Goal: Task Accomplishment & Management: Complete application form

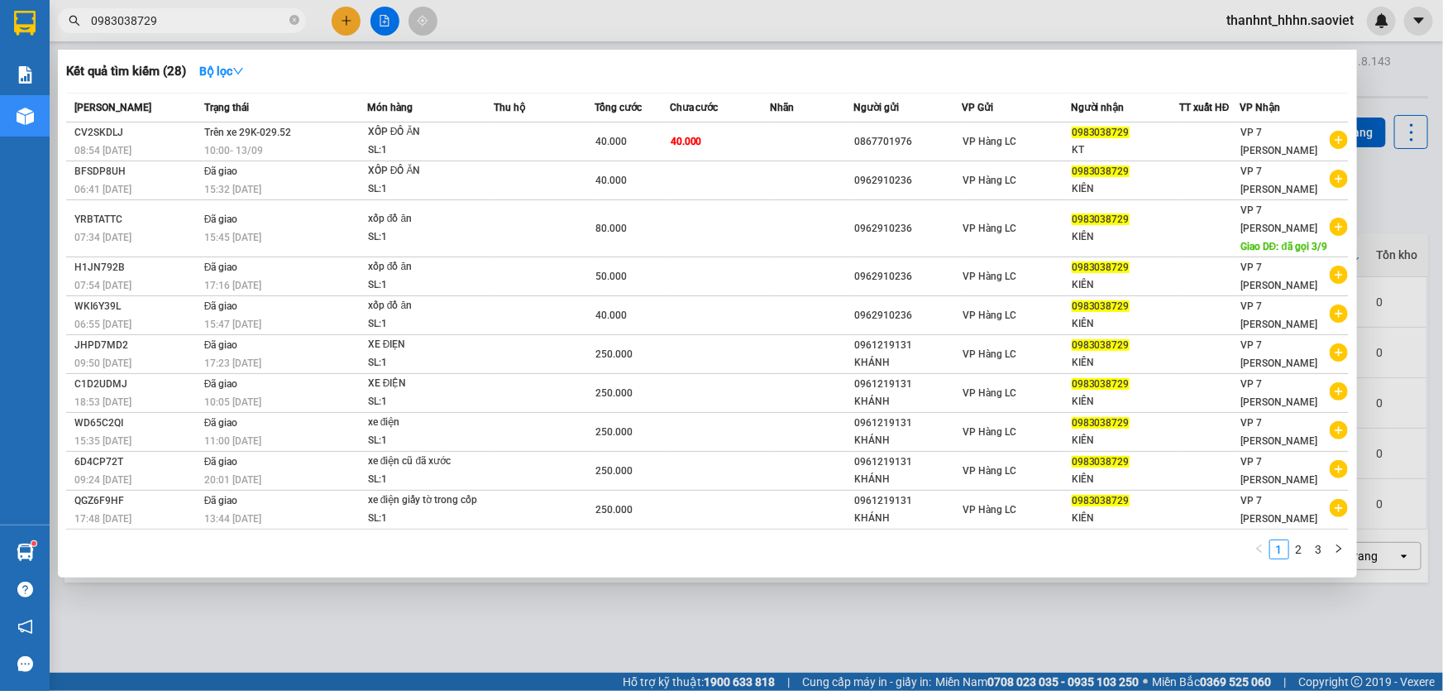
click at [355, 17] on div at bounding box center [721, 345] width 1443 height 691
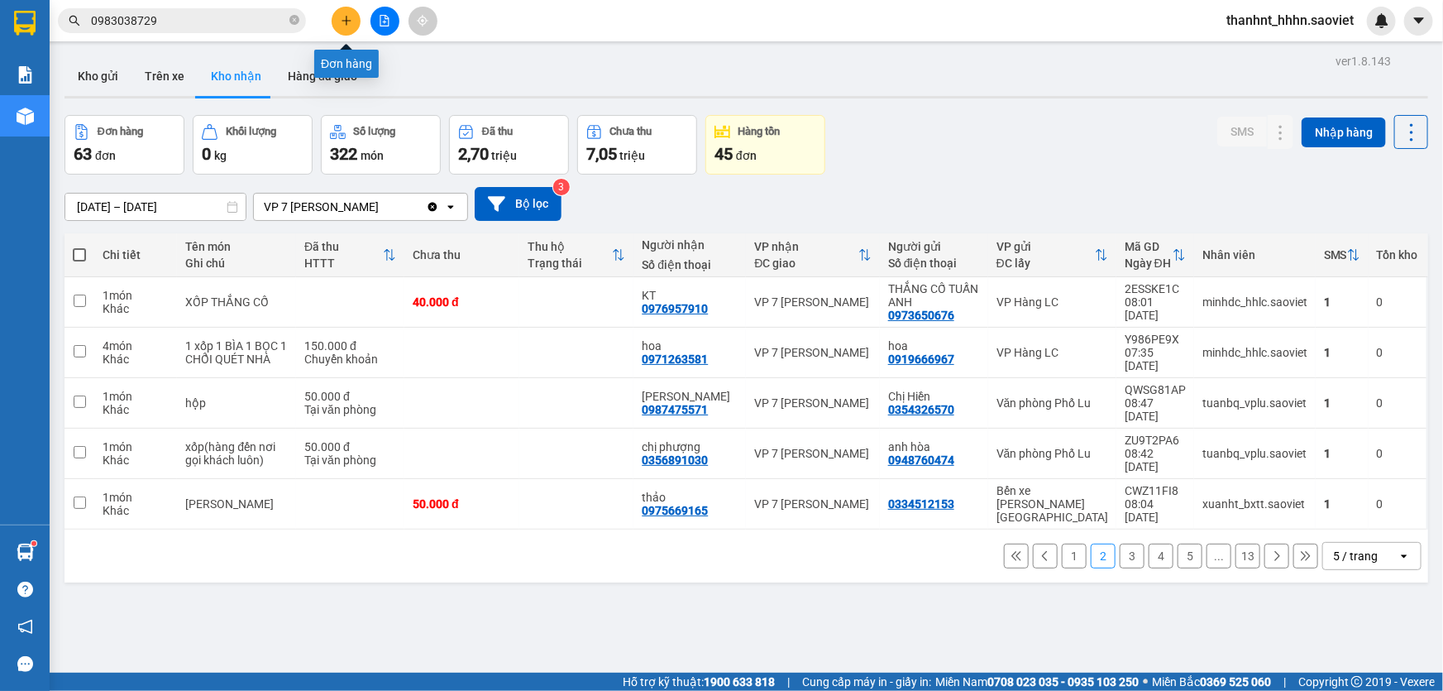
click at [348, 24] on icon "plus" at bounding box center [347, 21] width 12 height 12
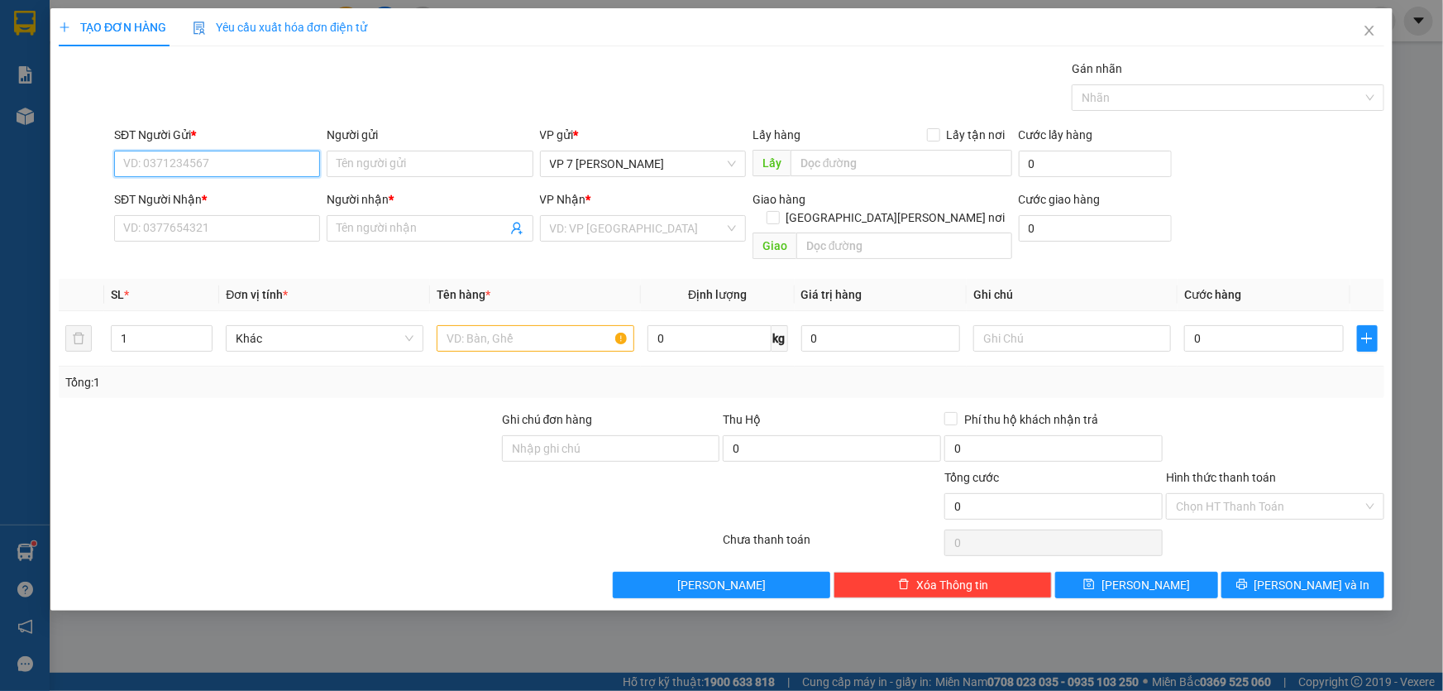
click at [247, 167] on input "SĐT Người Gửi *" at bounding box center [217, 164] width 206 height 26
click at [174, 191] on div "0985835085 -" at bounding box center [217, 197] width 186 height 18
type input "0985835085"
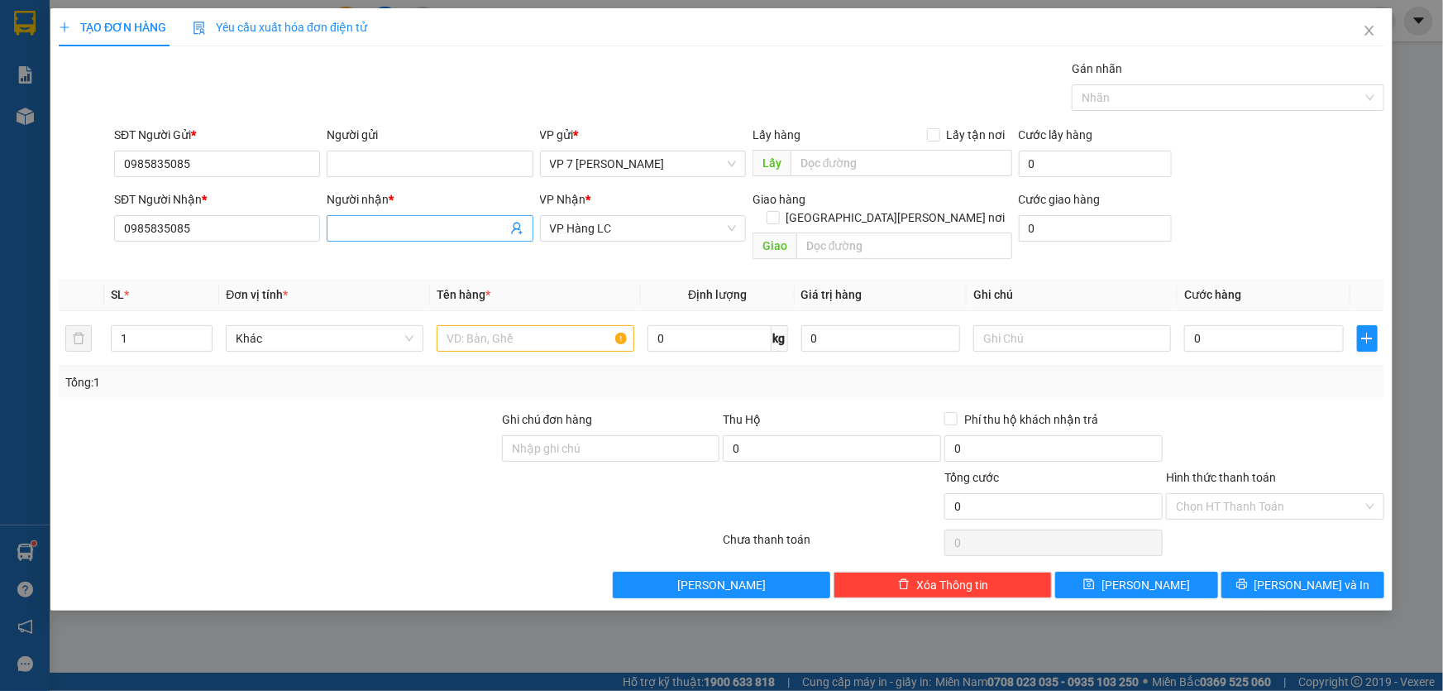
click at [419, 232] on input "Người nhận *" at bounding box center [422, 228] width 170 height 18
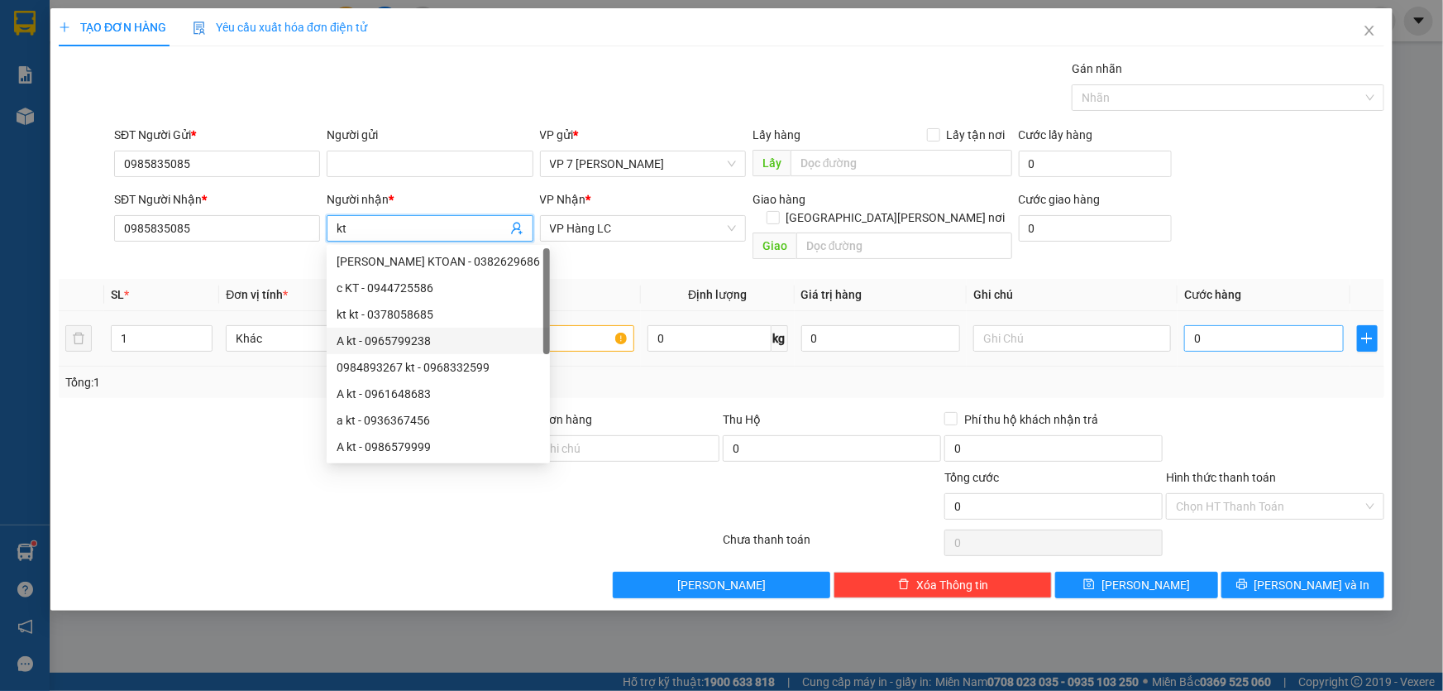
type input "kt"
click at [1266, 325] on input "0" at bounding box center [1264, 338] width 160 height 26
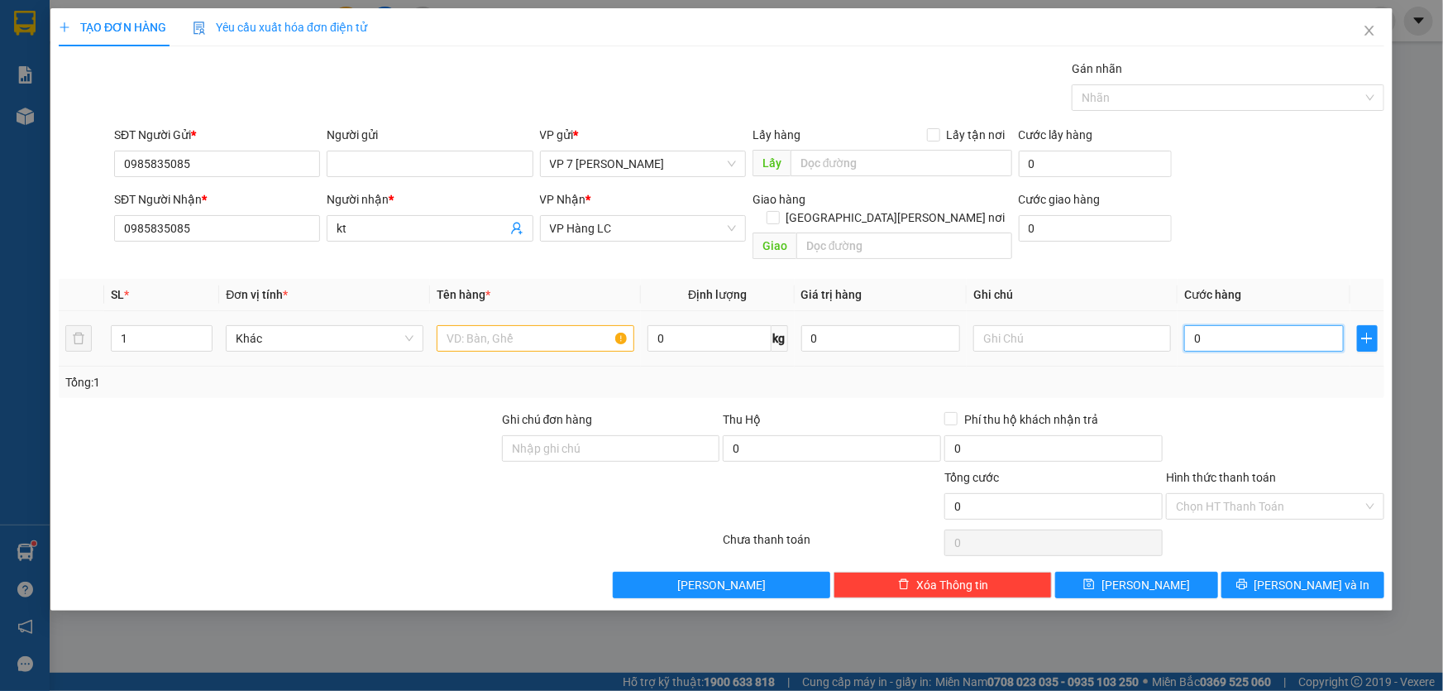
type input "4"
type input "40"
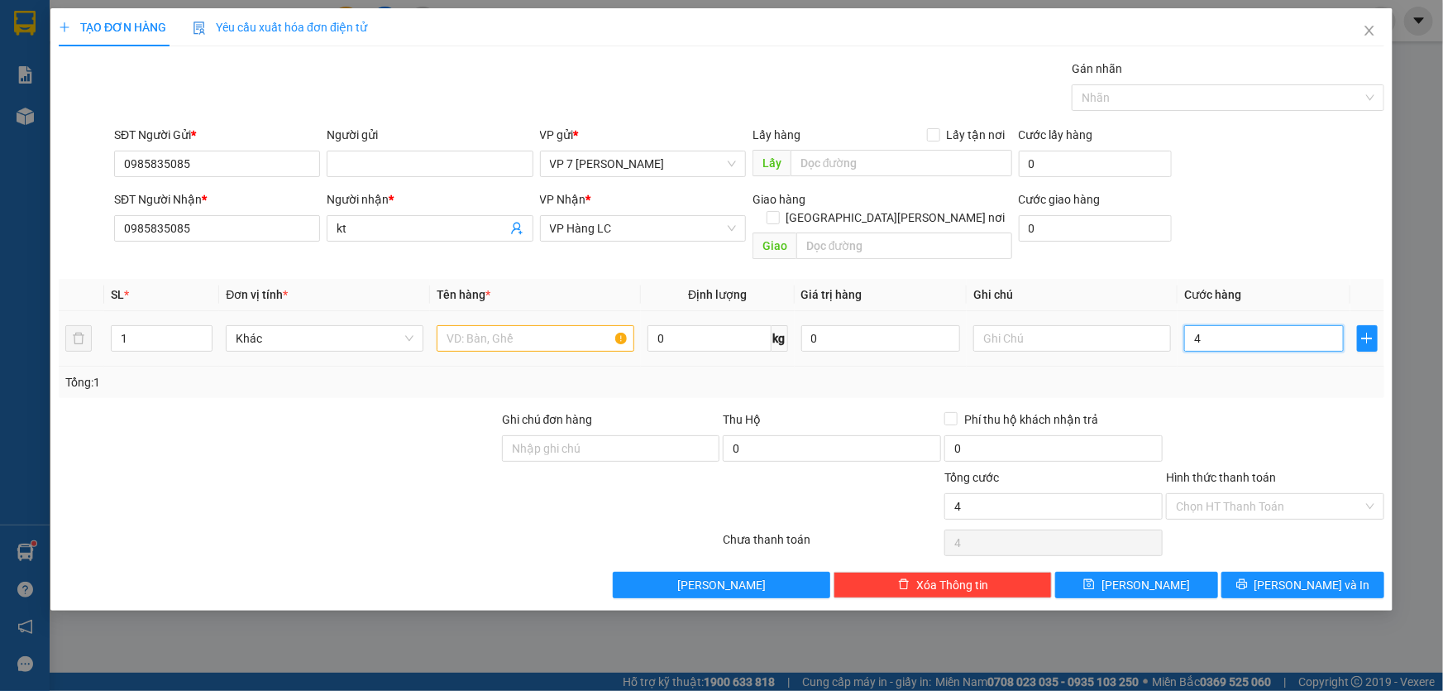
type input "40"
type input "40.000"
click at [522, 327] on input "text" at bounding box center [536, 338] width 198 height 26
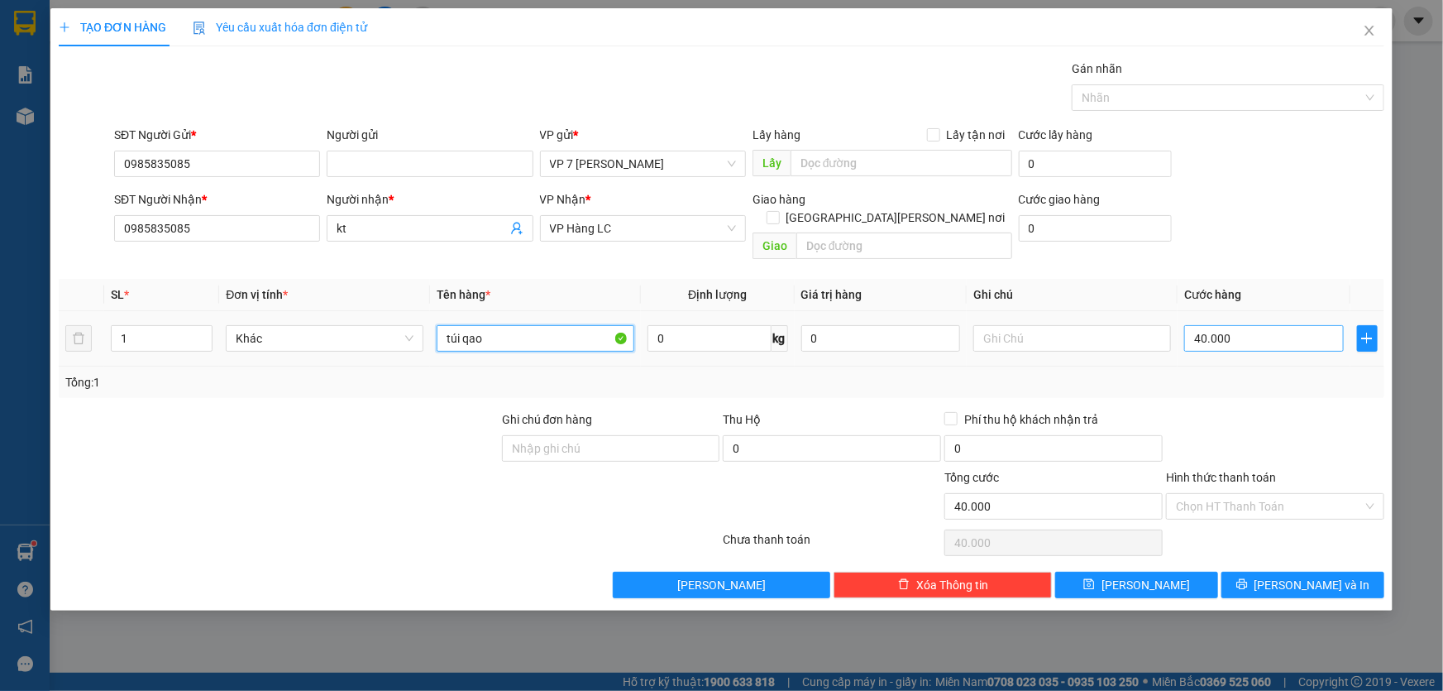
type input "túi qao"
click at [1243, 325] on input "40.000" at bounding box center [1264, 338] width 160 height 26
type input "5"
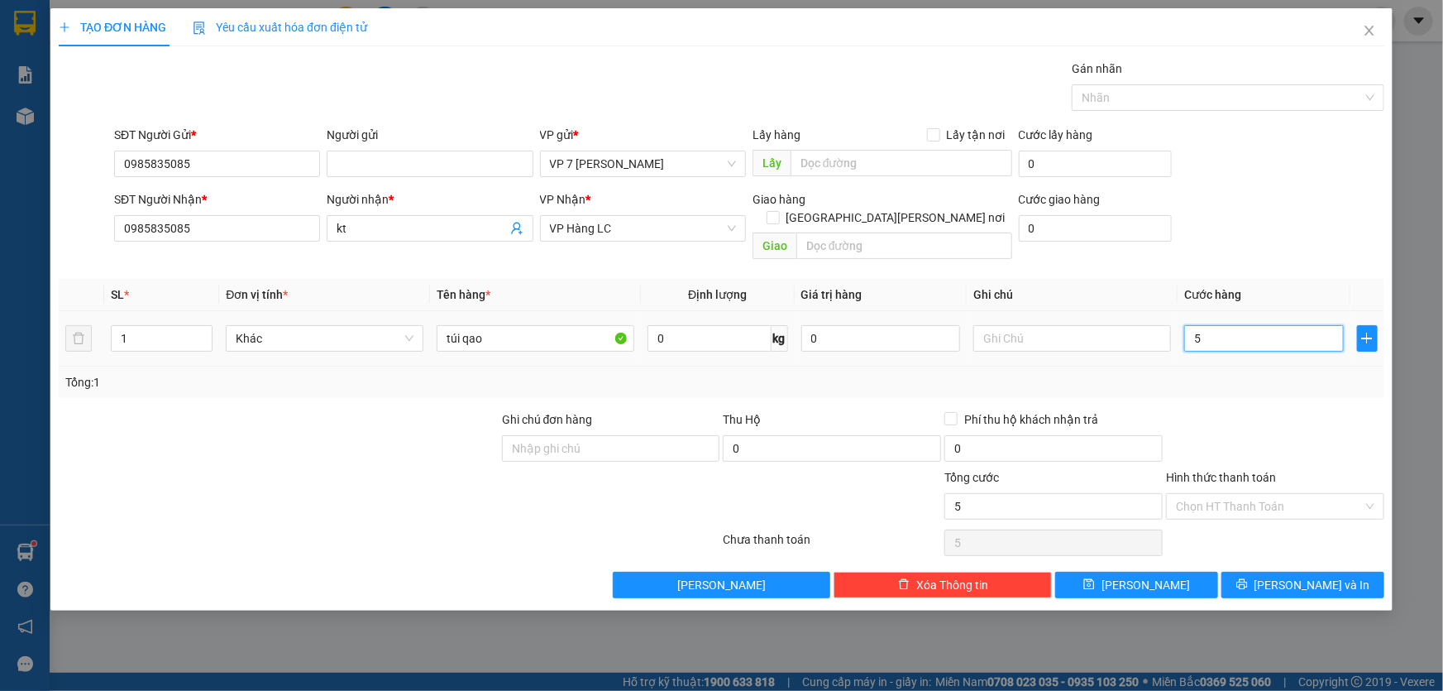
type input "50"
type input "50.000"
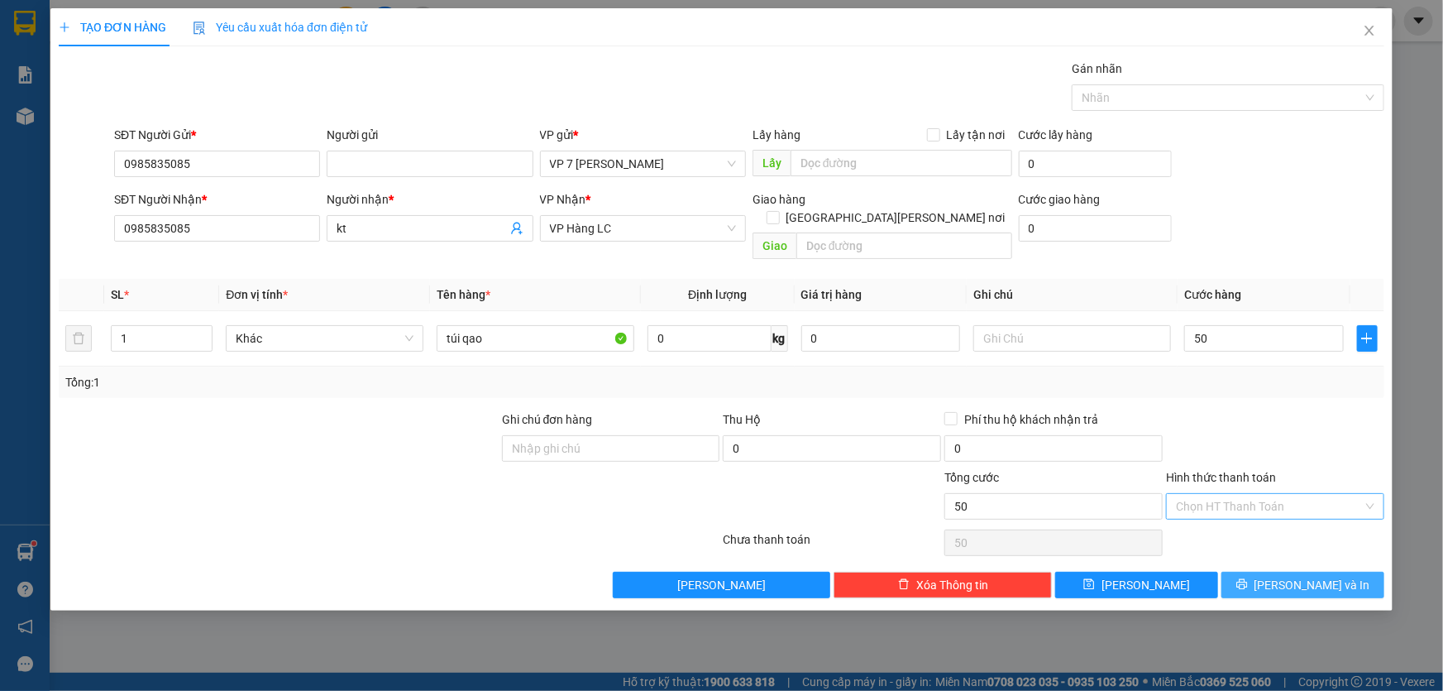
type input "50.000"
click at [1306, 576] on span "[PERSON_NAME] và In" at bounding box center [1313, 585] width 116 height 18
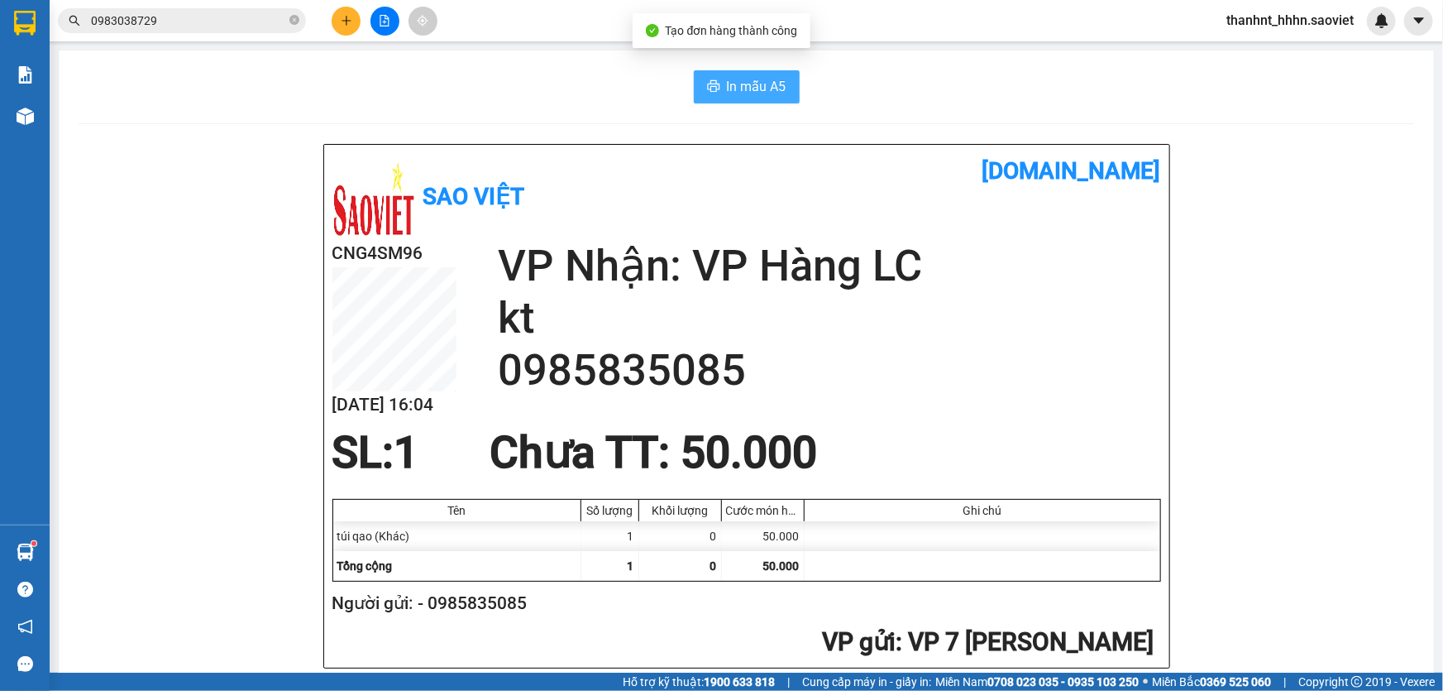
click at [715, 75] on button "In mẫu A5" at bounding box center [747, 86] width 106 height 33
click at [347, 7] on button at bounding box center [346, 21] width 29 height 29
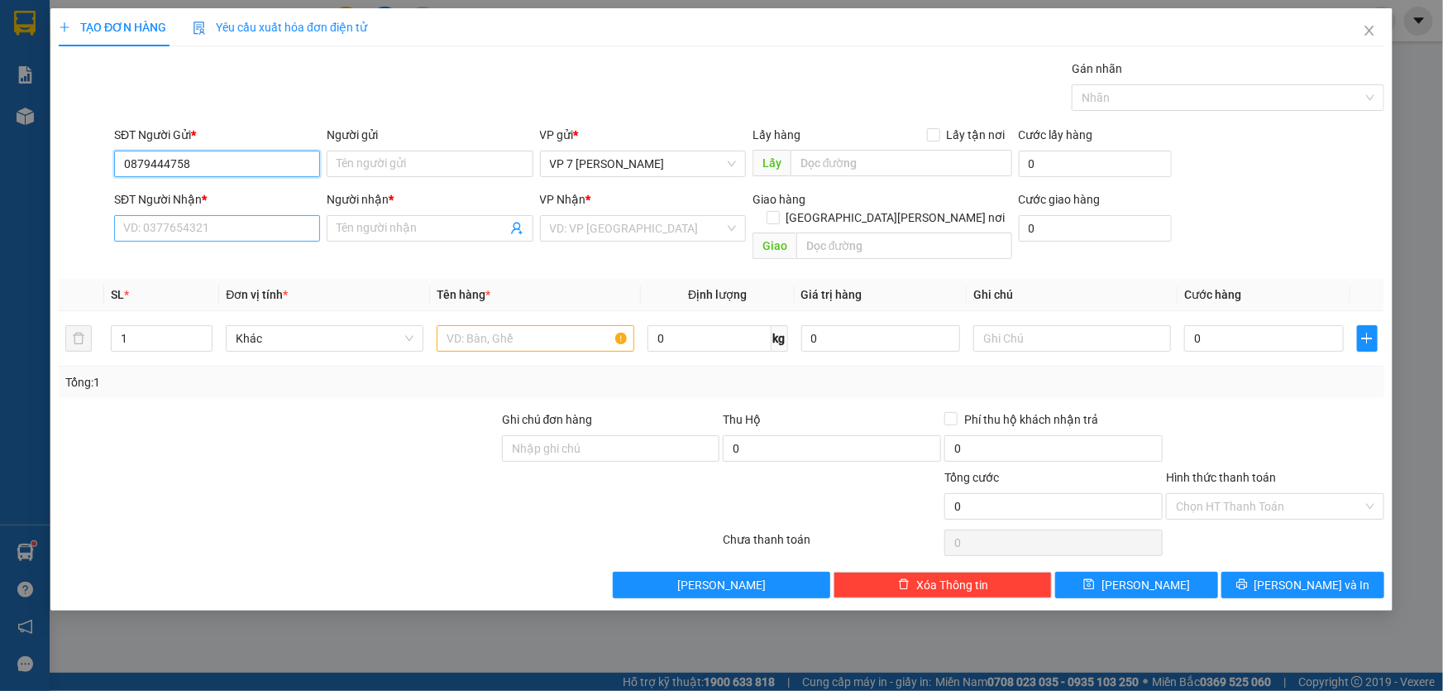
type input "0879444758"
click at [191, 217] on input "SĐT Người Nhận *" at bounding box center [217, 228] width 206 height 26
type input "0359424484"
click at [385, 219] on input "Người nhận *" at bounding box center [422, 228] width 170 height 18
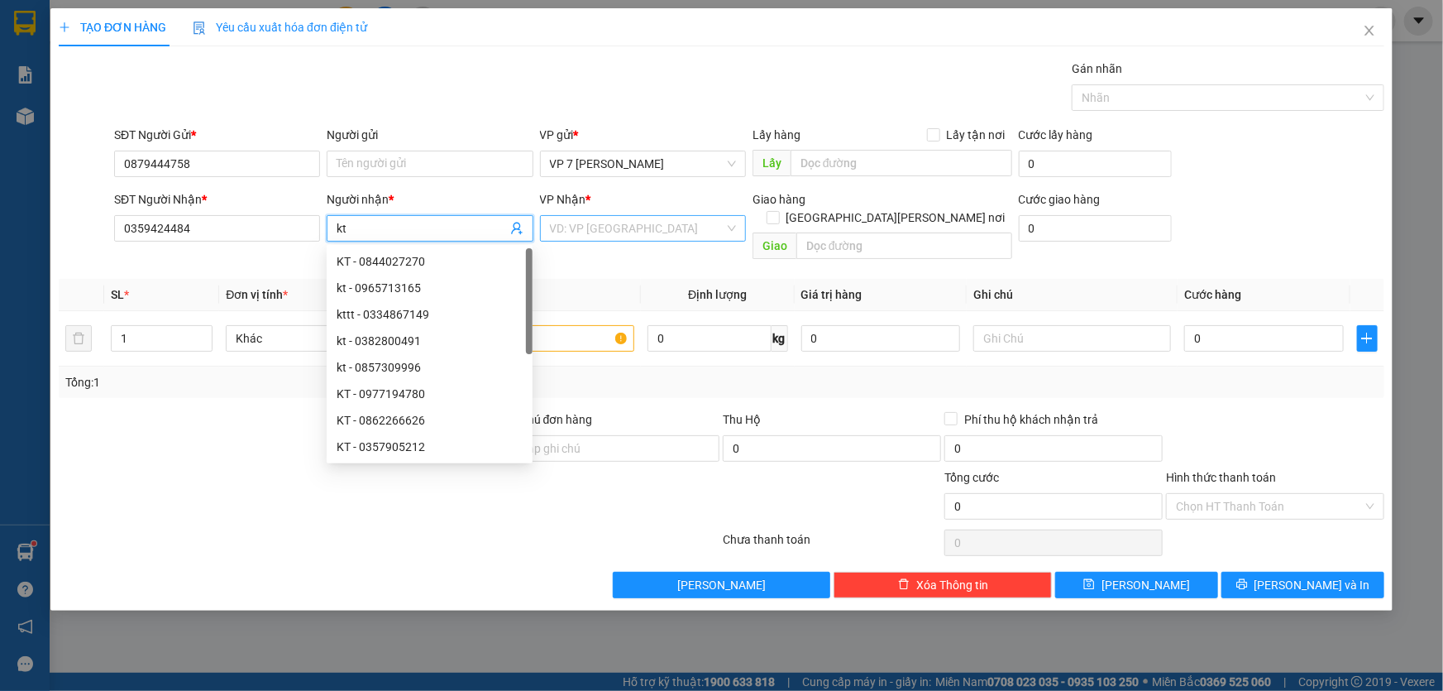
type input "kt"
click at [595, 228] on input "search" at bounding box center [637, 228] width 175 height 25
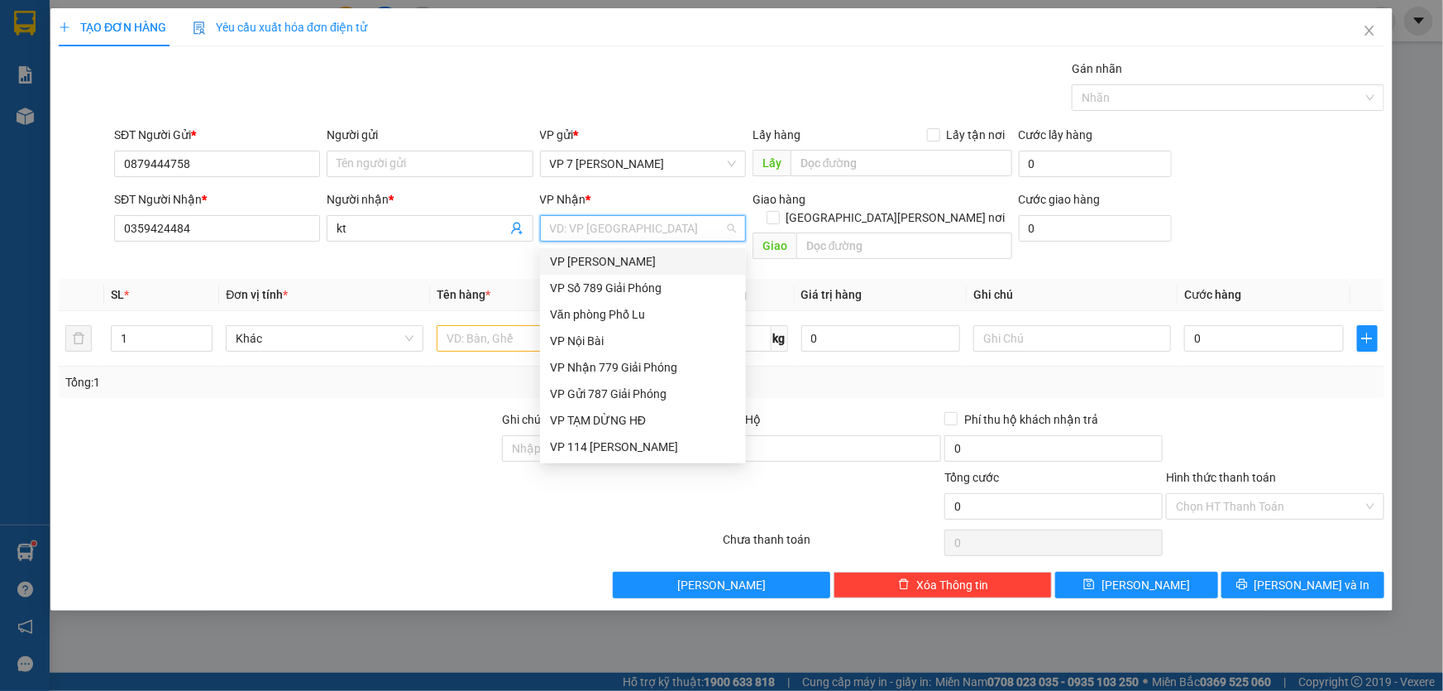
type input "l"
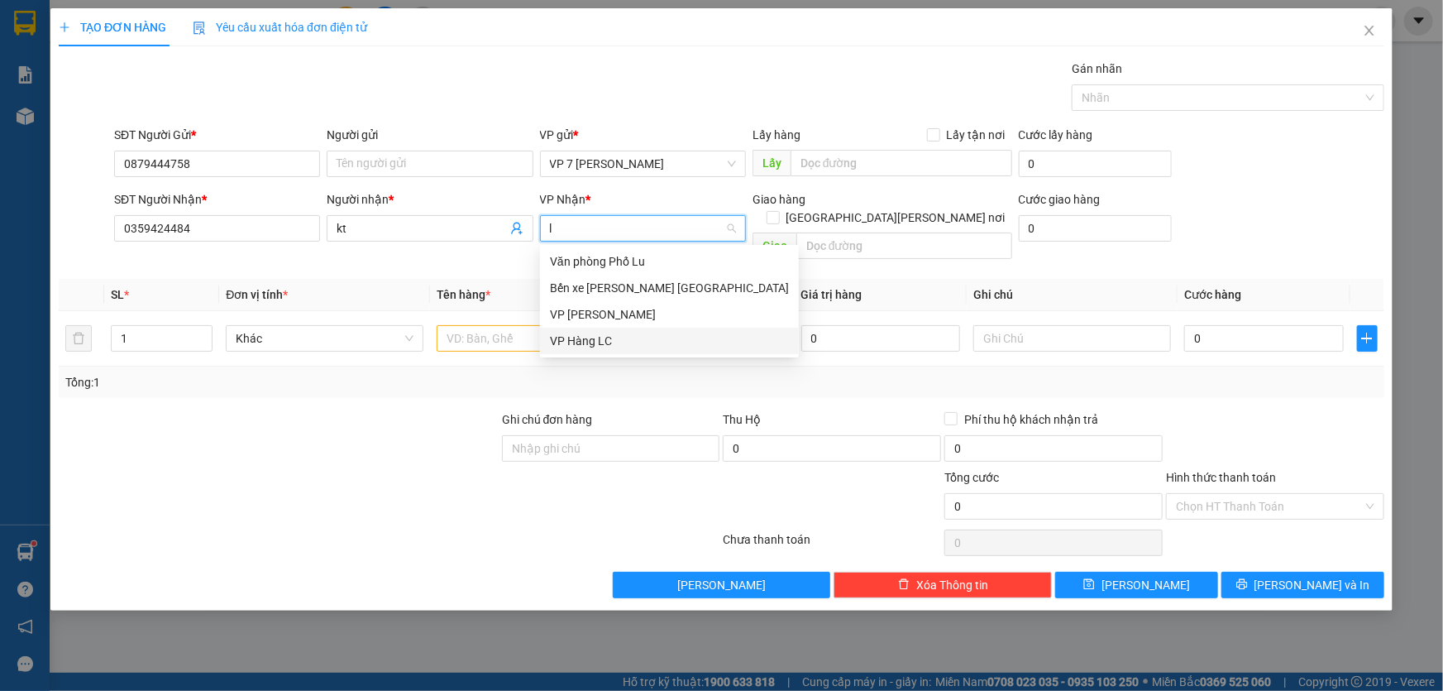
click at [623, 341] on div "VP Hàng LC" at bounding box center [669, 341] width 239 height 18
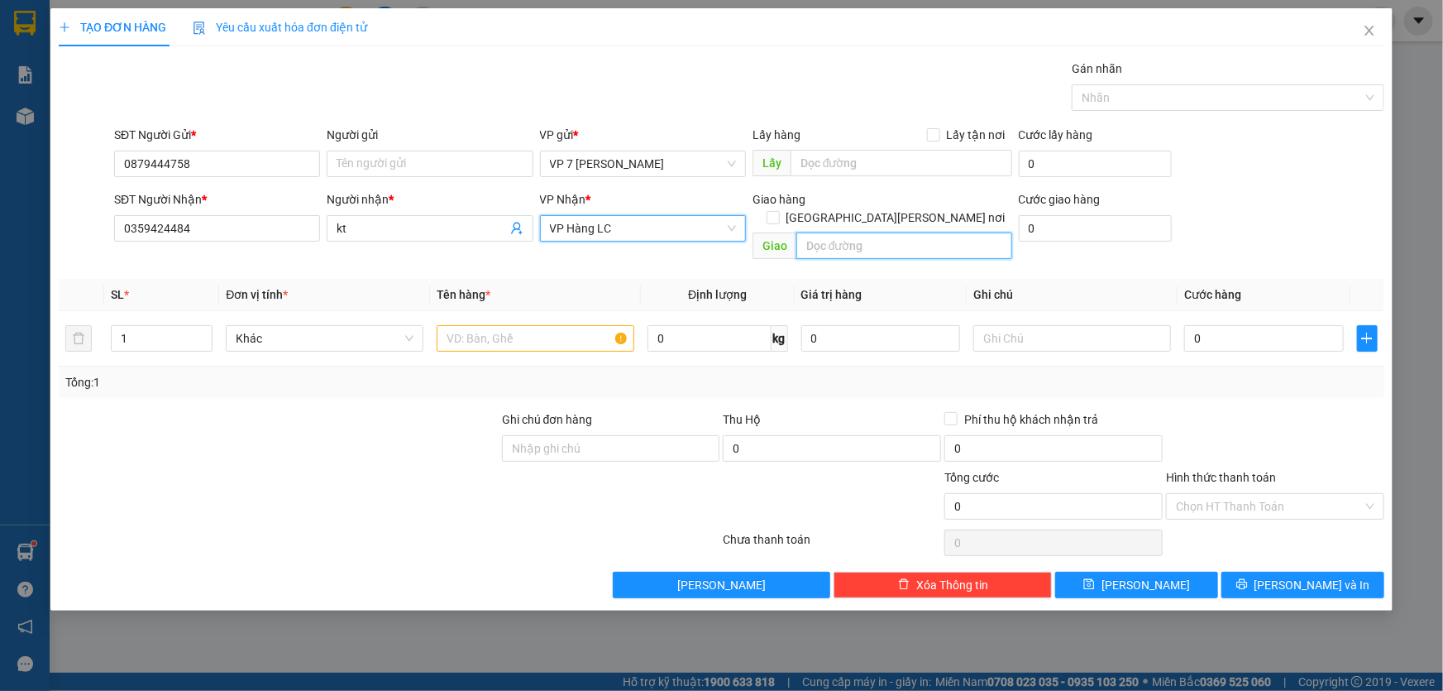
click at [888, 232] on input "text" at bounding box center [905, 245] width 216 height 26
type input "km 244"
click at [1289, 494] on input "Hình thức thanh toán" at bounding box center [1269, 506] width 187 height 25
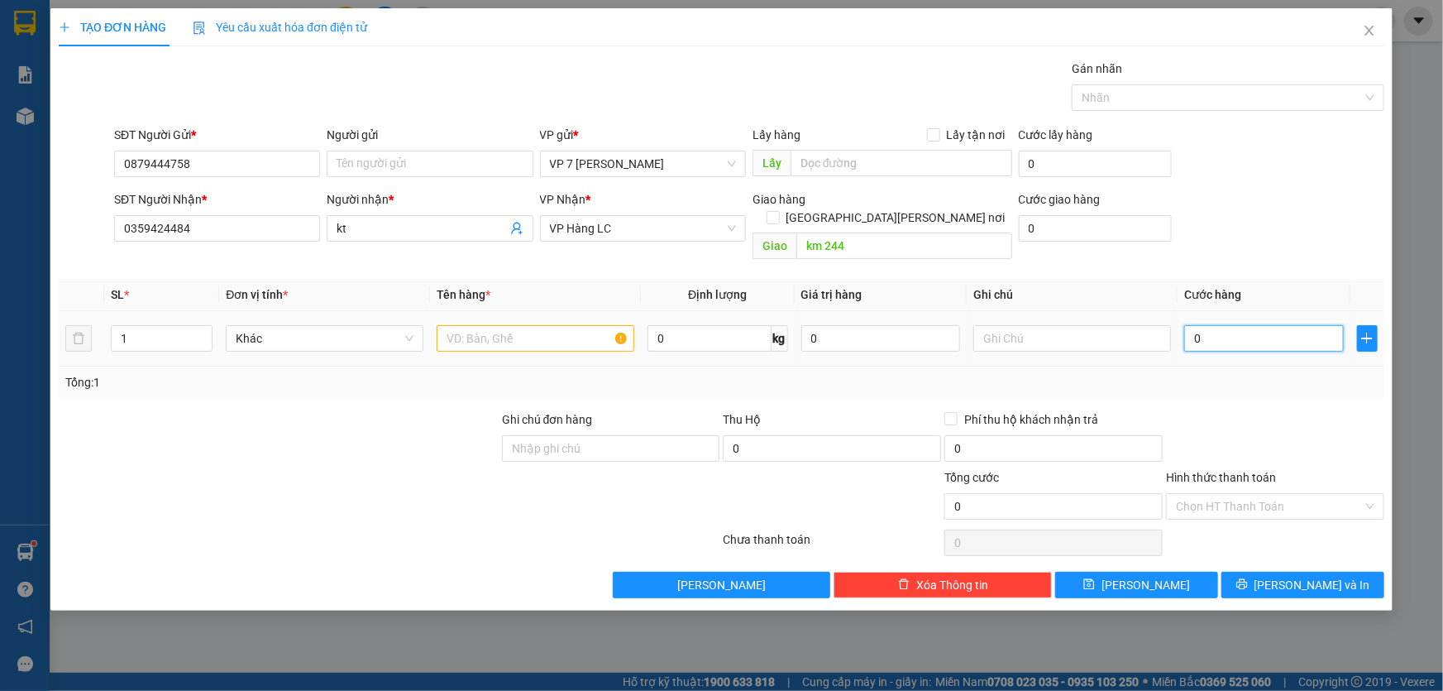
click at [1232, 325] on input "0" at bounding box center [1264, 338] width 160 height 26
type input "5"
type input "50"
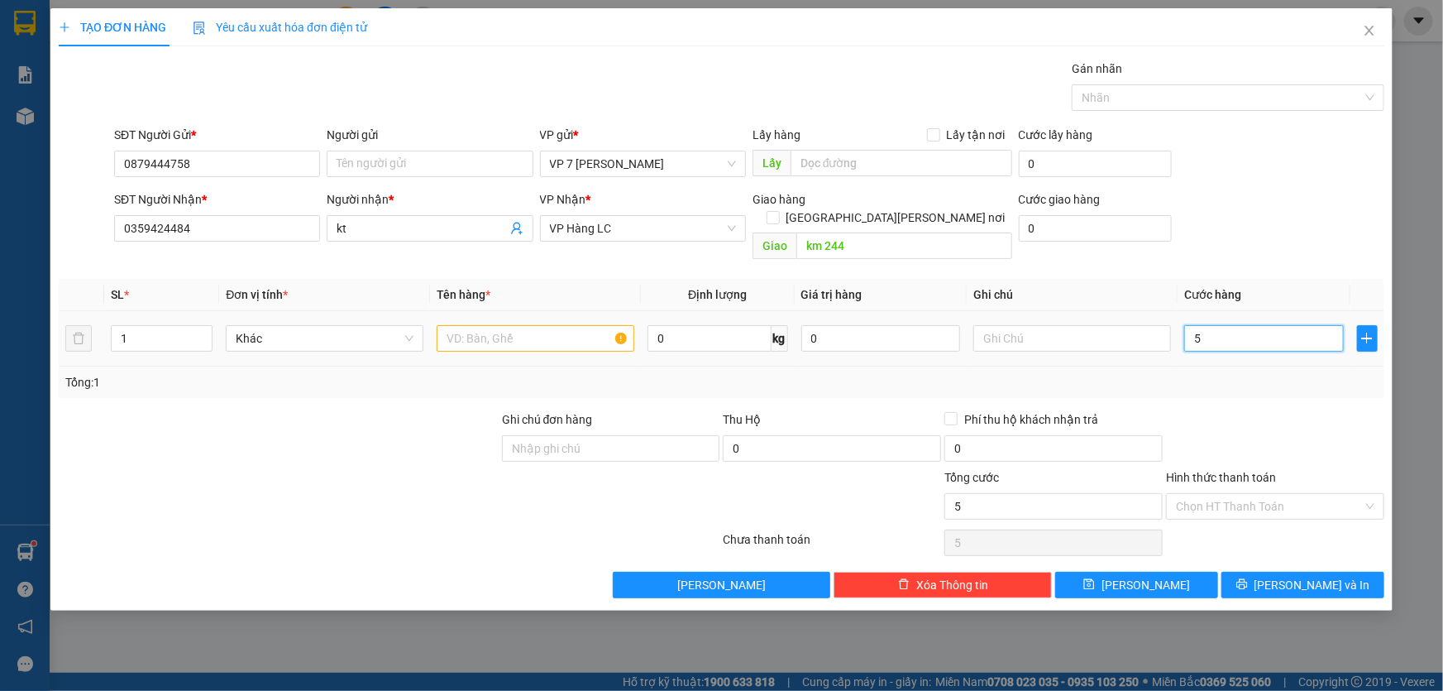
type input "50"
type input "50.000"
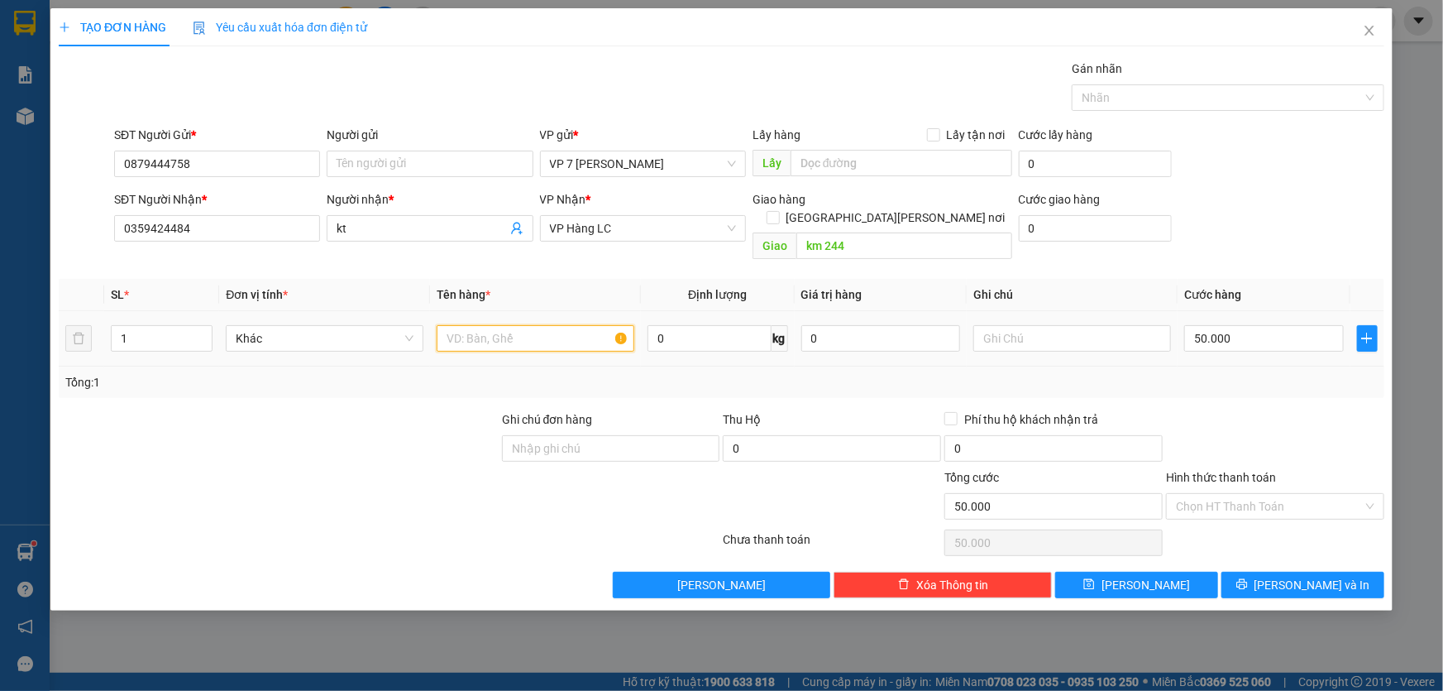
click at [503, 325] on input "text" at bounding box center [536, 338] width 198 height 26
type input "hộp nhỏ"
click at [1298, 576] on span "[PERSON_NAME] và In" at bounding box center [1313, 585] width 116 height 18
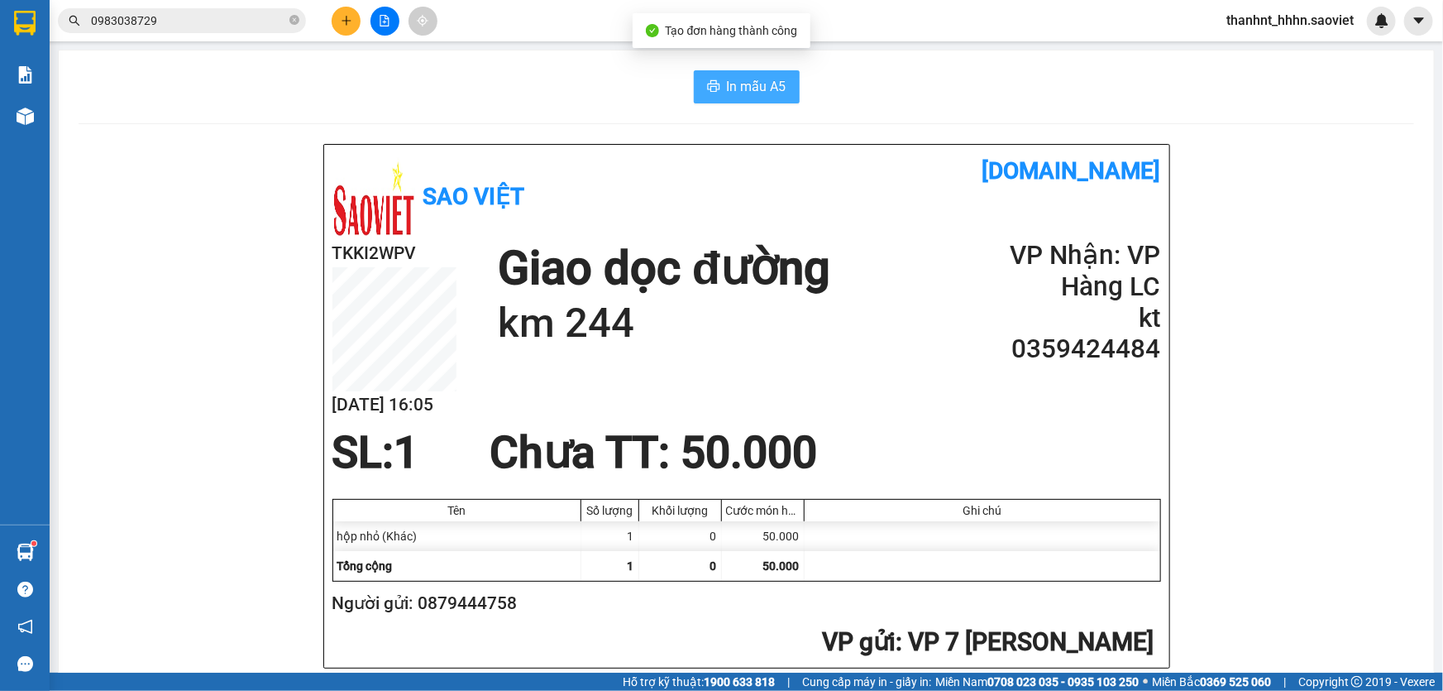
click at [745, 83] on span "In mẫu A5" at bounding box center [757, 86] width 60 height 21
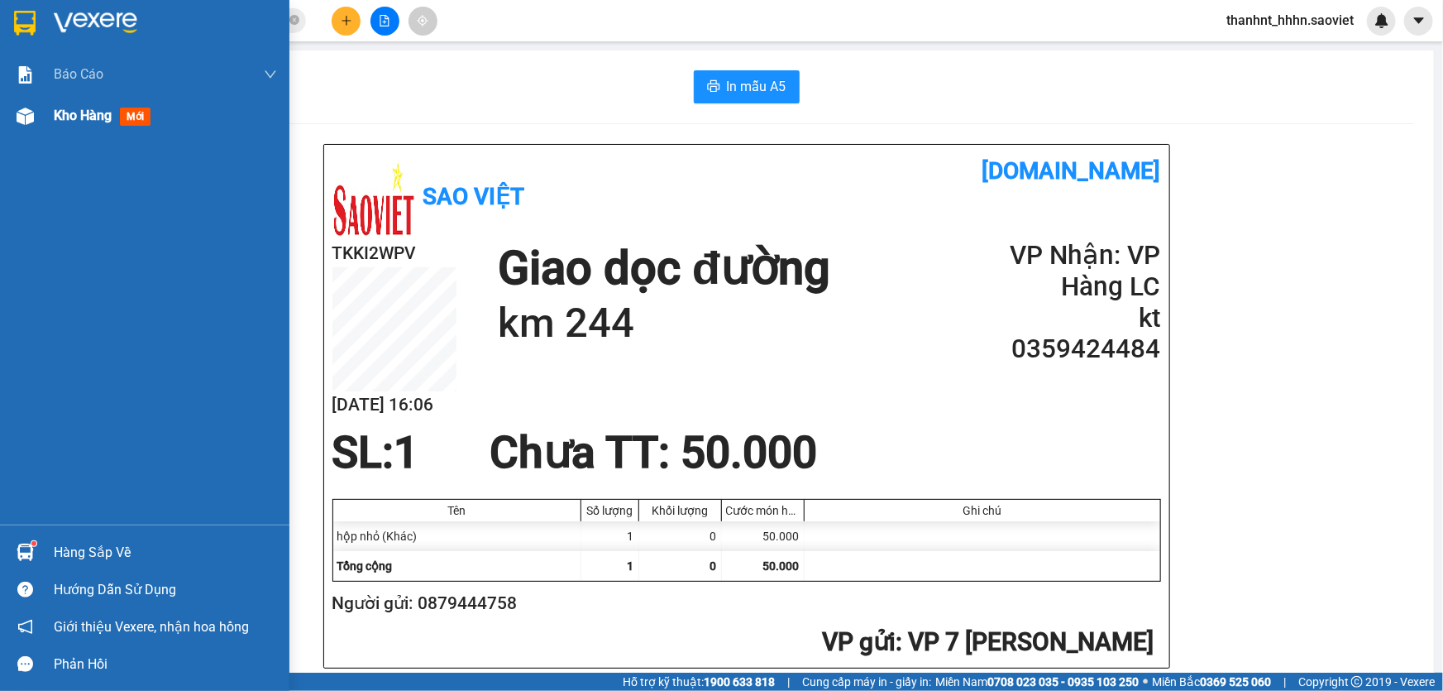
click at [84, 111] on span "Kho hàng" at bounding box center [83, 116] width 58 height 16
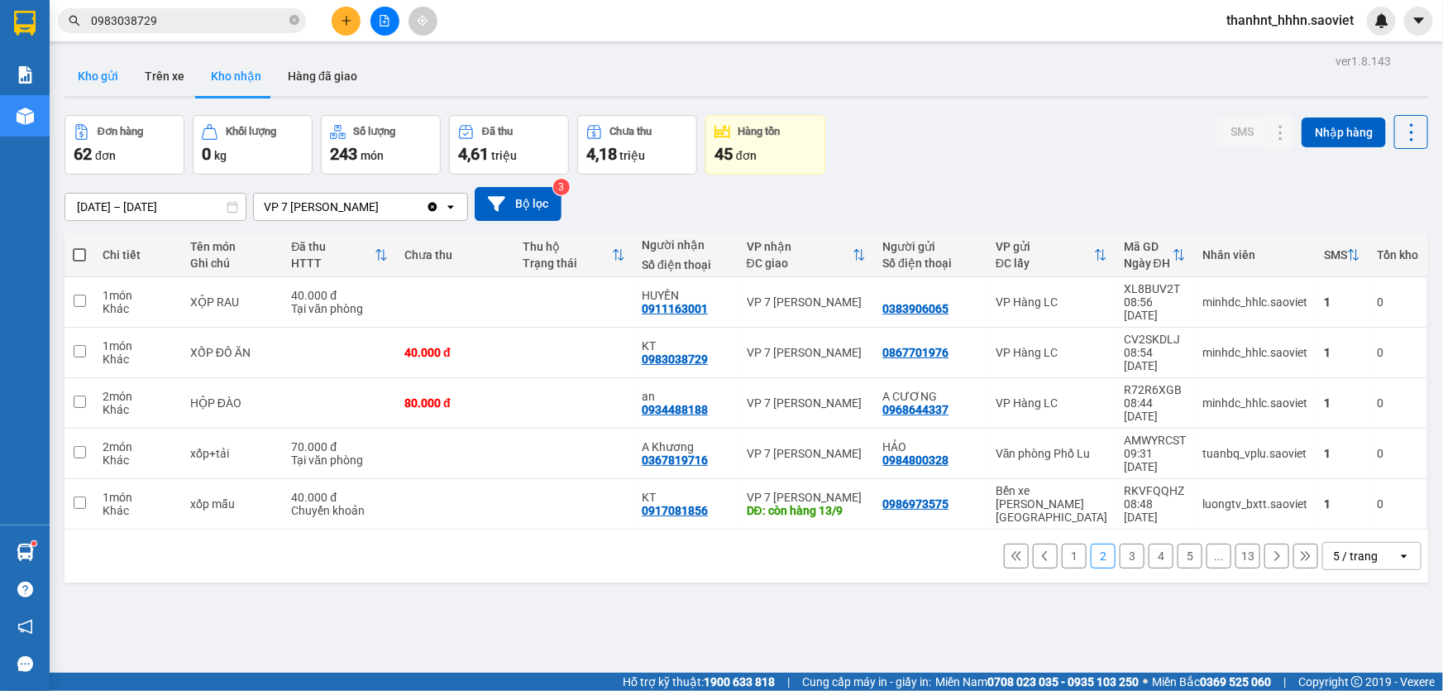
click at [89, 71] on button "Kho gửi" at bounding box center [98, 76] width 67 height 40
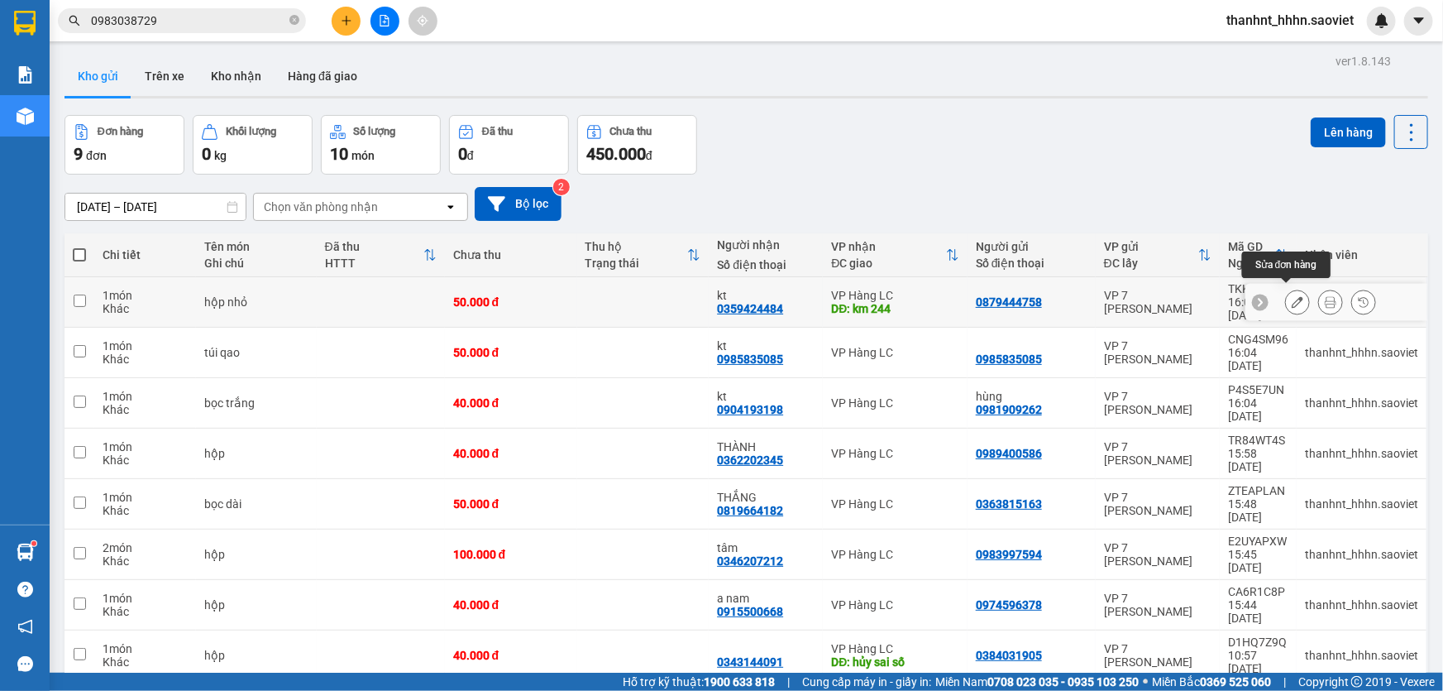
click at [1292, 296] on icon at bounding box center [1298, 302] width 12 height 12
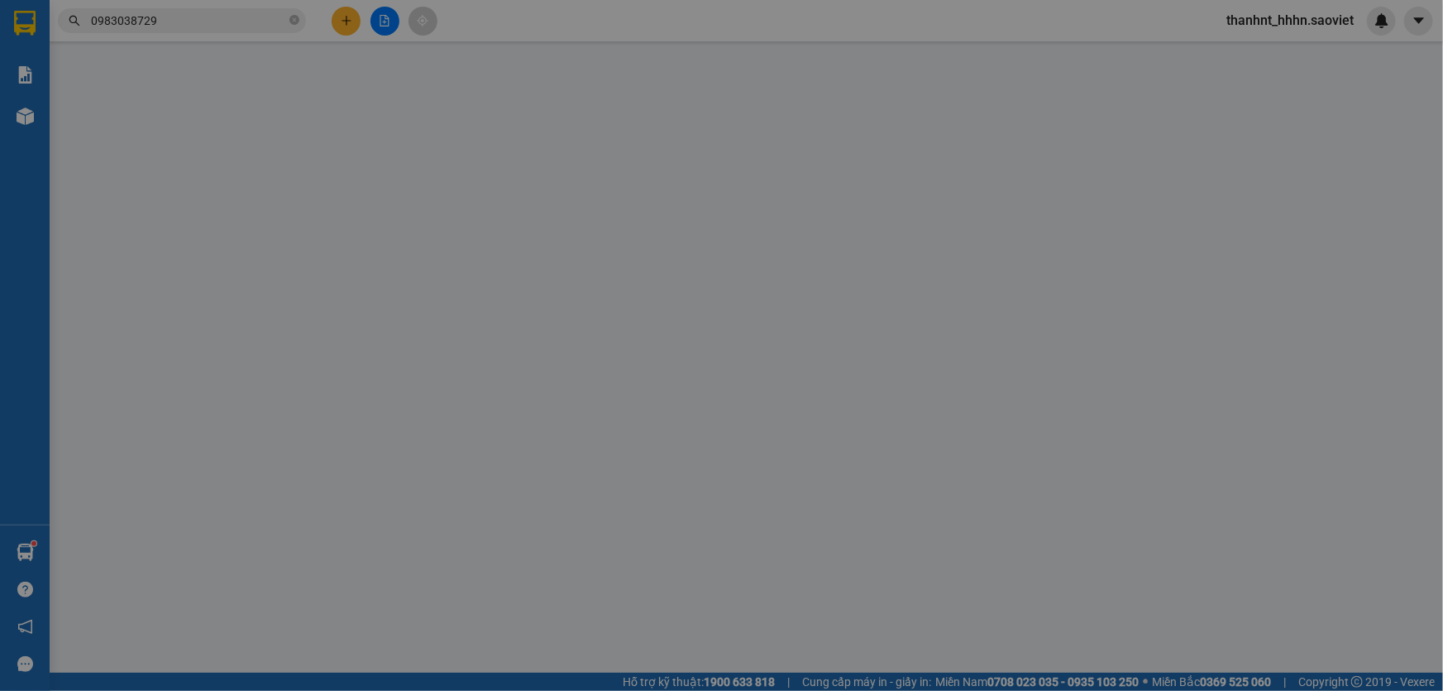
type input "0879444758"
type input "0359424484"
type input "kt"
type input "km 244"
type input "50.000"
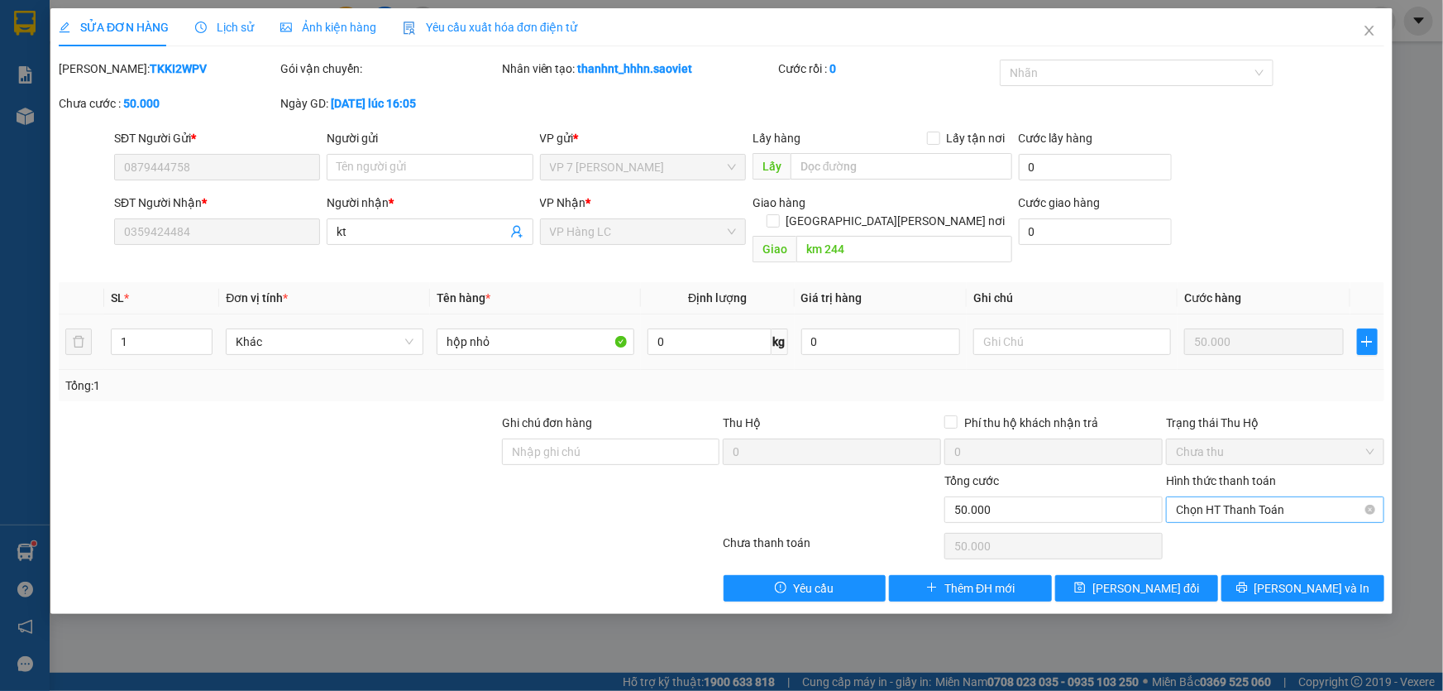
click at [1274, 497] on span "Chọn HT Thanh Toán" at bounding box center [1275, 509] width 199 height 25
click at [1241, 519] on div "Tại văn phòng" at bounding box center [1275, 523] width 199 height 18
type input "0"
click at [1260, 497] on span "Tại văn phòng" at bounding box center [1275, 509] width 199 height 25
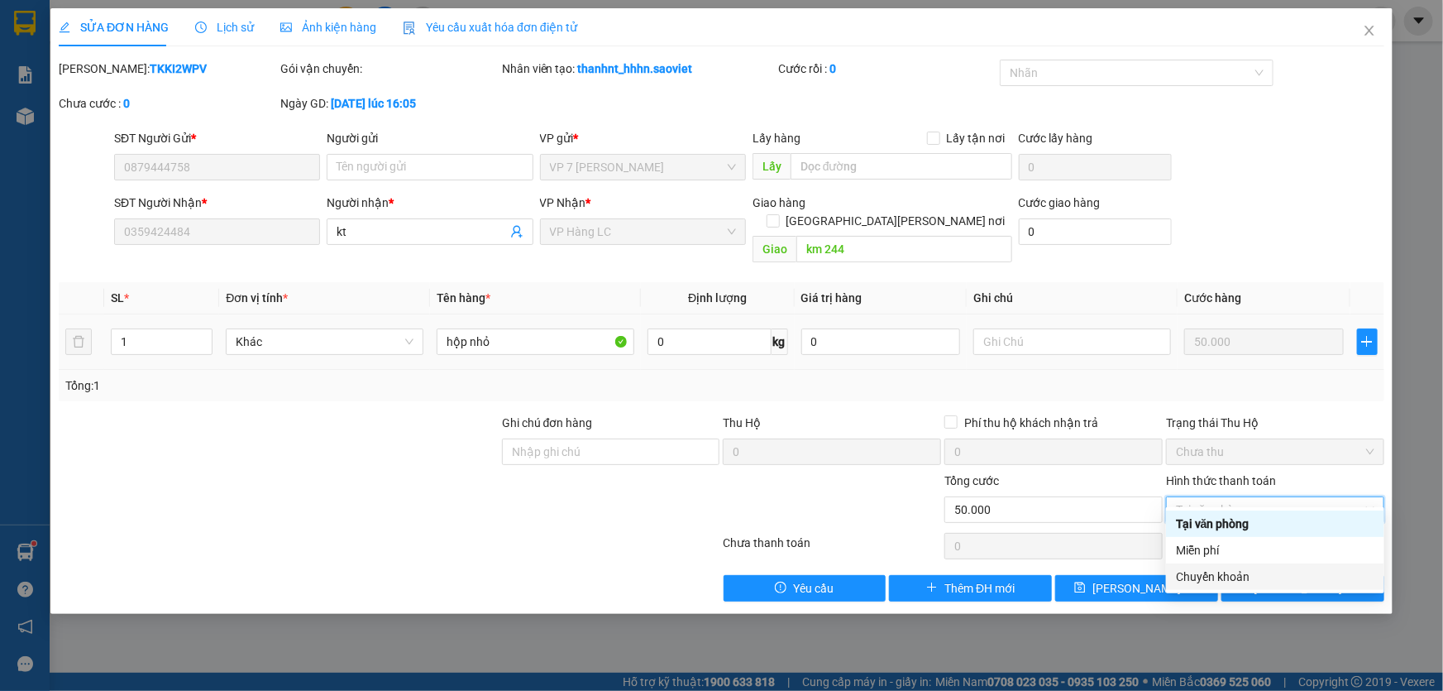
click at [1276, 572] on div "Chuyển khoản" at bounding box center [1275, 576] width 199 height 18
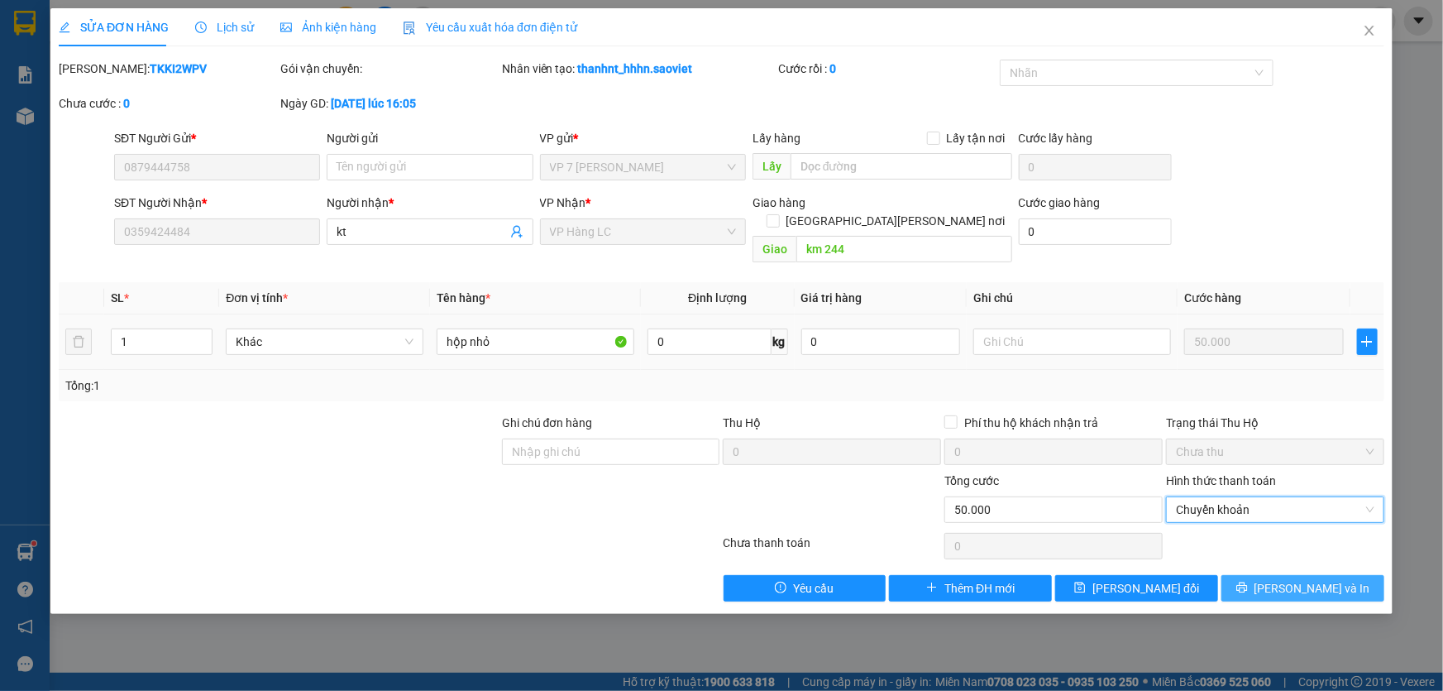
click at [1308, 579] on span "[PERSON_NAME] và In" at bounding box center [1313, 588] width 116 height 18
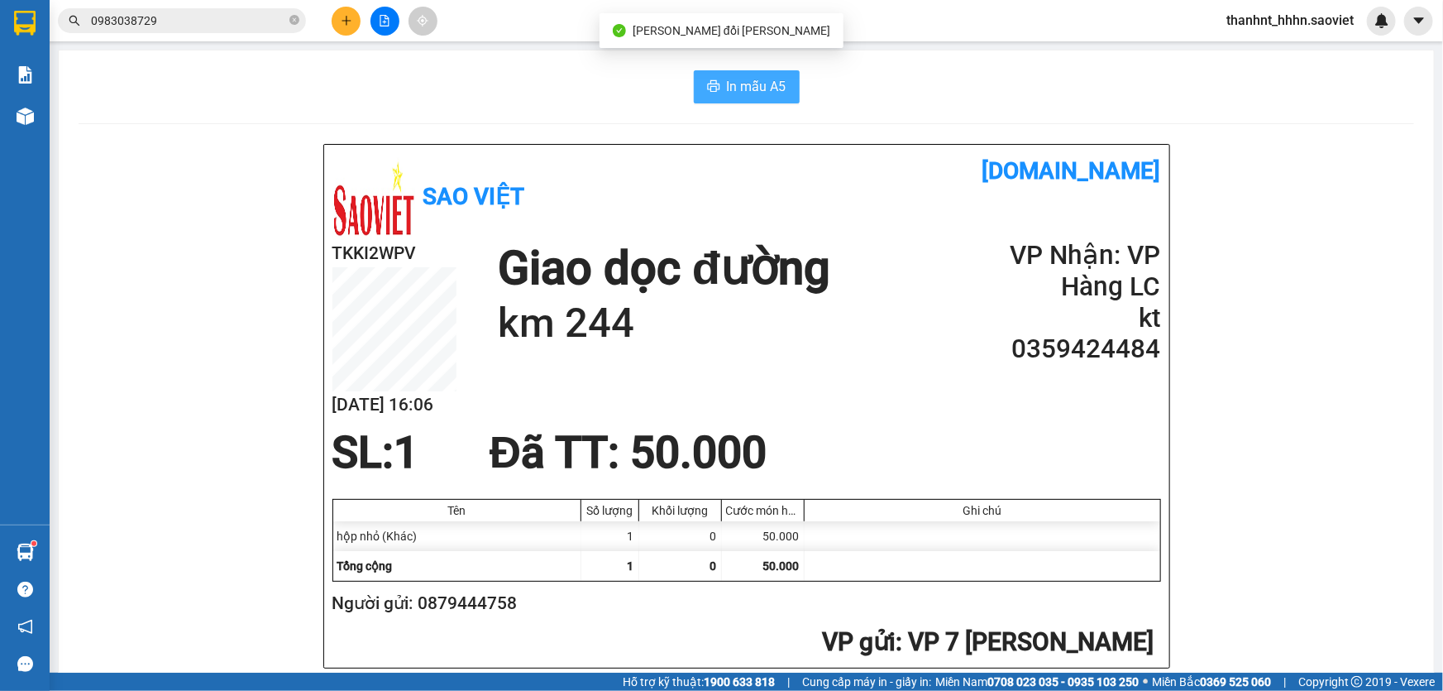
click at [729, 88] on span "In mẫu A5" at bounding box center [757, 86] width 60 height 21
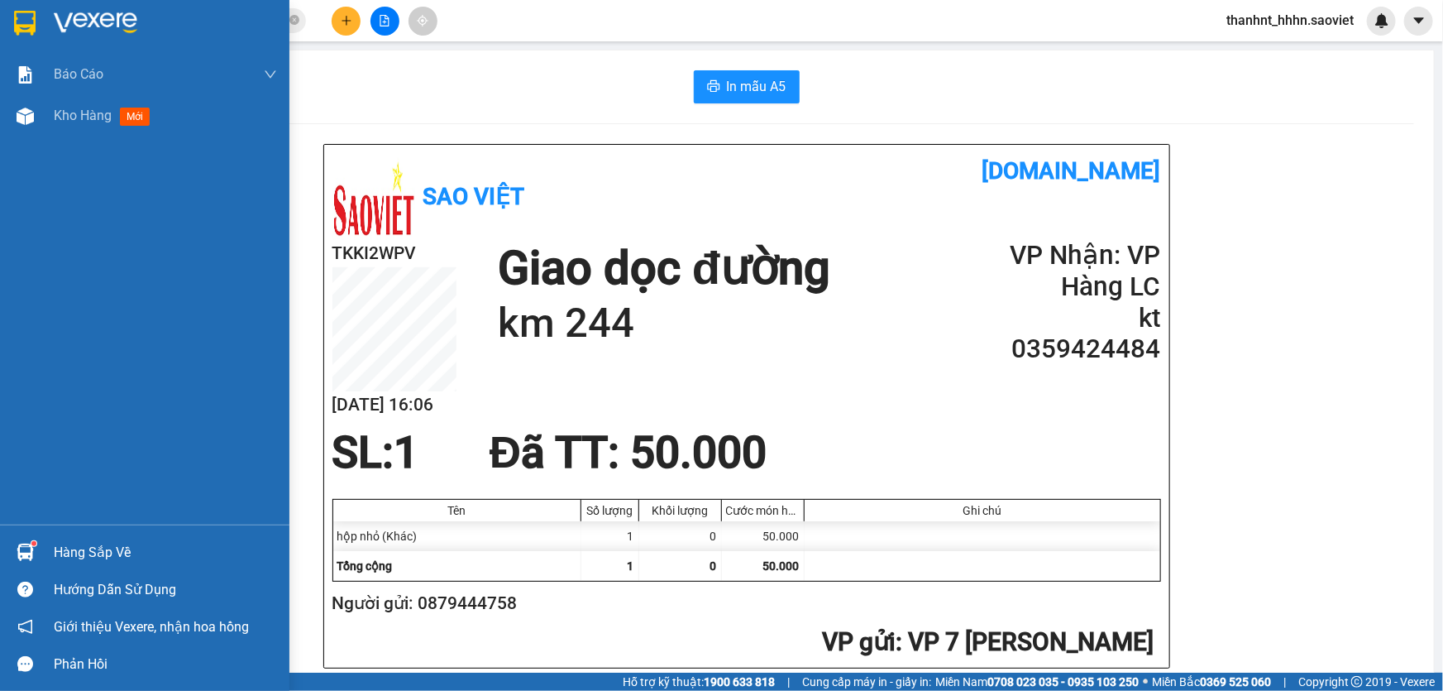
click at [92, 540] on div "Hàng sắp về" at bounding box center [165, 552] width 223 height 25
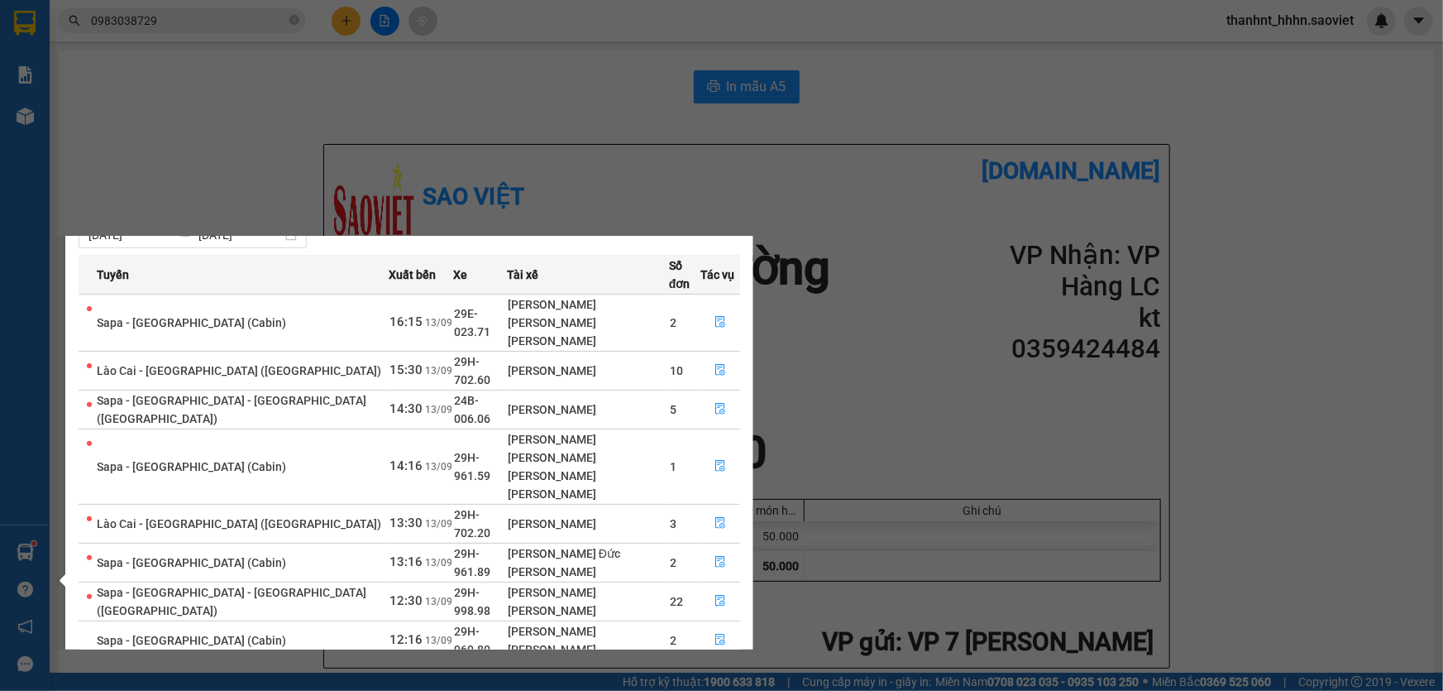
scroll to position [66, 0]
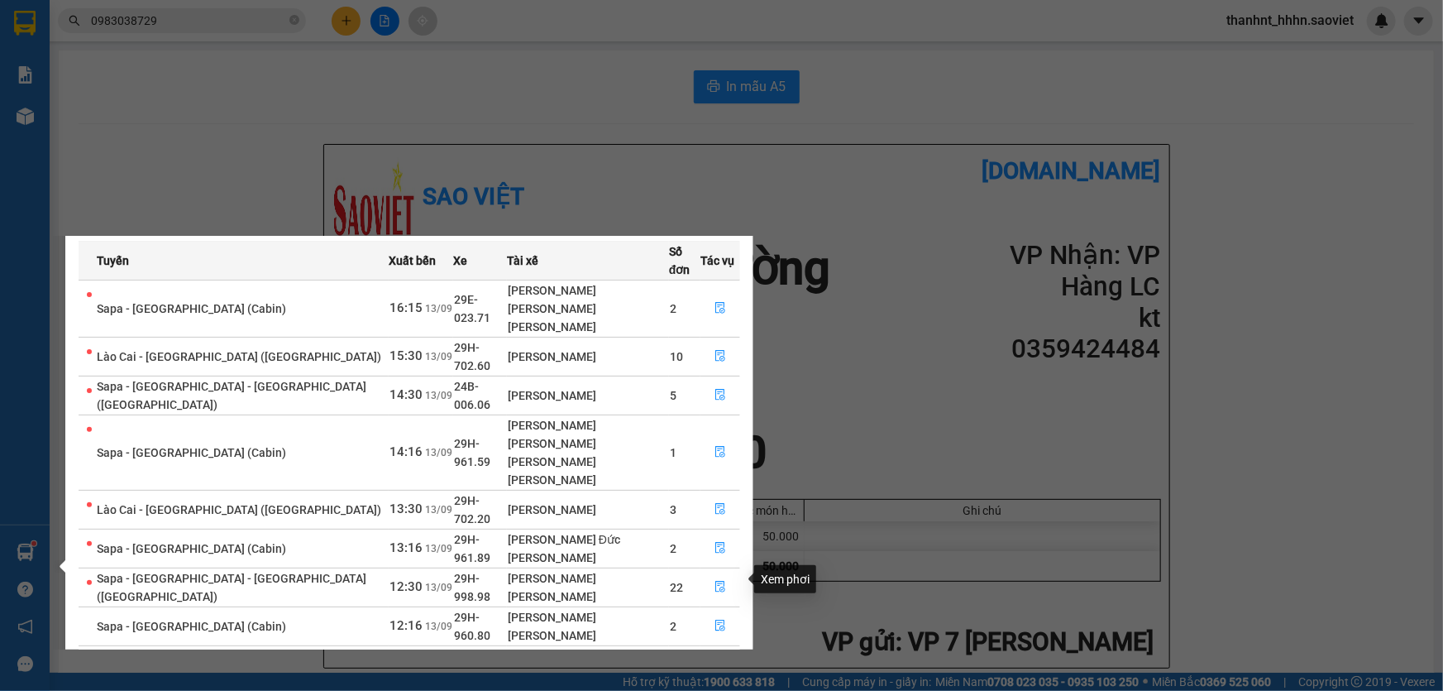
click at [715, 690] on icon "file-done" at bounding box center [721, 703] width 12 height 12
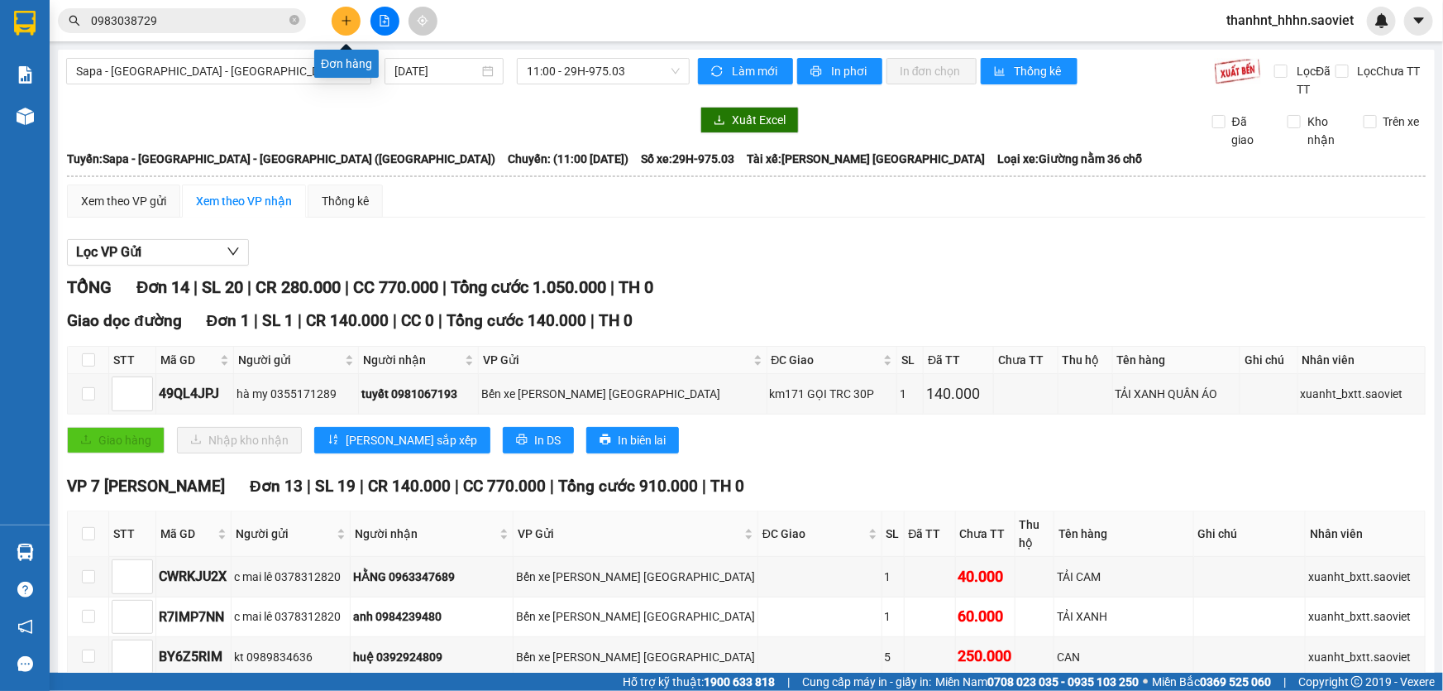
click at [345, 21] on icon "plus" at bounding box center [346, 20] width 9 height 1
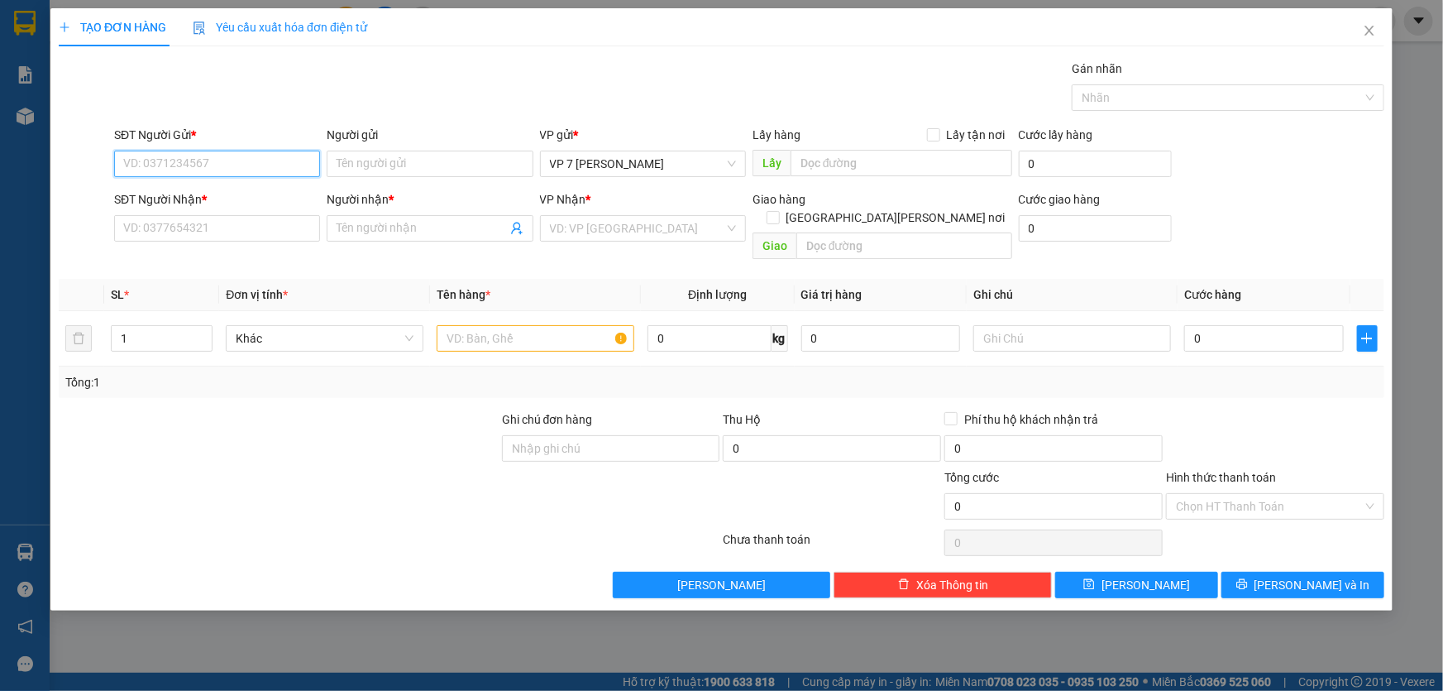
click at [232, 165] on input "SĐT Người Gửi *" at bounding box center [217, 164] width 206 height 26
type input "0965873944"
click at [189, 198] on div "0965873944" at bounding box center [217, 197] width 186 height 18
type input "0374749752"
type input "cô hồng"
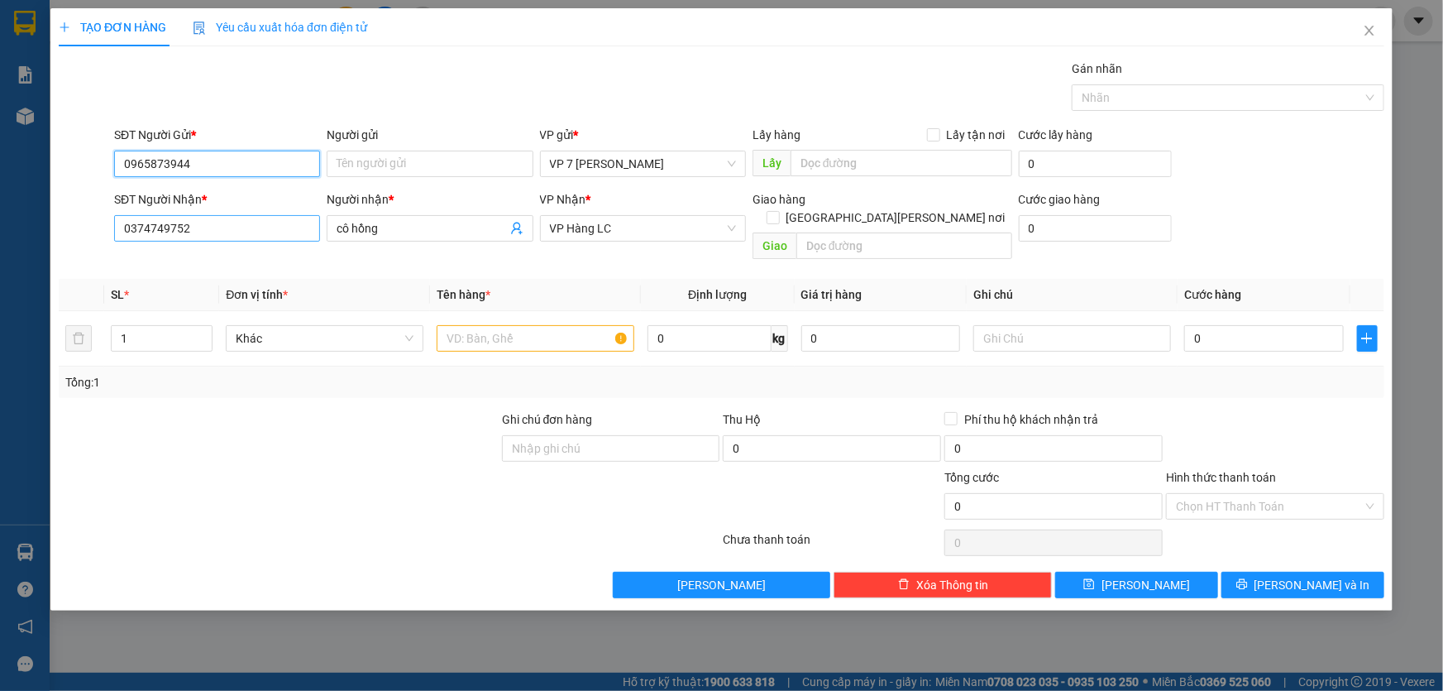
type input "0965873944"
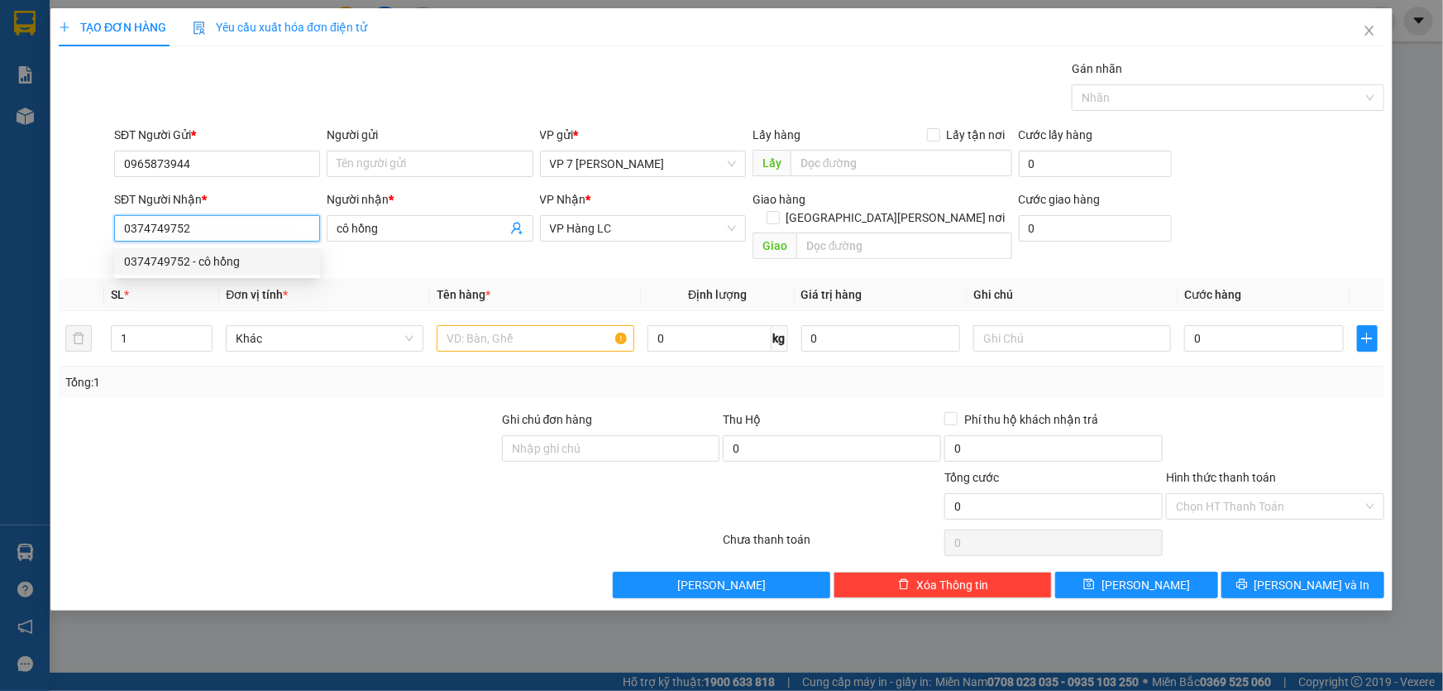
drag, startPoint x: 191, startPoint y: 231, endPoint x: 110, endPoint y: 242, distance: 81.8
click at [111, 242] on div "SĐT Người Nhận * 0374749752" at bounding box center [217, 228] width 213 height 76
click at [166, 285] on div "0914262149 - C DUC" at bounding box center [217, 288] width 186 height 18
type input "0914262149"
type input "C DUC"
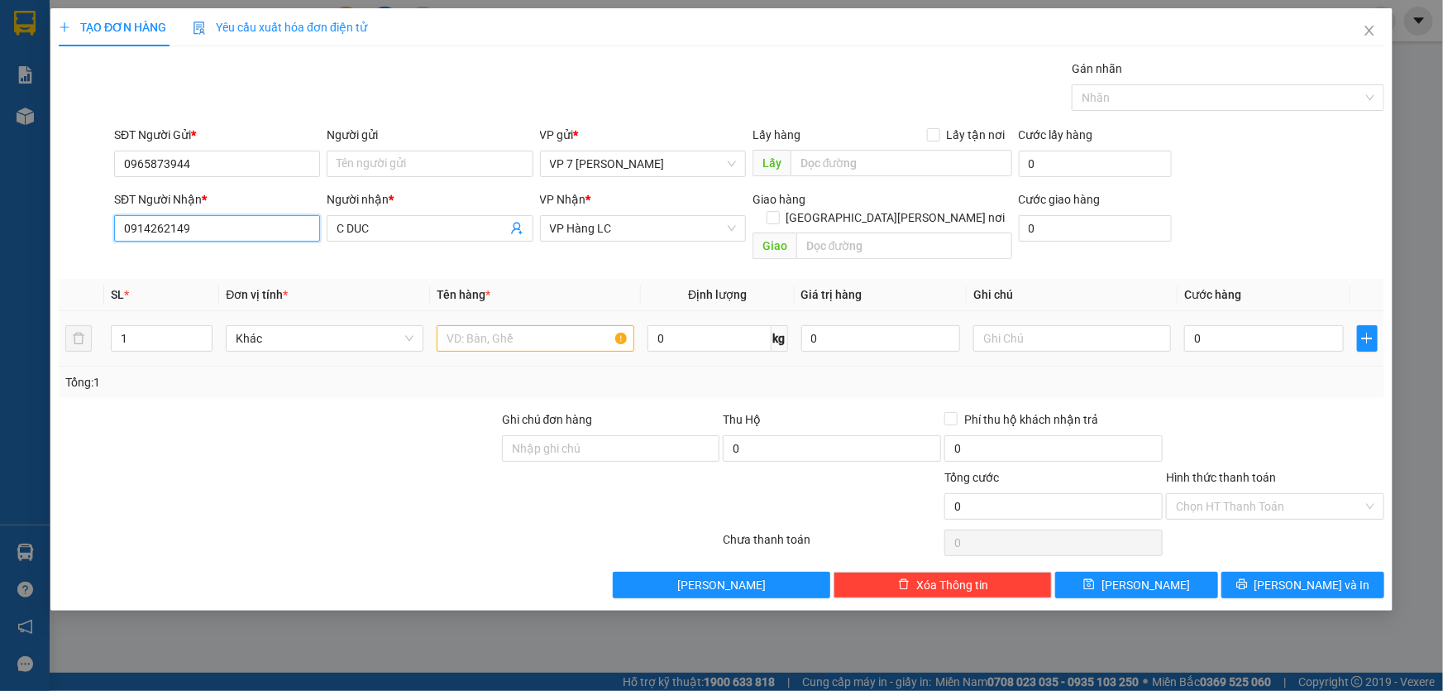
type input "0914262149"
click at [487, 325] on input "text" at bounding box center [536, 338] width 198 height 26
type input "hộp"
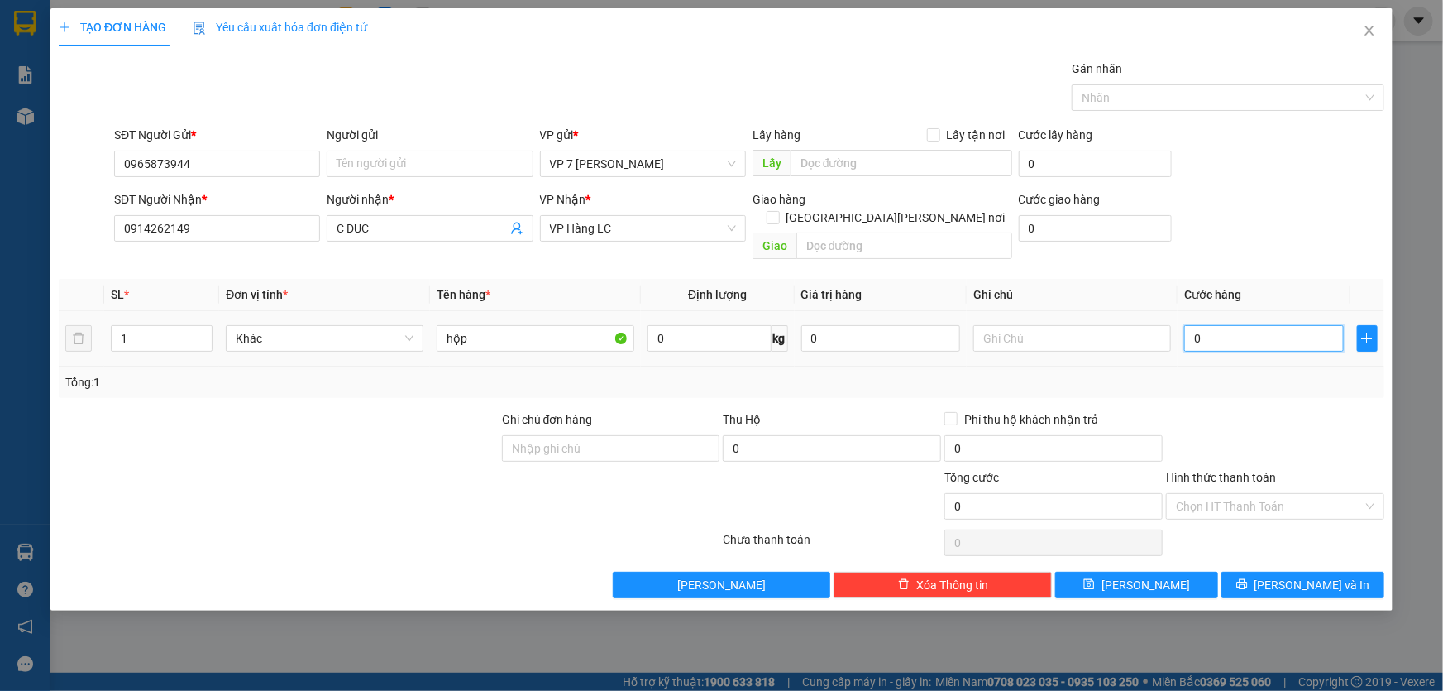
click at [1241, 325] on input "0" at bounding box center [1264, 338] width 160 height 26
type input "4"
type input "40"
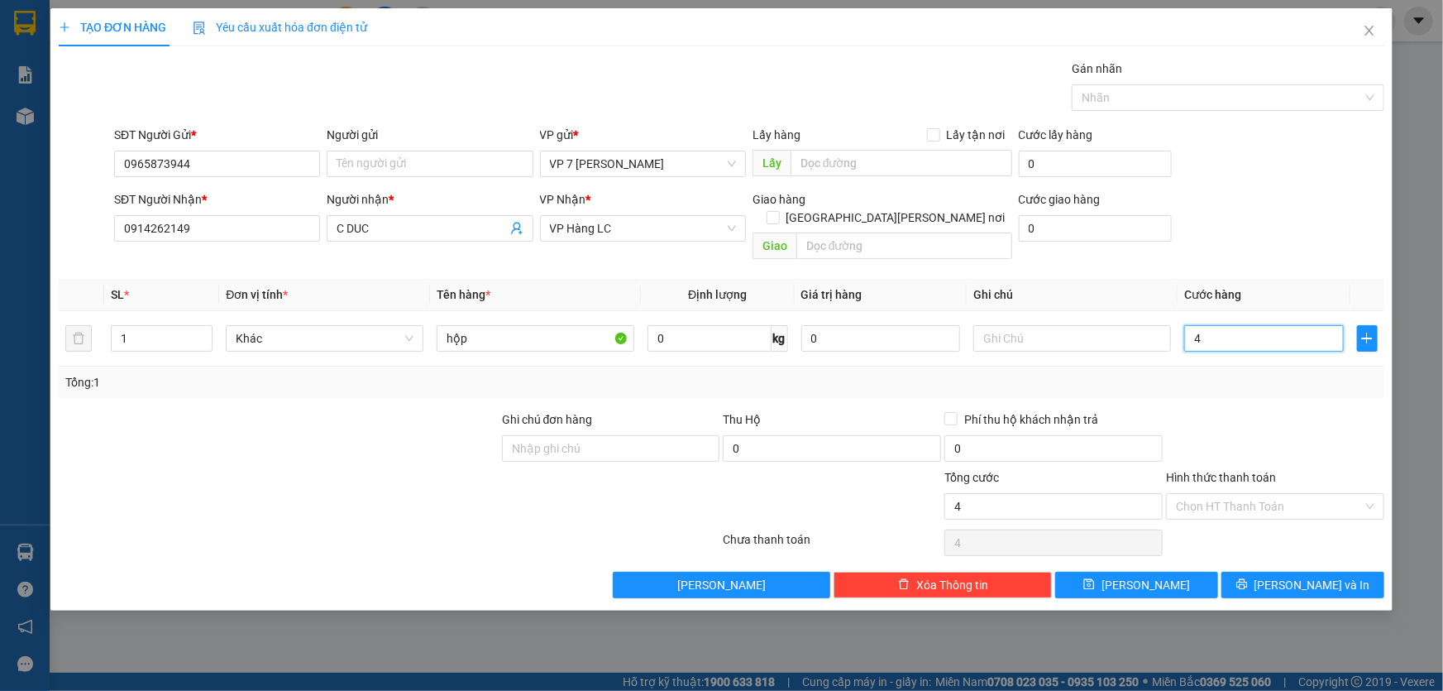
type input "40"
type input "40.000"
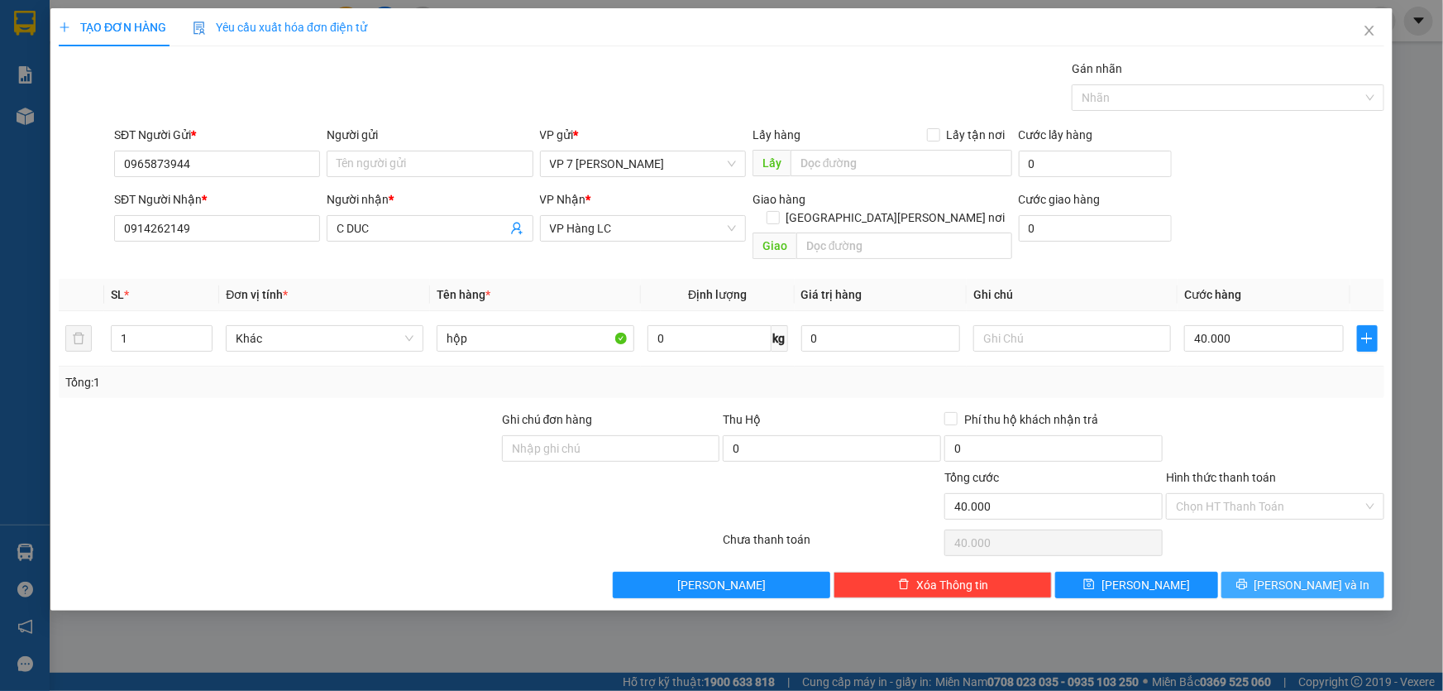
click at [1297, 576] on span "[PERSON_NAME] và In" at bounding box center [1313, 585] width 116 height 18
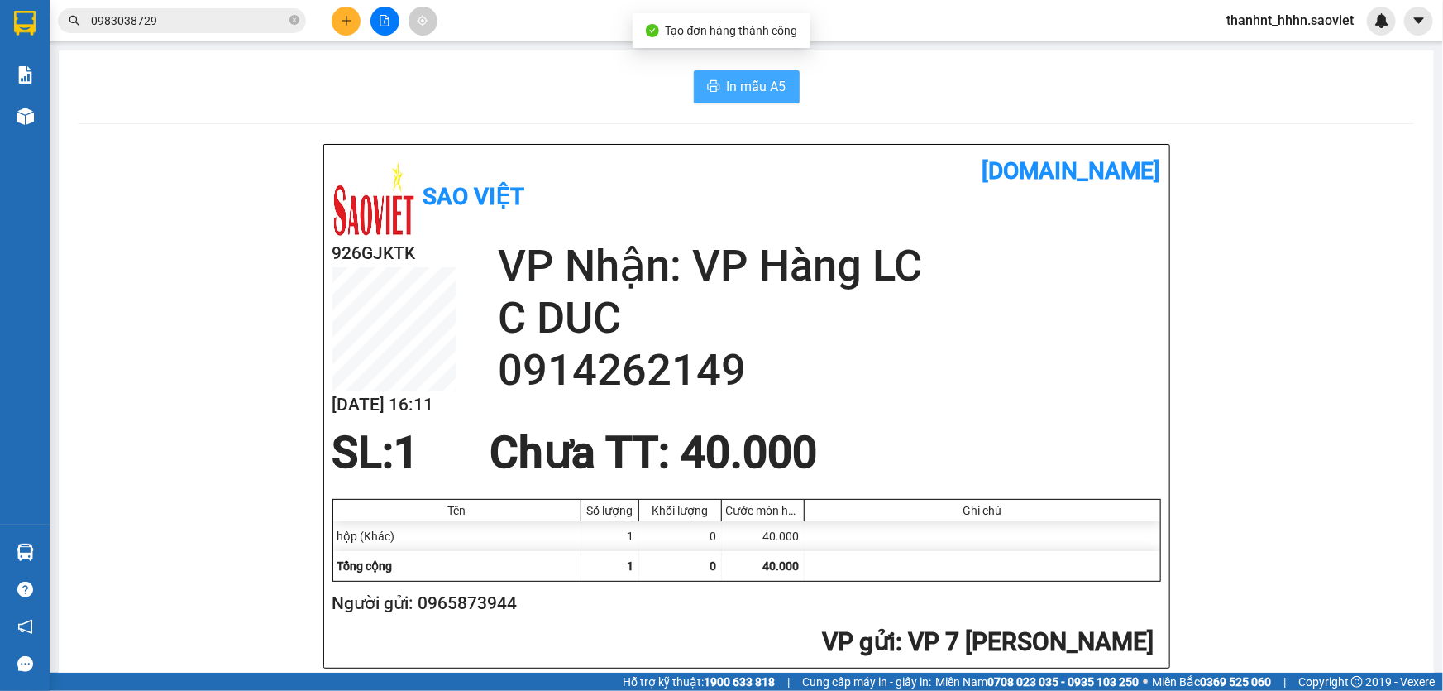
click at [757, 84] on span "In mẫu A5" at bounding box center [757, 86] width 60 height 21
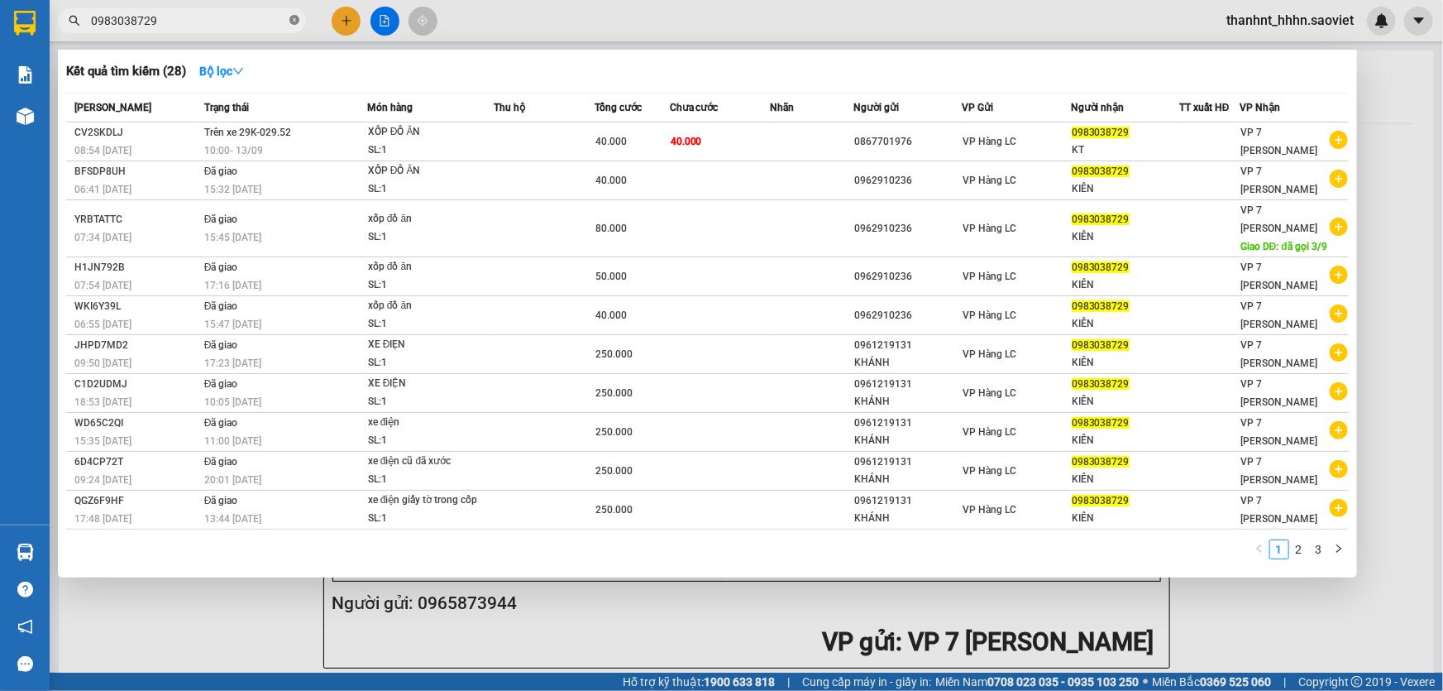
click at [292, 20] on icon "close-circle" at bounding box center [295, 20] width 10 height 10
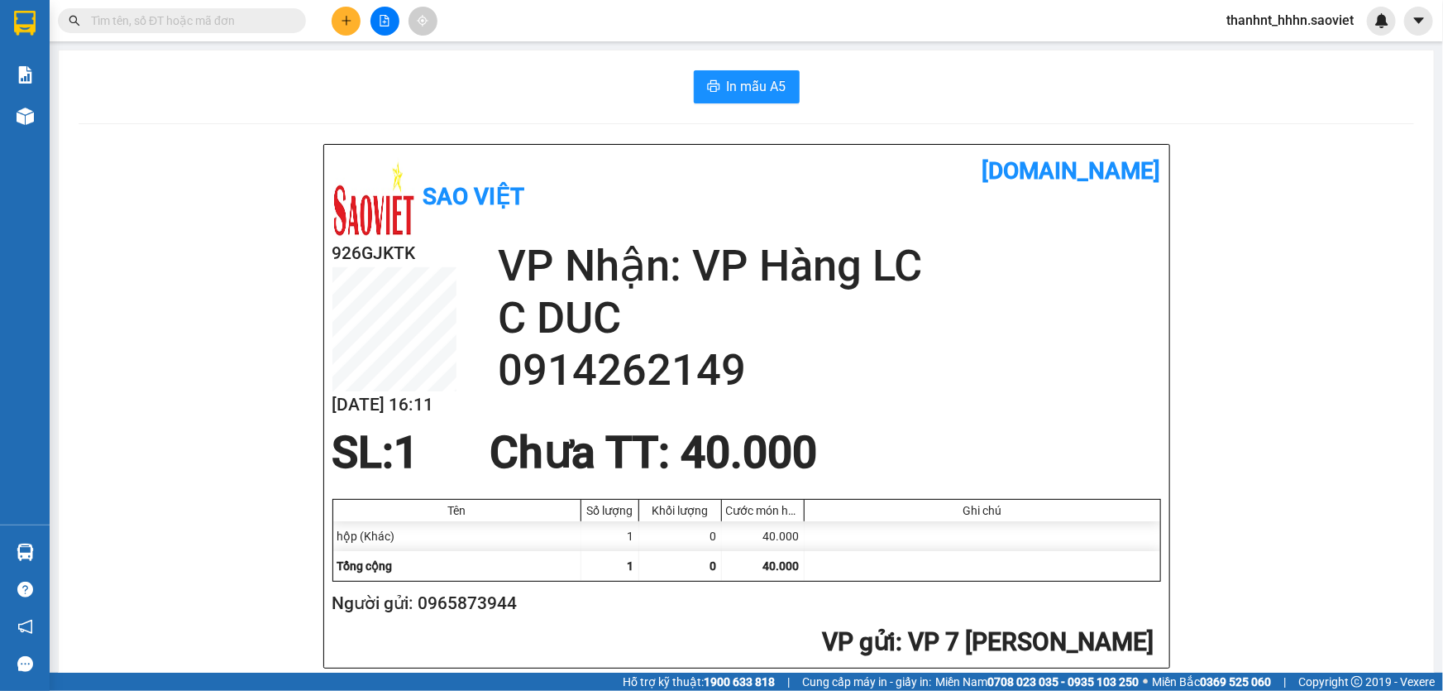
click at [245, 19] on input "text" at bounding box center [188, 21] width 195 height 18
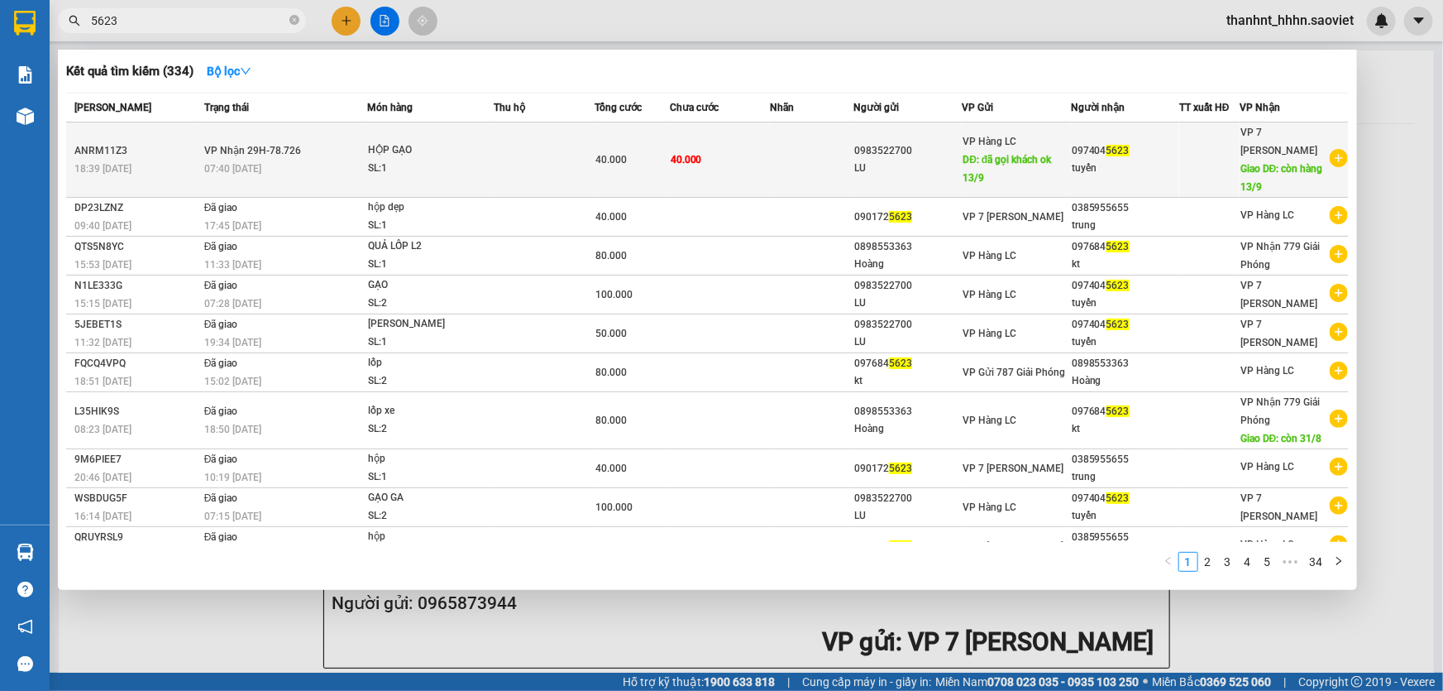
type input "5623"
click at [538, 156] on td at bounding box center [544, 159] width 100 height 75
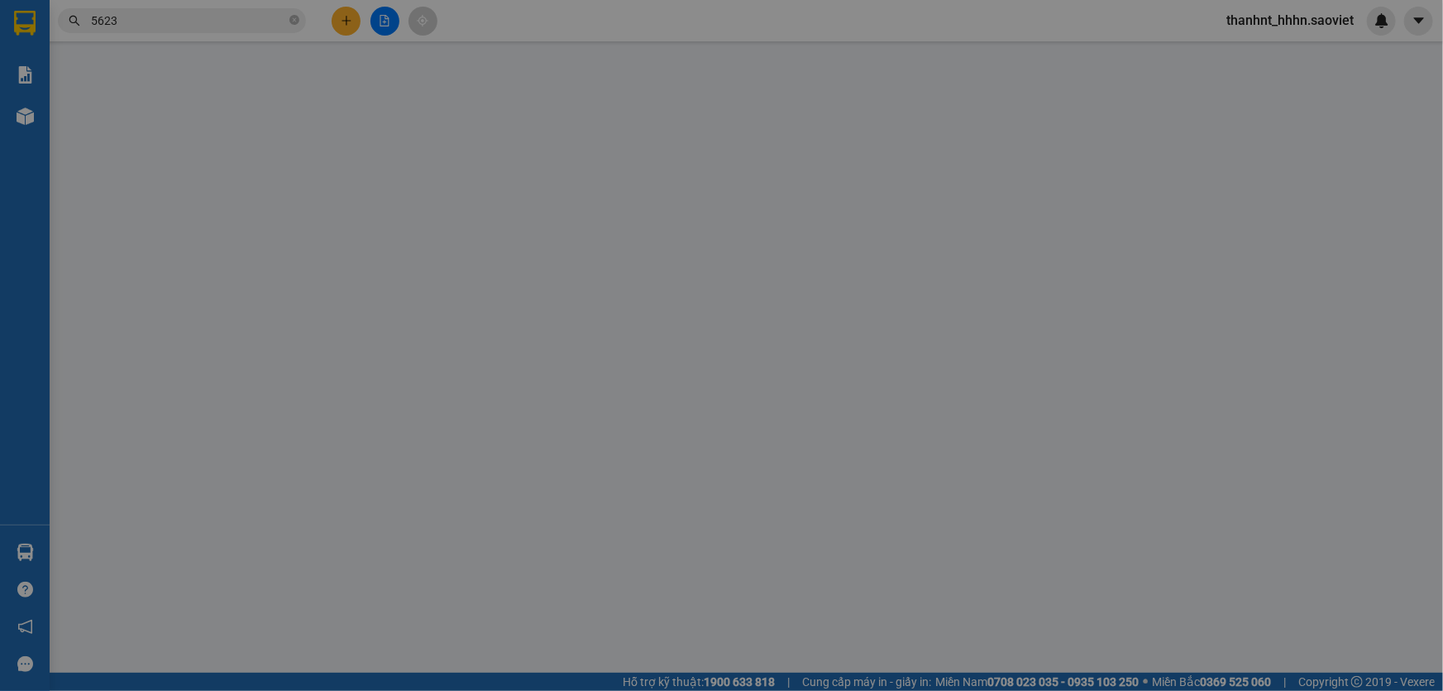
type input "0983522700"
type input "LU"
type input "đã gọi khách ok 13/9"
type input "0974045623"
type input "tuyến"
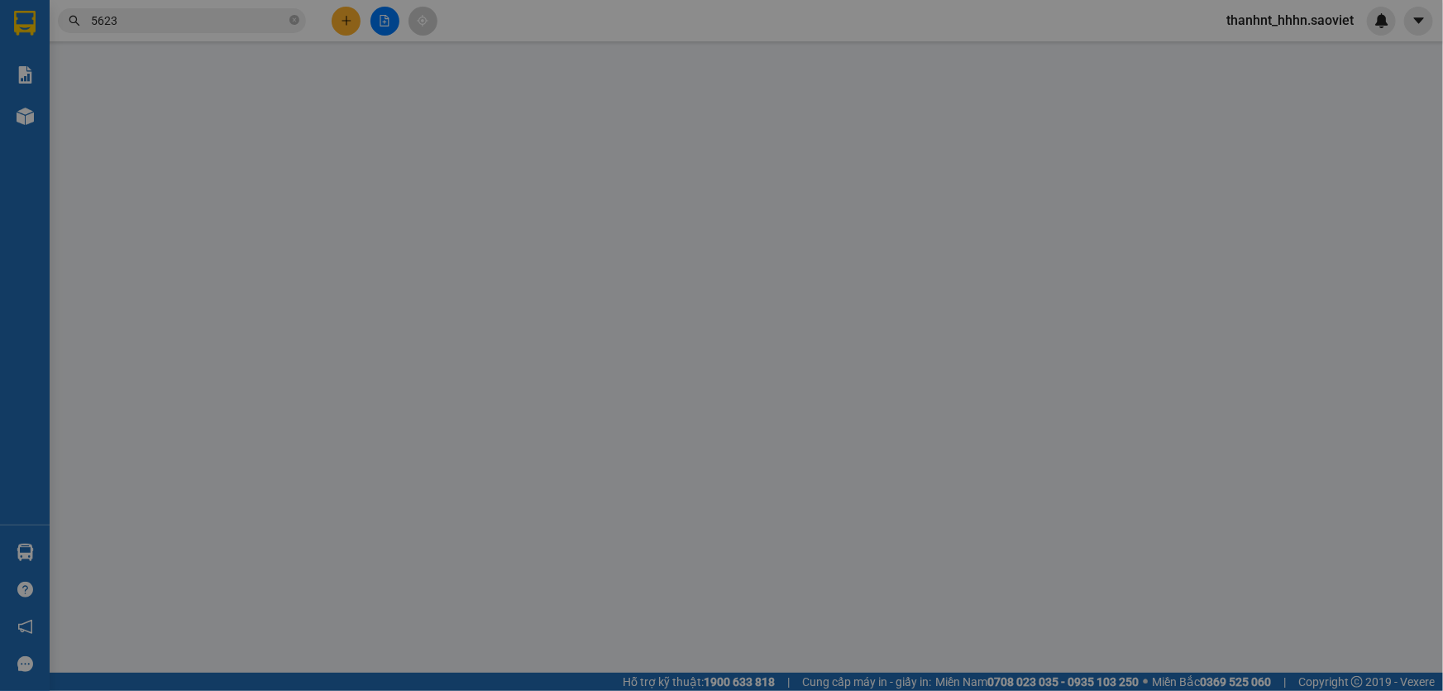
type input "còn hàng 13/9"
type input "40.000"
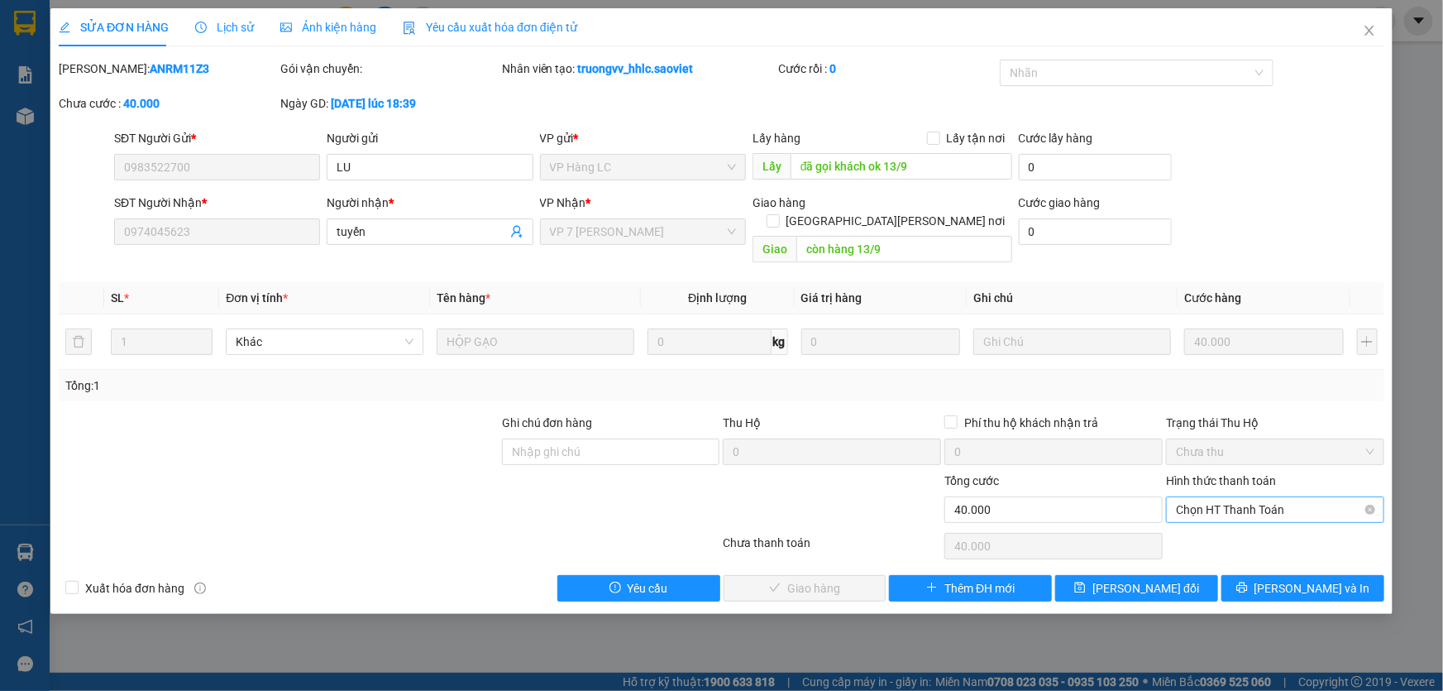
click at [1199, 497] on span "Chọn HT Thanh Toán" at bounding box center [1275, 509] width 199 height 25
click at [1194, 523] on div "Tại văn phòng" at bounding box center [1275, 523] width 199 height 18
type input "0"
click at [802, 579] on span "[PERSON_NAME] và Giao hàng" at bounding box center [866, 588] width 223 height 18
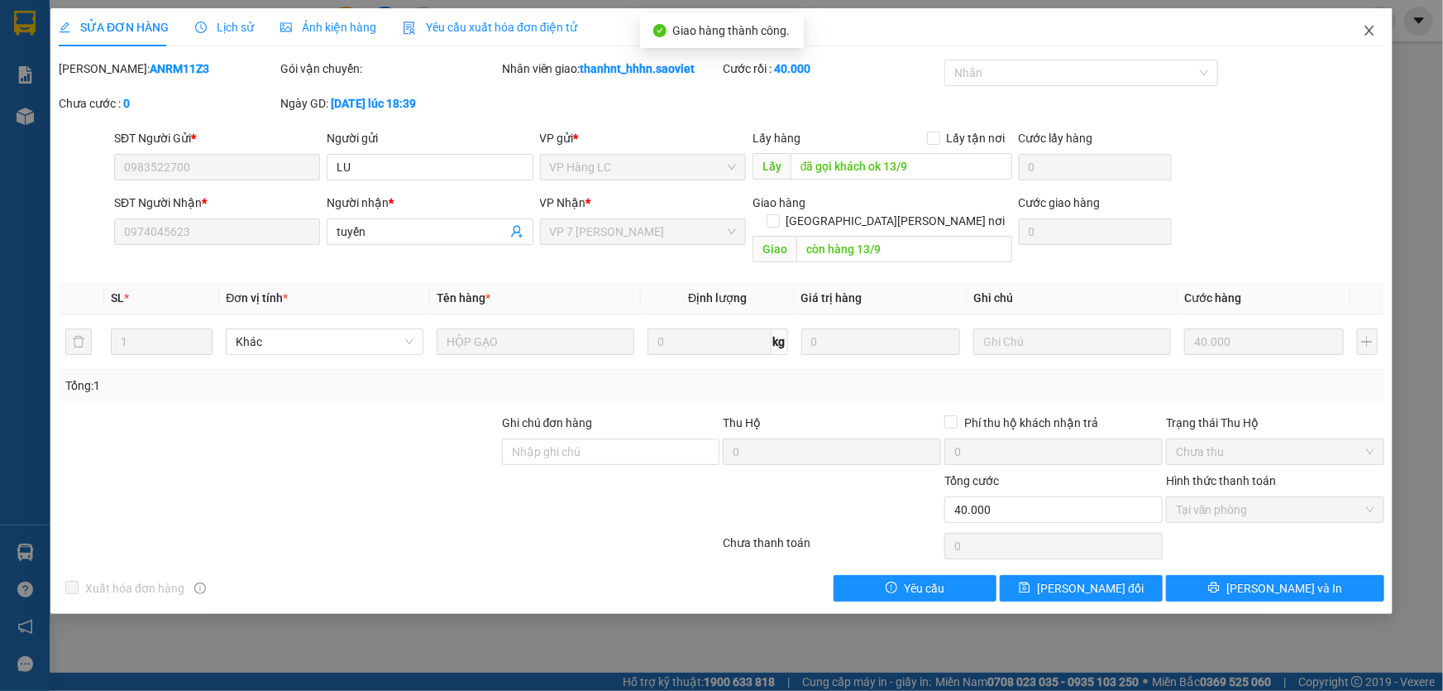
click at [1371, 31] on icon "close" at bounding box center [1369, 31] width 9 height 10
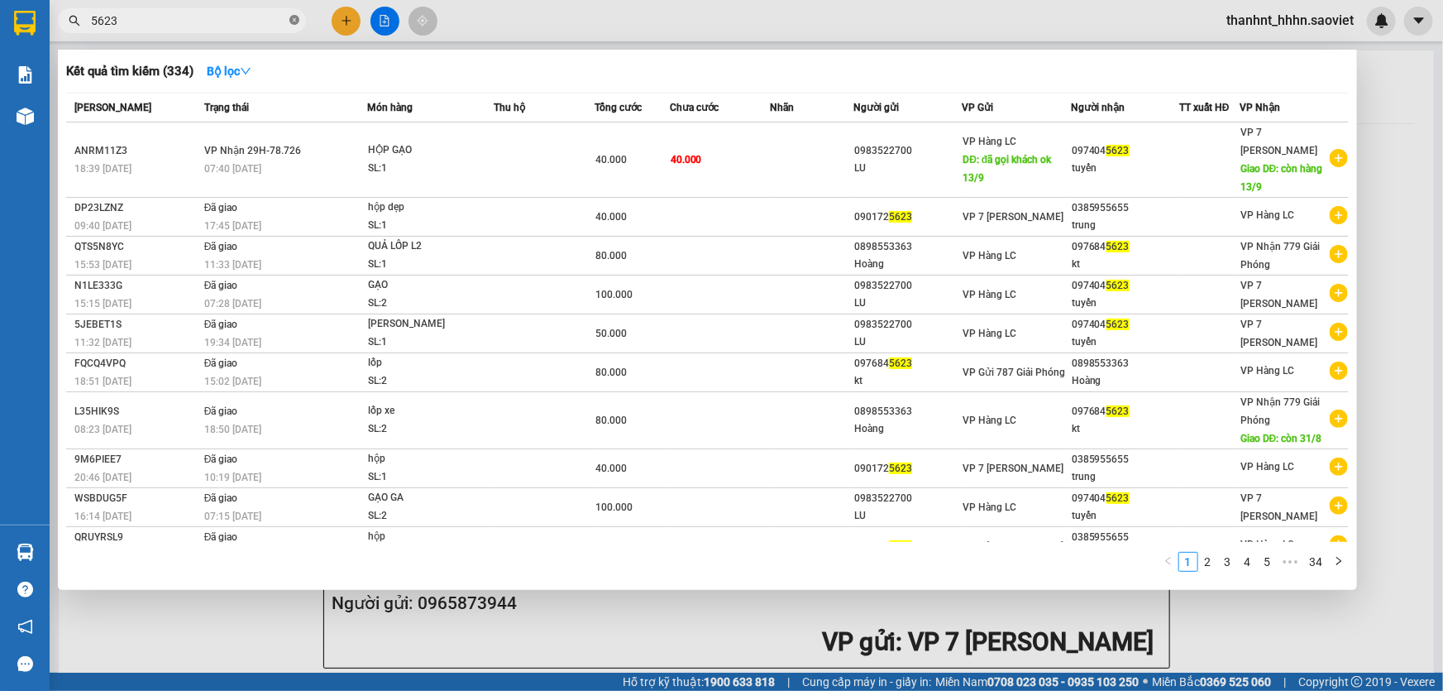
click at [297, 17] on icon "close-circle" at bounding box center [295, 20] width 10 height 10
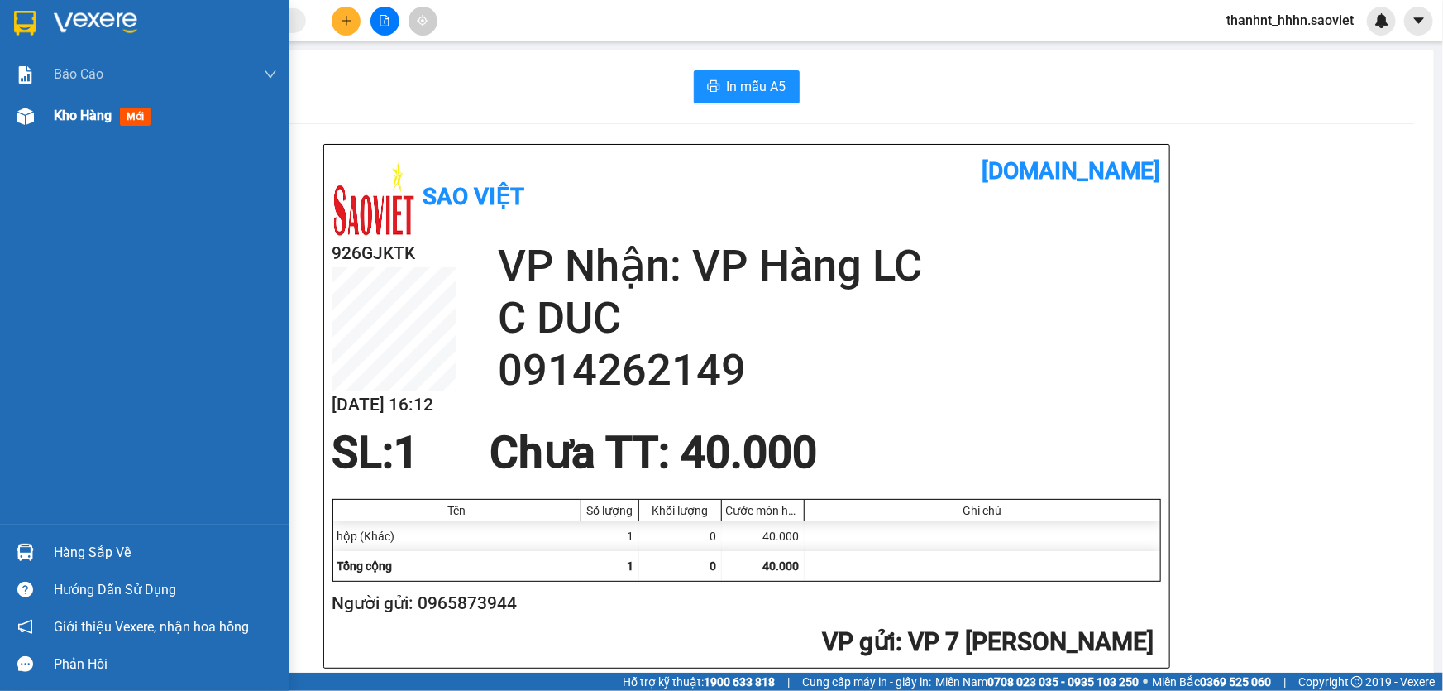
click at [69, 111] on span "Kho hàng" at bounding box center [83, 116] width 58 height 16
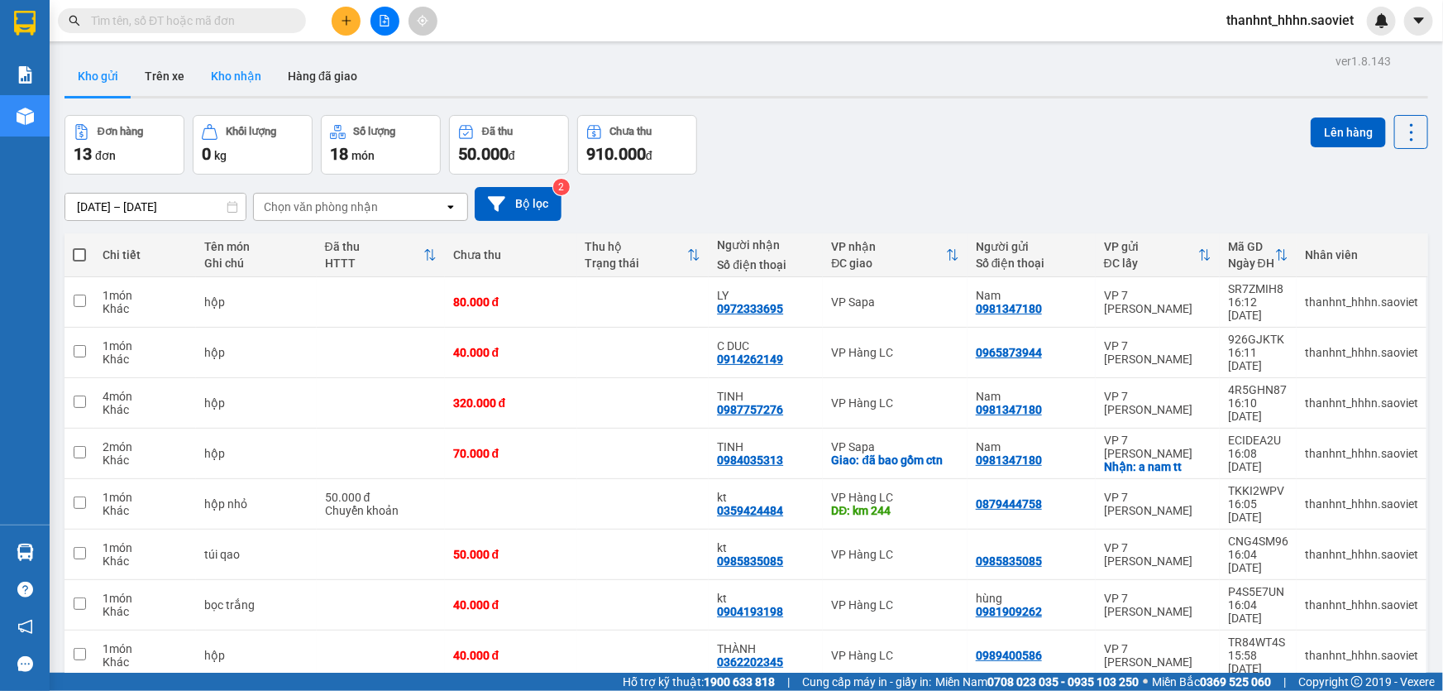
click at [223, 74] on button "Kho nhận" at bounding box center [236, 76] width 77 height 40
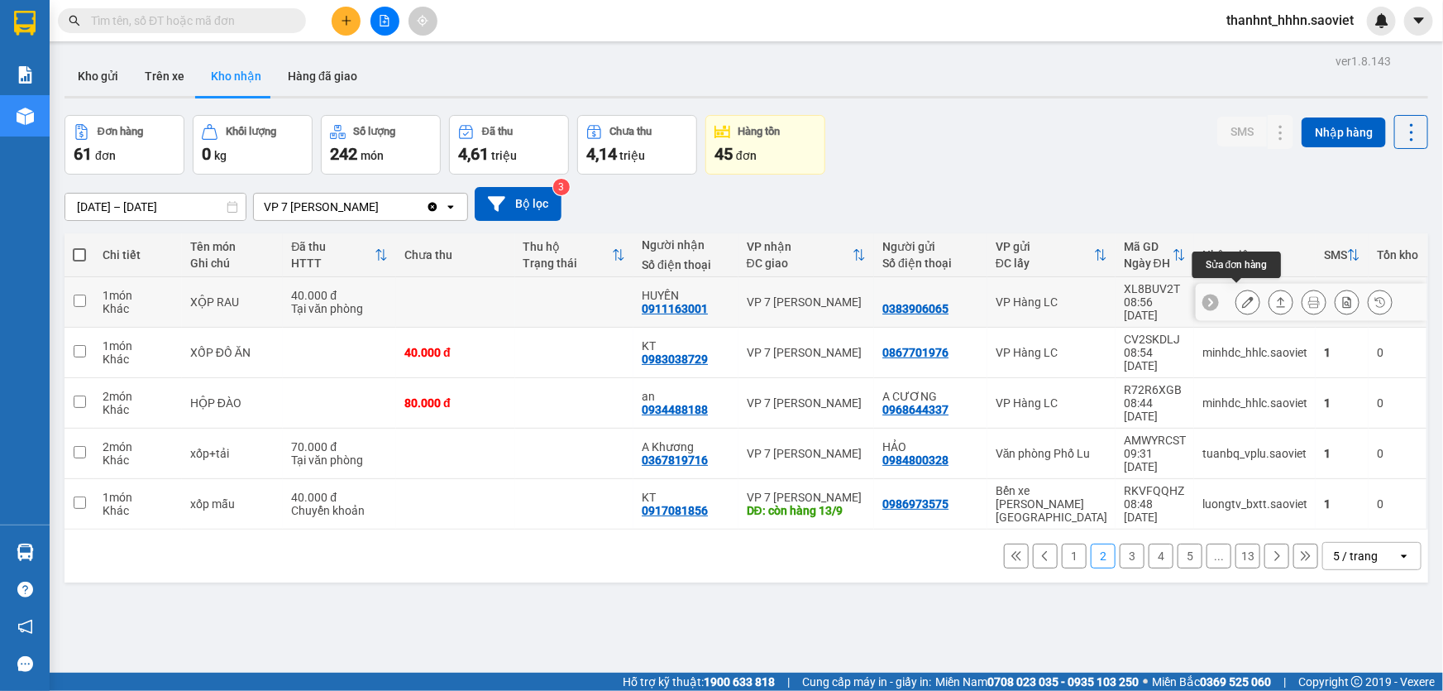
click at [1242, 296] on icon at bounding box center [1248, 302] width 12 height 12
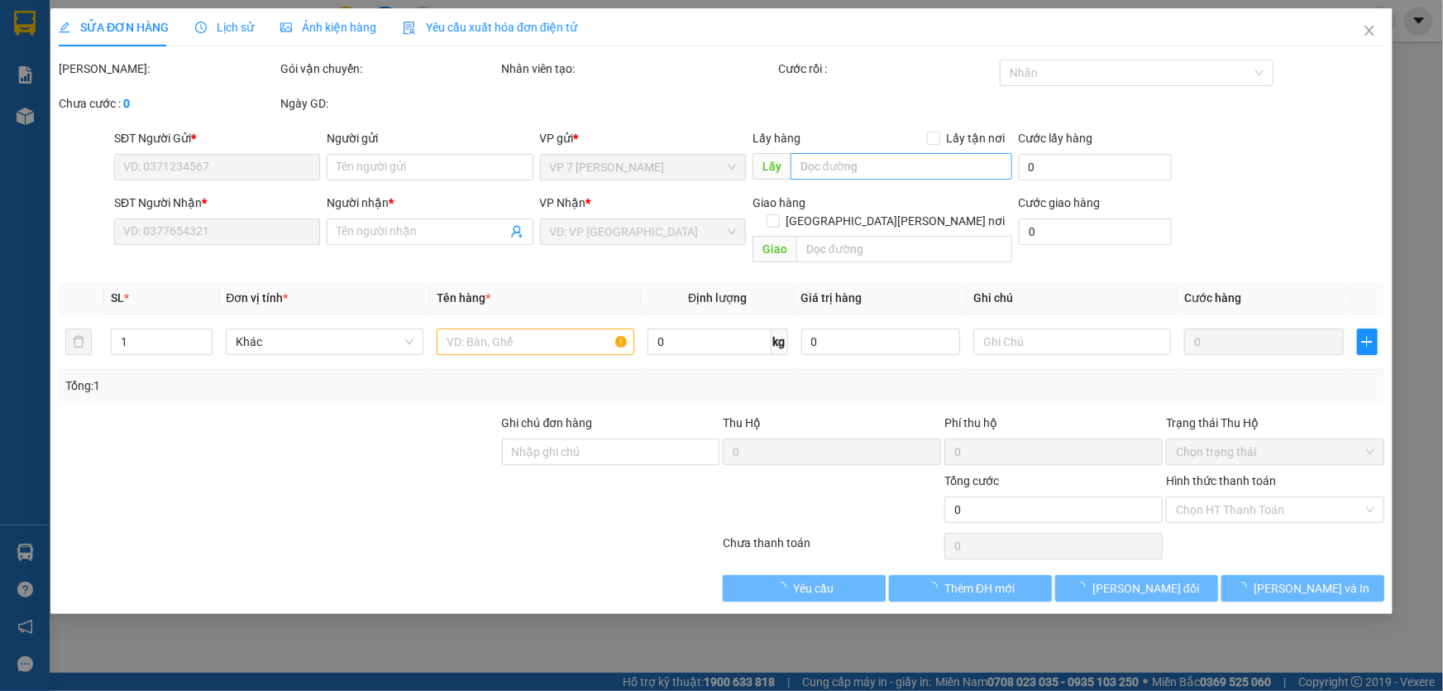
type input "0383906065"
type input "0911163001"
type input "HUYỀN"
type input "40.000"
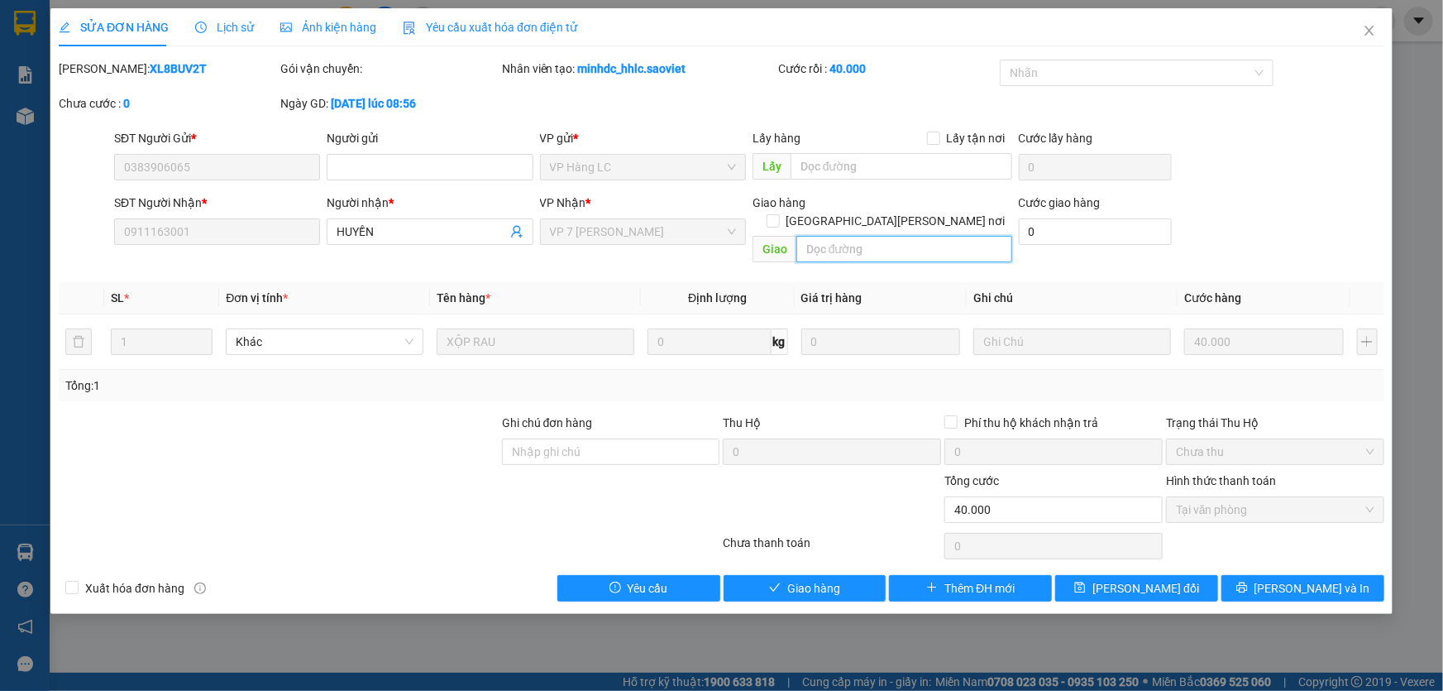
click at [840, 236] on input "text" at bounding box center [905, 249] width 216 height 26
type input "khách đã ok 13/9"
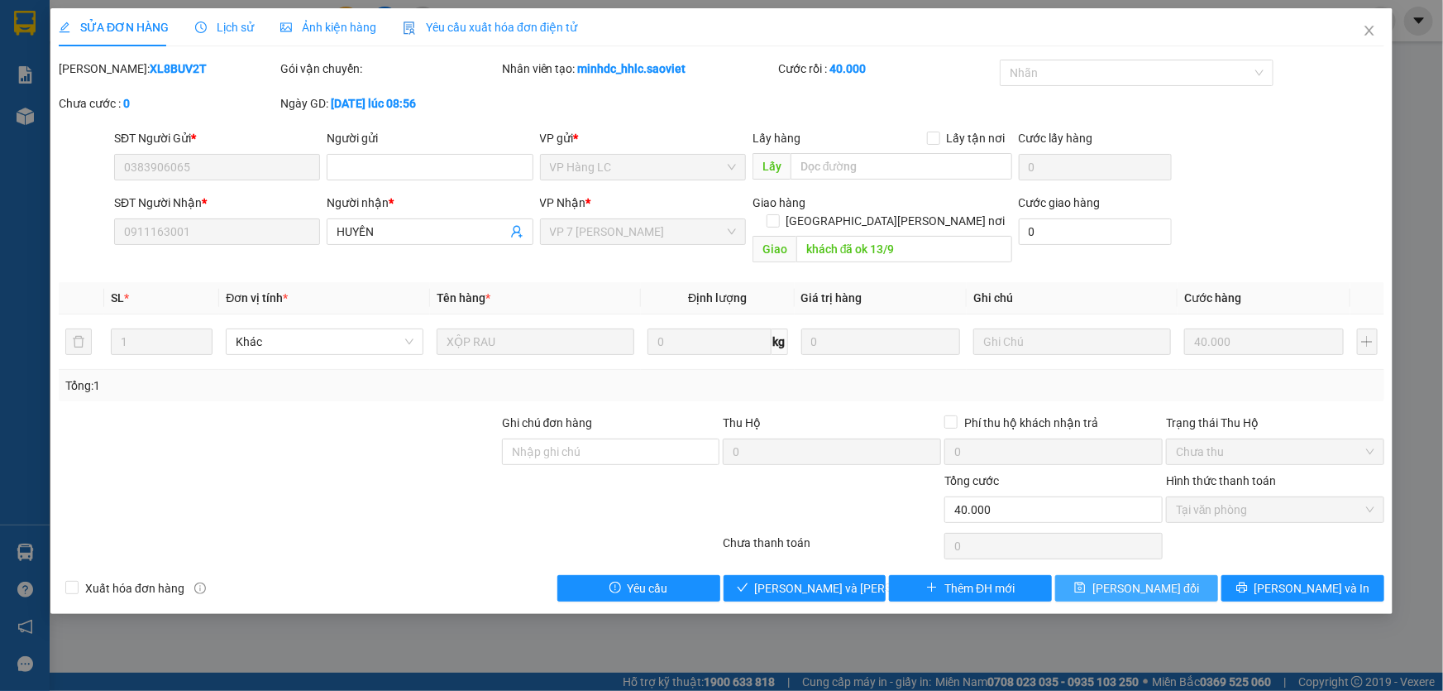
click at [1114, 579] on span "[PERSON_NAME] đổi" at bounding box center [1146, 588] width 107 height 18
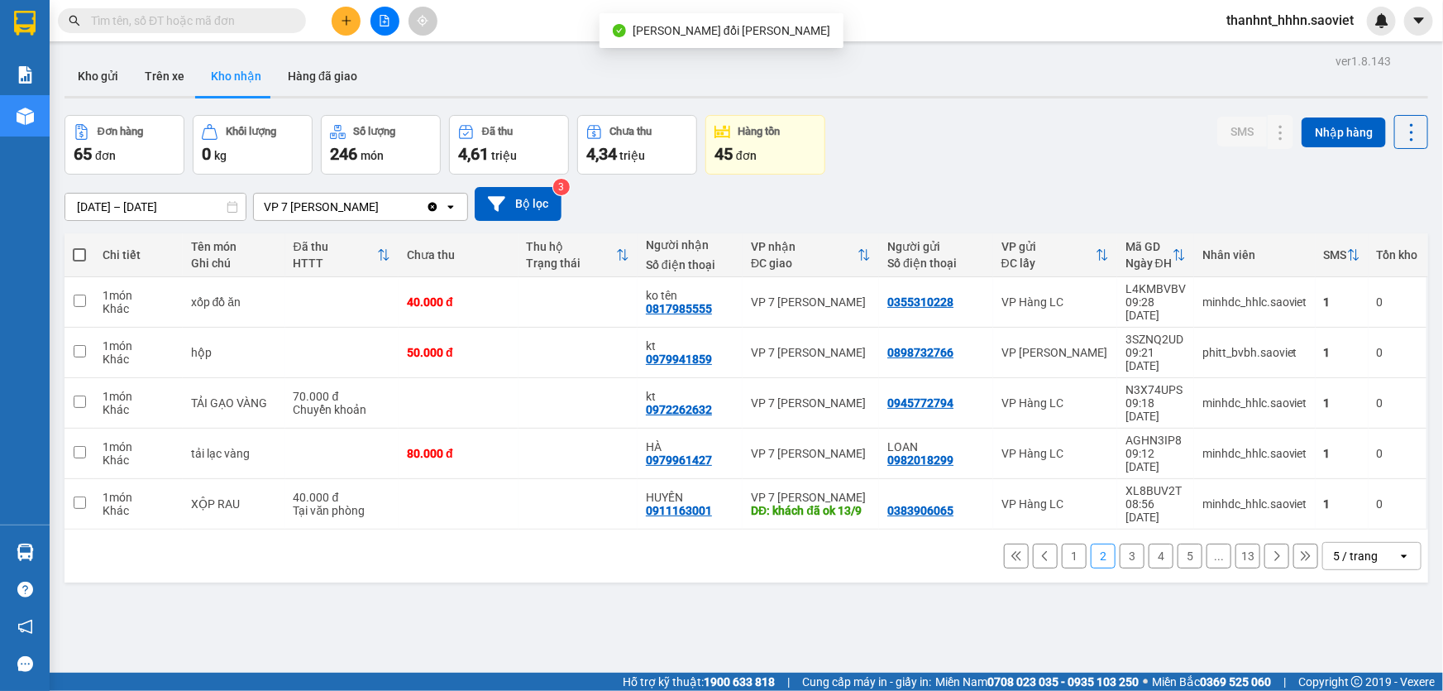
click at [249, 18] on input "text" at bounding box center [188, 21] width 195 height 18
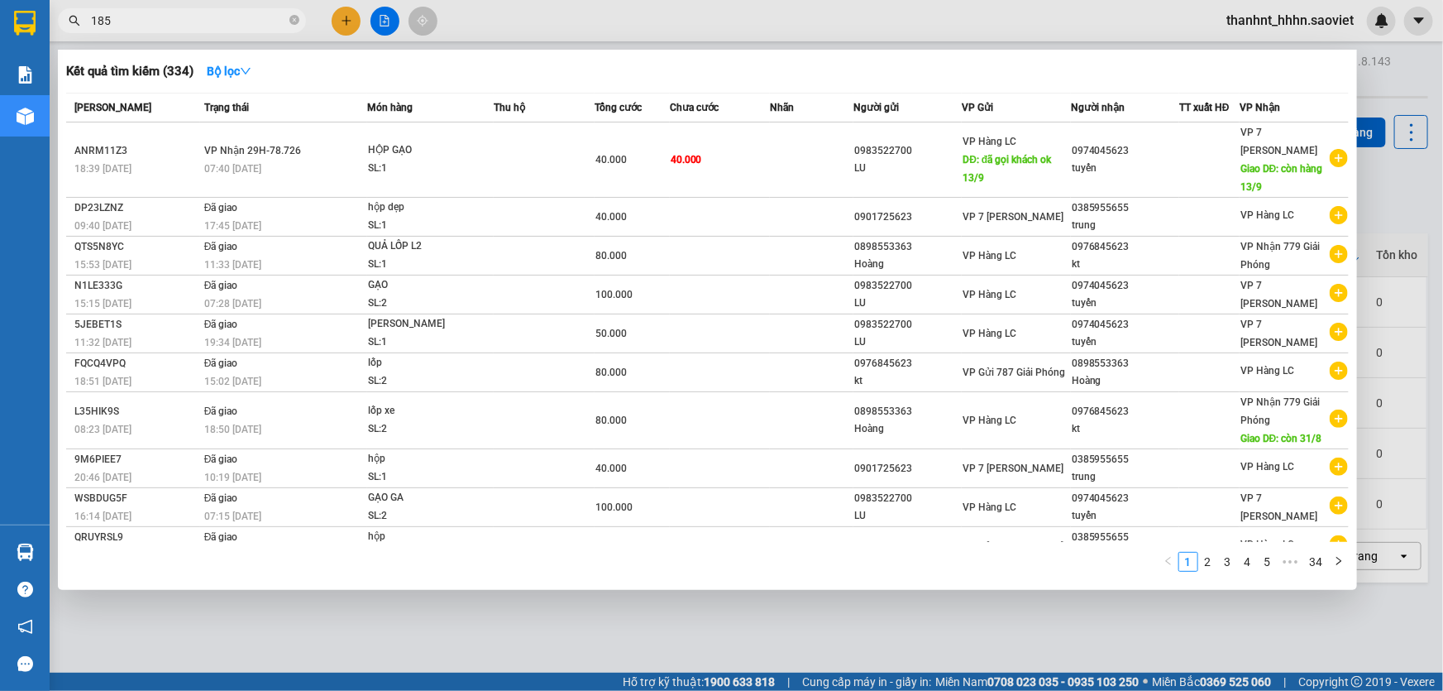
type input "1858"
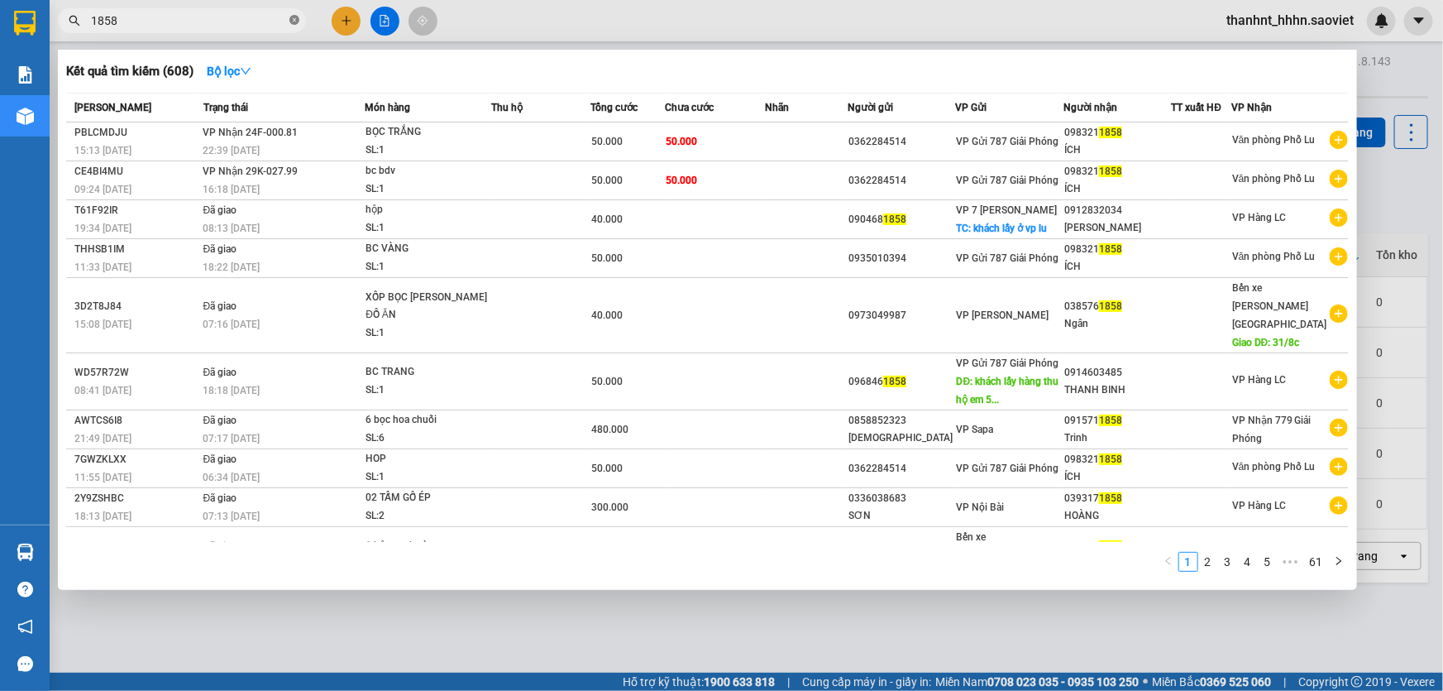
click at [293, 21] on icon "close-circle" at bounding box center [295, 20] width 10 height 10
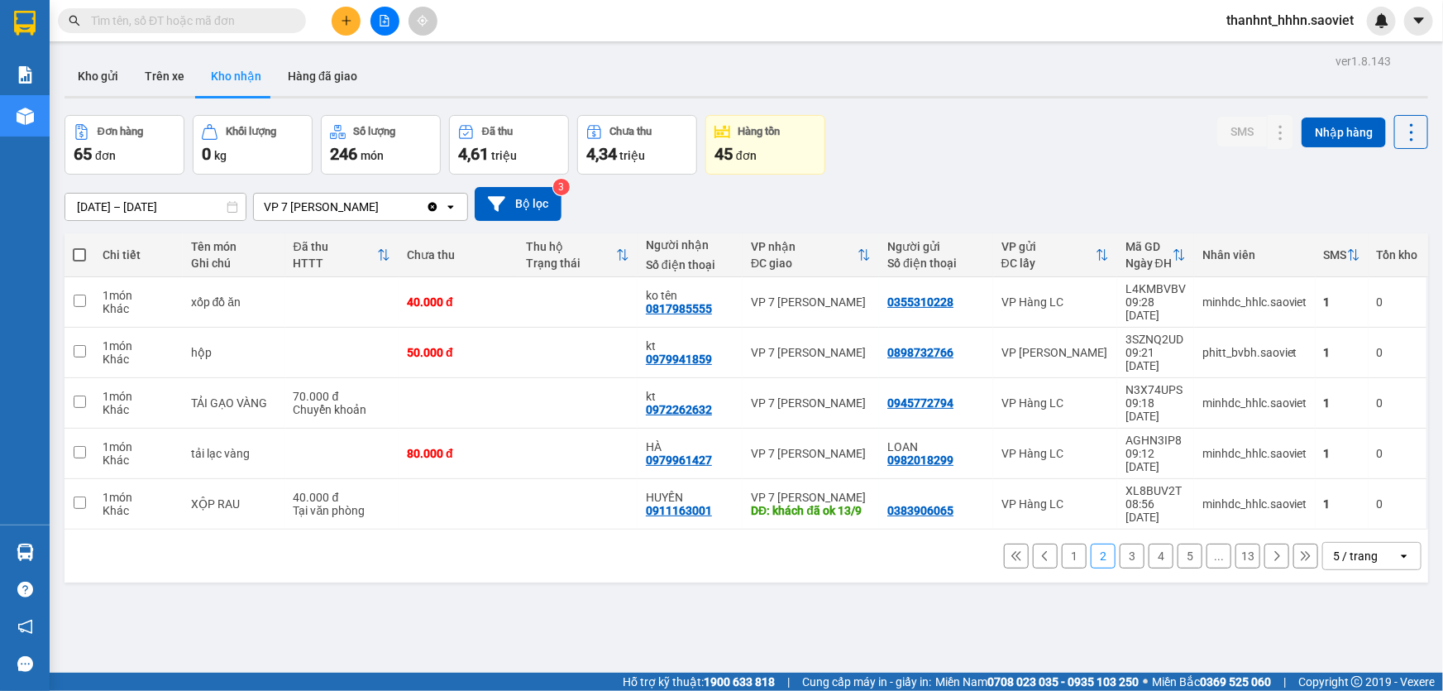
click at [209, 17] on input "text" at bounding box center [188, 21] width 195 height 18
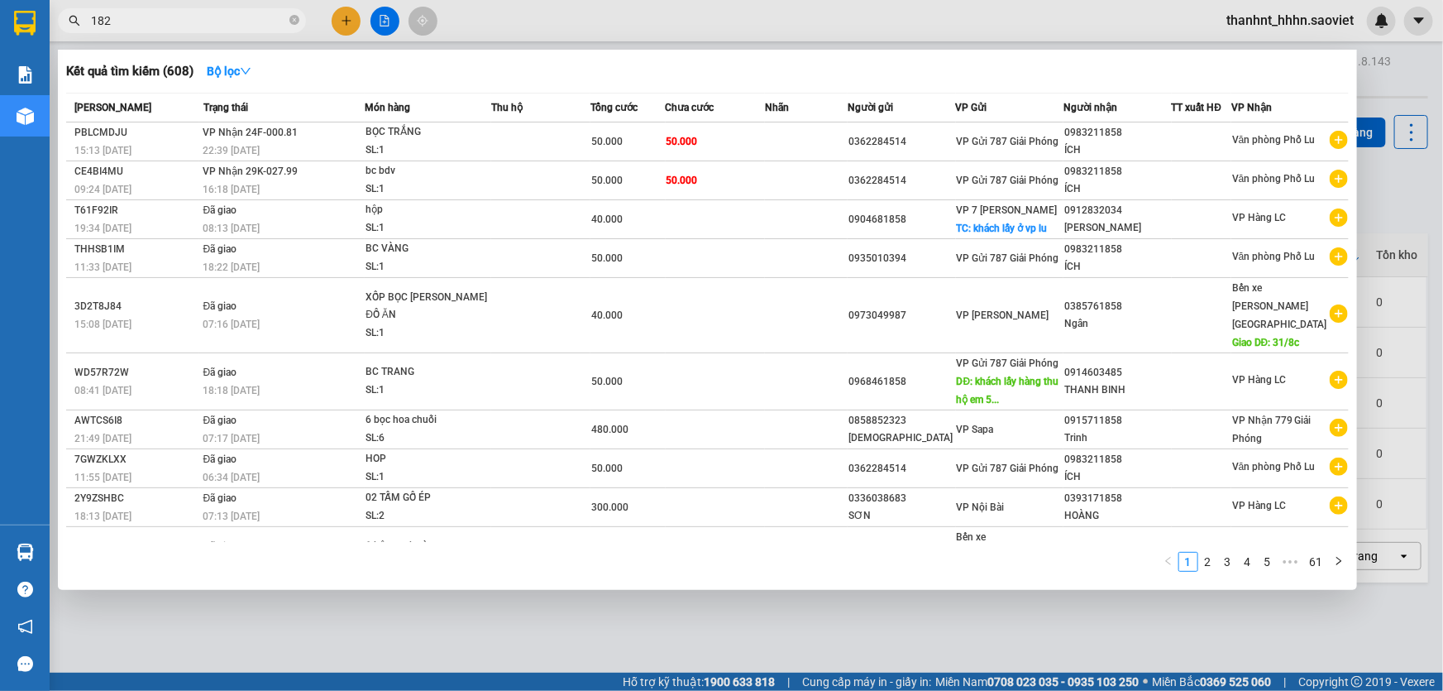
type input "1828"
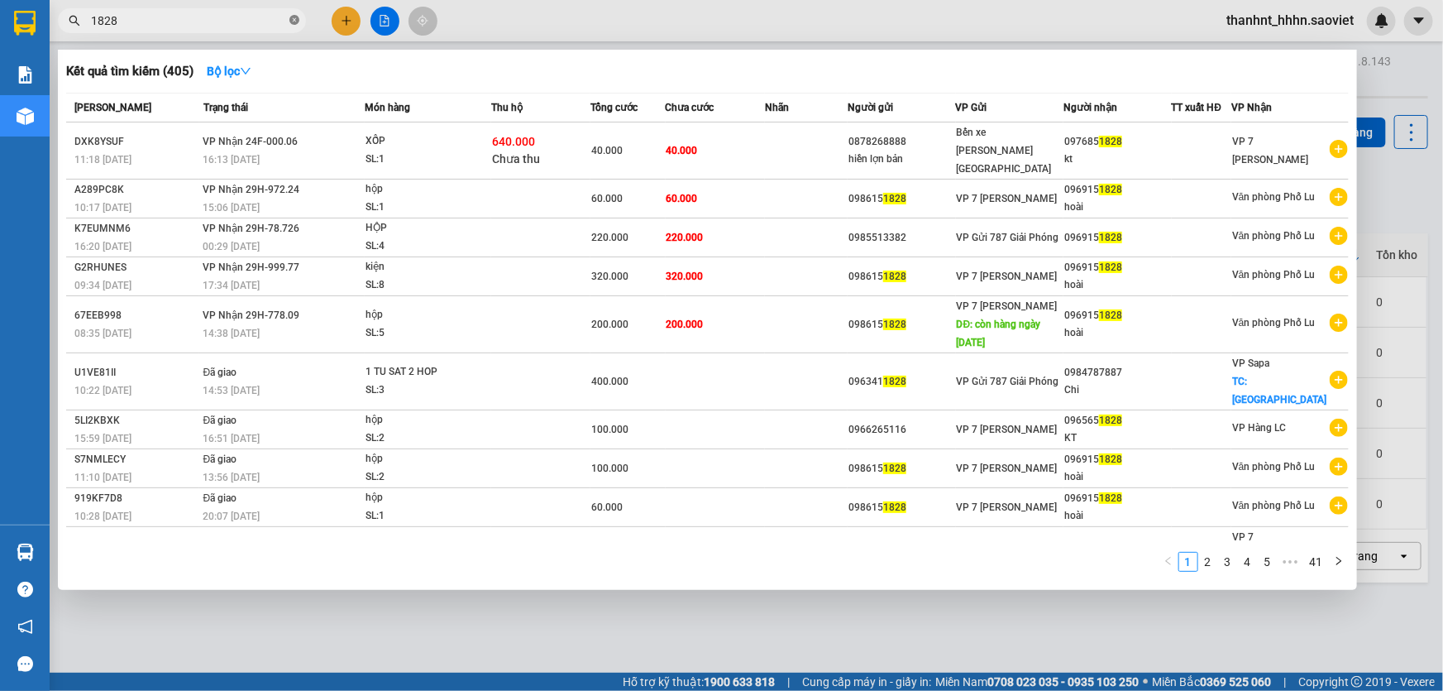
click at [291, 20] on icon "close-circle" at bounding box center [295, 20] width 10 height 10
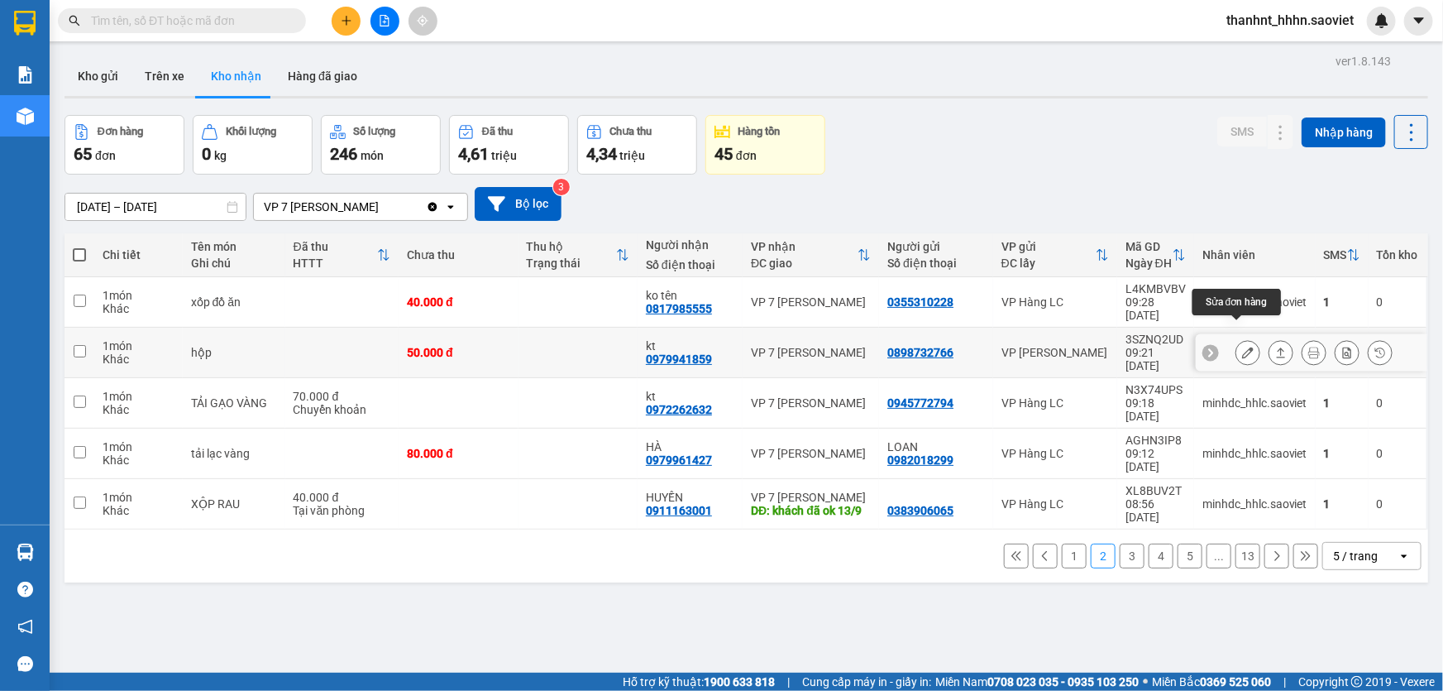
click at [1242, 347] on icon at bounding box center [1248, 353] width 12 height 12
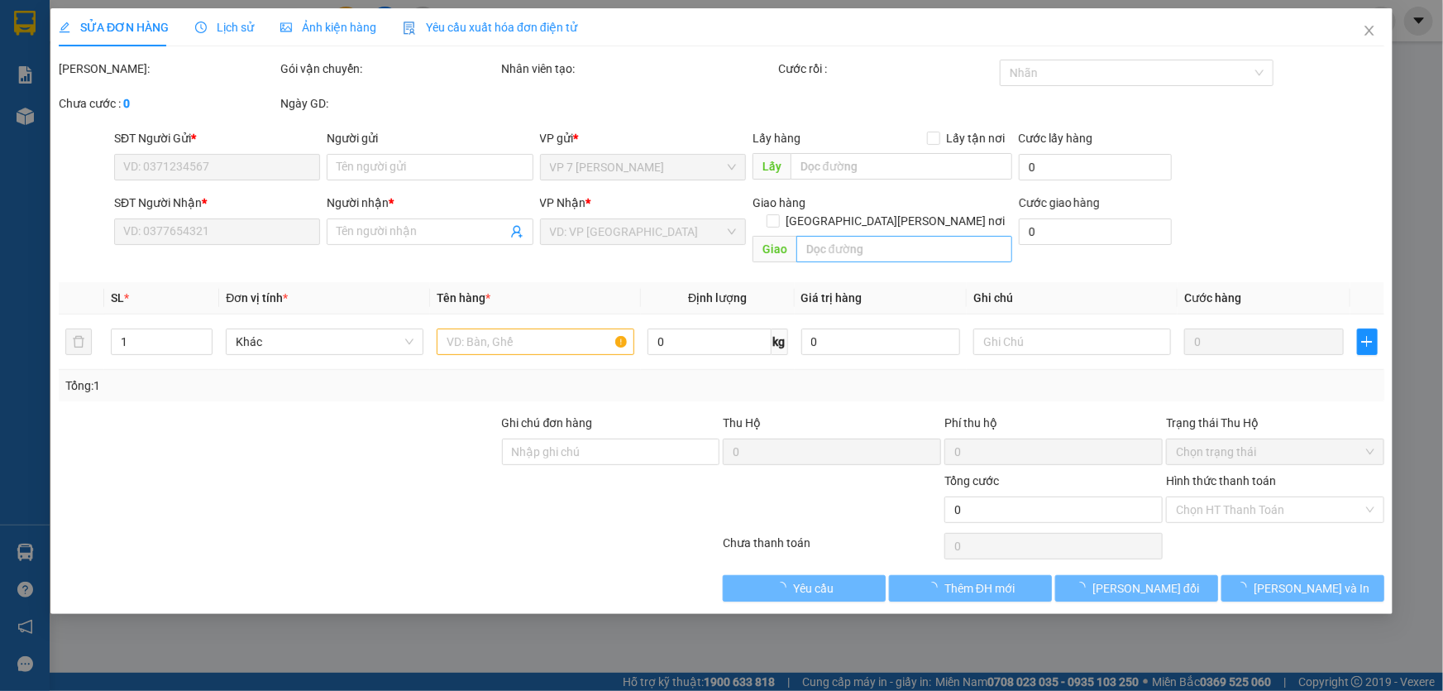
type input "0898732766"
type input "0979941859"
type input "kt"
type input "50.000"
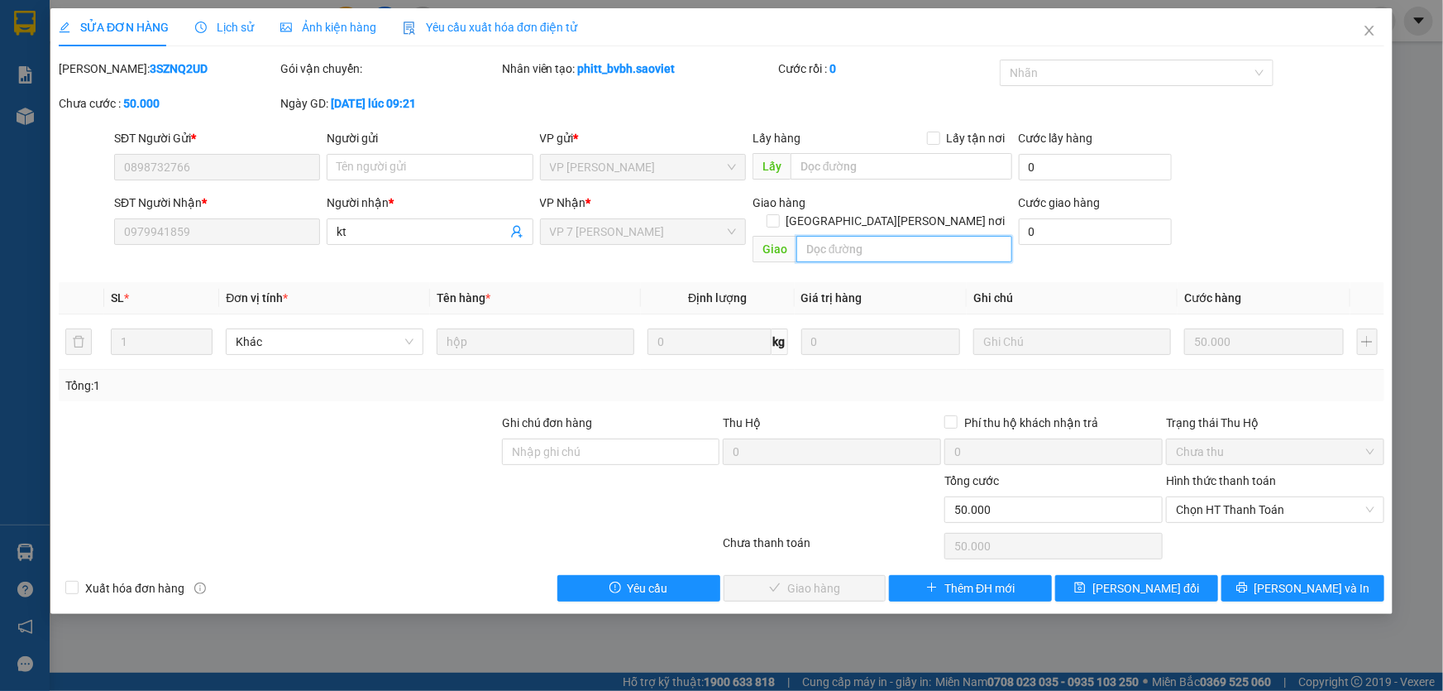
click at [857, 236] on input "text" at bounding box center [905, 249] width 216 height 26
type input "d"
type input "đã gọi khách ok 13/9"
click at [1139, 579] on span "[PERSON_NAME] đổi" at bounding box center [1146, 588] width 107 height 18
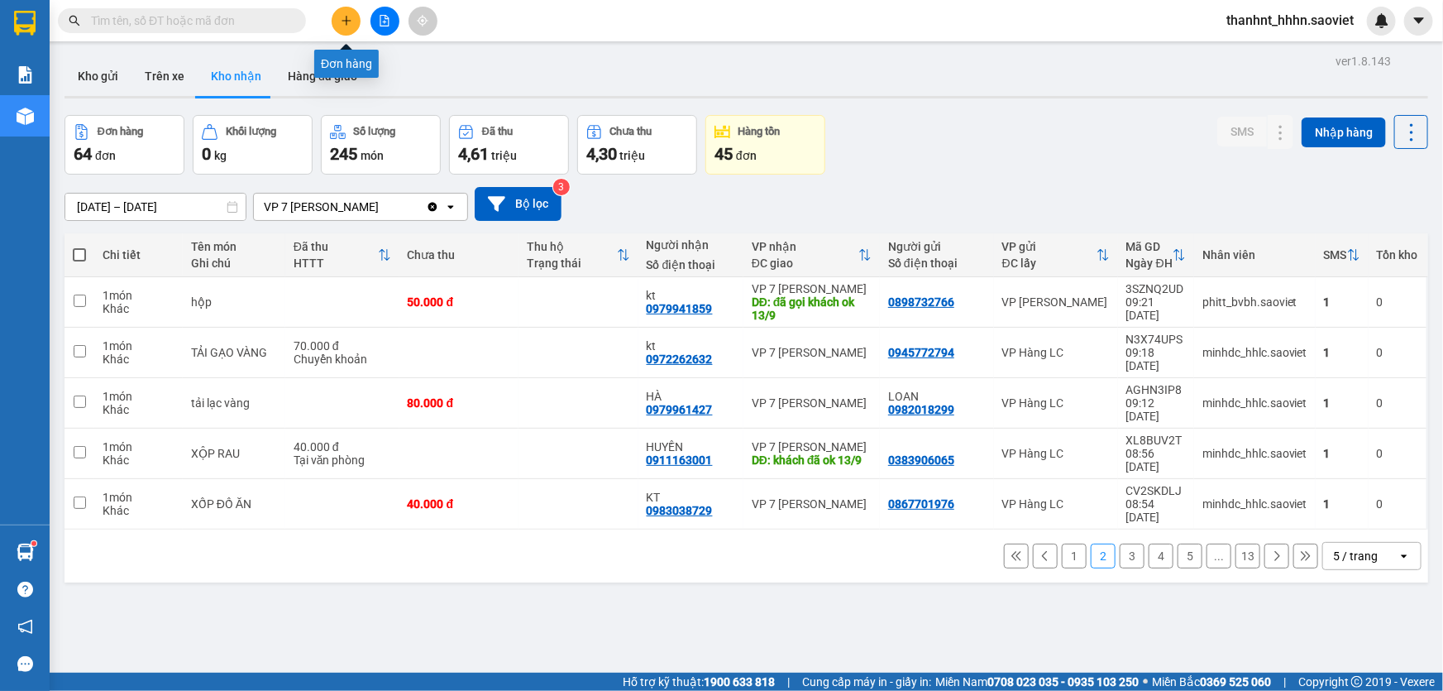
click at [345, 24] on icon "plus" at bounding box center [347, 21] width 12 height 12
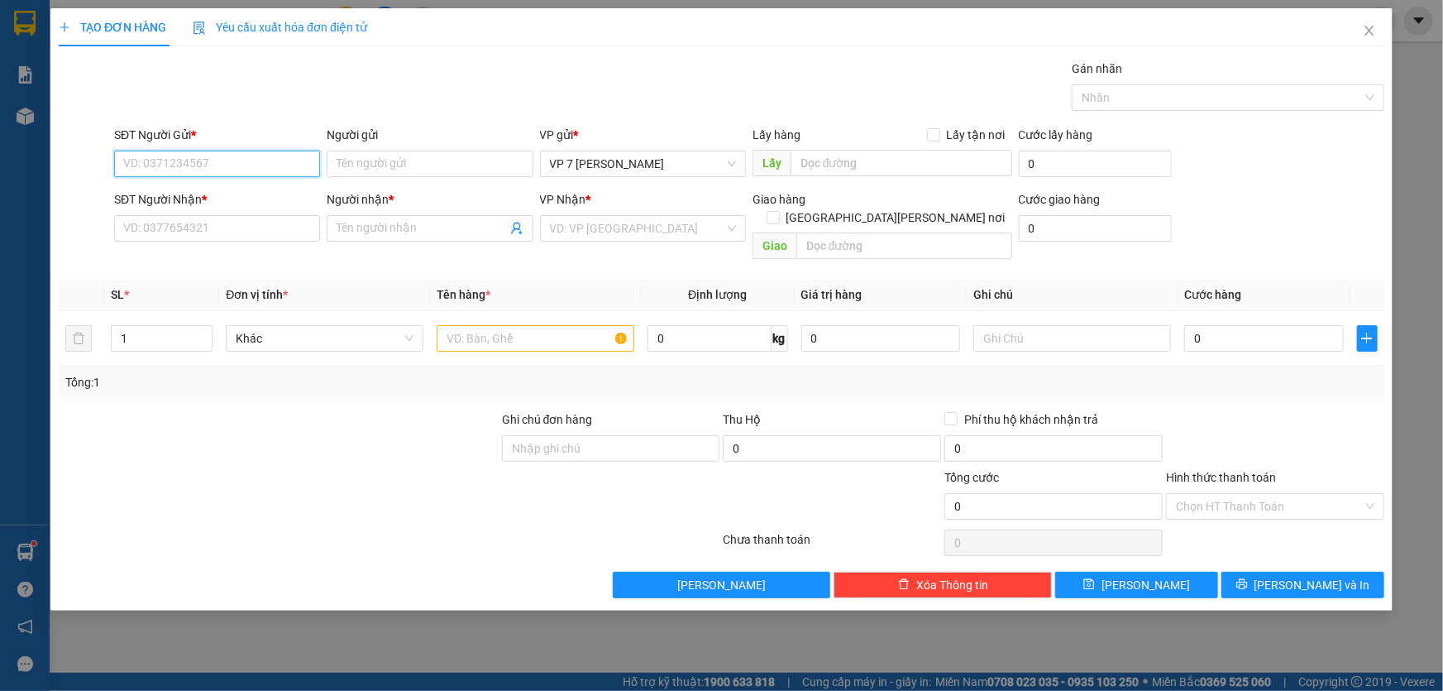
click at [239, 161] on input "SĐT Người Gửi *" at bounding box center [217, 164] width 206 height 26
type input "0961355589"
click at [168, 228] on input "SĐT Người Nhận *" at bounding box center [217, 228] width 206 height 26
type input "0356414337"
click at [465, 325] on input "text" at bounding box center [536, 338] width 198 height 26
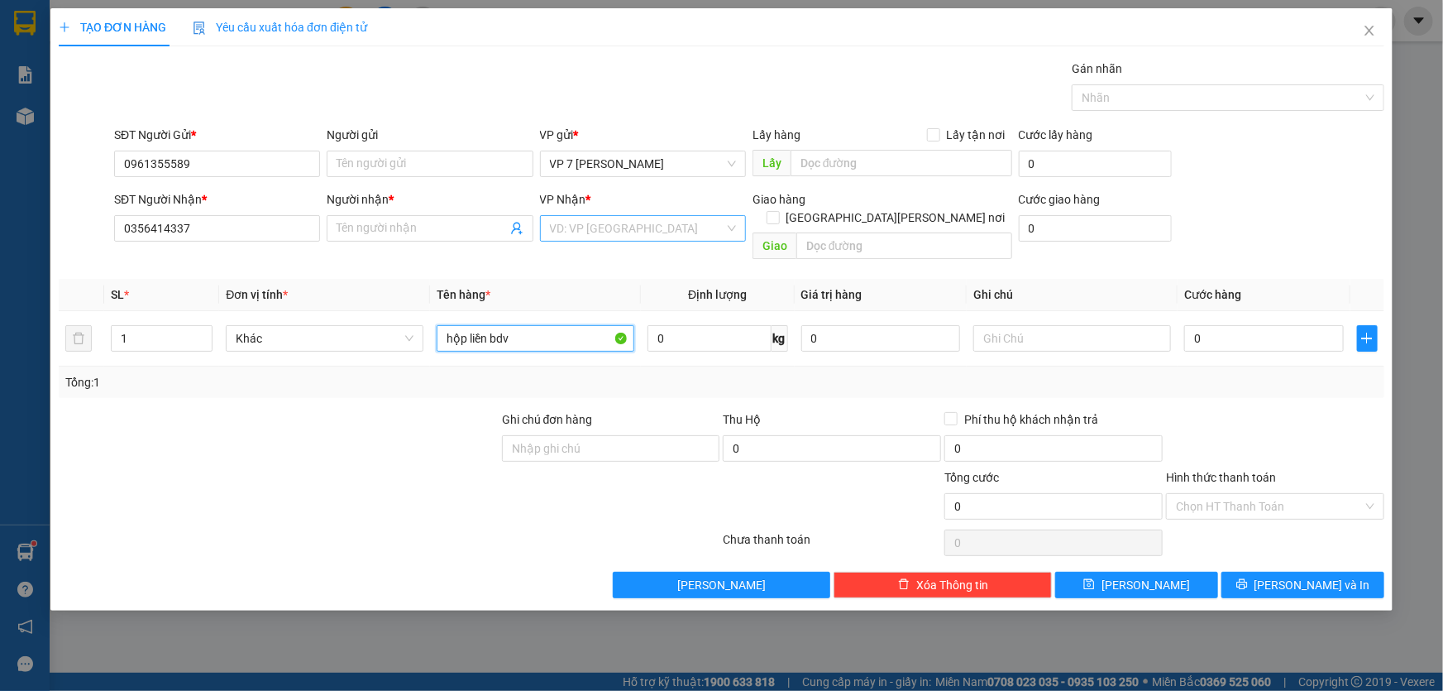
type input "hộp liền bdv"
drag, startPoint x: 598, startPoint y: 223, endPoint x: 589, endPoint y: 220, distance: 9.4
click at [597, 222] on input "search" at bounding box center [637, 228] width 175 height 25
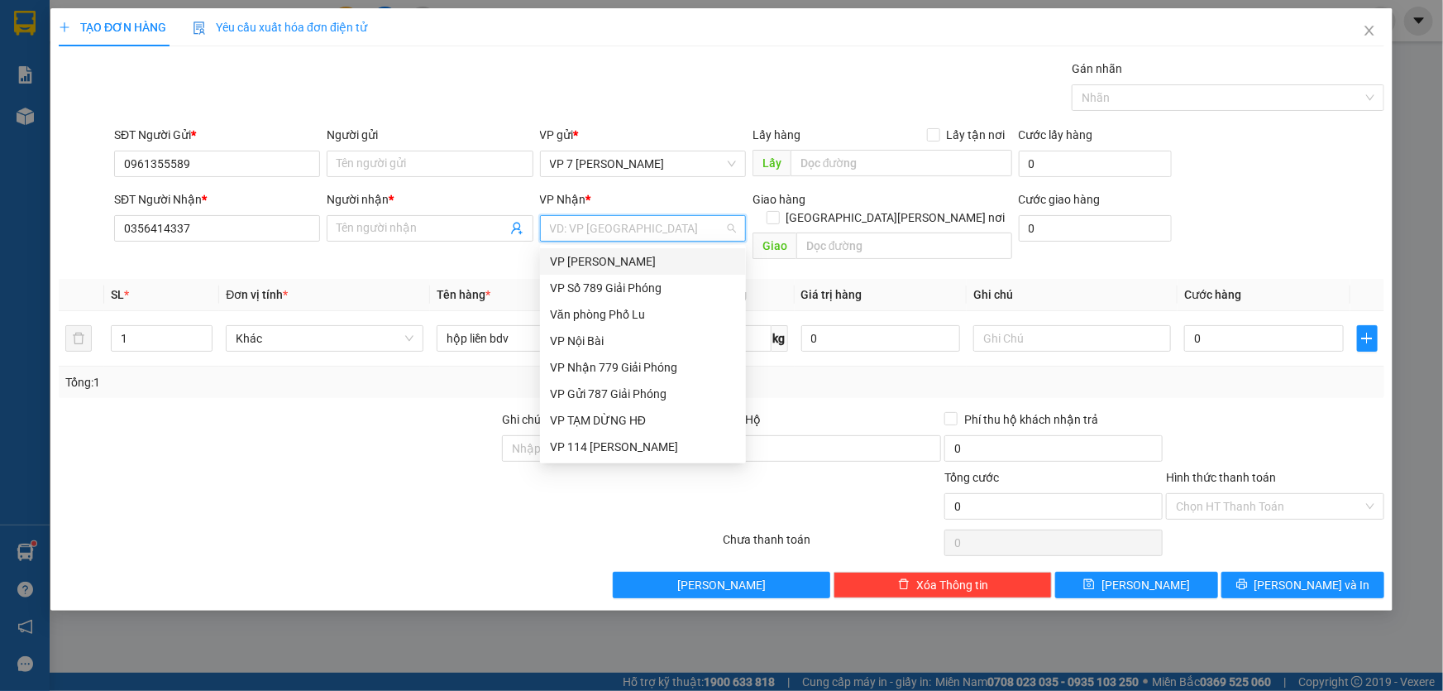
click at [593, 262] on div "VP Bảo Hà" at bounding box center [643, 261] width 186 height 18
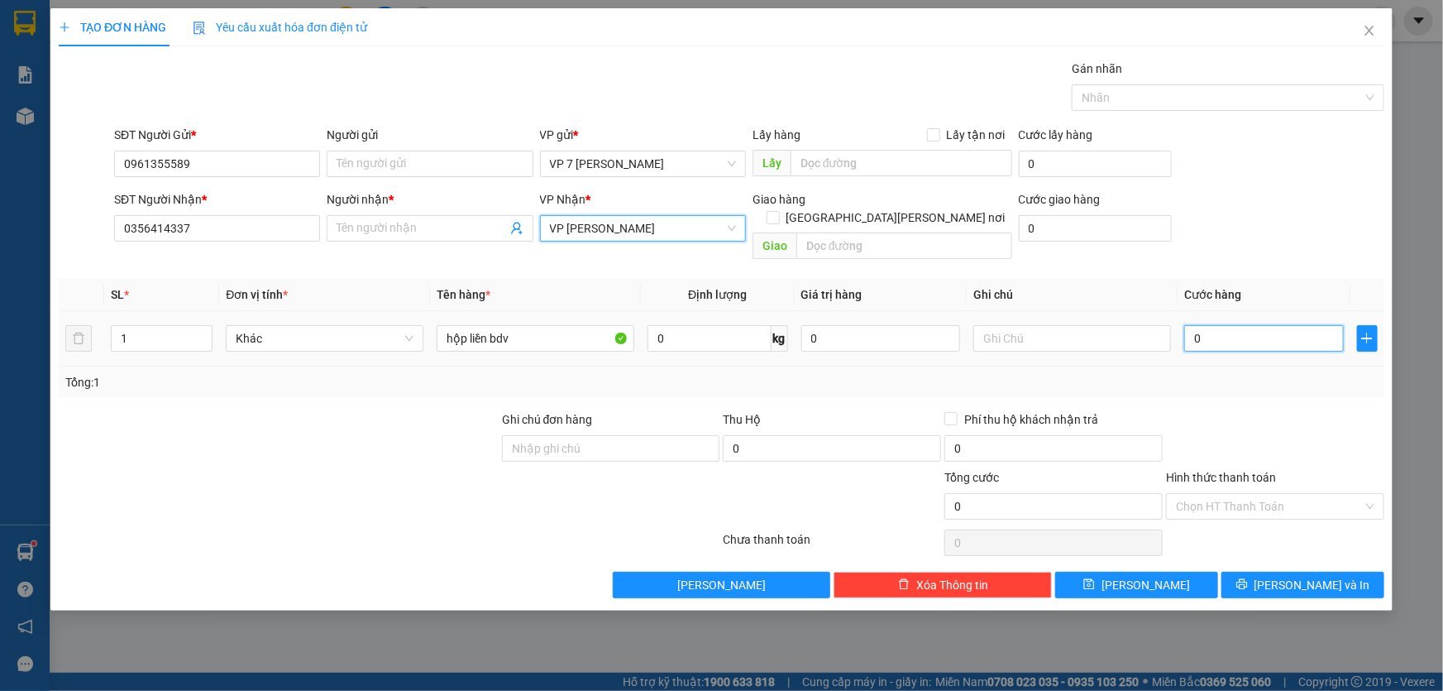
click at [1222, 325] on input "0" at bounding box center [1264, 338] width 160 height 26
type input "5"
type input "50"
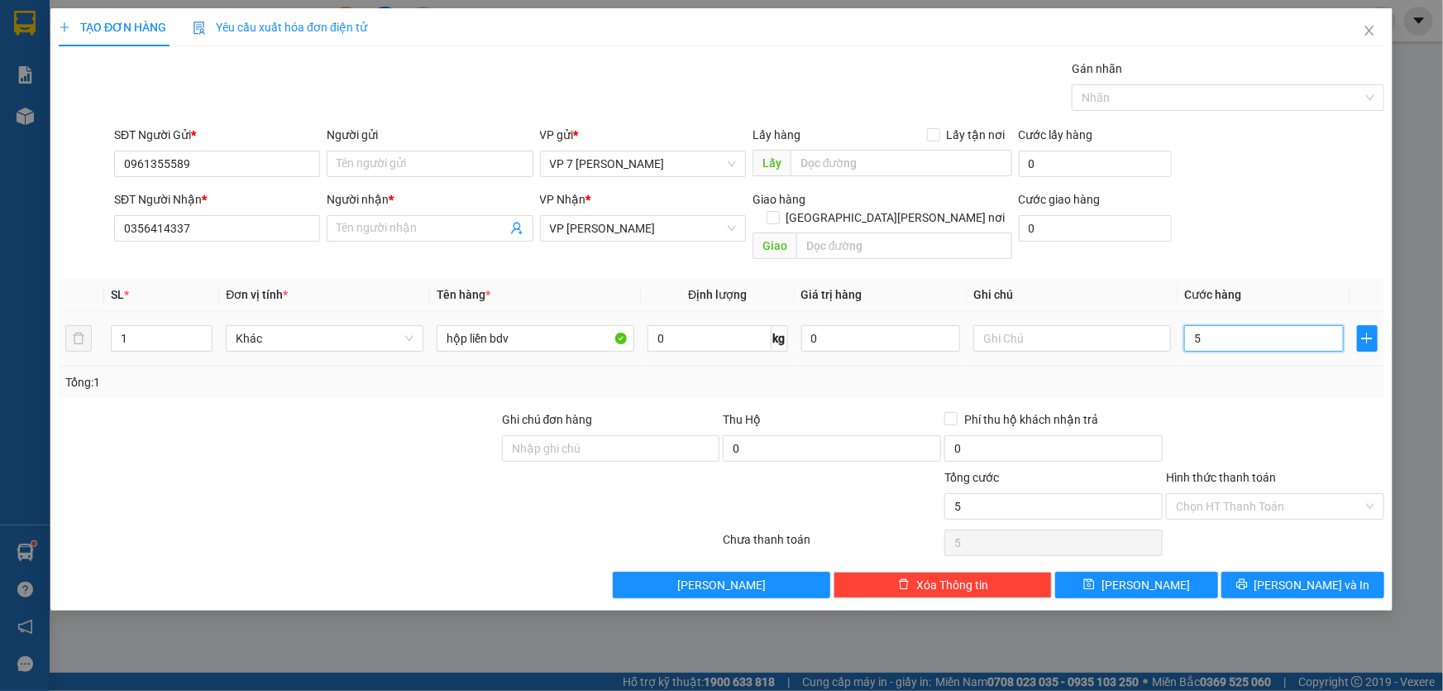
type input "50"
type input "500"
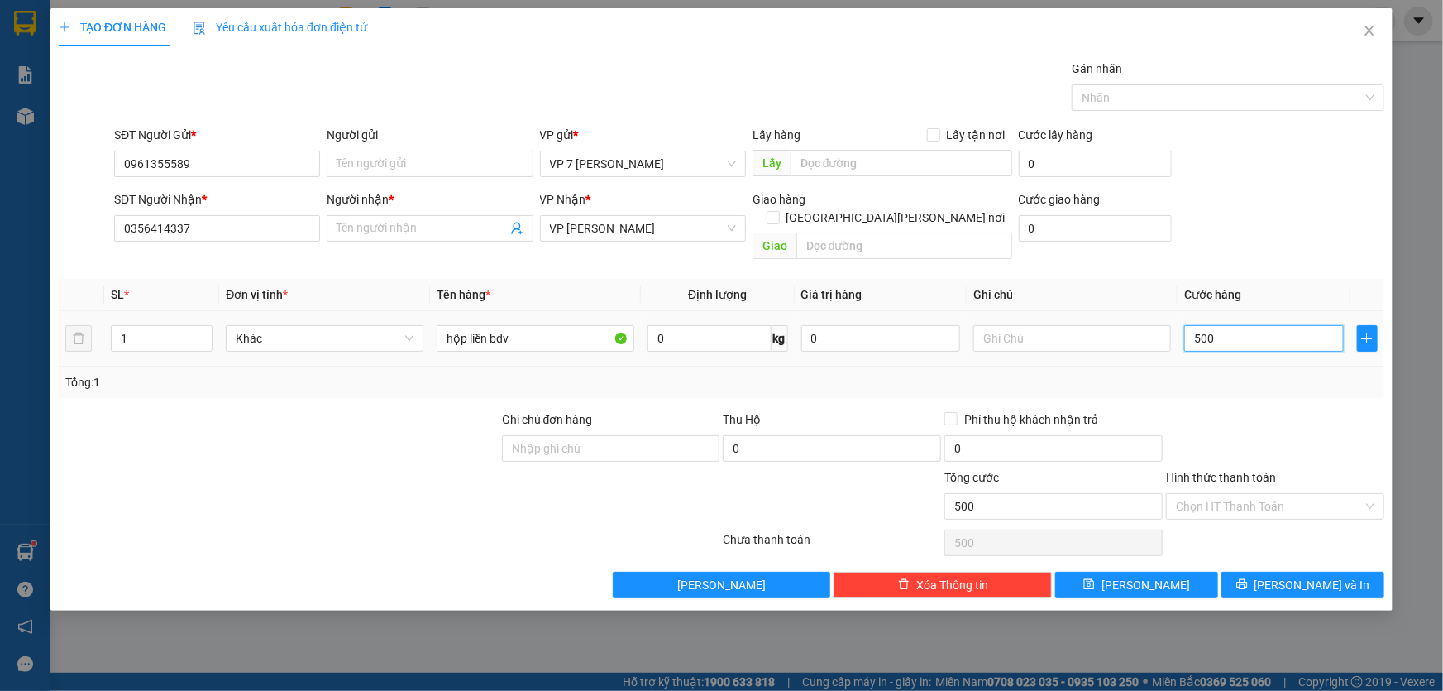
type input "5.000"
type input "50.000"
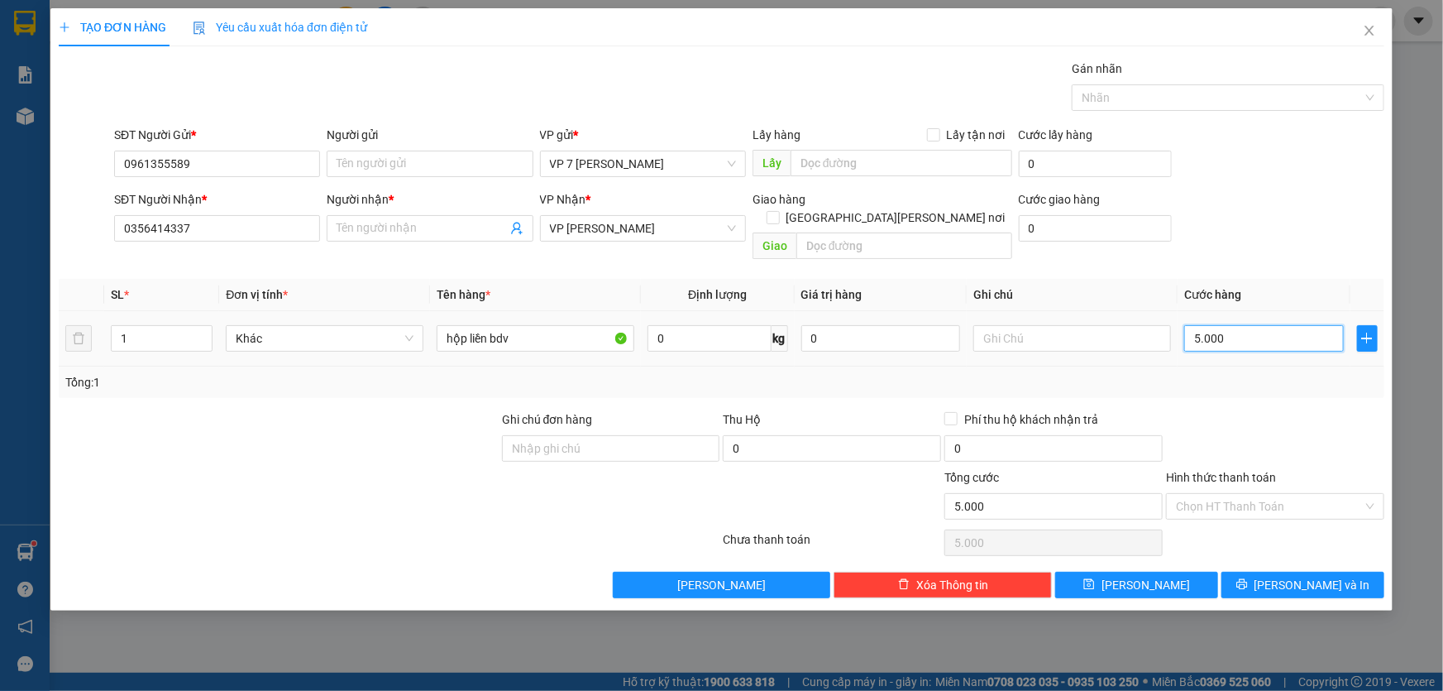
type input "50.000"
click at [1007, 325] on input "text" at bounding box center [1073, 338] width 198 height 26
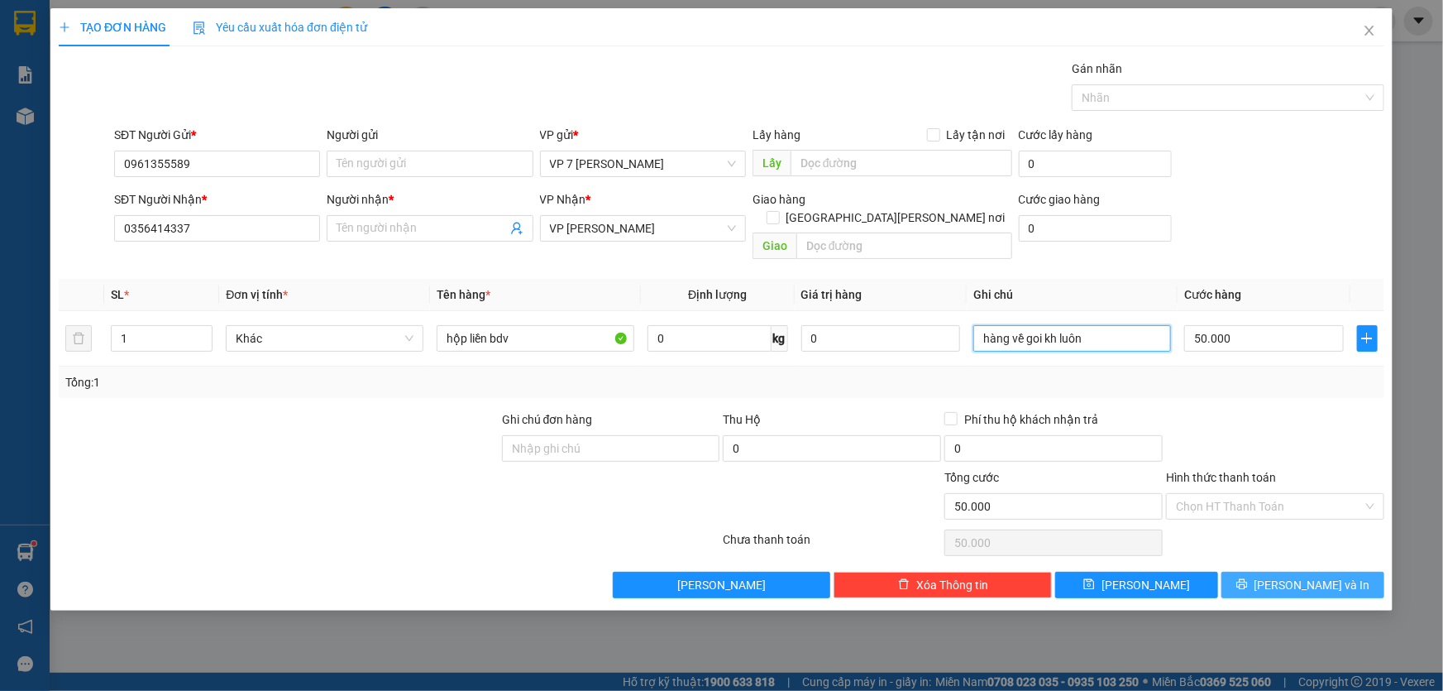
type input "hàng về goi kh luôn"
click at [1270, 572] on button "[PERSON_NAME] và In" at bounding box center [1303, 585] width 163 height 26
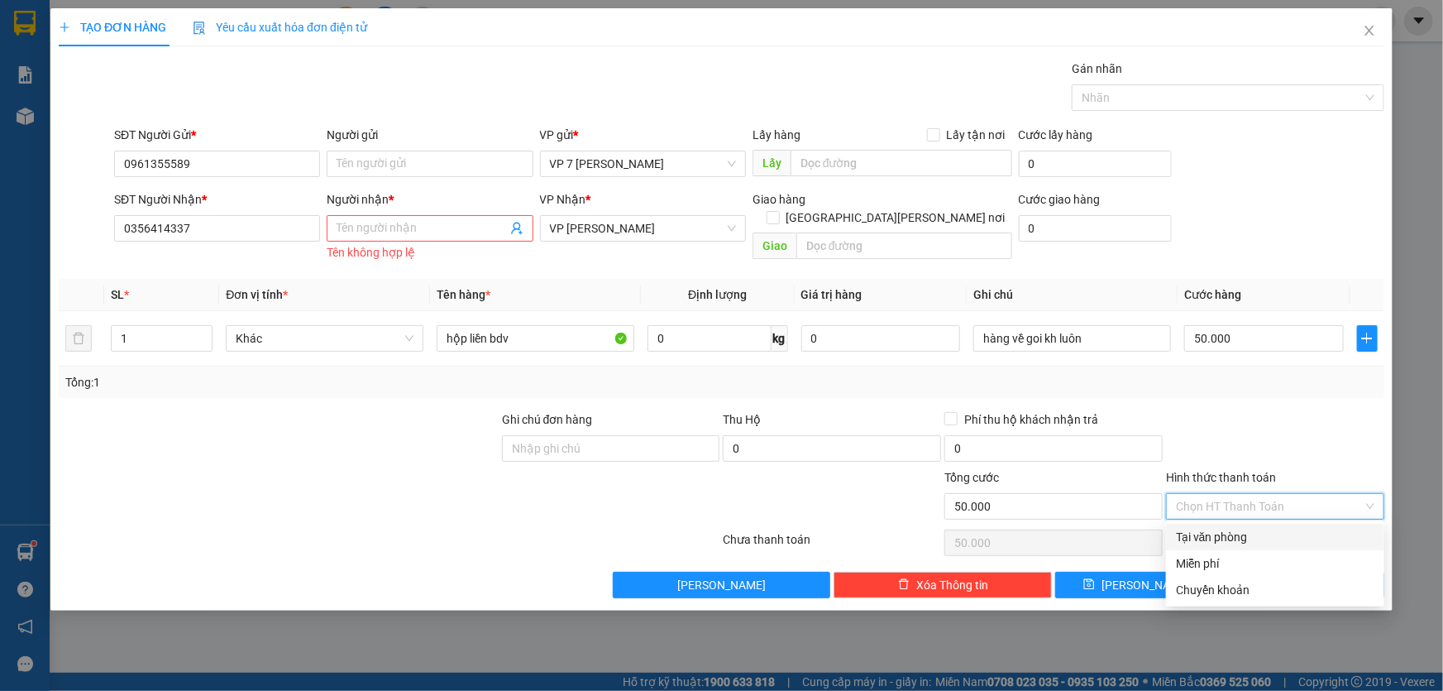
click at [1188, 505] on input "Hình thức thanh toán" at bounding box center [1269, 506] width 187 height 25
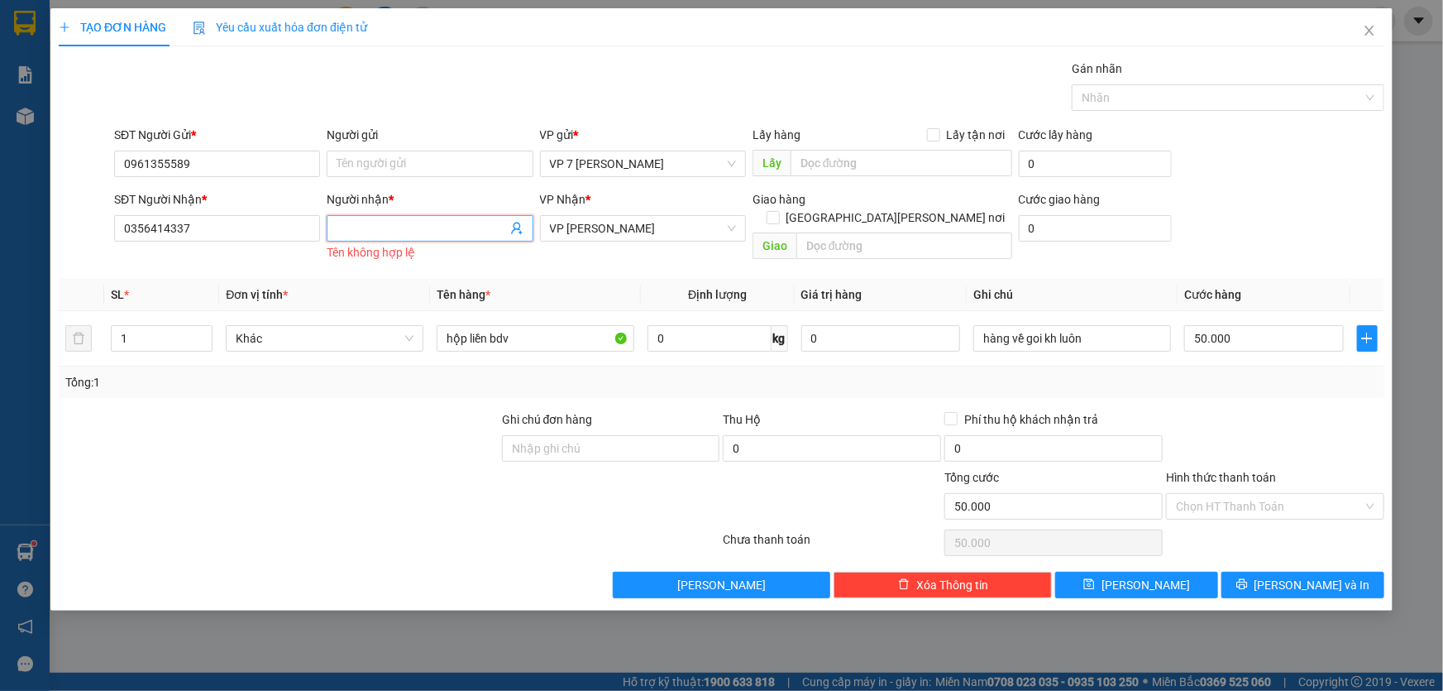
click at [392, 237] on input "Người nhận *" at bounding box center [422, 228] width 170 height 18
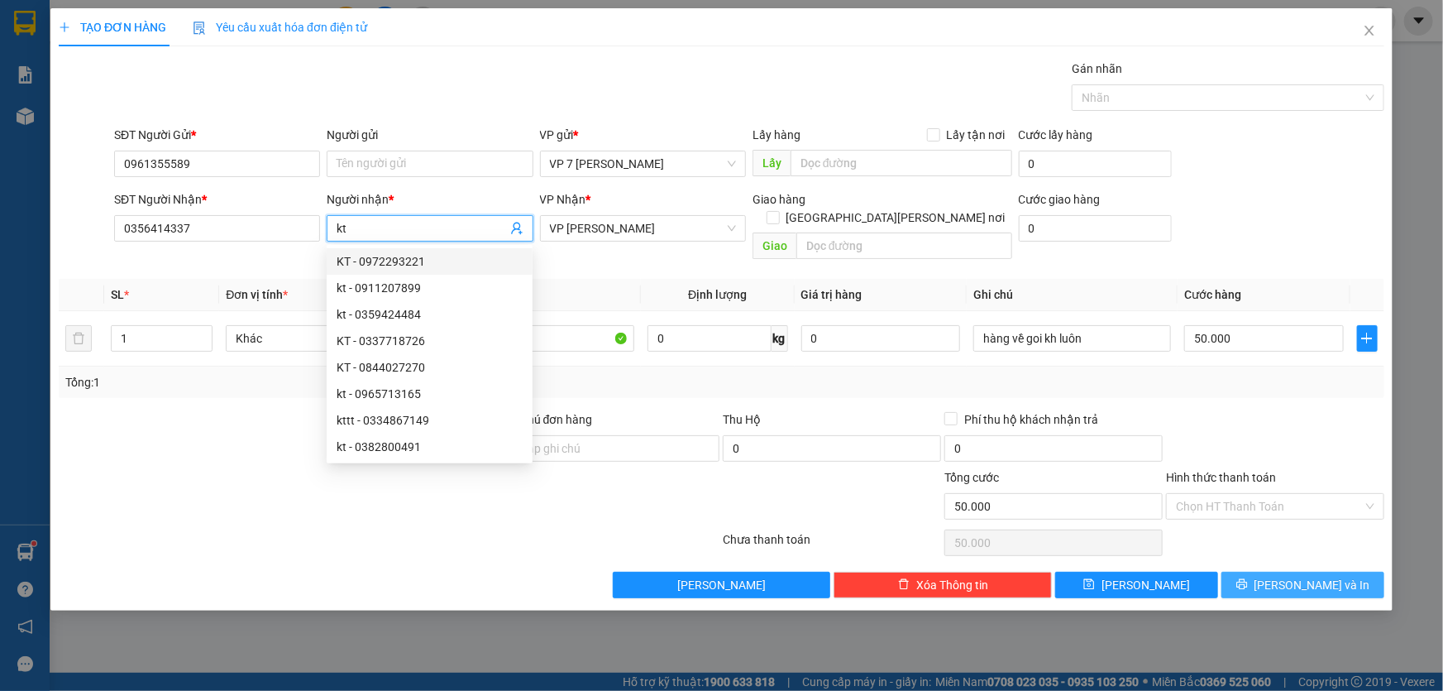
type input "kt"
click at [1294, 576] on span "[PERSON_NAME] và In" at bounding box center [1313, 585] width 116 height 18
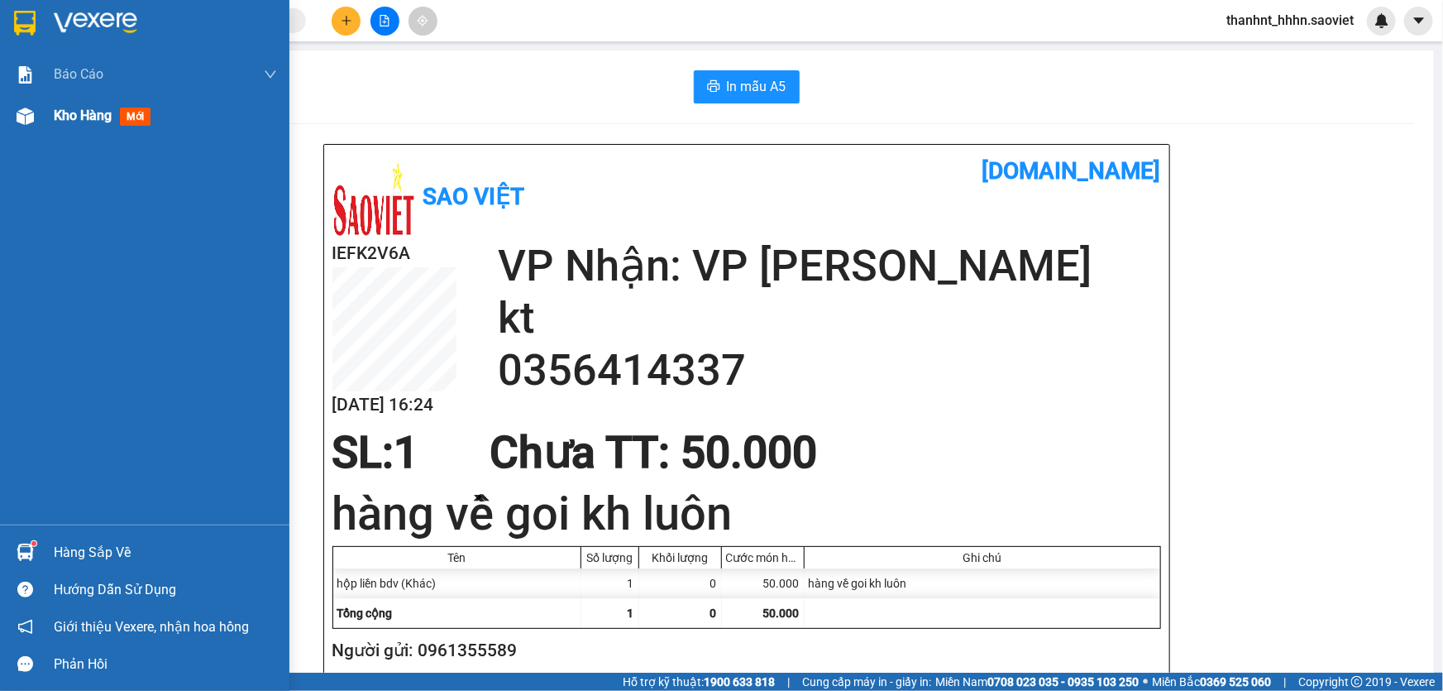
click at [30, 110] on img at bounding box center [25, 116] width 17 height 17
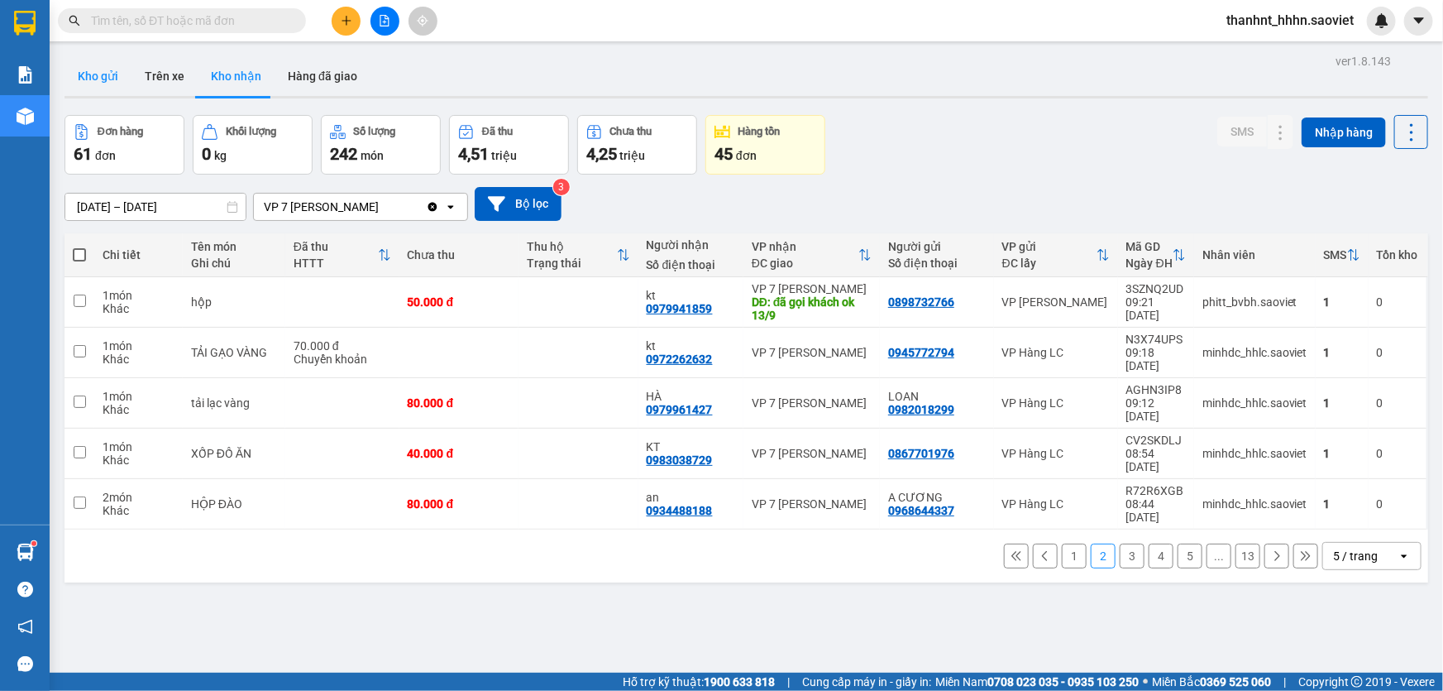
click at [107, 68] on button "Kho gửi" at bounding box center [98, 76] width 67 height 40
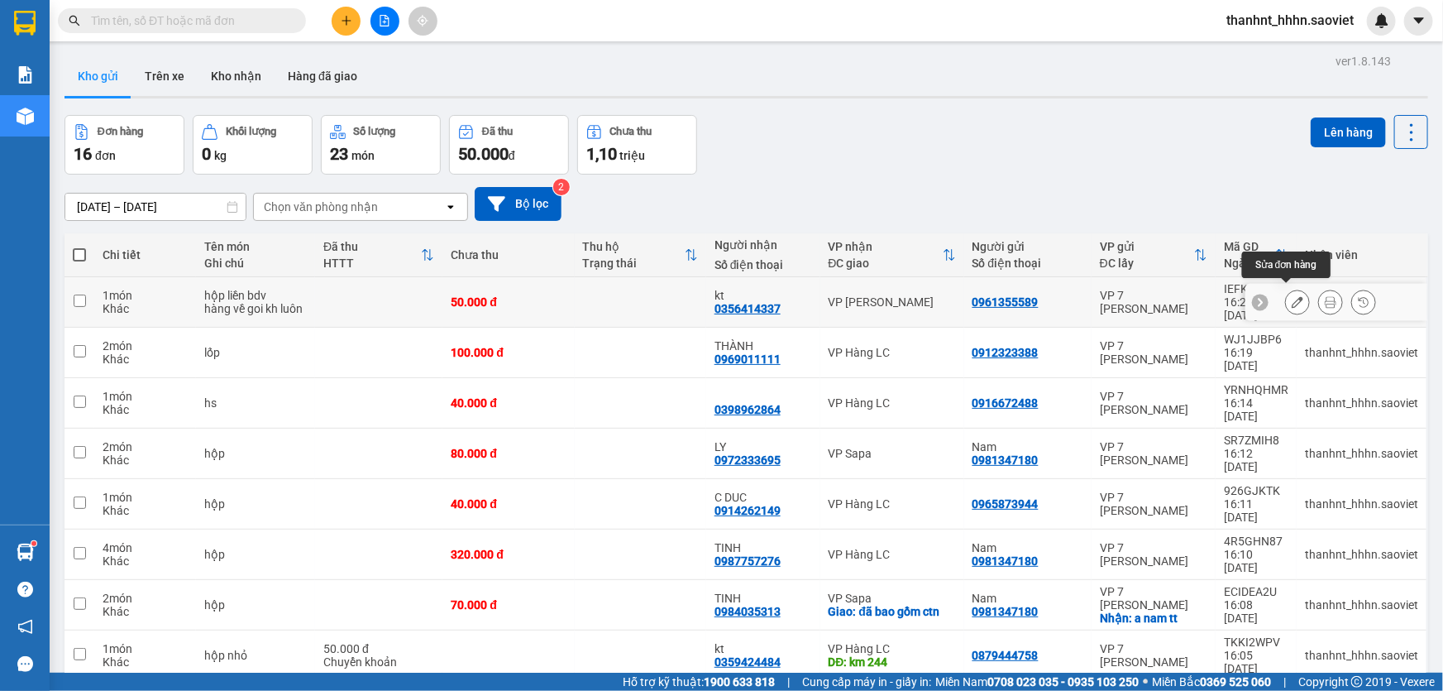
click at [1292, 296] on icon at bounding box center [1298, 302] width 12 height 12
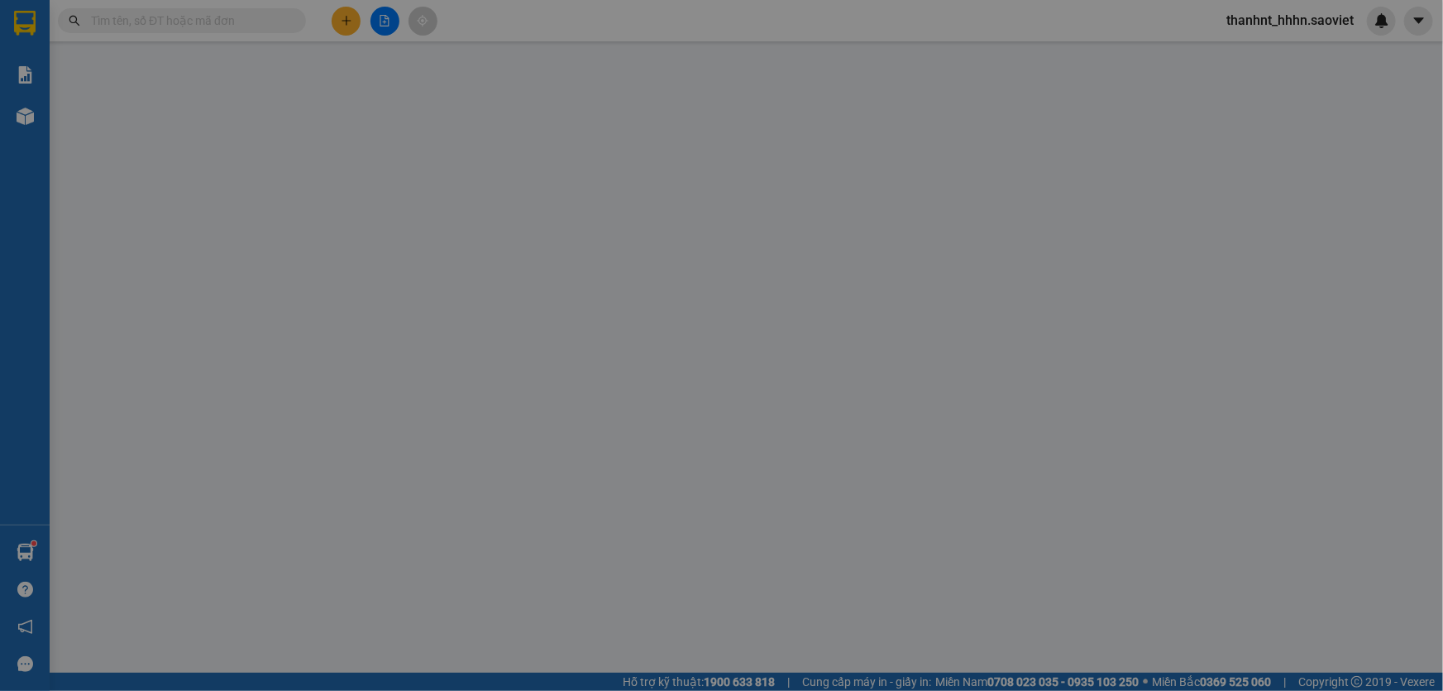
type input "0961355589"
type input "0356414337"
type input "kt"
type input "50.000"
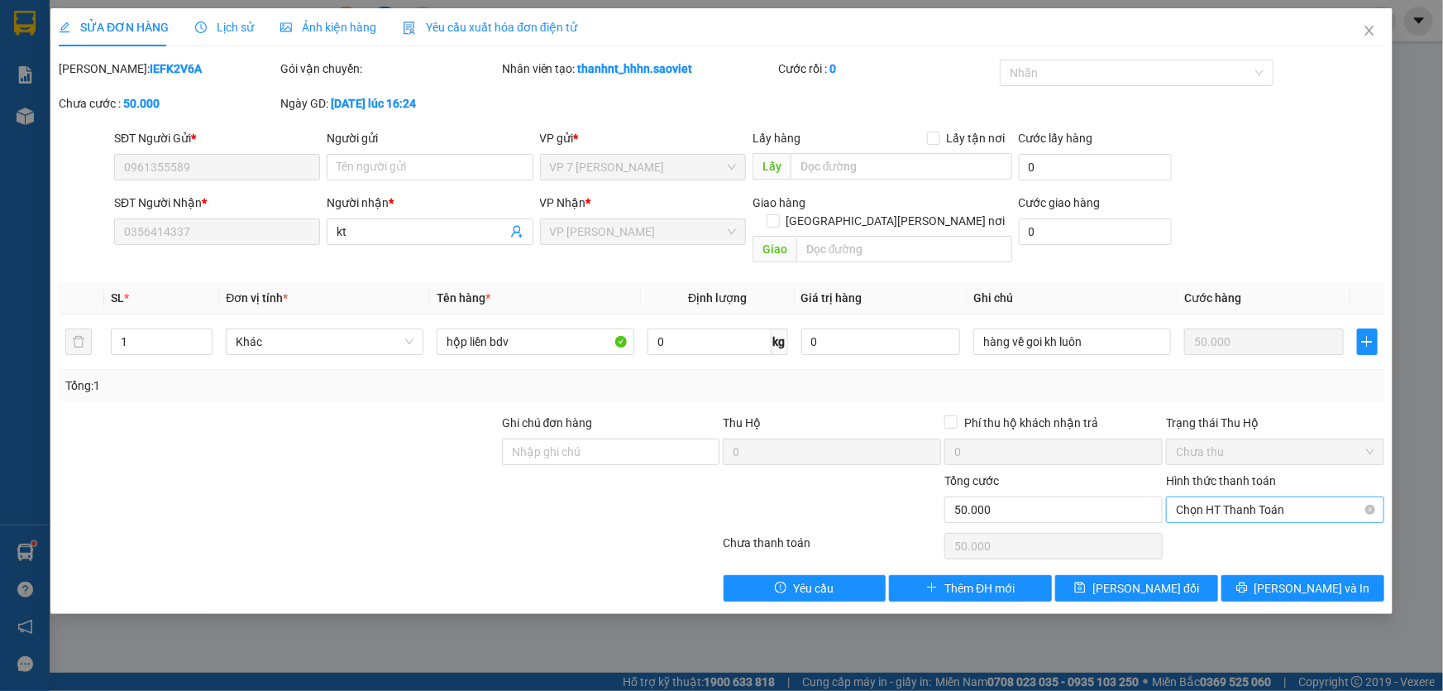
click at [1187, 497] on span "Chọn HT Thanh Toán" at bounding box center [1275, 509] width 199 height 25
click at [1185, 520] on div "Tại văn phòng" at bounding box center [1275, 523] width 199 height 18
type input "0"
click at [1242, 575] on button "[PERSON_NAME] và In" at bounding box center [1303, 588] width 163 height 26
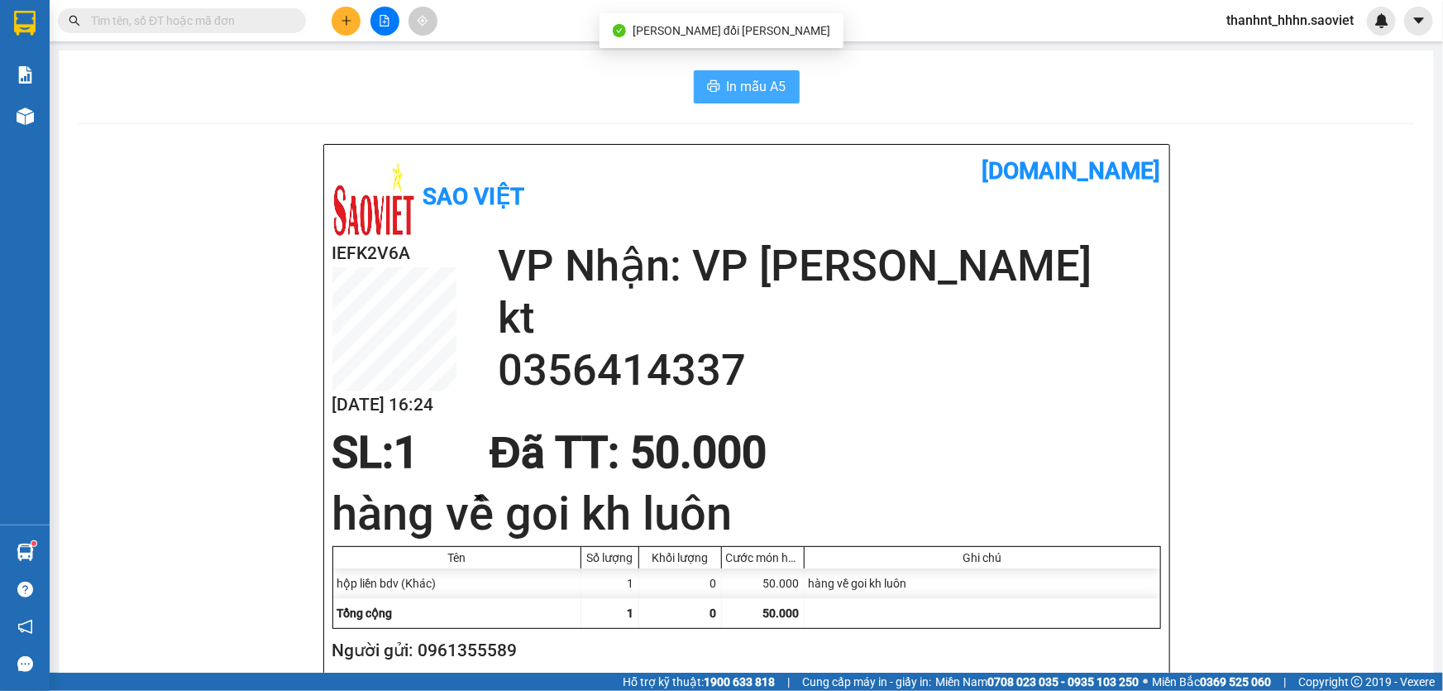
click at [768, 84] on span "In mẫu A5" at bounding box center [757, 86] width 60 height 21
click at [143, 14] on input "text" at bounding box center [188, 21] width 195 height 18
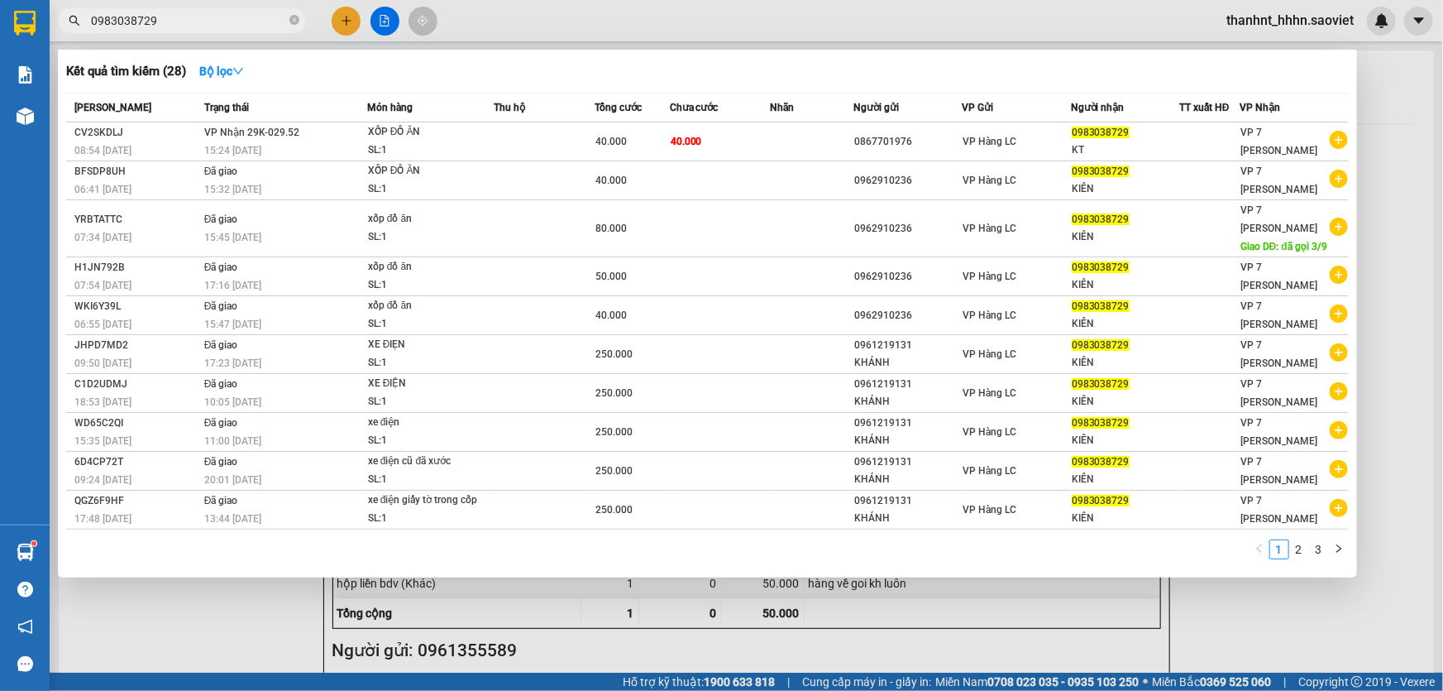
type input "0983038729"
click at [347, 23] on div at bounding box center [721, 345] width 1443 height 691
click at [167, 10] on span "0983038729" at bounding box center [182, 20] width 248 height 25
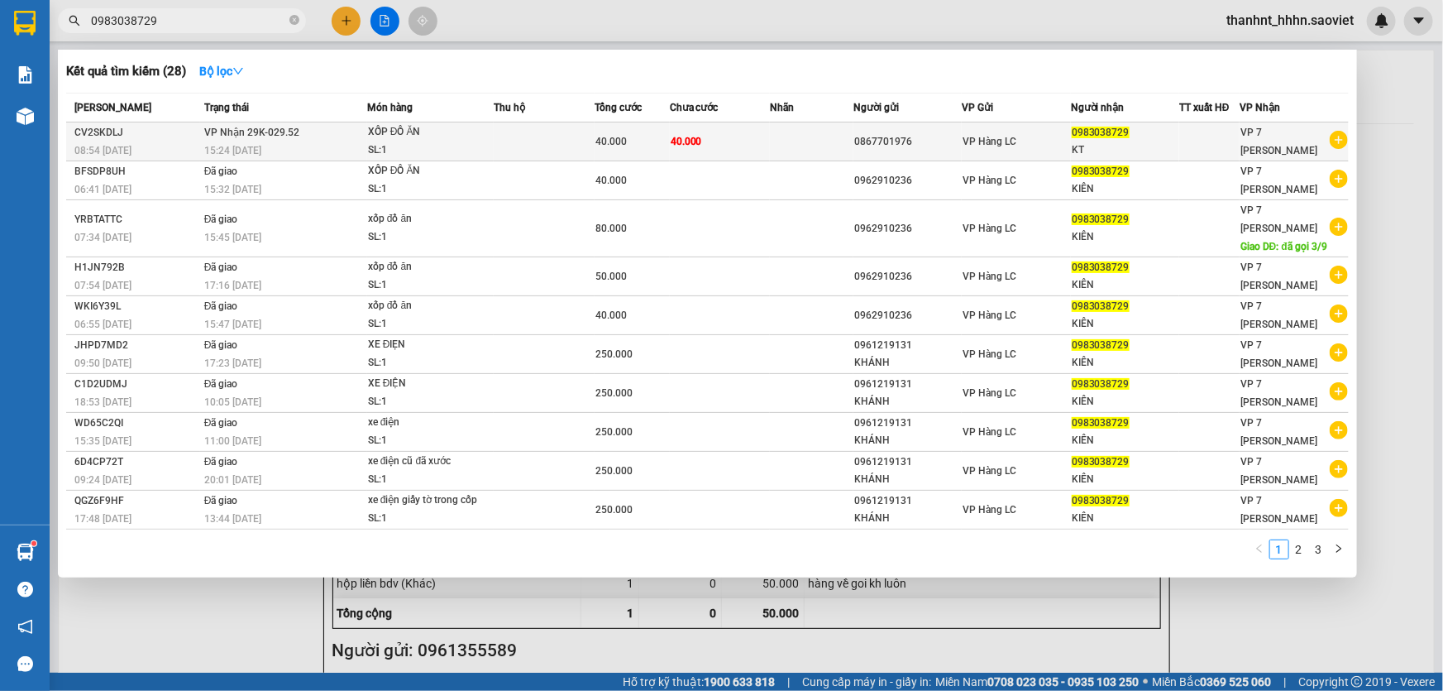
click at [565, 128] on td at bounding box center [544, 141] width 100 height 39
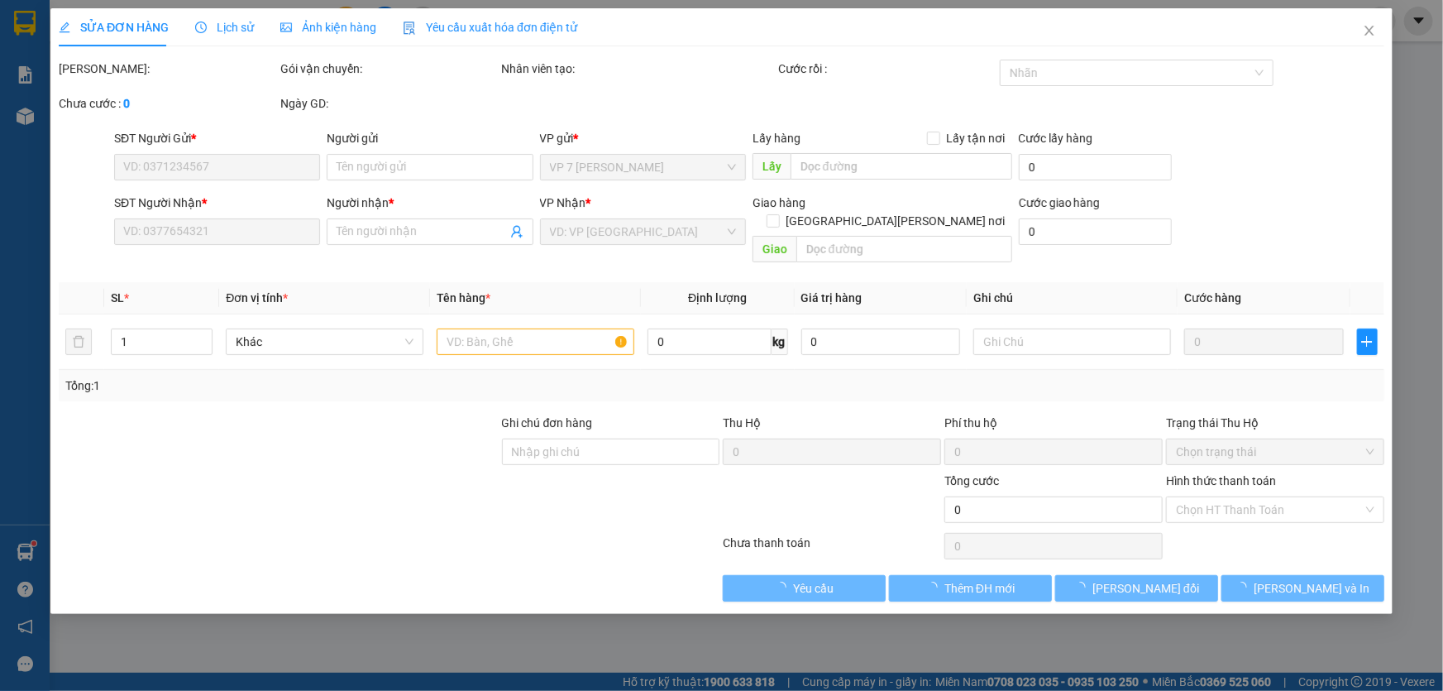
type input "0867701976"
type input "0983038729"
type input "KT"
type input "40.000"
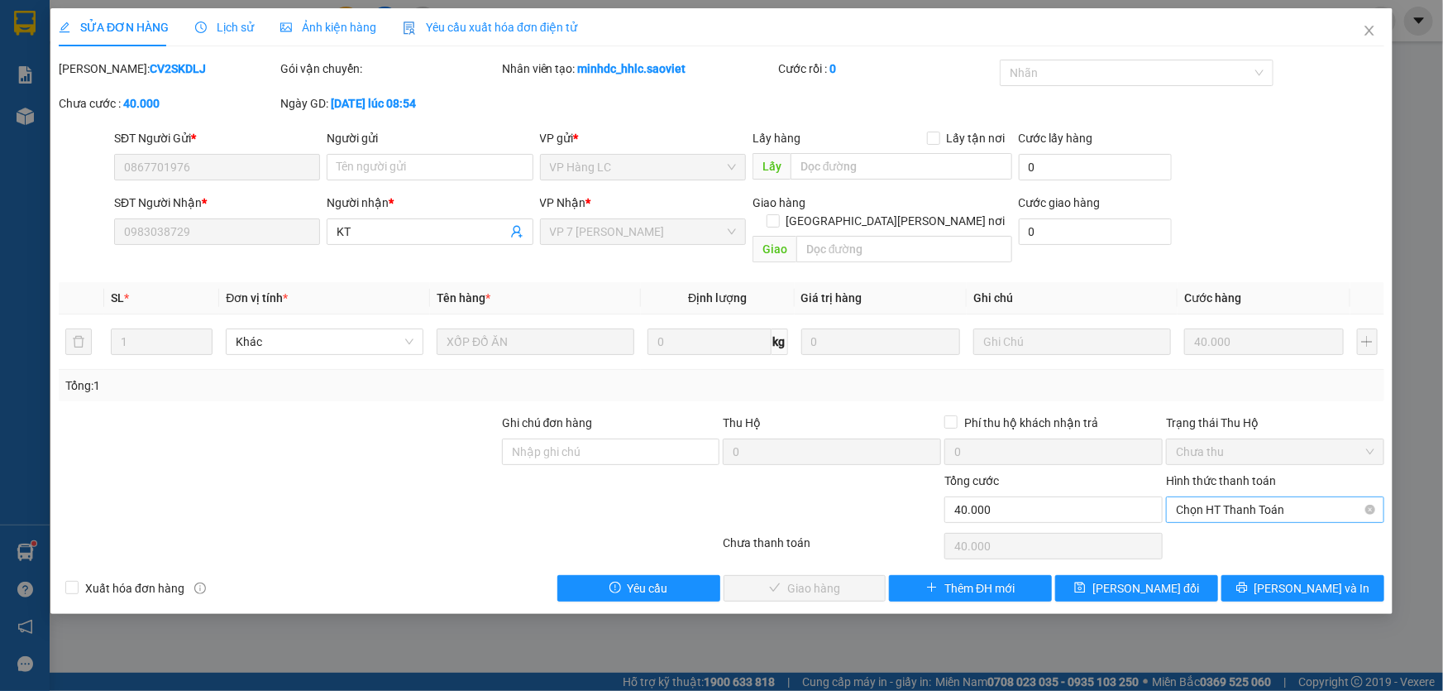
click at [1190, 497] on span "Chọn HT Thanh Toán" at bounding box center [1275, 509] width 199 height 25
click at [1197, 507] on div "Tại văn phòng Chuyển khoản Tại văn phòng Chuyển khoản" at bounding box center [1275, 537] width 218 height 60
click at [1218, 528] on div "Tại văn phòng" at bounding box center [1275, 523] width 199 height 18
type input "0"
click at [836, 579] on span "Lưu và Giao hàng" at bounding box center [866, 588] width 223 height 18
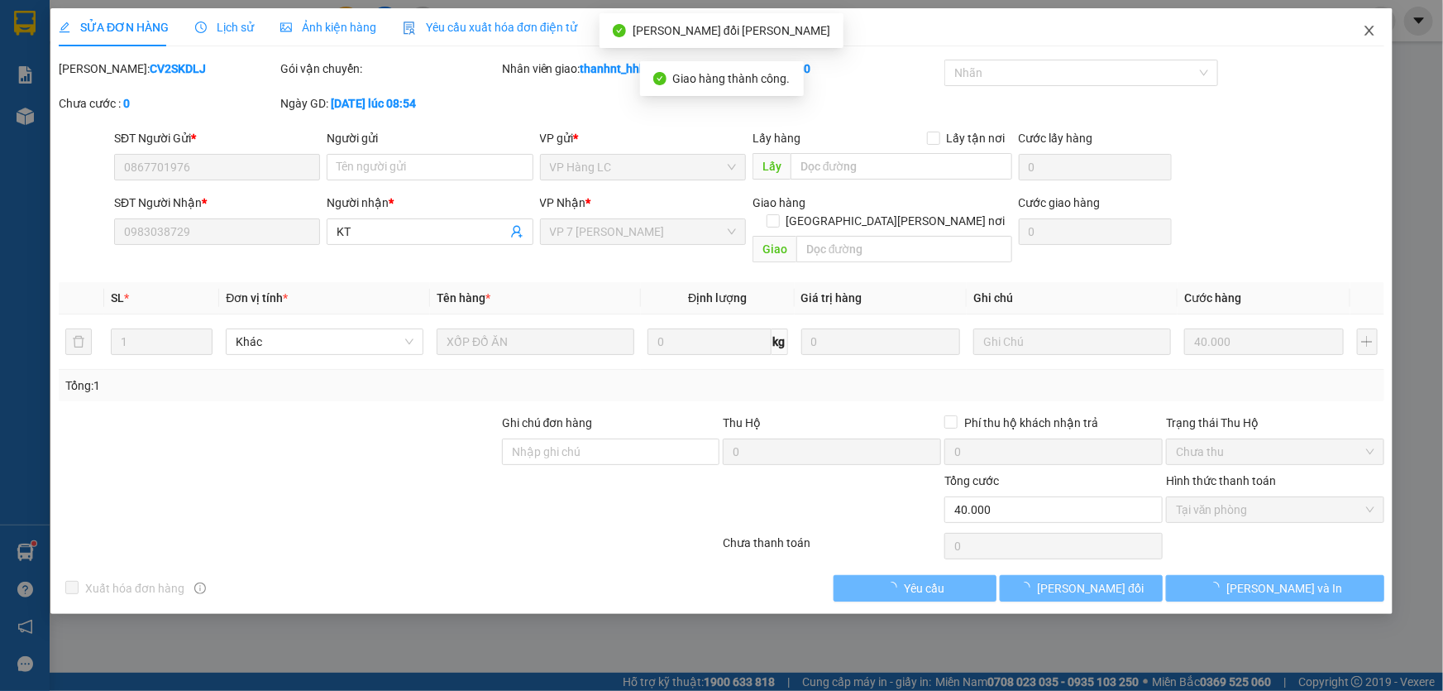
click at [1378, 24] on span "Close" at bounding box center [1370, 31] width 46 height 46
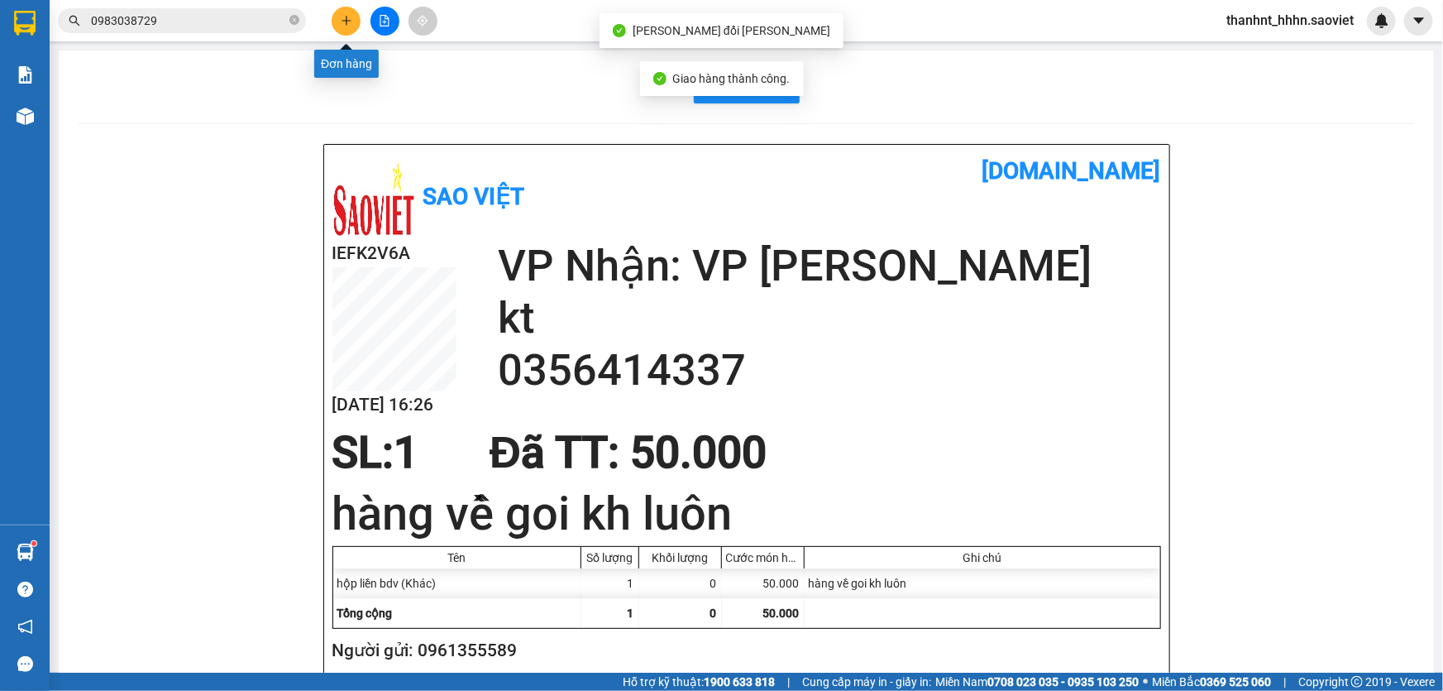
click at [351, 22] on button at bounding box center [346, 21] width 29 height 29
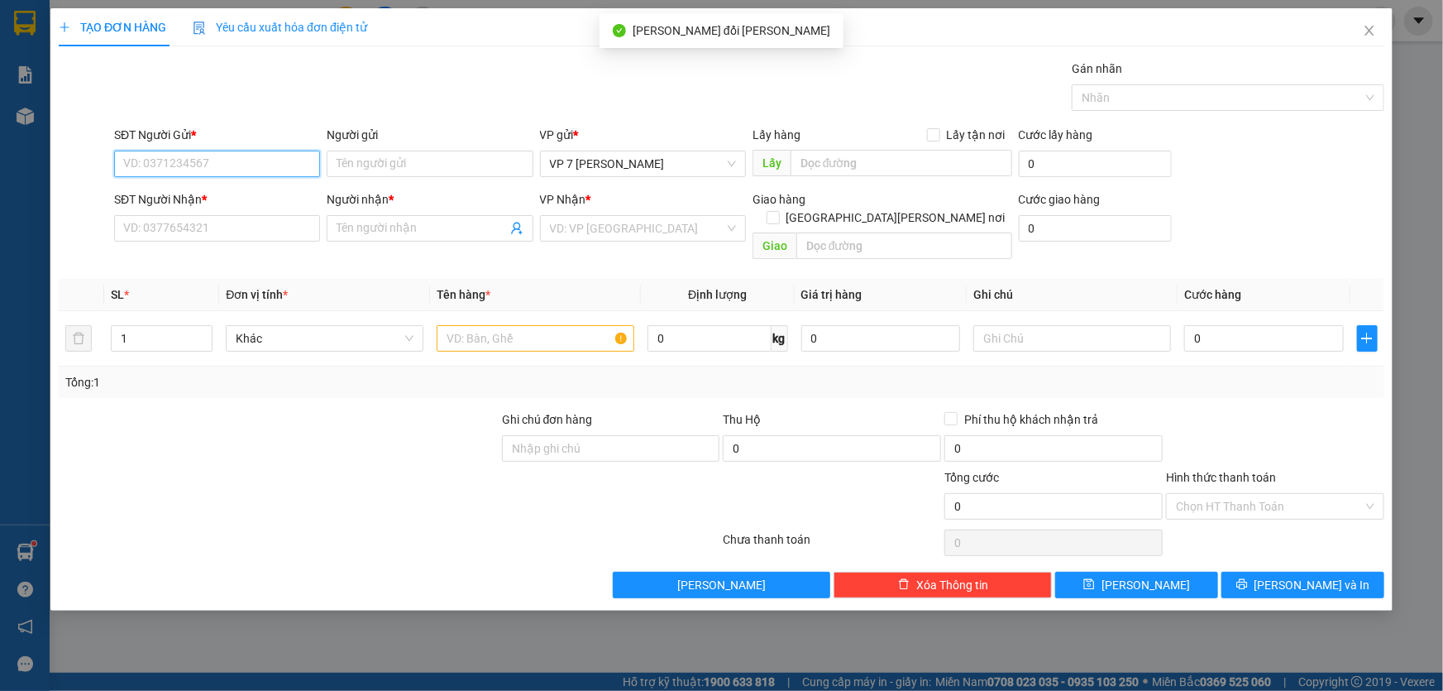
click at [281, 164] on input "SĐT Người Gửi *" at bounding box center [217, 164] width 206 height 26
type input "0967799655"
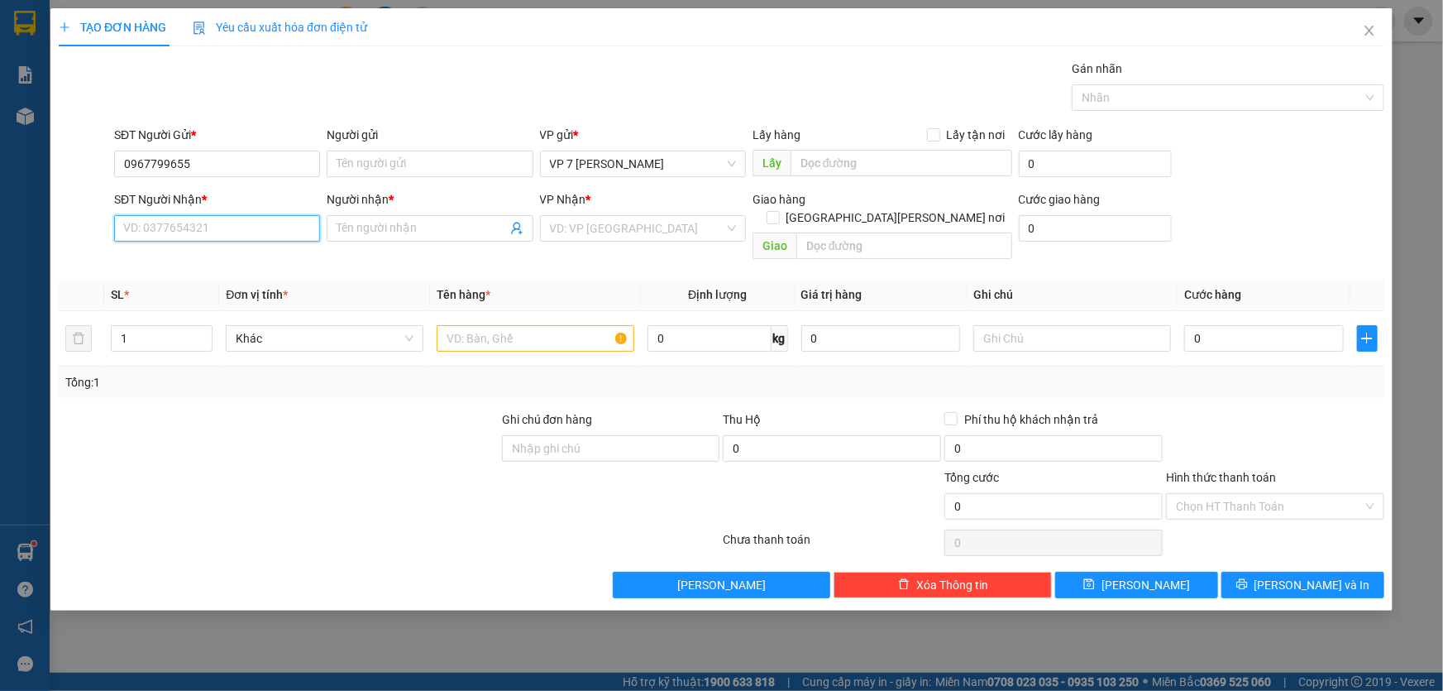
click at [144, 238] on input "SĐT Người Nhận *" at bounding box center [217, 228] width 206 height 26
type input "0968735929"
click at [521, 325] on input "text" at bounding box center [536, 338] width 198 height 26
click at [342, 229] on input "Người nhận *" at bounding box center [422, 228] width 170 height 18
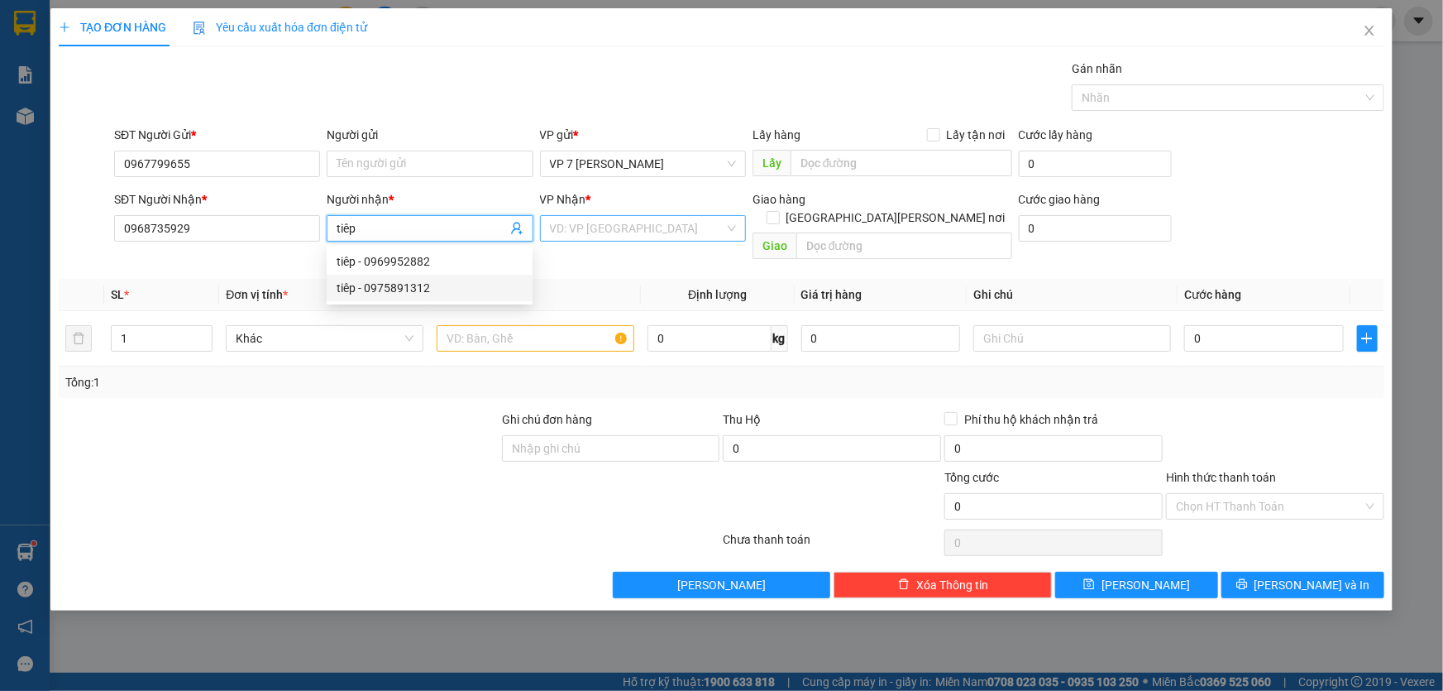
type input "tiêp"
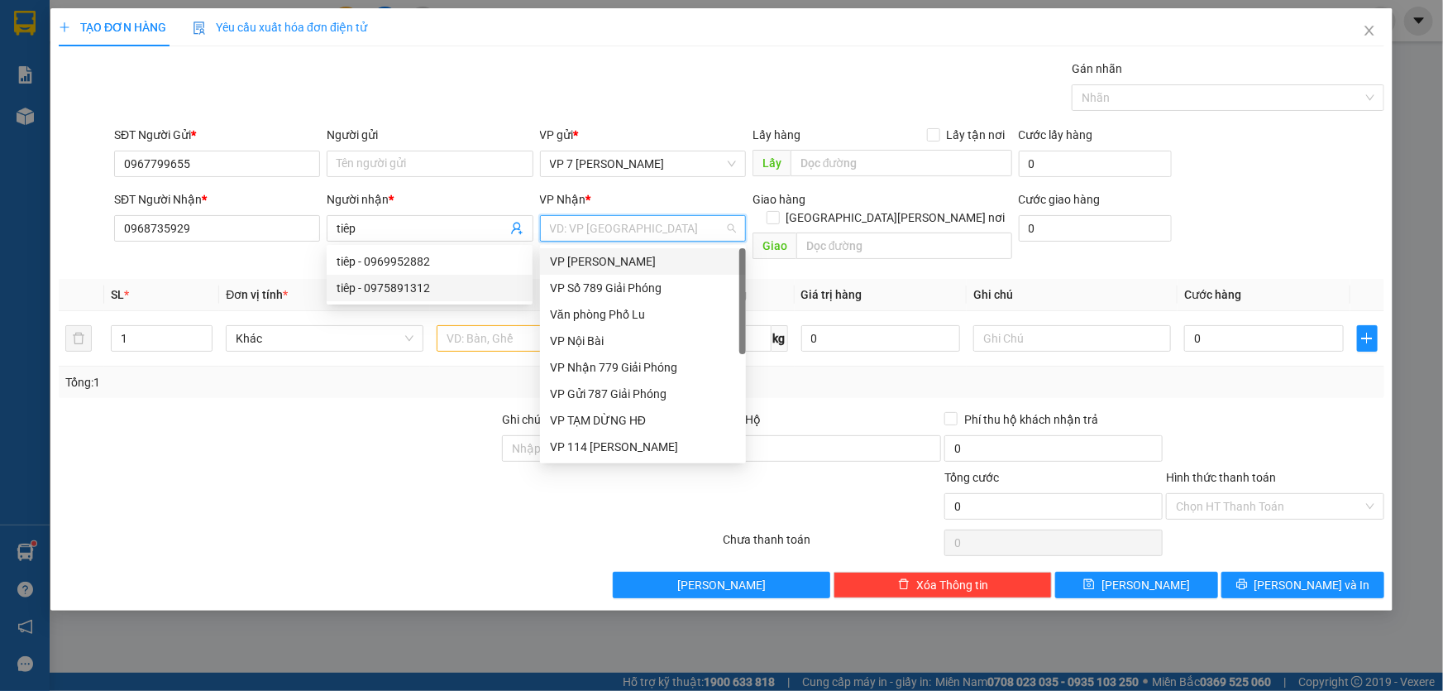
click at [648, 233] on input "search" at bounding box center [637, 228] width 175 height 25
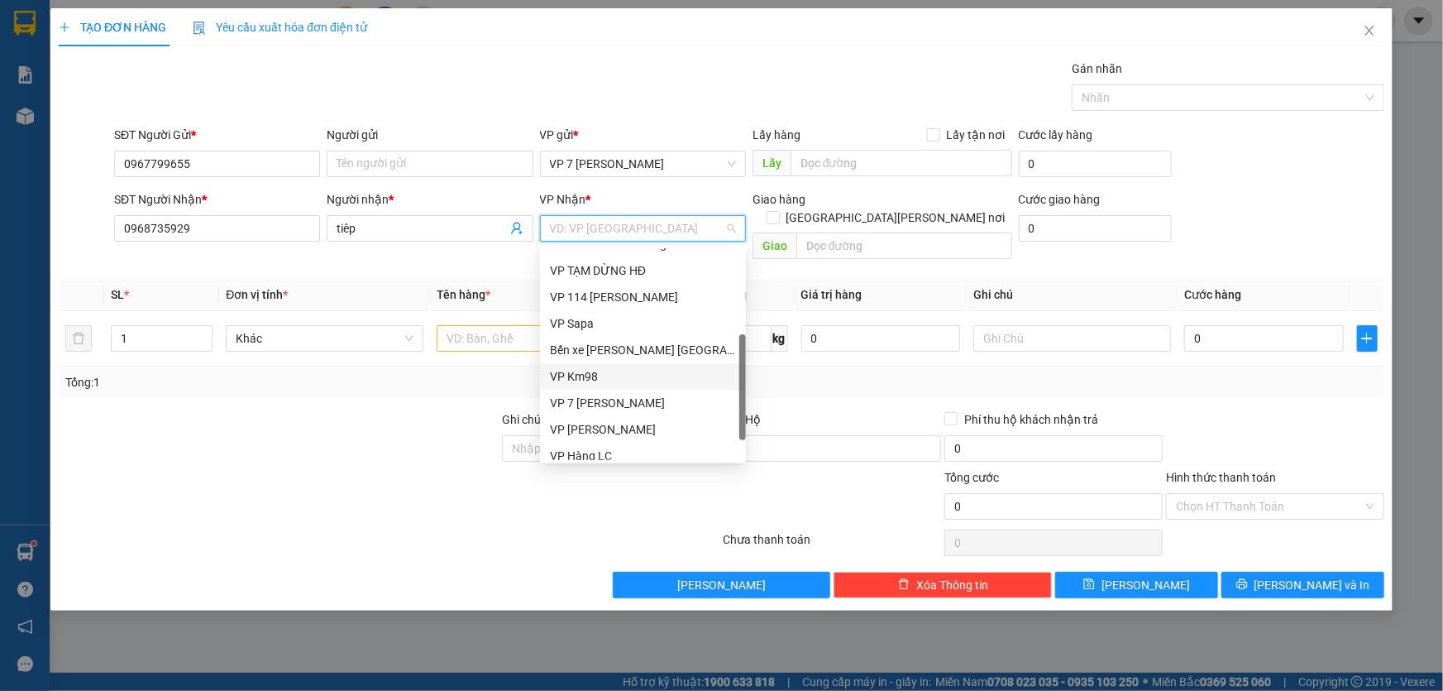
scroll to position [184, 0]
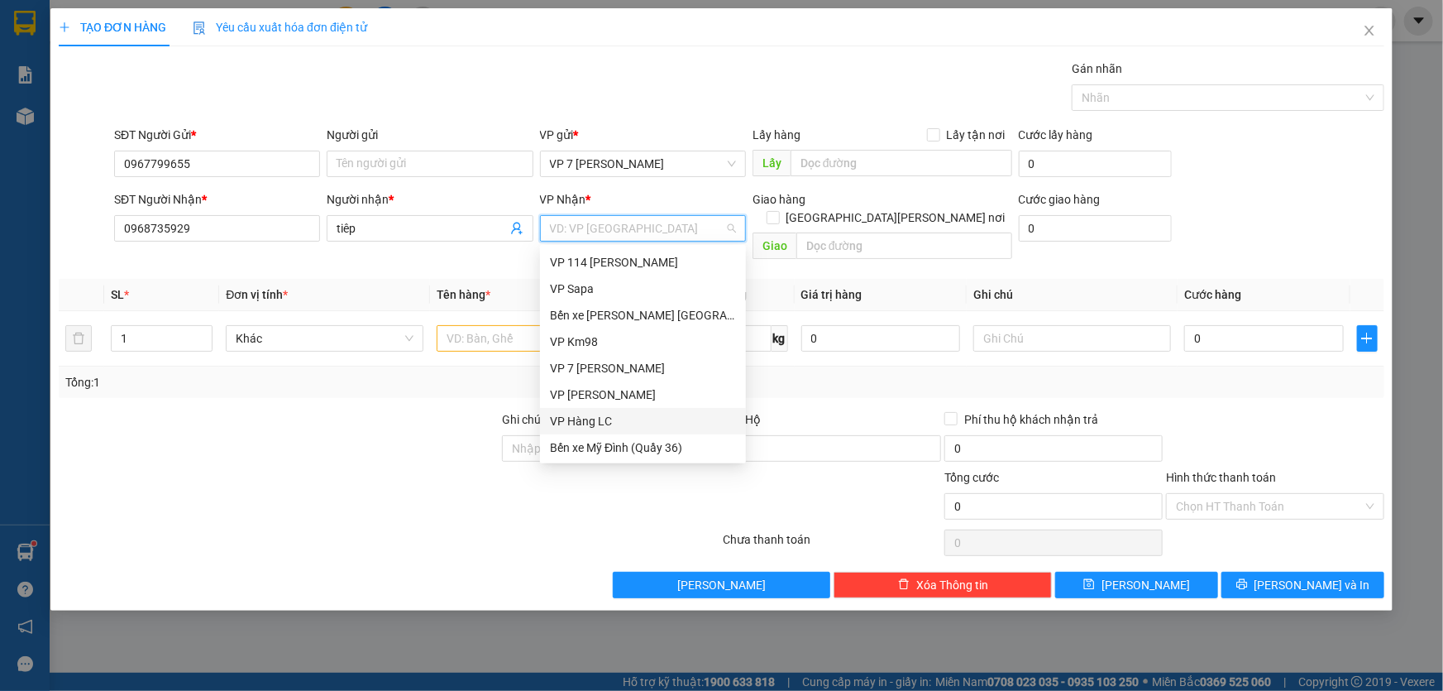
click at [598, 417] on div "VP Hàng LC" at bounding box center [643, 421] width 186 height 18
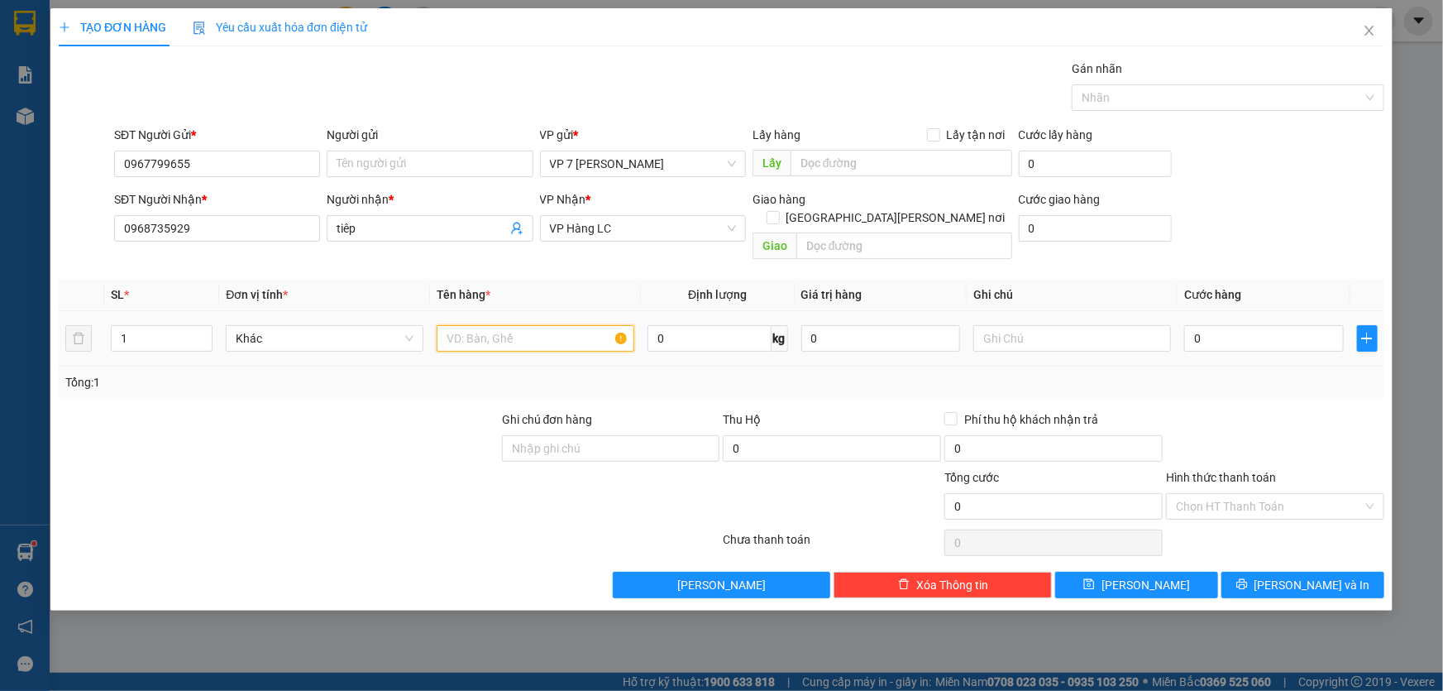
click at [463, 328] on input "text" at bounding box center [536, 338] width 198 height 26
type input "hộp nhỏ"
click at [991, 325] on input "text" at bounding box center [1073, 338] width 198 height 26
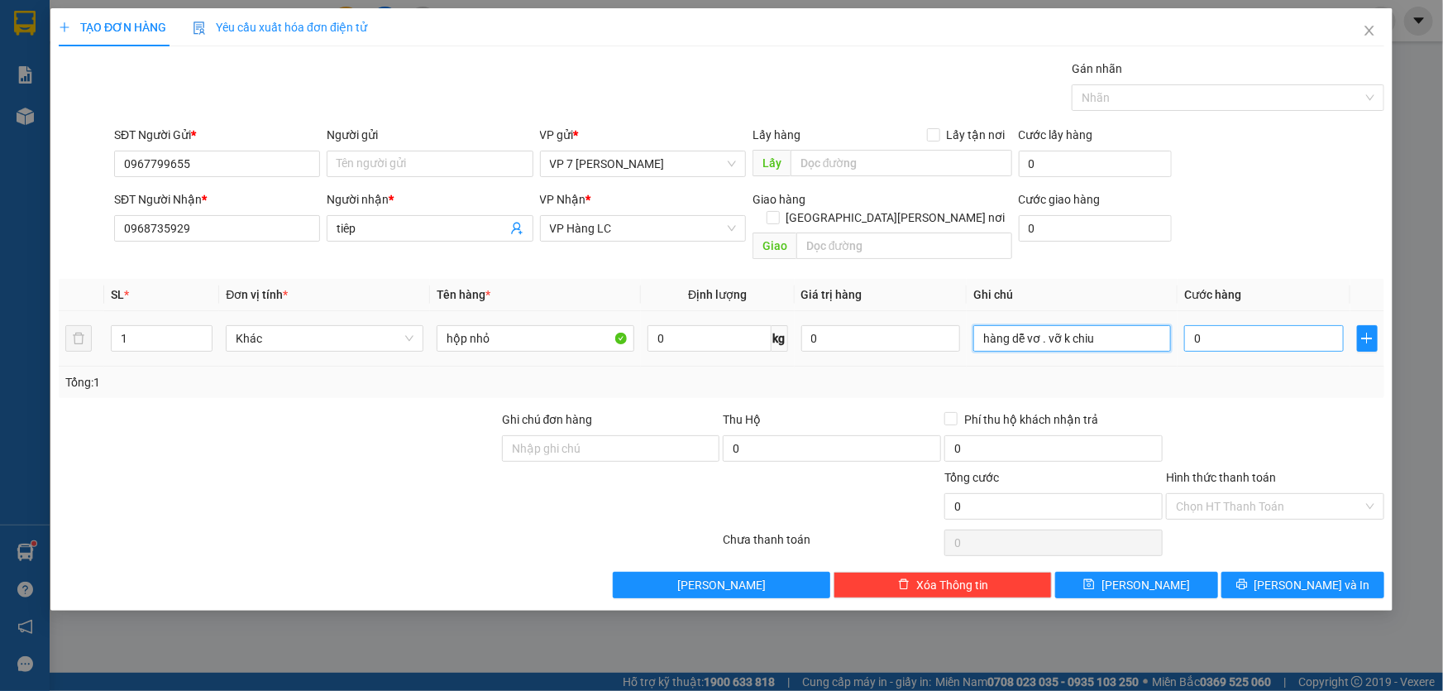
type input "hàng dễ vơ . vỡ k chiu"
click at [1217, 325] on input "0" at bounding box center [1264, 338] width 160 height 26
type input "4"
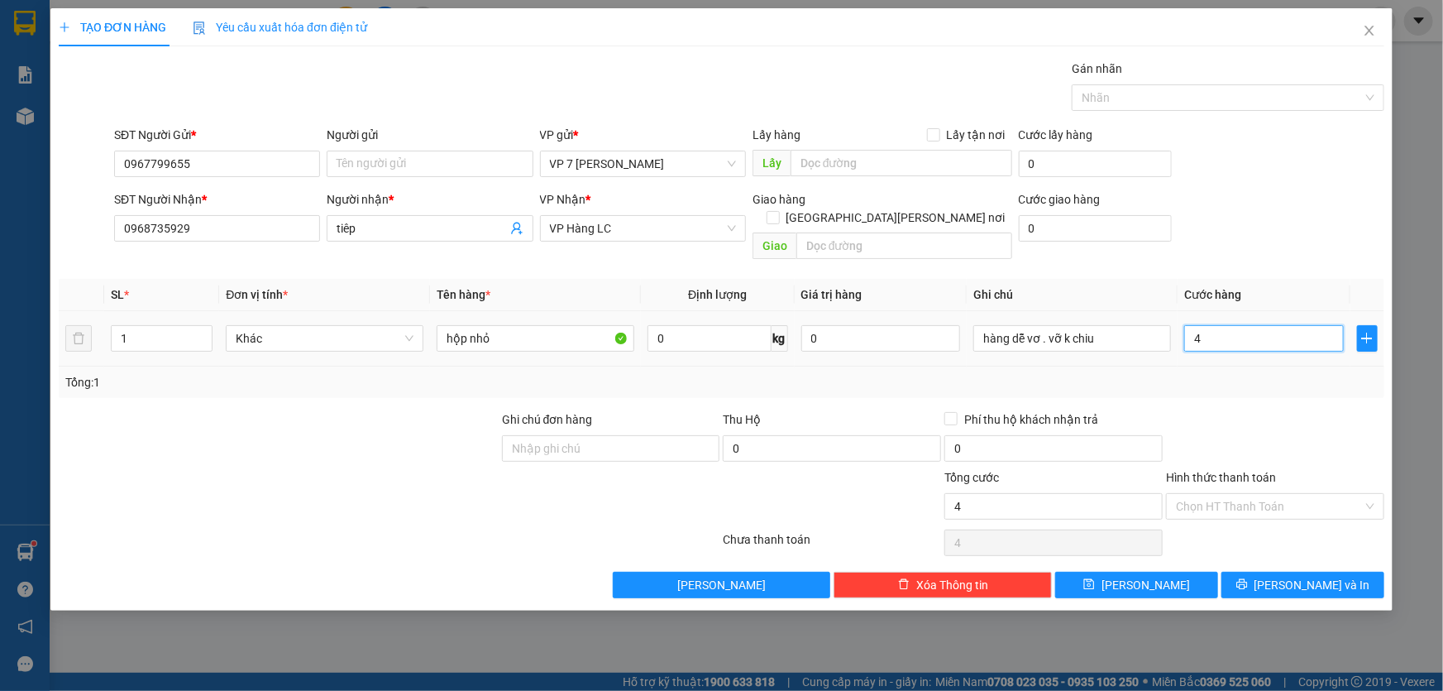
type input "40"
type input "400"
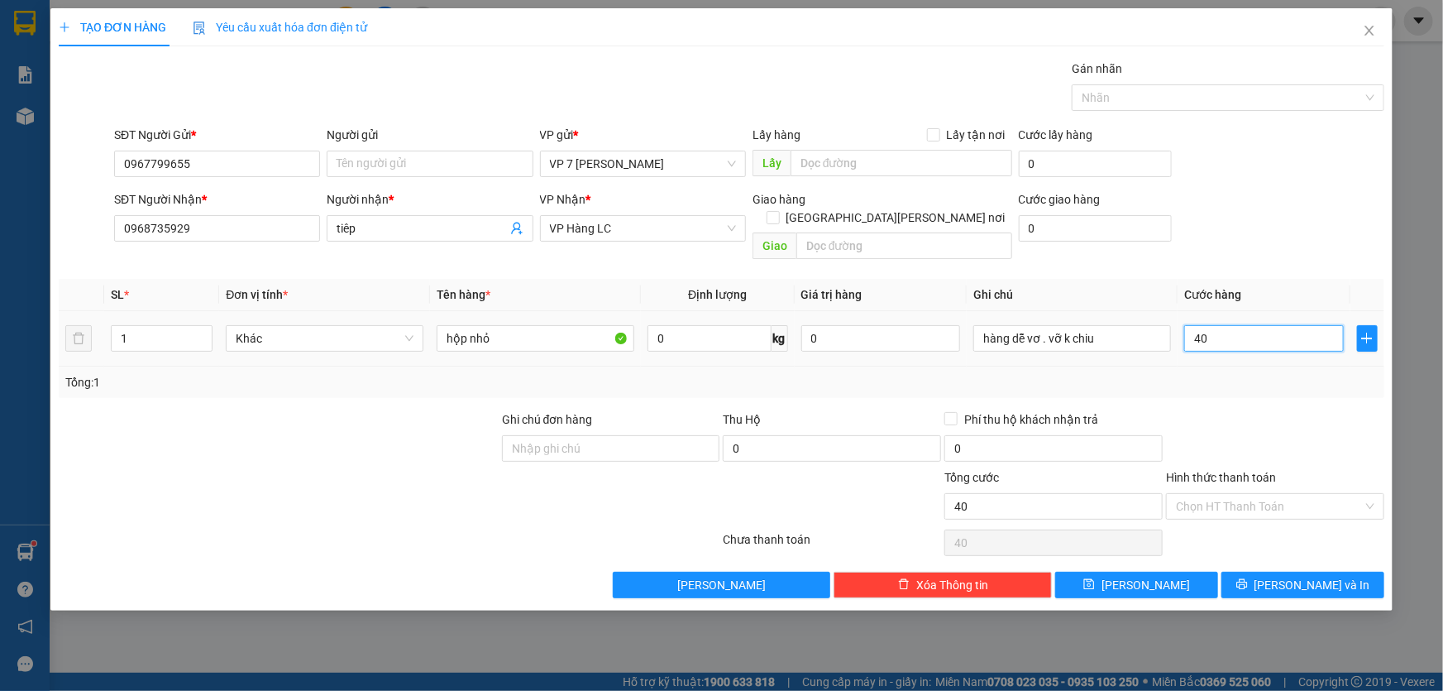
type input "400"
type input "4.000"
type input "40.000"
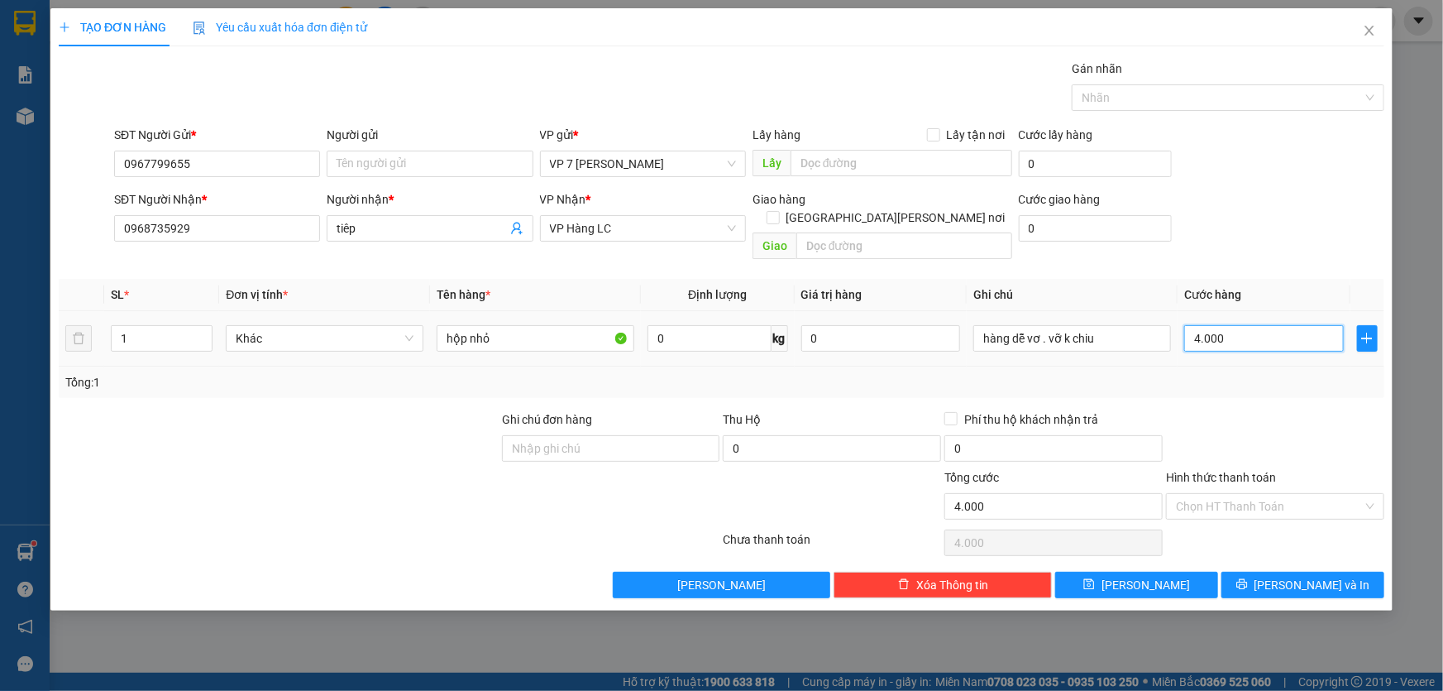
type input "40.000"
click at [1323, 576] on span "[PERSON_NAME] và In" at bounding box center [1313, 585] width 116 height 18
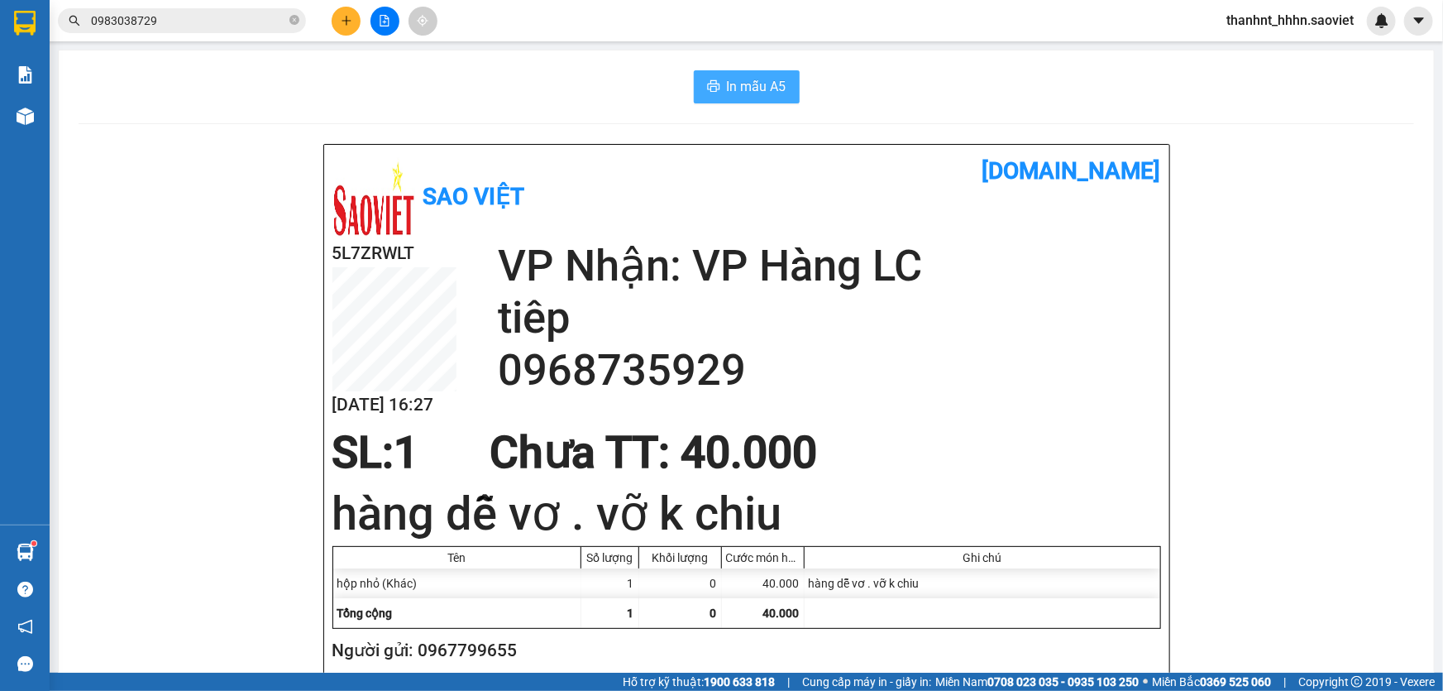
click at [711, 82] on icon "printer" at bounding box center [713, 85] width 13 height 13
click at [347, 17] on icon "plus" at bounding box center [347, 21] width 12 height 12
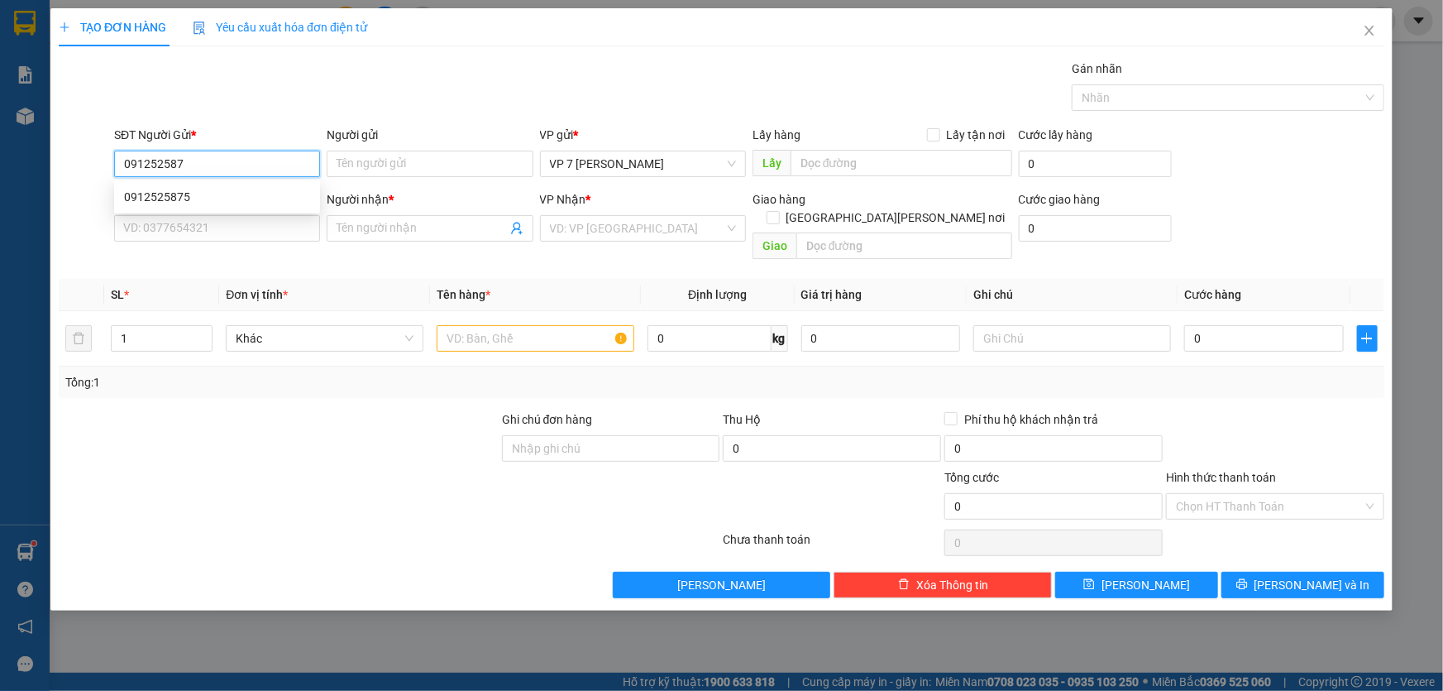
type input "0912525875"
click at [191, 194] on div "0912525875" at bounding box center [217, 197] width 186 height 18
type input "0908028567"
type input "A QUANG"
type input "0912525875"
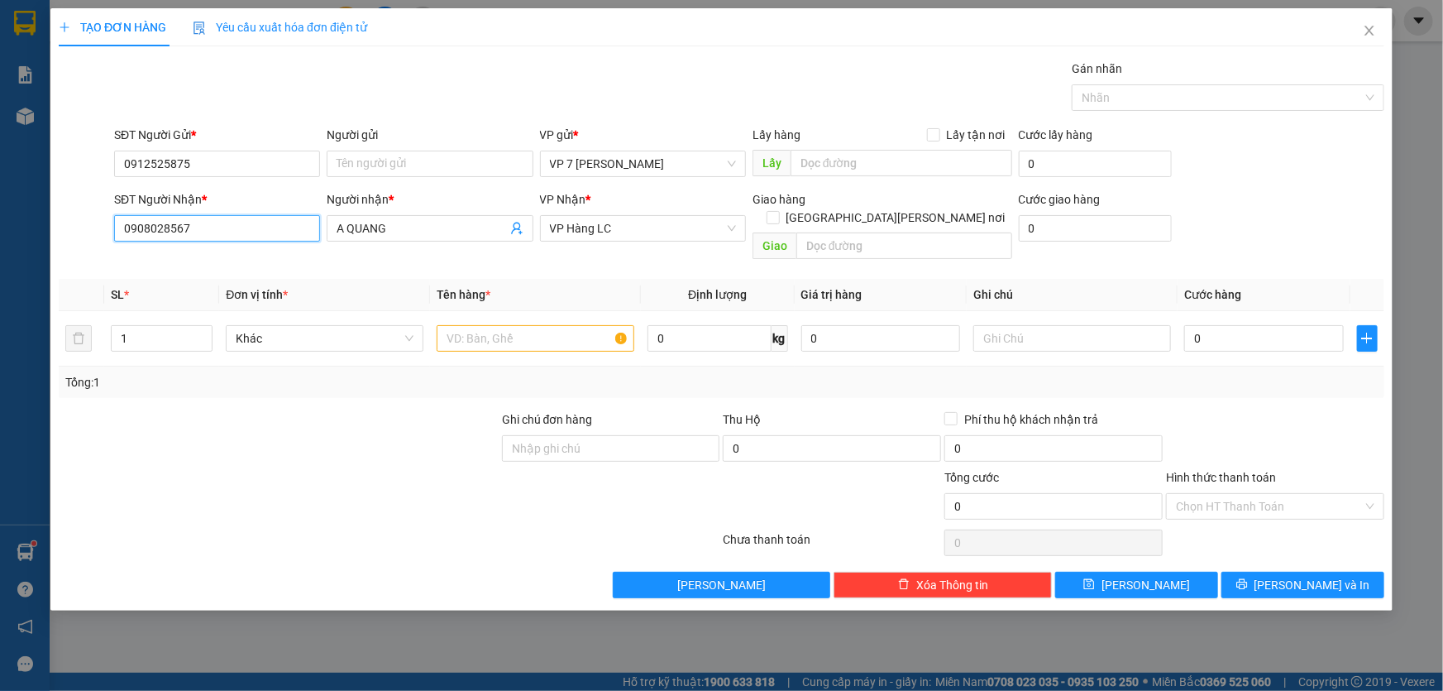
click at [222, 230] on input "0908028567" at bounding box center [217, 228] width 206 height 26
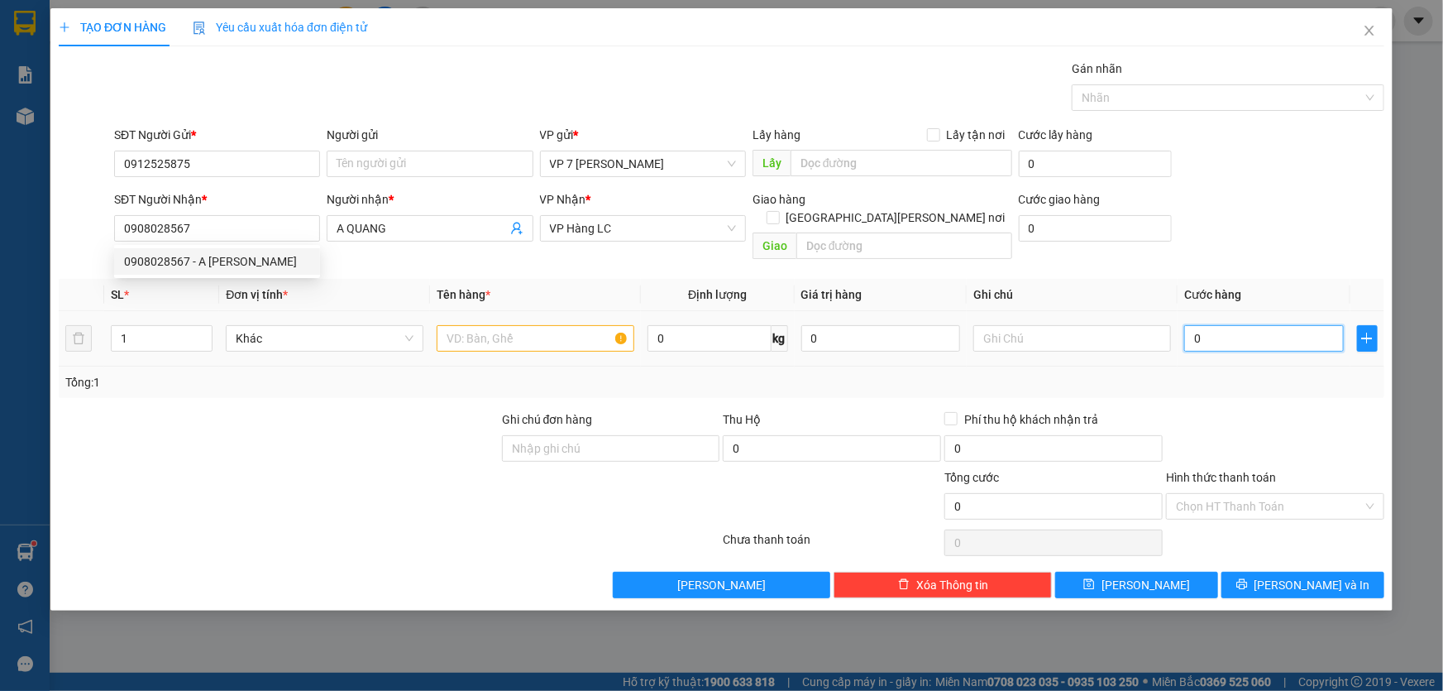
click at [1242, 325] on input "0" at bounding box center [1264, 338] width 160 height 26
type input "6"
type input "60"
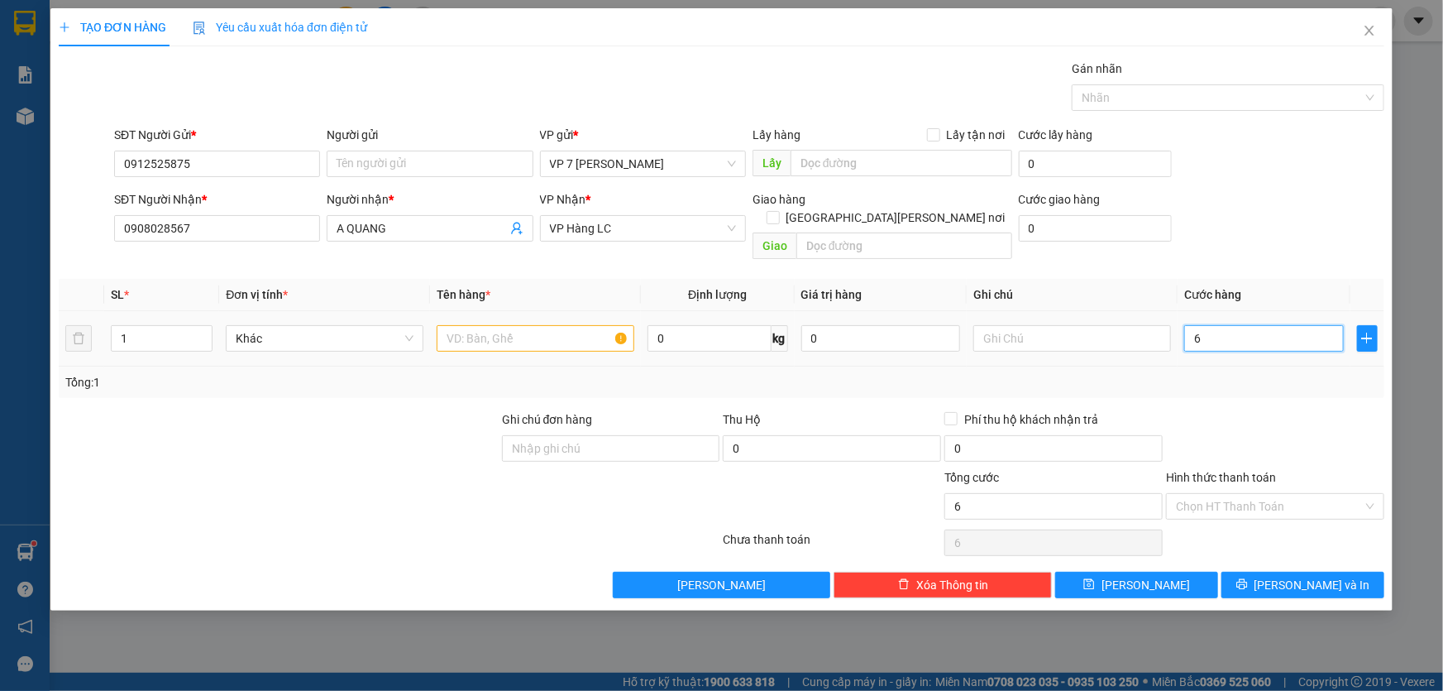
type input "60"
type input "60.000"
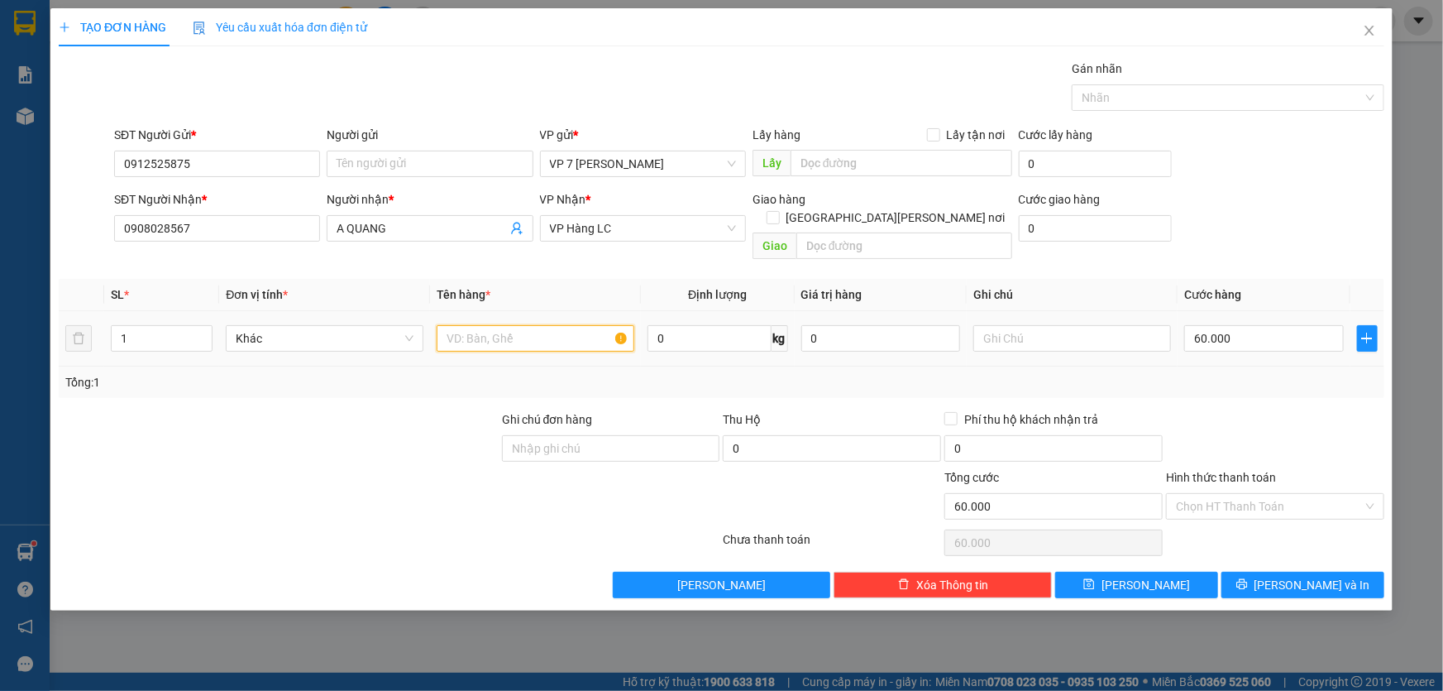
click at [575, 329] on input "text" at bounding box center [536, 338] width 198 height 26
type input "hộp dài"
click at [1285, 572] on button "[PERSON_NAME] và In" at bounding box center [1303, 585] width 163 height 26
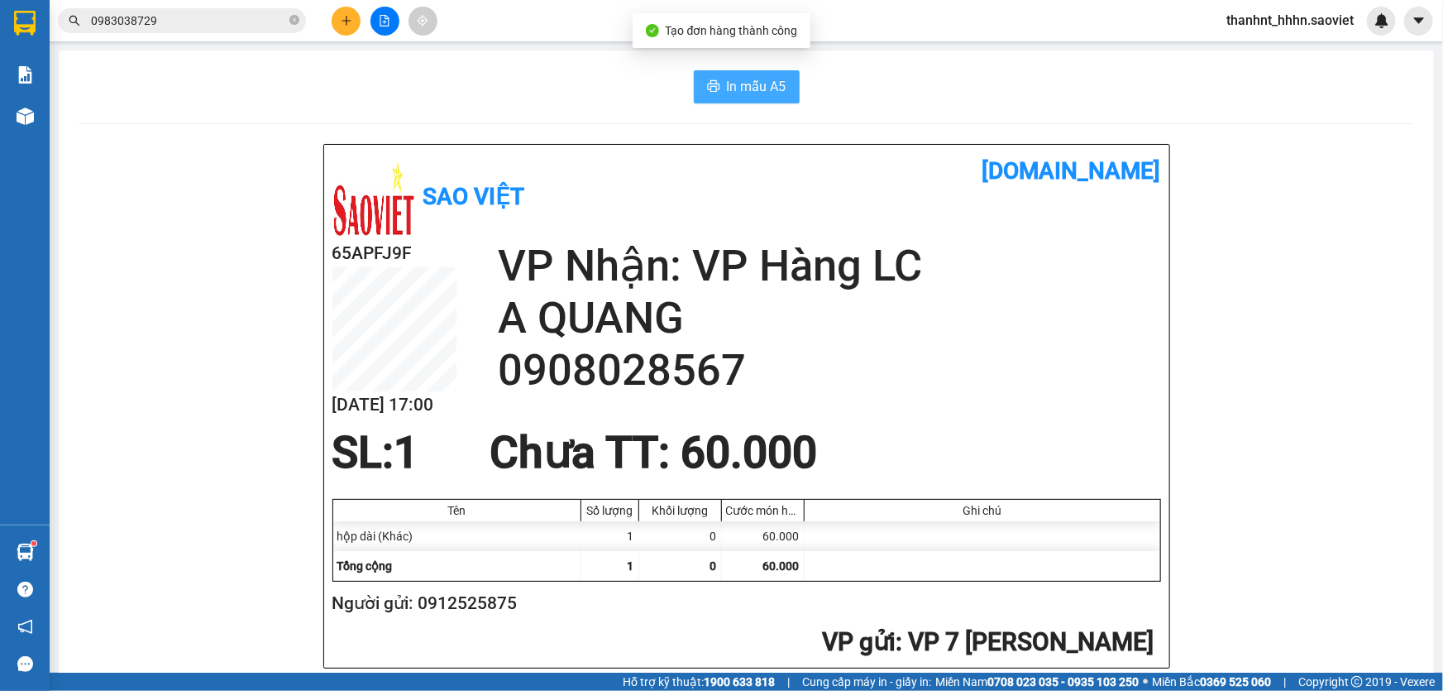
click at [730, 82] on span "In mẫu A5" at bounding box center [757, 86] width 60 height 21
click at [349, 16] on icon "plus" at bounding box center [347, 21] width 12 height 12
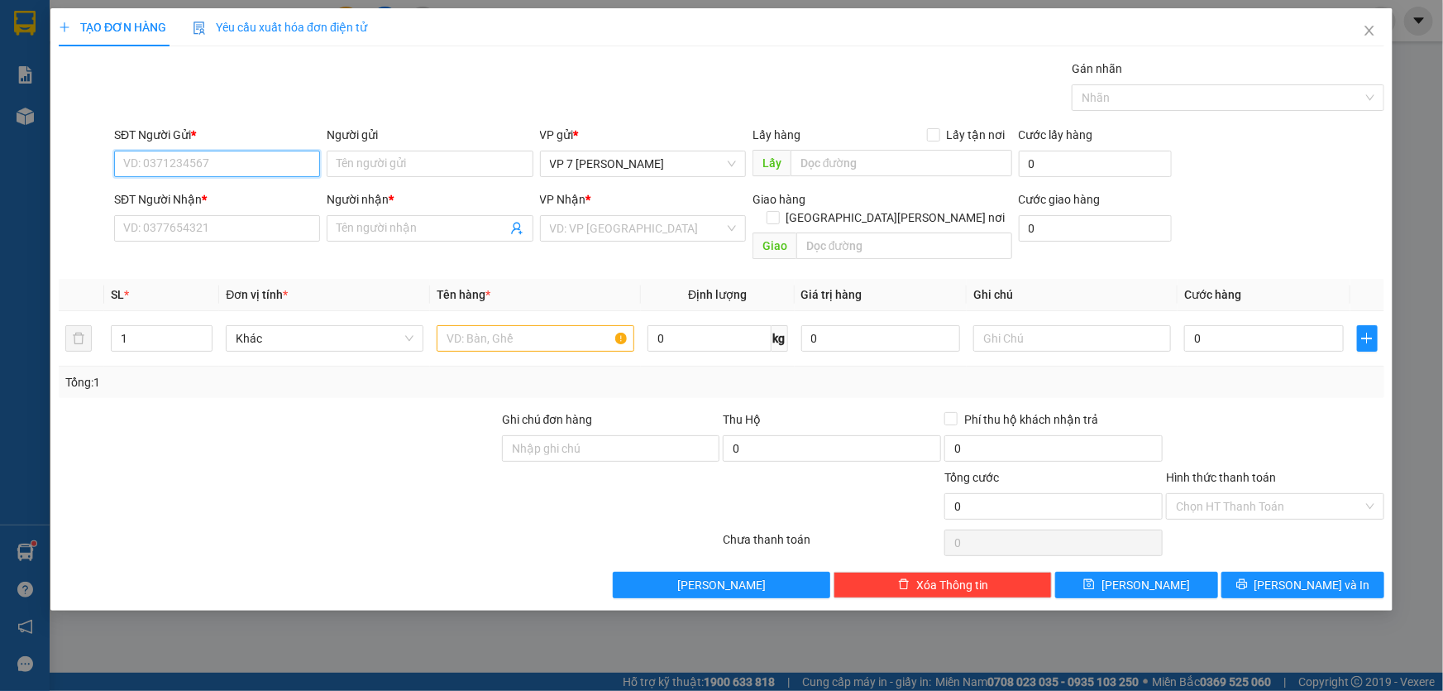
click at [203, 170] on input "SĐT Người Gửi *" at bounding box center [217, 164] width 206 height 26
type input "0"
type input "0384004070"
click at [203, 189] on div "0384004070" at bounding box center [217, 197] width 186 height 18
type input "0949200613"
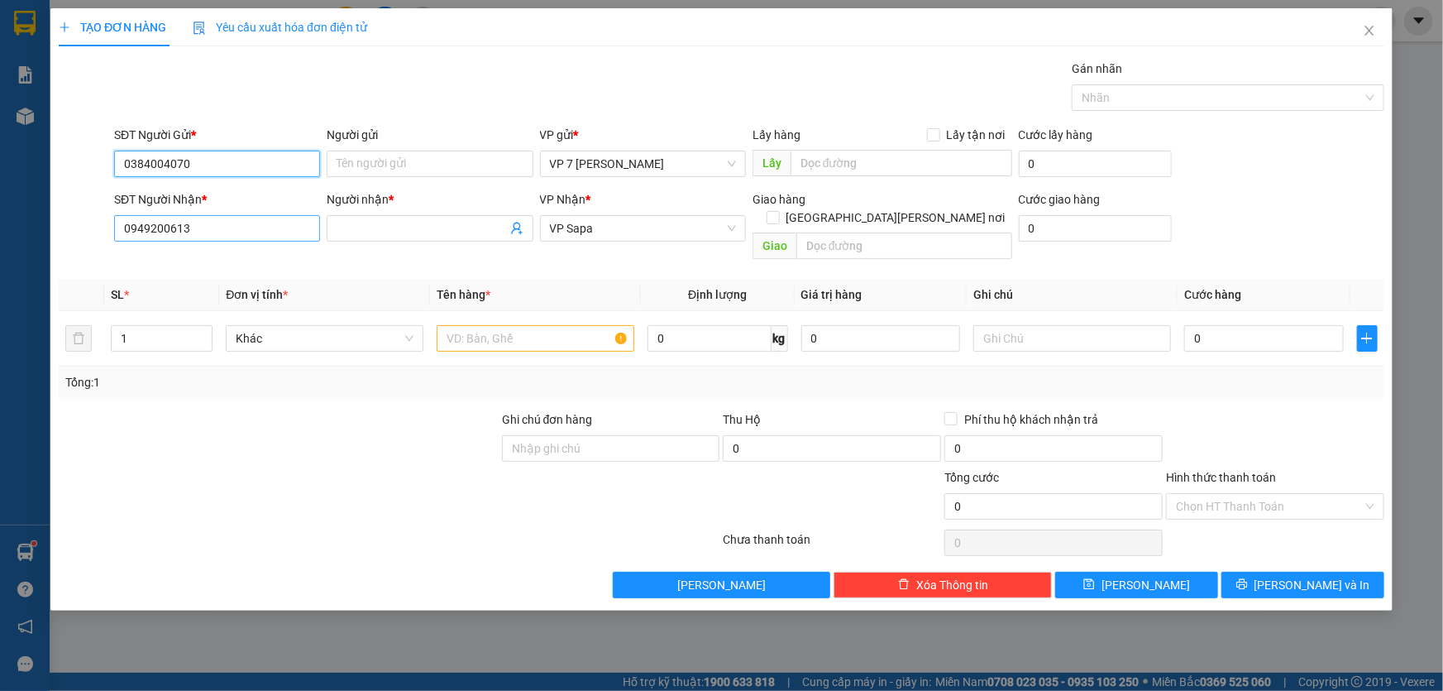
type input "0384004070"
click at [231, 233] on input "0949200613" at bounding box center [217, 228] width 206 height 26
click at [408, 218] on span at bounding box center [430, 228] width 206 height 26
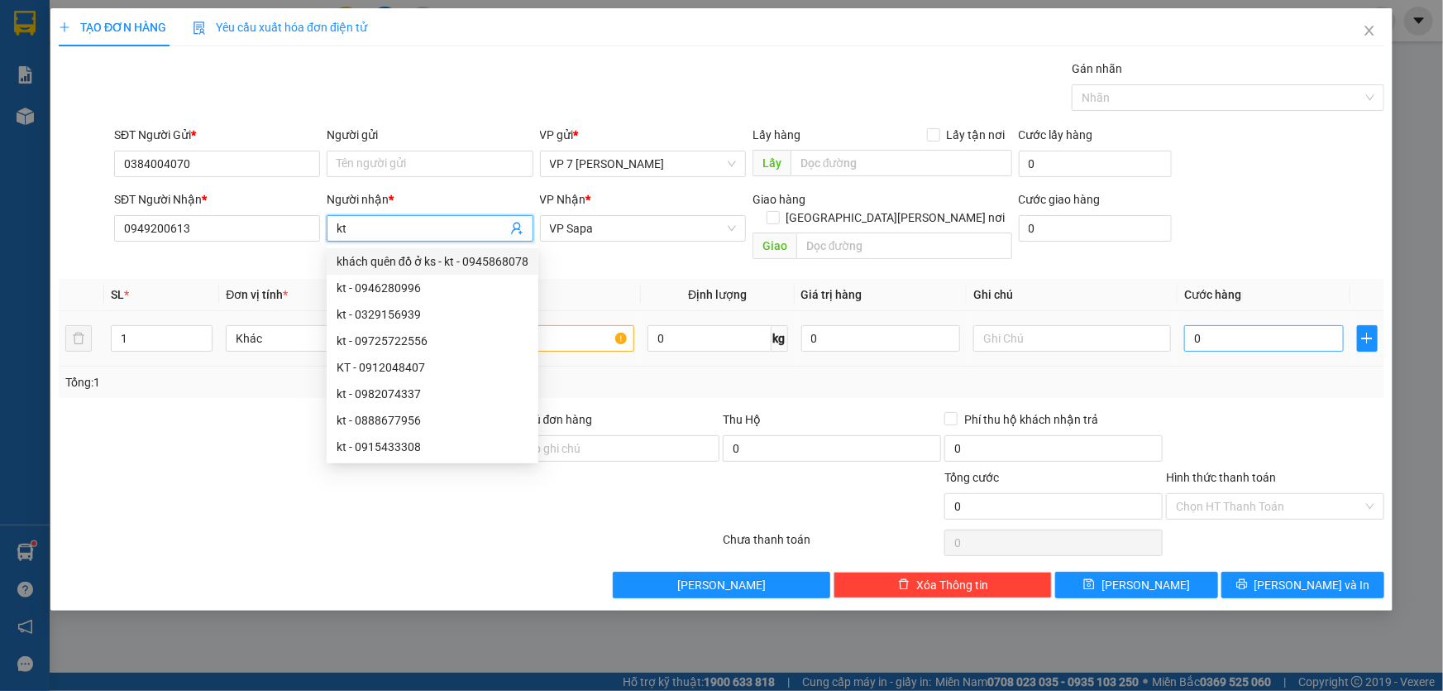
type input "kt"
click at [1262, 330] on input "0" at bounding box center [1264, 338] width 160 height 26
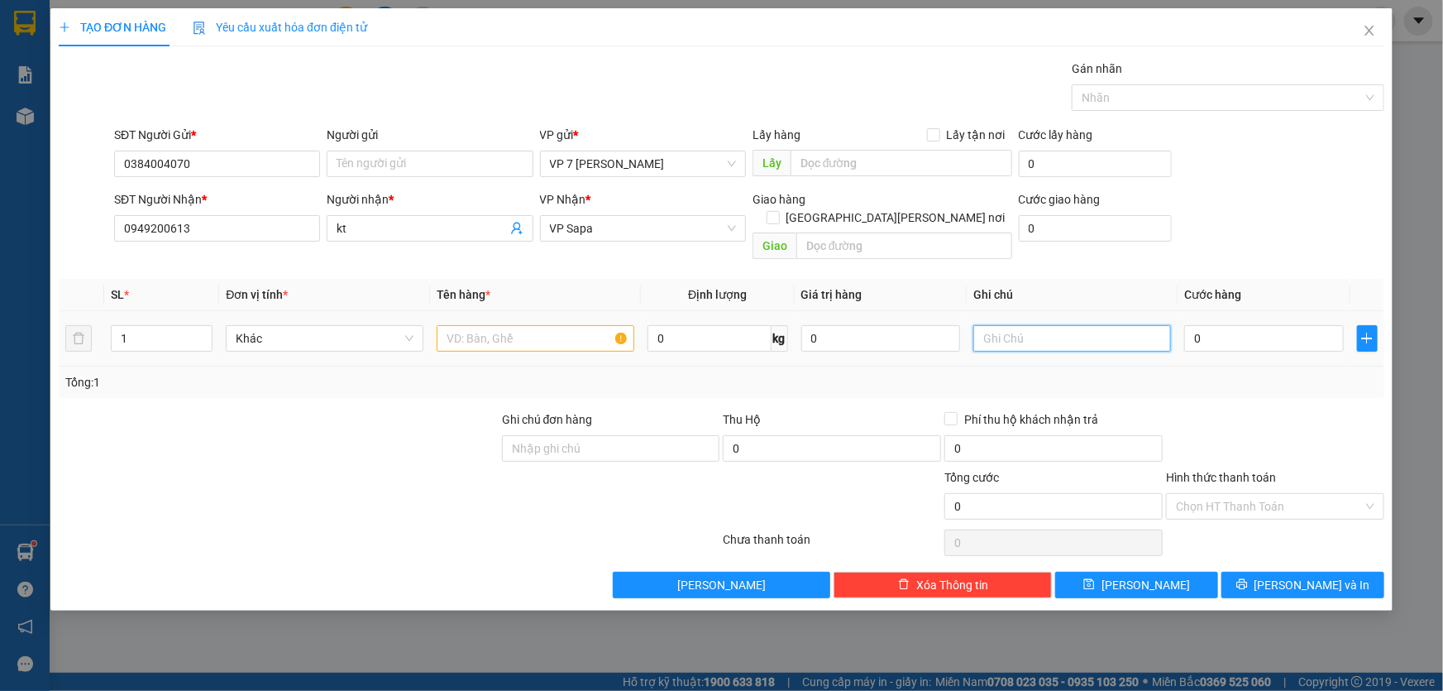
click at [1003, 325] on input "text" at bounding box center [1073, 338] width 198 height 26
type input "d"
type input "đồ thủy tinh nhẹ tay"
click at [1261, 325] on input "0" at bounding box center [1264, 338] width 160 height 26
type input "5"
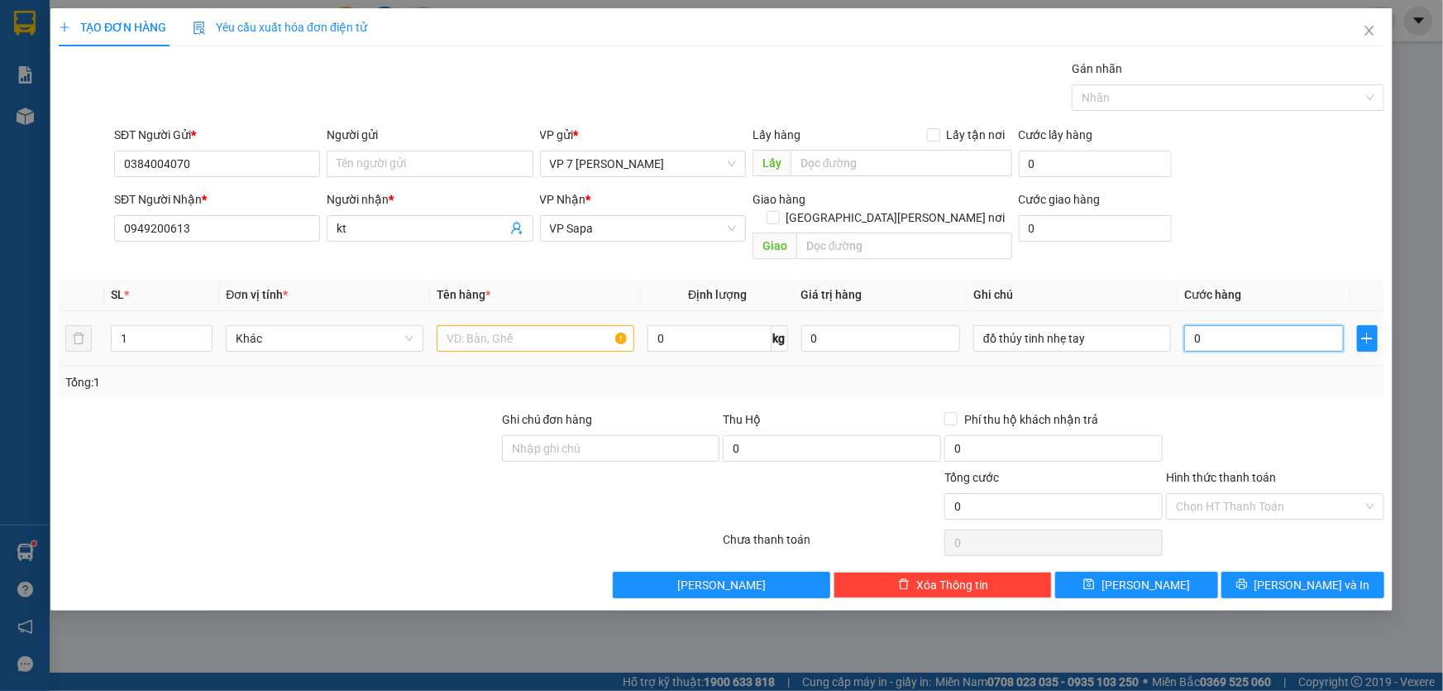
type input "5"
type input "50"
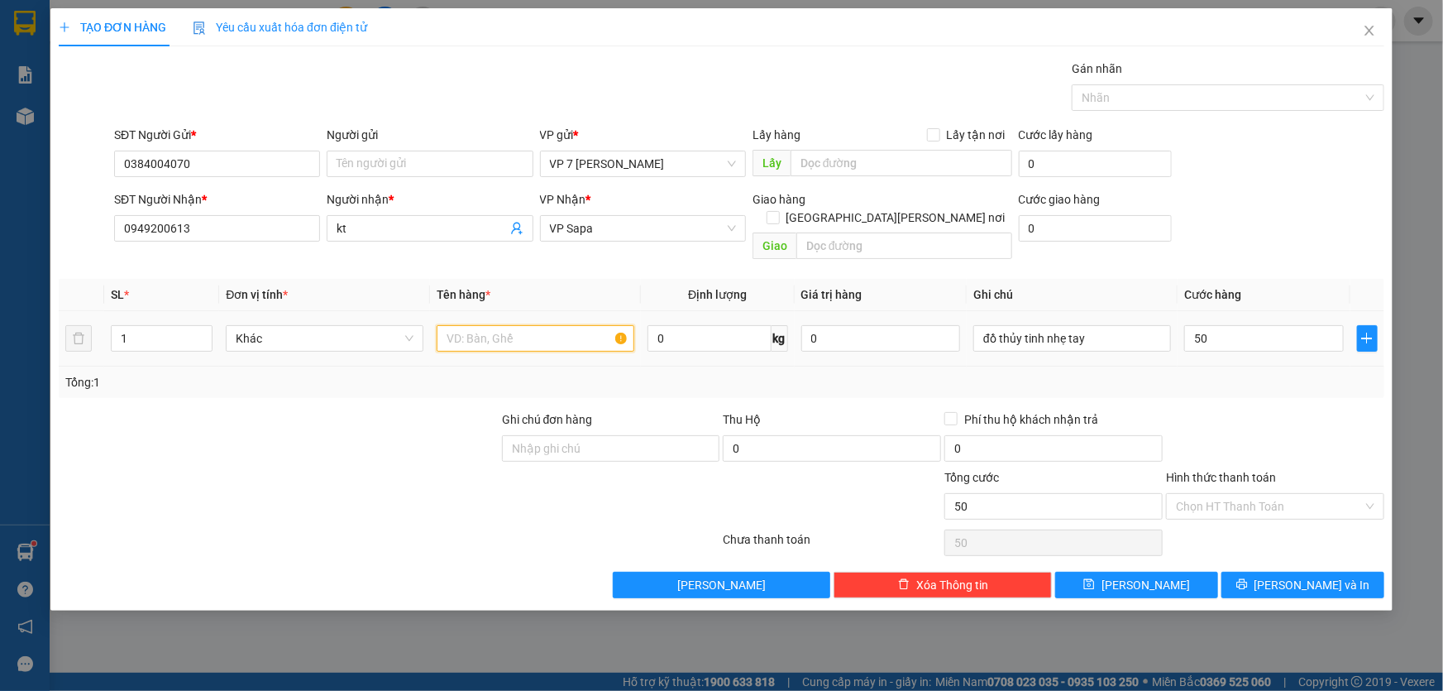
type input "50.000"
click at [526, 325] on input "text" at bounding box center [536, 338] width 198 height 26
type input "hộp"
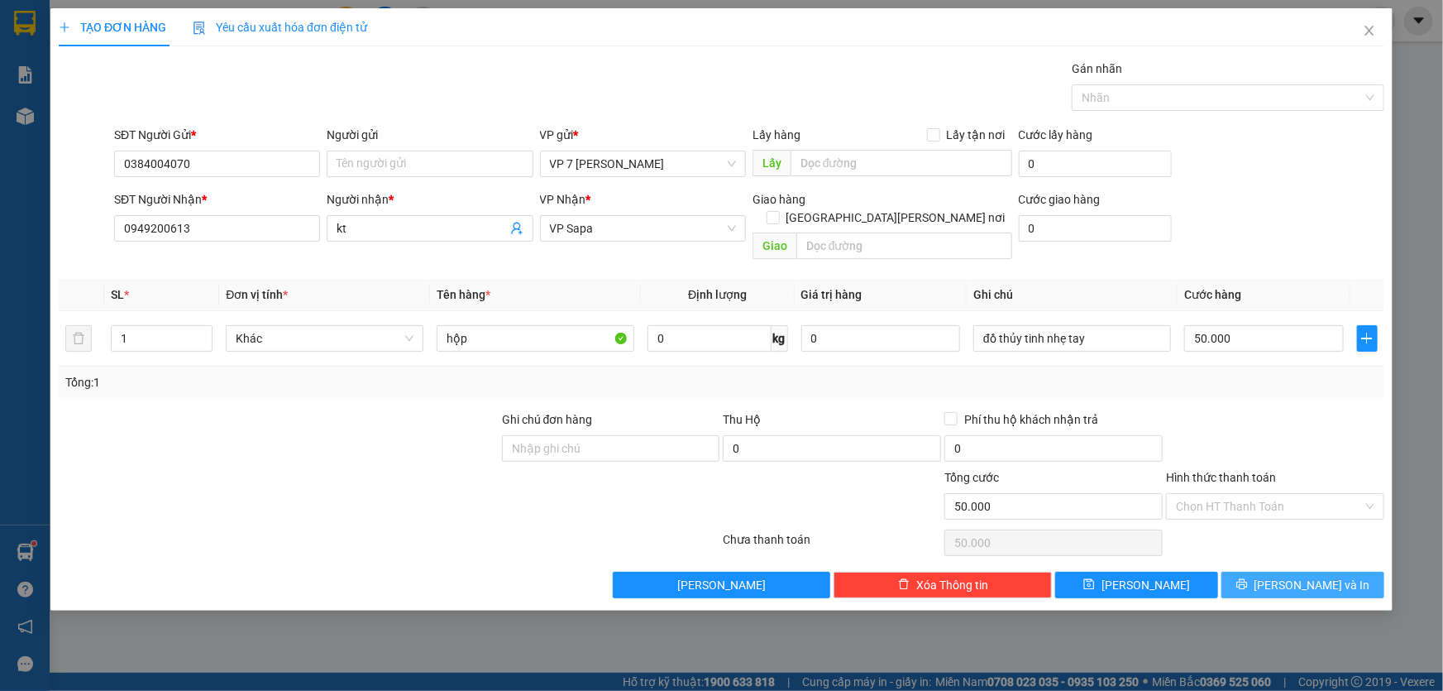
click at [1301, 576] on span "[PERSON_NAME] và In" at bounding box center [1313, 585] width 116 height 18
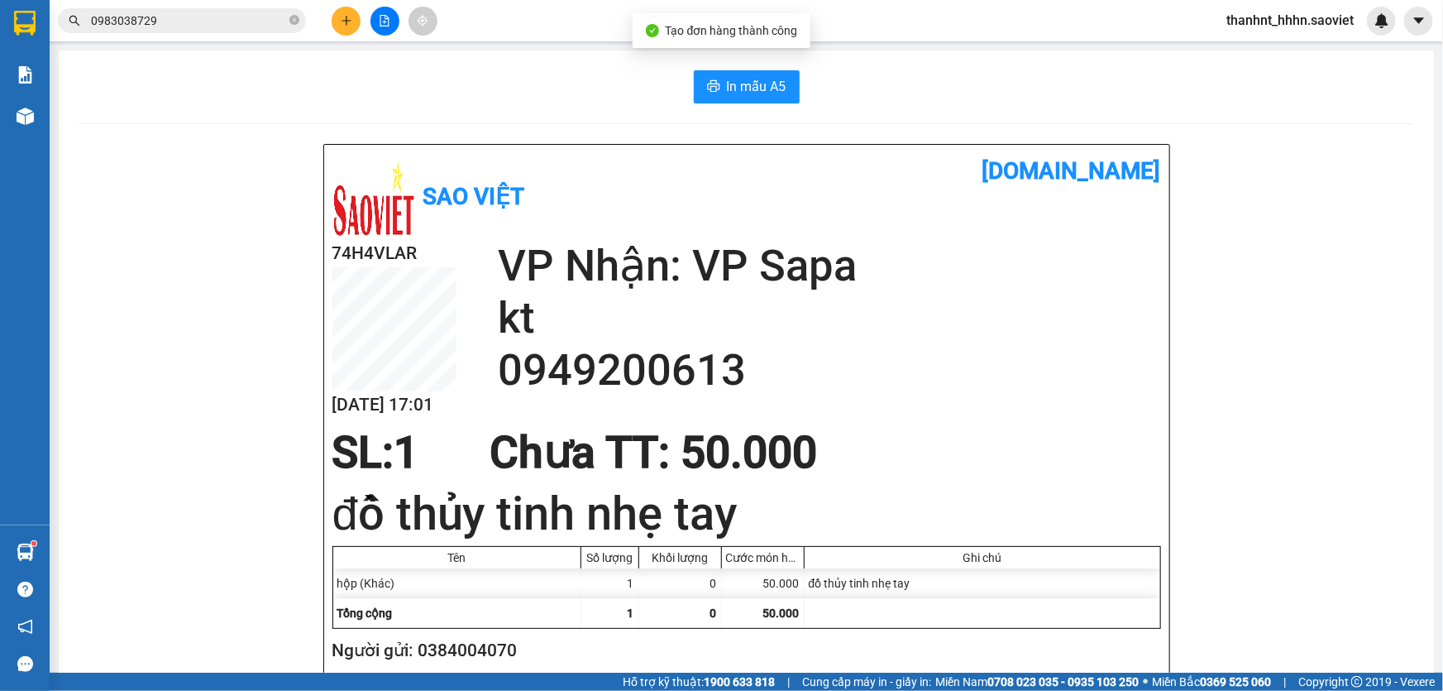
click at [718, 89] on button "In mẫu A5" at bounding box center [747, 86] width 106 height 33
click at [340, 11] on button at bounding box center [346, 21] width 29 height 29
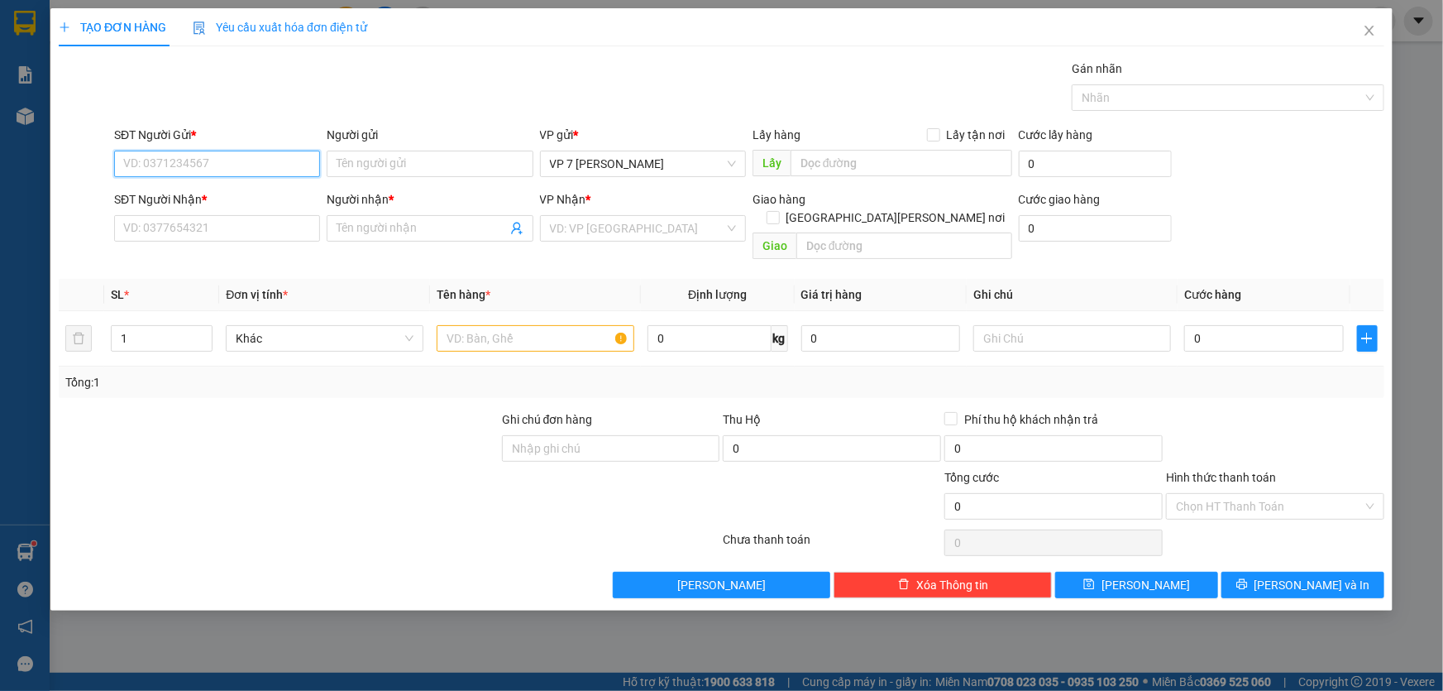
click at [195, 169] on input "SĐT Người Gửi *" at bounding box center [217, 164] width 206 height 26
type input "0941401234"
click at [213, 218] on input "SĐT Người Nhận *" at bounding box center [217, 228] width 206 height 26
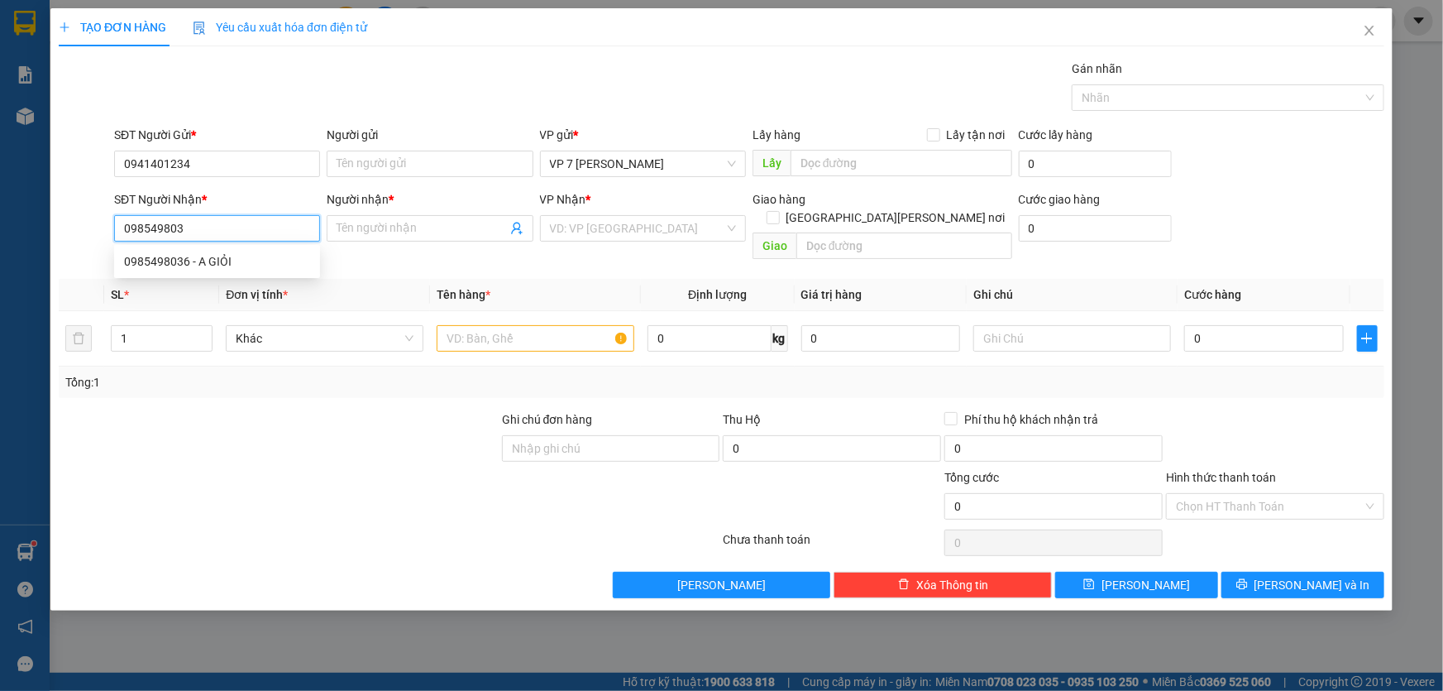
type input "0985498036"
click at [227, 258] on div "0985498036 - A GIỎI" at bounding box center [217, 261] width 186 height 18
type input "A GIỎI"
type input "0985498036"
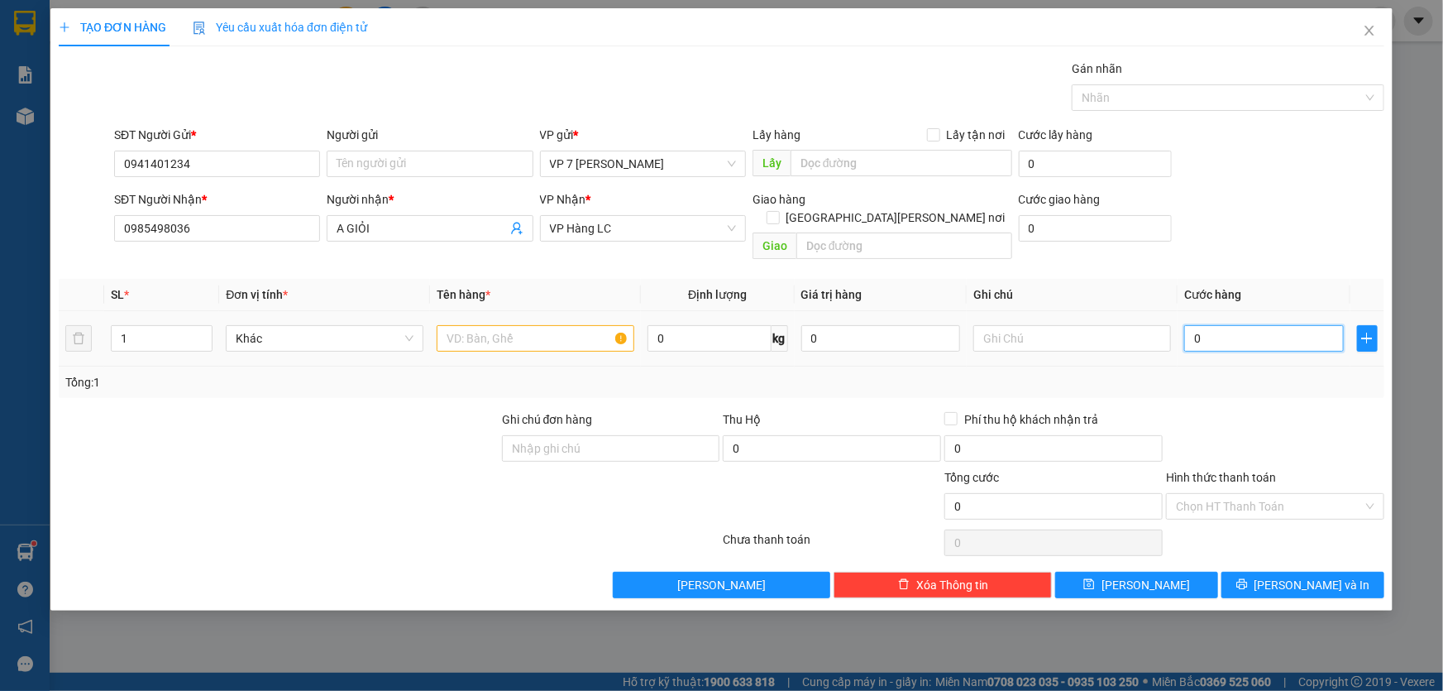
click at [1224, 327] on input "0" at bounding box center [1264, 338] width 160 height 26
type input "6"
type input "60"
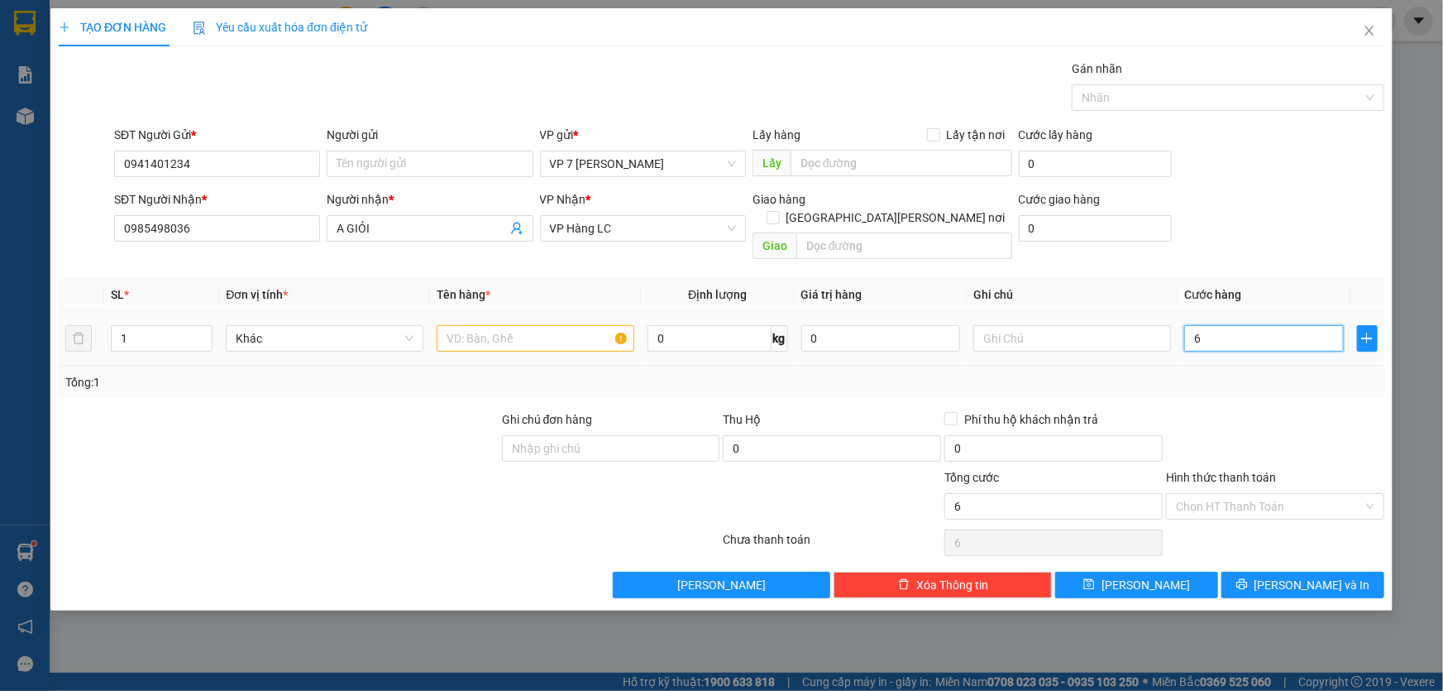
type input "60"
type input "60.000"
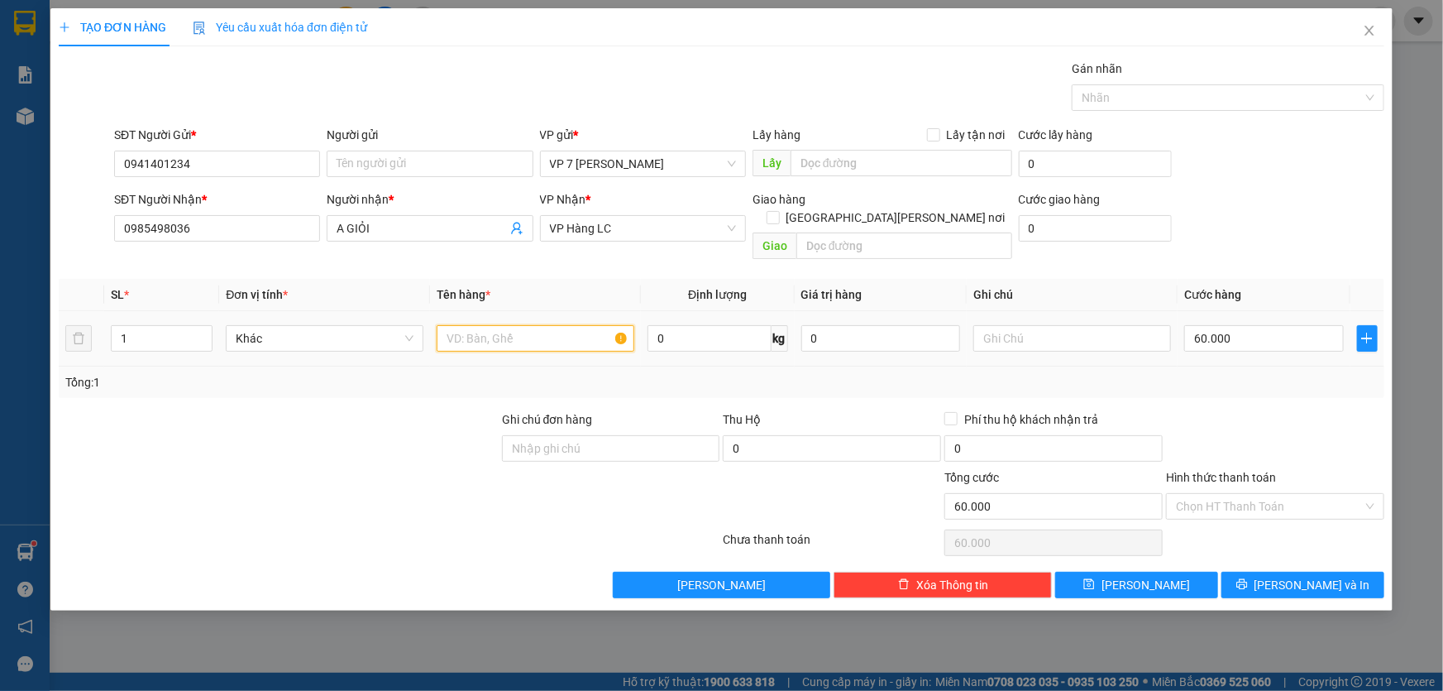
click at [508, 325] on input "text" at bounding box center [536, 338] width 198 height 26
type input "bọc đen dài"
click at [1345, 572] on button "[PERSON_NAME] và In" at bounding box center [1303, 585] width 163 height 26
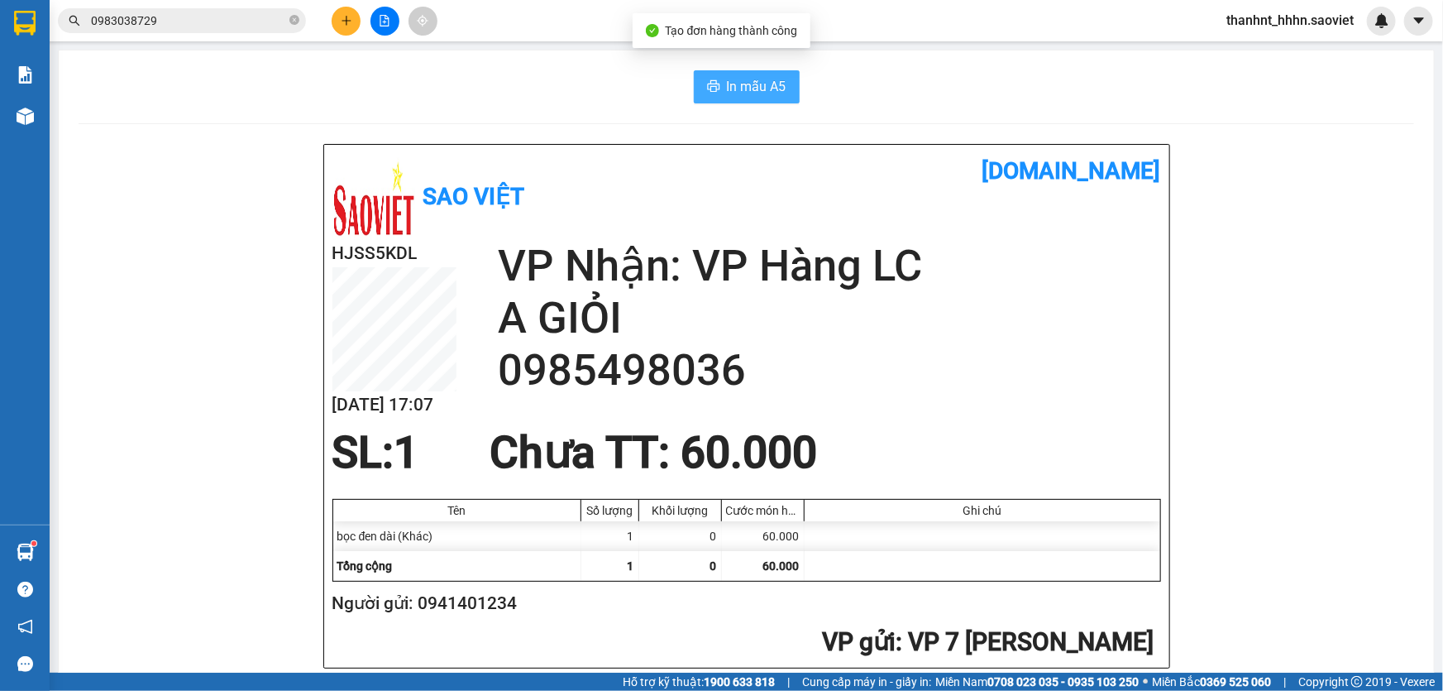
click at [735, 90] on span "In mẫu A5" at bounding box center [757, 86] width 60 height 21
click at [337, 23] on button at bounding box center [346, 21] width 29 height 29
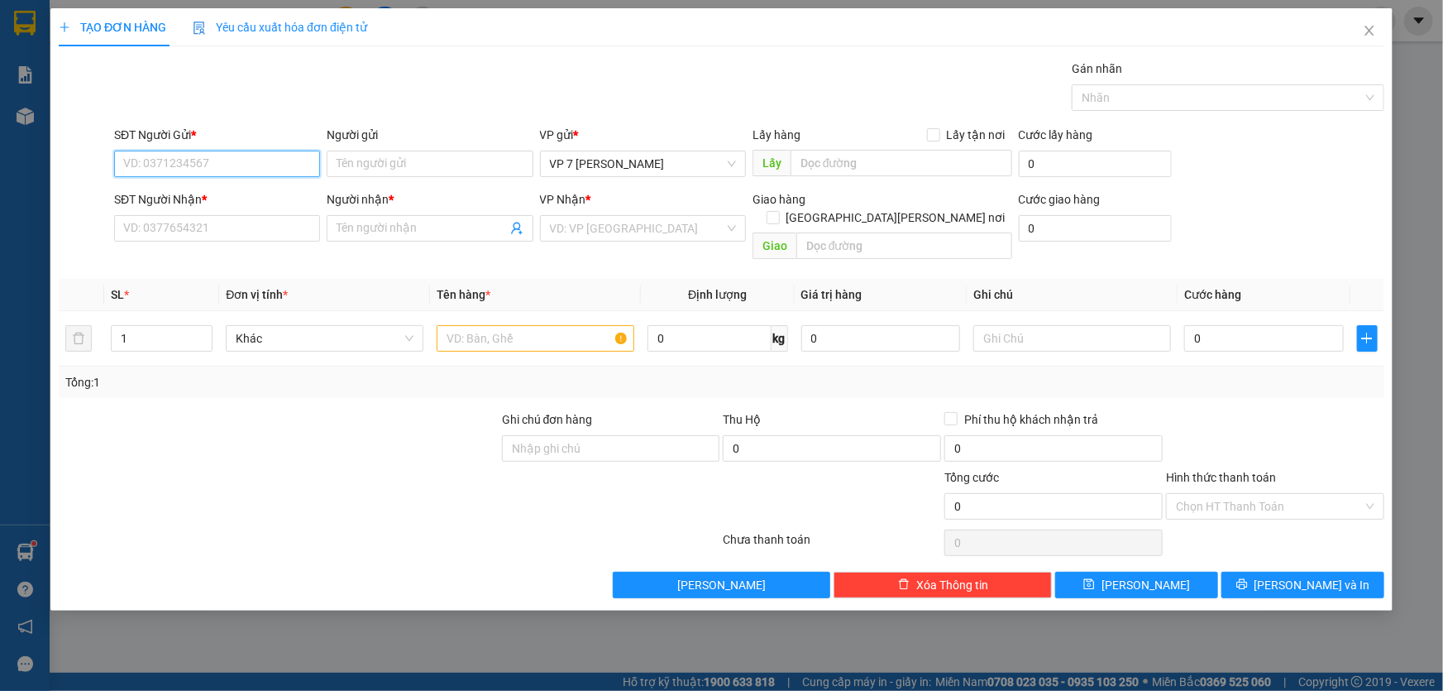
click at [189, 165] on input "SĐT Người Gửi *" at bounding box center [217, 164] width 206 height 26
click at [1371, 27] on icon "close" at bounding box center [1369, 30] width 13 height 13
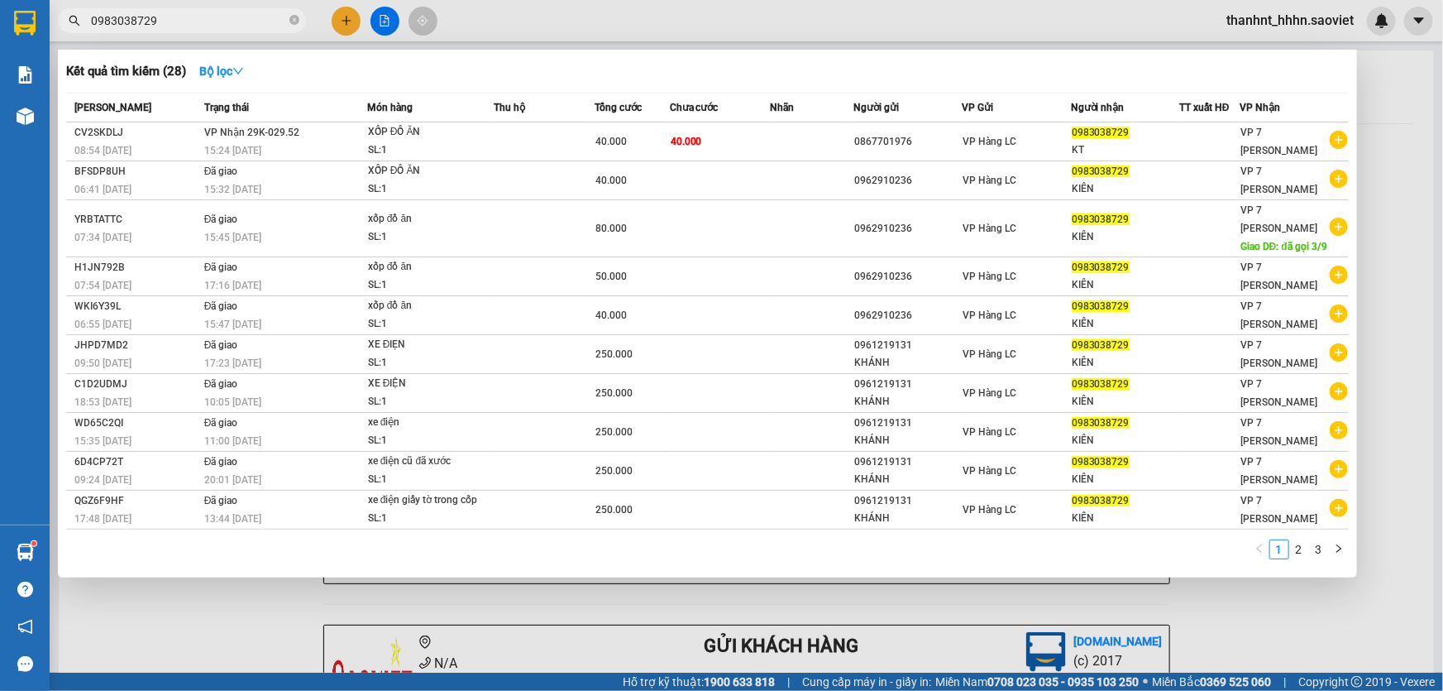
click at [204, 17] on input "0983038729" at bounding box center [188, 21] width 195 height 18
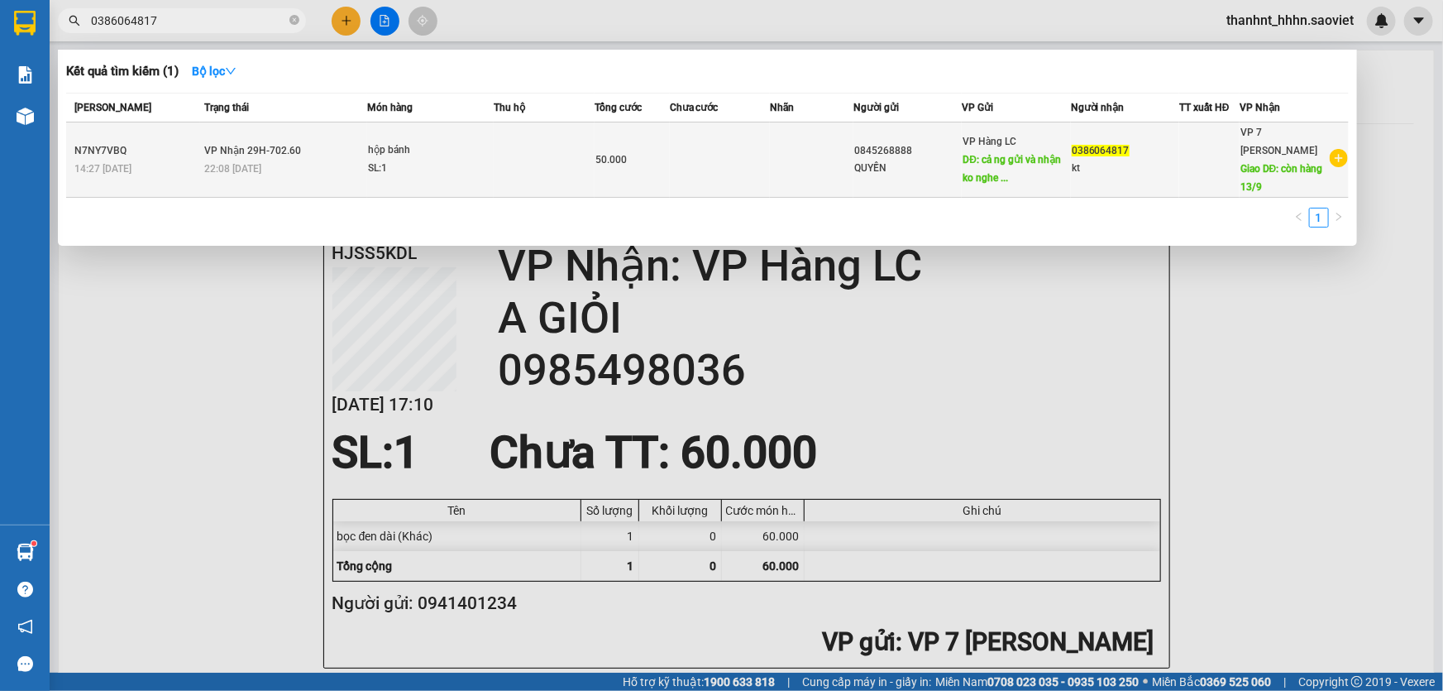
type input "0386064817"
click at [644, 132] on td "50.000" at bounding box center [632, 159] width 75 height 75
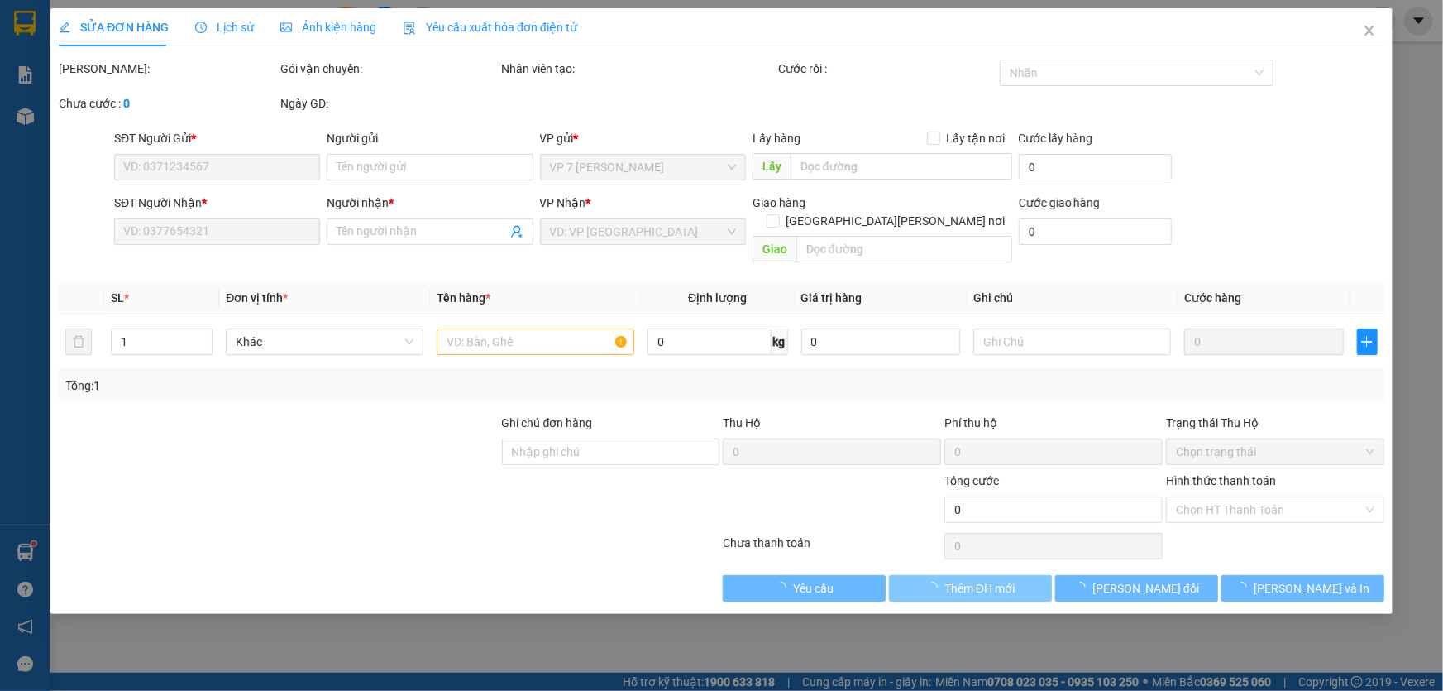
type input "0845268888"
type input "QUYỀN"
type input "cả ng gửi và nhận ko nghe máy 13/9"
type input "0386064817"
type input "kt"
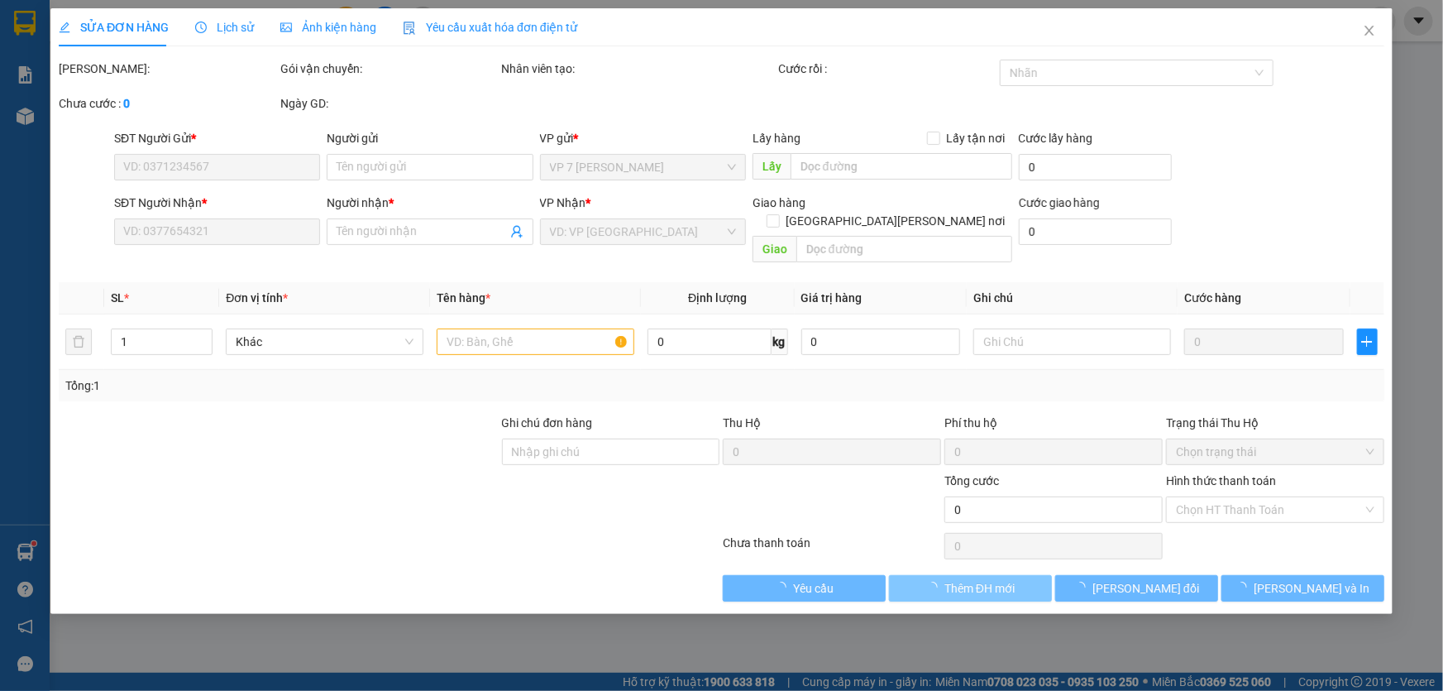
type input "còn hàng 13/9"
type input "50.000"
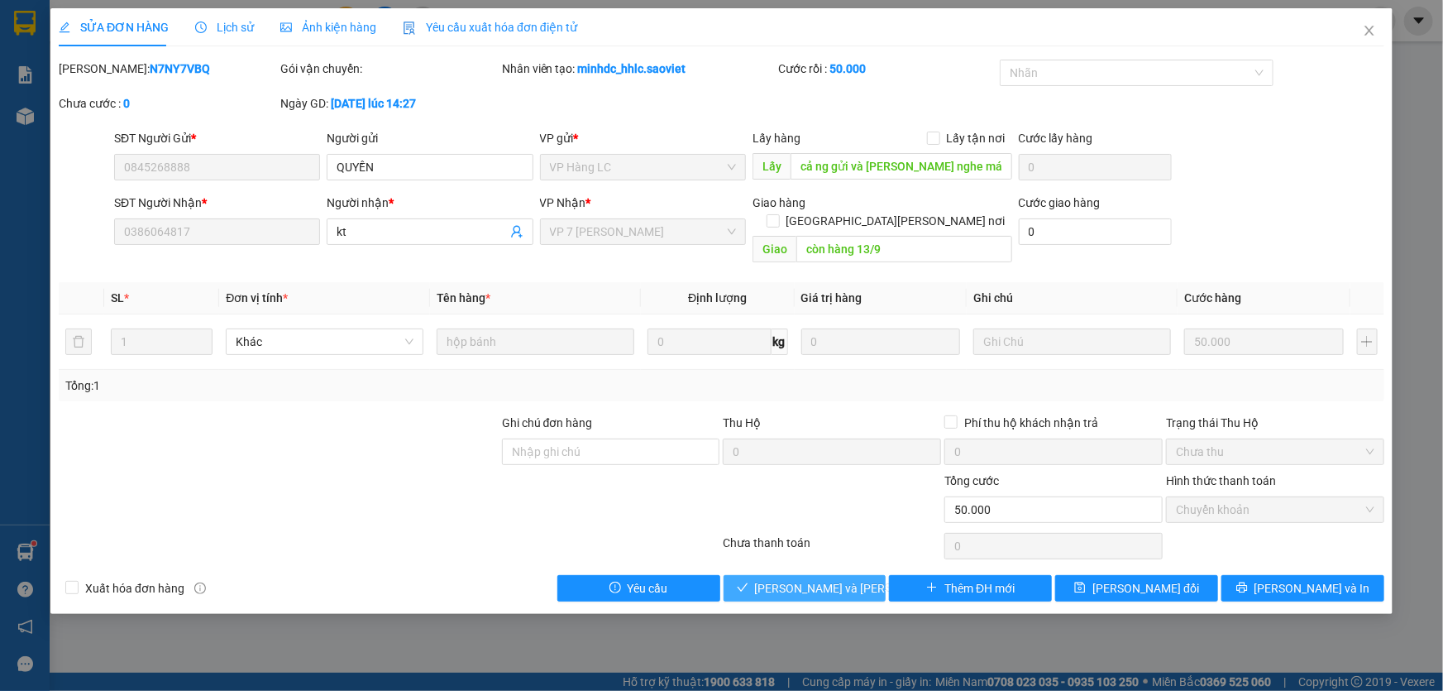
click at [835, 579] on span "Lưu và Giao hàng" at bounding box center [866, 588] width 223 height 18
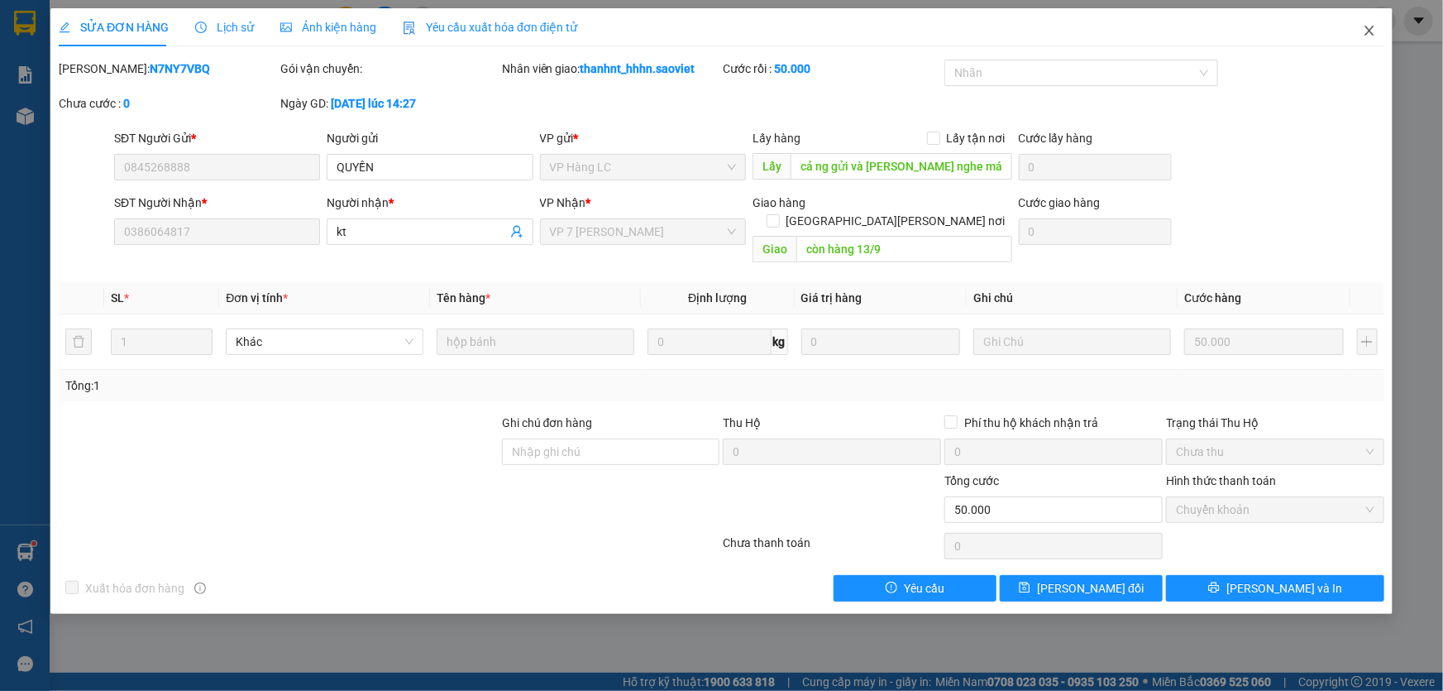
click at [1366, 24] on icon "close" at bounding box center [1369, 30] width 13 height 13
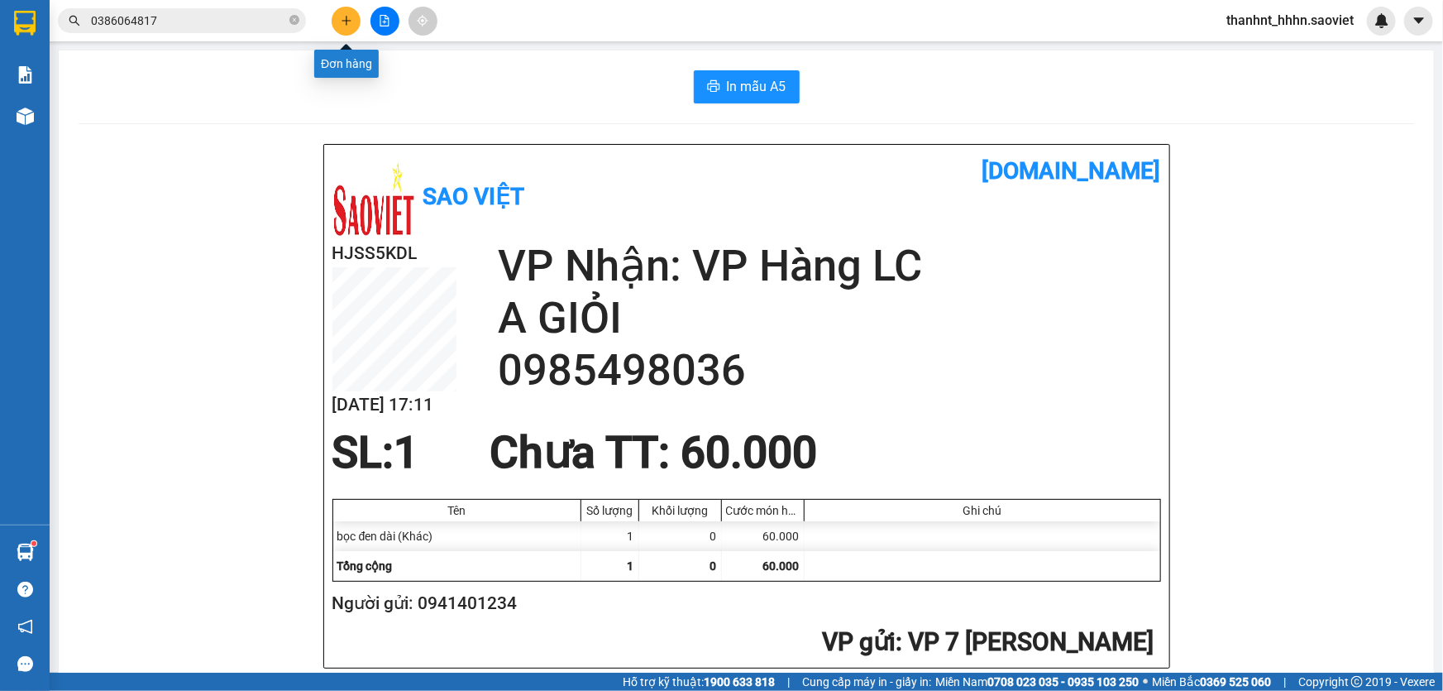
click at [339, 18] on button at bounding box center [346, 21] width 29 height 29
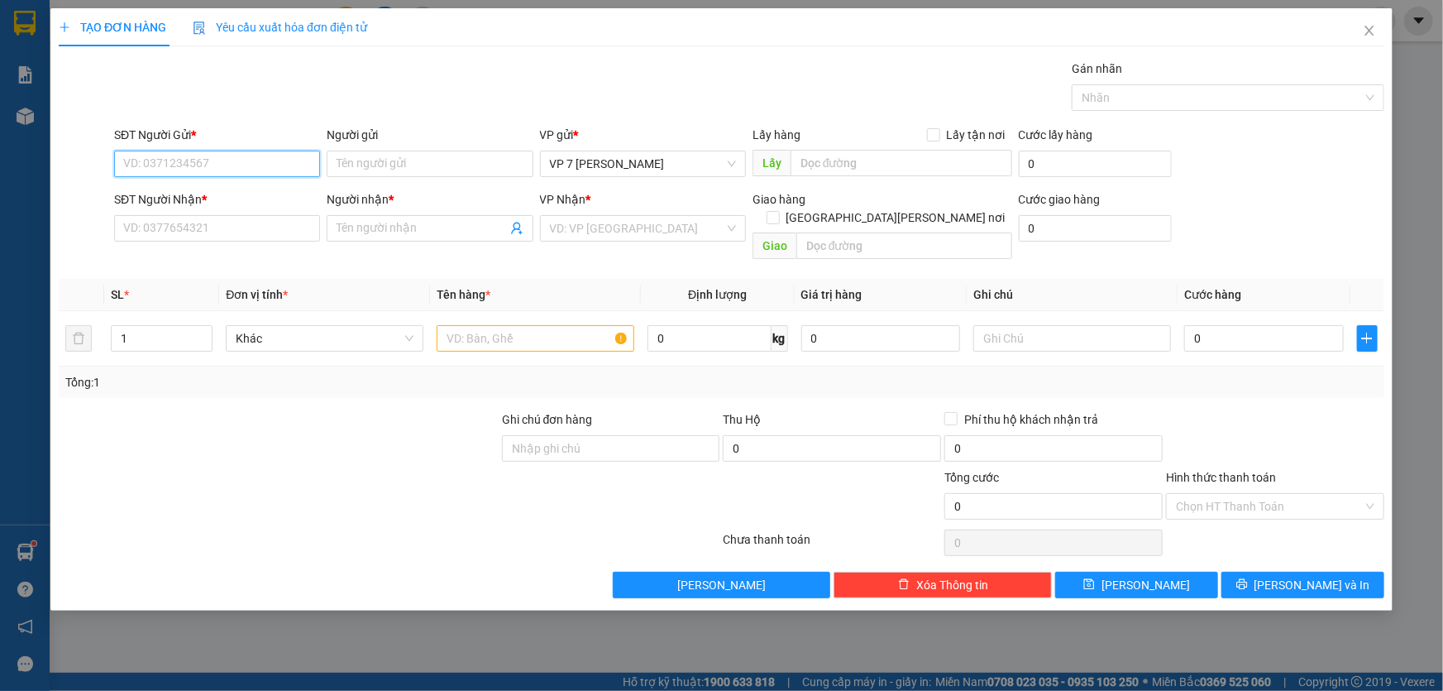
click at [250, 157] on input "SĐT Người Gửi *" at bounding box center [217, 164] width 206 height 26
type input "0977311006"
drag, startPoint x: 256, startPoint y: 224, endPoint x: 266, endPoint y: 217, distance: 12.4
click at [264, 220] on input "SĐT Người Nhận *" at bounding box center [217, 228] width 206 height 26
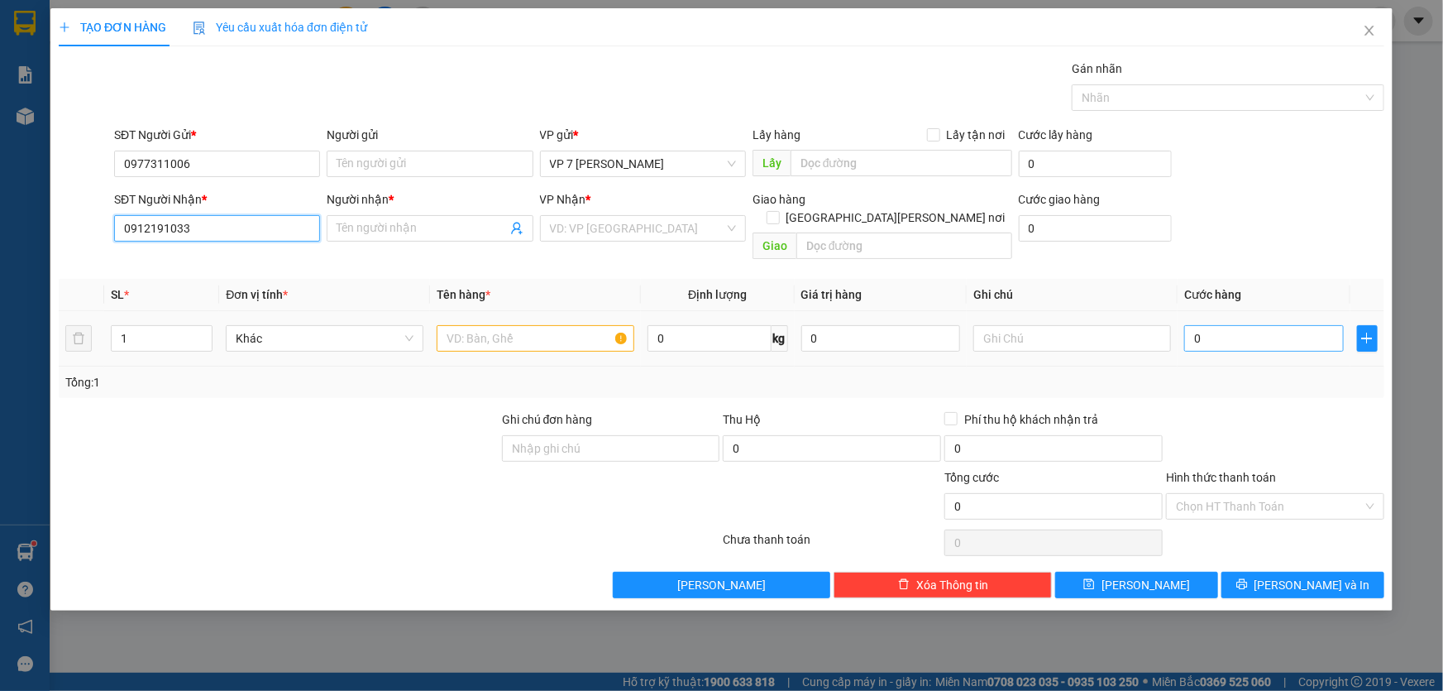
type input "0912191033"
click at [1231, 325] on input "0" at bounding box center [1264, 338] width 160 height 26
drag, startPoint x: 529, startPoint y: 312, endPoint x: 573, endPoint y: 319, distance: 44.5
click at [531, 325] on input "text" at bounding box center [536, 338] width 198 height 26
type input "xe máy"
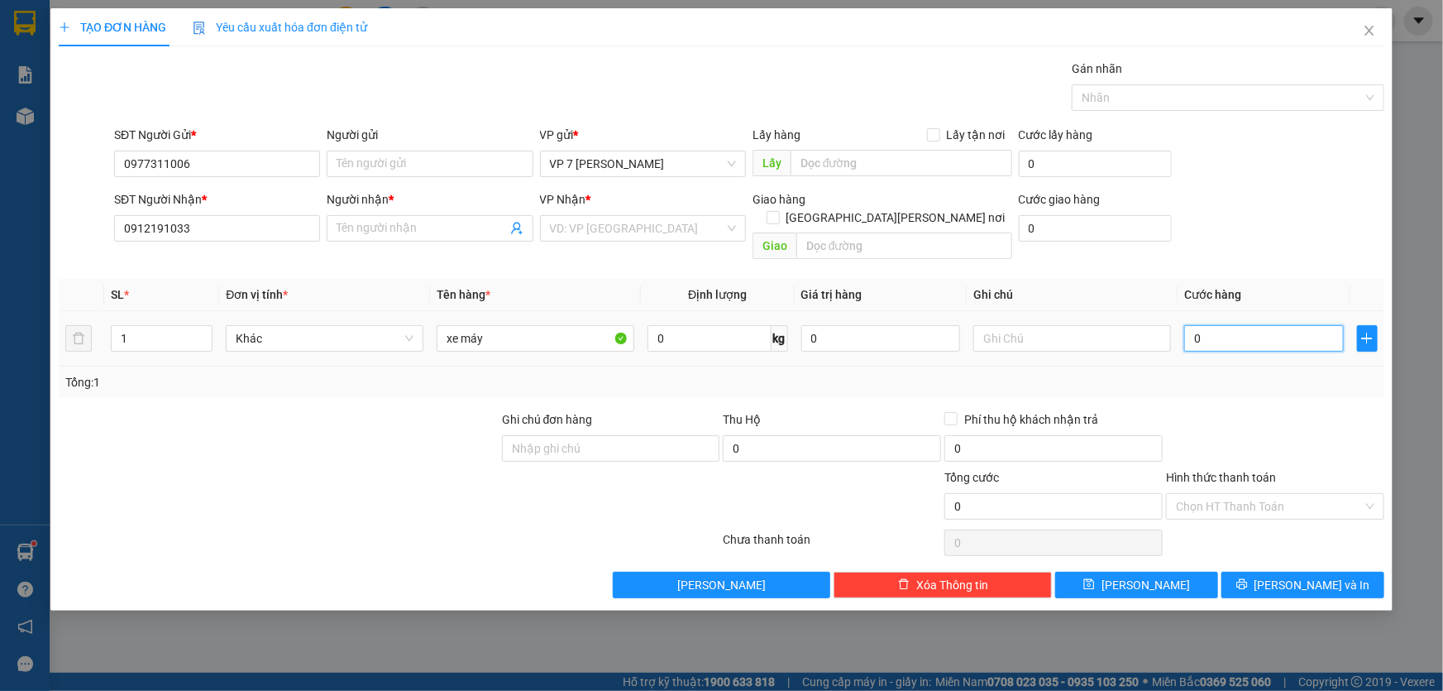
click at [1215, 325] on input "0" at bounding box center [1264, 338] width 160 height 26
drag, startPoint x: 1216, startPoint y: 362, endPoint x: 1243, endPoint y: 392, distance: 40.4
click at [1220, 373] on div "Tổng: 1" at bounding box center [721, 382] width 1313 height 18
drag, startPoint x: 461, startPoint y: 228, endPoint x: 471, endPoint y: 228, distance: 10.8
click at [463, 227] on input "Người nhận *" at bounding box center [422, 228] width 170 height 18
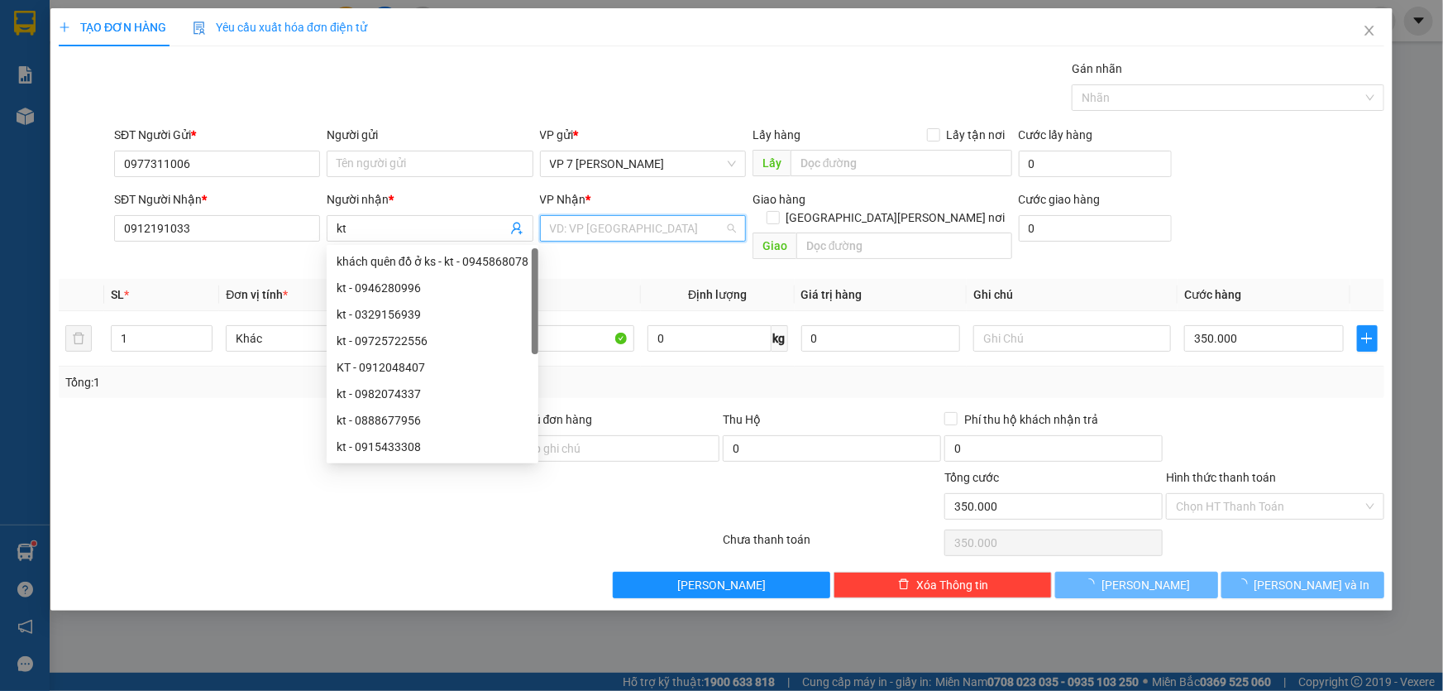
click at [660, 219] on input "search" at bounding box center [637, 228] width 175 height 25
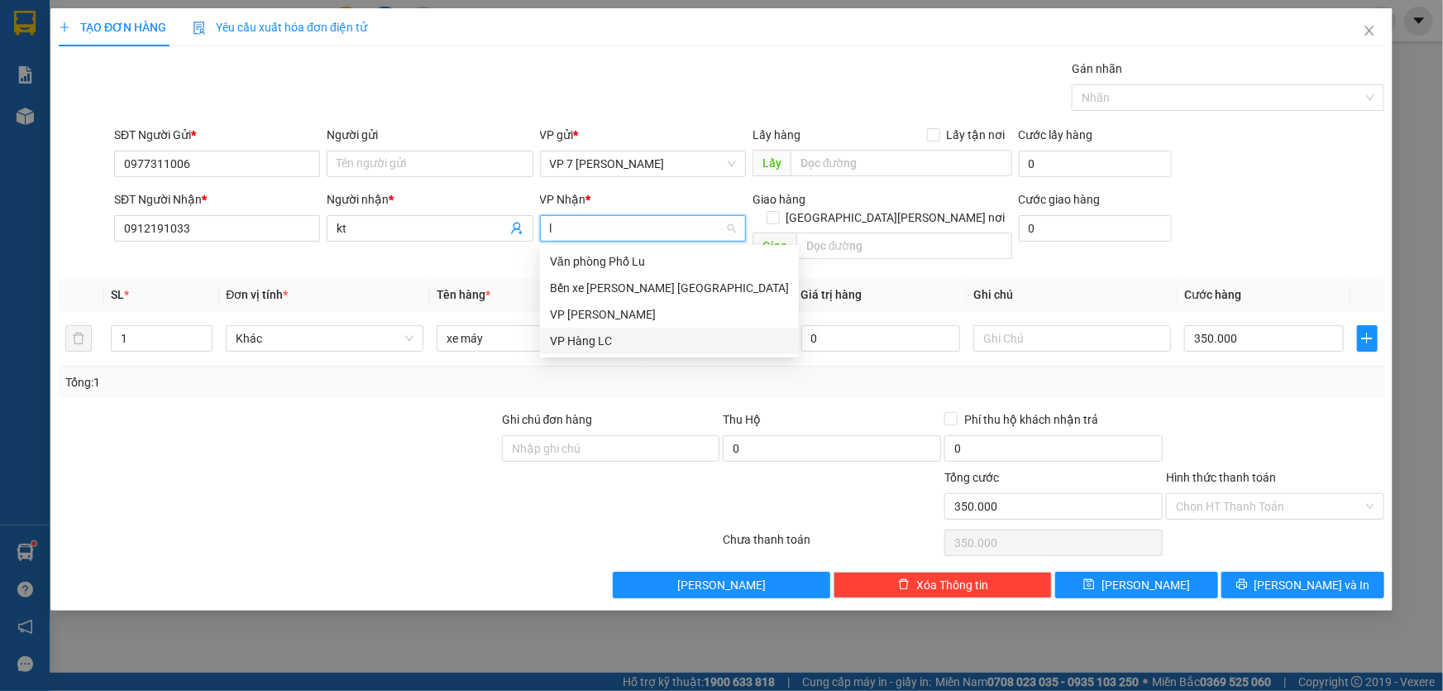
click at [618, 336] on div "VP Hàng LC" at bounding box center [669, 341] width 239 height 18
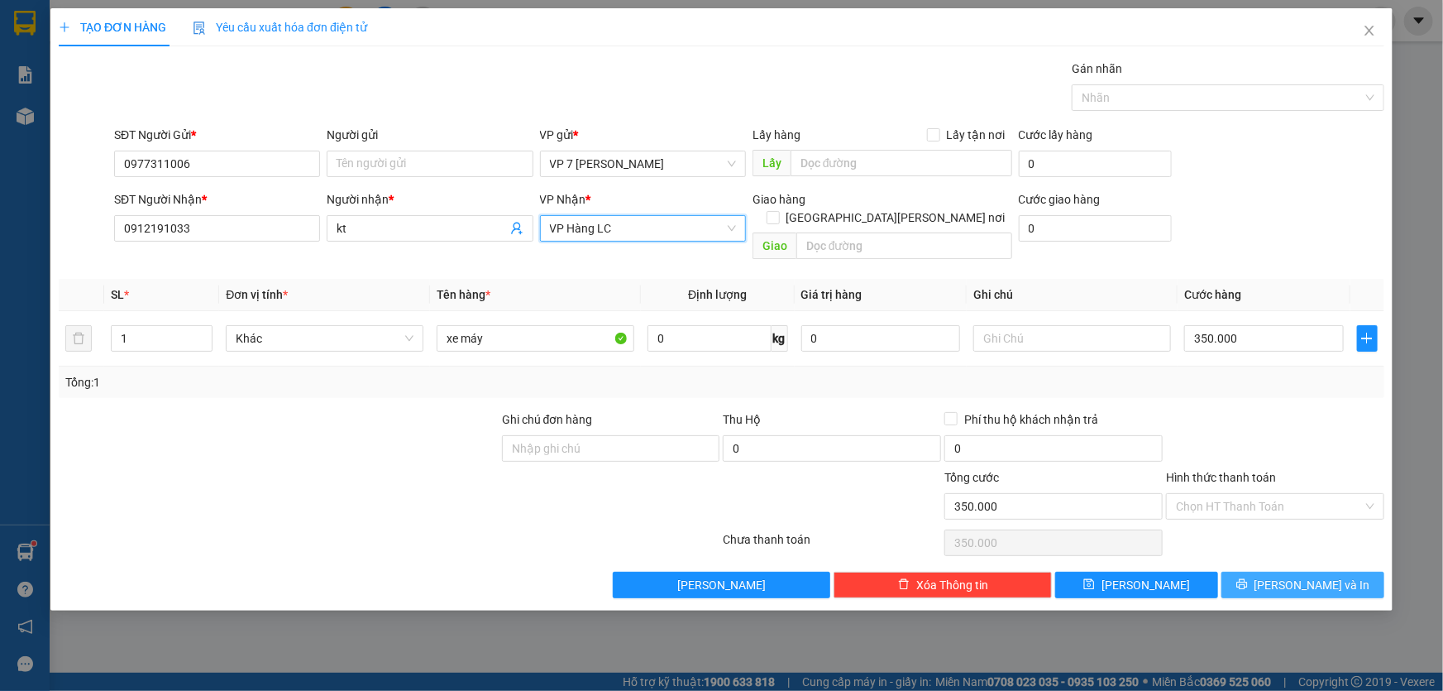
click at [1295, 576] on span "[PERSON_NAME] và In" at bounding box center [1313, 585] width 116 height 18
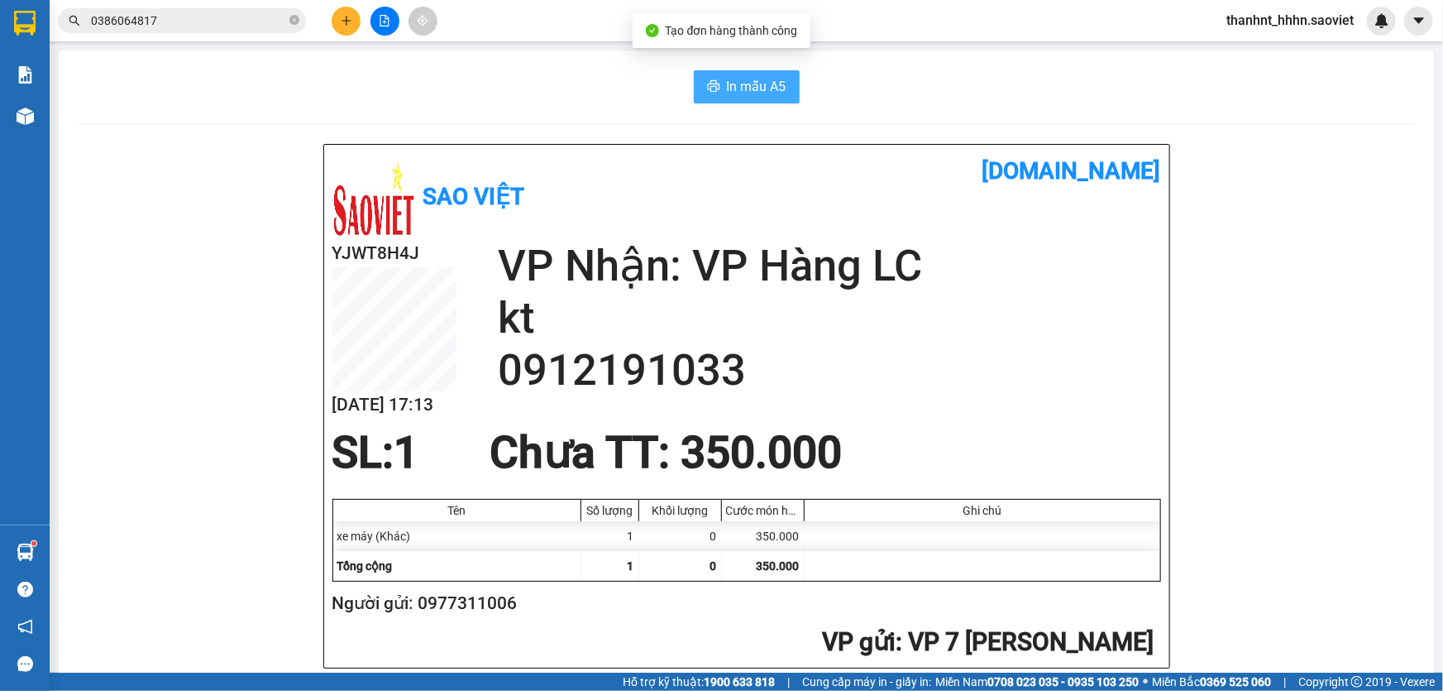
click at [729, 82] on span "In mẫu A5" at bounding box center [757, 86] width 60 height 21
click at [342, 24] on icon "plus" at bounding box center [347, 21] width 12 height 12
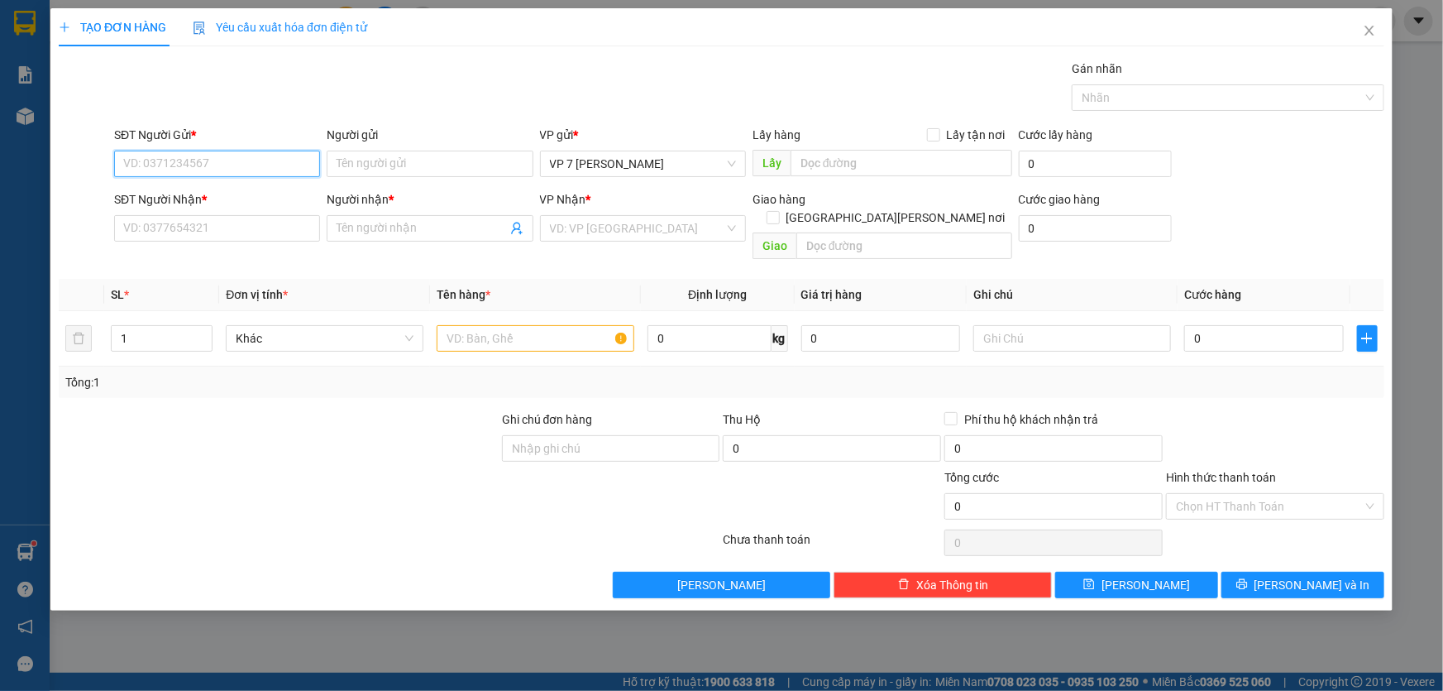
click at [251, 166] on input "SĐT Người Gửi *" at bounding box center [217, 164] width 206 height 26
click at [199, 184] on div "0869321235" at bounding box center [217, 197] width 206 height 26
click at [1245, 325] on input "0" at bounding box center [1264, 338] width 160 height 26
click at [566, 325] on input "text" at bounding box center [536, 338] width 198 height 26
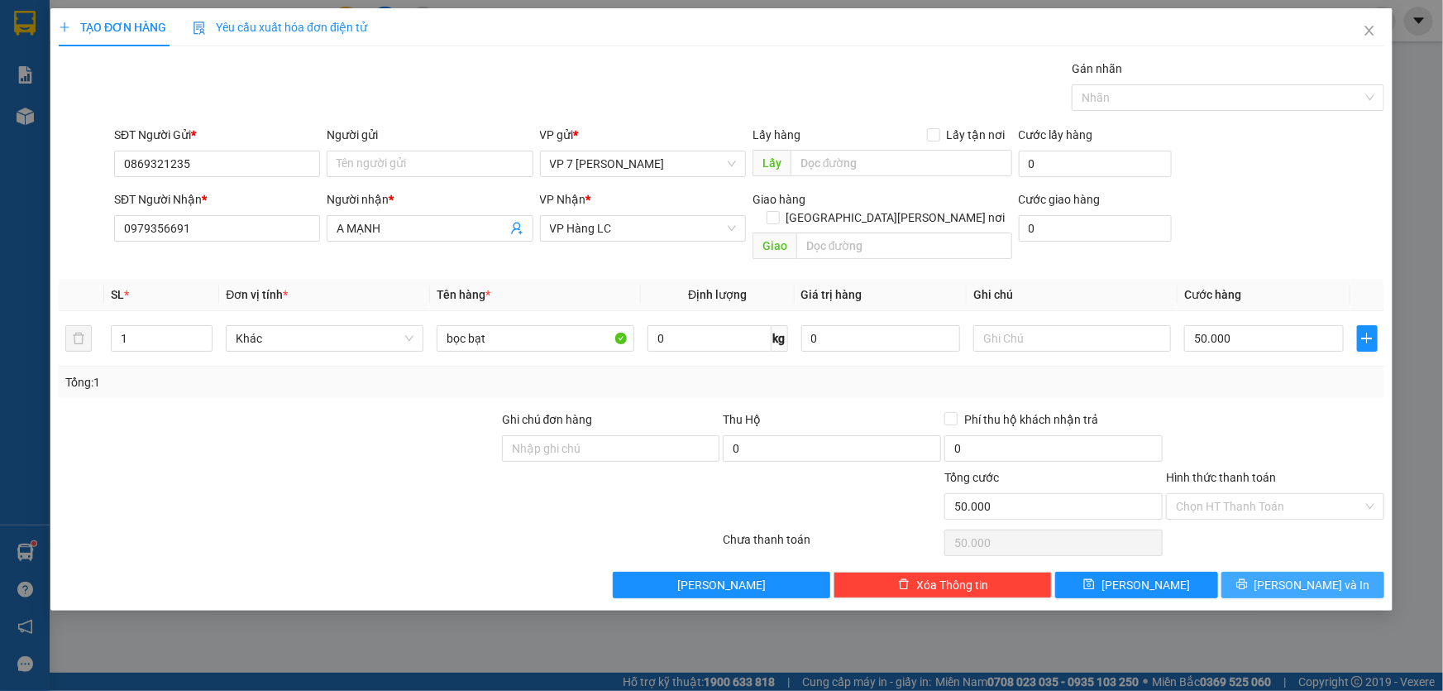
drag, startPoint x: 1315, startPoint y: 559, endPoint x: 1092, endPoint y: 522, distance: 226.4
click at [1314, 576] on span "[PERSON_NAME] và In" at bounding box center [1313, 585] width 116 height 18
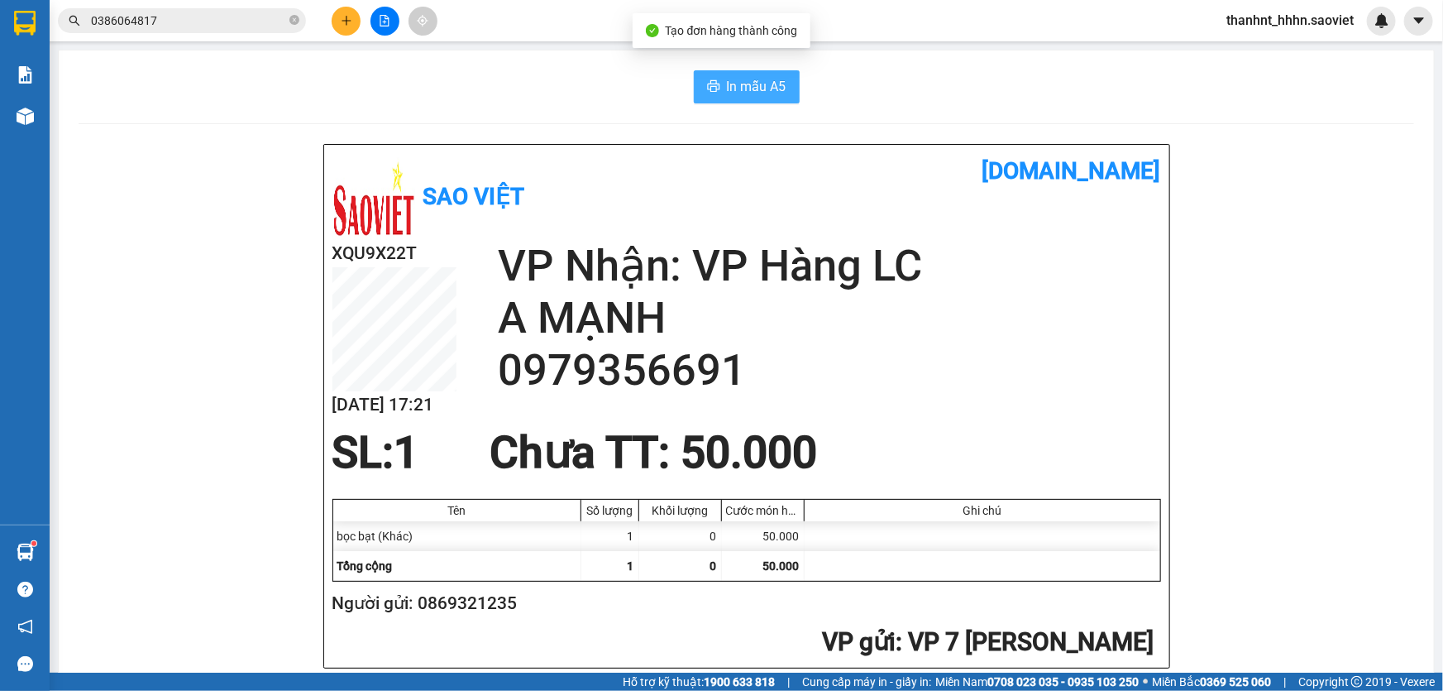
click at [729, 90] on span "In mẫu A5" at bounding box center [757, 86] width 60 height 21
click at [260, 17] on input "0386064817" at bounding box center [188, 21] width 195 height 18
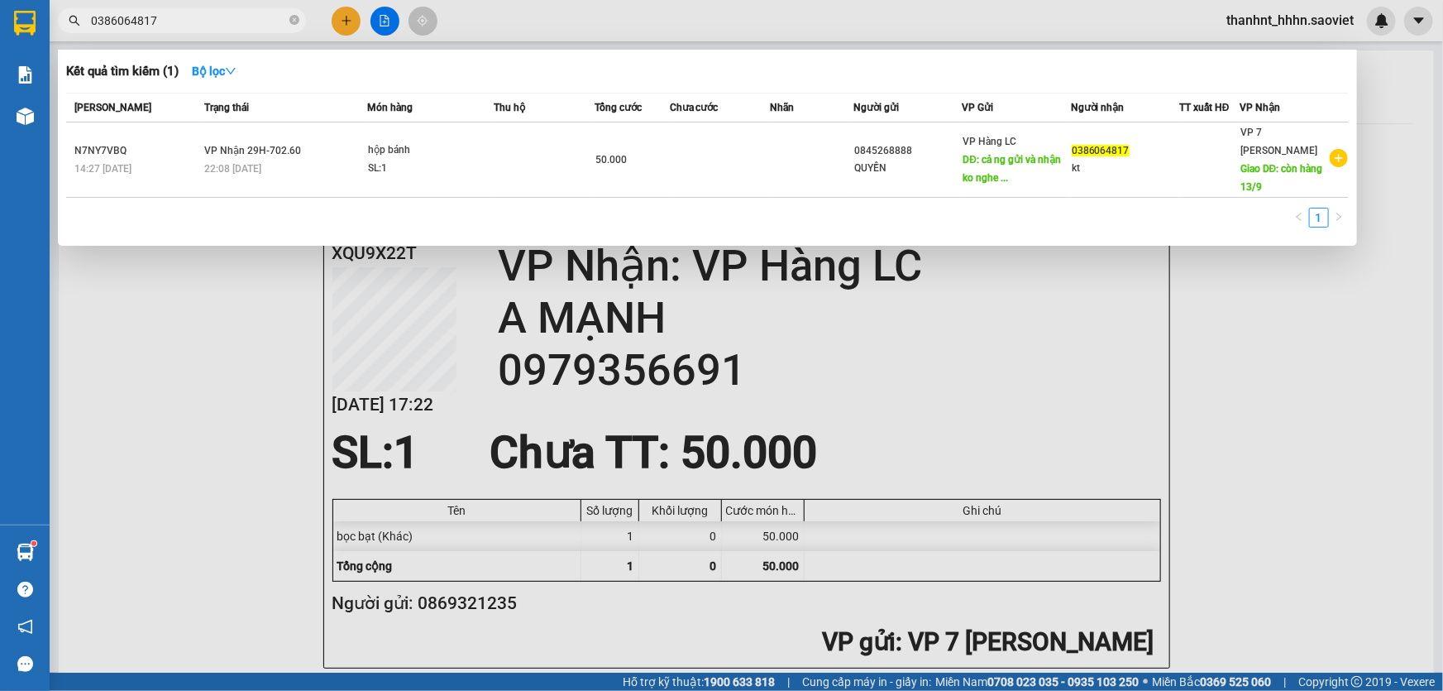
click at [260, 17] on input "0386064817" at bounding box center [188, 21] width 195 height 18
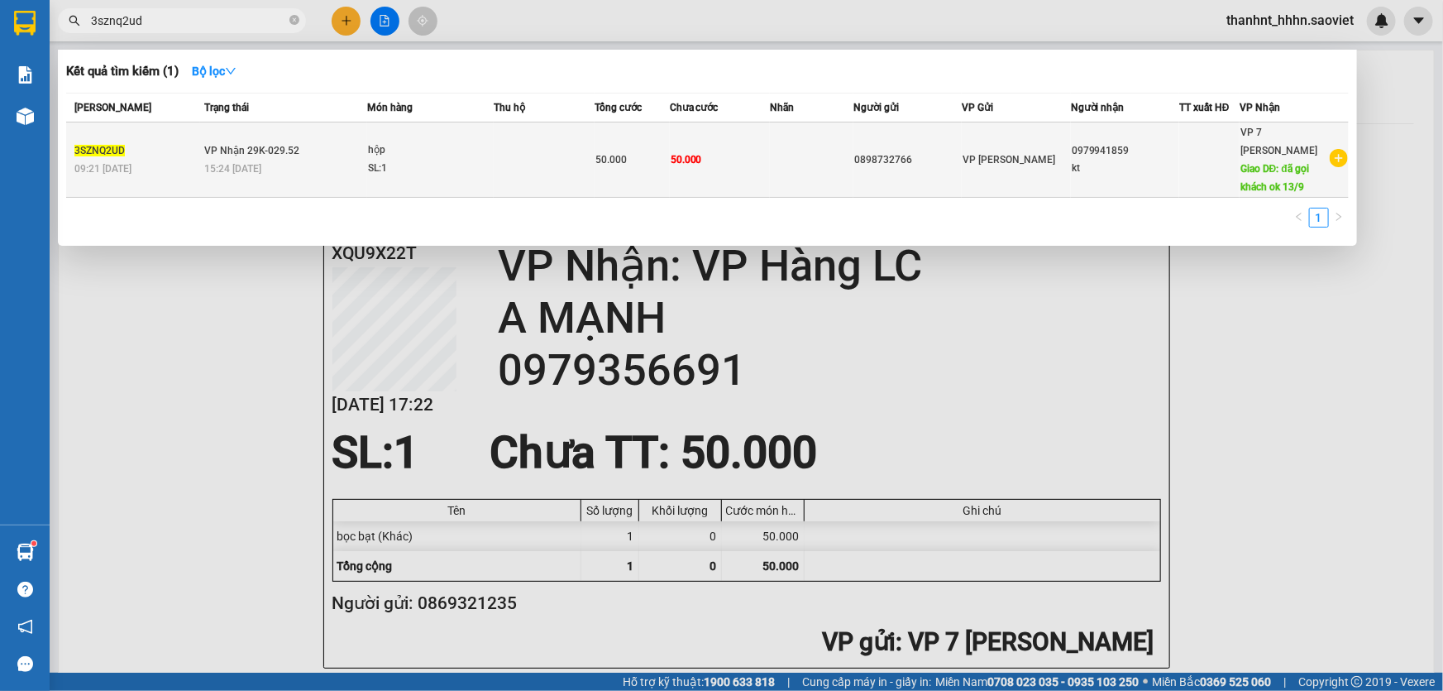
click at [620, 157] on span "50.000" at bounding box center [611, 160] width 31 height 12
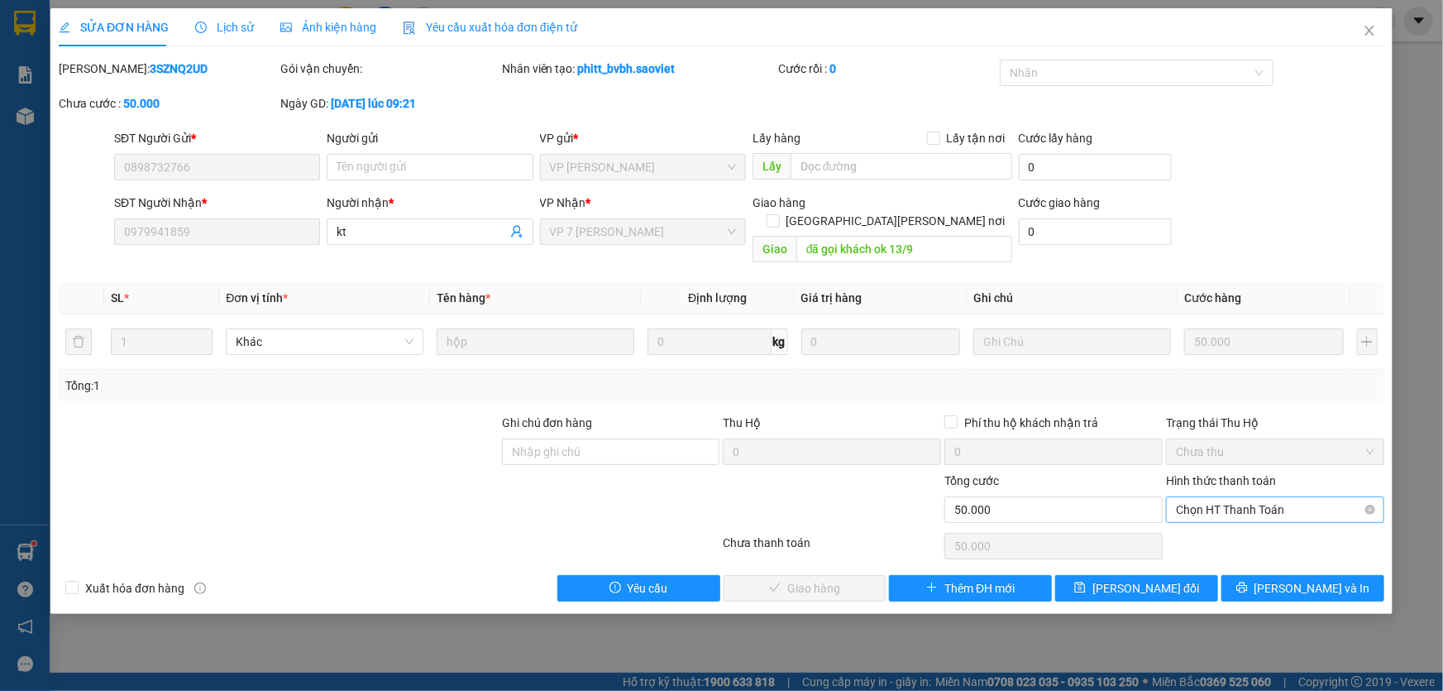
click at [1257, 497] on span "Chọn HT Thanh Toán" at bounding box center [1275, 509] width 199 height 25
click at [1255, 522] on div "Tại văn phòng" at bounding box center [1275, 523] width 199 height 18
click at [785, 579] on span "Lưu và Giao hàng" at bounding box center [866, 588] width 223 height 18
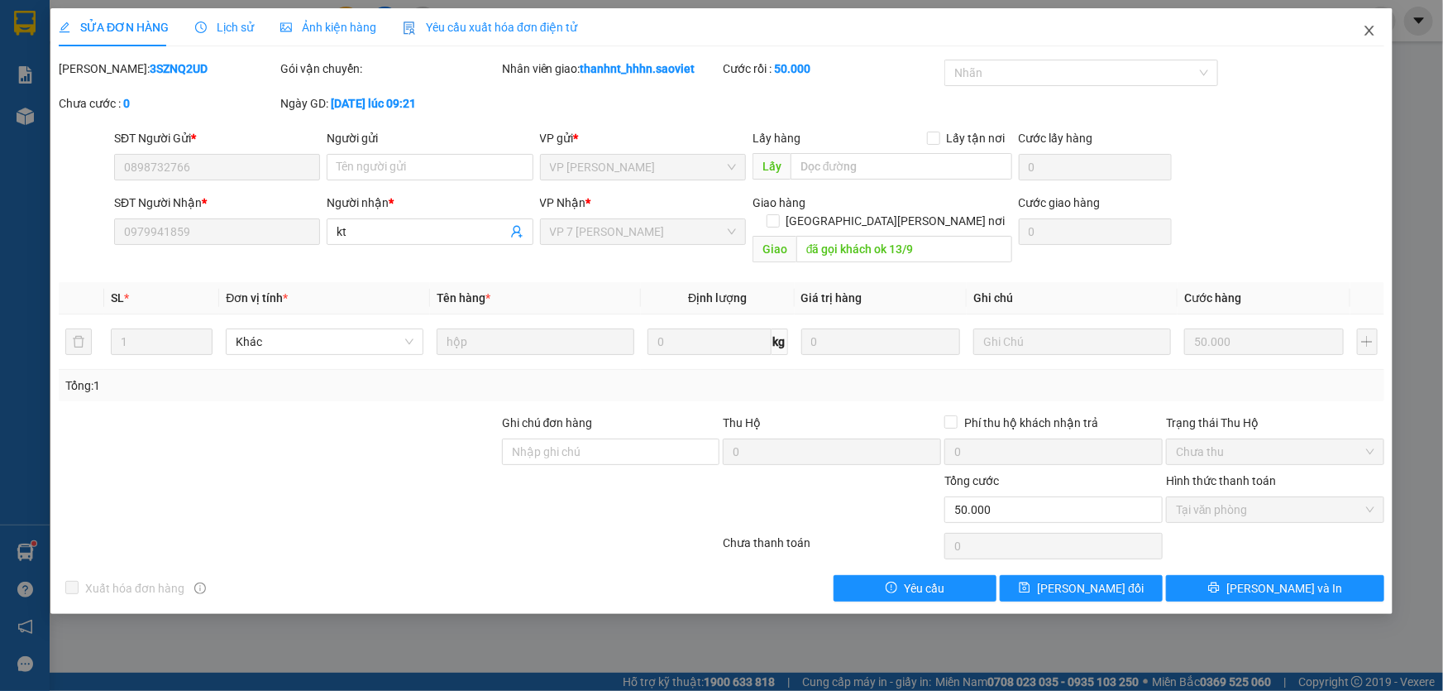
click at [1364, 27] on icon "close" at bounding box center [1369, 30] width 13 height 13
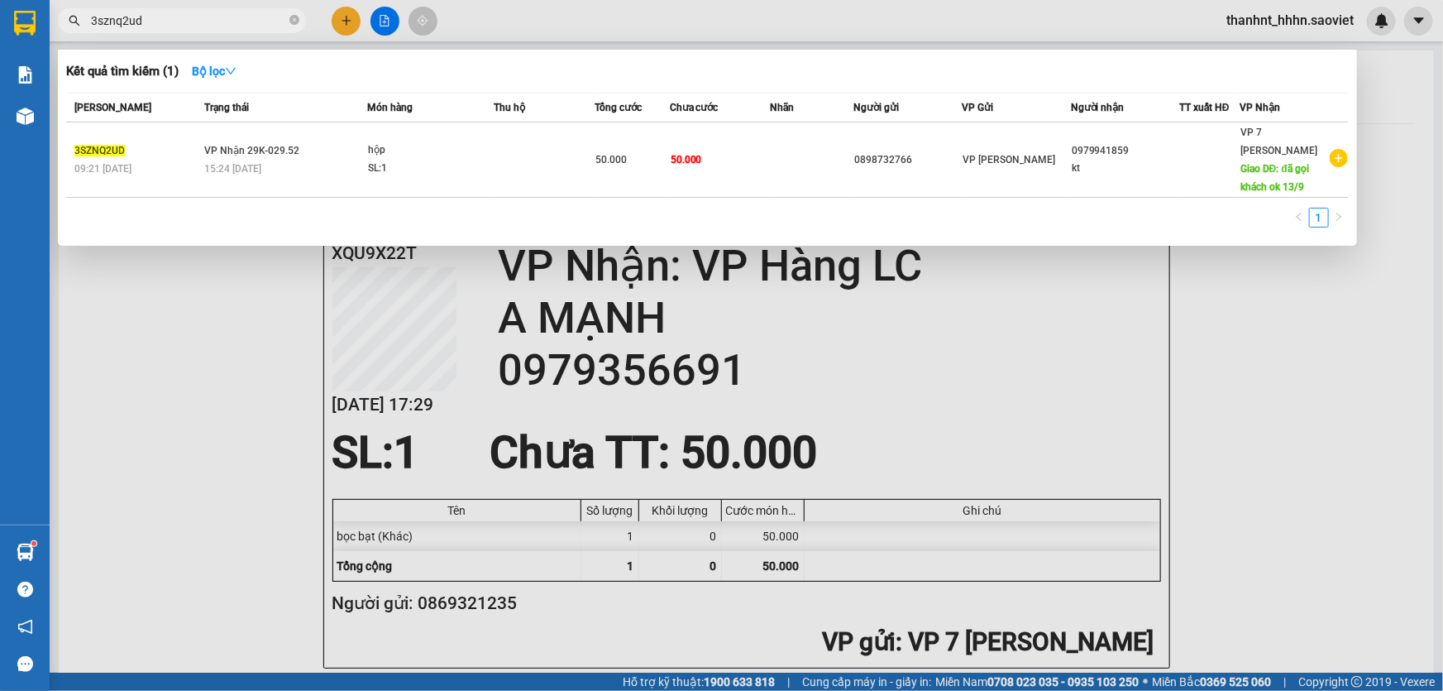
click at [215, 20] on input "3sznq2ud" at bounding box center [188, 21] width 195 height 18
drag, startPoint x: 198, startPoint y: 332, endPoint x: 47, endPoint y: 196, distance: 202.6
click at [197, 331] on div at bounding box center [721, 345] width 1443 height 691
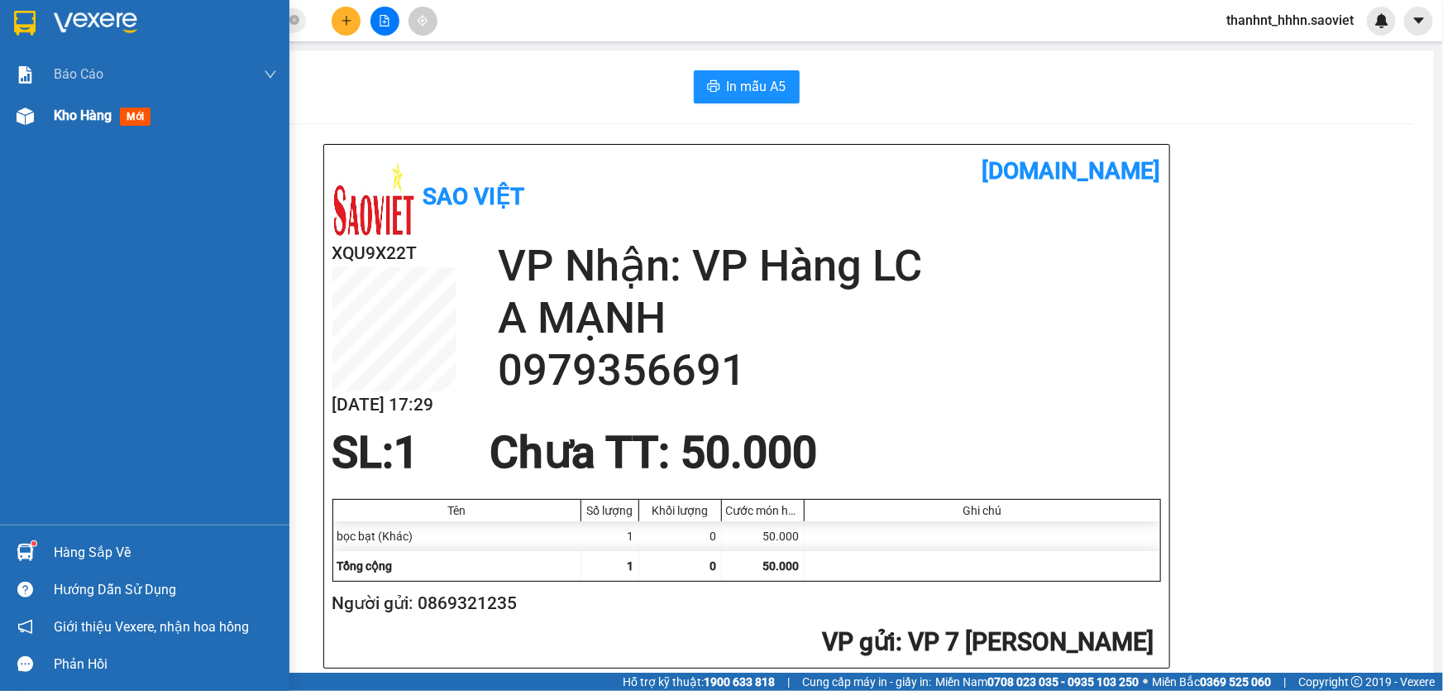
click at [91, 133] on div "Kho hàng mới" at bounding box center [165, 115] width 223 height 41
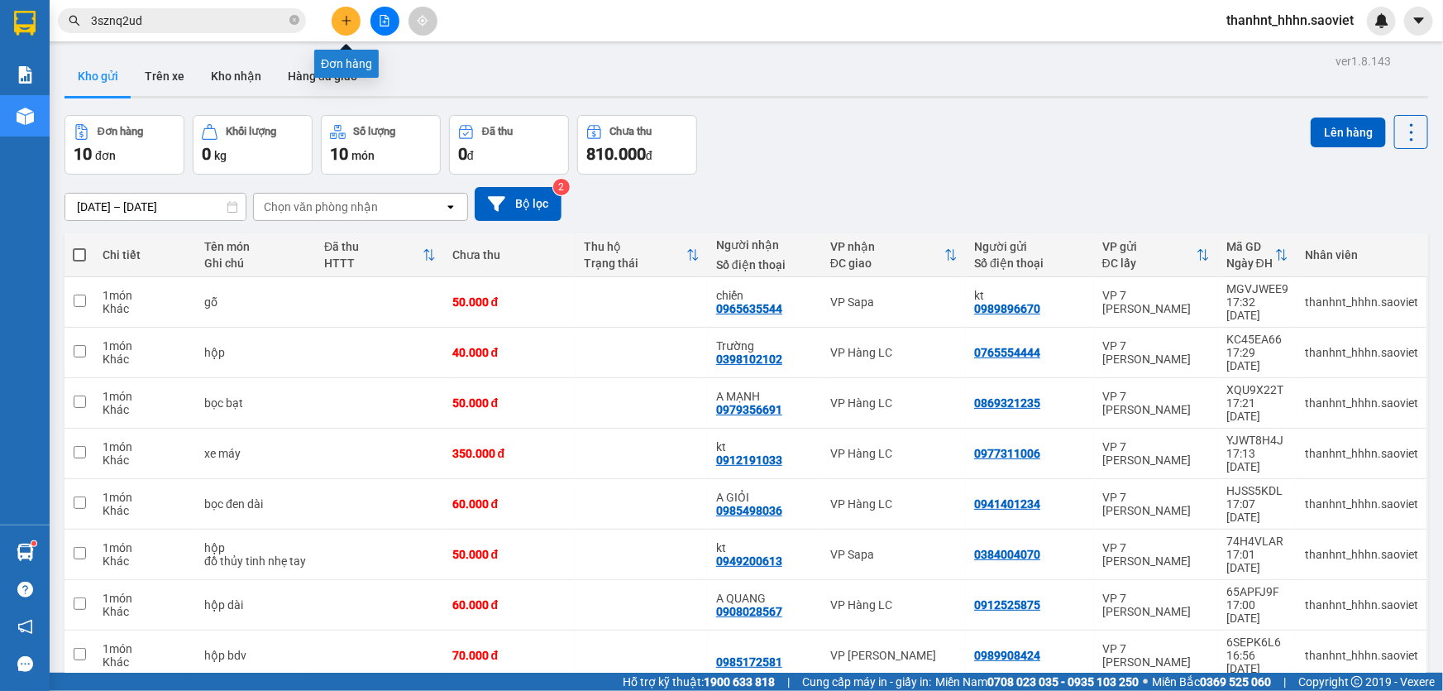
click at [341, 23] on icon "plus" at bounding box center [347, 21] width 12 height 12
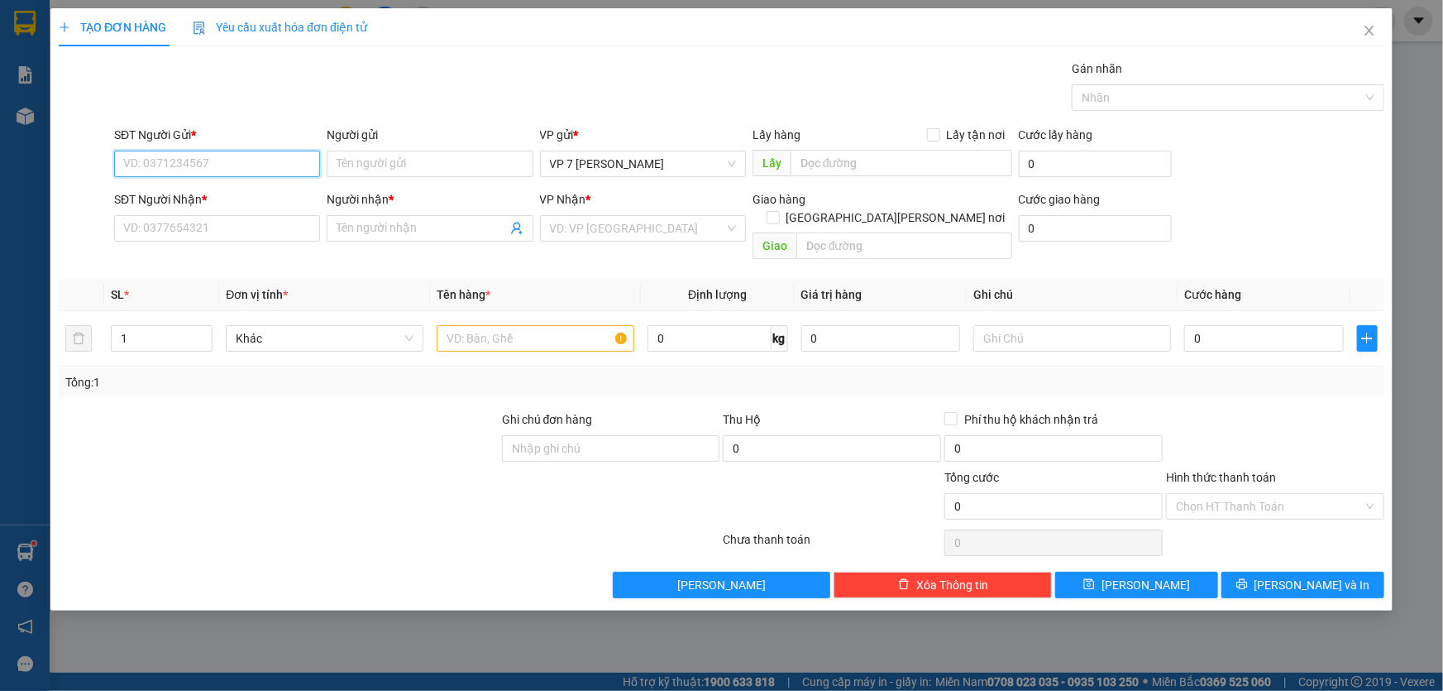
click at [232, 158] on input "SĐT Người Gửi *" at bounding box center [217, 164] width 206 height 26
click at [188, 191] on div "0932747602" at bounding box center [217, 197] width 186 height 18
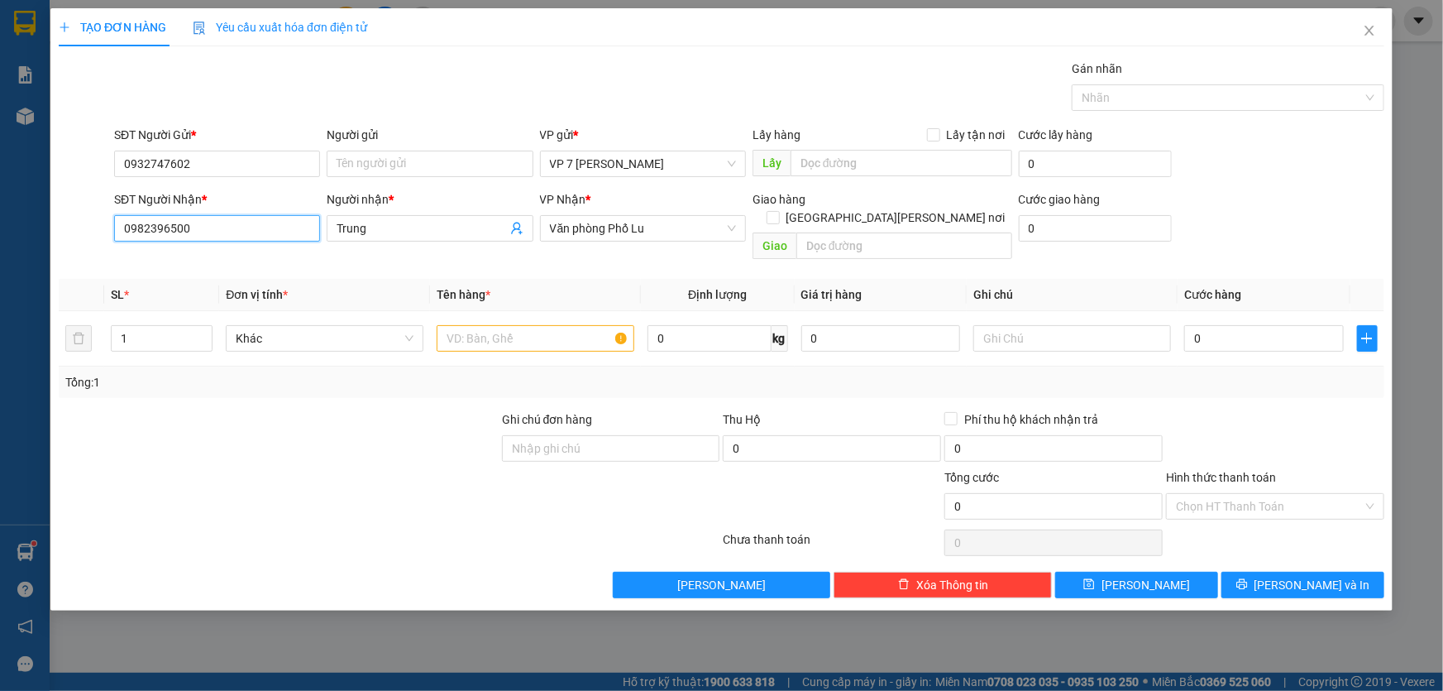
click at [203, 223] on input "0982396500" at bounding box center [217, 228] width 206 height 26
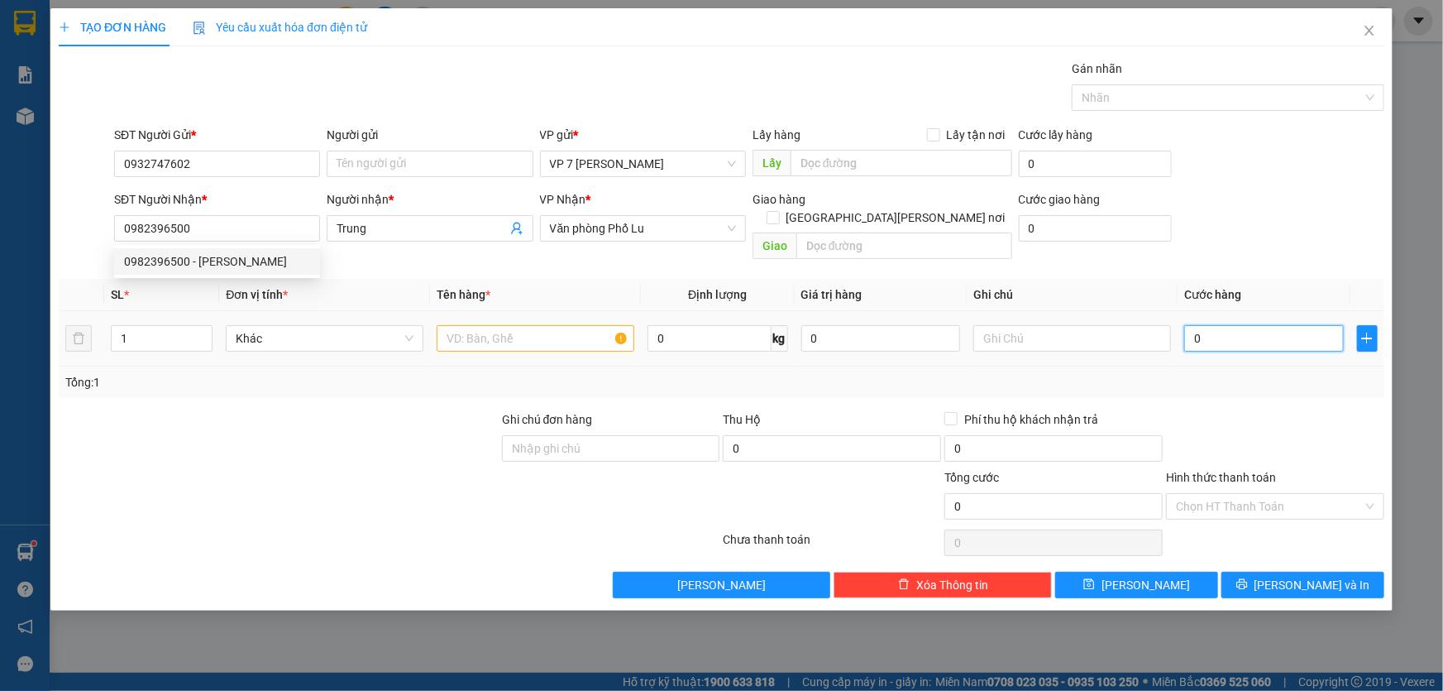
click at [1243, 325] on input "0" at bounding box center [1264, 338] width 160 height 26
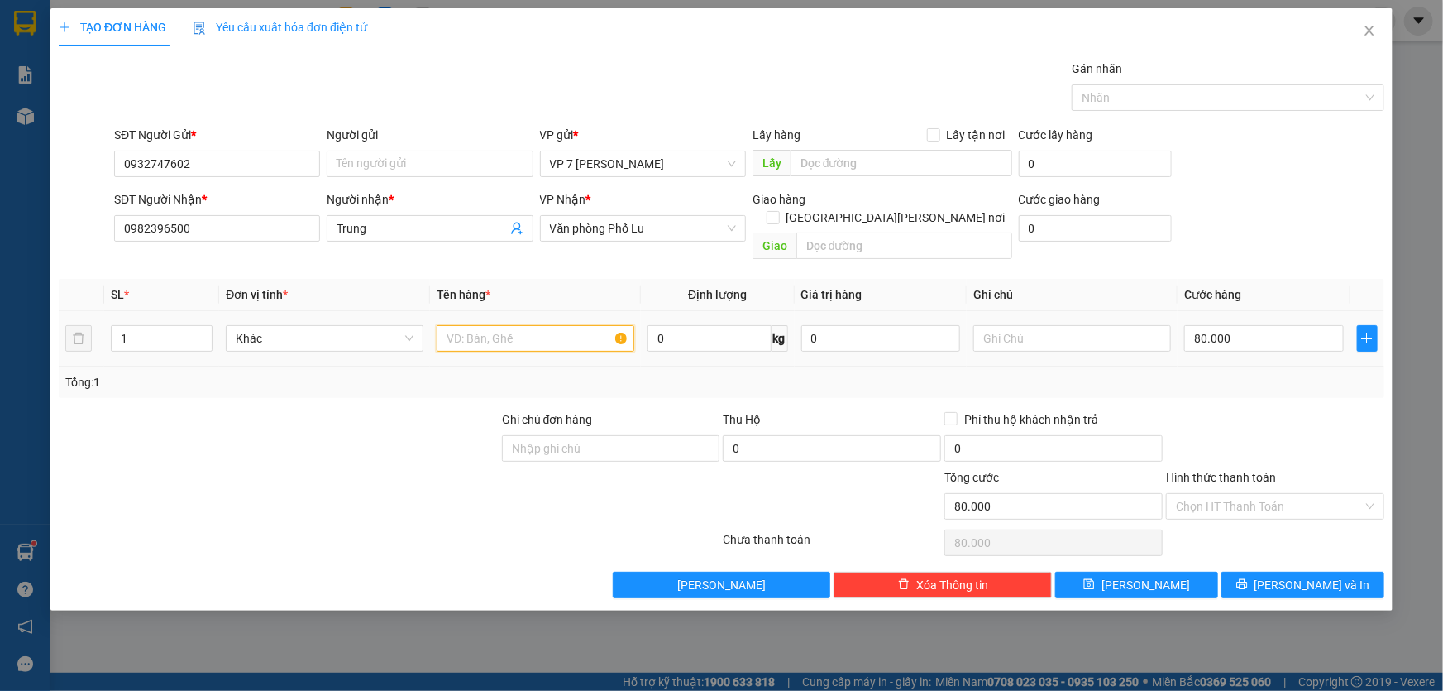
click at [498, 325] on input "text" at bounding box center [536, 338] width 198 height 26
click at [1310, 576] on span "[PERSON_NAME] và In" at bounding box center [1313, 585] width 116 height 18
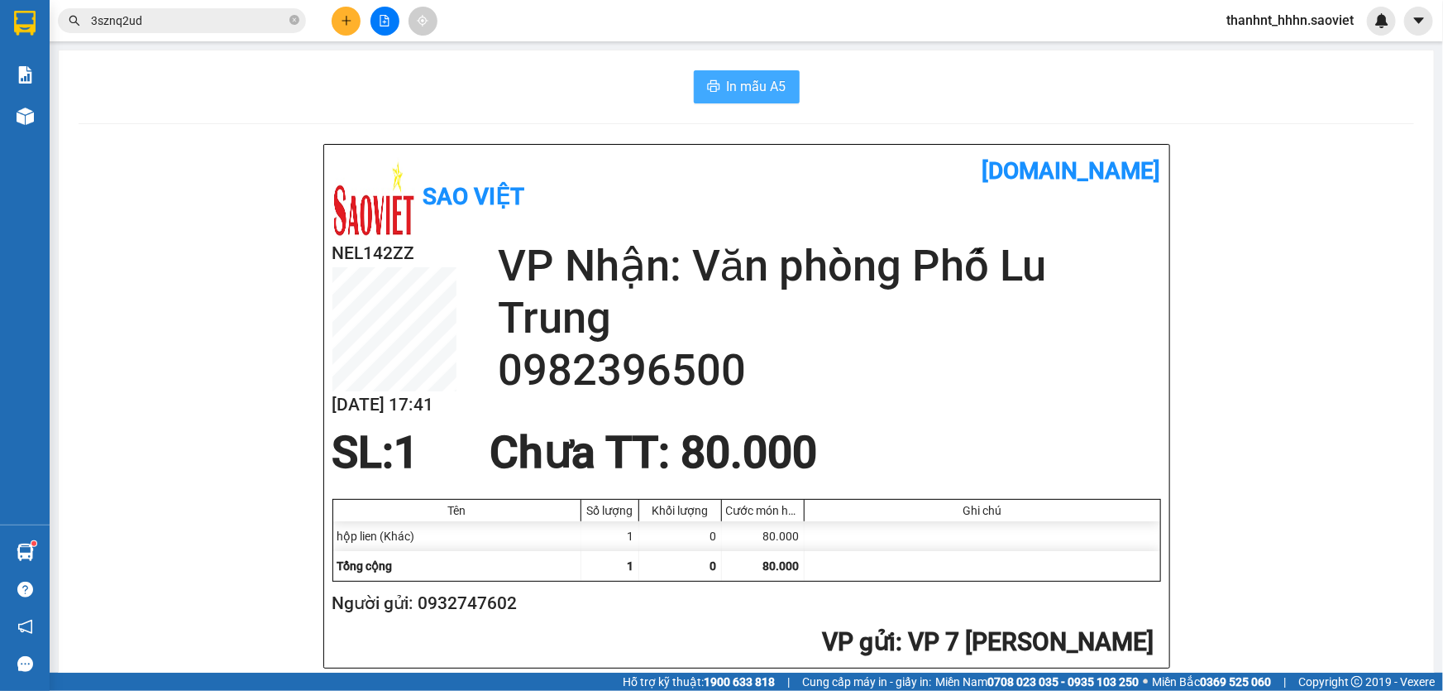
click at [743, 74] on button "In mẫu A5" at bounding box center [747, 86] width 106 height 33
click at [345, 24] on icon "plus" at bounding box center [347, 21] width 12 height 12
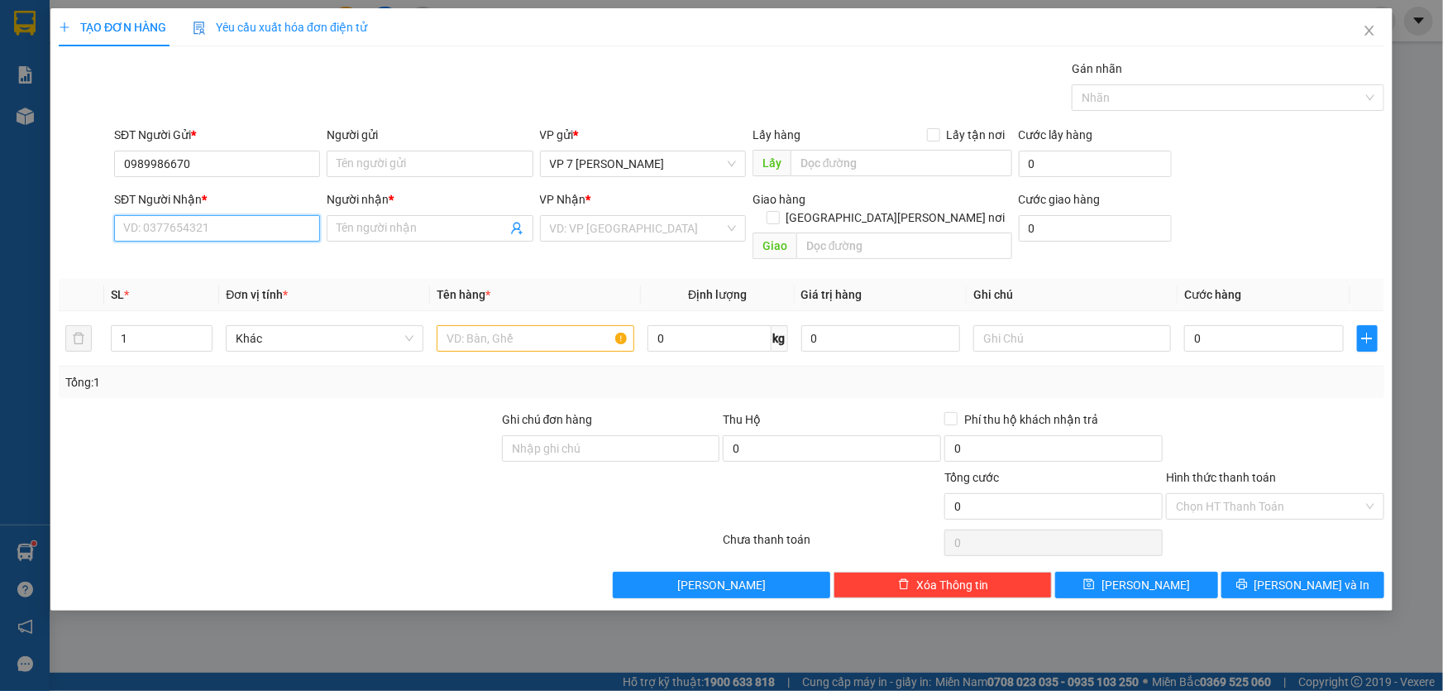
click at [181, 232] on input "SĐT Người Nhận *" at bounding box center [217, 228] width 206 height 26
click at [242, 261] on div "0965635544 - chiến" at bounding box center [217, 261] width 186 height 18
click at [1226, 325] on input "0" at bounding box center [1264, 338] width 160 height 26
click at [545, 325] on input "text" at bounding box center [536, 338] width 198 height 26
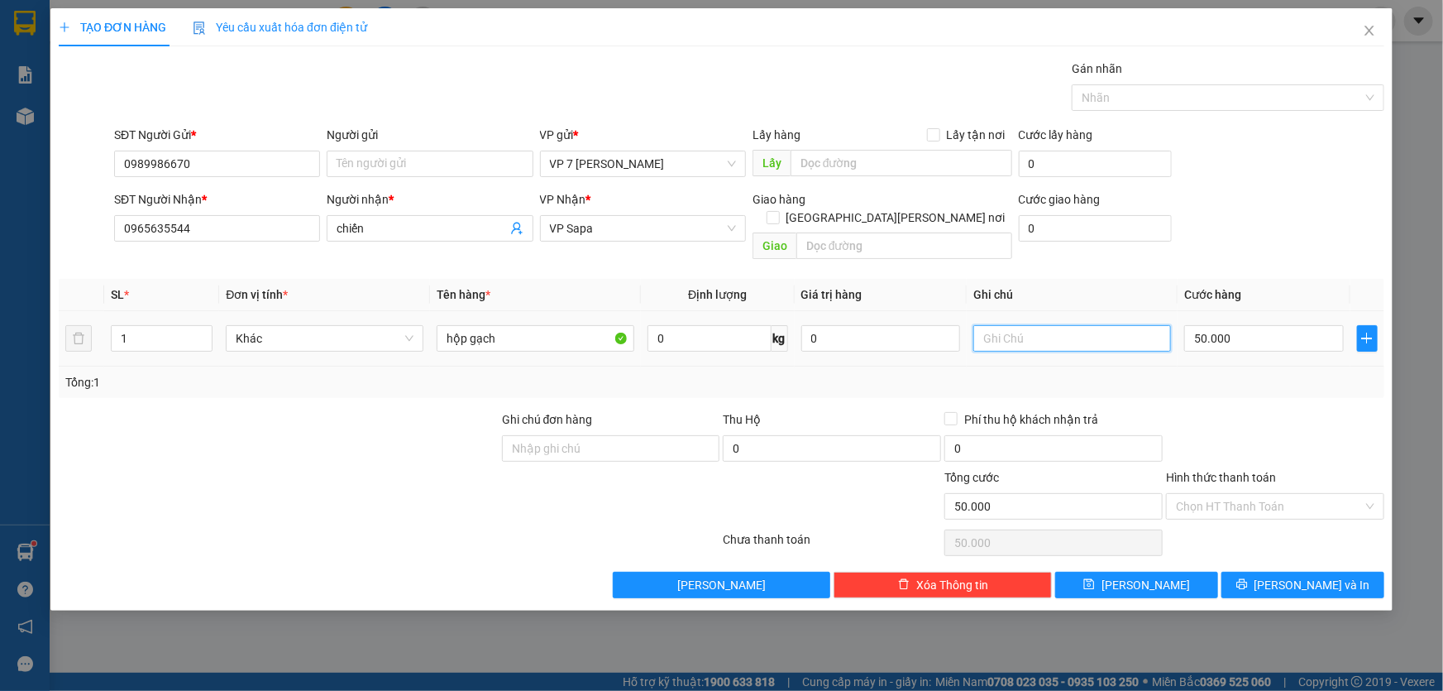
click at [1056, 325] on input "text" at bounding box center [1073, 338] width 198 height 26
click at [1305, 576] on span "[PERSON_NAME] và In" at bounding box center [1313, 585] width 116 height 18
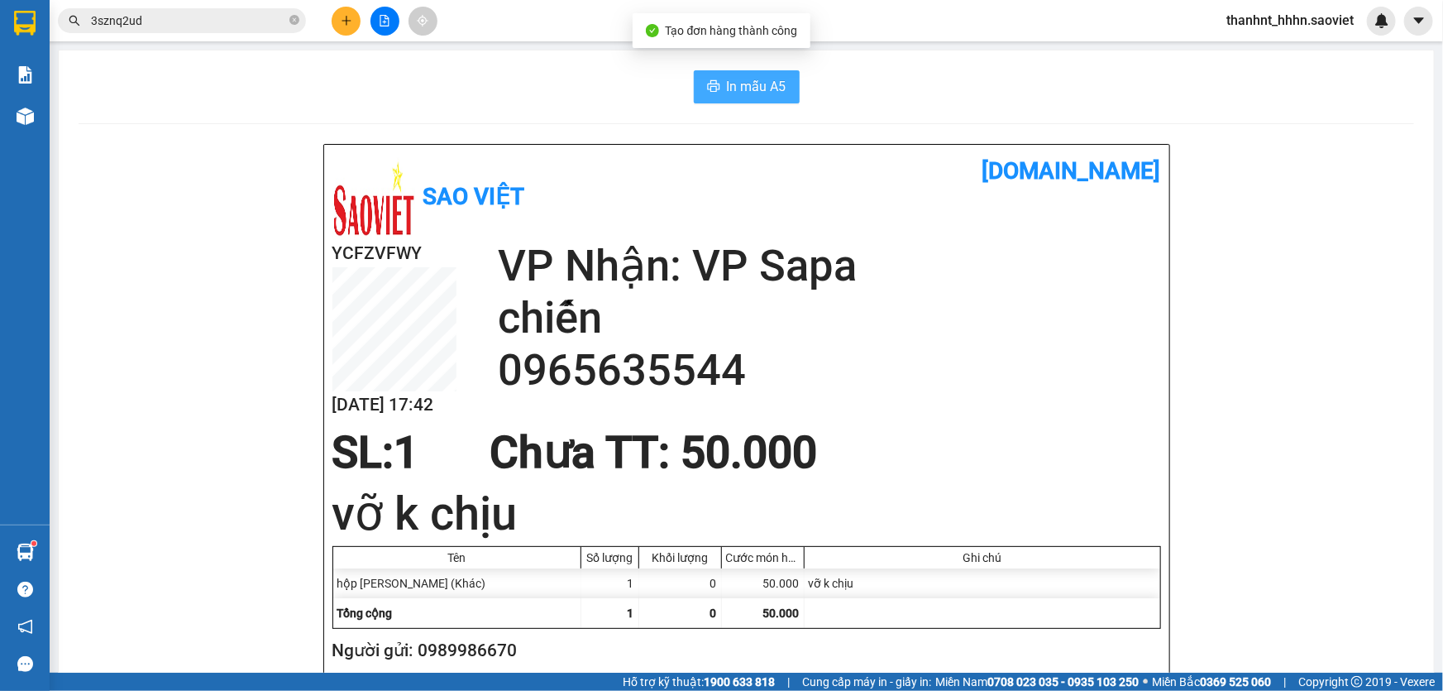
click at [714, 80] on icon "printer" at bounding box center [713, 85] width 13 height 13
click at [342, 24] on icon "plus" at bounding box center [347, 21] width 12 height 12
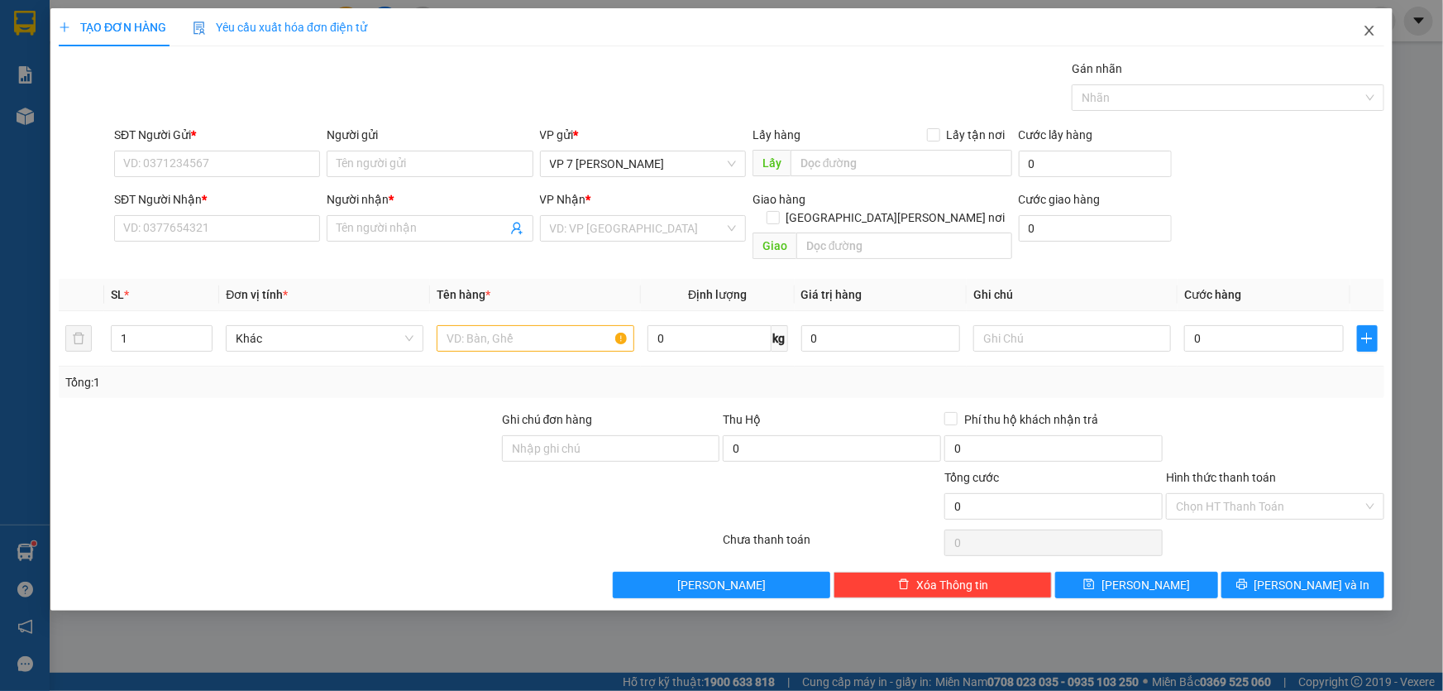
click at [1371, 29] on icon "close" at bounding box center [1369, 30] width 13 height 13
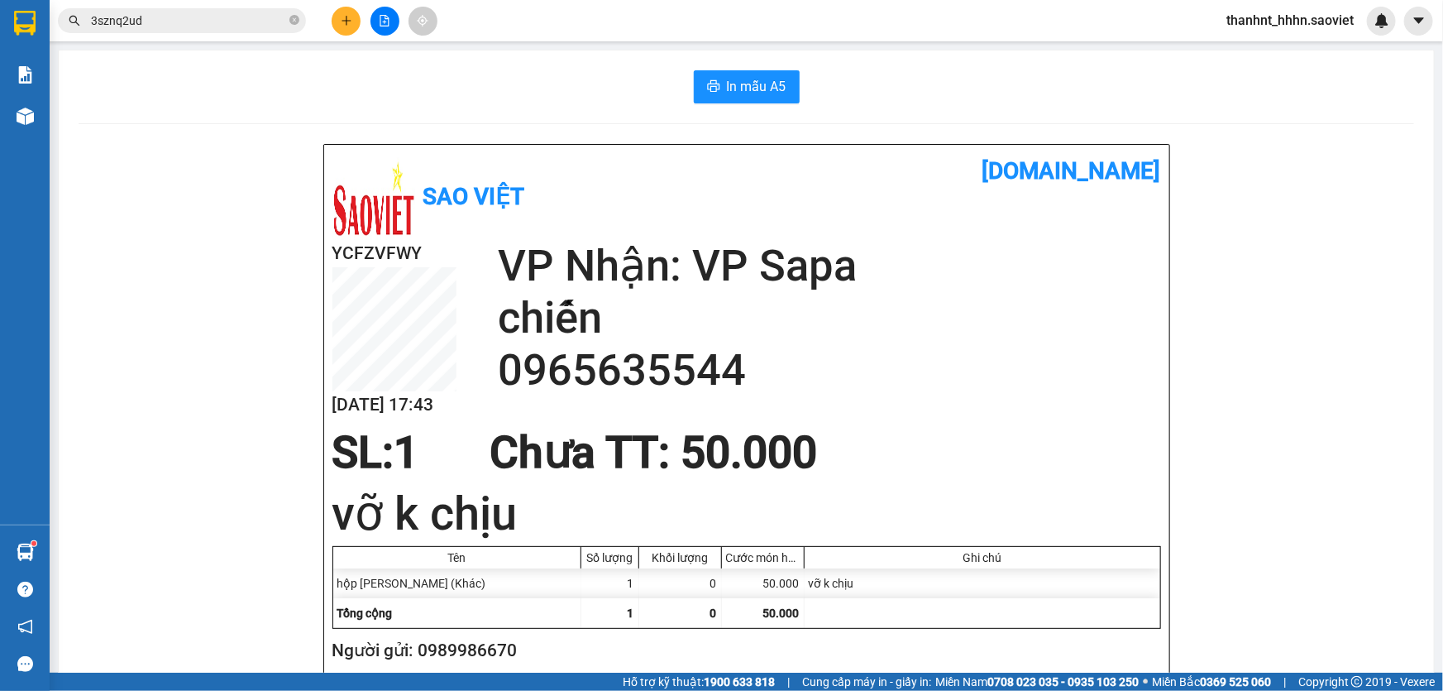
click at [223, 23] on input "3sznq2ud" at bounding box center [188, 21] width 195 height 18
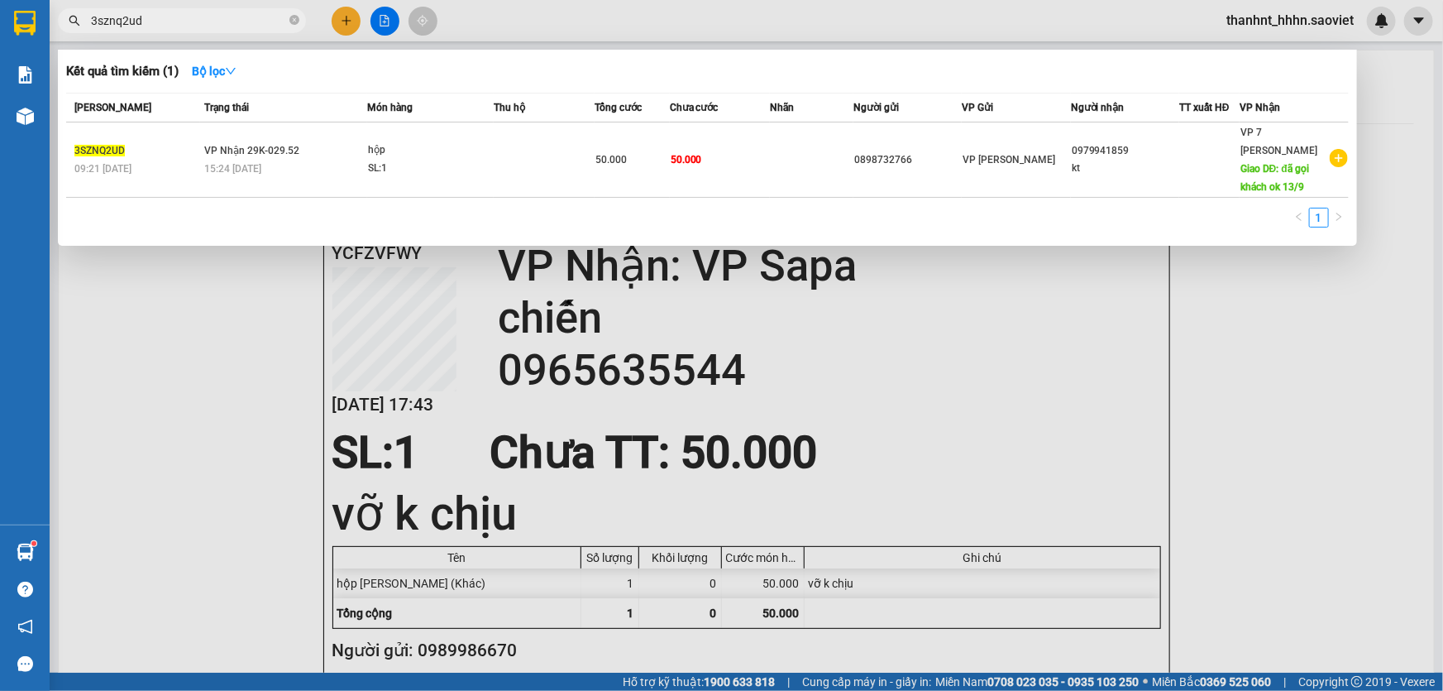
click at [226, 23] on input "3sznq2ud" at bounding box center [188, 21] width 195 height 18
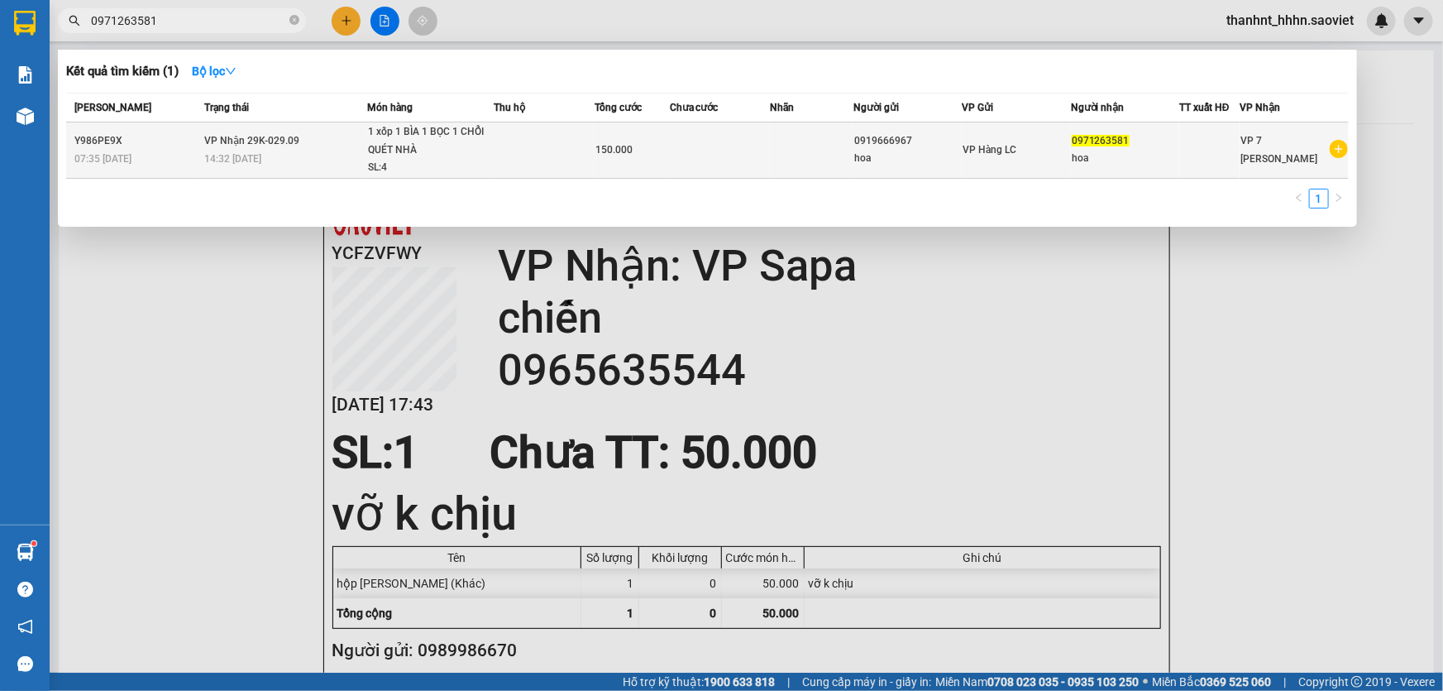
click at [784, 169] on td at bounding box center [812, 150] width 84 height 56
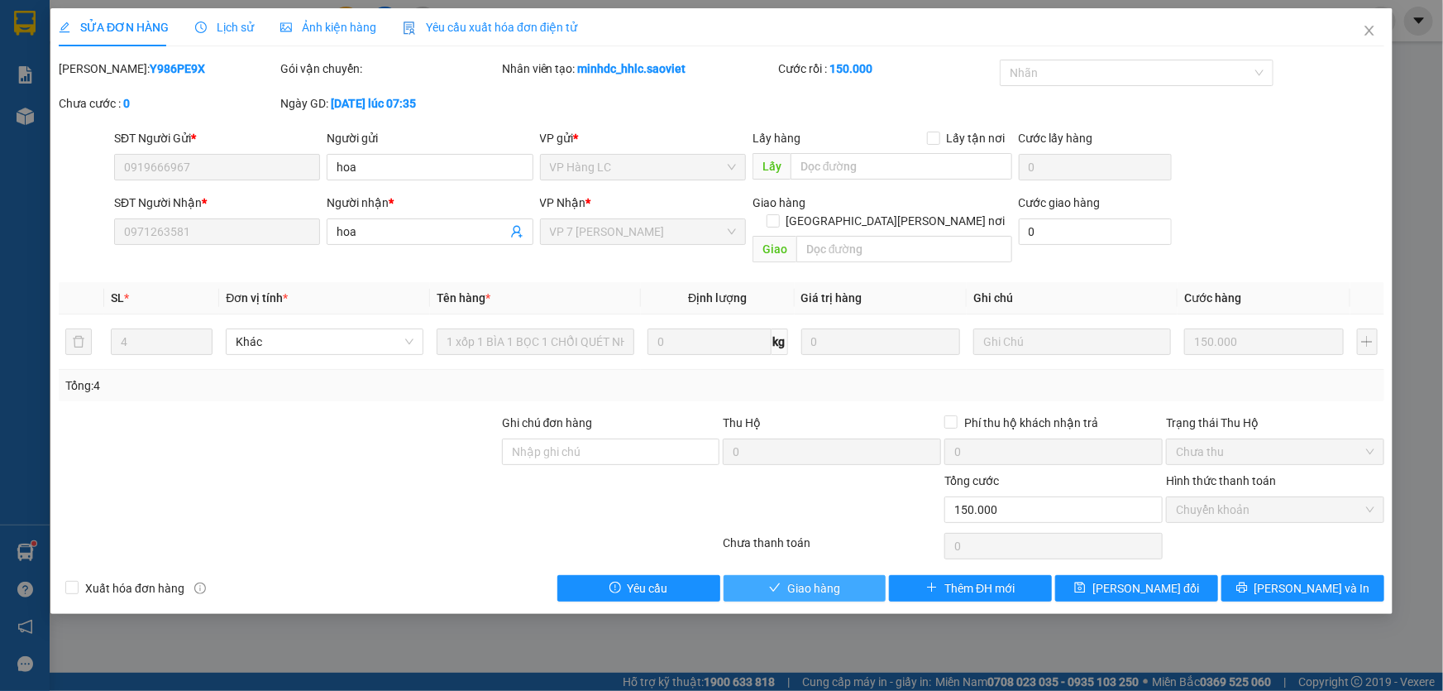
click at [758, 575] on button "Giao hàng" at bounding box center [805, 588] width 163 height 26
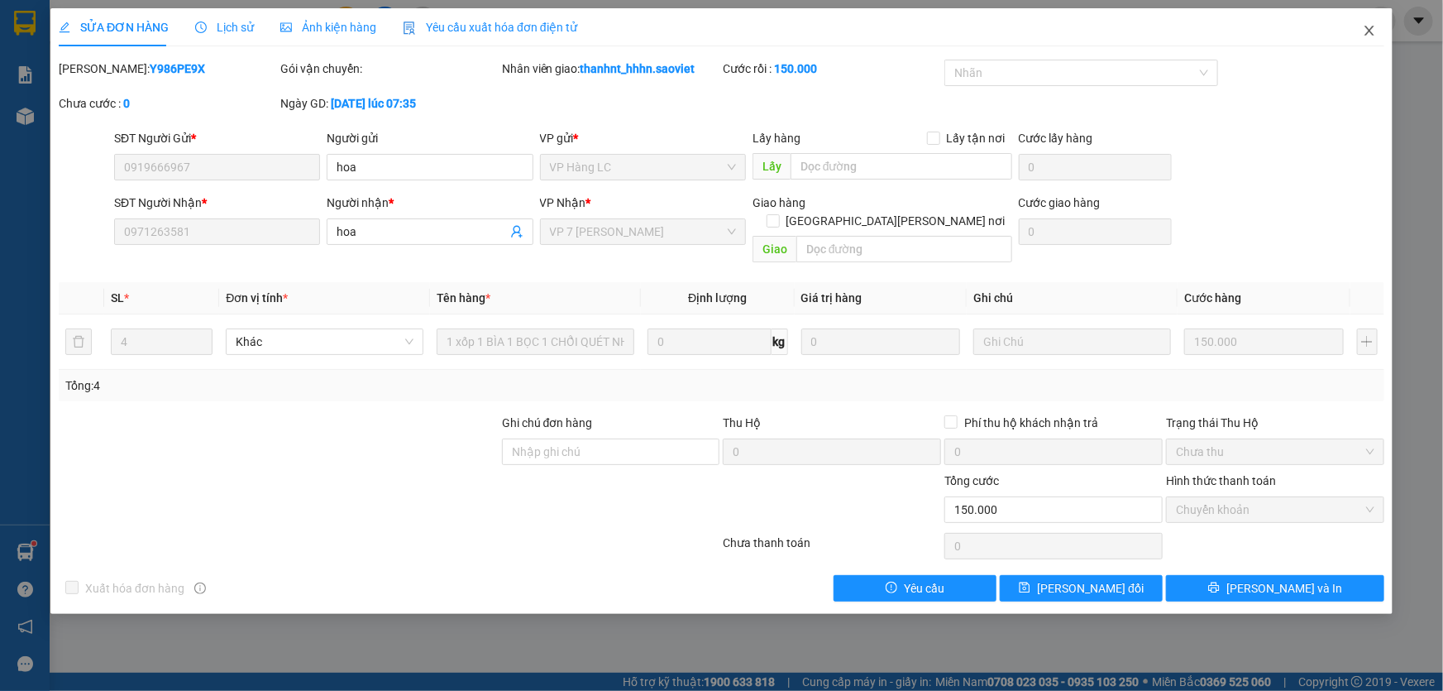
click at [1366, 24] on span "Close" at bounding box center [1370, 31] width 46 height 46
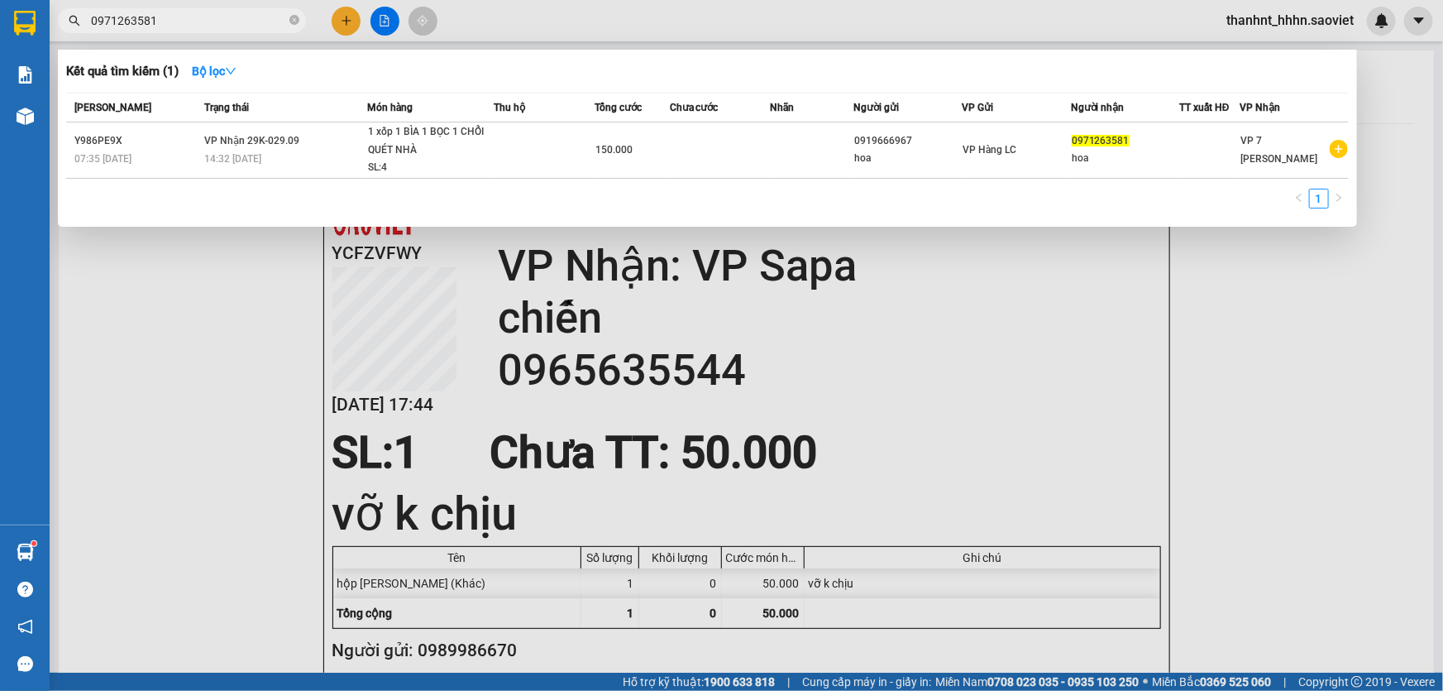
click at [160, 9] on span "0971263581" at bounding box center [182, 20] width 248 height 25
click at [158, 19] on input "0971263581" at bounding box center [188, 21] width 195 height 18
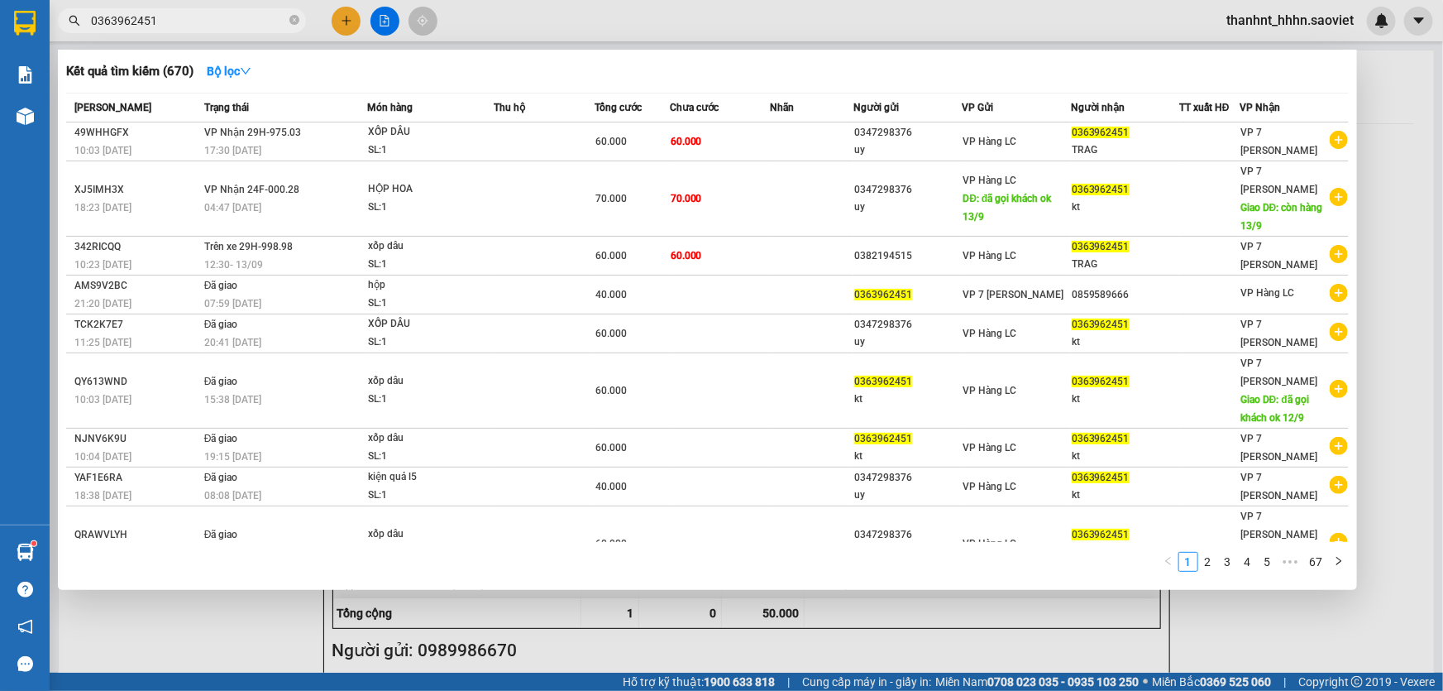
click at [343, 22] on div at bounding box center [721, 345] width 1443 height 691
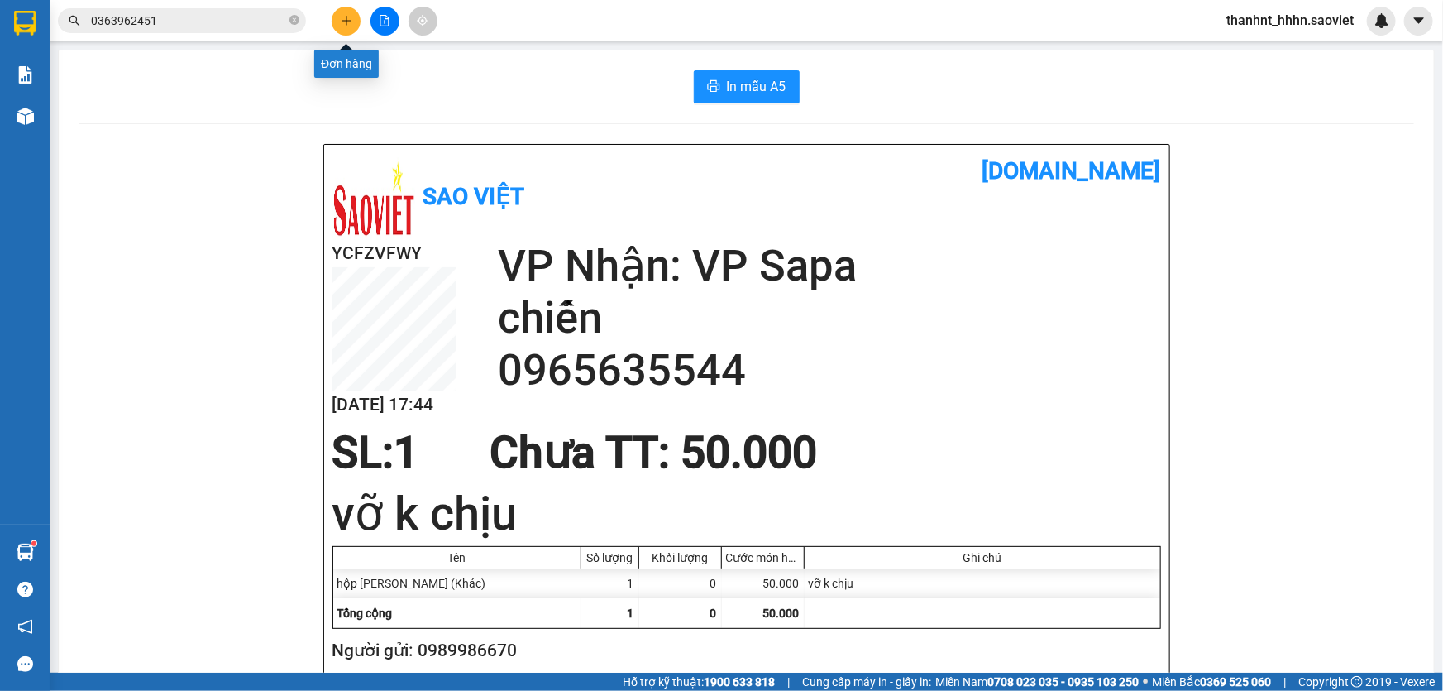
click at [344, 25] on icon "plus" at bounding box center [347, 21] width 12 height 12
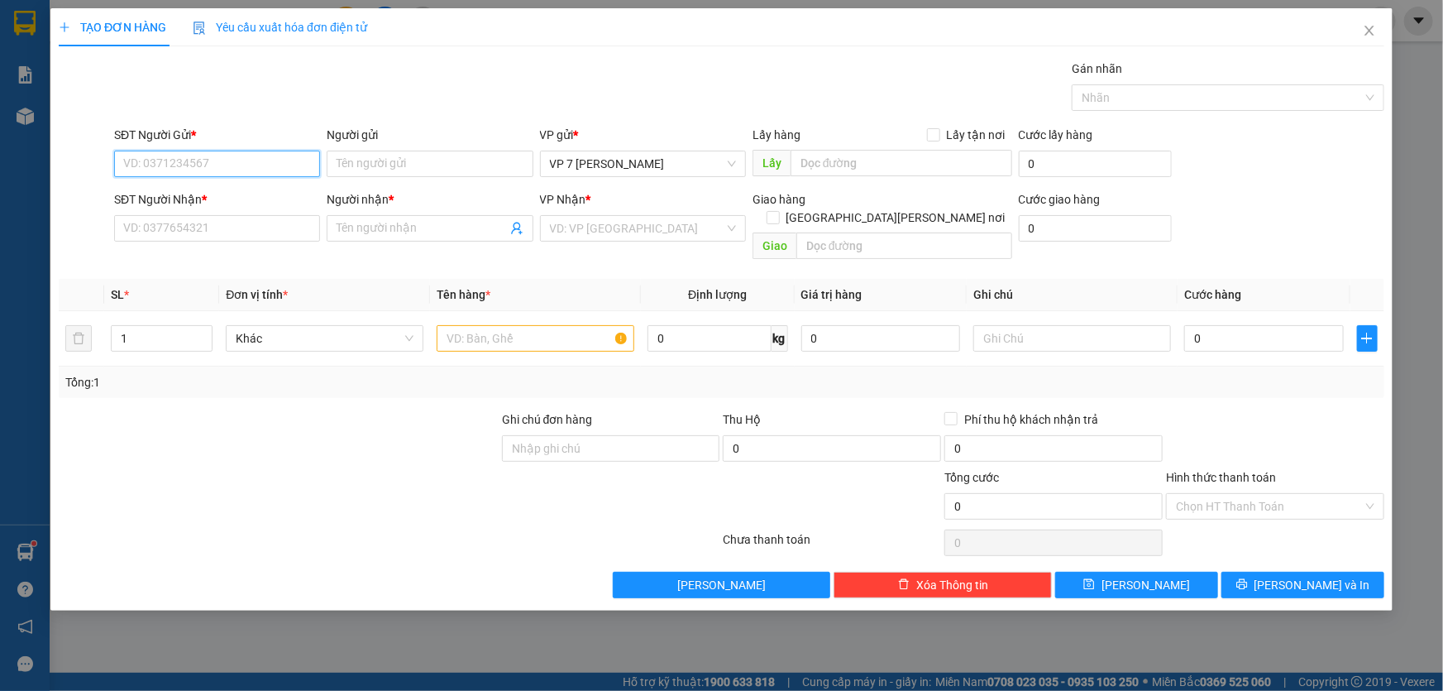
click at [240, 170] on input "SĐT Người Gửi *" at bounding box center [217, 164] width 206 height 26
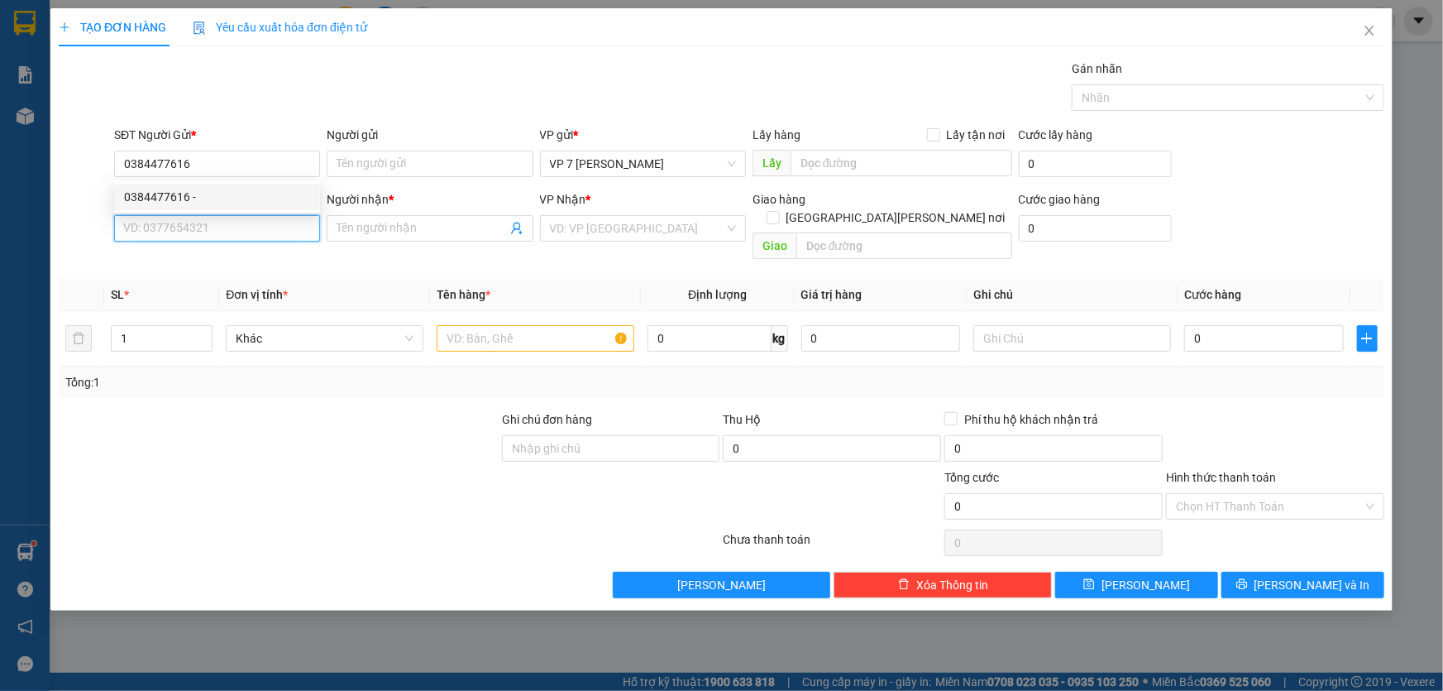
click at [230, 233] on input "SĐT Người Nhận *" at bounding box center [217, 228] width 206 height 26
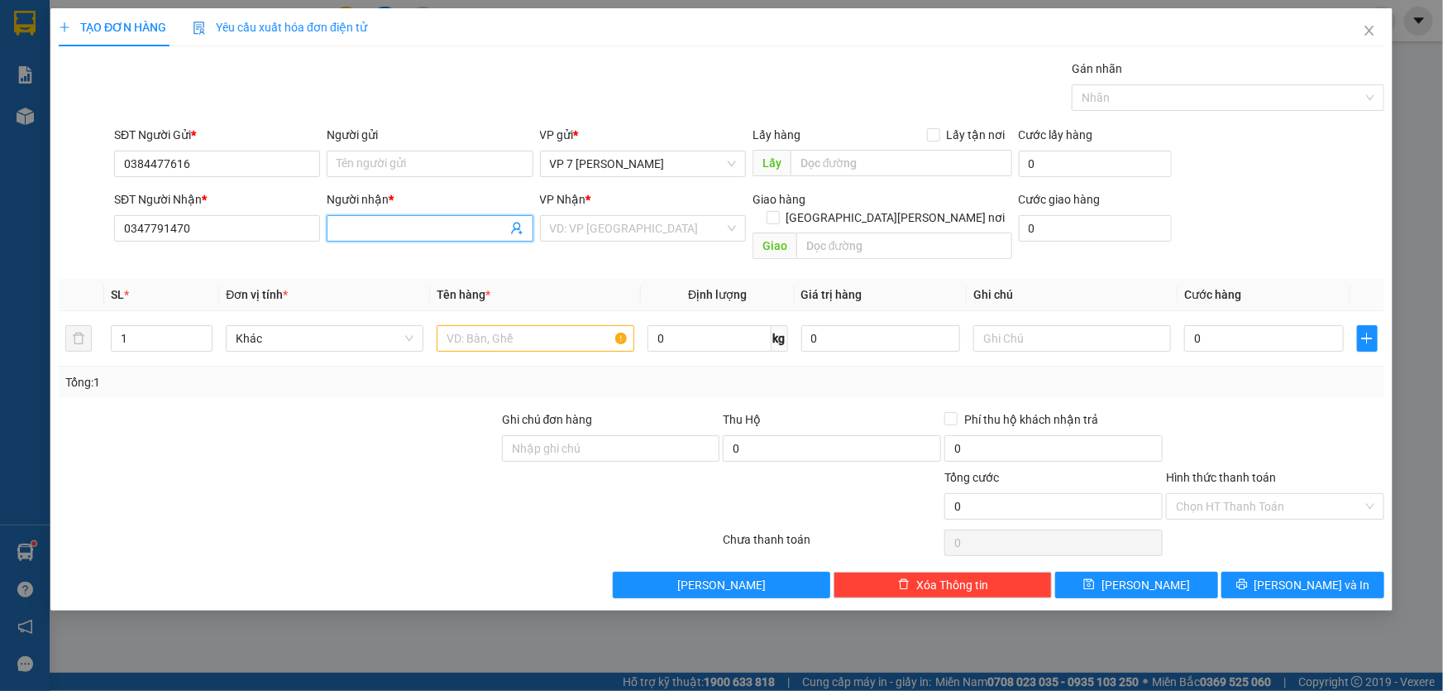
click at [361, 223] on input "Người nhận *" at bounding box center [422, 228] width 170 height 18
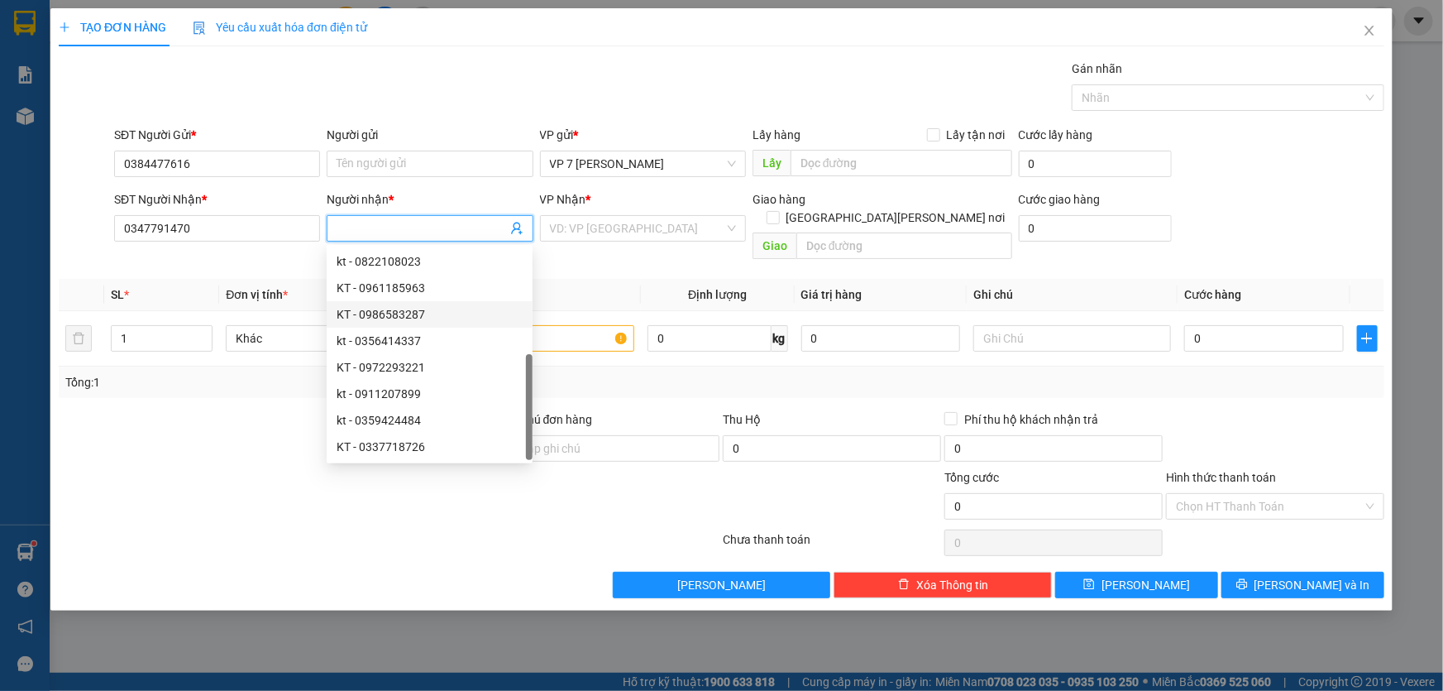
scroll to position [52, 0]
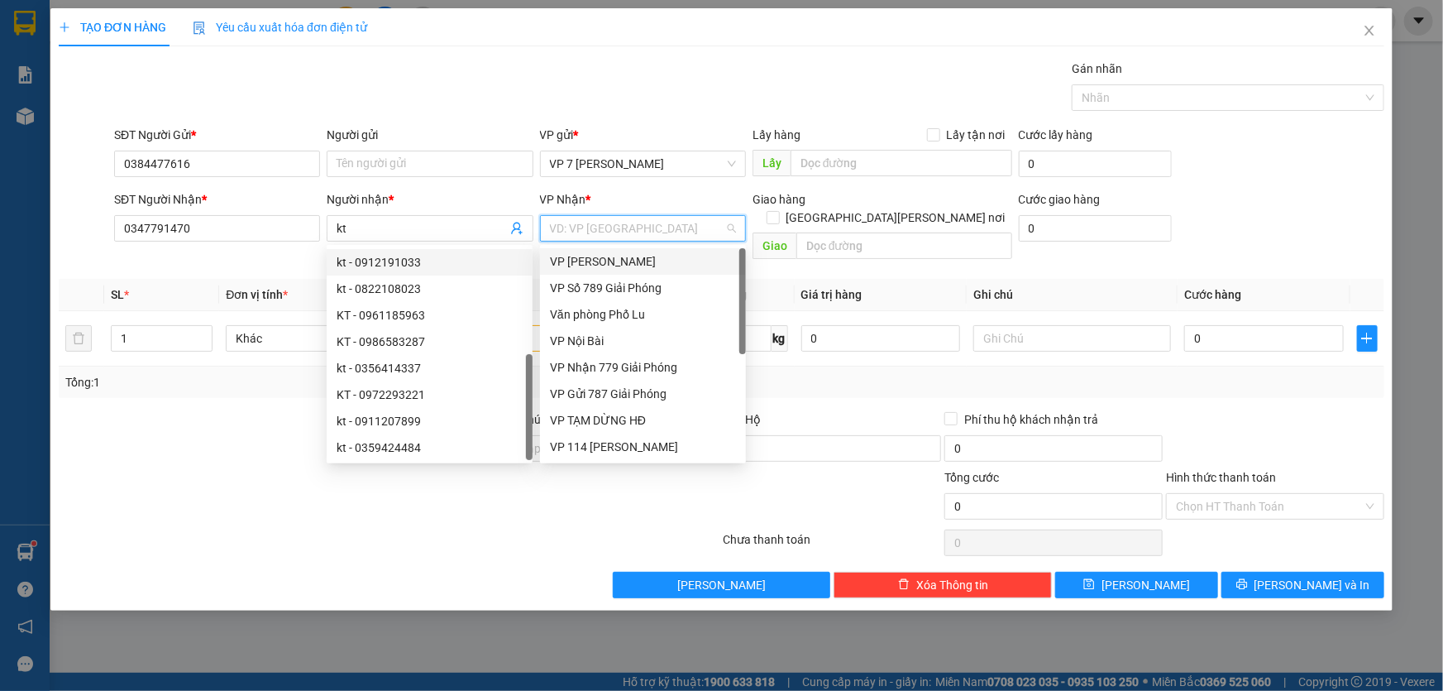
click at [632, 221] on input "search" at bounding box center [637, 228] width 175 height 25
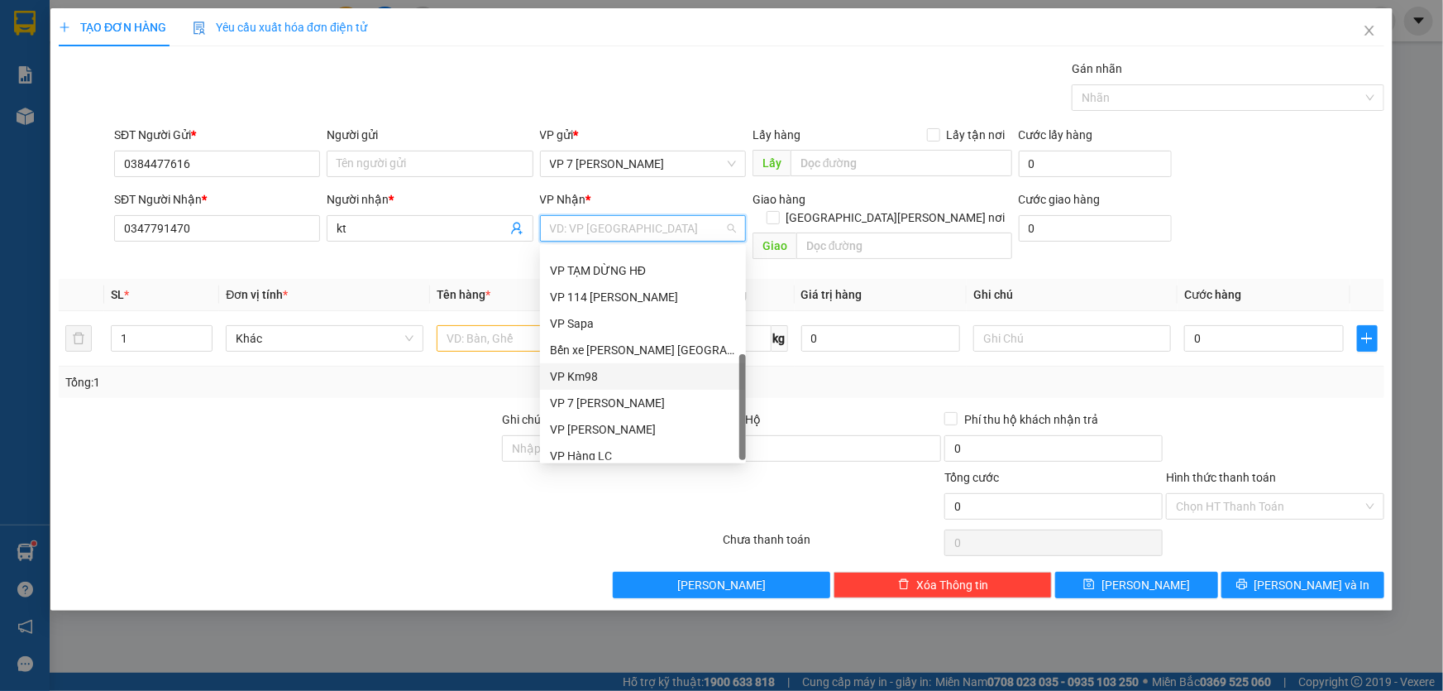
scroll to position [184, 0]
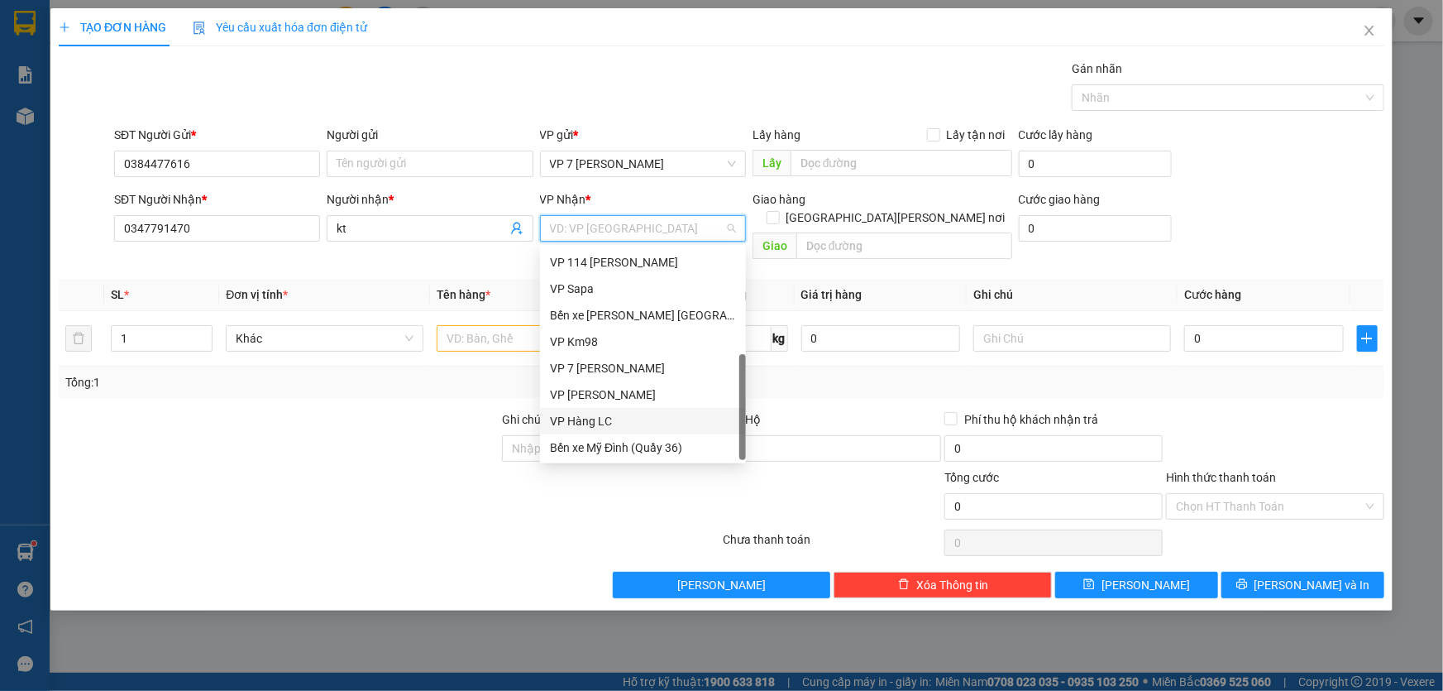
click at [596, 419] on div "VP Hàng LC" at bounding box center [643, 421] width 186 height 18
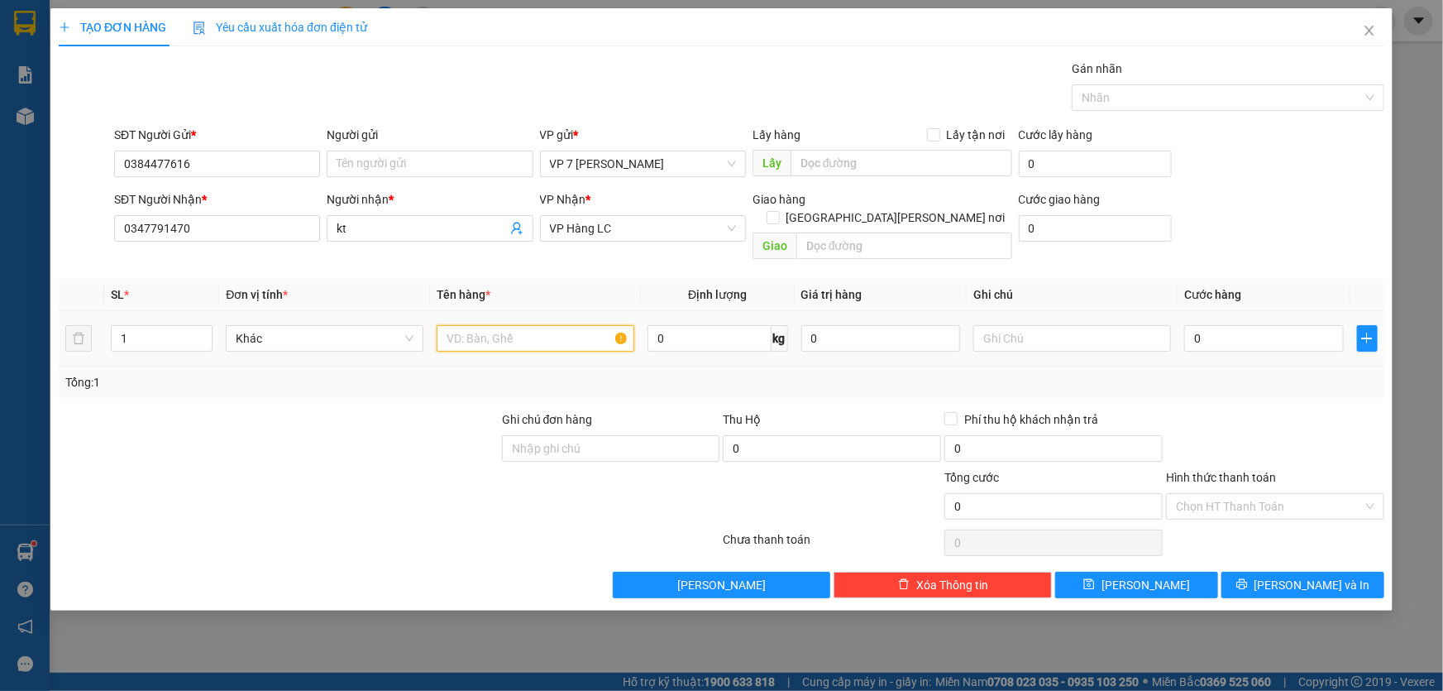
click at [462, 325] on input "text" at bounding box center [536, 338] width 198 height 26
click at [1201, 325] on input "0" at bounding box center [1264, 338] width 160 height 26
click at [1255, 572] on button "[PERSON_NAME] và In" at bounding box center [1303, 585] width 163 height 26
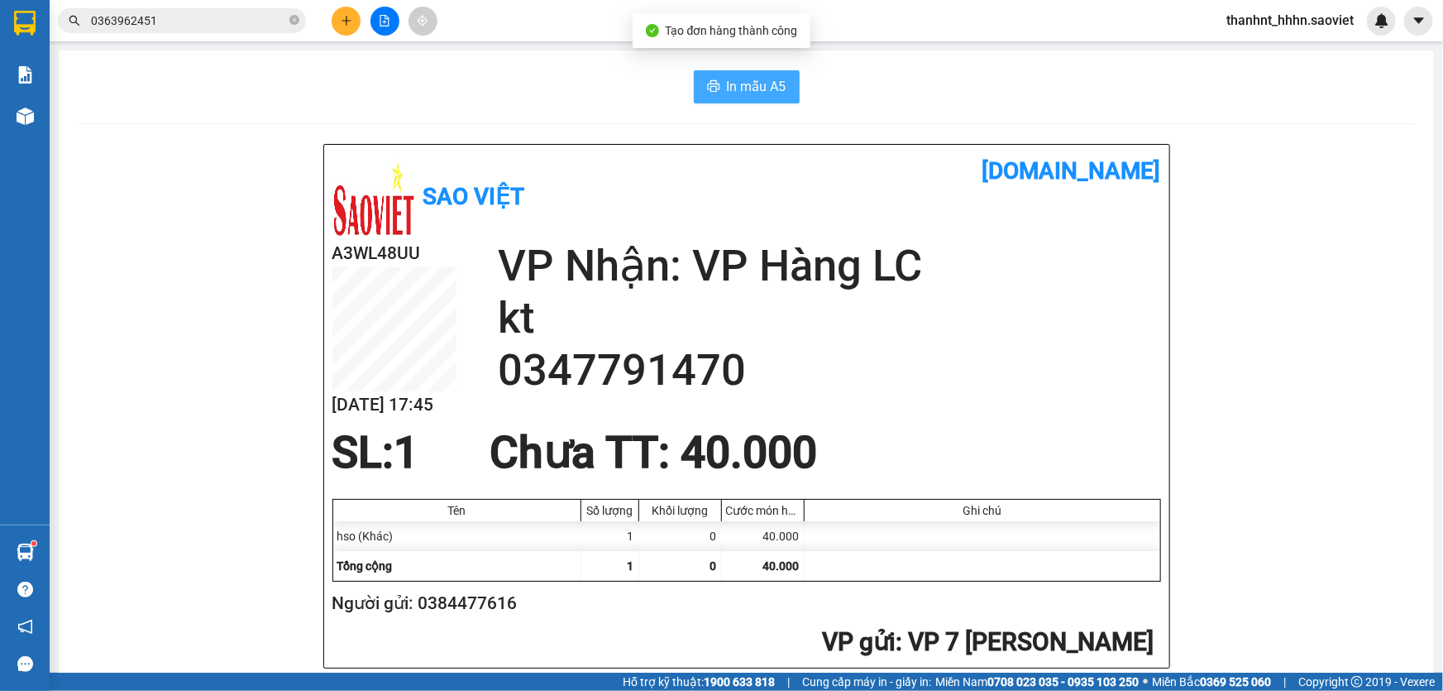
click at [764, 88] on span "In mẫu A5" at bounding box center [757, 86] width 60 height 21
click at [341, 20] on icon "plus" at bounding box center [347, 21] width 12 height 12
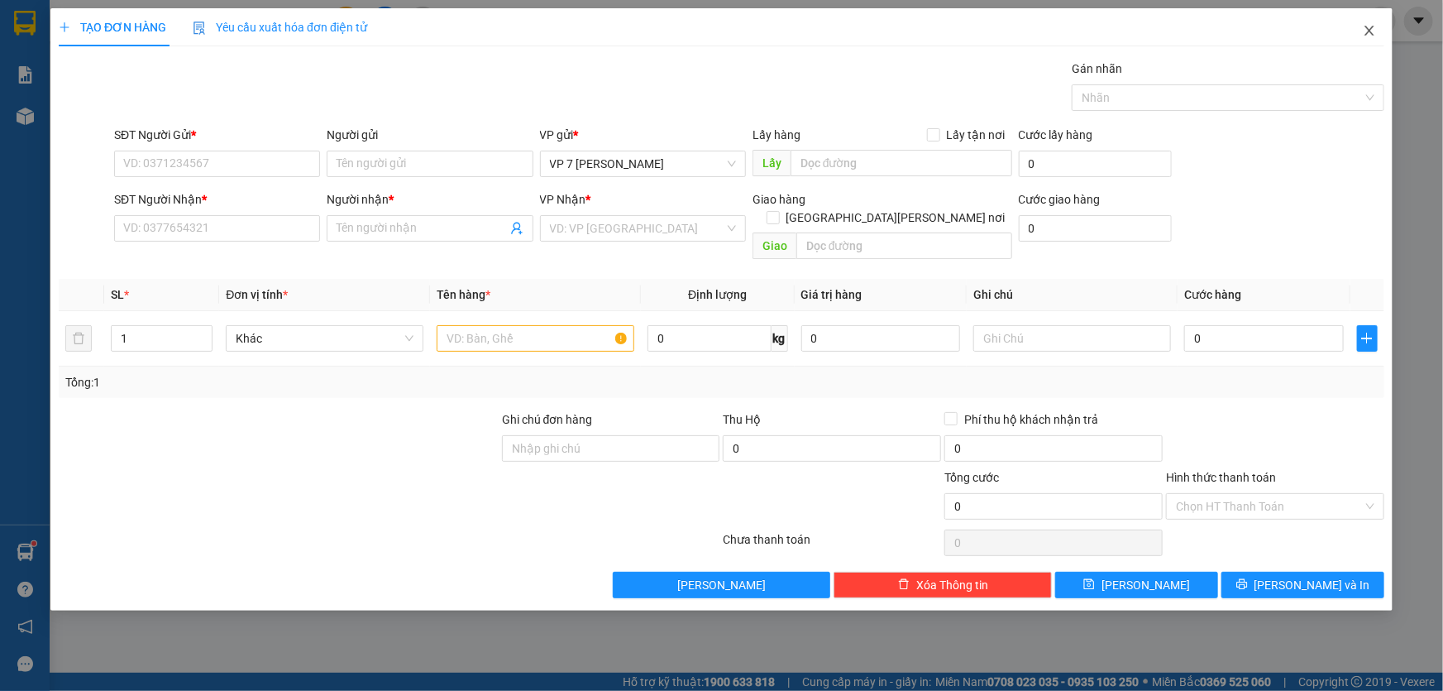
click at [1371, 24] on span "Close" at bounding box center [1370, 31] width 46 height 46
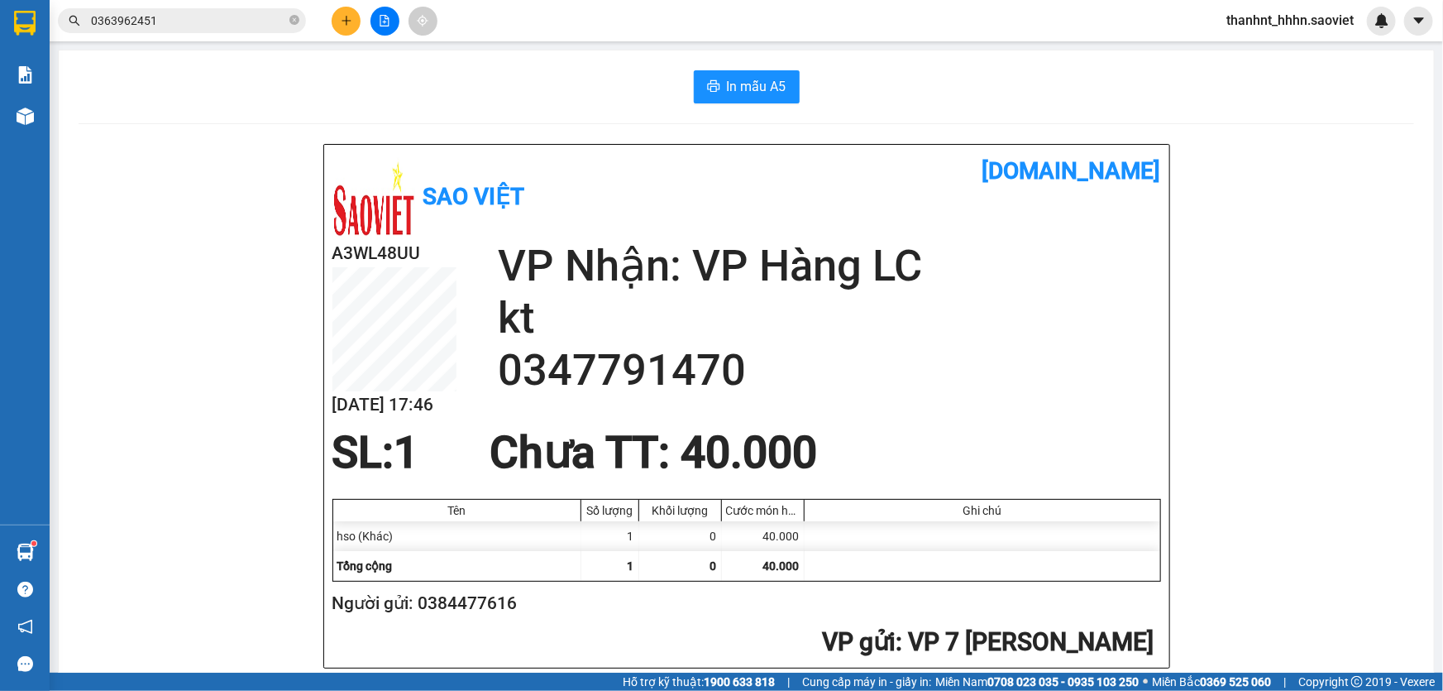
click at [156, 22] on input "0363962451" at bounding box center [188, 21] width 195 height 18
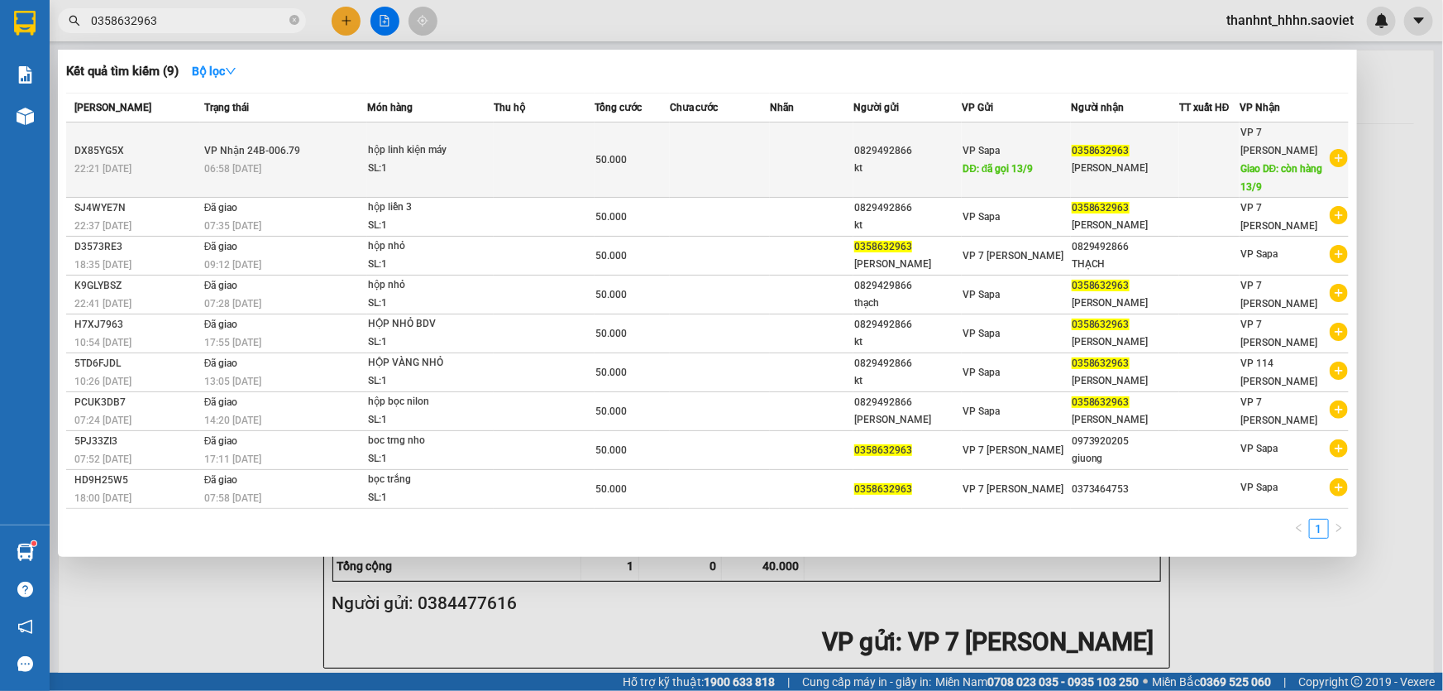
click at [668, 173] on td "50.000" at bounding box center [632, 159] width 75 height 75
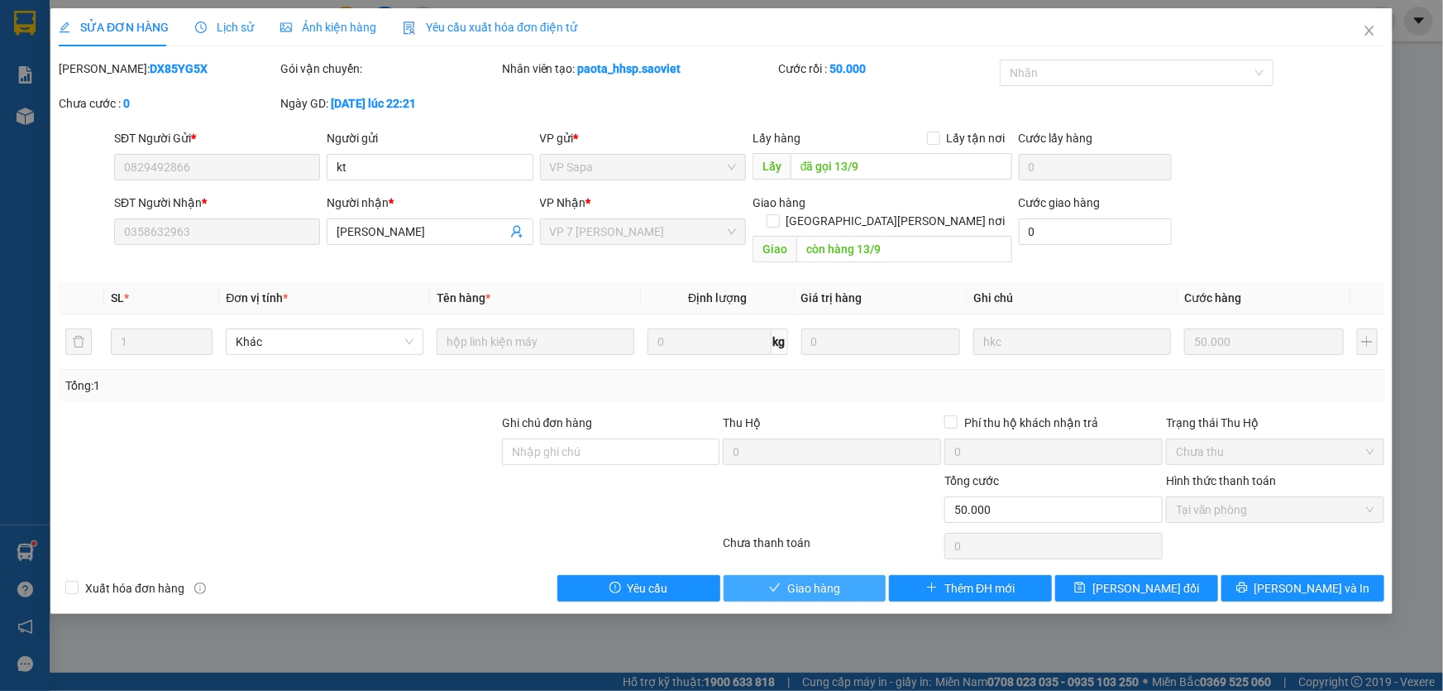
click at [861, 575] on button "Giao hàng" at bounding box center [805, 588] width 163 height 26
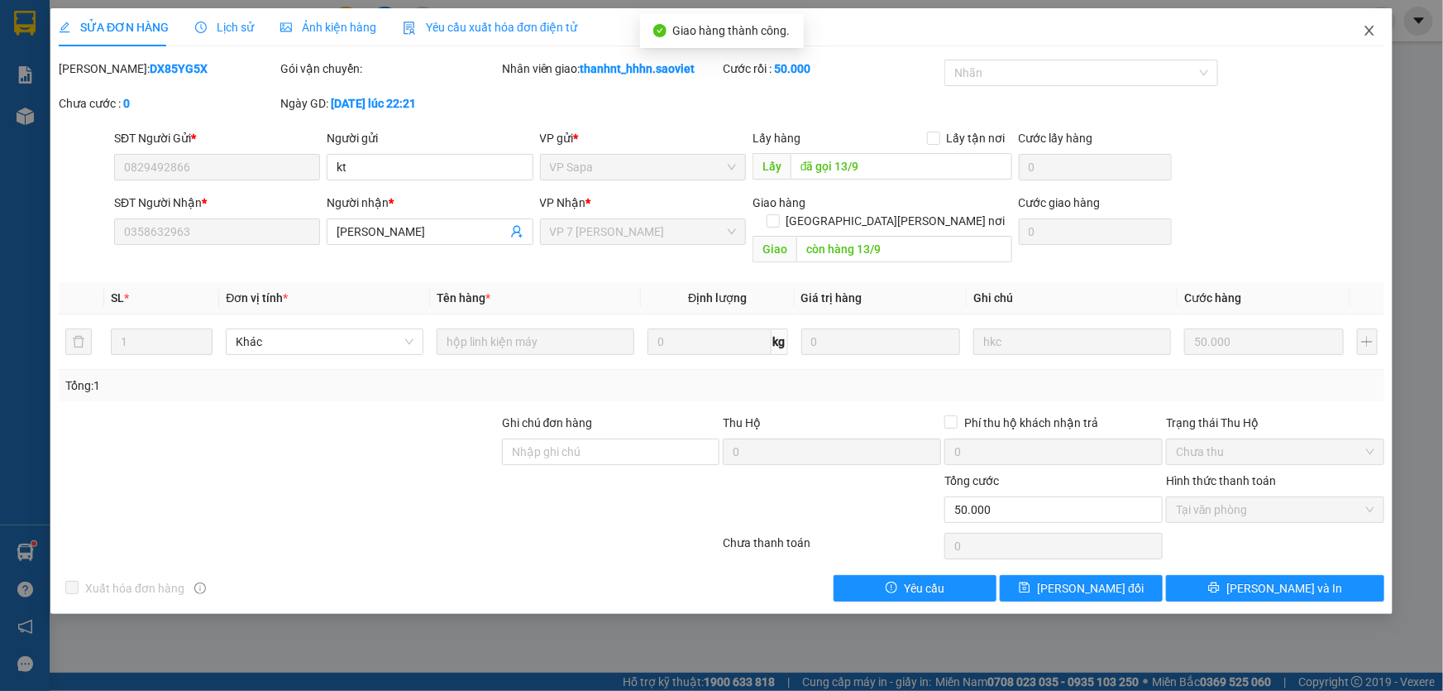
click at [1373, 35] on icon "close" at bounding box center [1369, 30] width 13 height 13
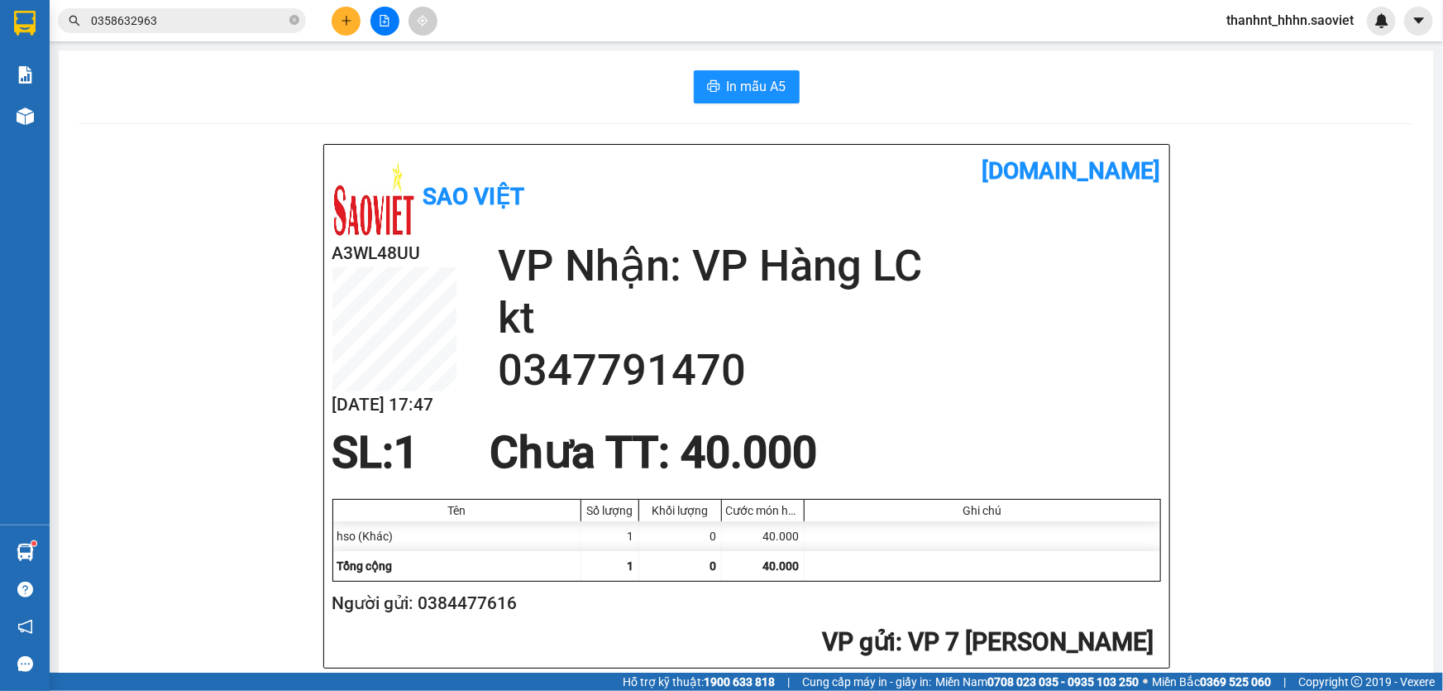
click at [202, 15] on input "0358632963" at bounding box center [188, 21] width 195 height 18
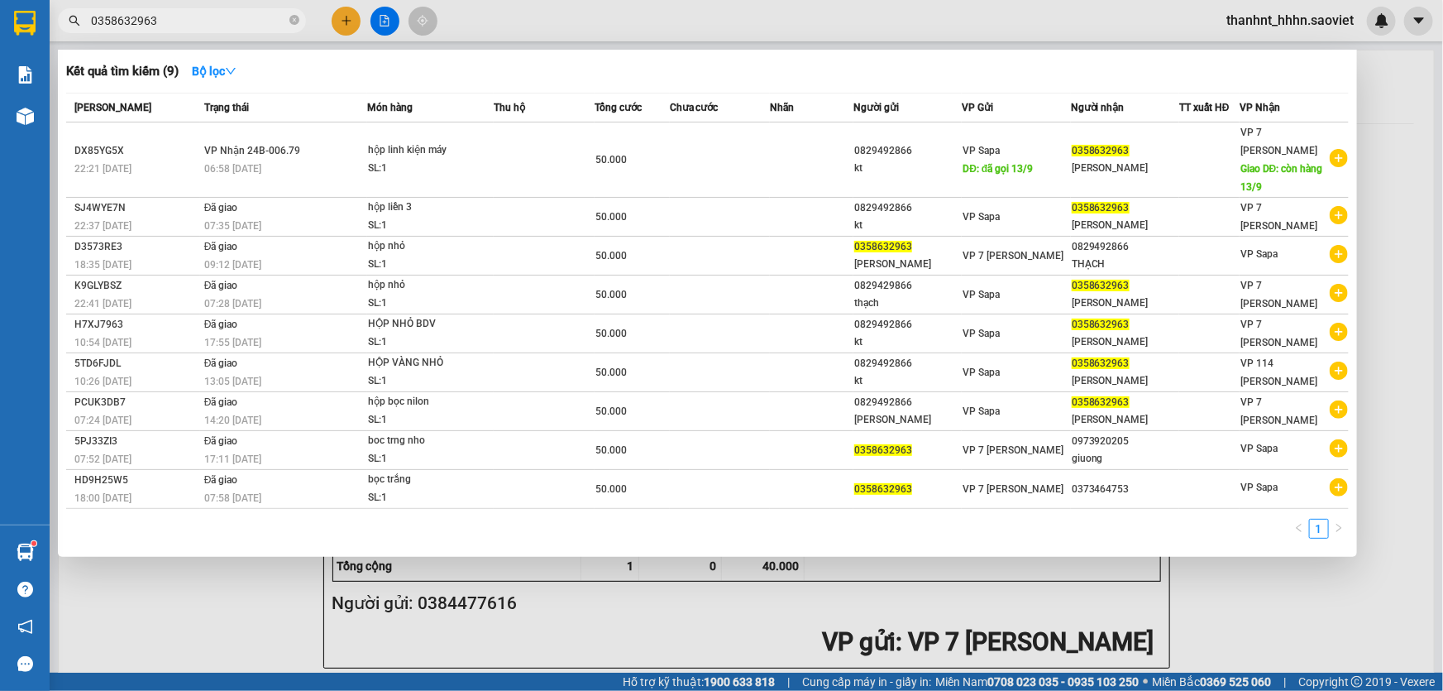
click at [202, 15] on input "0358632963" at bounding box center [188, 21] width 195 height 18
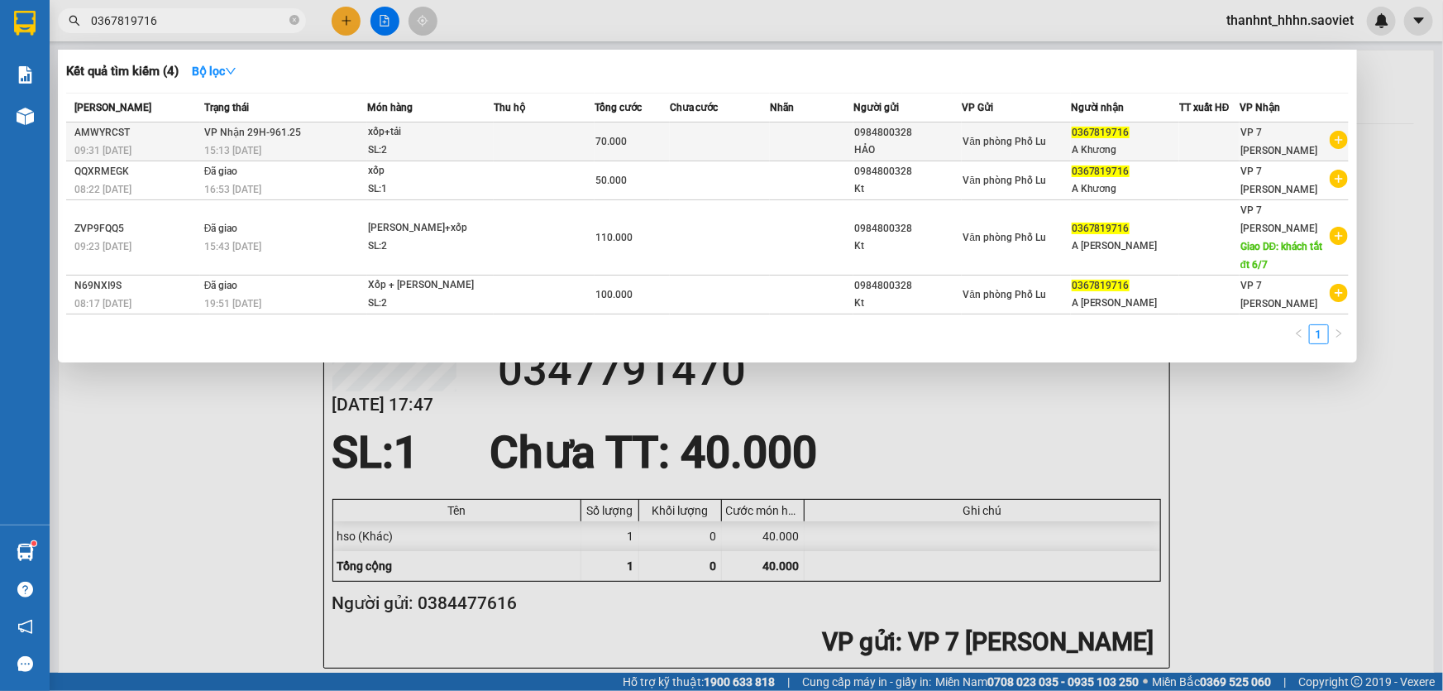
click at [471, 137] on div "xốp+tải" at bounding box center [430, 132] width 124 height 18
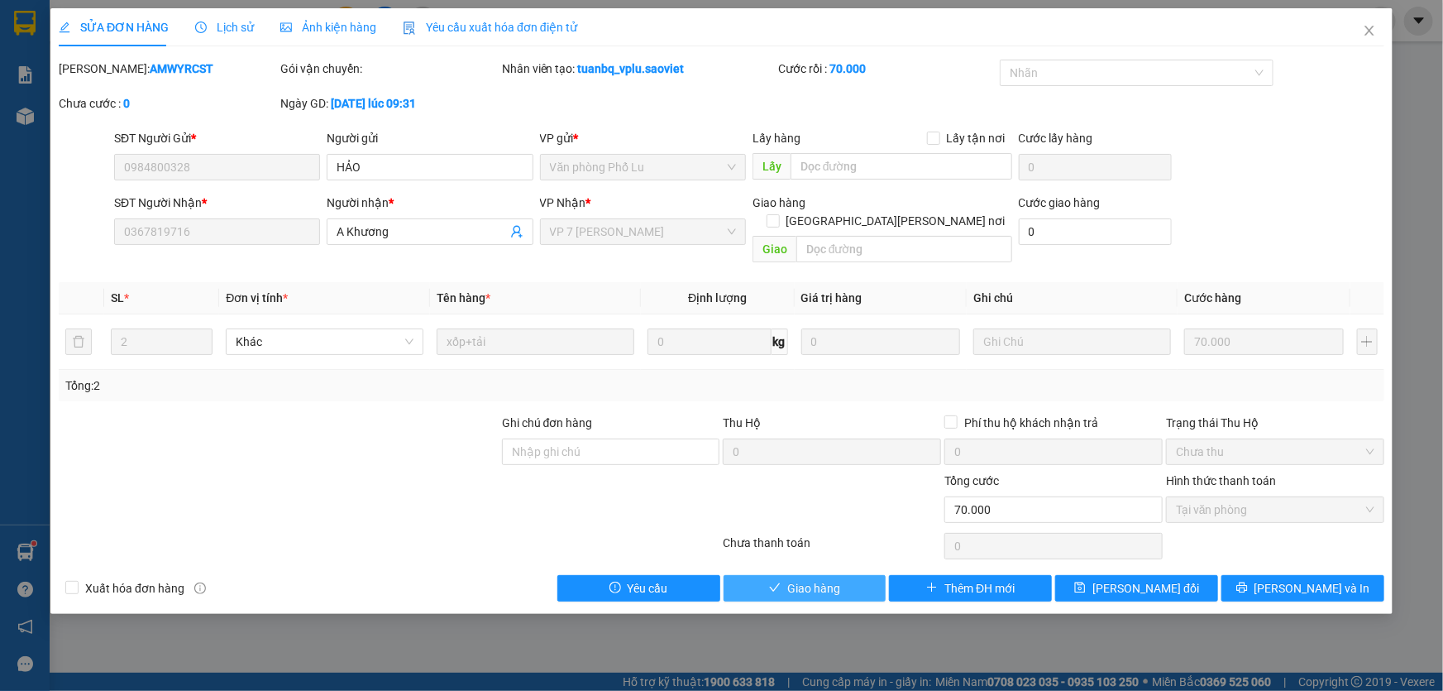
drag, startPoint x: 856, startPoint y: 572, endPoint x: 842, endPoint y: 559, distance: 18.8
click at [856, 575] on button "Giao hàng" at bounding box center [805, 588] width 163 height 26
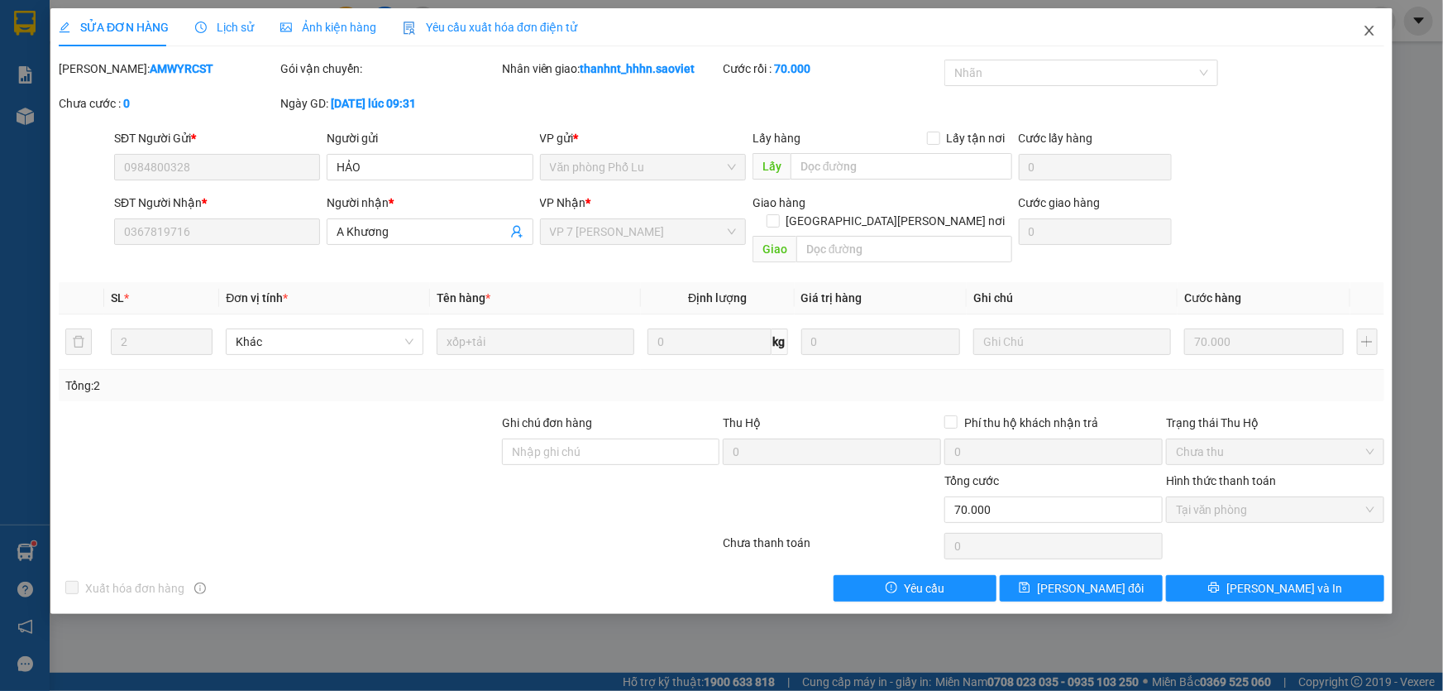
click at [1376, 26] on icon "close" at bounding box center [1369, 30] width 13 height 13
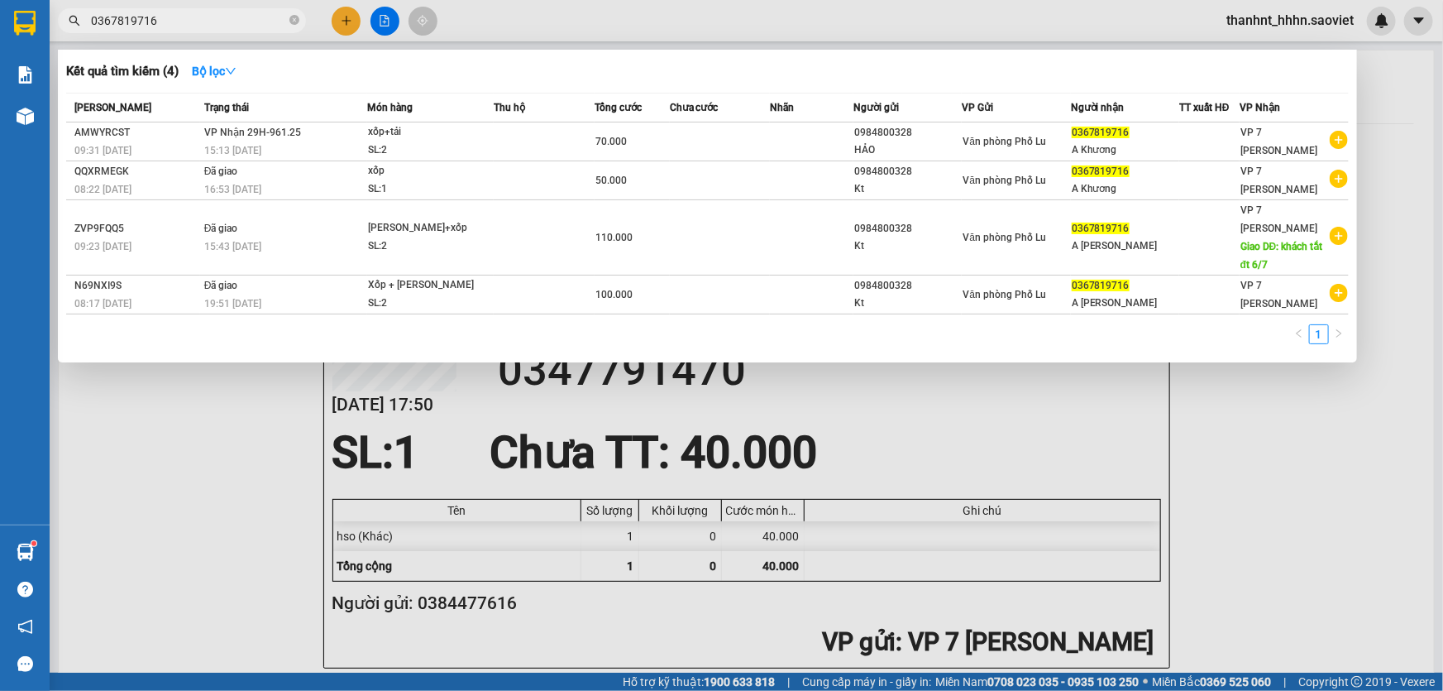
click at [220, 24] on input "0367819716" at bounding box center [188, 21] width 195 height 18
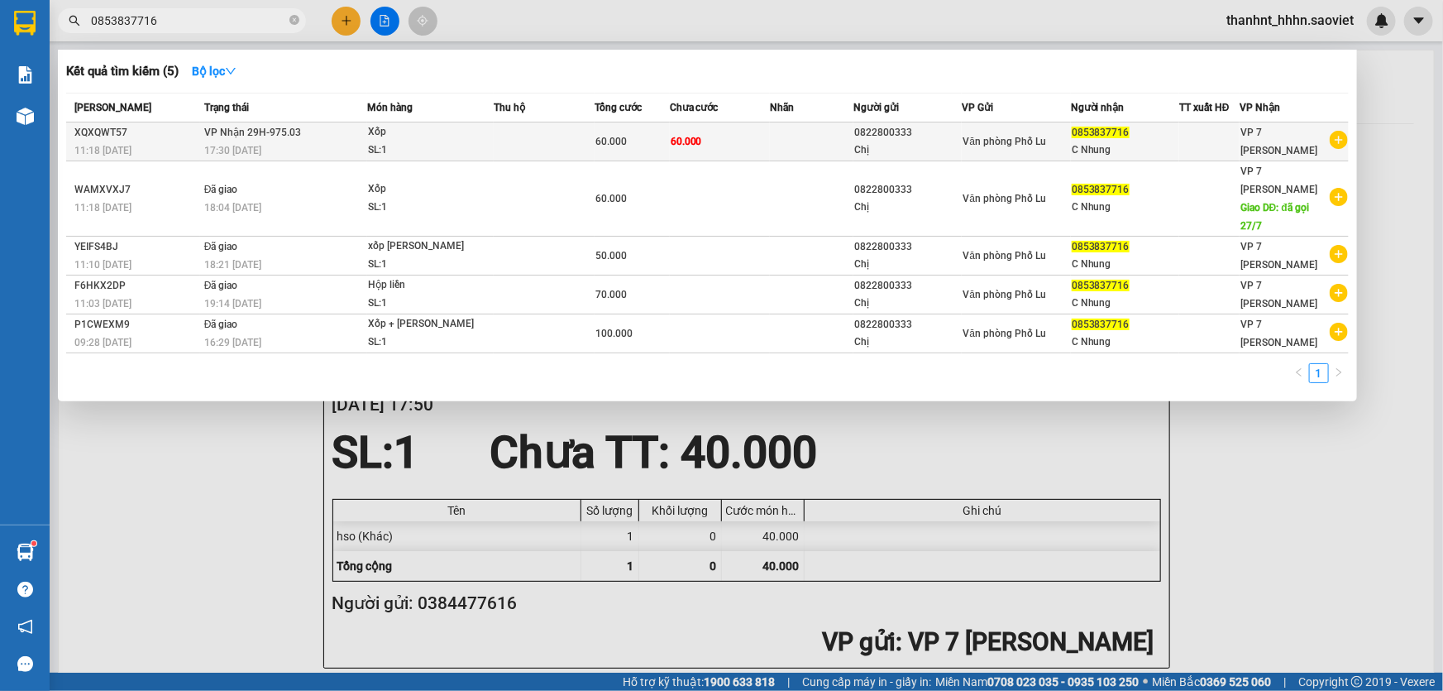
click at [709, 141] on td "60.000" at bounding box center [720, 141] width 100 height 39
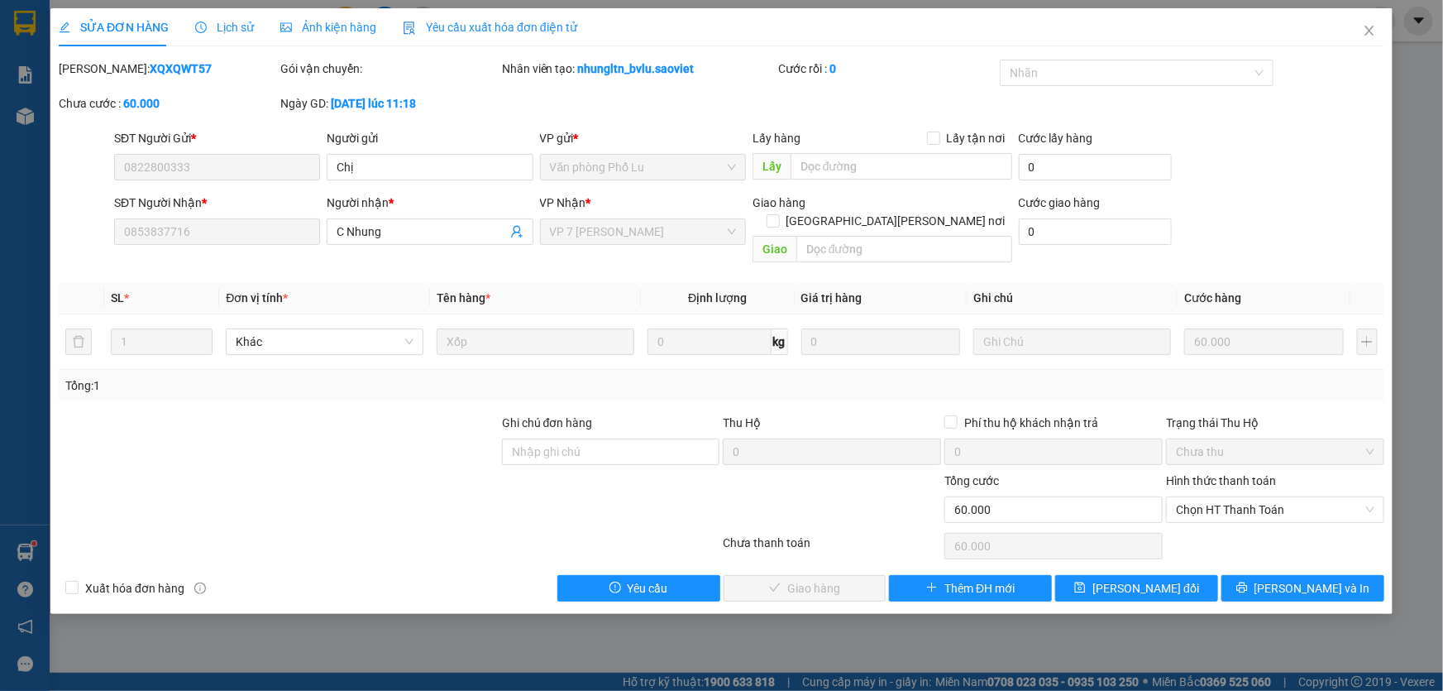
drag, startPoint x: 1245, startPoint y: 489, endPoint x: 1256, endPoint y: 463, distance: 27.8
click at [1256, 471] on div "Hình thức thanh toán Chọn HT Thanh Toán" at bounding box center [1275, 500] width 218 height 58
click at [1227, 497] on span "Chọn HT Thanh Toán" at bounding box center [1275, 509] width 199 height 25
click at [1210, 521] on div "Tại văn phòng" at bounding box center [1275, 523] width 199 height 18
click at [844, 575] on button "Lưu và Giao hàng" at bounding box center [805, 588] width 163 height 26
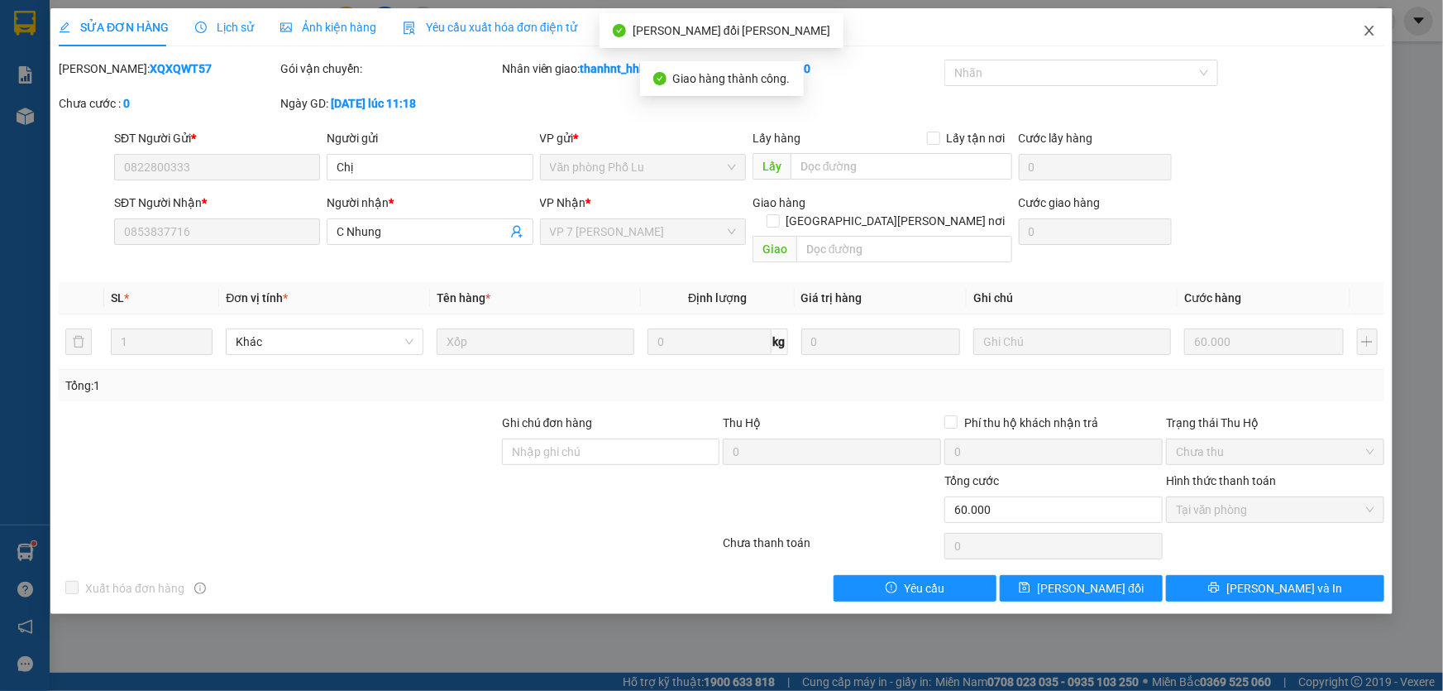
click at [1375, 22] on span "Close" at bounding box center [1370, 31] width 46 height 46
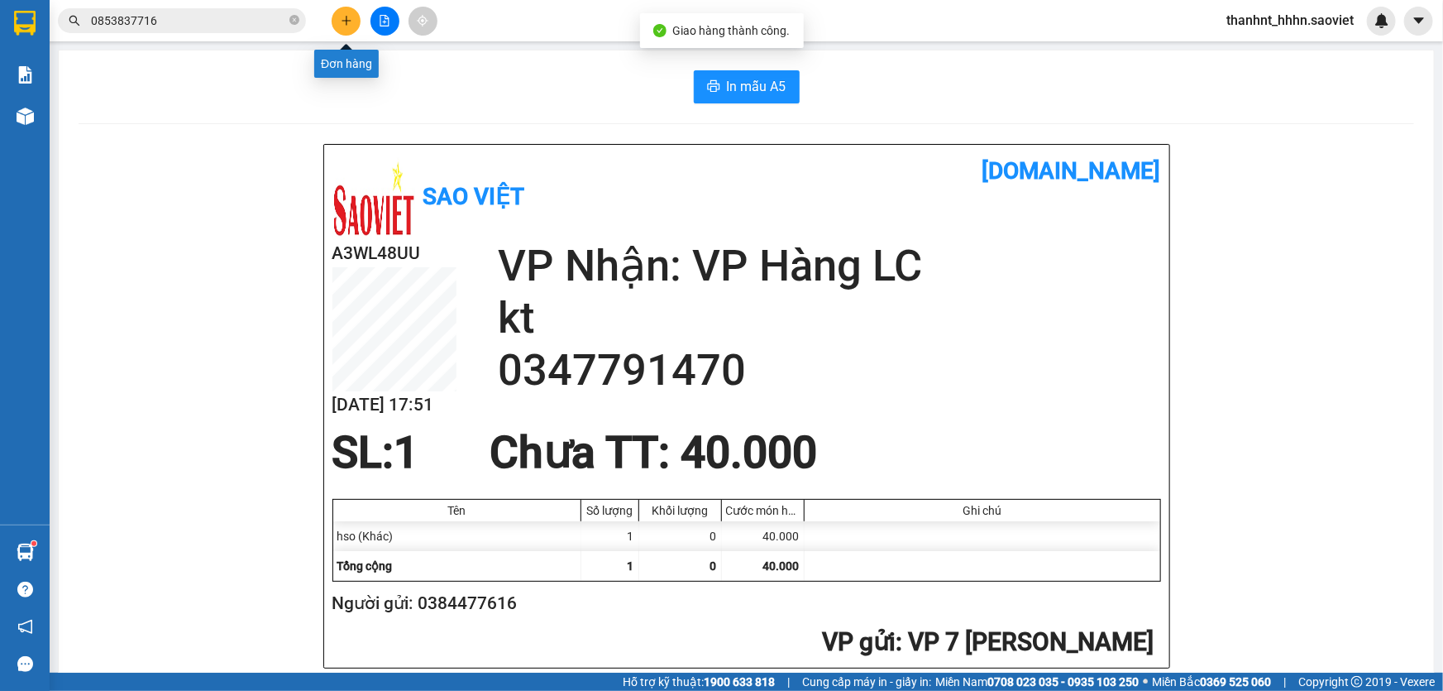
click at [348, 17] on icon "plus" at bounding box center [347, 21] width 12 height 12
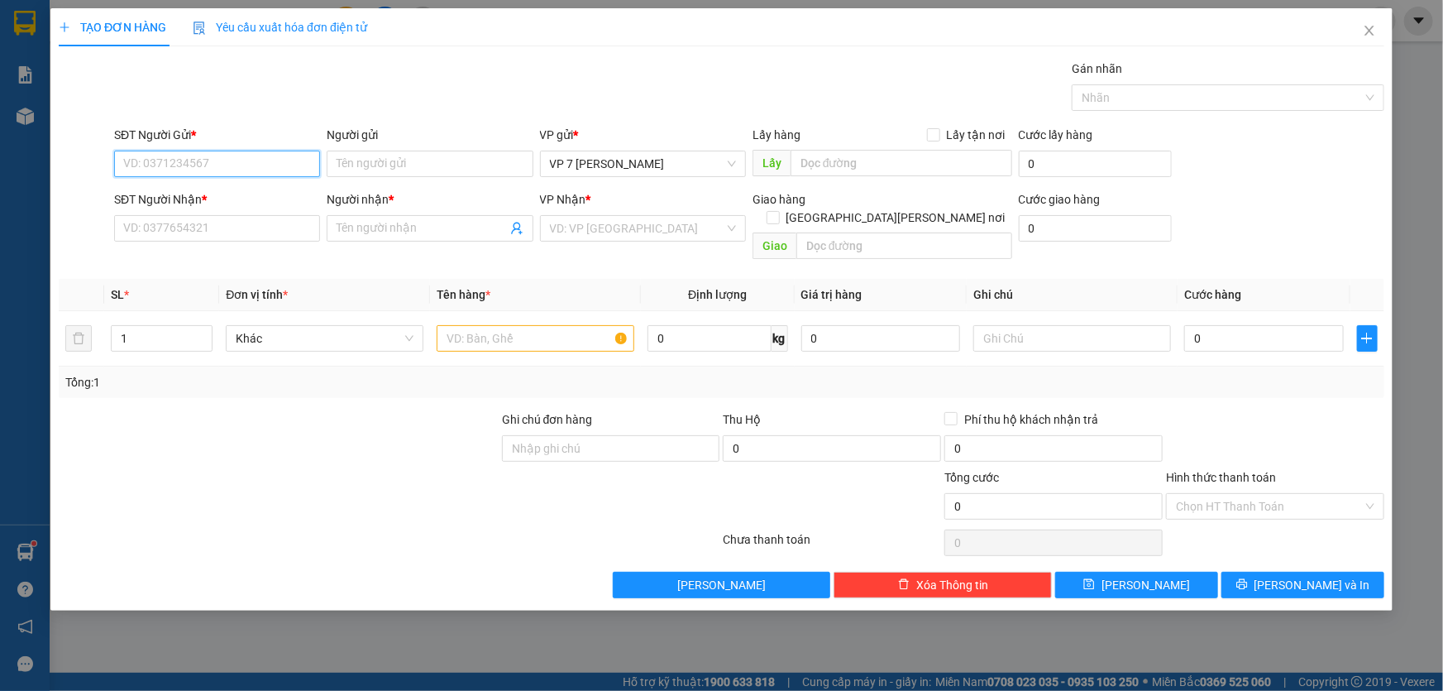
click at [203, 162] on input "SĐT Người Gửi *" at bounding box center [217, 164] width 206 height 26
click at [212, 198] on div "0867681551" at bounding box center [217, 197] width 186 height 18
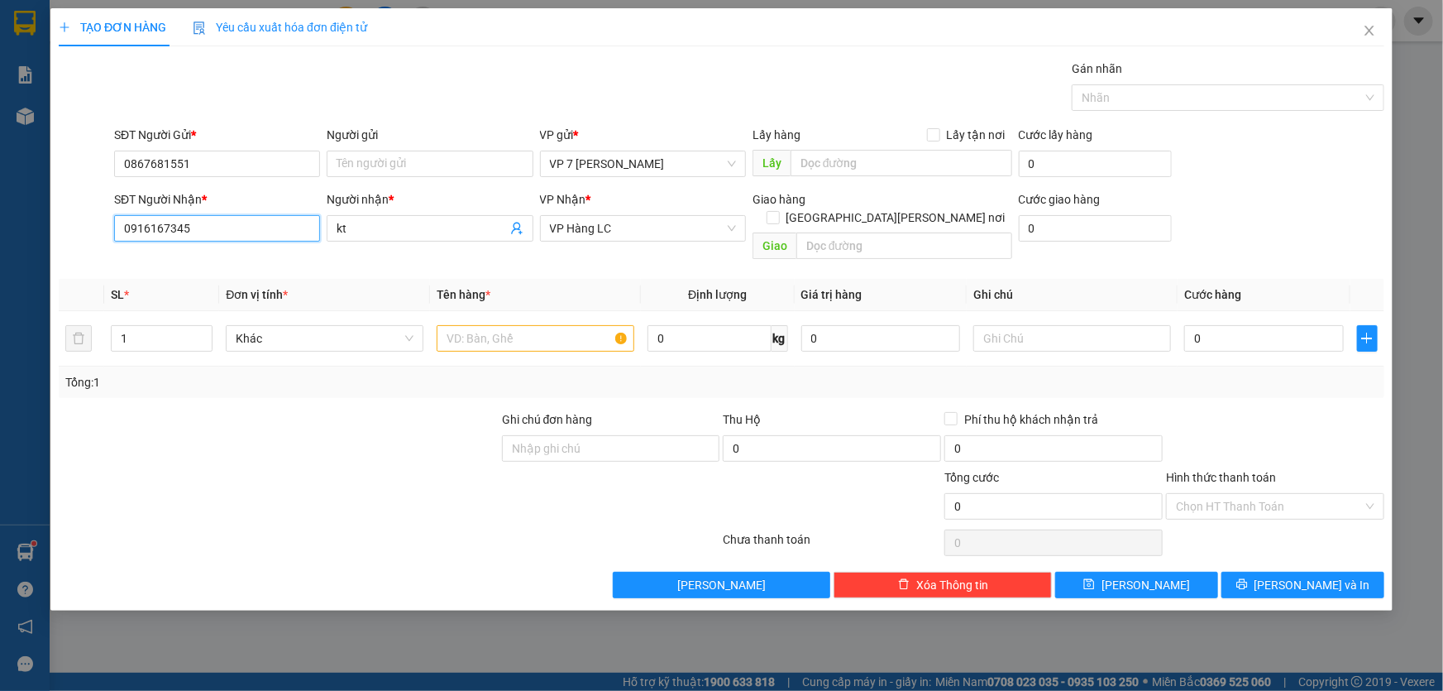
click at [223, 224] on input "0916167345" at bounding box center [217, 228] width 206 height 26
click at [645, 225] on span "VP Hàng LC" at bounding box center [643, 228] width 186 height 25
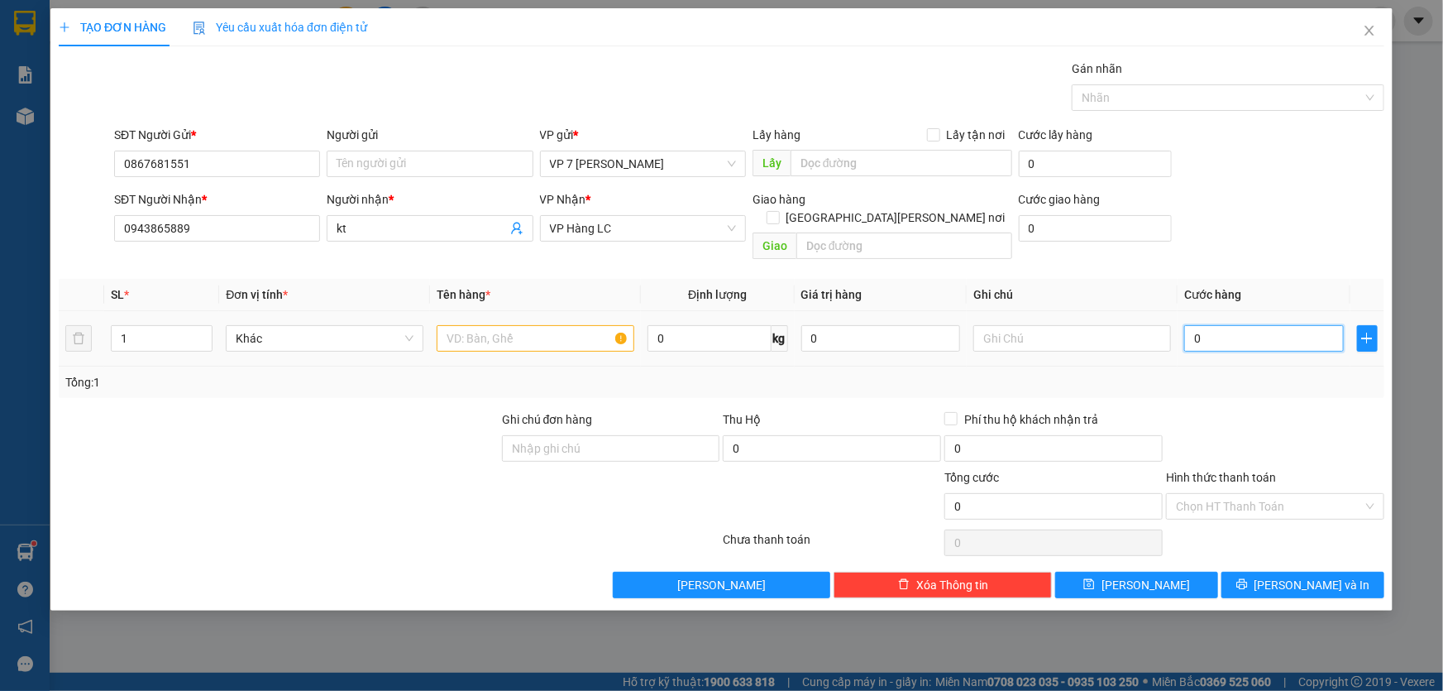
click at [1227, 325] on input "0" at bounding box center [1264, 338] width 160 height 26
click at [517, 325] on input "text" at bounding box center [536, 338] width 198 height 26
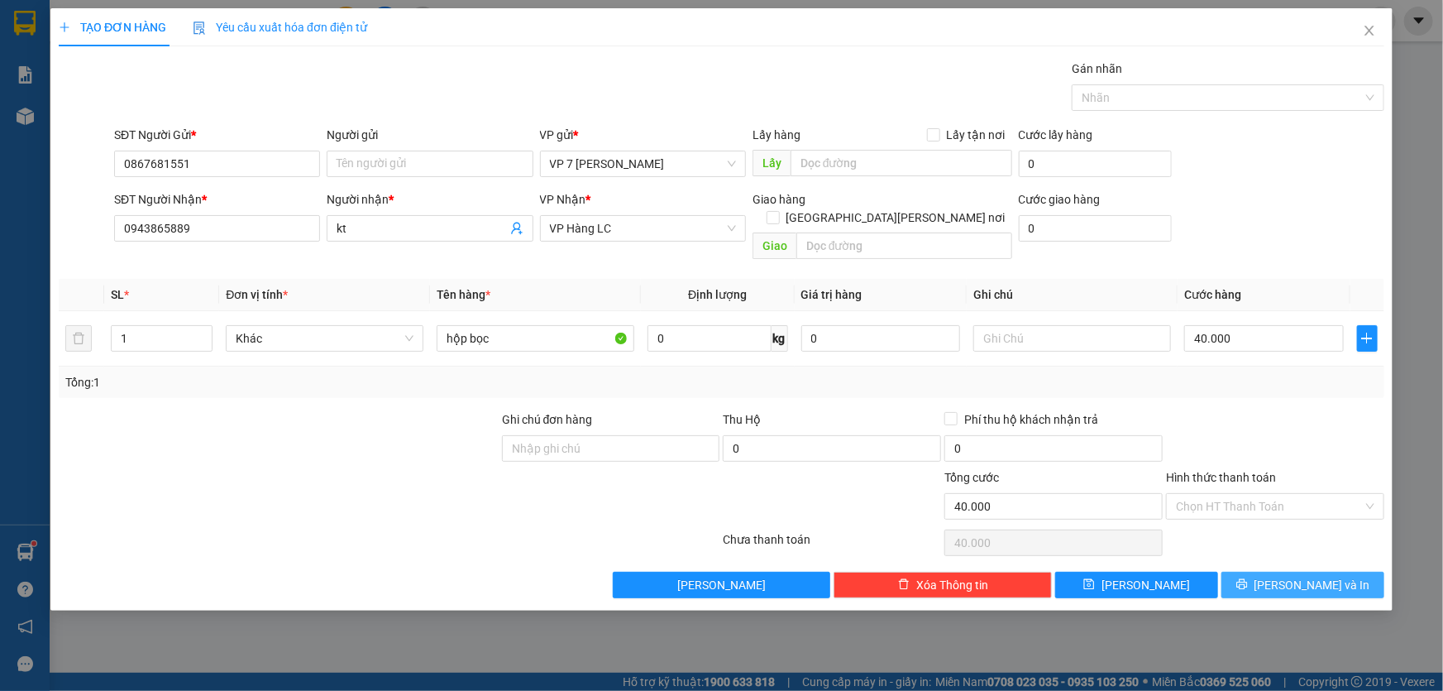
click at [1309, 576] on span "[PERSON_NAME] và In" at bounding box center [1313, 585] width 116 height 18
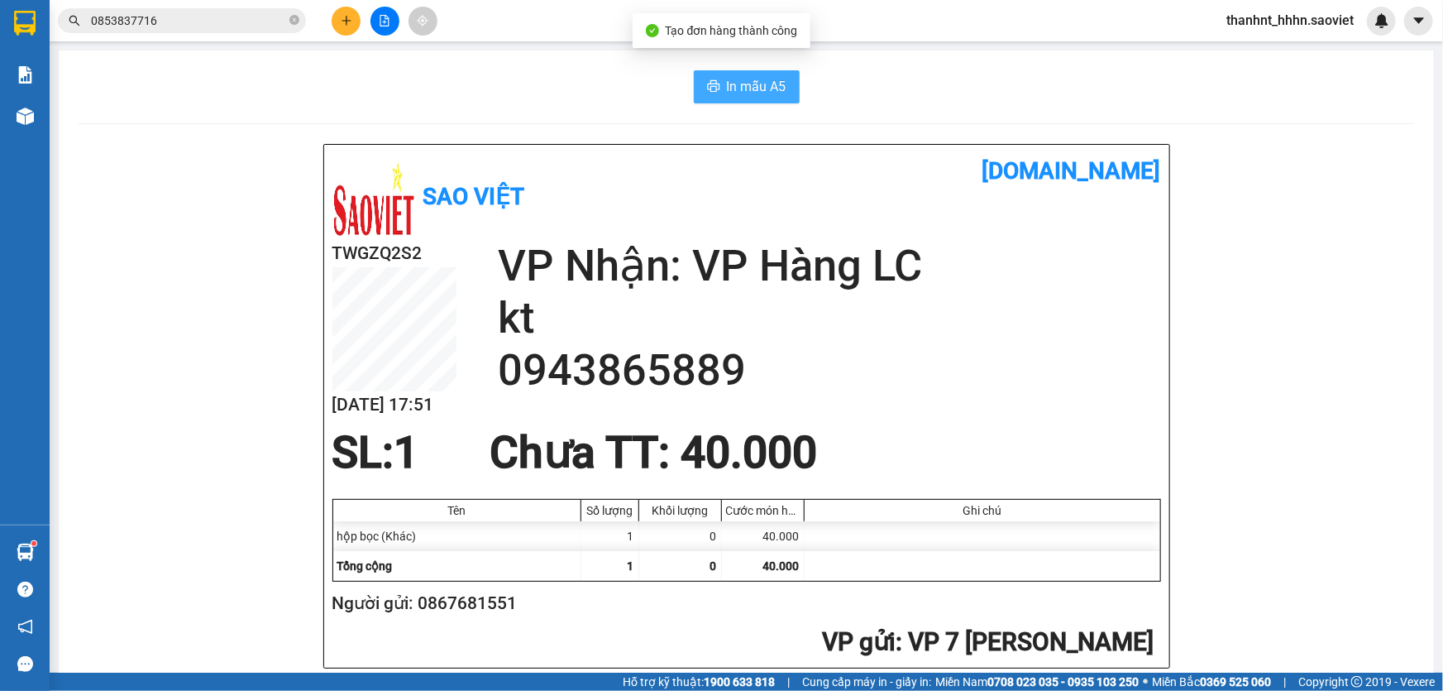
click at [708, 93] on icon "printer" at bounding box center [713, 85] width 13 height 13
drag, startPoint x: 763, startPoint y: 306, endPoint x: 208, endPoint y: 16, distance: 626.4
click at [208, 16] on input "0853837716" at bounding box center [188, 21] width 195 height 18
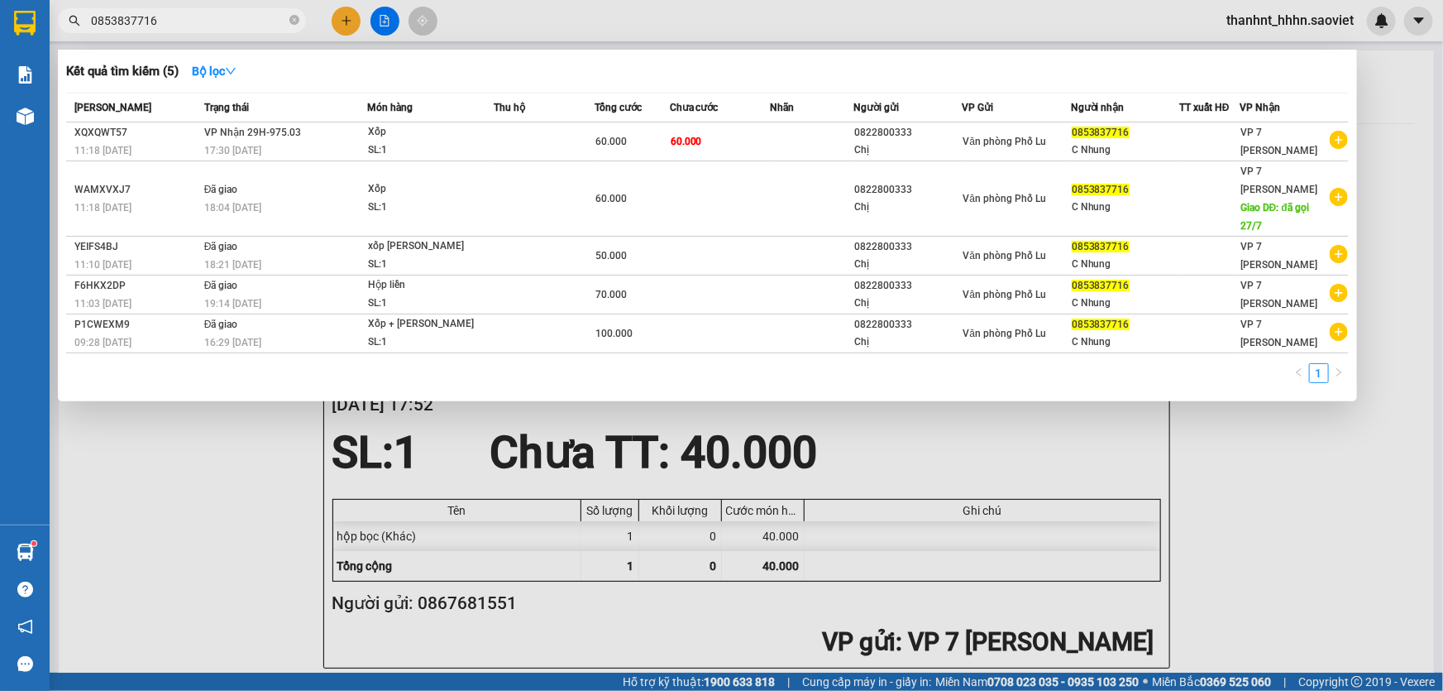
click at [208, 16] on input "0853837716" at bounding box center [188, 21] width 195 height 18
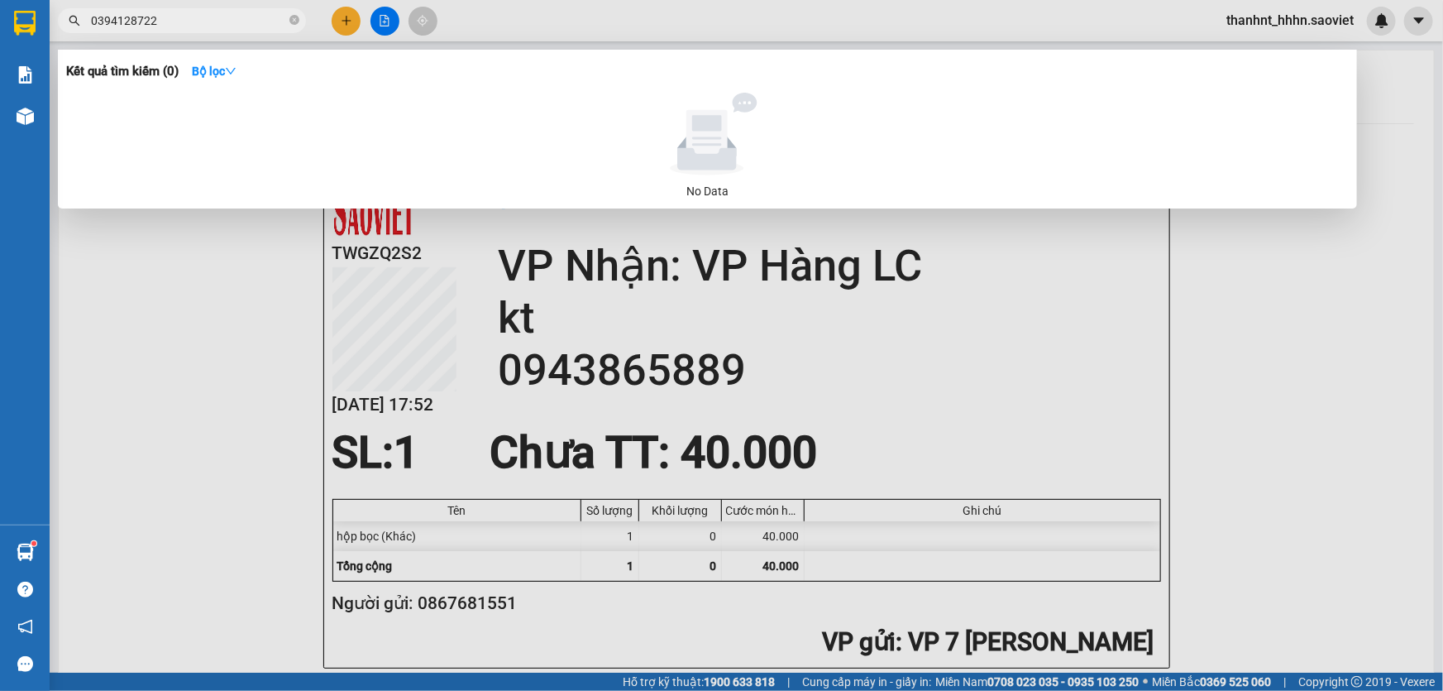
click at [115, 20] on input "0394128722" at bounding box center [188, 21] width 195 height 18
click at [341, 12] on div at bounding box center [721, 345] width 1443 height 691
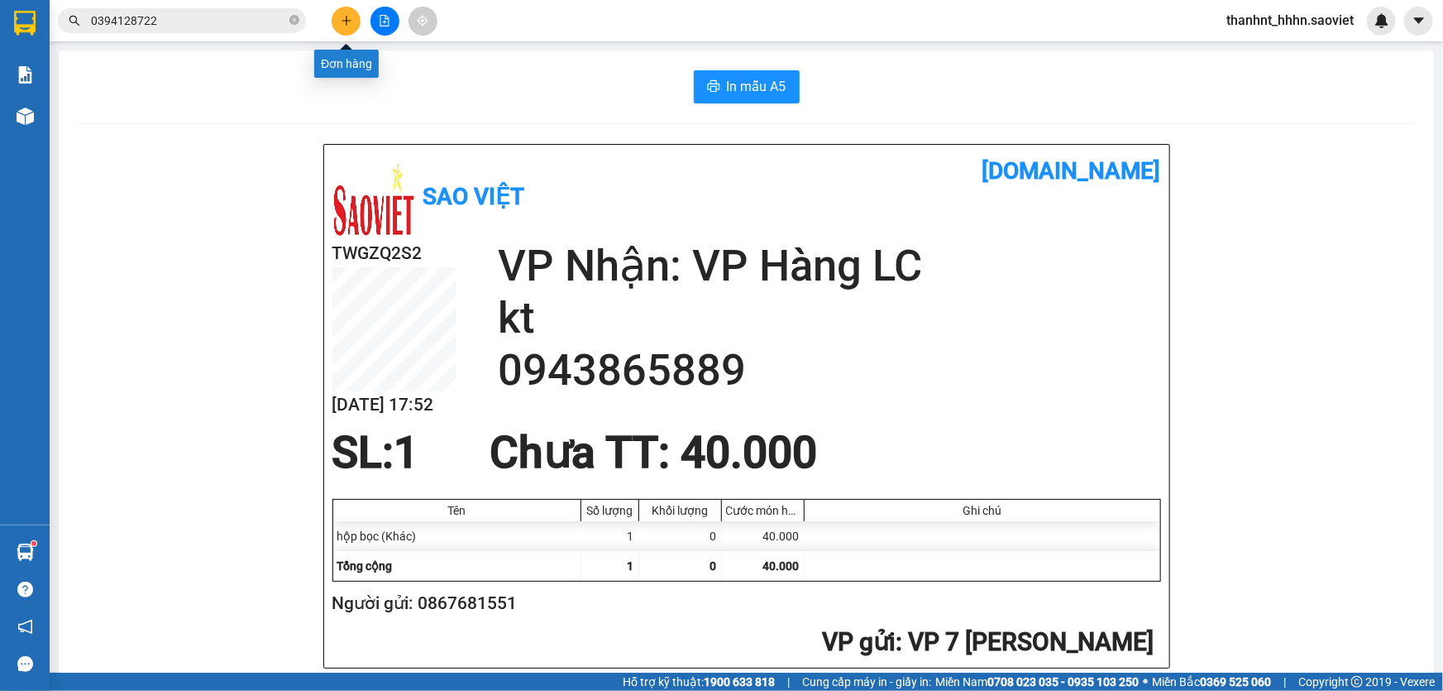
click at [335, 24] on button at bounding box center [346, 21] width 29 height 29
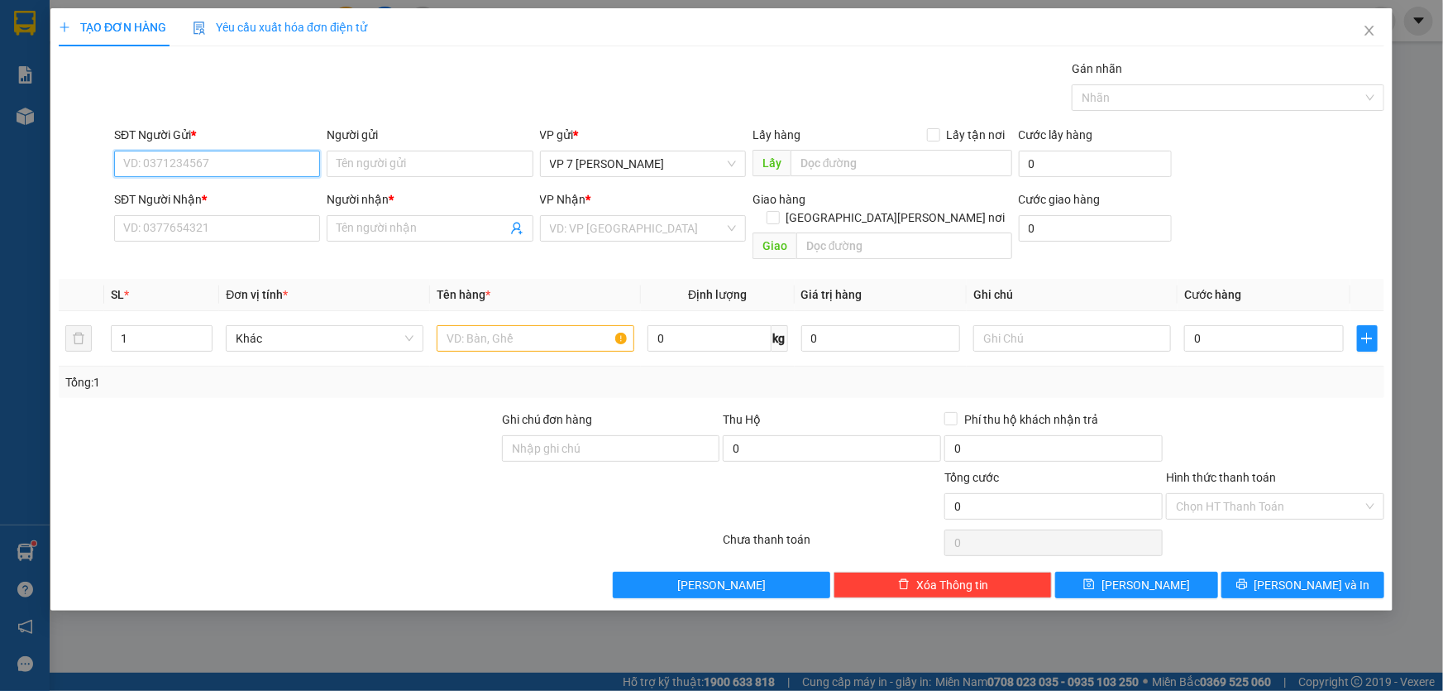
click at [229, 165] on input "SĐT Người Gửi *" at bounding box center [217, 164] width 206 height 26
click at [226, 189] on div "0354078946 - thanh hùng visa" at bounding box center [217, 197] width 186 height 18
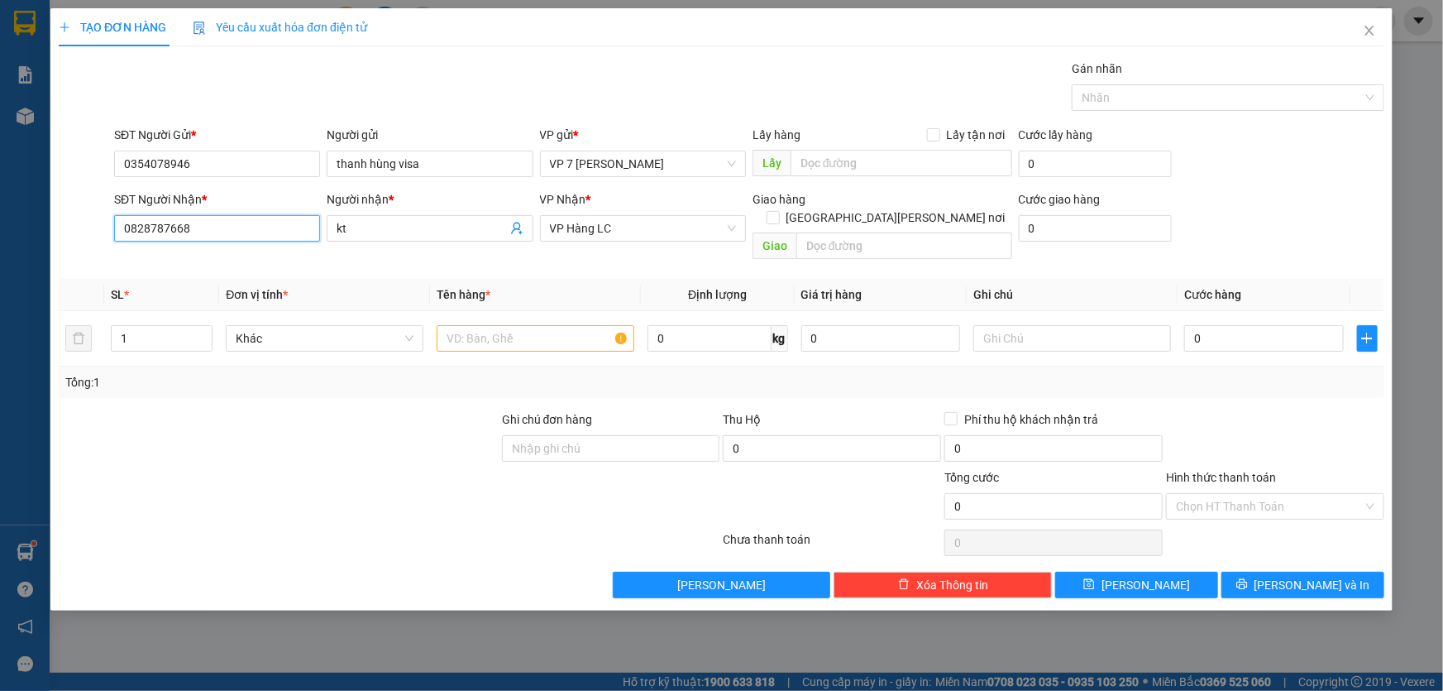
click at [266, 223] on input "0828787668" at bounding box center [217, 228] width 206 height 26
click at [265, 223] on input "0828787668" at bounding box center [217, 228] width 206 height 26
click at [1237, 325] on input "0" at bounding box center [1264, 338] width 160 height 26
click at [535, 325] on input "text" at bounding box center [536, 338] width 198 height 26
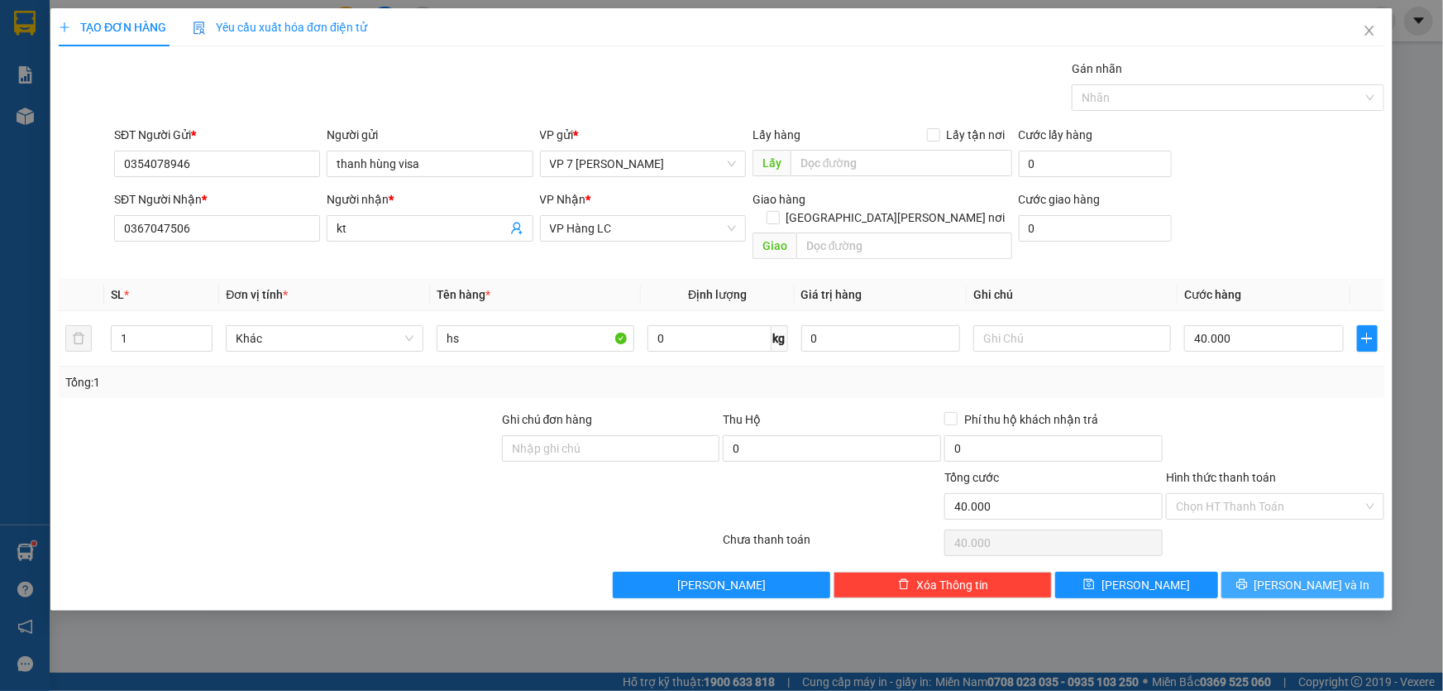
click at [1256, 572] on button "[PERSON_NAME] và In" at bounding box center [1303, 585] width 163 height 26
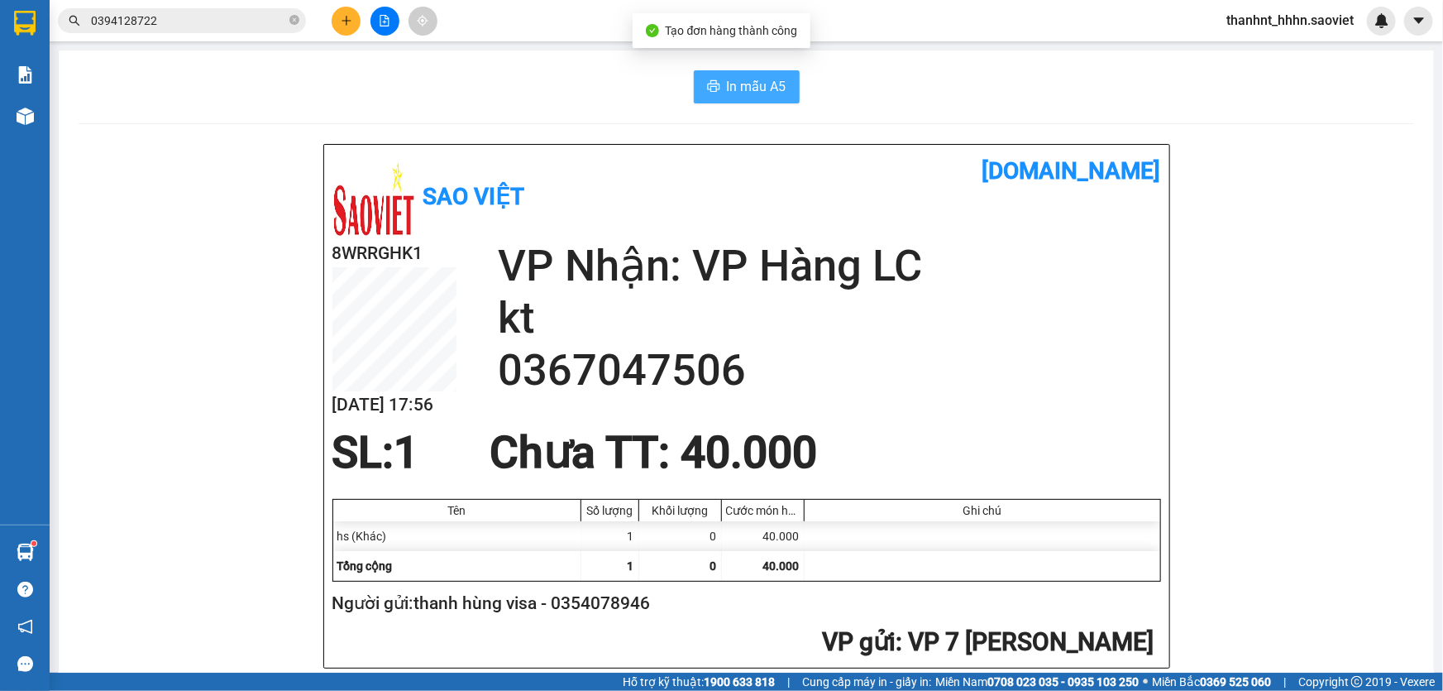
click at [749, 84] on span "In mẫu A5" at bounding box center [757, 86] width 60 height 21
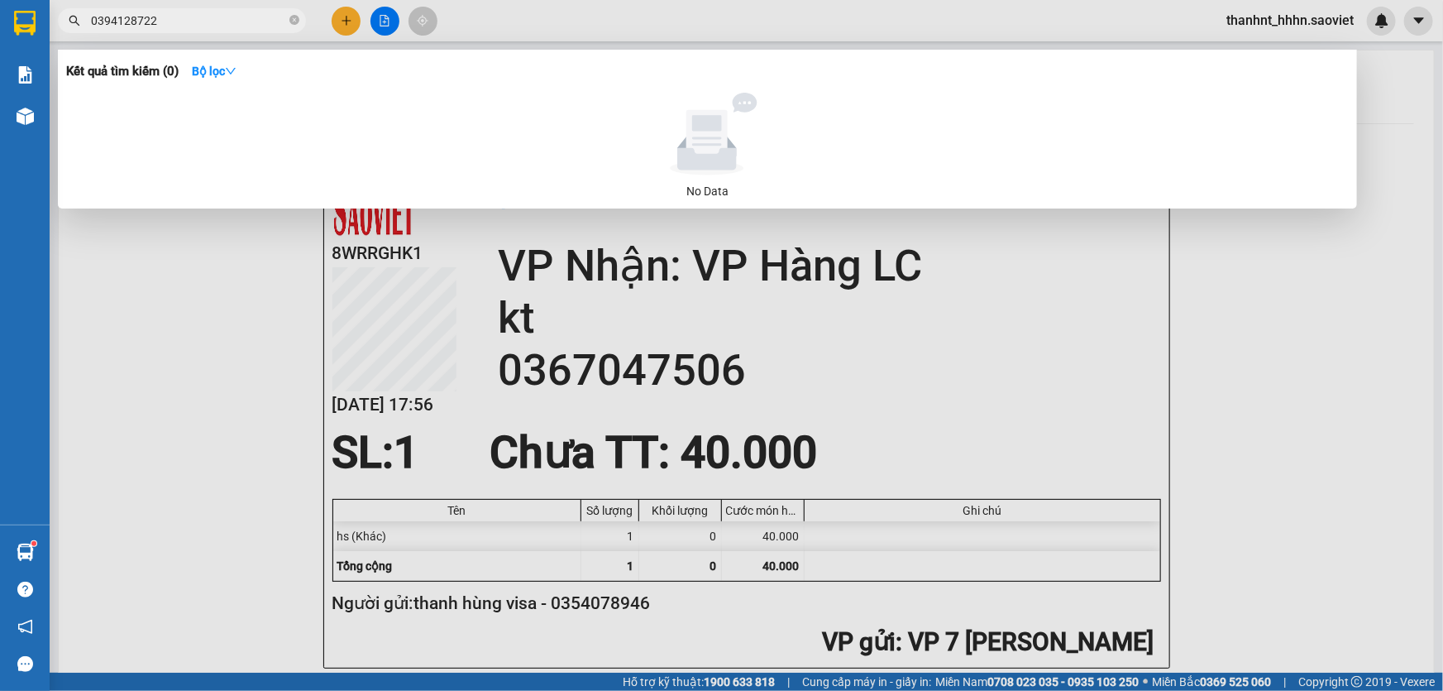
click at [170, 19] on input "0394128722" at bounding box center [188, 21] width 195 height 18
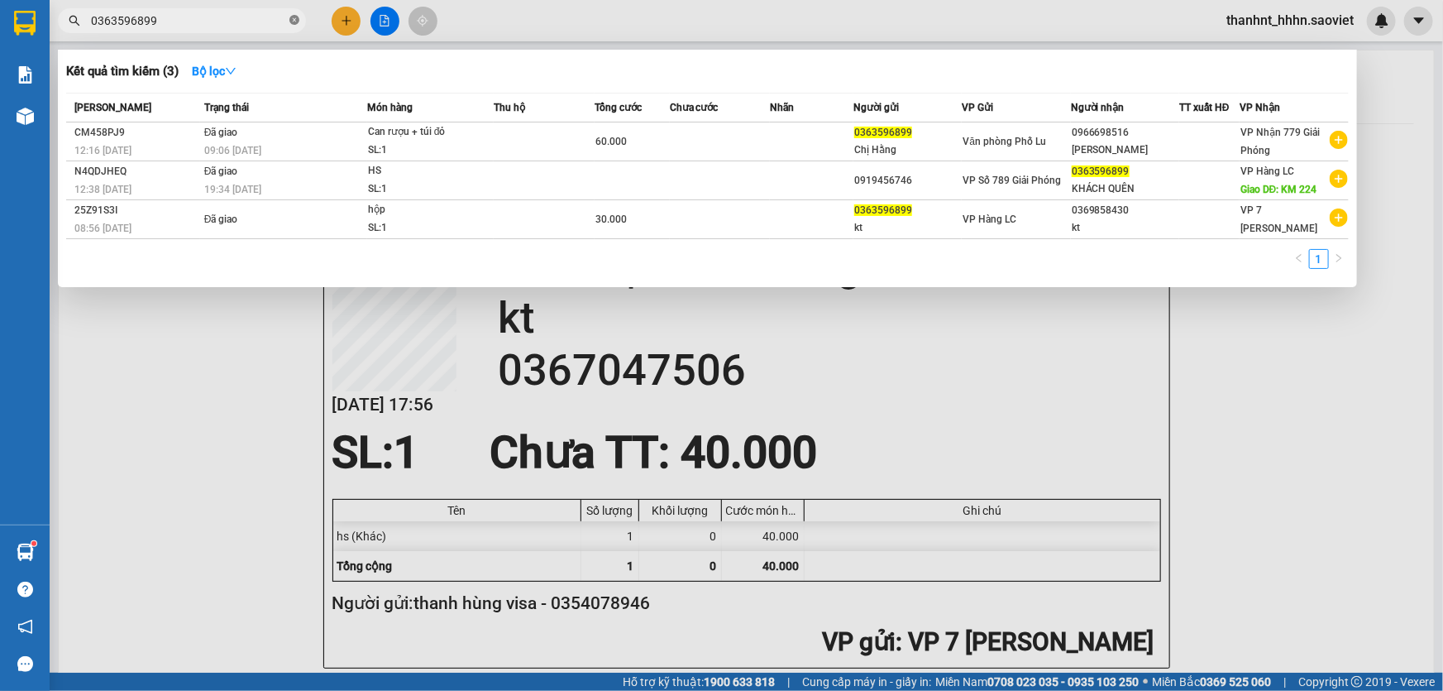
click at [290, 20] on icon "close-circle" at bounding box center [295, 20] width 10 height 10
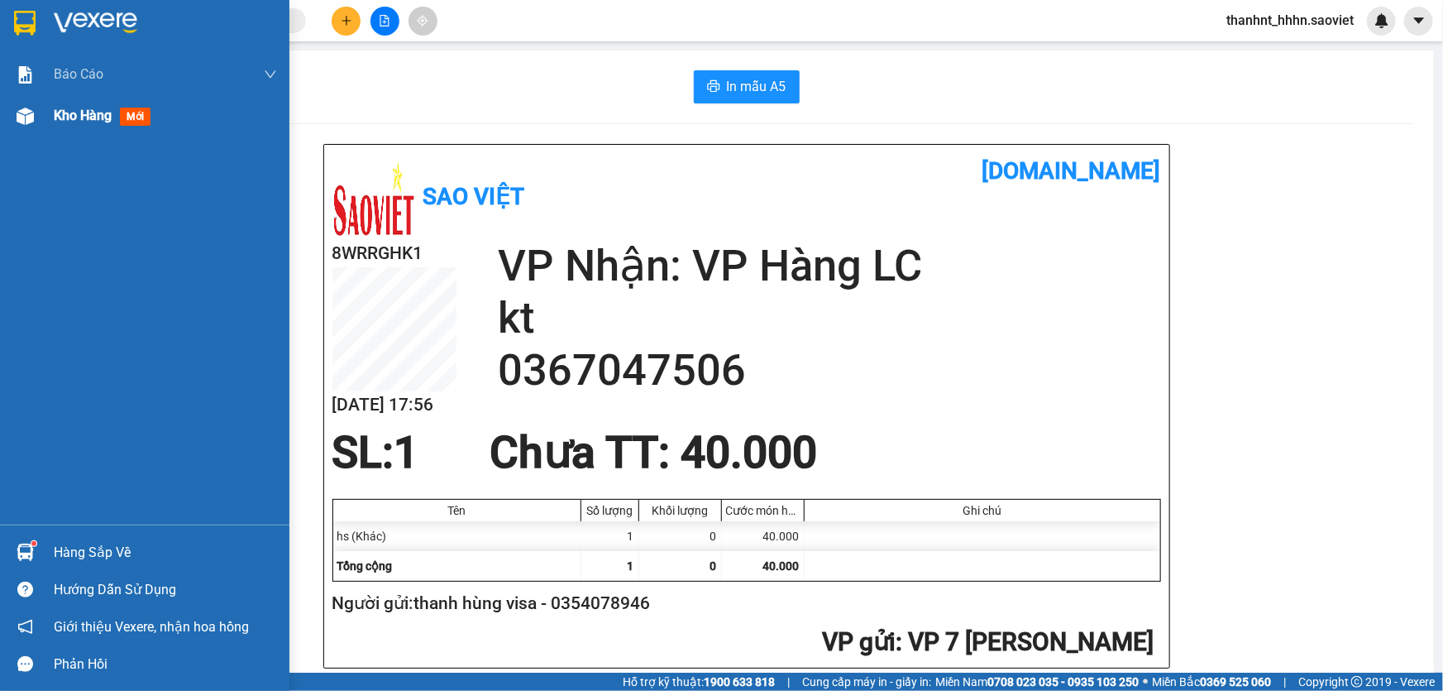
click at [69, 117] on span "Kho hàng" at bounding box center [83, 116] width 58 height 16
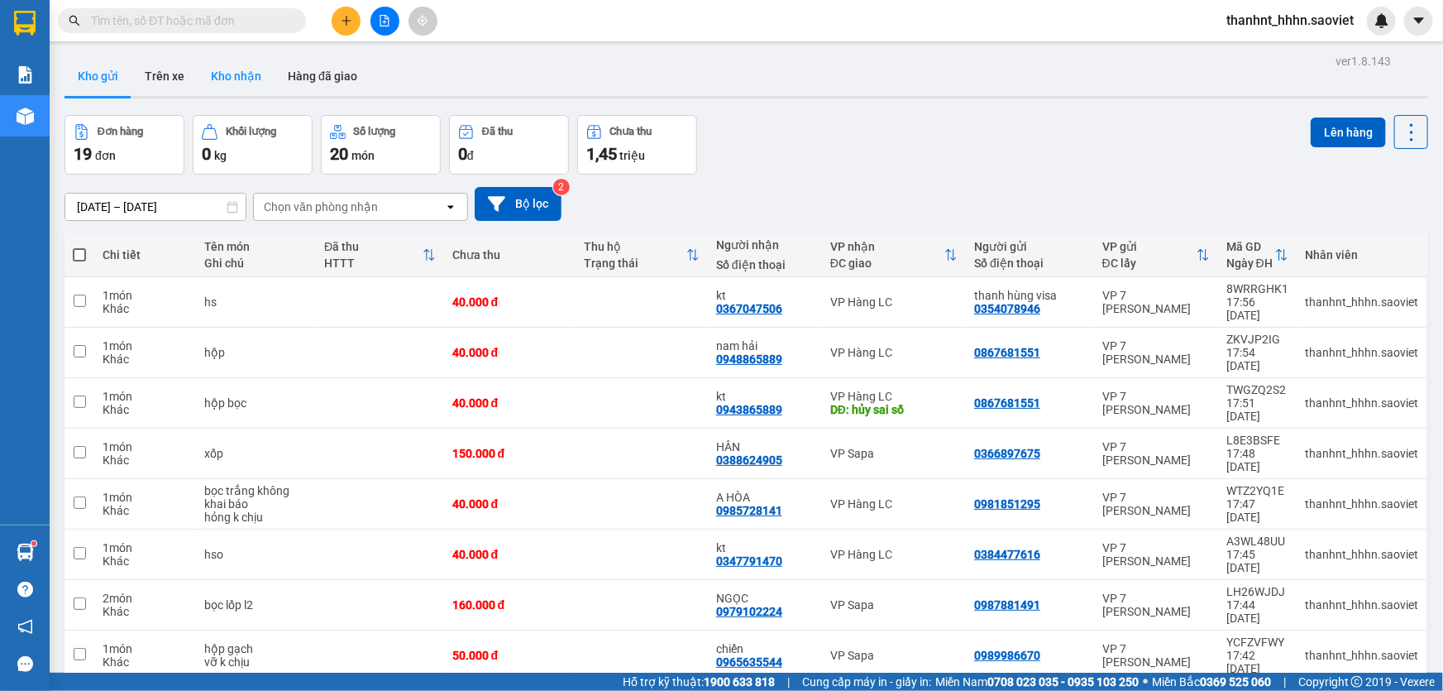
click at [240, 75] on button "Kho nhận" at bounding box center [236, 76] width 77 height 40
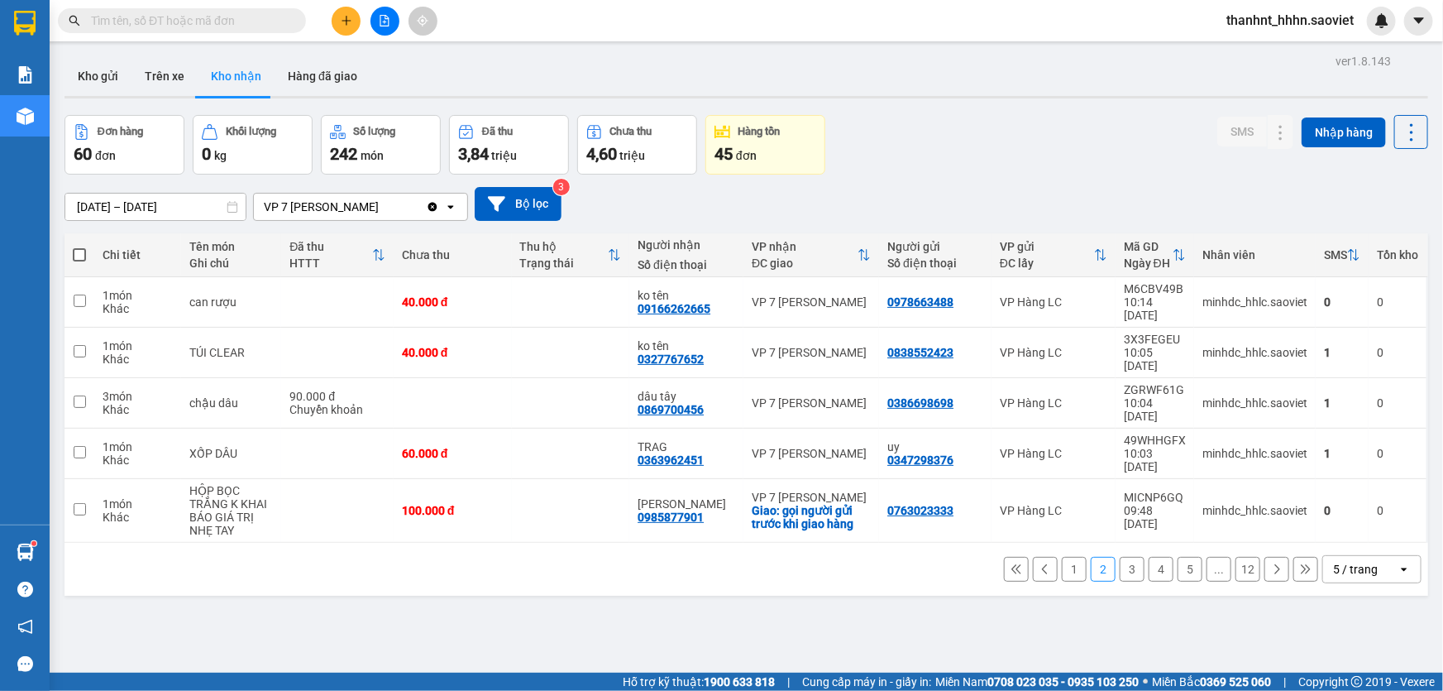
click at [1062, 557] on button "1" at bounding box center [1074, 569] width 25 height 25
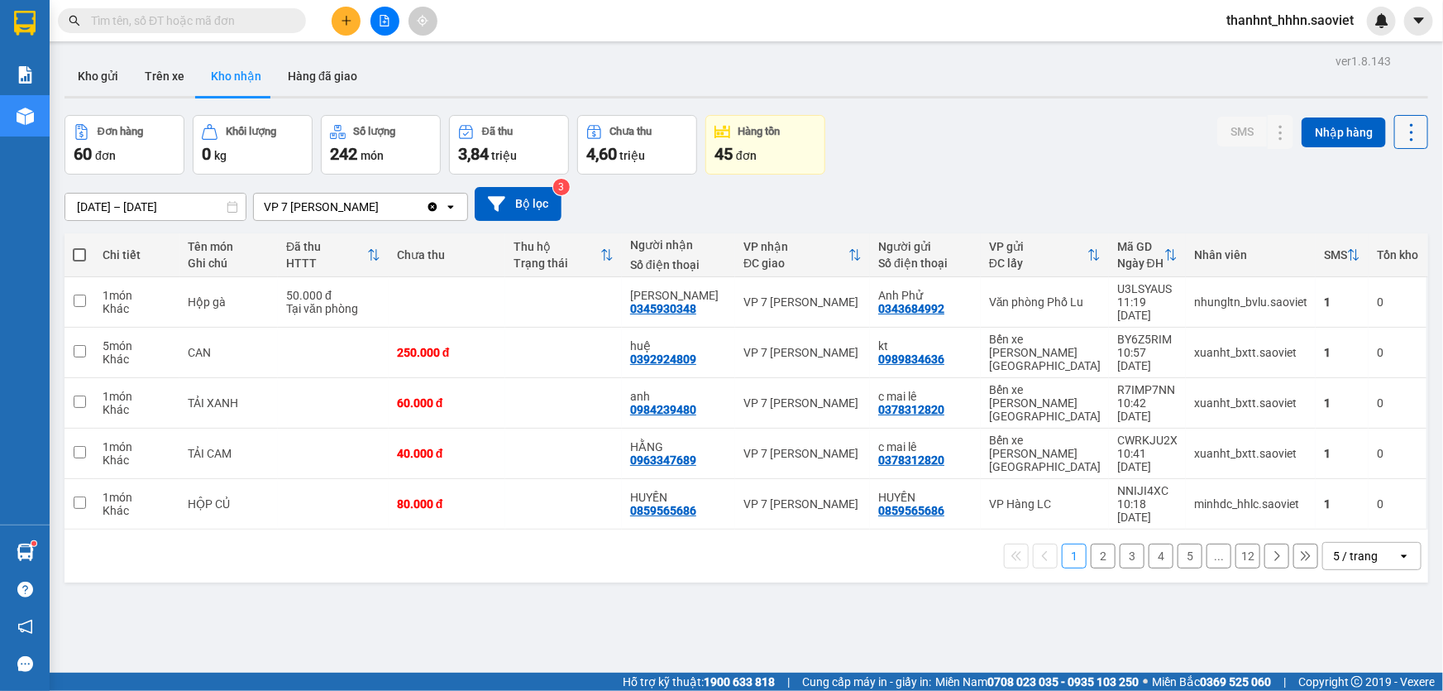
click at [1400, 128] on icon at bounding box center [1411, 132] width 23 height 23
click at [1369, 198] on span "Làm mới" at bounding box center [1377, 206] width 45 height 17
click at [1237, 295] on button at bounding box center [1248, 302] width 23 height 29
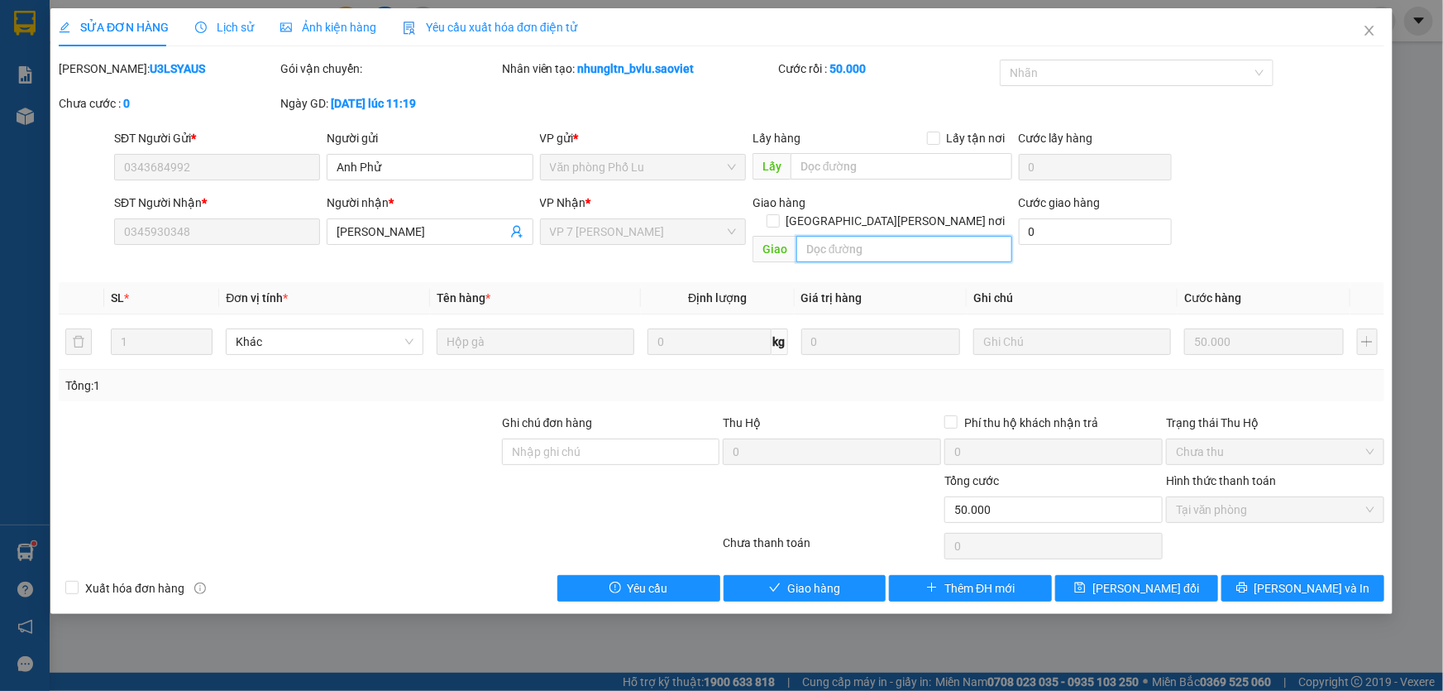
click at [845, 236] on input "text" at bounding box center [905, 249] width 216 height 26
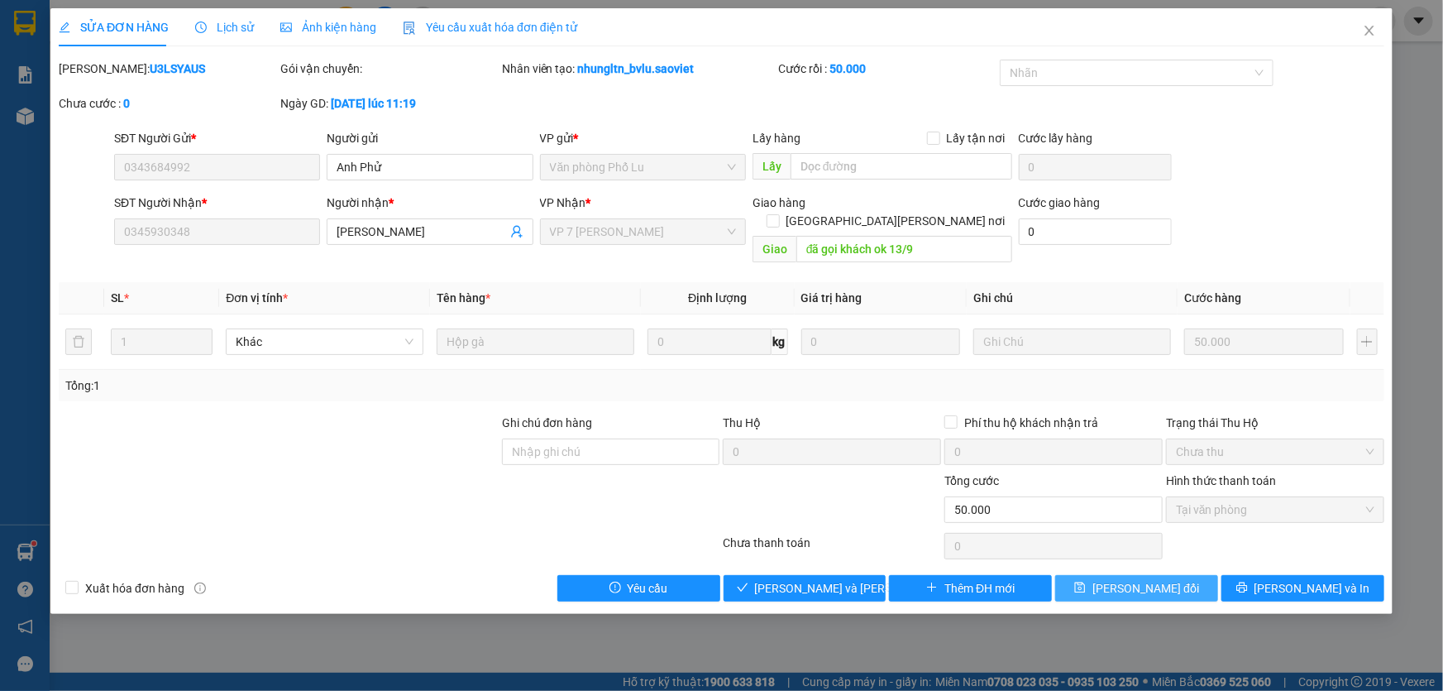
click at [1104, 575] on button "[PERSON_NAME] đổi" at bounding box center [1136, 588] width 163 height 26
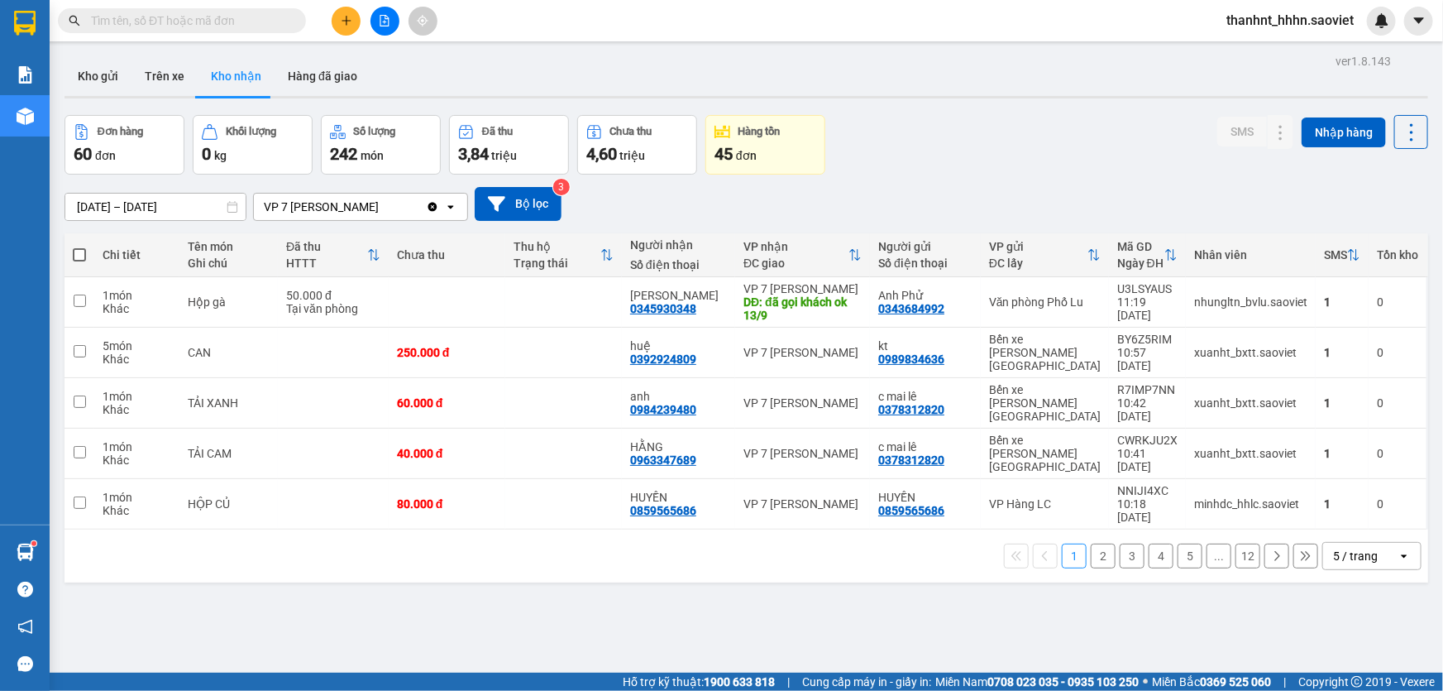
click at [256, 19] on input "text" at bounding box center [188, 21] width 195 height 18
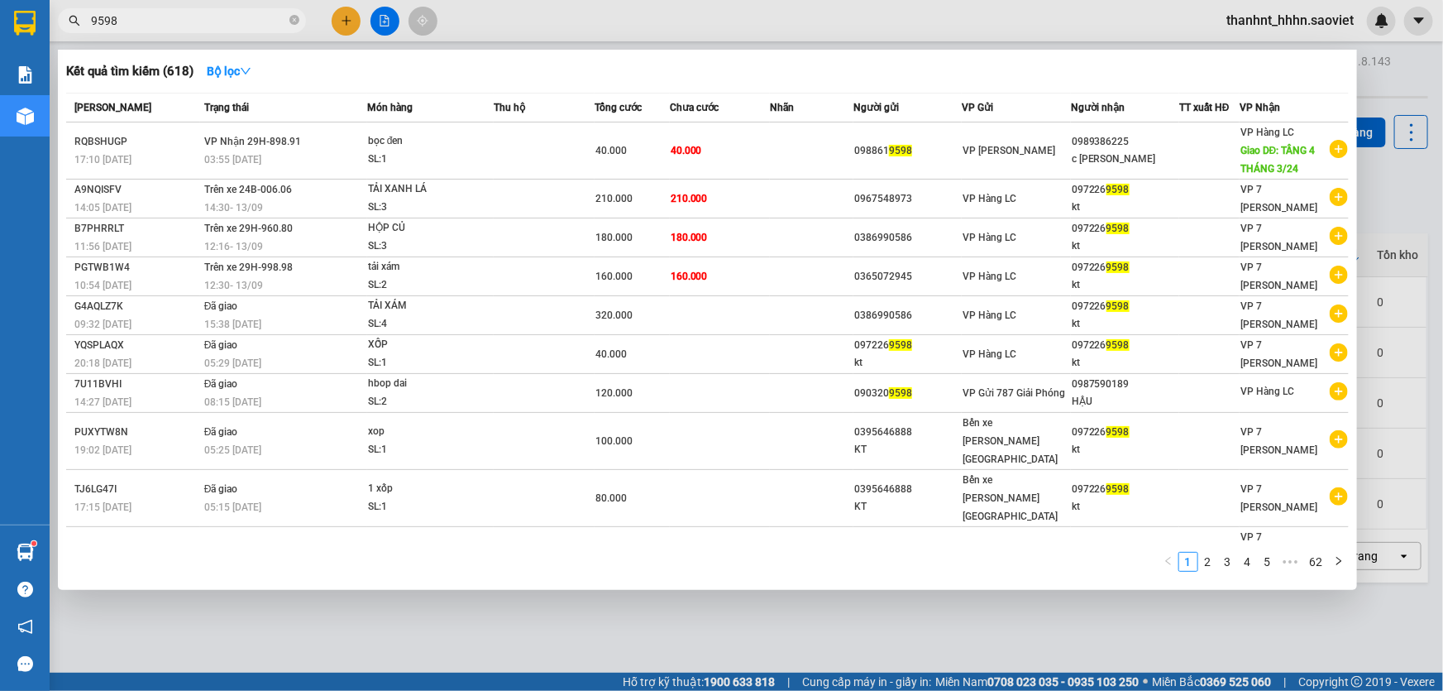
click at [295, 18] on icon "close-circle" at bounding box center [295, 20] width 10 height 10
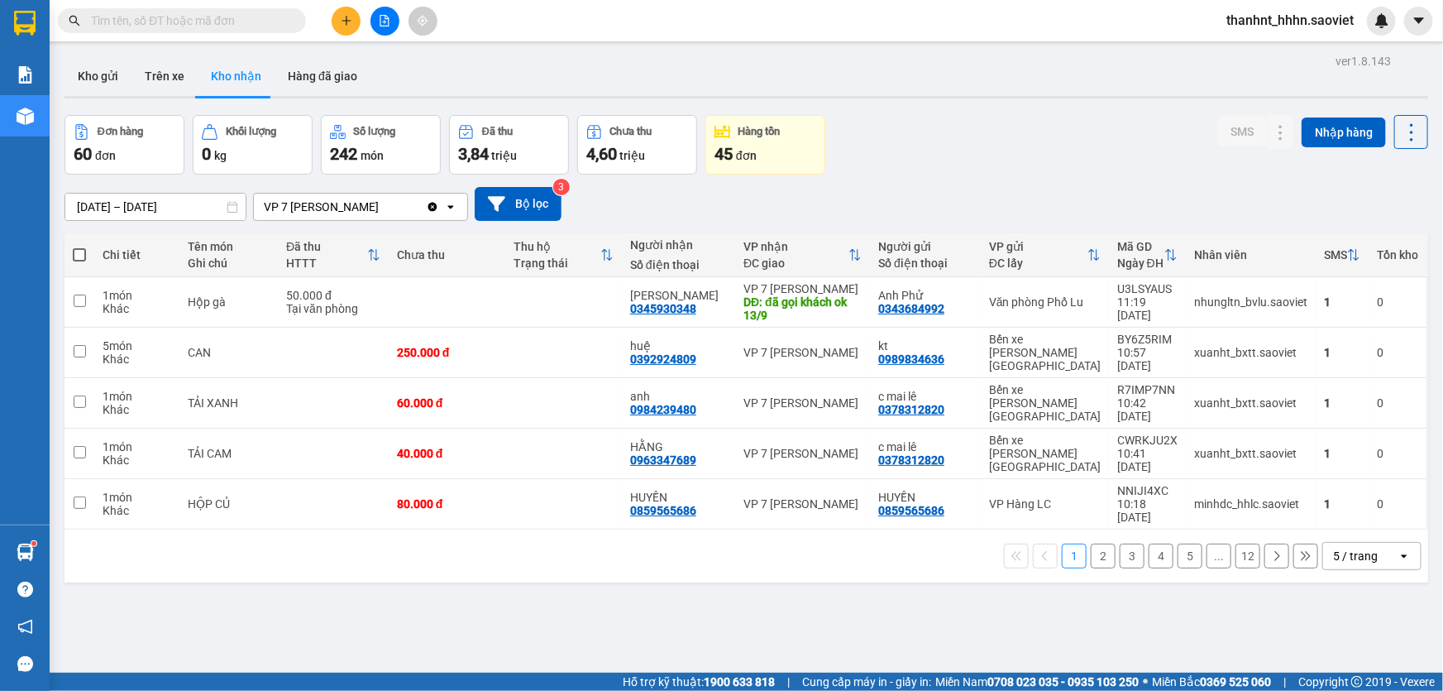
click at [248, 18] on input "text" at bounding box center [188, 21] width 195 height 18
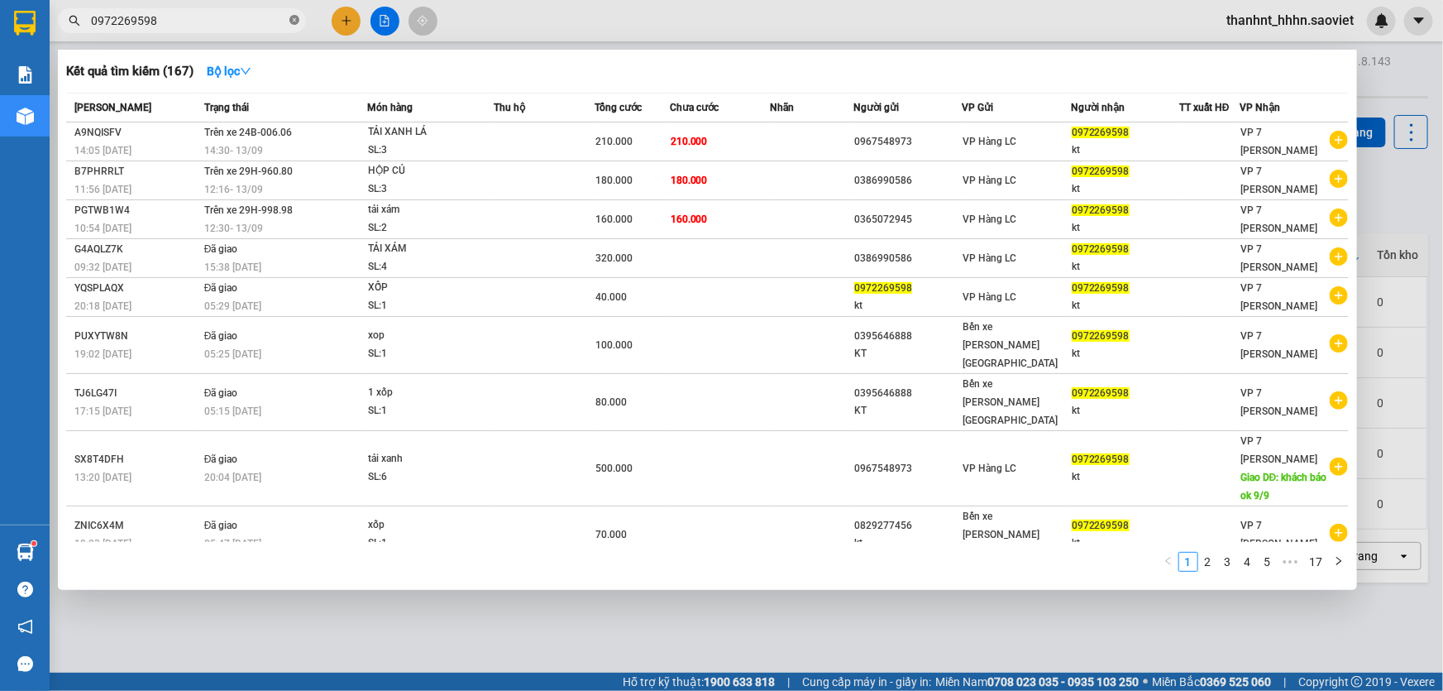
click at [294, 21] on icon "close-circle" at bounding box center [295, 20] width 10 height 10
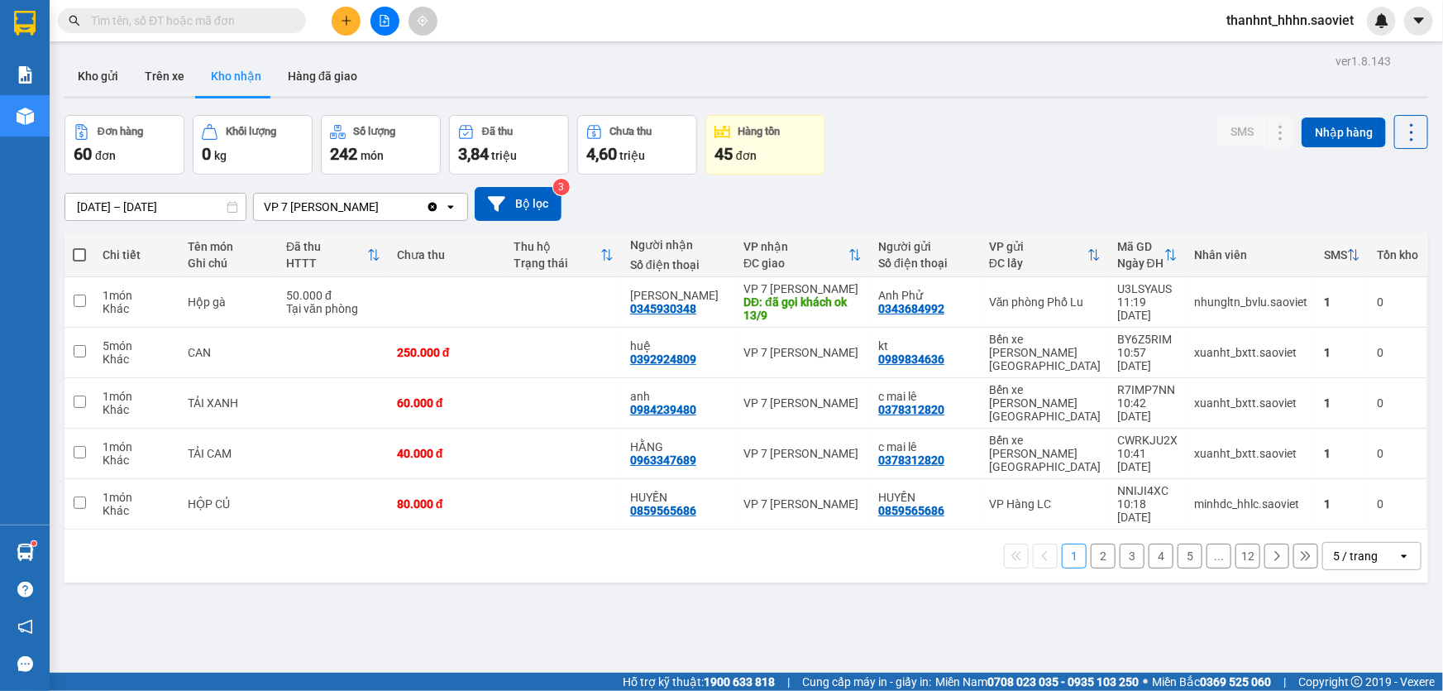
click at [230, 26] on input "text" at bounding box center [188, 21] width 195 height 18
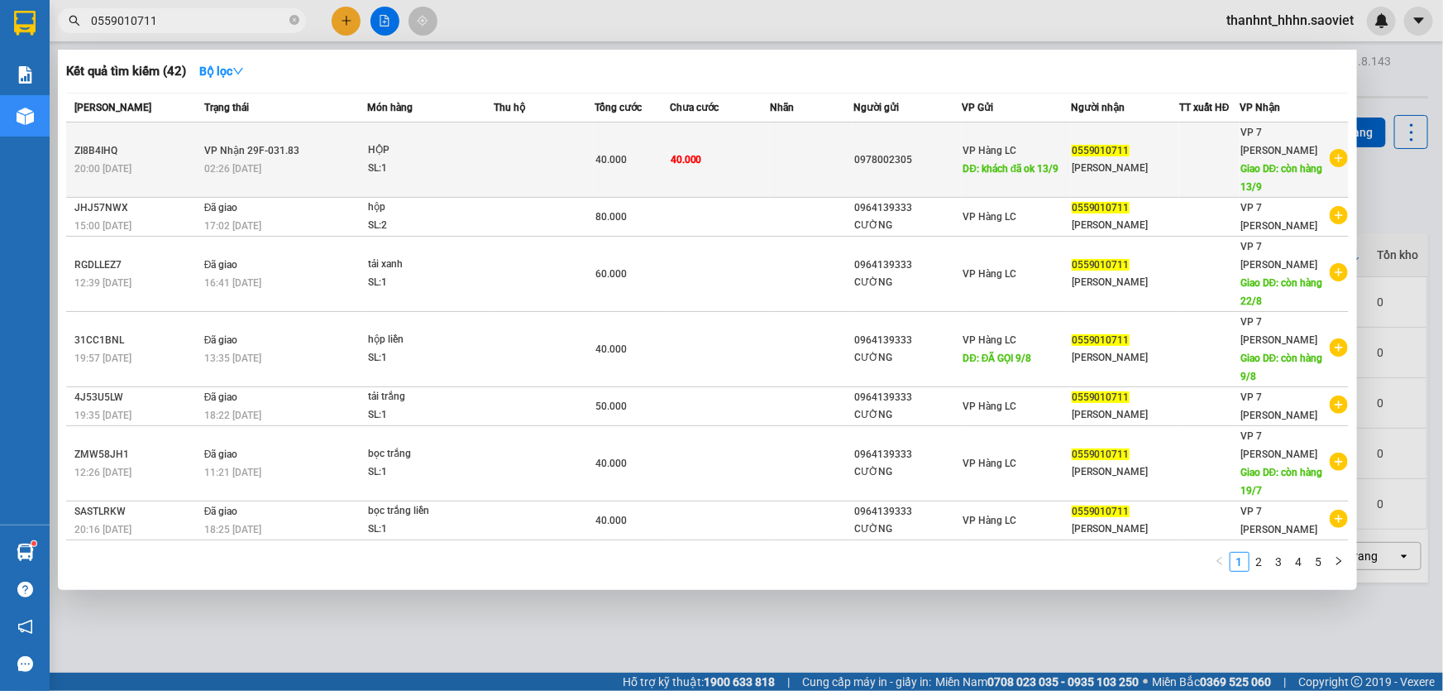
click at [722, 149] on td "40.000" at bounding box center [720, 159] width 100 height 75
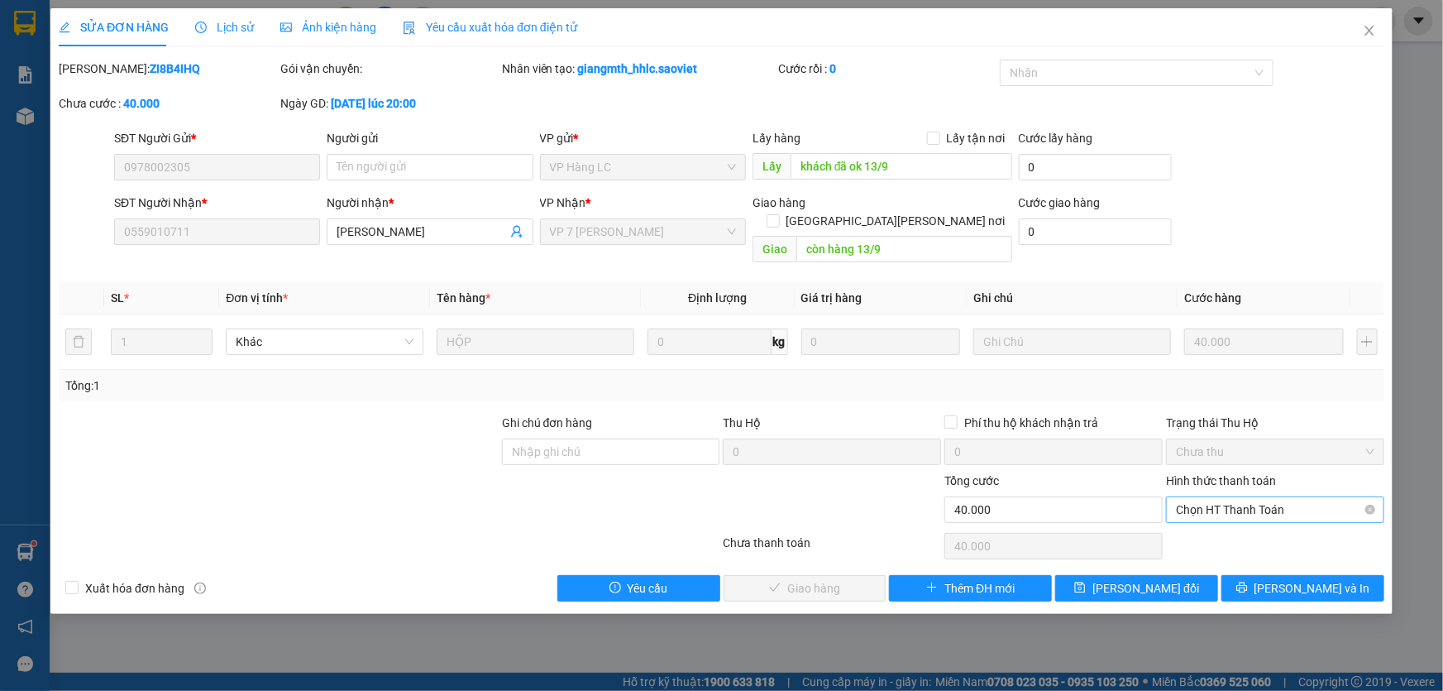
click at [1213, 497] on span "Chọn HT Thanh Toán" at bounding box center [1275, 509] width 199 height 25
click at [1218, 548] on div "Chuyển khoản" at bounding box center [1275, 550] width 199 height 18
click at [783, 579] on span "Lưu và Giao hàng" at bounding box center [866, 588] width 223 height 18
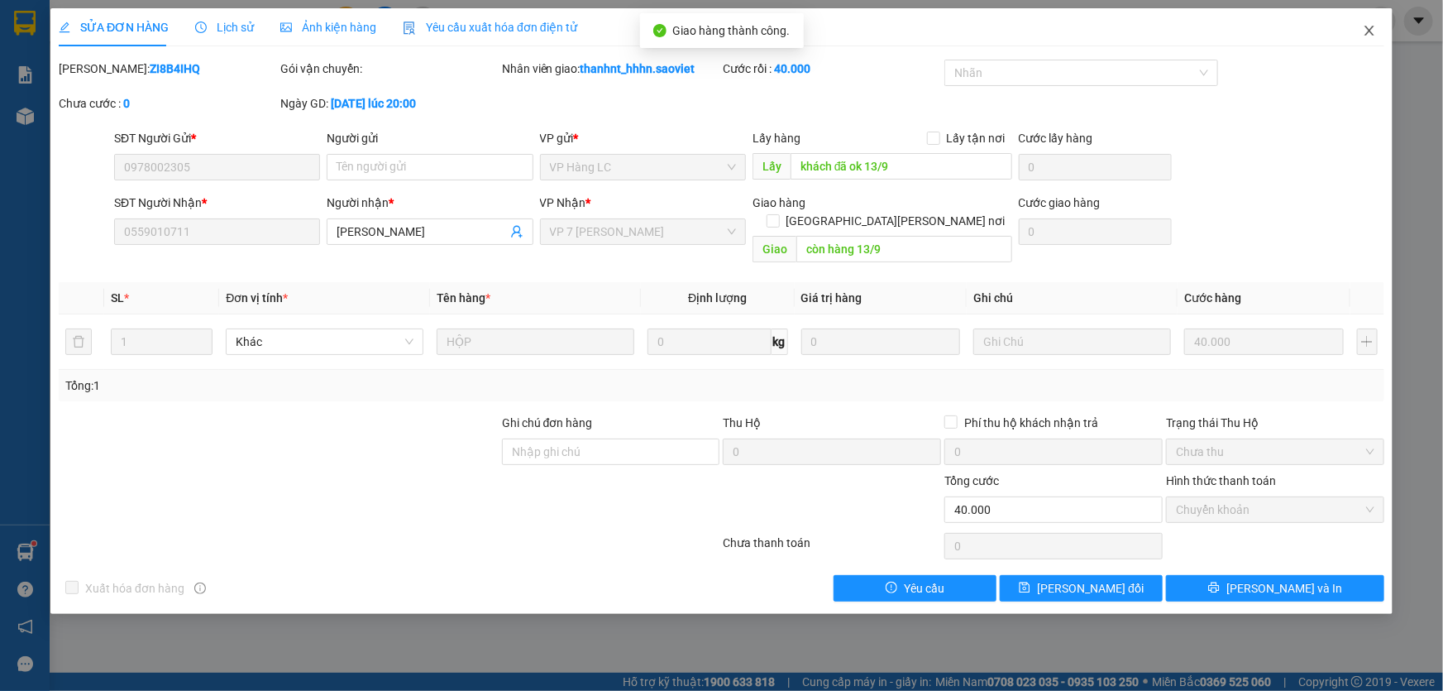
click at [1372, 27] on icon "close" at bounding box center [1369, 30] width 13 height 13
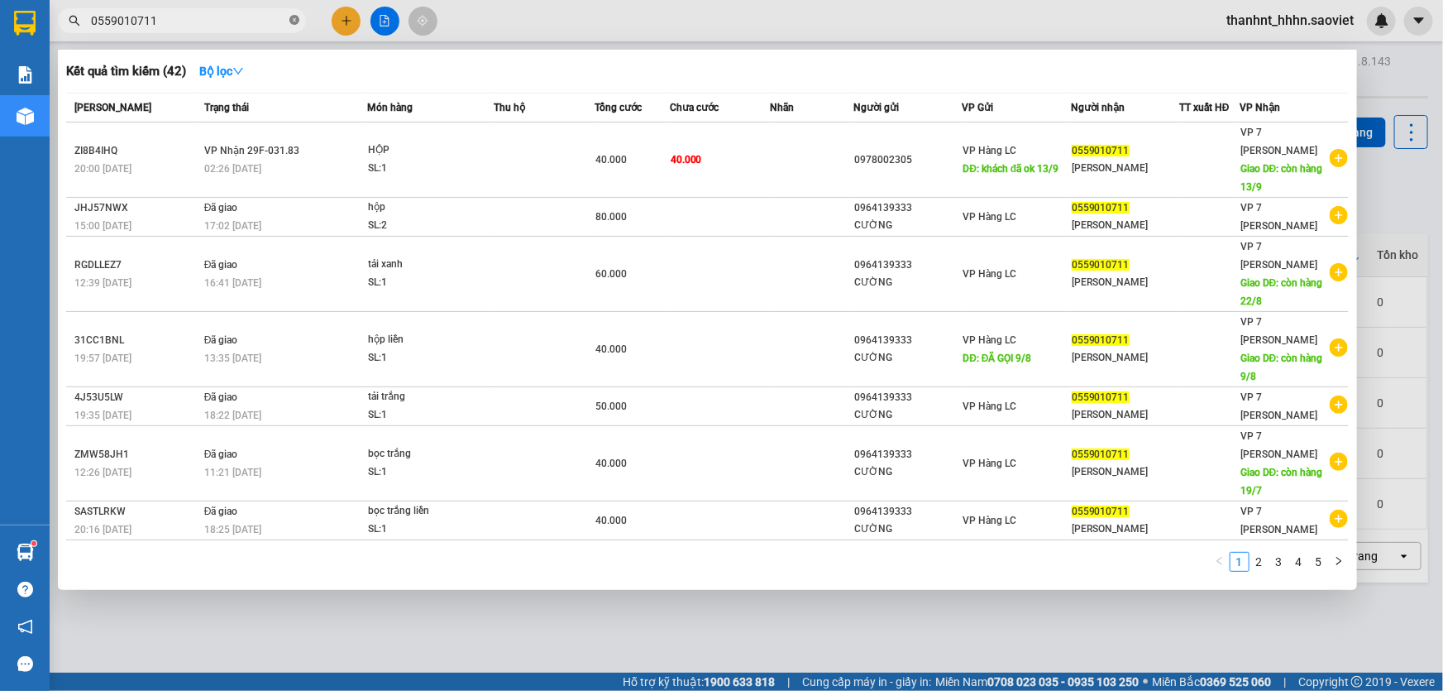
click at [290, 19] on icon "close-circle" at bounding box center [295, 20] width 10 height 10
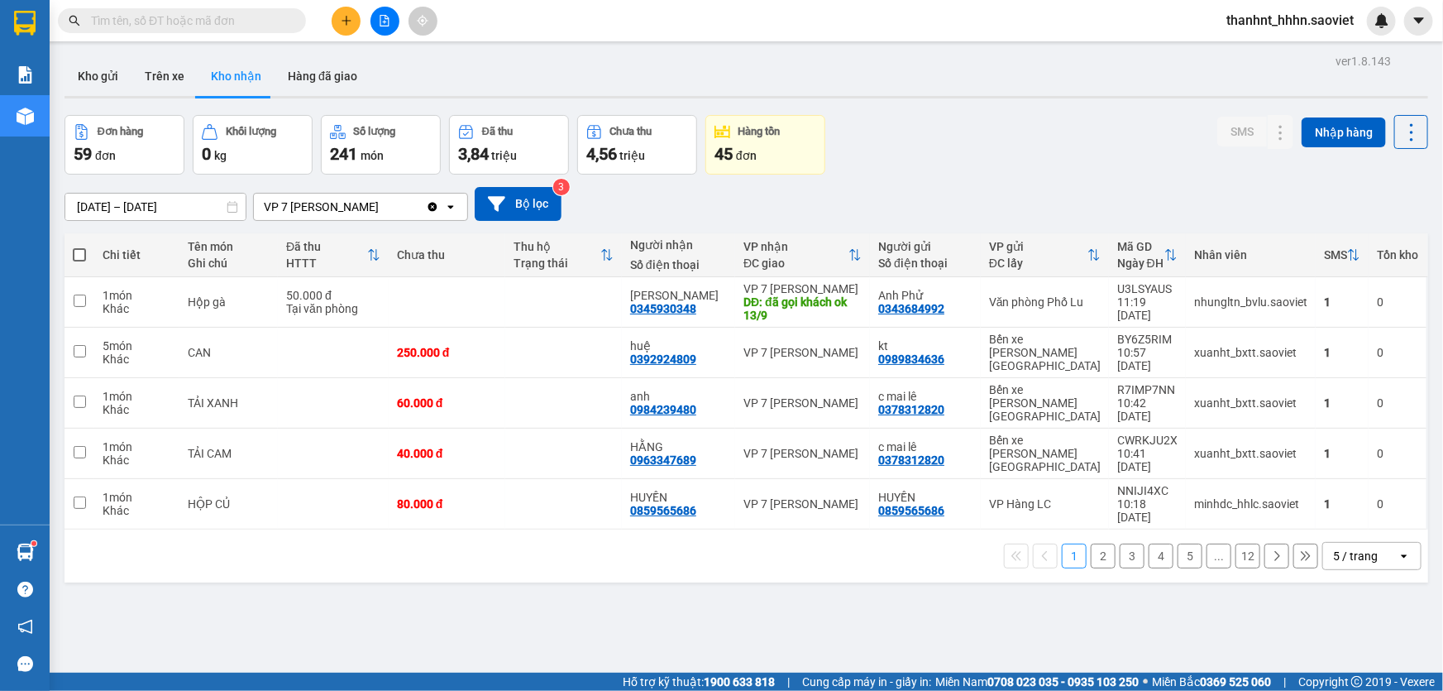
click at [252, 17] on input "text" at bounding box center [188, 21] width 195 height 18
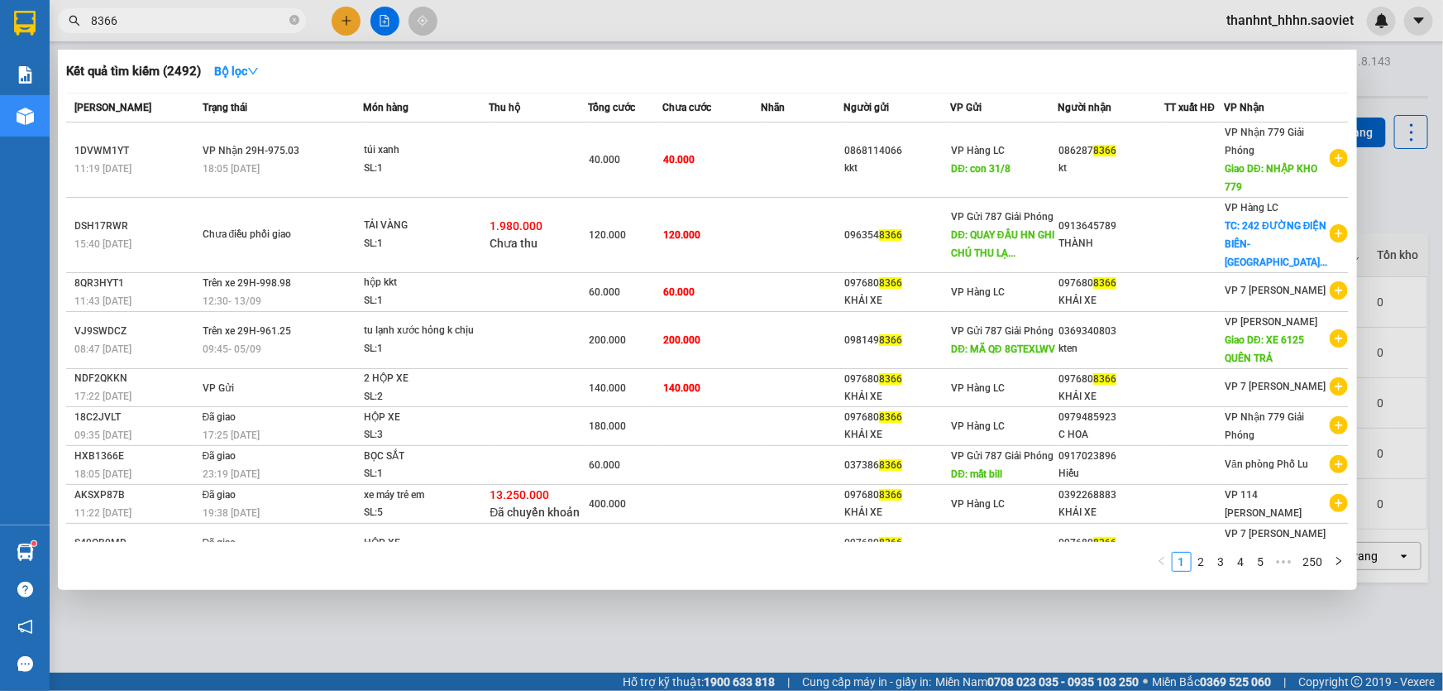
click at [558, 17] on div at bounding box center [721, 345] width 1443 height 691
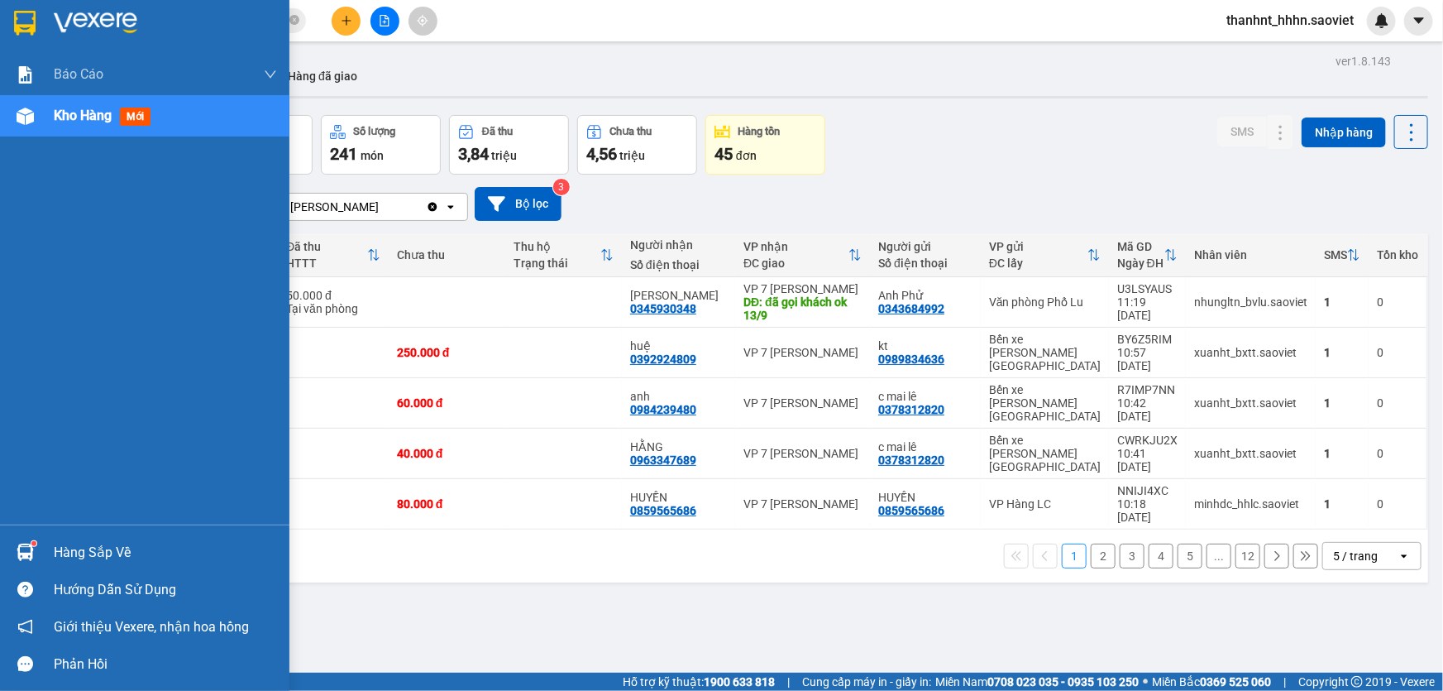
click at [111, 549] on div "Hàng sắp về" at bounding box center [165, 552] width 223 height 25
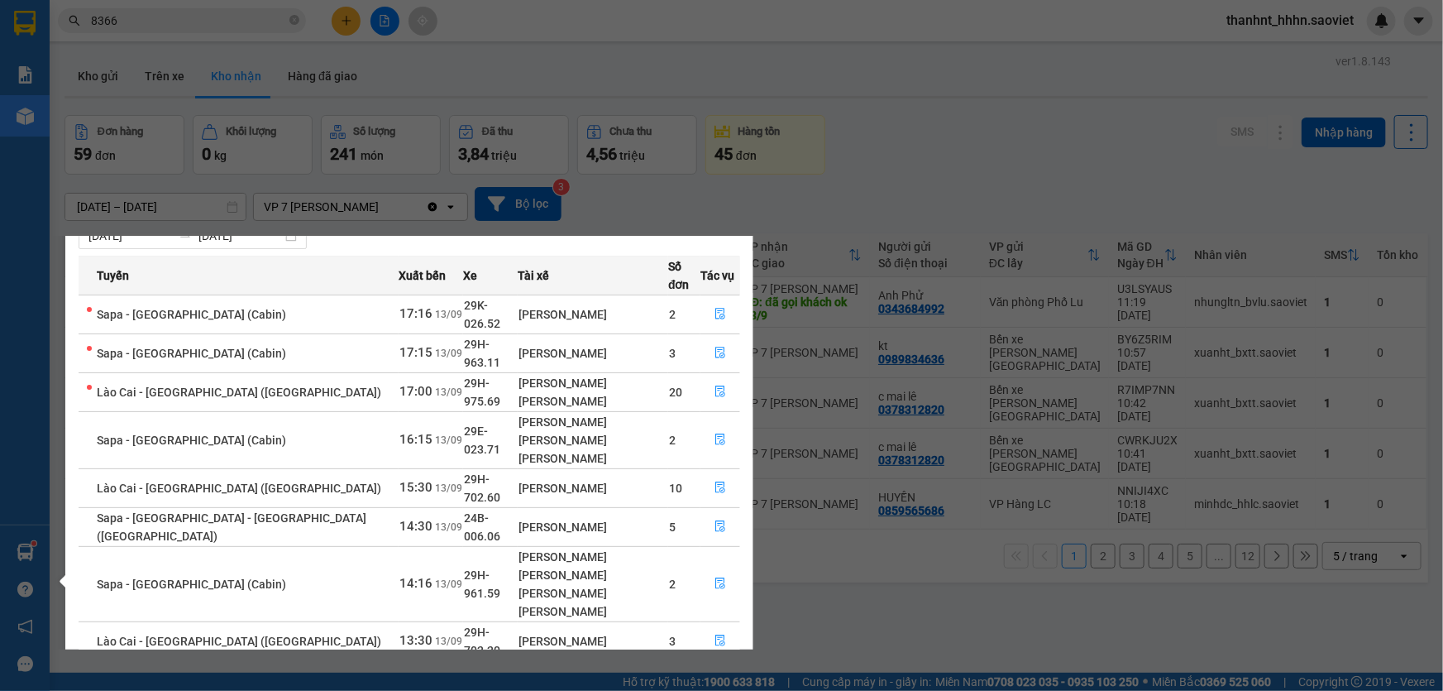
scroll to position [66, 0]
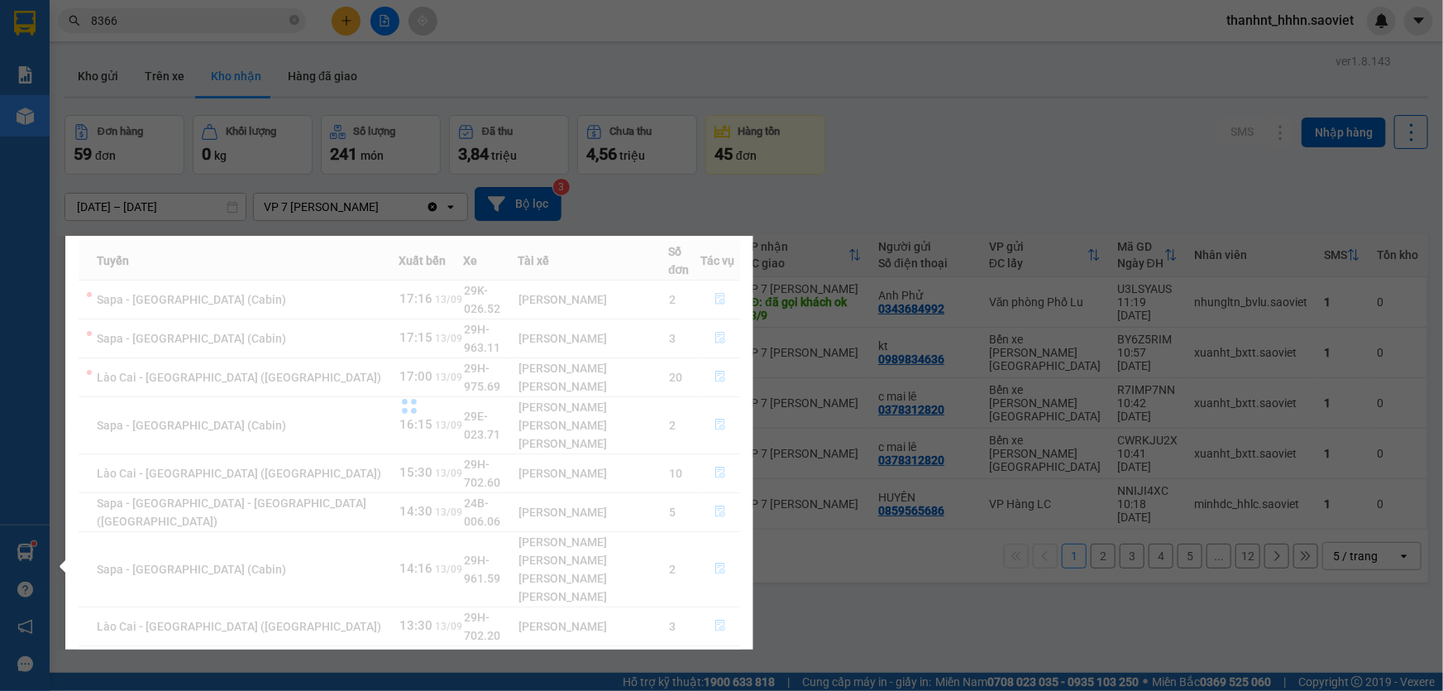
scroll to position [0, 0]
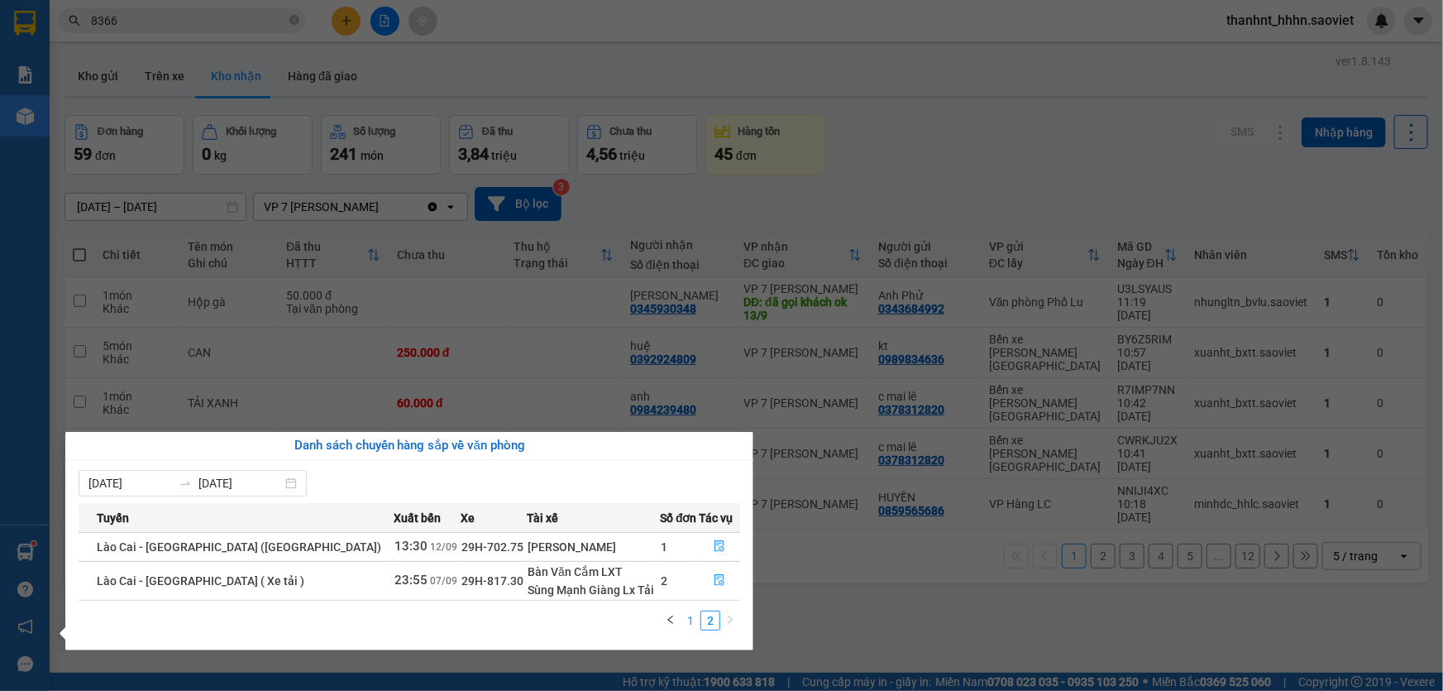
click at [694, 615] on link "1" at bounding box center [691, 620] width 18 height 18
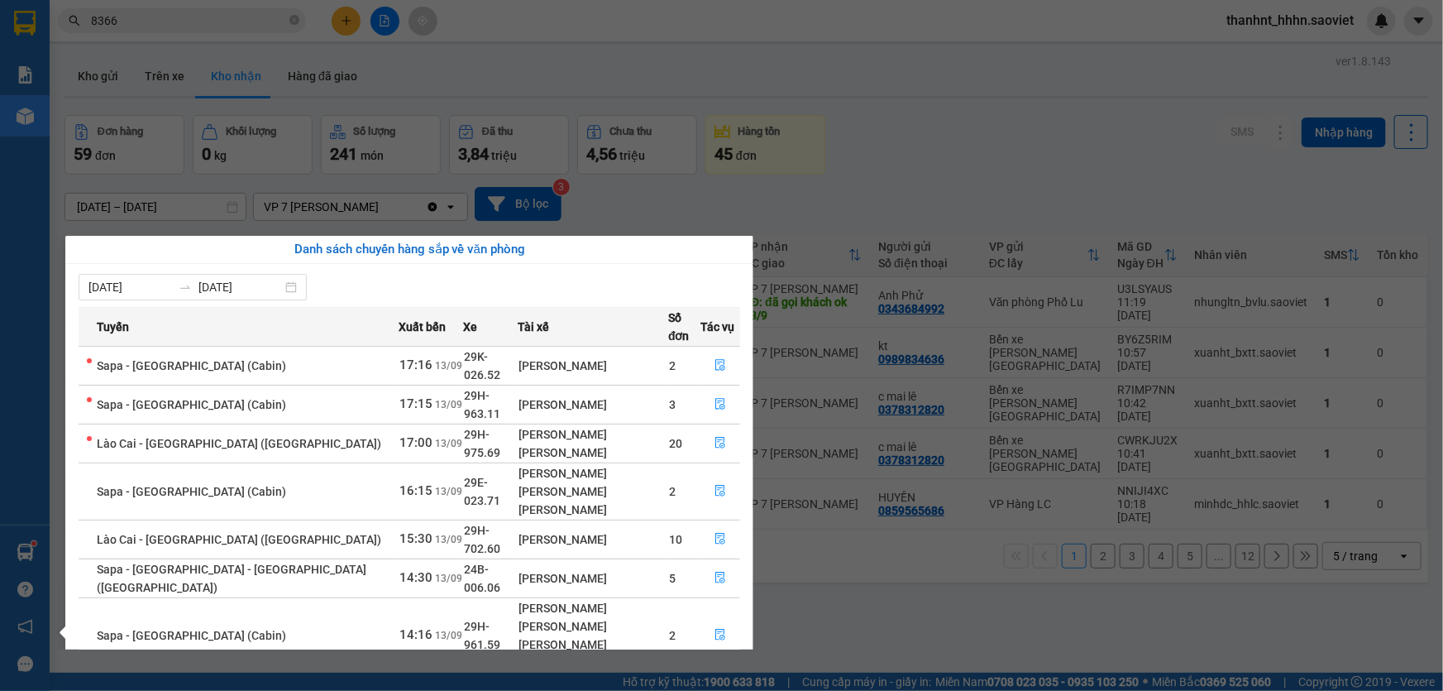
scroll to position [66, 0]
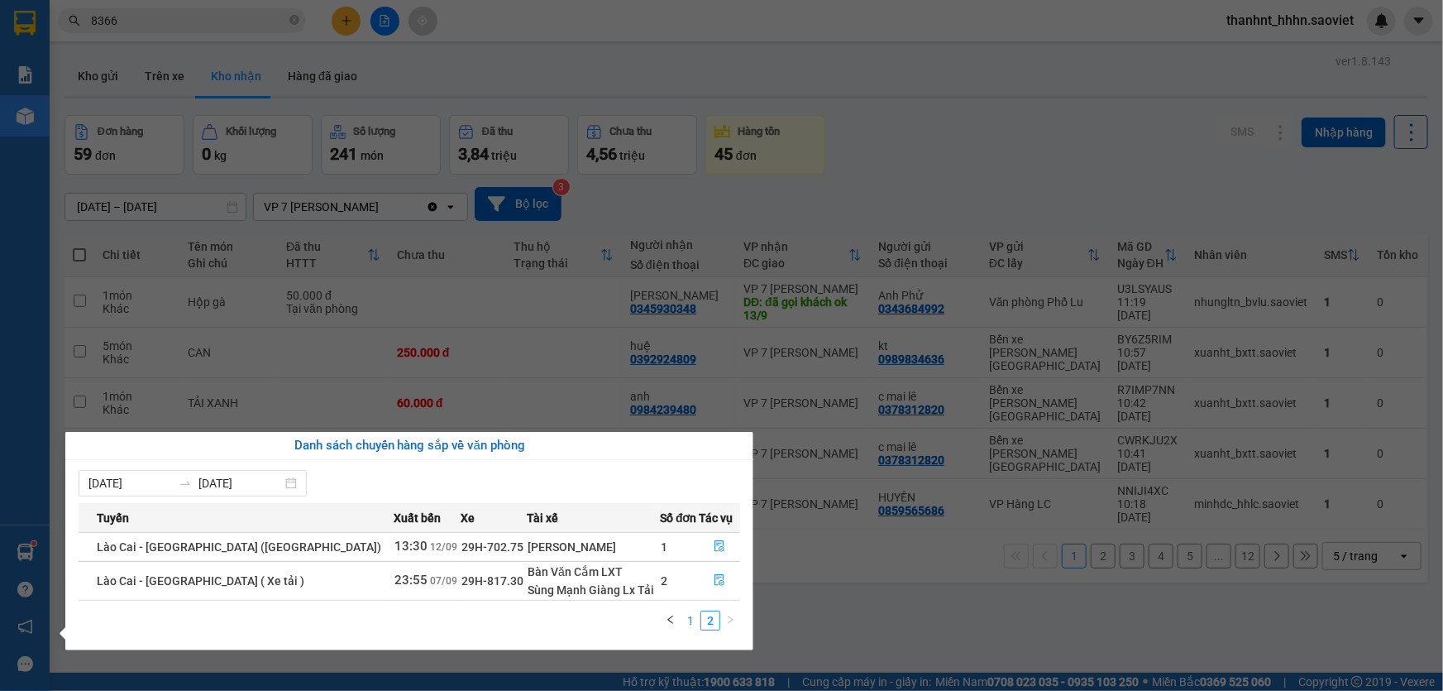
scroll to position [0, 0]
click at [689, 624] on link "1" at bounding box center [691, 620] width 18 height 18
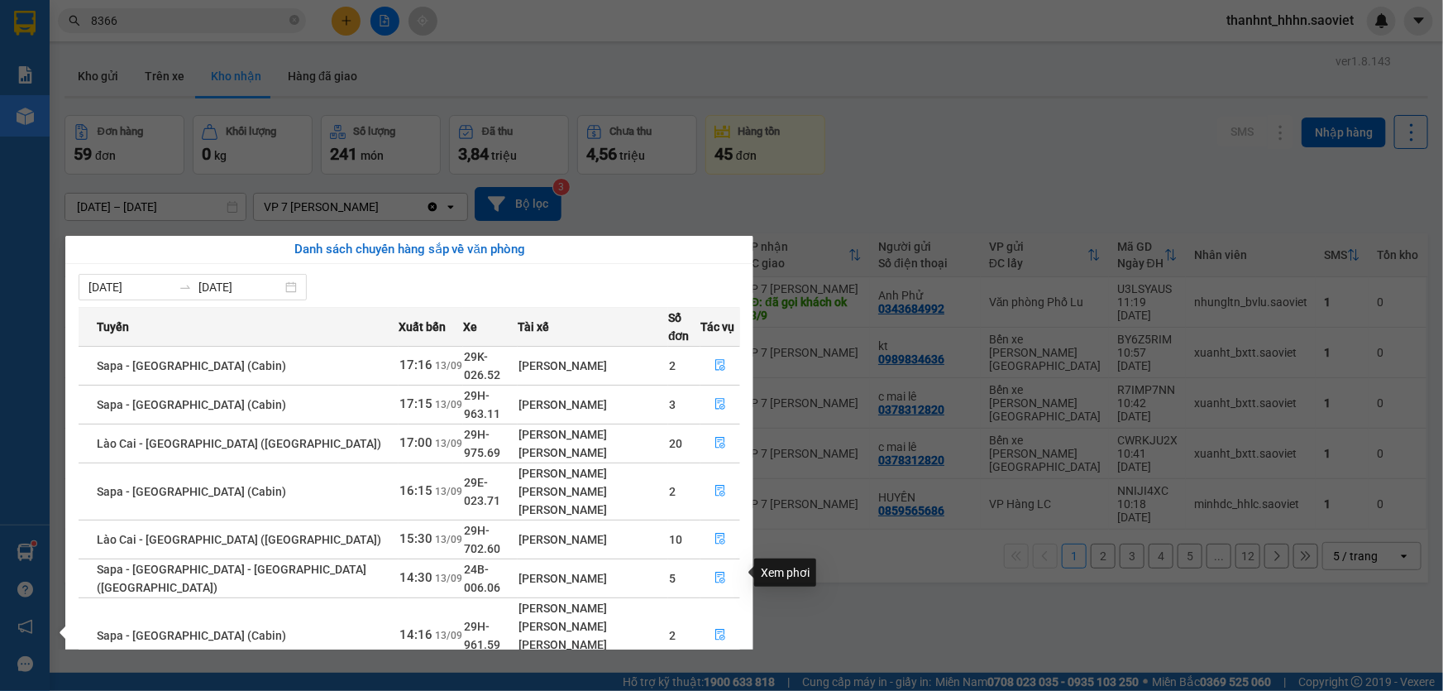
click at [715, 686] on icon "file-done" at bounding box center [721, 692] width 12 height 12
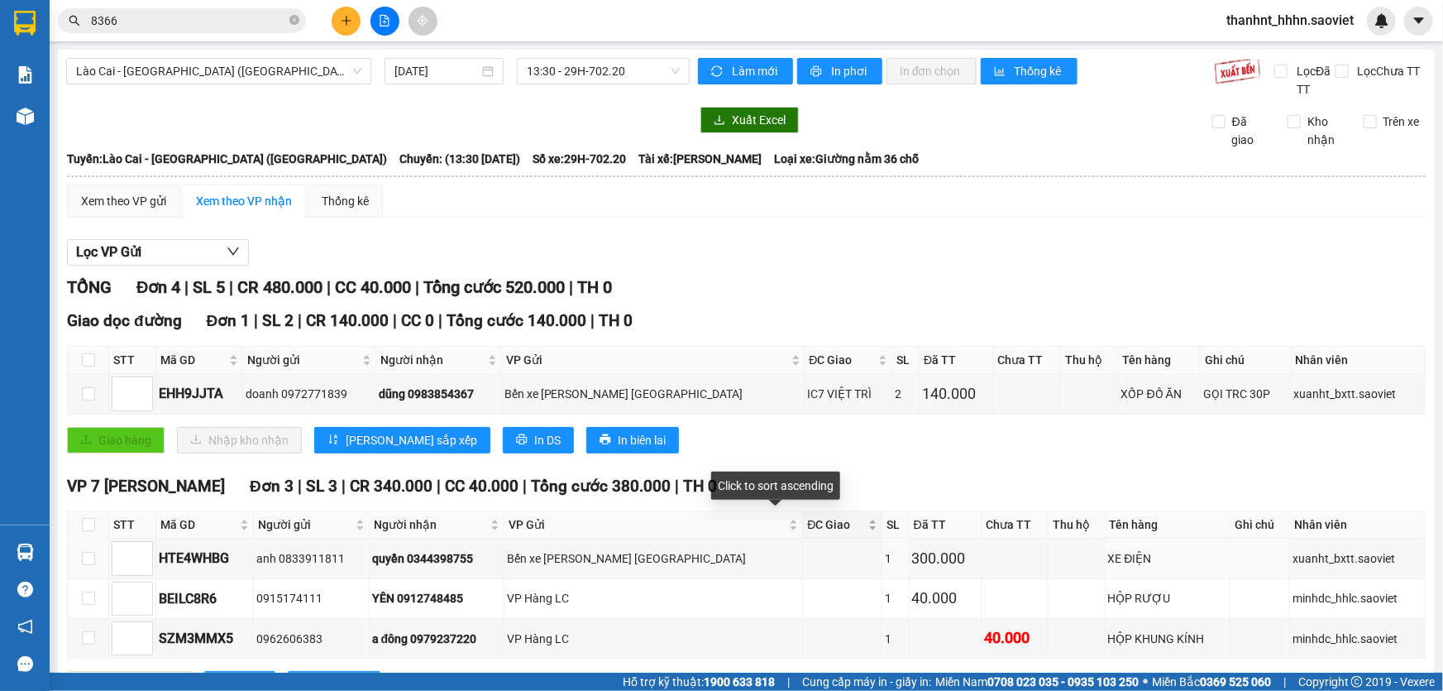
scroll to position [69, 0]
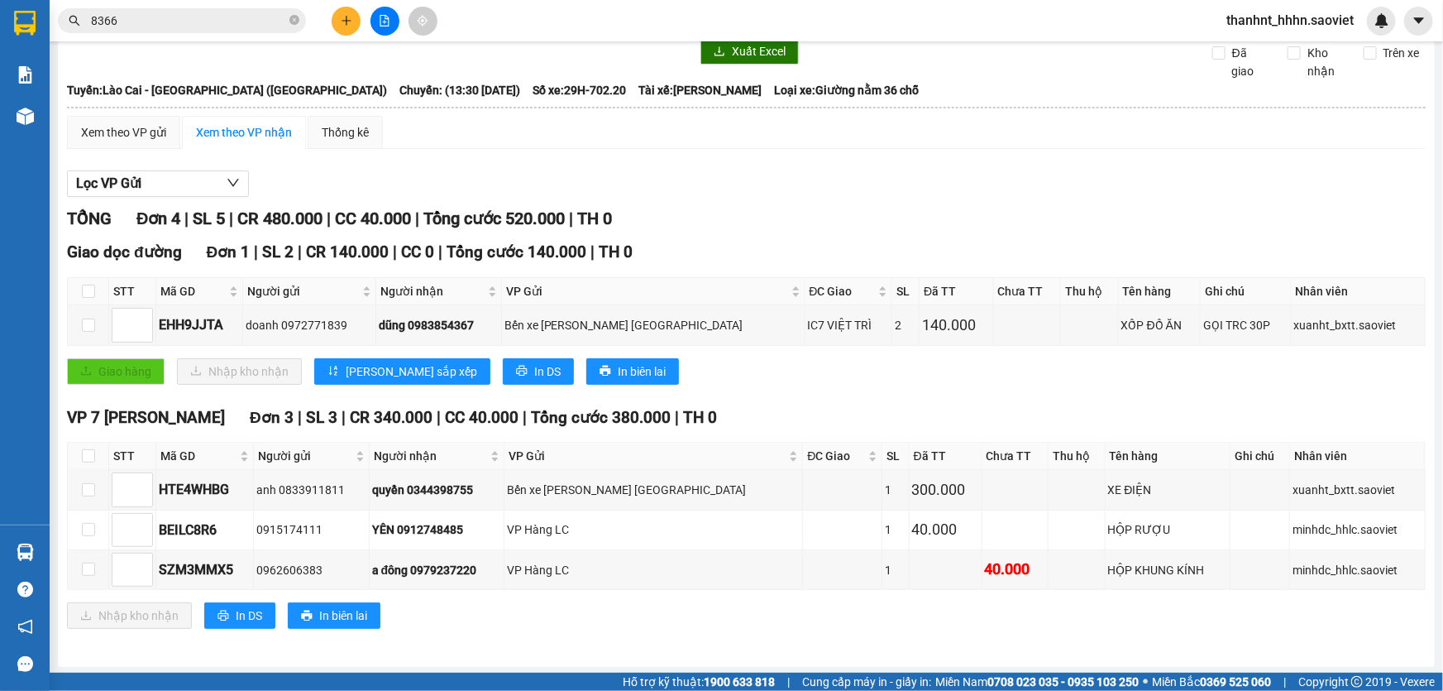
click at [184, 17] on input "8366" at bounding box center [188, 21] width 195 height 18
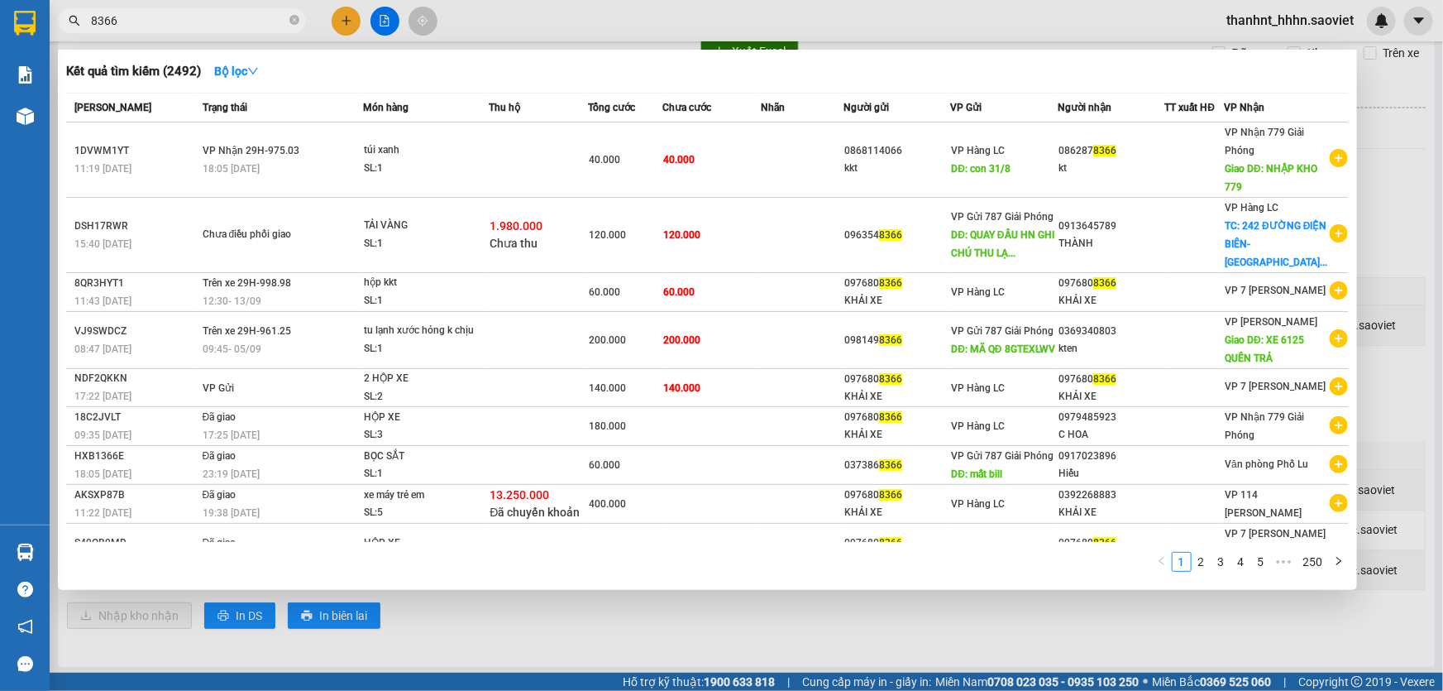
click at [184, 17] on input "8366" at bounding box center [188, 21] width 195 height 18
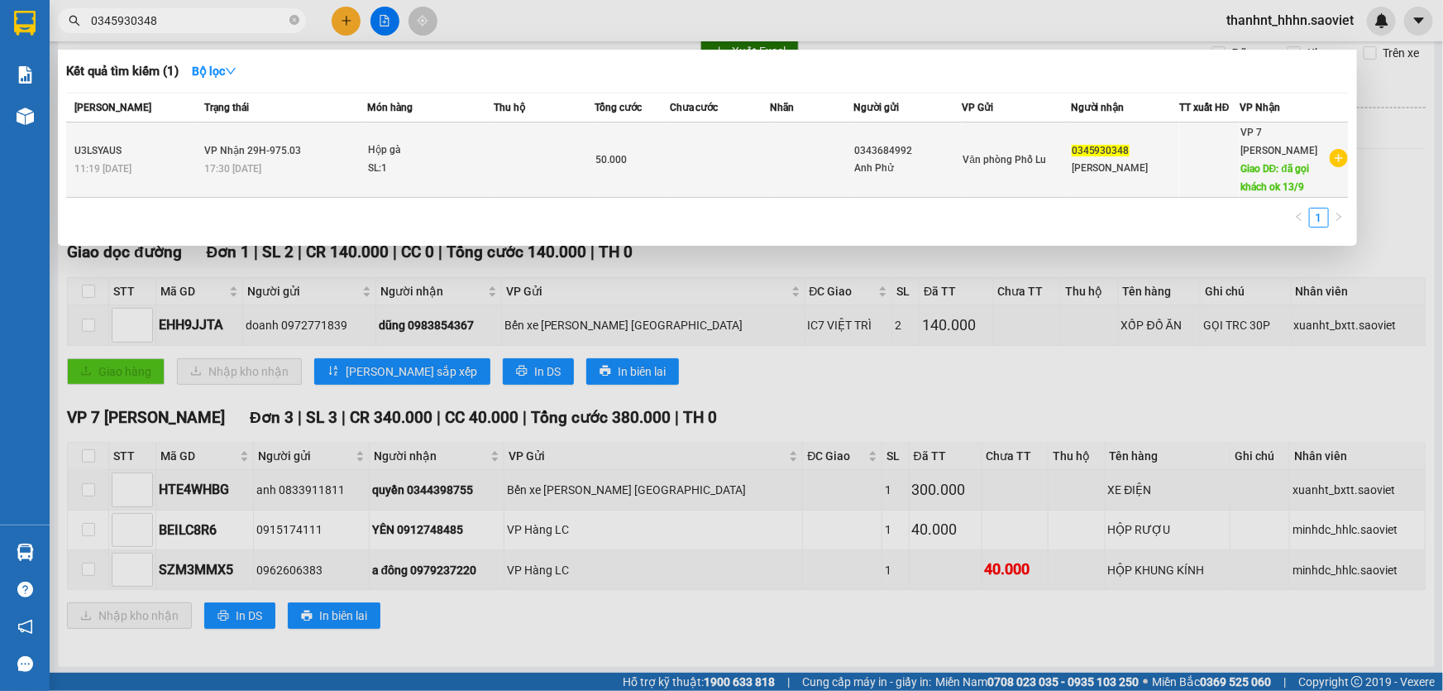
click at [629, 152] on div "50.000" at bounding box center [633, 160] width 74 height 18
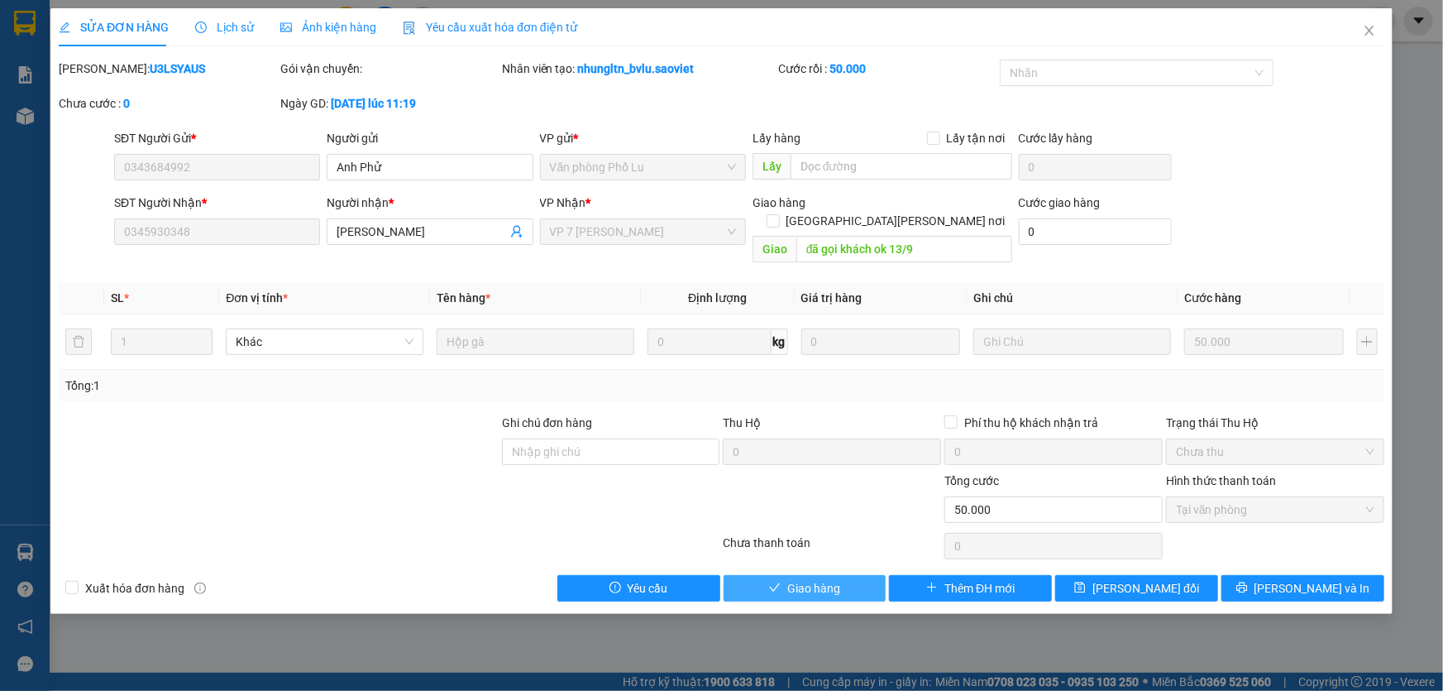
click at [847, 575] on button "Giao hàng" at bounding box center [805, 588] width 163 height 26
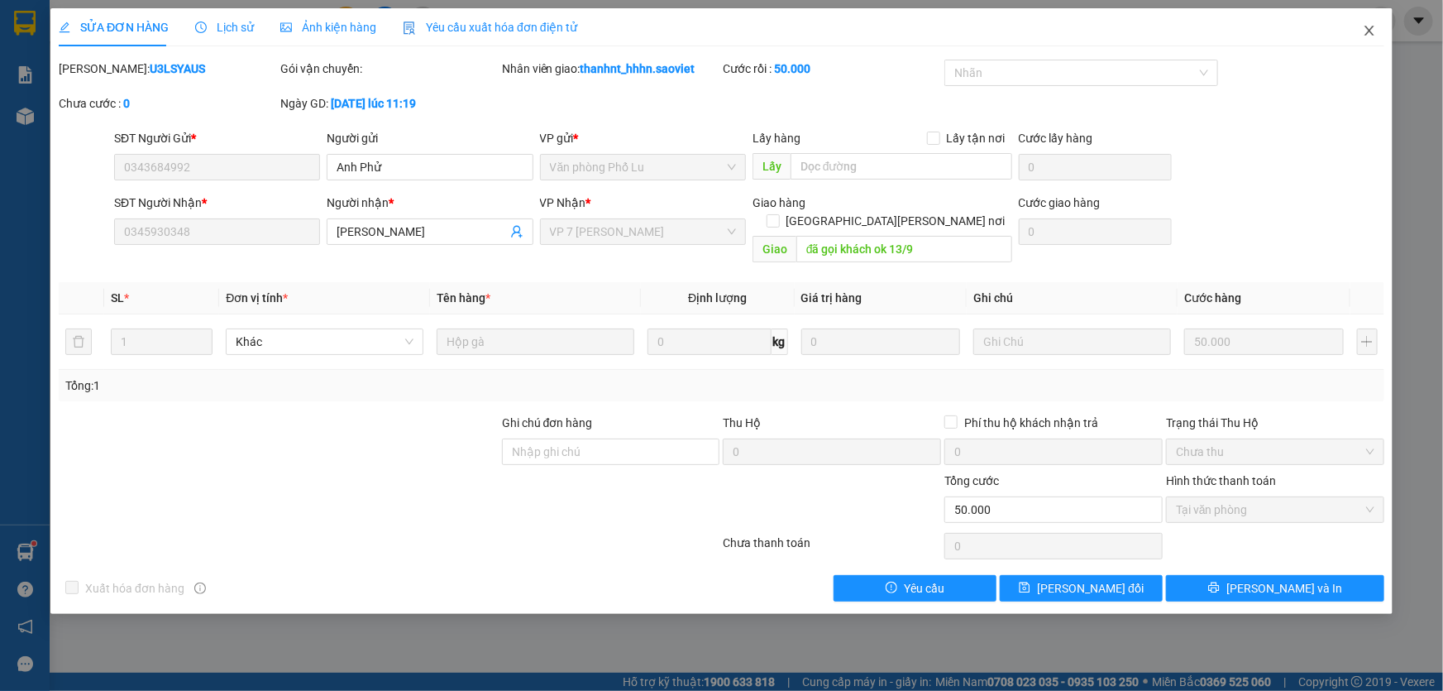
click at [1369, 31] on icon "close" at bounding box center [1369, 30] width 13 height 13
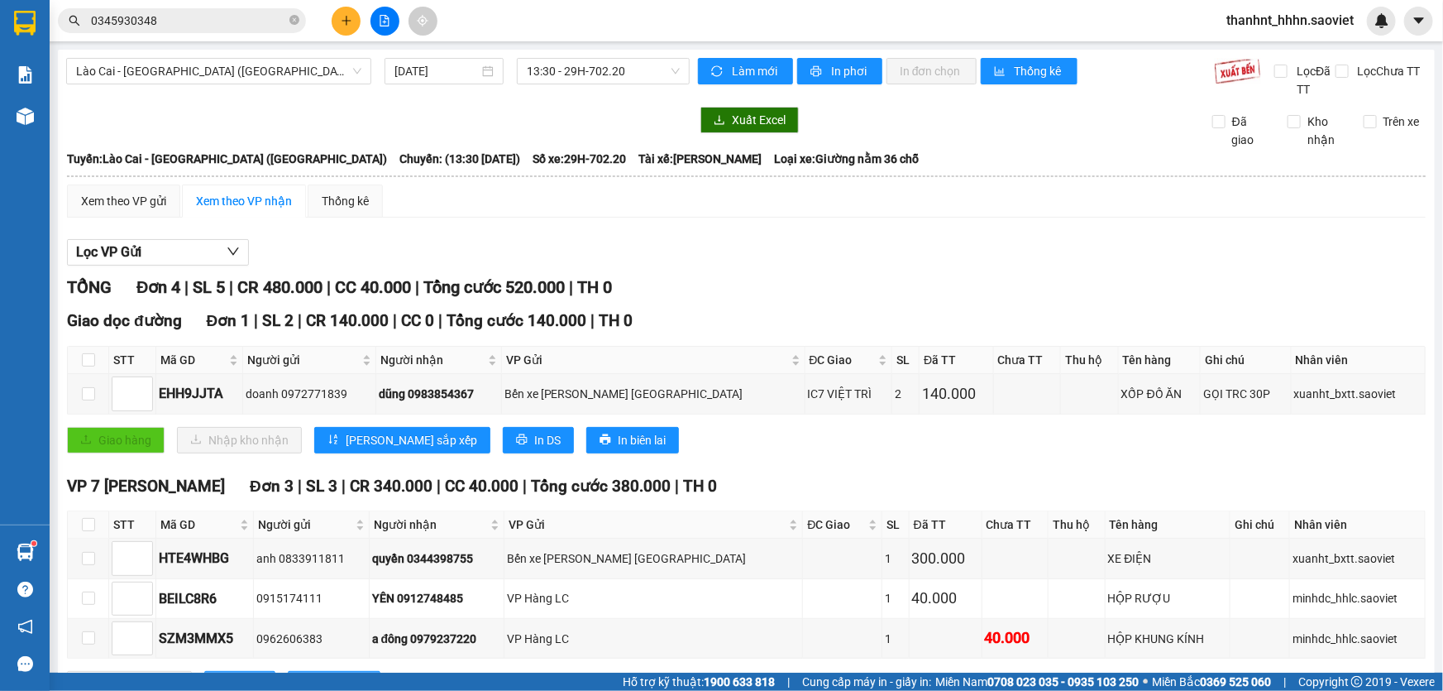
click at [343, 25] on icon "plus" at bounding box center [347, 21] width 12 height 12
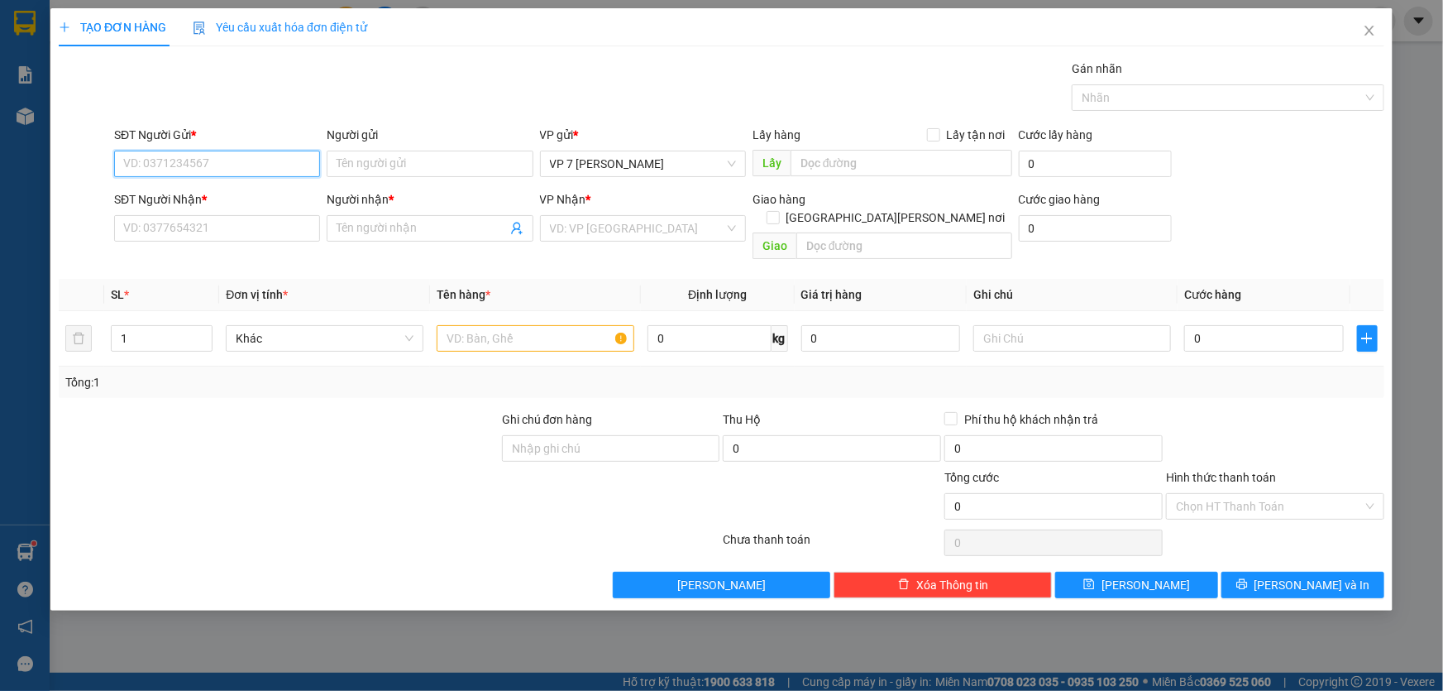
drag, startPoint x: 189, startPoint y: 165, endPoint x: 179, endPoint y: 160, distance: 12.2
click at [190, 165] on input "SĐT Người Gửi *" at bounding box center [217, 164] width 206 height 26
click at [165, 182] on div "0399494319 0399494319" at bounding box center [217, 196] width 206 height 33
click at [192, 165] on input "0399494319" at bounding box center [217, 164] width 206 height 26
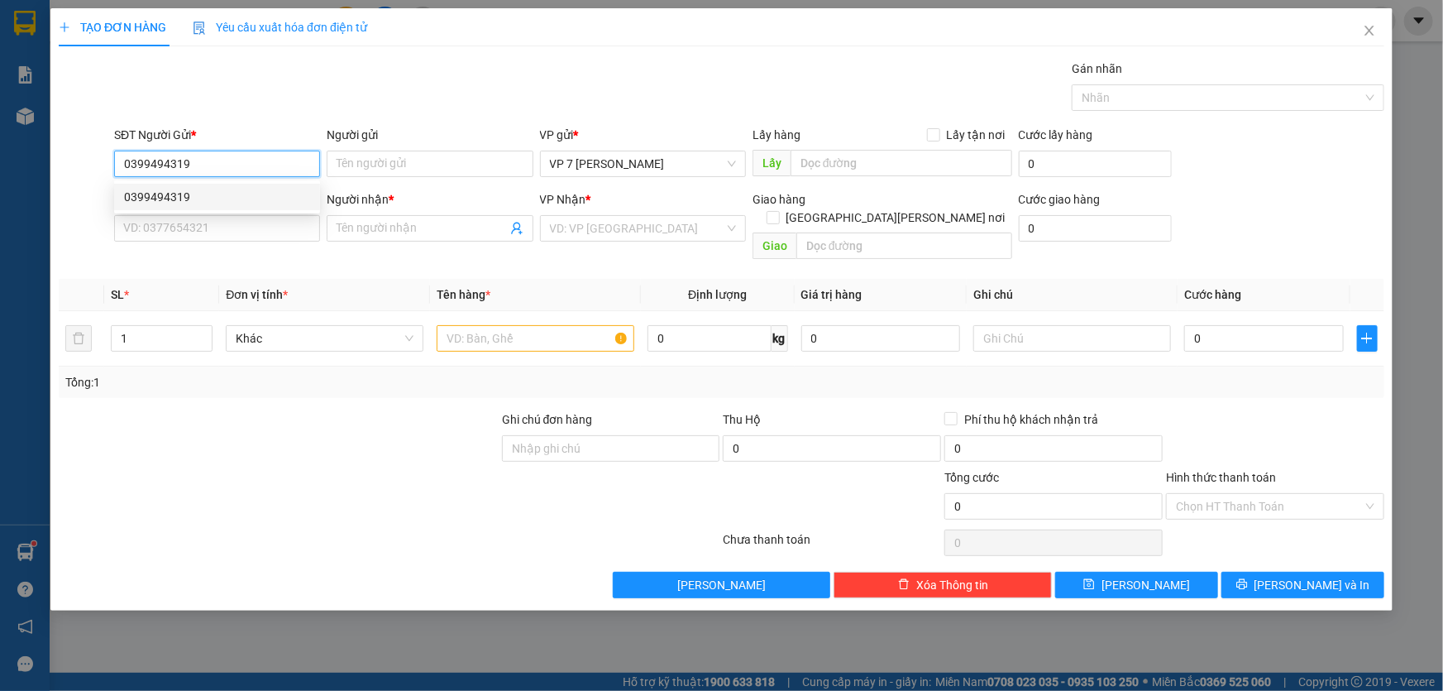
click at [193, 190] on div "0399494319" at bounding box center [217, 197] width 186 height 18
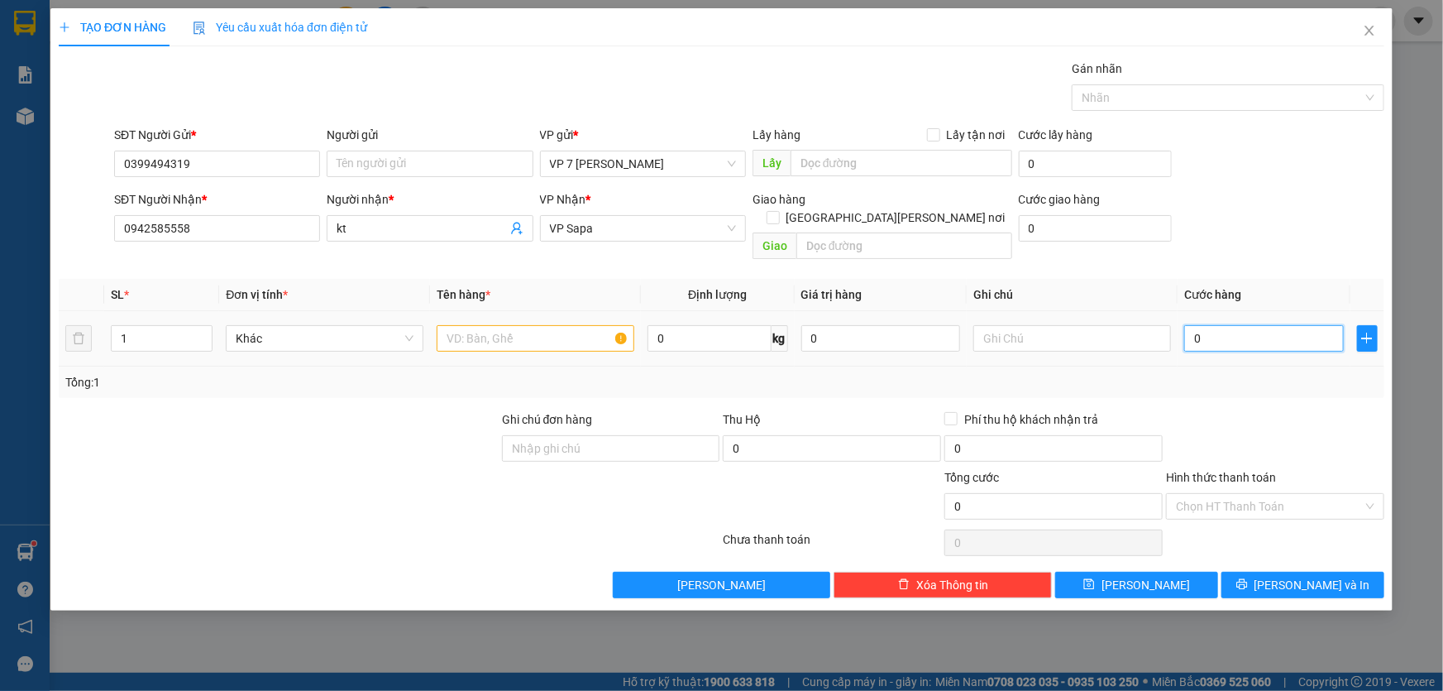
click at [1241, 325] on input "0" at bounding box center [1264, 338] width 160 height 26
click at [537, 325] on input "text" at bounding box center [536, 338] width 198 height 26
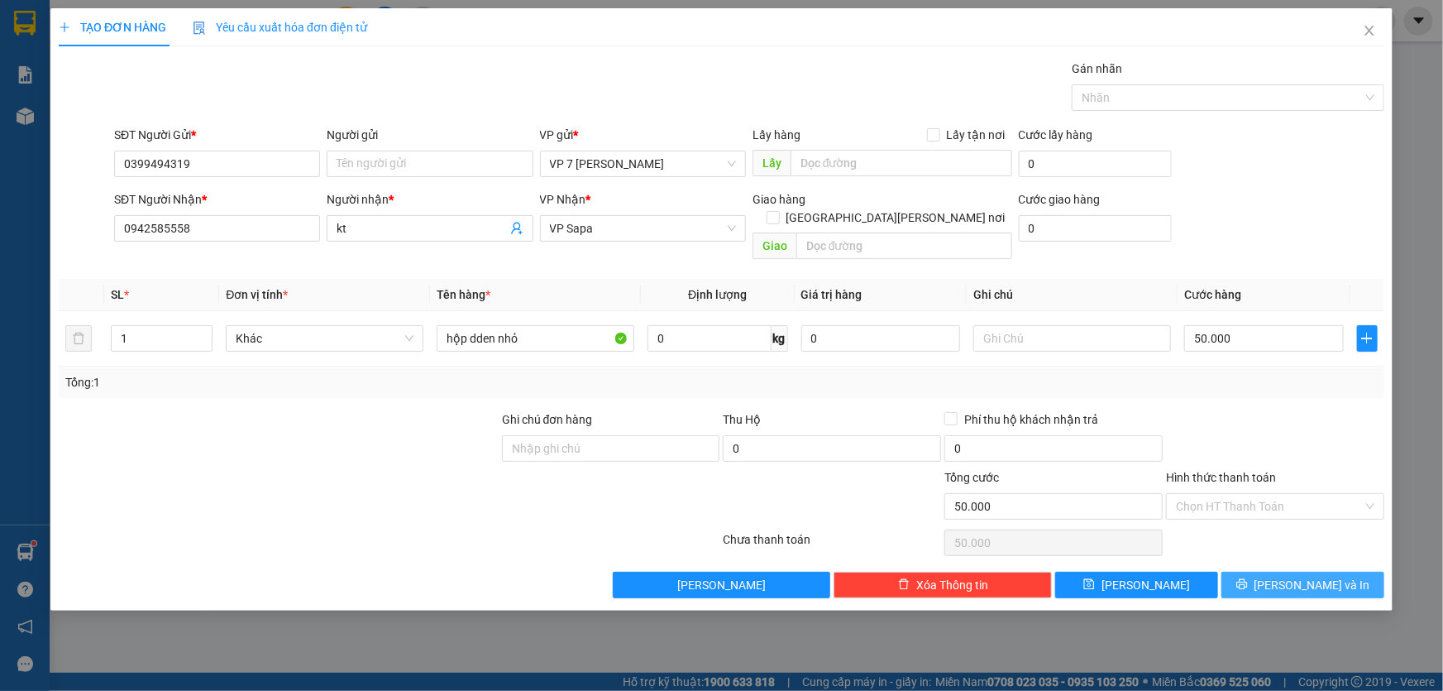
click at [1303, 576] on span "[PERSON_NAME] và In" at bounding box center [1313, 585] width 116 height 18
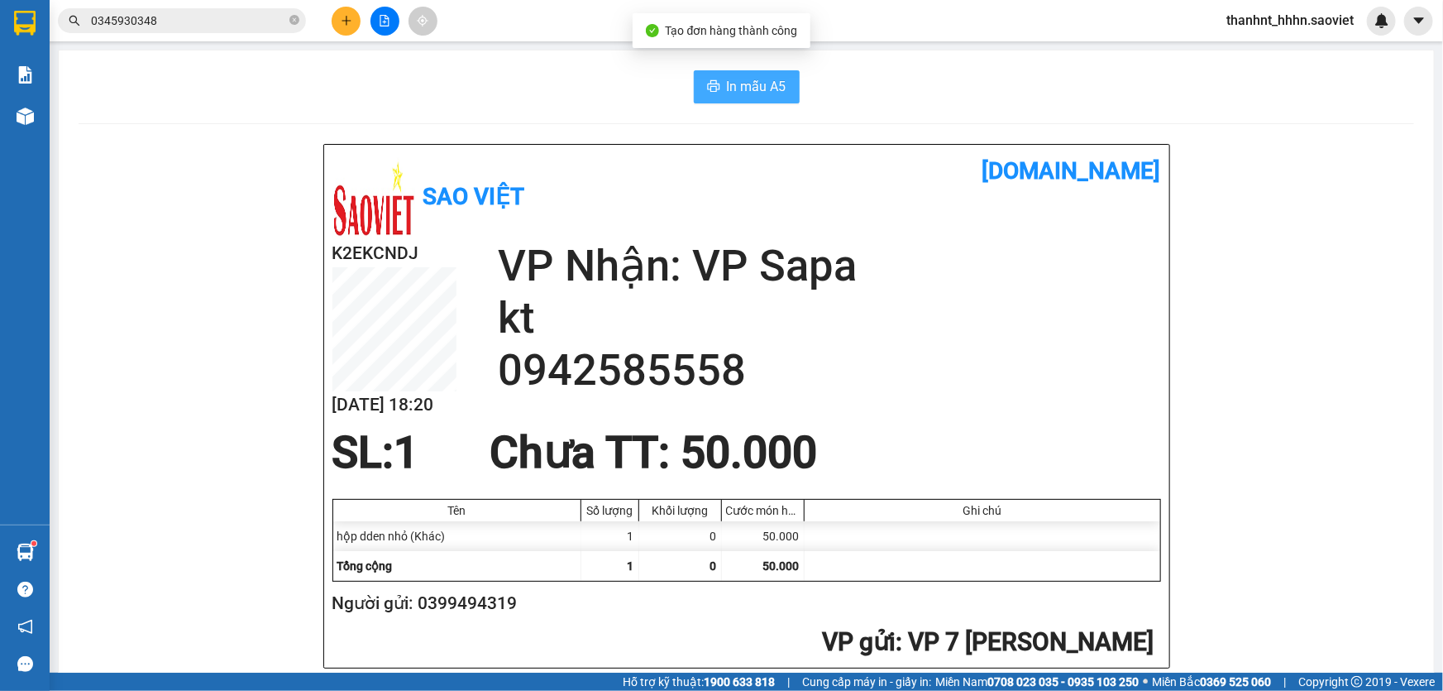
click at [744, 84] on span "In mẫu A5" at bounding box center [757, 86] width 60 height 21
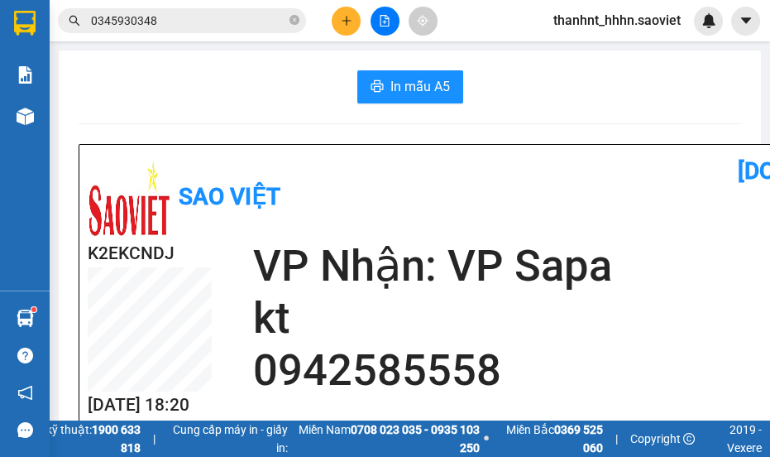
click at [610, 232] on div "Sao Việt vexere.com" at bounding box center [502, 196] width 829 height 87
click at [405, 147] on div "Sao Việt vexere.com K2EKCNDJ 13/09 18:20 VP Nhận: VP Sapa kt 0942585558 SL: 1 C…" at bounding box center [501, 406] width 845 height 523
click at [462, 227] on div "Sao Việt" at bounding box center [295, 196] width 414 height 87
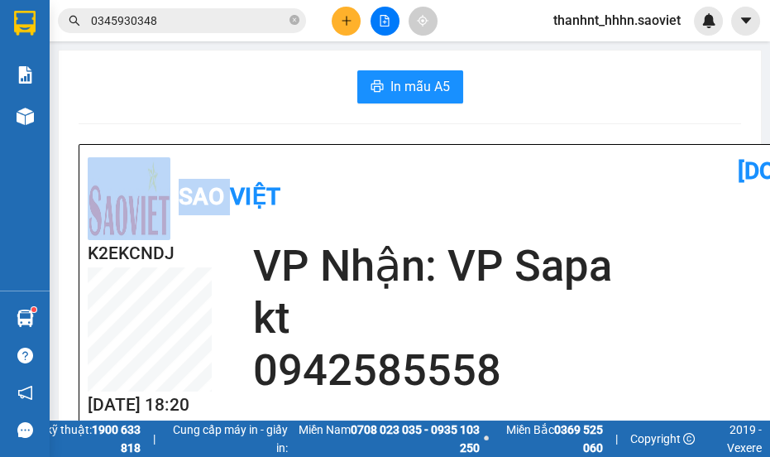
click at [462, 227] on div "Sao Việt" at bounding box center [295, 196] width 414 height 87
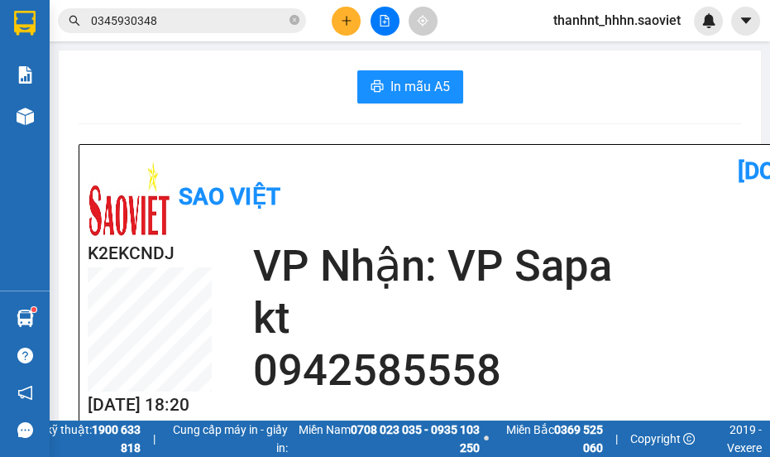
click at [462, 227] on div "Sao Việt" at bounding box center [295, 196] width 414 height 87
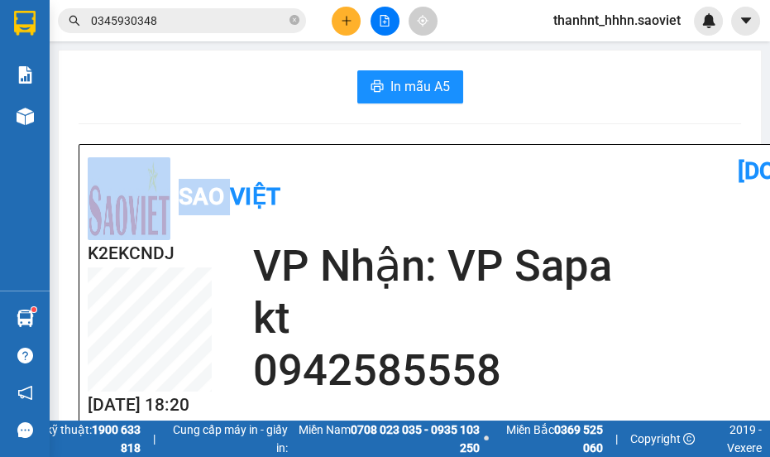
click at [462, 227] on div "Sao Việt" at bounding box center [295, 196] width 414 height 87
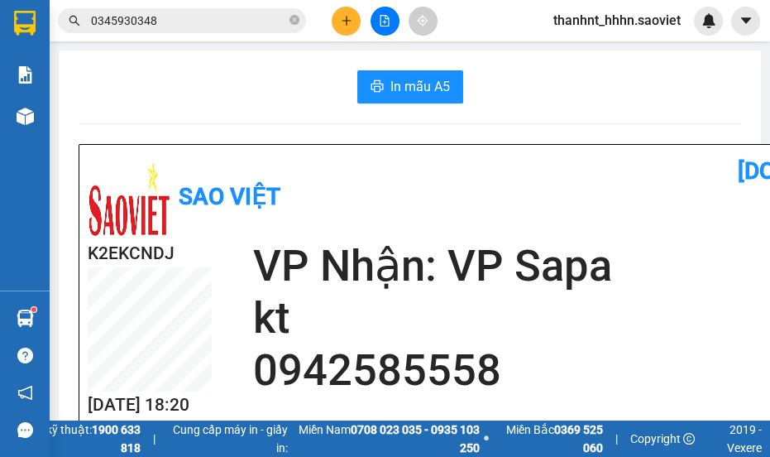
click at [336, 223] on div "Sao Việt" at bounding box center [295, 196] width 414 height 87
drag, startPoint x: 328, startPoint y: 223, endPoint x: 318, endPoint y: 223, distance: 9.9
click at [325, 223] on div "Sao Việt" at bounding box center [295, 196] width 414 height 87
click at [315, 222] on div "Sao Việt" at bounding box center [295, 196] width 414 height 87
drag, startPoint x: 313, startPoint y: 220, endPoint x: 305, endPoint y: 216, distance: 9.2
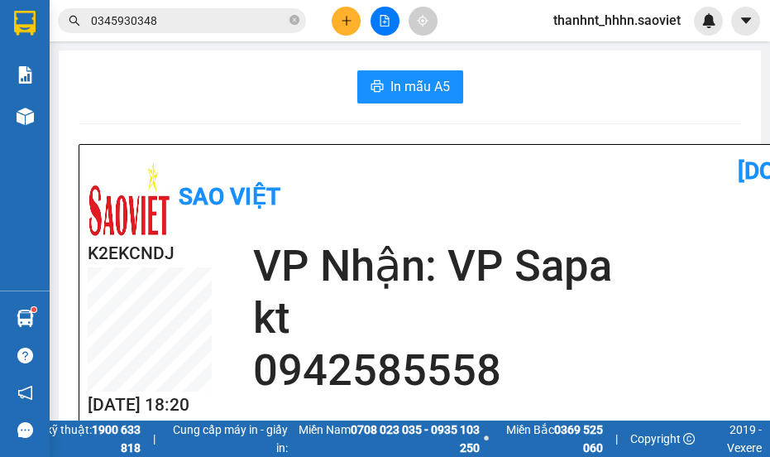
click at [310, 218] on div "Sao Việt" at bounding box center [295, 196] width 414 height 87
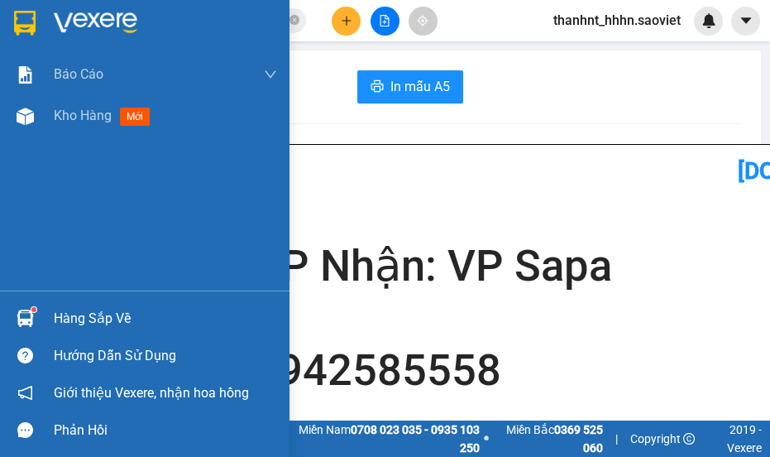
click at [392, 240] on h2 "VP Nhận: VP Sapa" at bounding box center [584, 266] width 663 height 52
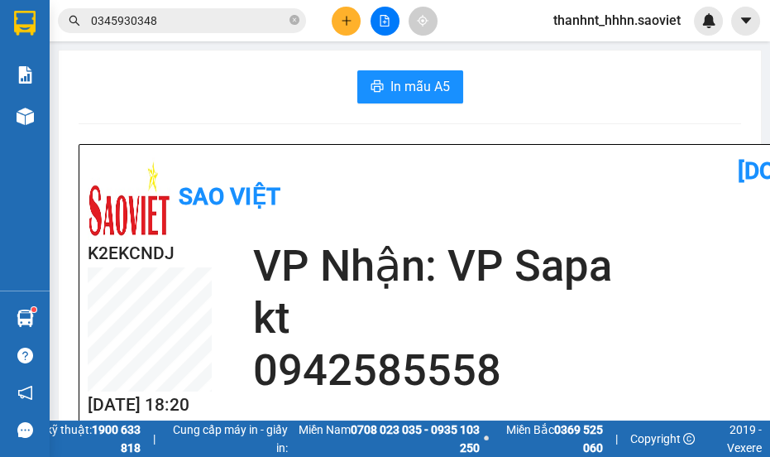
click at [392, 240] on h2 "VP Nhận: VP Sapa" at bounding box center [584, 266] width 663 height 52
drag, startPoint x: 485, startPoint y: 145, endPoint x: 768, endPoint y: 404, distance: 384.6
click at [488, 145] on div "Sao Việt vexere.com K2EKCNDJ 13/09 18:20 VP Nhận: VP Sapa kt 0942585558 SL: 1 C…" at bounding box center [501, 406] width 845 height 523
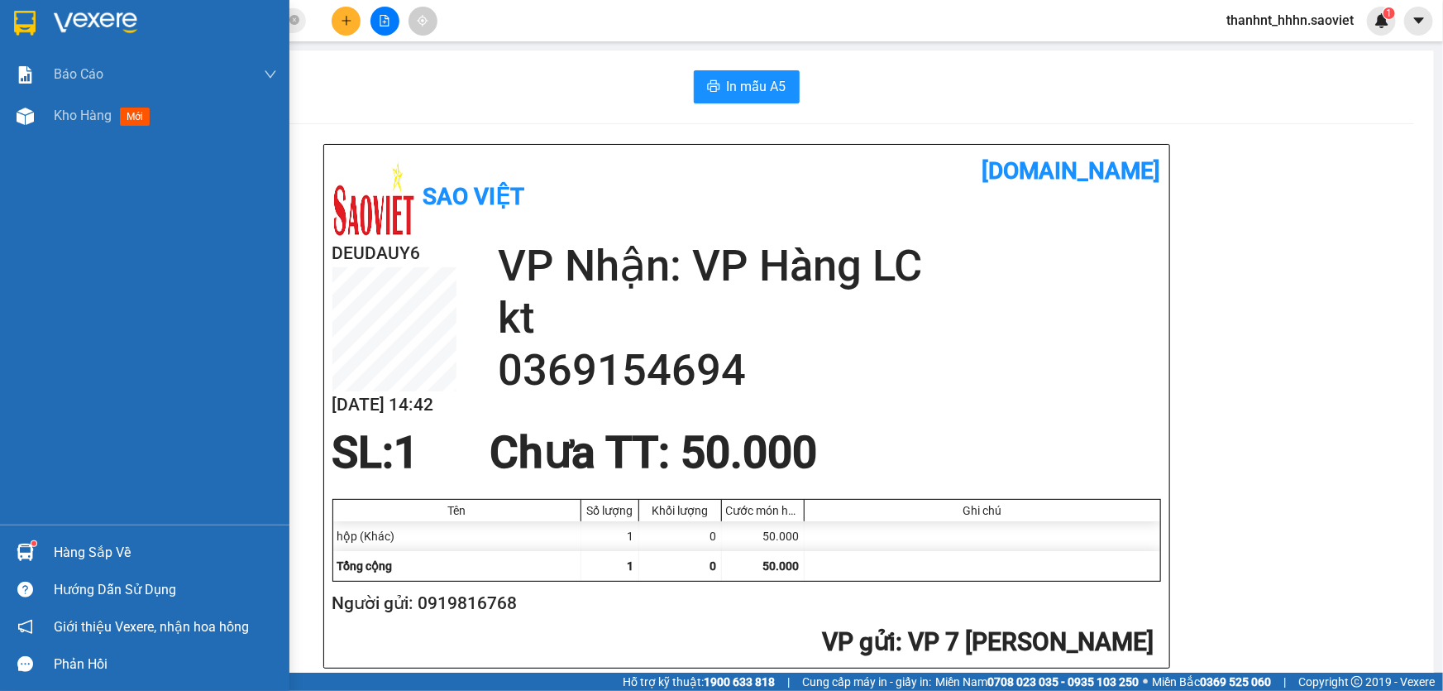
click at [76, 543] on div "Hàng sắp về" at bounding box center [165, 552] width 223 height 25
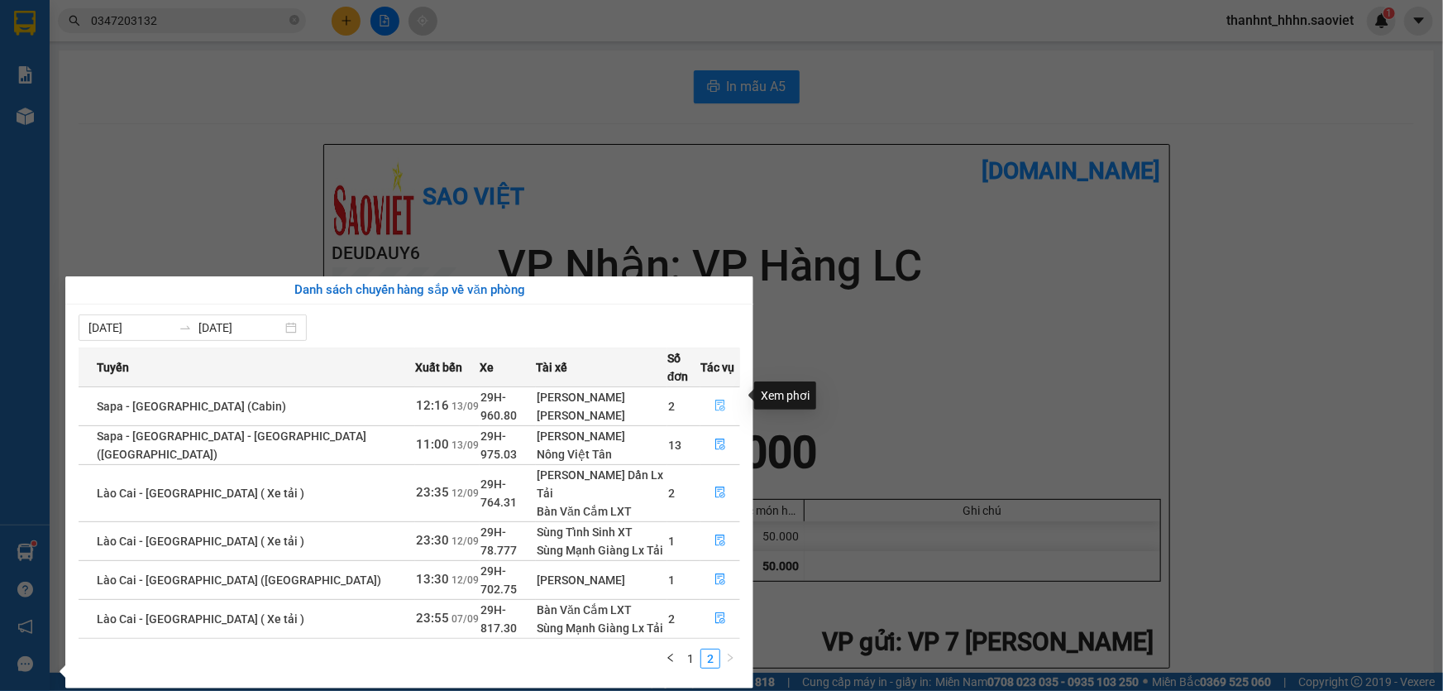
click at [715, 400] on icon "file-done" at bounding box center [721, 406] width 12 height 12
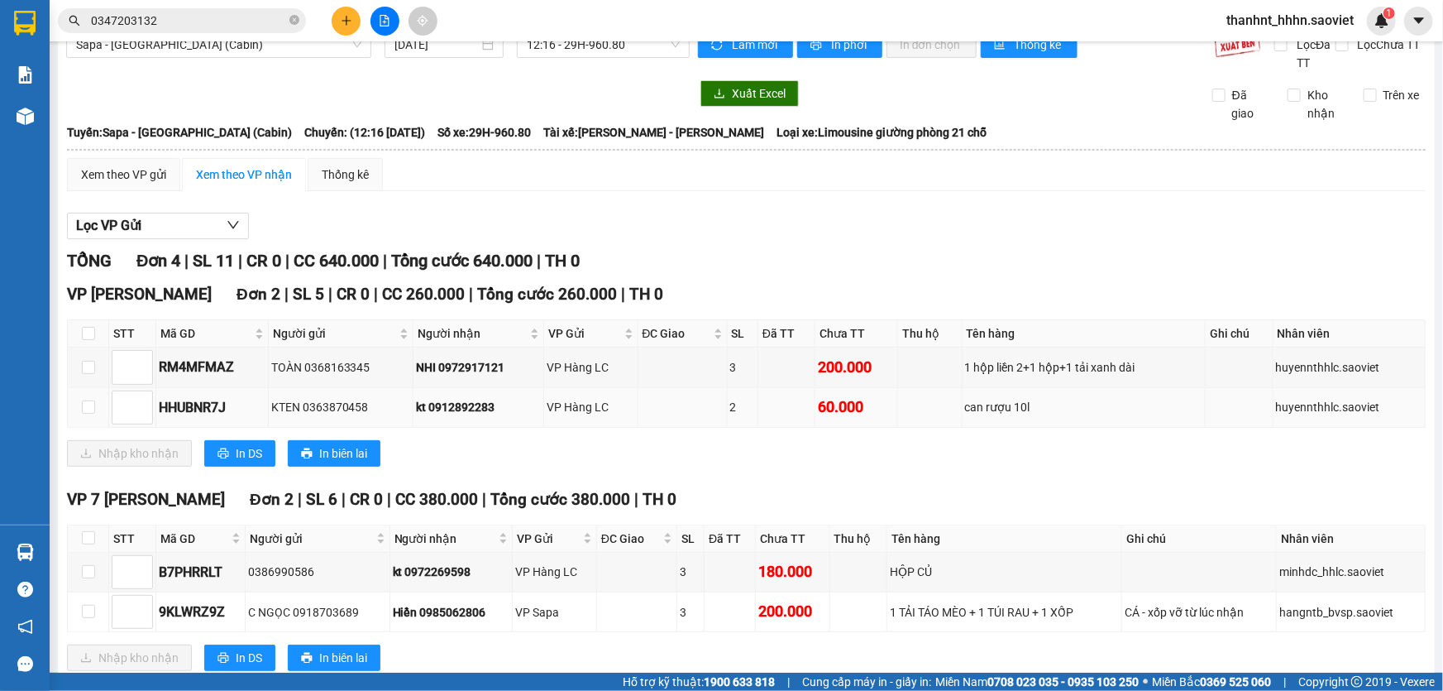
scroll to position [69, 0]
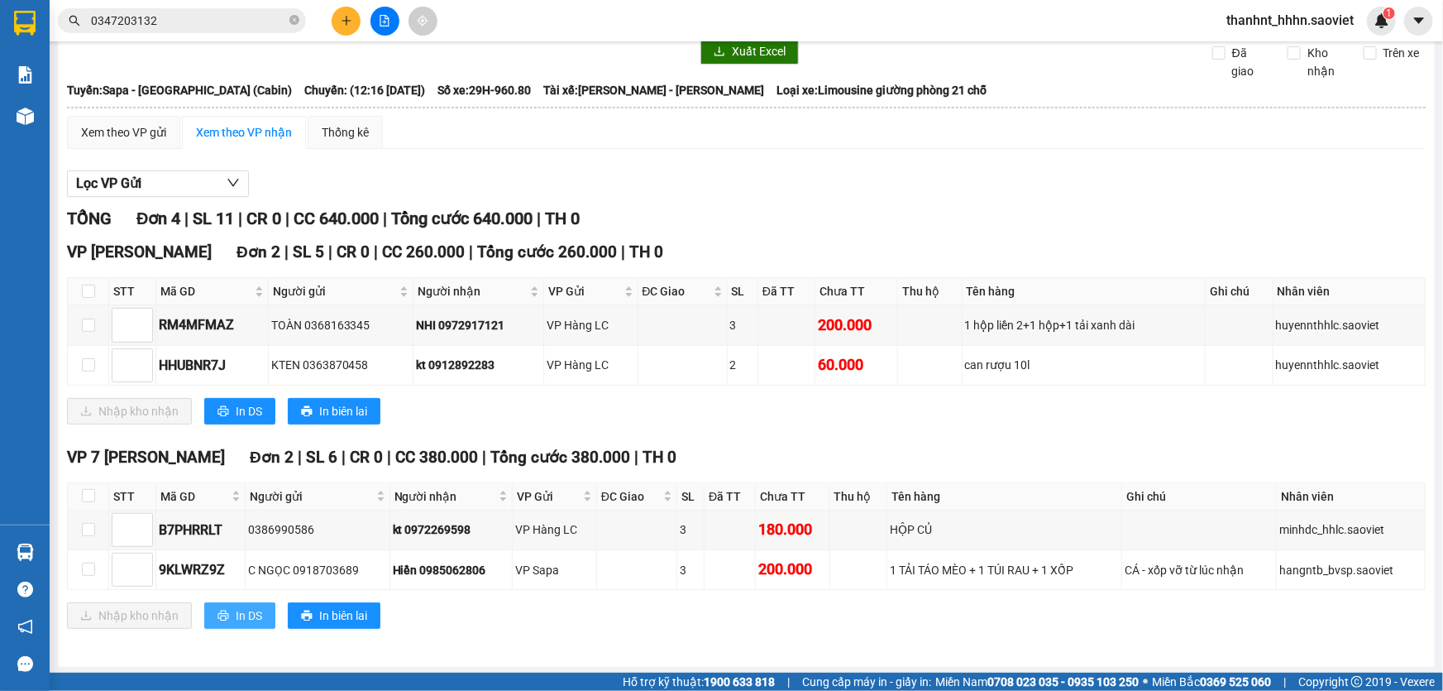
click at [248, 614] on span "In DS" at bounding box center [249, 615] width 26 height 18
click at [184, 21] on input "0347203132" at bounding box center [188, 21] width 195 height 18
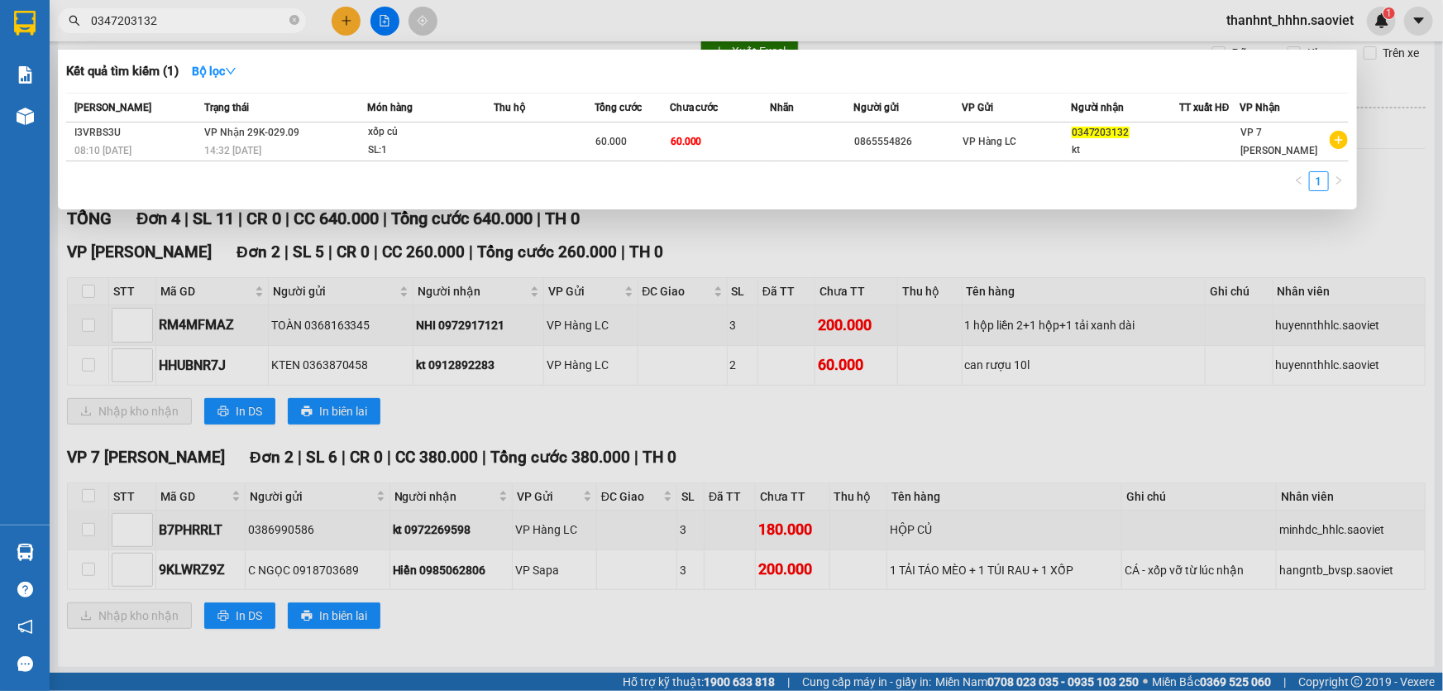
click at [184, 21] on input "0347203132" at bounding box center [188, 21] width 195 height 18
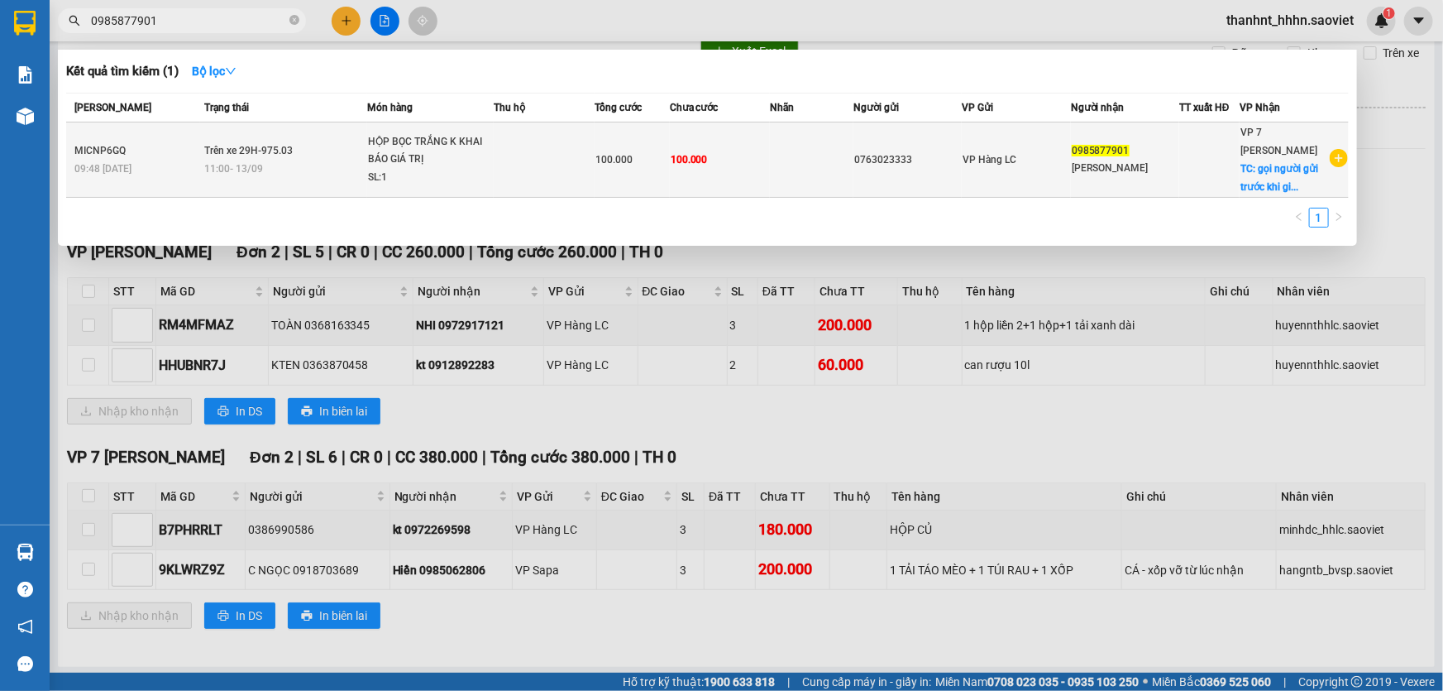
type input "0985877901"
click at [478, 149] on div "HỘP BỌC TRẮNG K KHAI BÁO GIÁ TRỊ" at bounding box center [430, 151] width 124 height 36
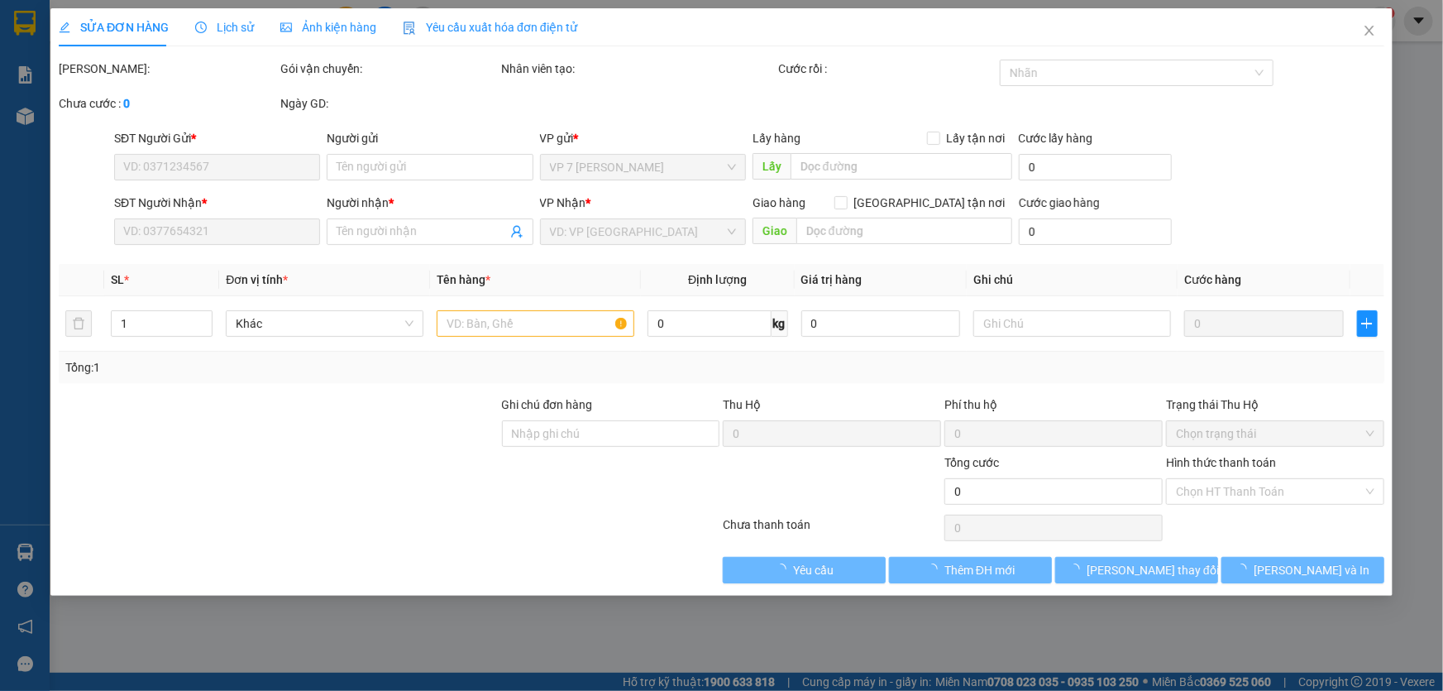
type input "0763023333"
type input "0985877901"
type input "PHẠM HÀ"
checkbox input "true"
type input "gọi người gửi trước khi giao hàng"
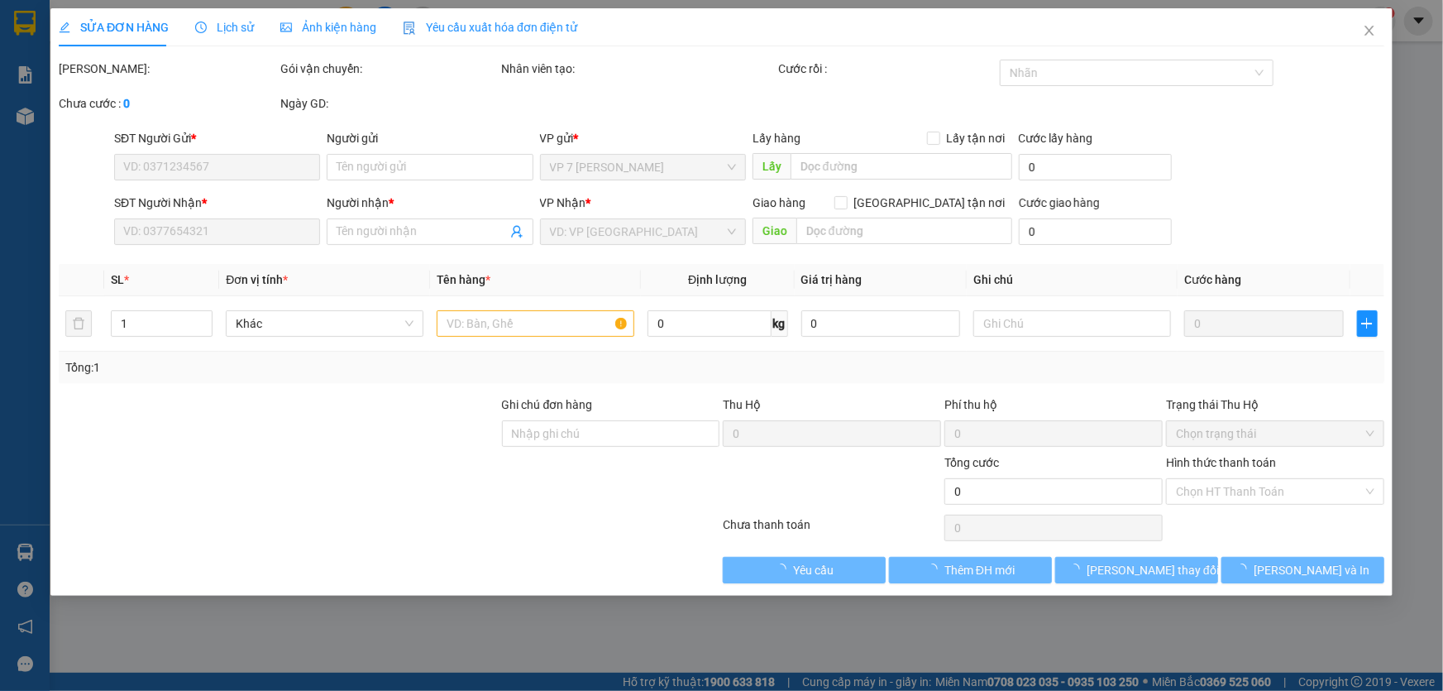
type input "100.000"
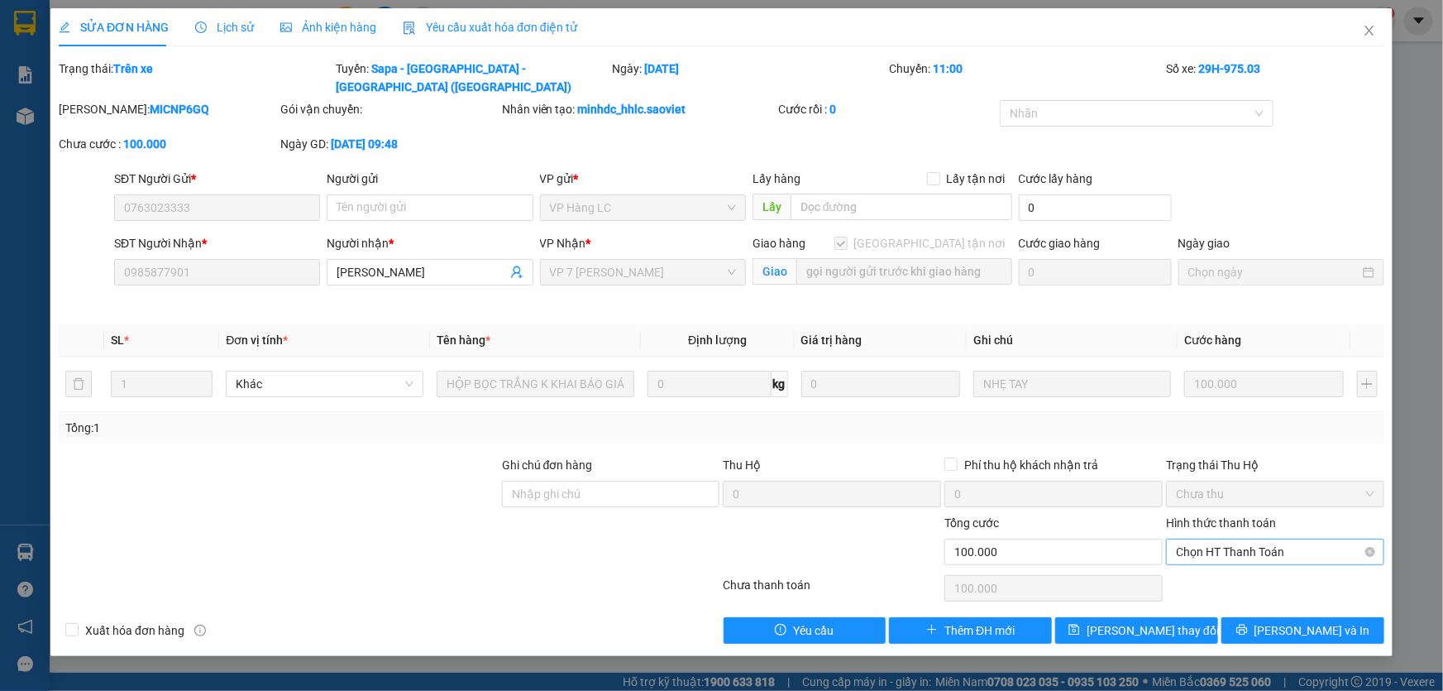
click at [1246, 539] on span "Chọn HT Thanh Toán" at bounding box center [1275, 551] width 199 height 25
click at [1218, 584] on div "Chuyển khoản" at bounding box center [1275, 592] width 199 height 18
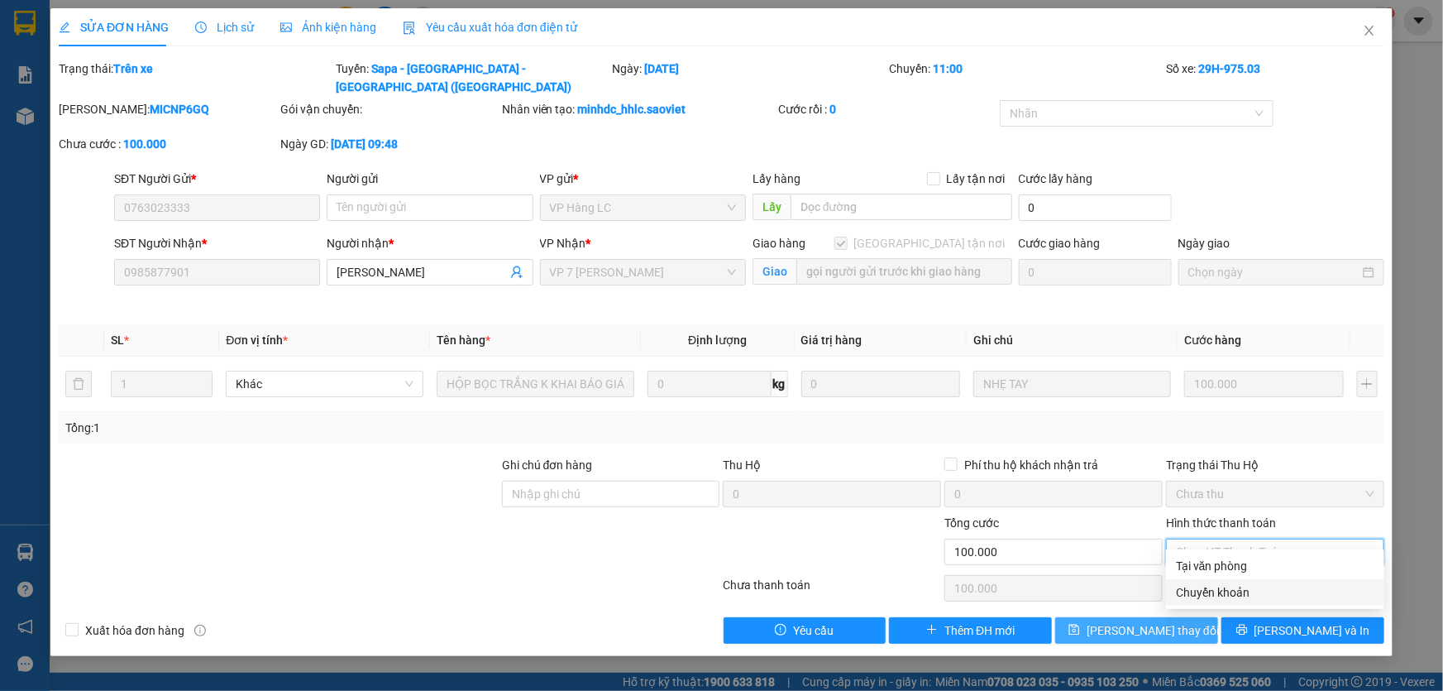
type input "0"
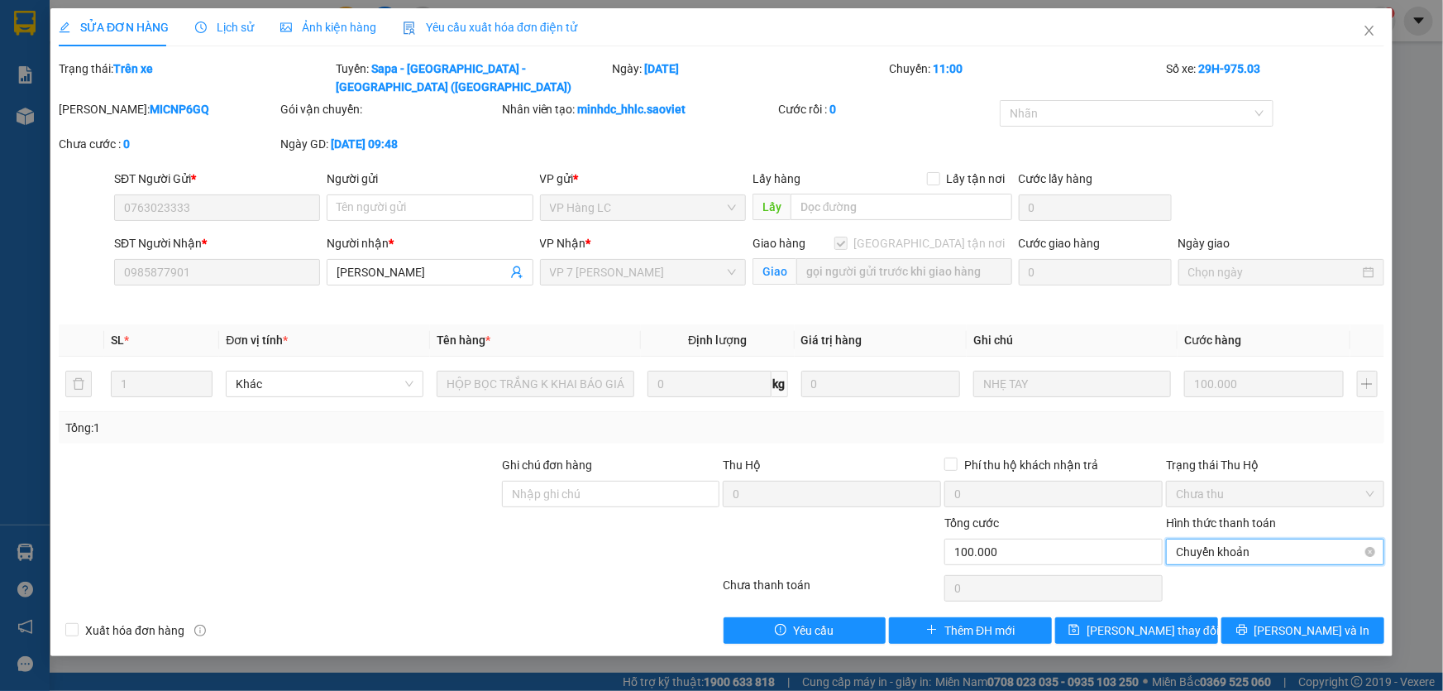
click at [1335, 539] on span "Chuyển khoản" at bounding box center [1275, 551] width 199 height 25
click at [1275, 584] on div "Chuyển khoản" at bounding box center [1275, 592] width 199 height 18
click at [1257, 588] on div "Chuyển khoản" at bounding box center [1275, 592] width 199 height 18
click at [1366, 30] on icon "close" at bounding box center [1369, 30] width 13 height 13
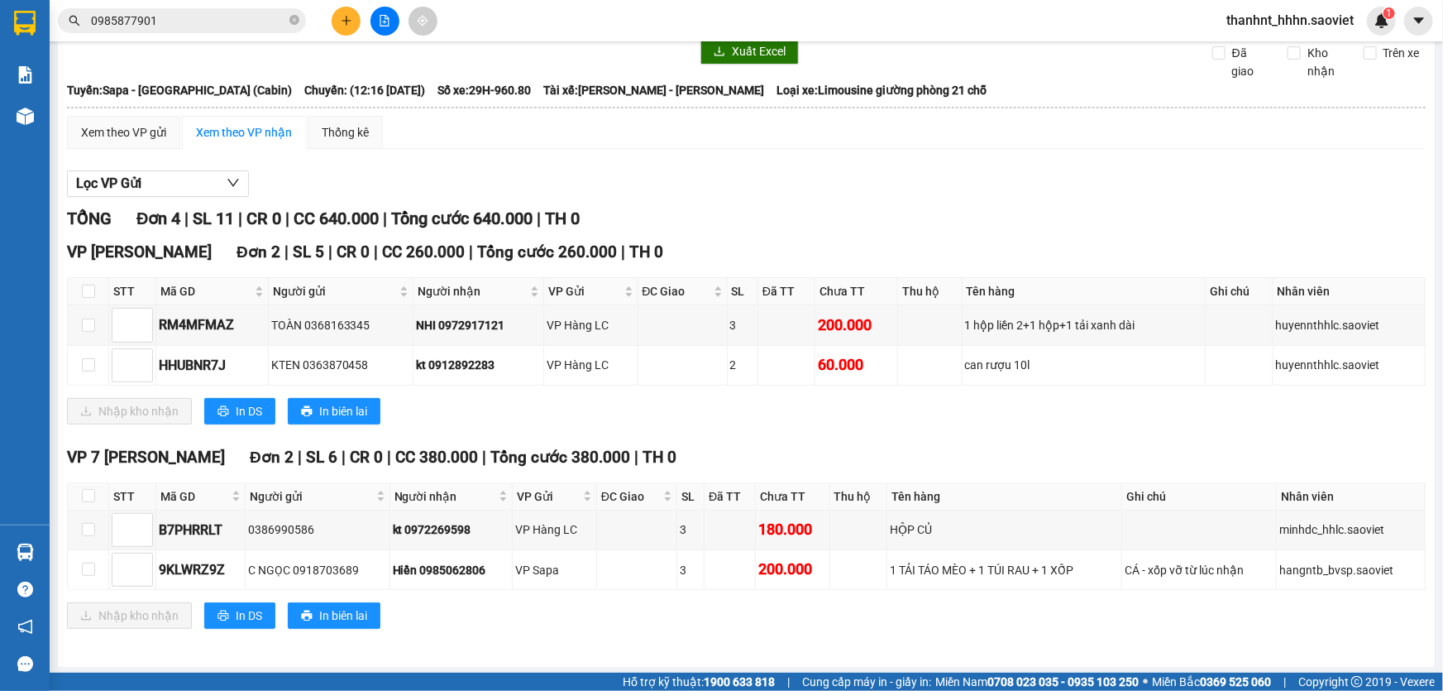
click at [223, 21] on input "0985877901" at bounding box center [188, 21] width 195 height 18
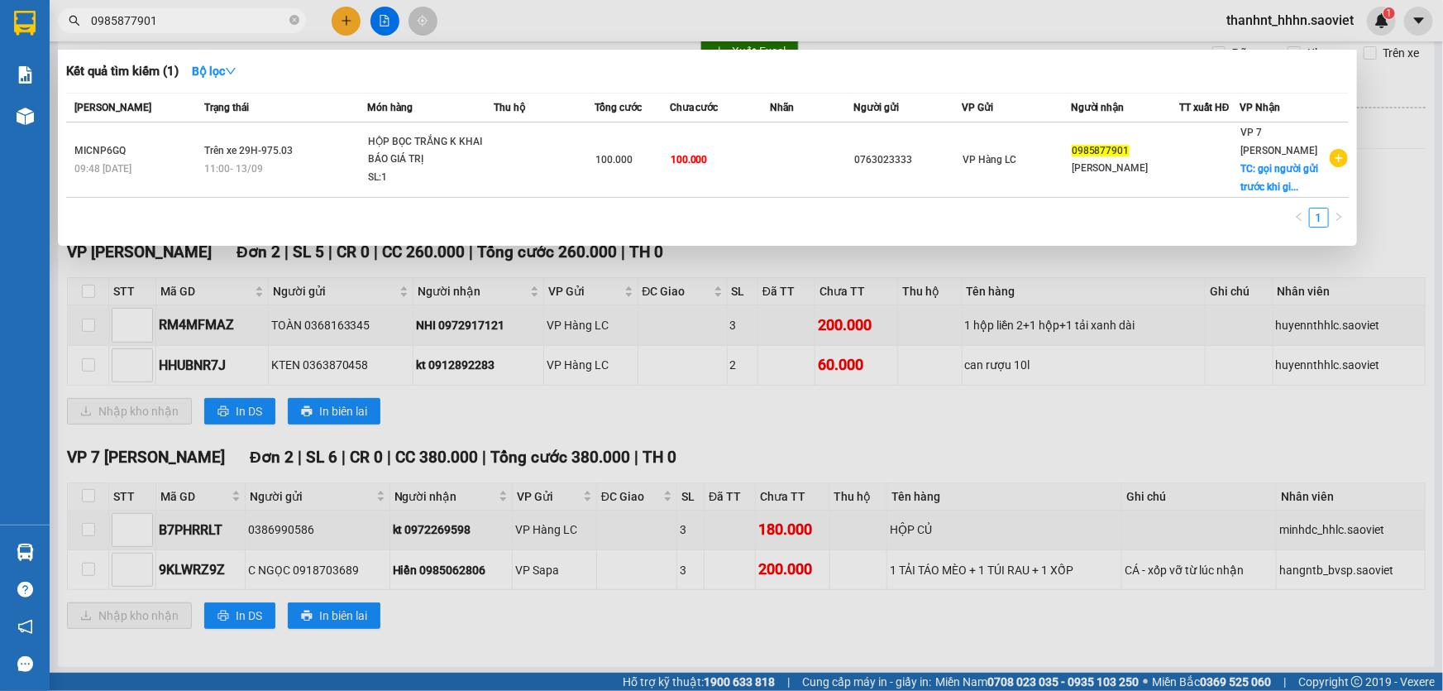
click at [223, 21] on input "0985877901" at bounding box center [188, 21] width 195 height 18
click at [336, 23] on div at bounding box center [721, 345] width 1443 height 691
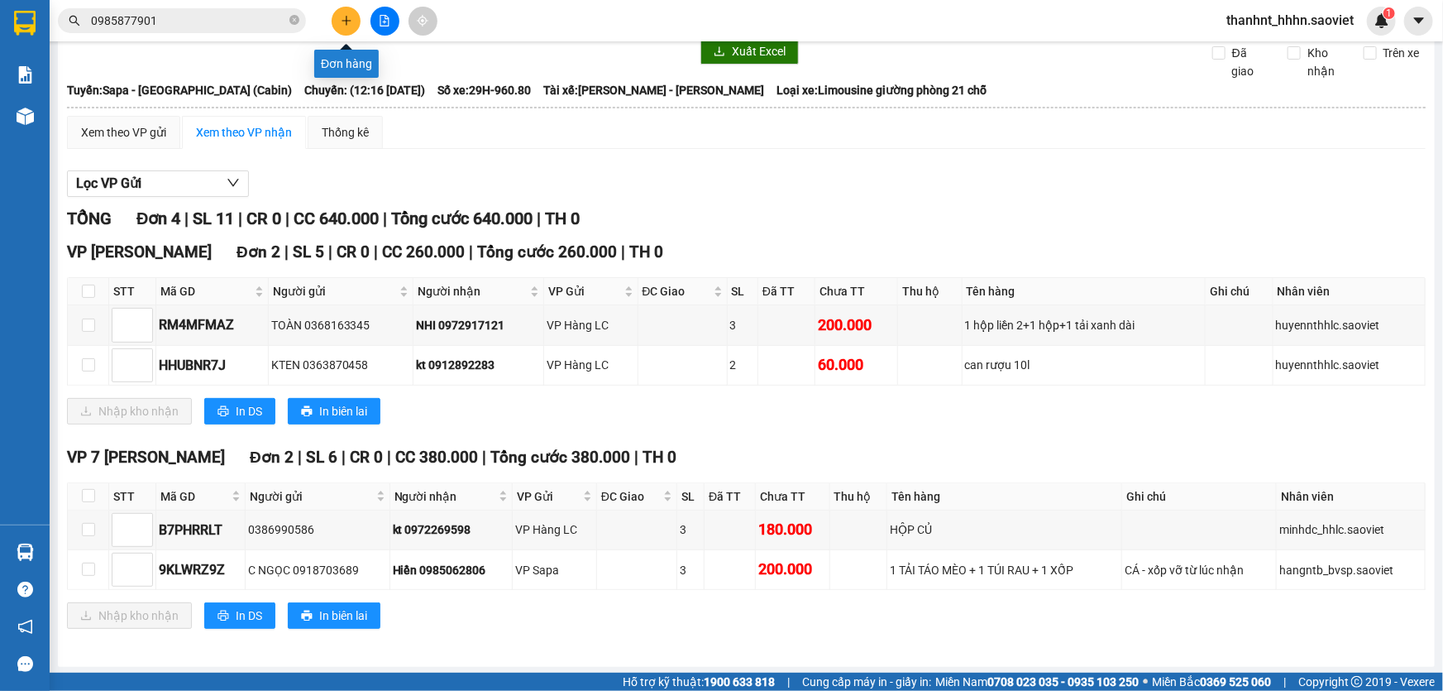
click at [342, 19] on icon "plus" at bounding box center [347, 21] width 12 height 12
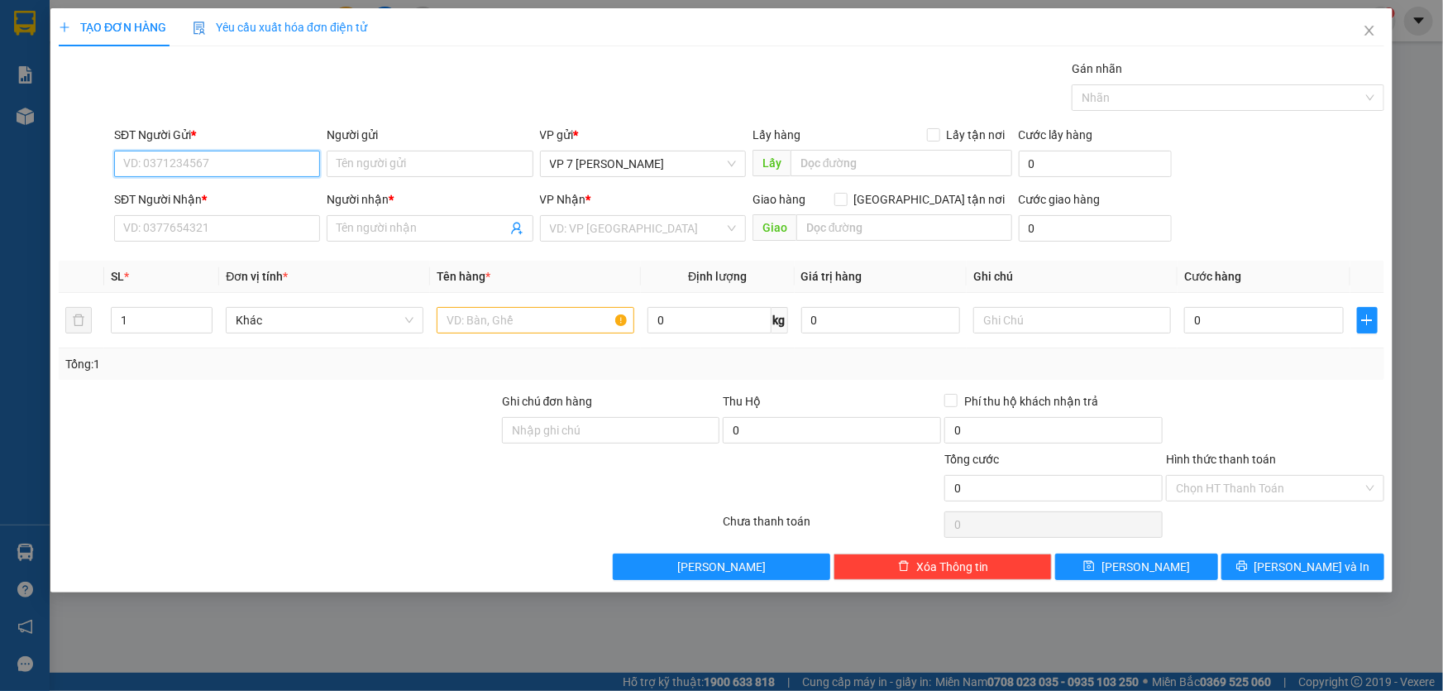
click at [202, 156] on input "SĐT Người Gửi *" at bounding box center [217, 164] width 206 height 26
type input "0965635544"
click at [194, 194] on div "0965635544 - CHIẾN" at bounding box center [217, 197] width 186 height 18
type input "CHIẾN"
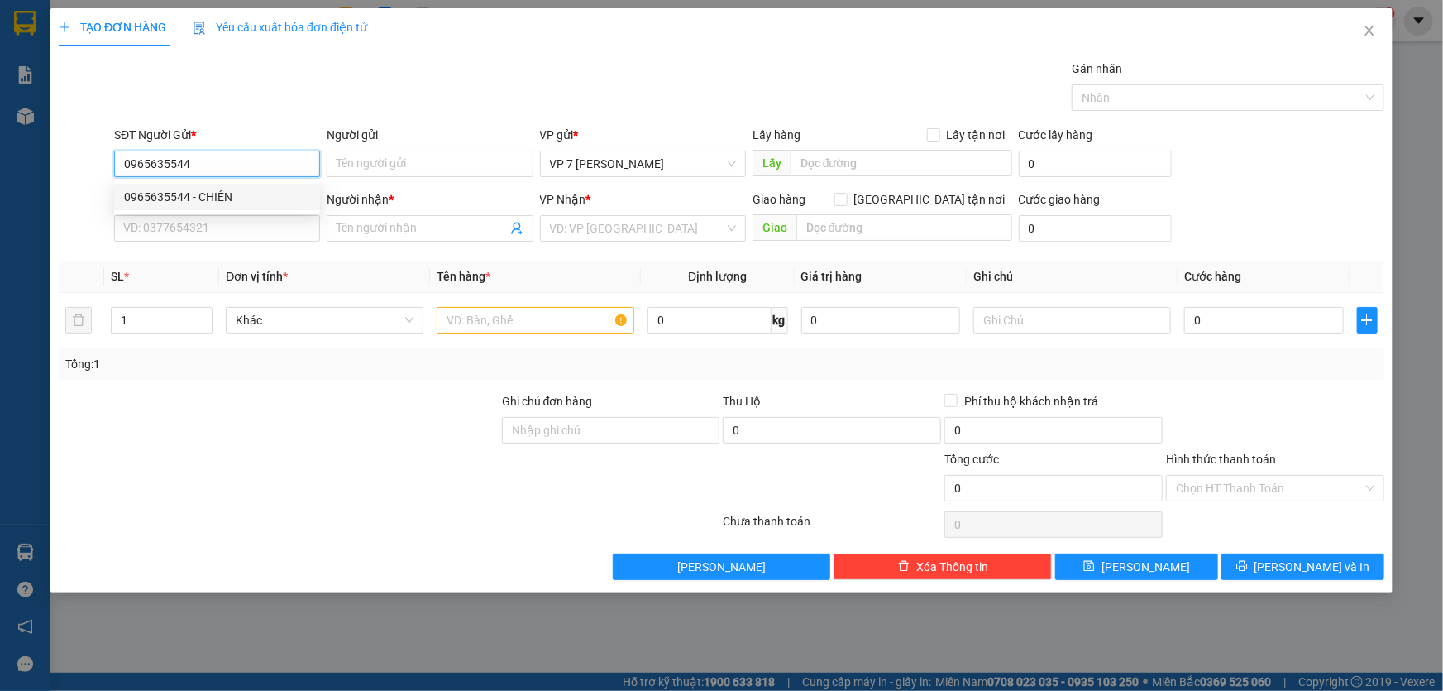
type input "0966945836"
type input "0965635544"
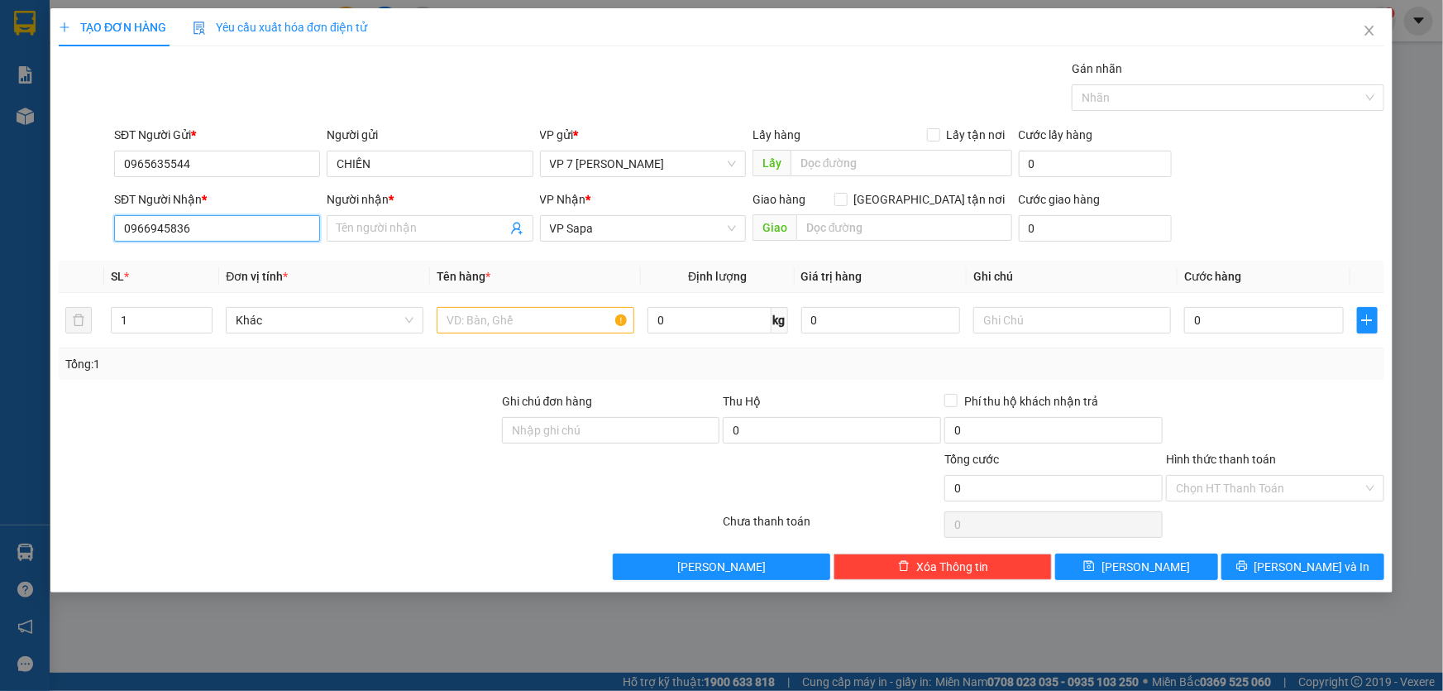
click at [309, 232] on input "0966945836" at bounding box center [217, 228] width 206 height 26
click at [242, 166] on input "0965635544" at bounding box center [217, 164] width 206 height 26
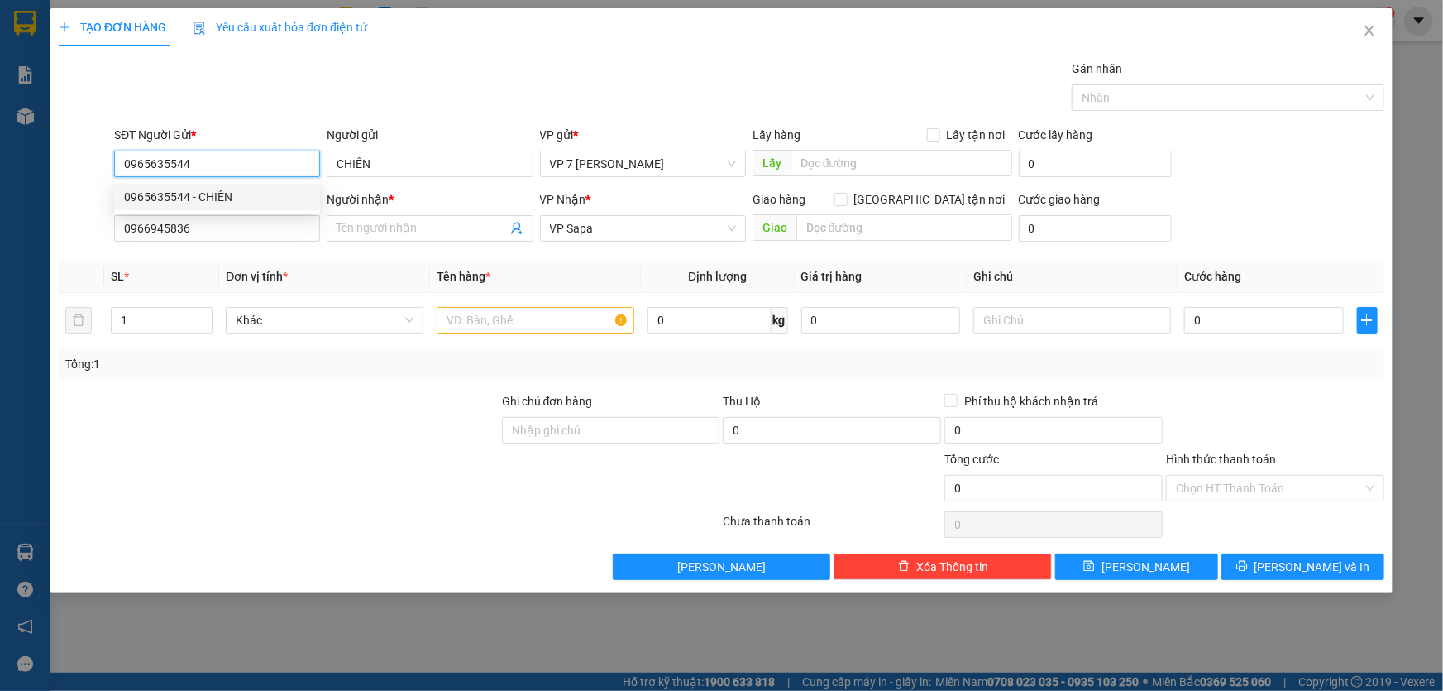
click at [240, 166] on input "0965635544" at bounding box center [217, 164] width 206 height 26
click at [199, 236] on input "0966945836" at bounding box center [217, 228] width 206 height 26
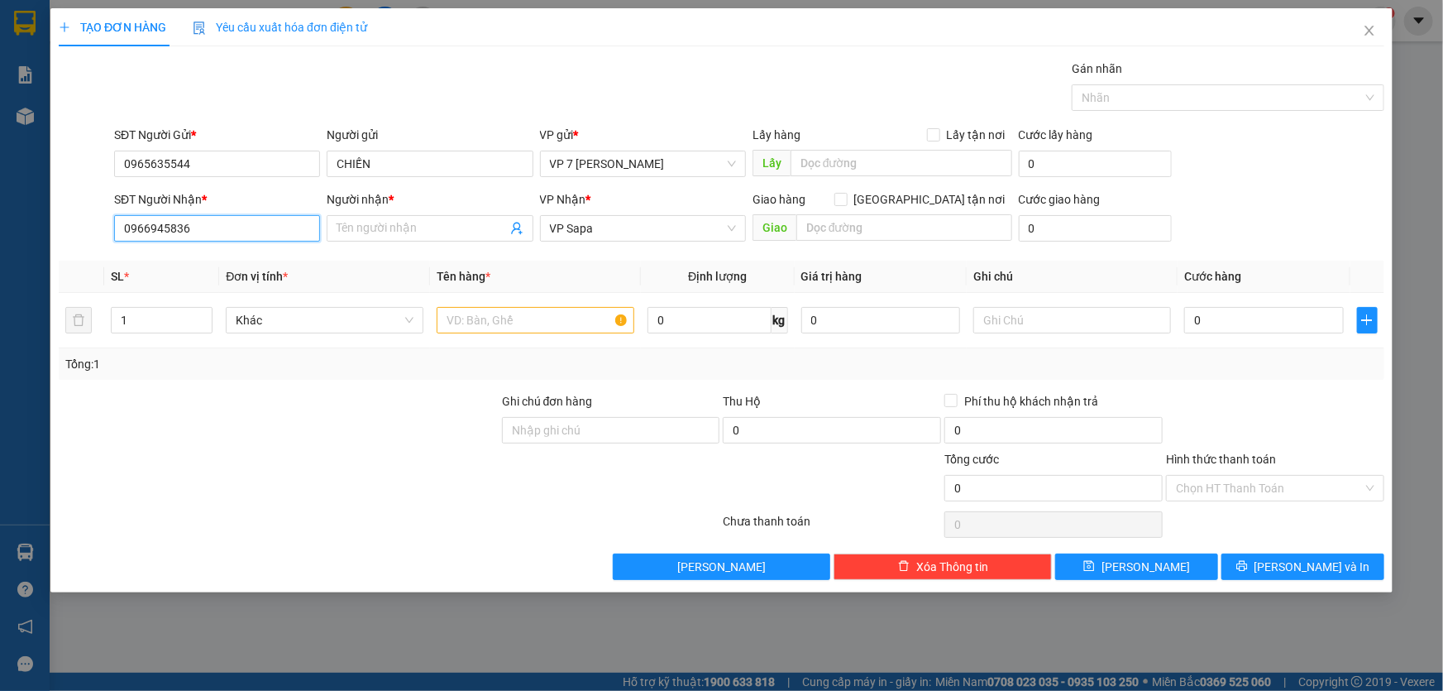
click at [207, 234] on input "0966945836" at bounding box center [217, 228] width 206 height 26
paste input "5635544"
type input "0965635544"
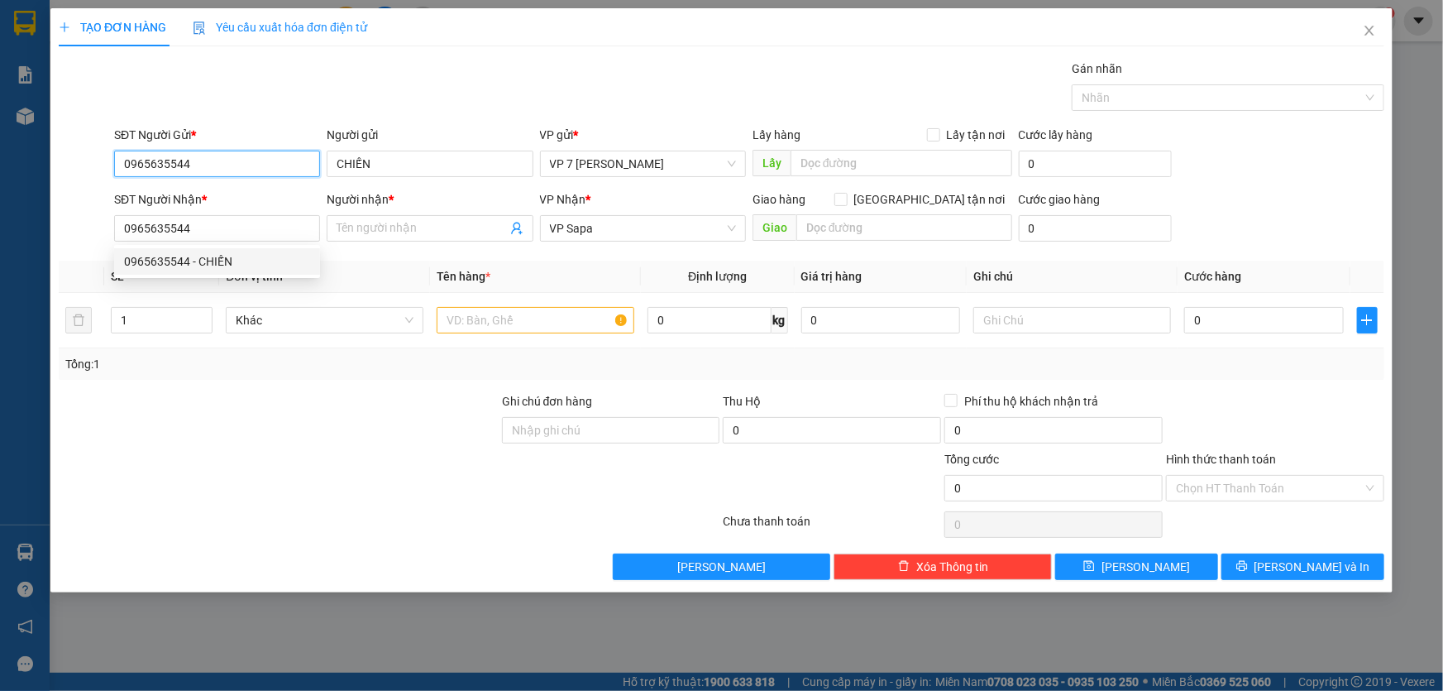
click at [220, 152] on input "0965635544" at bounding box center [217, 164] width 206 height 26
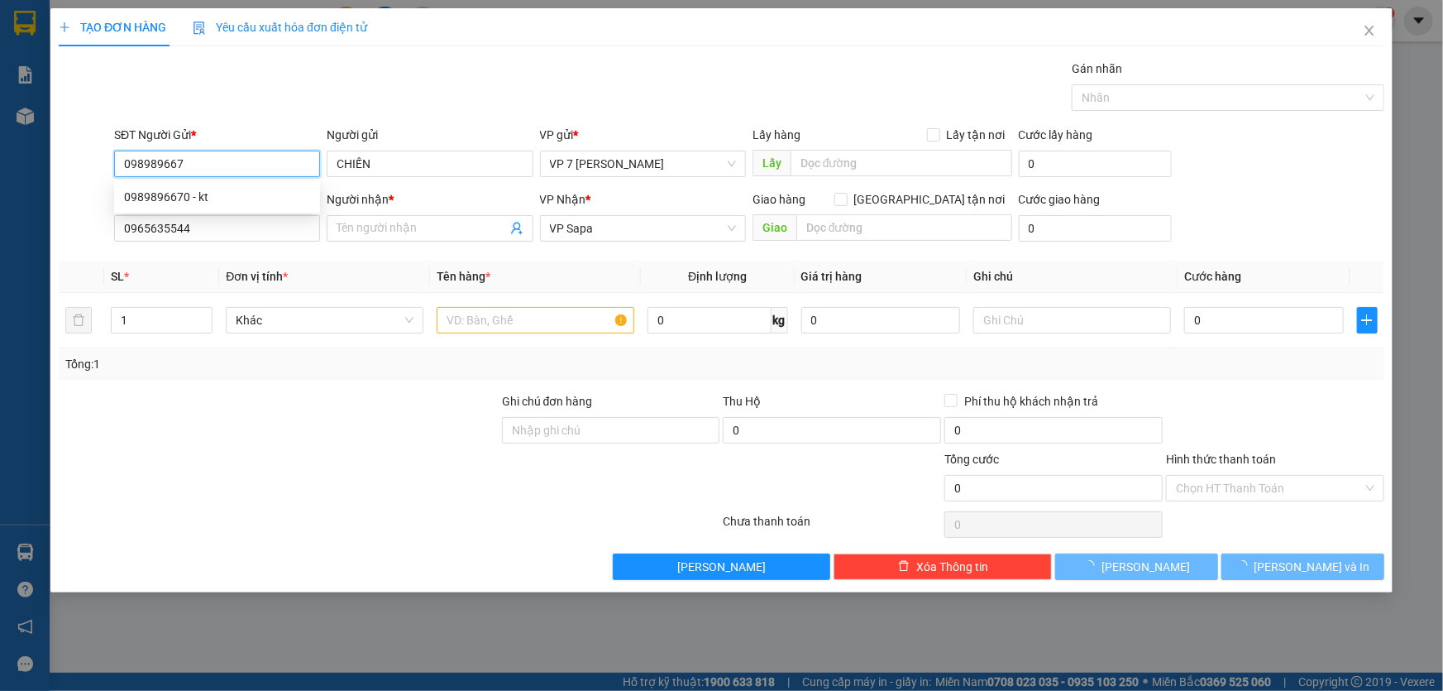
type input "0989896670"
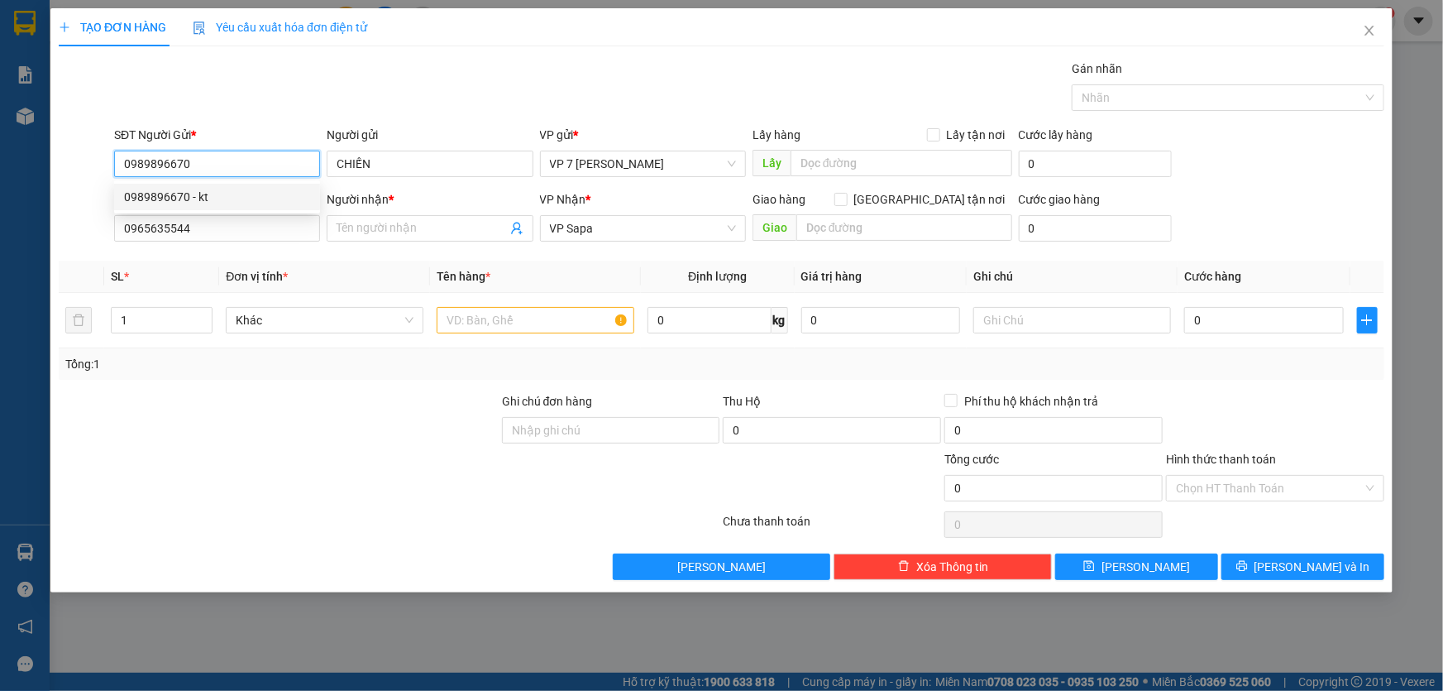
click at [194, 189] on div "0989896670 - kt" at bounding box center [217, 197] width 186 height 18
type input "kt"
type input "0989896670"
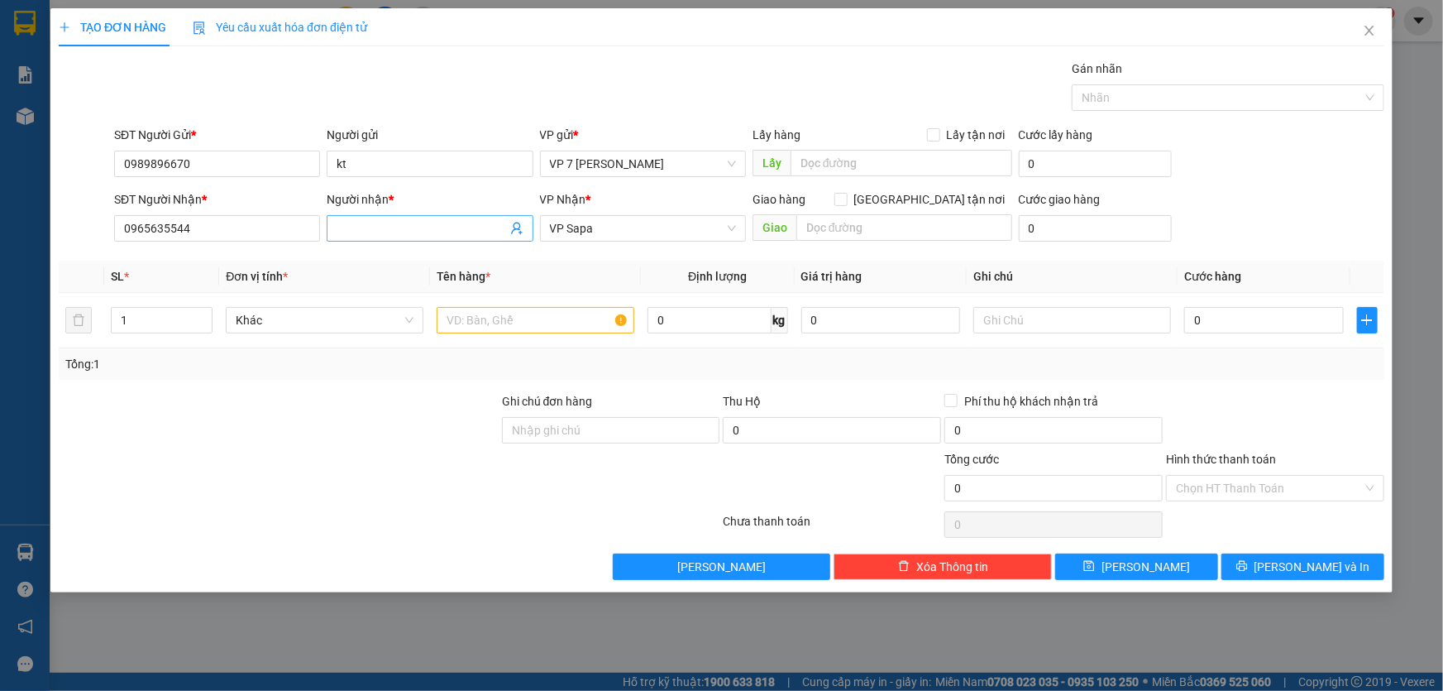
click at [359, 230] on input "Người nhận *" at bounding box center [422, 228] width 170 height 18
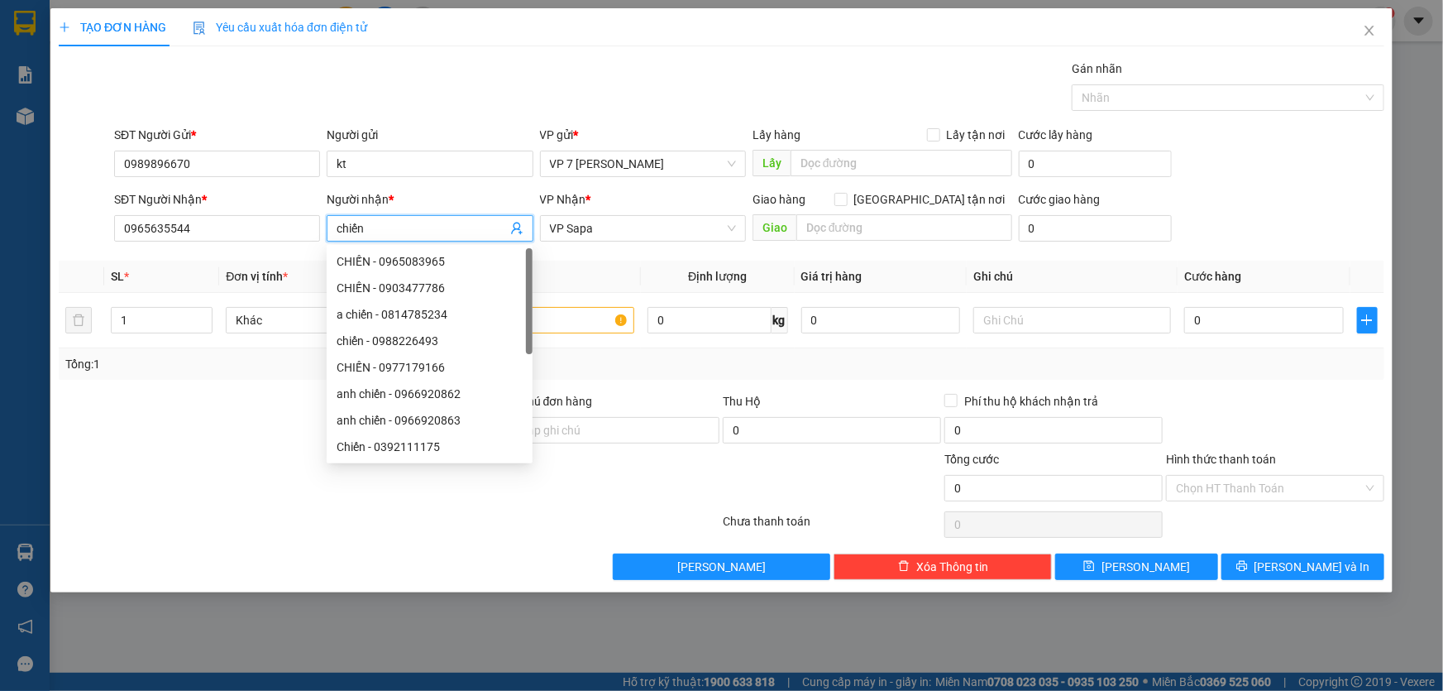
type input "chiến"
click at [247, 425] on div at bounding box center [278, 421] width 443 height 58
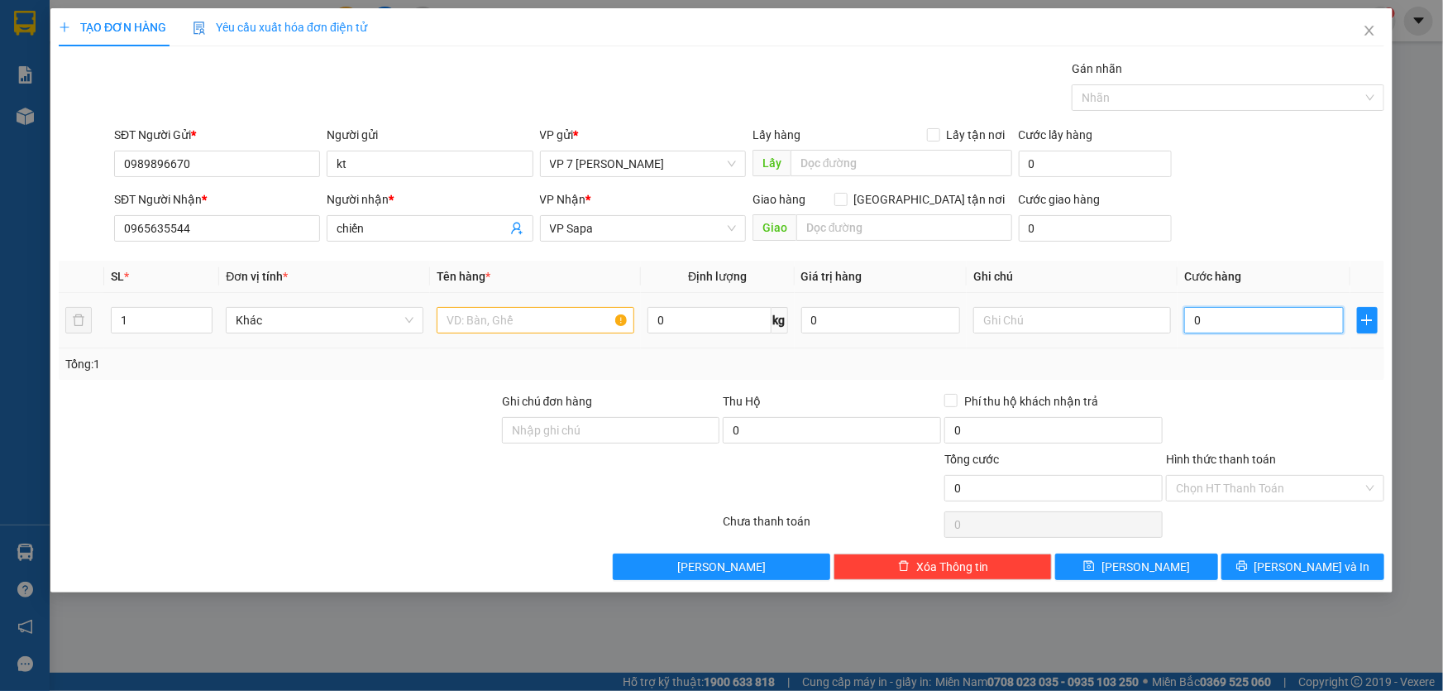
click at [1209, 320] on input "0" at bounding box center [1264, 320] width 160 height 26
type input "5"
type input "50"
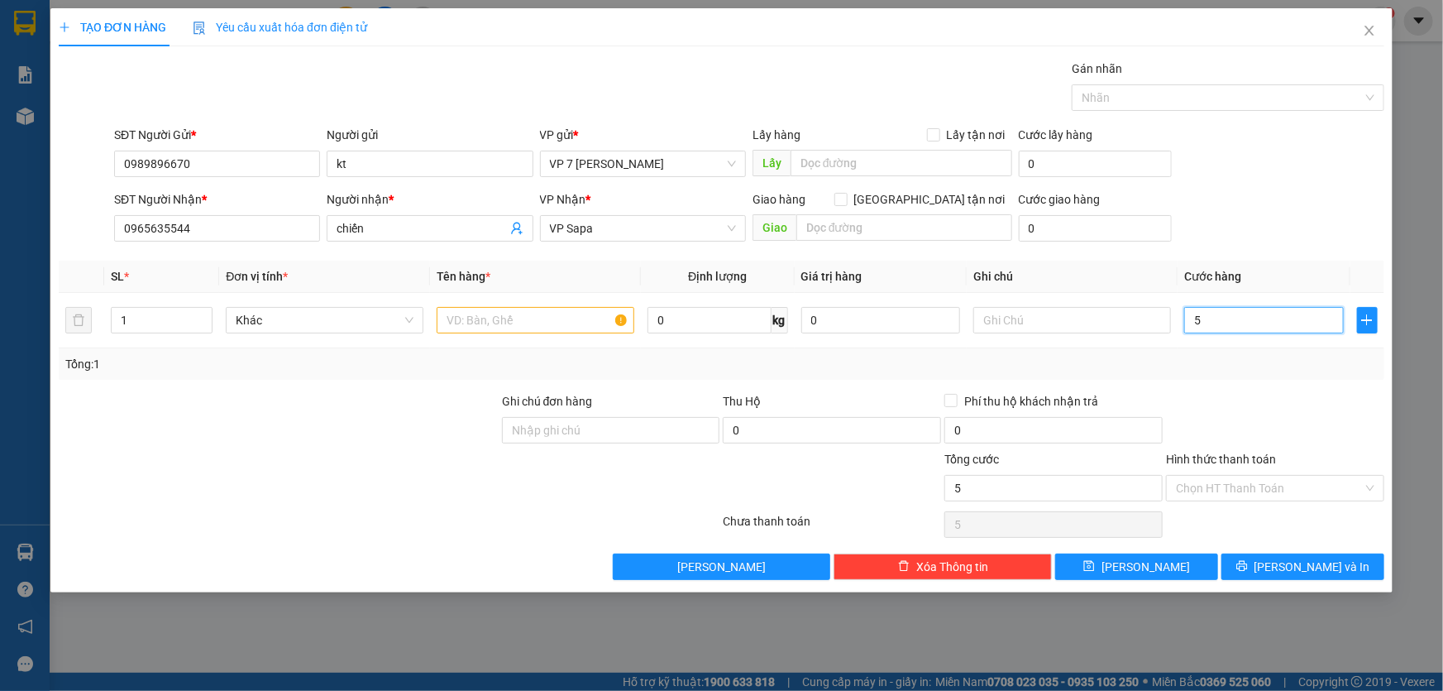
type input "50"
type input "50.000"
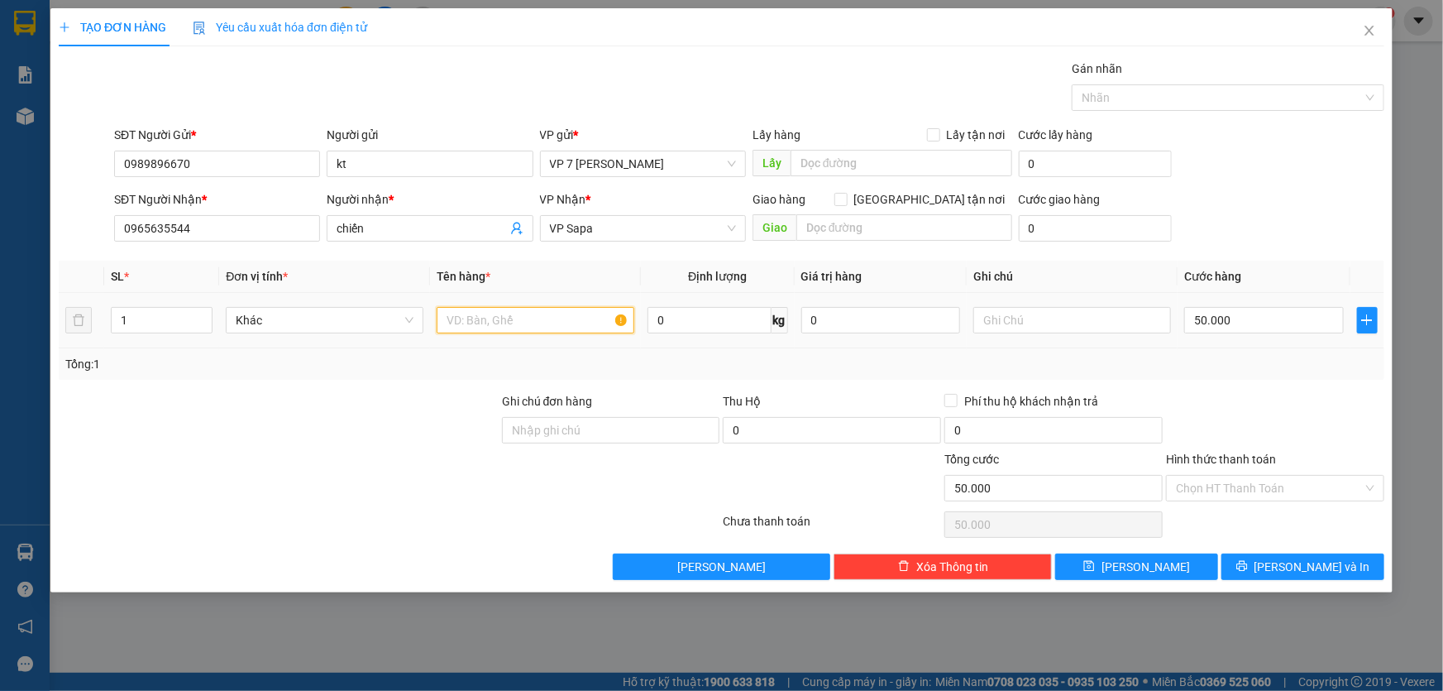
click at [495, 312] on input "text" at bounding box center [536, 320] width 198 height 26
type input "gỗ"
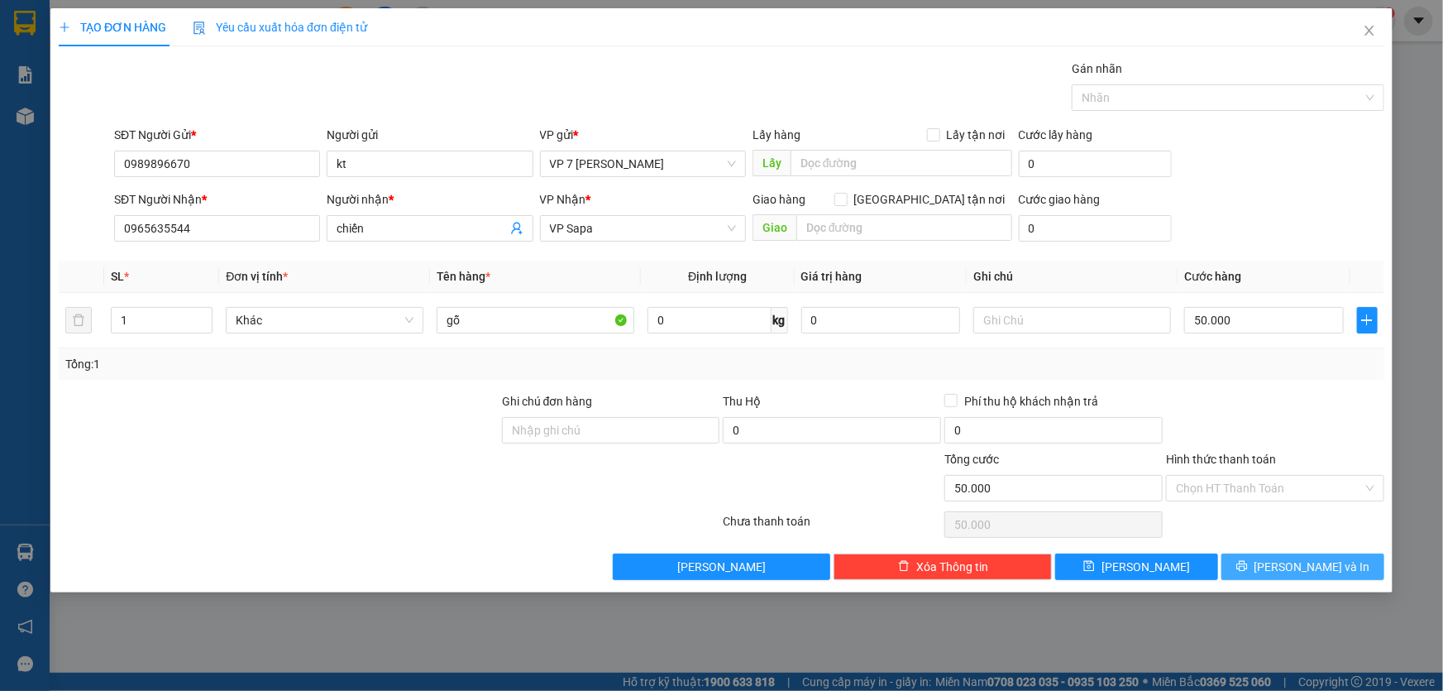
click at [1250, 562] on button "[PERSON_NAME] và In" at bounding box center [1303, 566] width 163 height 26
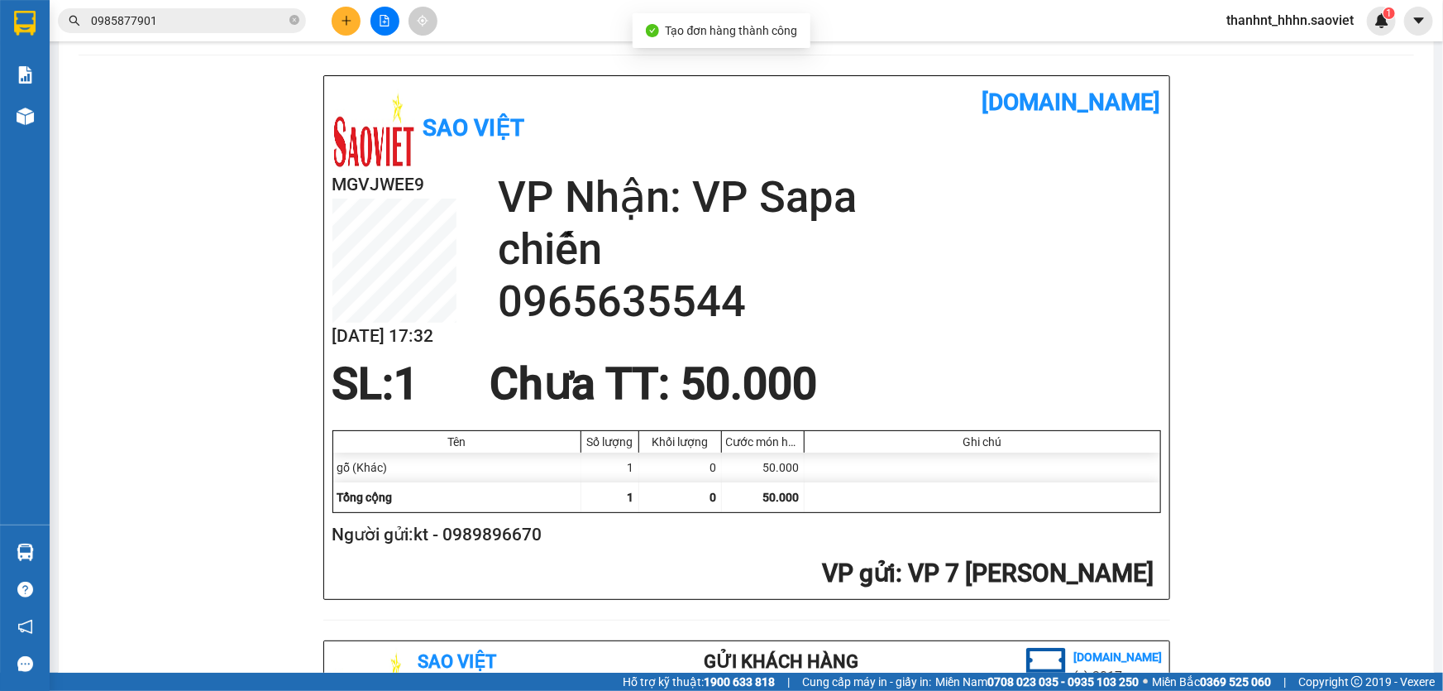
click at [794, 35] on div "In mẫu A5" at bounding box center [747, 18] width 1336 height 33
click at [790, 35] on button "In mẫu A5" at bounding box center [747, 18] width 106 height 33
click at [295, 22] on icon "close-circle" at bounding box center [295, 20] width 10 height 10
click at [259, 26] on input "text" at bounding box center [188, 21] width 195 height 18
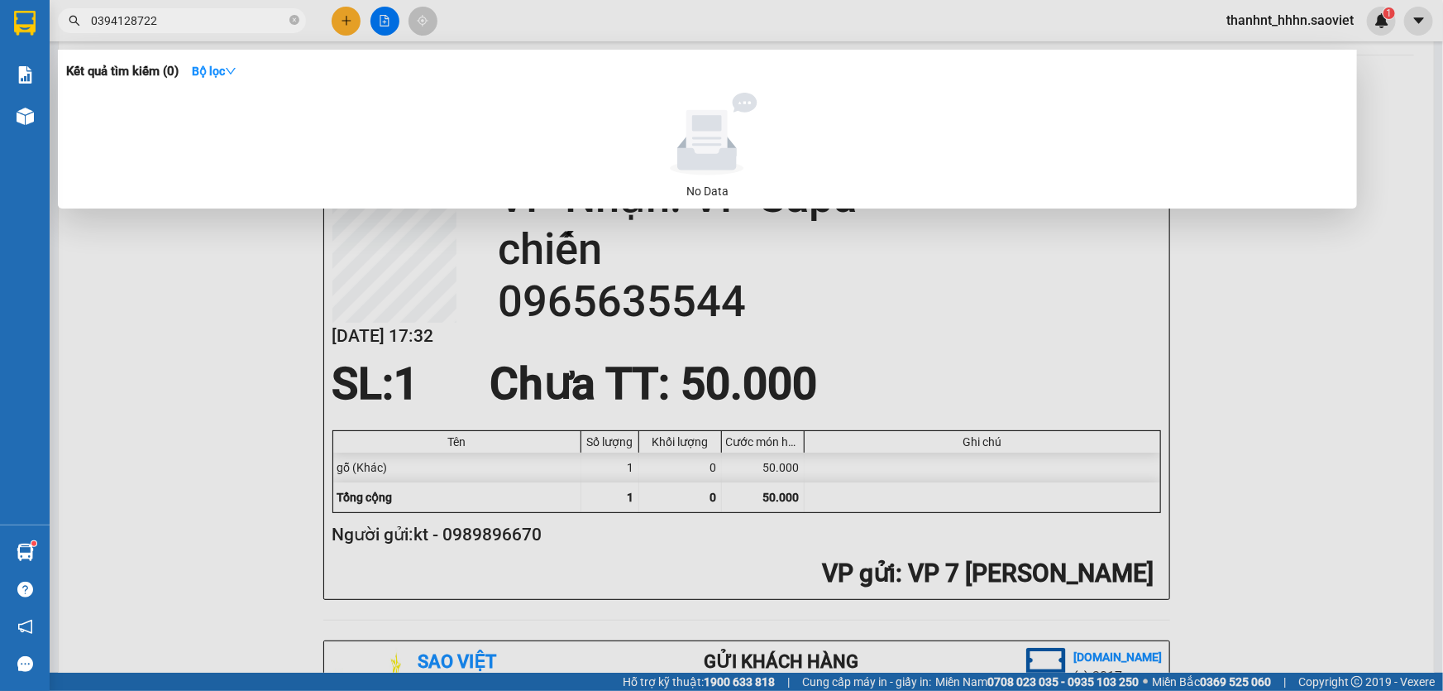
type input "0394128722"
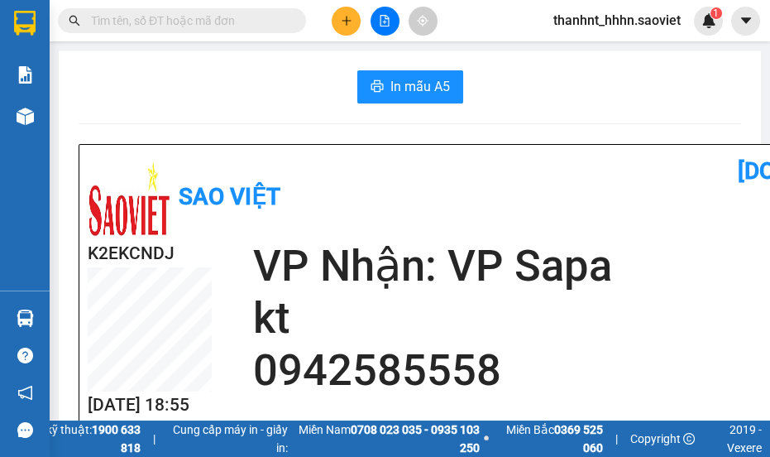
click at [276, 295] on h2 "kt" at bounding box center [584, 318] width 663 height 52
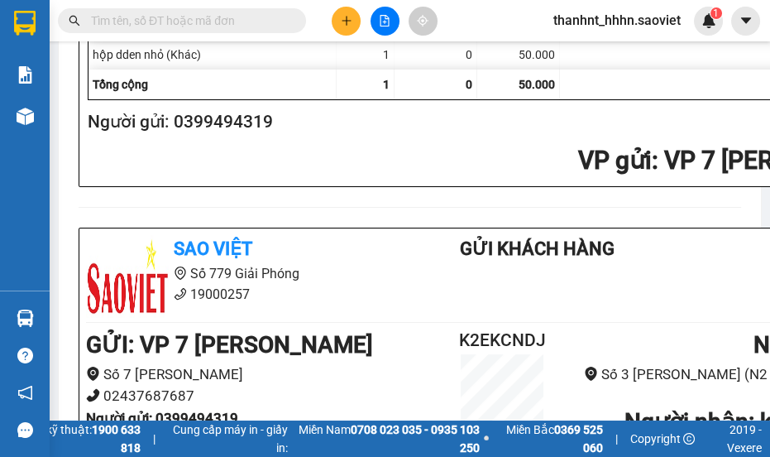
scroll to position [715, 0]
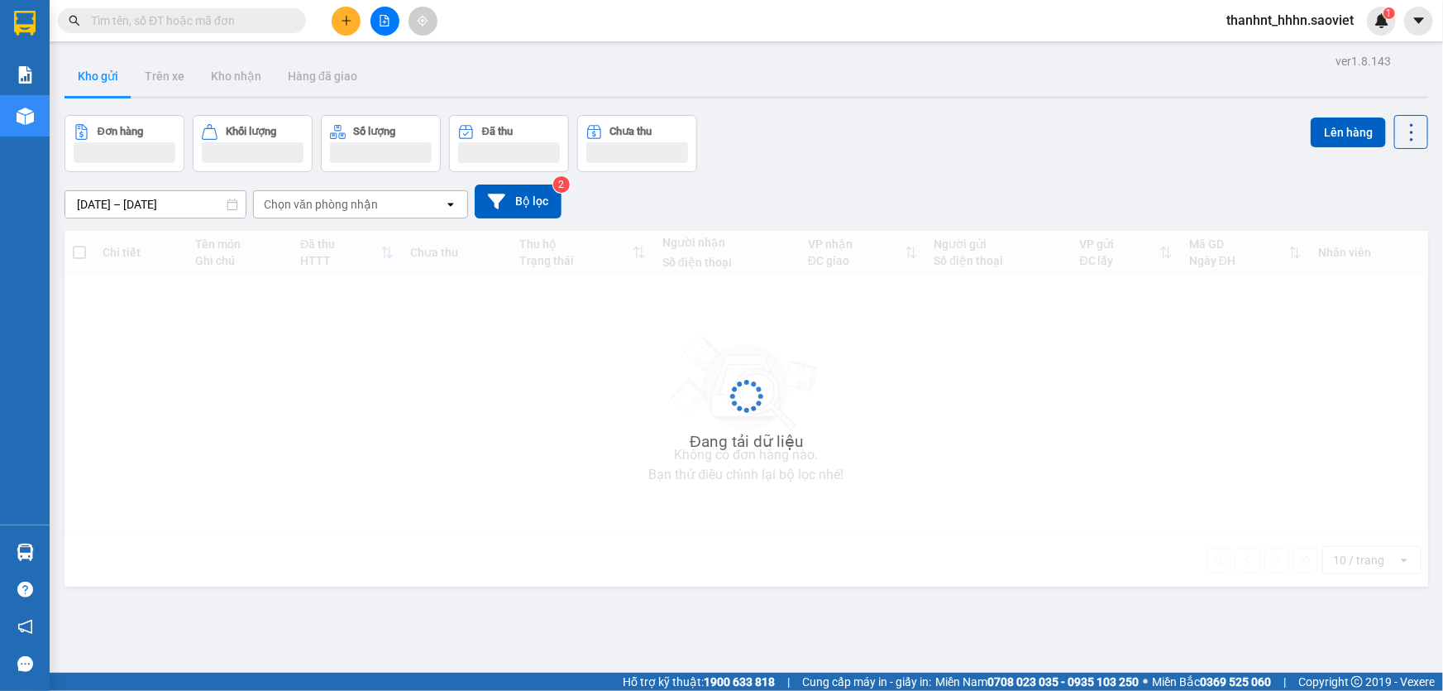
click at [194, 21] on input "text" at bounding box center [188, 21] width 195 height 18
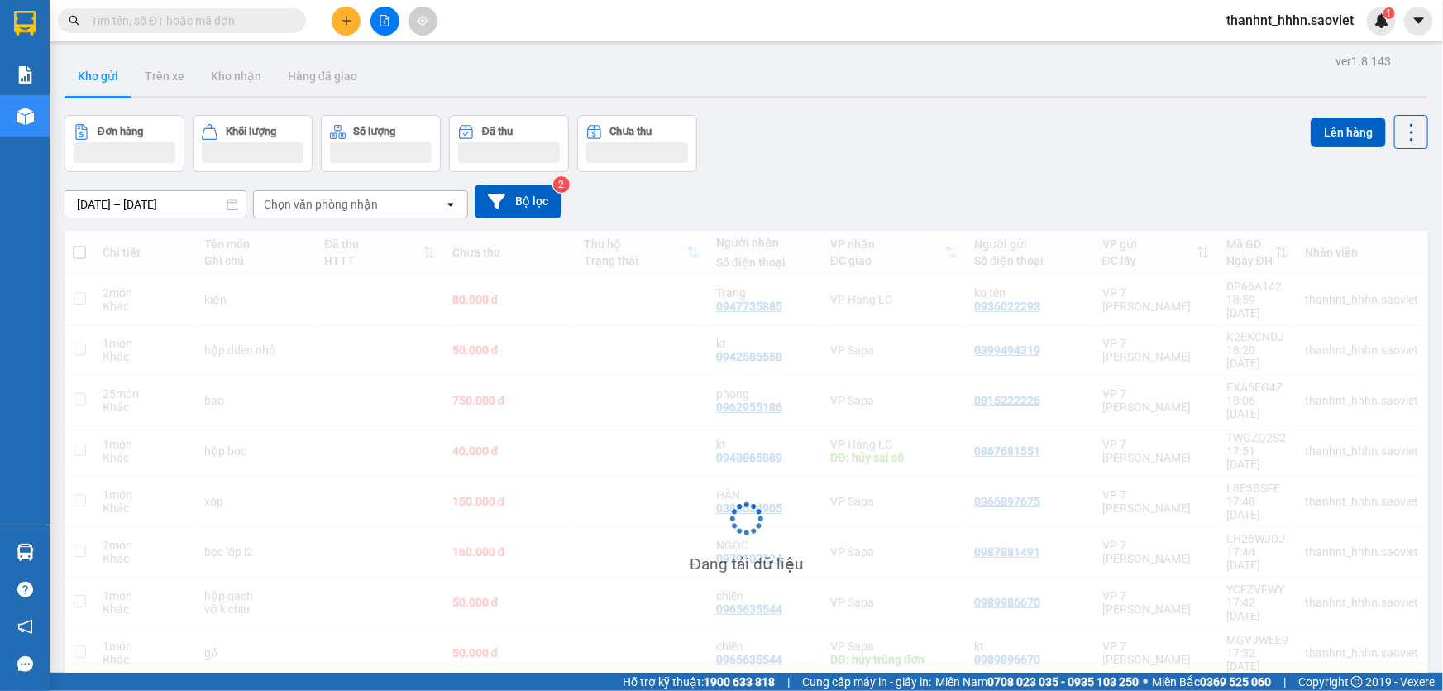
click at [194, 21] on input "text" at bounding box center [188, 21] width 195 height 18
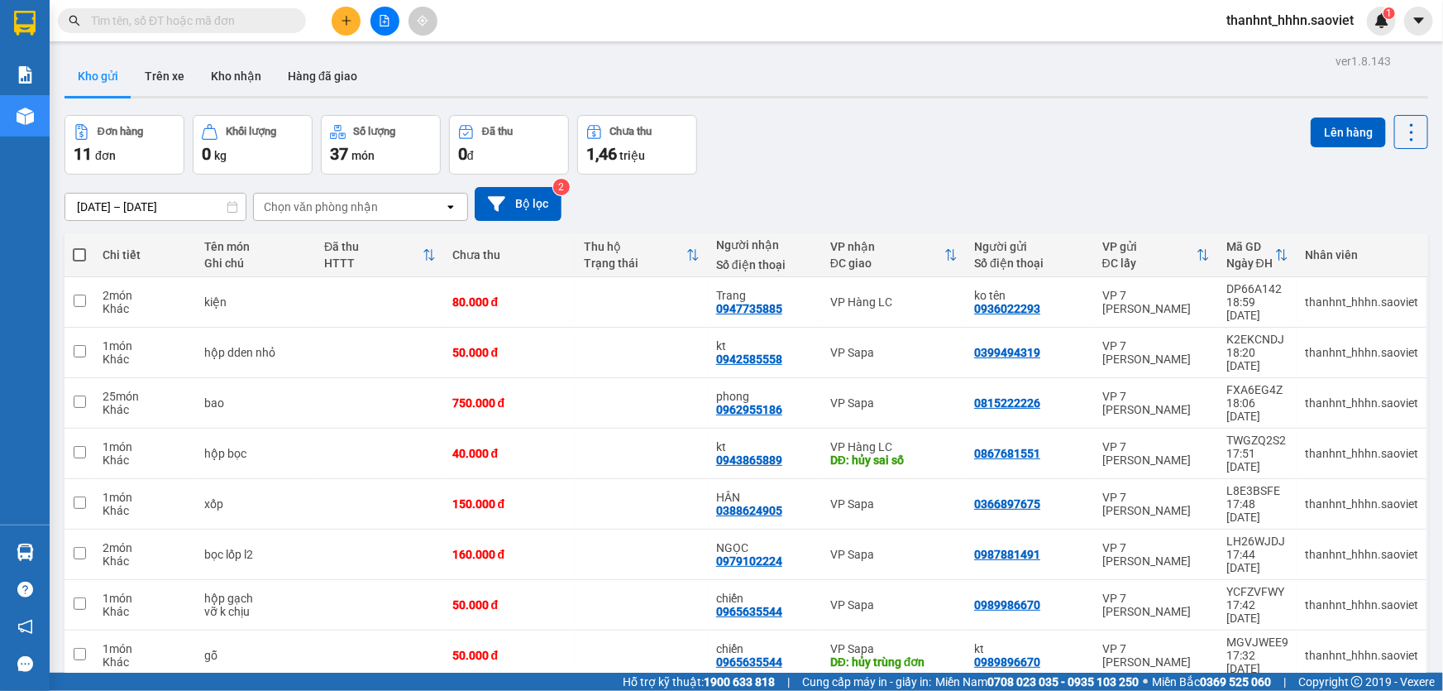
click at [202, 17] on input "text" at bounding box center [188, 21] width 195 height 18
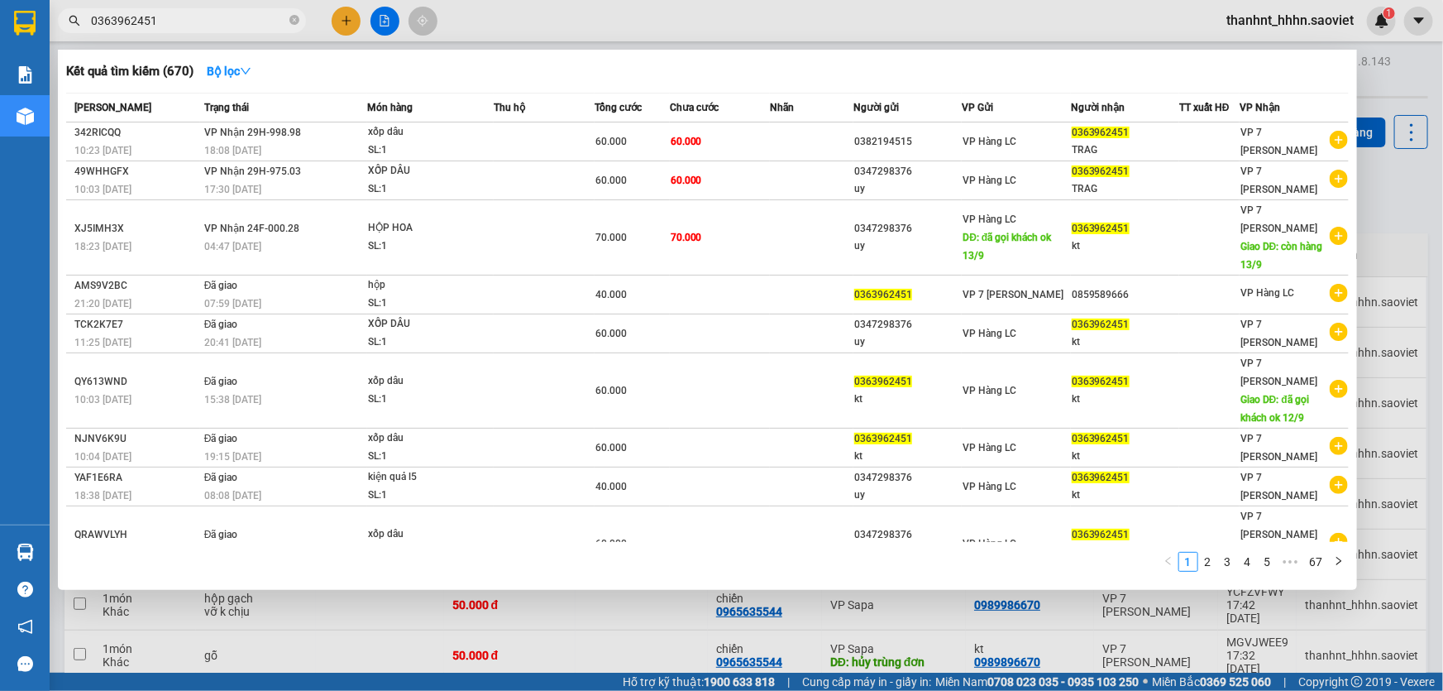
type input "0363962451"
click at [339, 19] on div at bounding box center [721, 345] width 1443 height 691
click at [183, 25] on input "0363962451" at bounding box center [188, 21] width 195 height 18
click at [352, 18] on div at bounding box center [721, 345] width 1443 height 691
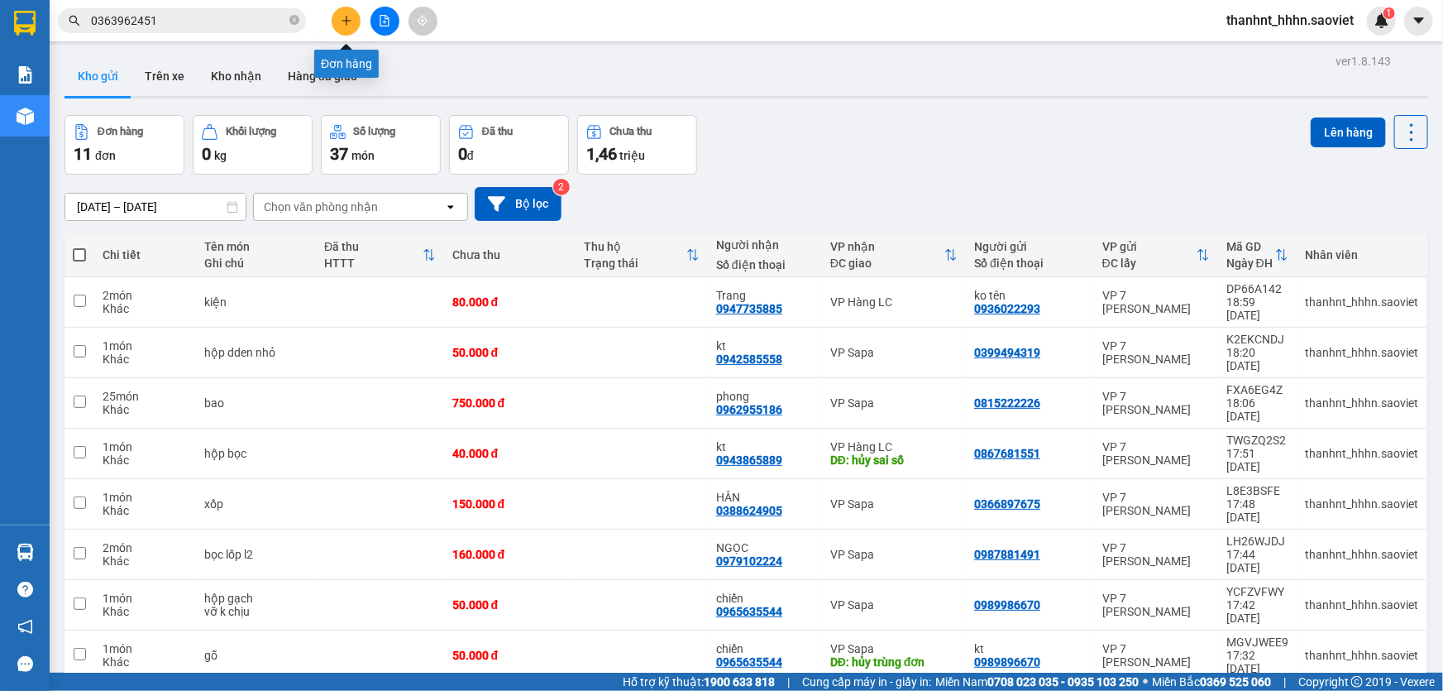
click at [340, 16] on button at bounding box center [346, 21] width 29 height 29
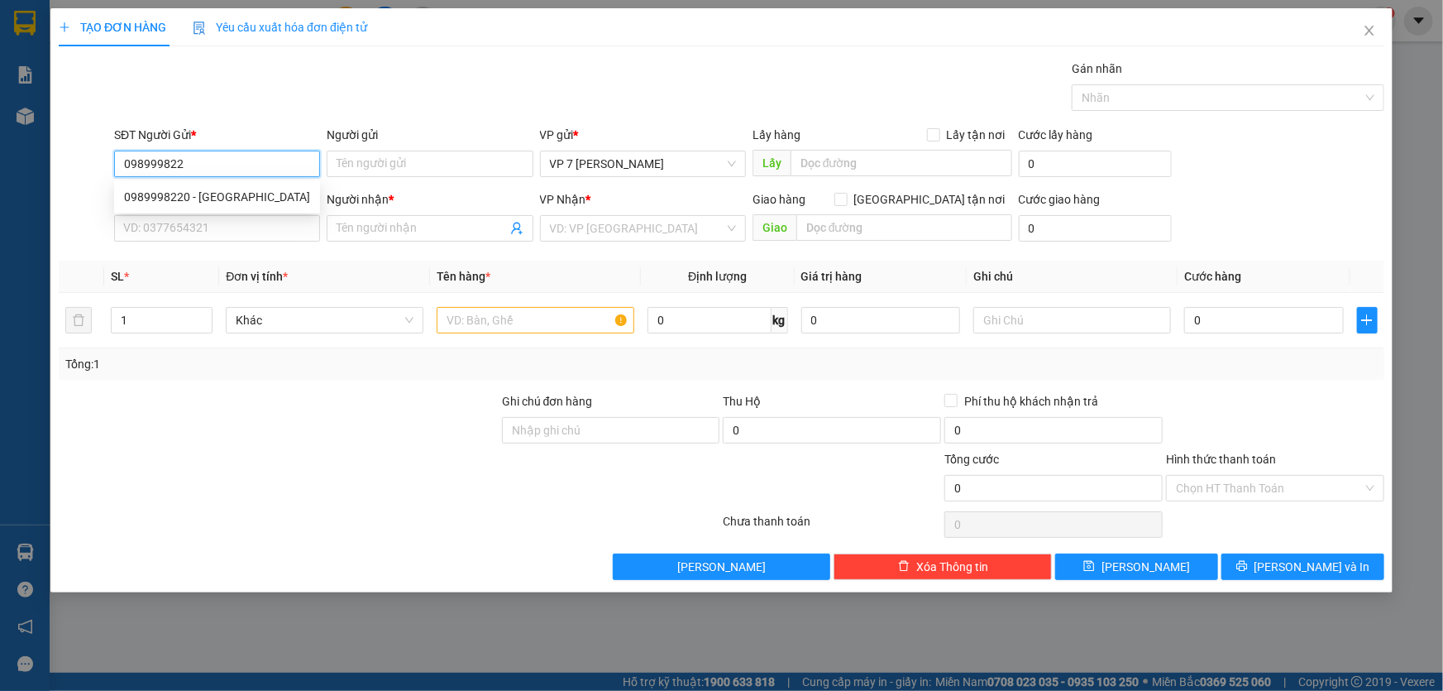
type input "0989998220"
click at [214, 190] on div "0989998220 - đức" at bounding box center [217, 197] width 186 height 18
type input "đức"
type input "0985456737"
type input "pha"
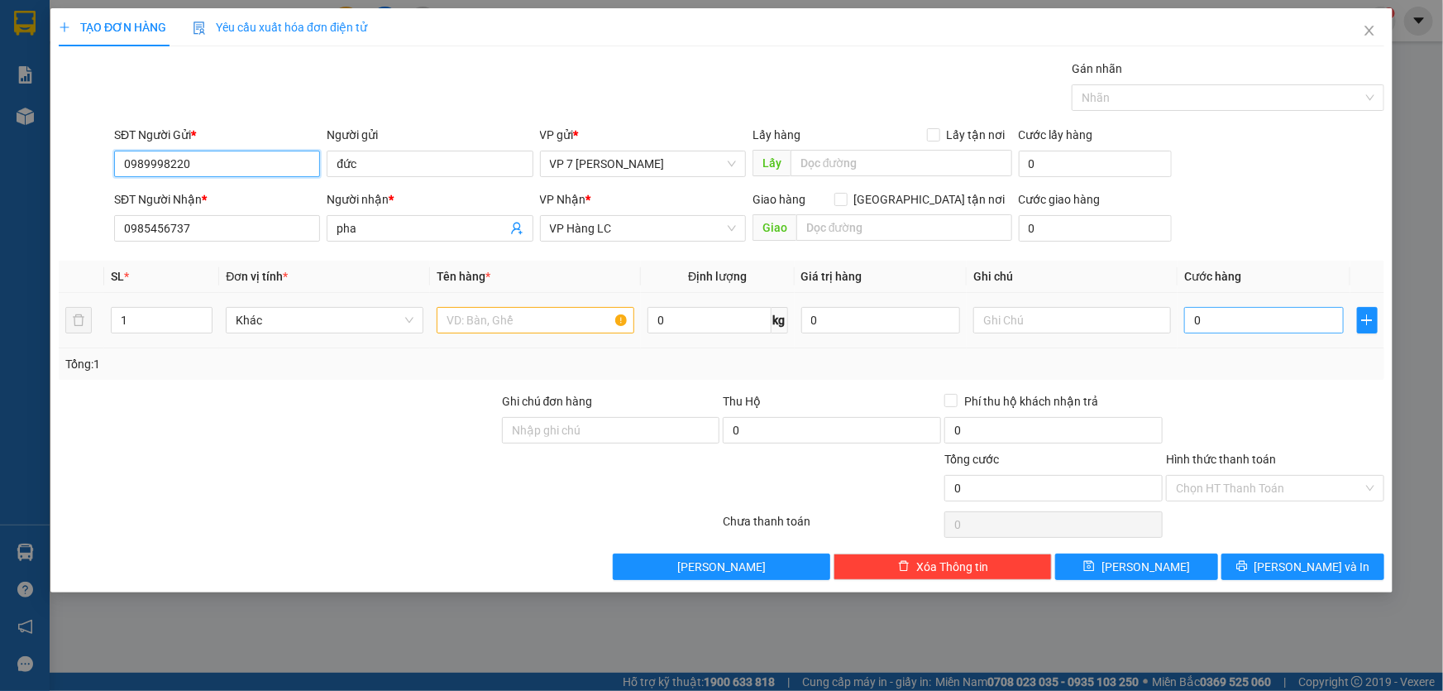
type input "0989998220"
click at [1225, 323] on input "0" at bounding box center [1264, 320] width 160 height 26
type input "4"
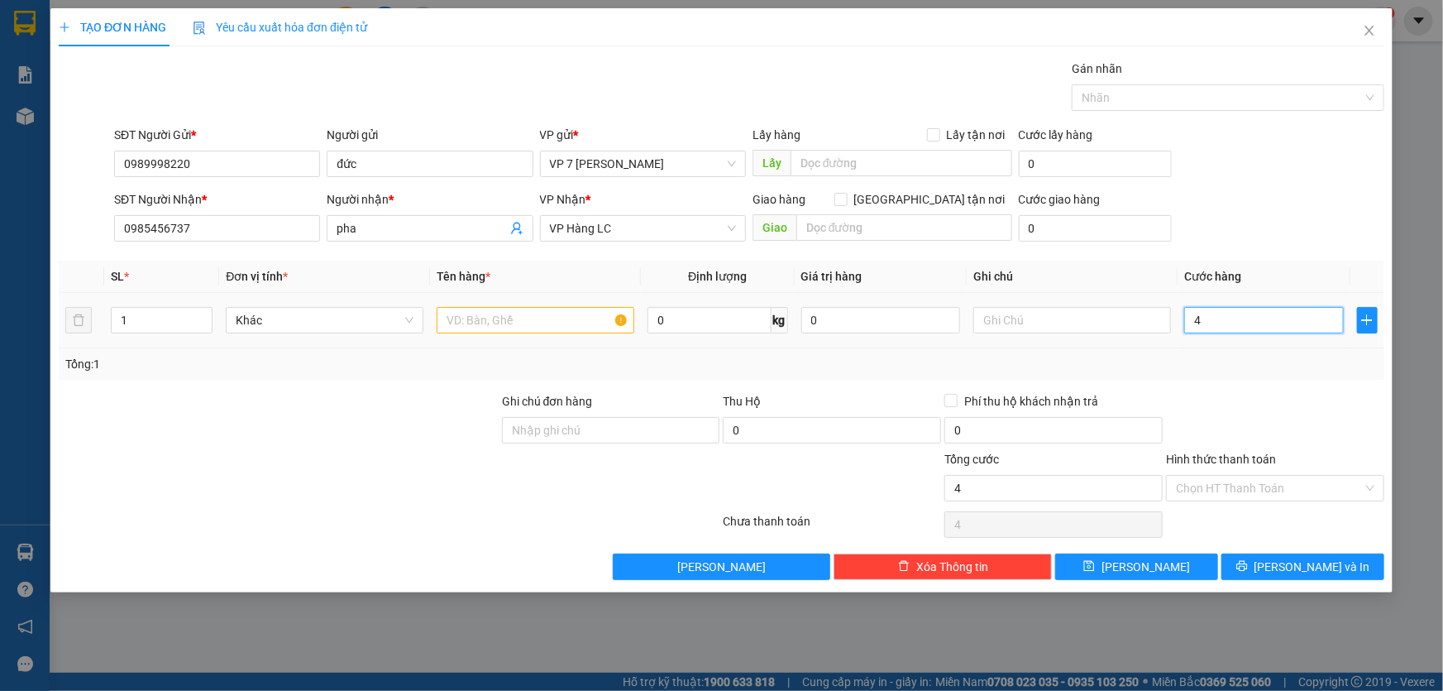
type input "40"
type input "40.000"
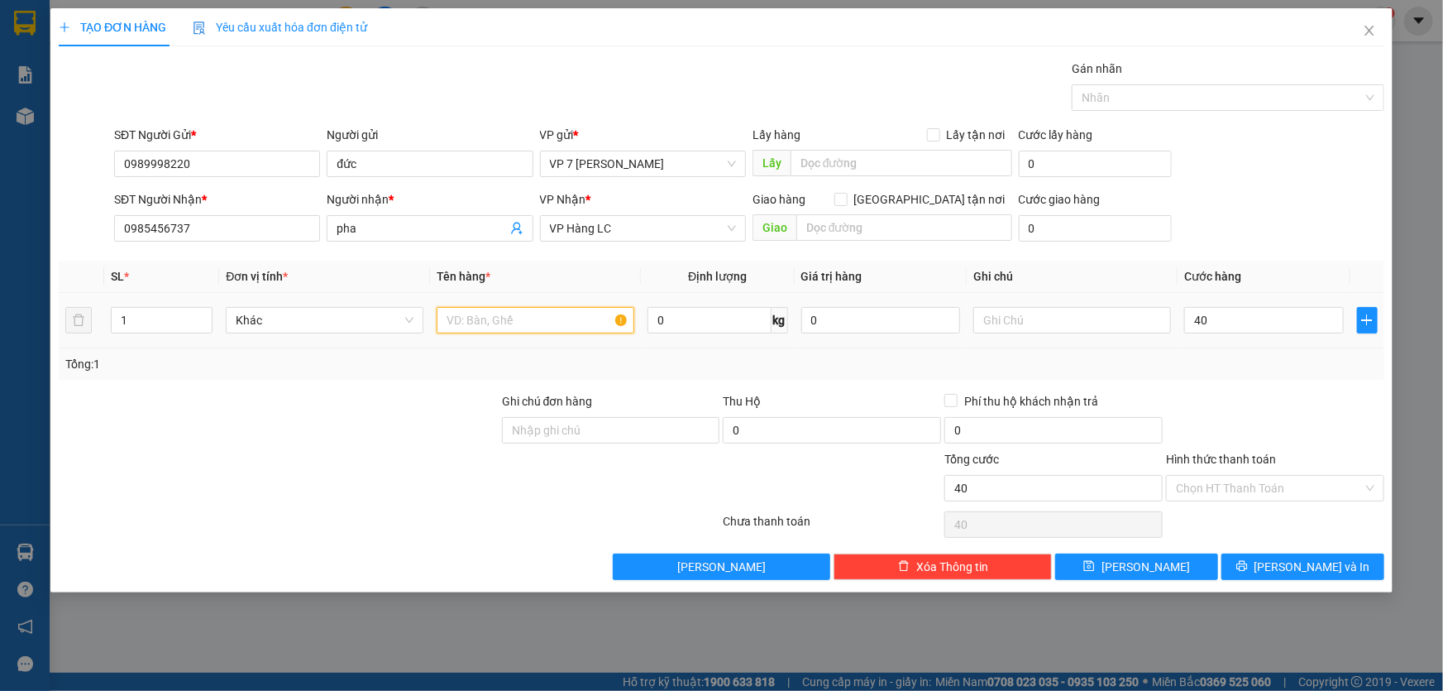
type input "40.000"
click at [533, 313] on input "text" at bounding box center [536, 320] width 198 height 26
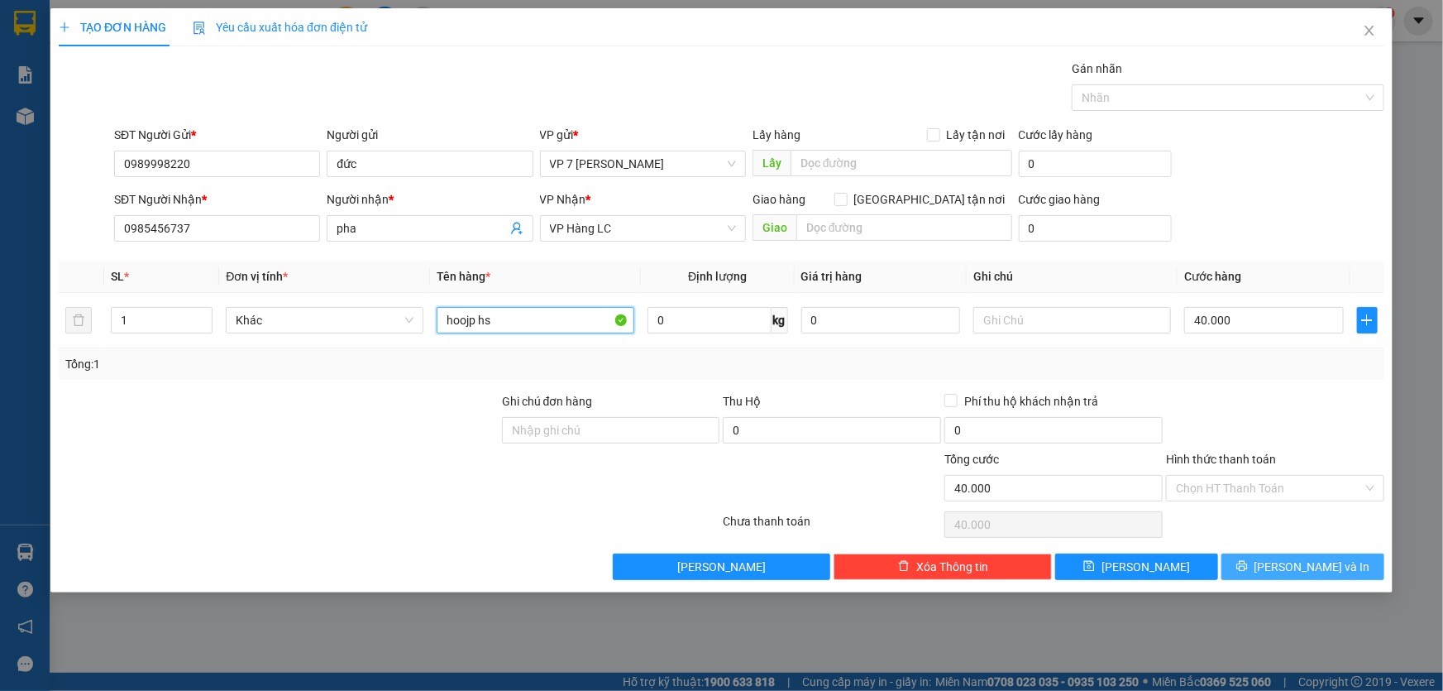
type input "hoojp hs"
click at [1317, 564] on span "[PERSON_NAME] và In" at bounding box center [1313, 566] width 116 height 18
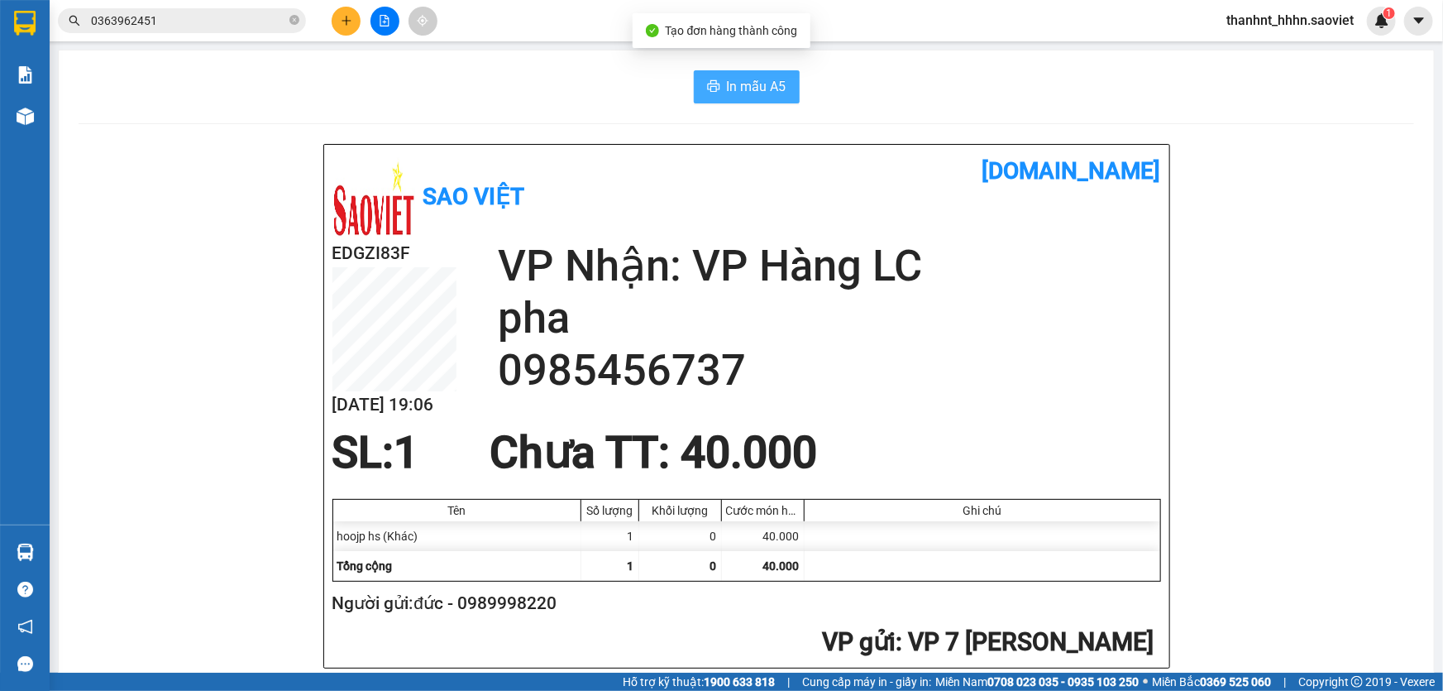
click at [714, 78] on button "In mẫu A5" at bounding box center [747, 86] width 106 height 33
click at [735, 89] on span "In mẫu A5" at bounding box center [757, 86] width 60 height 21
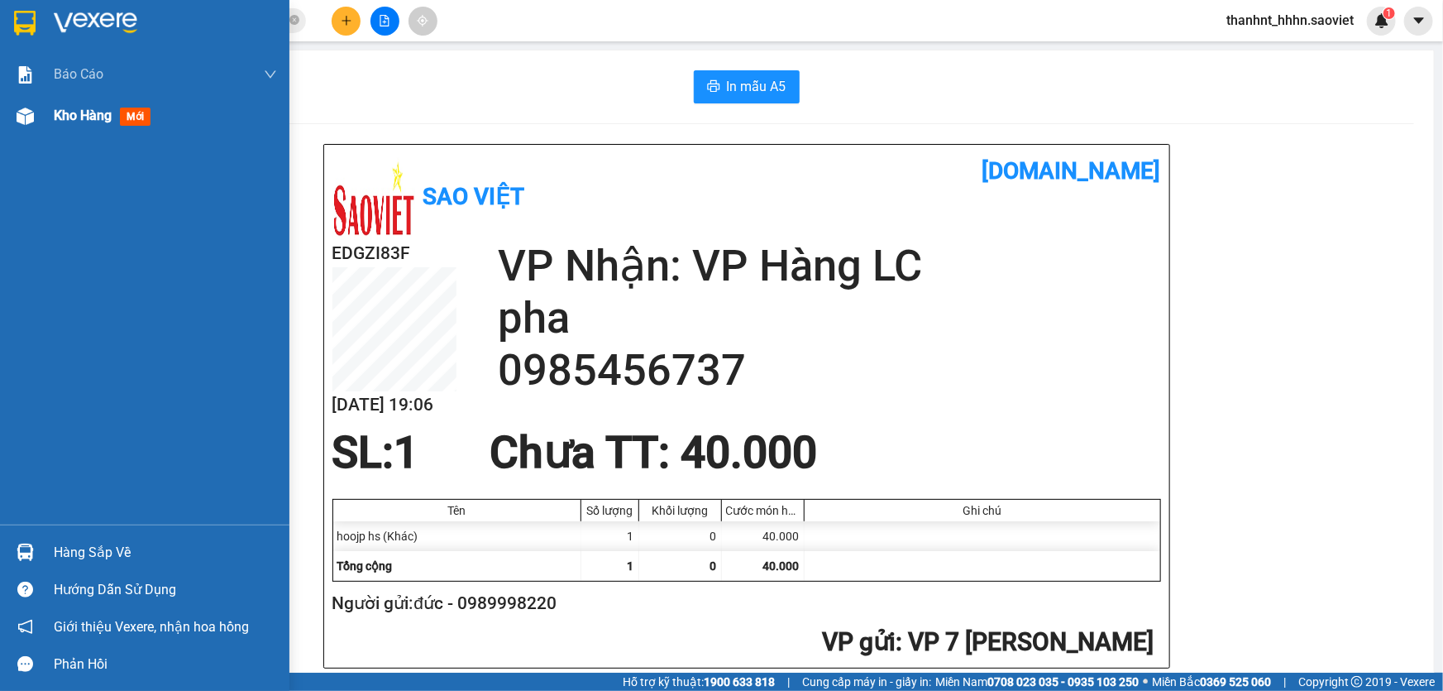
click at [70, 116] on span "Kho hàng" at bounding box center [83, 116] width 58 height 16
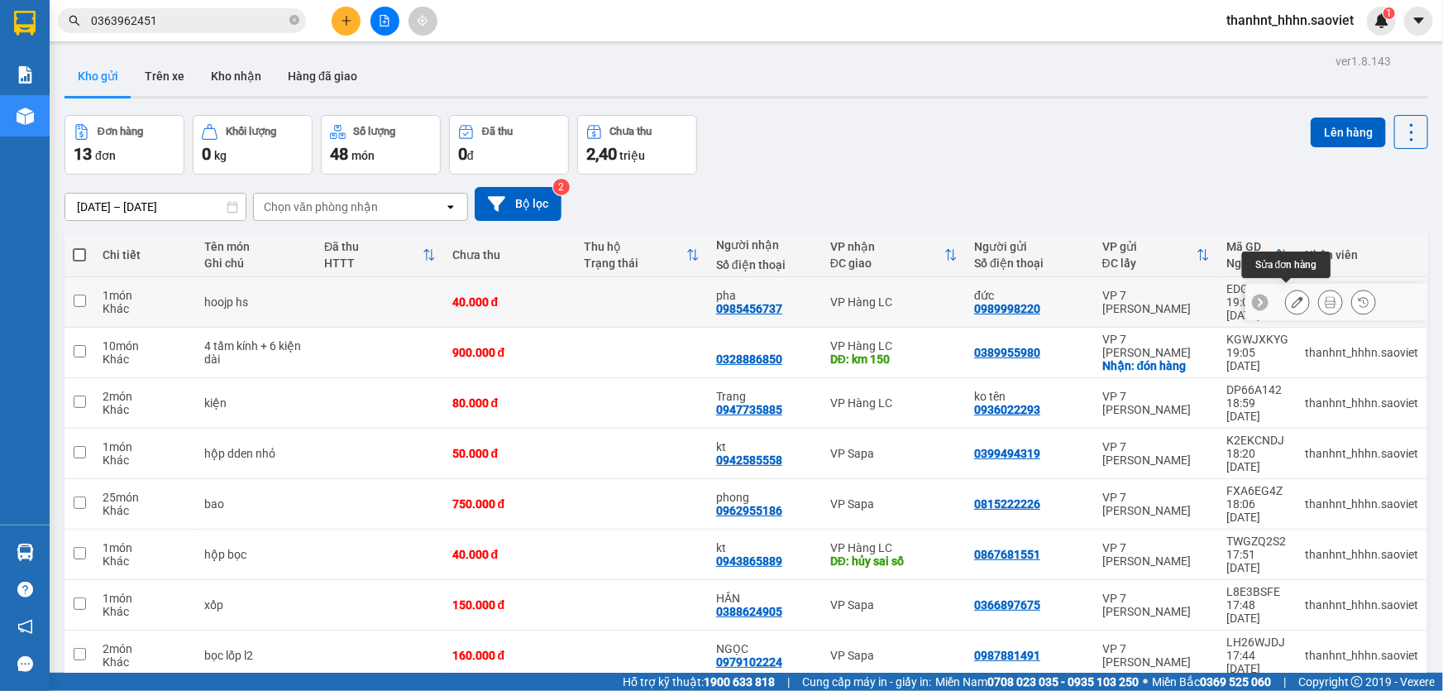
click at [1292, 300] on icon at bounding box center [1298, 302] width 12 height 12
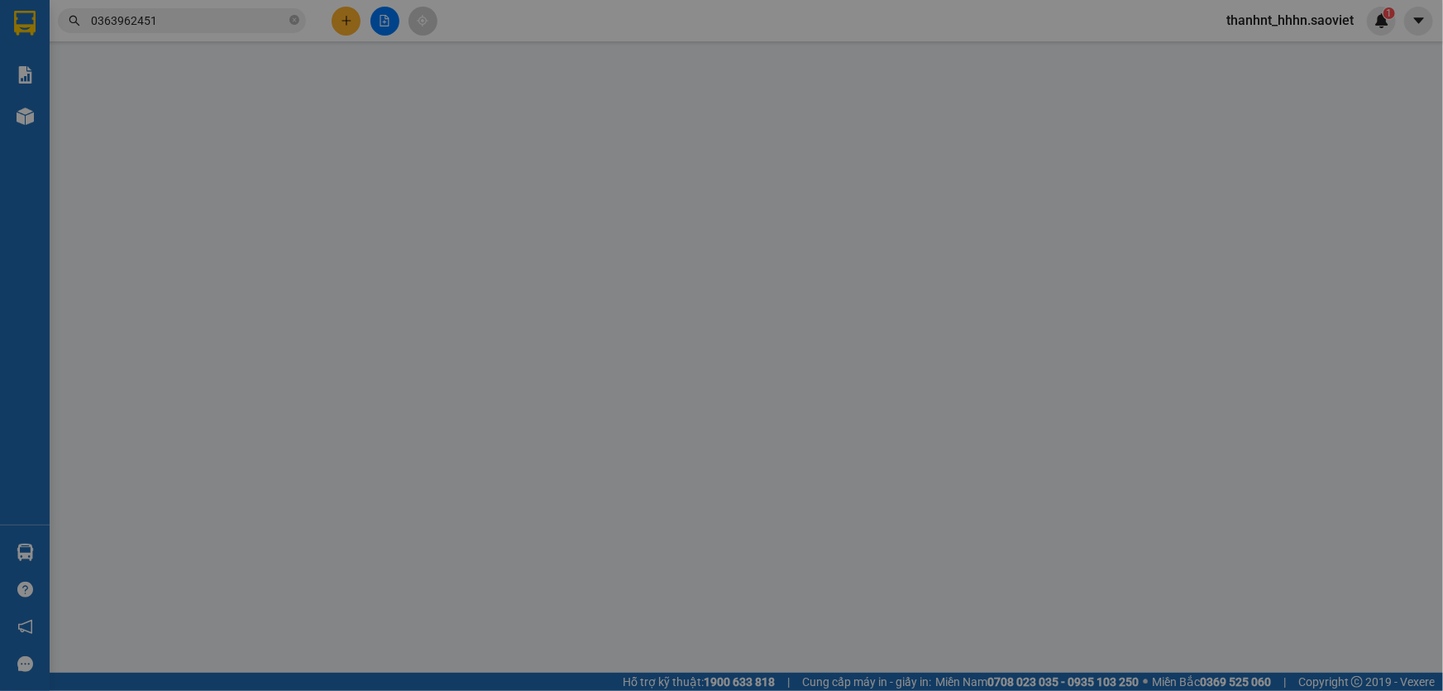
type input "0989998220"
type input "đức"
type input "0985456737"
type input "pha"
type input "40.000"
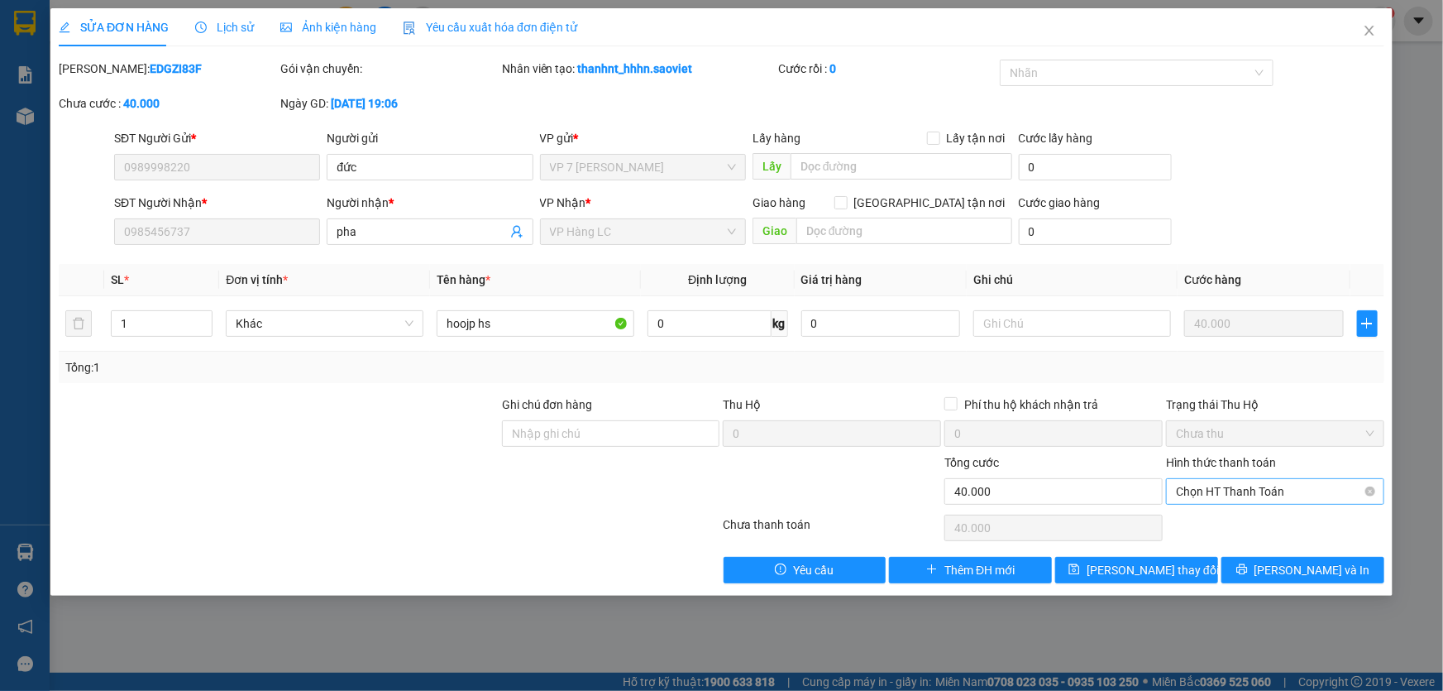
click at [1218, 490] on span "Chọn HT Thanh Toán" at bounding box center [1275, 491] width 199 height 25
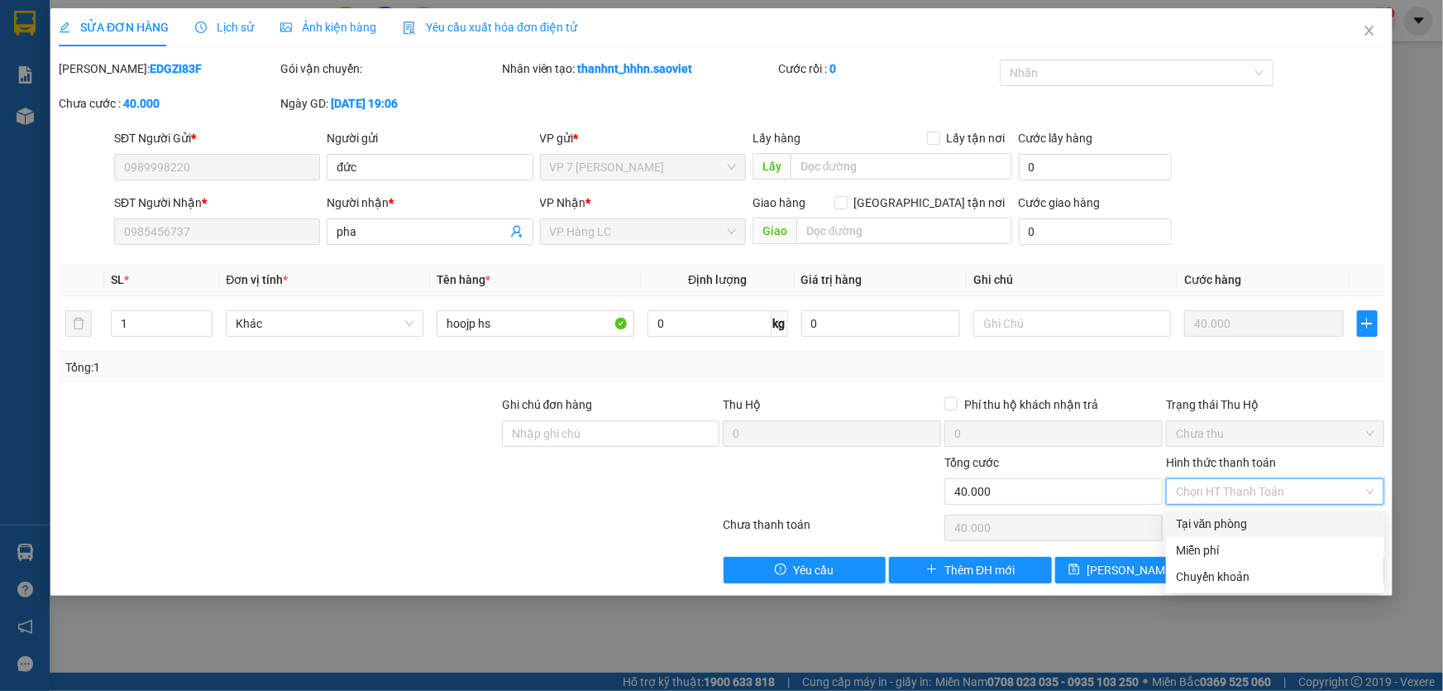
click at [1216, 514] on div "Tại văn phòng" at bounding box center [1275, 523] width 199 height 18
type input "0"
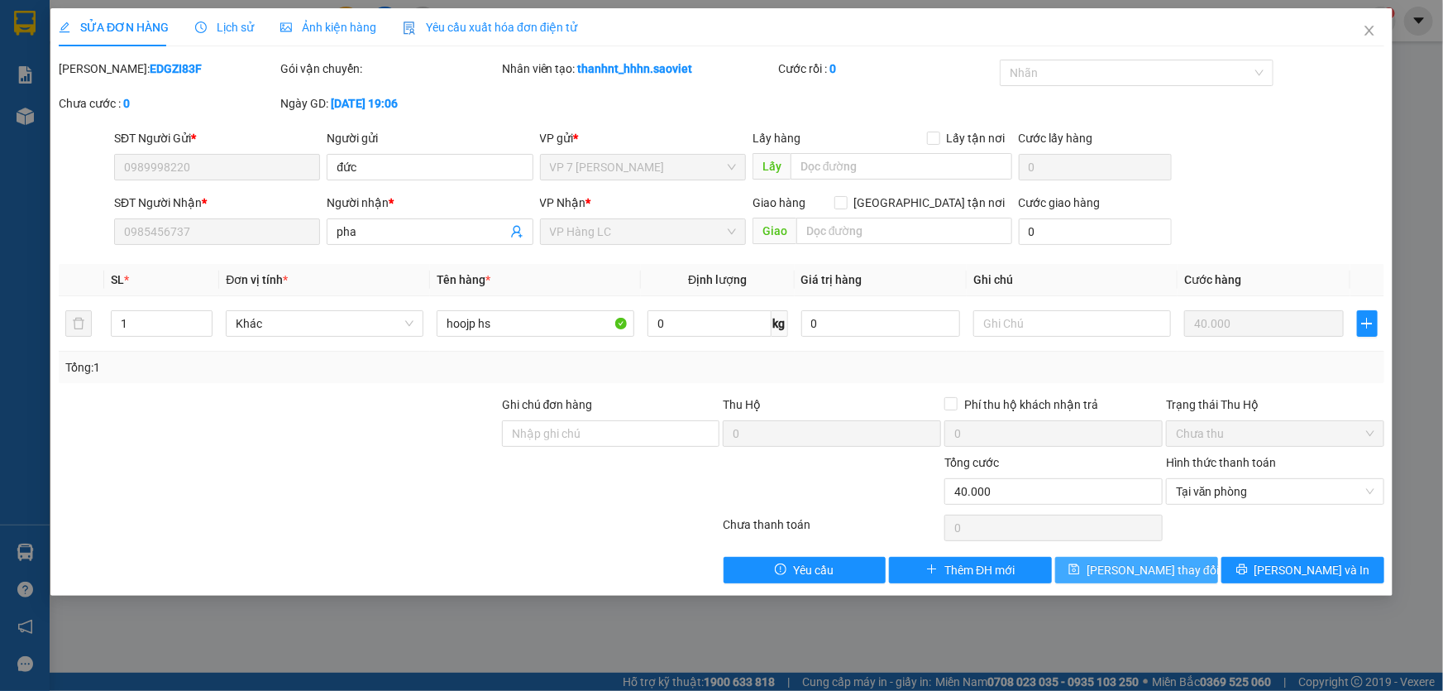
click at [1178, 562] on button "[PERSON_NAME] thay đổi" at bounding box center [1136, 570] width 163 height 26
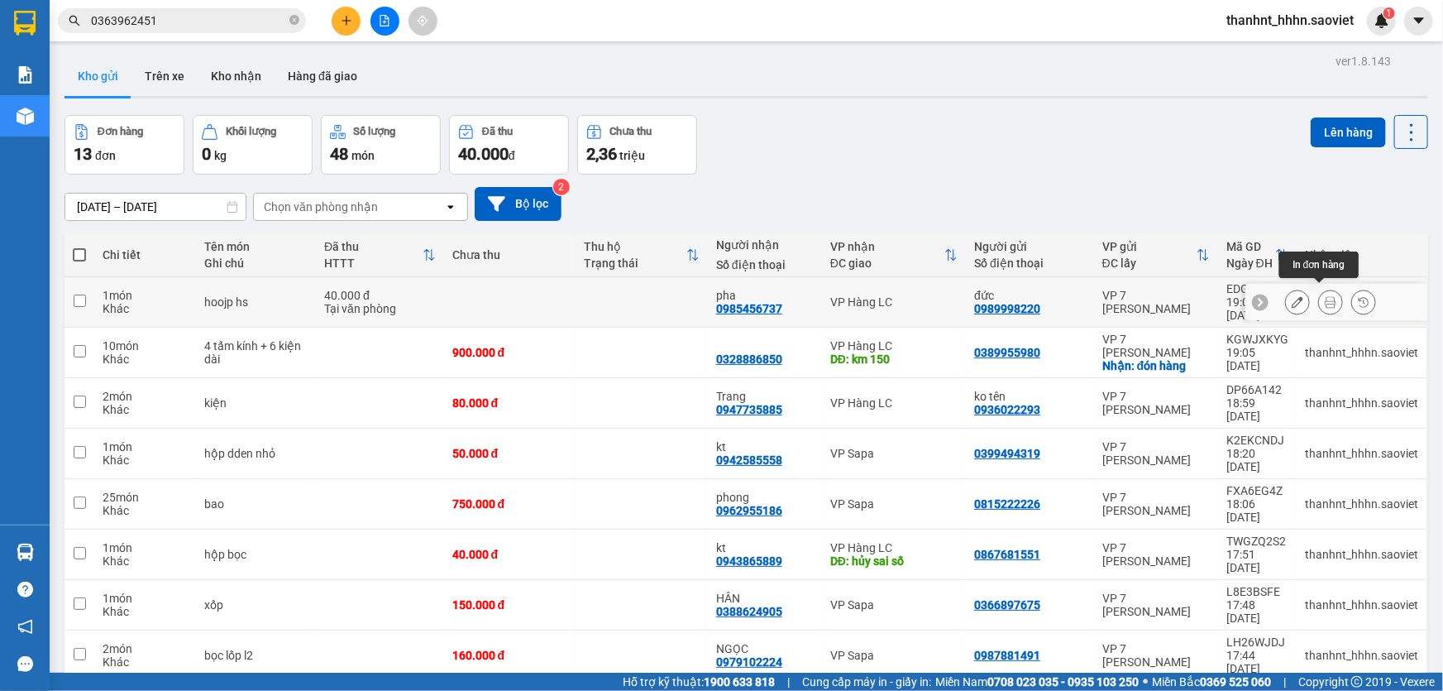
click at [1325, 297] on icon at bounding box center [1331, 302] width 12 height 12
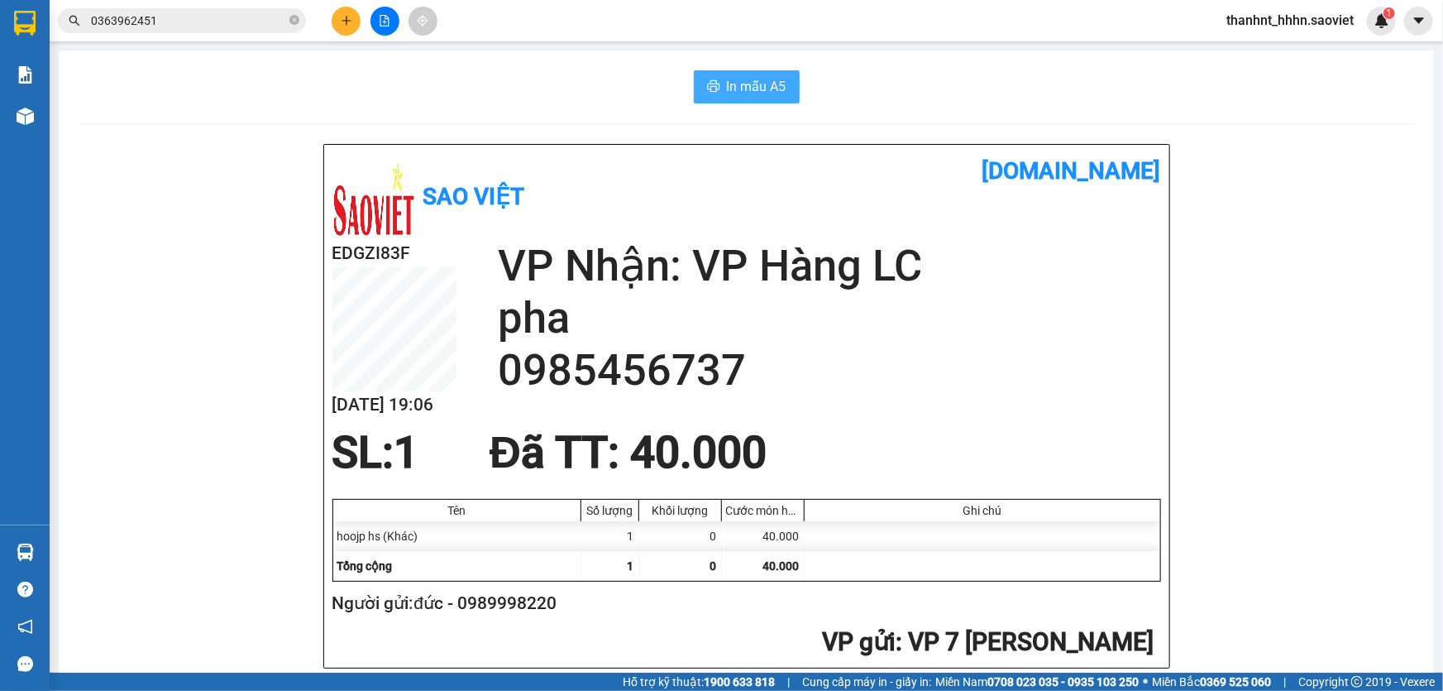
click at [720, 89] on button "In mẫu A5" at bounding box center [747, 86] width 106 height 33
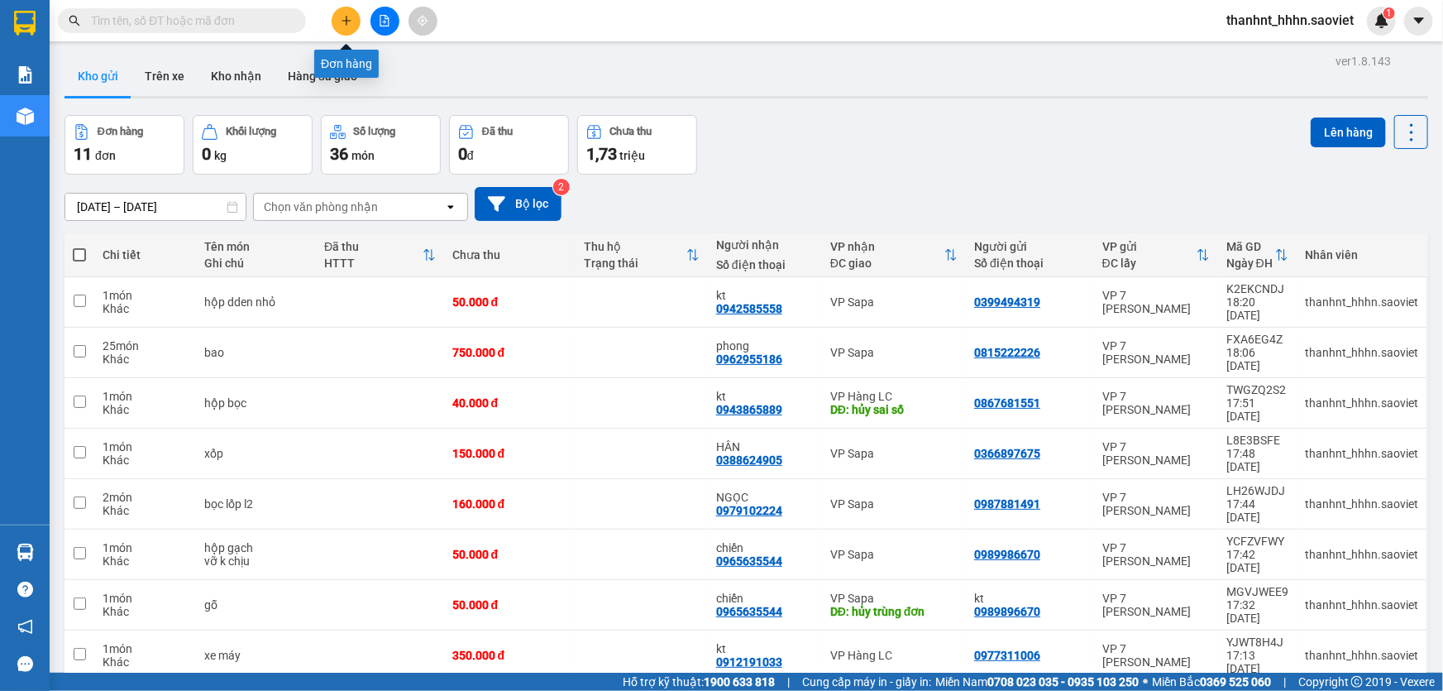
click at [344, 23] on icon "plus" at bounding box center [347, 21] width 12 height 12
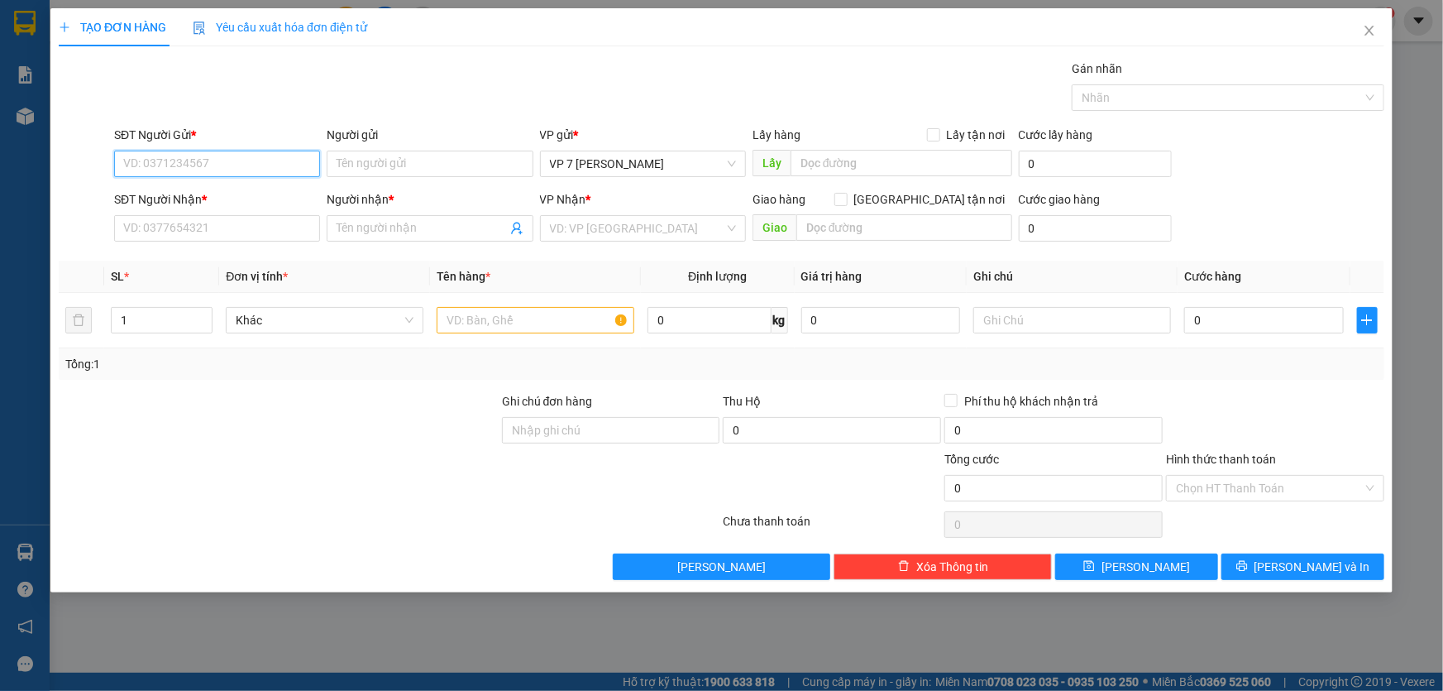
click at [215, 161] on input "SĐT Người Gửi *" at bounding box center [217, 164] width 206 height 26
type input "0977607700"
click at [196, 197] on div "0977607700 - kt" at bounding box center [217, 197] width 186 height 18
type input "kt"
type input "0968129918"
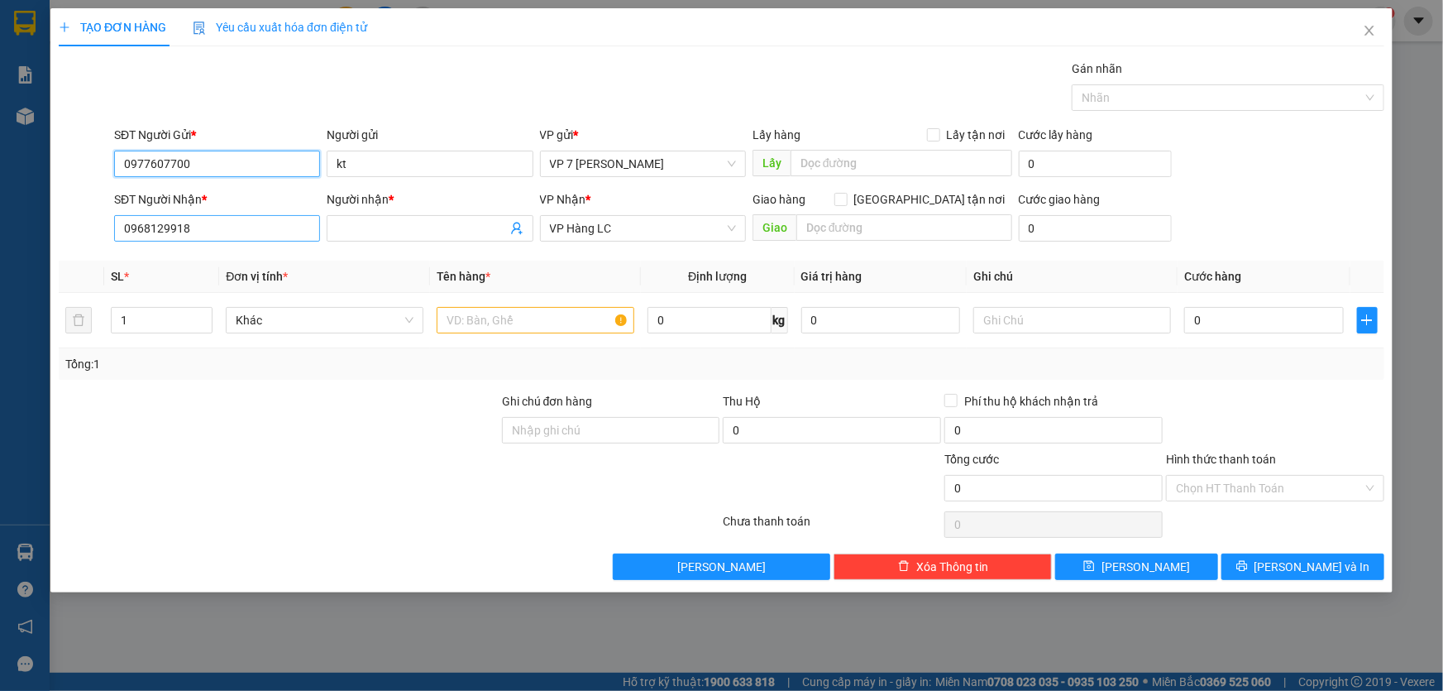
type input "0977607700"
drag, startPoint x: 186, startPoint y: 230, endPoint x: 79, endPoint y: 242, distance: 107.4
click at [79, 242] on div "SĐT Người Nhận * 0968129918 Người nhận * VP Nhận * VP Hàng LC Giao hàng Giao tậ…" at bounding box center [721, 219] width 1329 height 58
click at [165, 265] on div "0981929102 - kt" at bounding box center [217, 261] width 186 height 18
type input "0981929102"
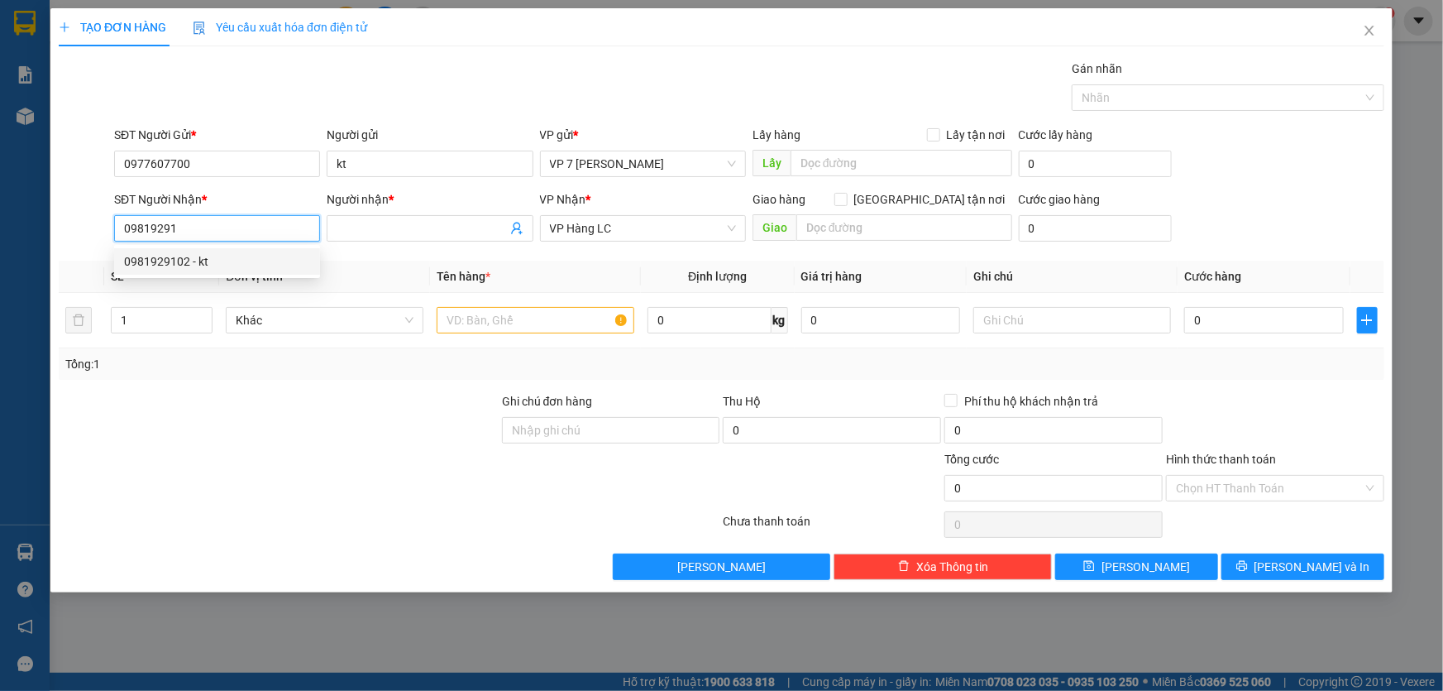
type input "kt"
type input "0981929102"
click at [513, 327] on input "text" at bounding box center [536, 320] width 198 height 26
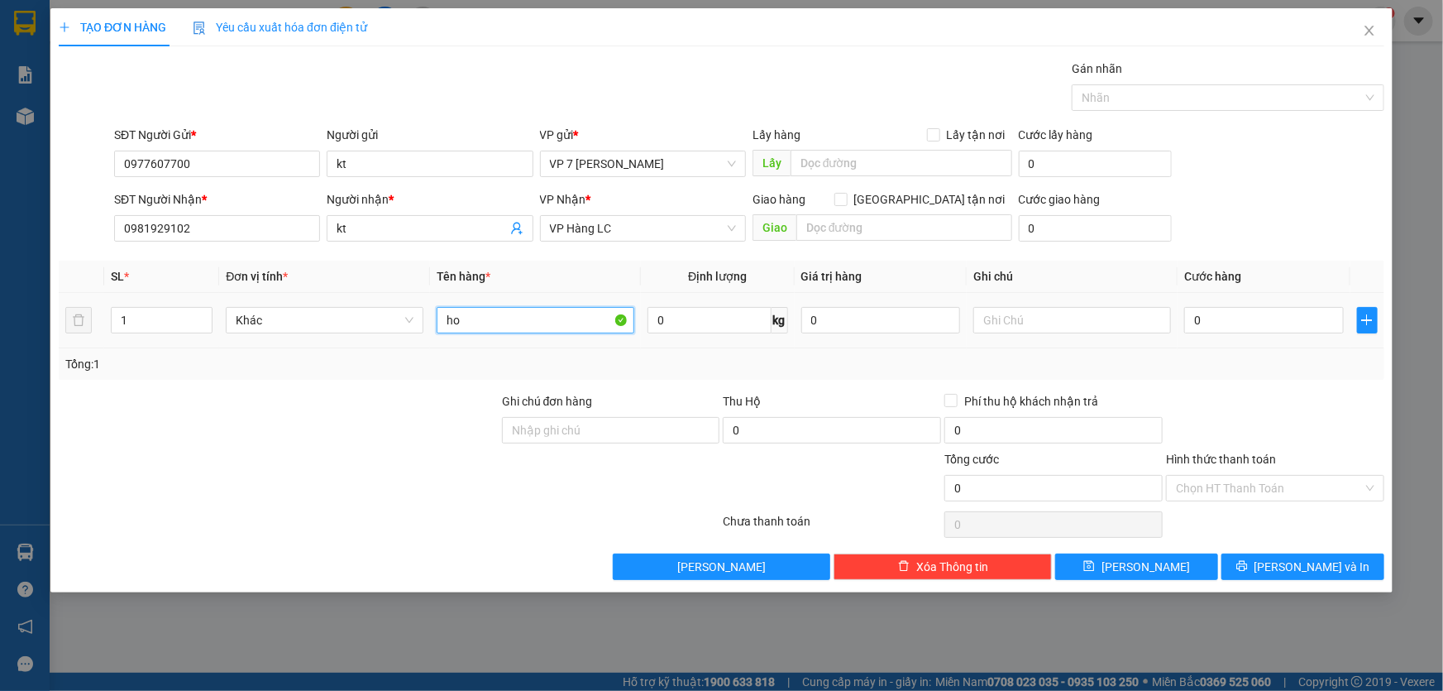
type input "h"
type input "hop"
click at [1206, 322] on input "0" at bounding box center [1264, 320] width 160 height 26
type input "4"
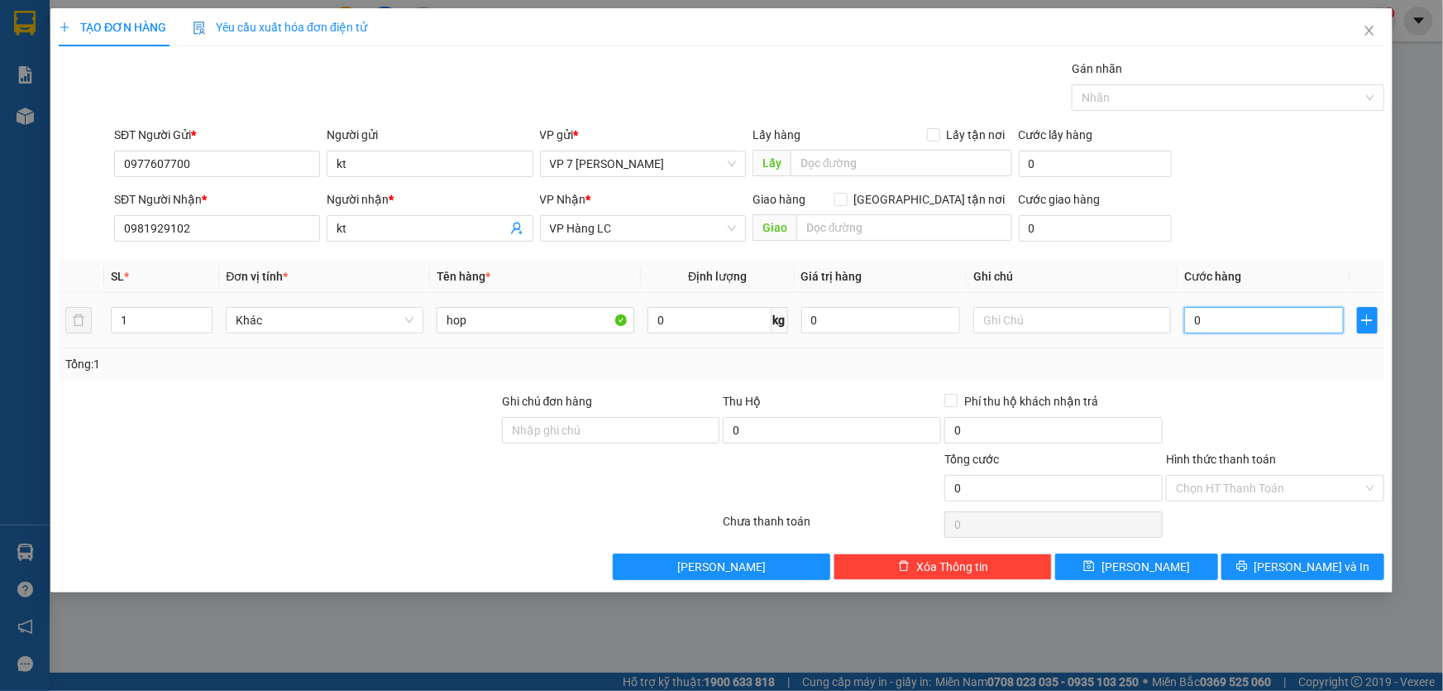
type input "4"
type input "40"
type input "40.000"
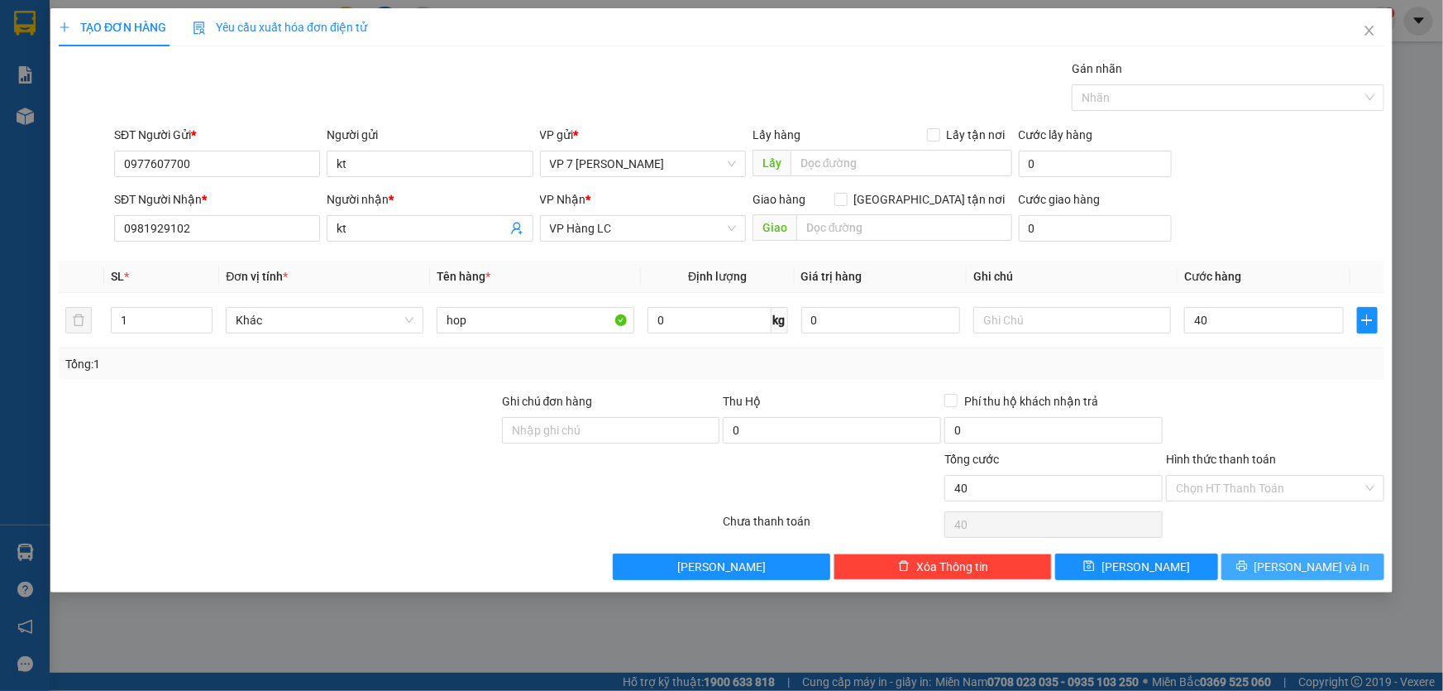
type input "40.000"
click at [1320, 561] on span "[PERSON_NAME] và In" at bounding box center [1313, 566] width 116 height 18
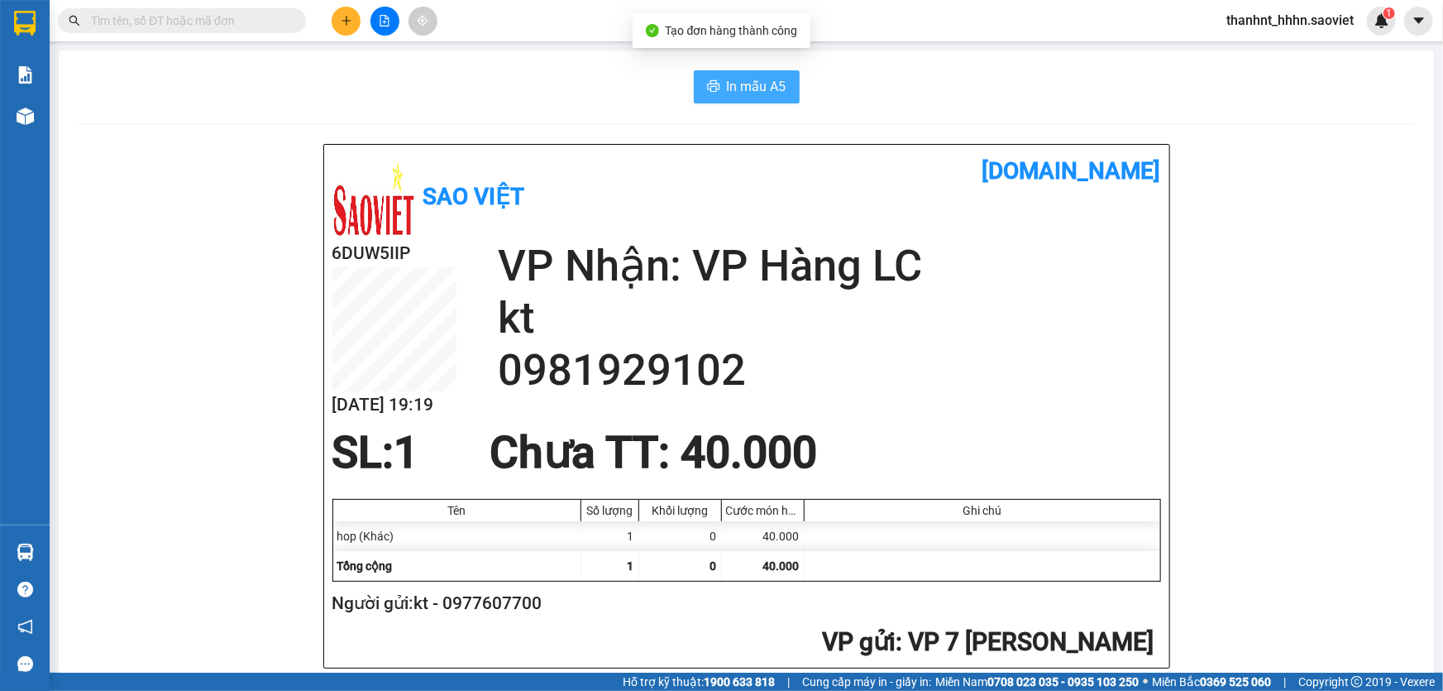
click at [768, 91] on span "In mẫu A5" at bounding box center [757, 86] width 60 height 21
click at [1257, 24] on span "thanhnt_hhhn.saoviet" at bounding box center [1290, 20] width 154 height 21
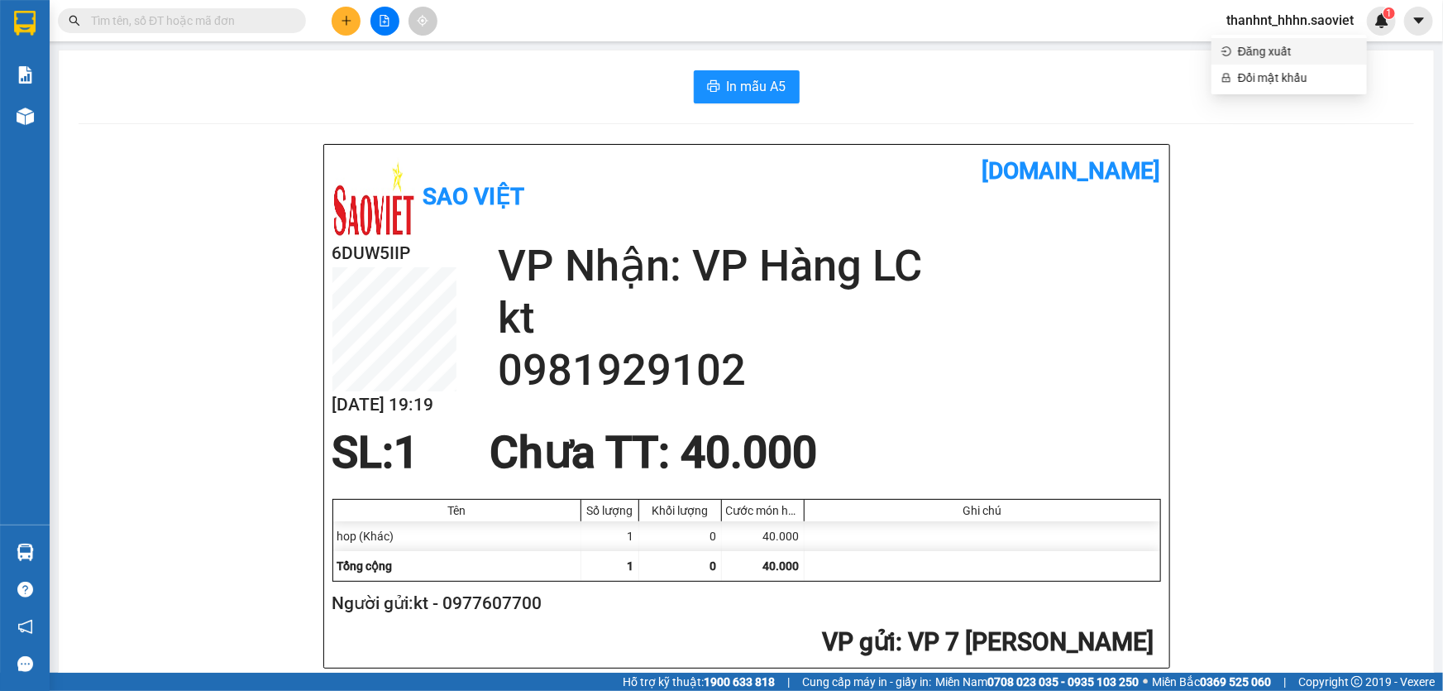
click at [1264, 48] on span "Đăng xuất" at bounding box center [1297, 51] width 119 height 18
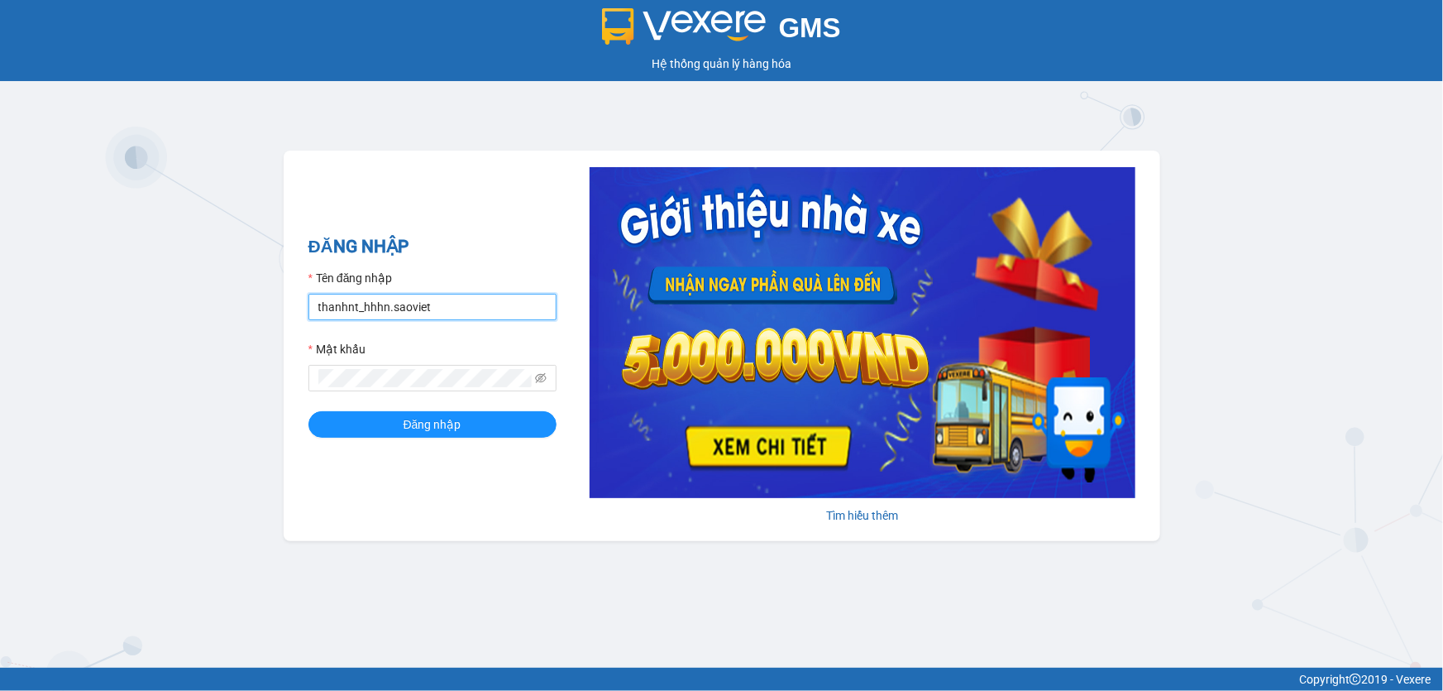
click at [435, 312] on input "thanhnt_hhhn.saoviet" at bounding box center [433, 307] width 248 height 26
type input "hanhnt_hh07.saoviet"
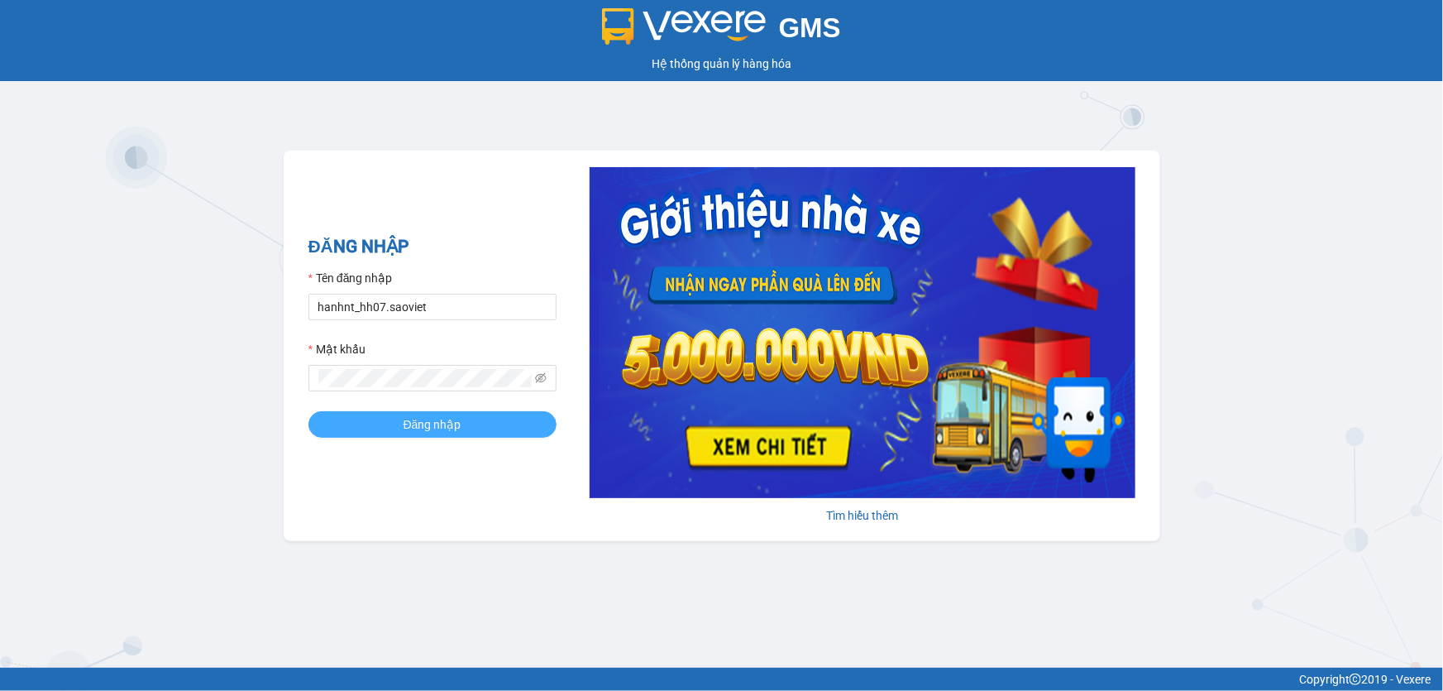
click at [440, 422] on span "Đăng nhập" at bounding box center [433, 424] width 58 height 18
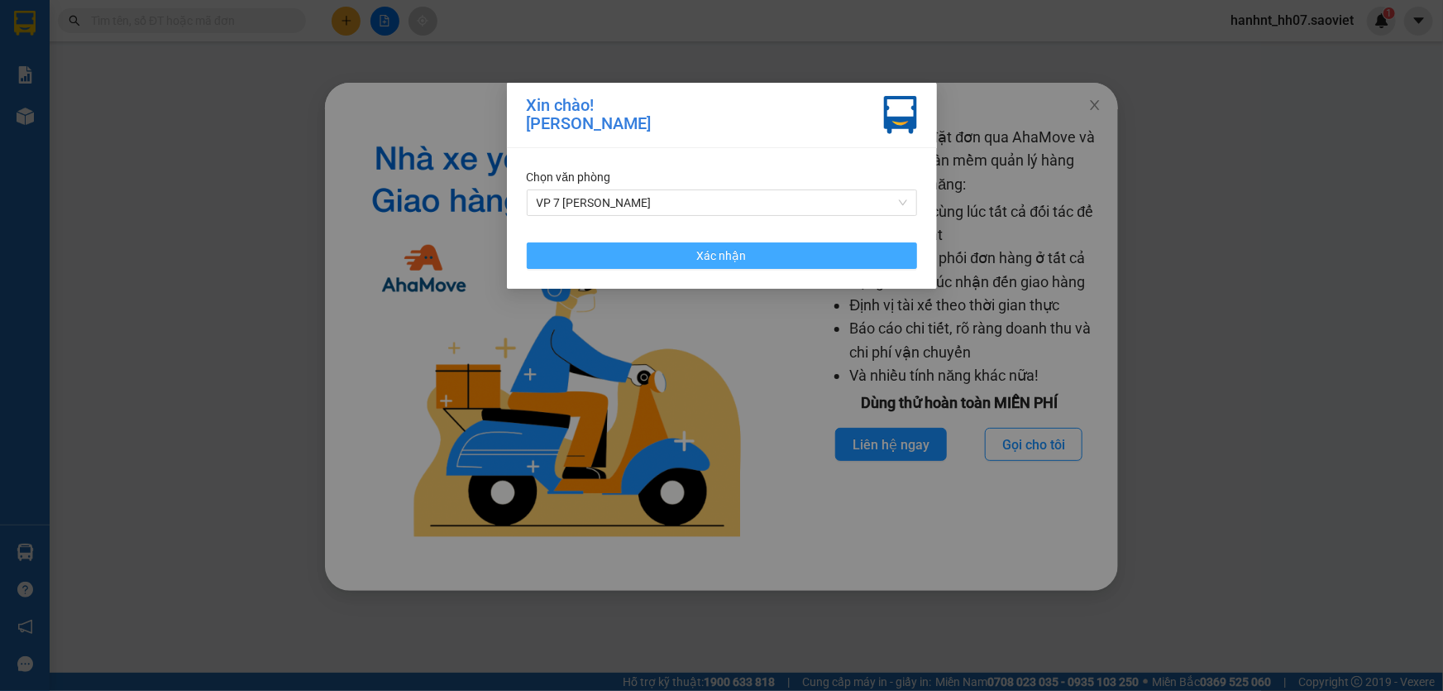
click at [798, 256] on button "Xác nhận" at bounding box center [722, 255] width 390 height 26
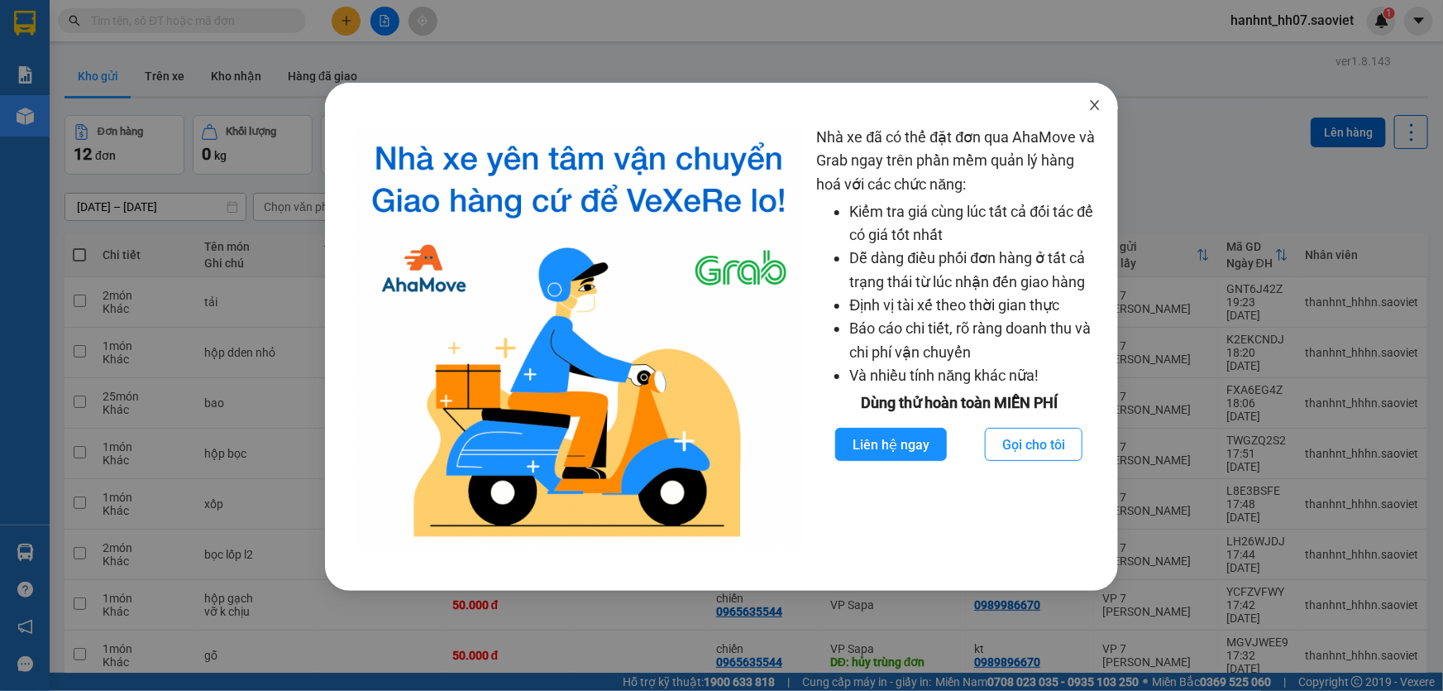
click at [1092, 108] on icon "close" at bounding box center [1095, 104] width 13 height 13
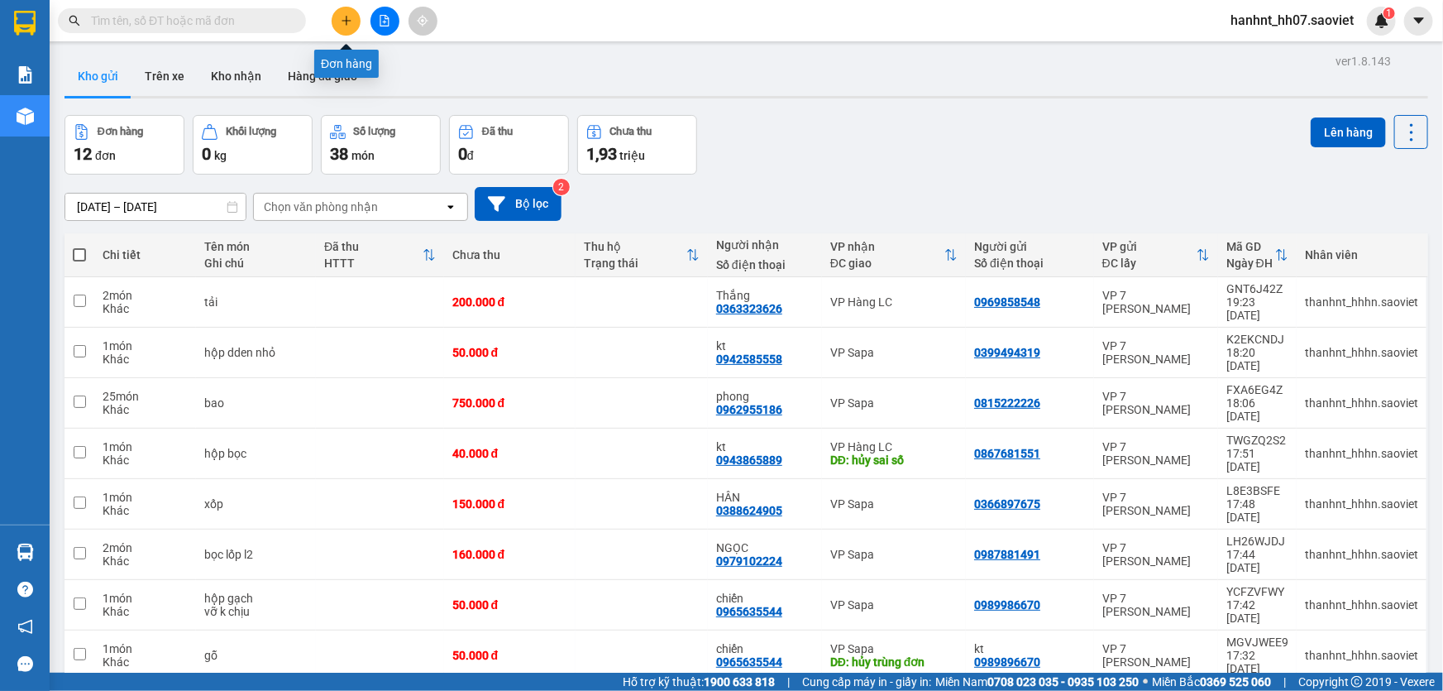
click at [337, 19] on button at bounding box center [346, 21] width 29 height 29
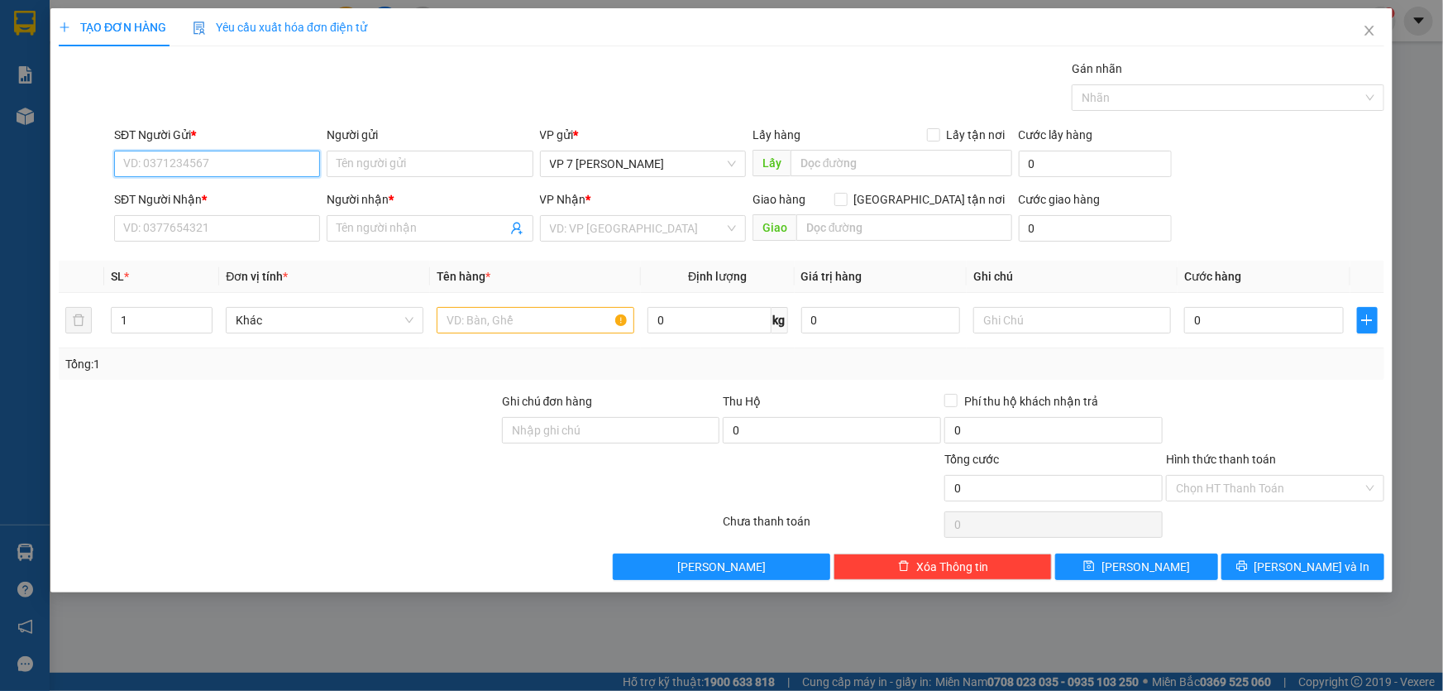
click at [141, 165] on input "SĐT Người Gửi *" at bounding box center [217, 164] width 206 height 26
click at [211, 188] on div "02437569264" at bounding box center [217, 197] width 186 height 18
type input "02437569264"
type input "0987296800"
type input "[PERSON_NAME]"
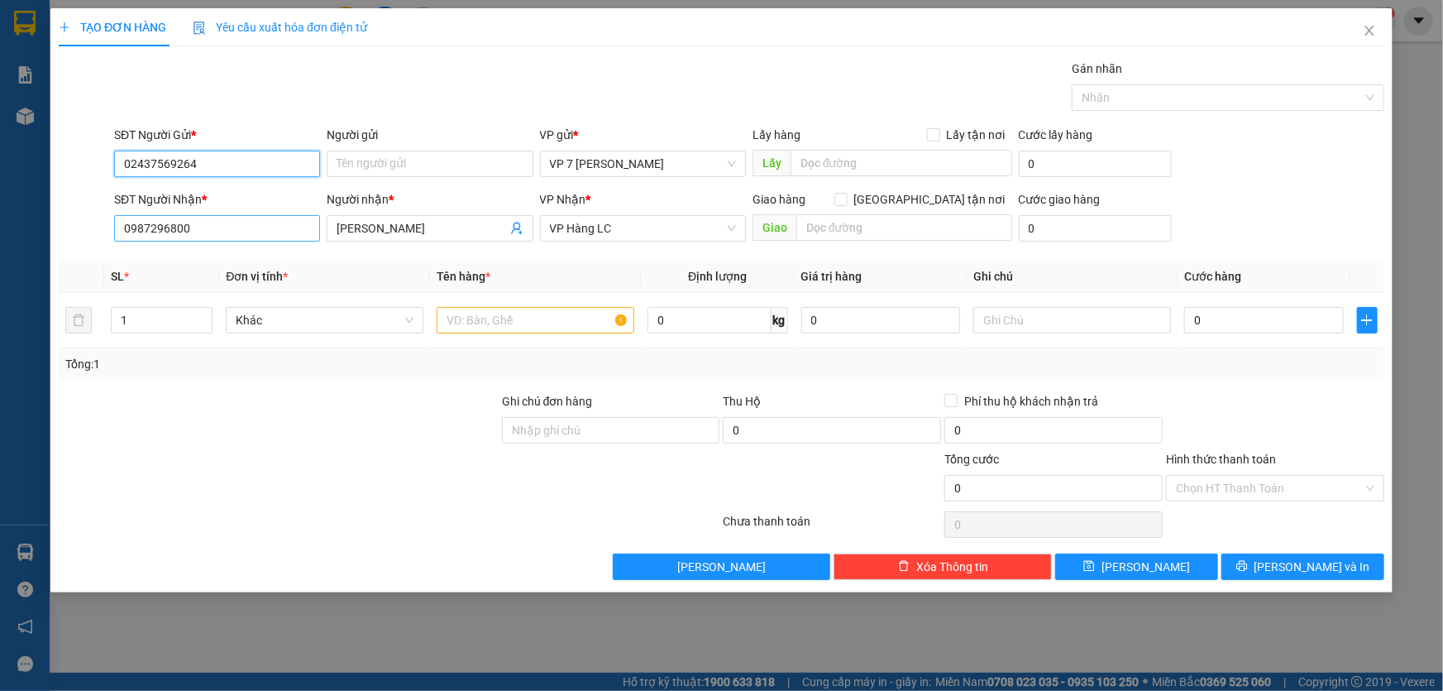
type input "02437569264"
click at [255, 223] on input "0987296800" at bounding box center [217, 228] width 206 height 26
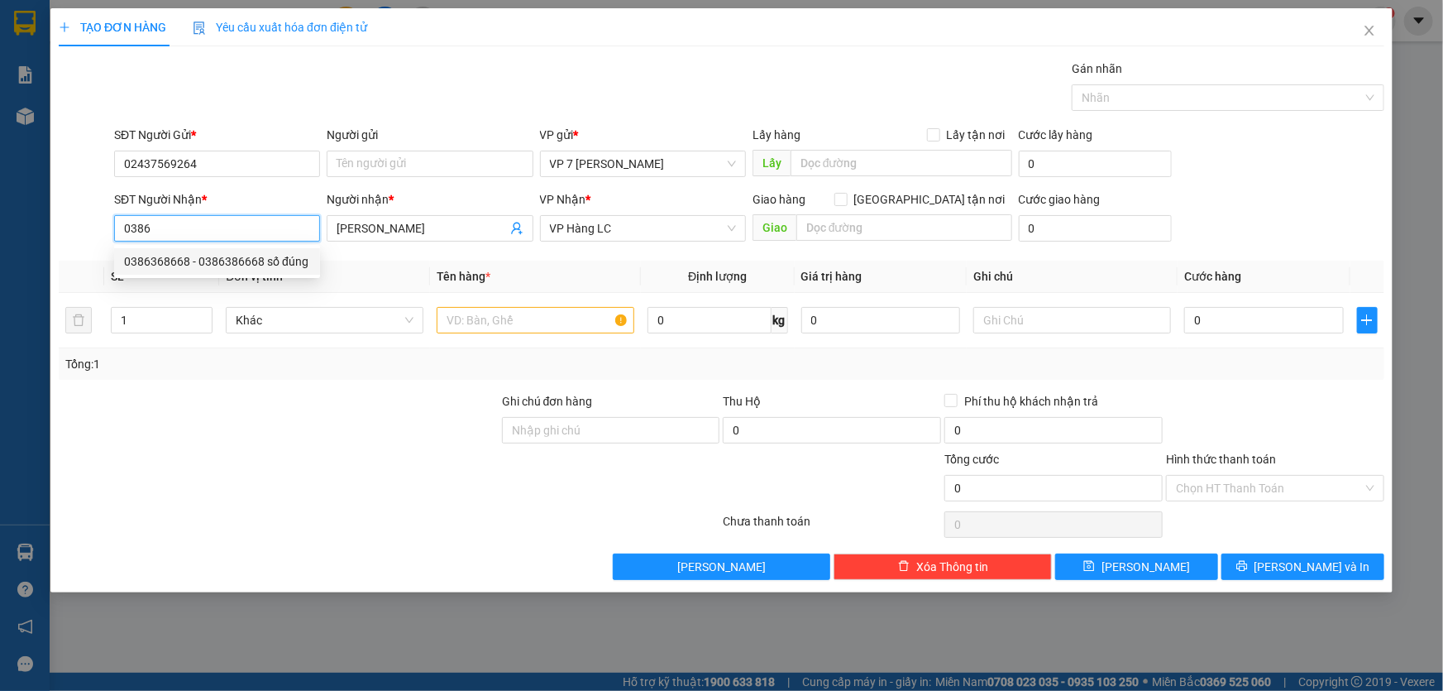
click at [252, 233] on input "0386" at bounding box center [217, 228] width 206 height 26
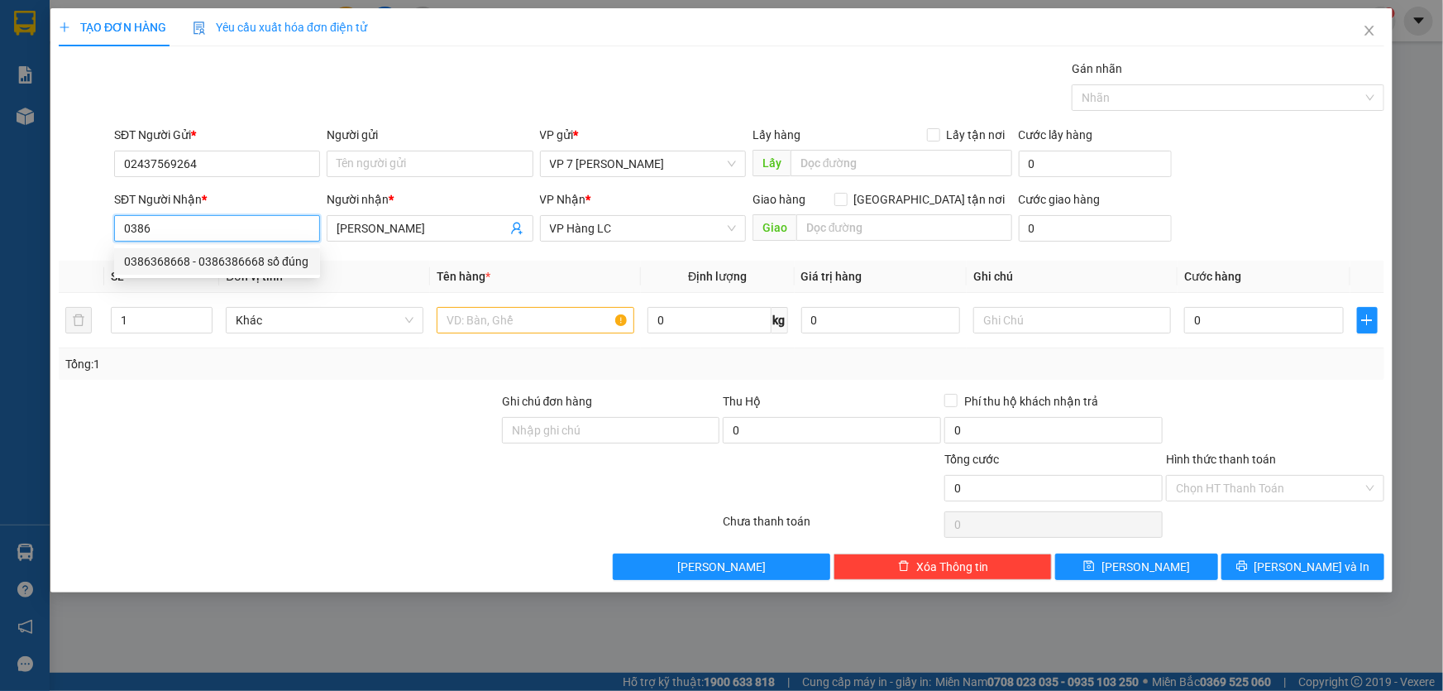
click at [253, 232] on input "0386" at bounding box center [217, 228] width 206 height 26
click at [256, 231] on input "0386" at bounding box center [217, 228] width 206 height 26
type input "03862003866"
click at [402, 228] on input "[PERSON_NAME]" at bounding box center [422, 228] width 170 height 18
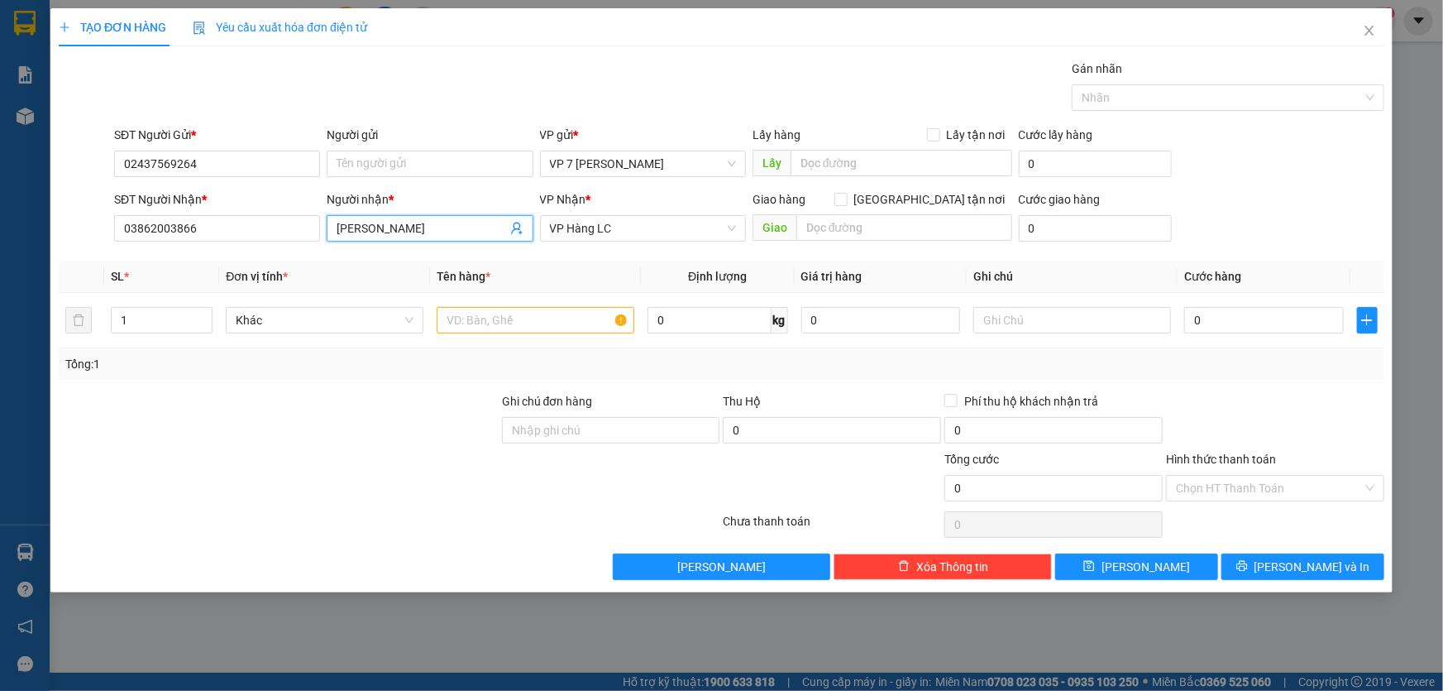
click at [402, 228] on input "[PERSON_NAME]" at bounding box center [422, 228] width 170 height 18
type input "h"
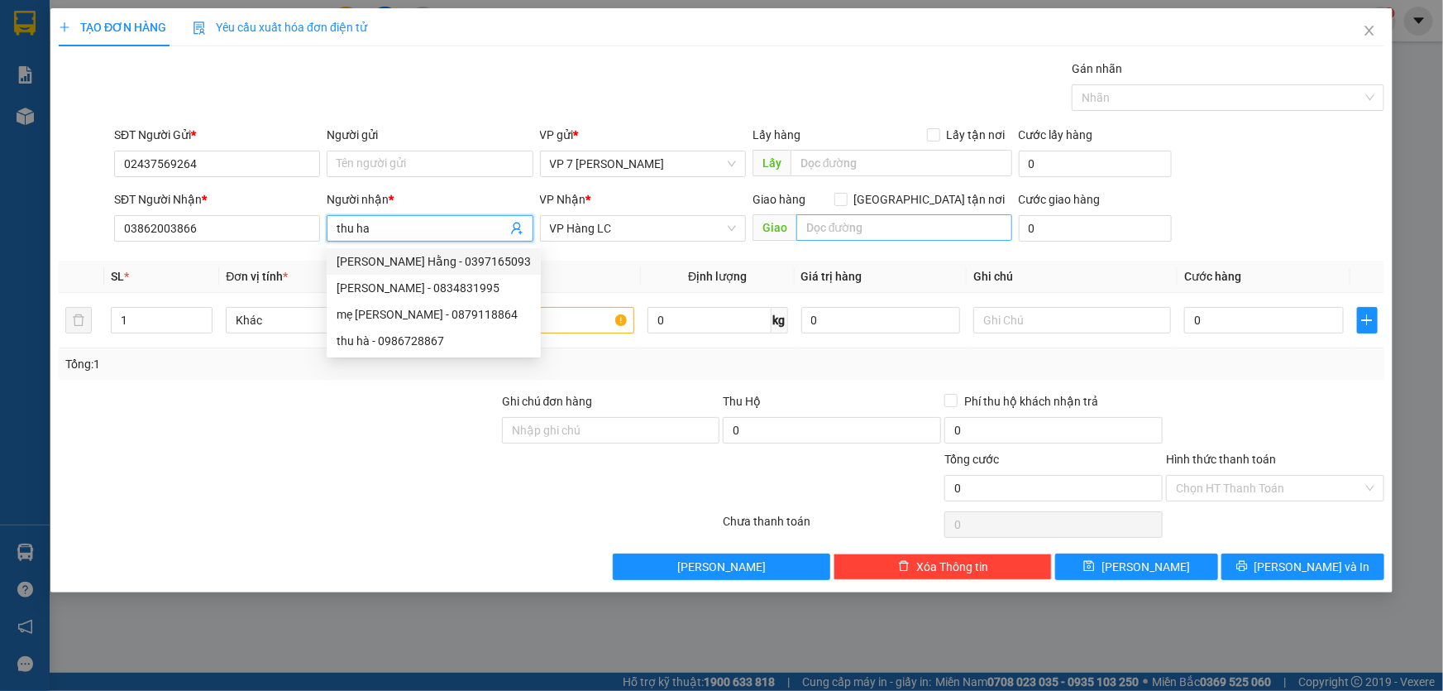
type input "thu ha"
click at [888, 222] on input "text" at bounding box center [905, 227] width 216 height 26
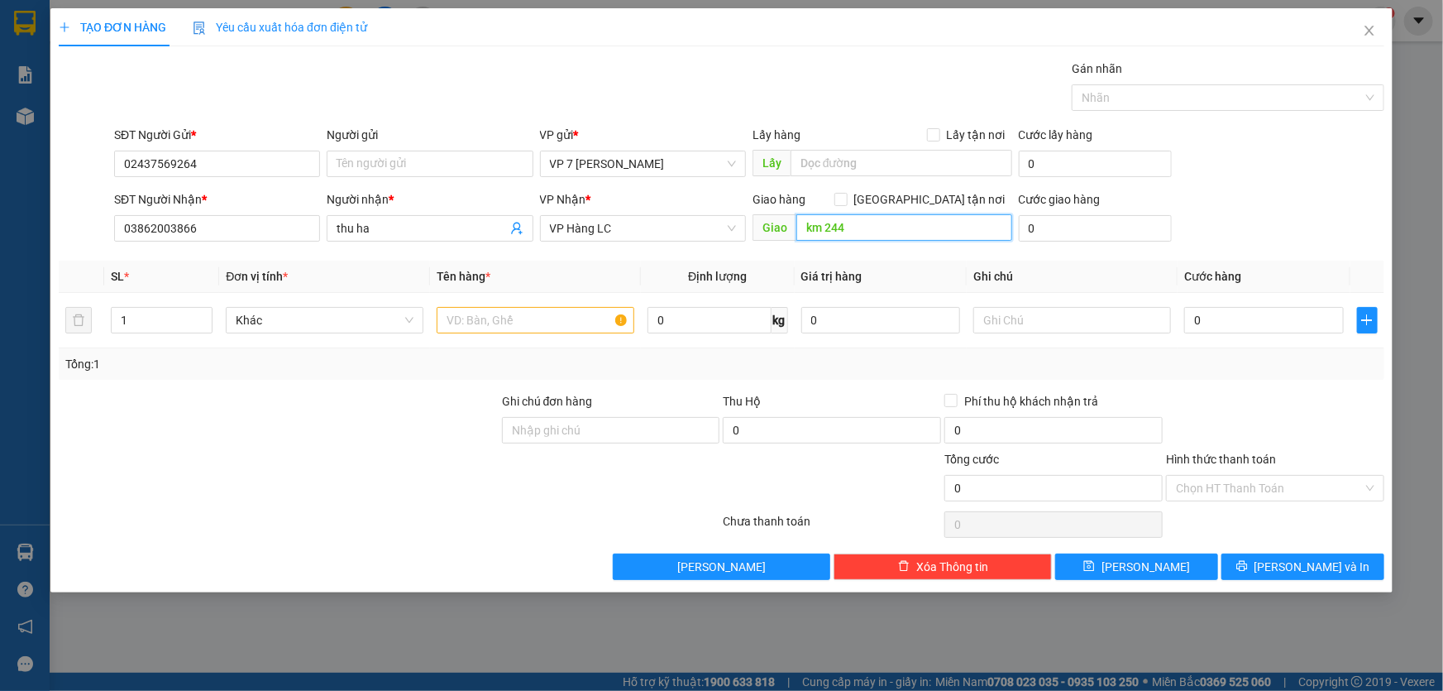
click at [888, 222] on input "km 244" at bounding box center [905, 227] width 216 height 26
type input "k"
click at [670, 232] on span "VP Hàng LC" at bounding box center [643, 228] width 186 height 25
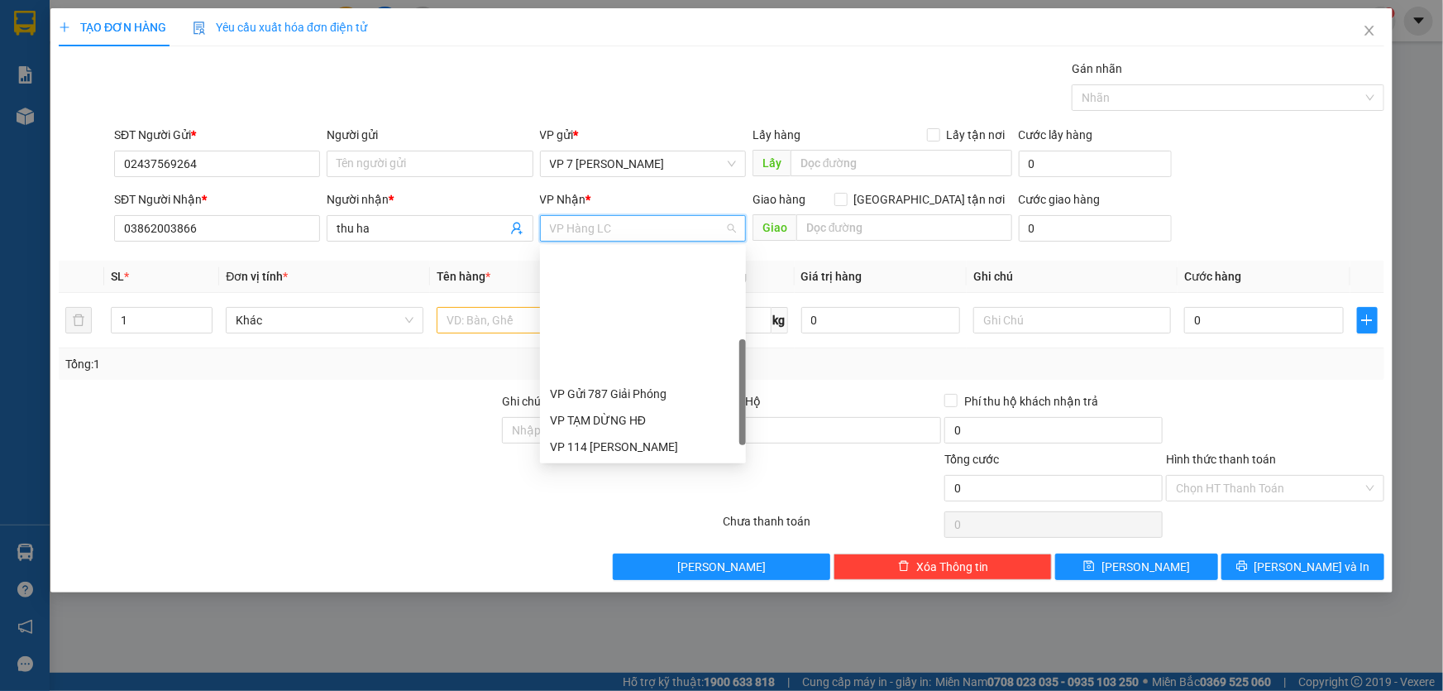
scroll to position [158, 0]
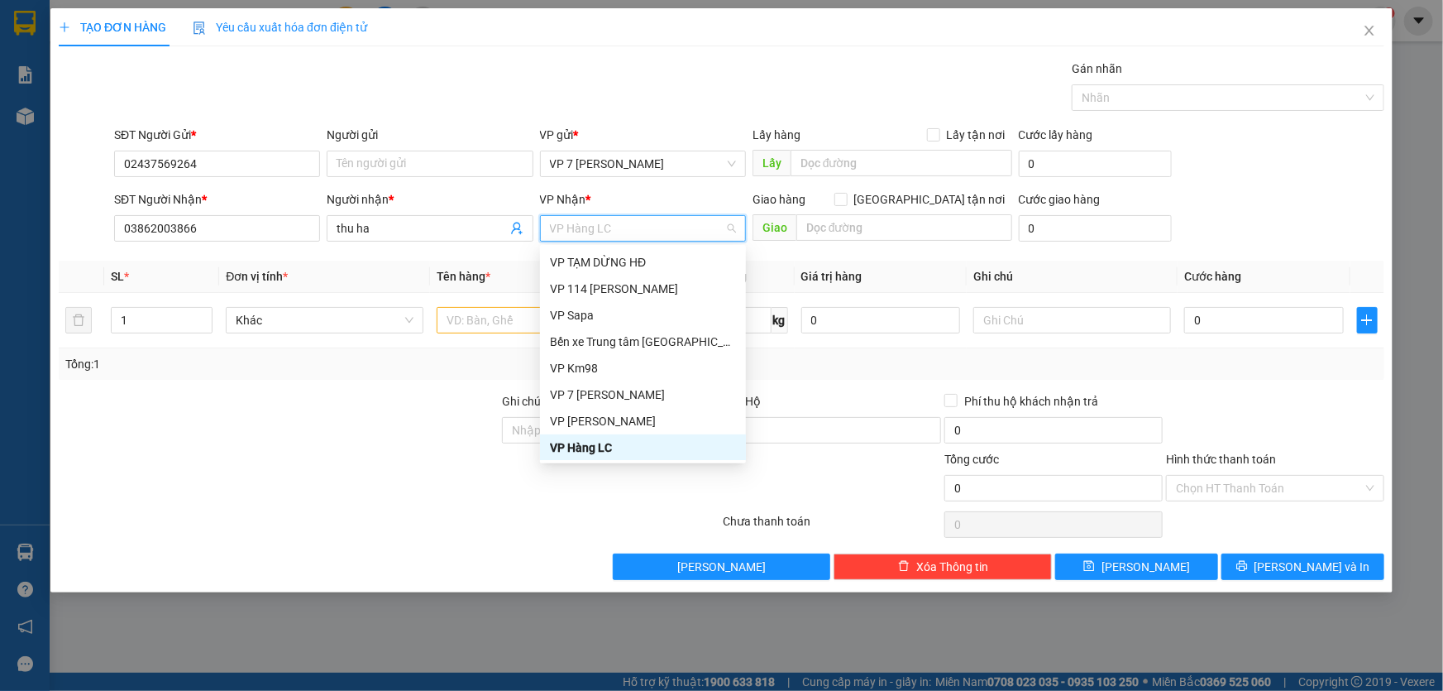
type input "l"
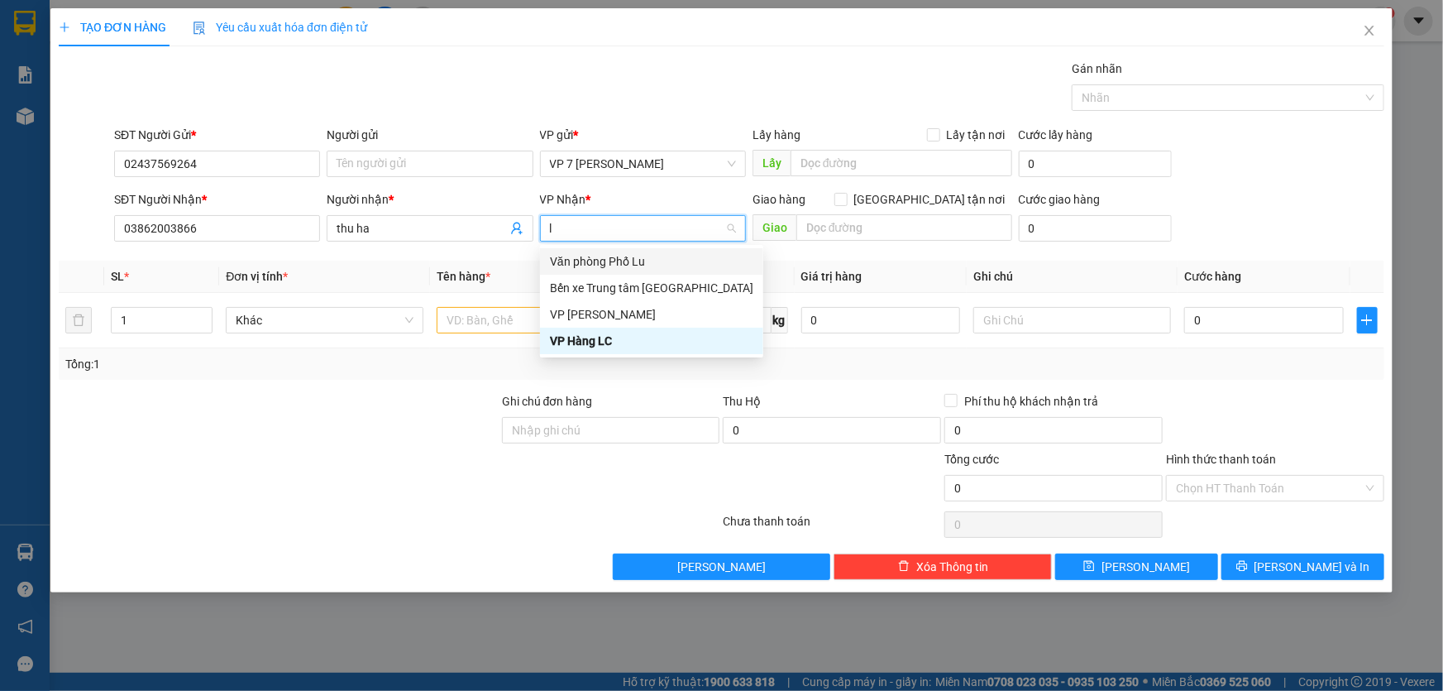
click at [659, 256] on div "Văn phòng Phố Lu" at bounding box center [651, 261] width 203 height 18
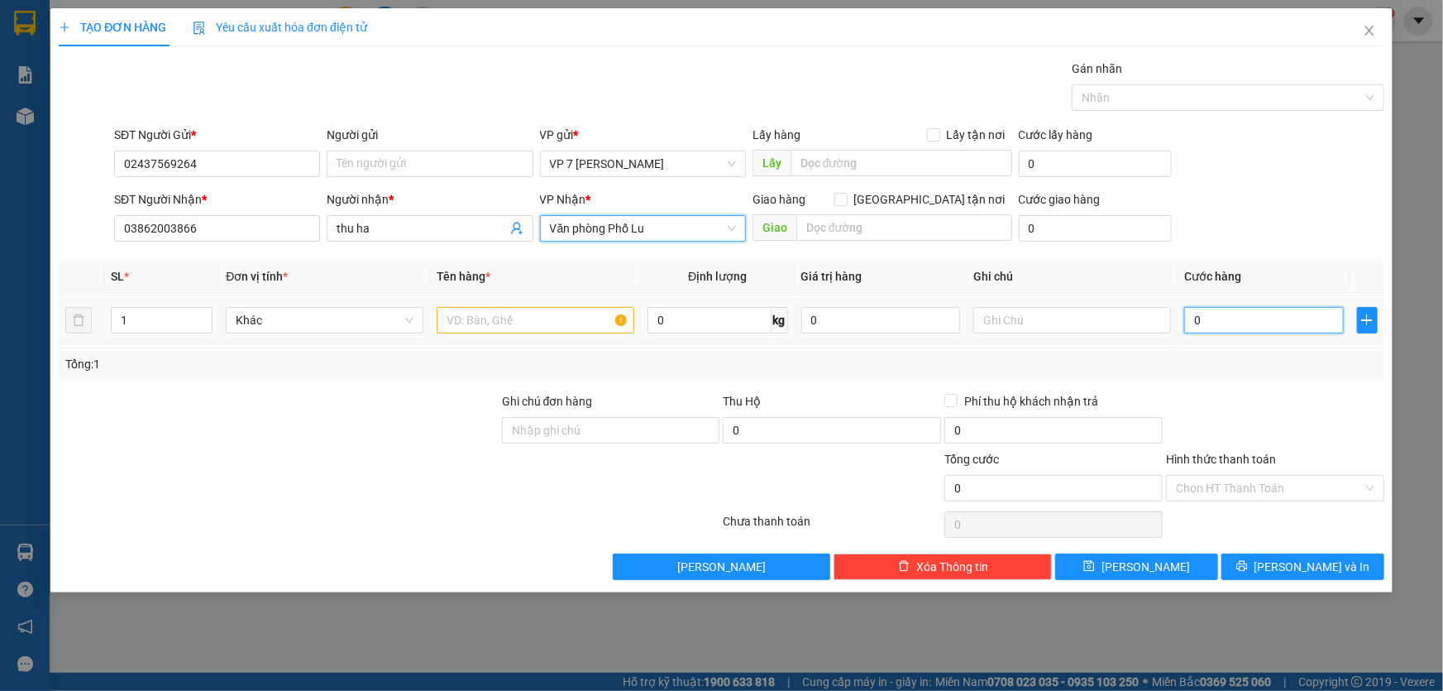
click at [1232, 323] on input "0" at bounding box center [1264, 320] width 160 height 26
type input "1"
type input "10"
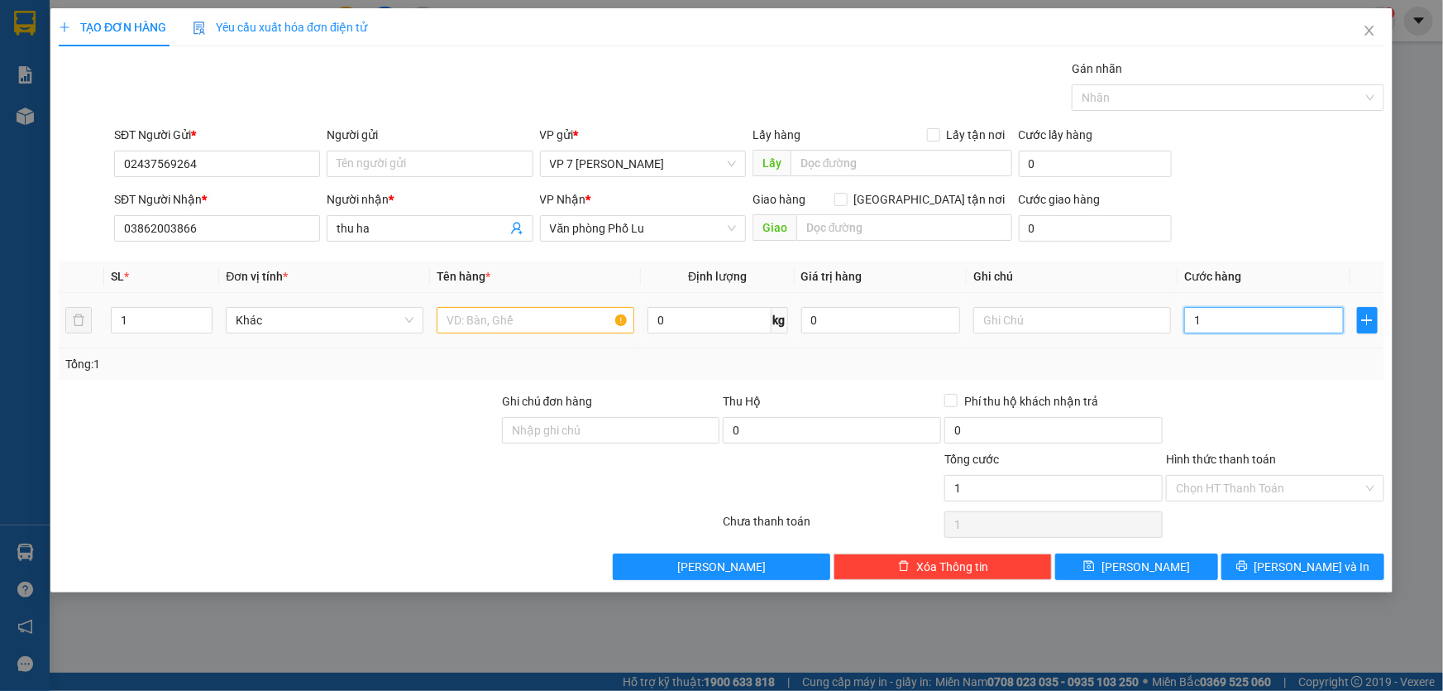
type input "10"
type input "100"
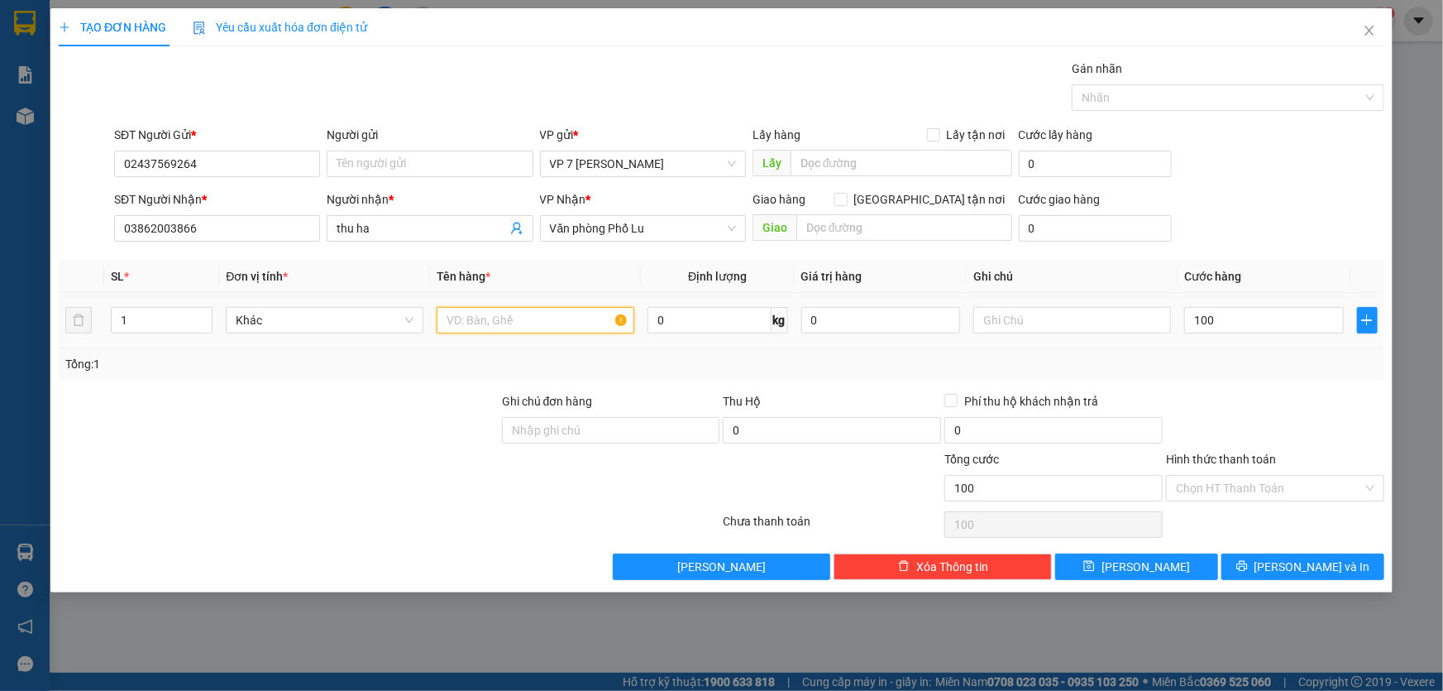
type input "100.000"
click at [521, 315] on input "text" at bounding box center [536, 320] width 198 height 26
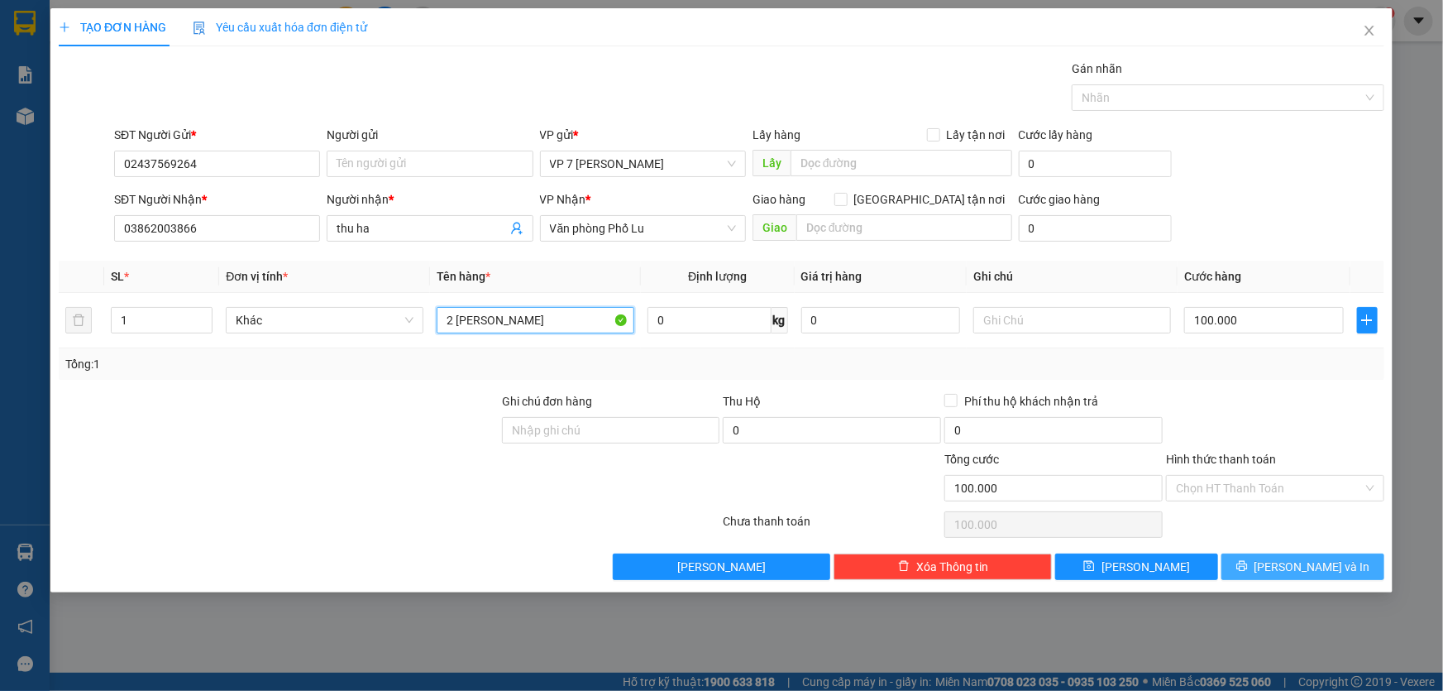
type input "2 [PERSON_NAME]"
click at [1285, 561] on button "[PERSON_NAME] và In" at bounding box center [1303, 566] width 163 height 26
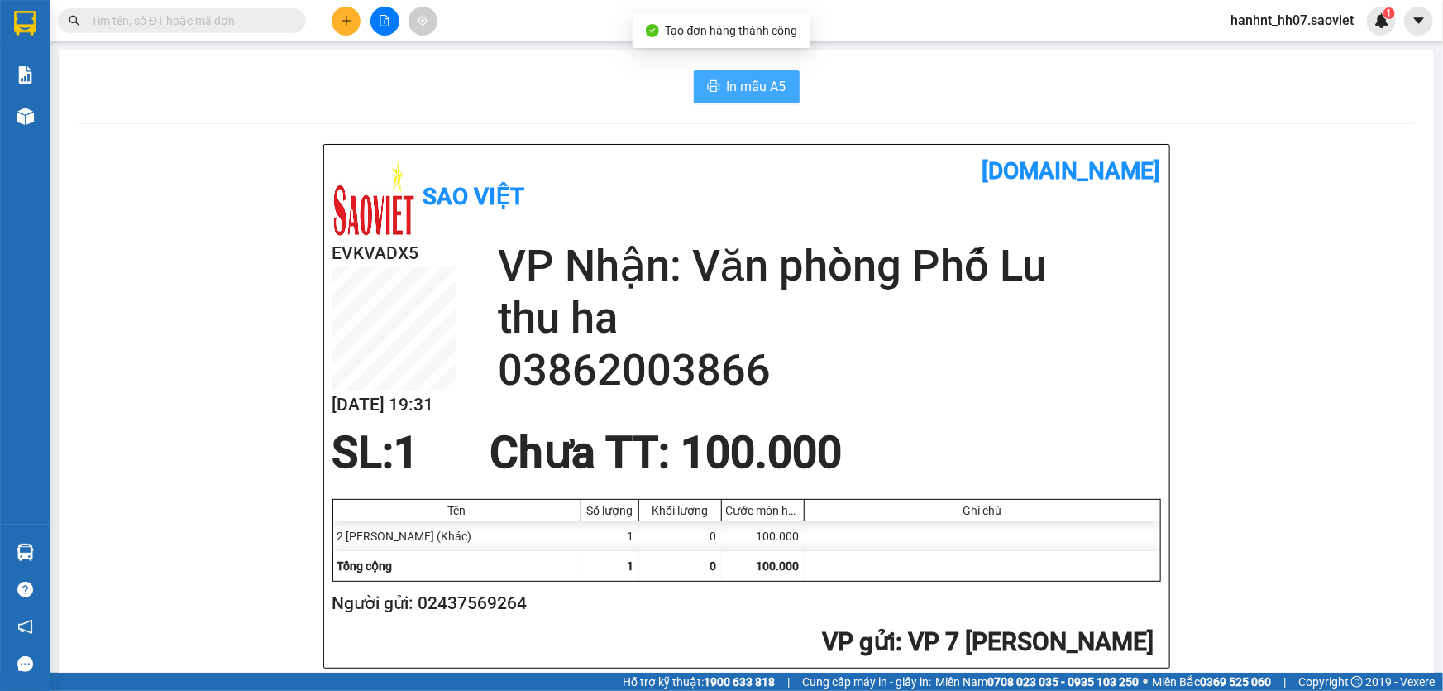
click at [719, 84] on button "In mẫu A5" at bounding box center [747, 86] width 106 height 33
click at [346, 18] on icon "plus" at bounding box center [346, 20] width 1 height 9
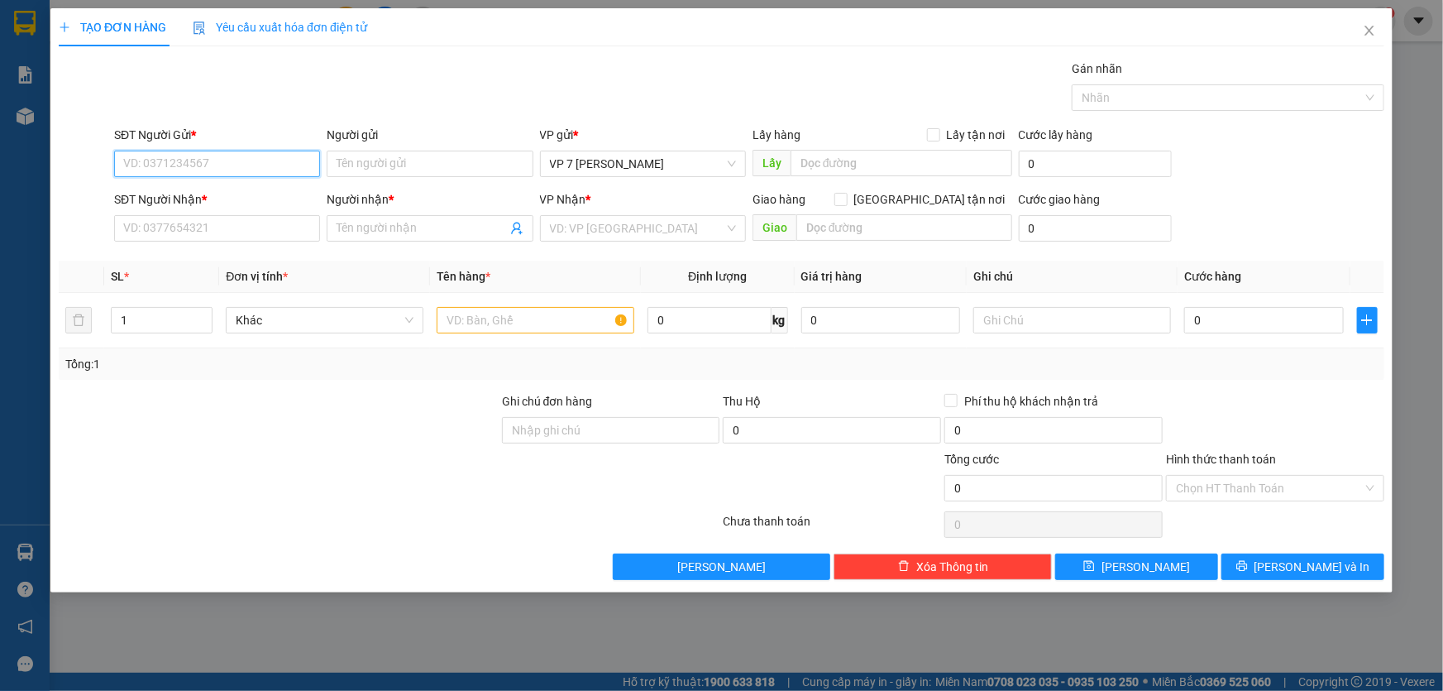
click at [178, 160] on input "SĐT Người Gửi *" at bounding box center [217, 164] width 206 height 26
type input "8"
type input "02437569264"
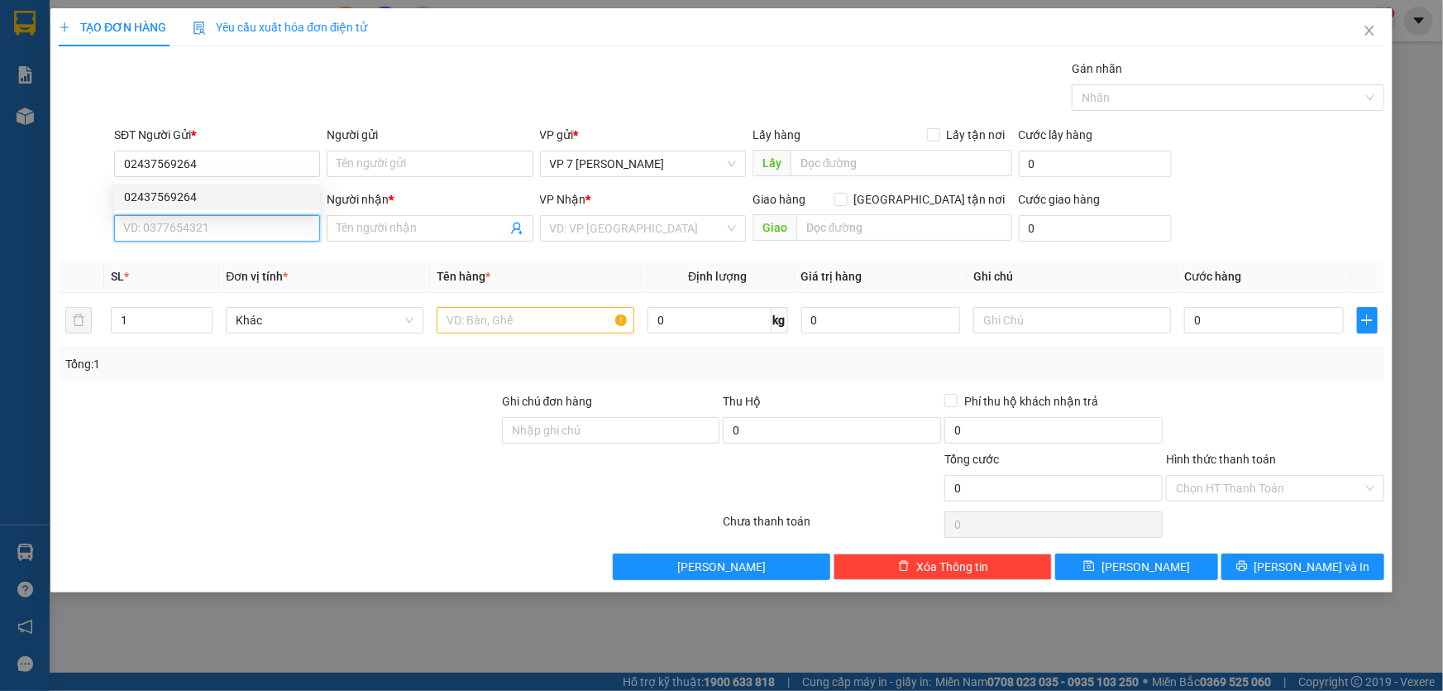
click at [149, 233] on input "SĐT Người Nhận *" at bounding box center [217, 228] width 206 height 26
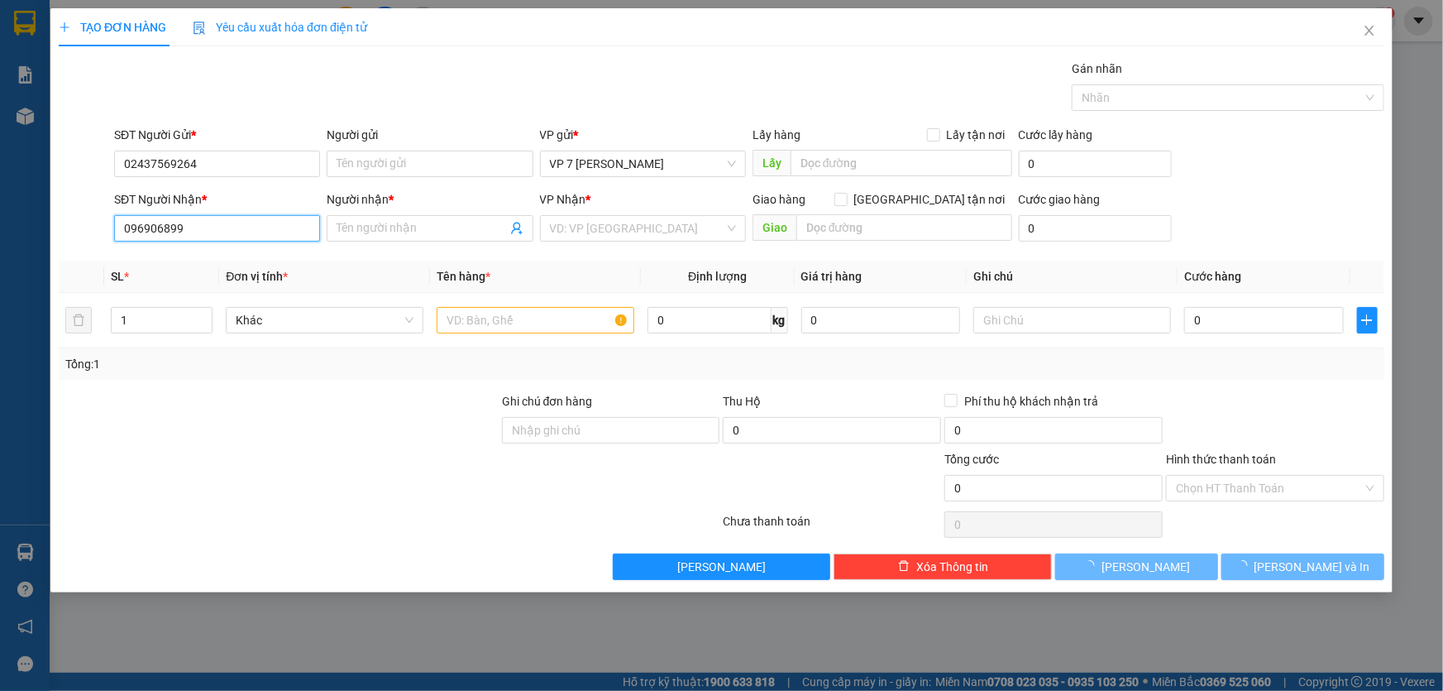
type input "0969068998"
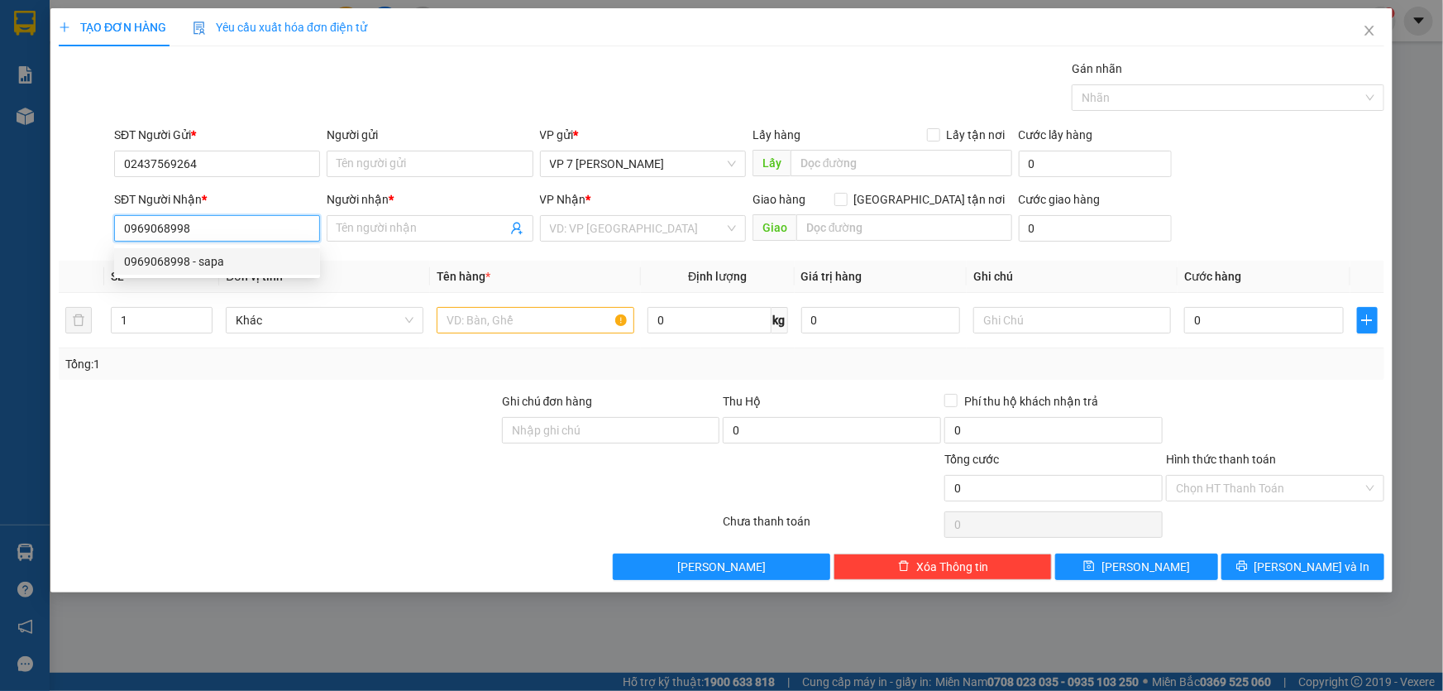
click at [227, 270] on div "0969068998 - sapa" at bounding box center [217, 261] width 186 height 18
type input "sapa"
type input "0969068998"
click at [524, 329] on input "text" at bounding box center [536, 320] width 198 height 26
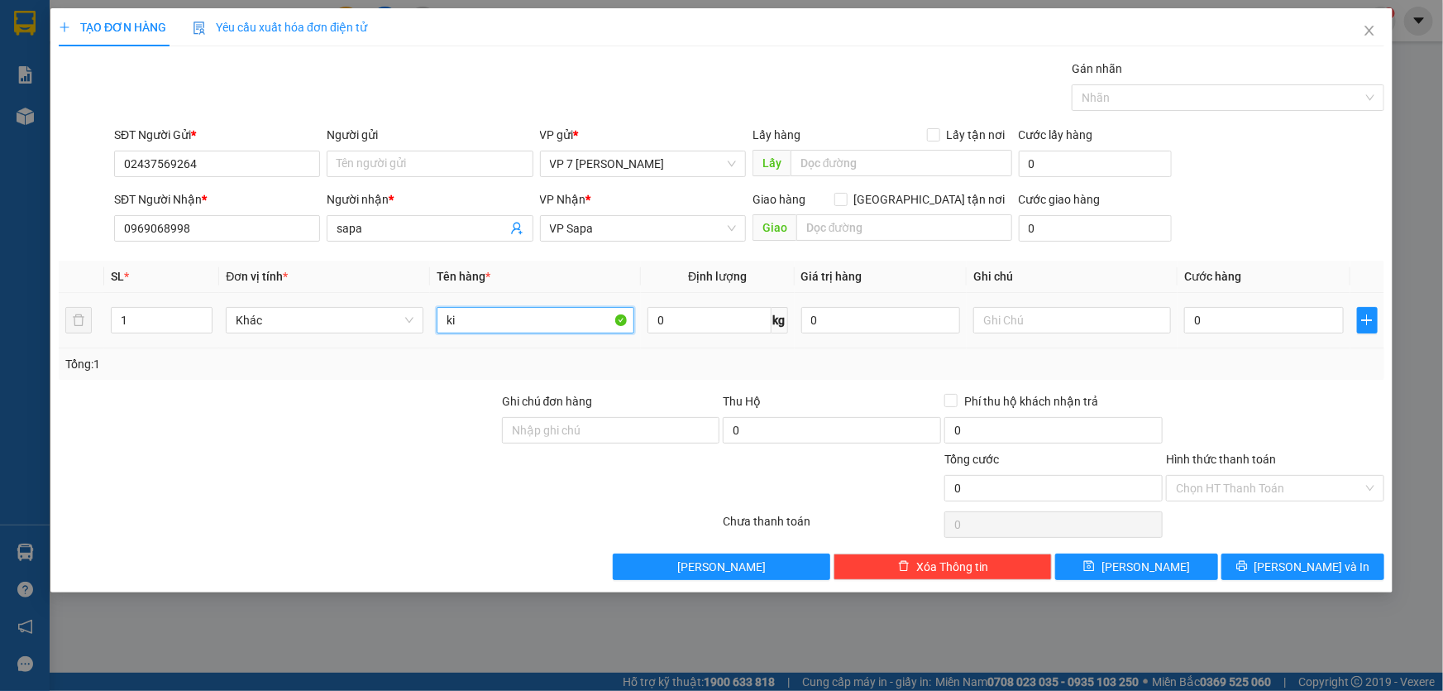
type input "k"
type input "kien"
click at [1199, 323] on input "0" at bounding box center [1264, 320] width 160 height 26
type input "7"
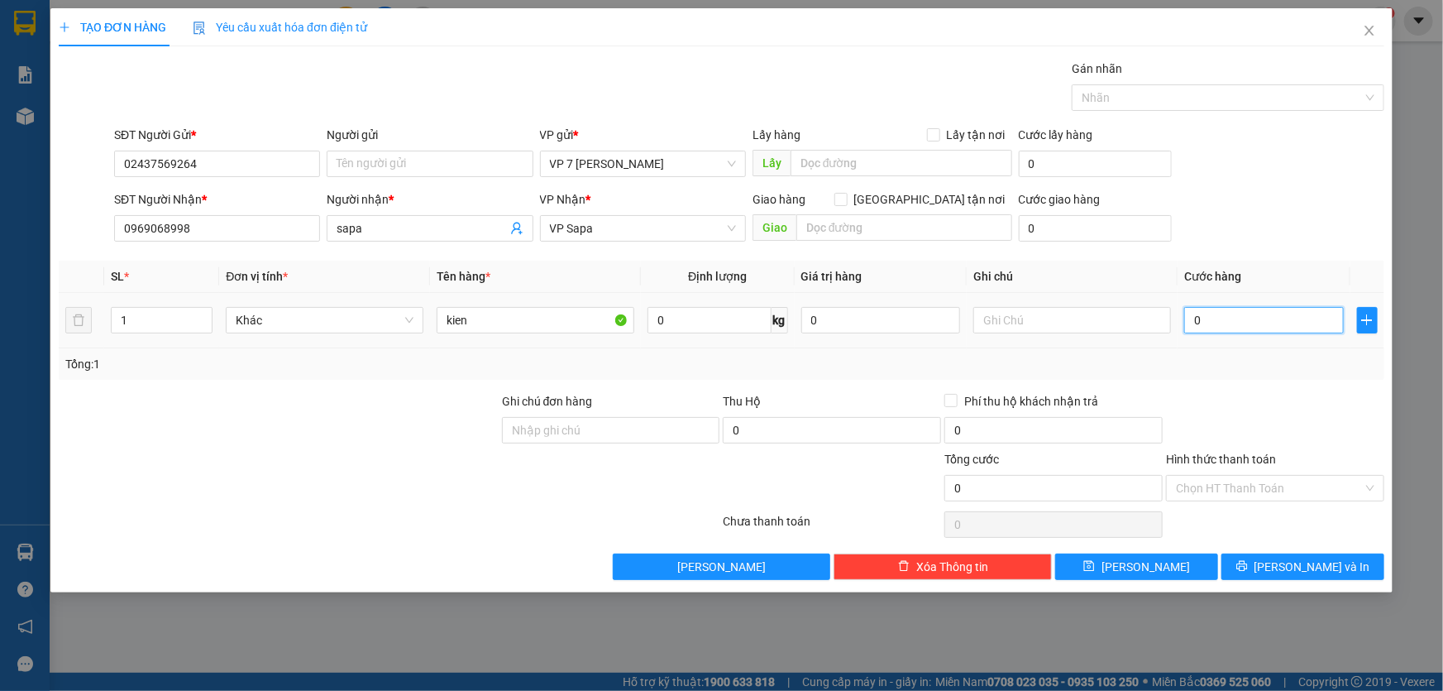
type input "7"
type input "70"
type input "70.000"
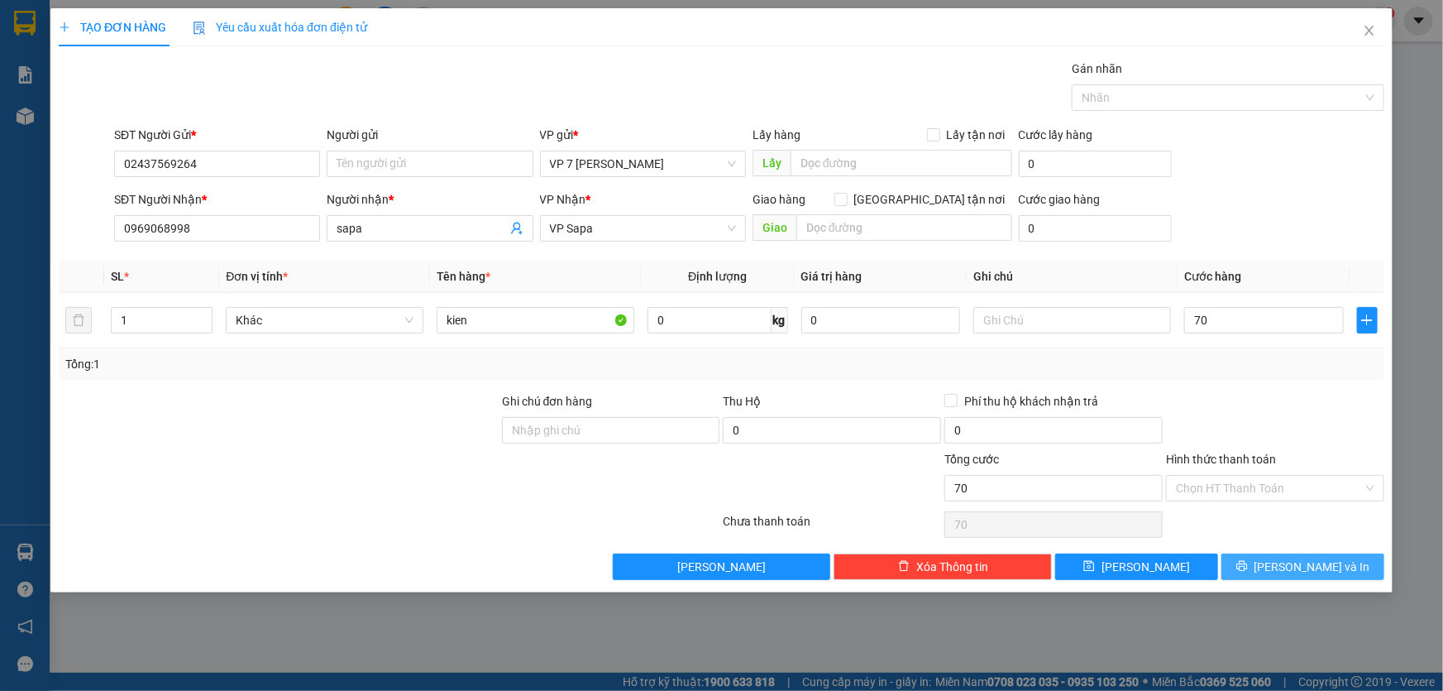
type input "70.000"
click at [1351, 558] on button "[PERSON_NAME] và In" at bounding box center [1303, 566] width 163 height 26
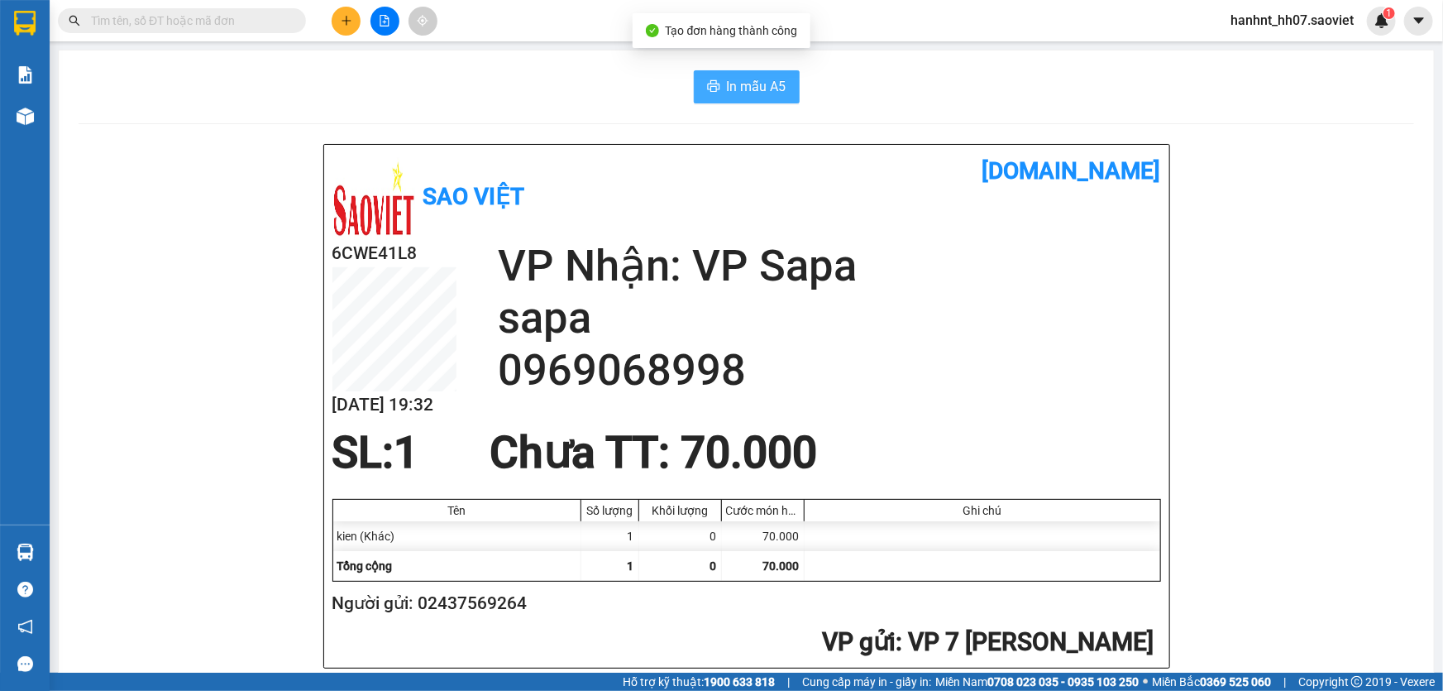
click at [716, 87] on button "In mẫu A5" at bounding box center [747, 86] width 106 height 33
click at [502, 608] on h2 "Người gửi: 02437569264" at bounding box center [744, 603] width 822 height 27
click at [502, 606] on h2 "Người gửi: 02437569264" at bounding box center [744, 603] width 822 height 27
copy h2 "02437569264"
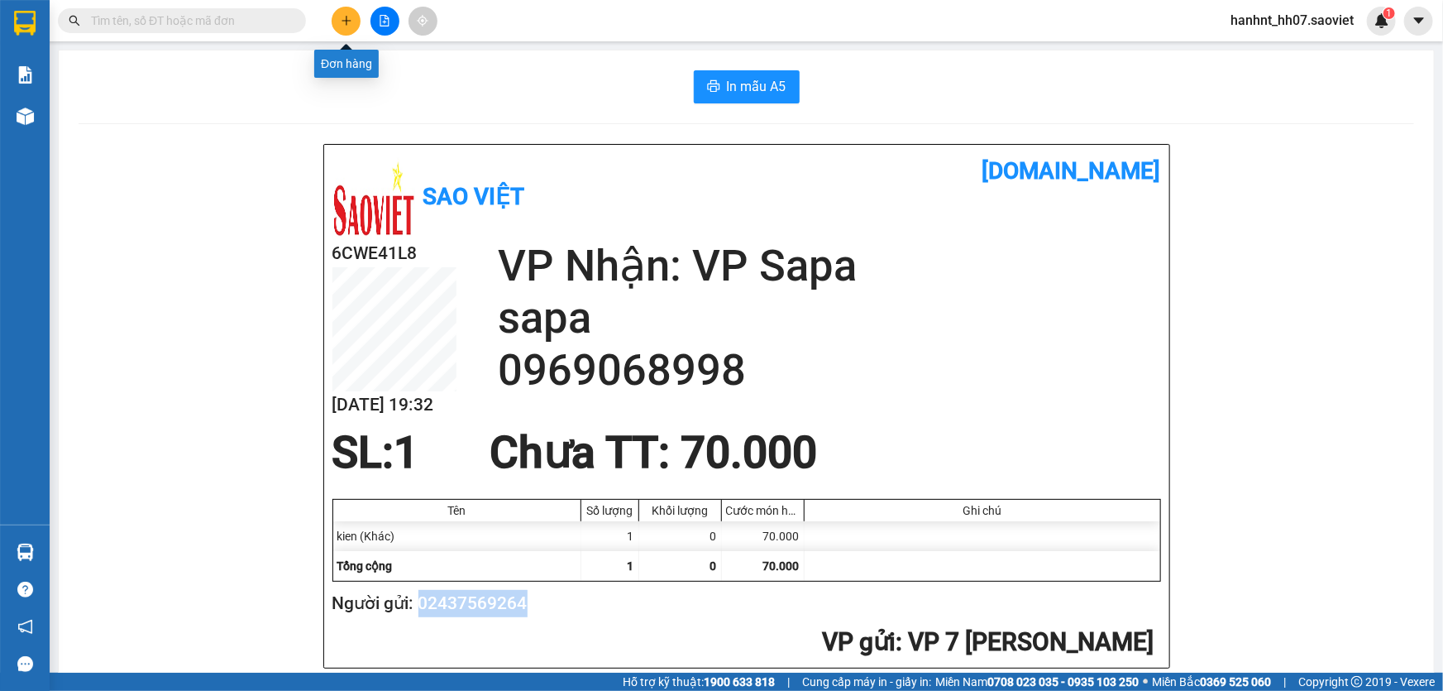
click at [342, 17] on icon "plus" at bounding box center [347, 21] width 12 height 12
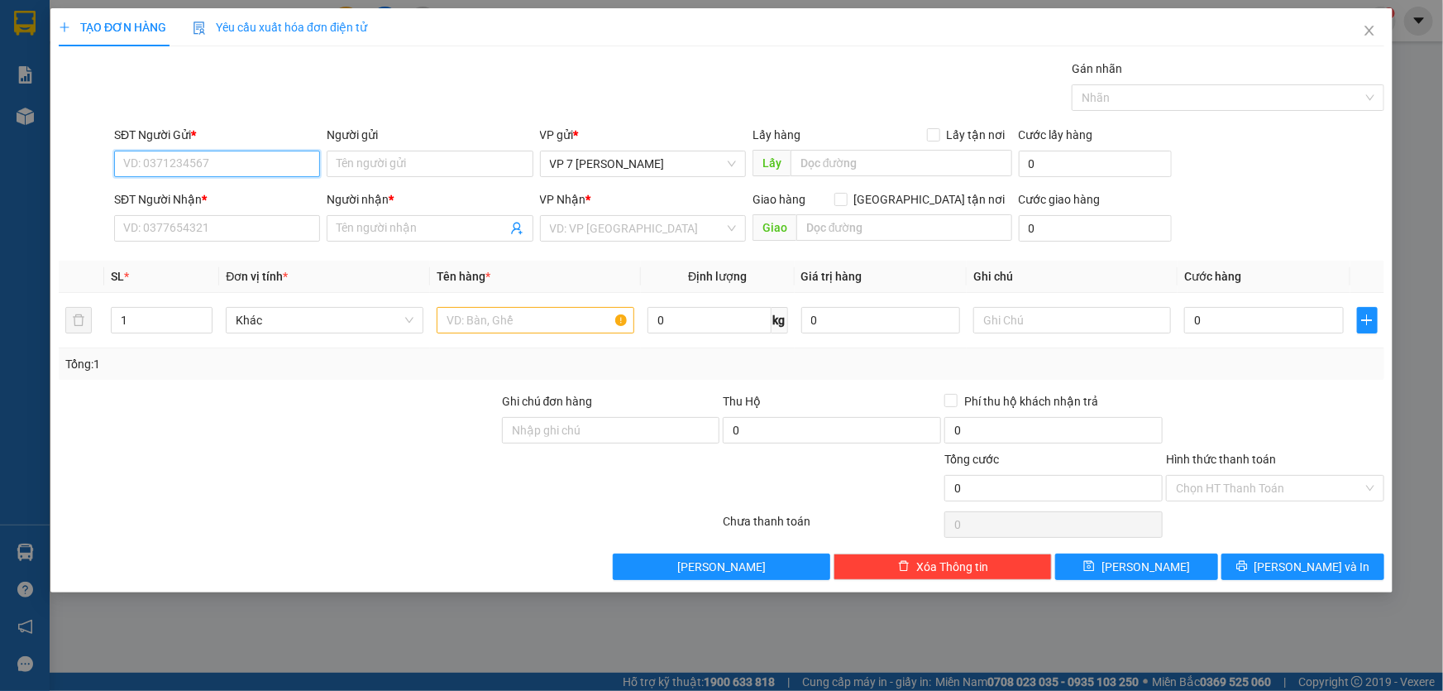
click at [227, 162] on input "SĐT Người Gửi *" at bounding box center [217, 164] width 206 height 26
paste input "02437569264"
type input "02437569264"
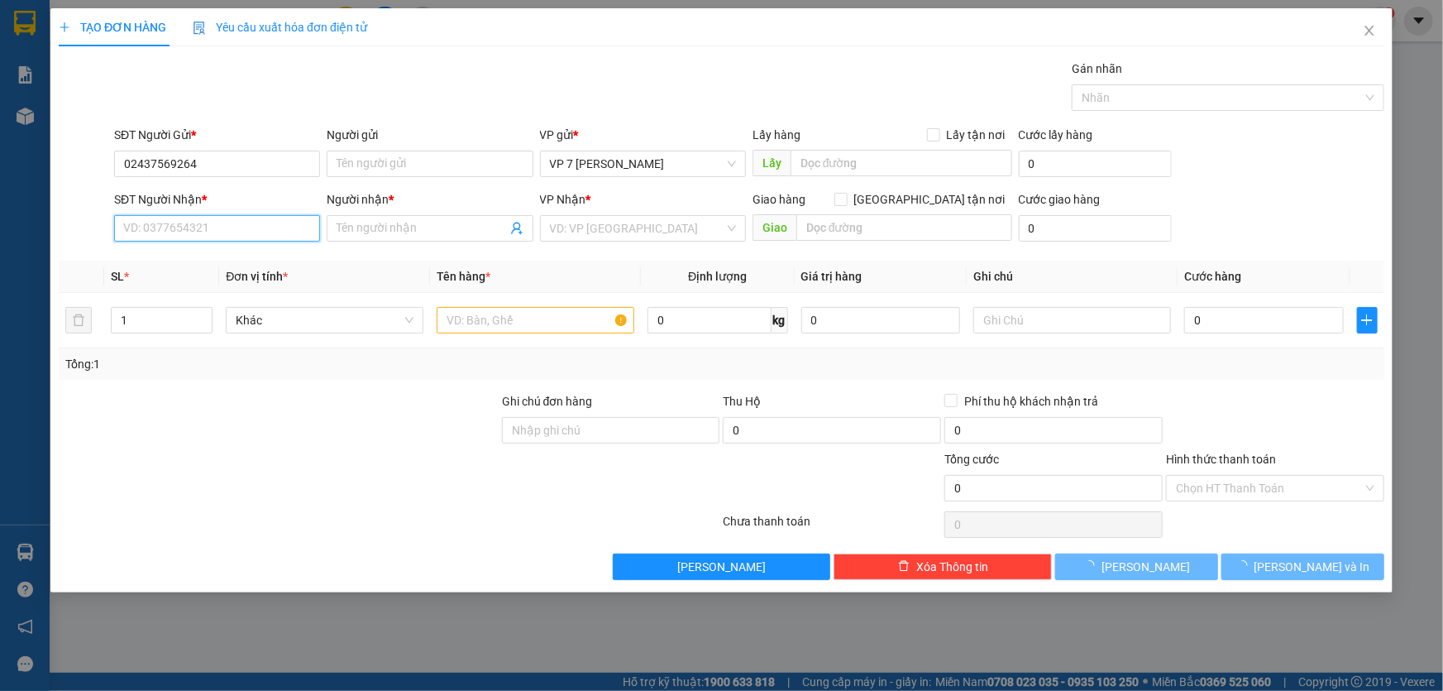
click at [249, 230] on input "SĐT Người Nhận *" at bounding box center [217, 228] width 206 height 26
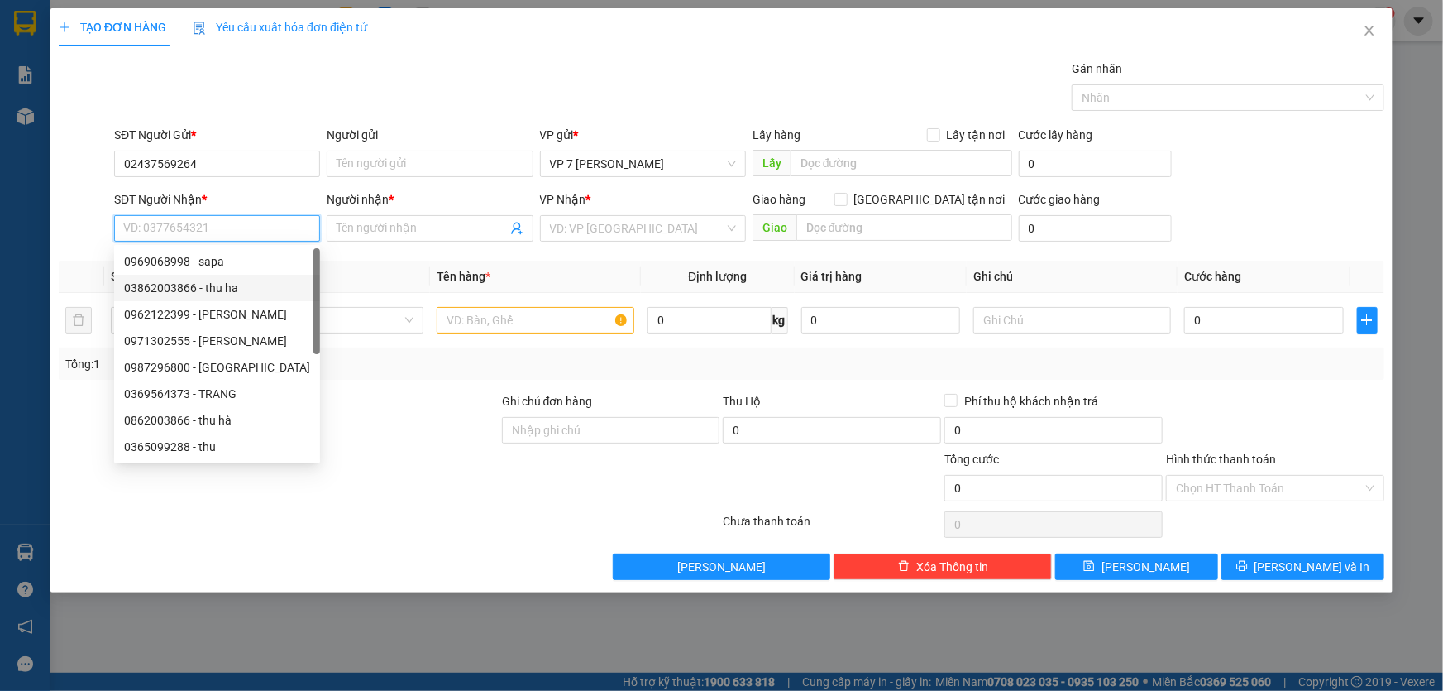
scroll to position [52, 0]
click at [227, 313] on div "0987296800 - hưng huy" at bounding box center [217, 315] width 186 height 18
type input "0987296800"
type input "[PERSON_NAME]"
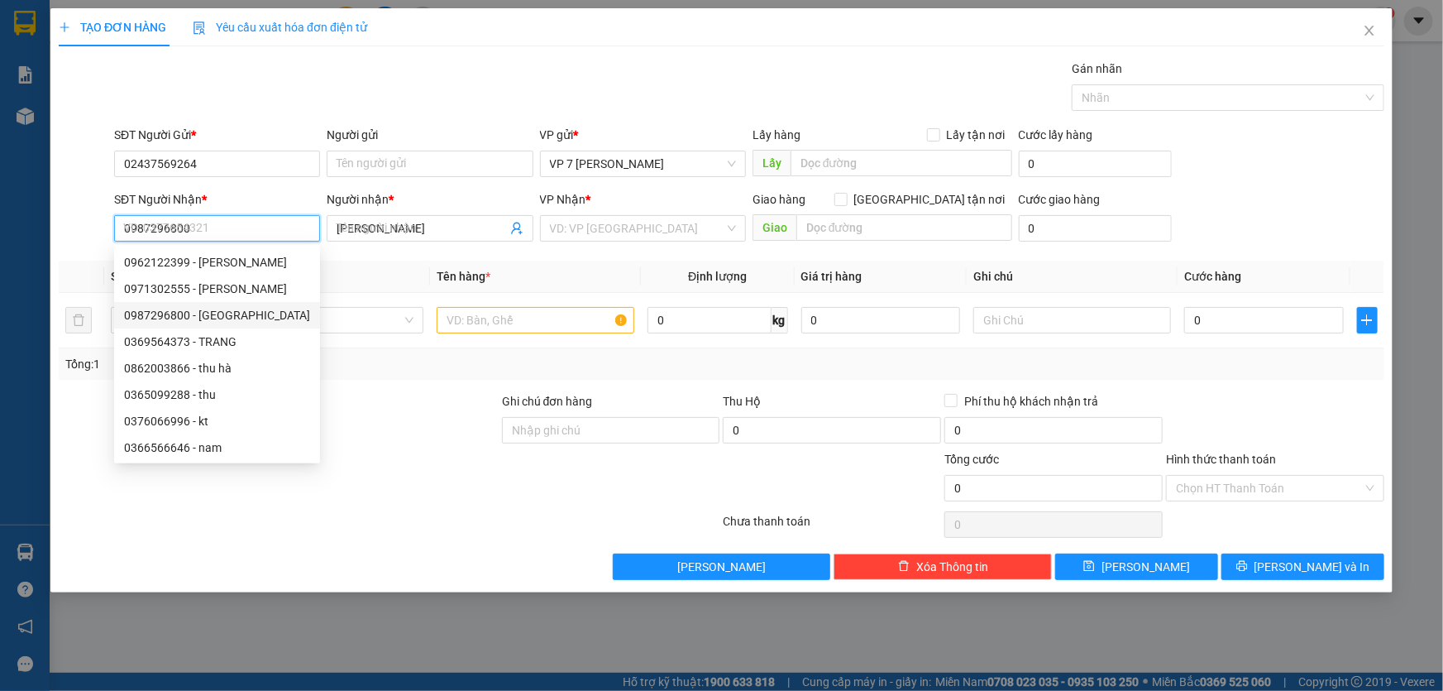
scroll to position [0, 0]
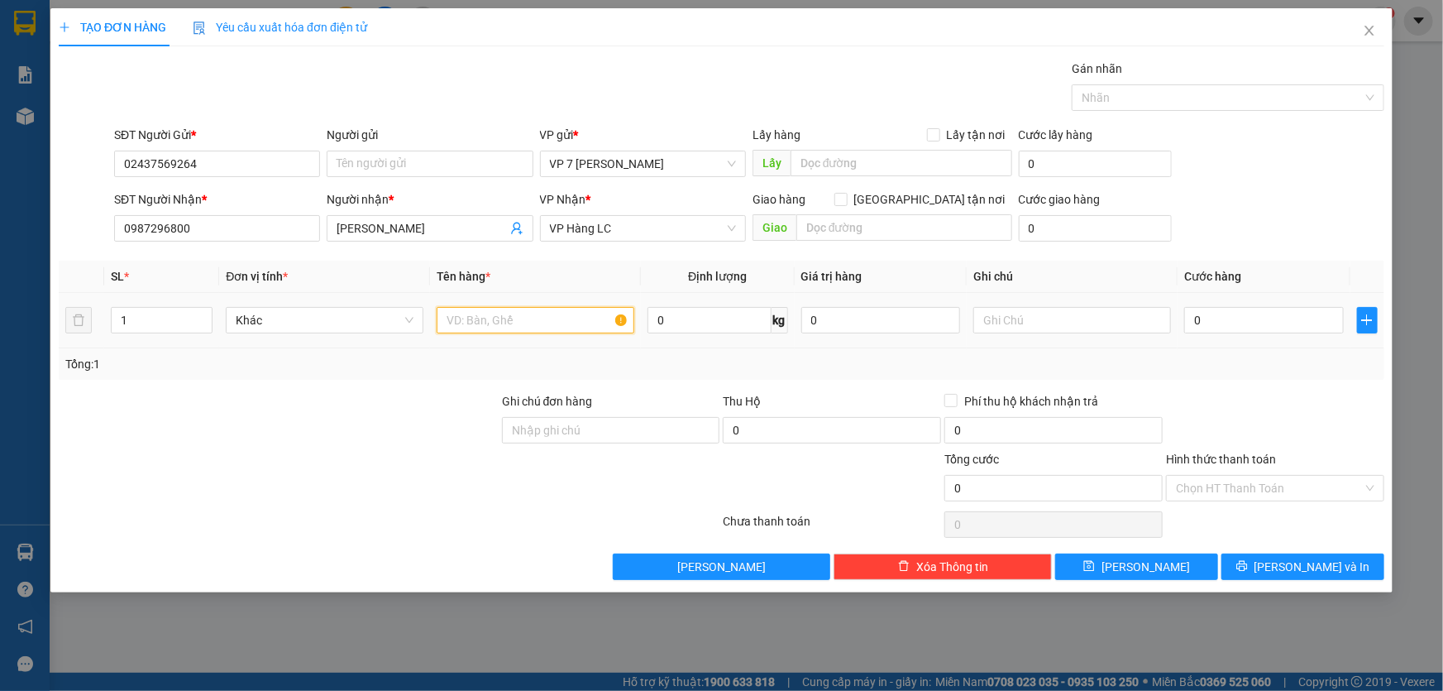
click at [567, 318] on input "text" at bounding box center [536, 320] width 198 height 26
type input "kien"
click at [146, 313] on input "1" at bounding box center [162, 320] width 100 height 25
type input "2"
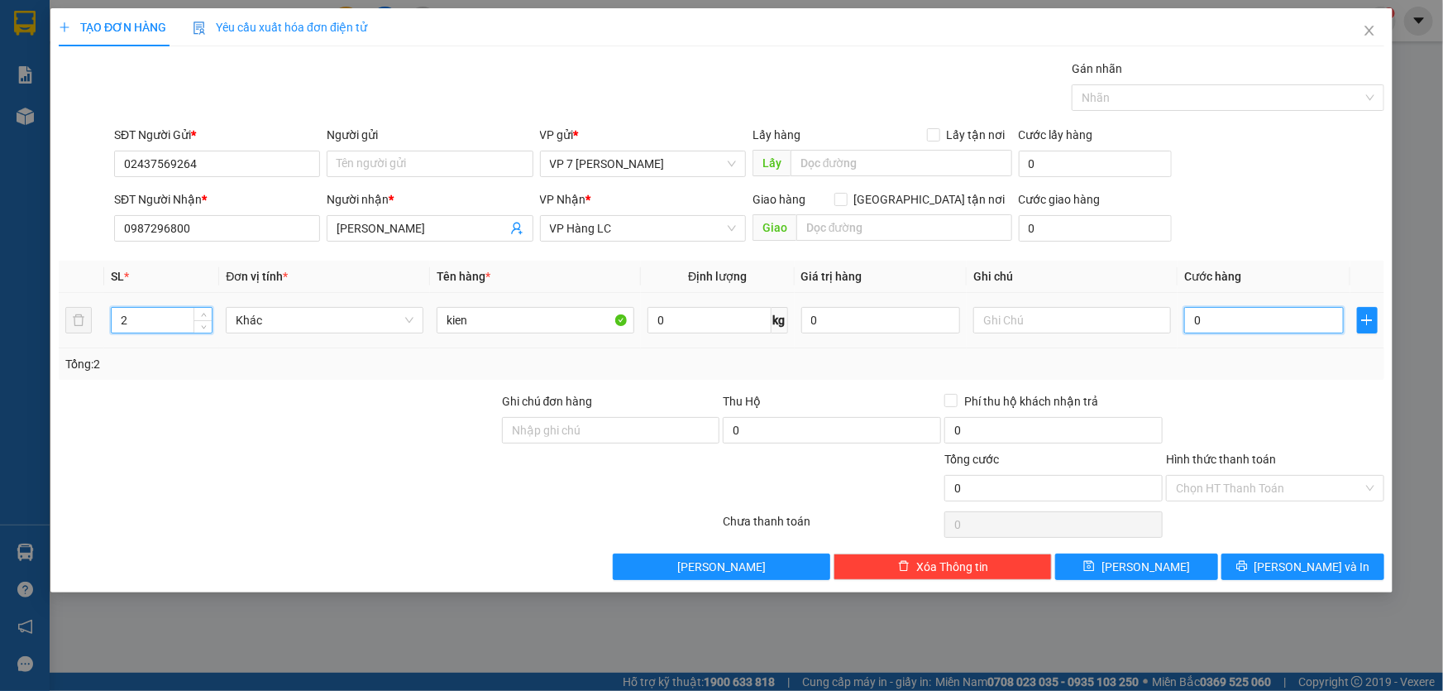
click at [1238, 320] on input "0" at bounding box center [1264, 320] width 160 height 26
type input "1"
type input "10"
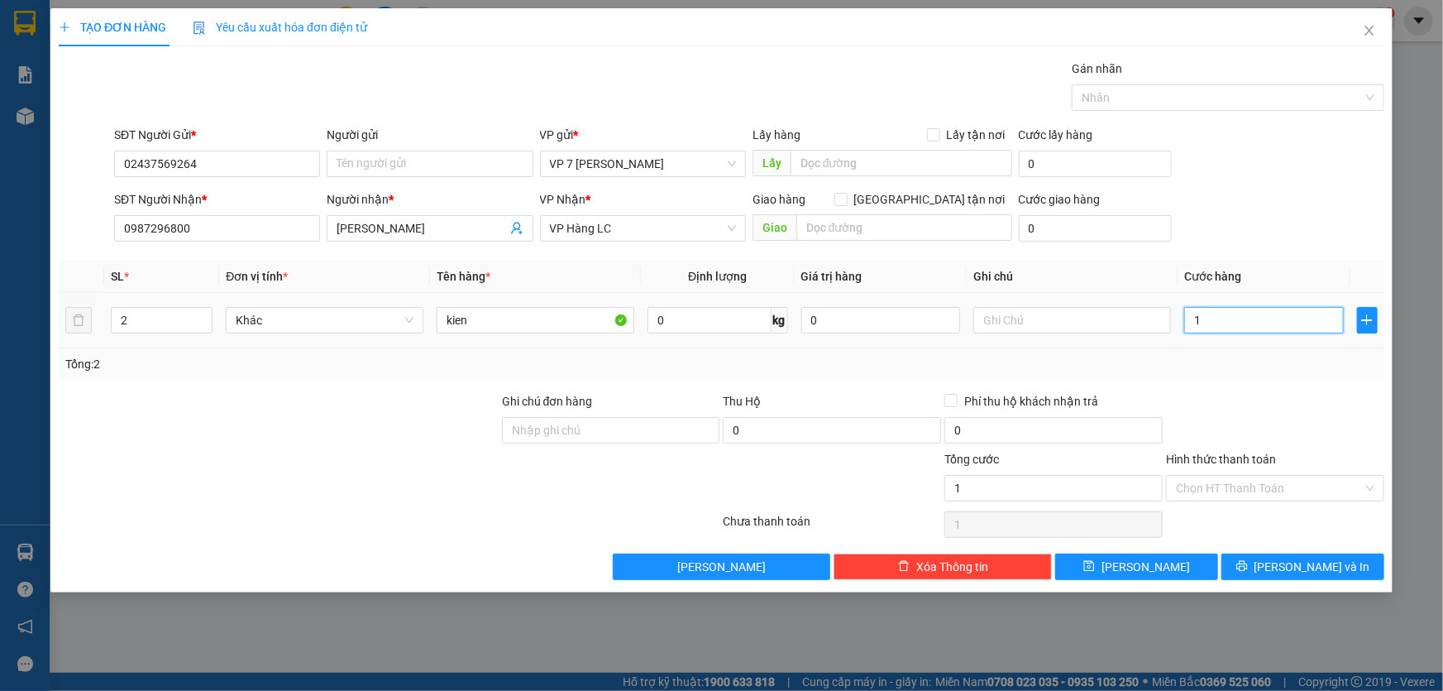
type input "10"
type input "100"
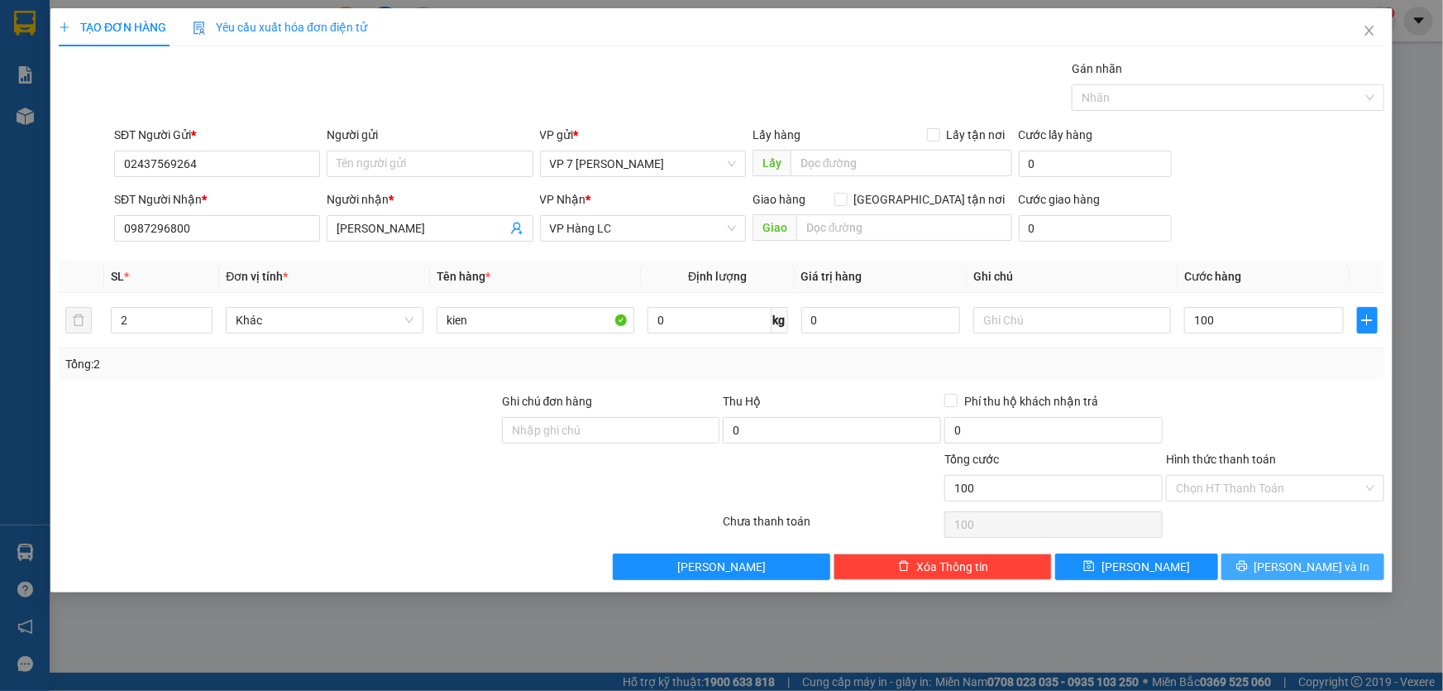
type input "100.000"
click at [1290, 572] on span "[PERSON_NAME] và In" at bounding box center [1313, 566] width 116 height 18
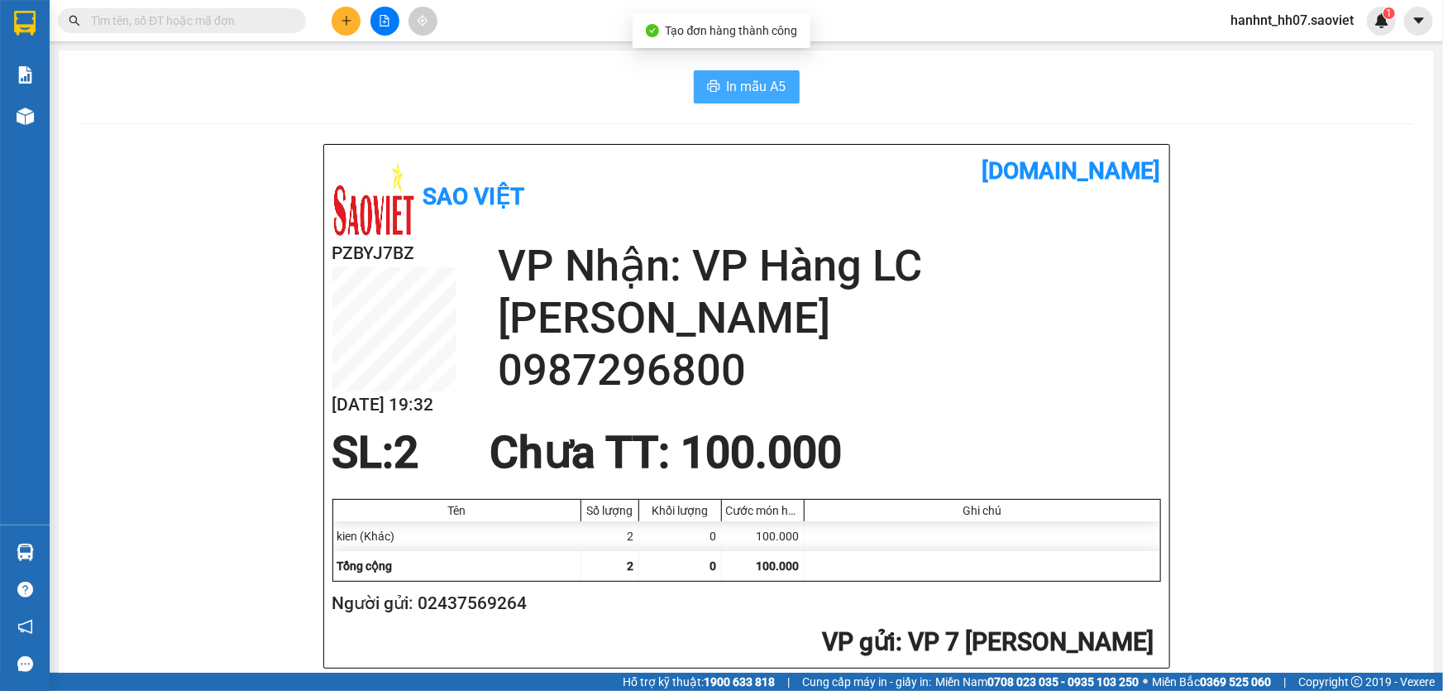
click at [742, 88] on span "In mẫu A5" at bounding box center [757, 86] width 60 height 21
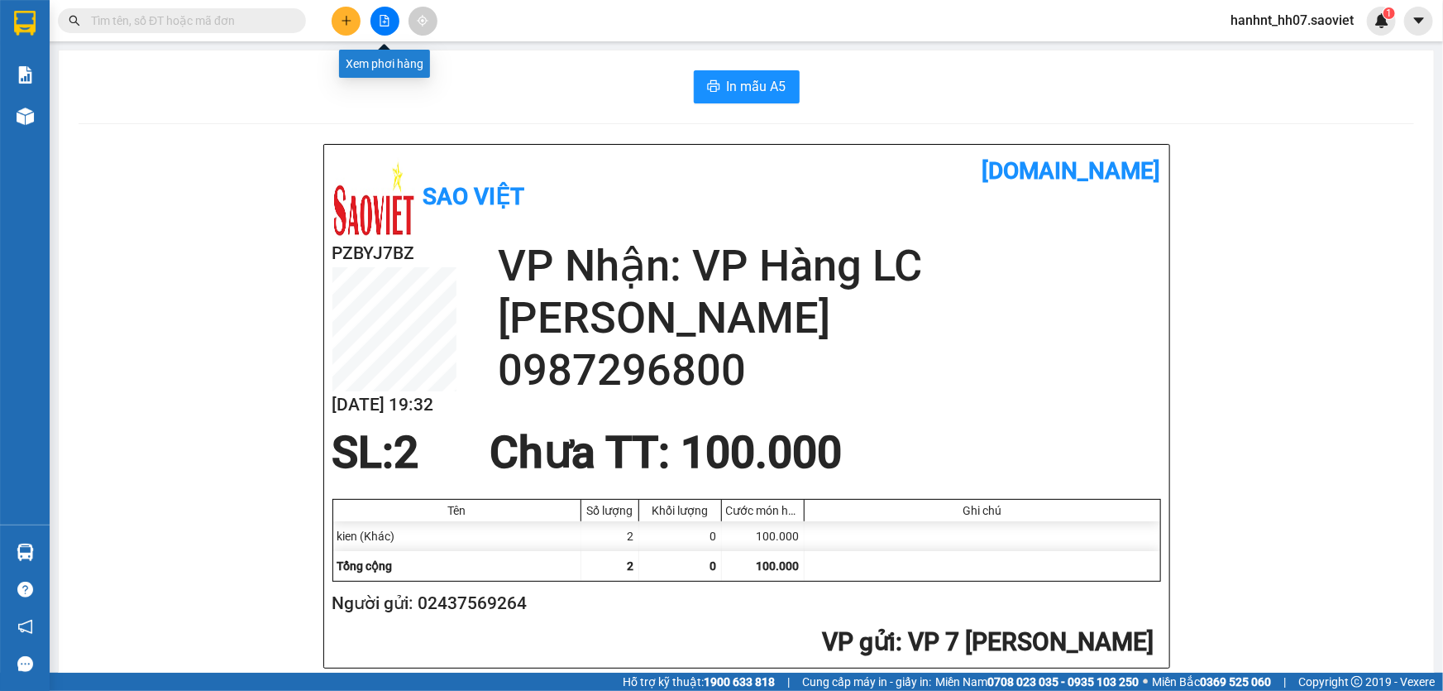
click at [376, 18] on button at bounding box center [385, 21] width 29 height 29
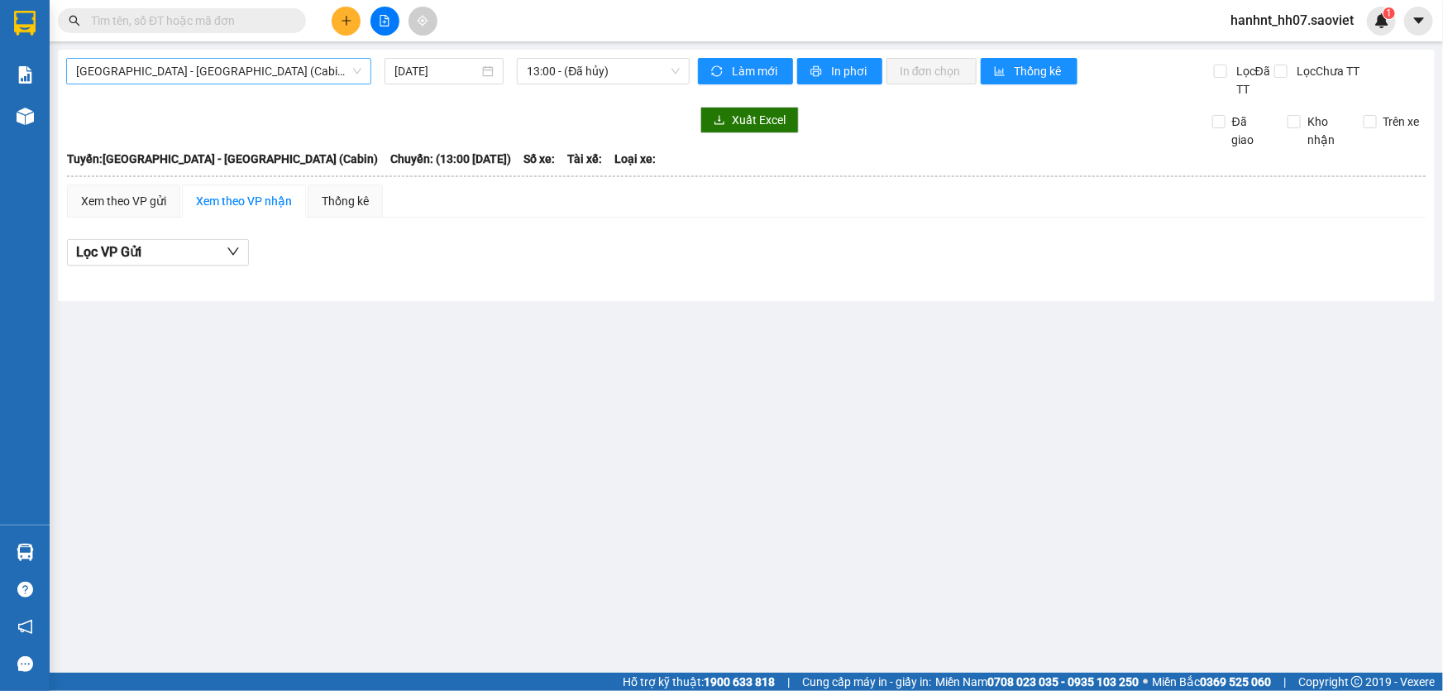
click at [309, 72] on span "Hà Nội - Lào Cai (Cabin)" at bounding box center [218, 71] width 285 height 25
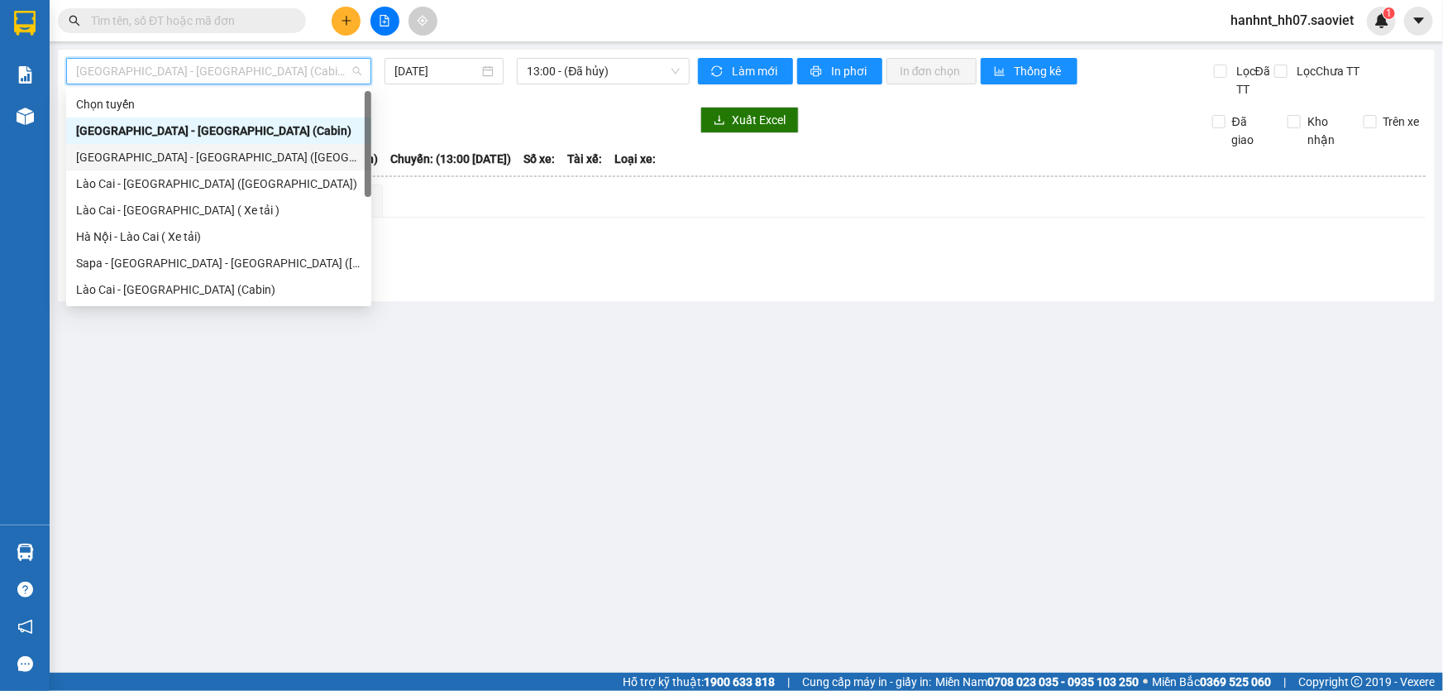
click at [245, 156] on div "Hà Nội - Lào Cai (Giường)" at bounding box center [218, 157] width 285 height 18
type input "[DATE]"
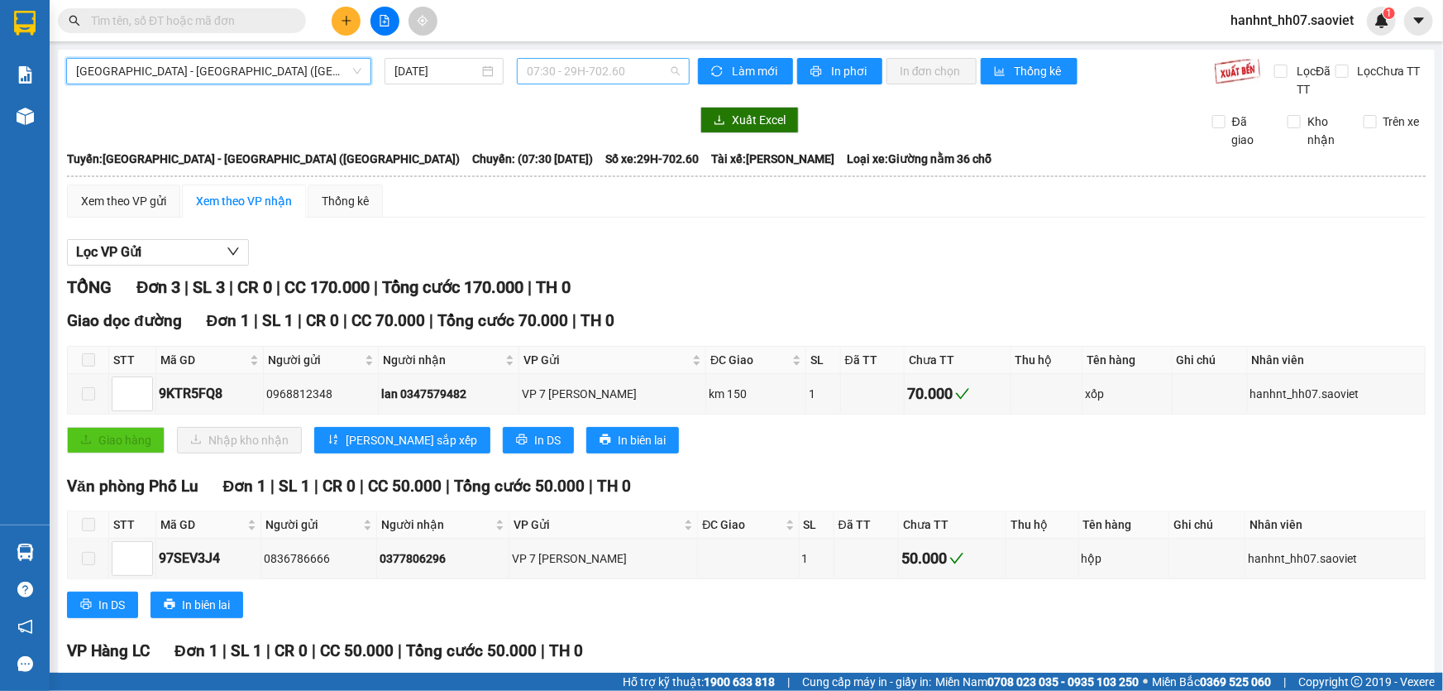
drag, startPoint x: 562, startPoint y: 58, endPoint x: 558, endPoint y: 66, distance: 9.2
click at [562, 59] on span "07:30 - 29H-702.60" at bounding box center [603, 71] width 153 height 25
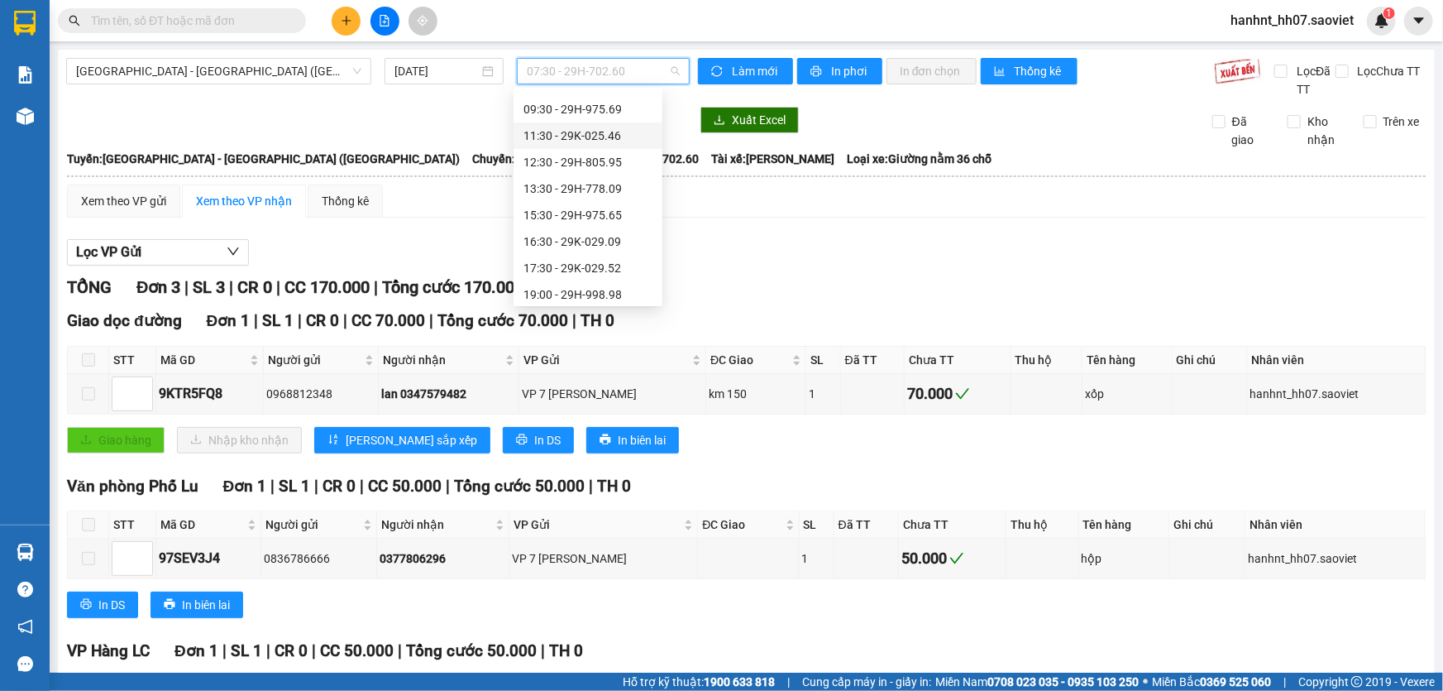
scroll to position [132, 0]
click at [629, 235] on div "19:00 - 29H-998.98" at bounding box center [588, 236] width 129 height 18
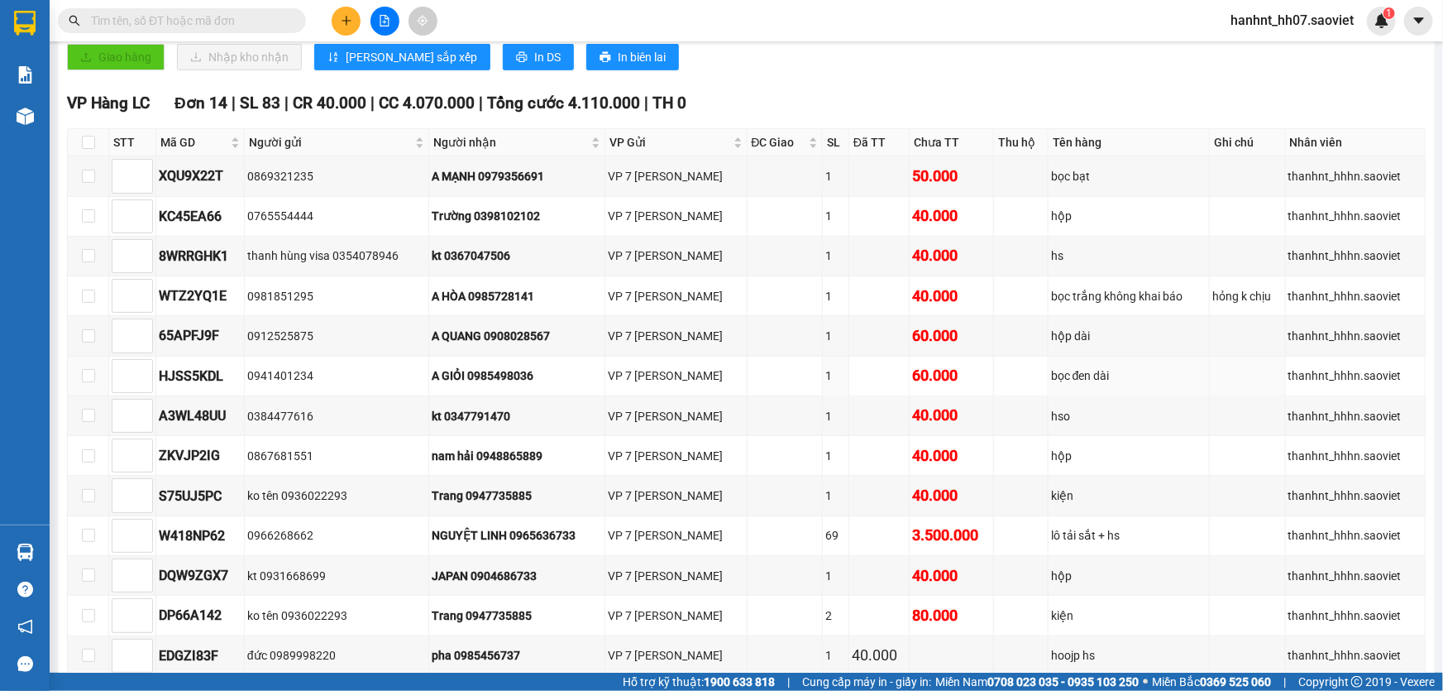
scroll to position [50, 0]
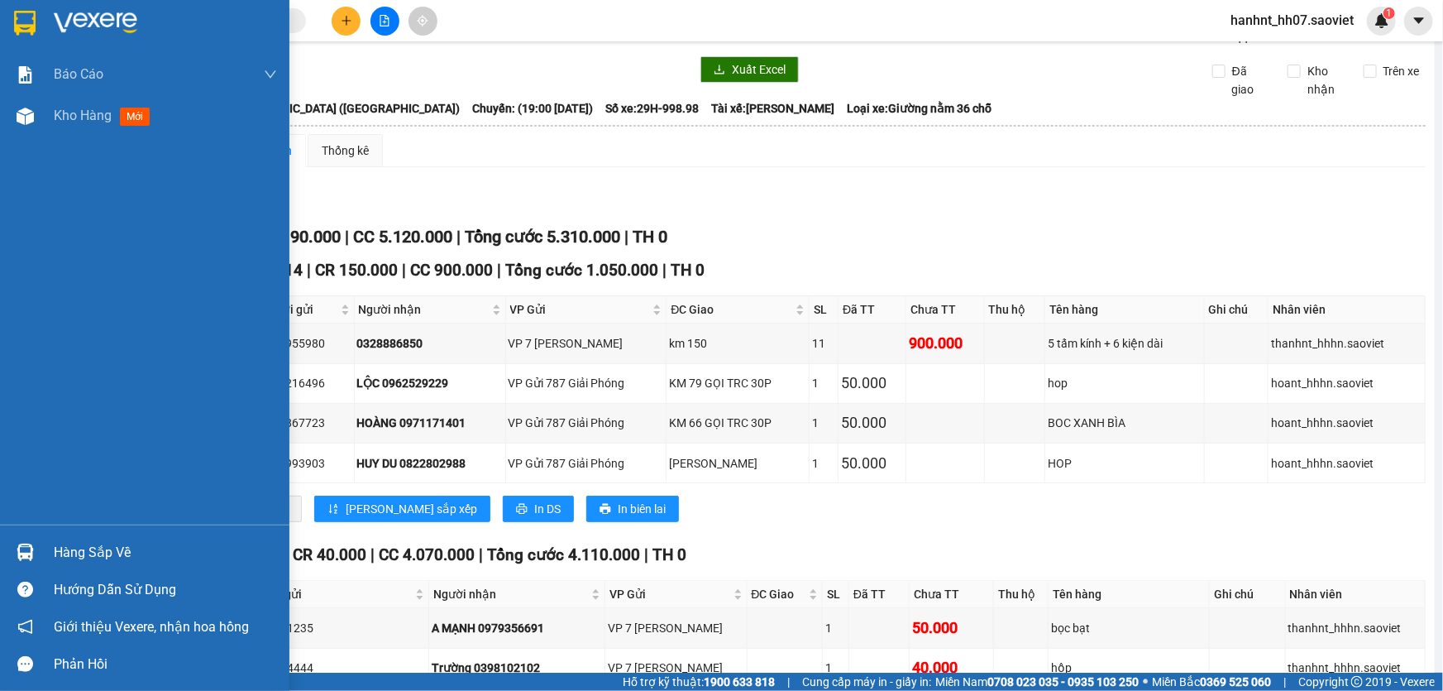
click at [14, 538] on div at bounding box center [25, 552] width 29 height 29
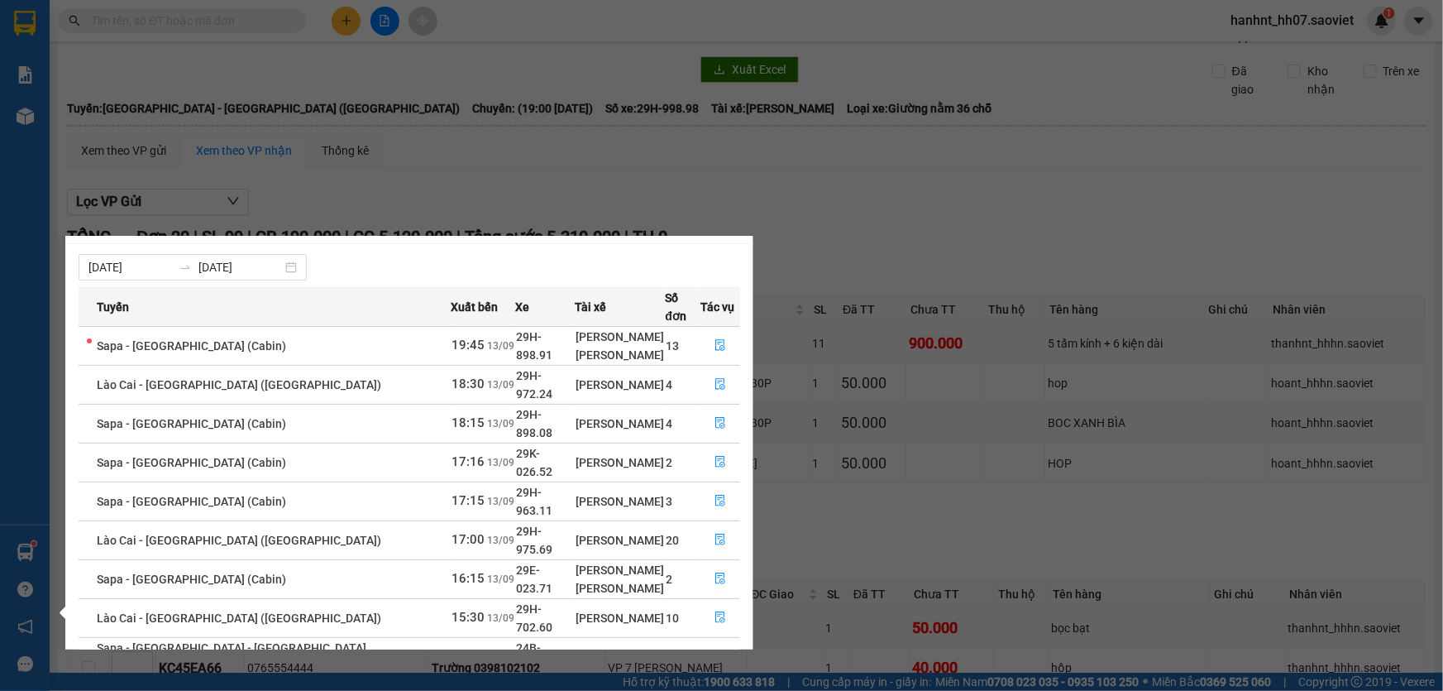
scroll to position [55, 0]
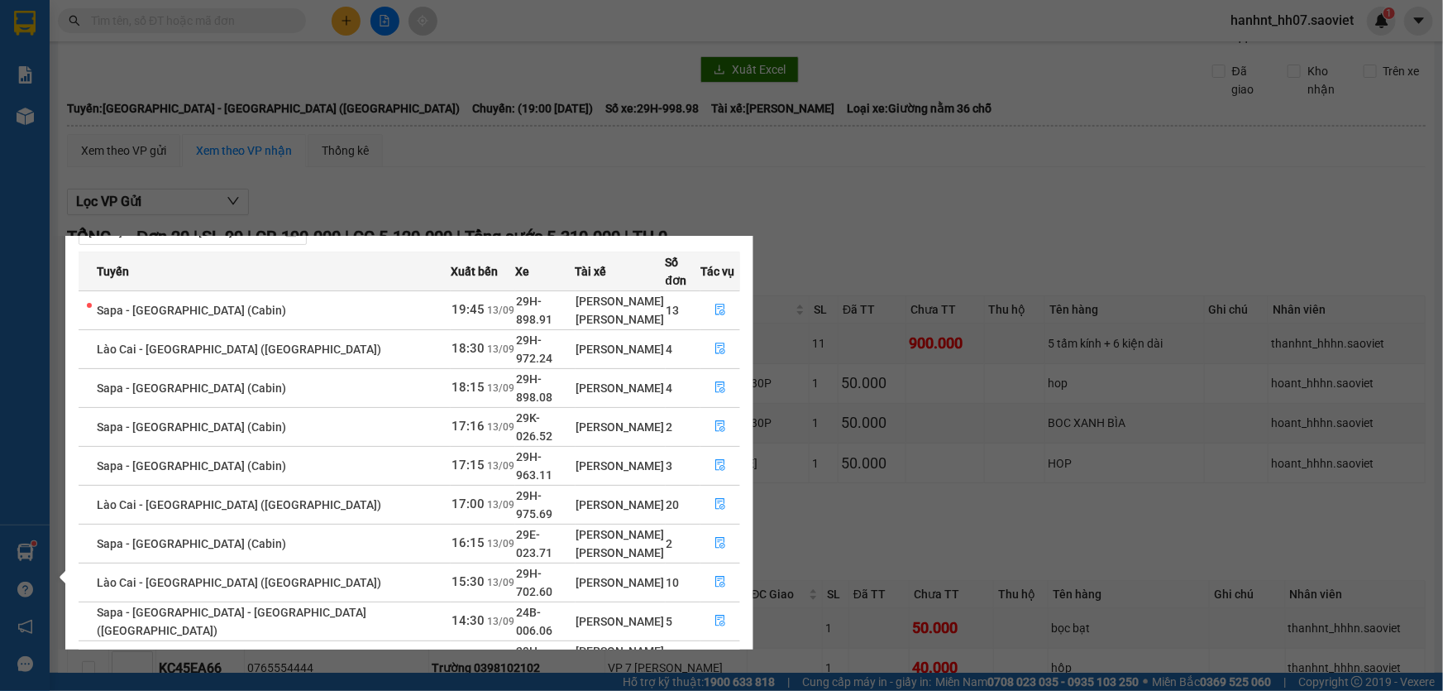
click at [711, 690] on link "2" at bounding box center [710, 700] width 18 height 18
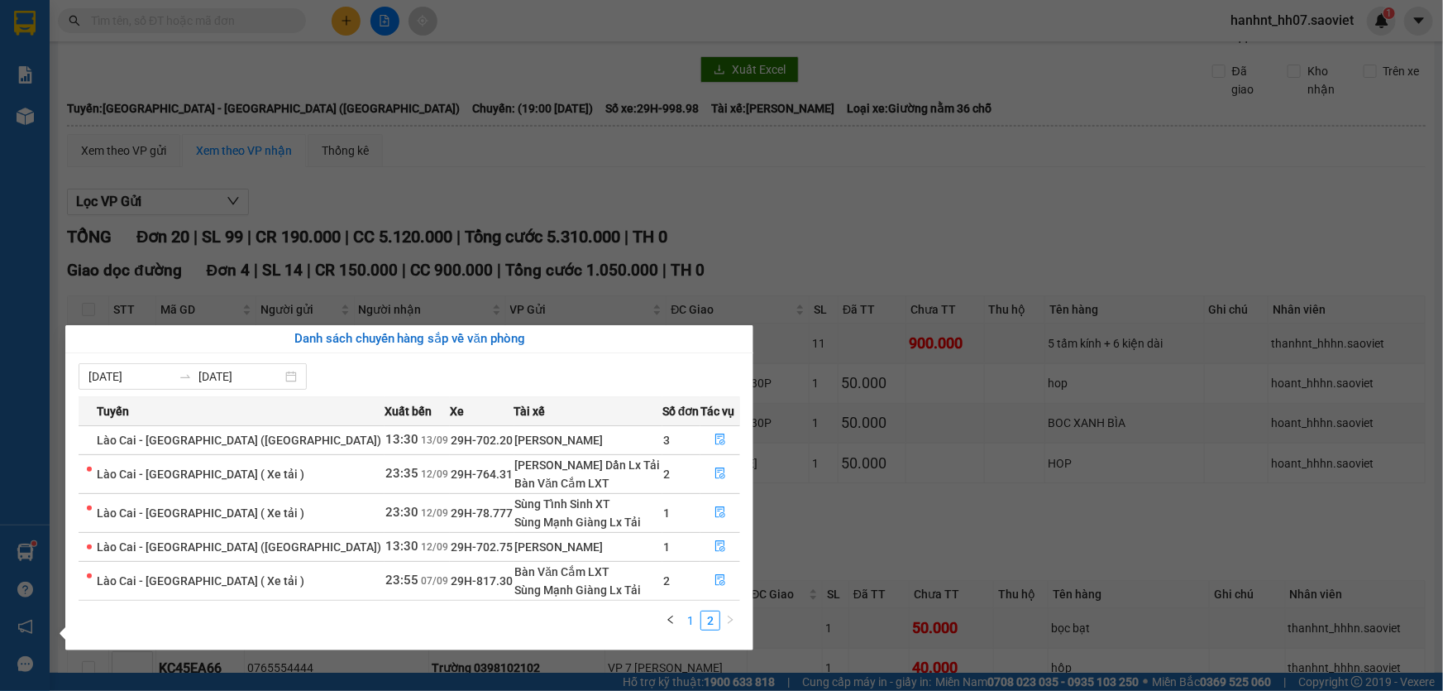
scroll to position [0, 0]
click at [682, 611] on link "1" at bounding box center [691, 620] width 18 height 18
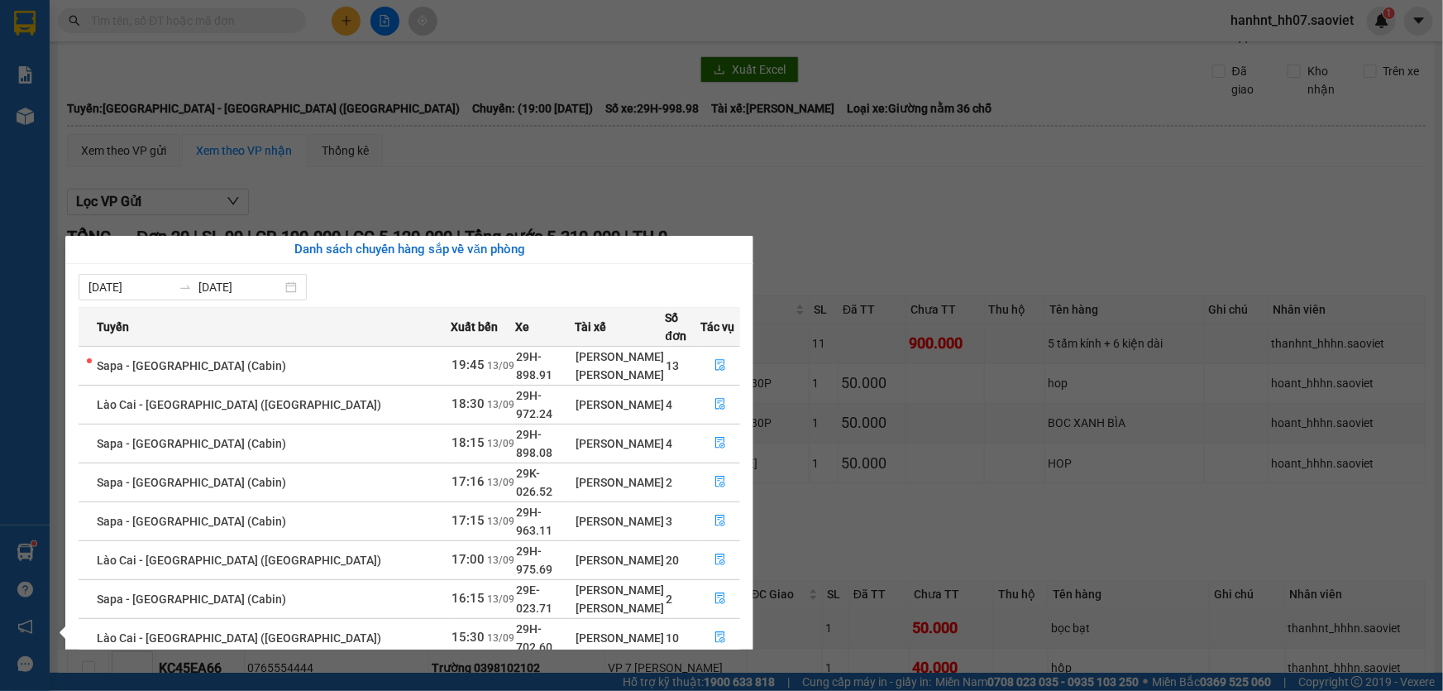
click at [371, 134] on section "Kết quả tìm kiếm ( 0 ) Bộ lọc No Data hanhnt_hh07.saoviet 1 Báo cáo 1B. Chi tiế…" at bounding box center [721, 345] width 1443 height 691
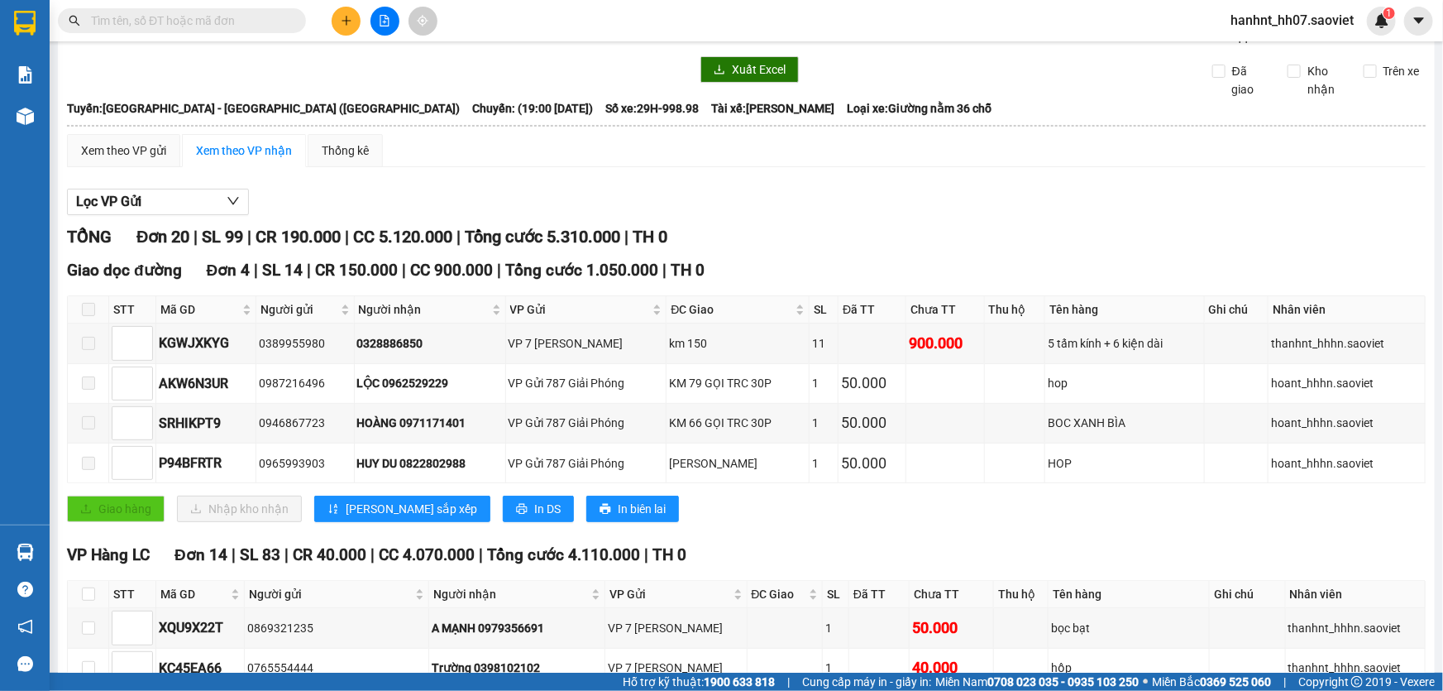
click at [214, 24] on input "text" at bounding box center [188, 21] width 195 height 18
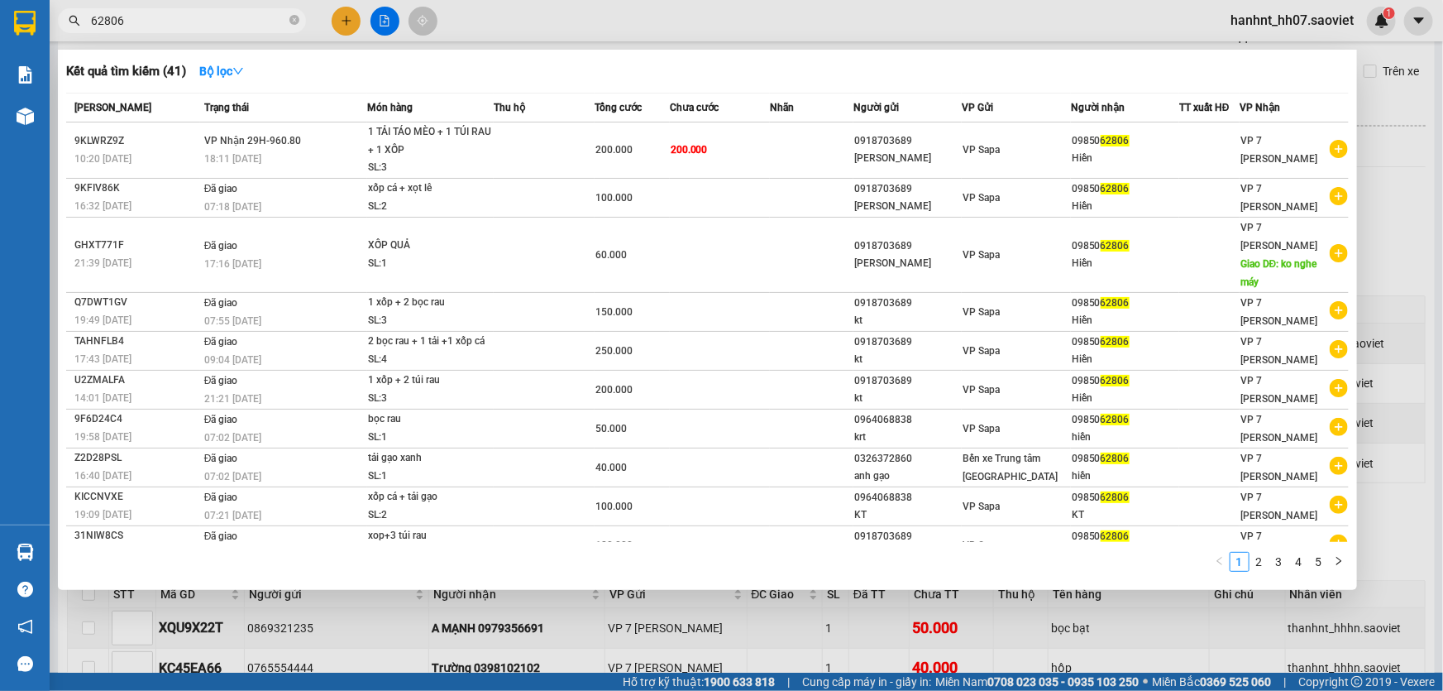
type input "62806"
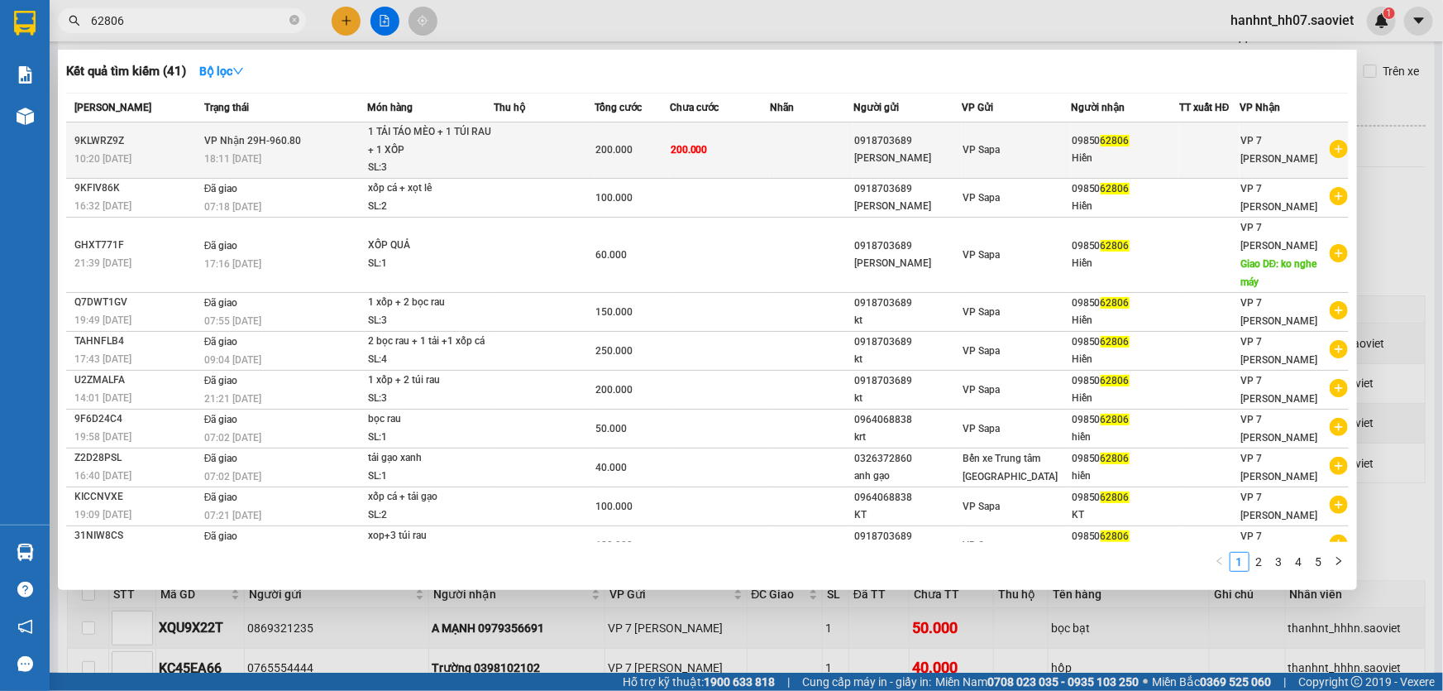
click at [807, 141] on td at bounding box center [812, 150] width 84 height 56
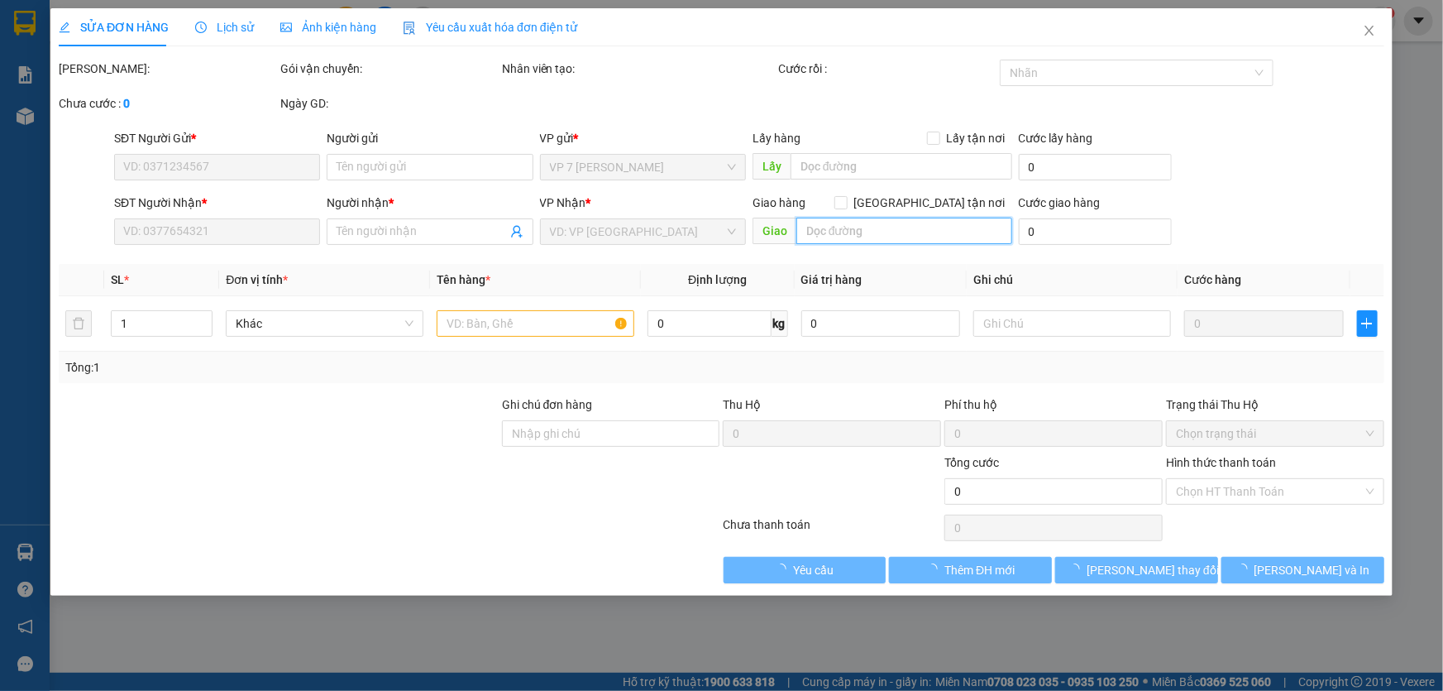
click at [879, 238] on input "text" at bounding box center [905, 231] width 216 height 26
type input "0918703689"
type input "C NGỌC"
type input "0985062806"
type input "Hiền"
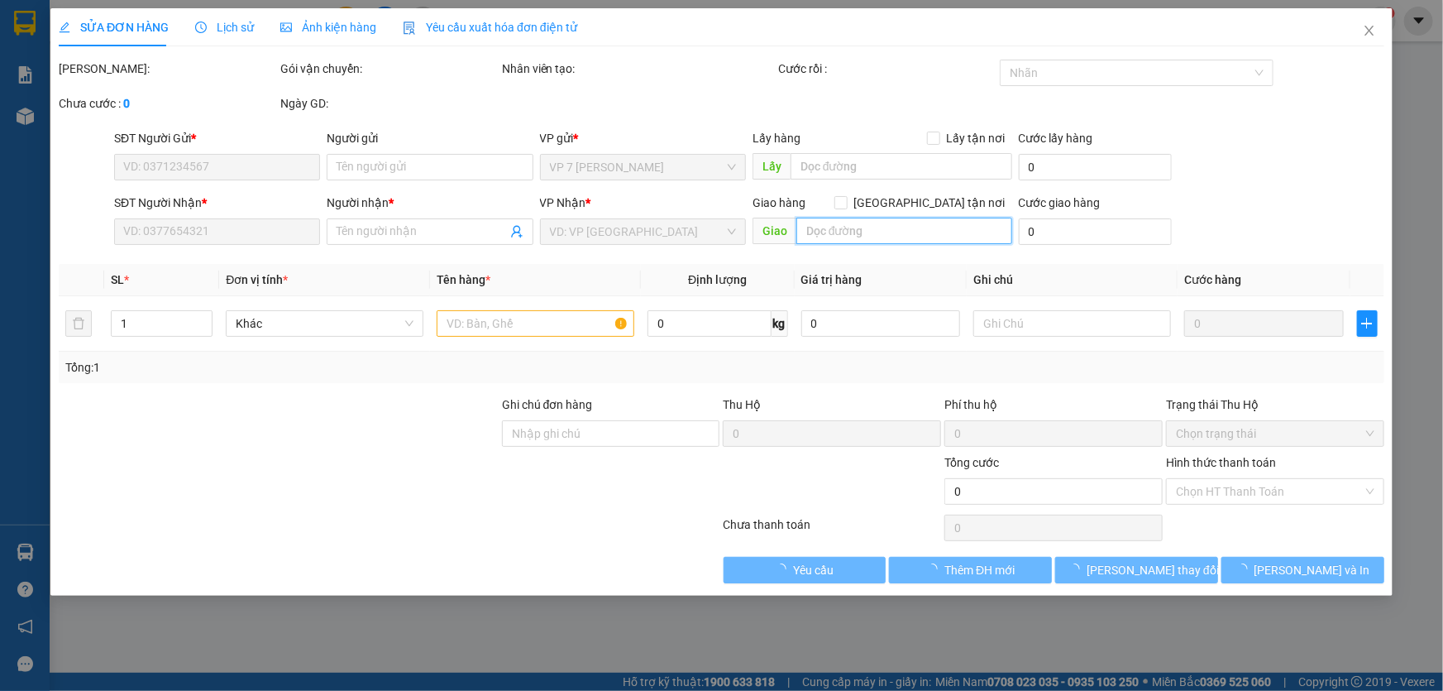
type input "200.000"
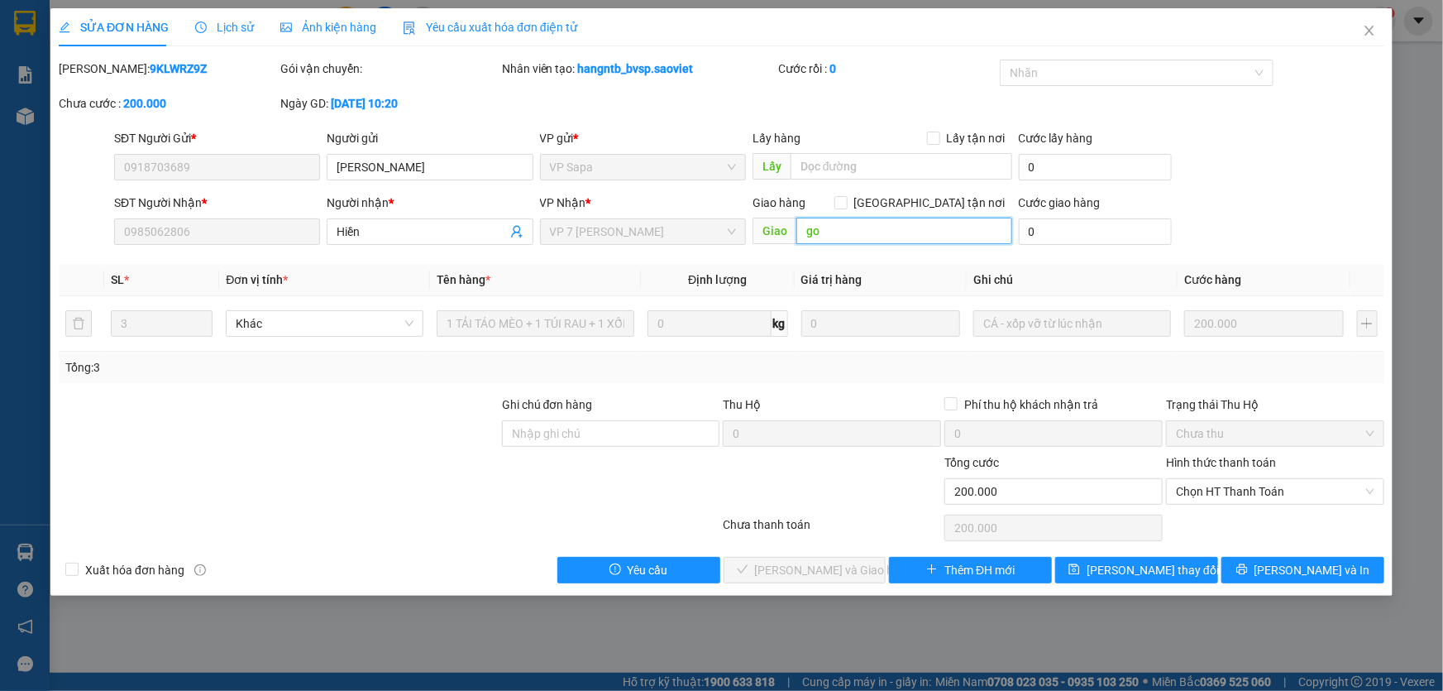
type input "g"
click at [1137, 644] on div "SỬA ĐƠN HÀNG Lịch sử Ảnh kiện hàng Yêu cầu xuất hóa đơn điện tử Total Paid Fee …" at bounding box center [721, 345] width 1443 height 691
click at [878, 240] on input "text" at bounding box center [905, 231] width 216 height 26
type input "gọi khách kh nghe"
click at [1127, 570] on span "[PERSON_NAME] đổi" at bounding box center [1153, 570] width 132 height 18
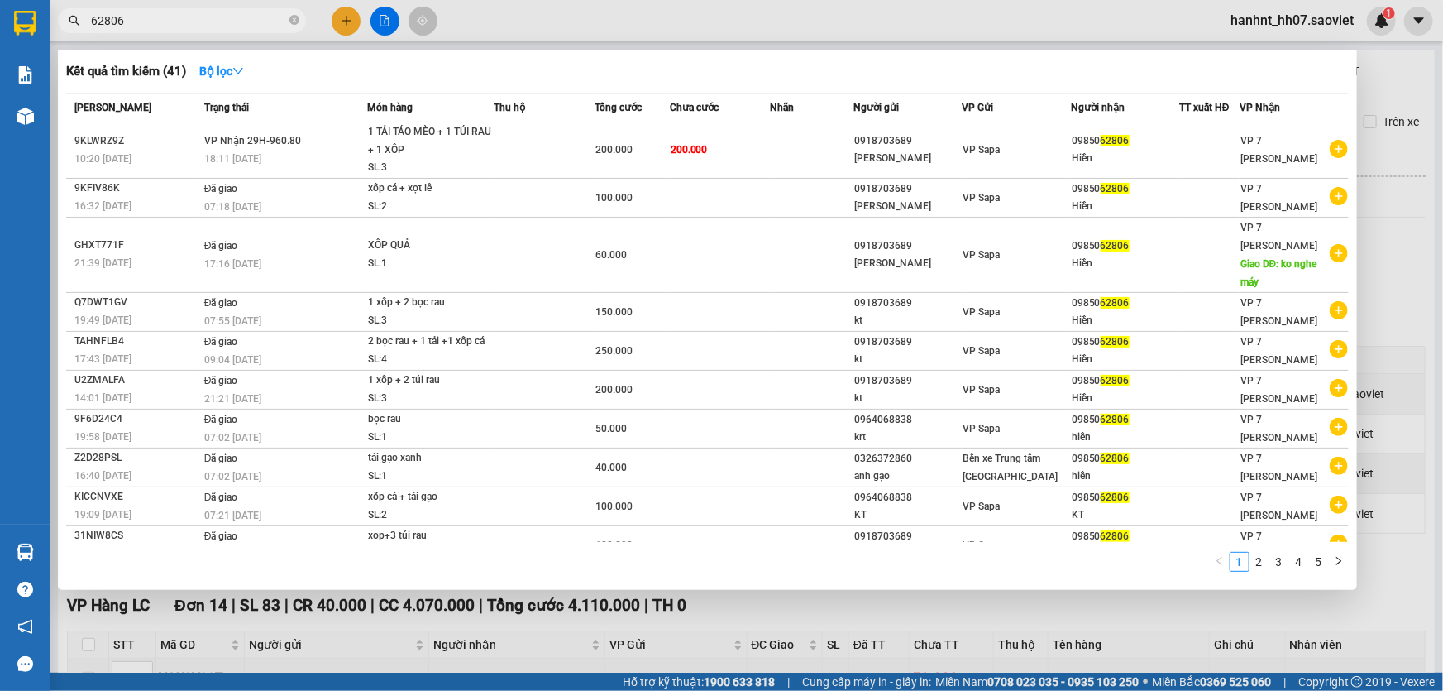
click at [255, 22] on input "62806" at bounding box center [188, 21] width 195 height 18
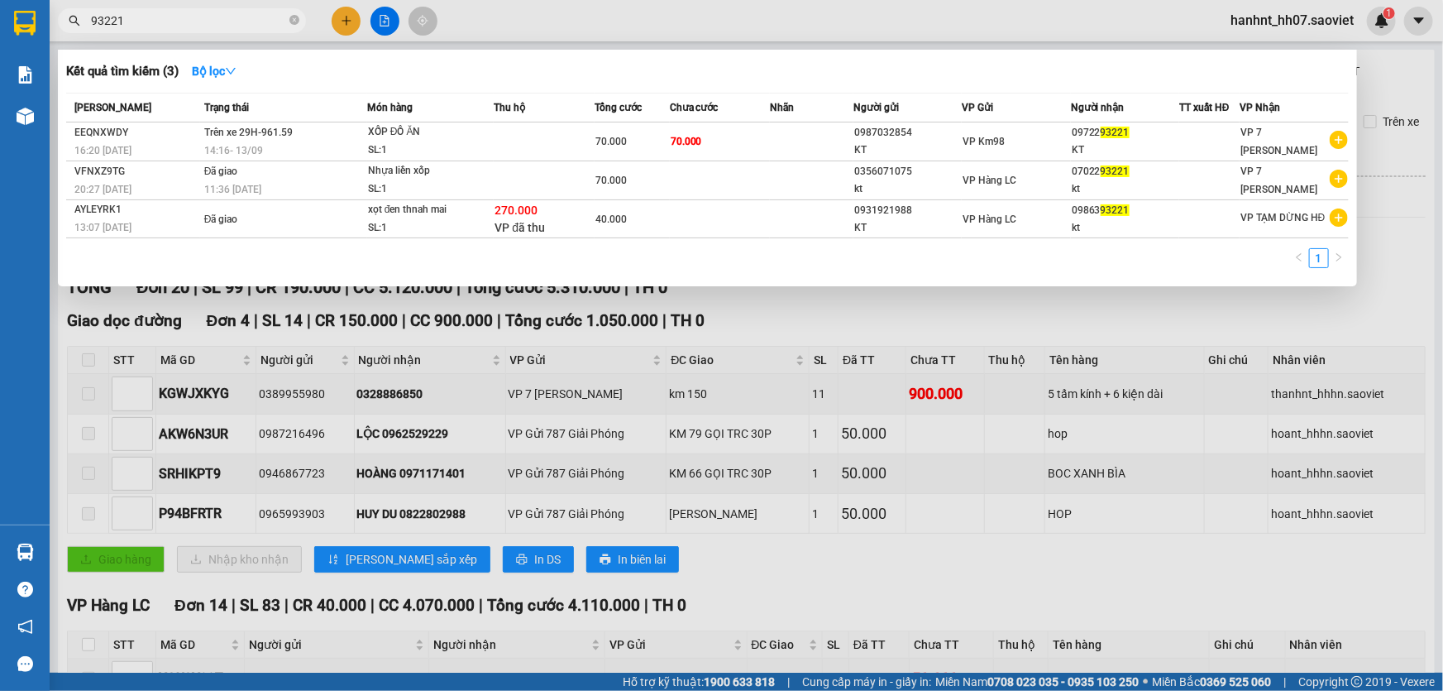
type input "93221"
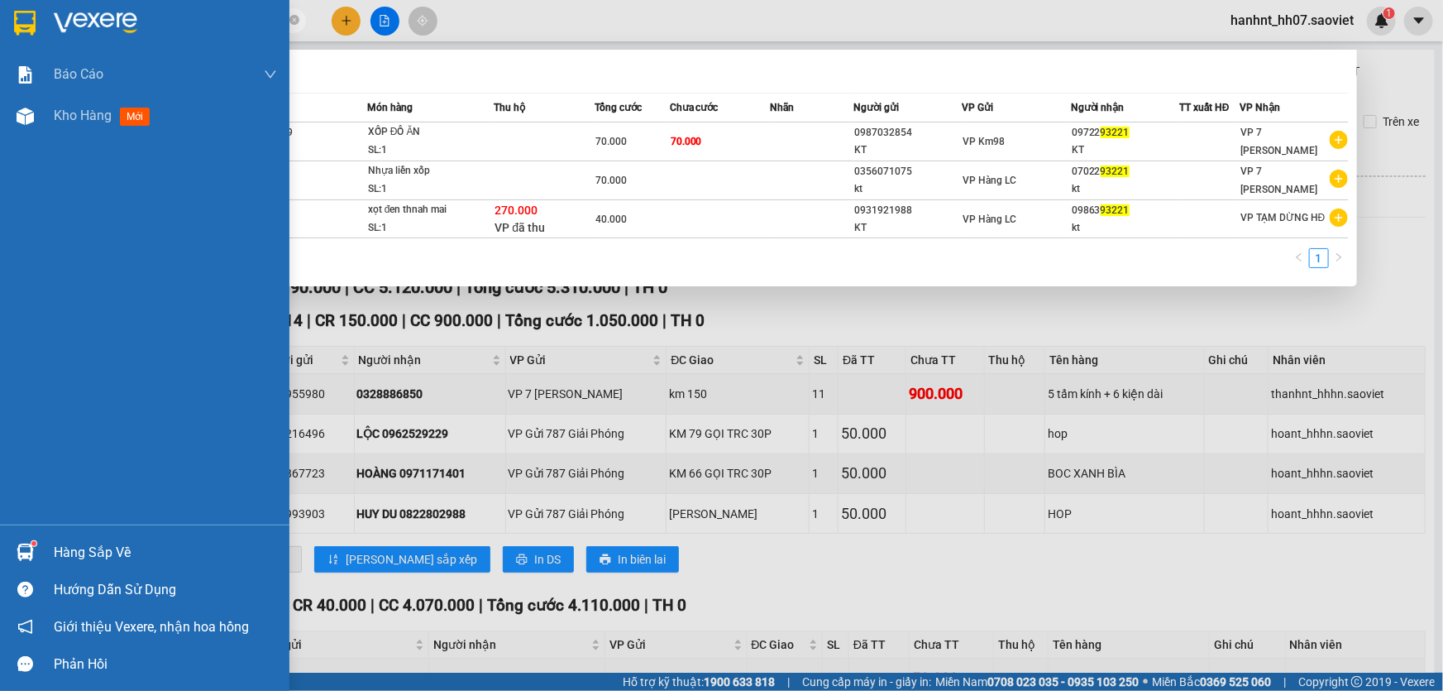
click at [12, 411] on div "Báo cáo 1B. Chi tiết đơn hàng 5. Doanh thu thực tế theo từng nhân viên Kho hàng…" at bounding box center [145, 289] width 290 height 471
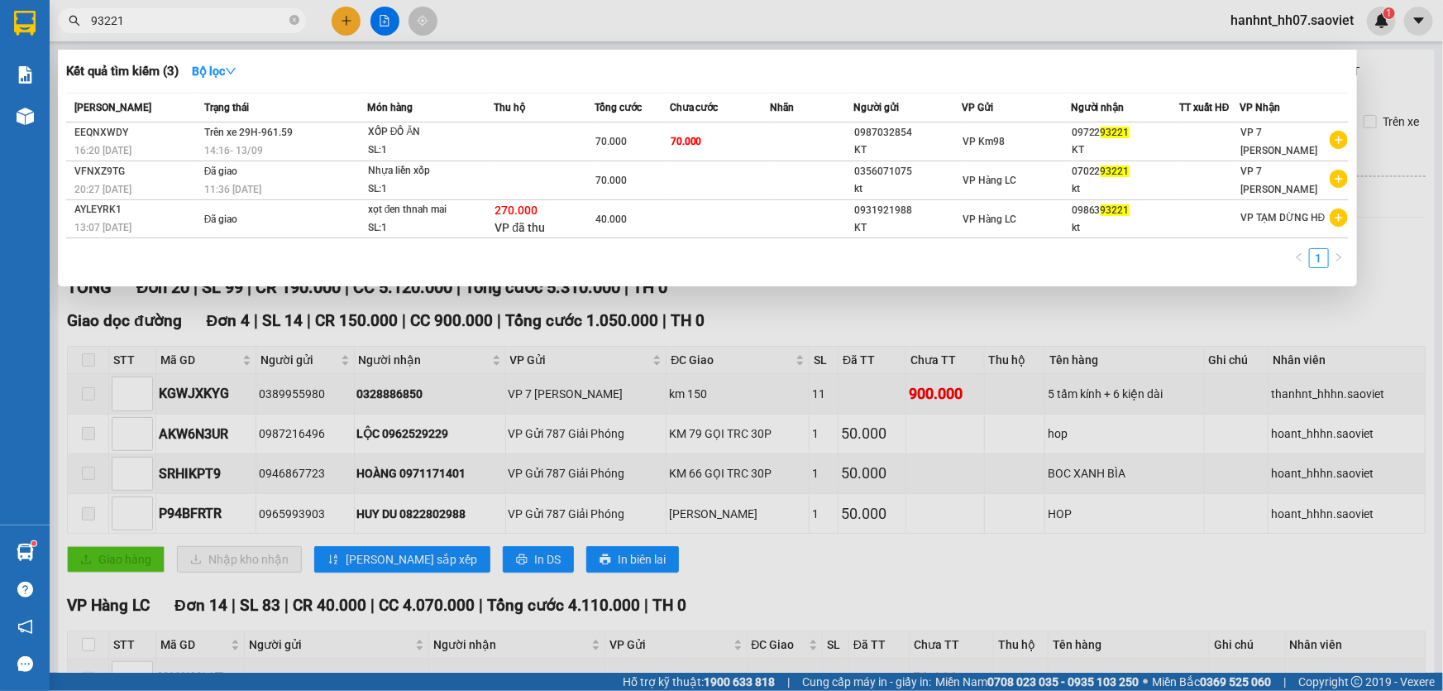
click at [813, 299] on div at bounding box center [721, 345] width 1443 height 691
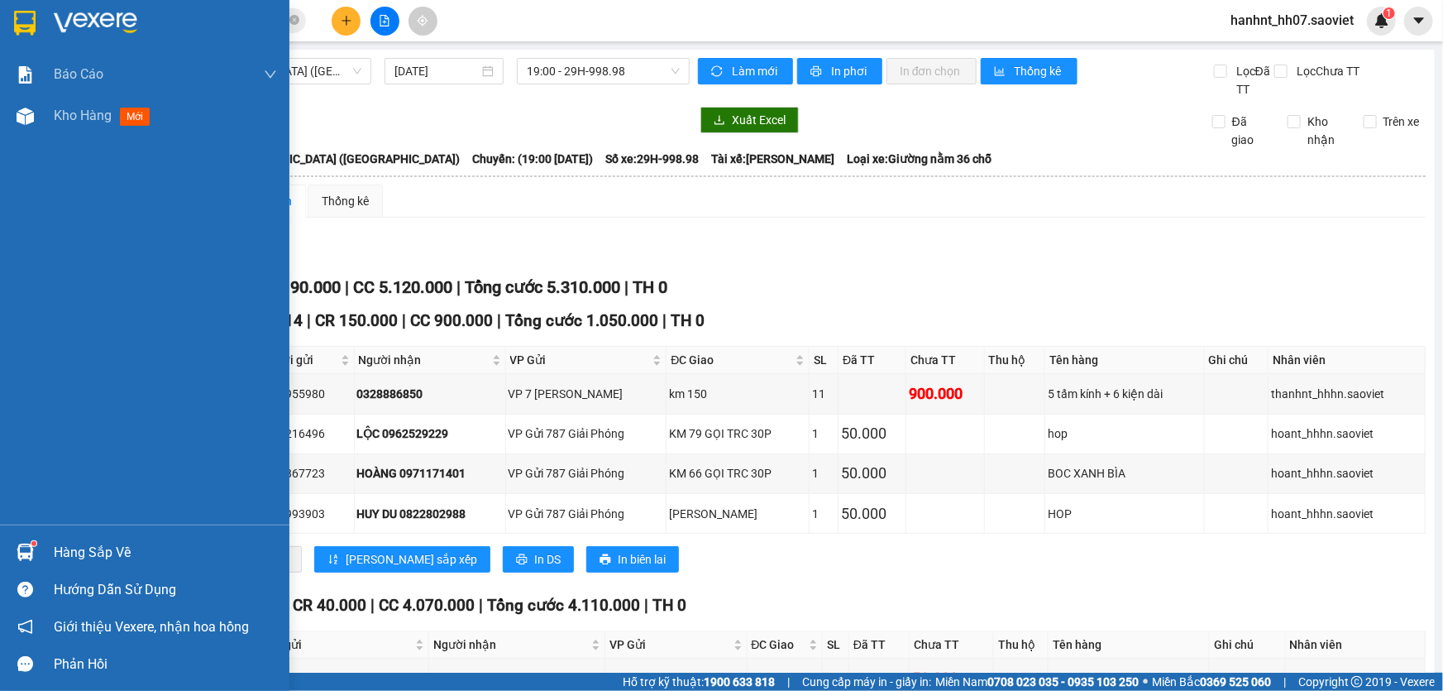
click at [74, 549] on div "Hàng sắp về" at bounding box center [165, 552] width 223 height 25
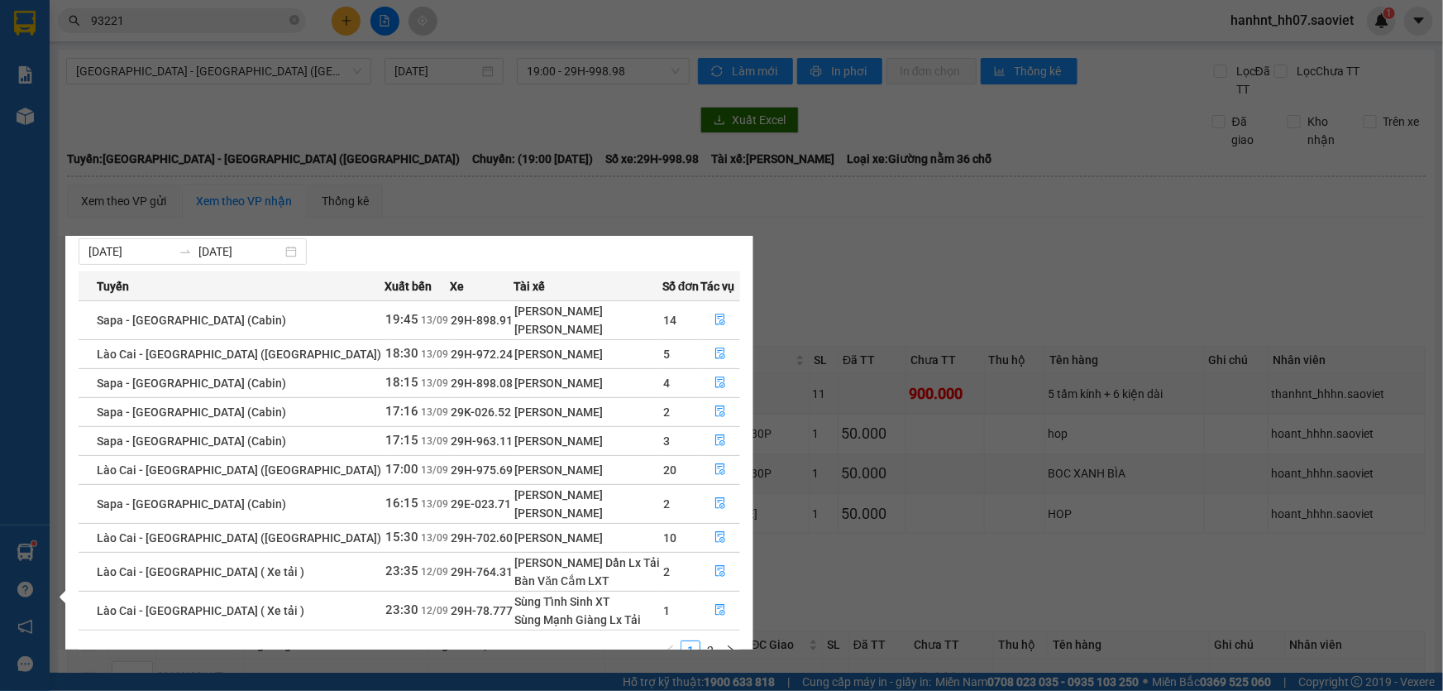
scroll to position [66, 0]
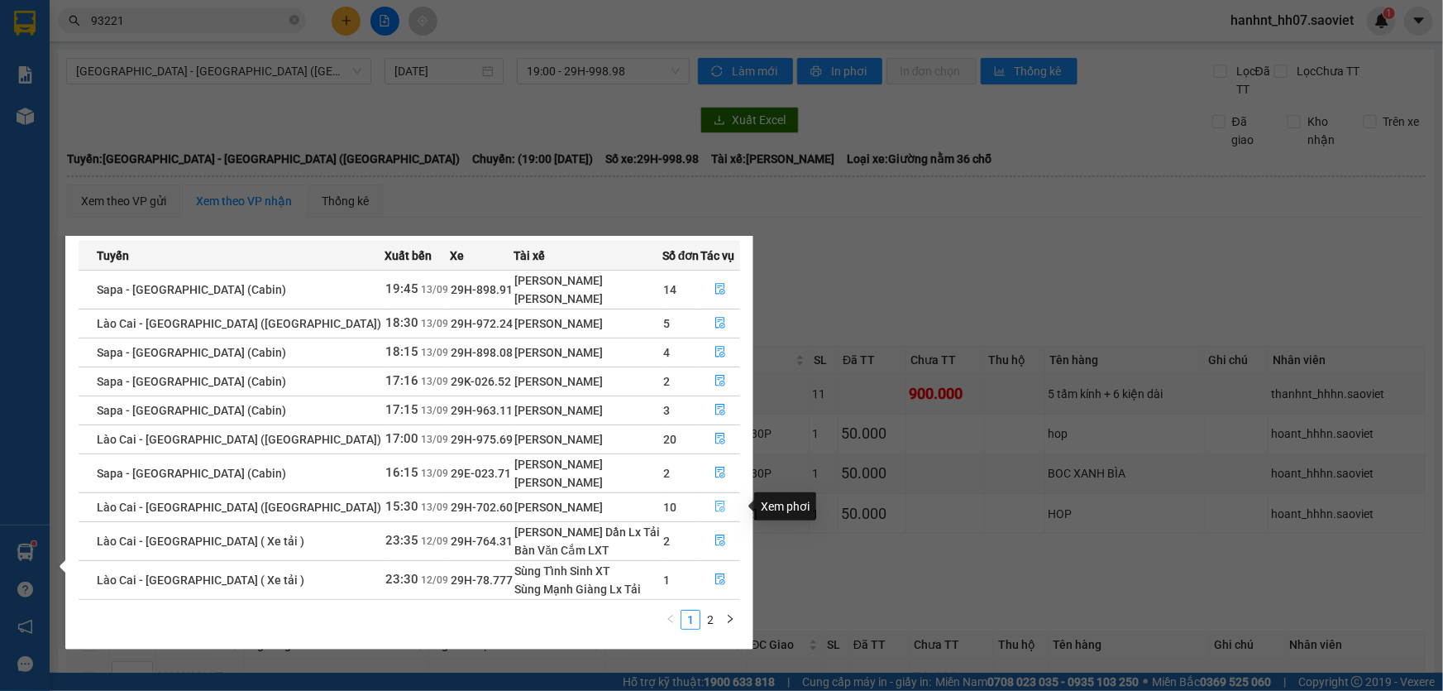
click at [705, 505] on button "button" at bounding box center [720, 507] width 38 height 26
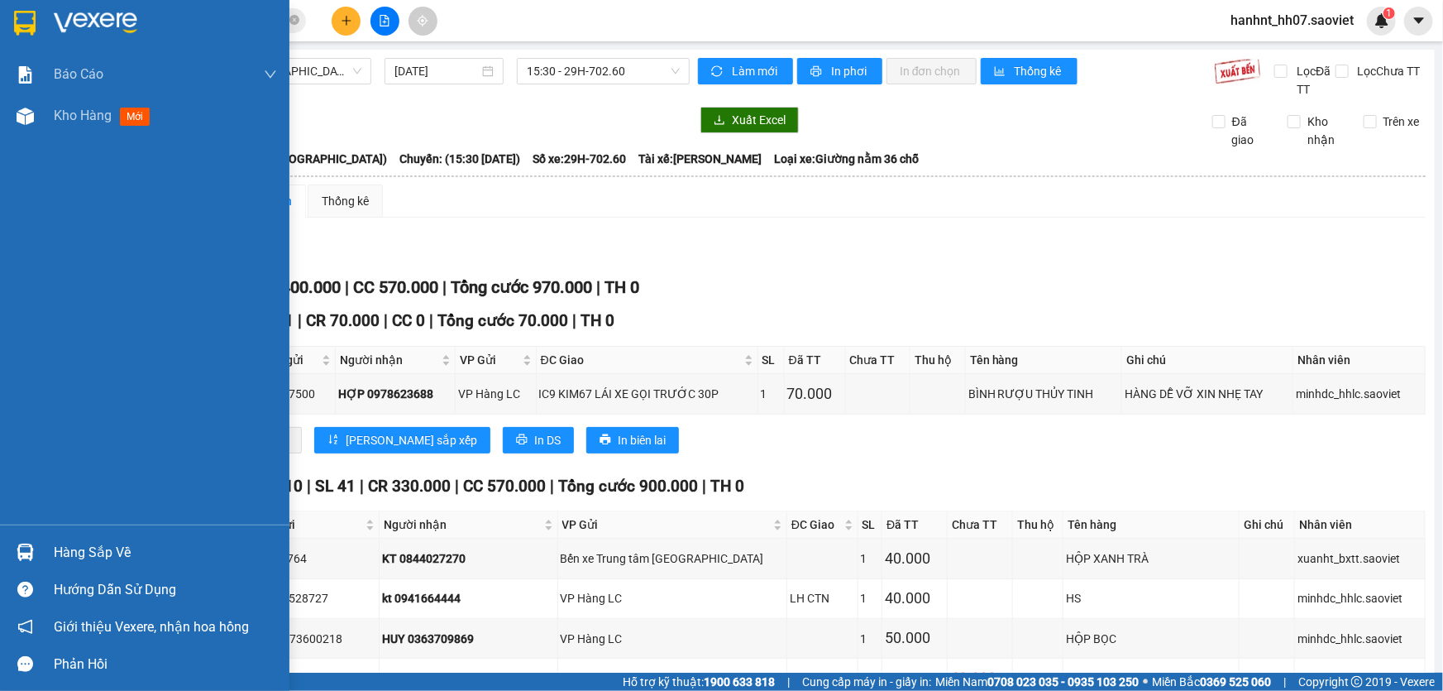
click at [81, 545] on div "Hàng sắp về" at bounding box center [165, 552] width 223 height 25
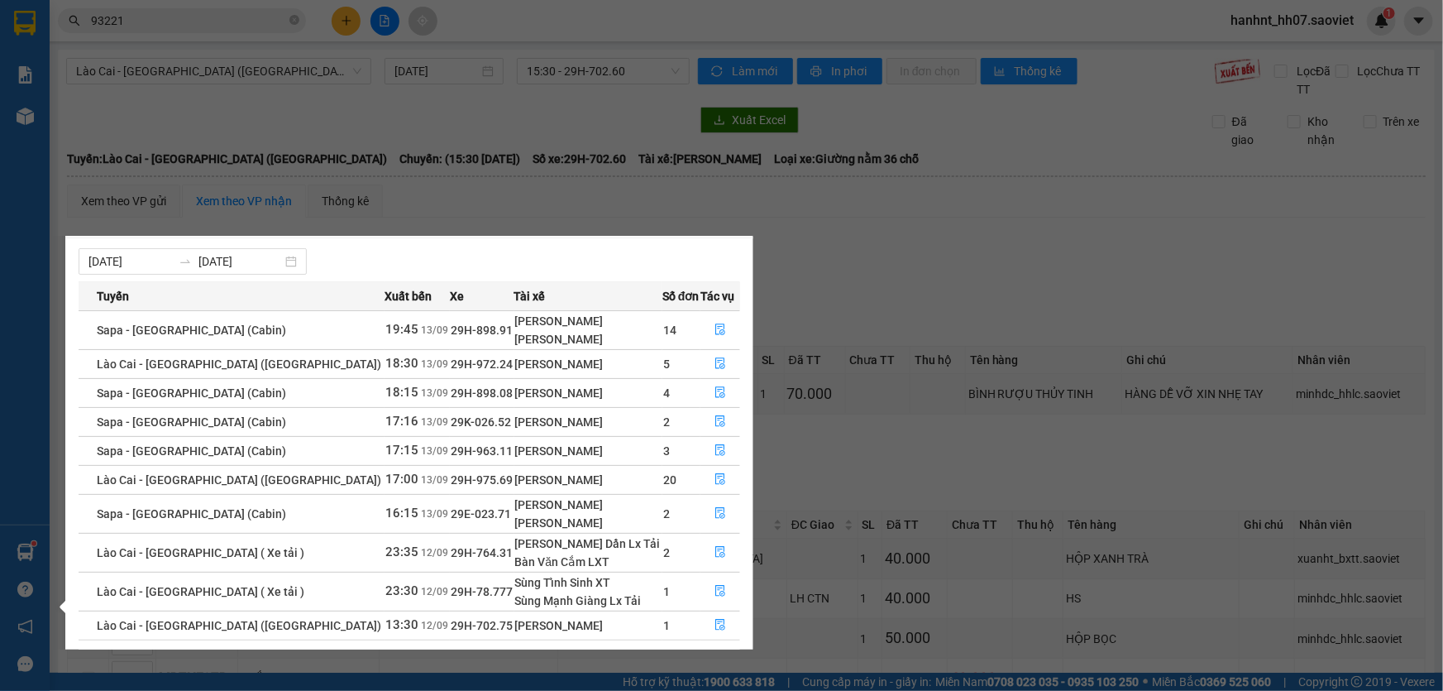
scroll to position [66, 0]
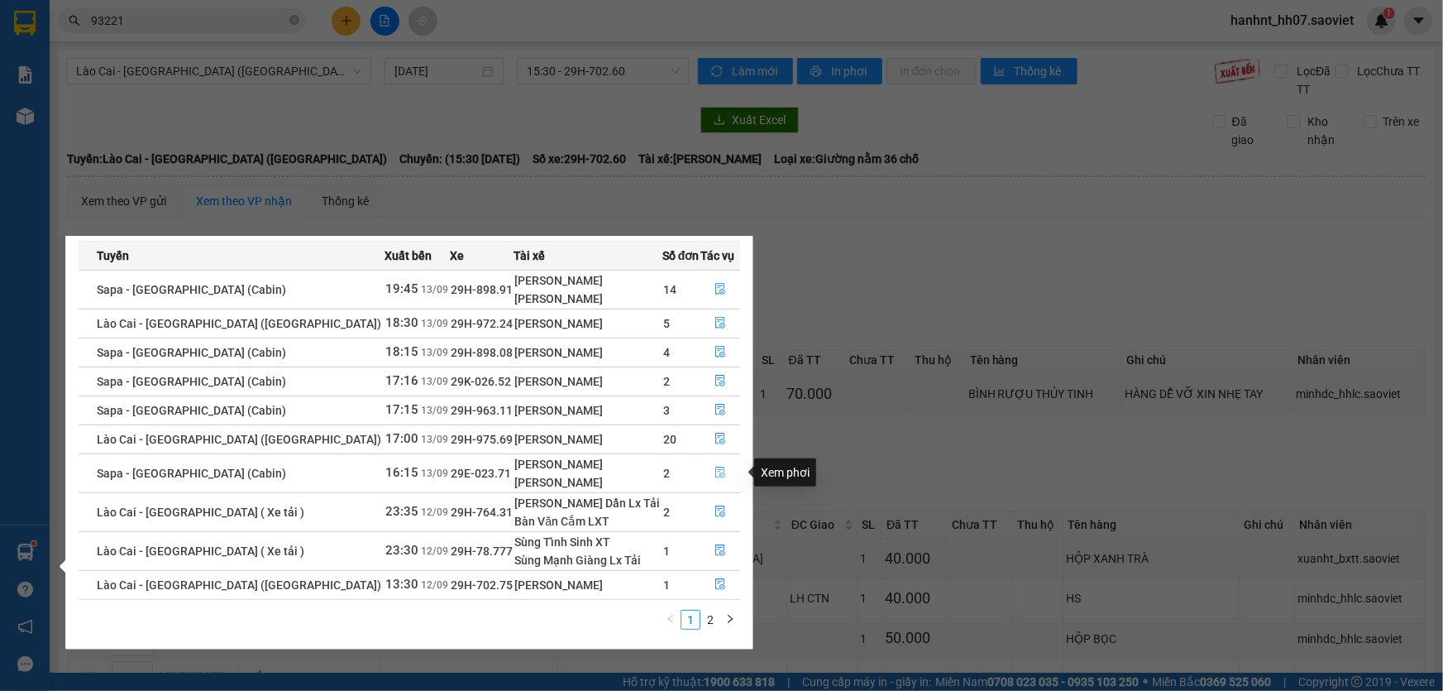
click at [715, 467] on icon "file-done" at bounding box center [721, 473] width 12 height 12
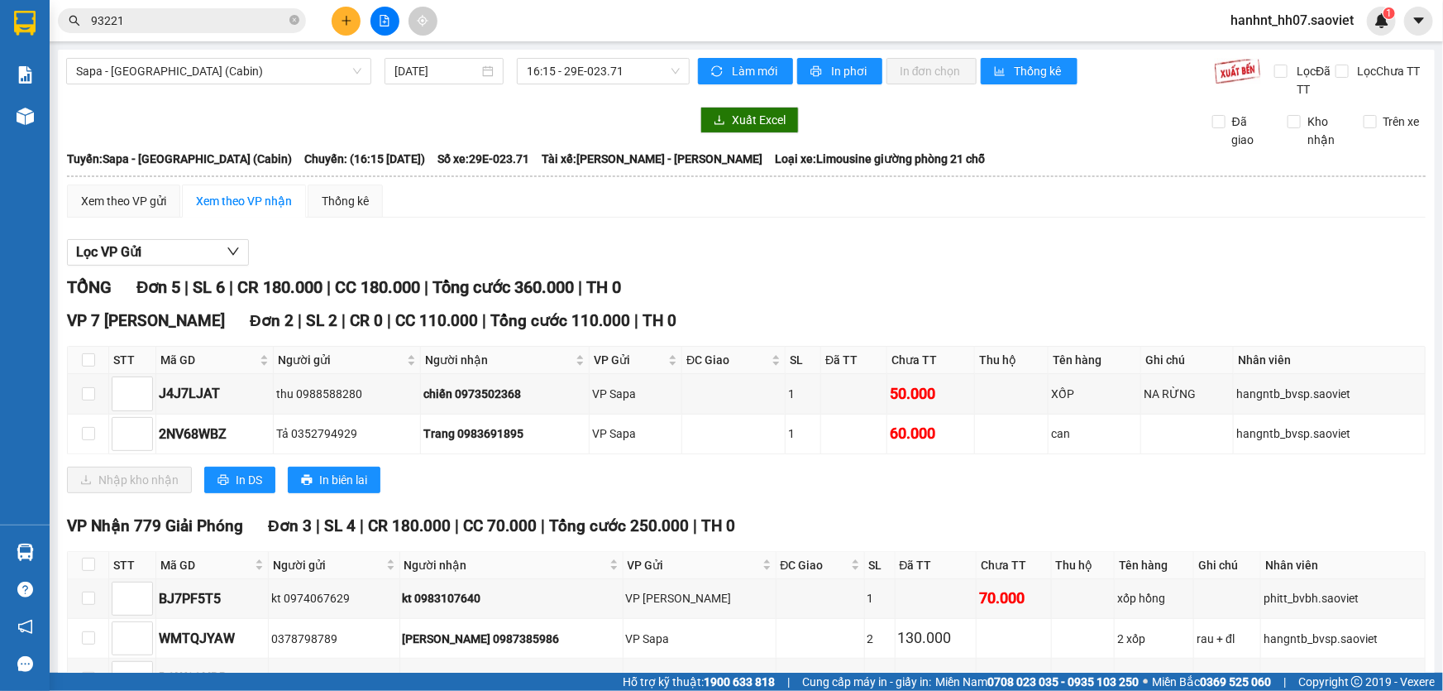
scroll to position [74, 0]
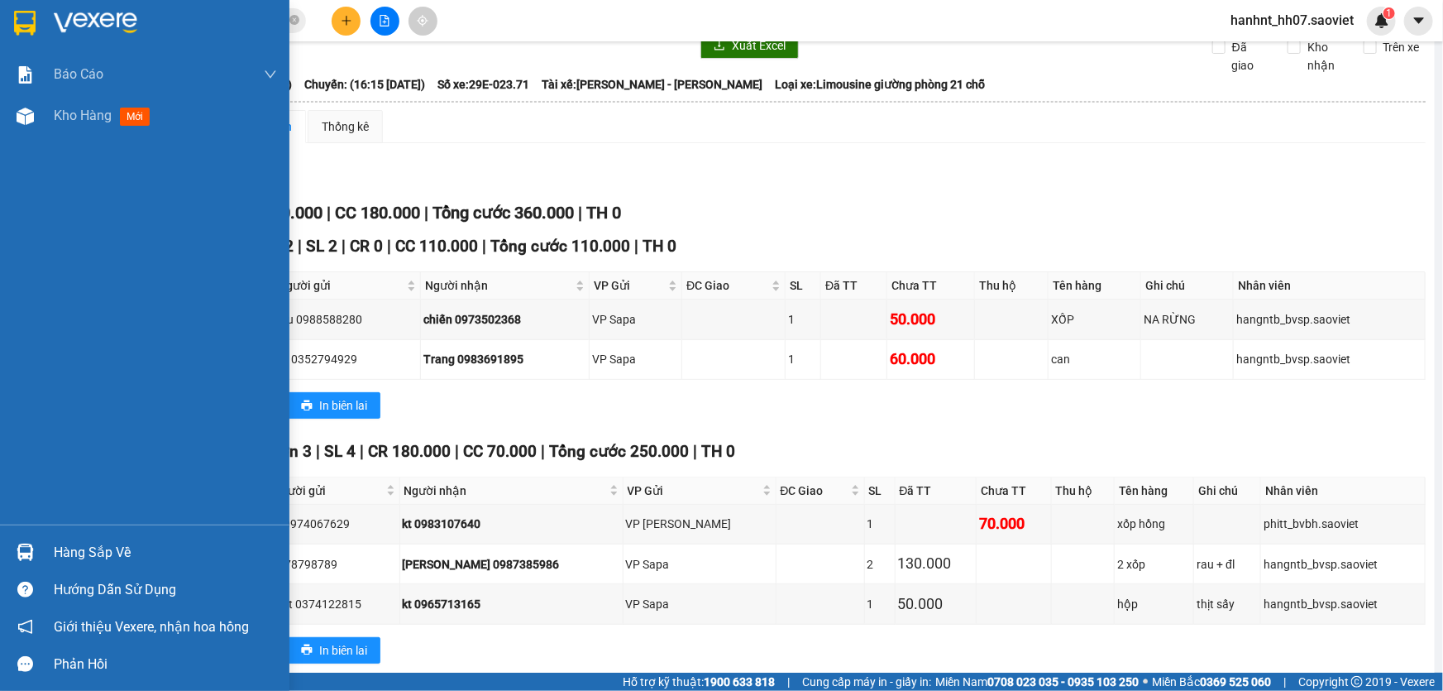
click at [62, 549] on div "Hàng sắp về" at bounding box center [165, 552] width 223 height 25
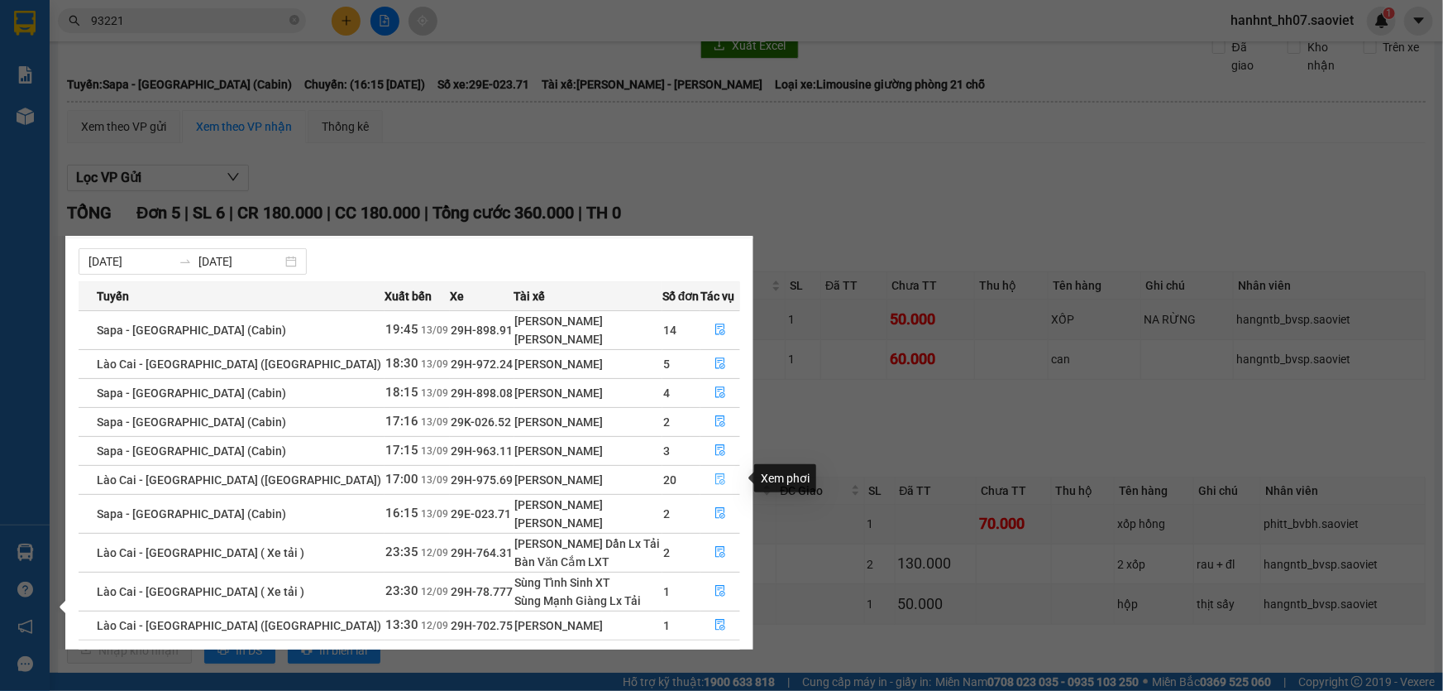
click at [710, 471] on button "button" at bounding box center [720, 480] width 38 height 26
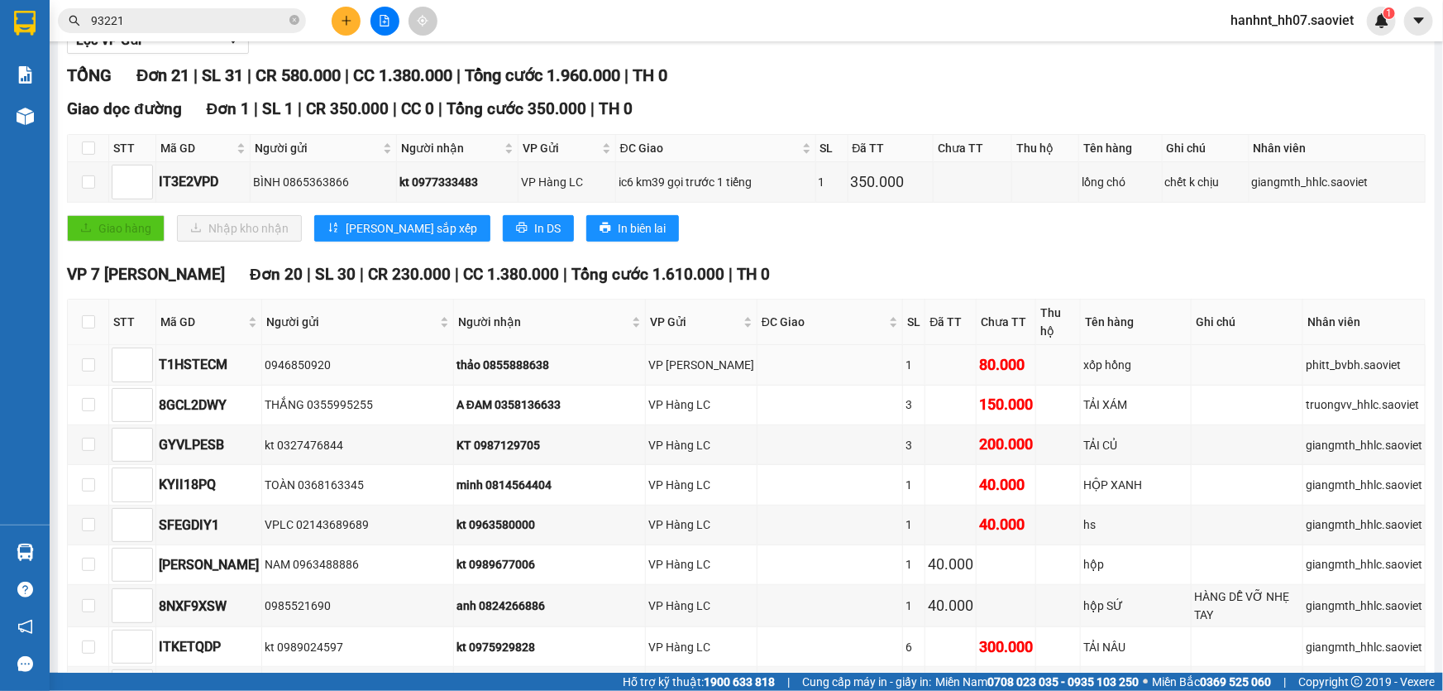
scroll to position [225, 0]
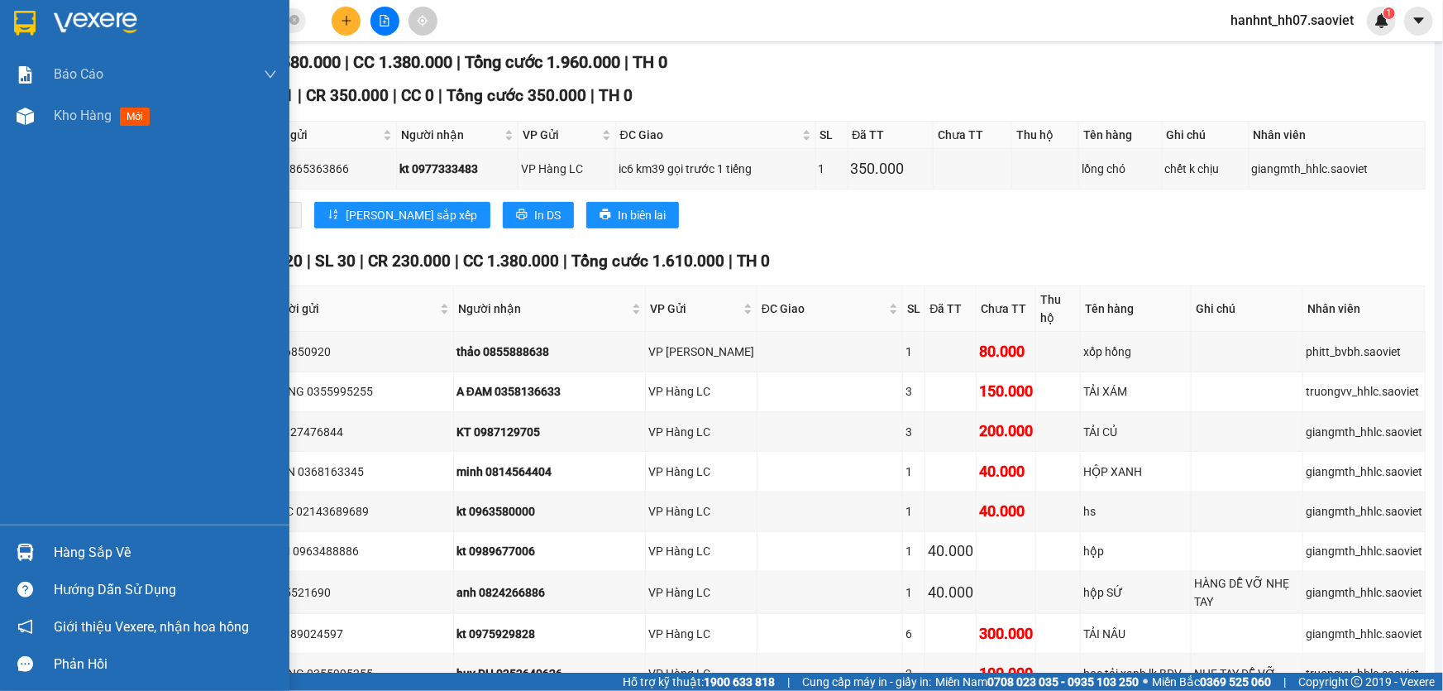
click at [88, 551] on div "Hàng sắp về" at bounding box center [165, 552] width 223 height 25
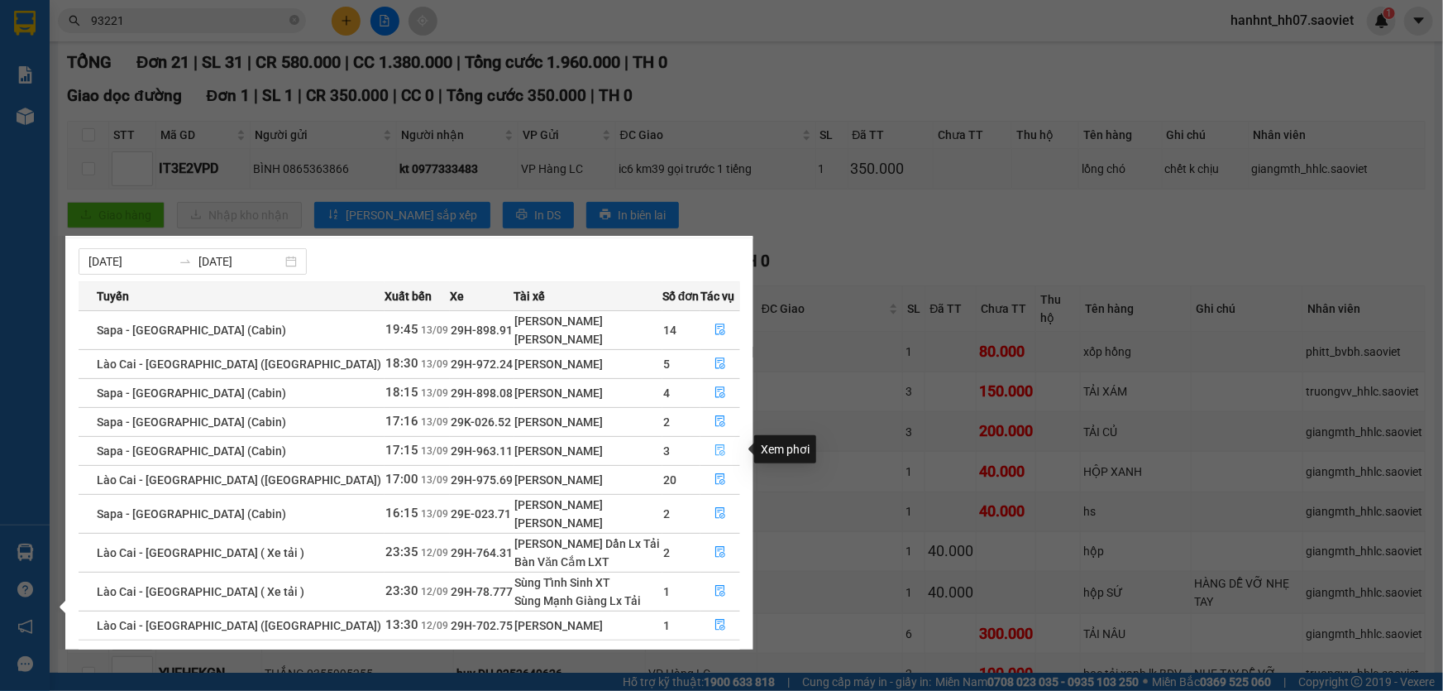
click at [715, 446] on icon "file-done" at bounding box center [721, 450] width 12 height 12
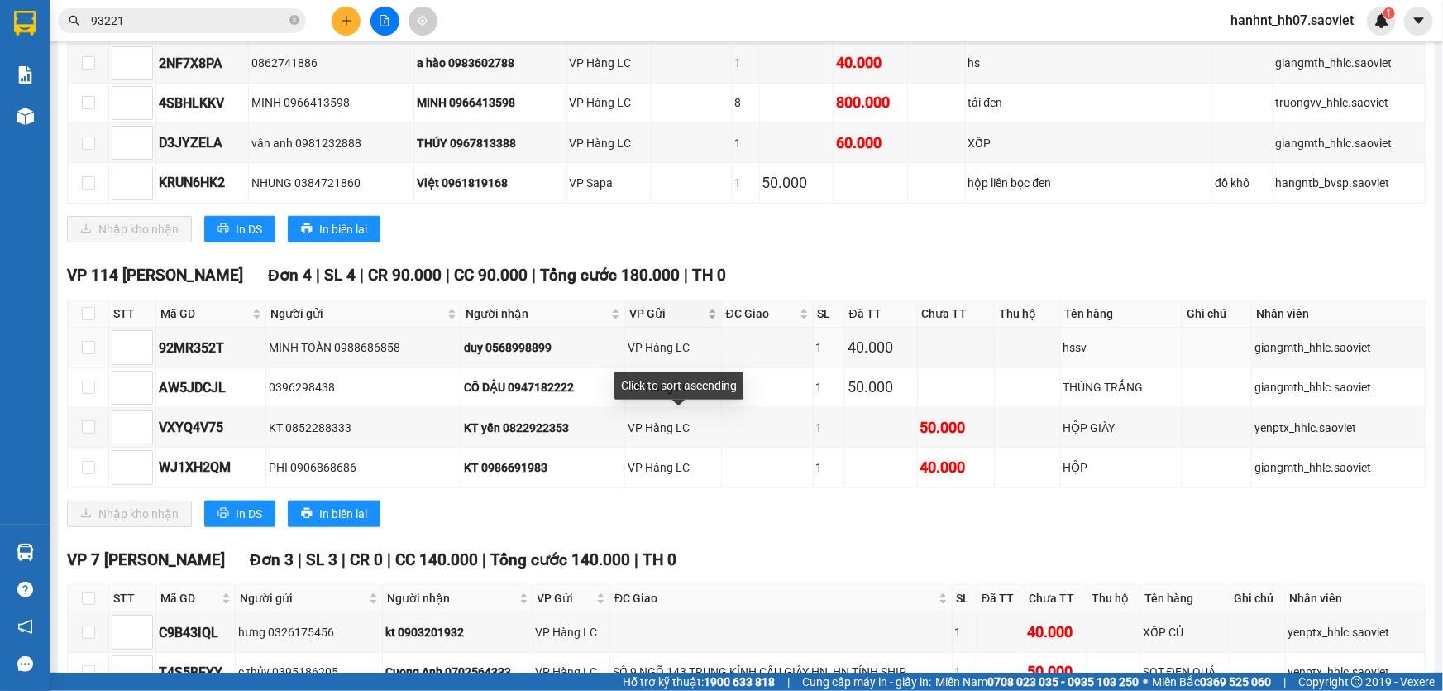
scroll to position [789, 0]
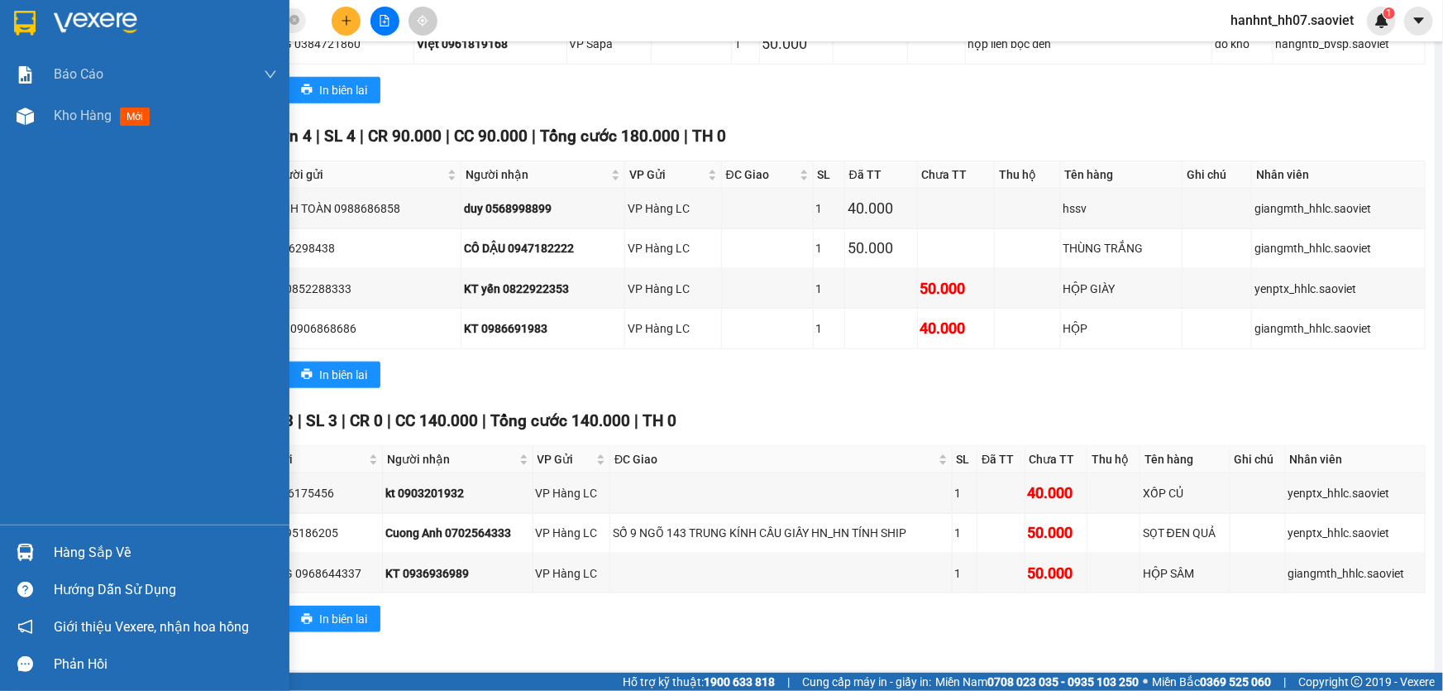
click at [93, 550] on div "Hàng sắp về" at bounding box center [165, 552] width 223 height 25
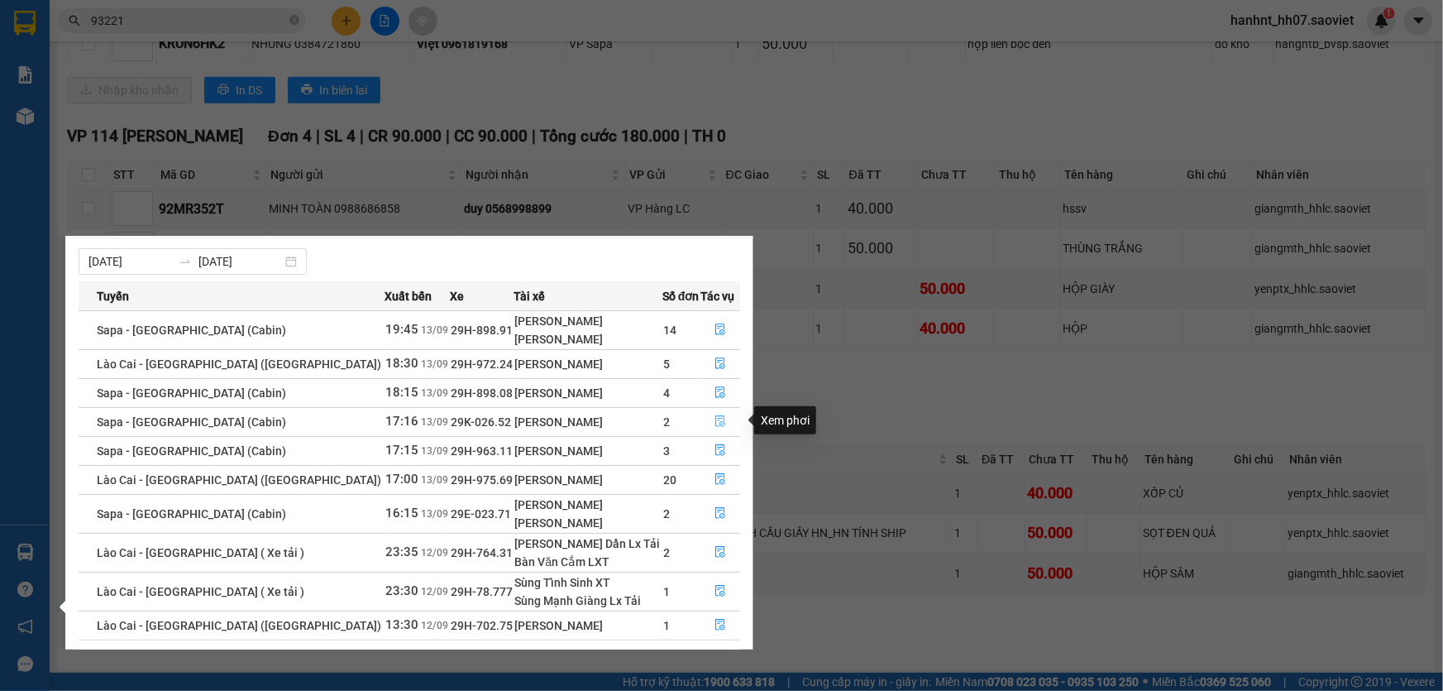
click at [706, 413] on button "button" at bounding box center [720, 422] width 38 height 26
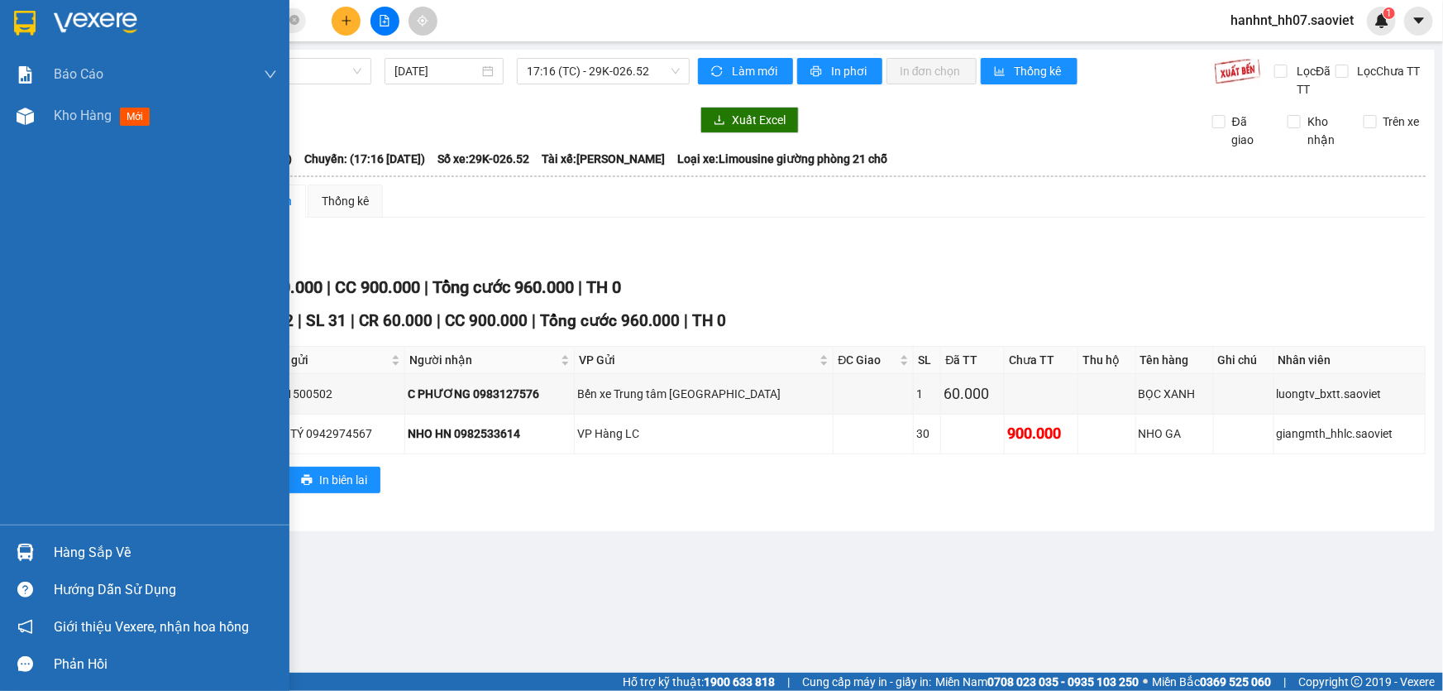
click at [86, 556] on div "Hàng sắp về" at bounding box center [165, 552] width 223 height 25
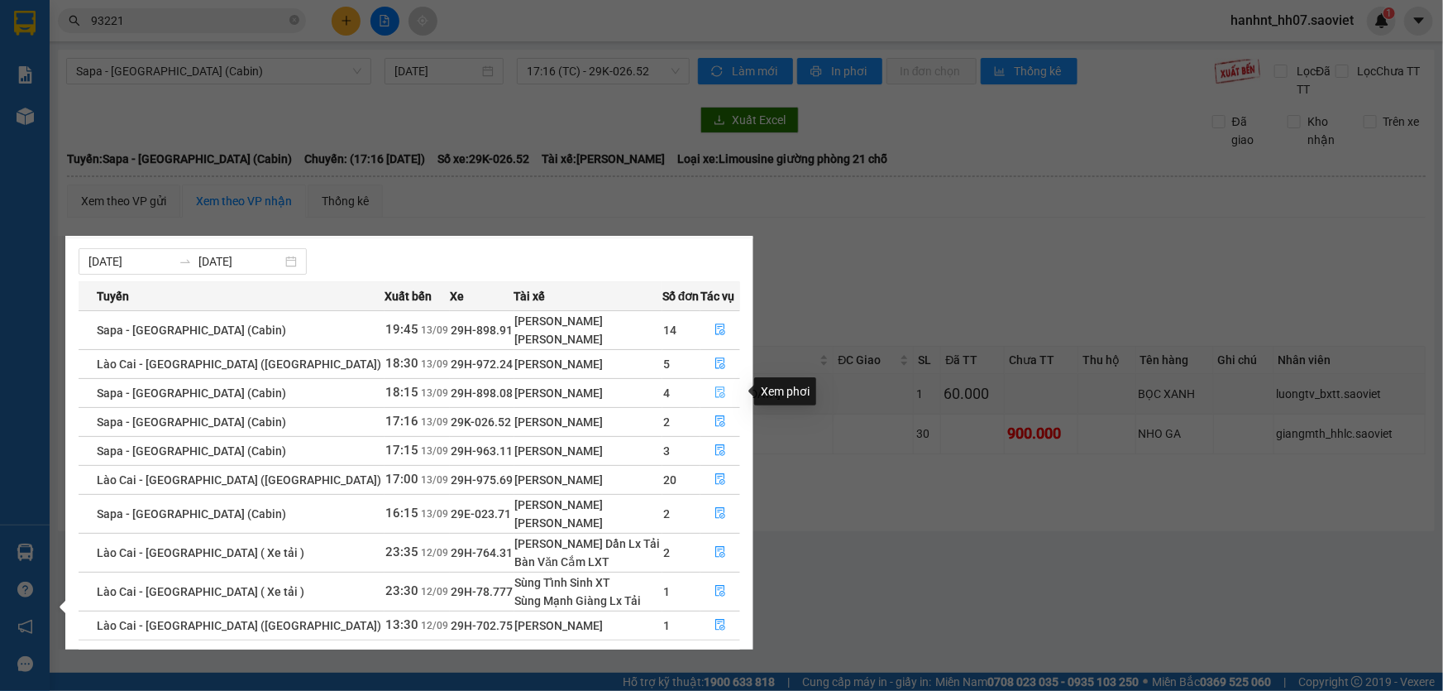
click at [717, 393] on icon "file-done" at bounding box center [720, 392] width 10 height 12
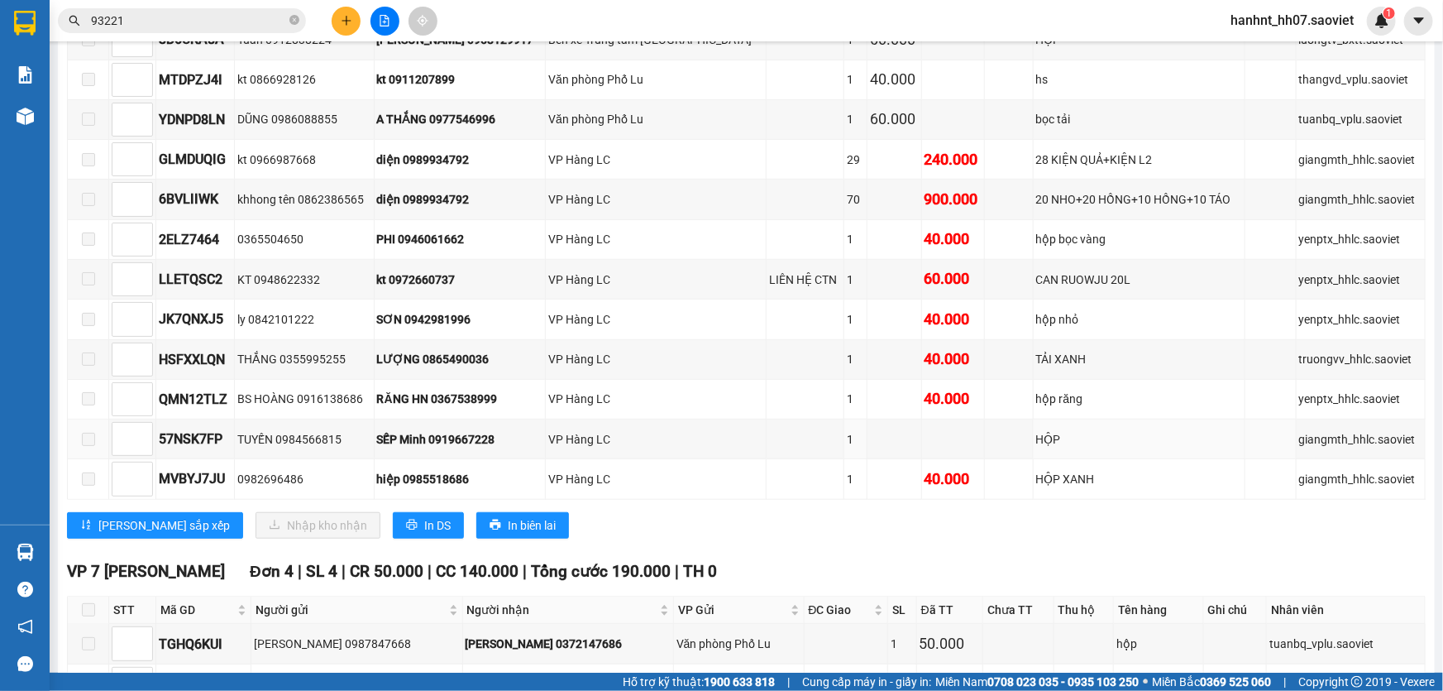
scroll to position [376, 0]
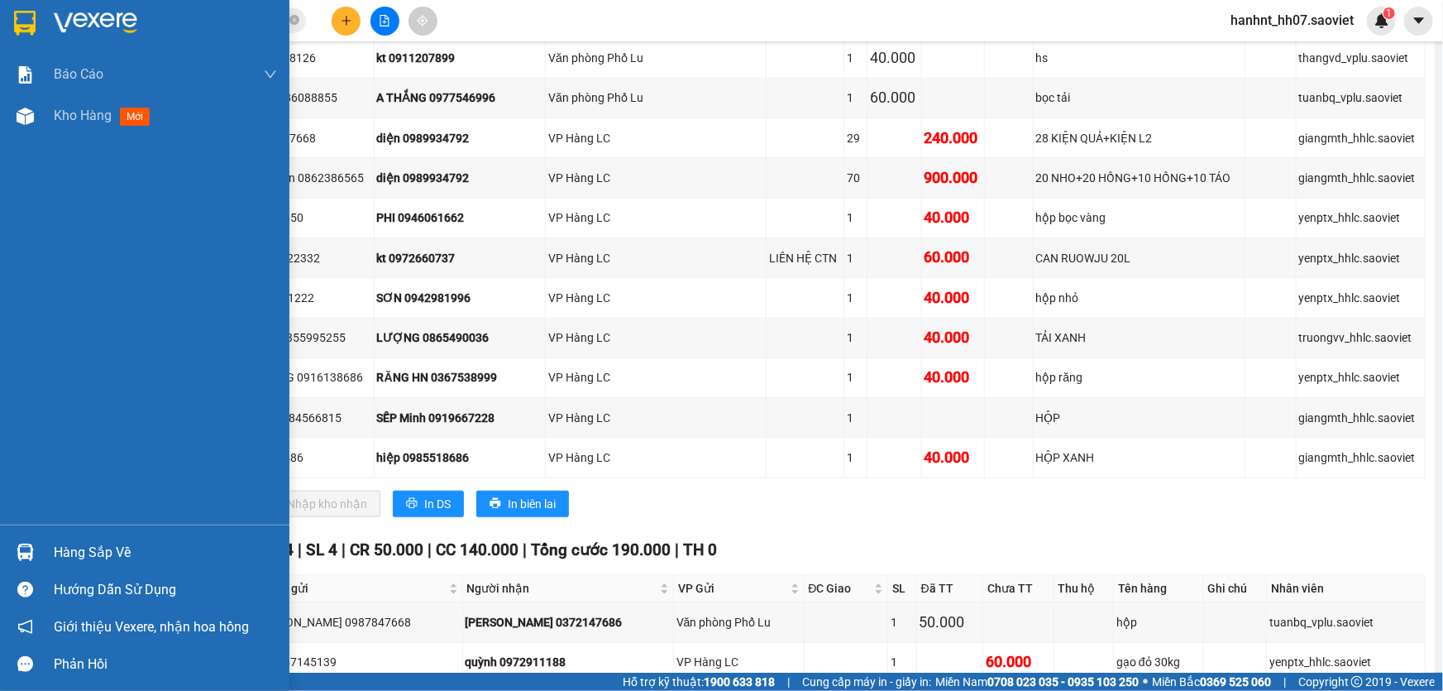
click at [100, 543] on div "Hàng sắp về" at bounding box center [165, 552] width 223 height 25
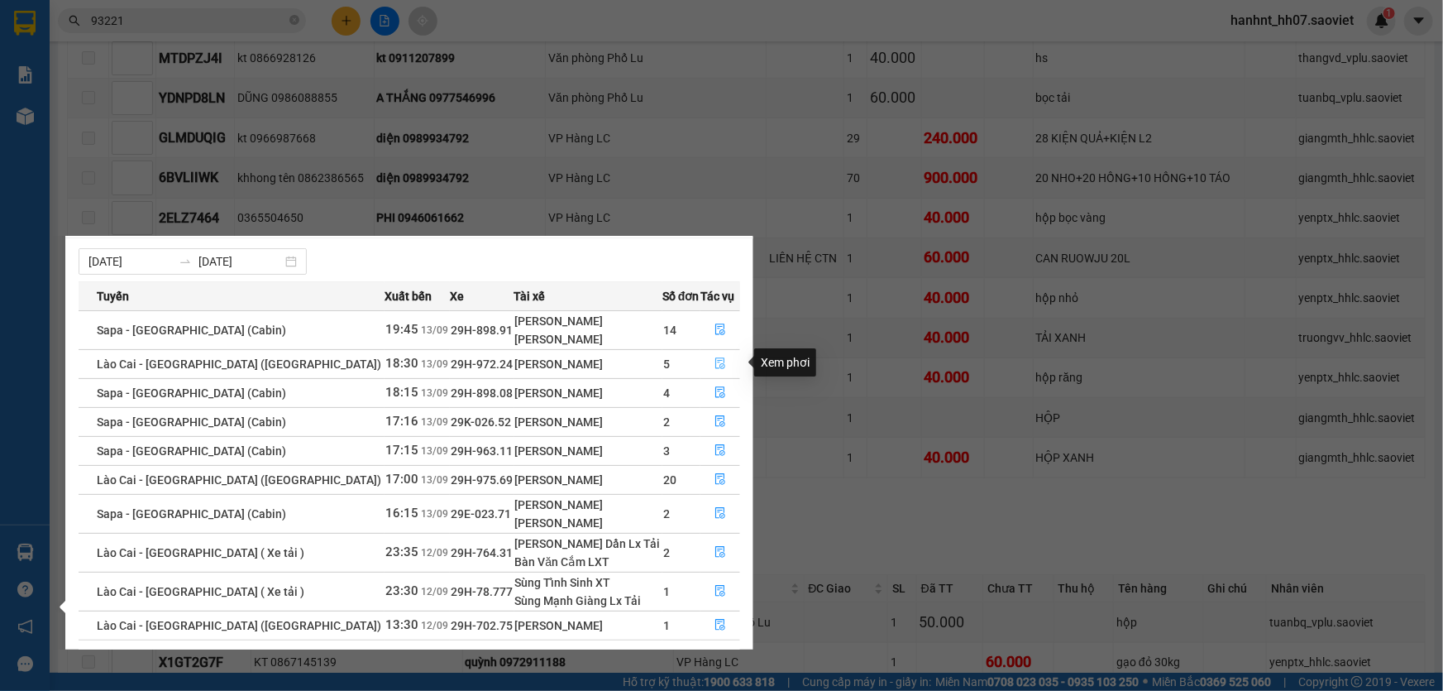
click at [715, 357] on icon "file-done" at bounding box center [721, 363] width 12 height 12
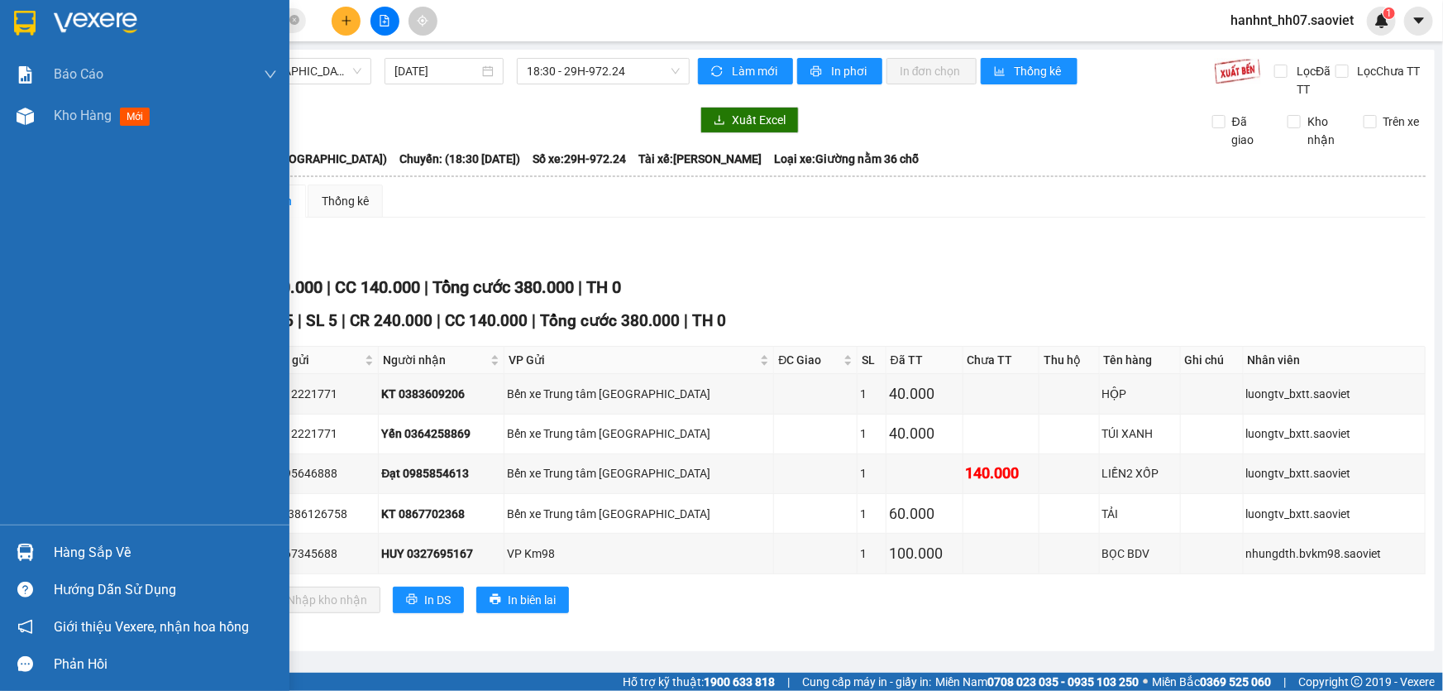
click at [81, 546] on div "Hàng sắp về" at bounding box center [165, 552] width 223 height 25
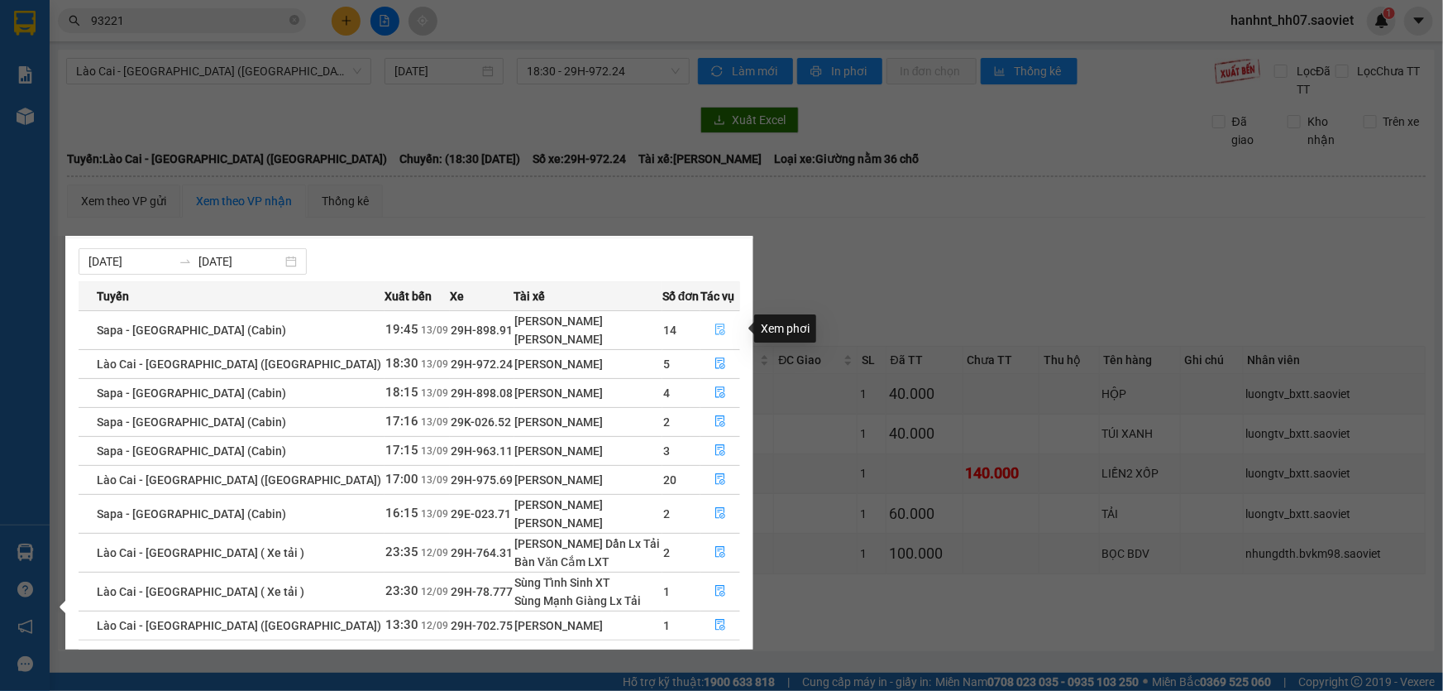
click at [717, 323] on icon "file-done" at bounding box center [720, 329] width 10 height 12
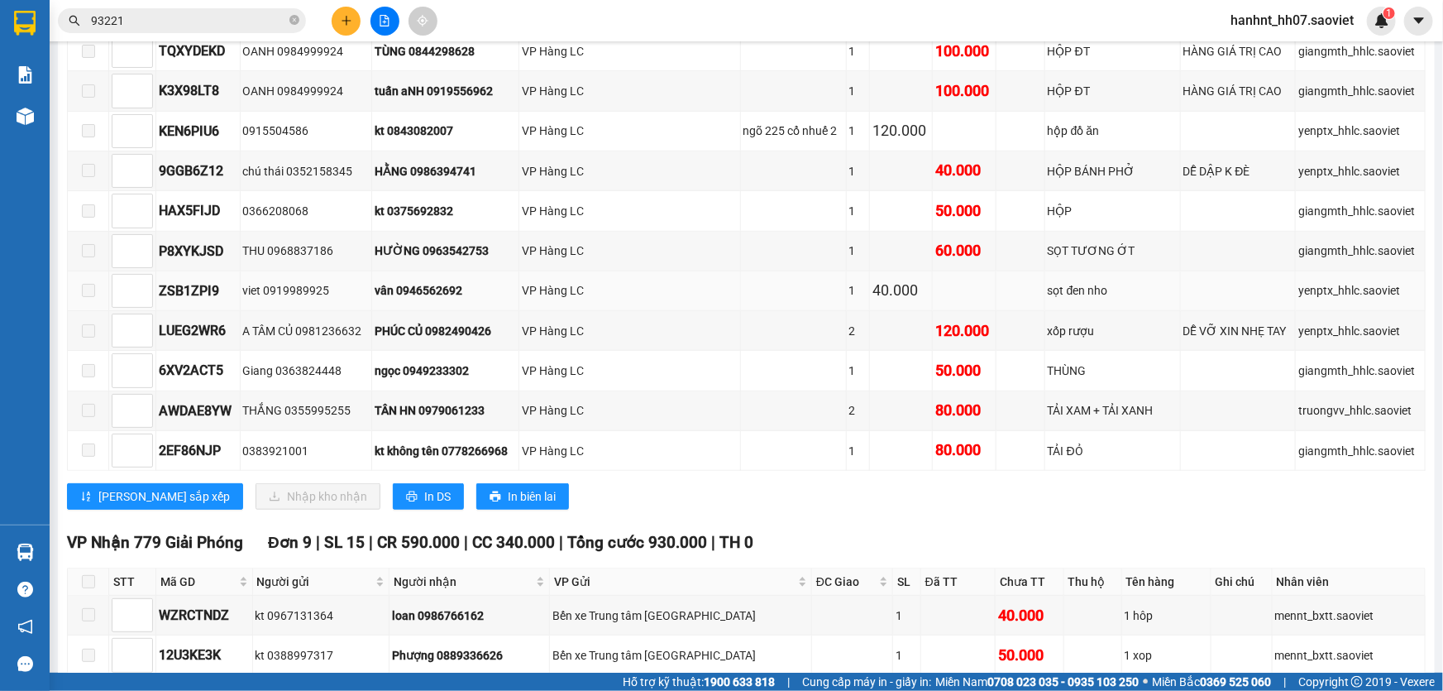
scroll to position [601, 0]
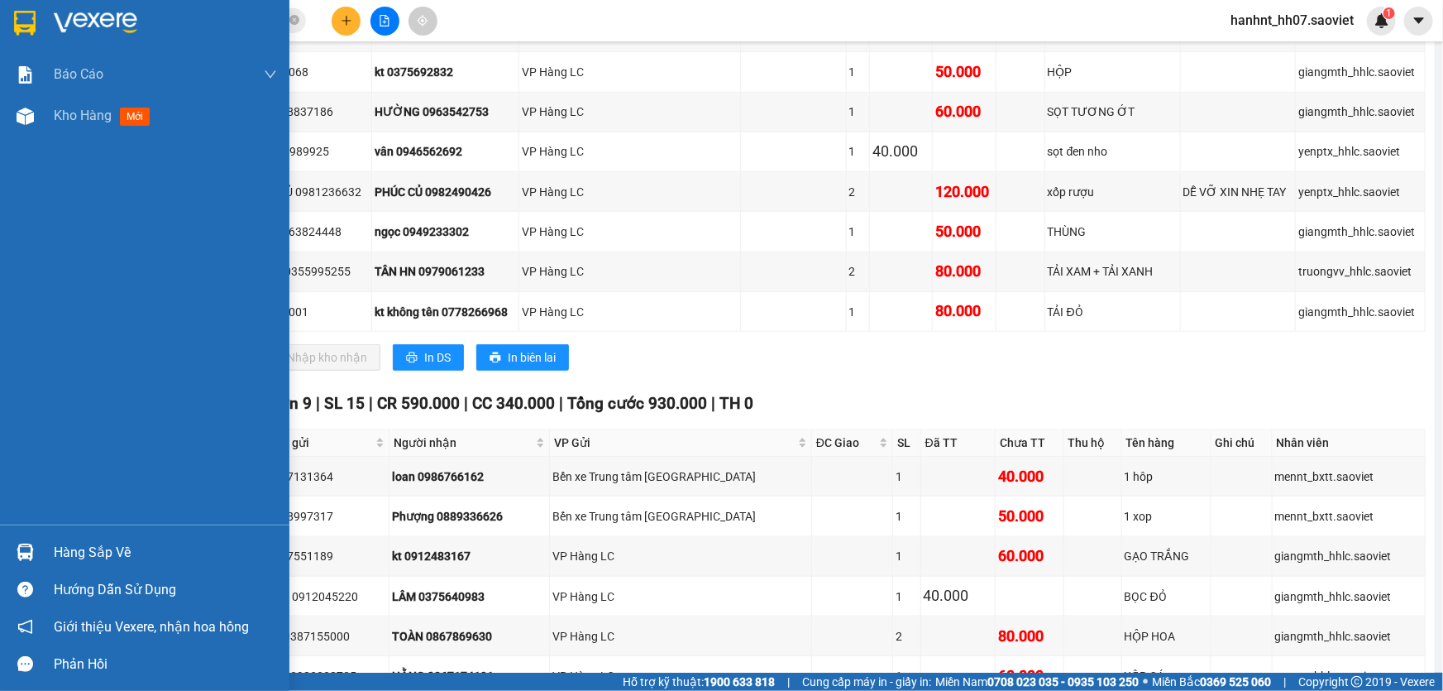
click at [77, 560] on div "Hàng sắp về" at bounding box center [165, 552] width 223 height 25
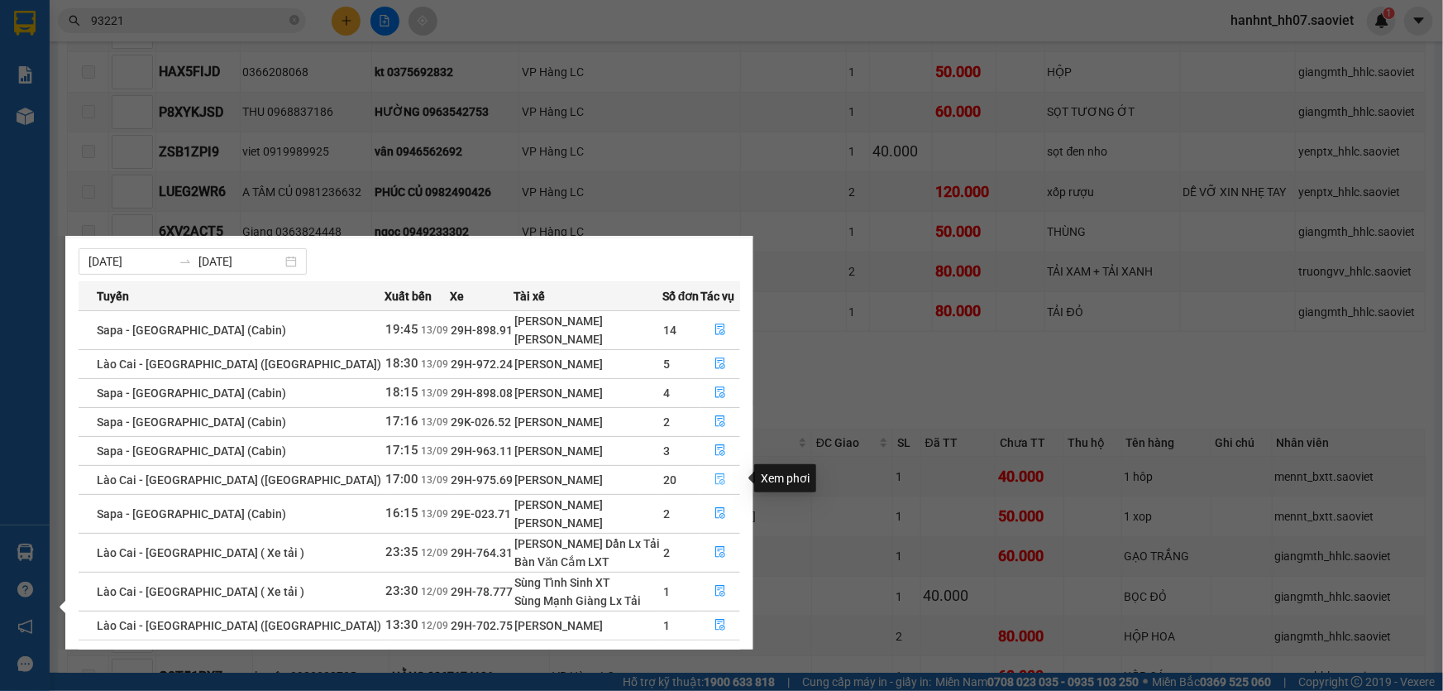
click at [715, 480] on icon "file-done" at bounding box center [721, 479] width 12 height 12
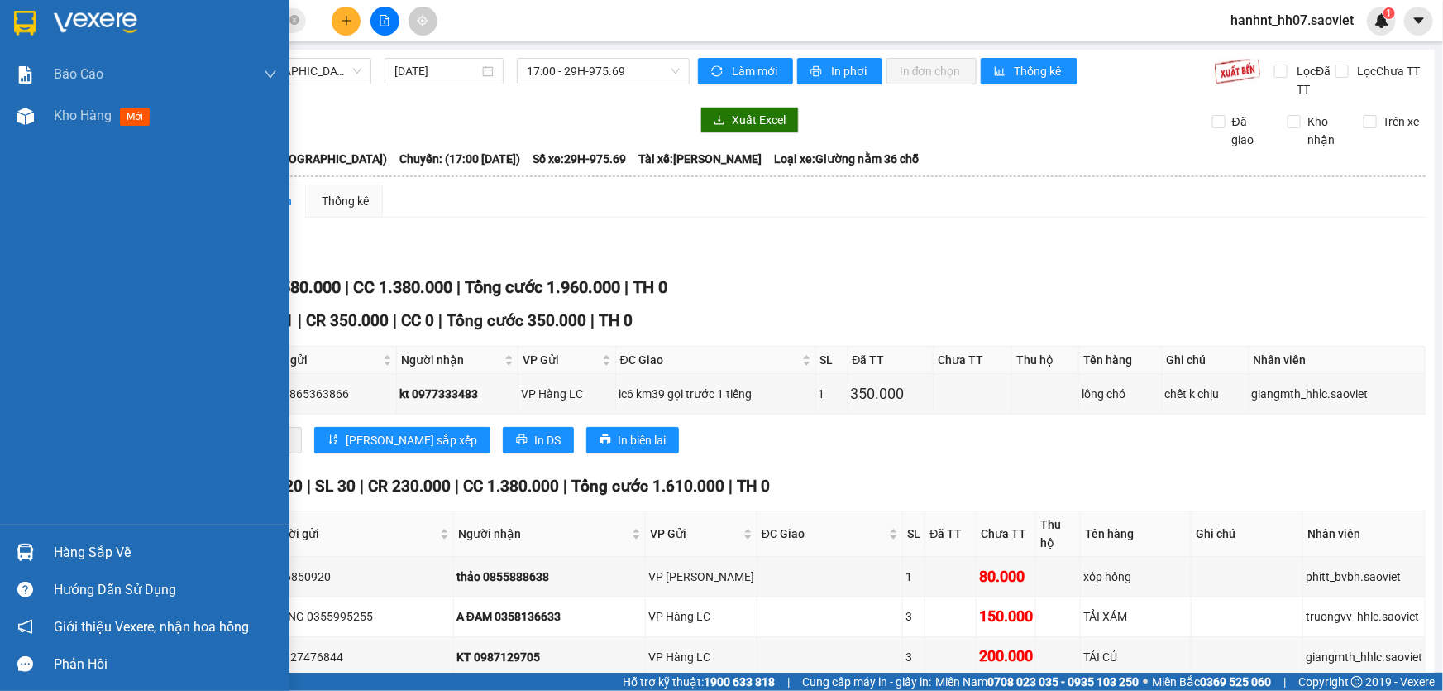
click at [110, 559] on div "Hàng sắp về" at bounding box center [165, 552] width 223 height 25
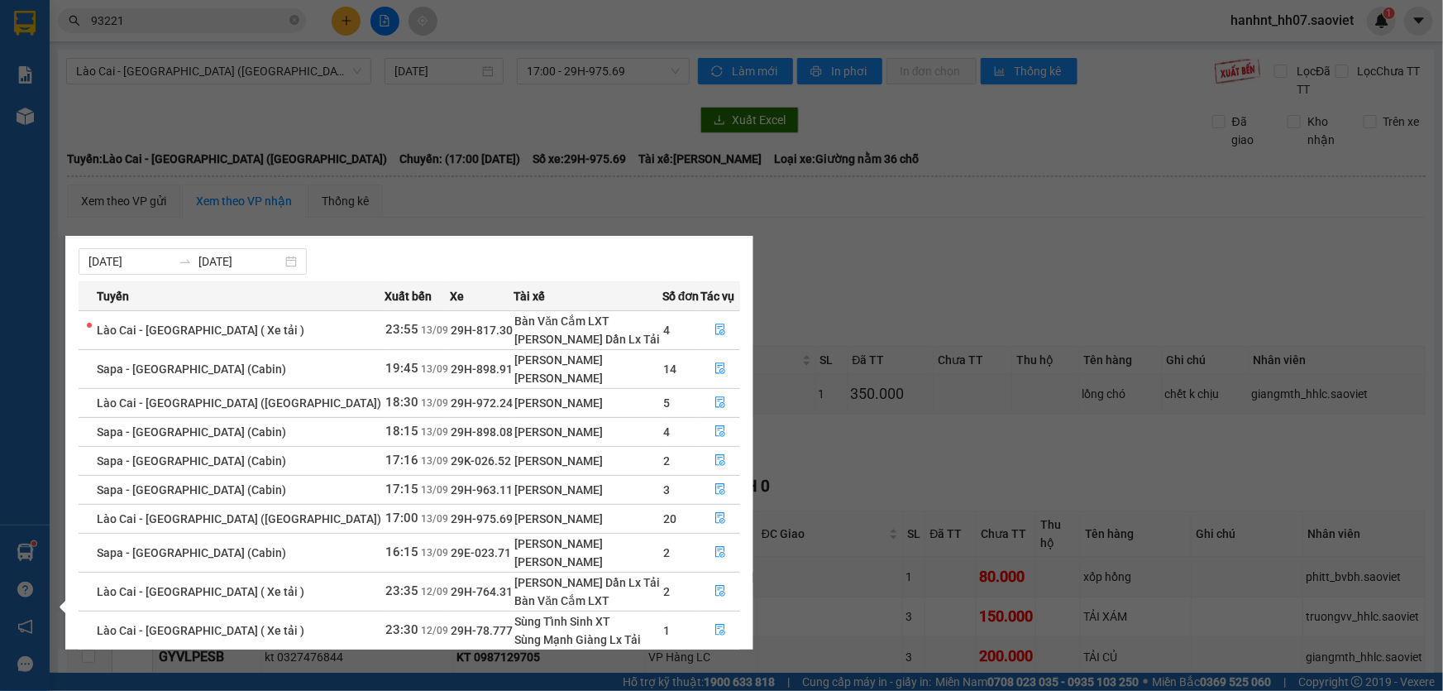
scroll to position [75, 0]
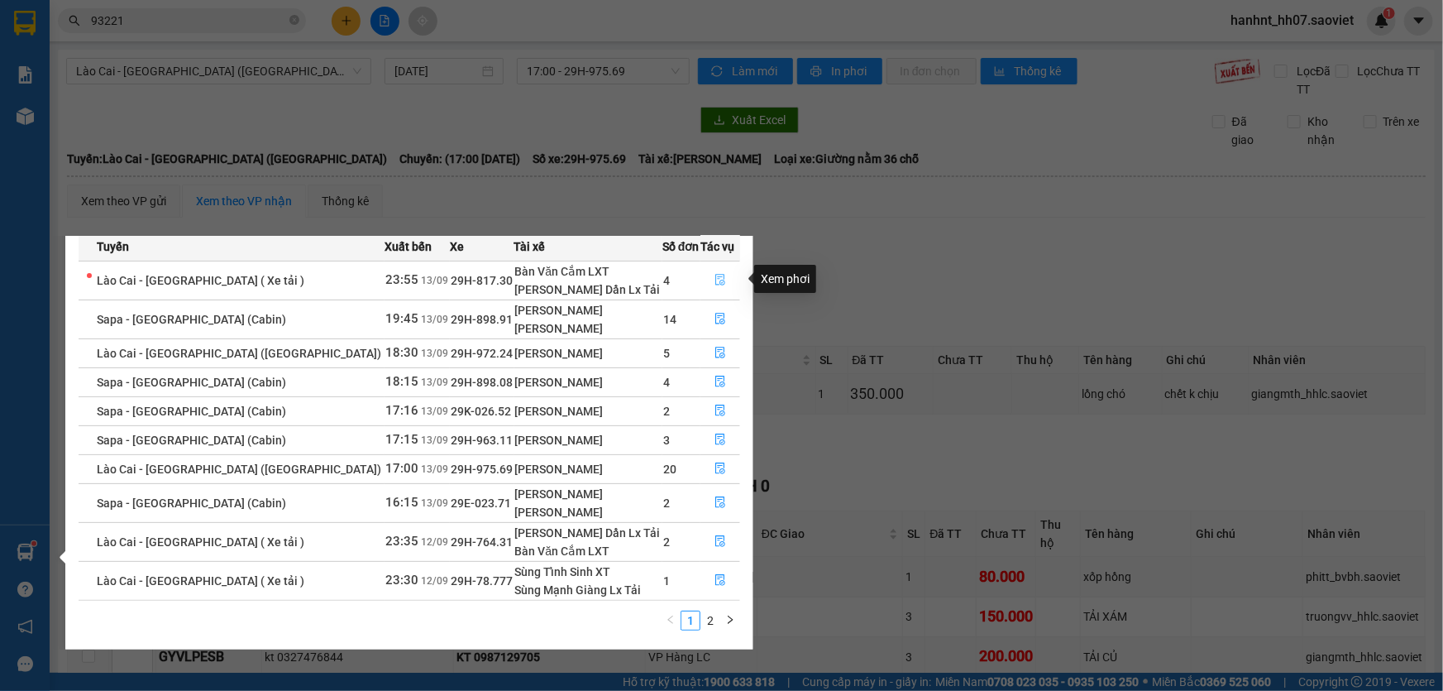
click at [715, 275] on icon "file-done" at bounding box center [720, 280] width 10 height 12
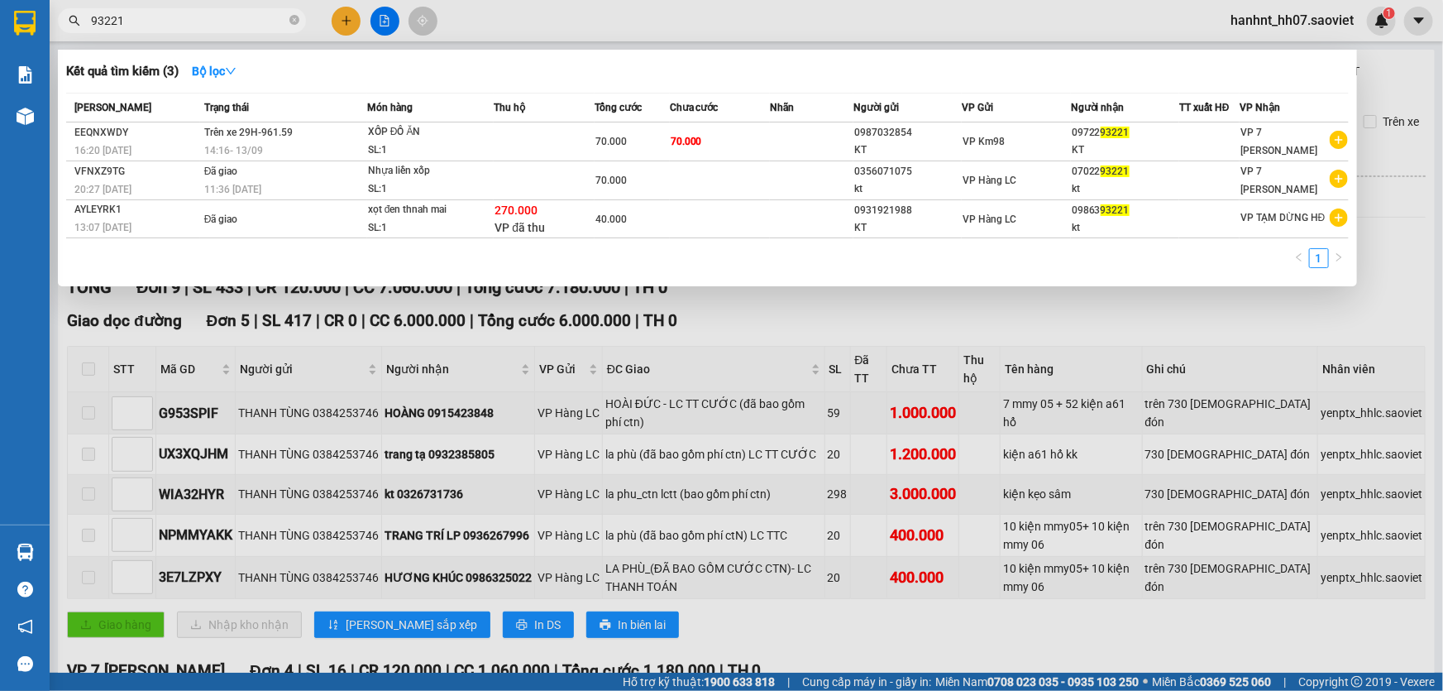
click at [177, 22] on input "93221" at bounding box center [188, 21] width 195 height 18
click at [293, 19] on icon "close-circle" at bounding box center [295, 20] width 10 height 10
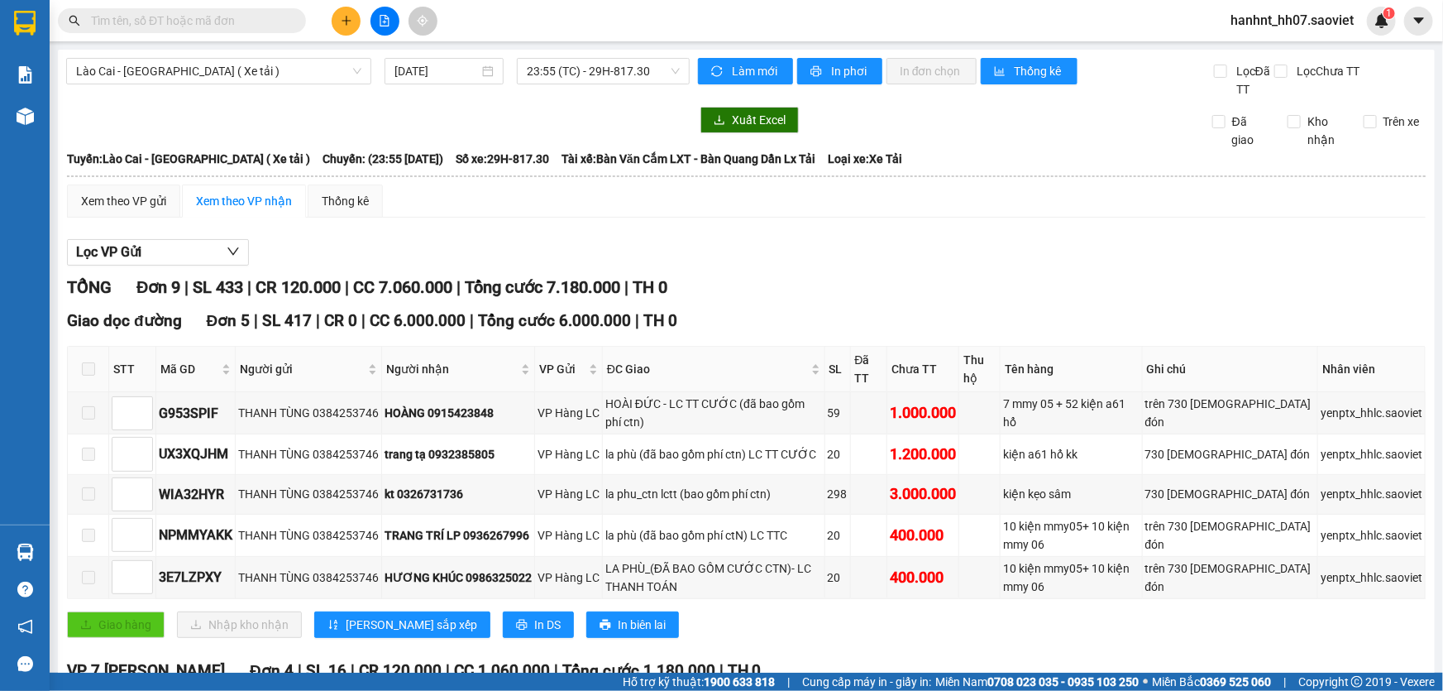
click at [170, 17] on input "text" at bounding box center [188, 21] width 195 height 18
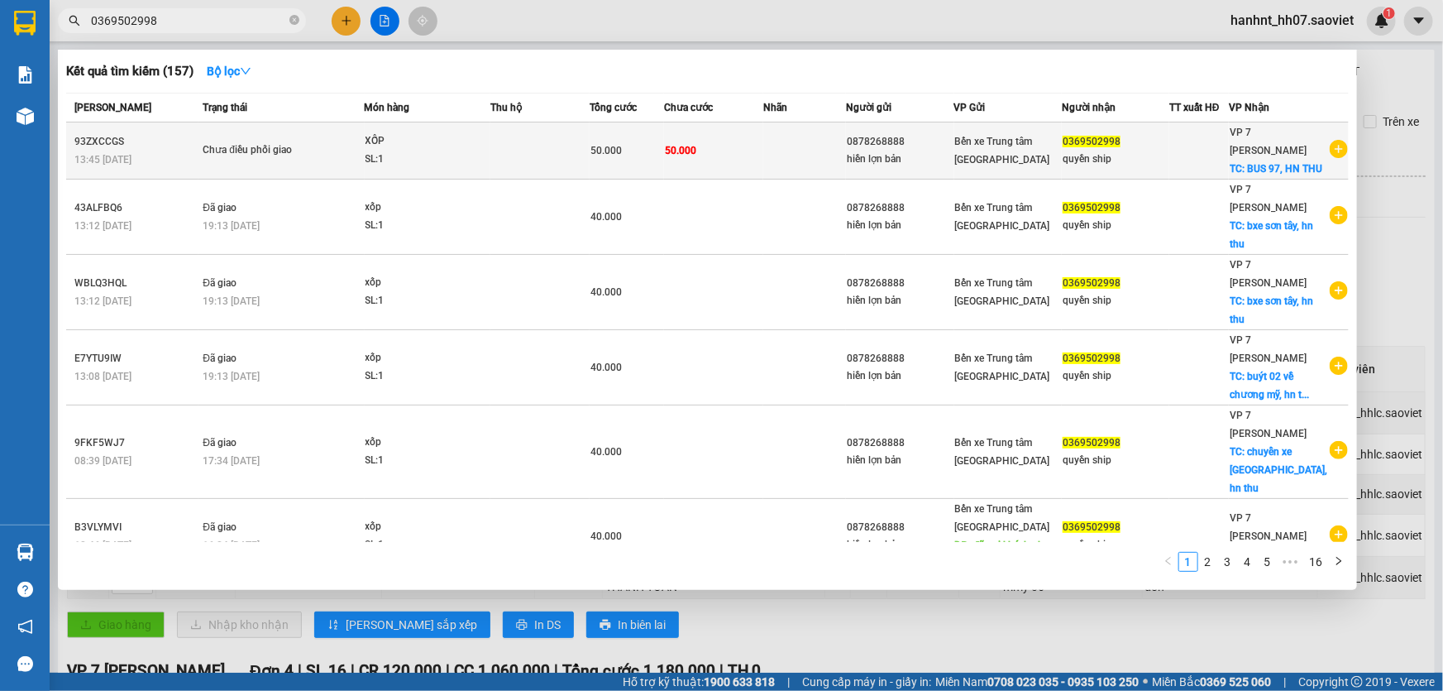
type input "0369502998"
click at [838, 165] on td at bounding box center [804, 150] width 83 height 57
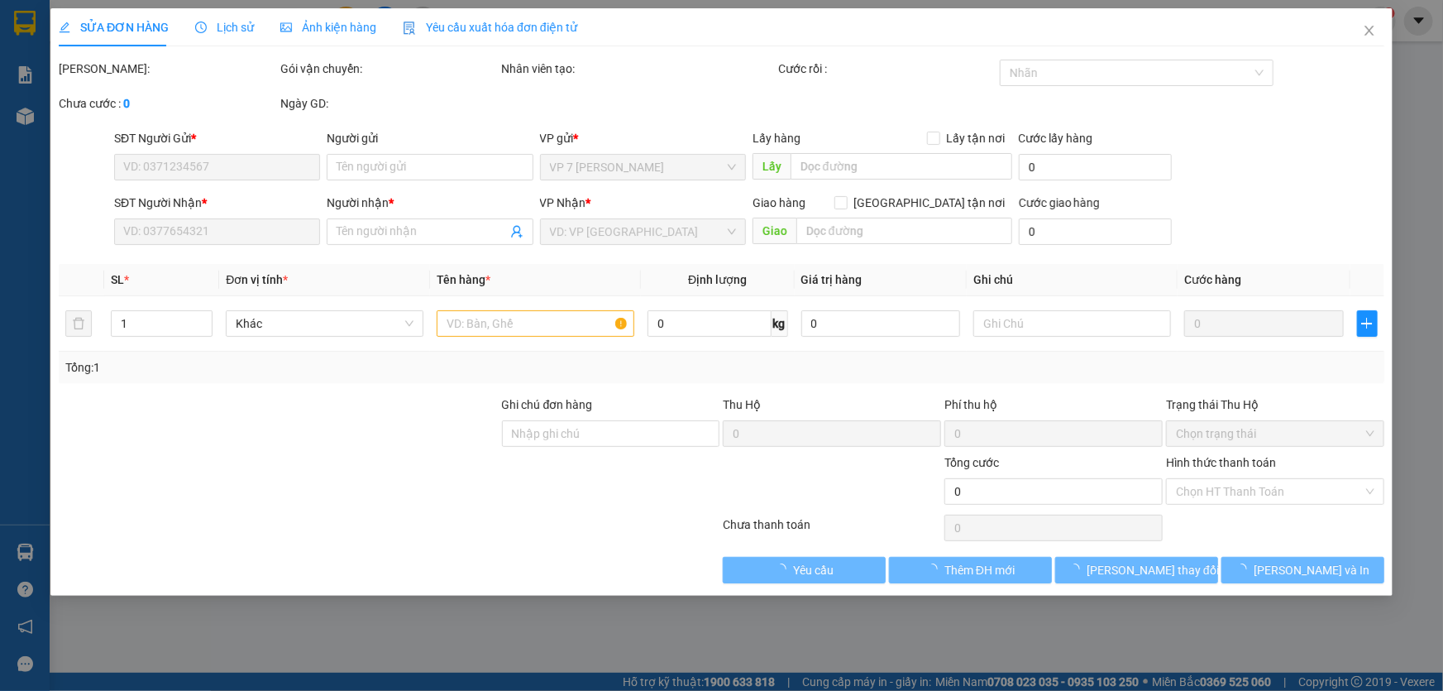
type input "0878268888"
type input "hiền lợn bản"
type input "0369502998"
type input "quyền ship"
checkbox input "true"
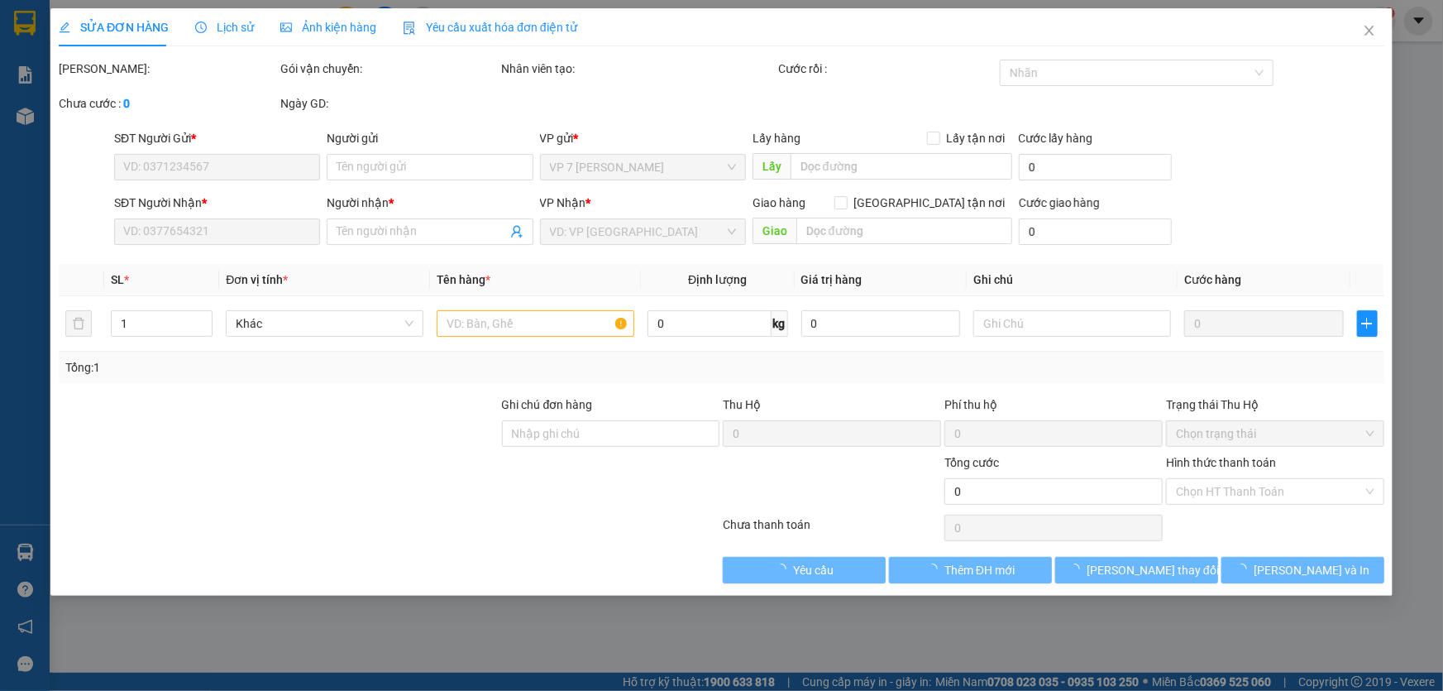
type input "BUS 97, HN THU"
type input "50.000"
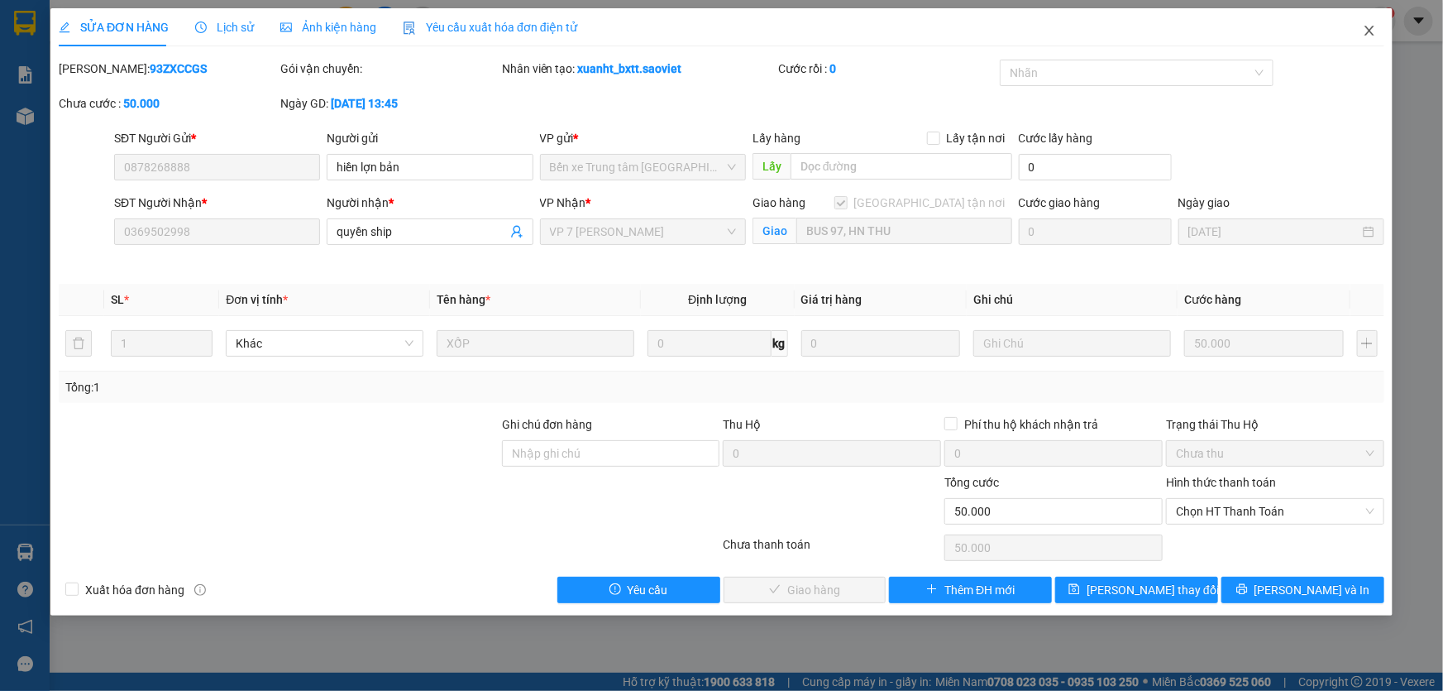
click at [1368, 33] on icon "close" at bounding box center [1369, 31] width 9 height 10
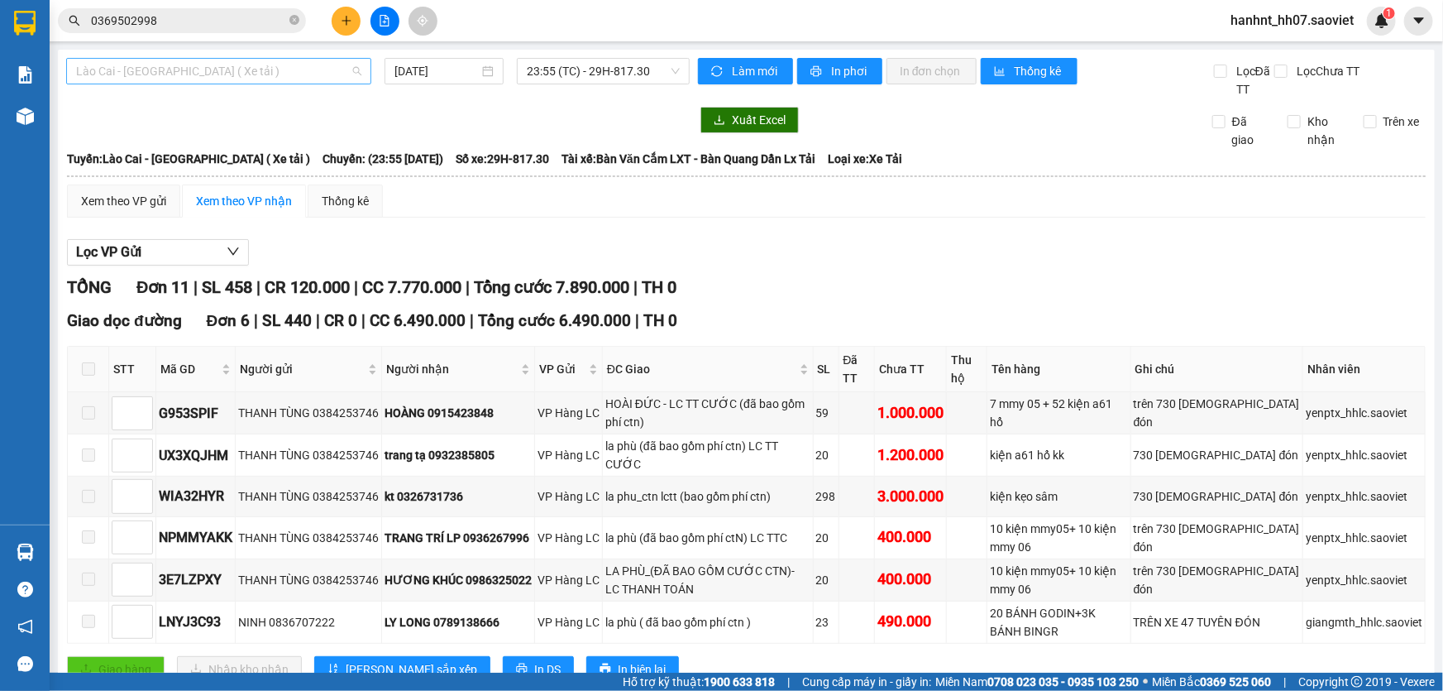
click at [151, 75] on span "Lào Cai - [GEOGRAPHIC_DATA] ( Xe tải )" at bounding box center [218, 71] width 285 height 25
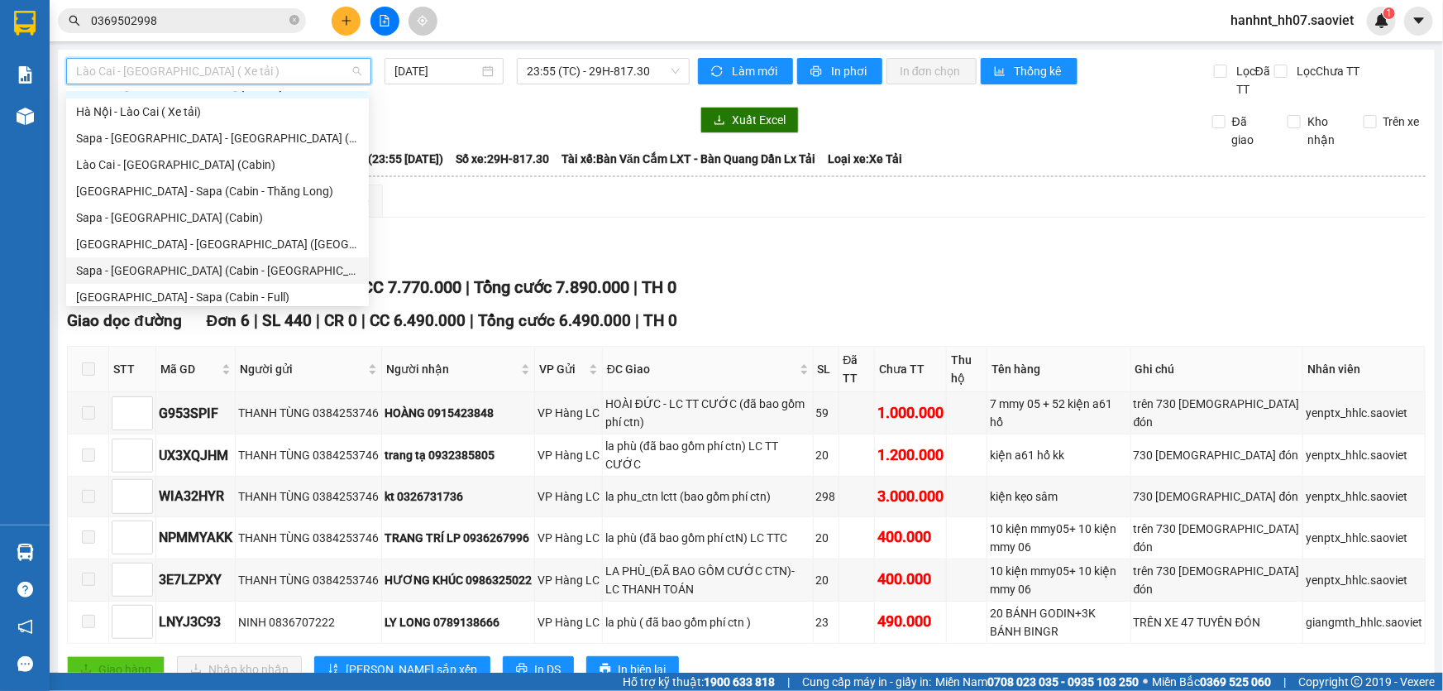
scroll to position [132, 0]
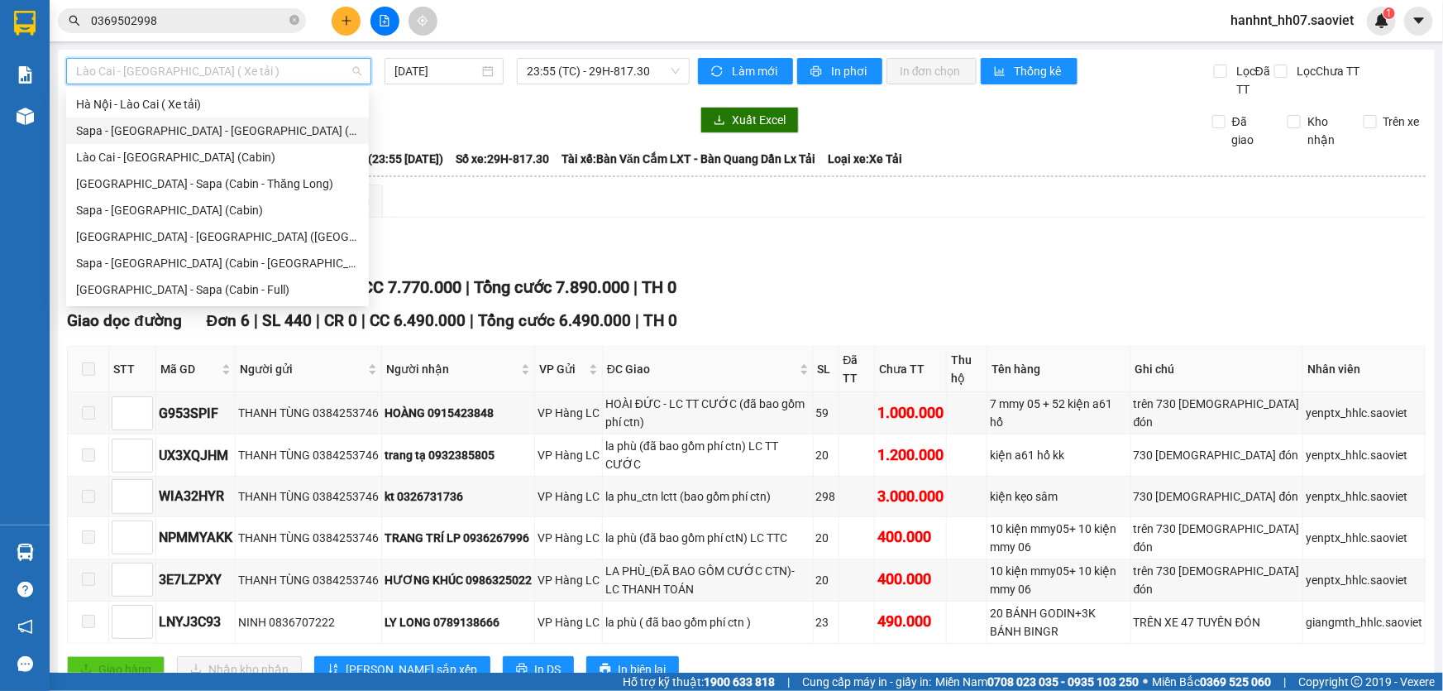
click at [157, 131] on div "Sapa - Lào Cai - Hà Nội (Giường)" at bounding box center [217, 131] width 283 height 18
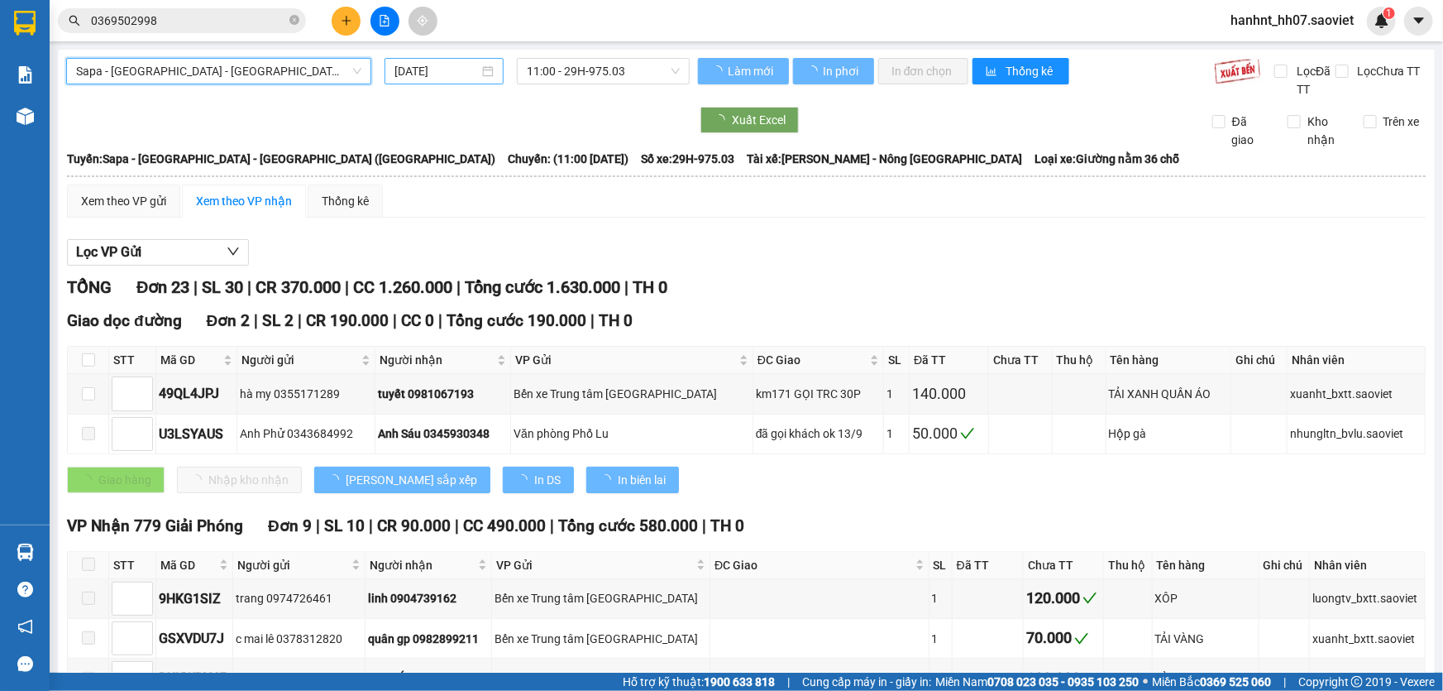
click at [438, 74] on input "[DATE]" at bounding box center [437, 71] width 84 height 18
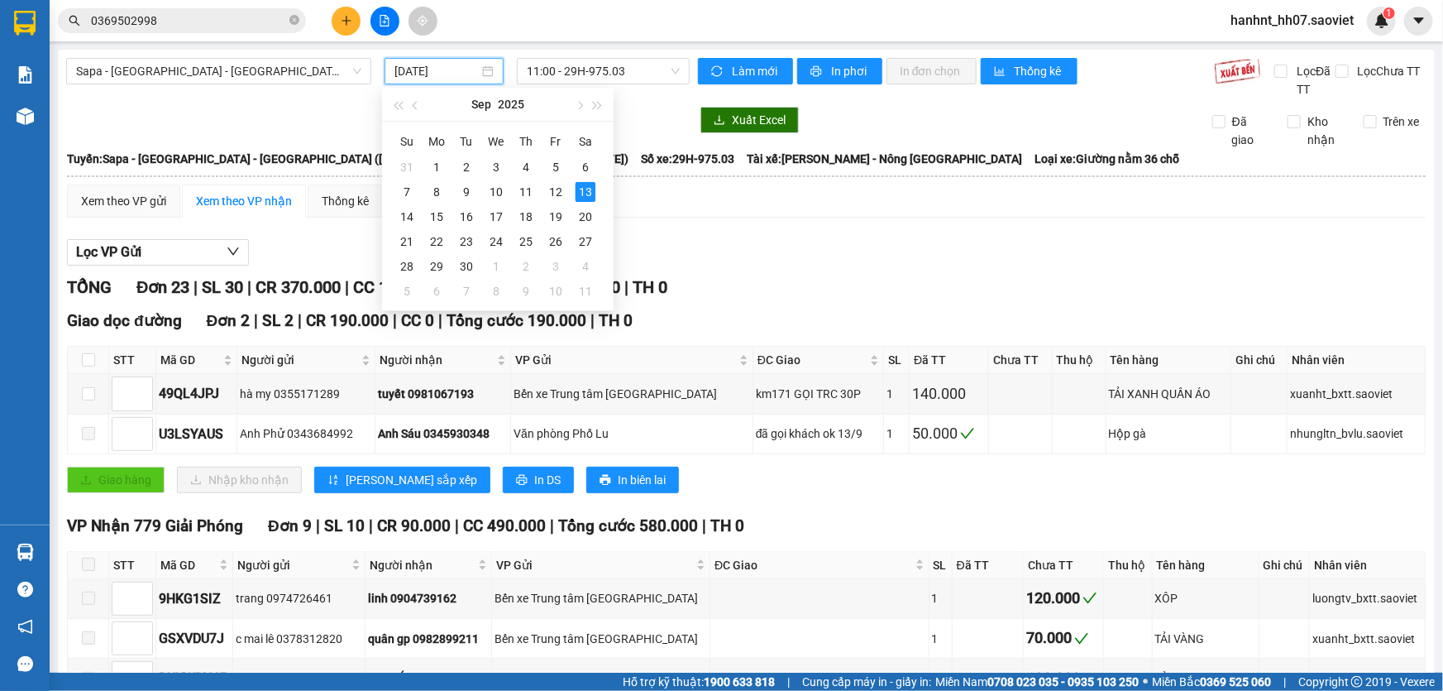
type input "[DATE]"
click at [562, 68] on span "11:00 - 29H-975.03" at bounding box center [603, 71] width 153 height 25
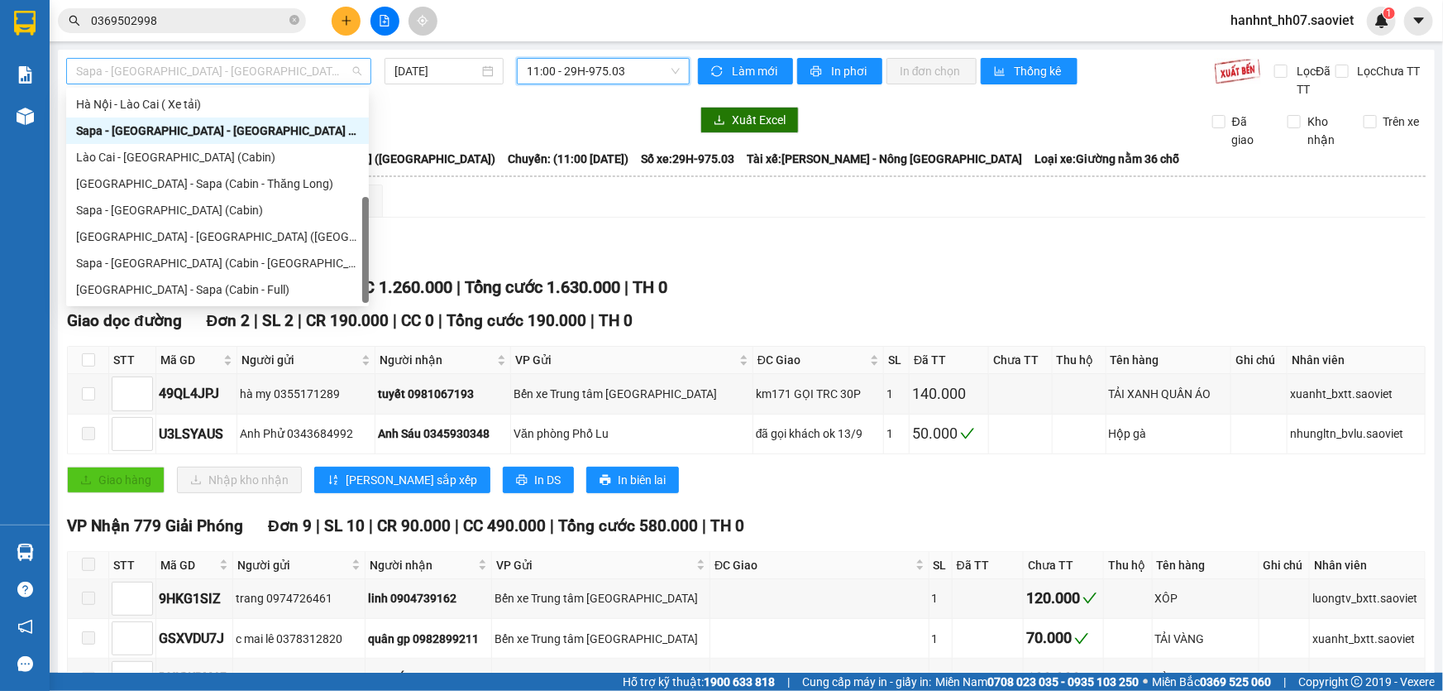
click at [184, 73] on span "Sapa - Lào Cai - Hà Nội (Giường)" at bounding box center [218, 71] width 285 height 25
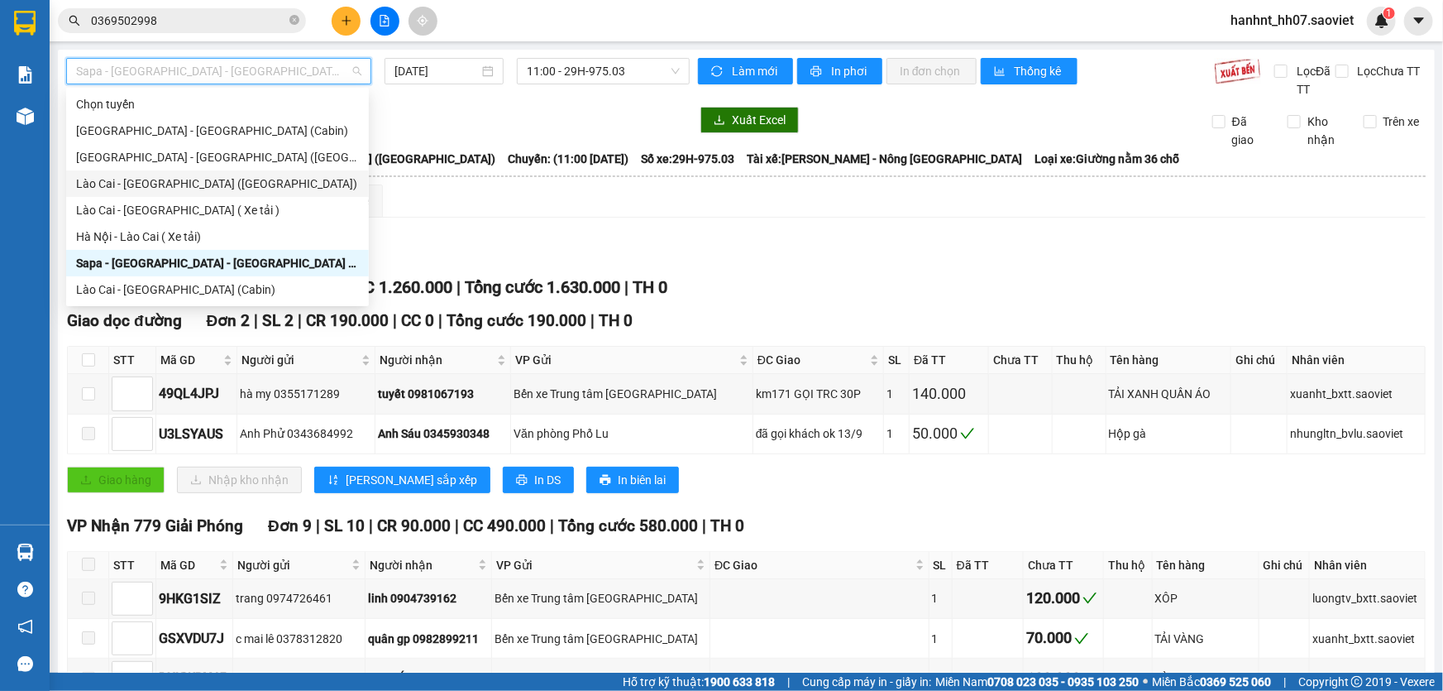
click at [146, 184] on div "Lào Cai - [GEOGRAPHIC_DATA] ([GEOGRAPHIC_DATA])" at bounding box center [217, 184] width 283 height 18
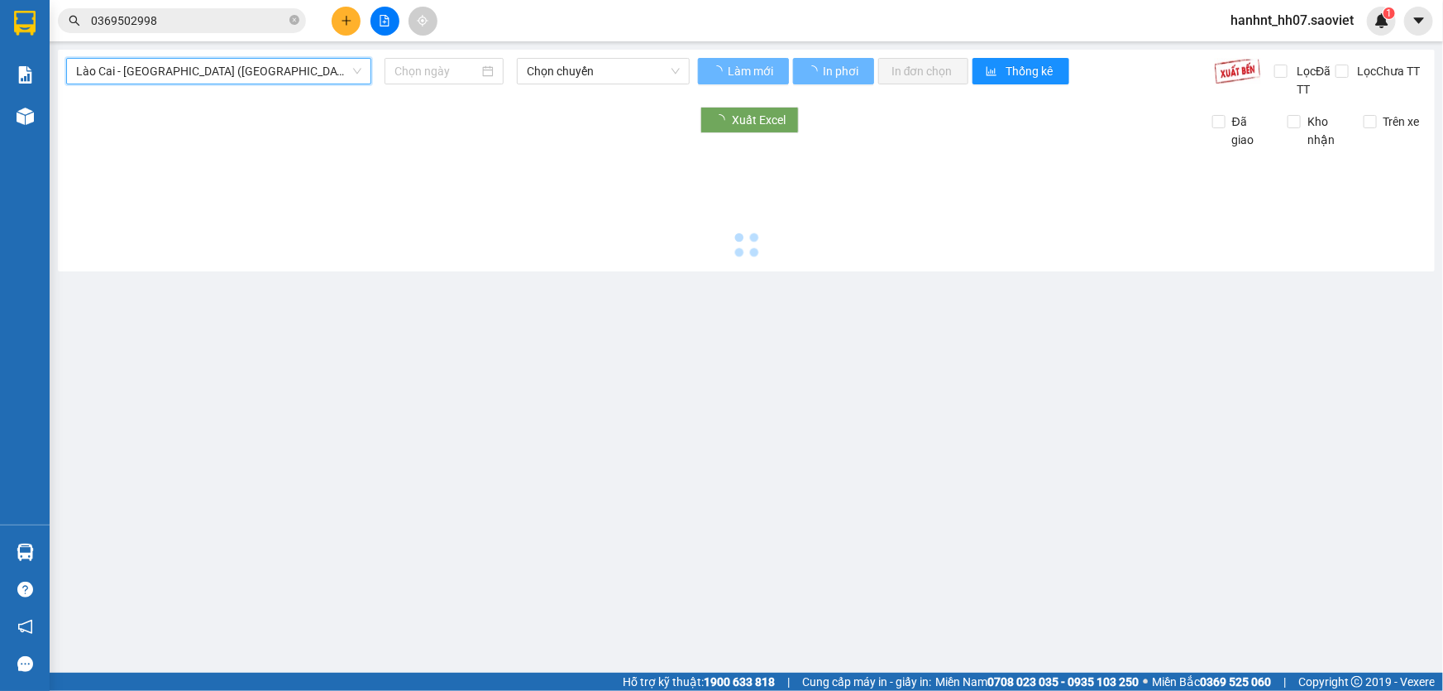
type input "[DATE]"
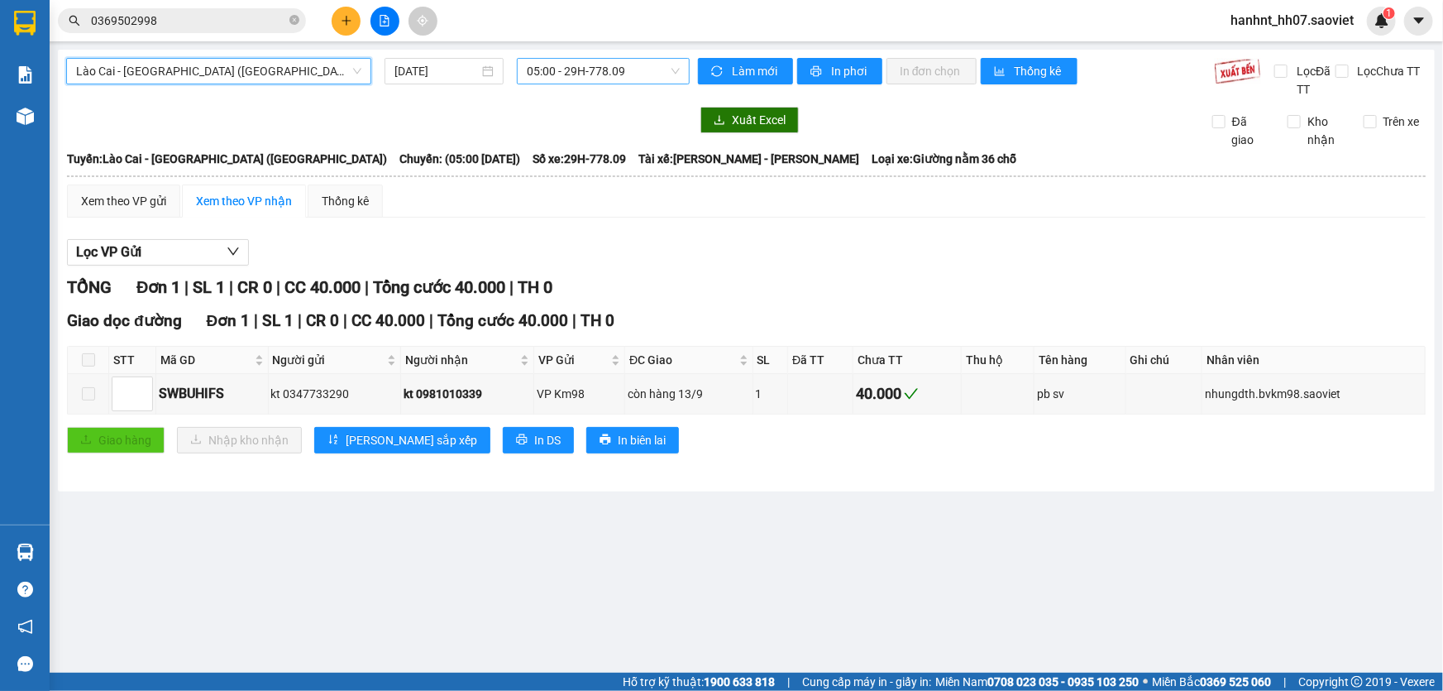
click at [549, 71] on span "05:00 - 29H-778.09" at bounding box center [603, 71] width 153 height 25
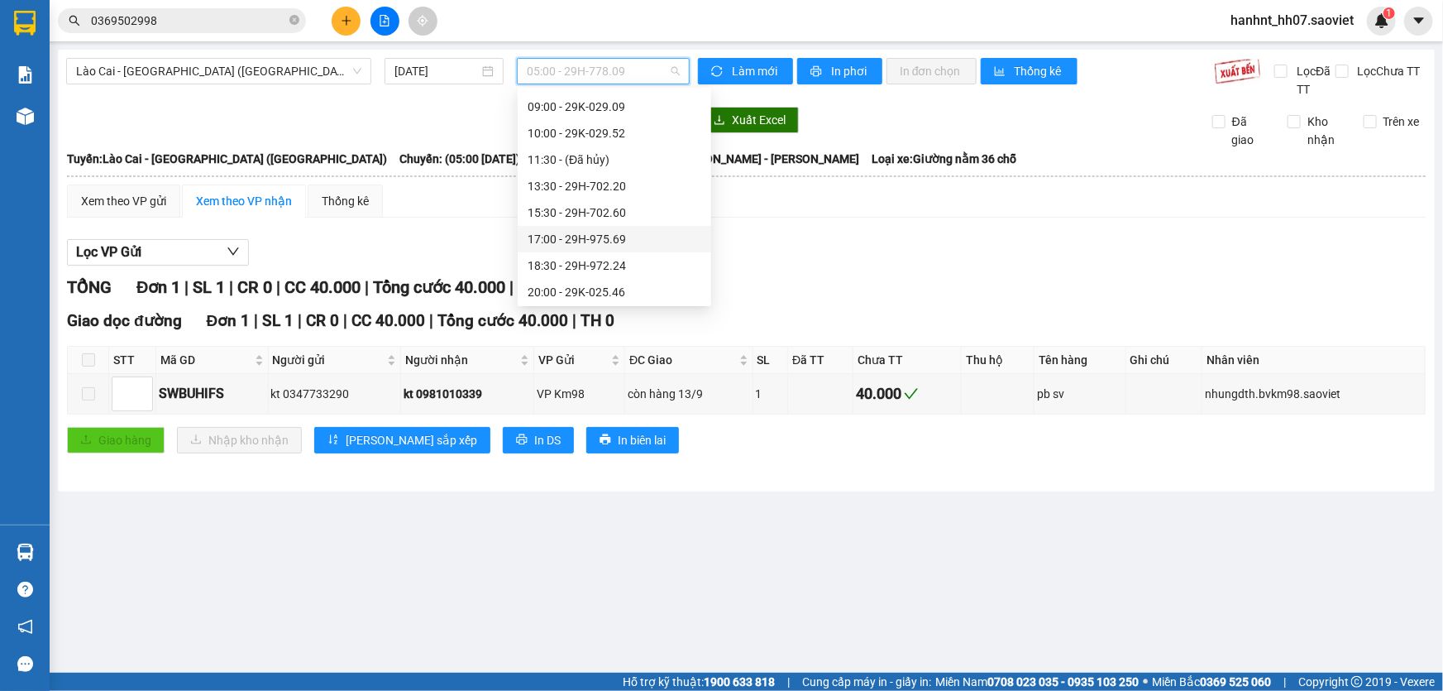
scroll to position [184, 0]
click at [123, 69] on span "Lào Cai - [GEOGRAPHIC_DATA] ([GEOGRAPHIC_DATA])" at bounding box center [218, 71] width 285 height 25
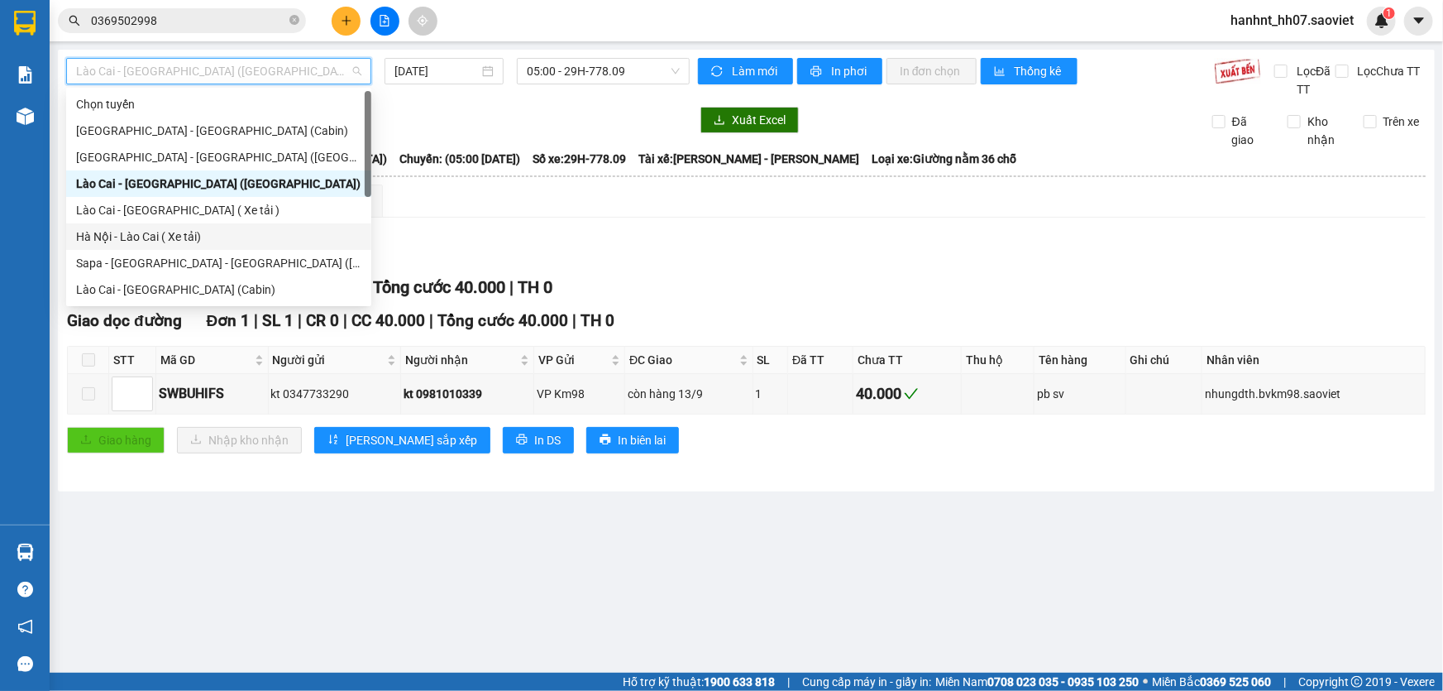
scroll to position [132, 0]
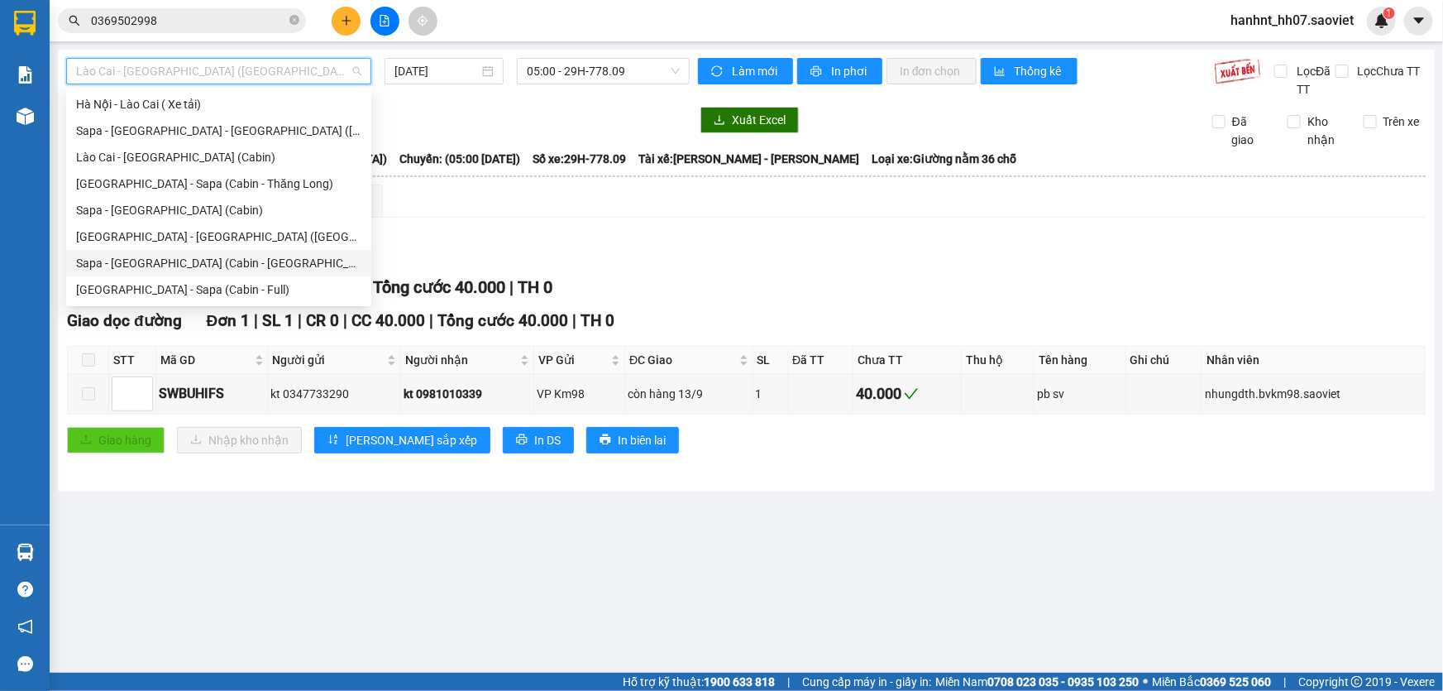
click at [149, 262] on div "Sapa - Hà Nội (Cabin - Thăng Long)" at bounding box center [218, 263] width 285 height 18
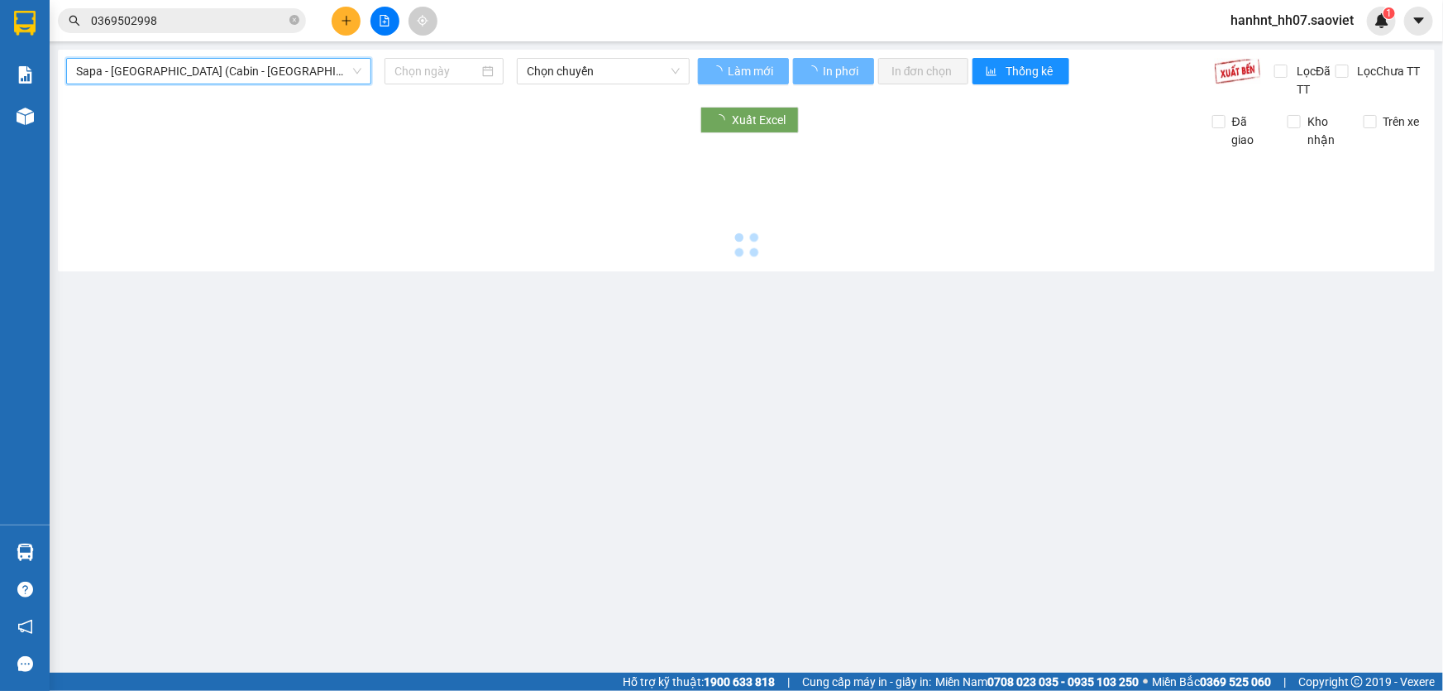
type input "[DATE]"
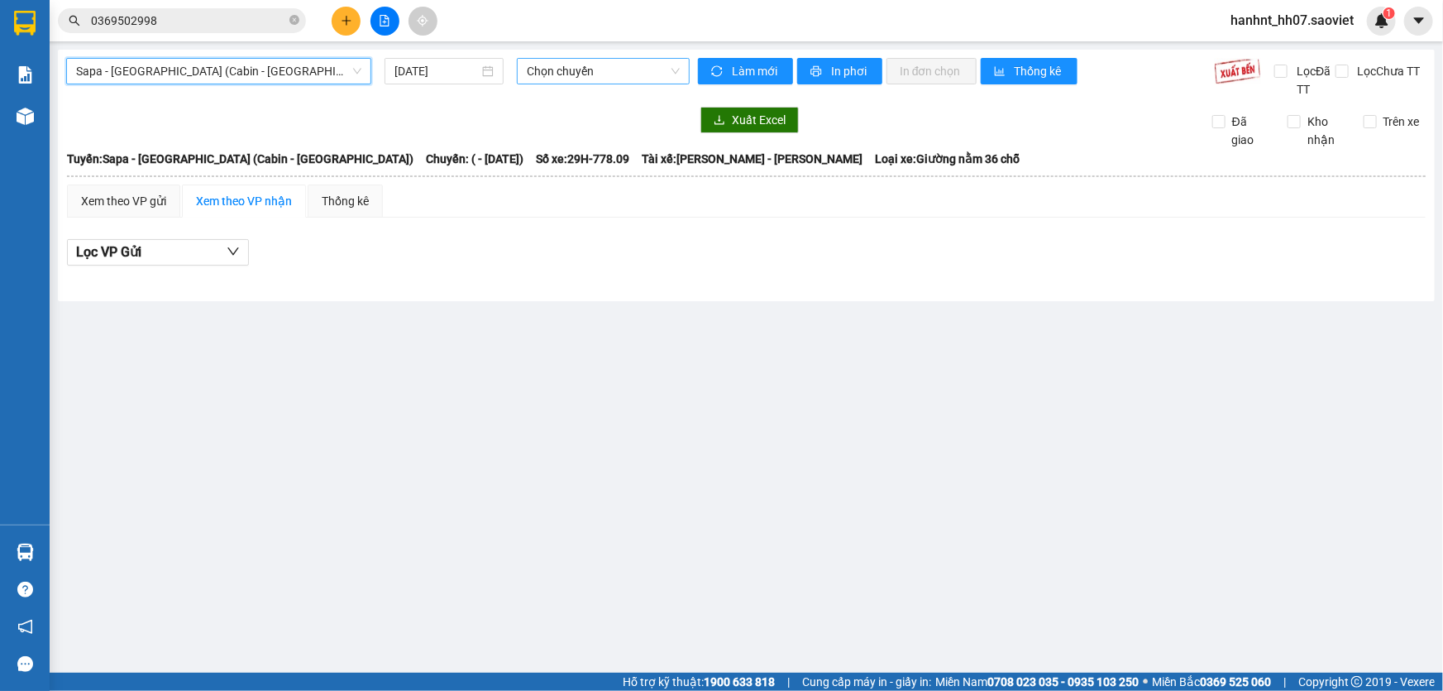
click at [588, 71] on span "Chọn chuyến" at bounding box center [603, 71] width 153 height 25
click at [223, 73] on span "Sapa - Hà Nội (Cabin - Thăng Long)" at bounding box center [218, 71] width 285 height 25
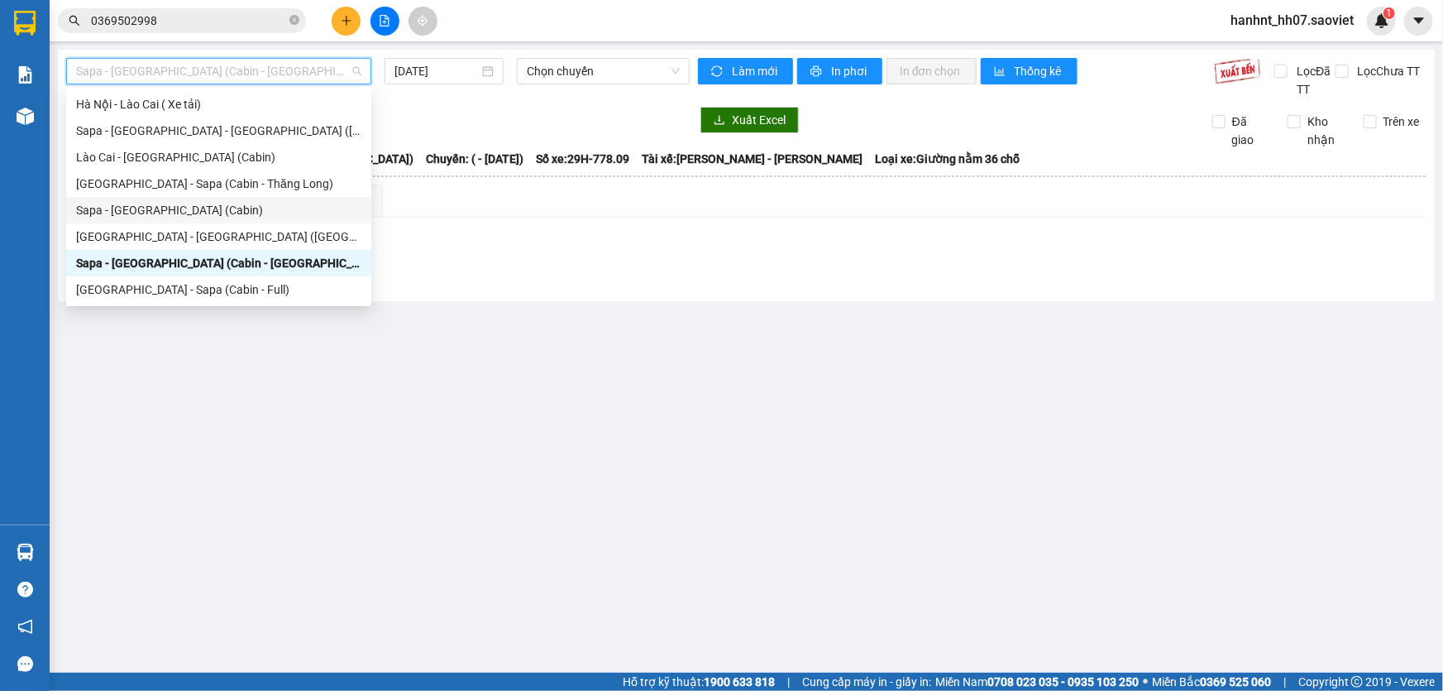
click at [152, 203] on div "Sapa - [GEOGRAPHIC_DATA] (Cabin)" at bounding box center [218, 210] width 285 height 18
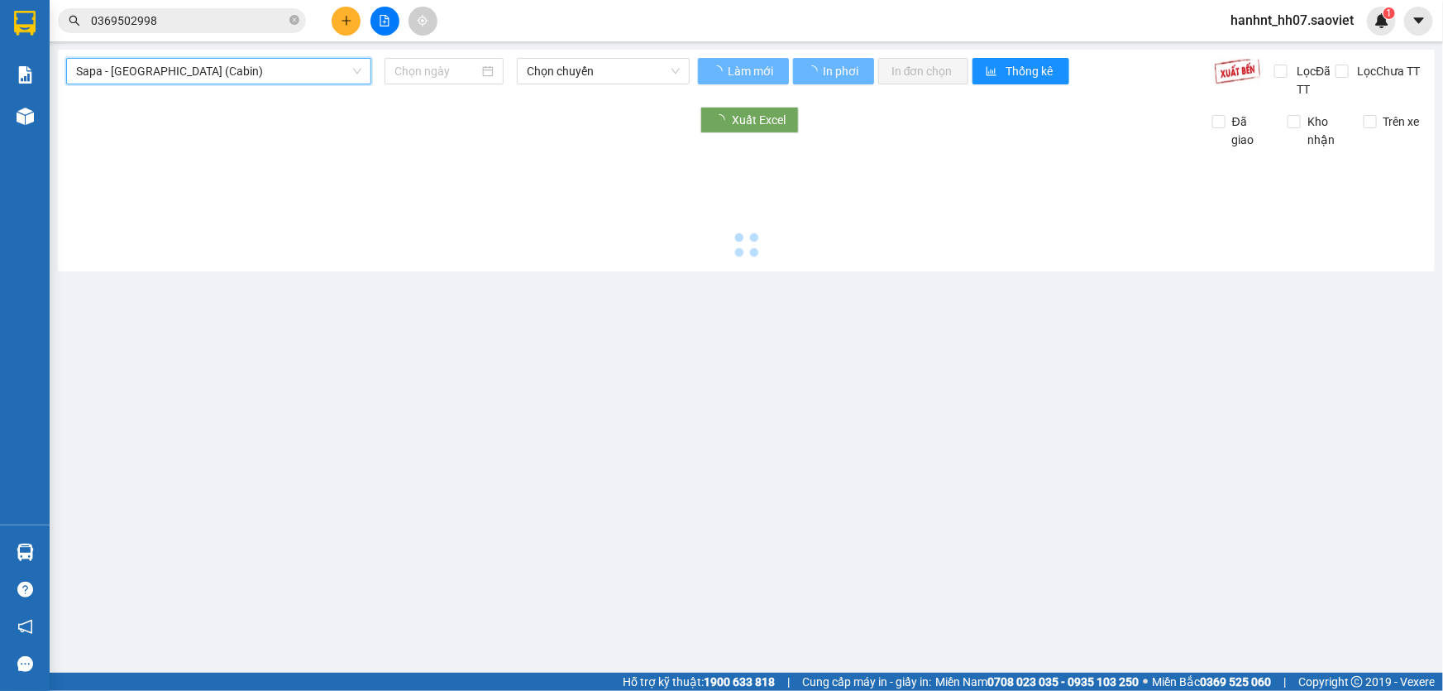
type input "[DATE]"
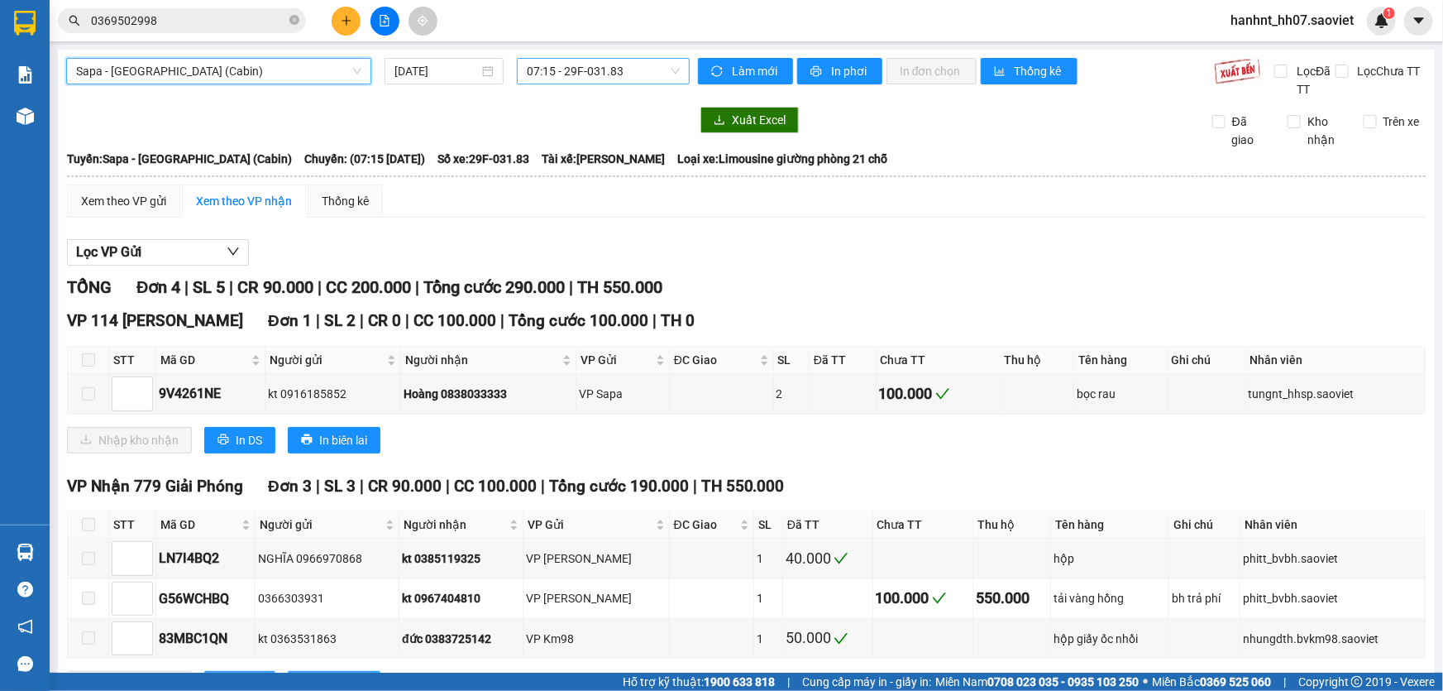
click at [561, 68] on span "07:15 - 29F-031.83" at bounding box center [603, 71] width 153 height 25
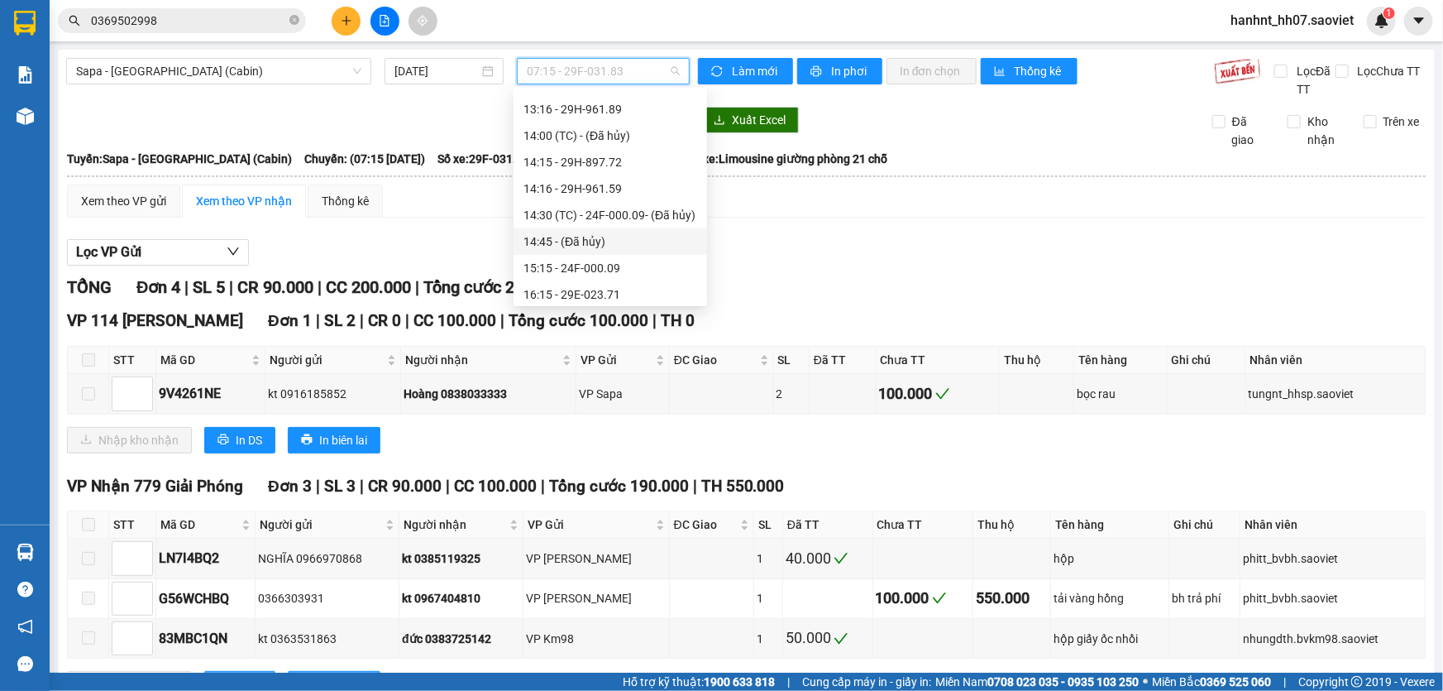
scroll to position [338, 0]
click at [593, 194] on div "14:16 - 29H-961.59" at bounding box center [611, 189] width 174 height 18
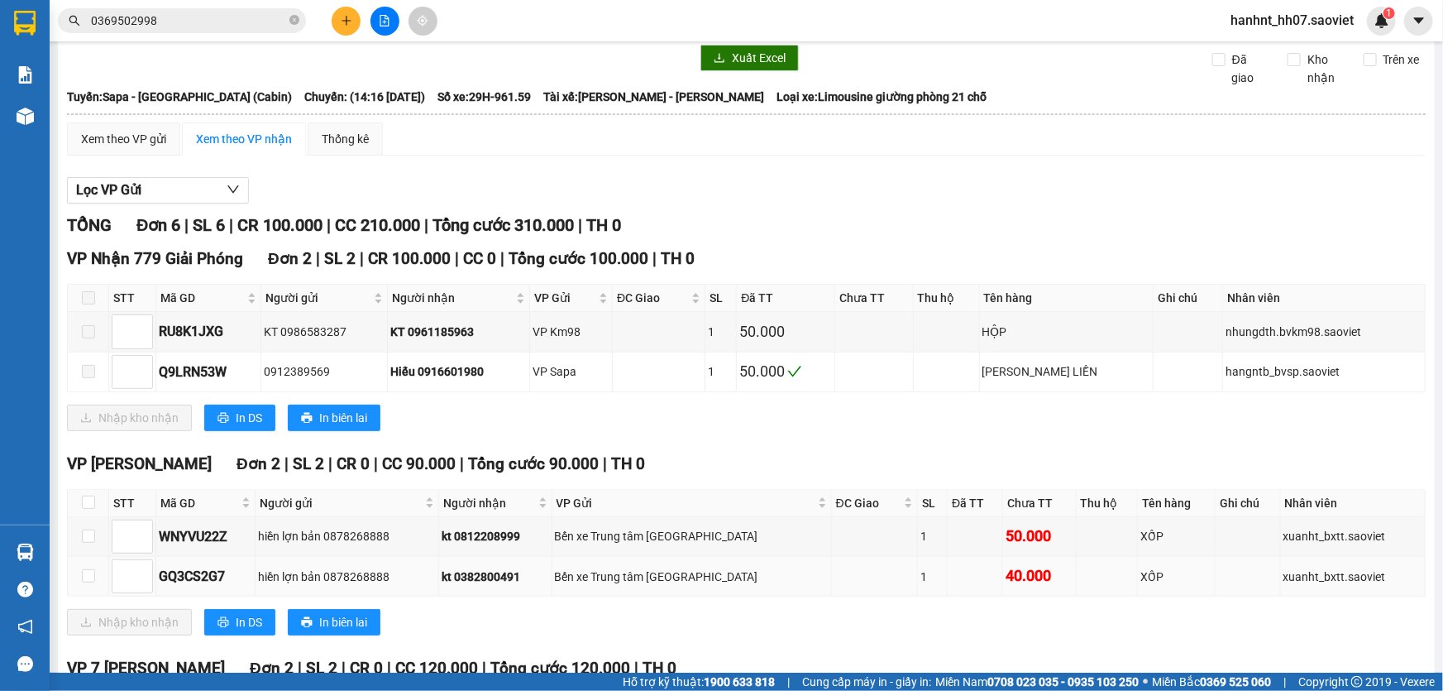
scroll to position [47, 0]
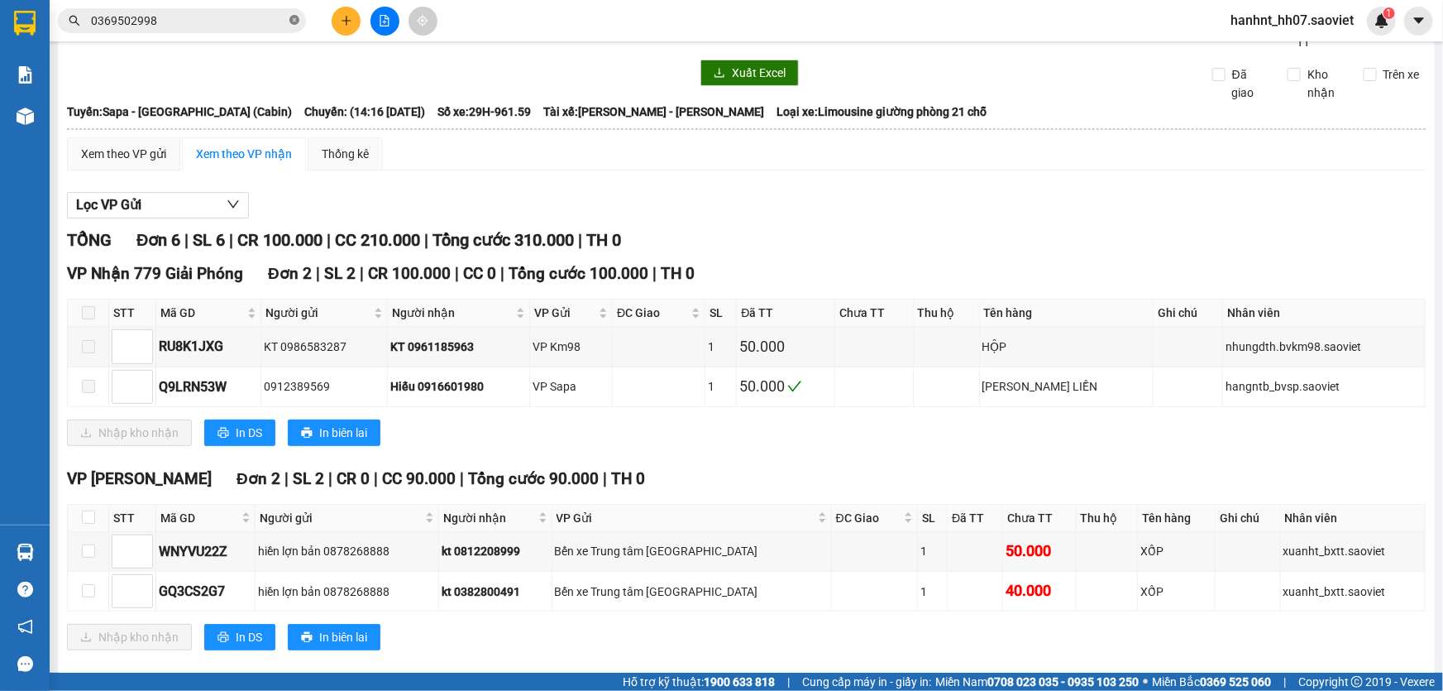
click at [295, 18] on icon "close-circle" at bounding box center [295, 20] width 10 height 10
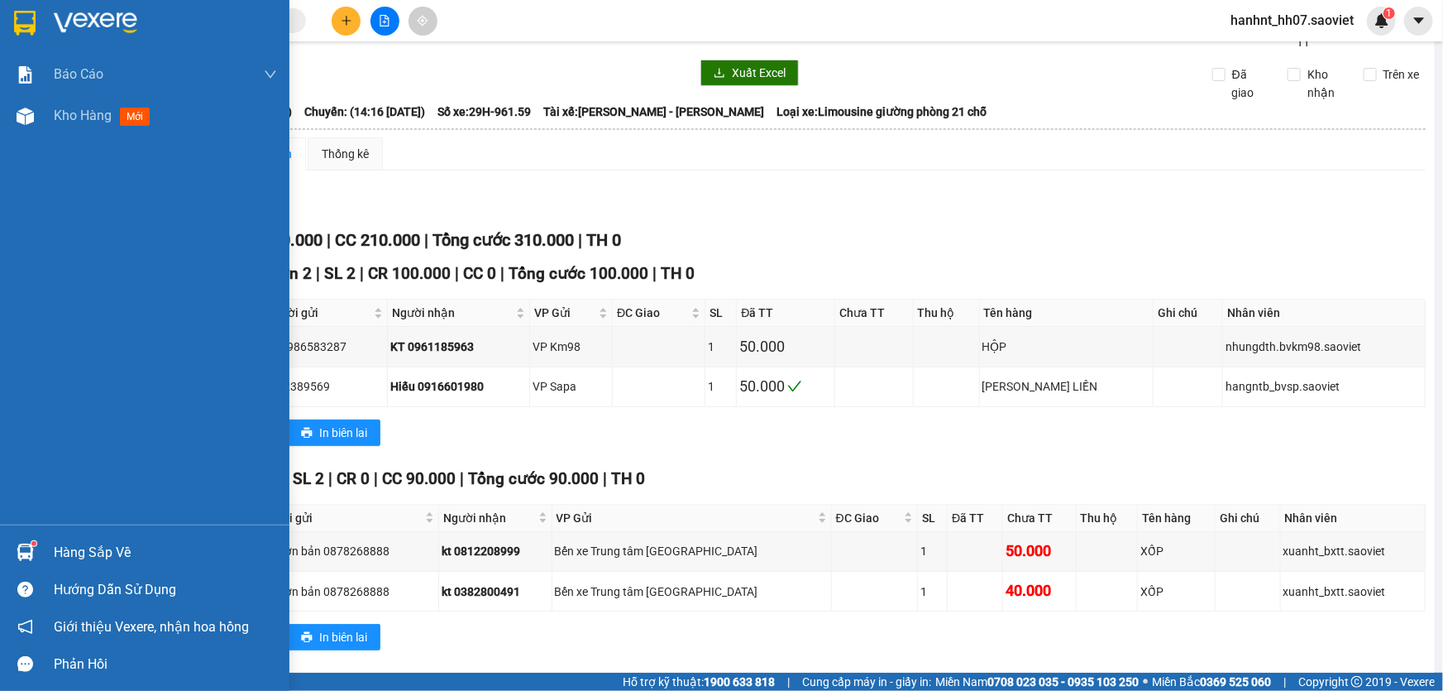
click at [65, 555] on div "Hàng sắp về" at bounding box center [165, 552] width 223 height 25
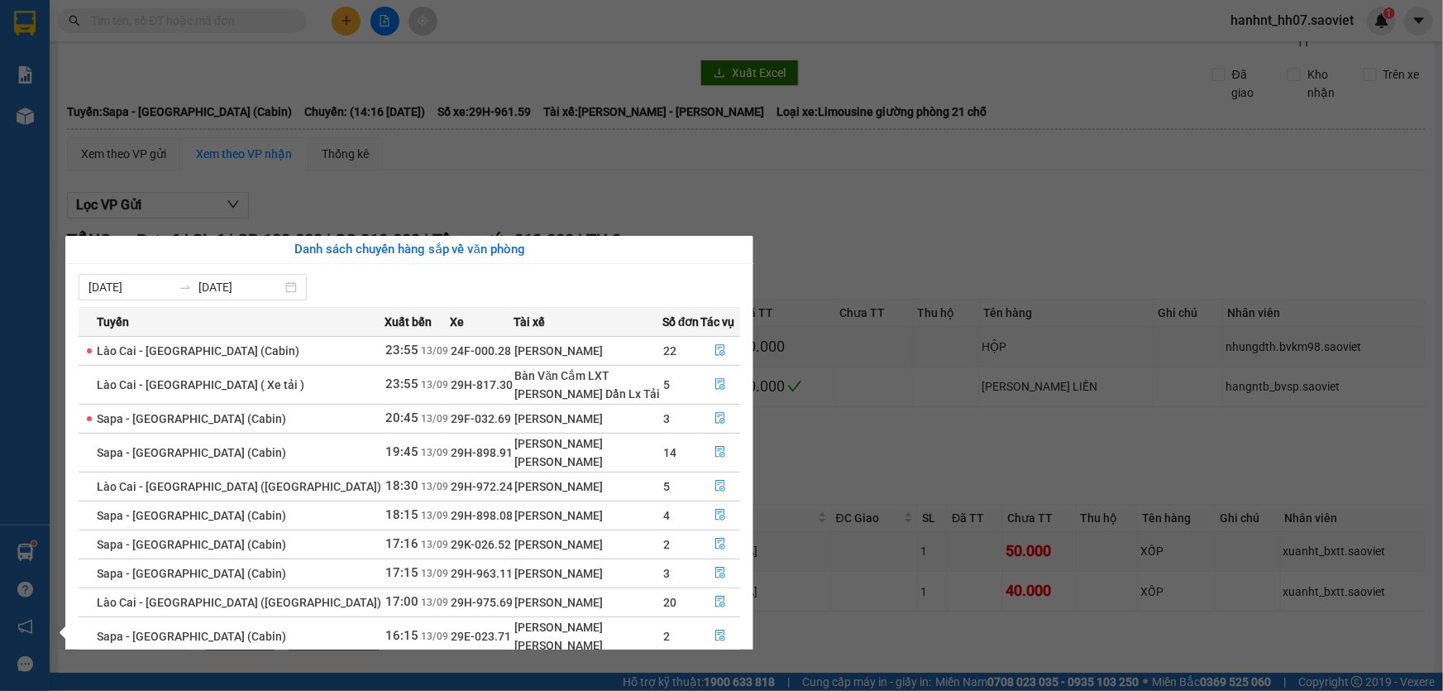
scroll to position [55, 0]
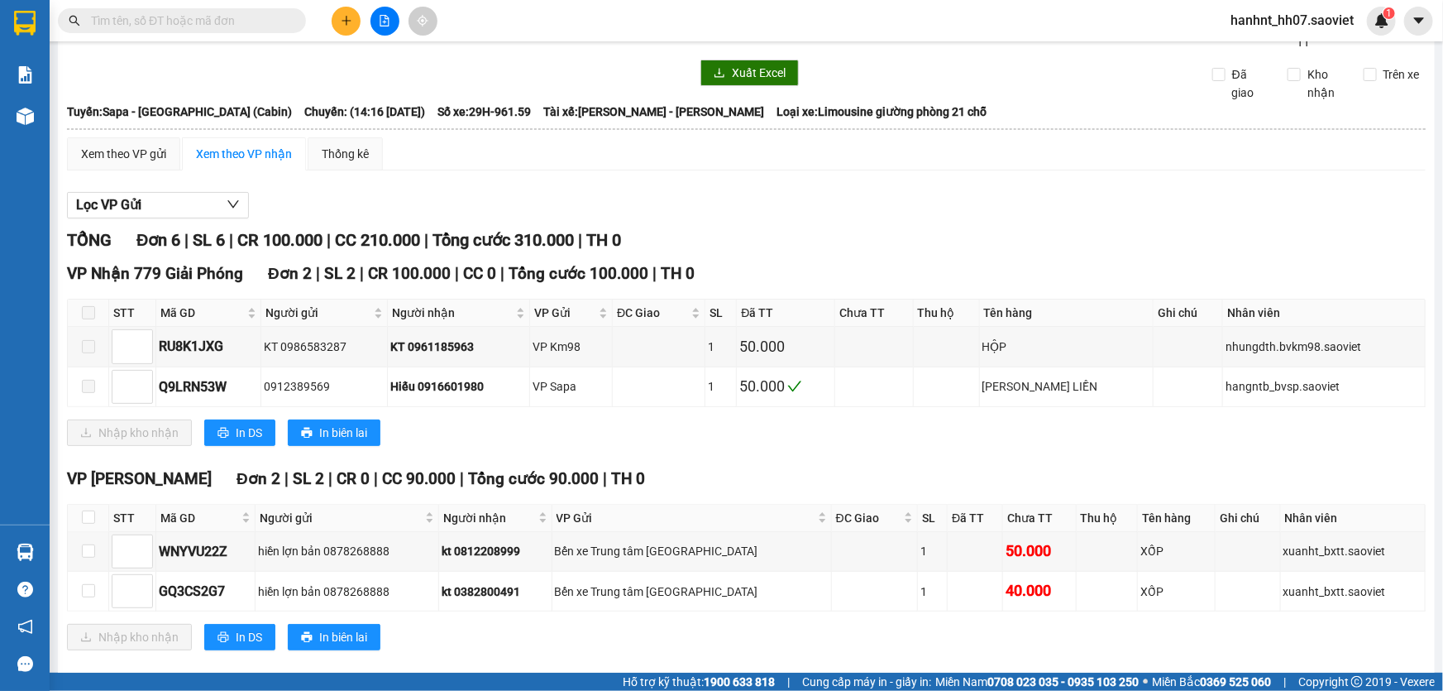
click at [488, 207] on section "Kết quả tìm kiếm ( 157 ) Bộ lọc Mã ĐH Trạng thái Món hàng Thu hộ Tổng cước Chưa…" at bounding box center [721, 345] width 1443 height 691
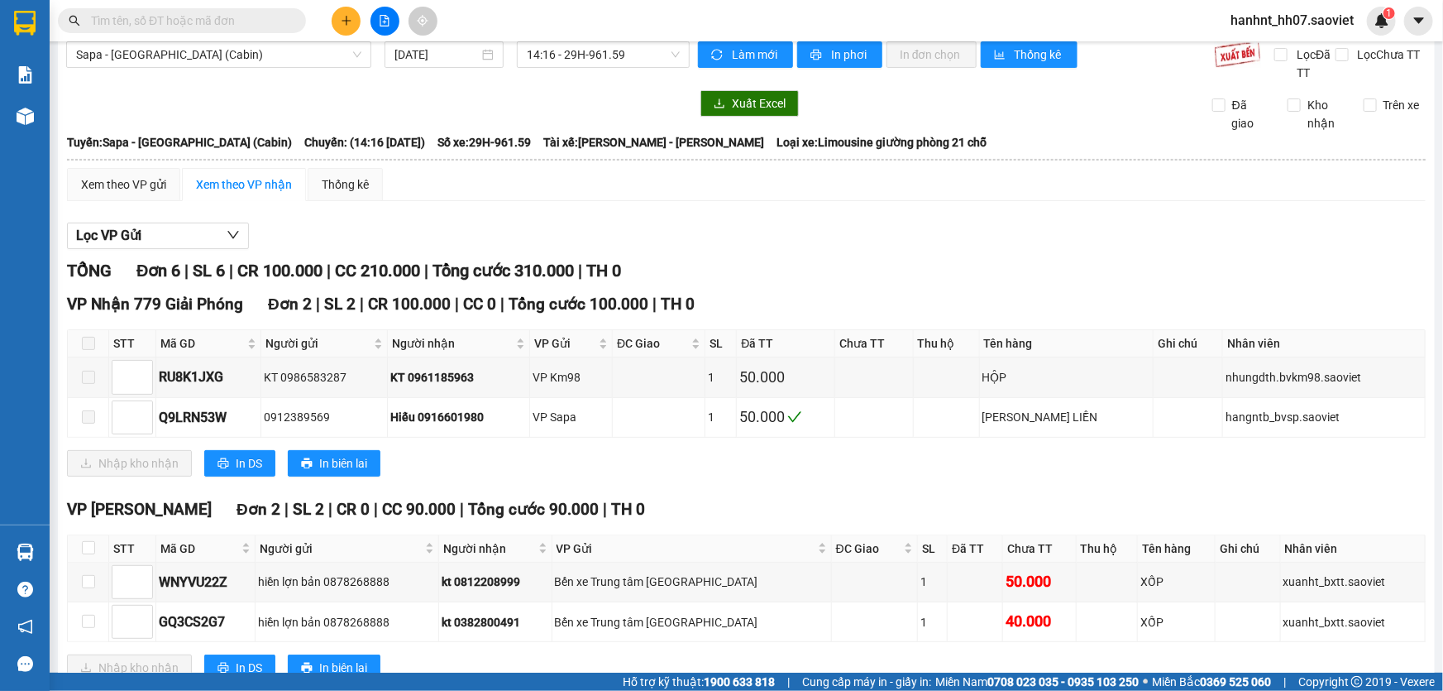
scroll to position [0, 0]
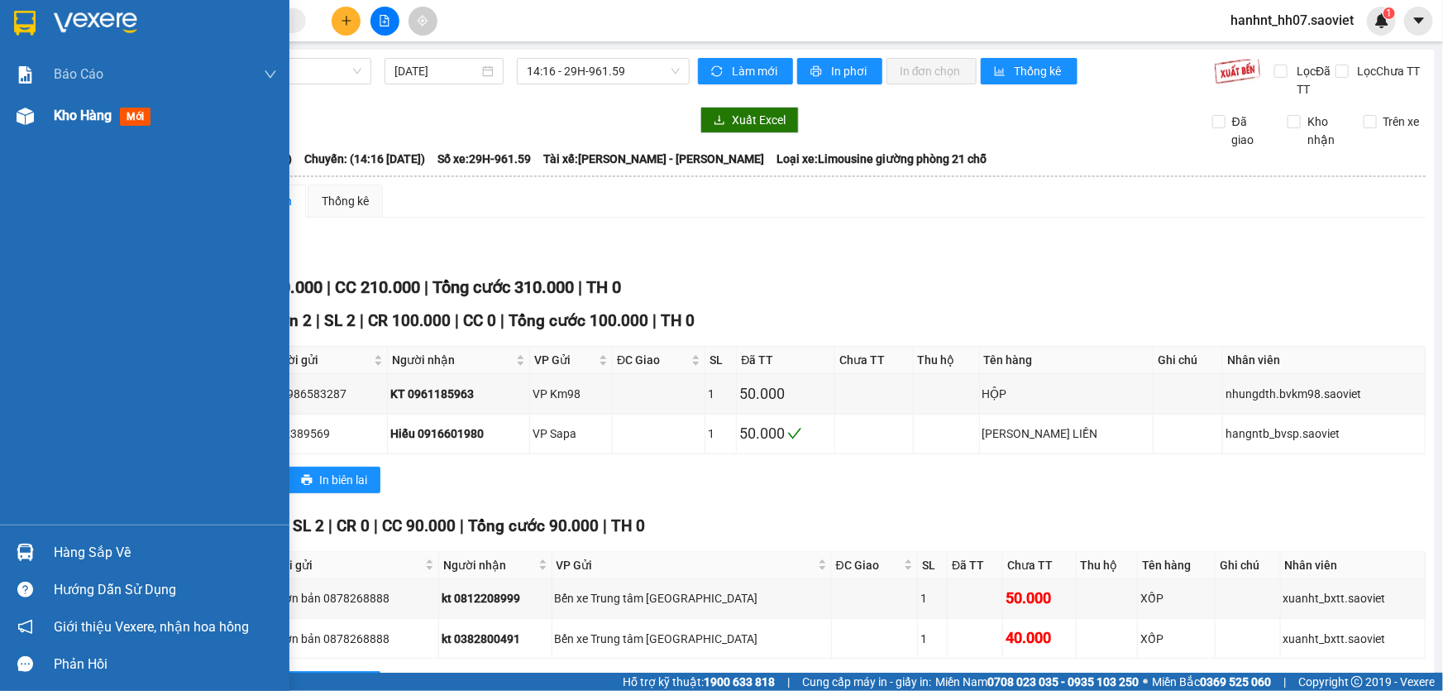
click at [122, 117] on span "mới" at bounding box center [135, 117] width 31 height 18
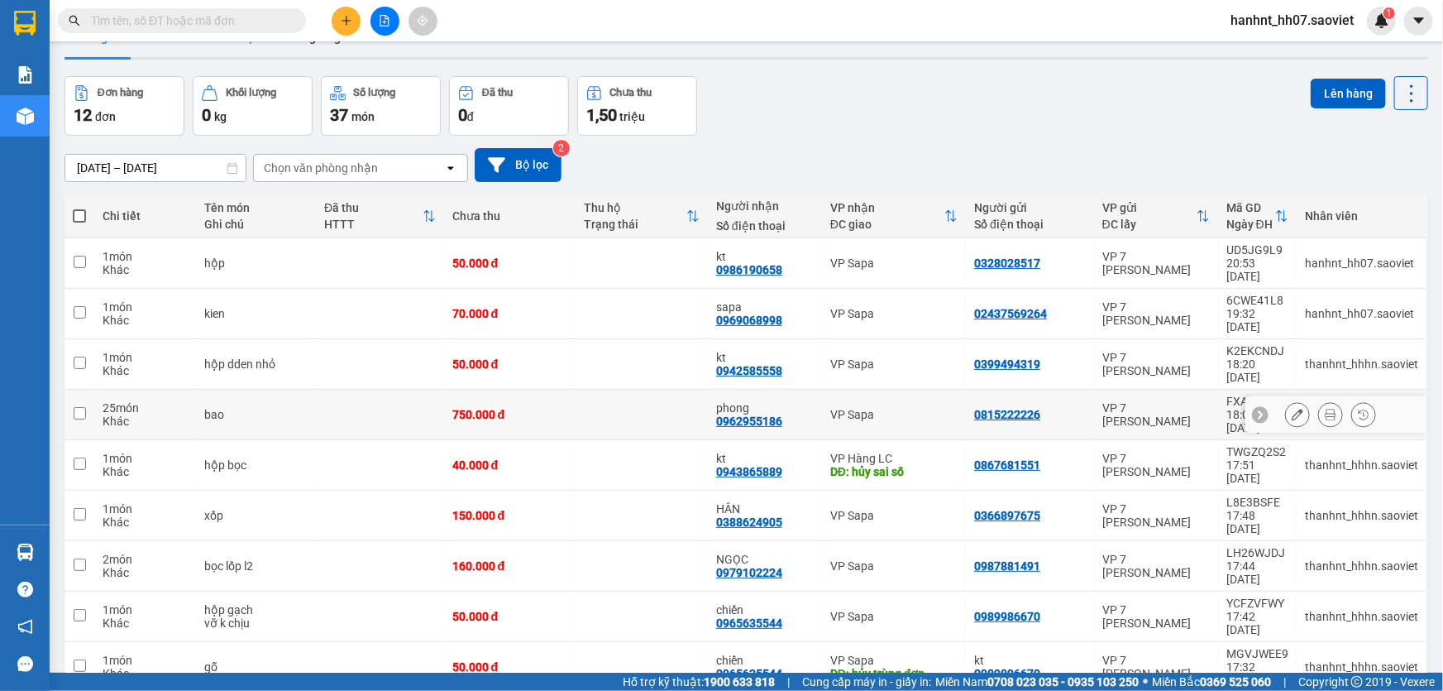
scroll to position [75, 0]
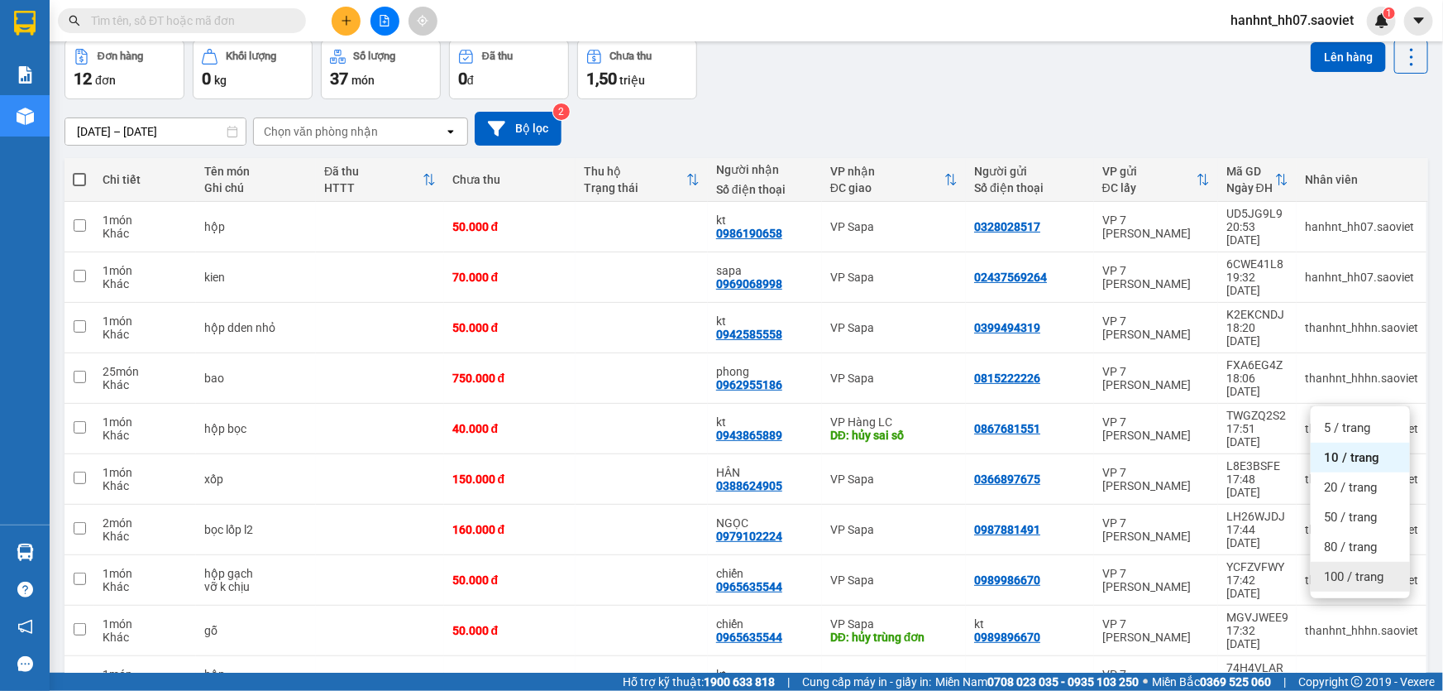
click at [1353, 572] on span "100 / trang" at bounding box center [1354, 576] width 60 height 17
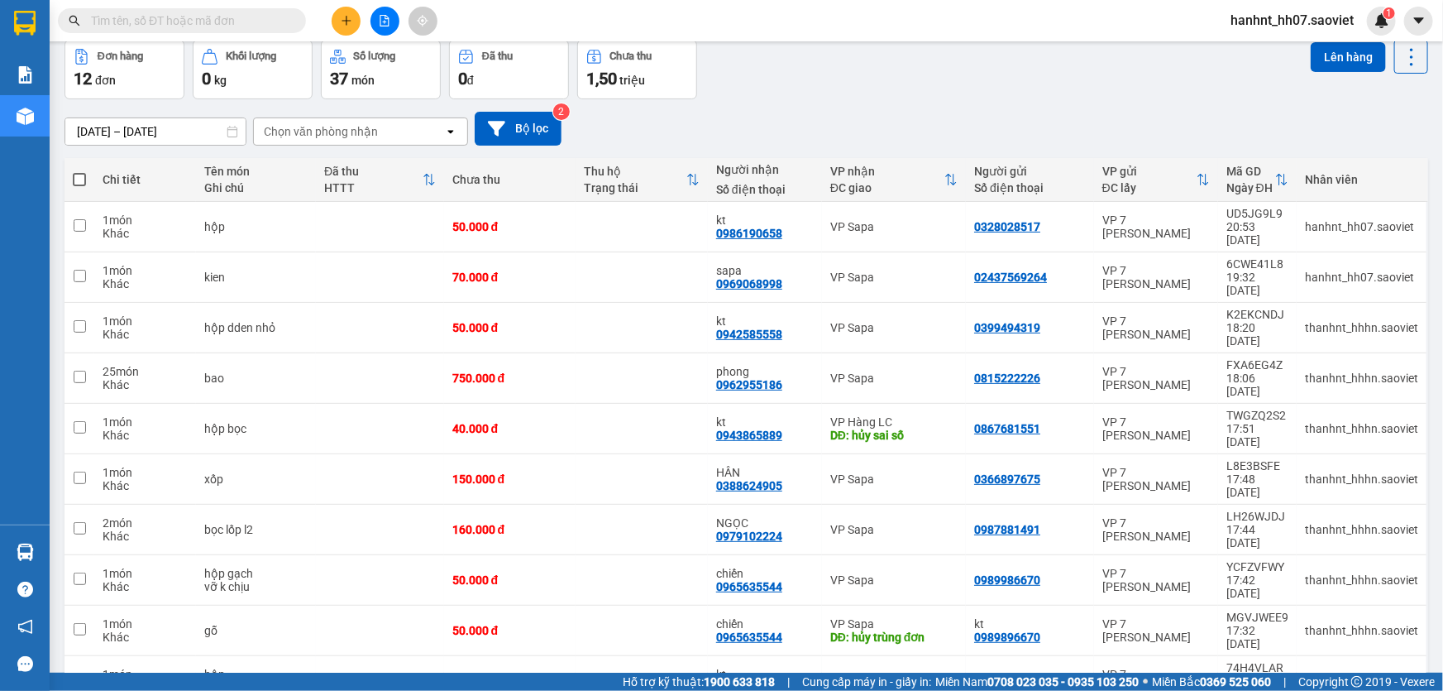
scroll to position [130, 0]
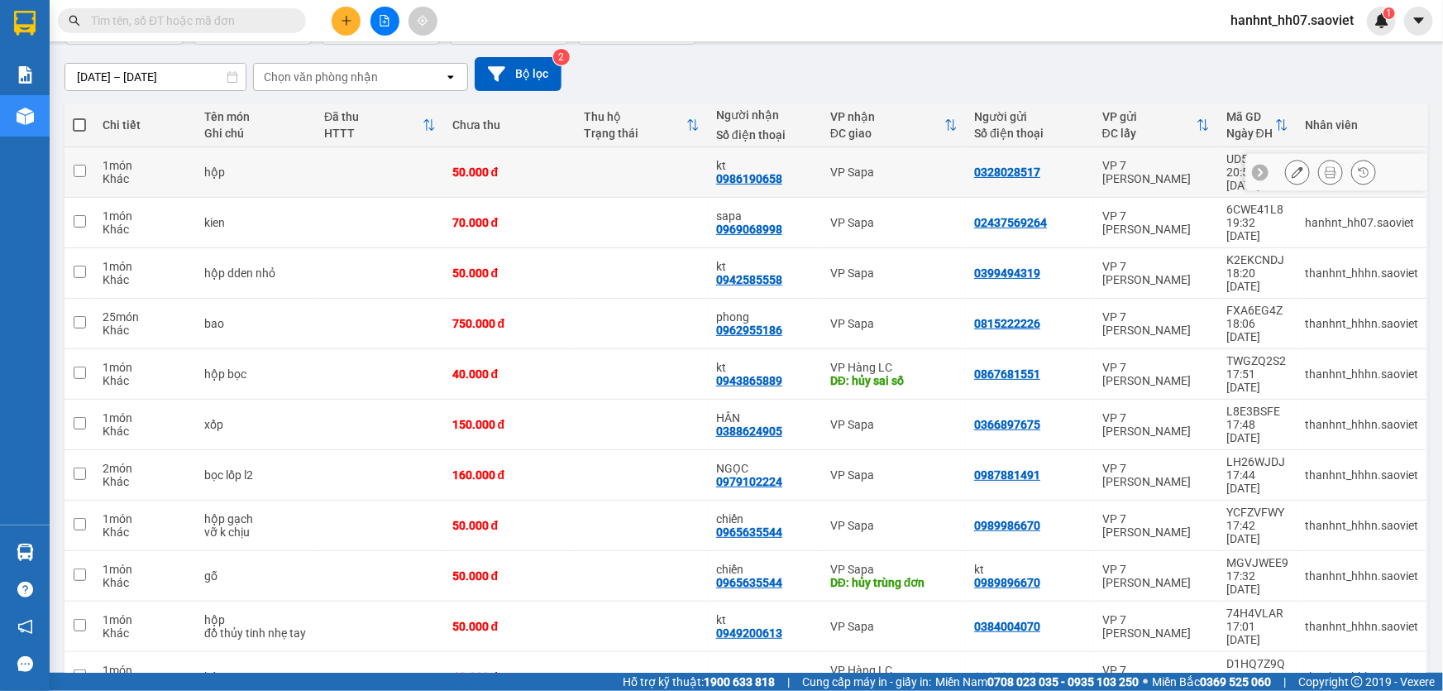
click at [130, 172] on div "Khác" at bounding box center [145, 178] width 85 height 13
checkbox input "true"
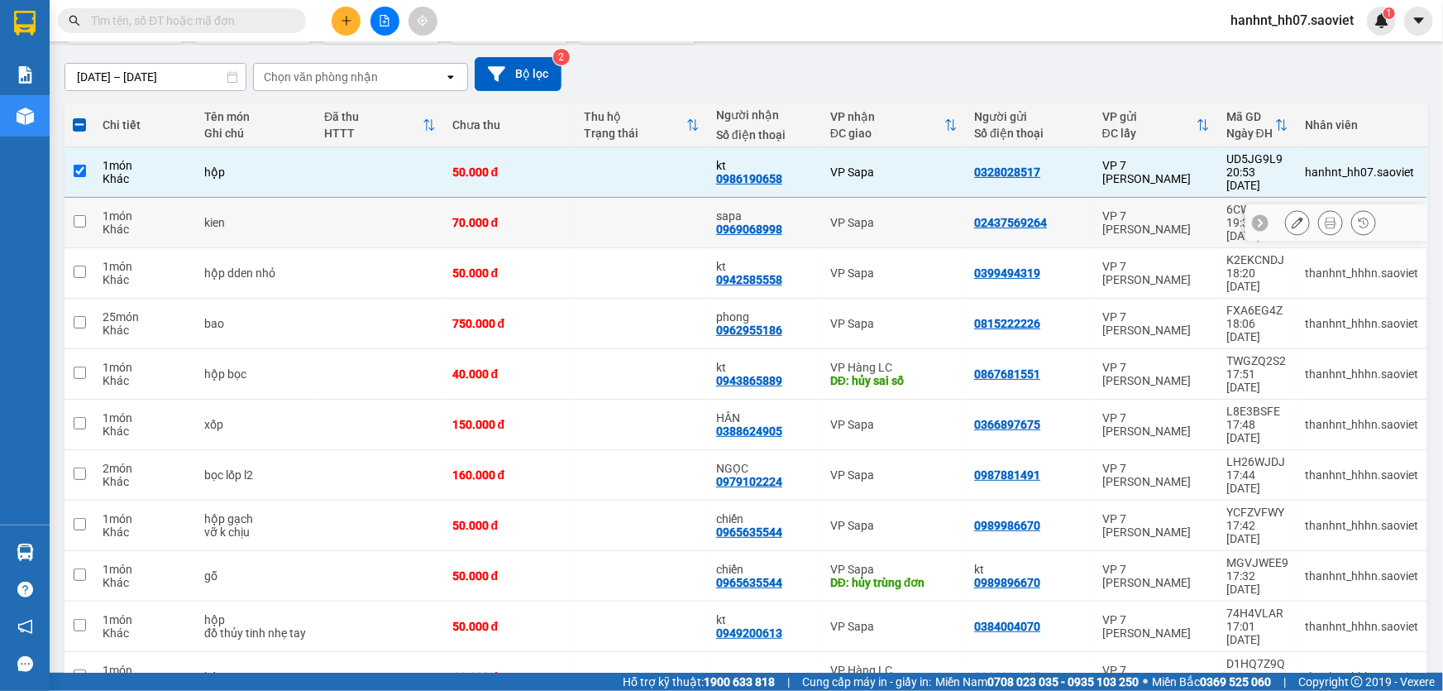
click at [128, 209] on div "1 món" at bounding box center [145, 215] width 85 height 13
checkbox input "true"
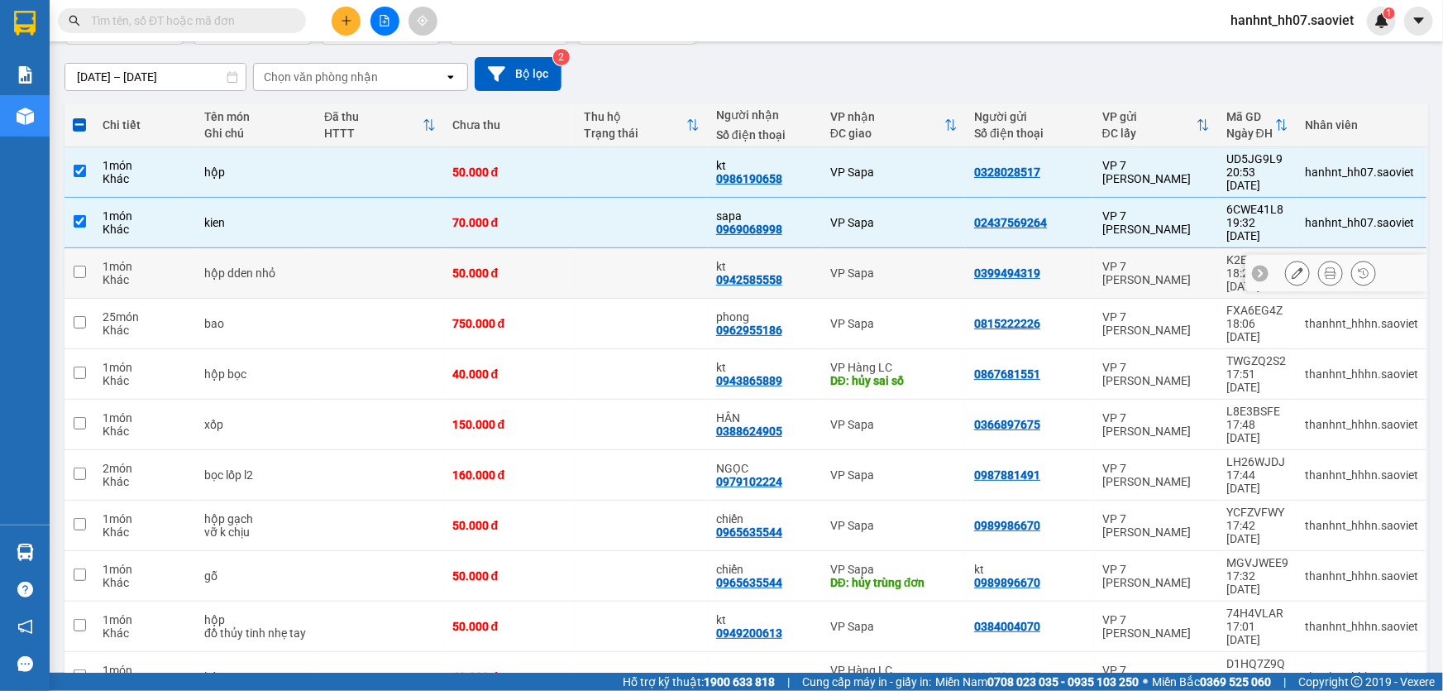
click at [138, 260] on div "1 món" at bounding box center [145, 266] width 85 height 13
checkbox input "true"
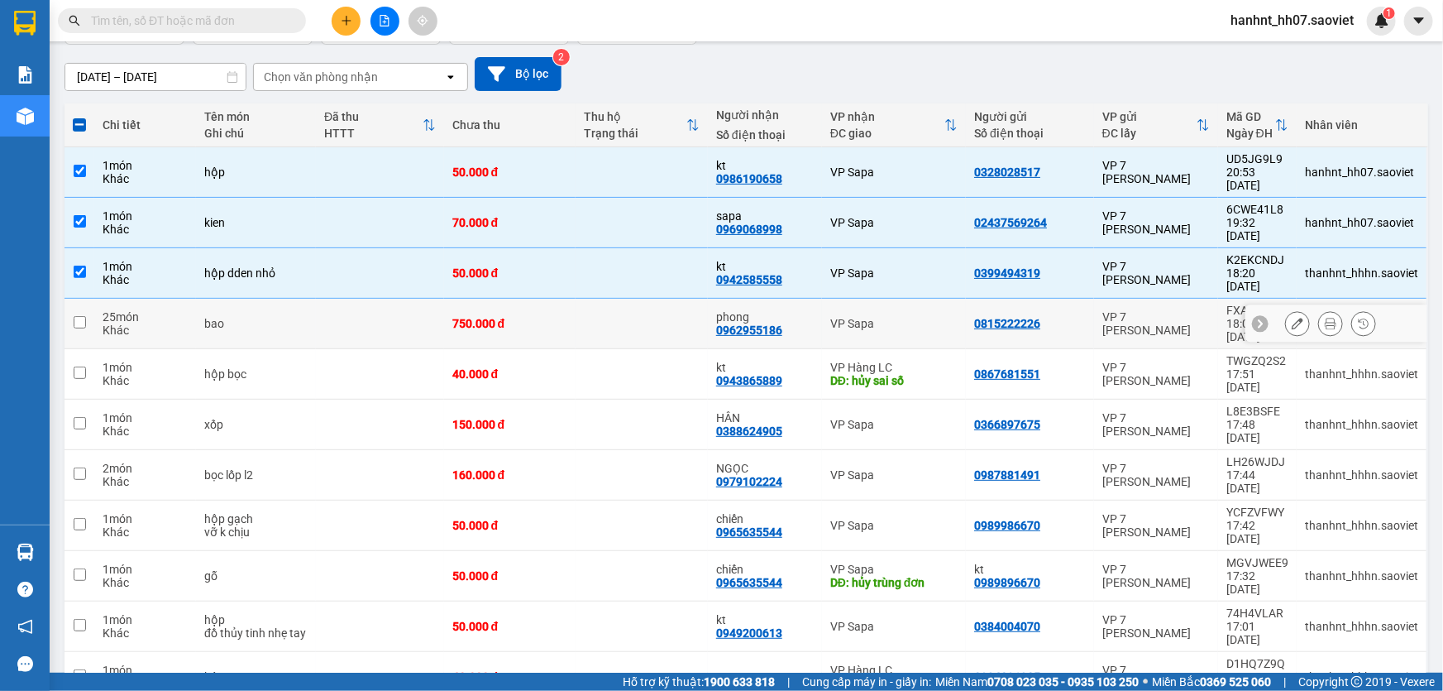
click at [137, 310] on div "25 món" at bounding box center [145, 316] width 85 height 13
checkbox input "true"
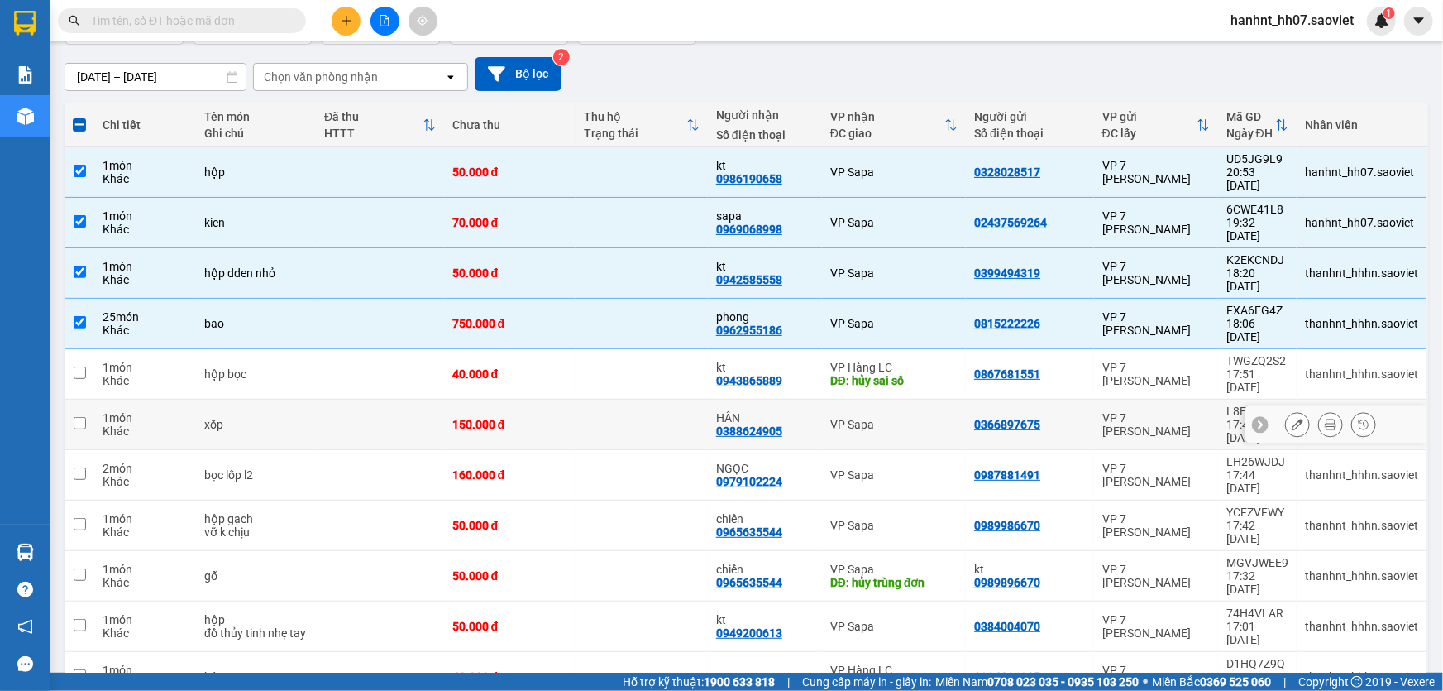
click at [171, 411] on div "1 món" at bounding box center [145, 417] width 85 height 13
checkbox input "true"
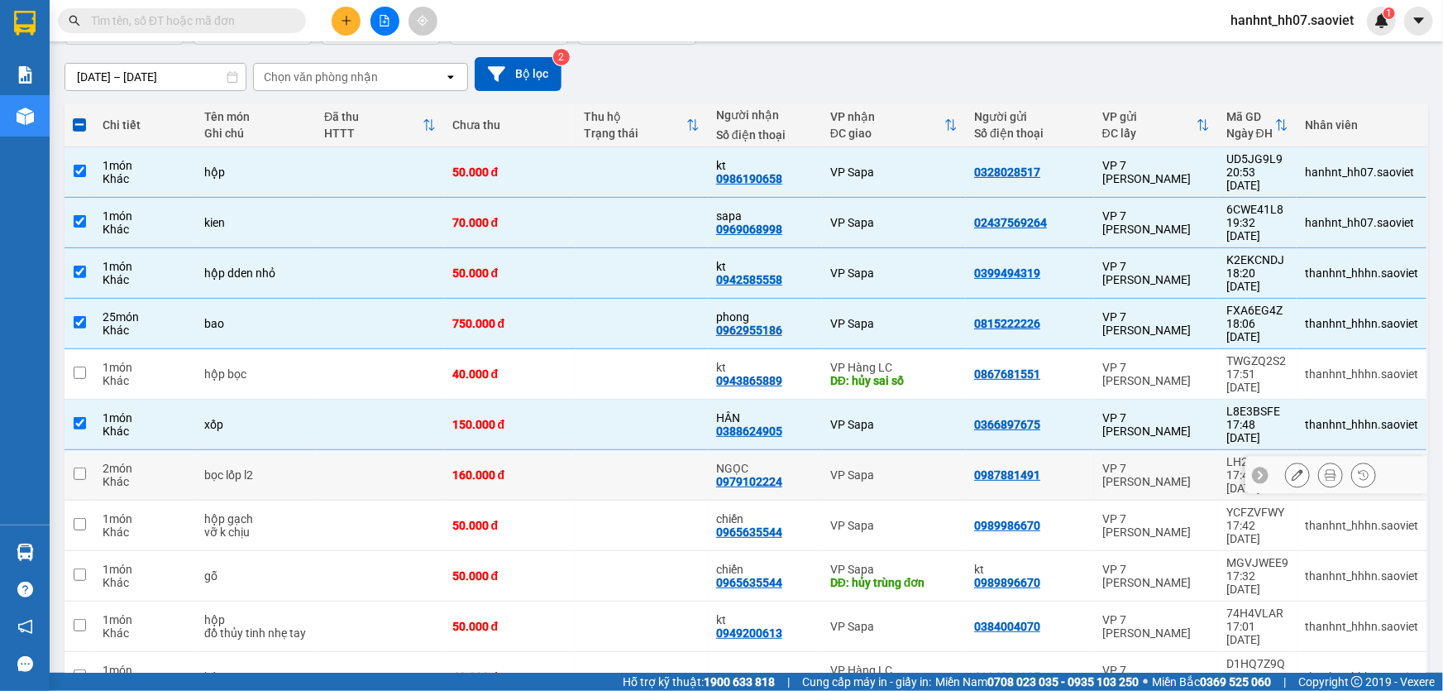
click at [174, 462] on div "2 món" at bounding box center [145, 468] width 85 height 13
checkbox input "true"
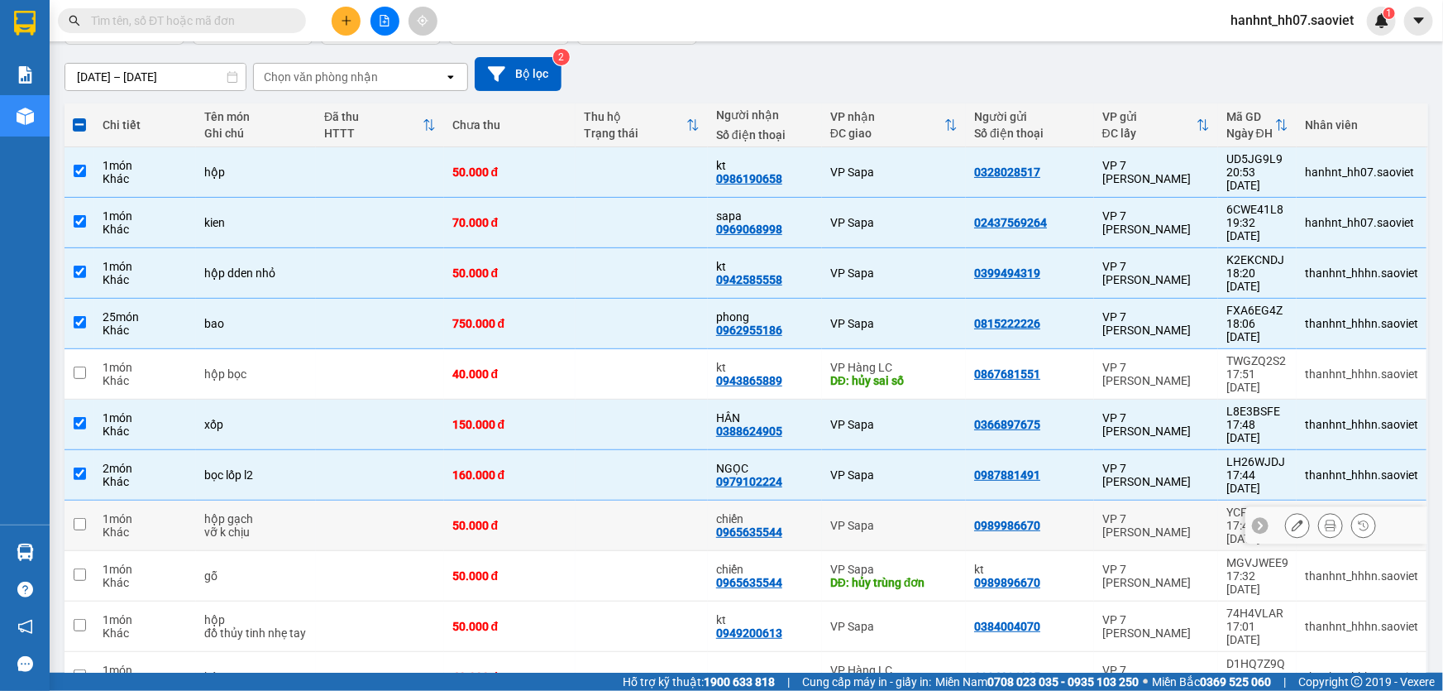
click at [183, 525] on div "Khác" at bounding box center [145, 531] width 85 height 13
checkbox input "true"
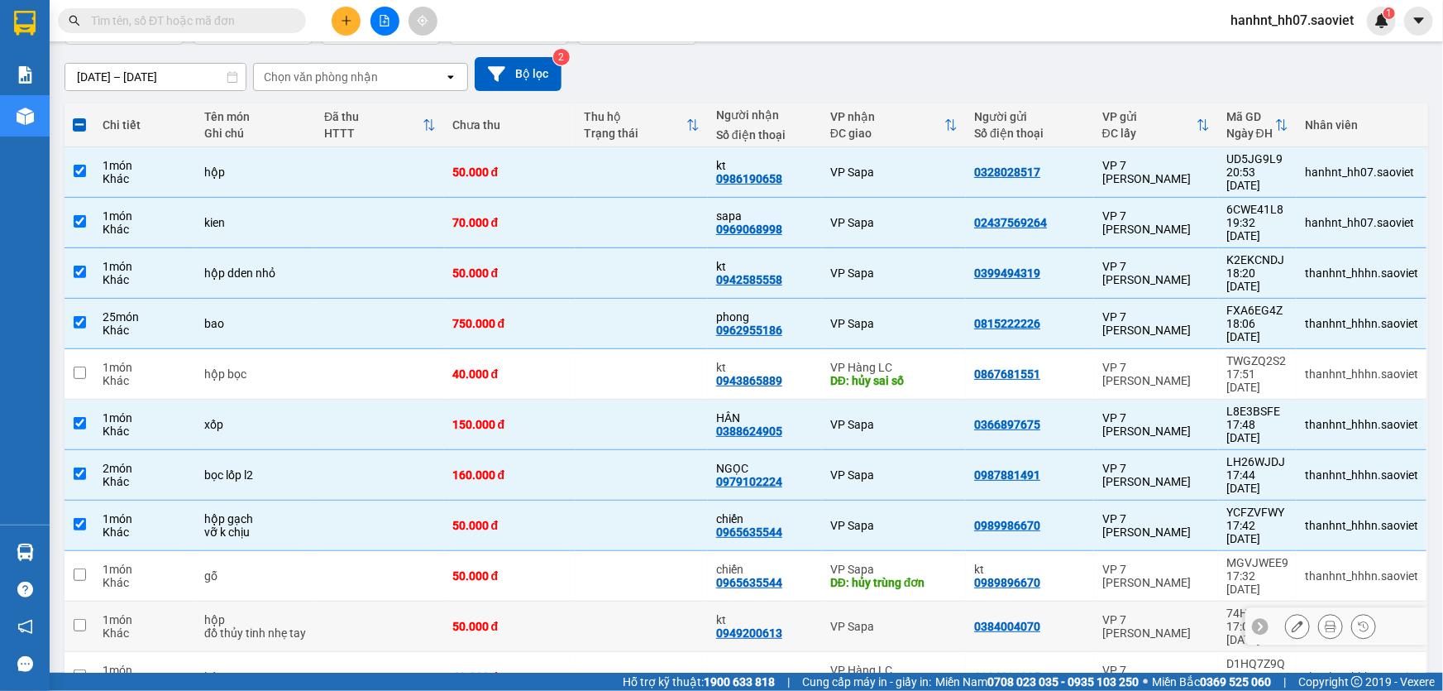
click at [213, 613] on div "hộp" at bounding box center [255, 619] width 103 height 13
checkbox input "true"
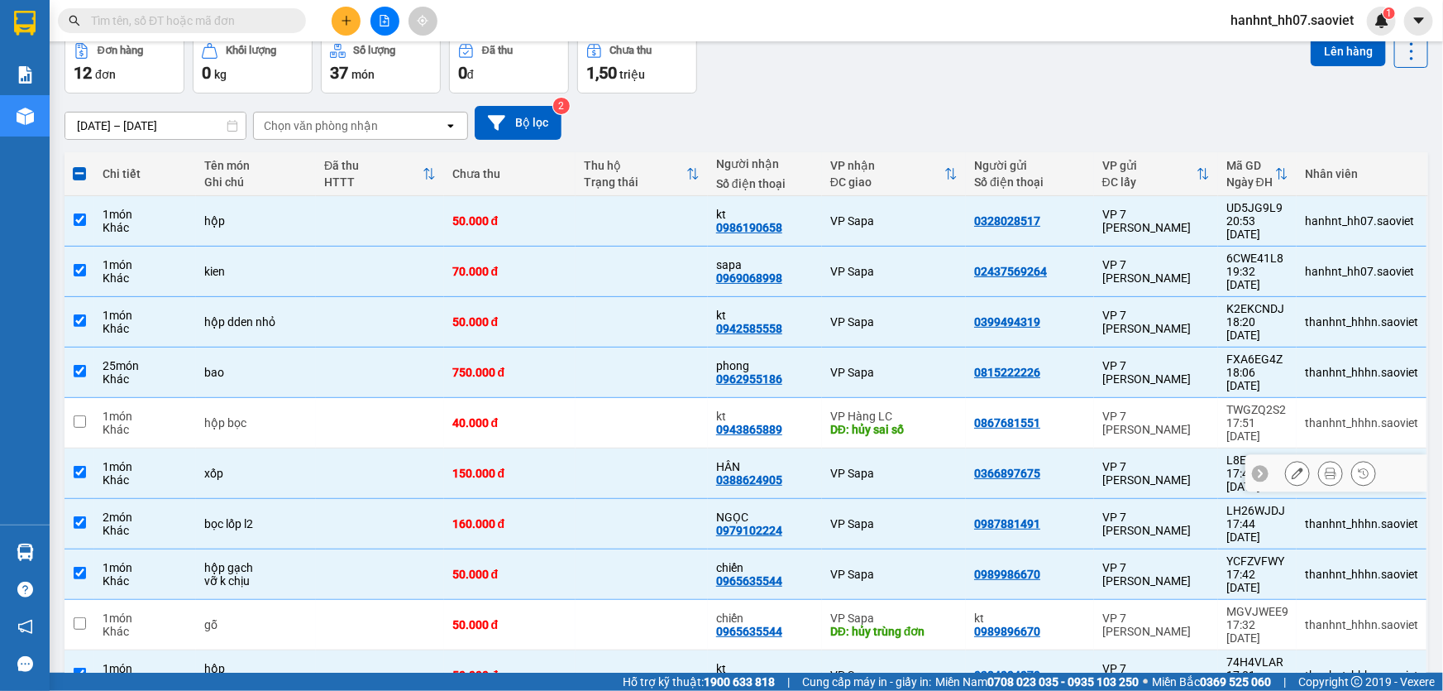
scroll to position [0, 0]
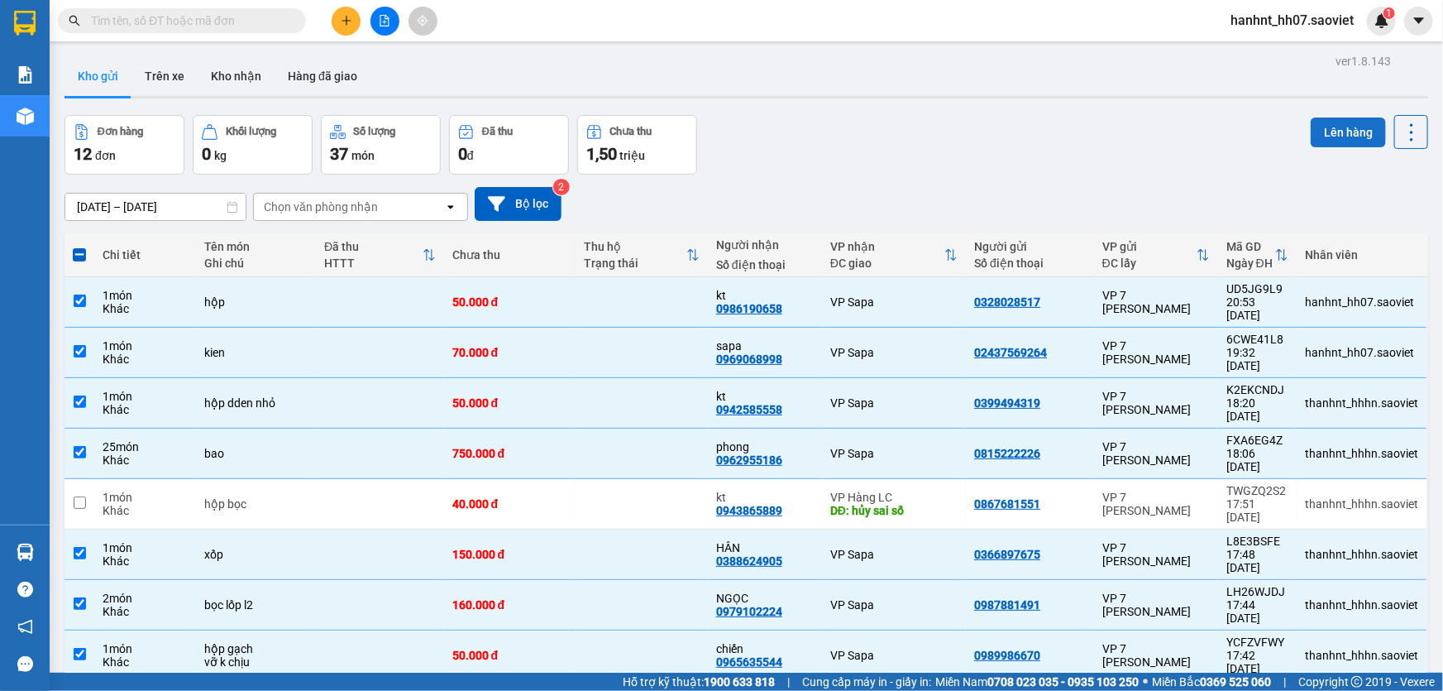
click at [1347, 127] on button "Lên hàng" at bounding box center [1348, 132] width 75 height 30
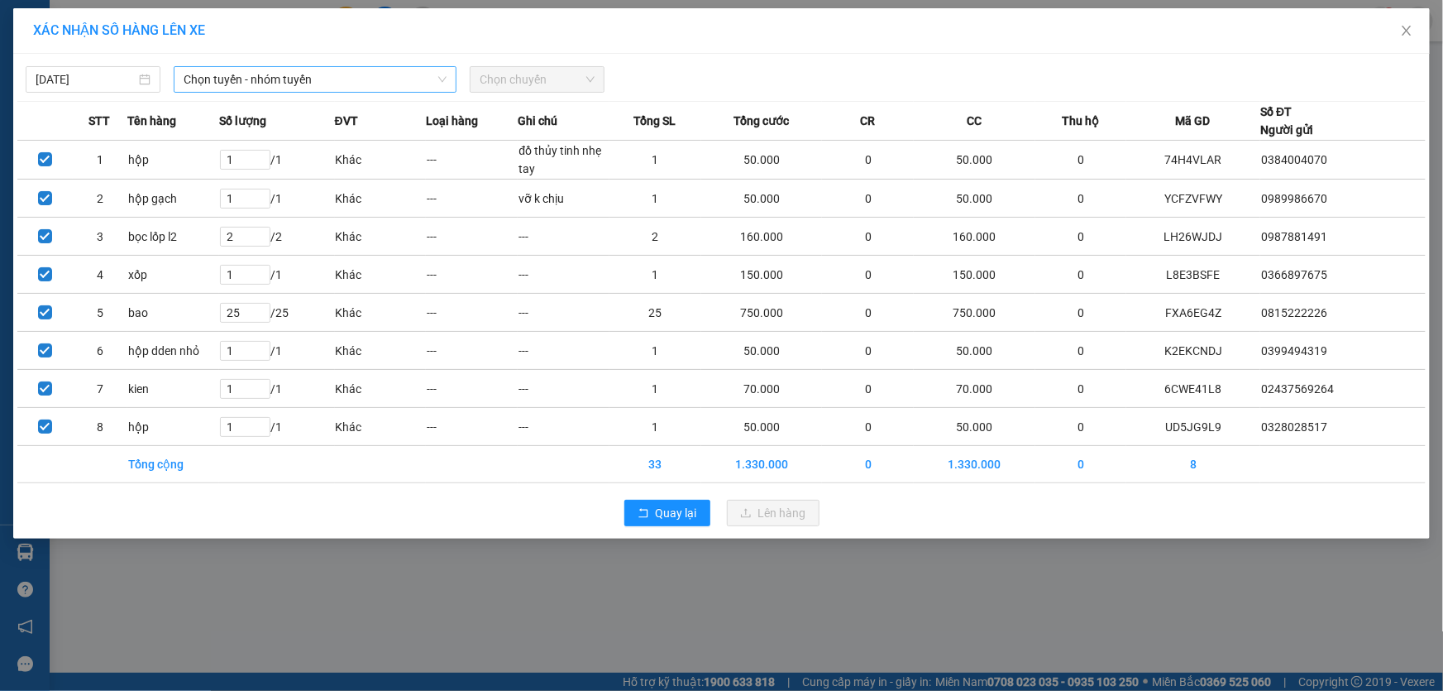
click at [234, 79] on span "Chọn tuyến - nhóm tuyến" at bounding box center [315, 79] width 263 height 25
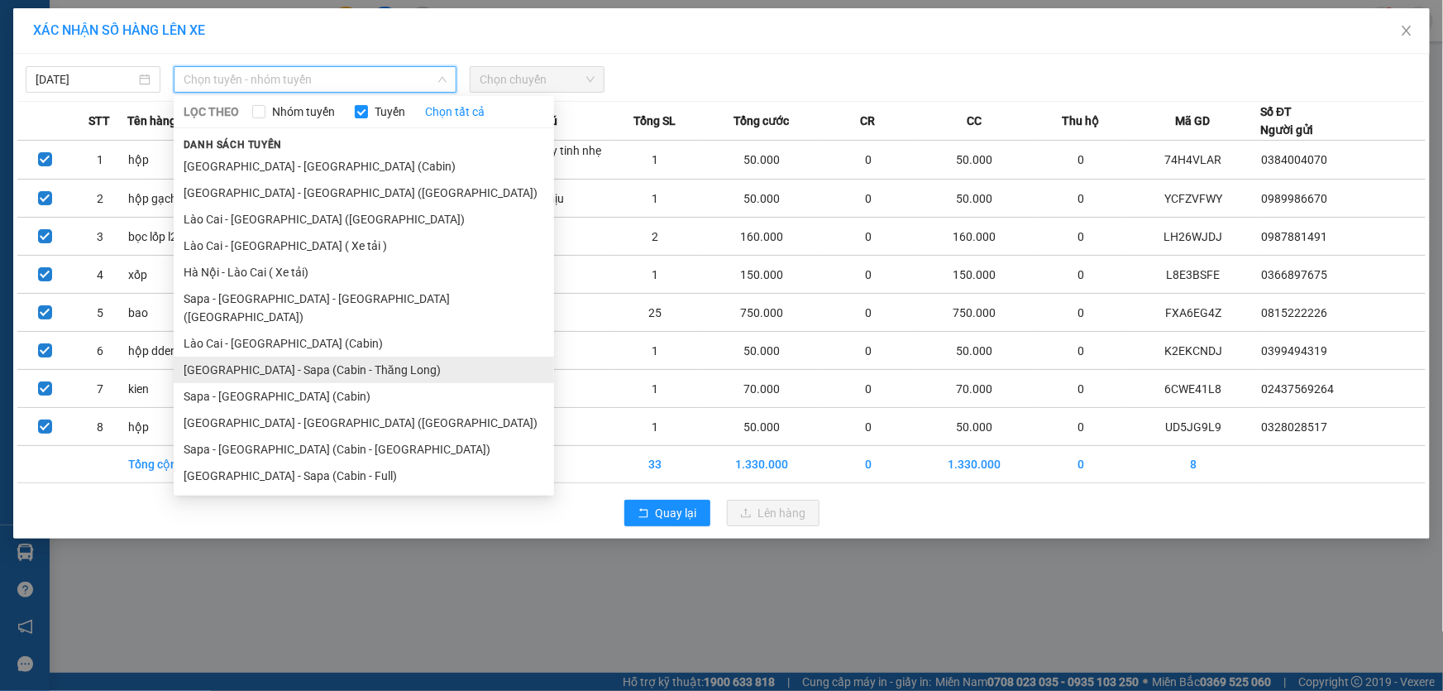
click at [280, 357] on li "Hà Nội - Sapa (Cabin - Thăng Long)" at bounding box center [364, 370] width 380 height 26
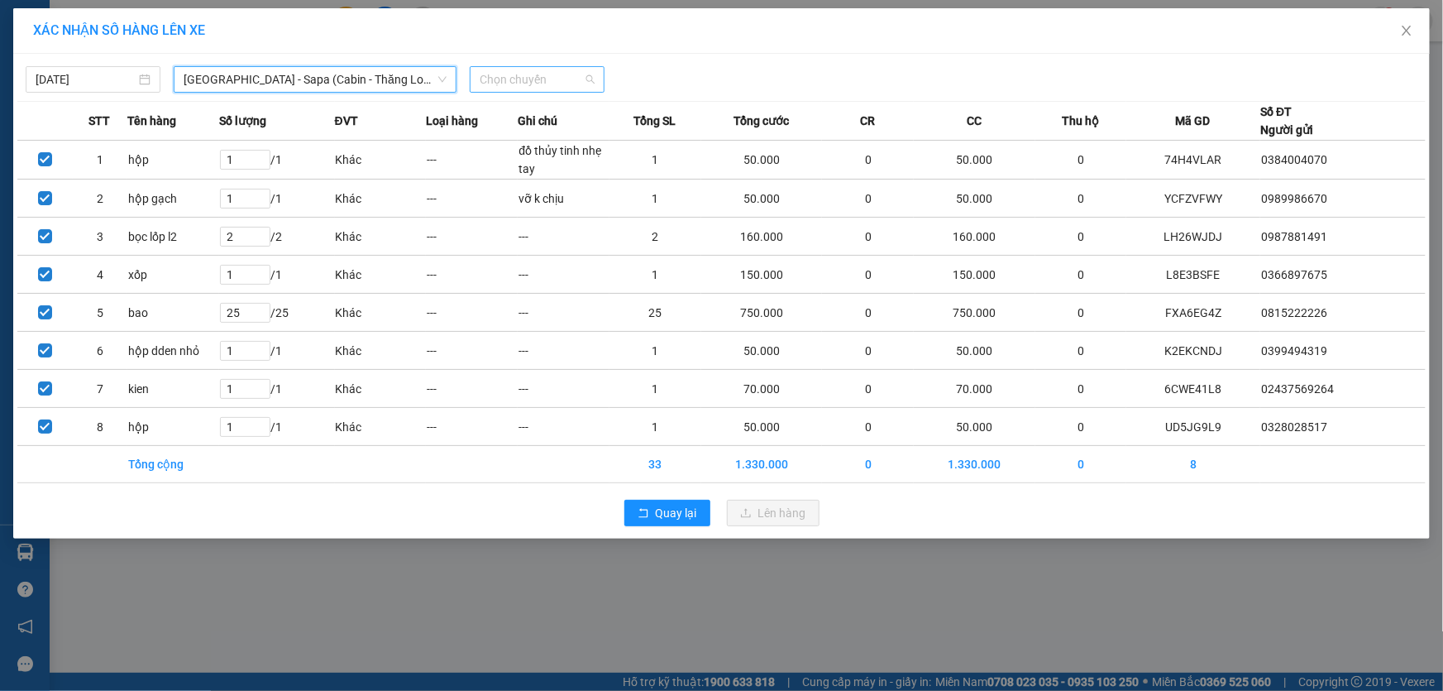
click at [521, 84] on span "Chọn chuyến" at bounding box center [537, 79] width 115 height 25
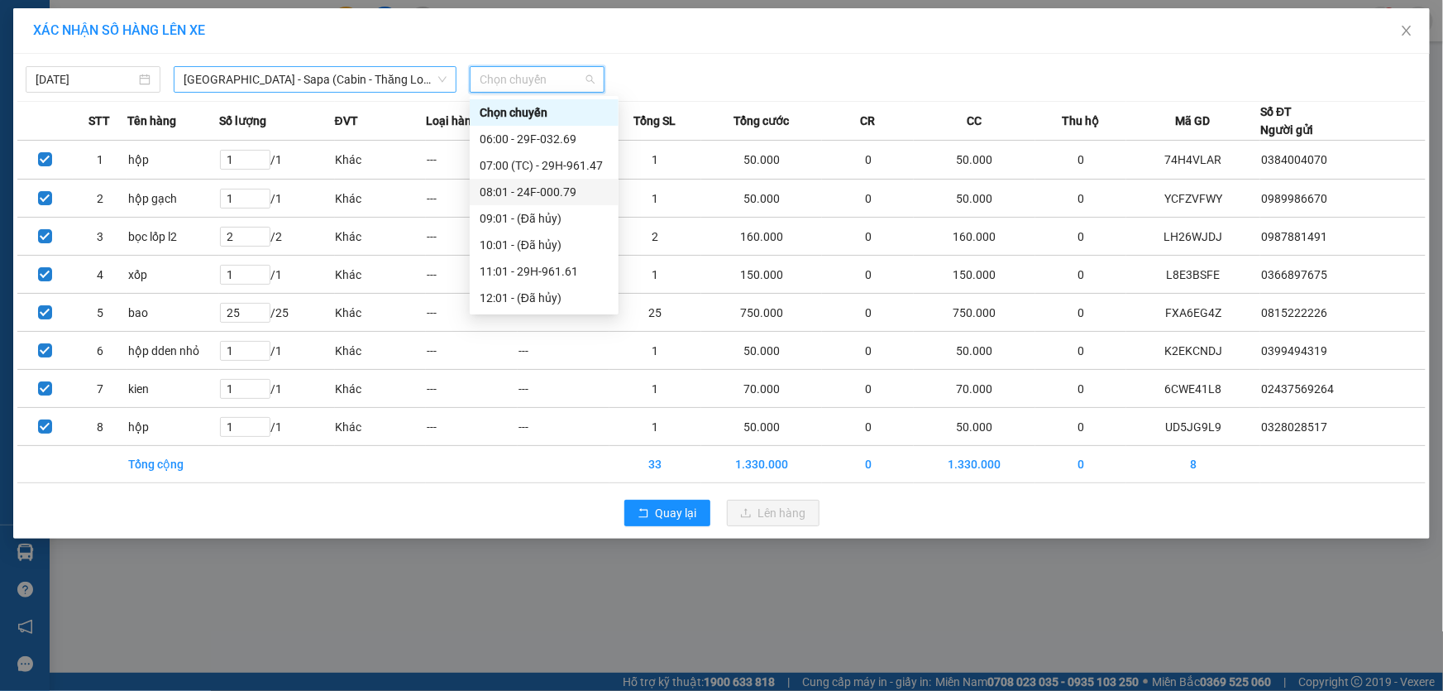
click at [296, 81] on span "Hà Nội - Sapa (Cabin - Thăng Long)" at bounding box center [315, 79] width 263 height 25
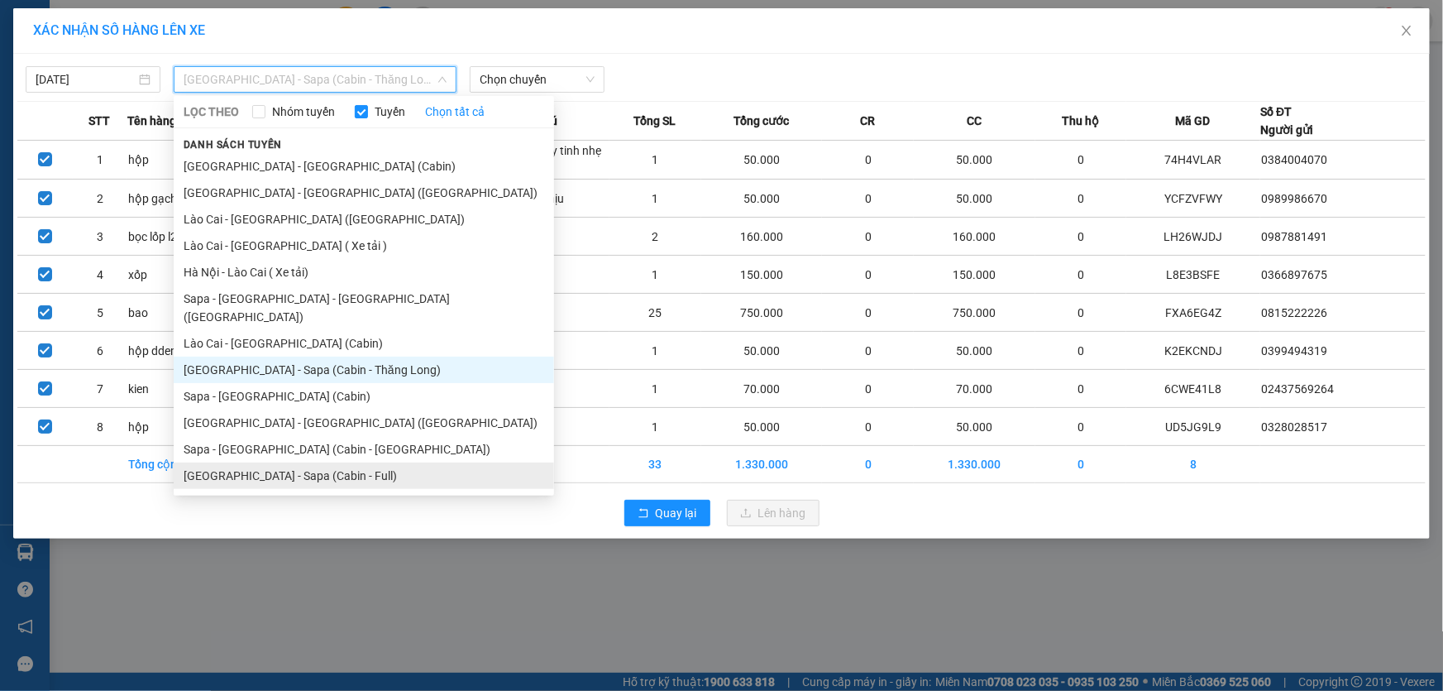
drag, startPoint x: 270, startPoint y: 458, endPoint x: 361, endPoint y: 405, distance: 106.0
click at [270, 462] on li "Hà Nội - Sapa (Cabin - Full)" at bounding box center [364, 475] width 380 height 26
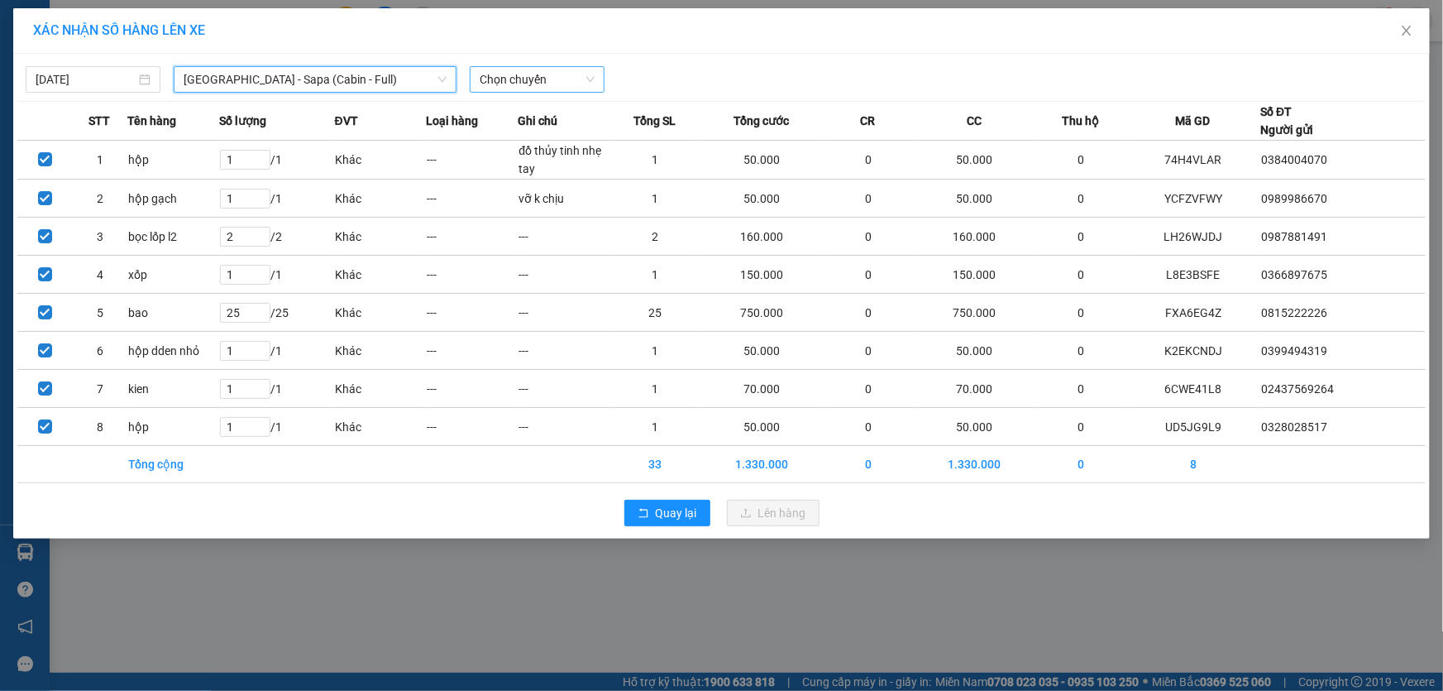
click at [530, 81] on span "Chọn chuyến" at bounding box center [537, 79] width 115 height 25
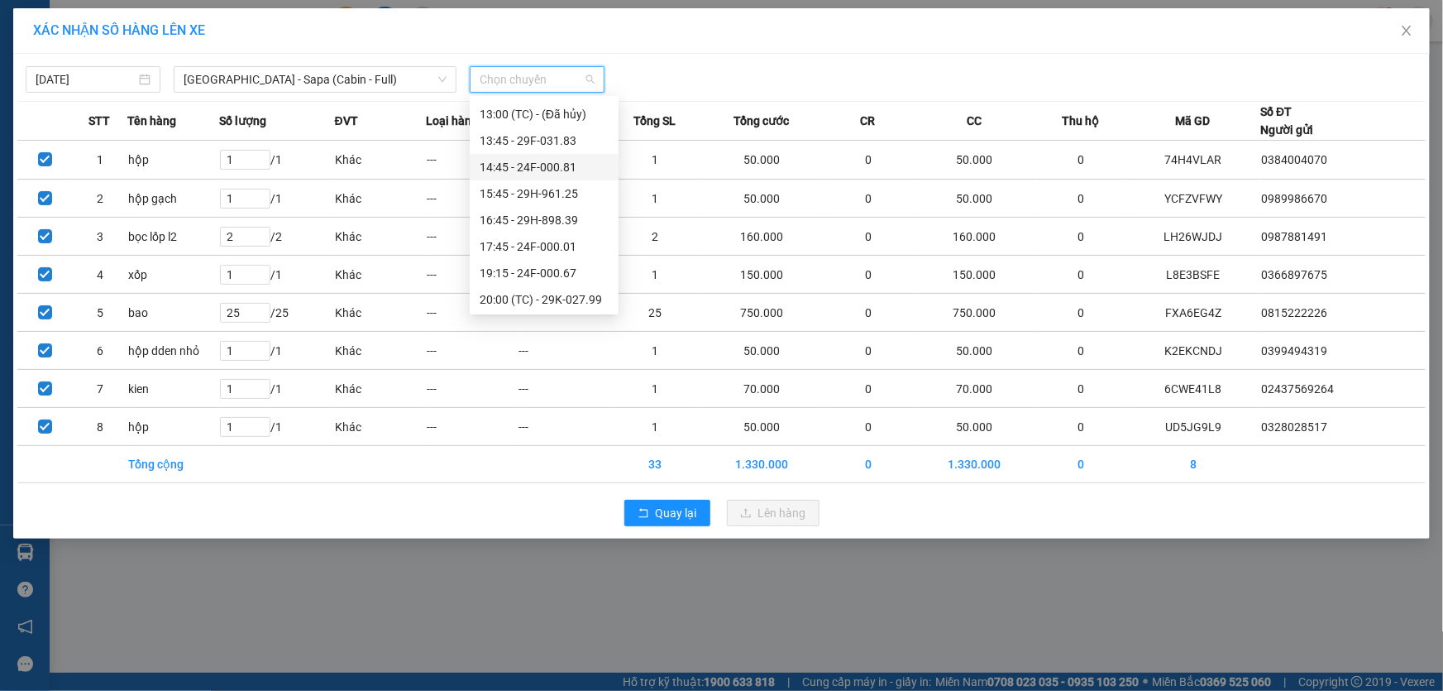
scroll to position [317, 0]
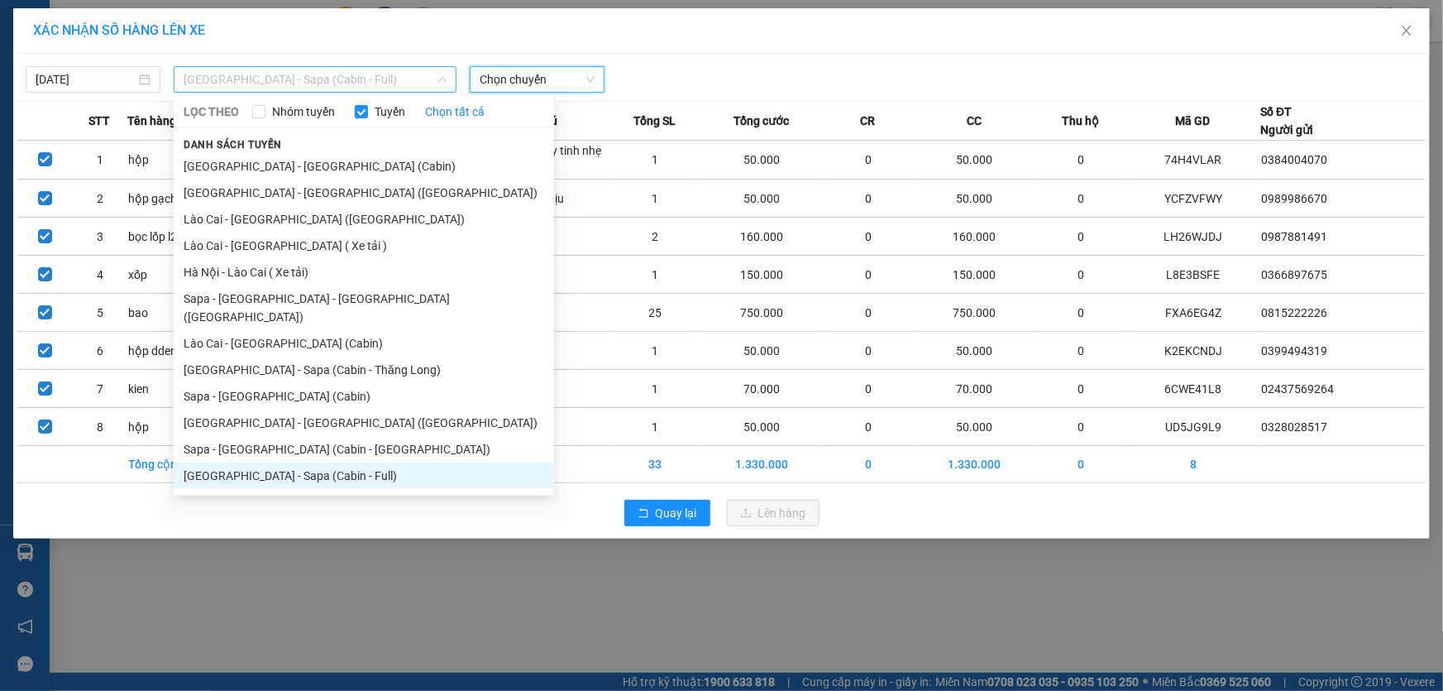
click at [267, 81] on span "Hà Nội - Sapa (Cabin - Full)" at bounding box center [315, 79] width 263 height 25
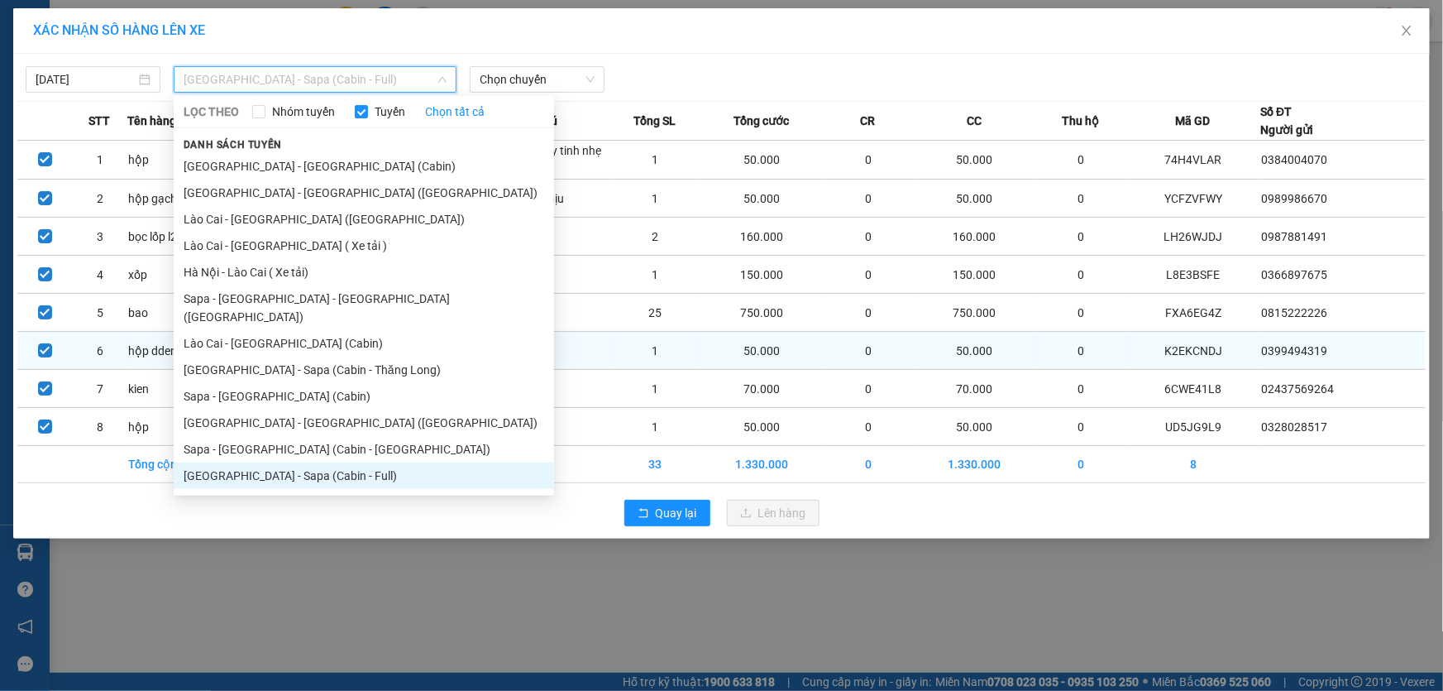
click at [268, 357] on li "Hà Nội - Sapa (Cabin - Thăng Long)" at bounding box center [364, 370] width 380 height 26
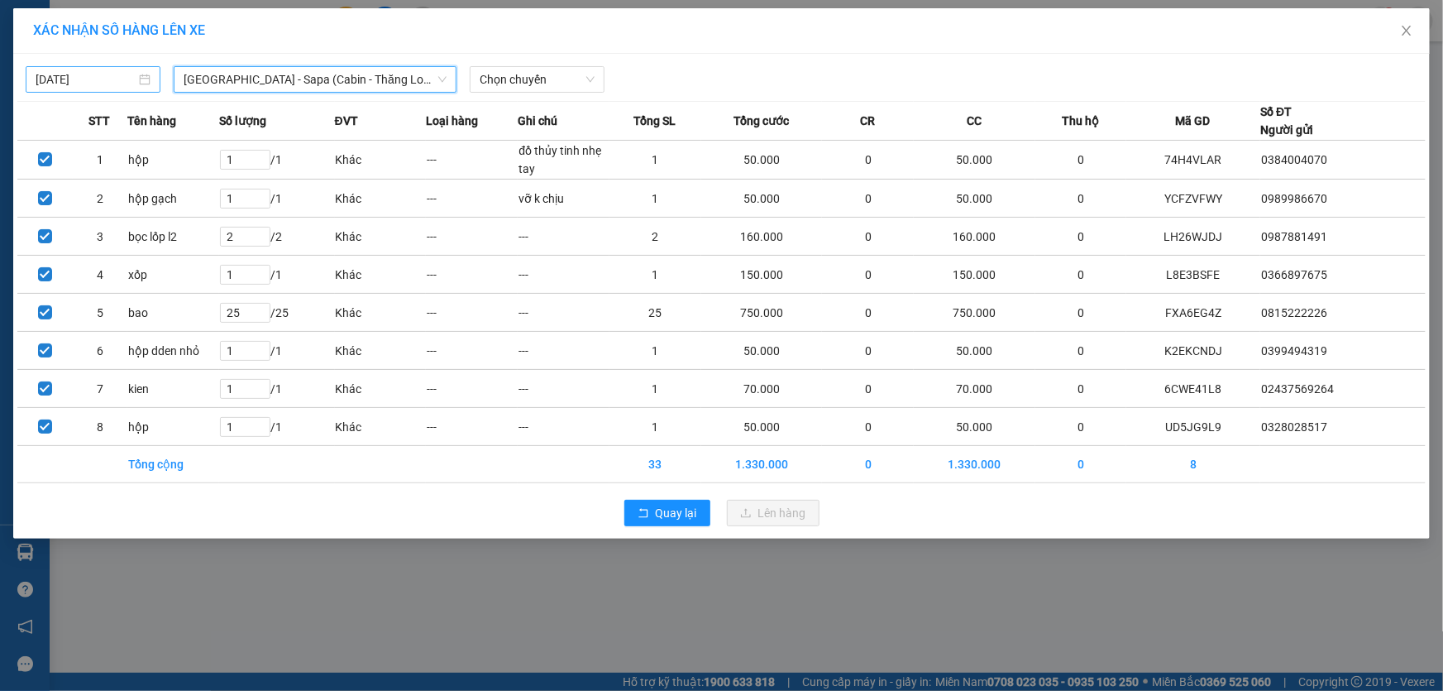
type input "[DATE]"
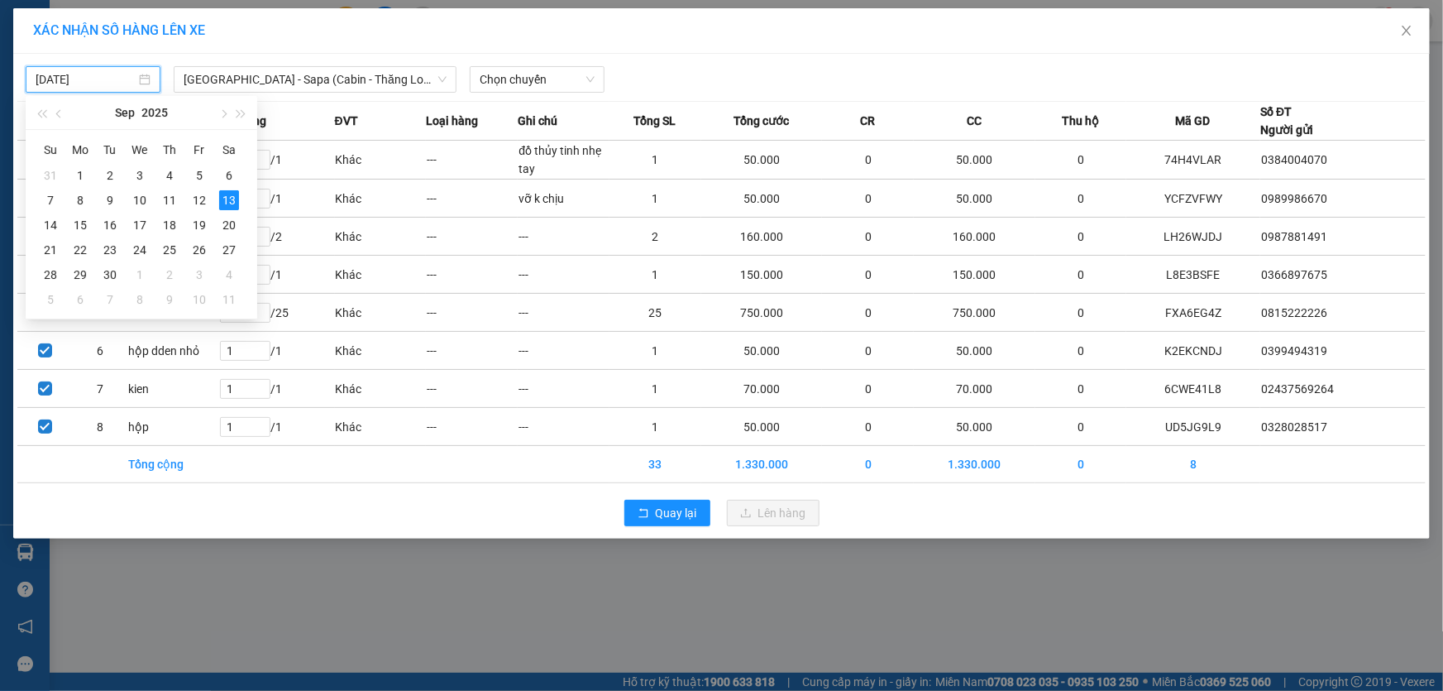
click at [93, 79] on input "[DATE]" at bounding box center [86, 79] width 100 height 18
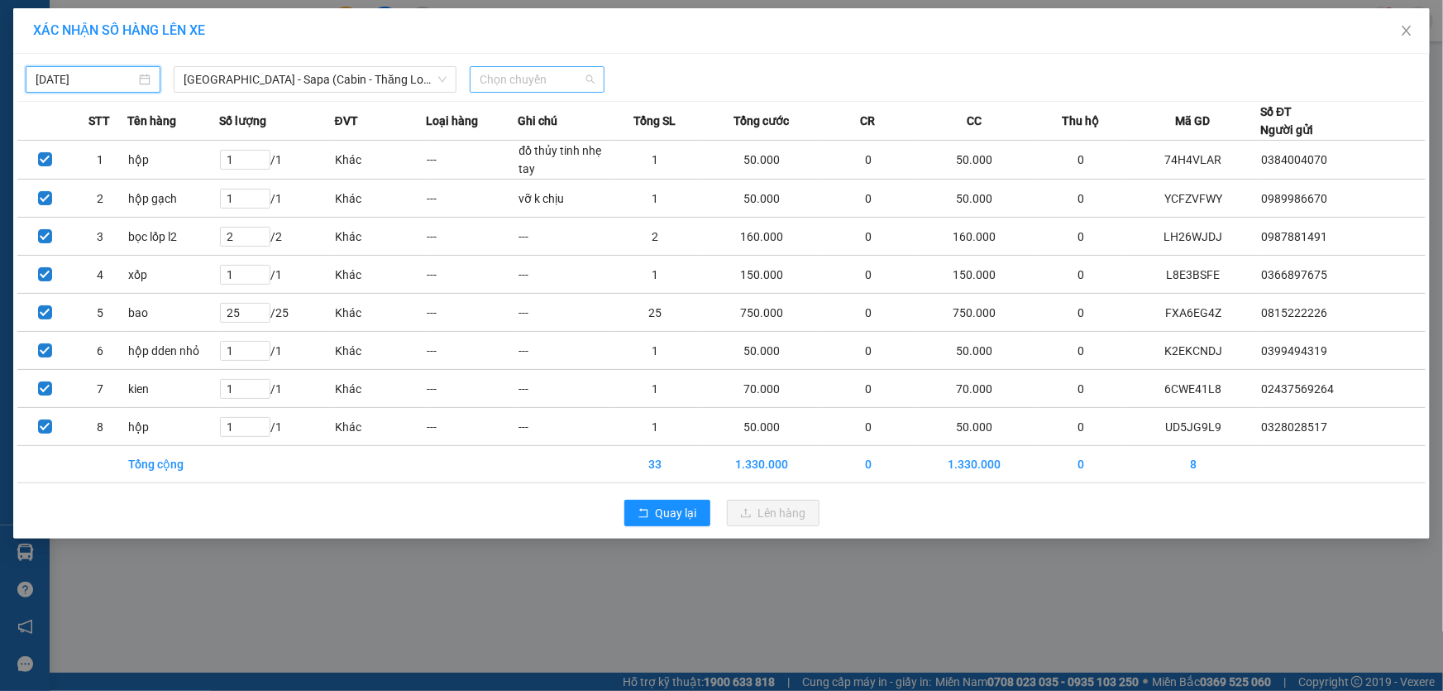
scroll to position [0, 0]
click at [510, 84] on span "Chọn chuyến" at bounding box center [537, 79] width 115 height 25
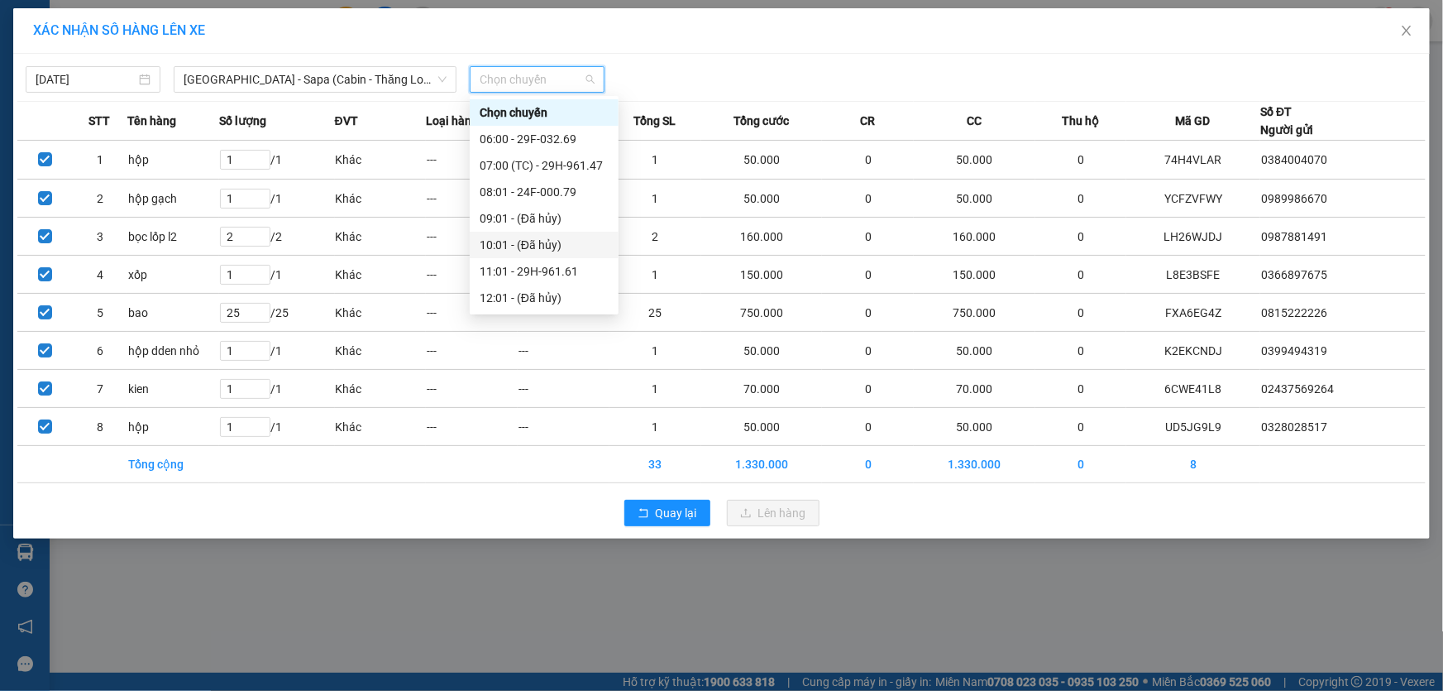
scroll to position [158, 0]
click at [553, 195] on div "21:00 - 29H-960.80" at bounding box center [544, 193] width 129 height 18
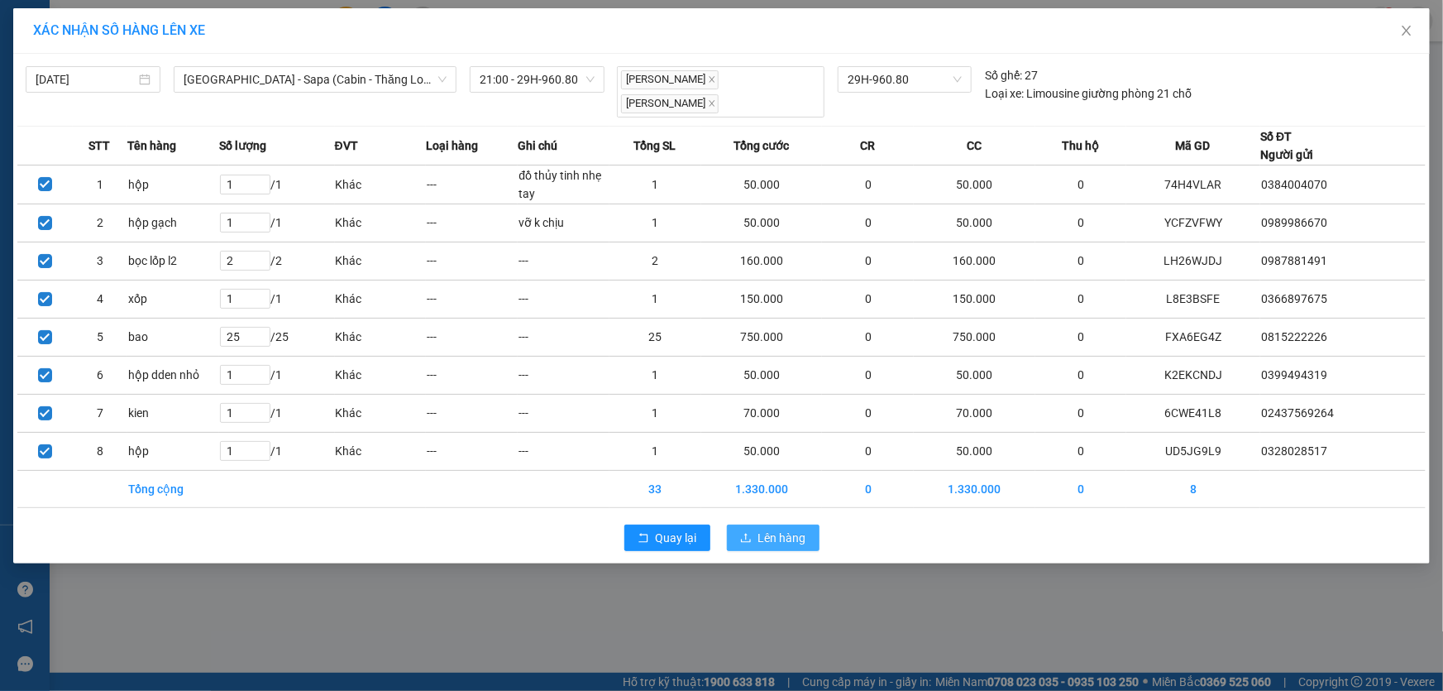
click at [781, 535] on span "Lên hàng" at bounding box center [782, 538] width 48 height 18
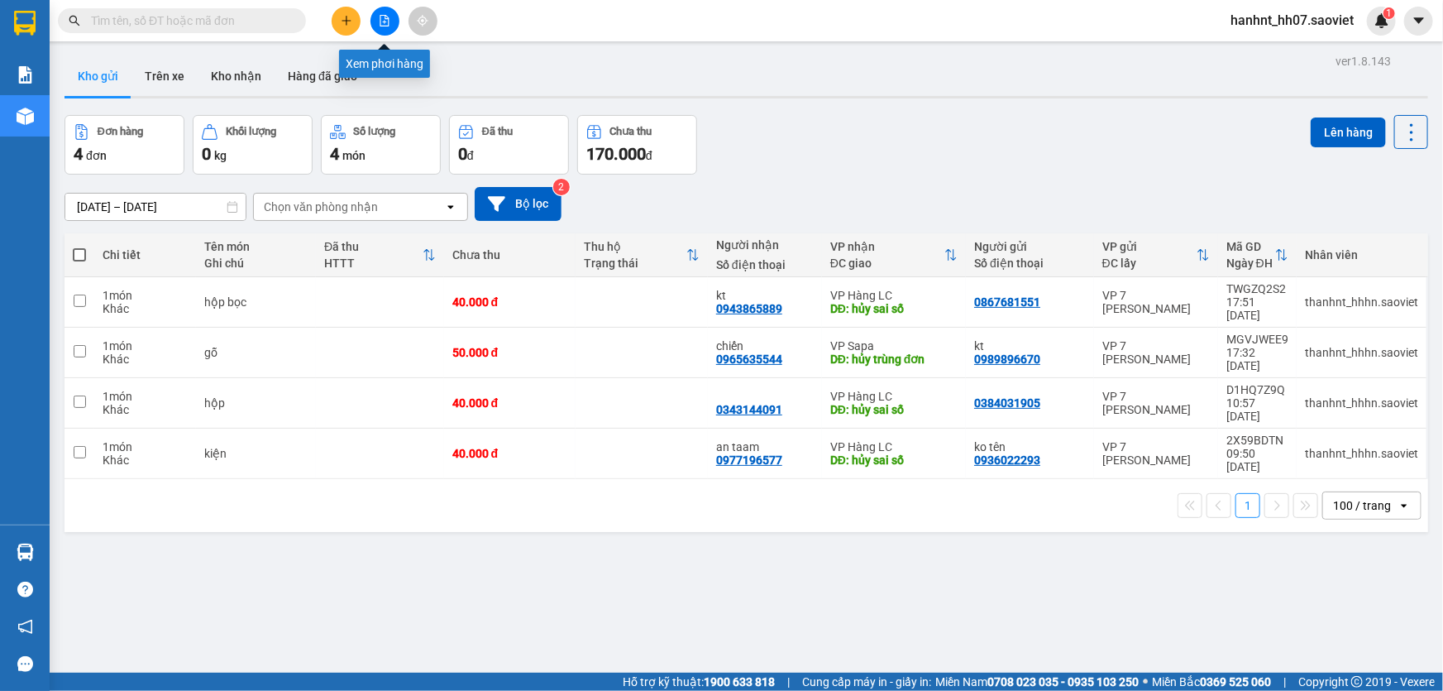
click at [379, 17] on icon "file-add" at bounding box center [385, 21] width 12 height 12
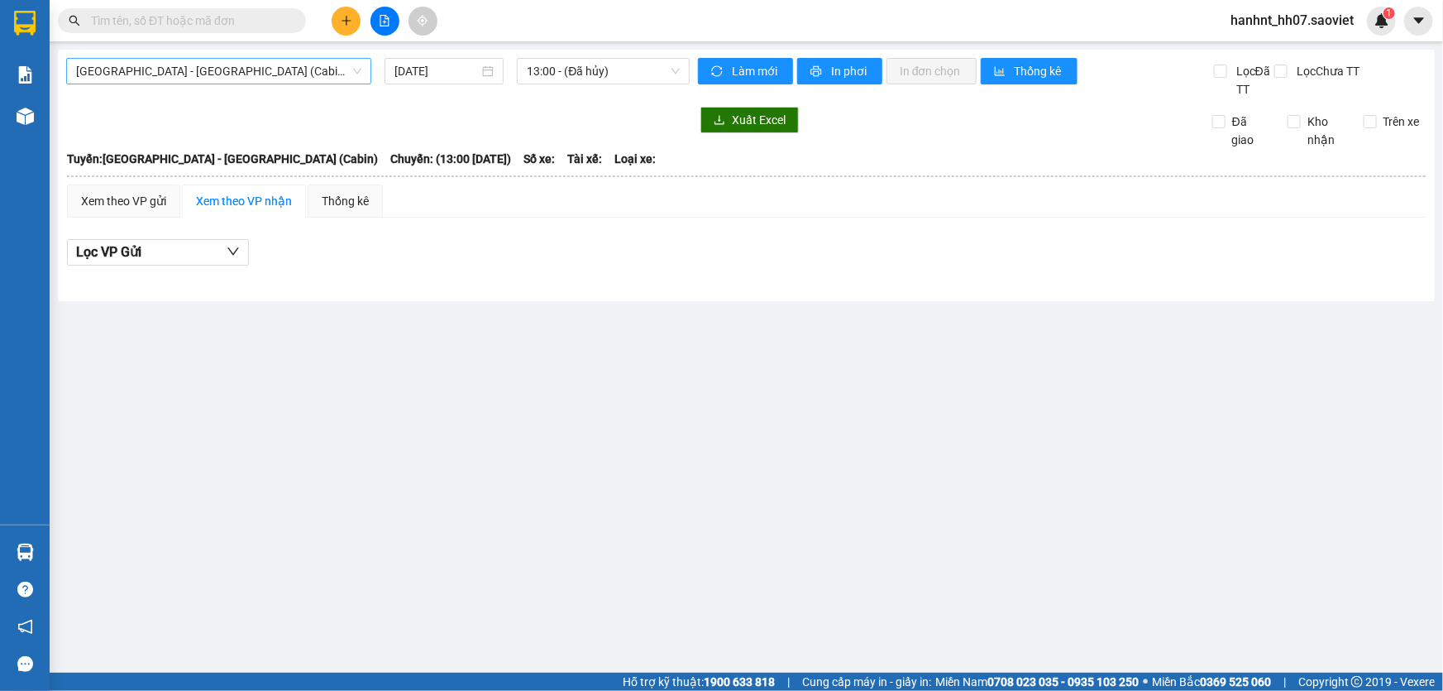
click at [144, 70] on span "Hà Nội - Lào Cai (Cabin)" at bounding box center [218, 71] width 285 height 25
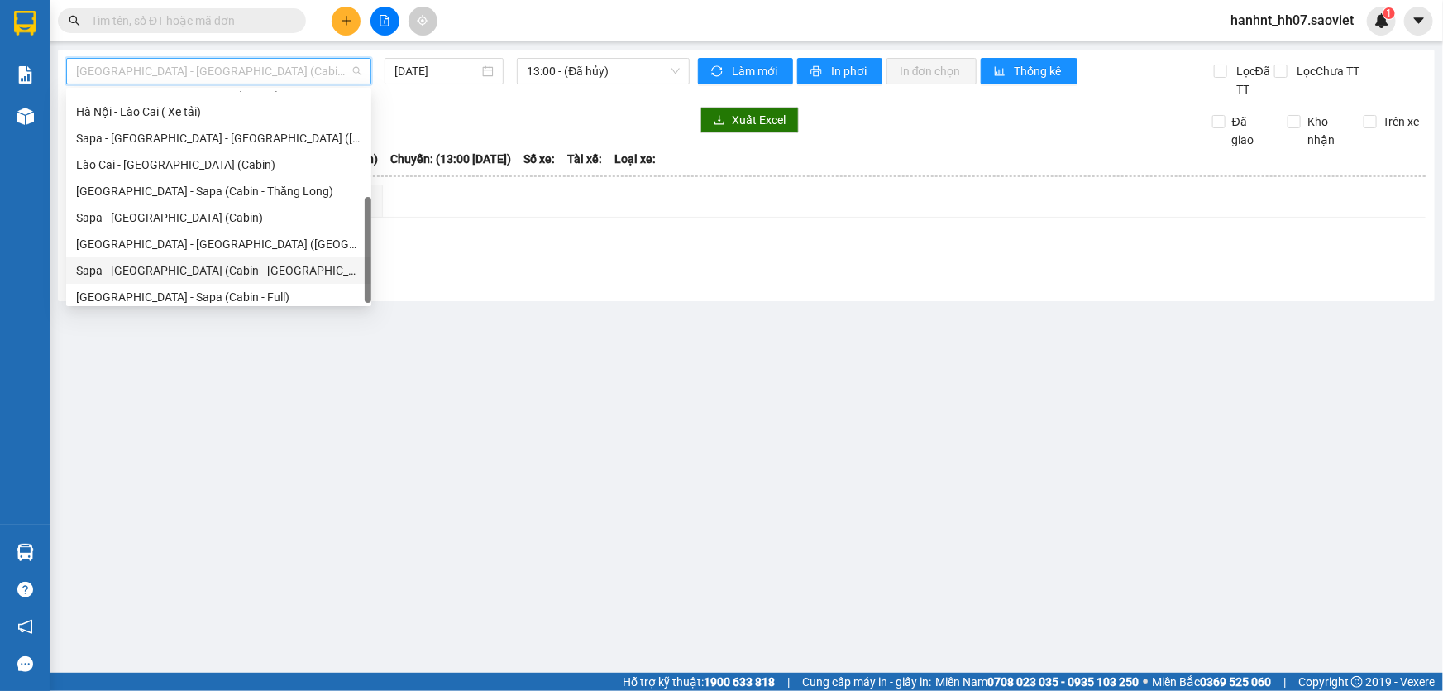
scroll to position [132, 0]
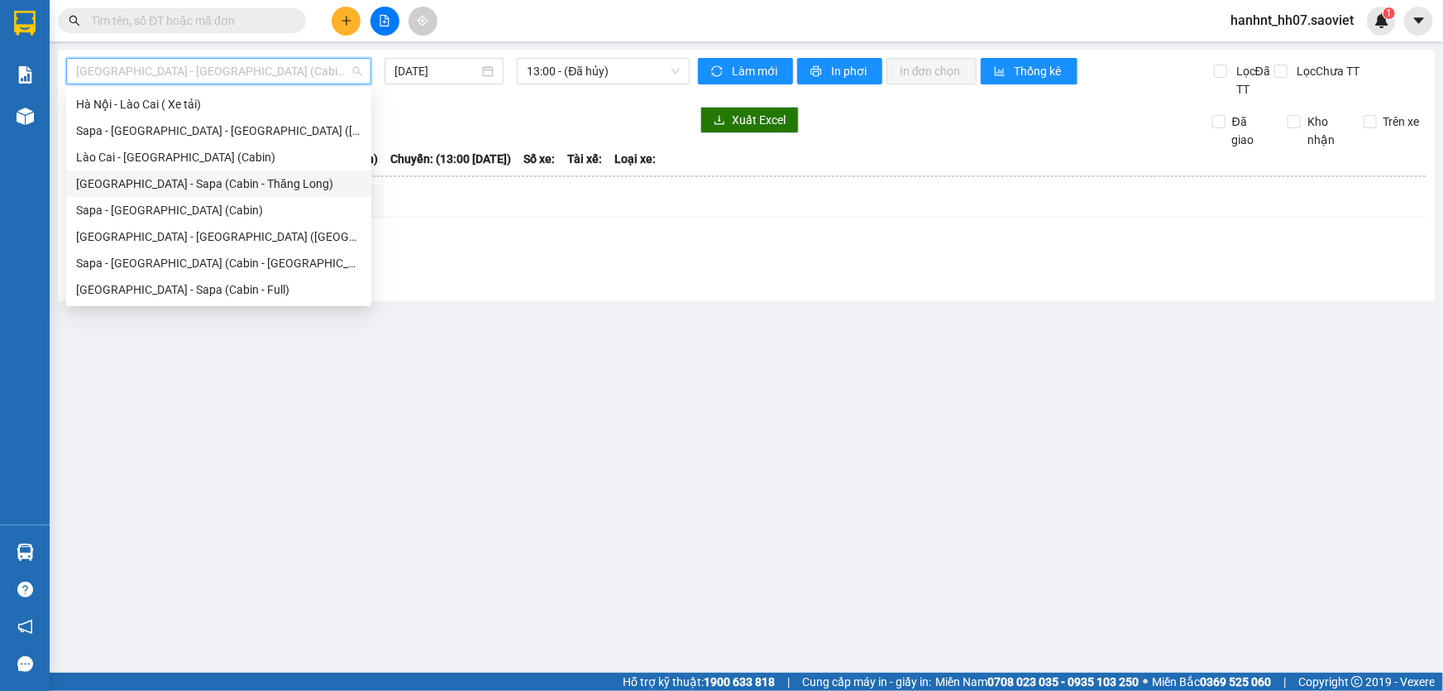
click at [183, 184] on div "Hà Nội - Sapa (Cabin - Thăng Long)" at bounding box center [218, 184] width 285 height 18
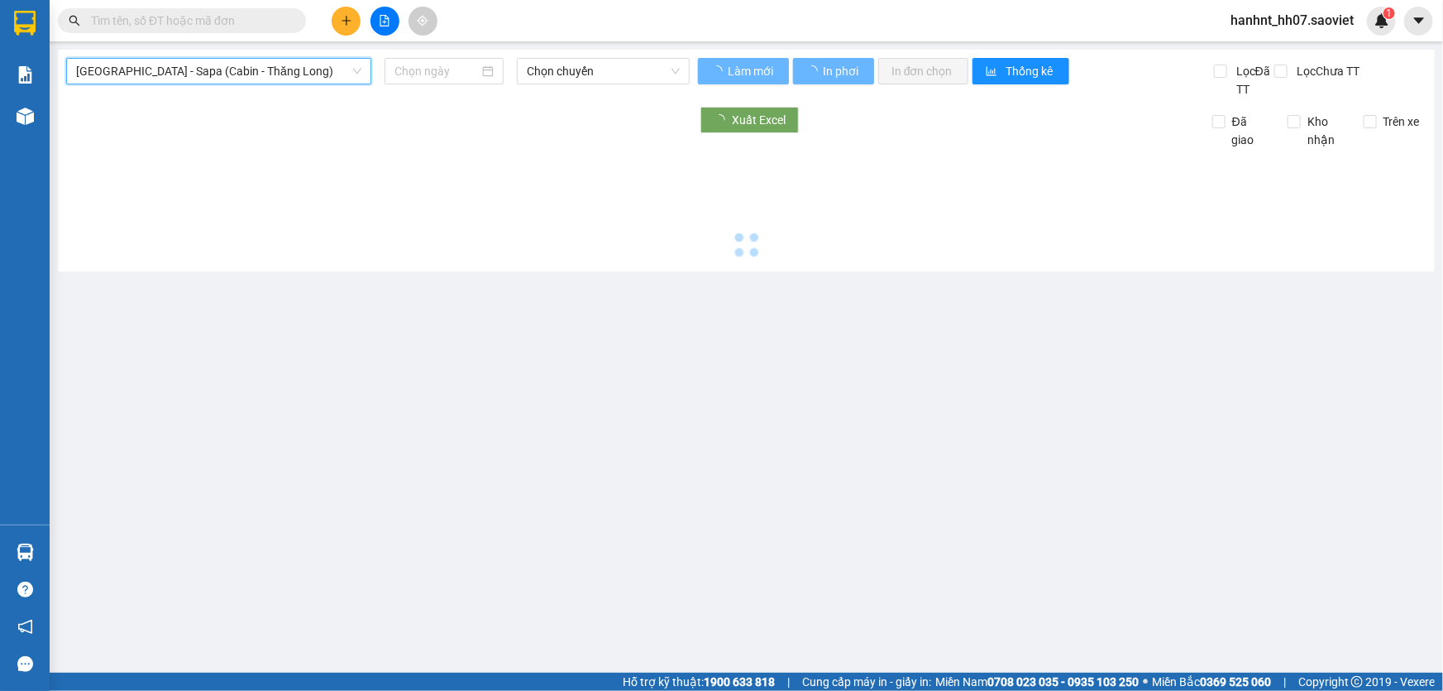
type input "[DATE]"
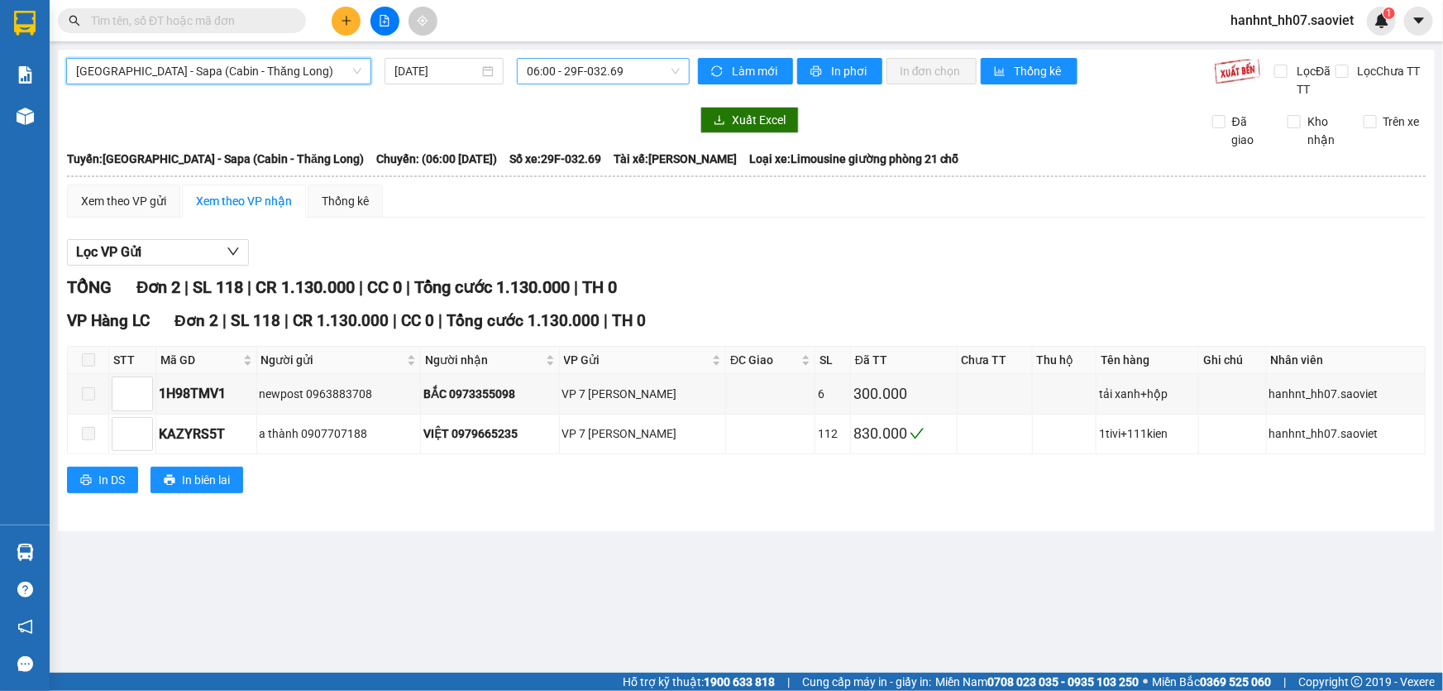
click at [581, 69] on span "06:00 - 29F-032.69" at bounding box center [603, 71] width 153 height 25
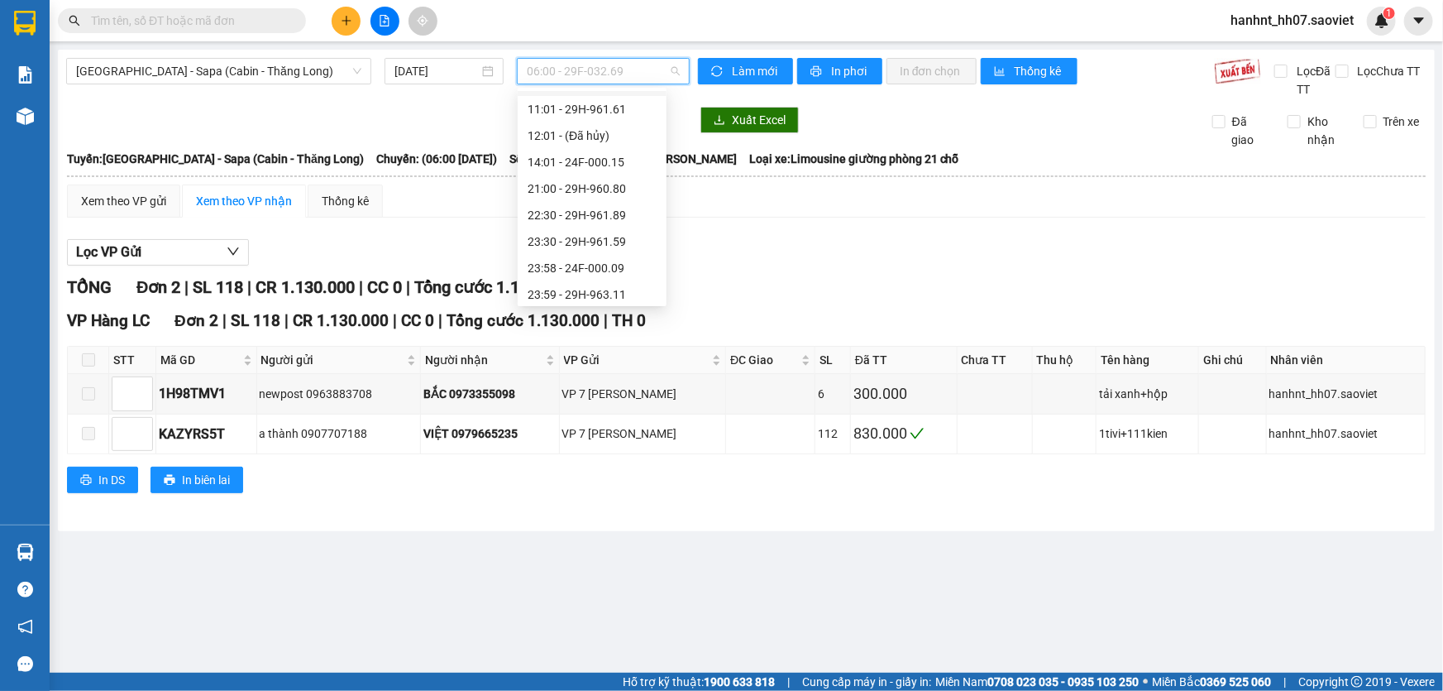
scroll to position [158, 0]
click at [606, 182] on div "21:00 - 29H-960.80" at bounding box center [592, 184] width 129 height 18
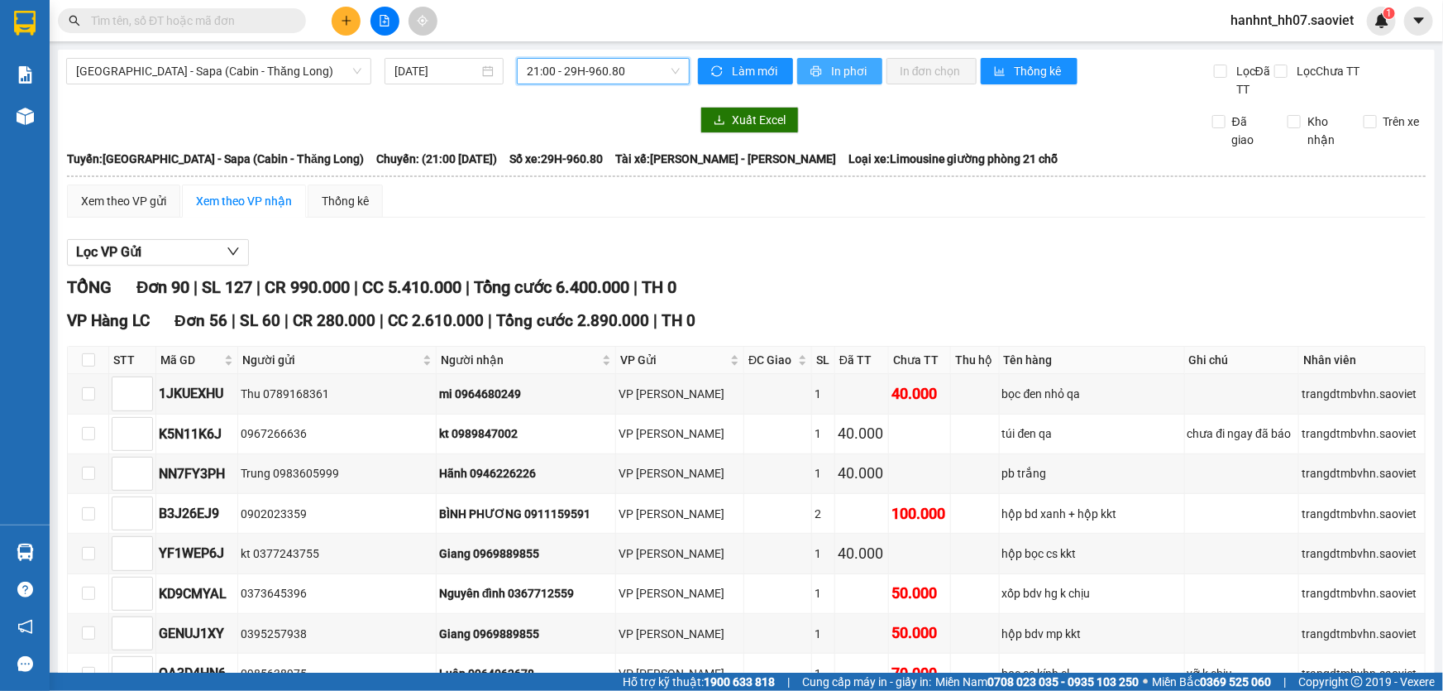
click at [818, 70] on button "In phơi" at bounding box center [839, 71] width 85 height 26
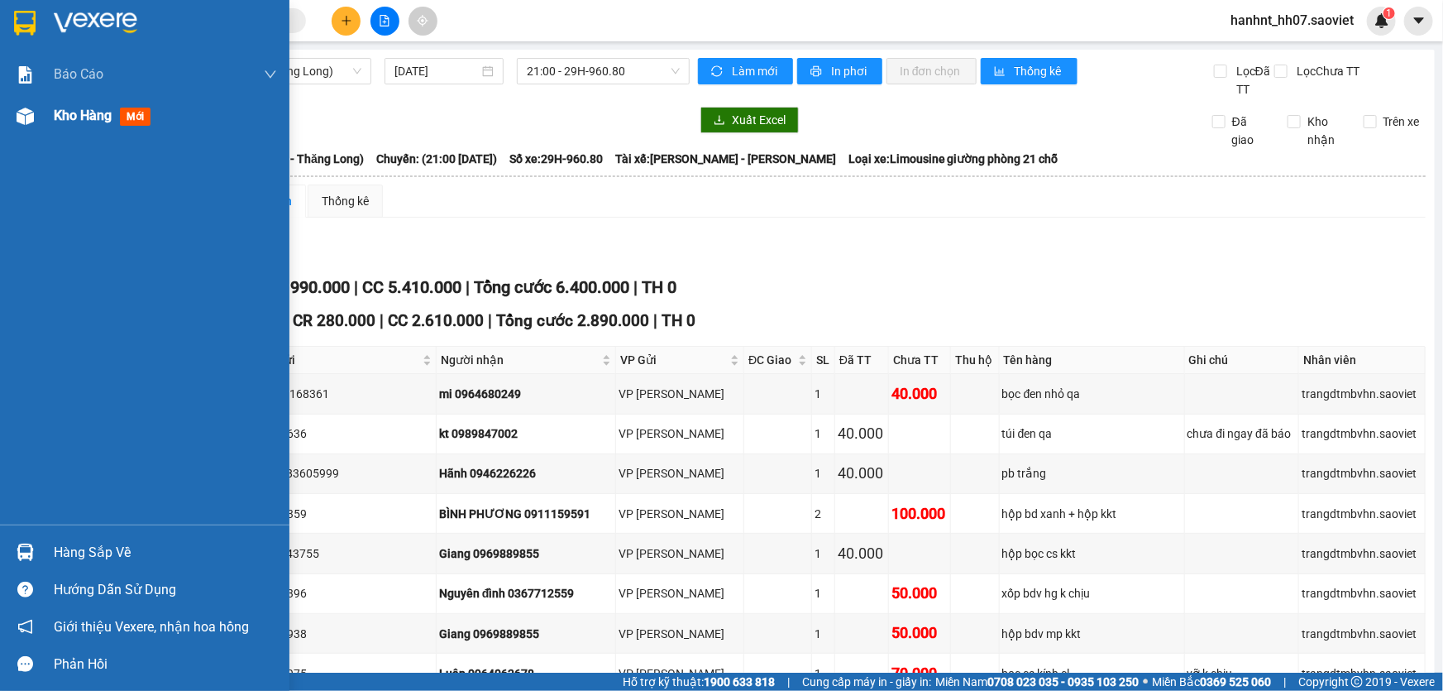
click at [121, 118] on span "mới" at bounding box center [135, 117] width 31 height 18
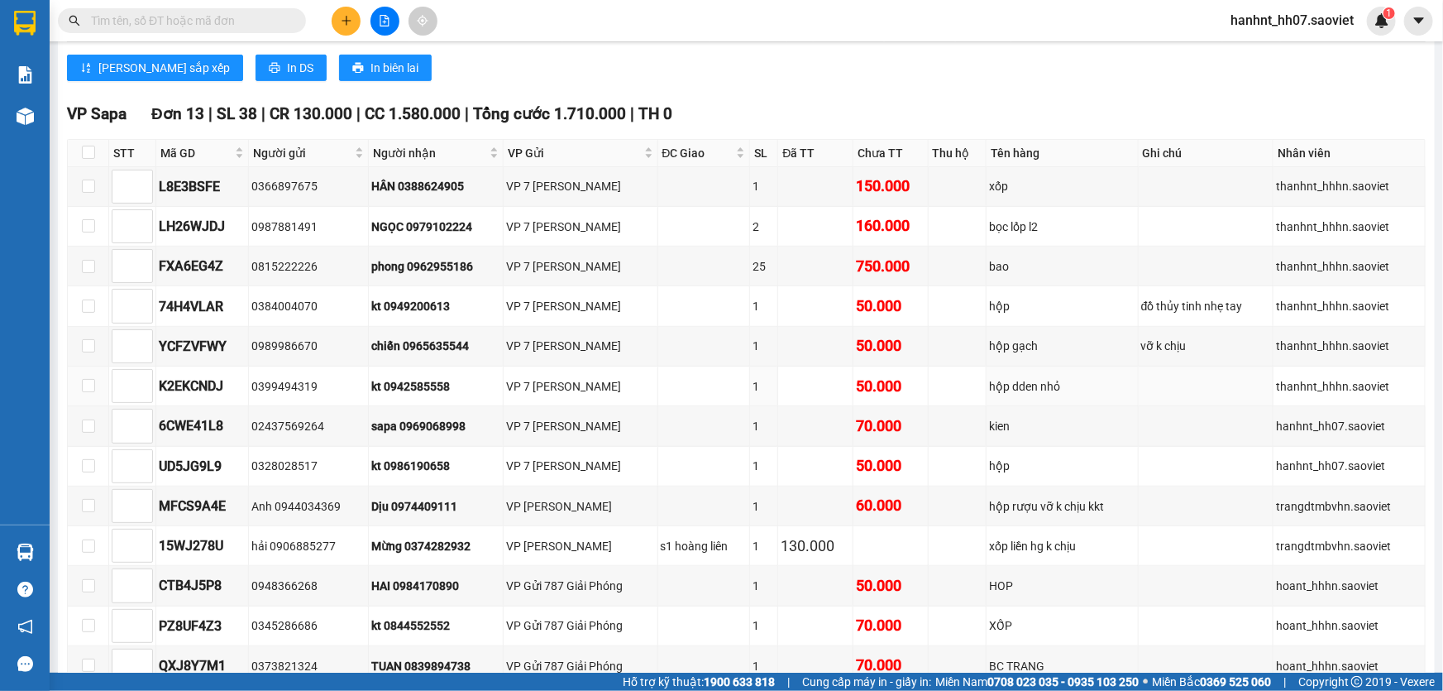
scroll to position [3609, 0]
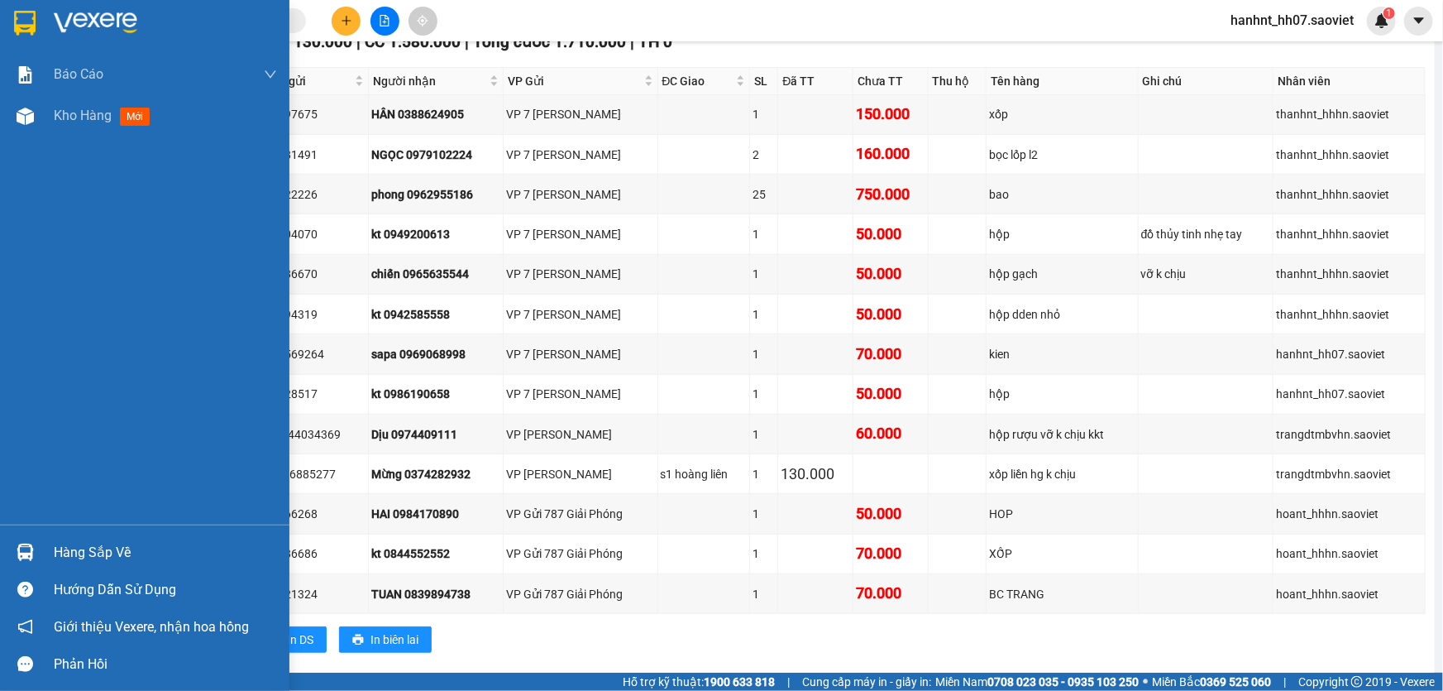
click at [99, 552] on div "Hàng sắp về" at bounding box center [165, 552] width 223 height 25
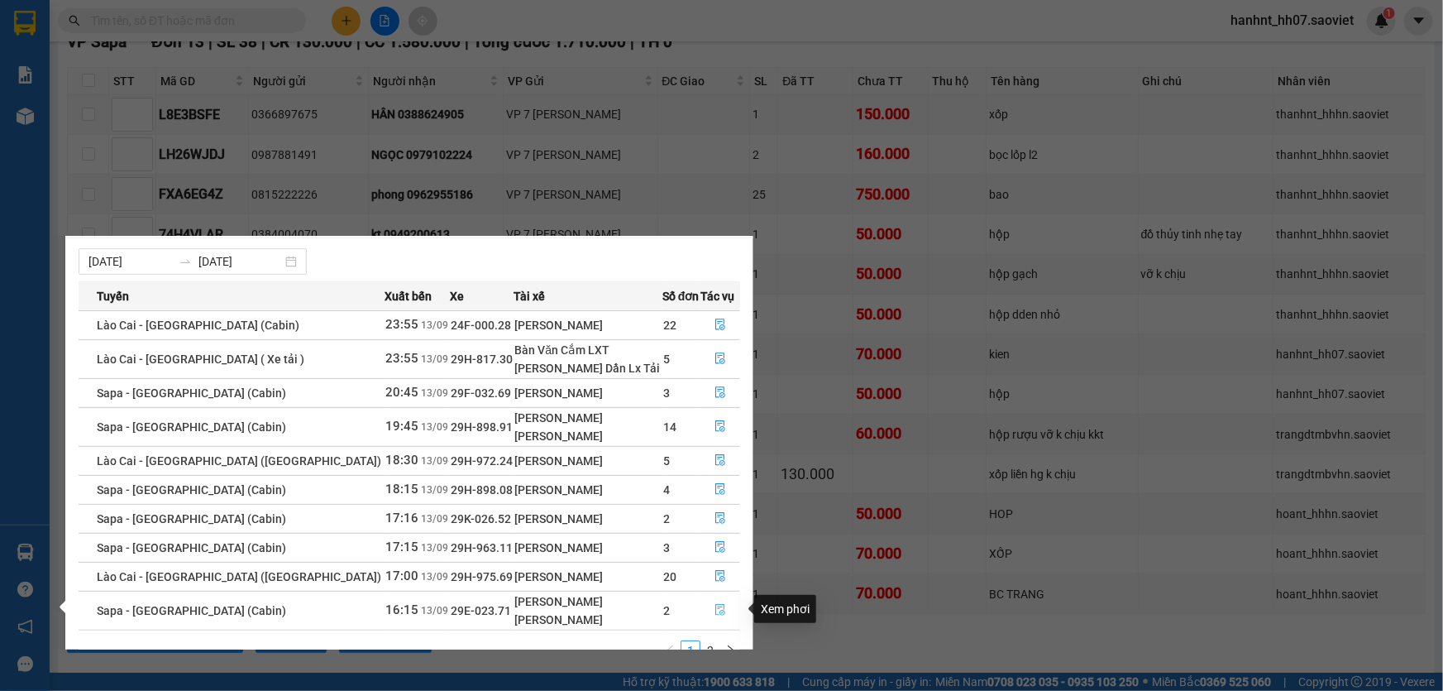
scroll to position [55, 0]
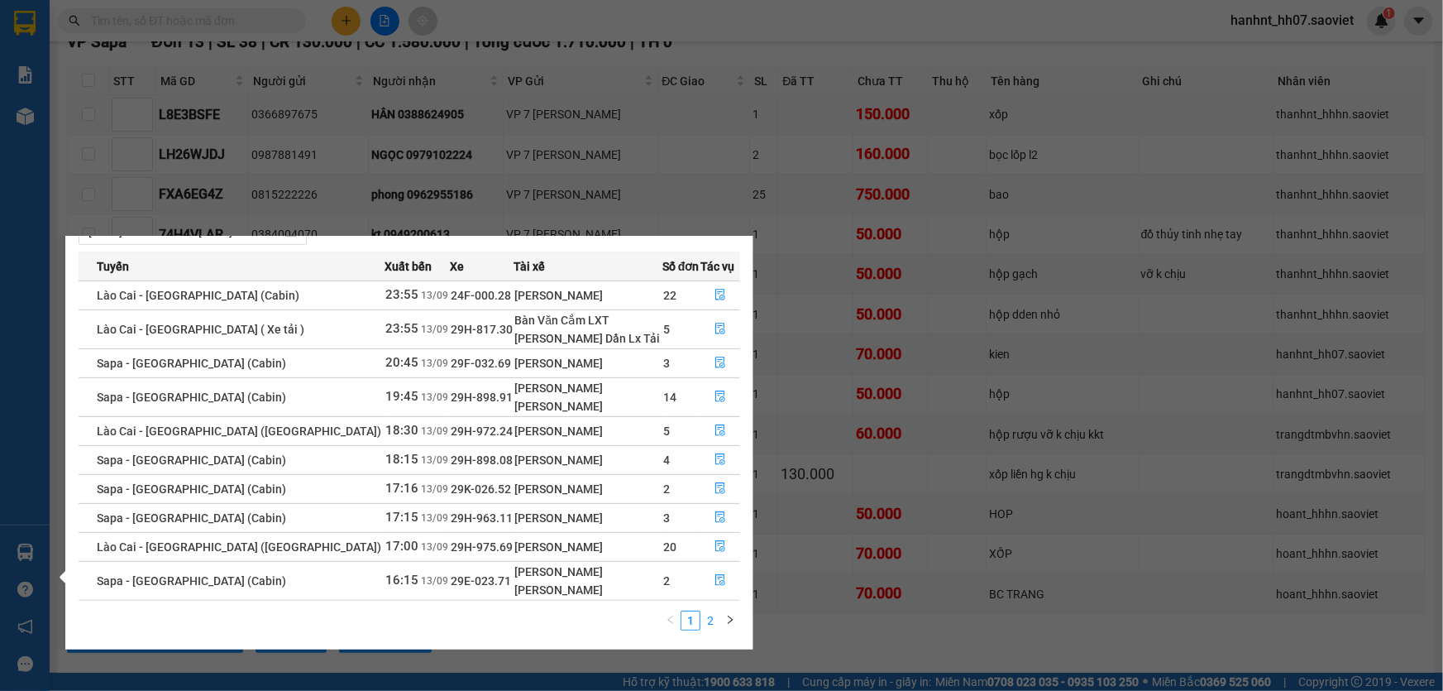
click at [711, 617] on link "2" at bounding box center [710, 620] width 18 height 18
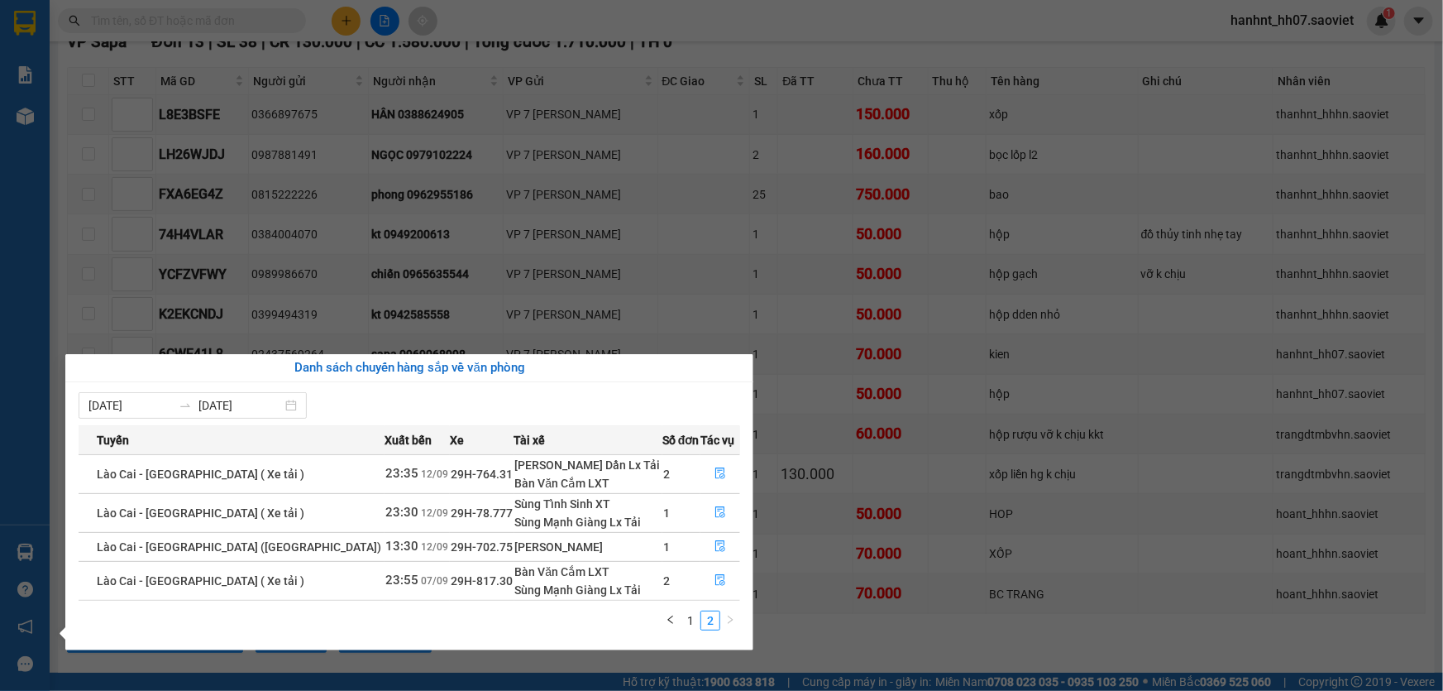
scroll to position [0, 0]
click at [689, 619] on link "1" at bounding box center [691, 620] width 18 height 18
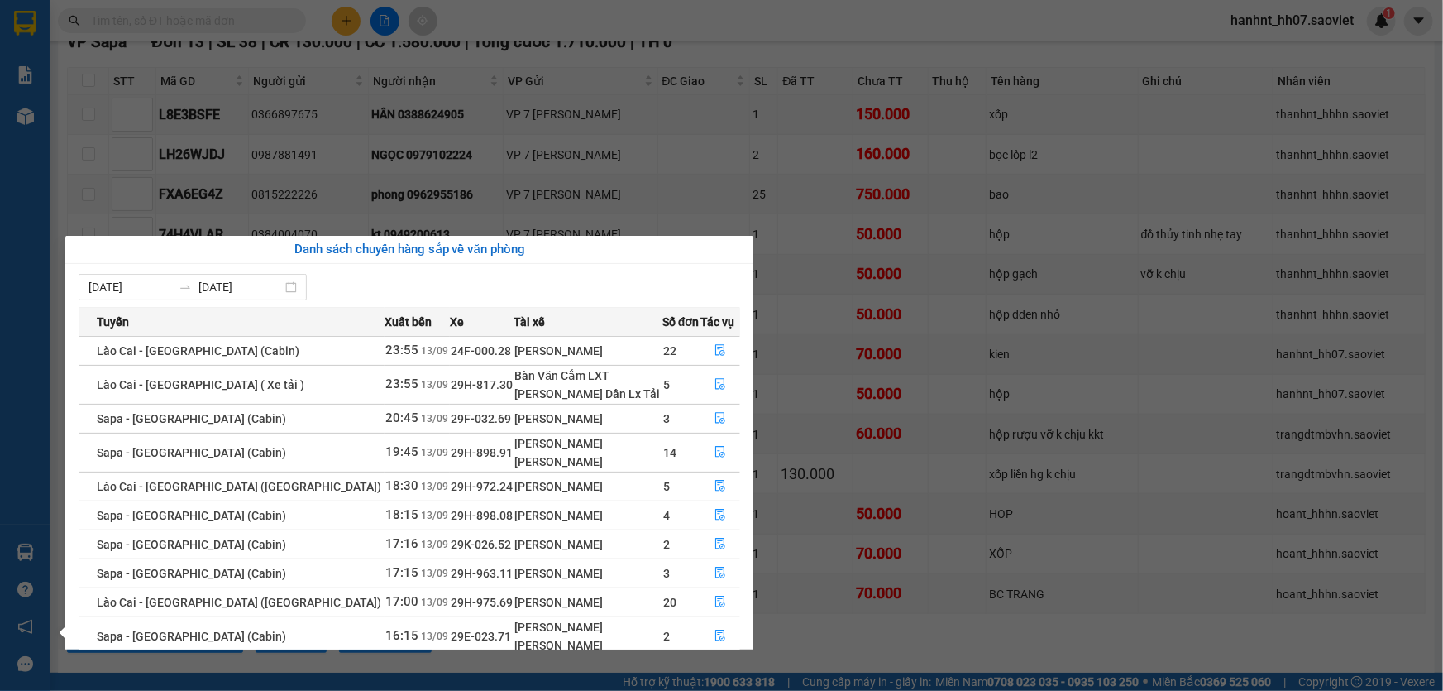
scroll to position [55, 0]
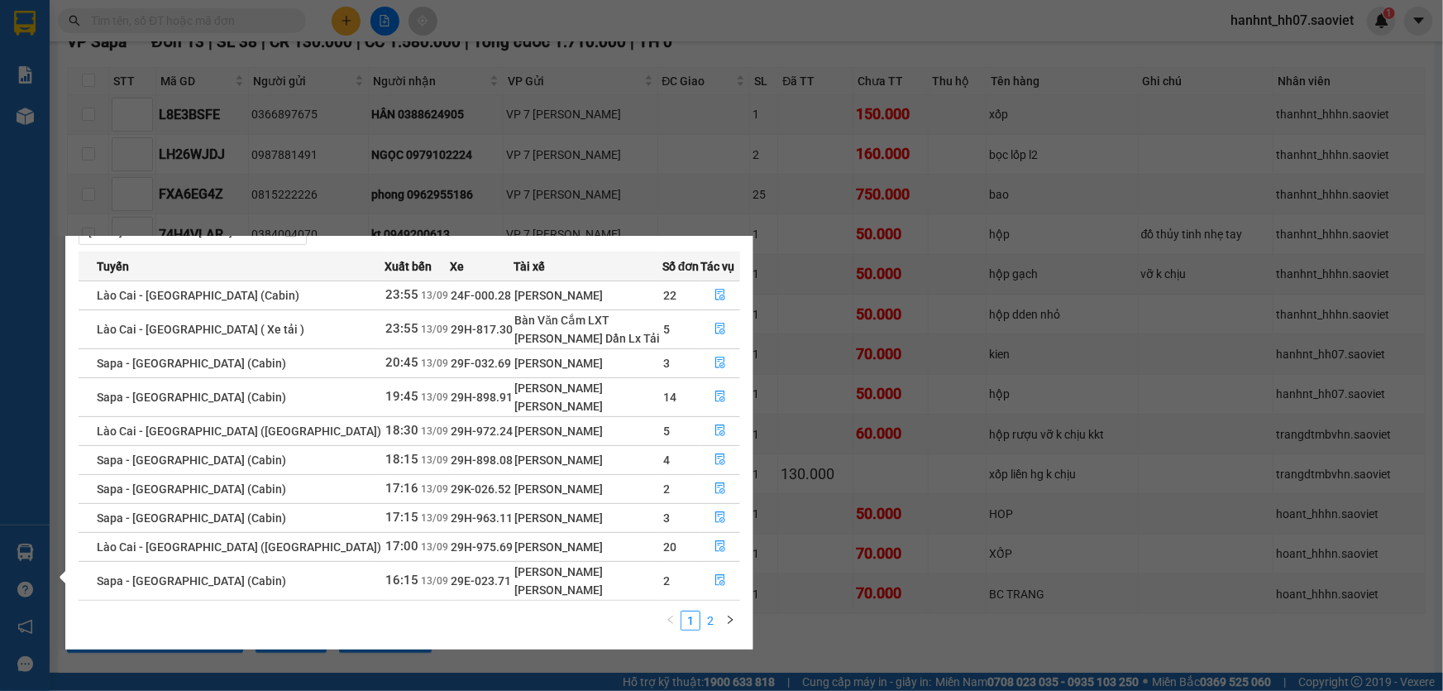
click at [711, 616] on link "2" at bounding box center [710, 620] width 18 height 18
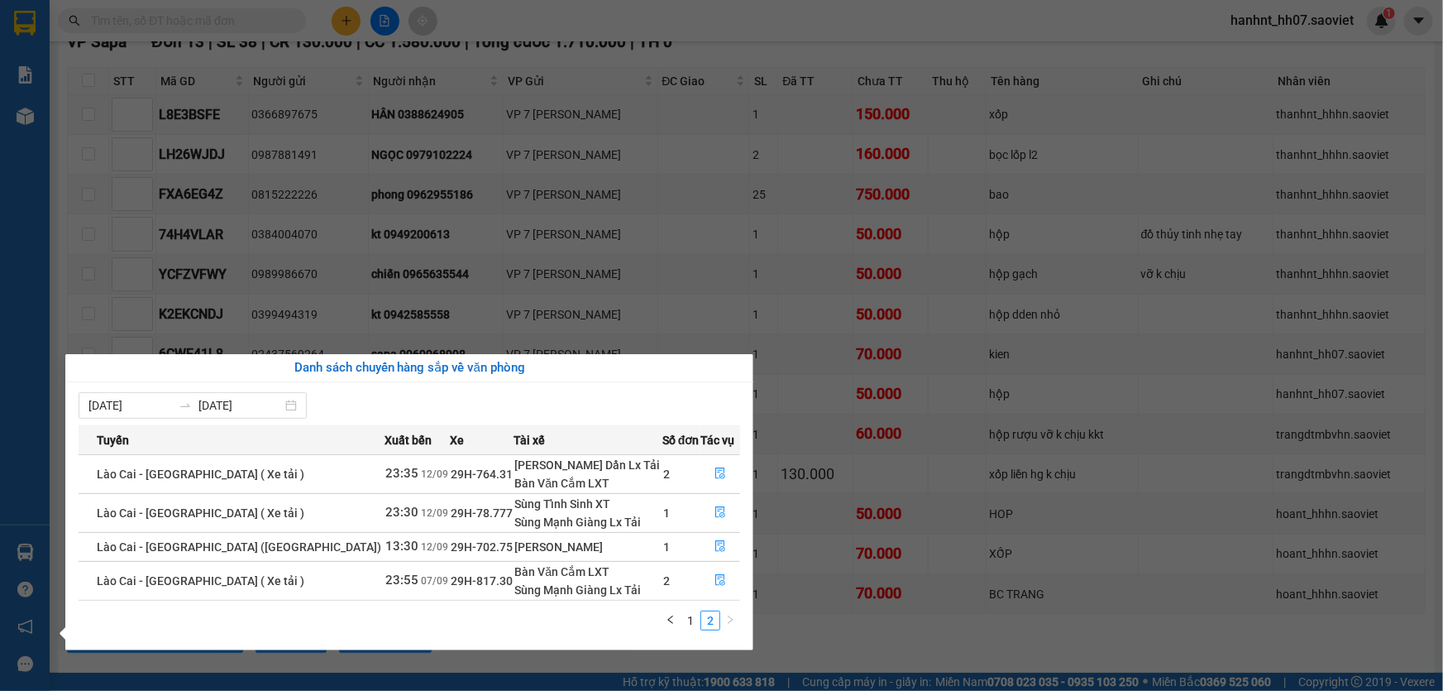
scroll to position [0, 0]
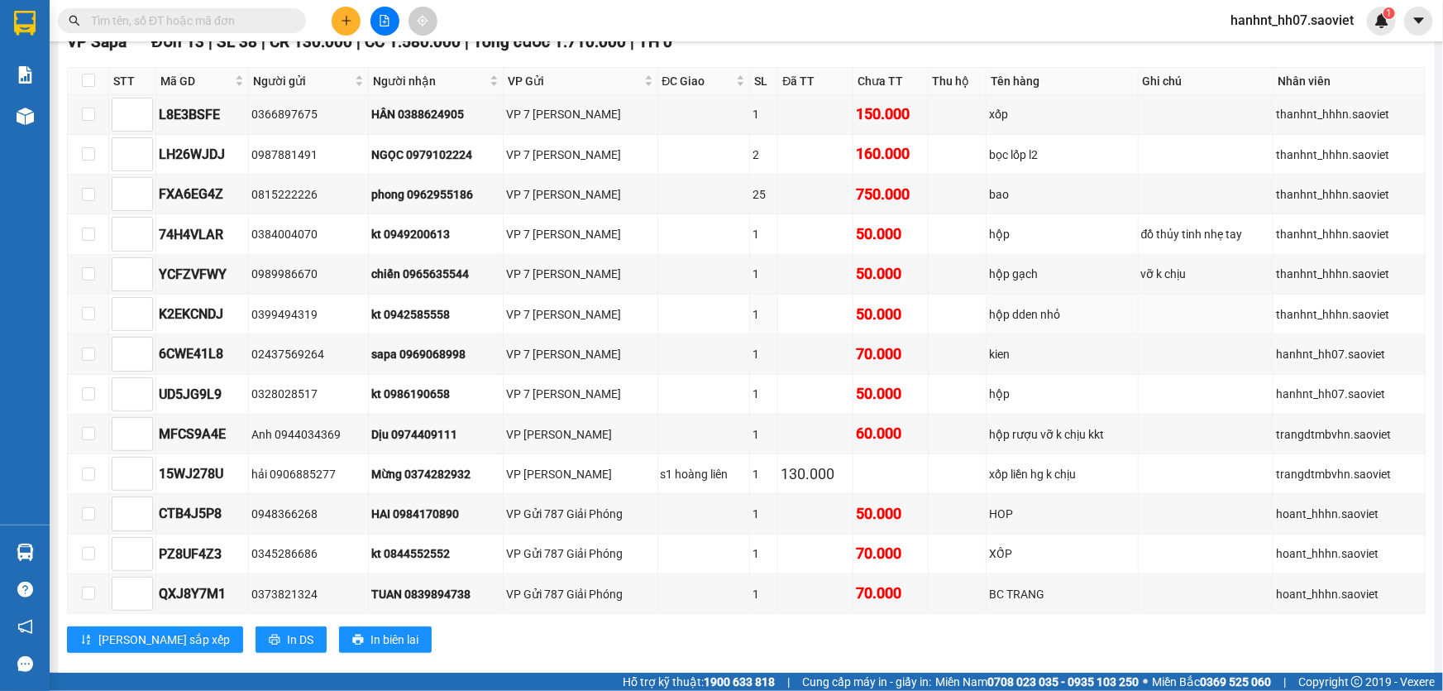
click at [98, 289] on section "Kết quả tìm kiếm ( 157 ) Bộ lọc Mã ĐH Trạng thái Món hàng Thu hộ Tổng cước Chưa…" at bounding box center [721, 345] width 1443 height 691
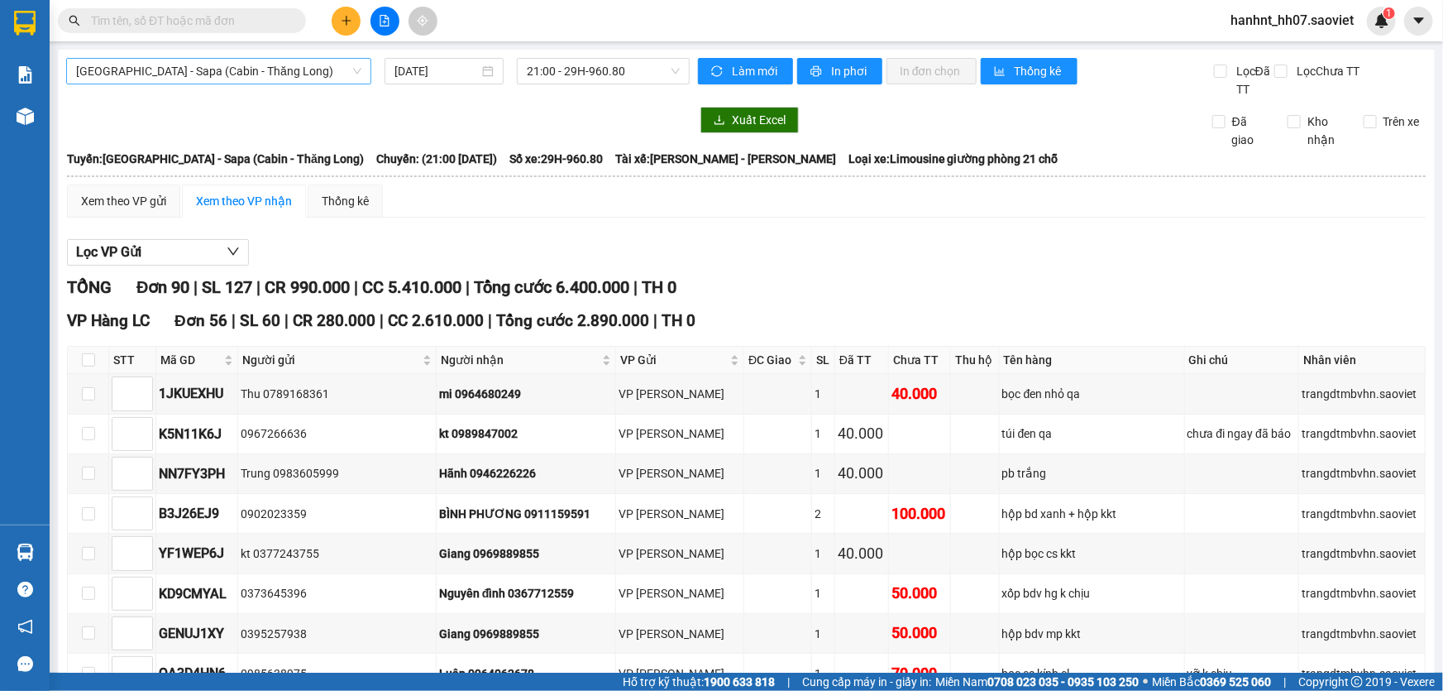
click at [192, 74] on span "Hà Nội - Sapa (Cabin - Thăng Long)" at bounding box center [218, 71] width 285 height 25
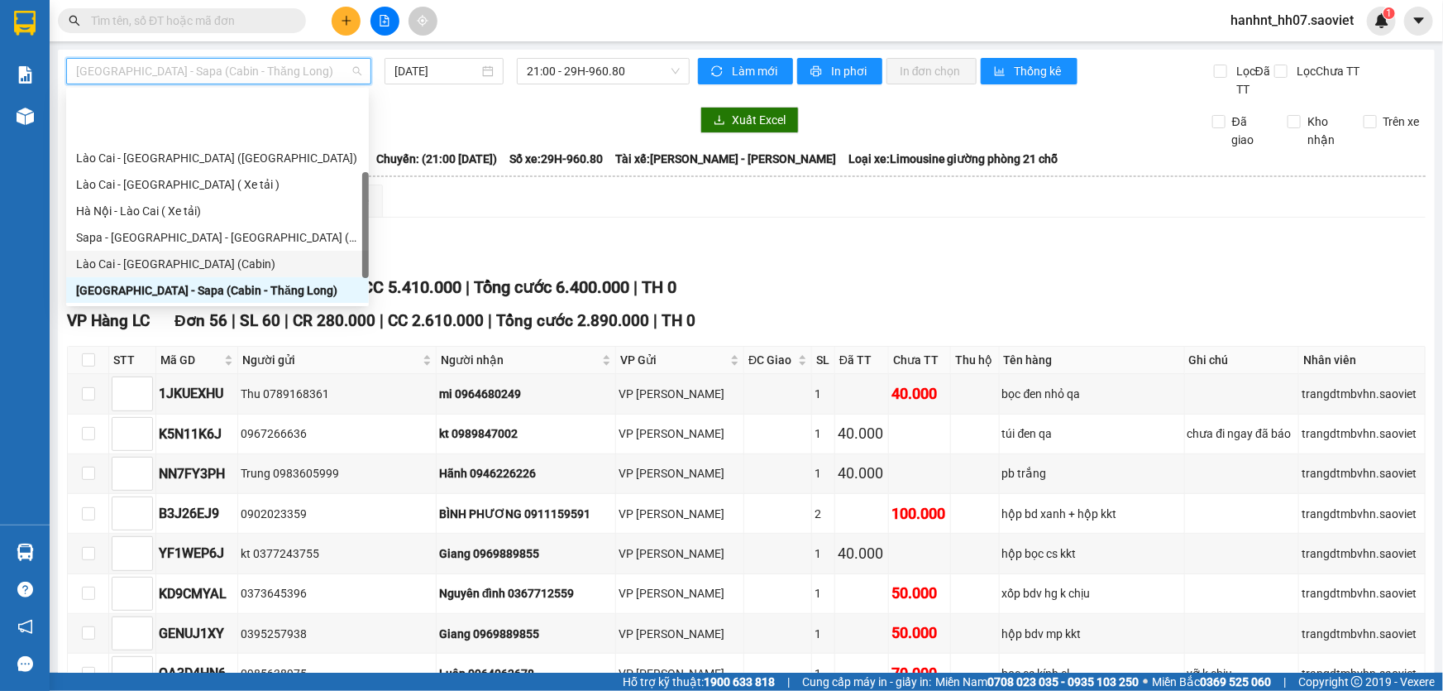
scroll to position [132, 0]
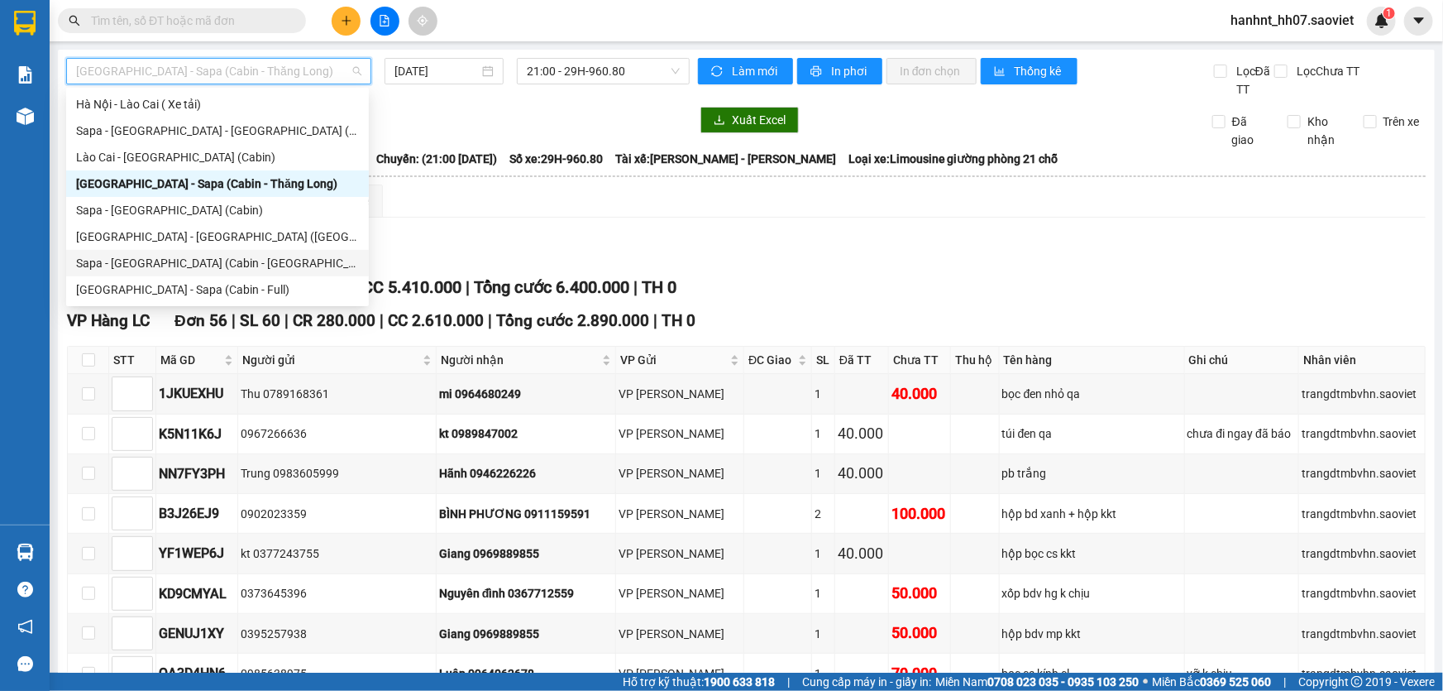
click at [189, 261] on div "Sapa - Hà Nội (Cabin - Thăng Long)" at bounding box center [217, 263] width 283 height 18
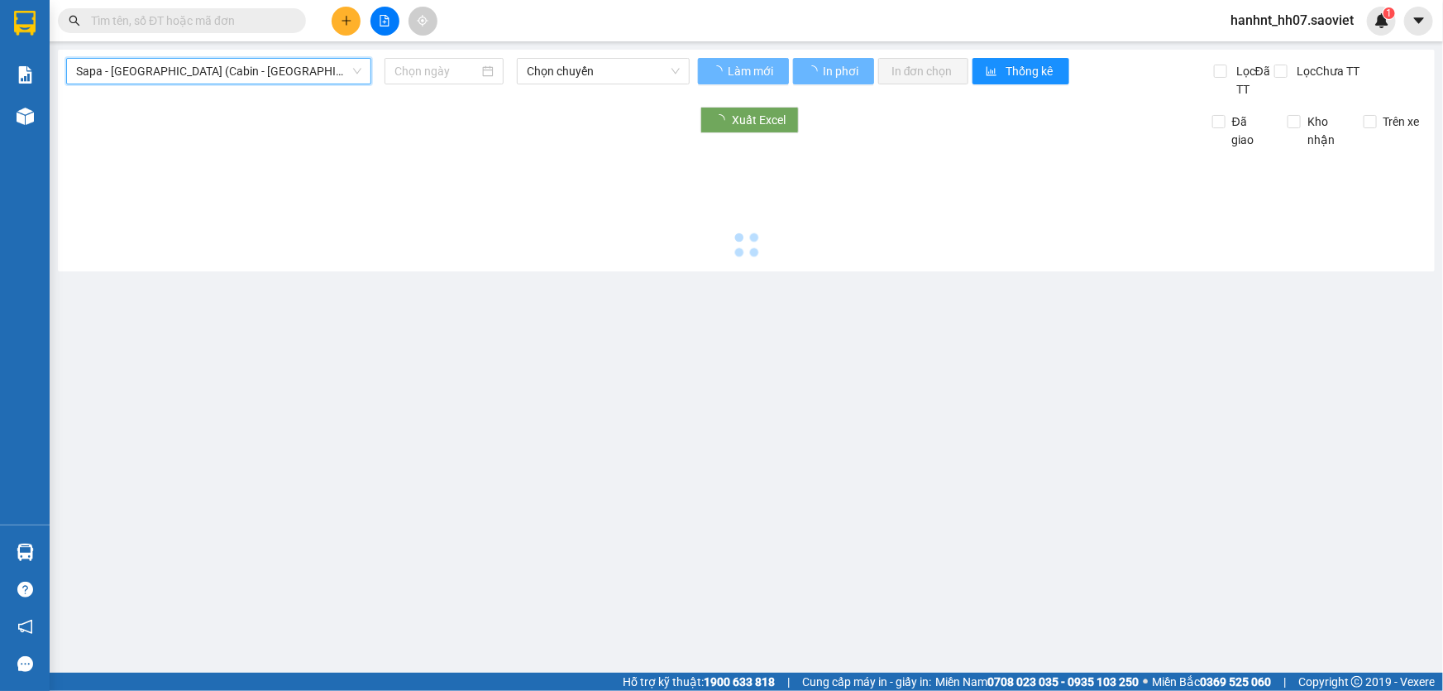
type input "[DATE]"
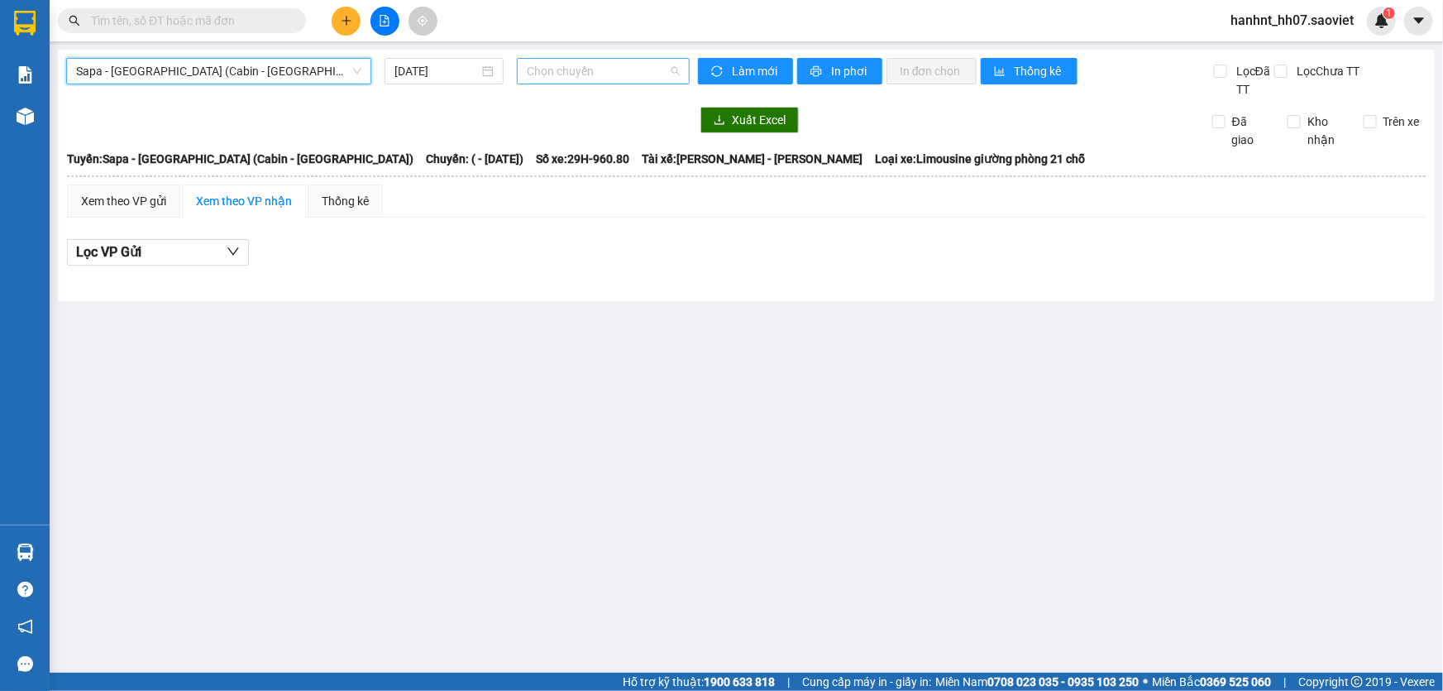
click at [559, 68] on span "Chọn chuyến" at bounding box center [603, 71] width 153 height 25
click at [157, 74] on span "Sapa - Hà Nội (Cabin - Thăng Long)" at bounding box center [218, 71] width 285 height 25
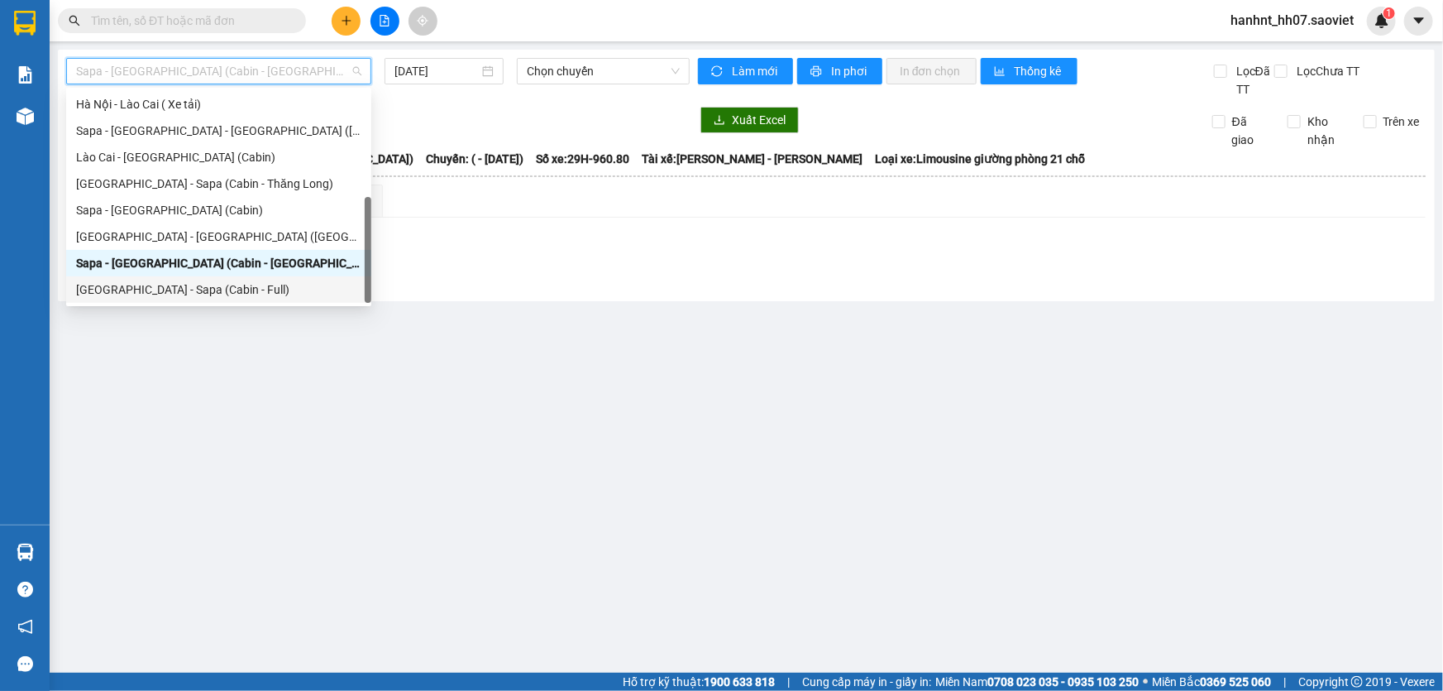
click at [124, 287] on div "Hà Nội - Sapa (Cabin - Full)" at bounding box center [218, 289] width 285 height 18
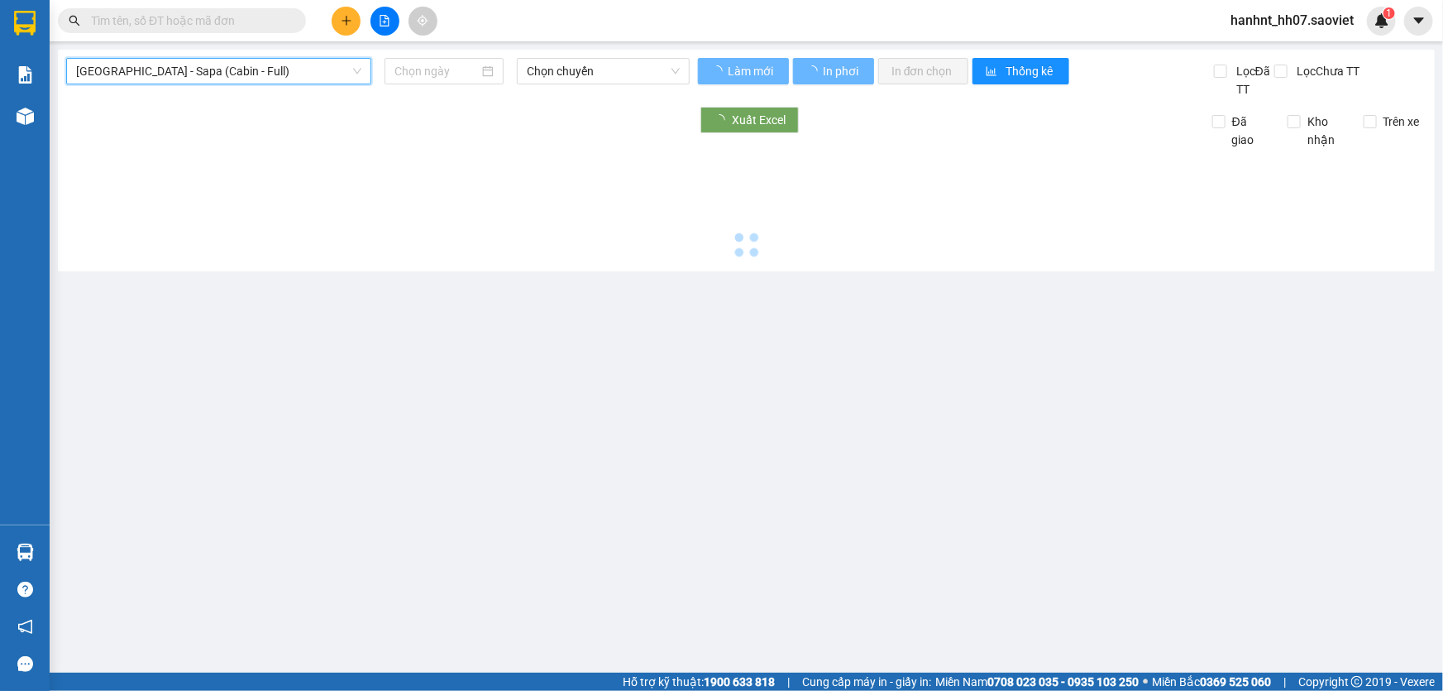
type input "[DATE]"
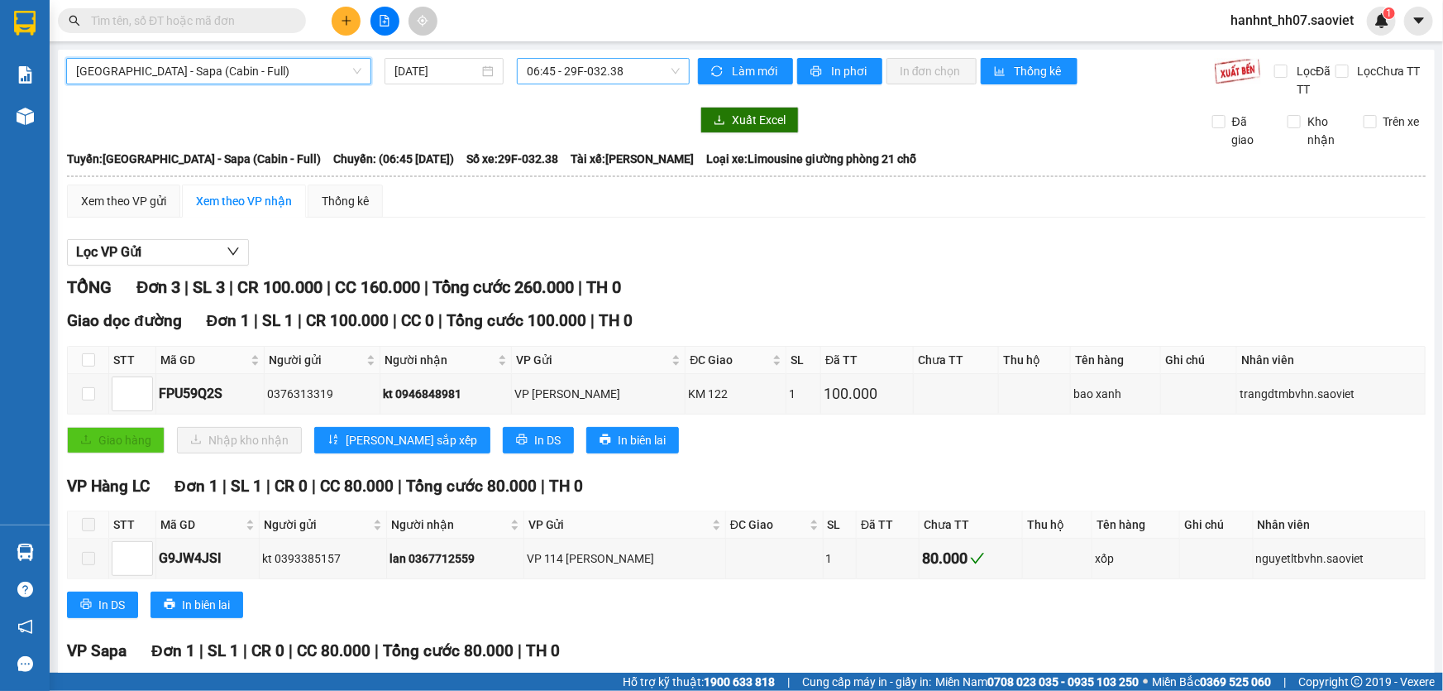
click at [560, 73] on span "06:45 - 29F-032.38" at bounding box center [603, 71] width 153 height 25
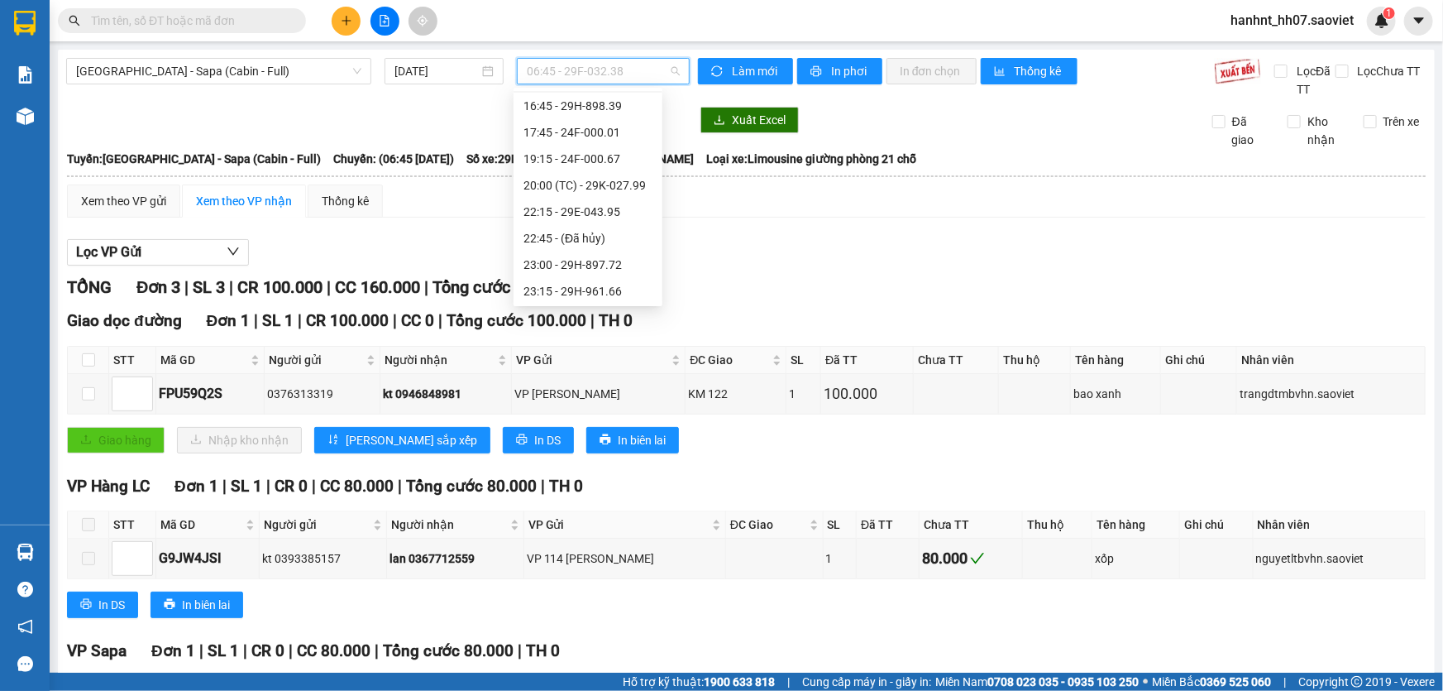
scroll to position [317, 0]
click at [179, 74] on span "Hà Nội - Sapa (Cabin - Full)" at bounding box center [218, 71] width 285 height 25
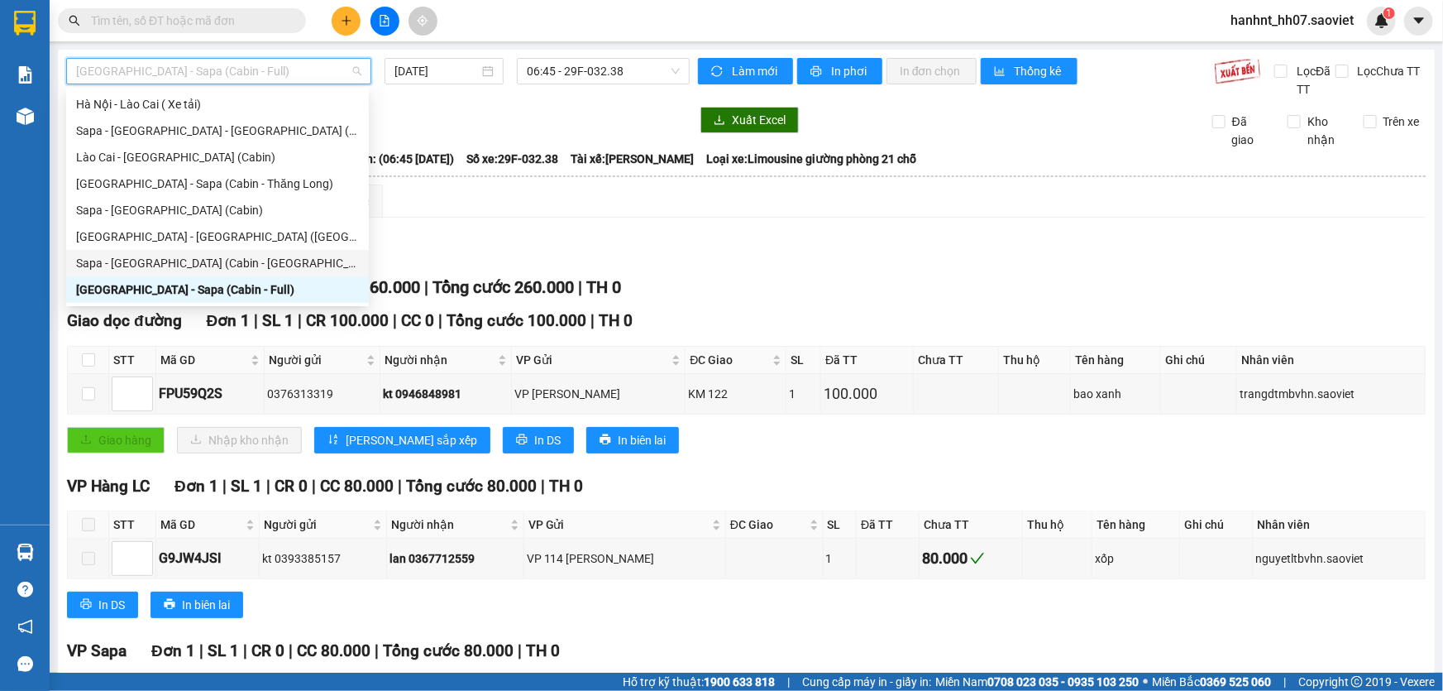
click at [166, 261] on div "Sapa - Hà Nội (Cabin - Thăng Long)" at bounding box center [217, 263] width 283 height 18
type input "[DATE]"
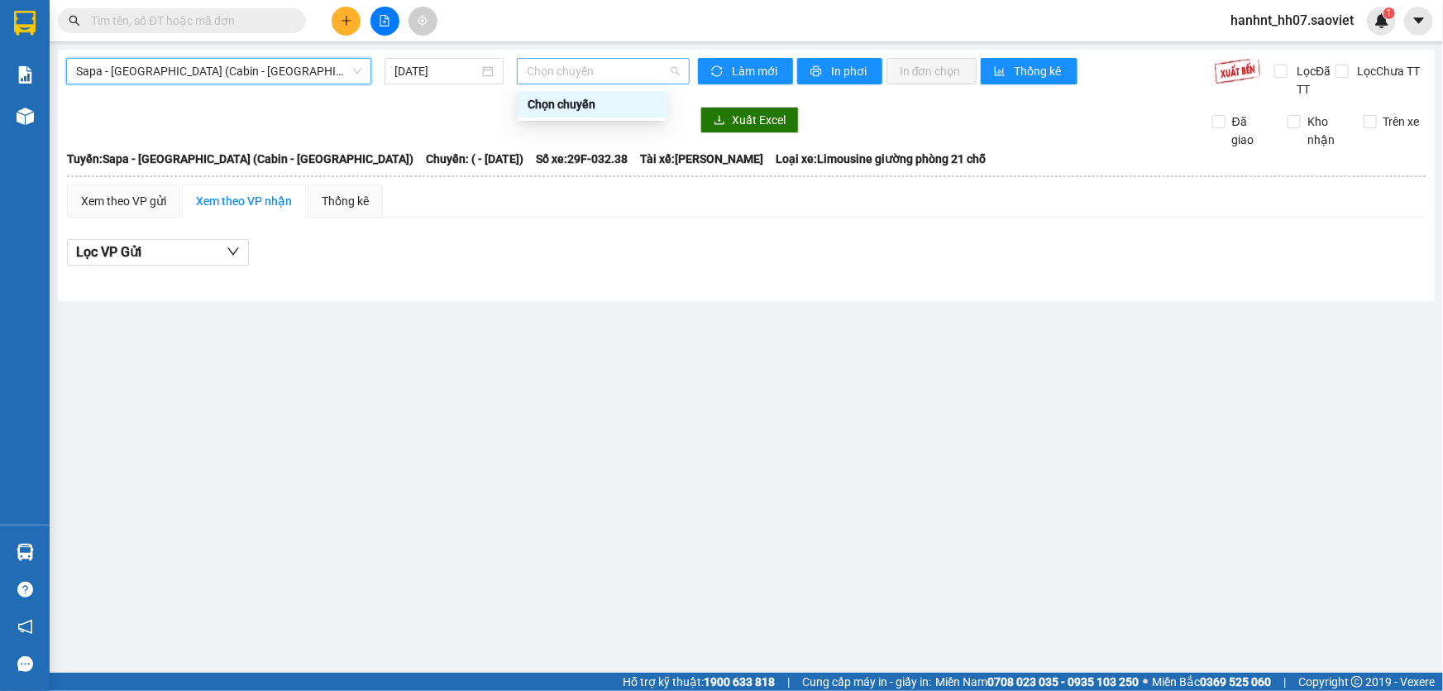
scroll to position [0, 0]
click at [548, 72] on span "Chọn chuyến" at bounding box center [603, 71] width 153 height 25
click at [171, 76] on span "Sapa - Hà Nội (Cabin - Thăng Long)" at bounding box center [218, 71] width 285 height 25
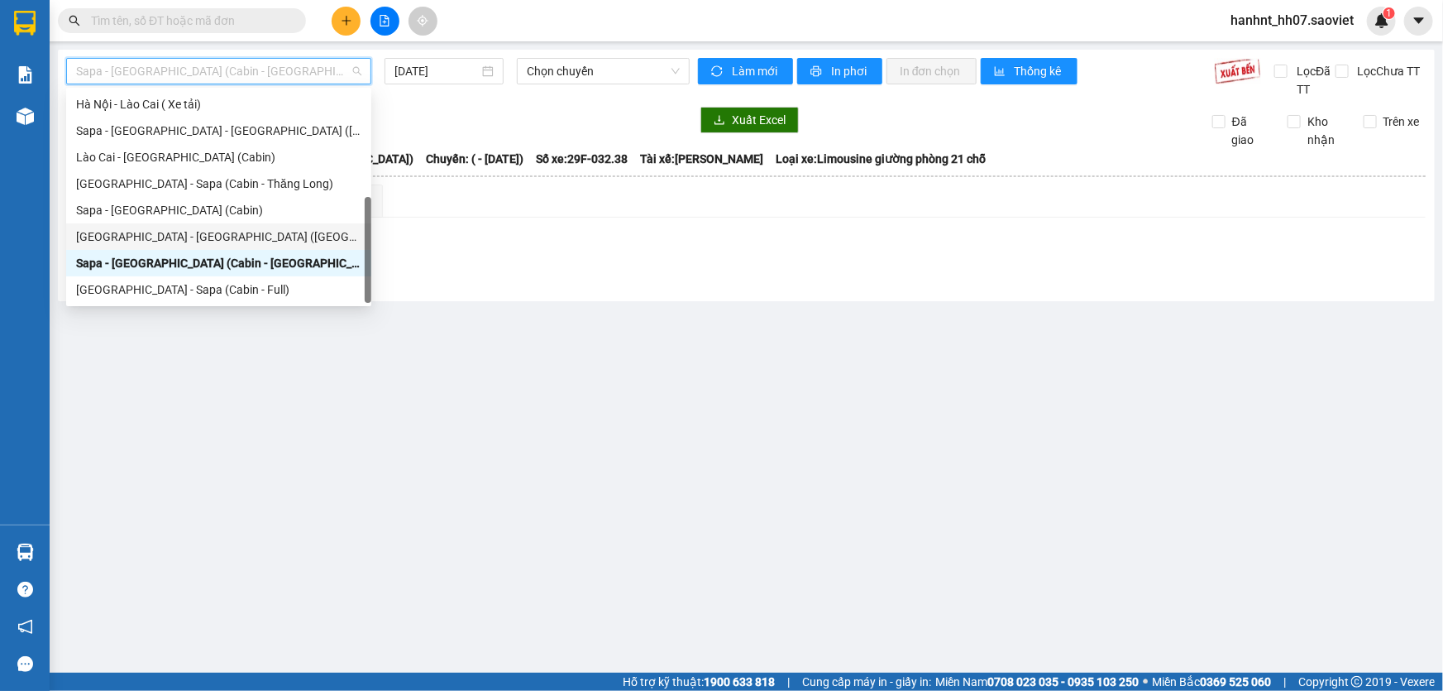
scroll to position [57, 0]
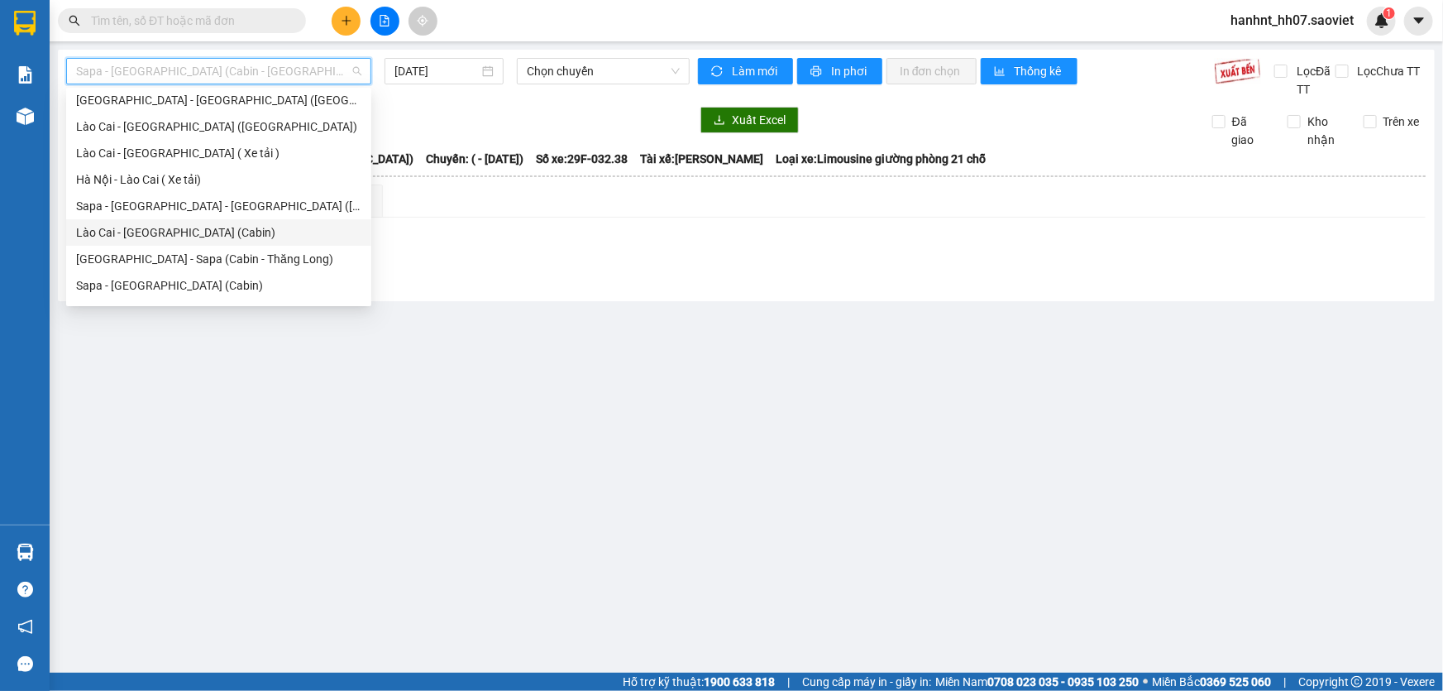
click at [151, 234] on div "Lào Cai - [GEOGRAPHIC_DATA] (Cabin)" at bounding box center [218, 232] width 285 height 18
type input "[DATE]"
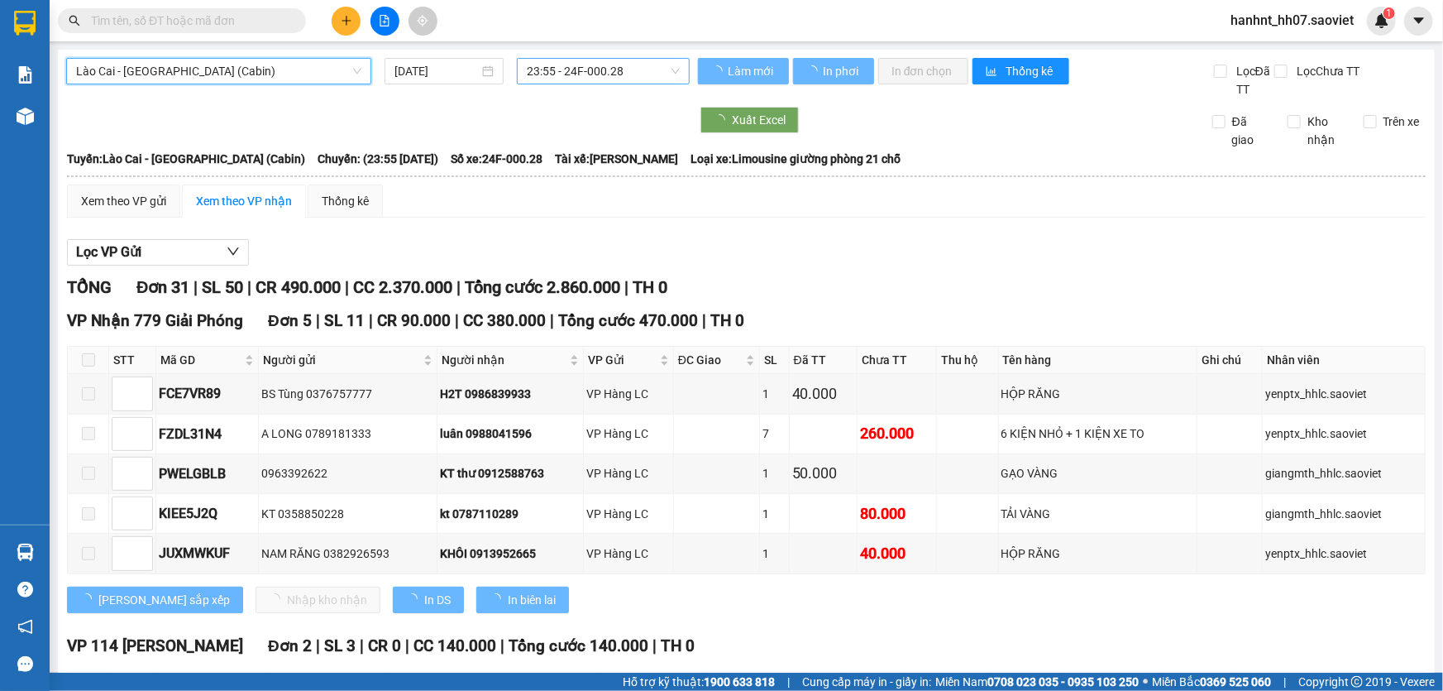
click at [553, 74] on span "23:55 - 24F-000.28" at bounding box center [603, 71] width 153 height 25
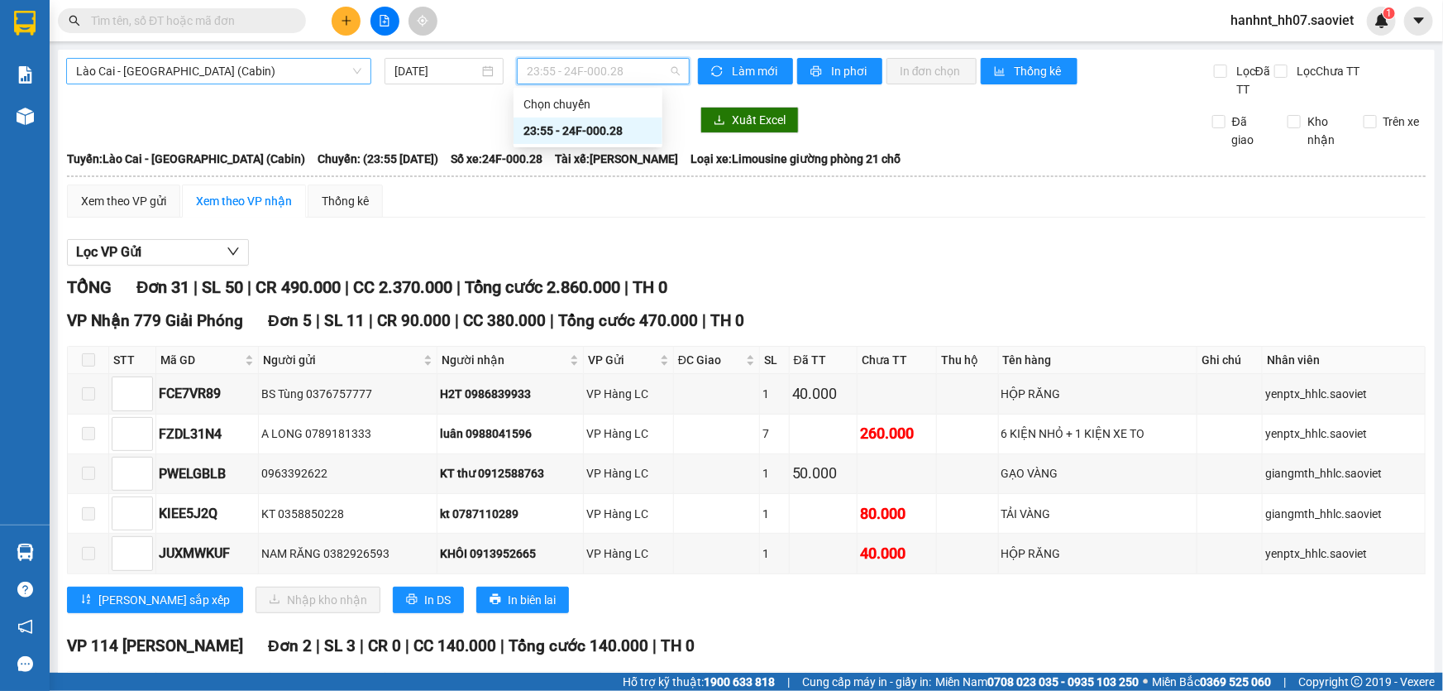
click at [173, 74] on span "Lào Cai - [GEOGRAPHIC_DATA] (Cabin)" at bounding box center [218, 71] width 285 height 25
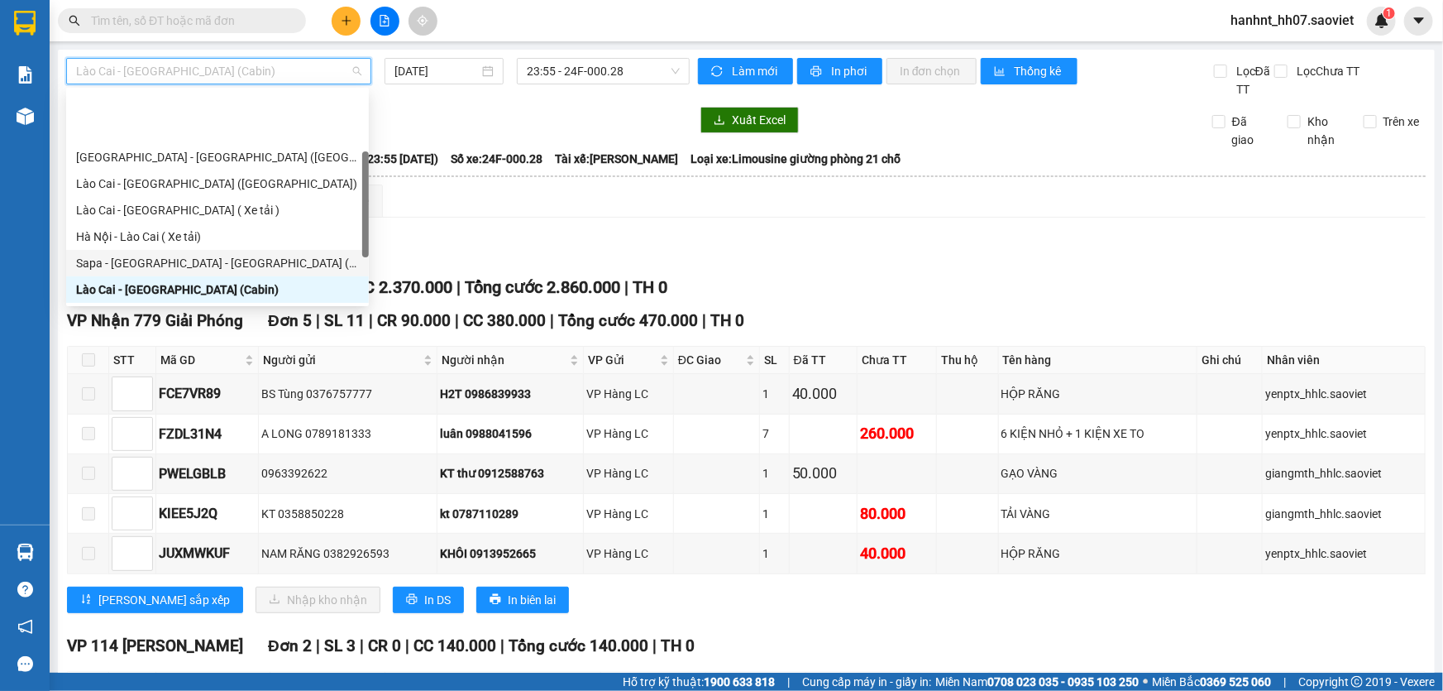
scroll to position [132, 0]
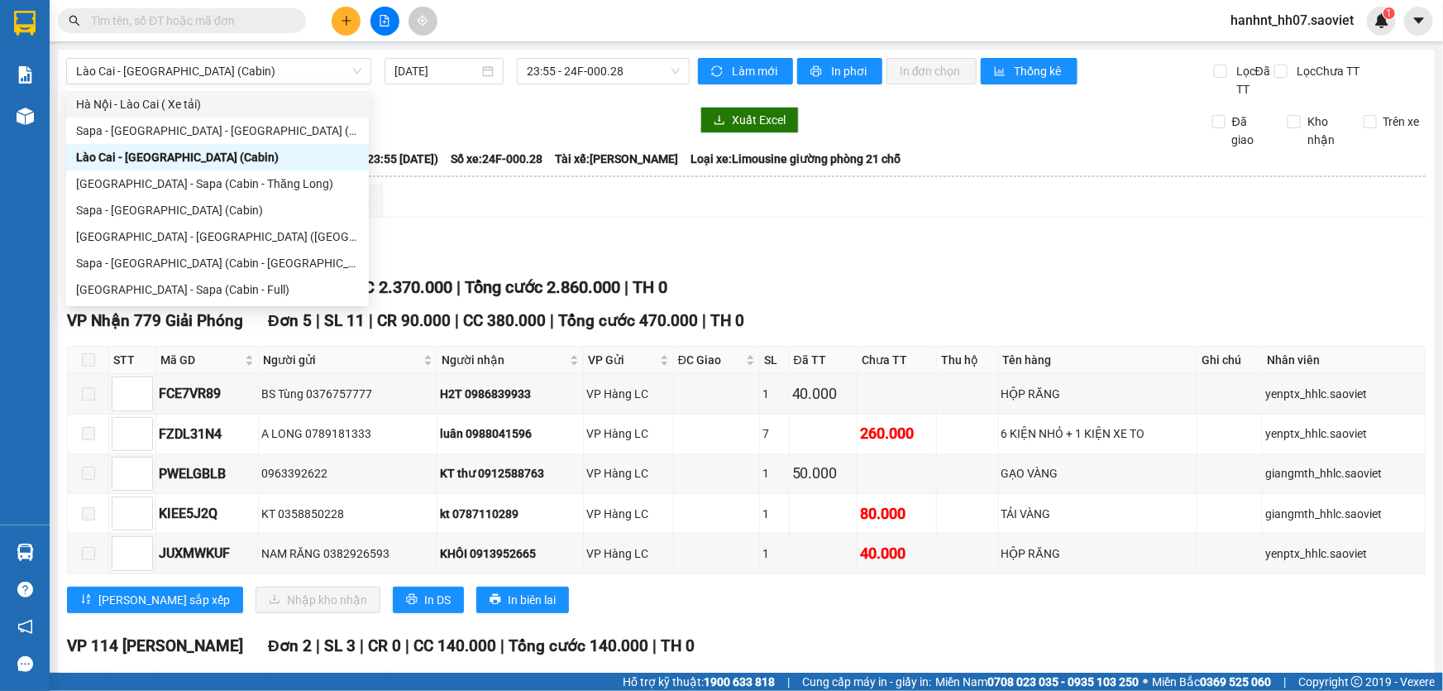
click at [186, 20] on input "text" at bounding box center [188, 21] width 195 height 18
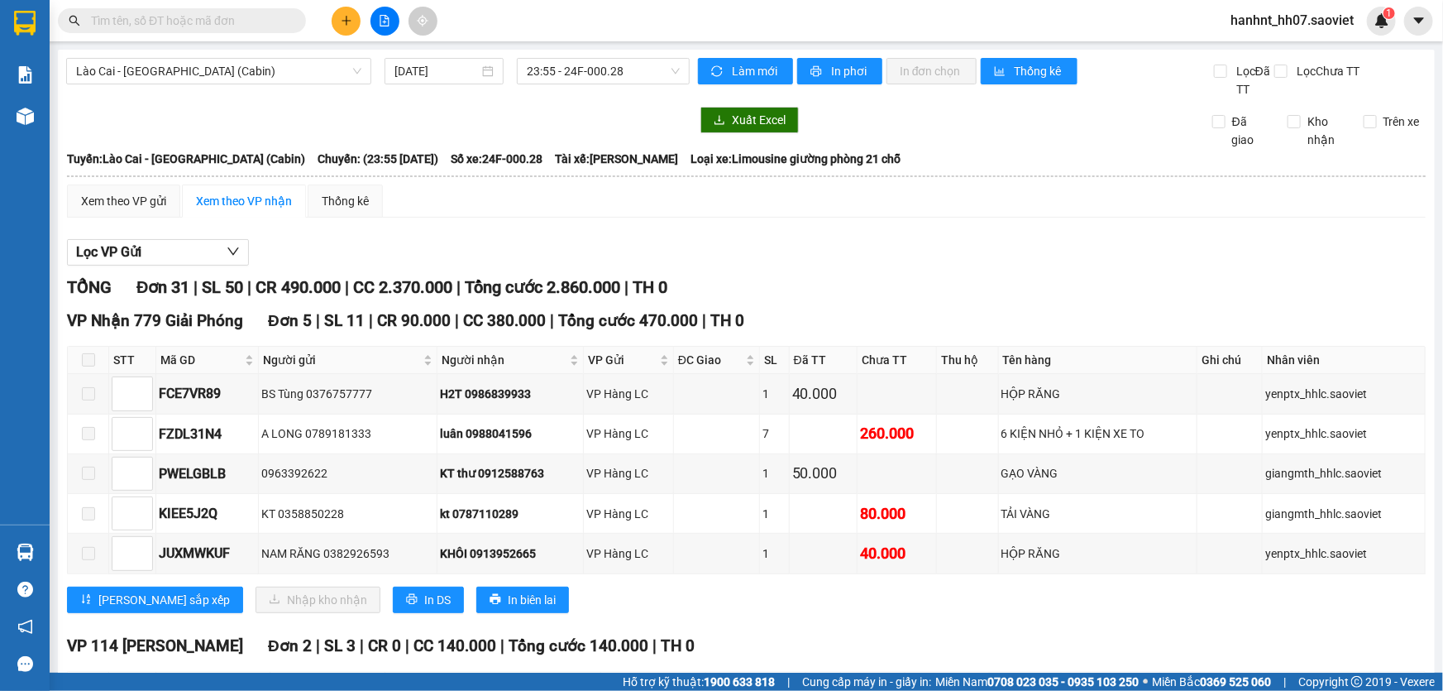
click at [147, 24] on input "text" at bounding box center [188, 21] width 195 height 18
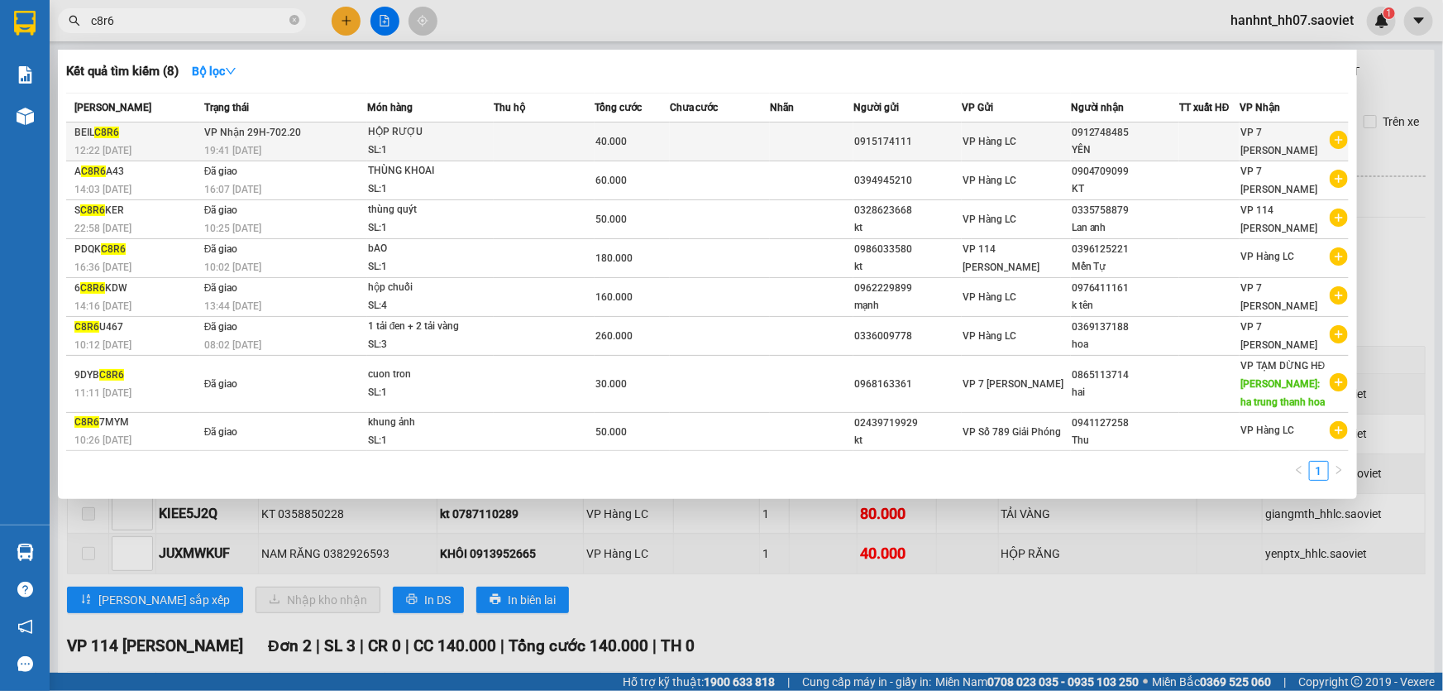
type input "c8r6"
click at [393, 149] on div "SL: 1" at bounding box center [430, 150] width 124 height 18
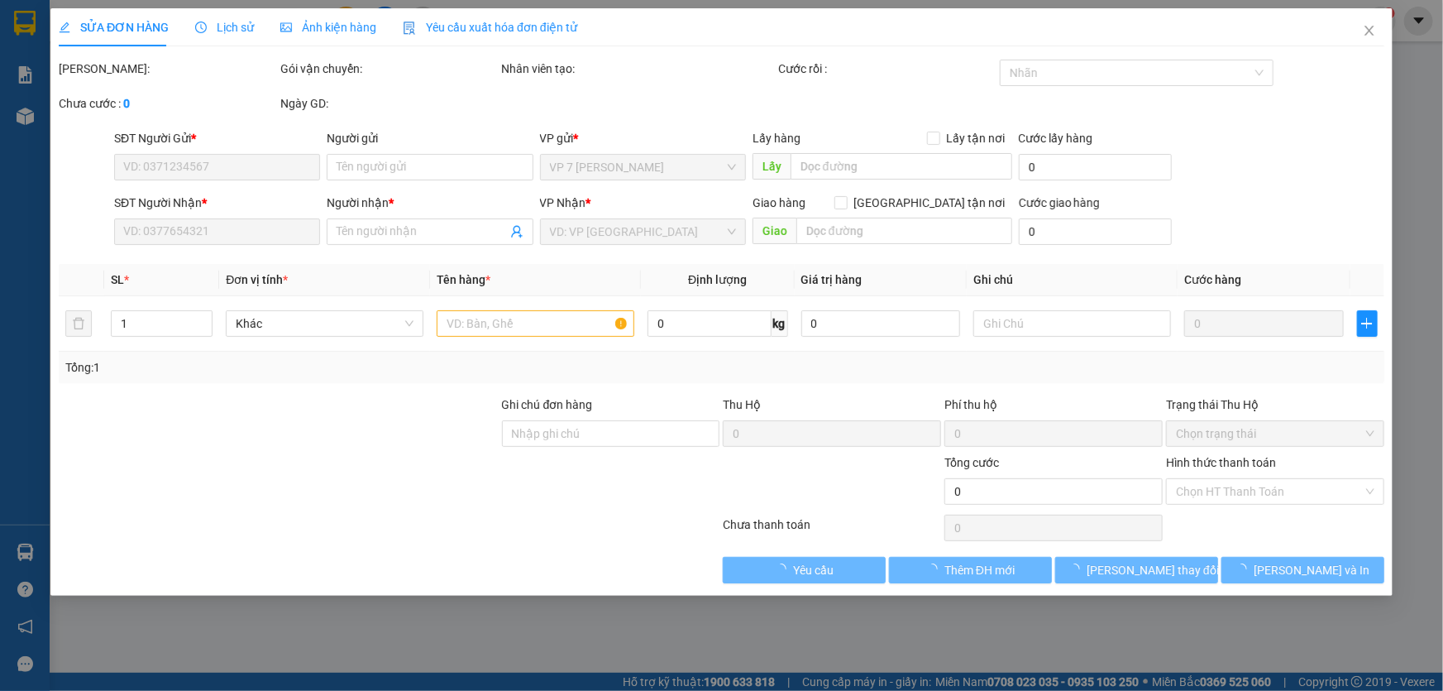
type input "0915174111"
type input "0912748485"
type input "YÊN"
type input "40.000"
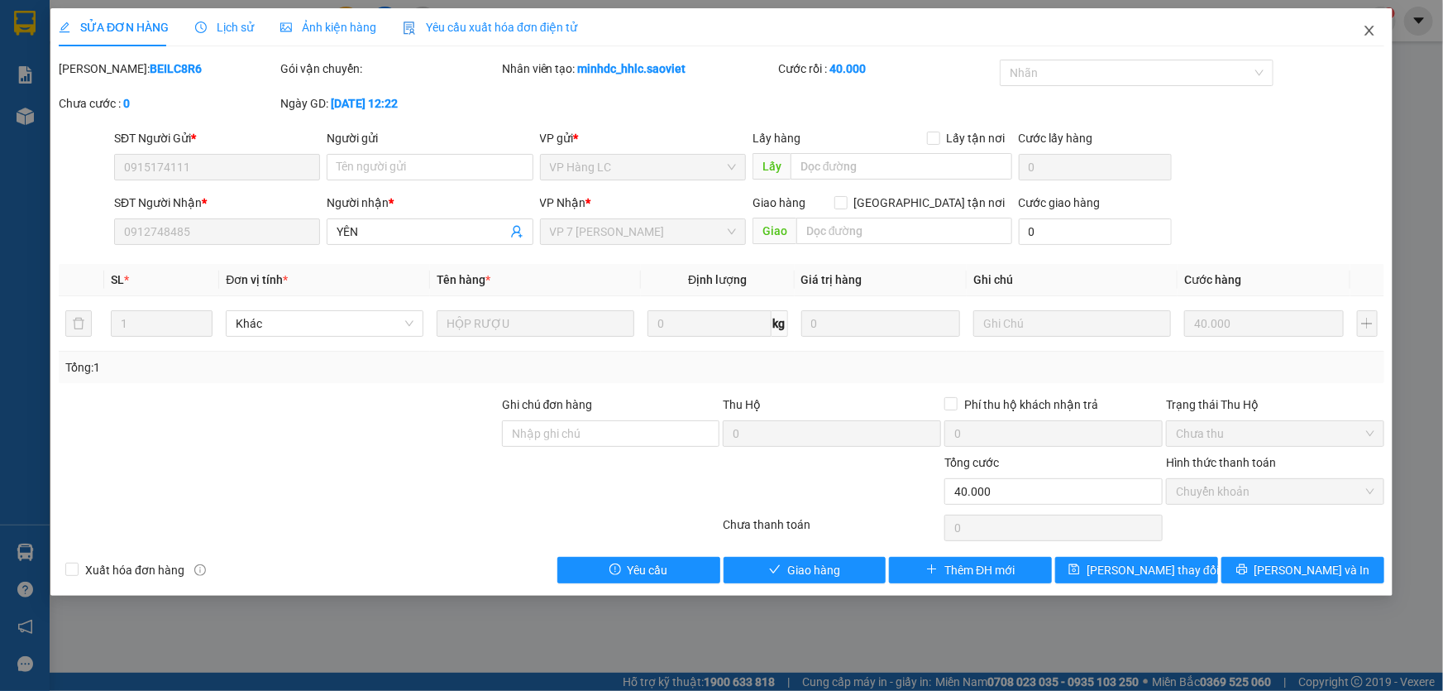
click at [1373, 36] on icon "close" at bounding box center [1369, 31] width 9 height 10
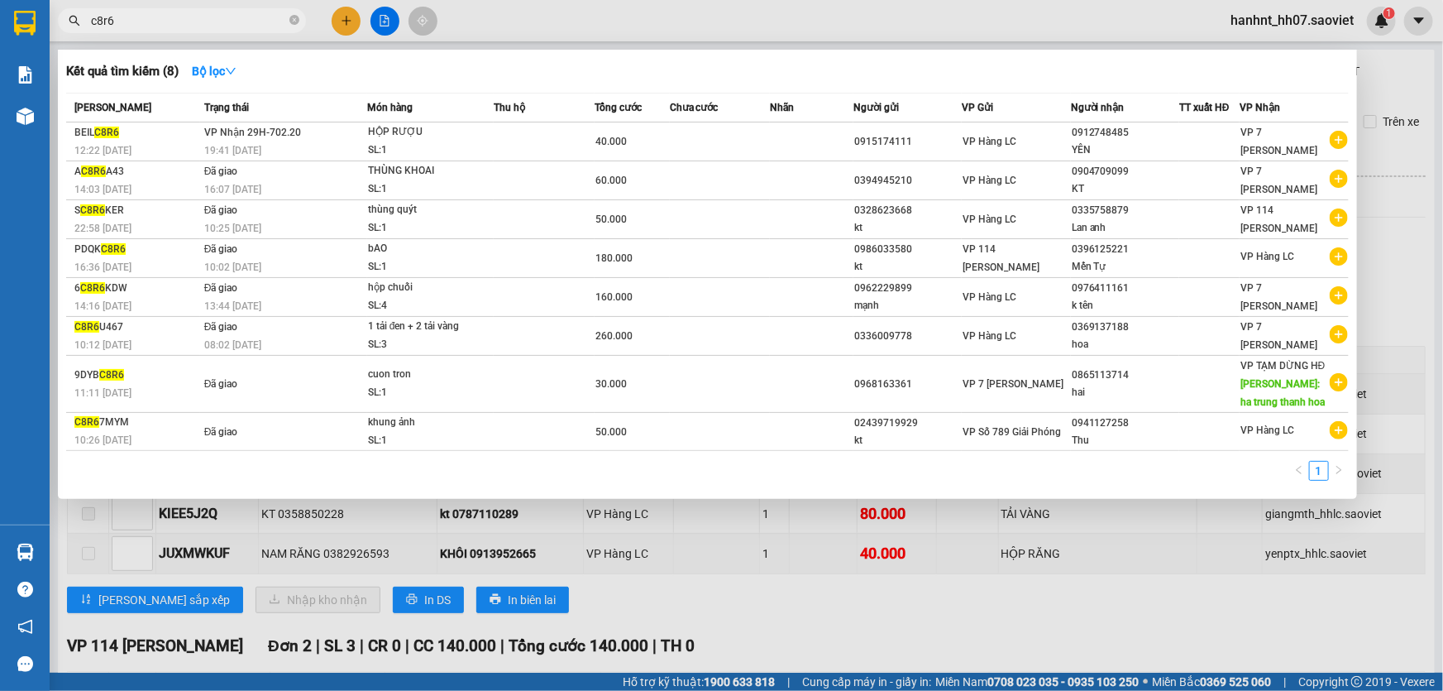
click at [175, 24] on input "c8r6" at bounding box center [188, 21] width 195 height 18
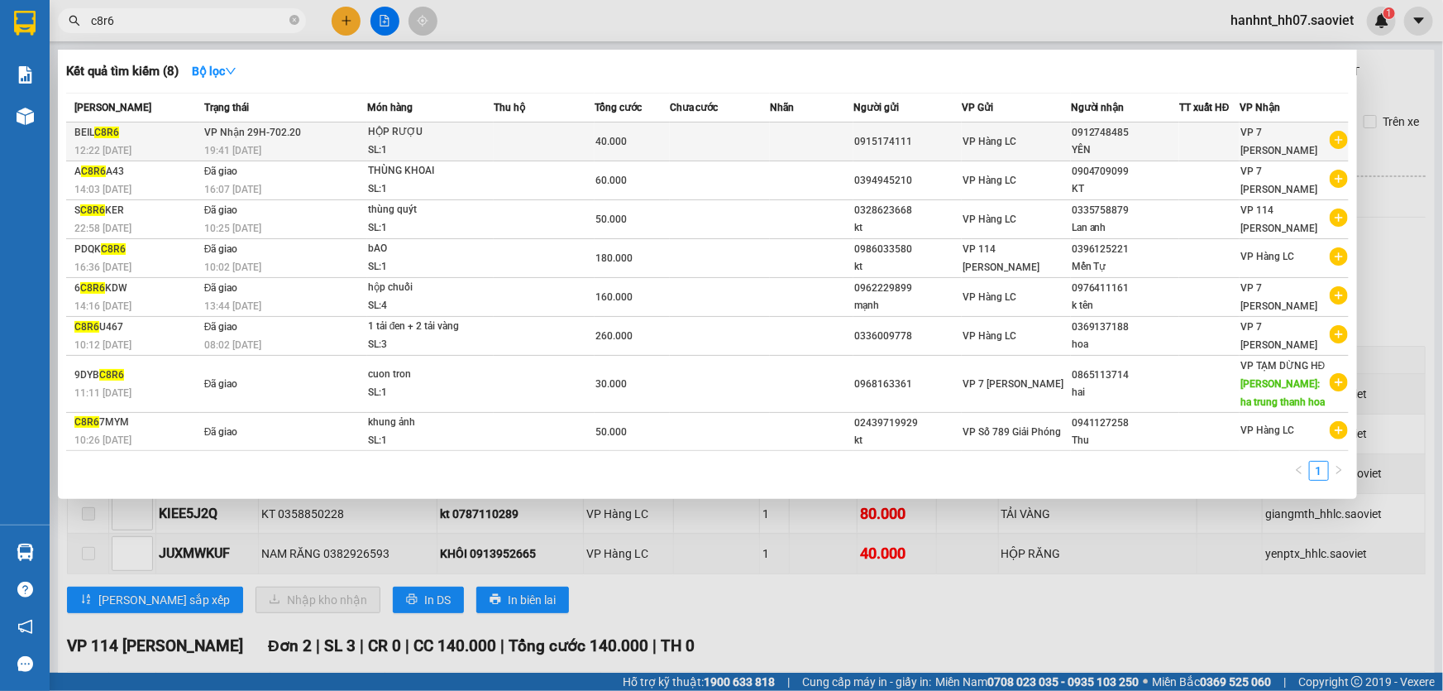
click at [376, 136] on div "HỘP RƯỢU" at bounding box center [430, 132] width 124 height 18
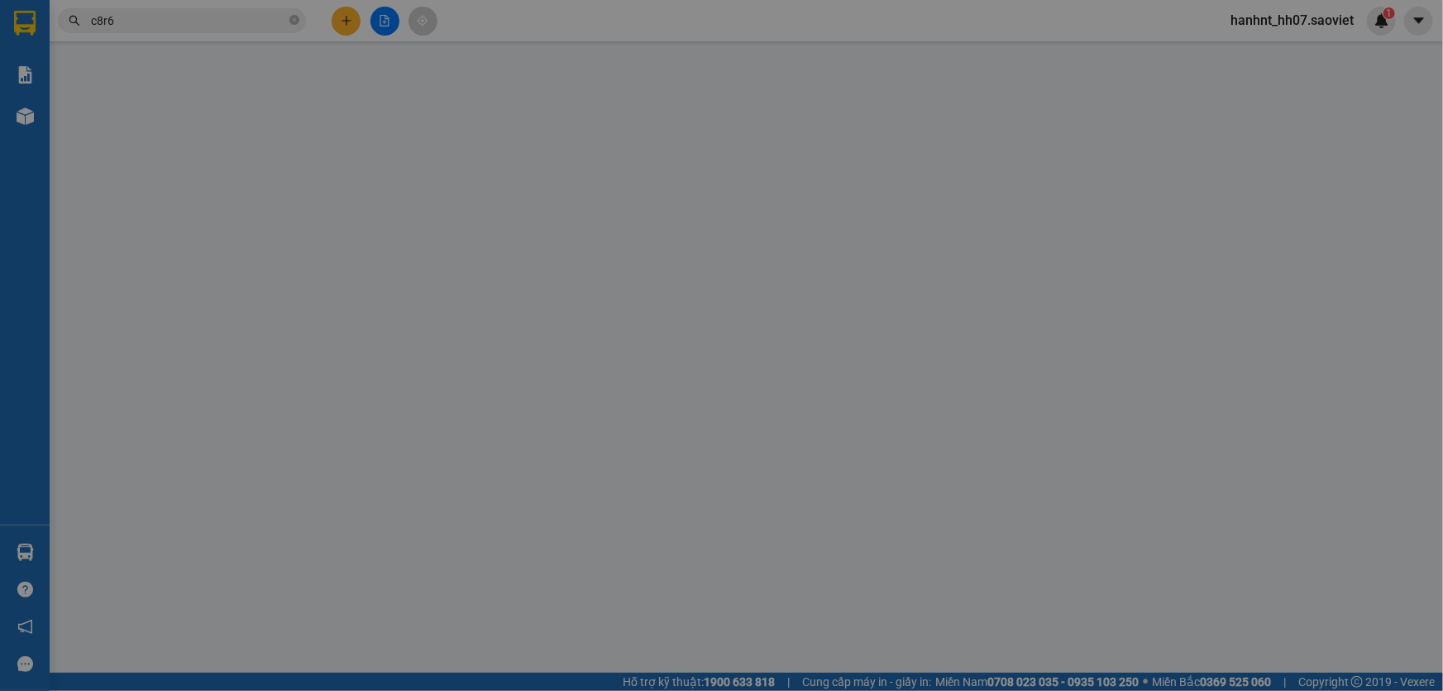
type input "0915174111"
type input "0912748485"
type input "YÊN"
type input "40.000"
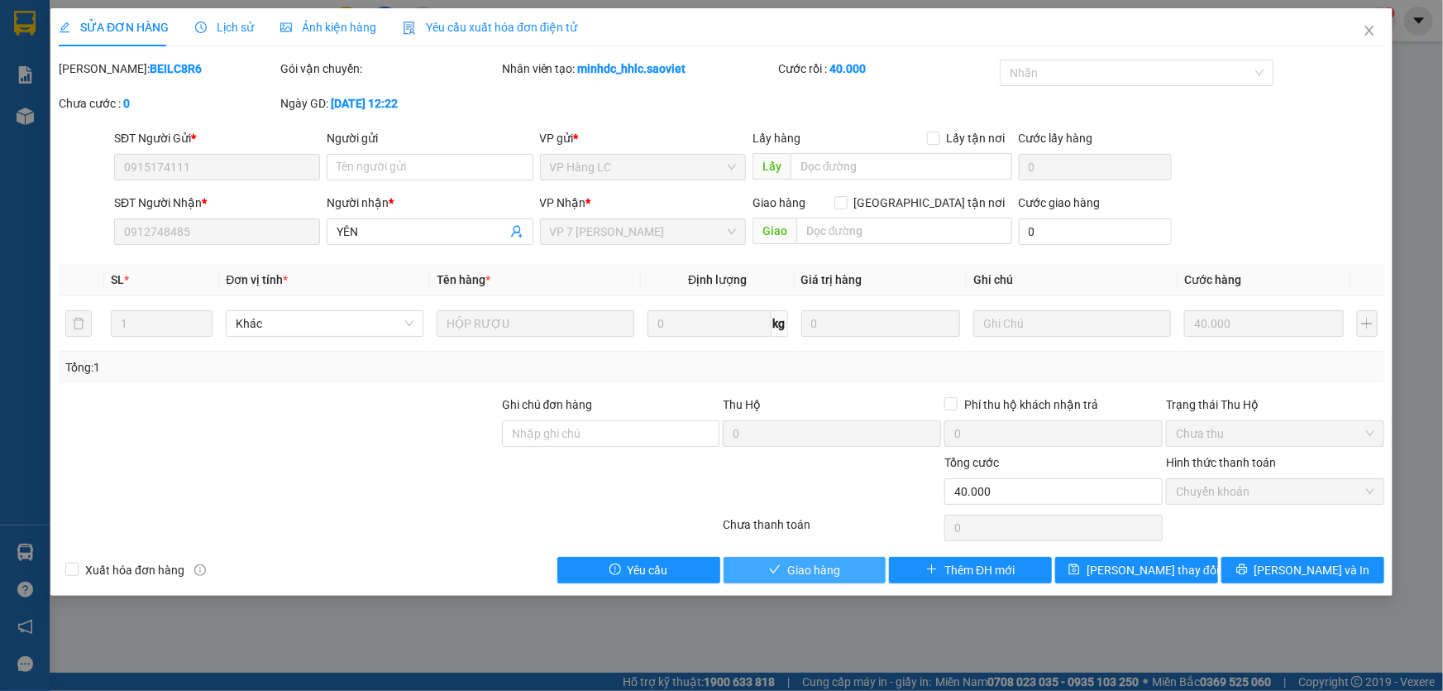
click at [797, 567] on span "Giao hàng" at bounding box center [813, 570] width 53 height 18
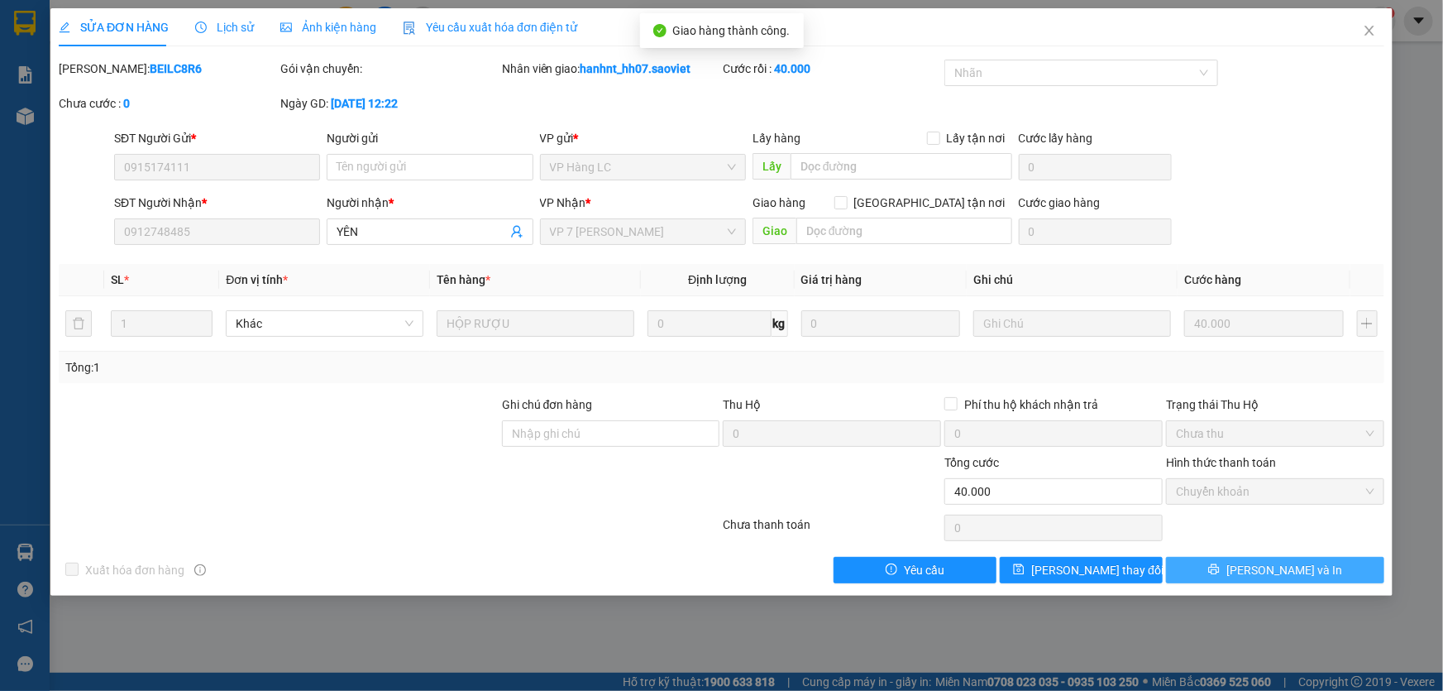
click at [1210, 565] on button "[PERSON_NAME] và In" at bounding box center [1275, 570] width 218 height 26
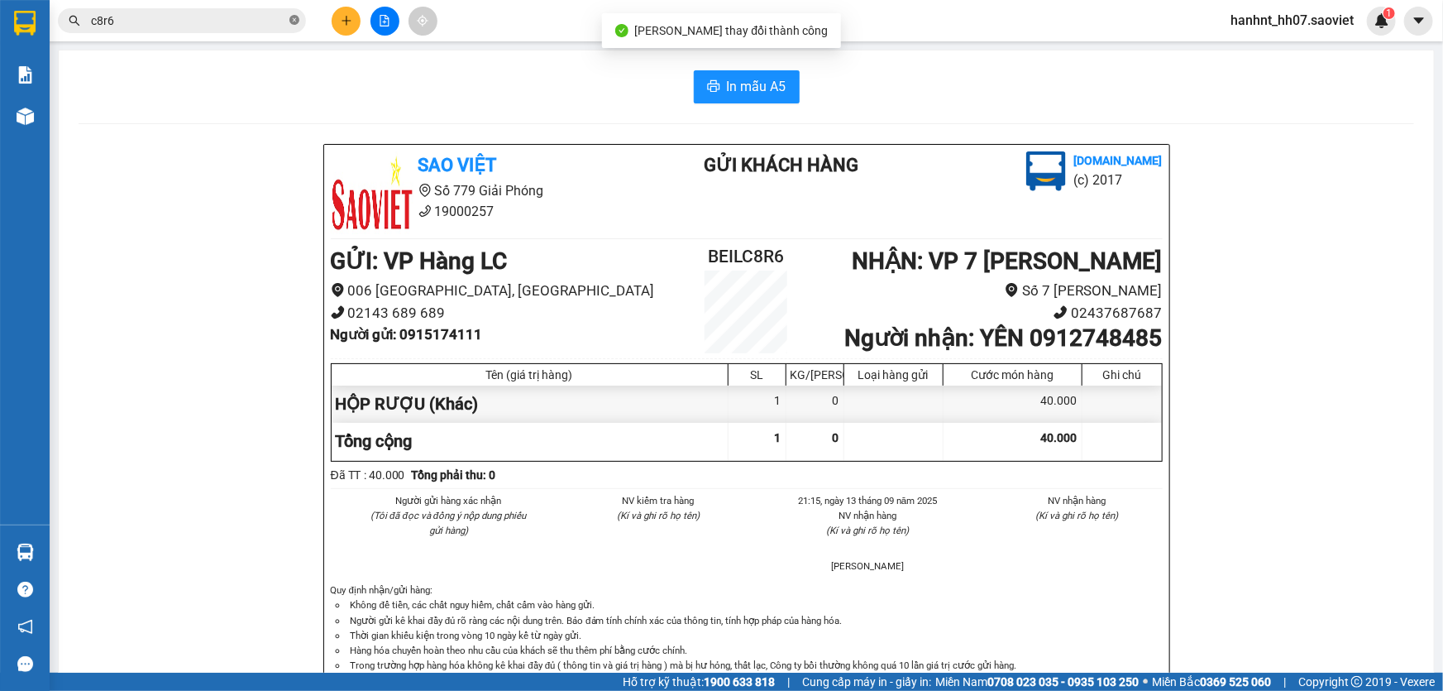
click at [290, 17] on icon "close-circle" at bounding box center [295, 20] width 10 height 10
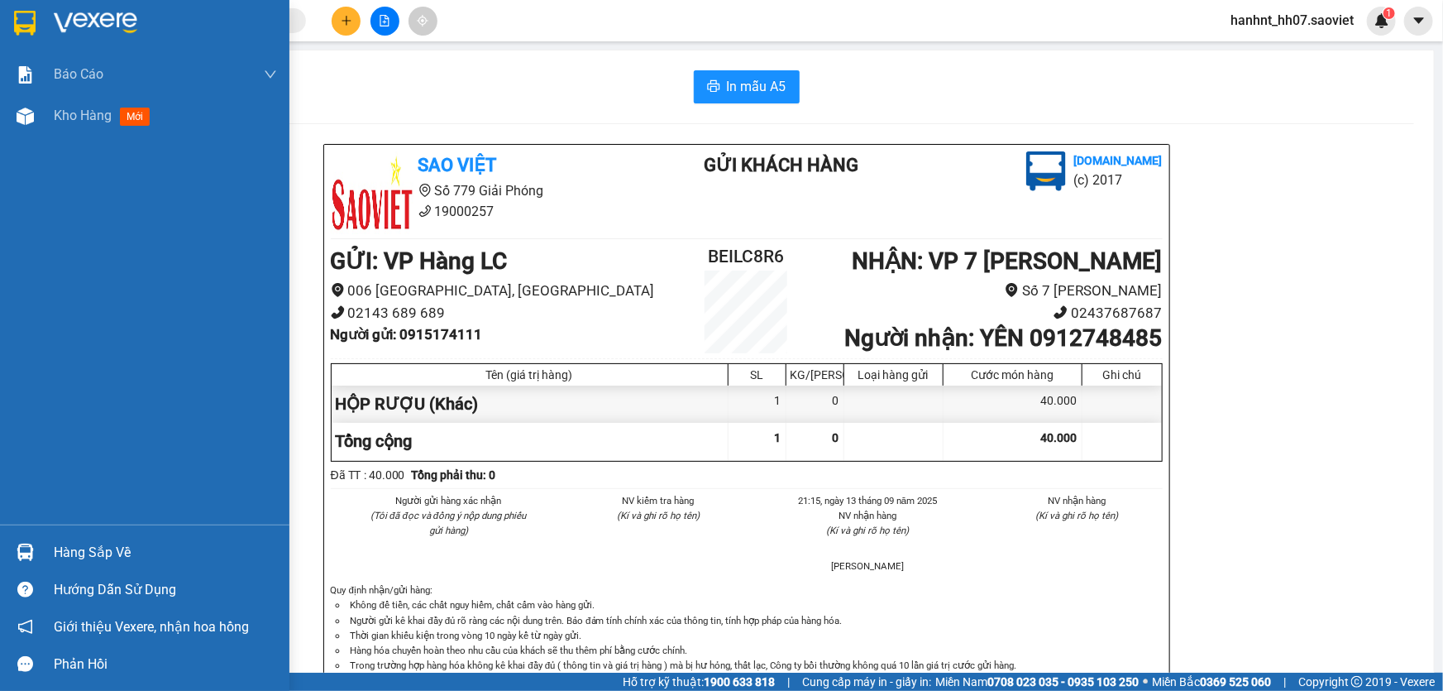
click at [90, 554] on div "Hàng sắp về" at bounding box center [165, 552] width 223 height 25
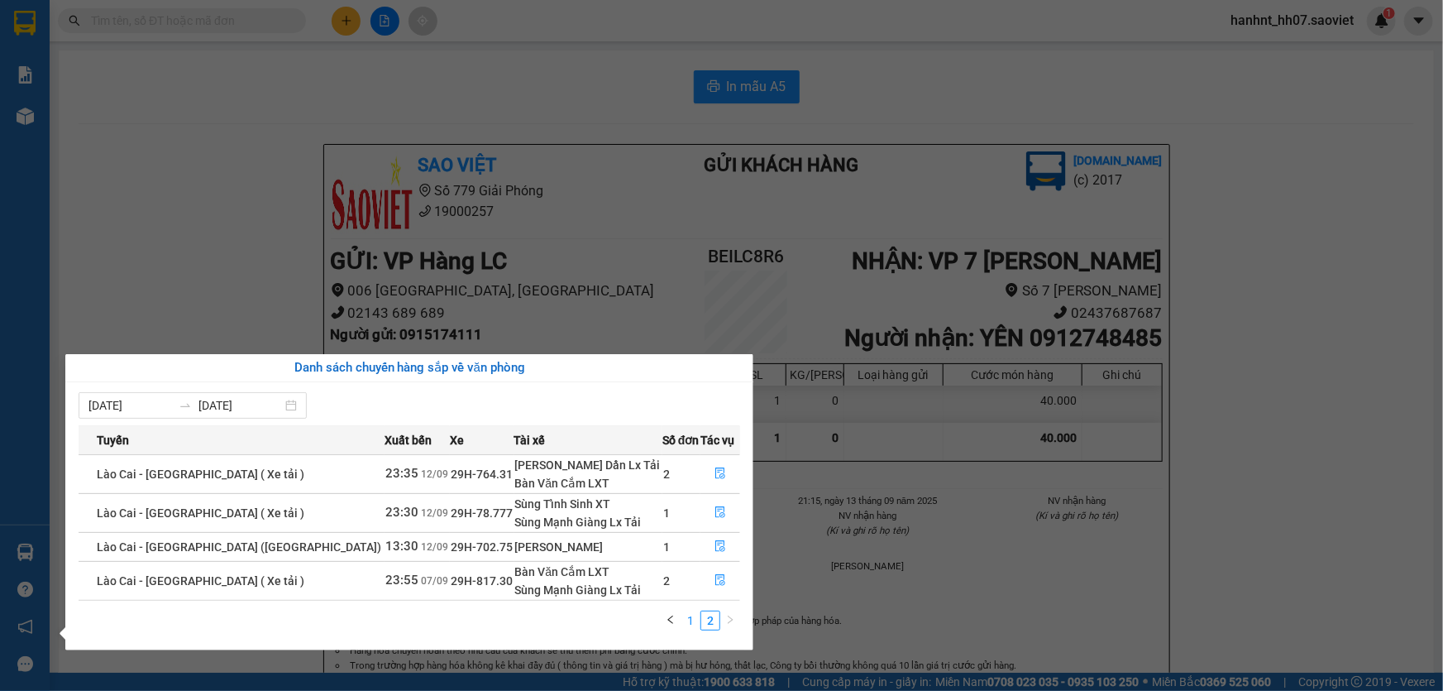
click at [690, 620] on link "1" at bounding box center [691, 620] width 18 height 18
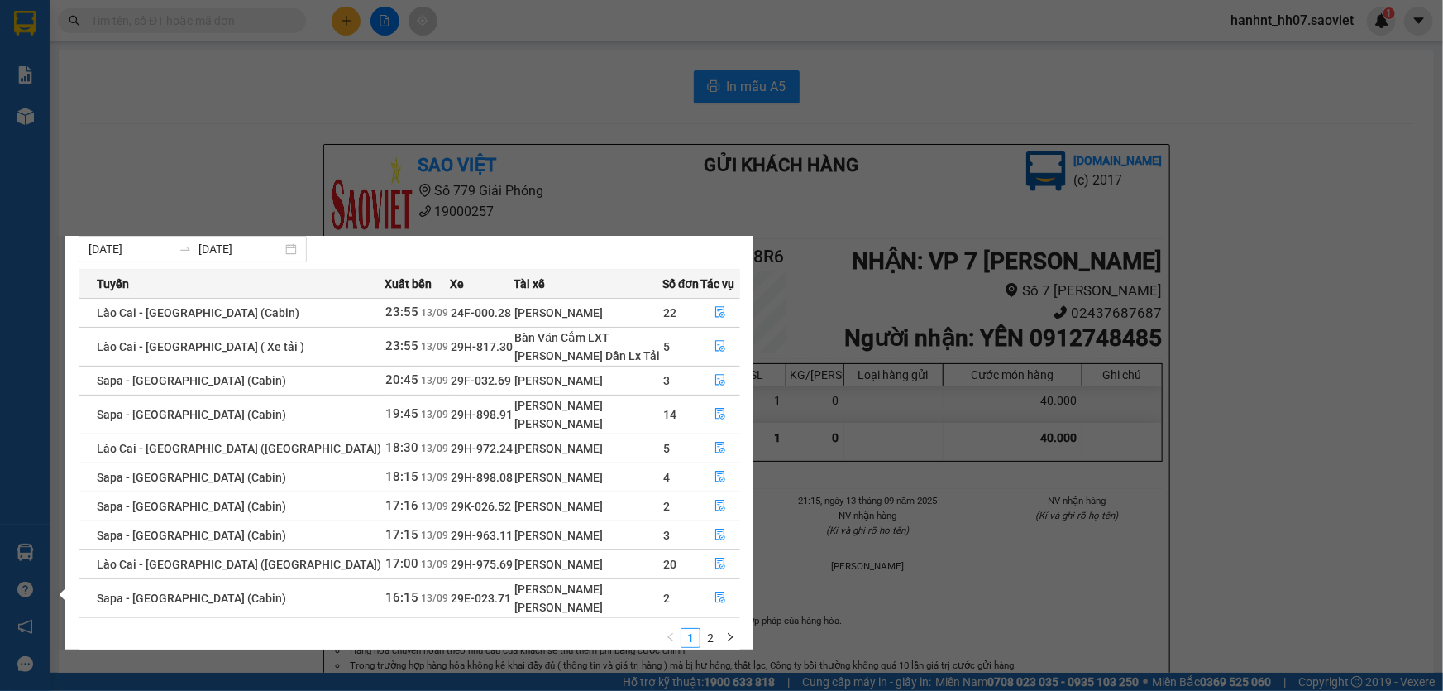
scroll to position [55, 0]
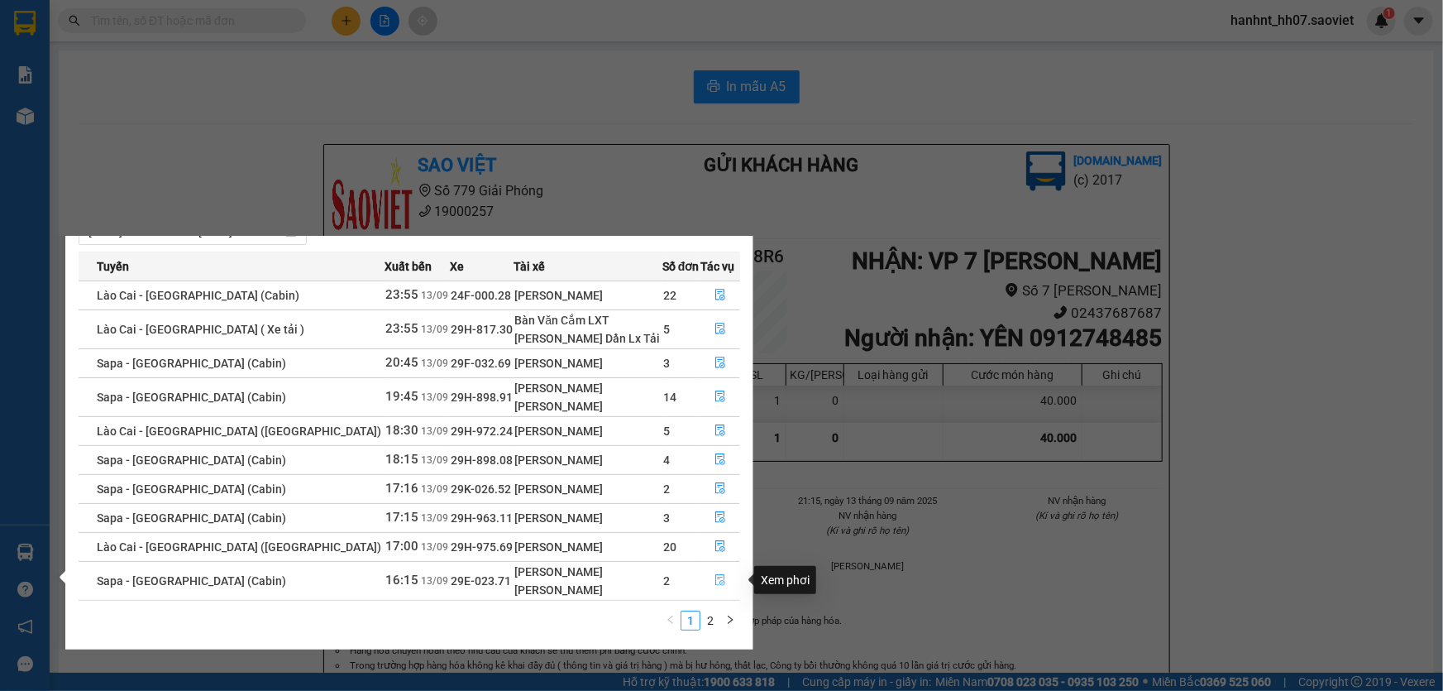
click at [715, 578] on icon "file-done" at bounding box center [720, 580] width 10 height 12
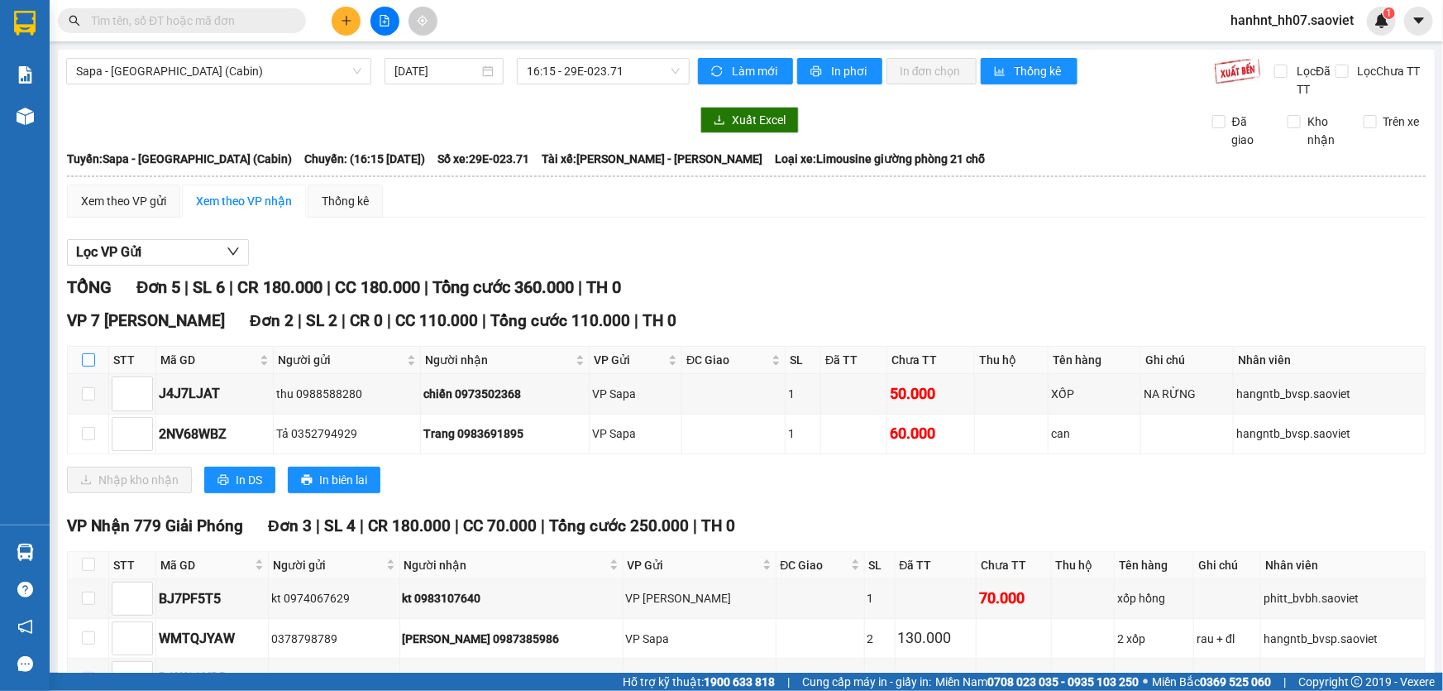
click at [88, 358] on input "checkbox" at bounding box center [88, 359] width 13 height 13
checkbox input "true"
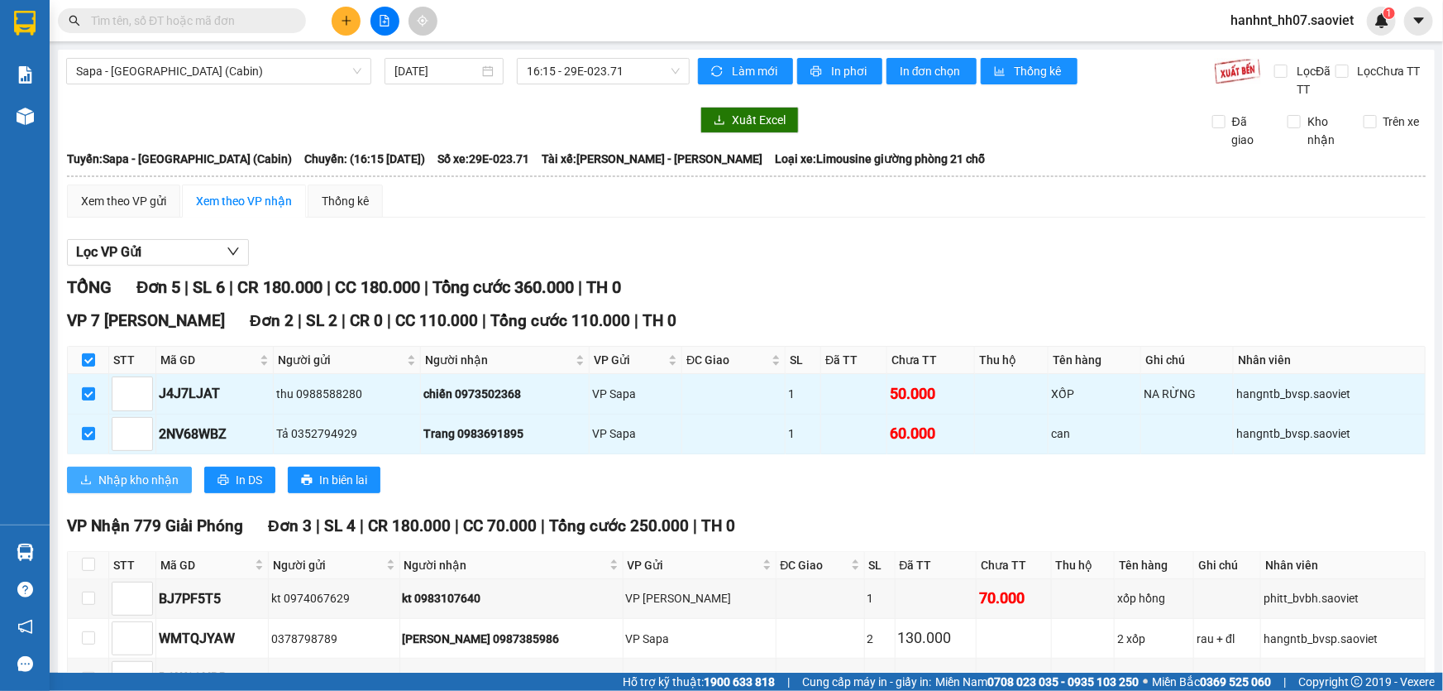
click at [154, 478] on span "Nhập kho nhận" at bounding box center [138, 480] width 80 height 18
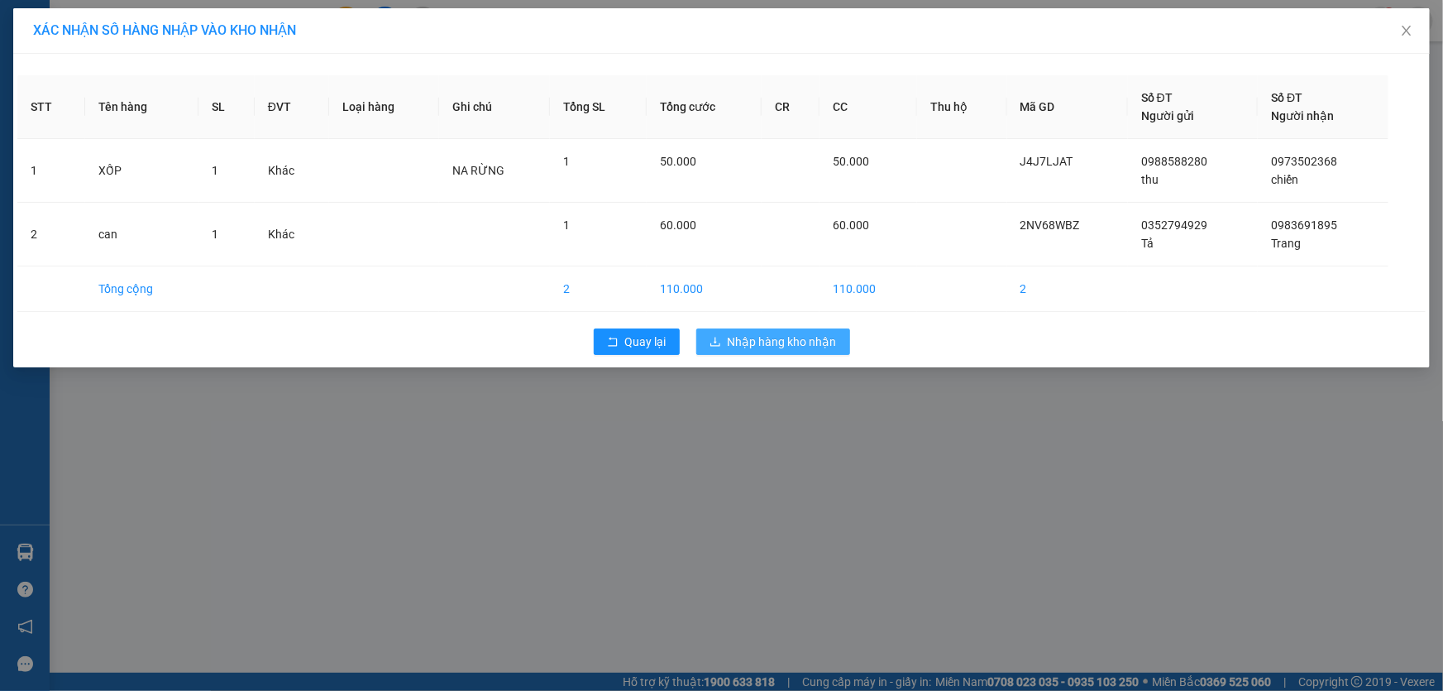
click at [782, 349] on span "Nhập hàng kho nhận" at bounding box center [782, 342] width 109 height 18
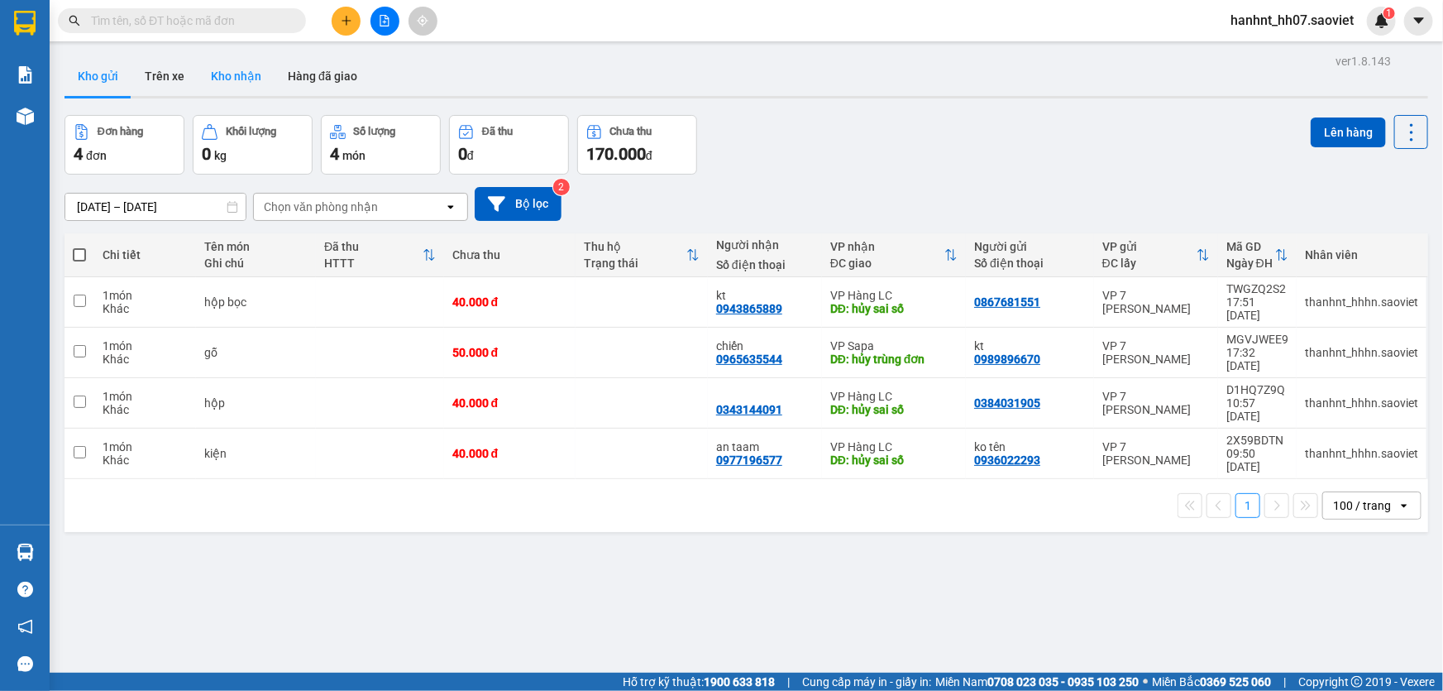
click at [238, 83] on button "Kho nhận" at bounding box center [236, 76] width 77 height 40
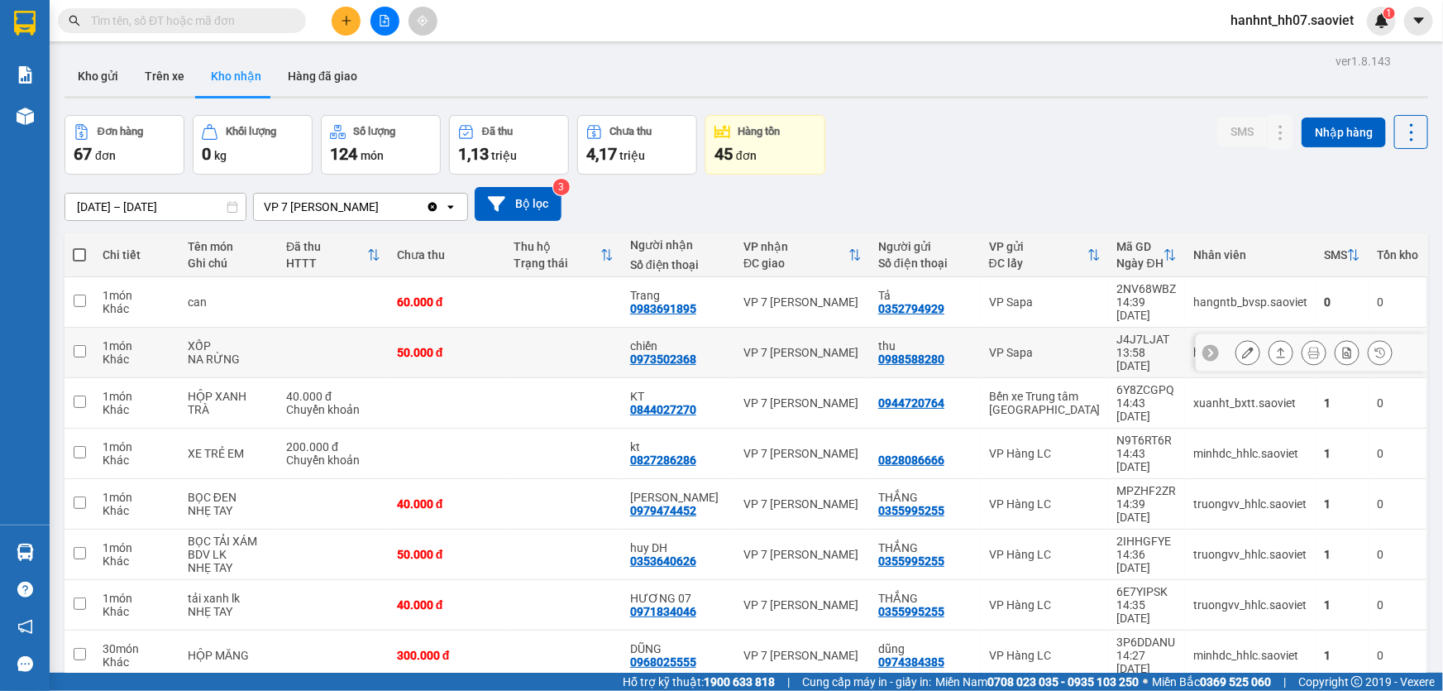
click at [83, 345] on input "checkbox" at bounding box center [80, 351] width 12 height 12
checkbox input "true"
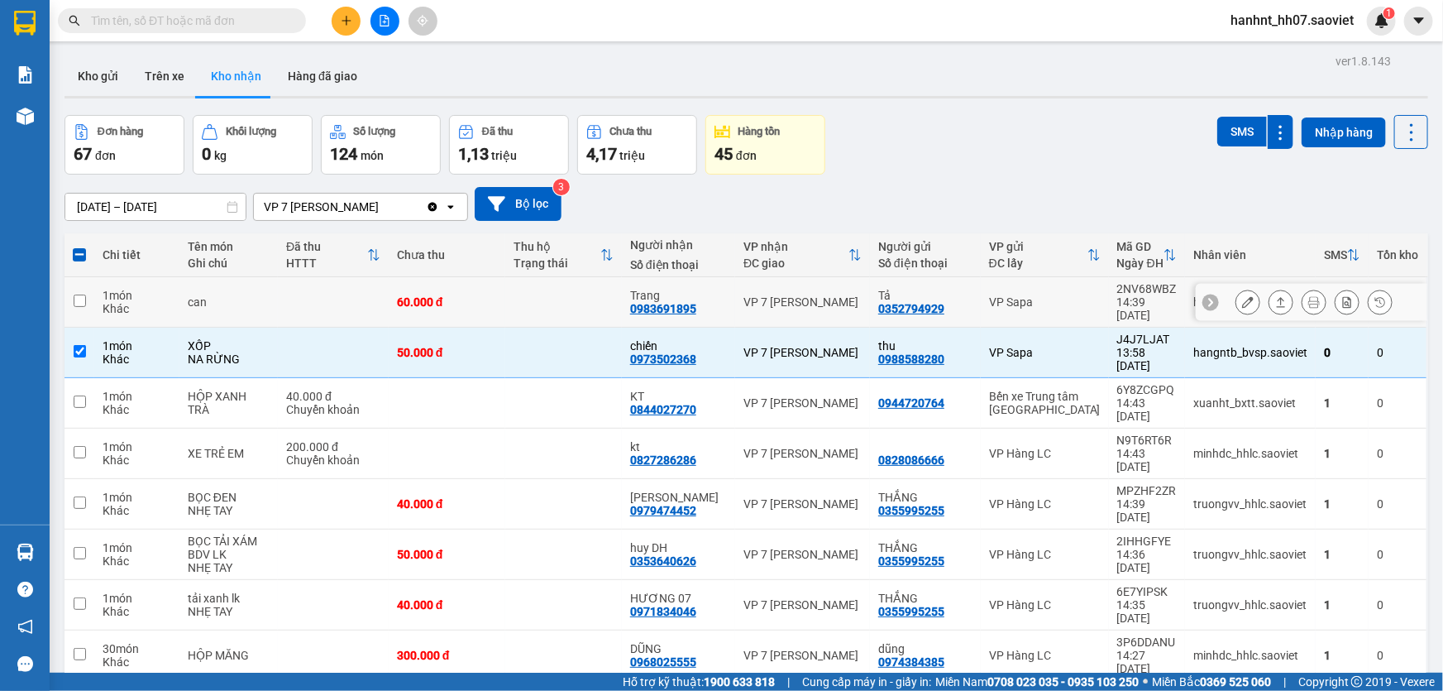
click at [83, 297] on input "checkbox" at bounding box center [80, 300] width 12 height 12
checkbox input "true"
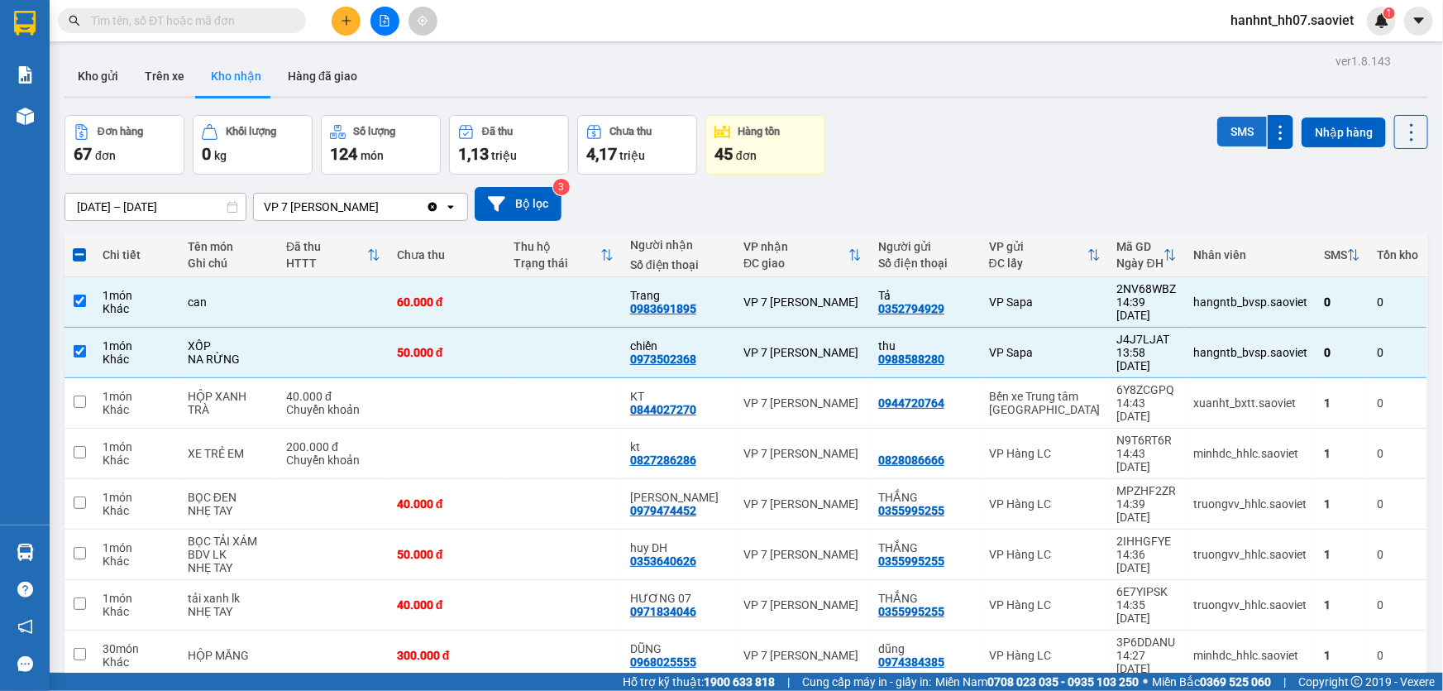
click at [1231, 131] on button "SMS" at bounding box center [1243, 132] width 50 height 30
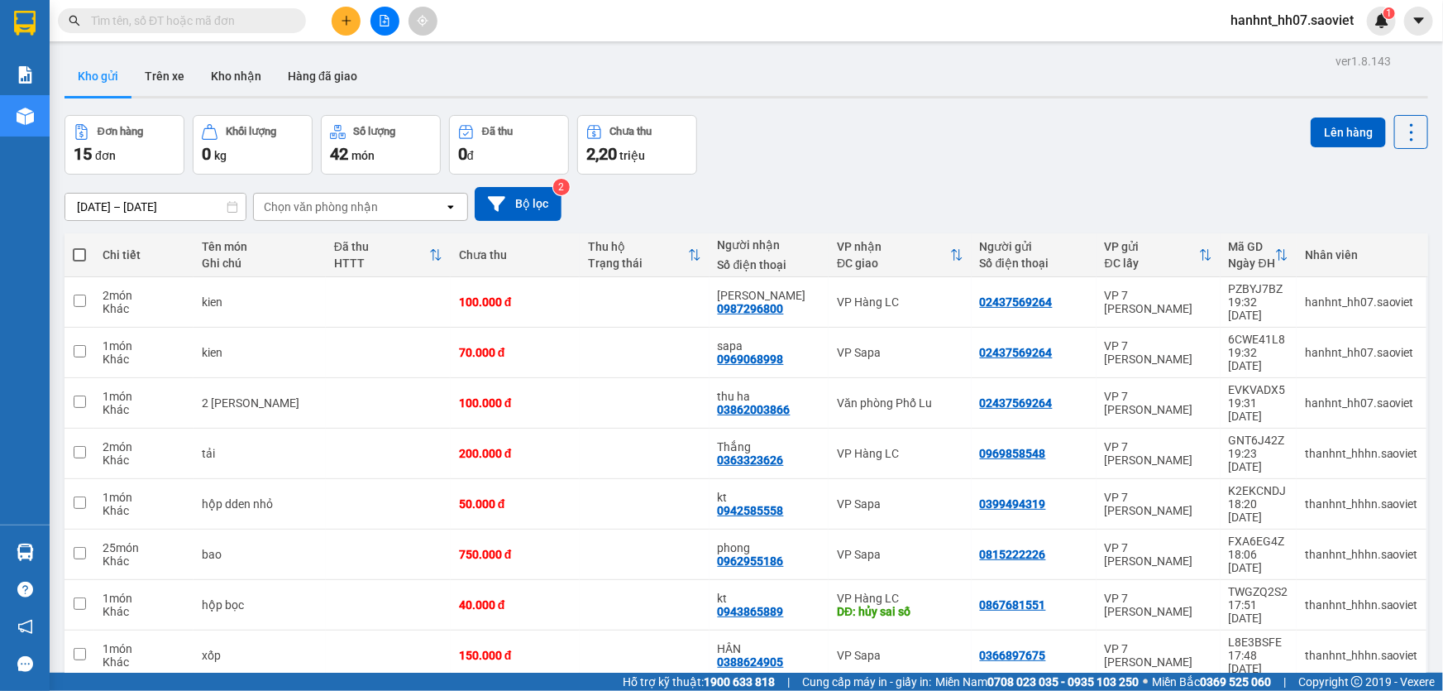
click at [204, 22] on input "text" at bounding box center [188, 21] width 195 height 18
click at [203, 22] on input "text" at bounding box center [188, 21] width 195 height 18
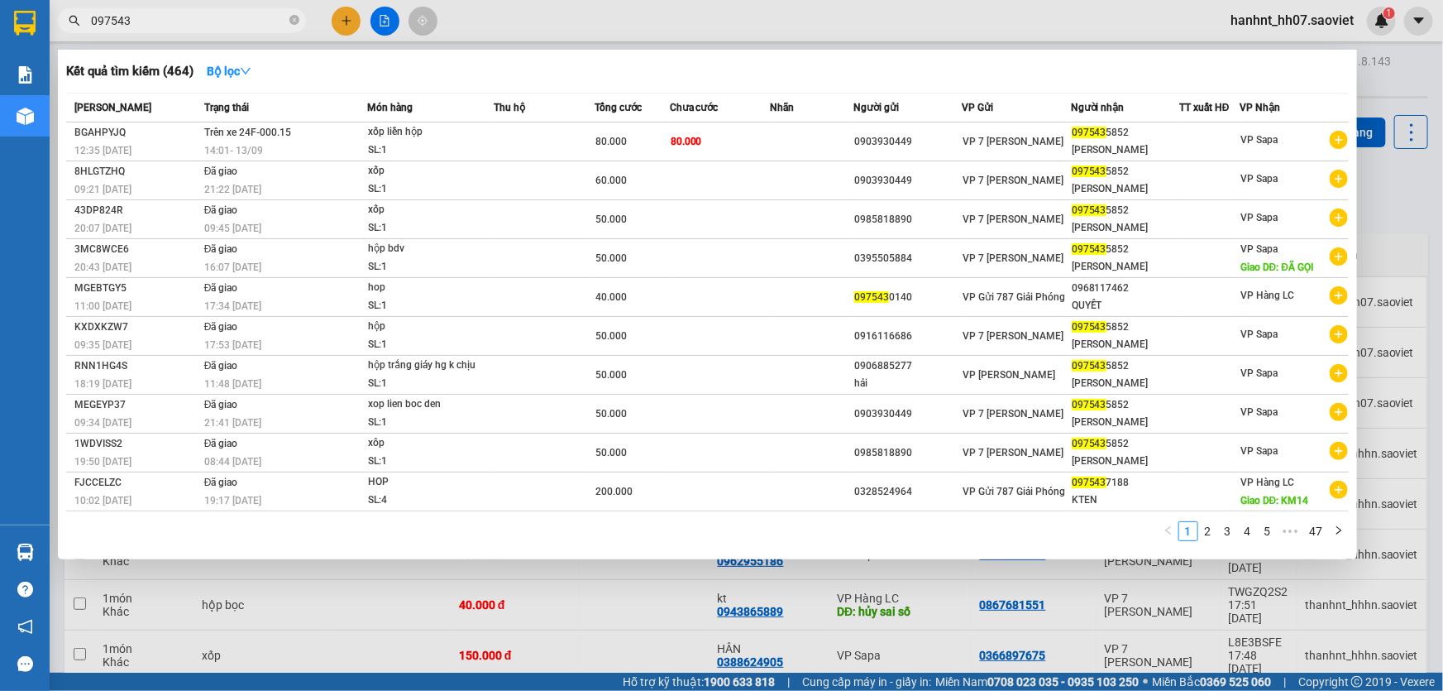
type input "097543"
click at [296, 17] on icon "close-circle" at bounding box center [295, 20] width 10 height 10
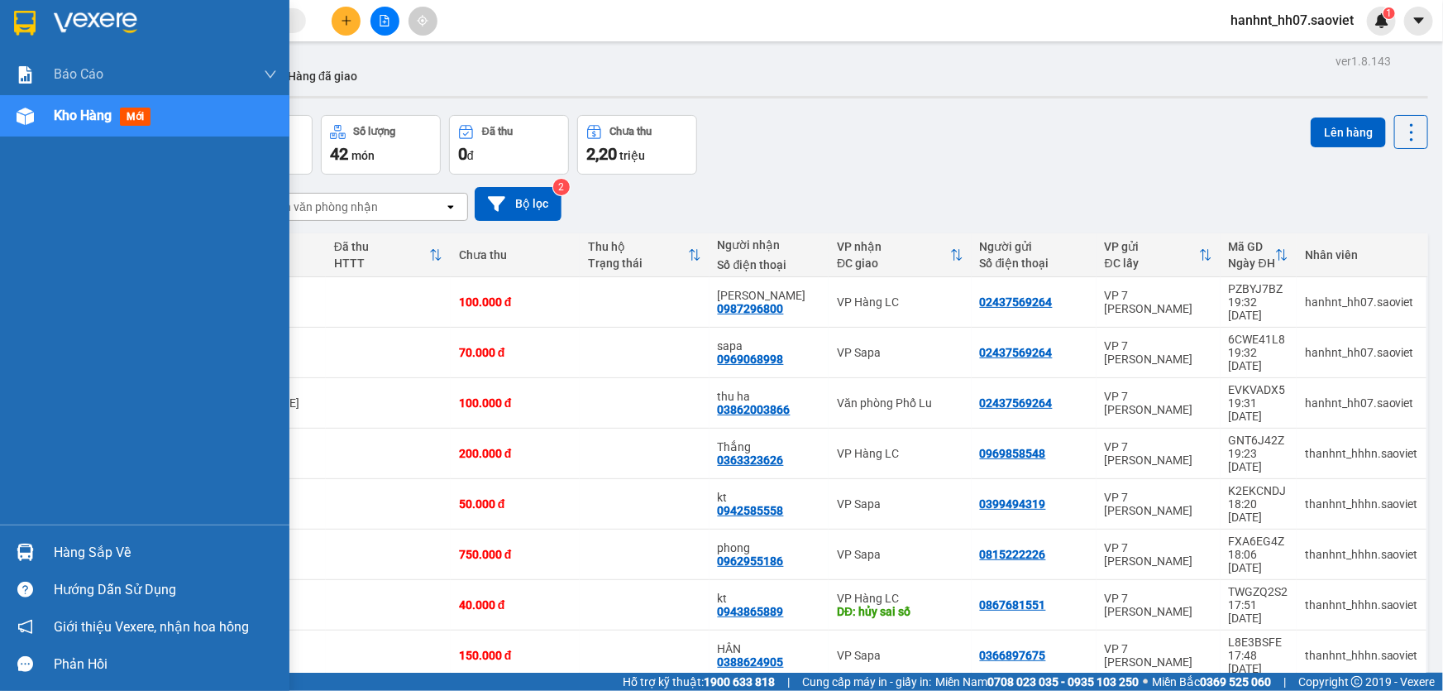
click at [33, 556] on img at bounding box center [25, 551] width 17 height 17
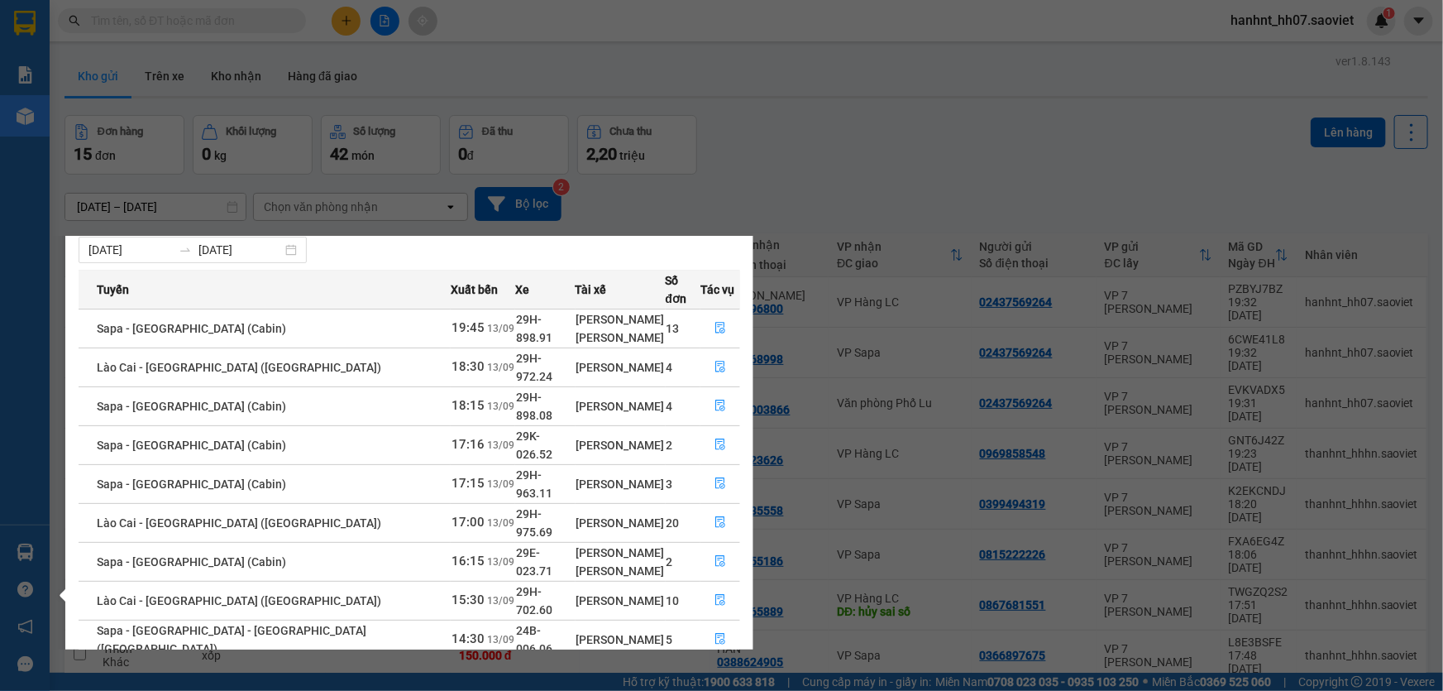
scroll to position [55, 0]
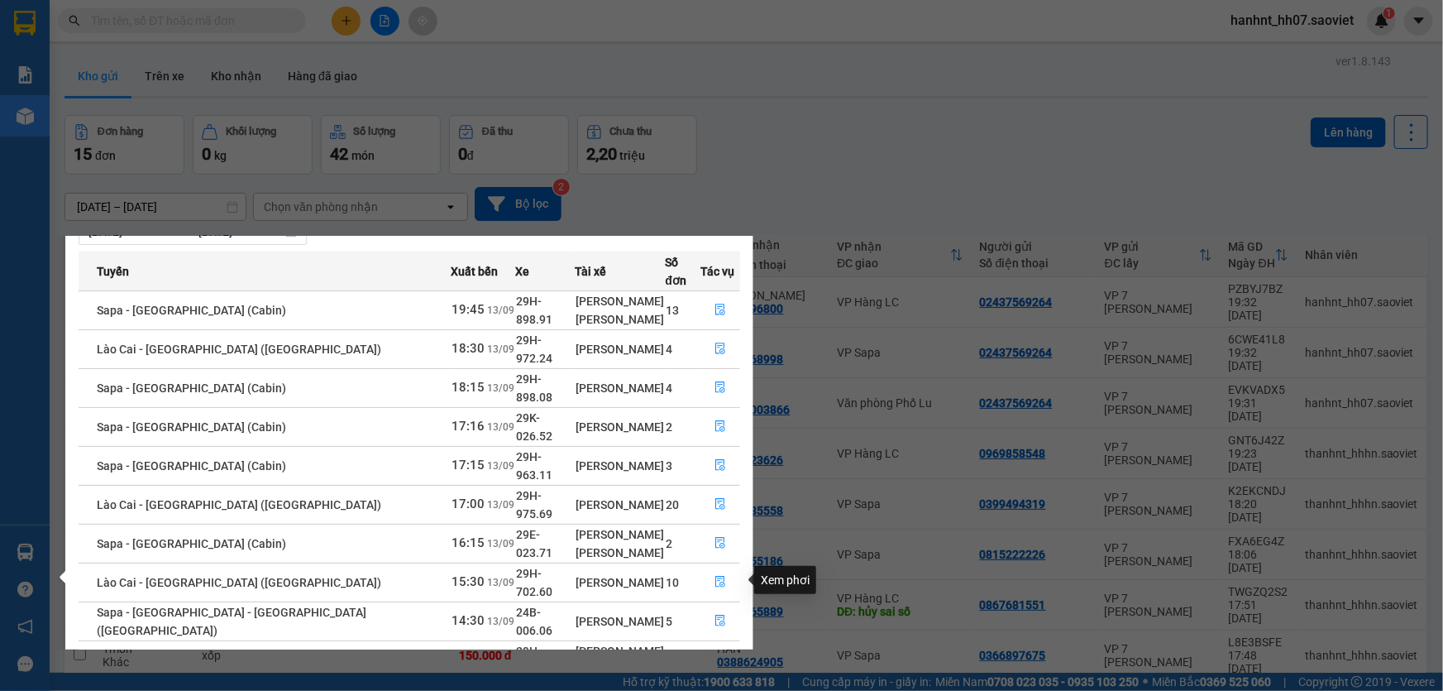
click at [719, 653] on icon "file-done" at bounding box center [720, 659] width 10 height 12
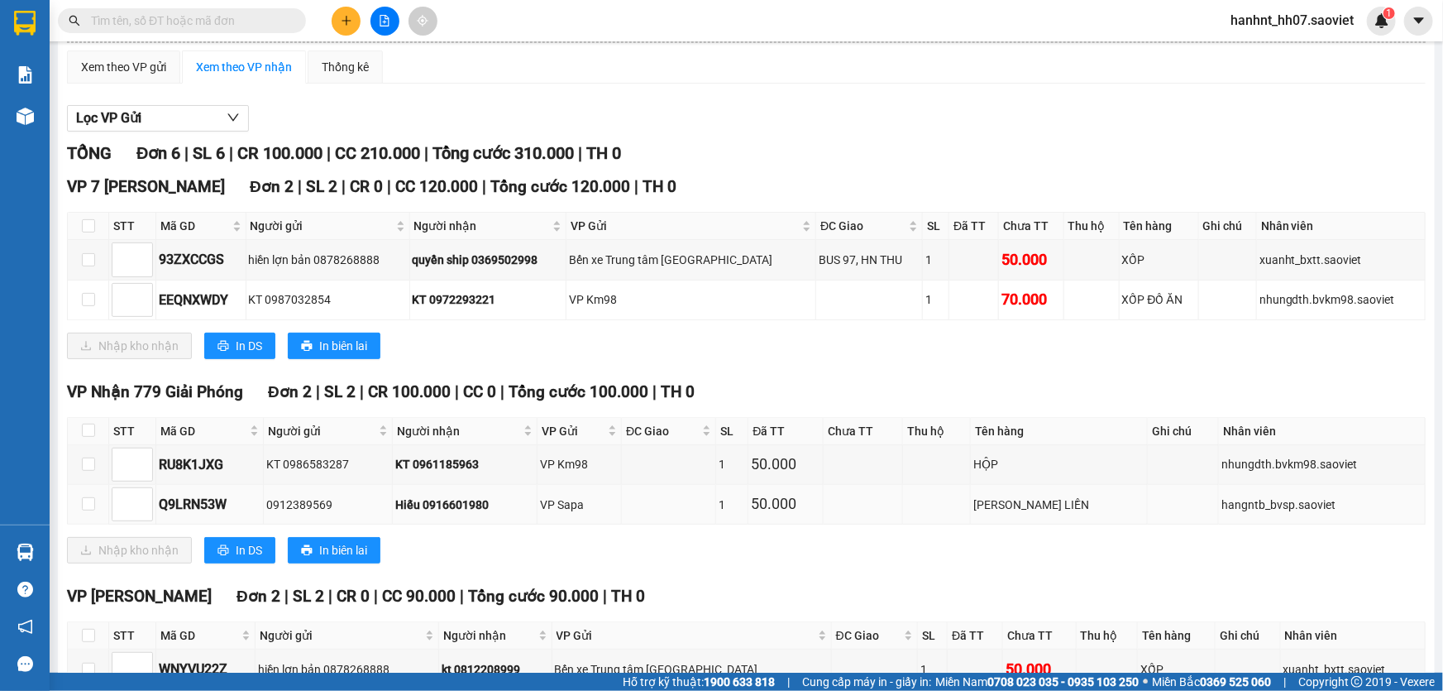
scroll to position [273, 0]
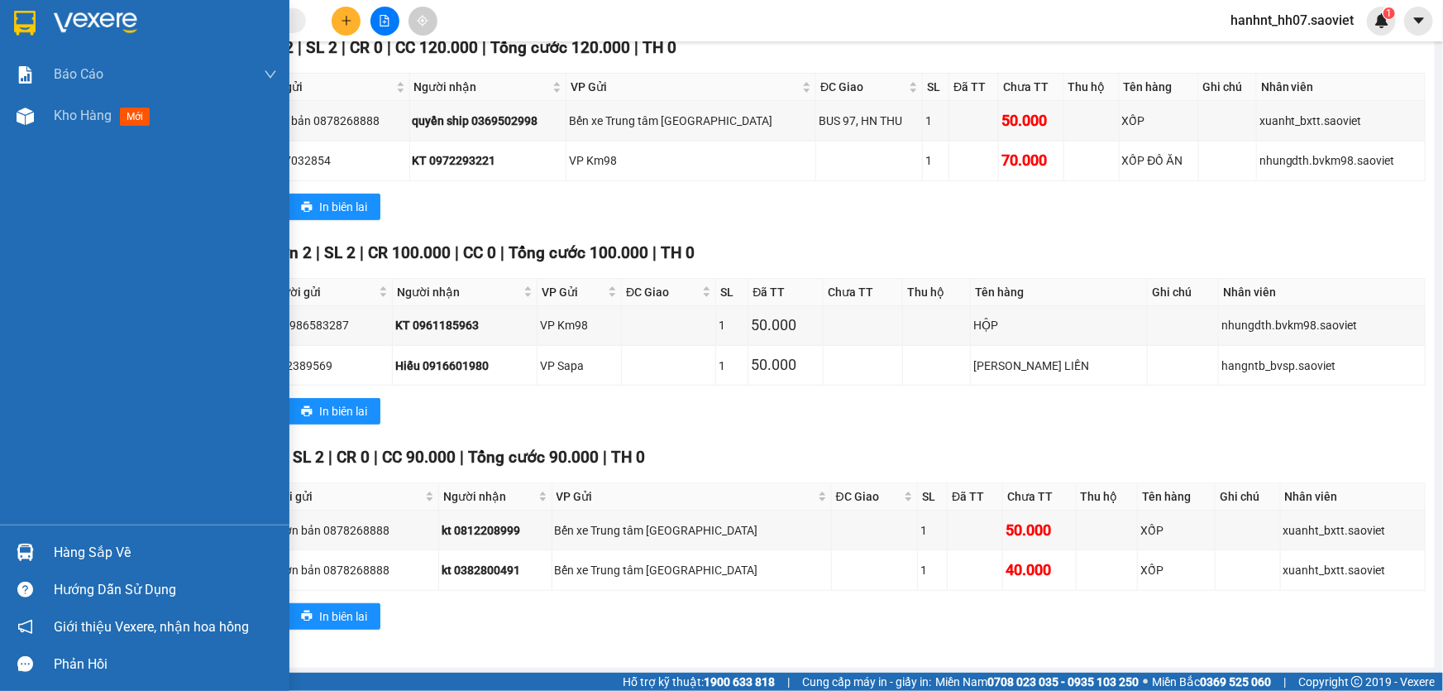
click at [140, 546] on div "Hàng sắp về" at bounding box center [165, 552] width 223 height 25
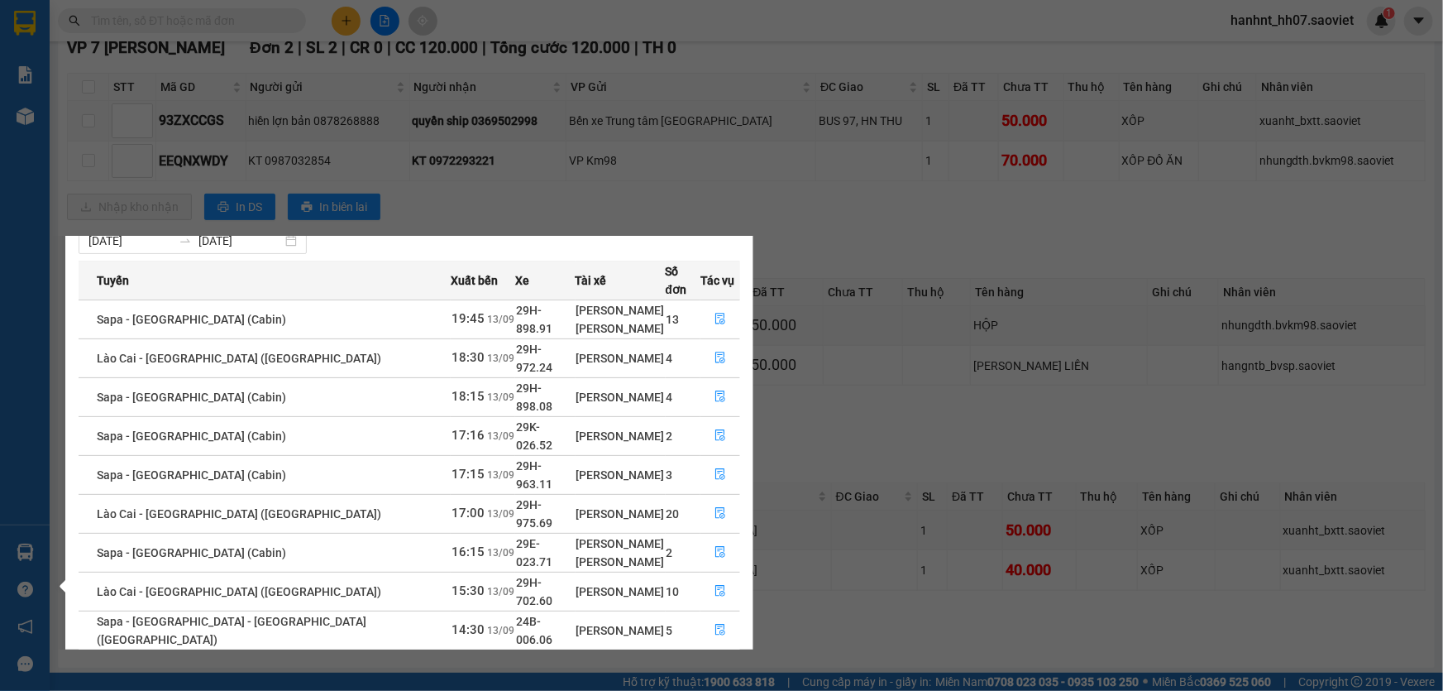
scroll to position [55, 0]
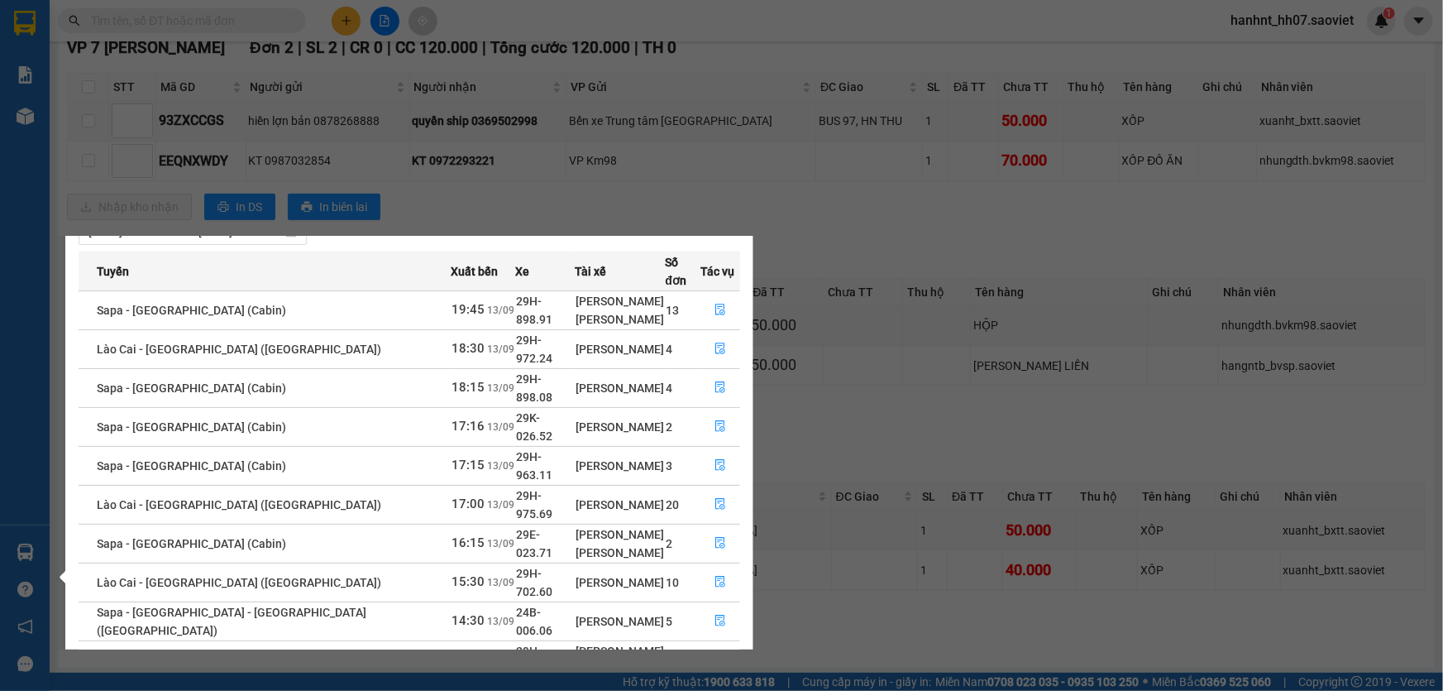
click at [708, 690] on link "2" at bounding box center [710, 700] width 18 height 18
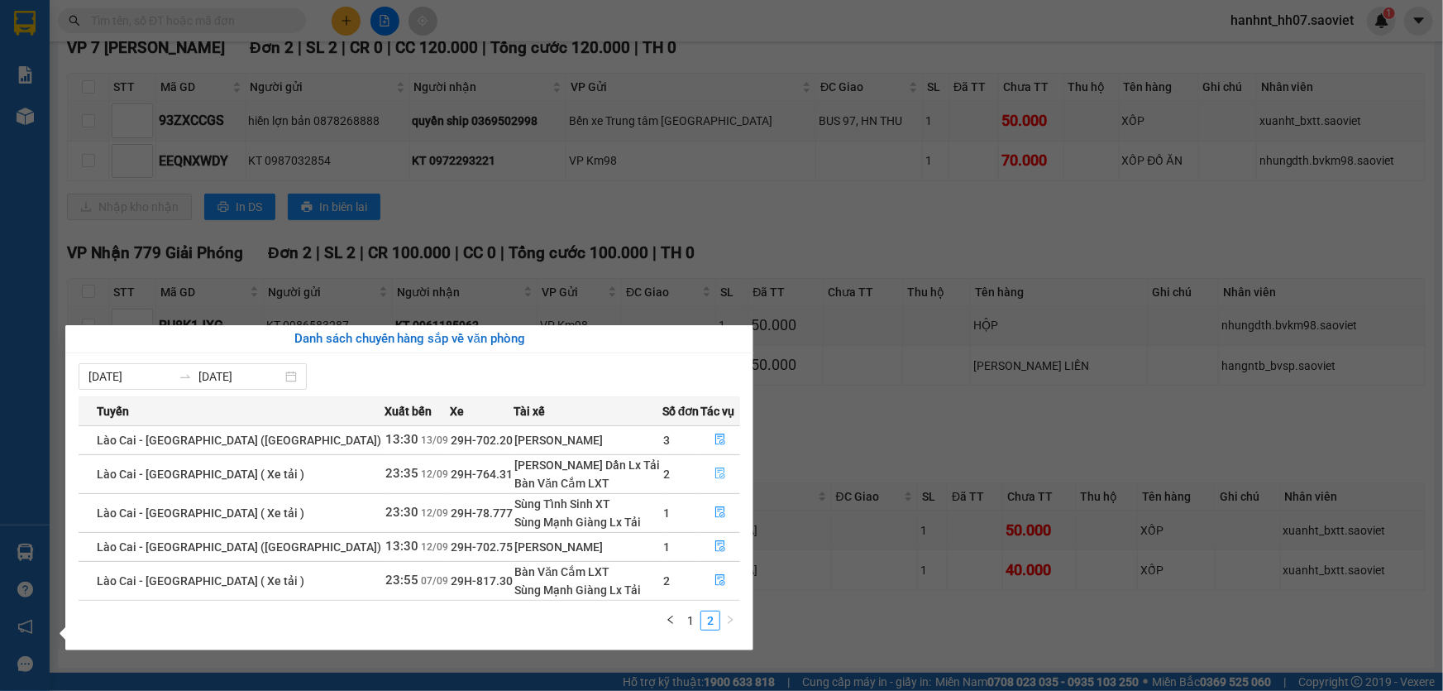
scroll to position [0, 0]
click at [716, 434] on icon "file-done" at bounding box center [720, 439] width 10 height 12
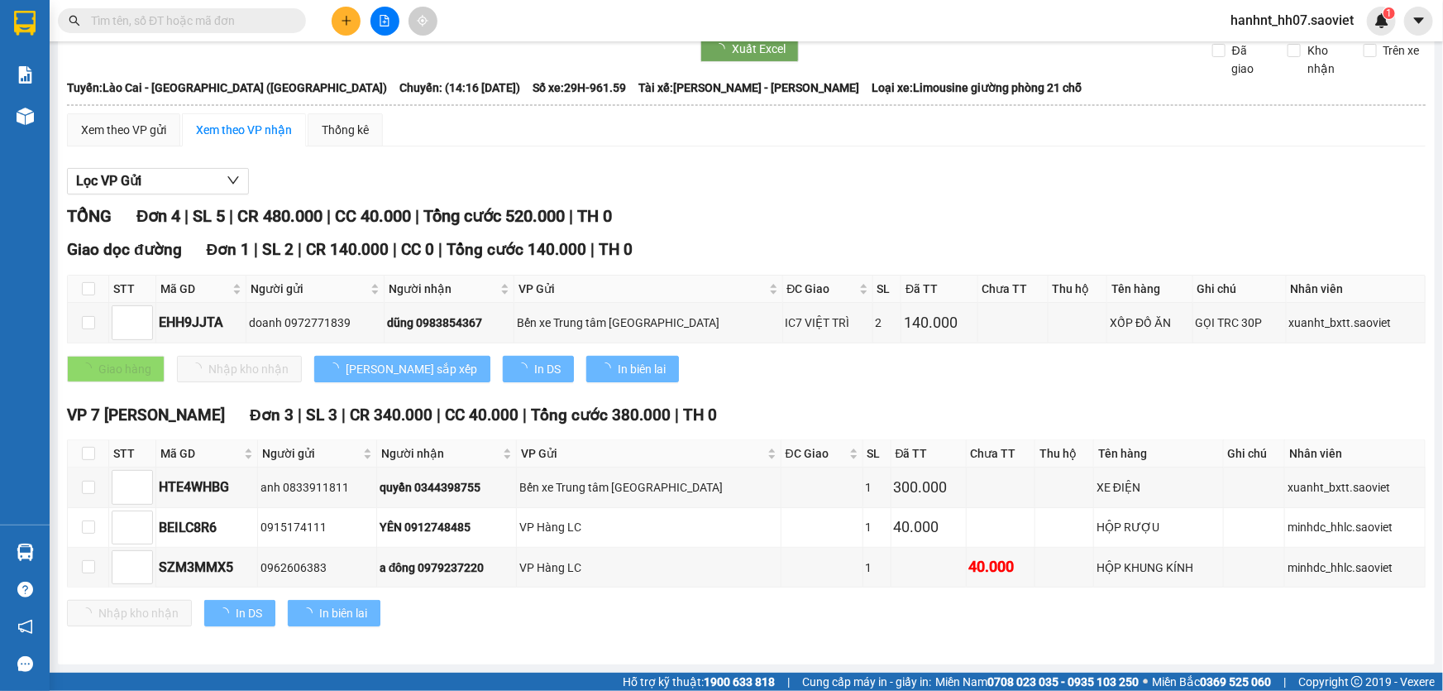
scroll to position [69, 0]
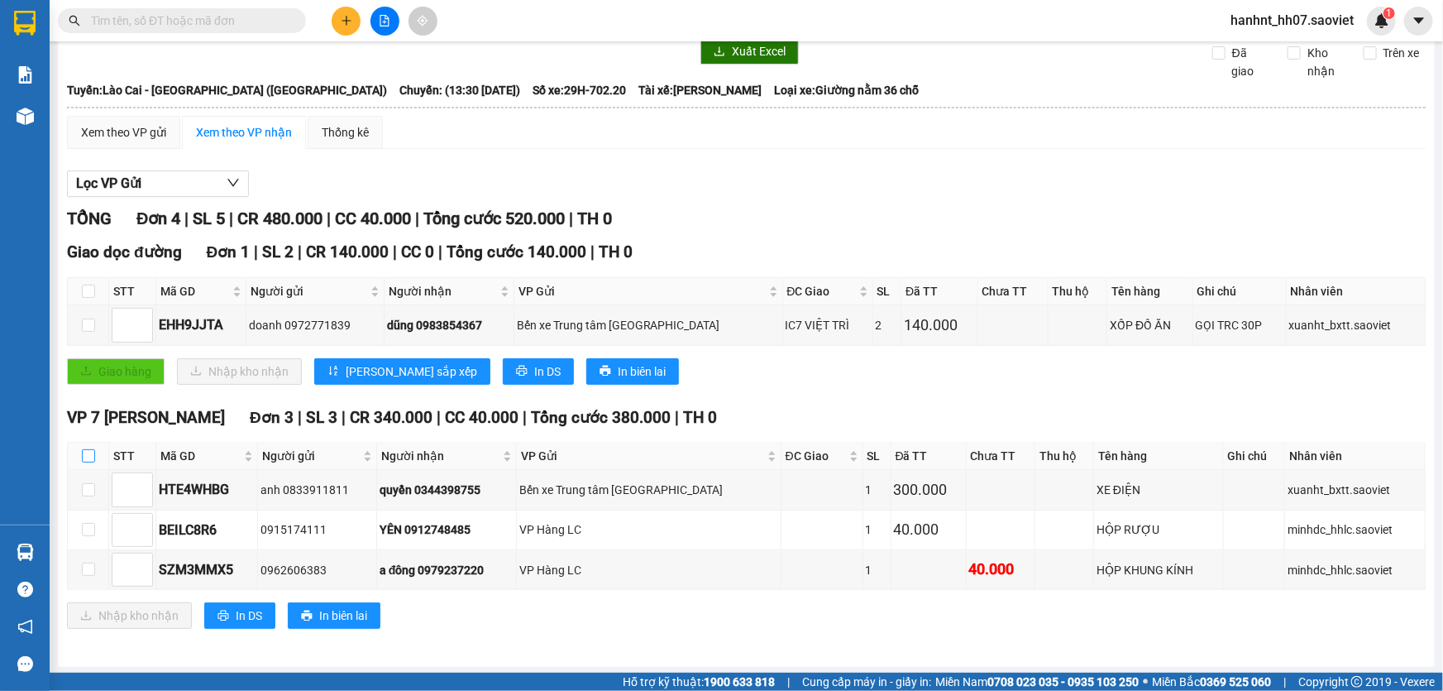
click at [93, 451] on input "checkbox" at bounding box center [88, 455] width 13 height 13
checkbox input "true"
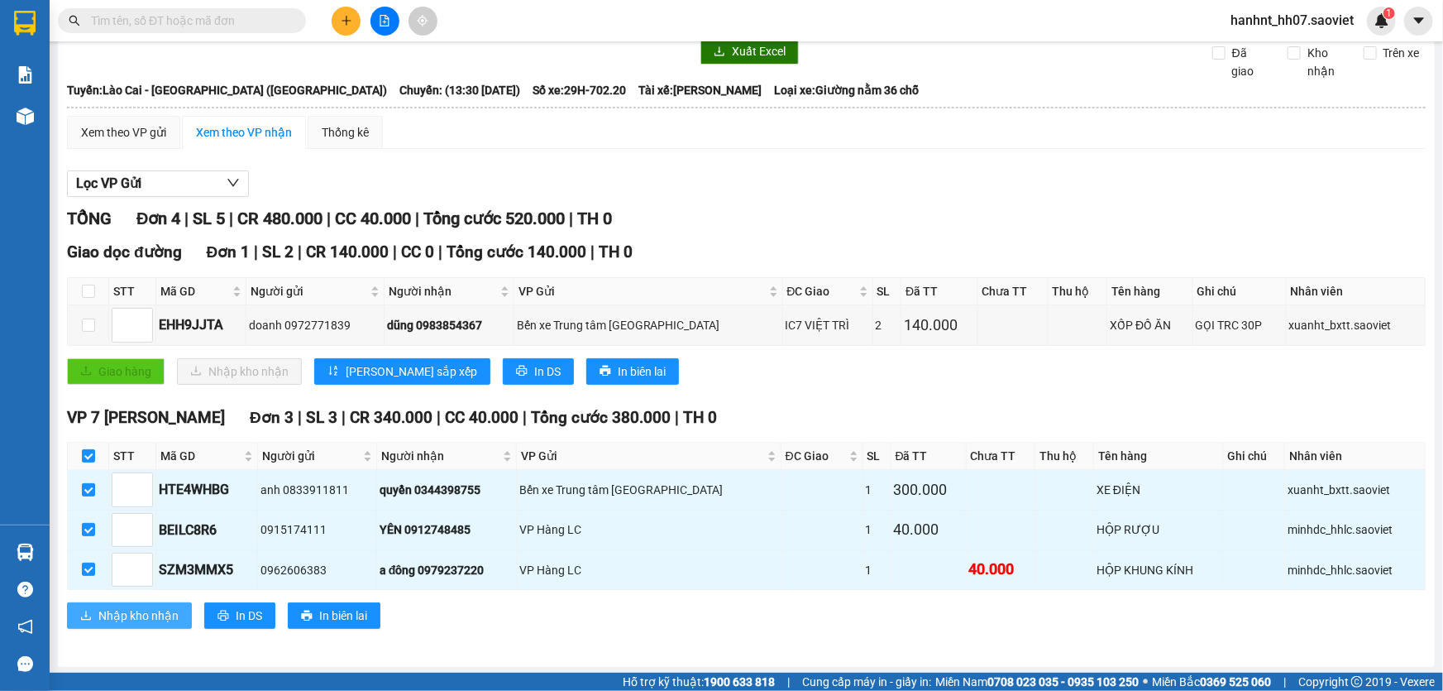
click at [151, 602] on button "Nhập kho nhận" at bounding box center [129, 615] width 125 height 26
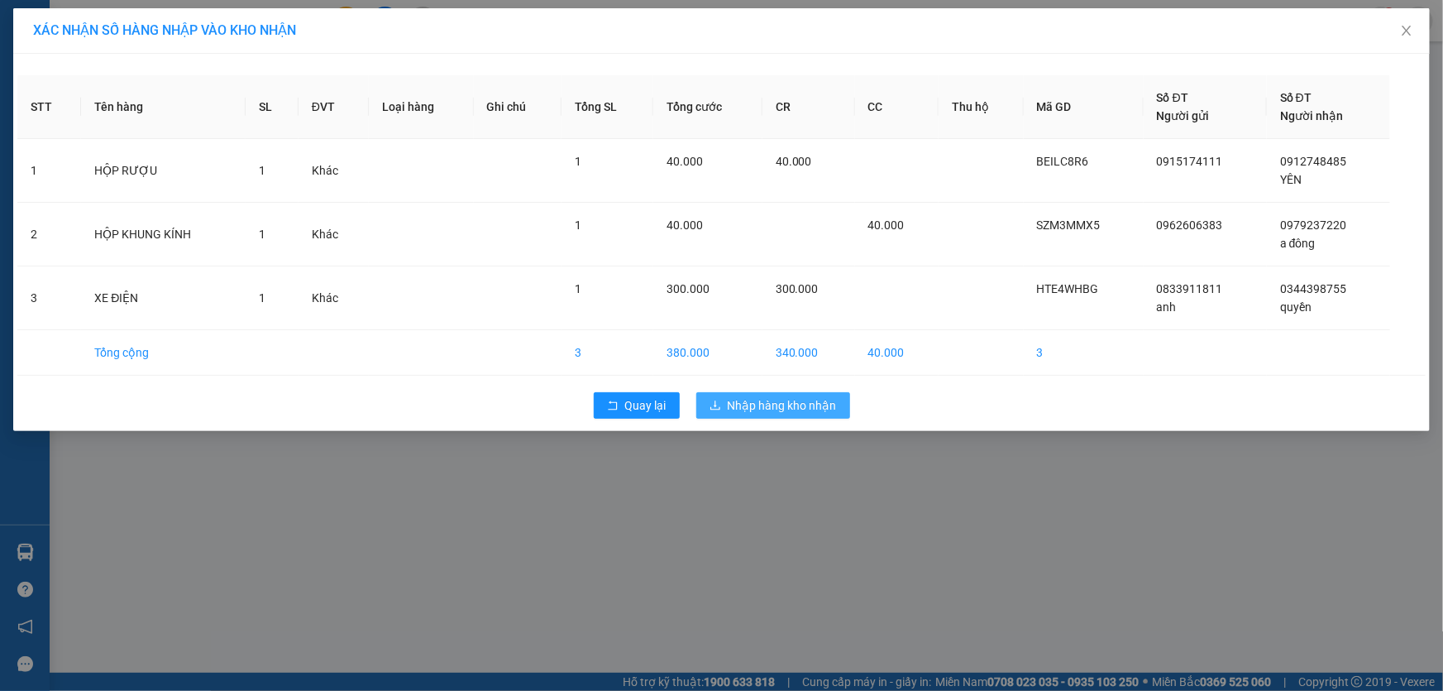
click at [763, 403] on span "Nhập hàng kho nhận" at bounding box center [782, 405] width 109 height 18
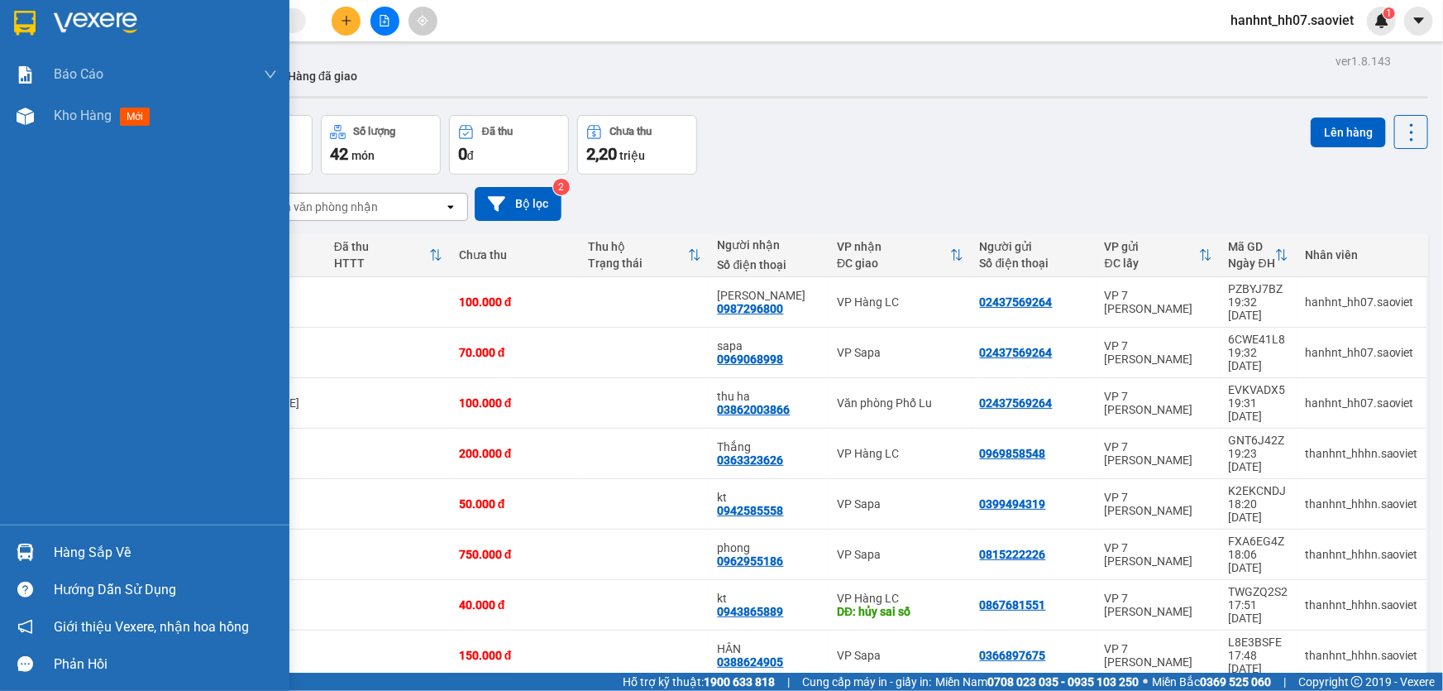
click at [11, 545] on div at bounding box center [25, 552] width 29 height 29
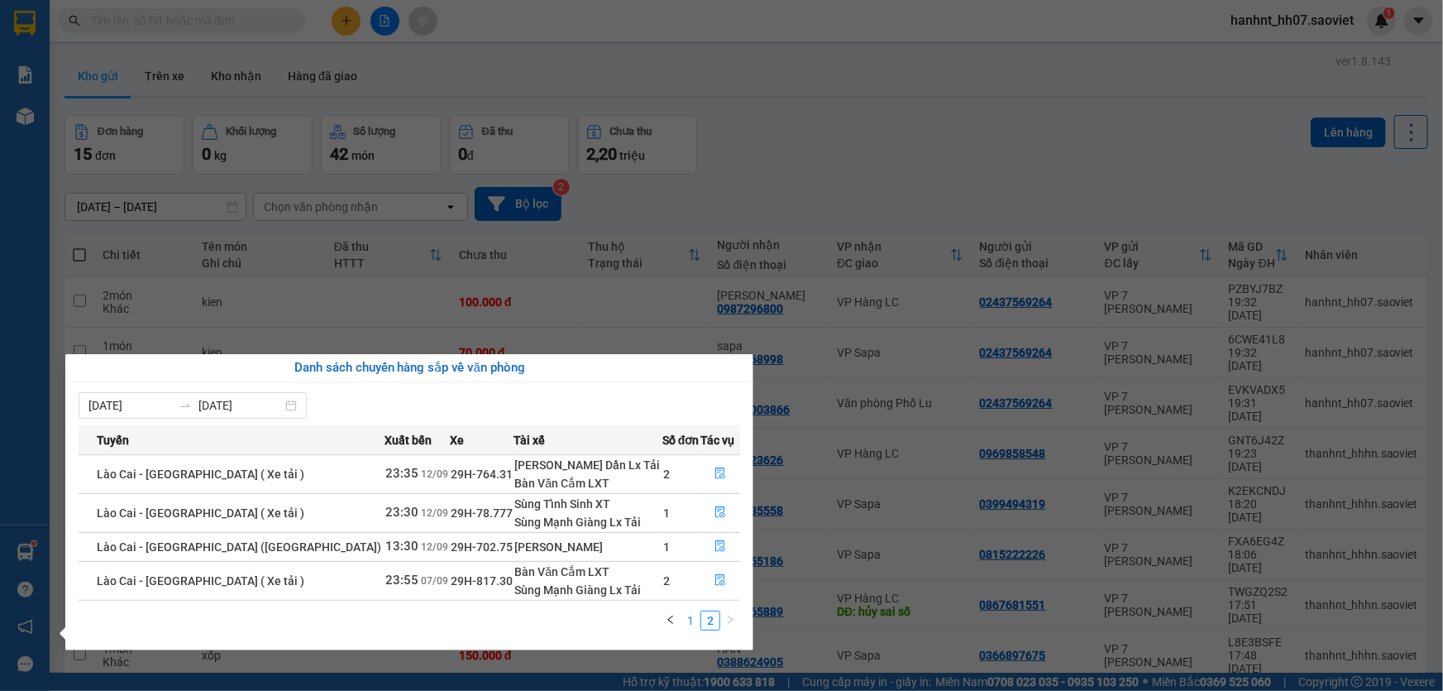
click at [689, 626] on link "1" at bounding box center [691, 620] width 18 height 18
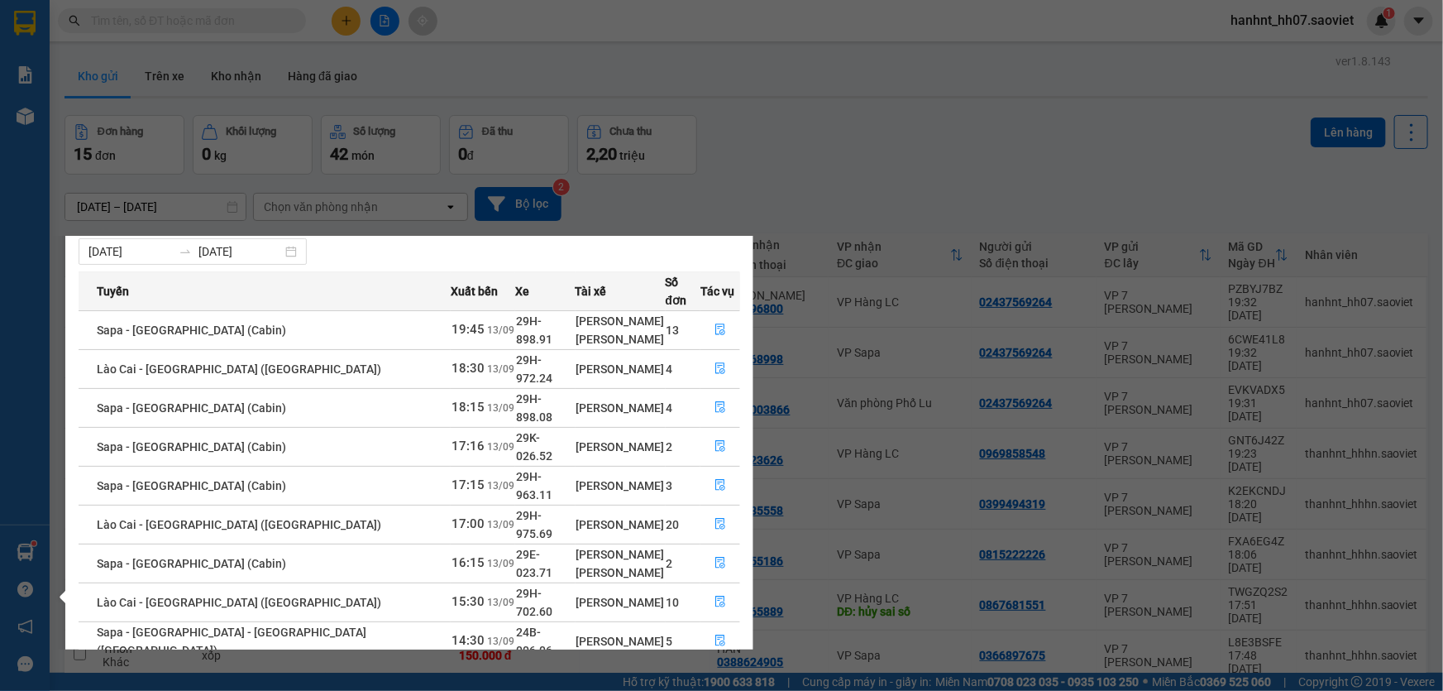
scroll to position [55, 0]
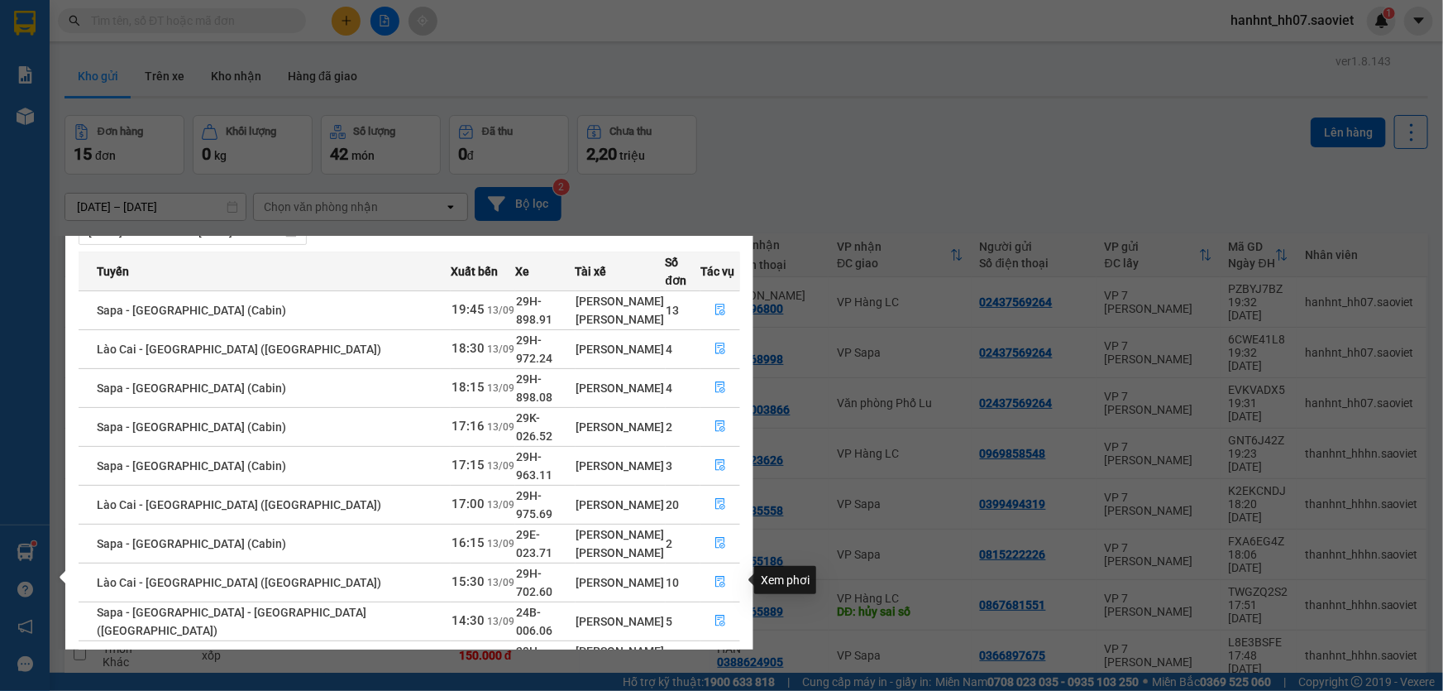
click at [715, 653] on icon "file-done" at bounding box center [721, 659] width 12 height 12
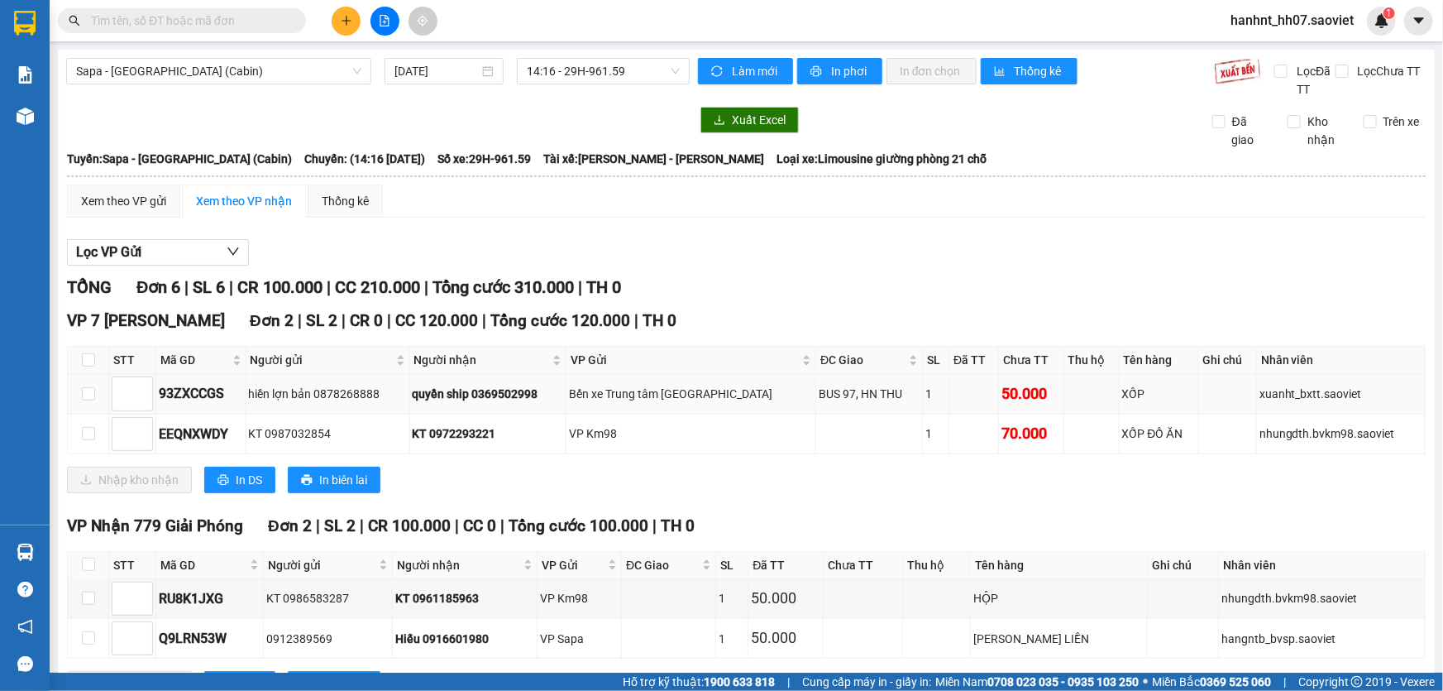
click at [546, 394] on div "quyền ship 0369502998" at bounding box center [488, 394] width 151 height 18
click at [621, 282] on span "TH 0" at bounding box center [603, 287] width 35 height 20
click at [86, 357] on input "checkbox" at bounding box center [88, 359] width 13 height 13
checkbox input "true"
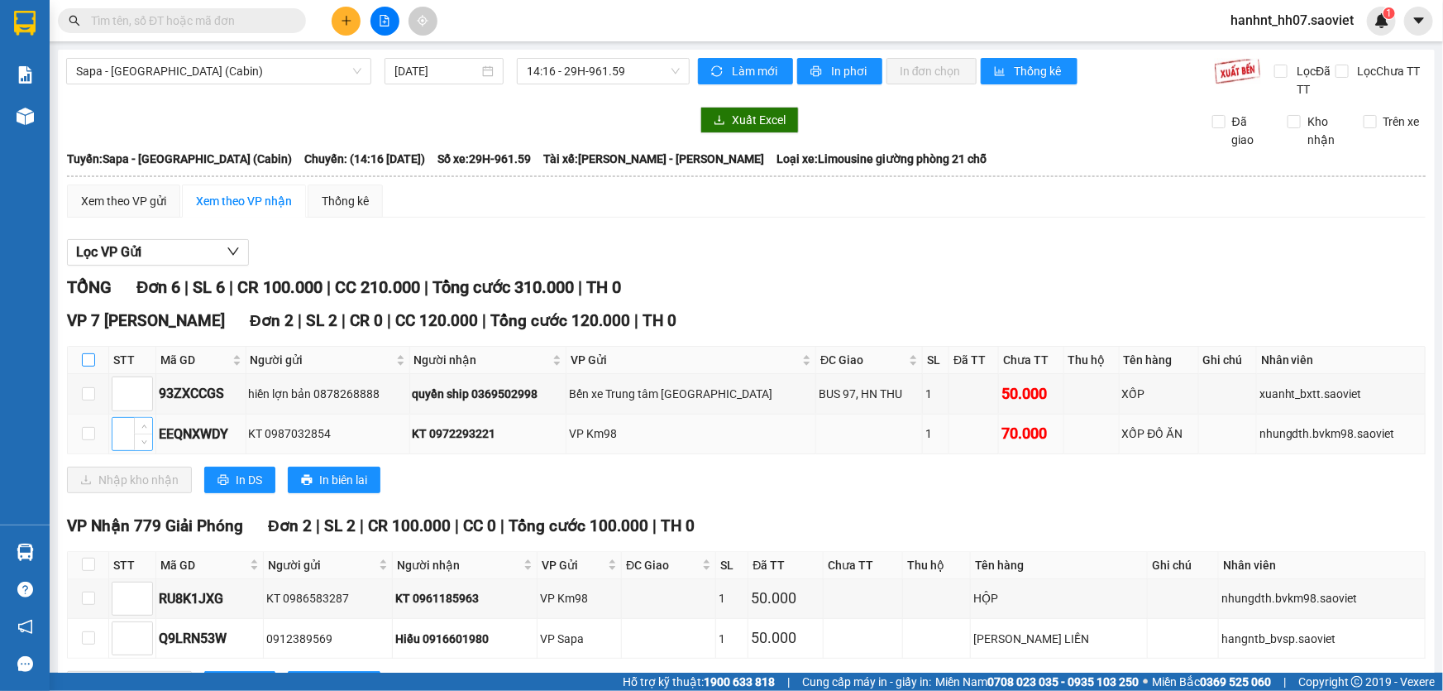
checkbox input "true"
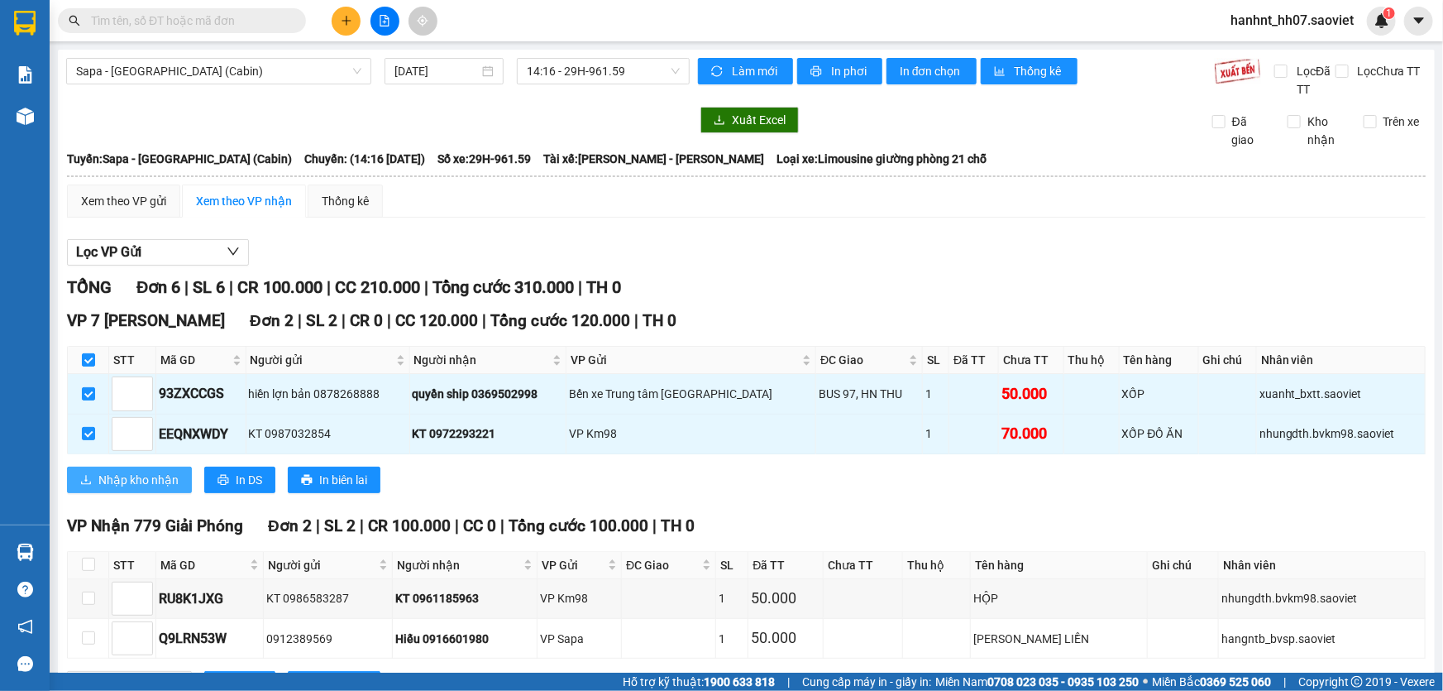
click at [147, 479] on span "Nhập kho nhận" at bounding box center [138, 480] width 80 height 18
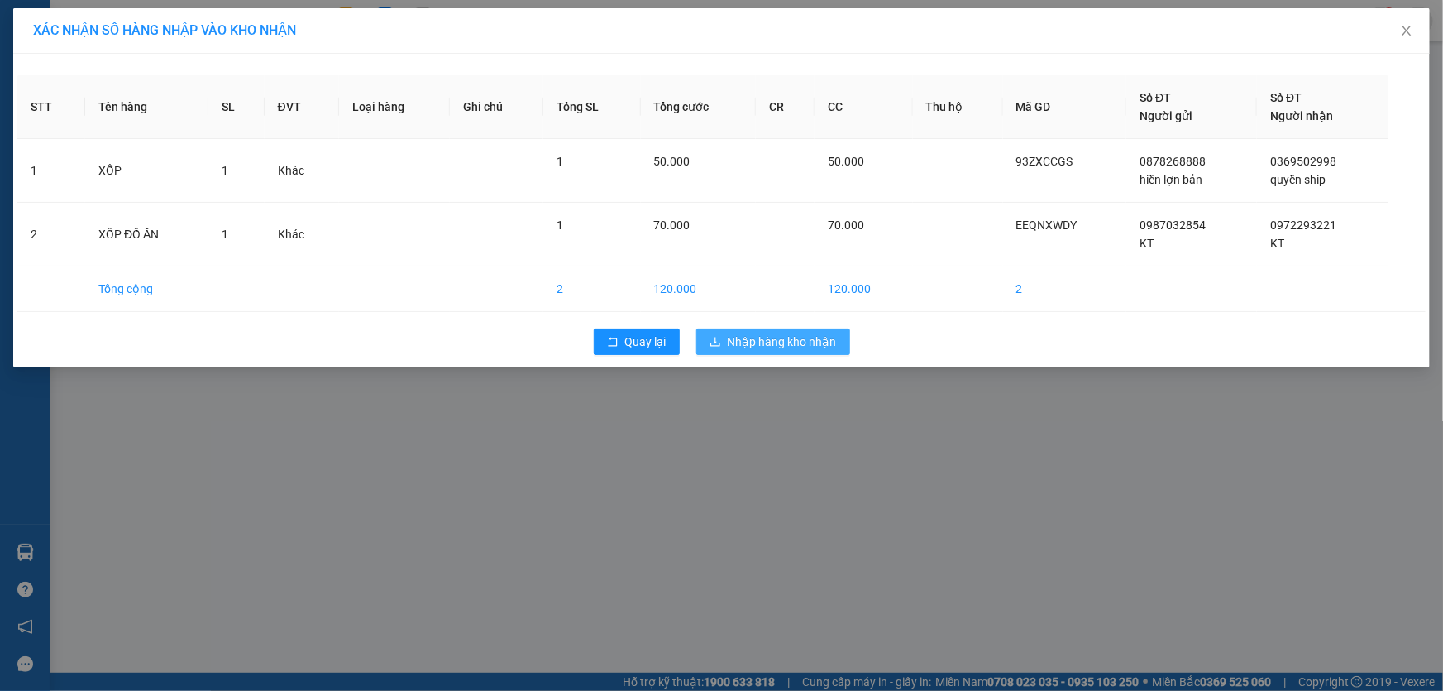
click at [785, 337] on span "Nhập hàng kho nhận" at bounding box center [782, 342] width 109 height 18
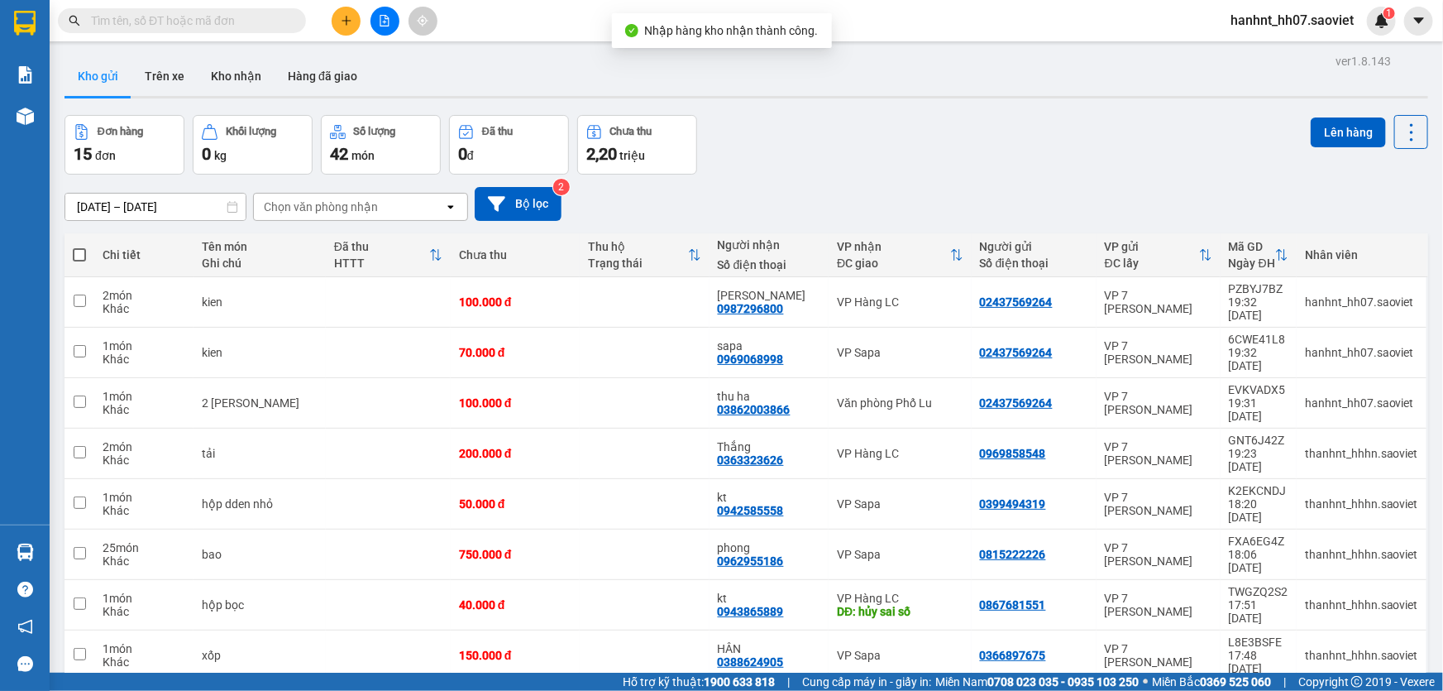
click at [256, 20] on input "text" at bounding box center [188, 21] width 195 height 18
click at [257, 73] on button "Kho nhận" at bounding box center [236, 76] width 77 height 40
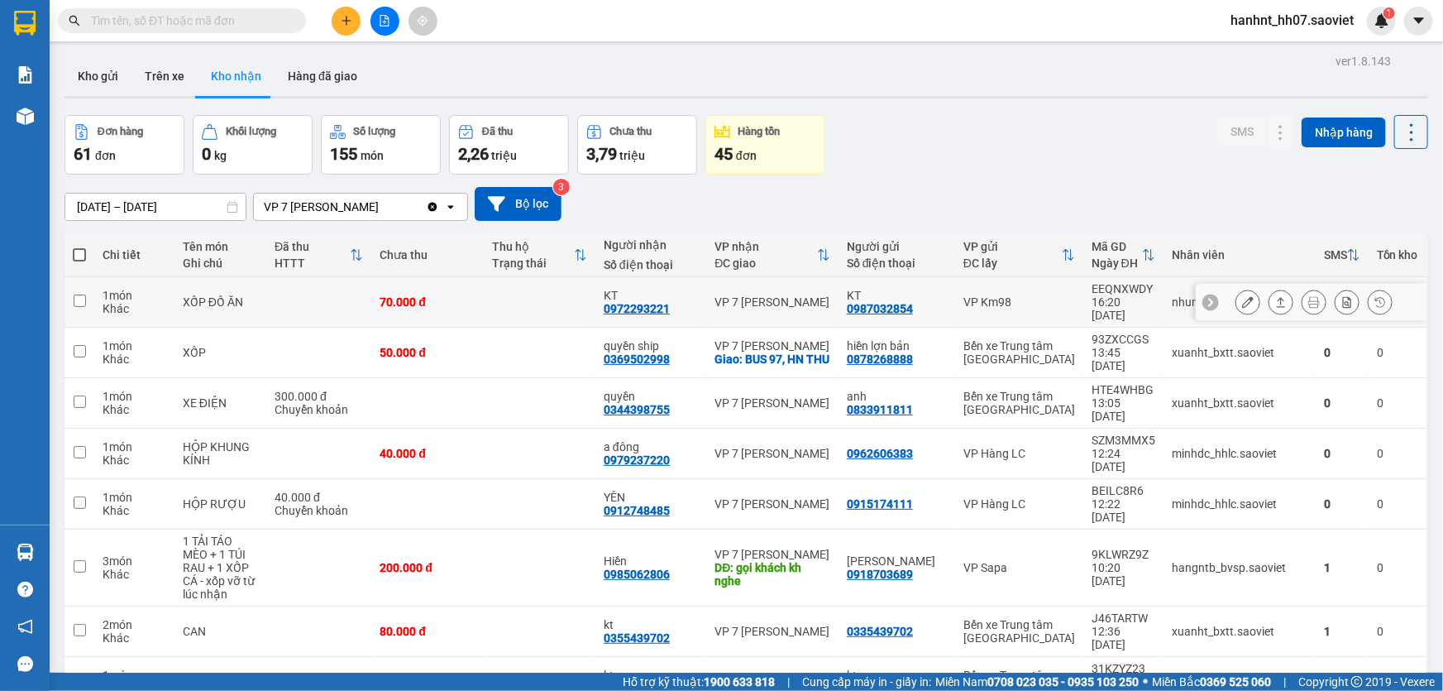
click at [542, 304] on td at bounding box center [540, 302] width 112 height 50
checkbox input "true"
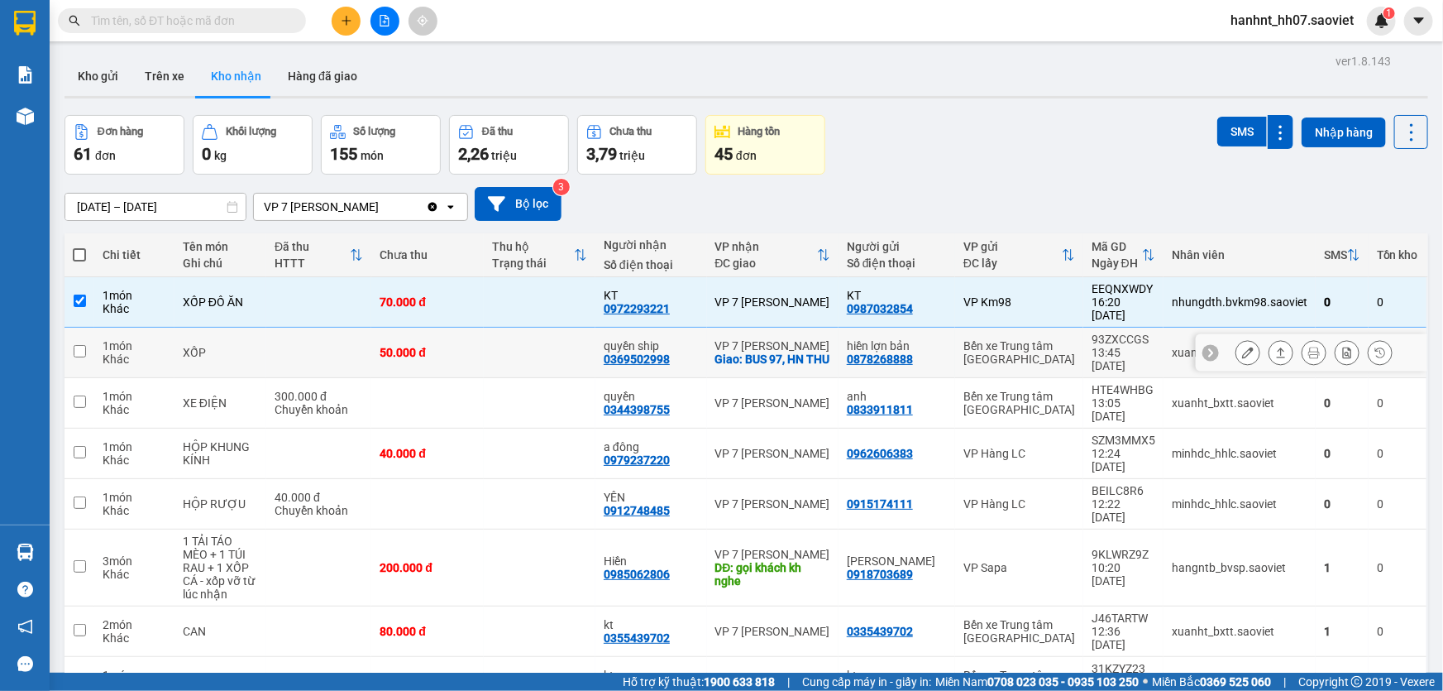
click at [581, 345] on td at bounding box center [540, 353] width 112 height 50
checkbox input "true"
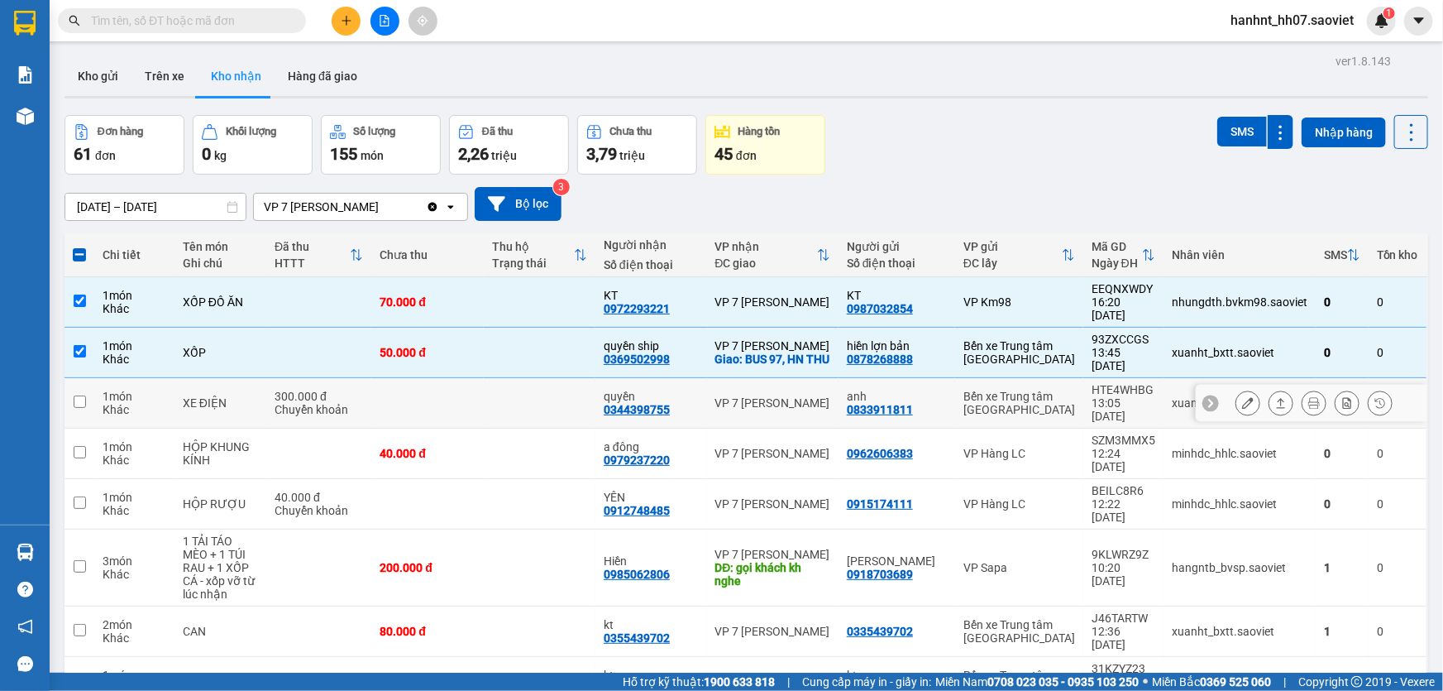
click at [587, 381] on td at bounding box center [540, 403] width 112 height 50
checkbox input "true"
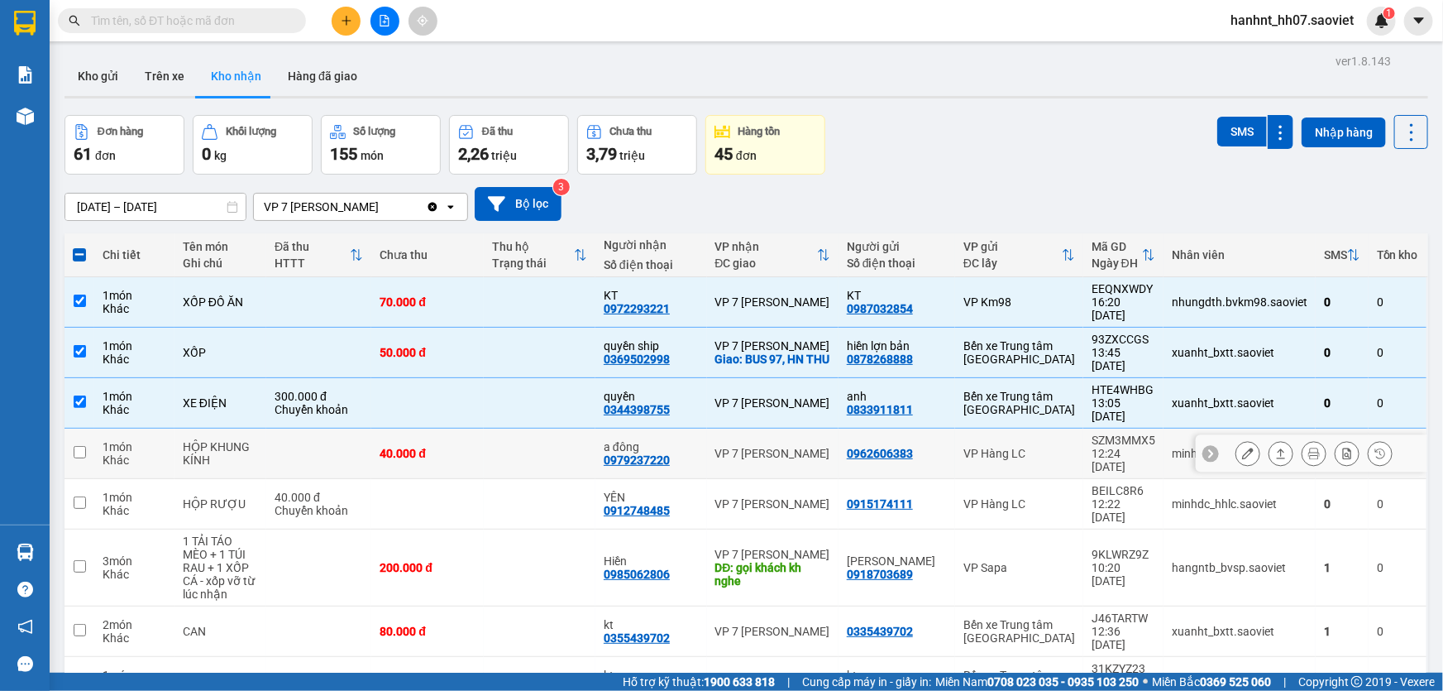
click at [587, 430] on td at bounding box center [540, 453] width 112 height 50
checkbox input "true"
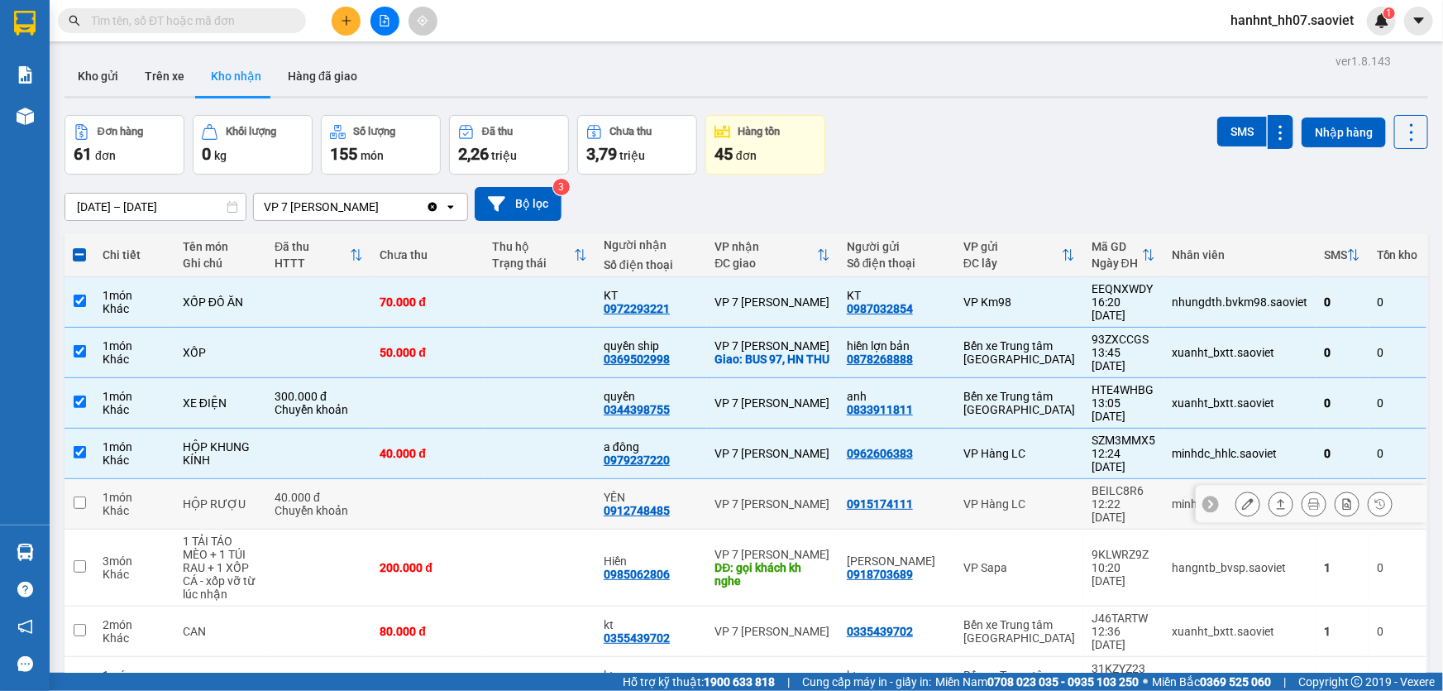
click at [581, 479] on td at bounding box center [540, 504] width 112 height 50
checkbox input "true"
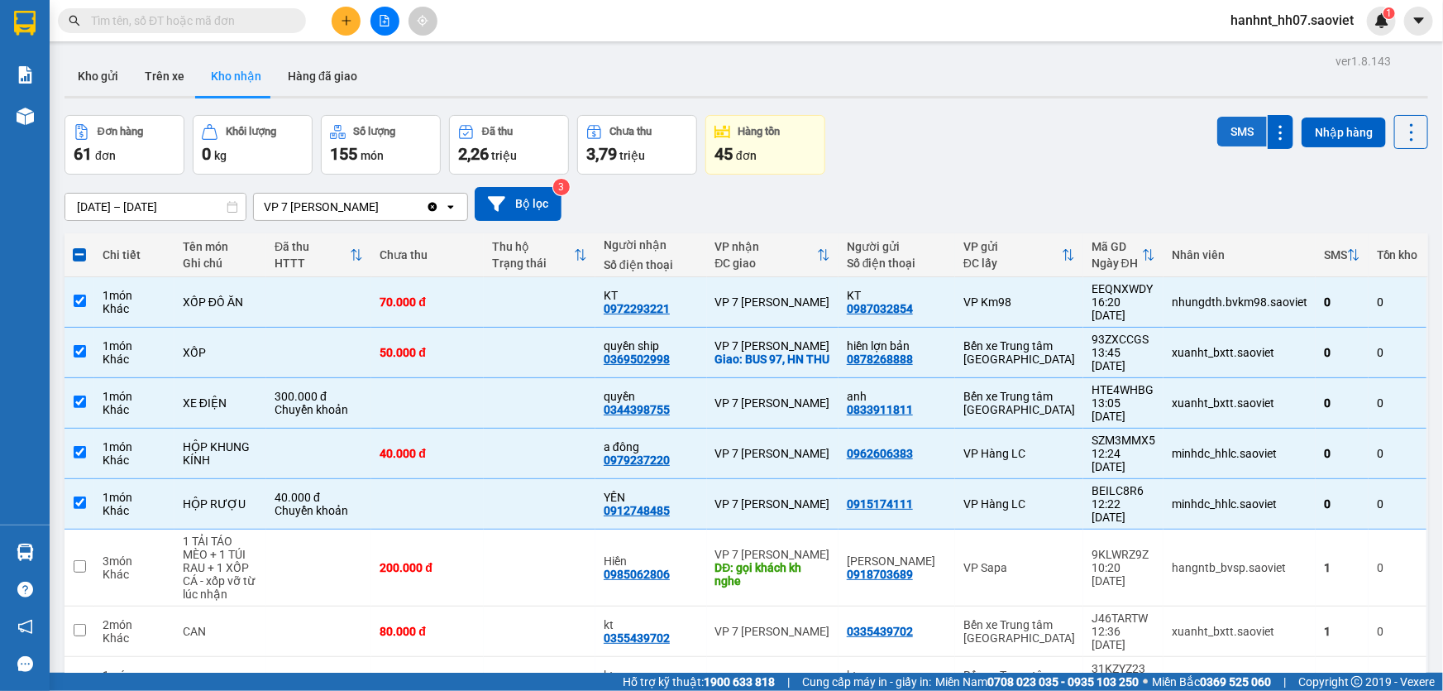
click at [1230, 124] on button "SMS" at bounding box center [1243, 132] width 50 height 30
click at [103, 89] on button "Kho gửi" at bounding box center [98, 76] width 67 height 40
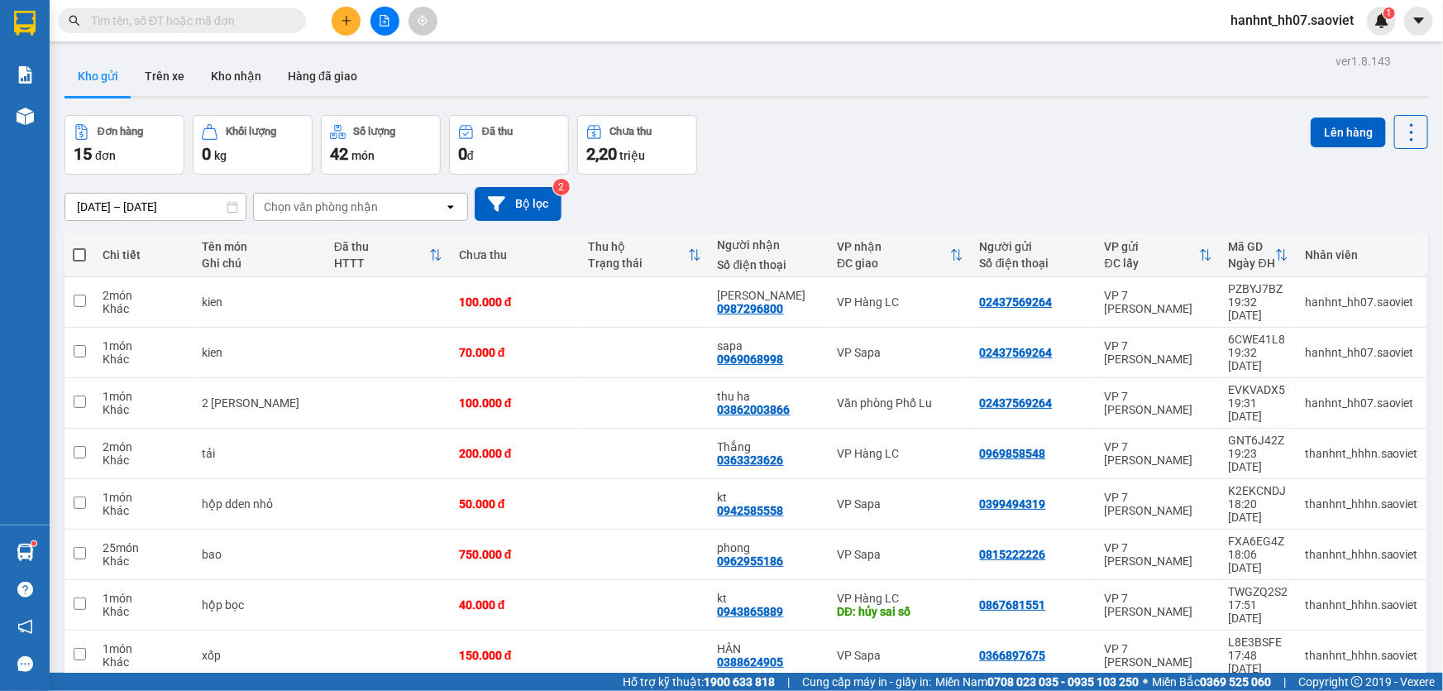
click at [182, 21] on input "text" at bounding box center [188, 21] width 195 height 18
type input "e"
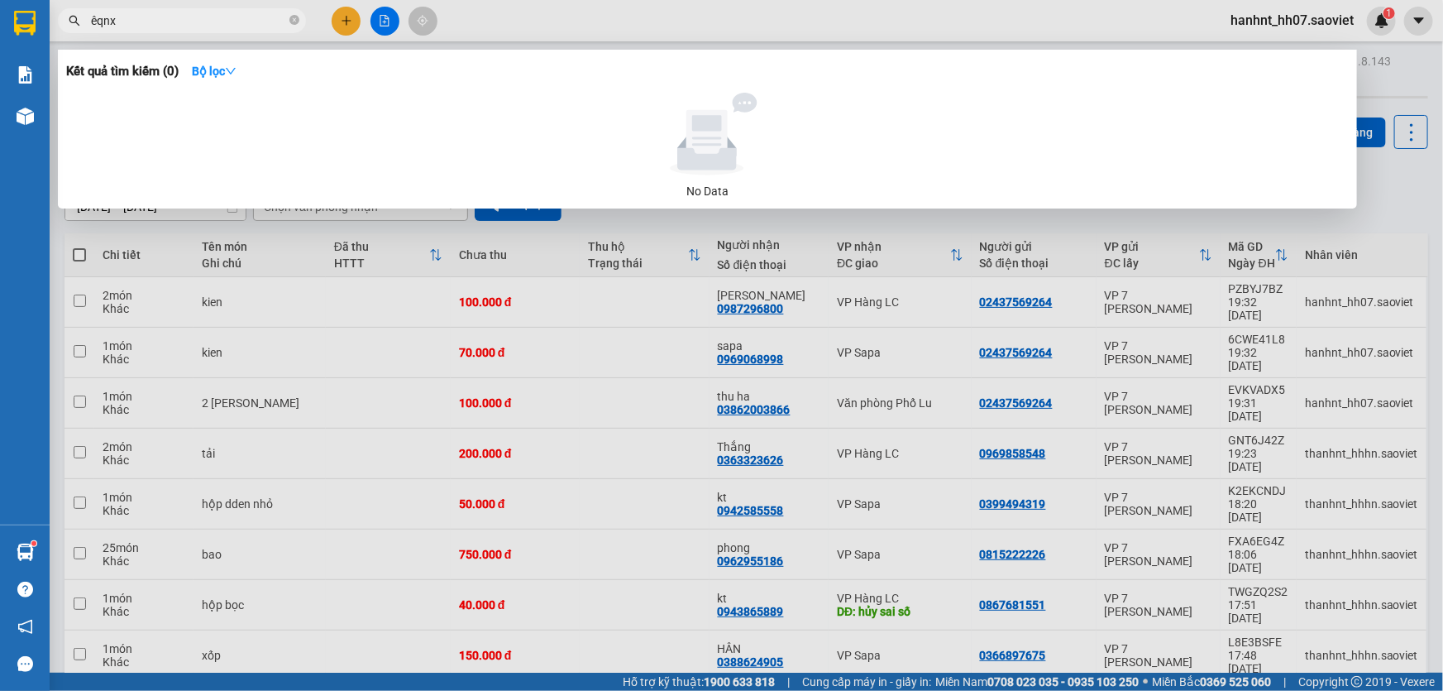
click at [98, 22] on input "êqnx" at bounding box center [188, 21] width 195 height 18
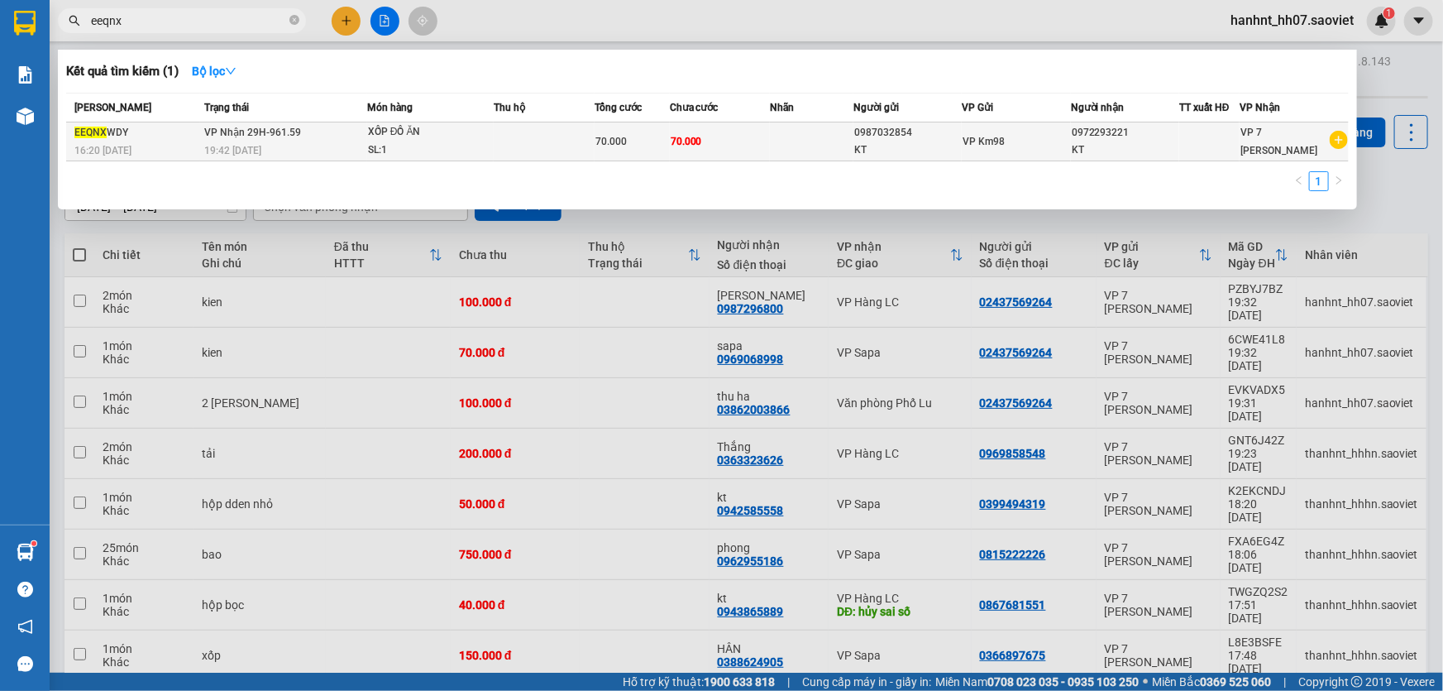
type input "eeqnx"
click at [472, 131] on div "XỐP ĐỒ ĂN" at bounding box center [430, 132] width 124 height 18
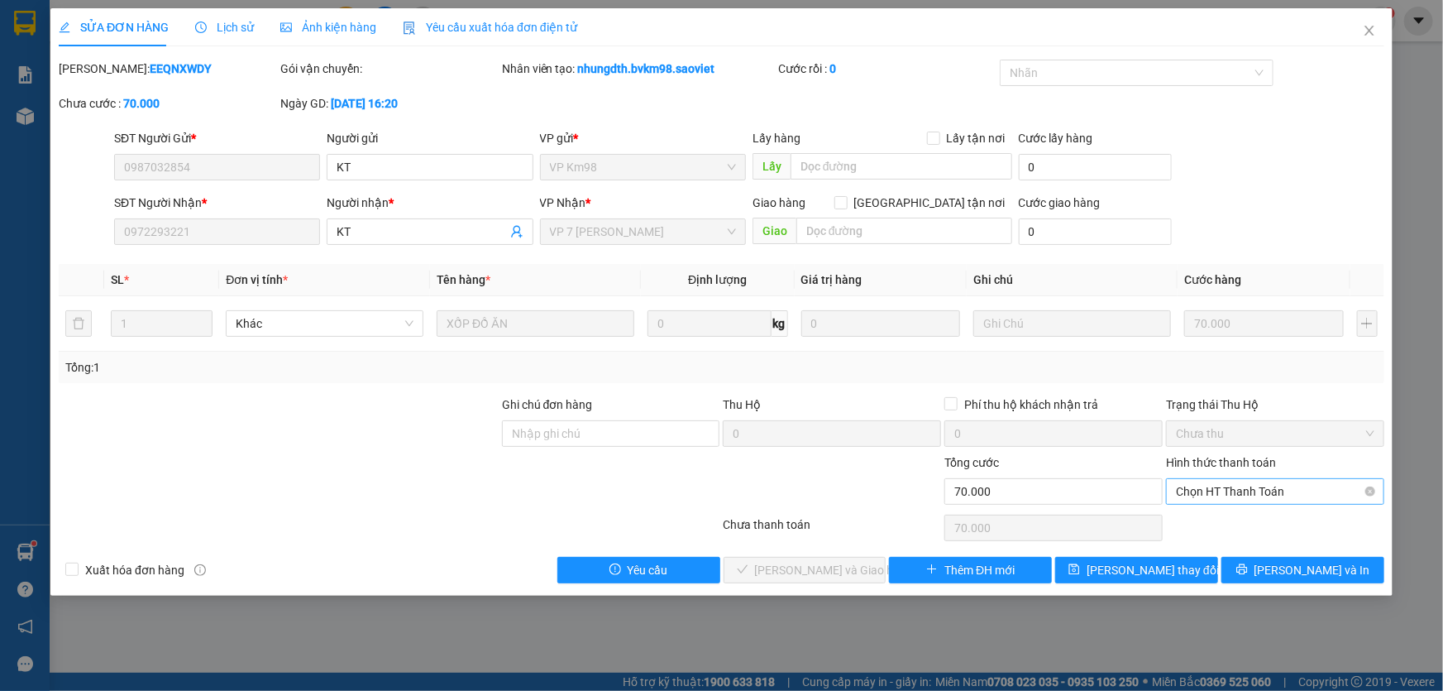
type input "0987032854"
type input "KT"
type input "0972293221"
type input "KT"
type input "70.000"
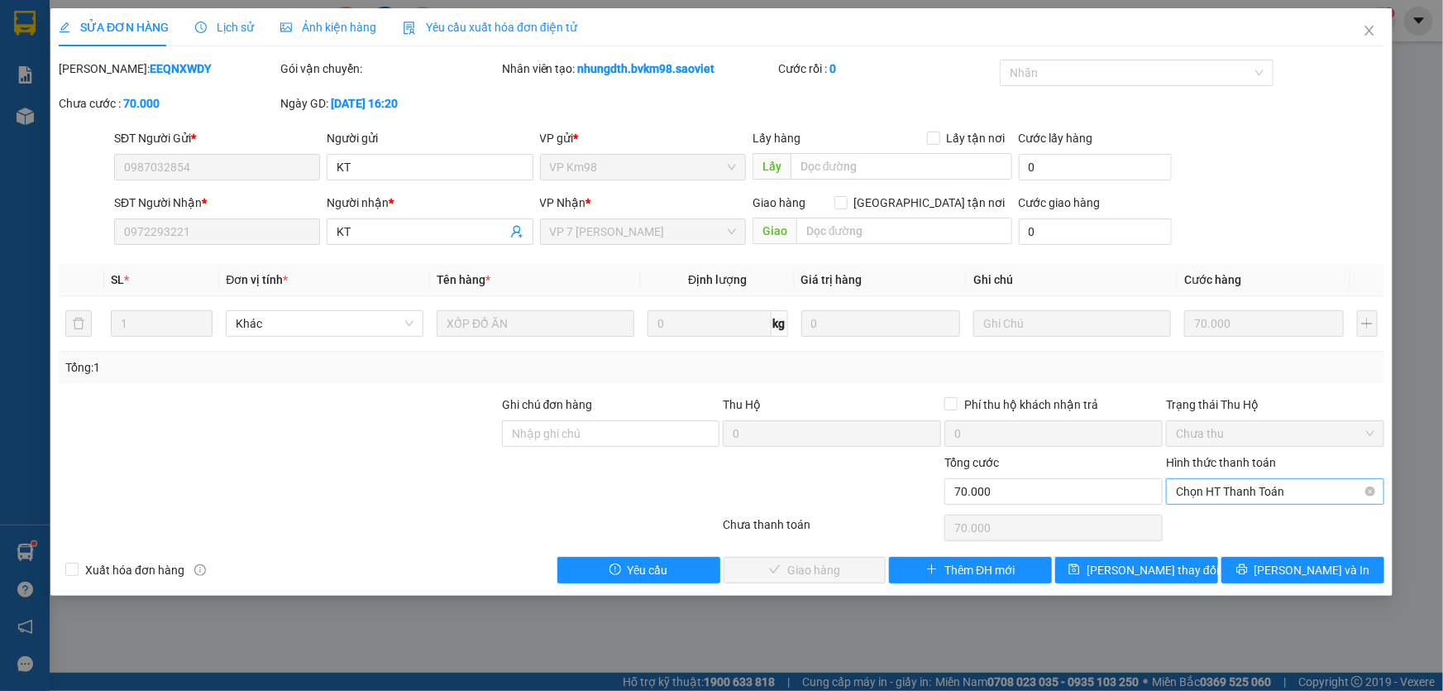
click at [1213, 487] on span "Chọn HT Thanh Toán" at bounding box center [1275, 491] width 199 height 25
click at [1219, 546] on div "Chuyển khoản" at bounding box center [1275, 550] width 199 height 18
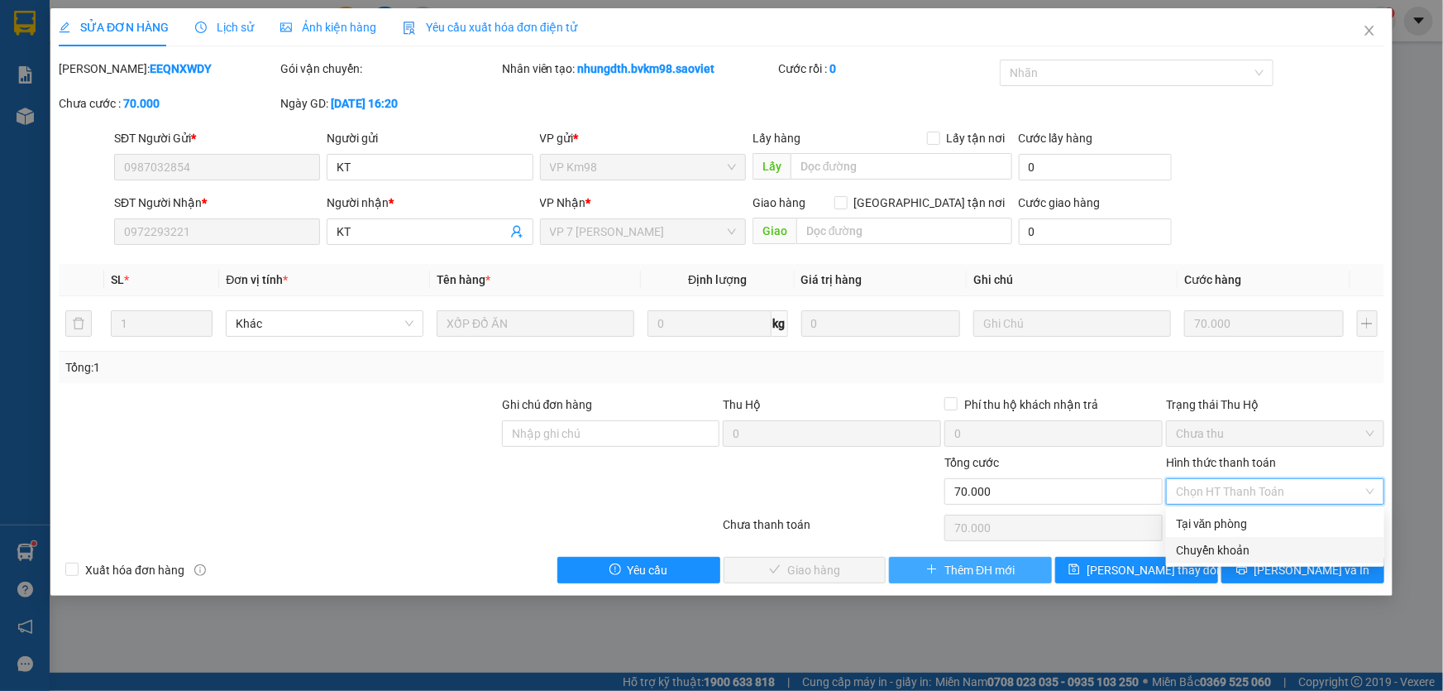
type input "0"
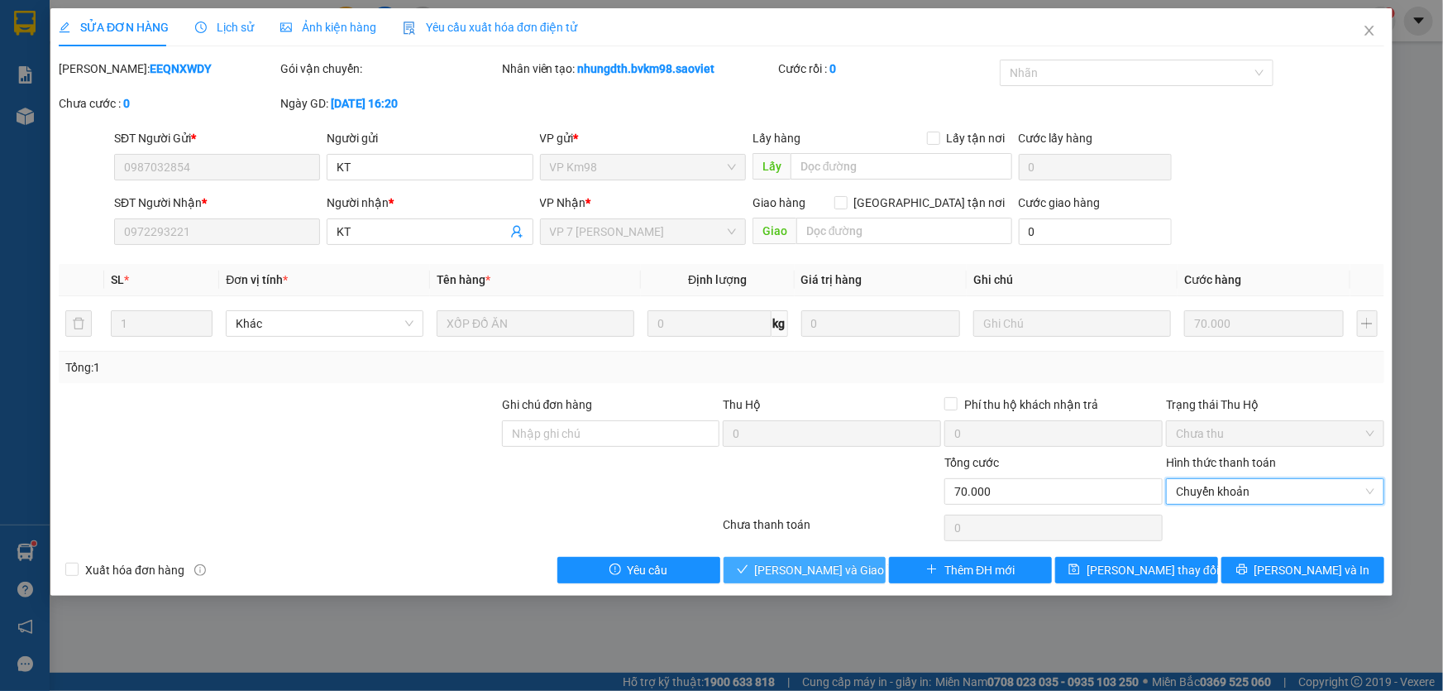
click at [779, 571] on span "[PERSON_NAME] và Giao hàng" at bounding box center [834, 570] width 159 height 18
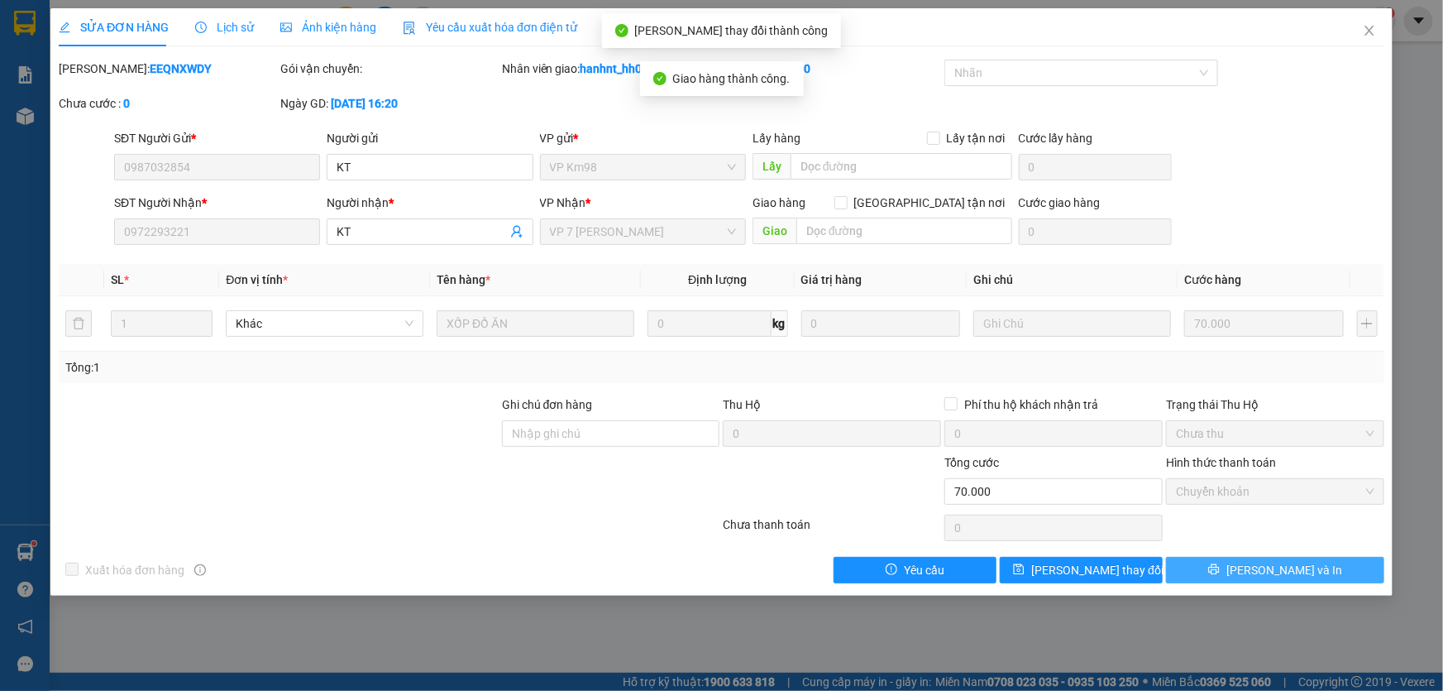
click at [1219, 568] on icon "printer" at bounding box center [1213, 569] width 11 height 11
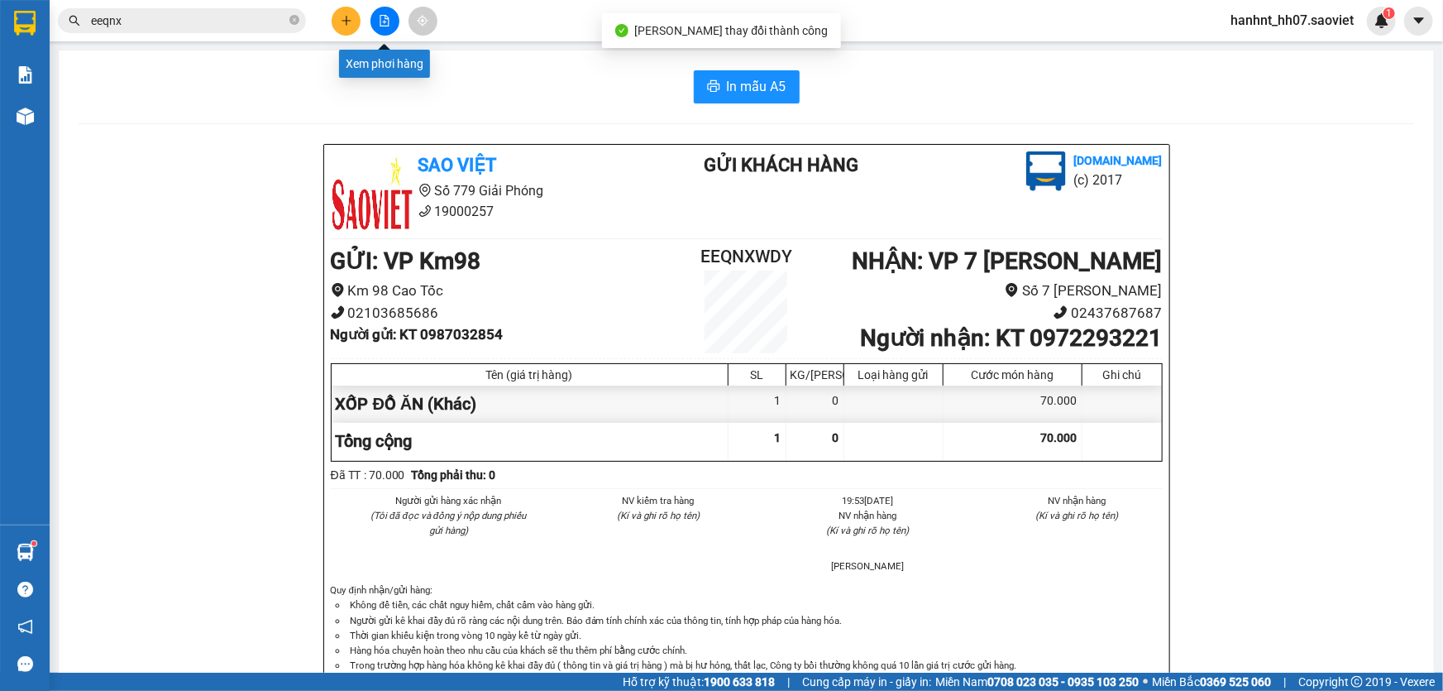
click at [379, 24] on icon "file-add" at bounding box center [385, 21] width 12 height 12
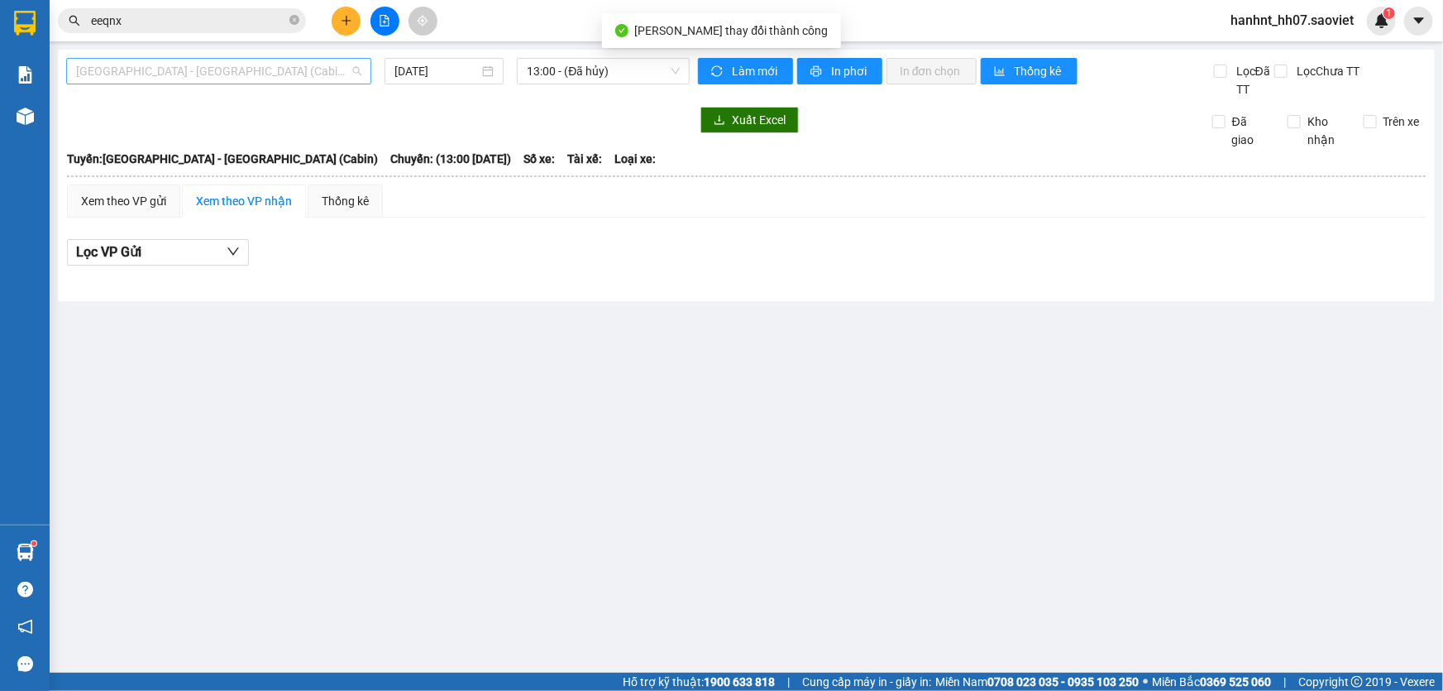
click at [189, 68] on span "[GEOGRAPHIC_DATA] - [GEOGRAPHIC_DATA] (Cabin)" at bounding box center [218, 71] width 285 height 25
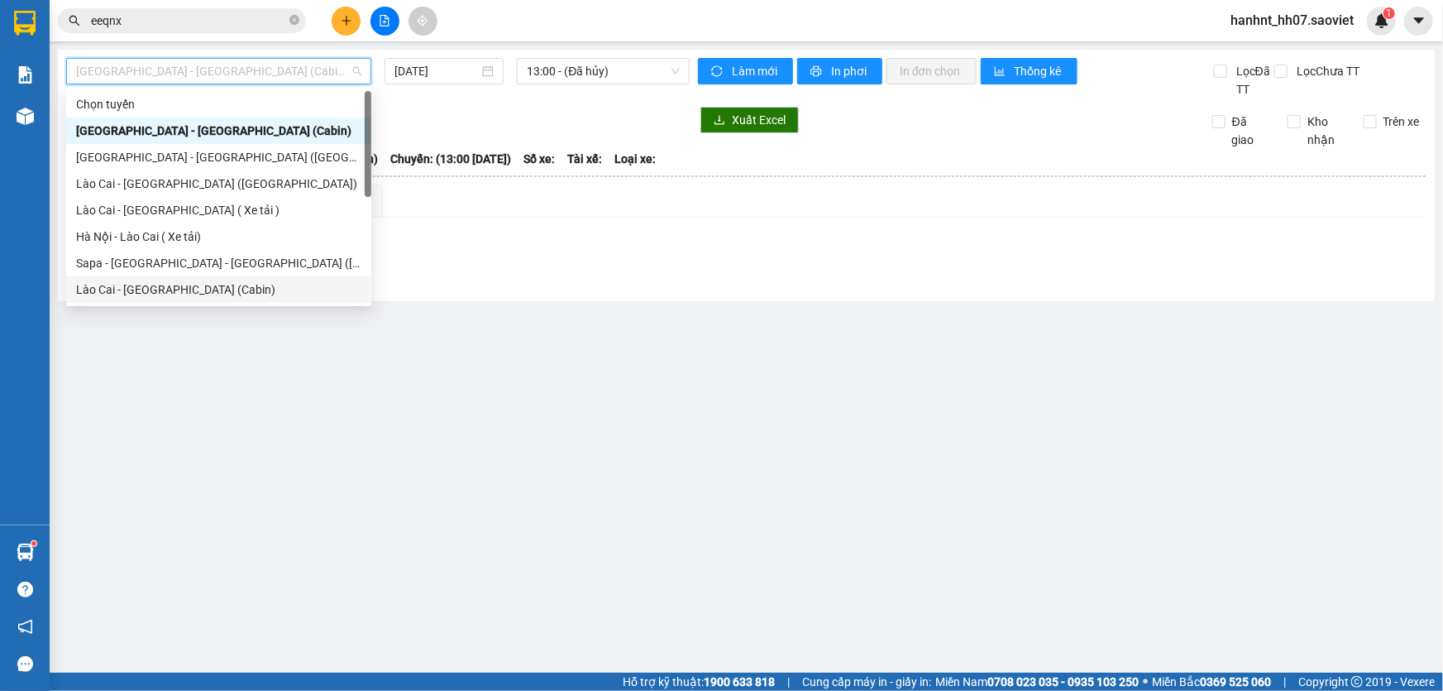
scroll to position [132, 0]
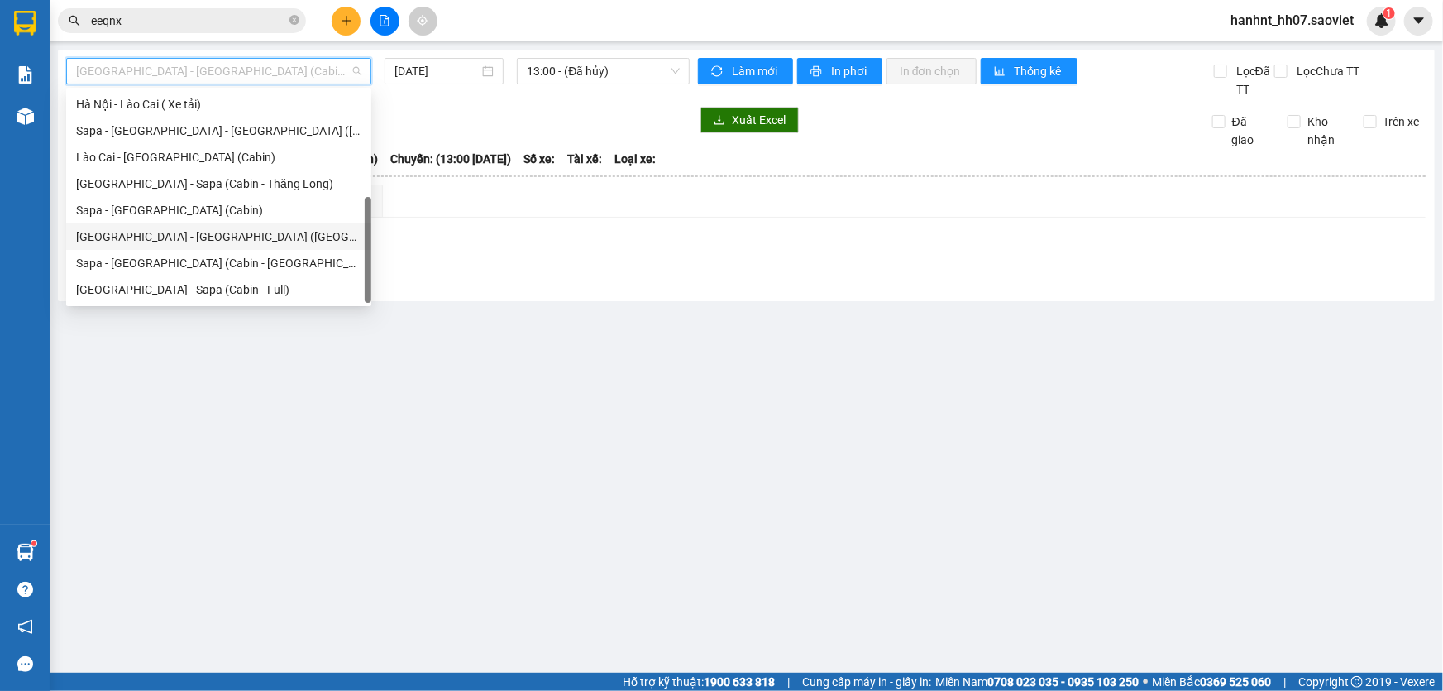
click at [179, 242] on div "[GEOGRAPHIC_DATA] - [GEOGRAPHIC_DATA] ([GEOGRAPHIC_DATA])" at bounding box center [218, 236] width 285 height 18
type input "[DATE]"
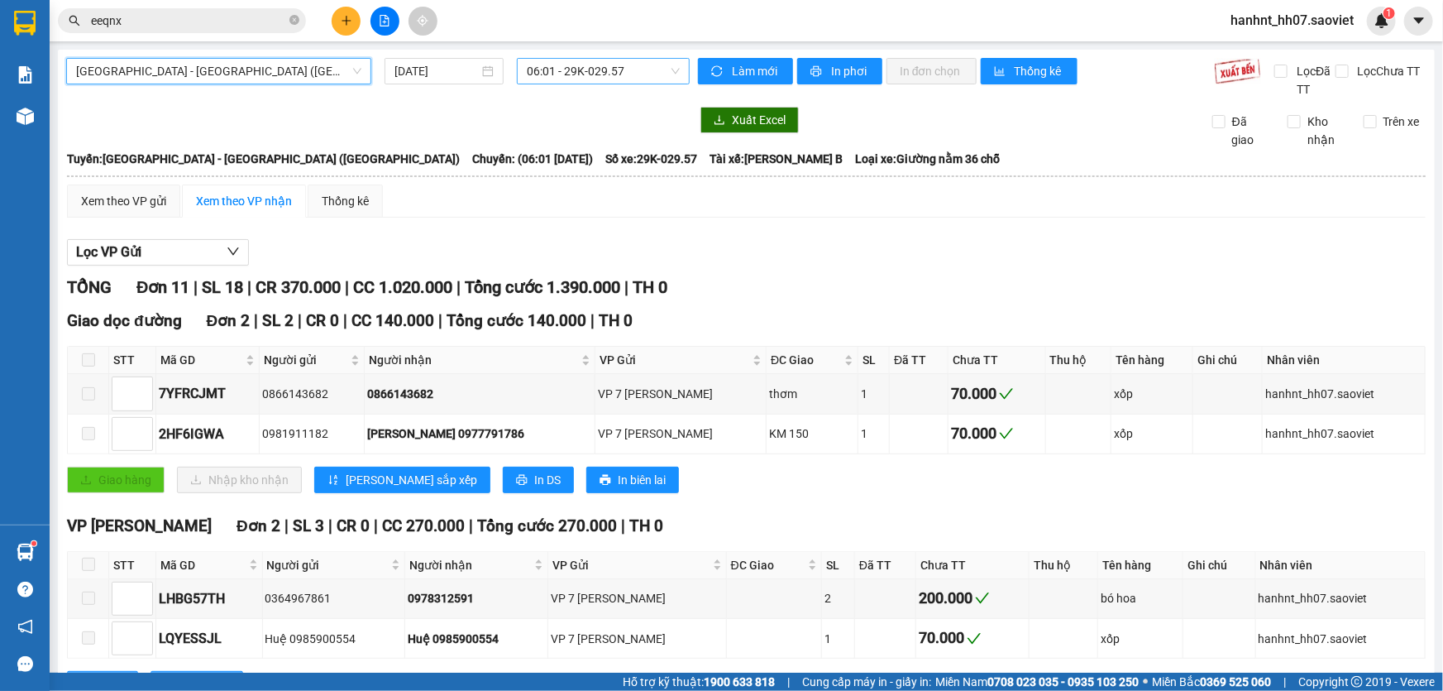
click at [567, 74] on span "06:01 - 29K-029.57" at bounding box center [603, 71] width 153 height 25
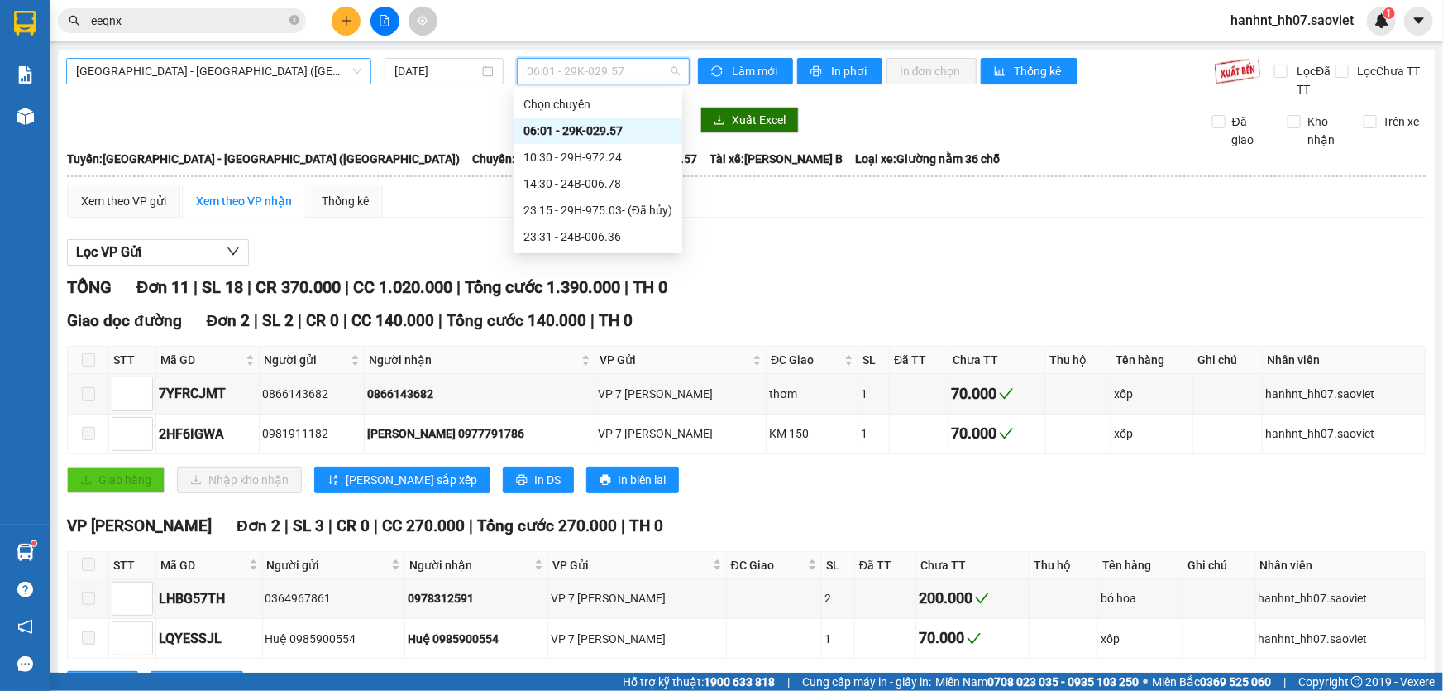
click at [217, 72] on span "[GEOGRAPHIC_DATA] - [GEOGRAPHIC_DATA] ([GEOGRAPHIC_DATA])" at bounding box center [218, 71] width 285 height 25
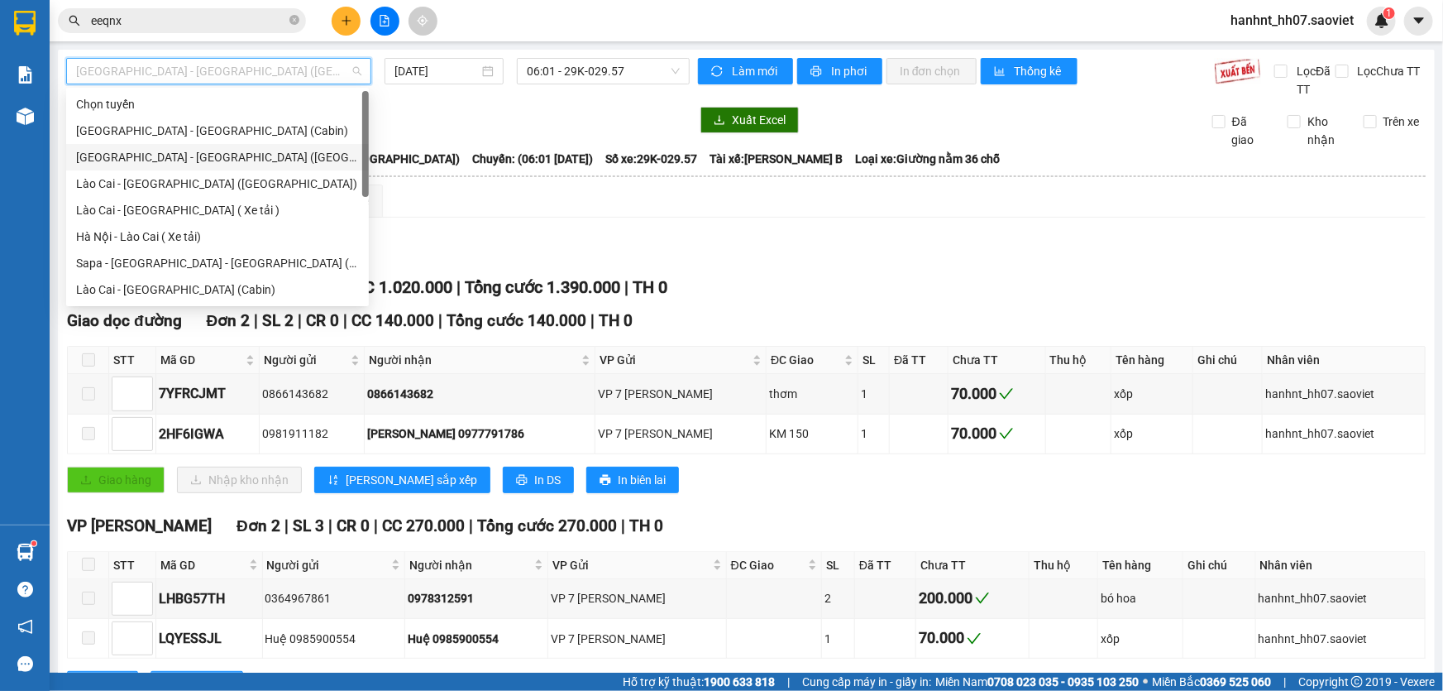
click at [164, 151] on div "[GEOGRAPHIC_DATA] - [GEOGRAPHIC_DATA] ([GEOGRAPHIC_DATA])" at bounding box center [217, 157] width 283 height 18
type input "[DATE]"
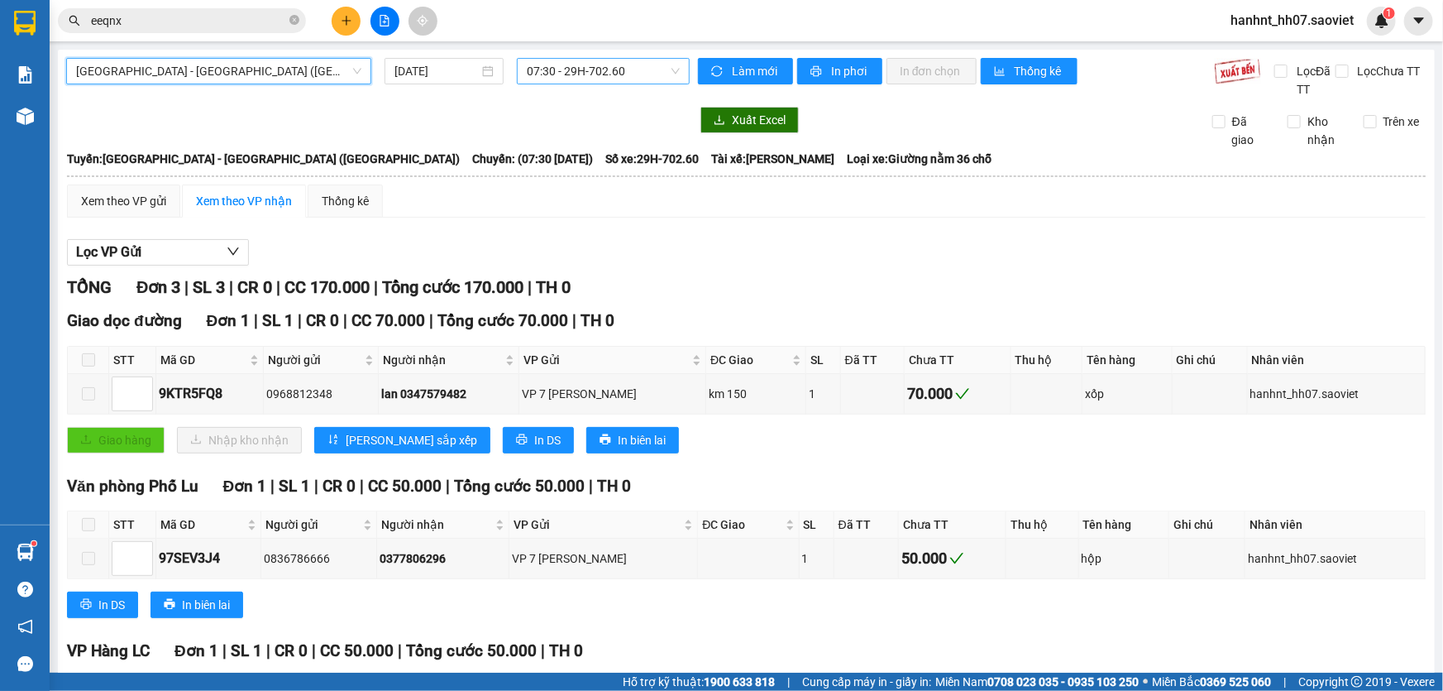
click at [568, 67] on span "07:30 - 29H-702.60" at bounding box center [603, 71] width 153 height 25
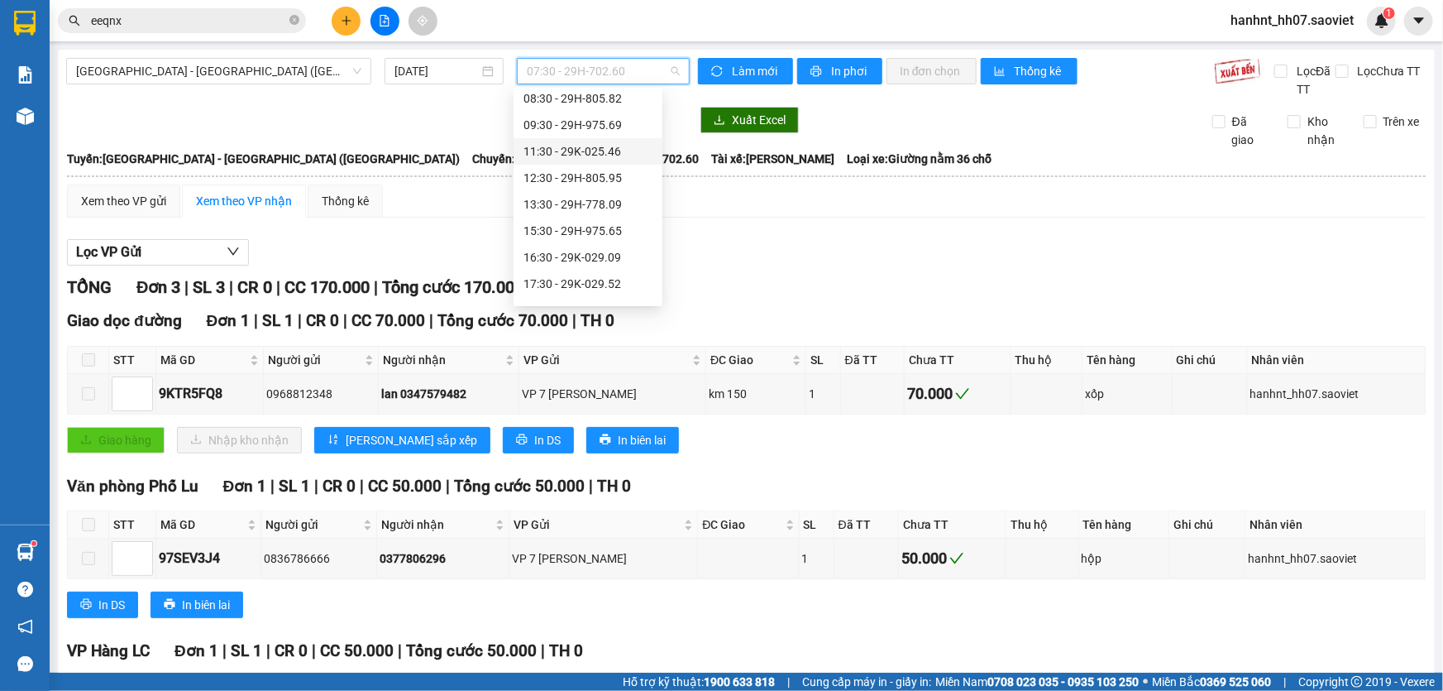
scroll to position [132, 0]
click at [592, 235] on div "19:00 - 29H-998.98" at bounding box center [588, 236] width 129 height 18
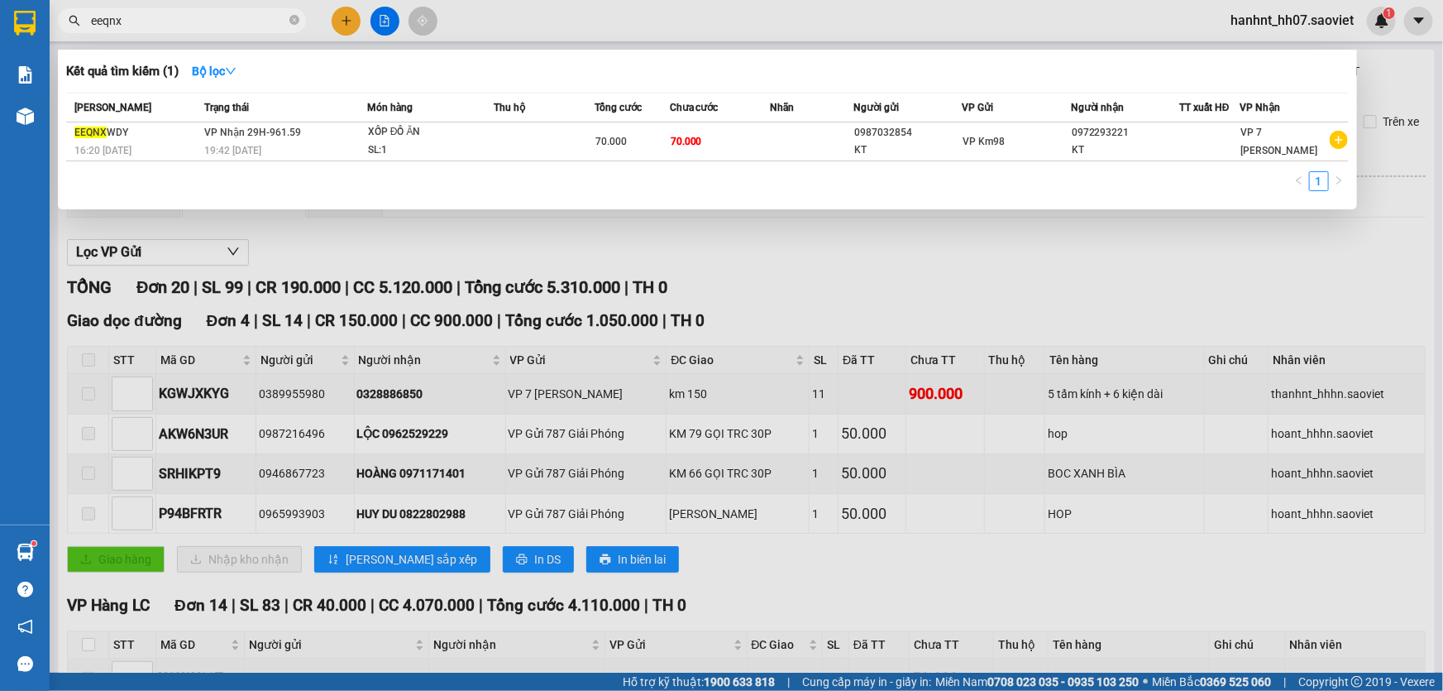
click at [261, 17] on input "eeqnx" at bounding box center [188, 21] width 195 height 18
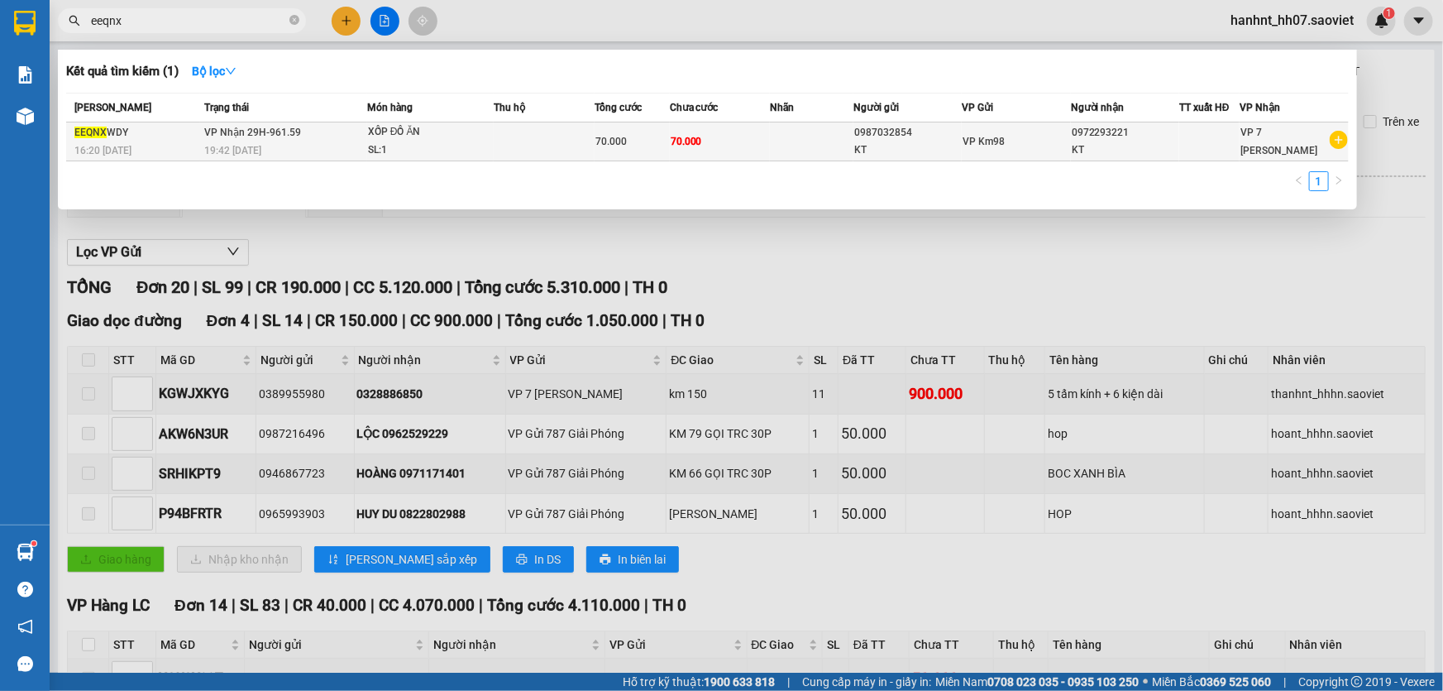
click at [636, 136] on div "70.000" at bounding box center [633, 141] width 74 height 18
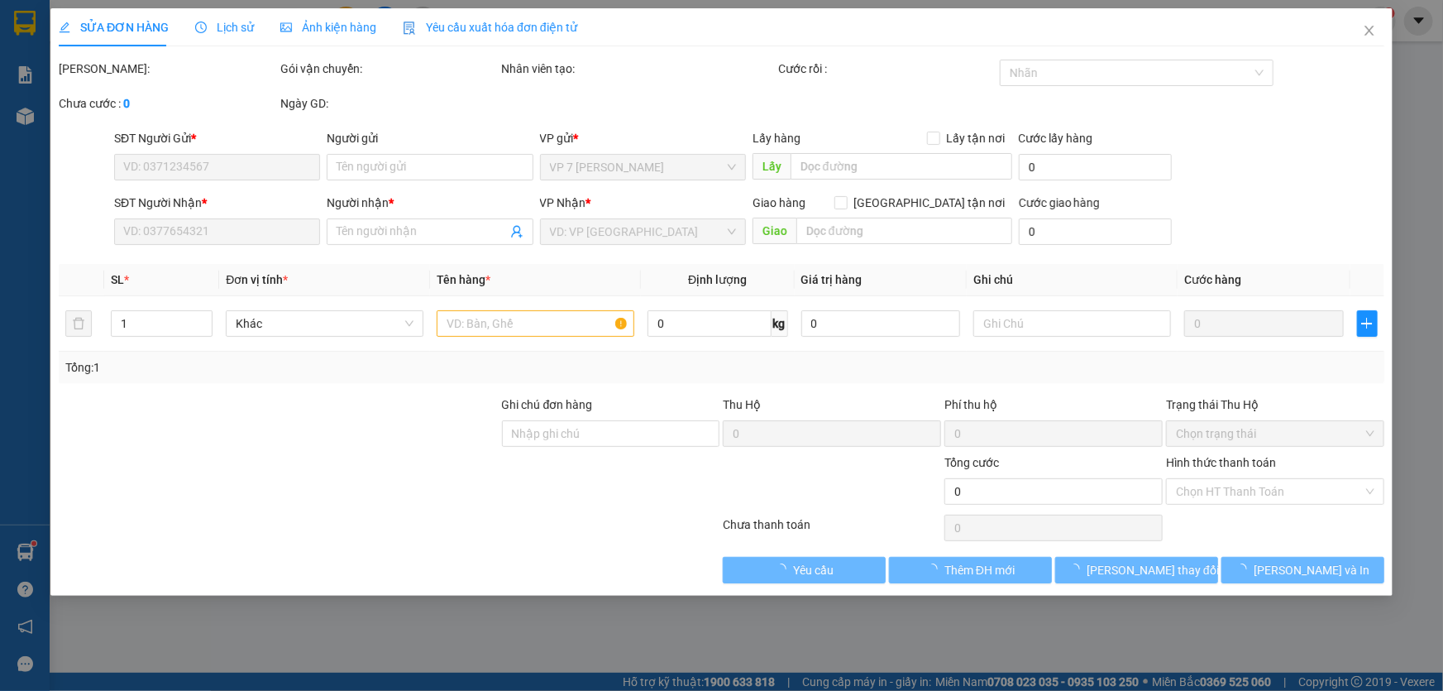
type input "0987032854"
type input "KT"
type input "0972293221"
type input "KT"
type input "70.000"
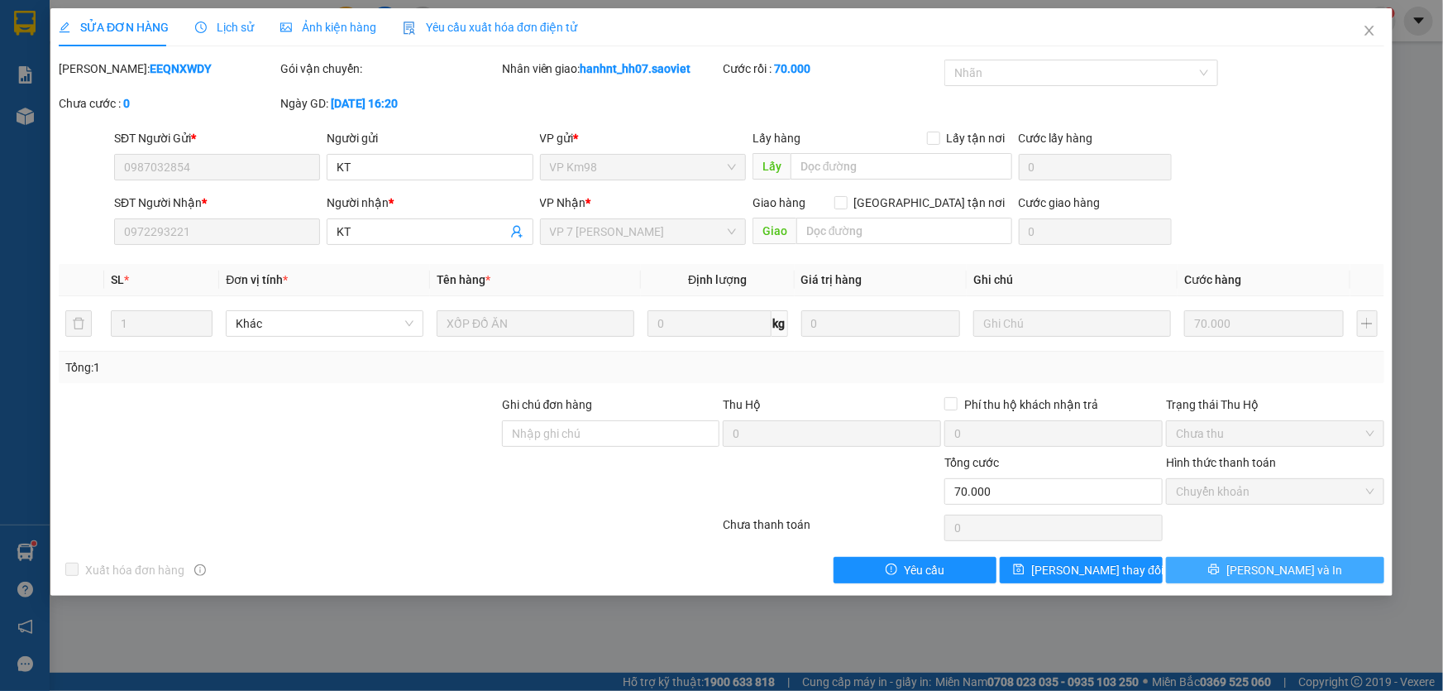
click at [1220, 571] on icon "printer" at bounding box center [1214, 569] width 12 height 12
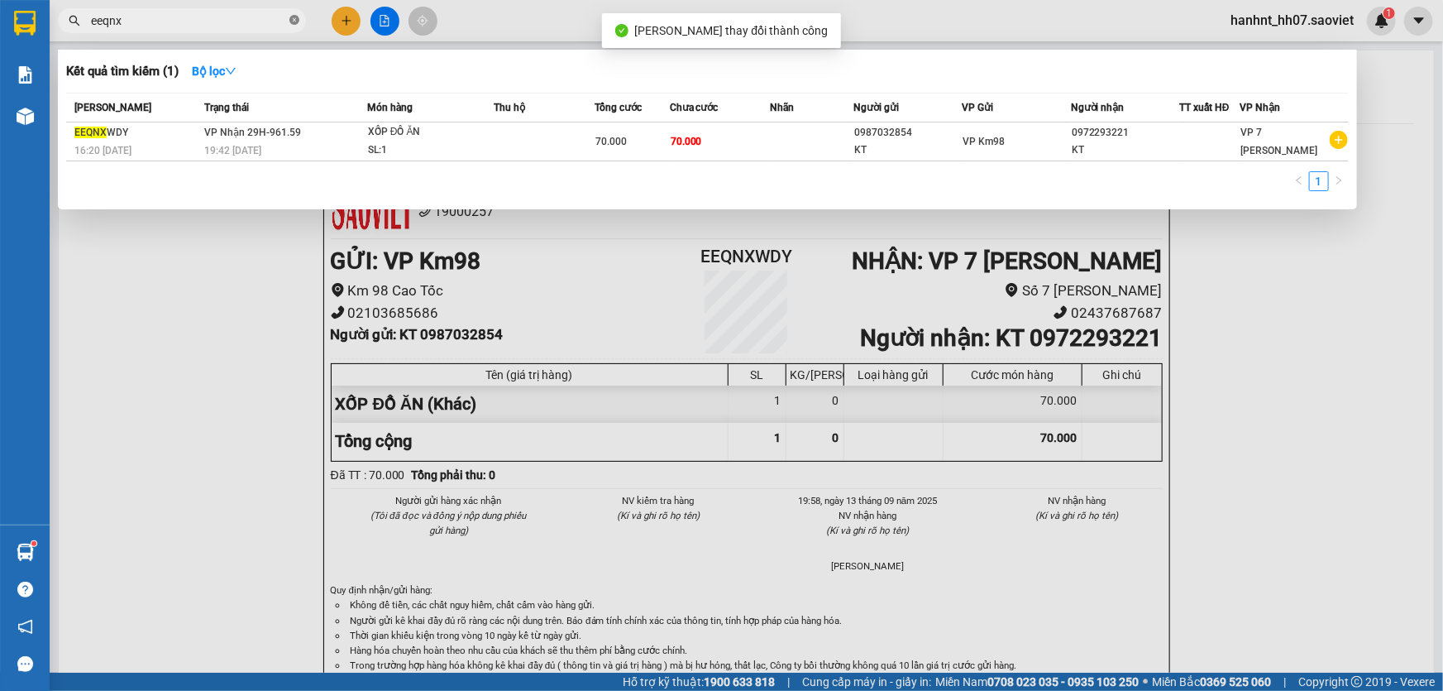
click at [294, 22] on icon "close-circle" at bounding box center [295, 20] width 10 height 10
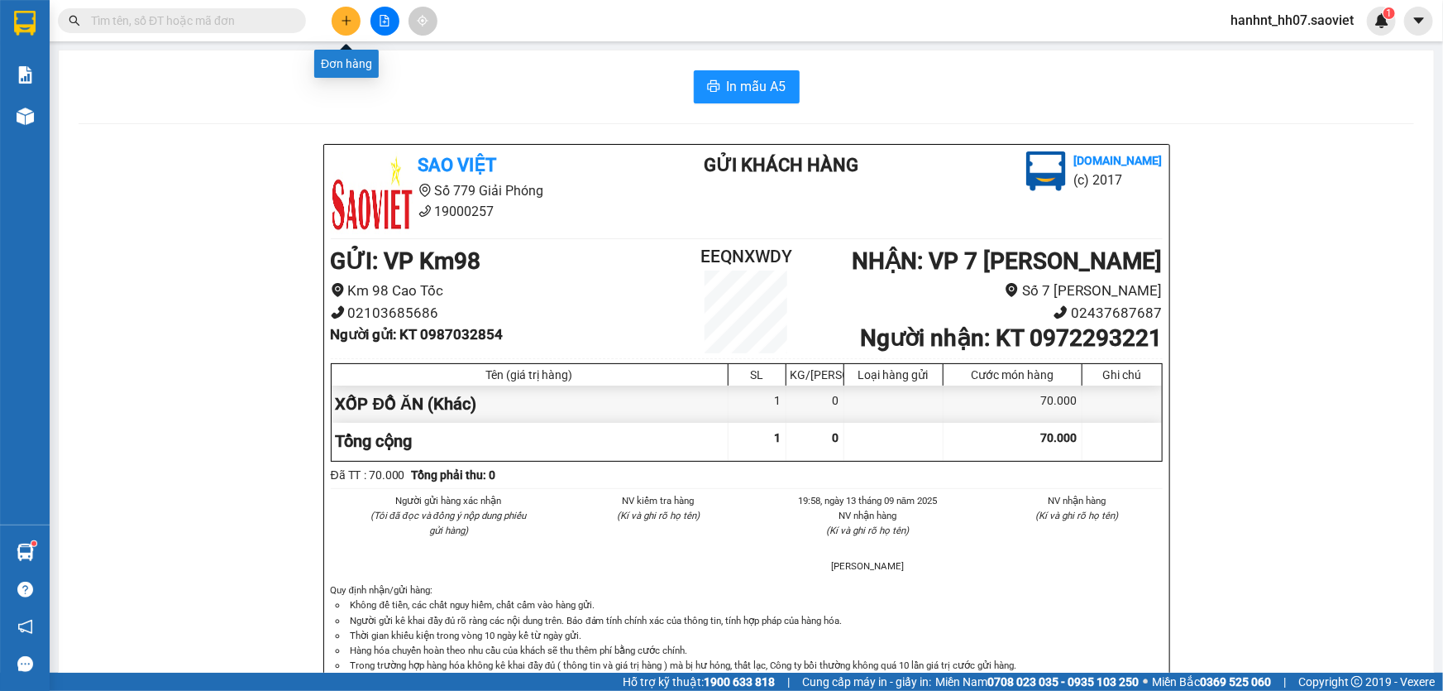
click at [347, 21] on icon "plus" at bounding box center [346, 20] width 9 height 1
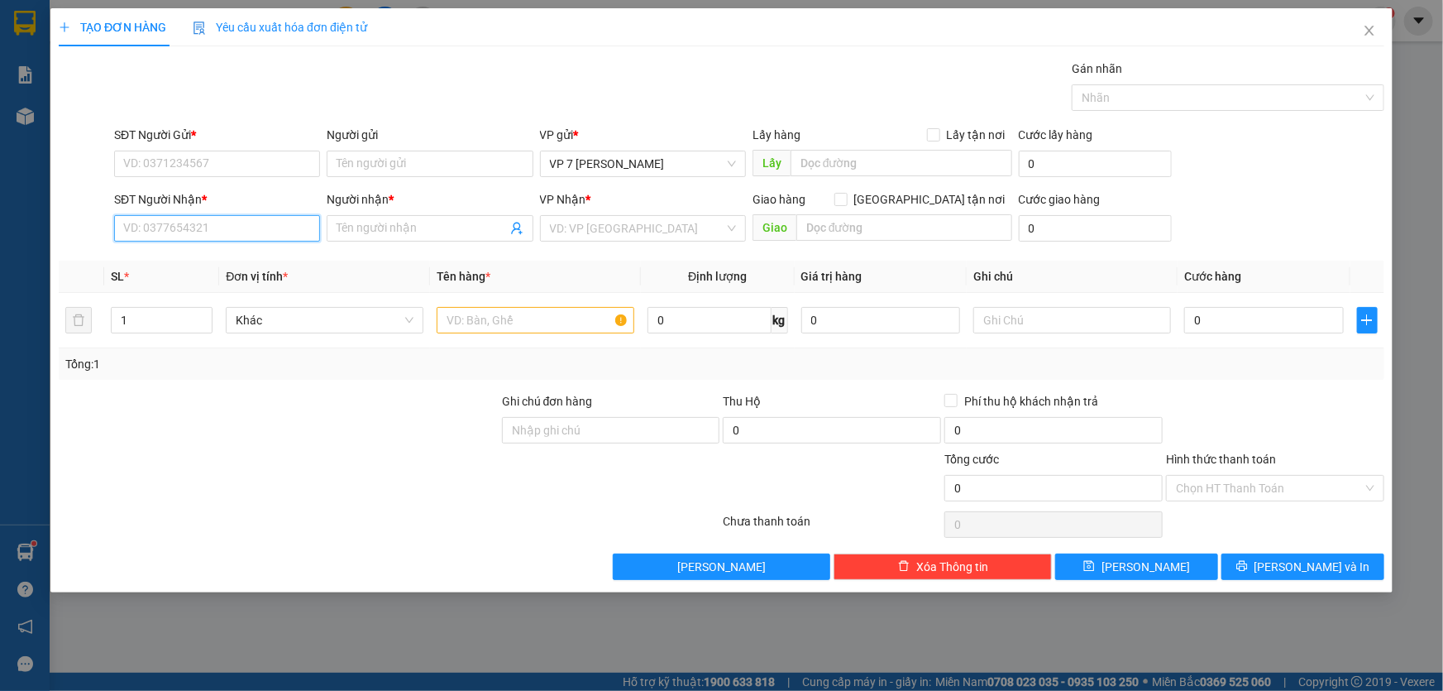
click at [183, 224] on input "SĐT Người Nhận *" at bounding box center [217, 228] width 206 height 26
click at [493, 312] on input "text" at bounding box center [536, 320] width 198 height 26
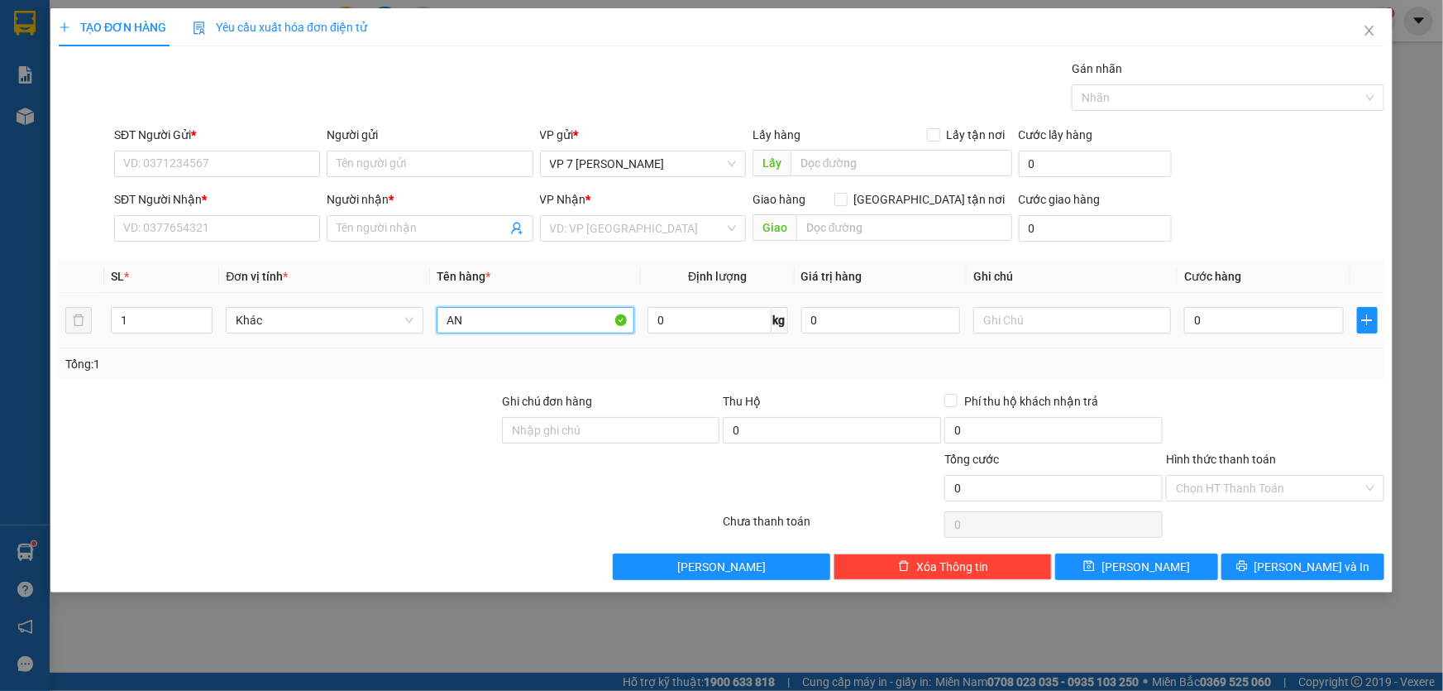
type input "A"
type input "a"
click at [495, 312] on input "An" at bounding box center [536, 320] width 198 height 26
type input "A"
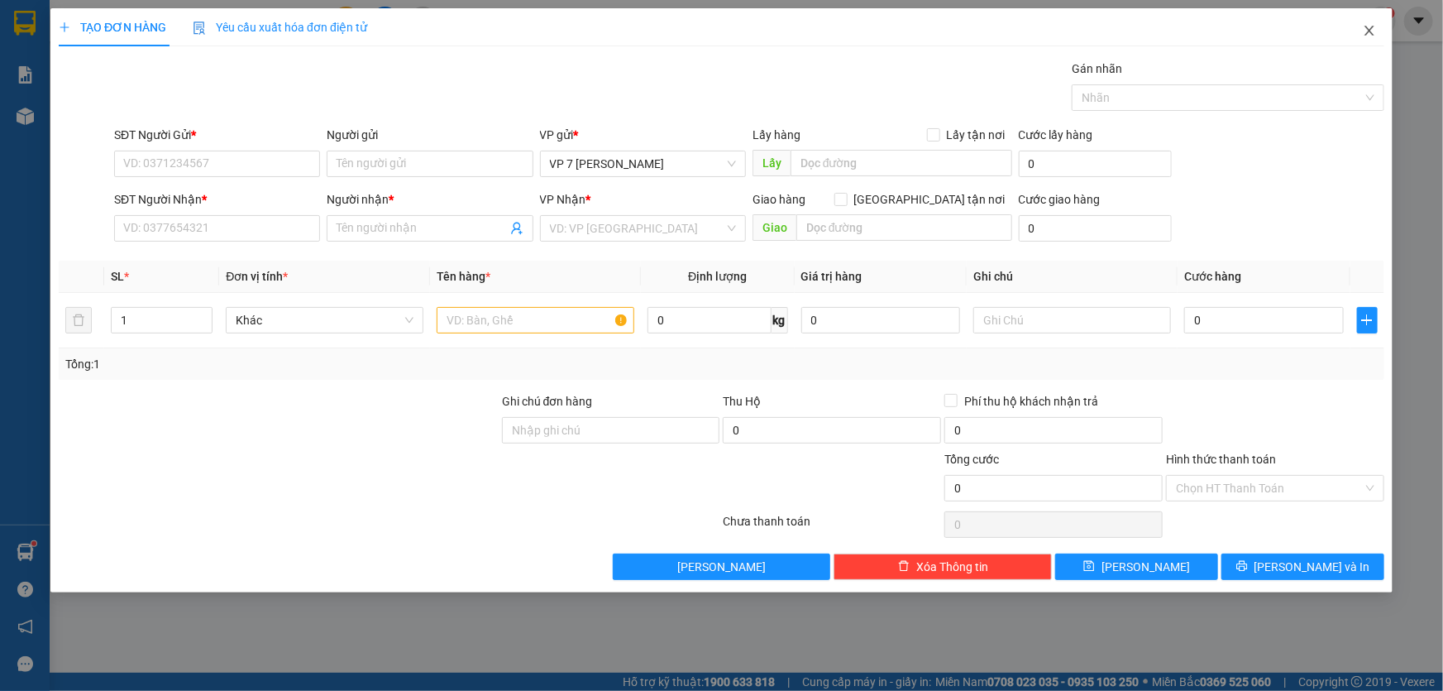
click at [1372, 25] on icon "close" at bounding box center [1369, 30] width 13 height 13
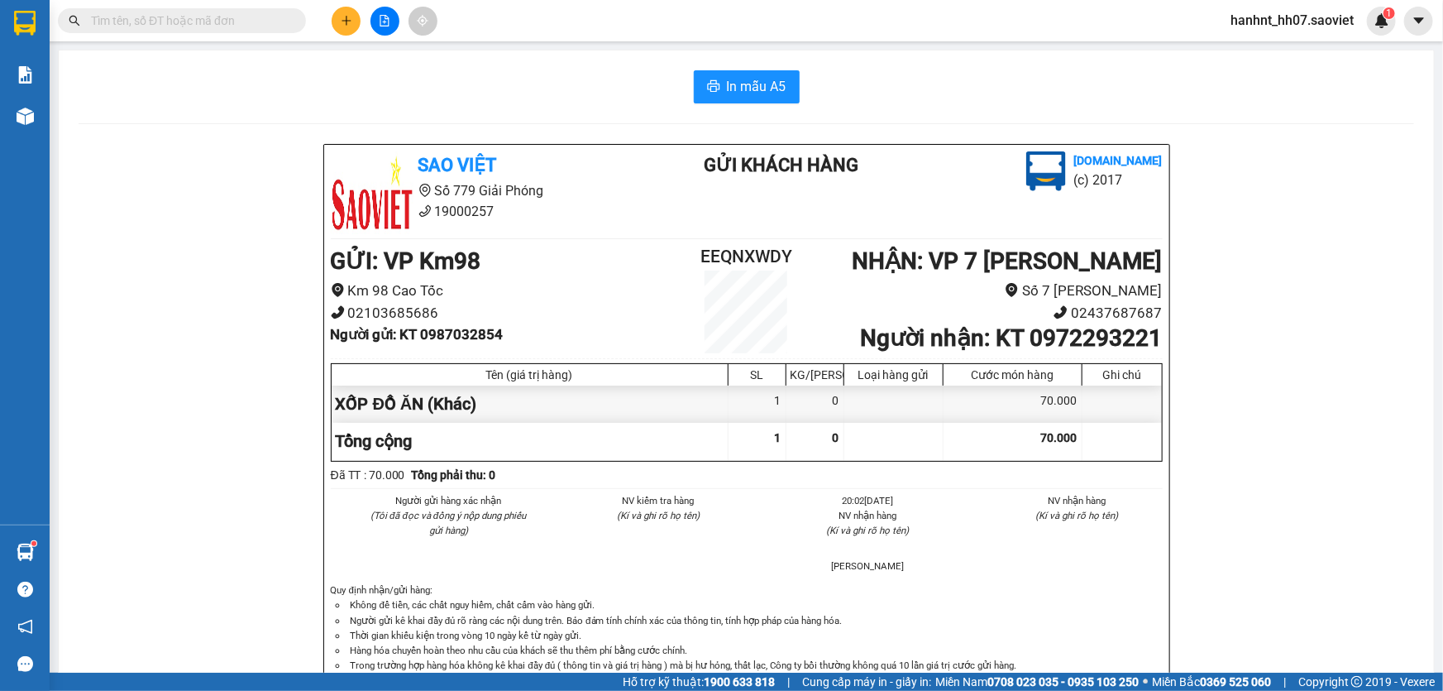
click at [173, 15] on input "text" at bounding box center [188, 21] width 195 height 18
click at [171, 20] on input "text" at bounding box center [188, 21] width 195 height 18
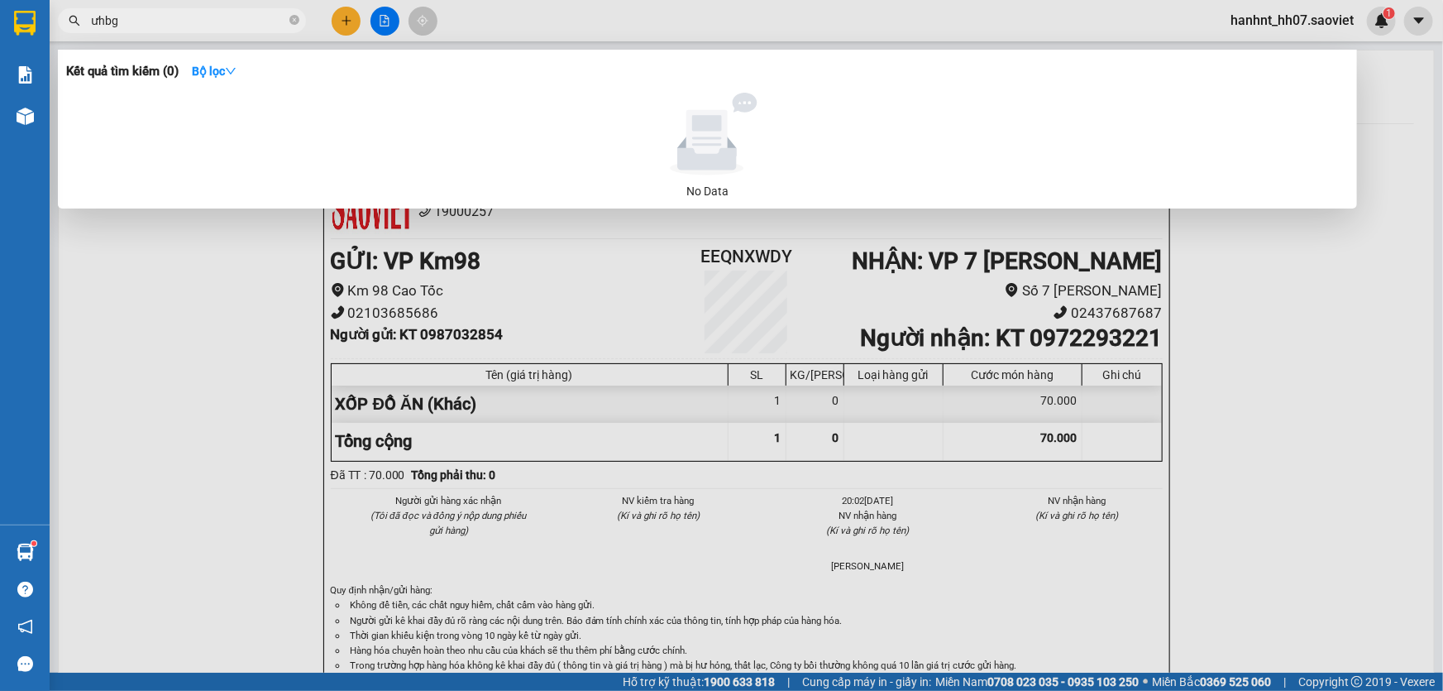
click at [98, 22] on input "ưhbg" at bounding box center [188, 21] width 195 height 18
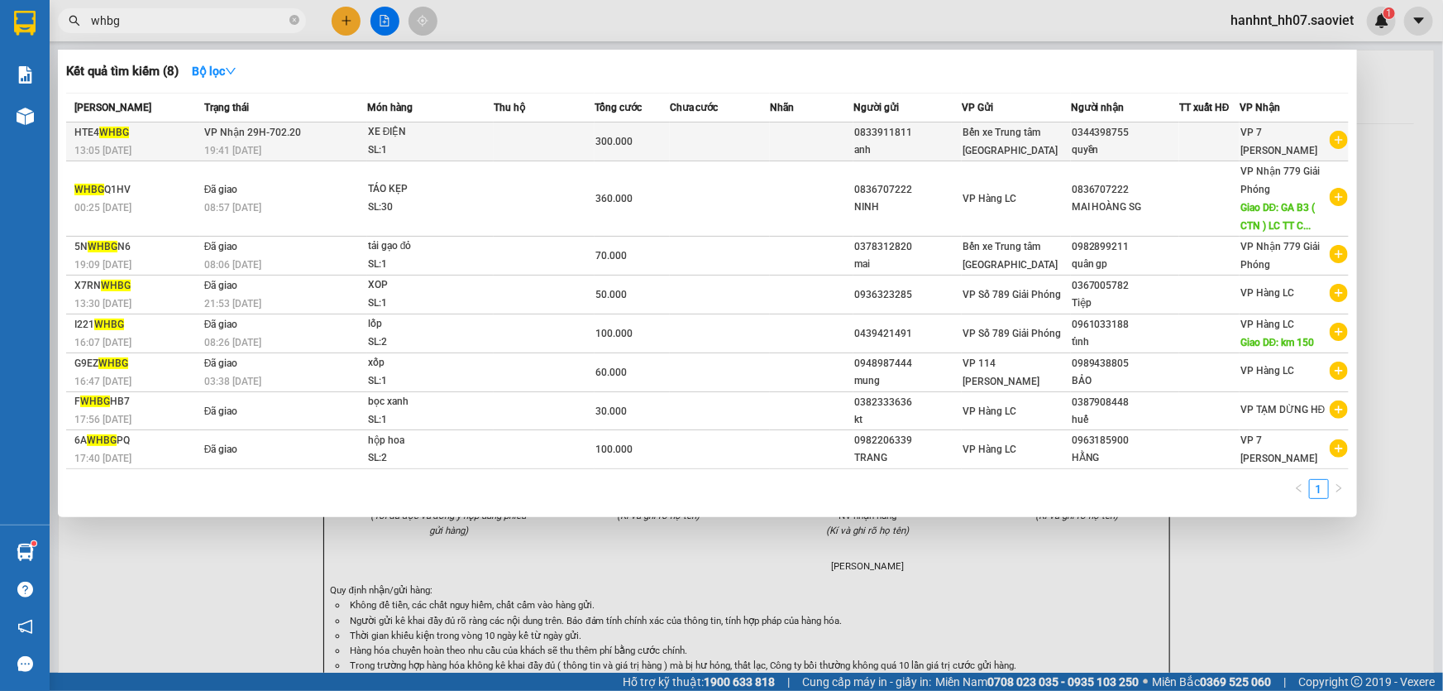
type input "whbg"
click at [1106, 140] on div "0344398755" at bounding box center [1125, 132] width 107 height 17
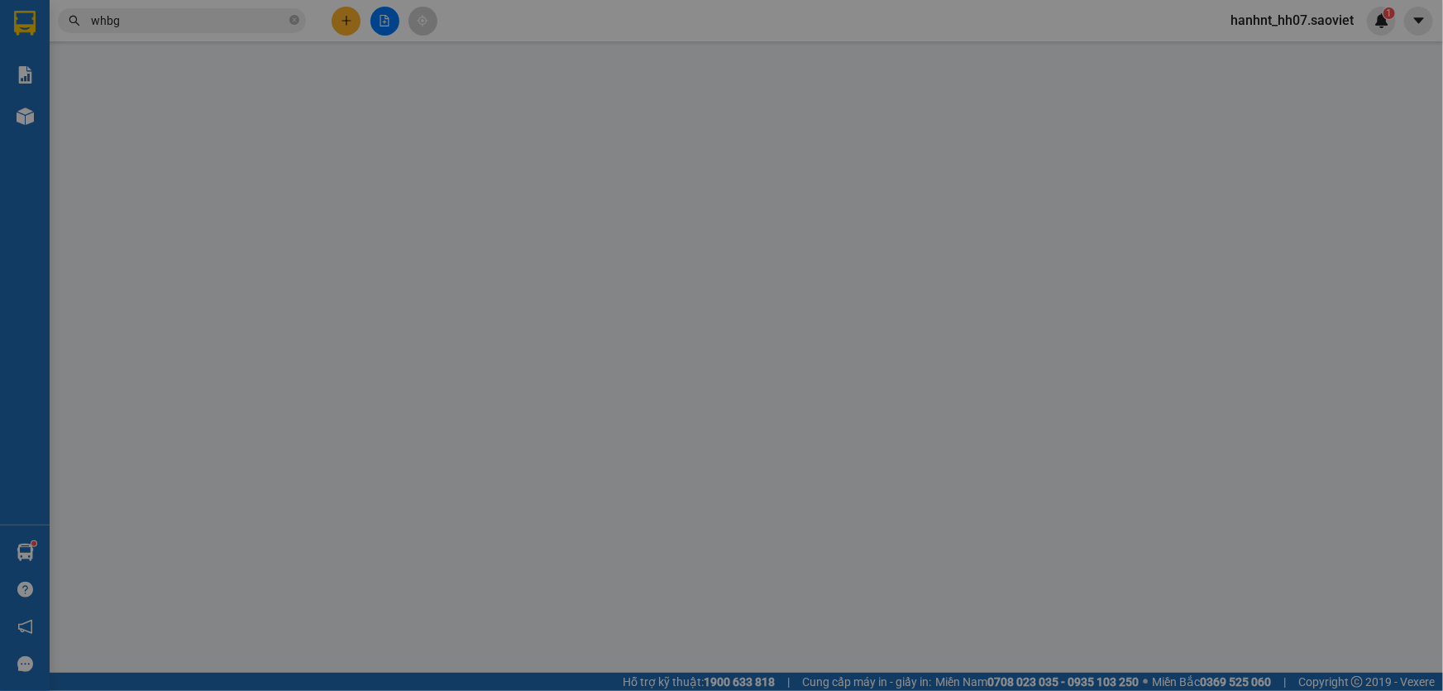
type input "0833911811"
type input "anh"
type input "0344398755"
type input "quyền"
type input "300.000"
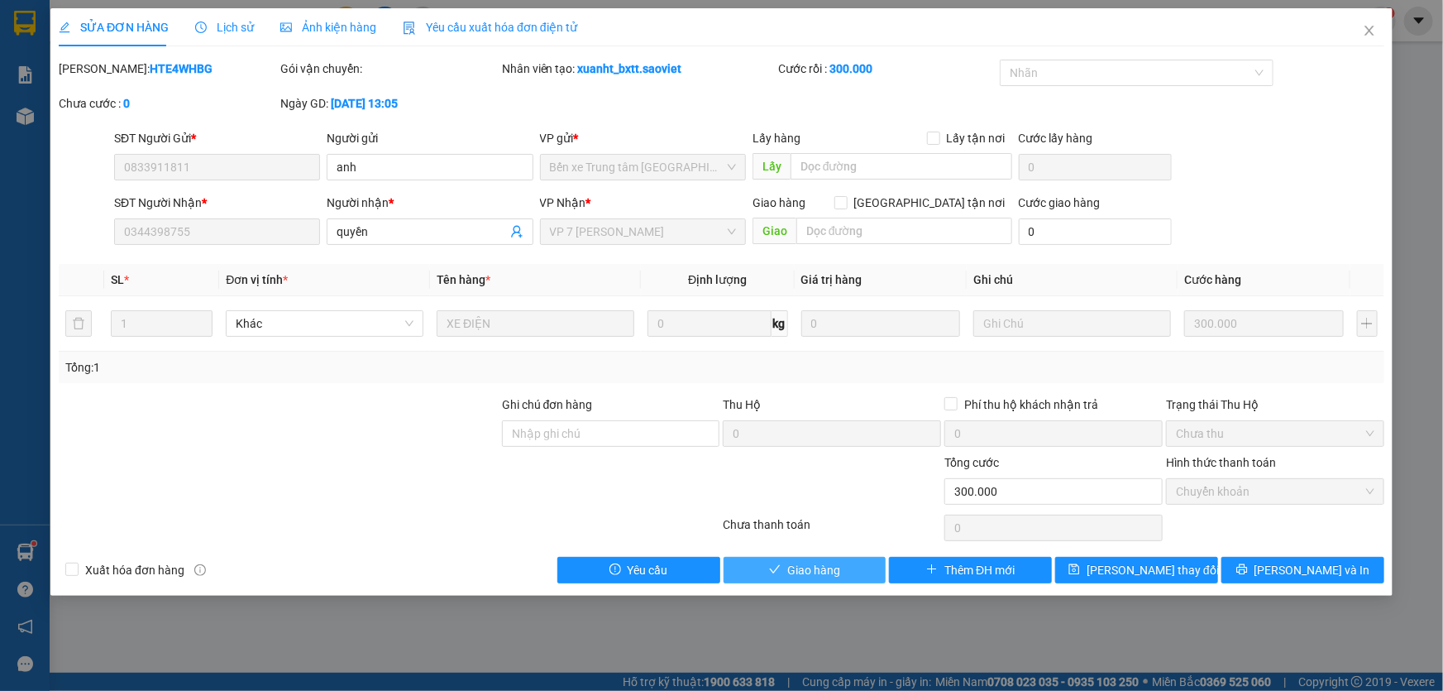
click at [822, 576] on span "Giao hàng" at bounding box center [813, 570] width 53 height 18
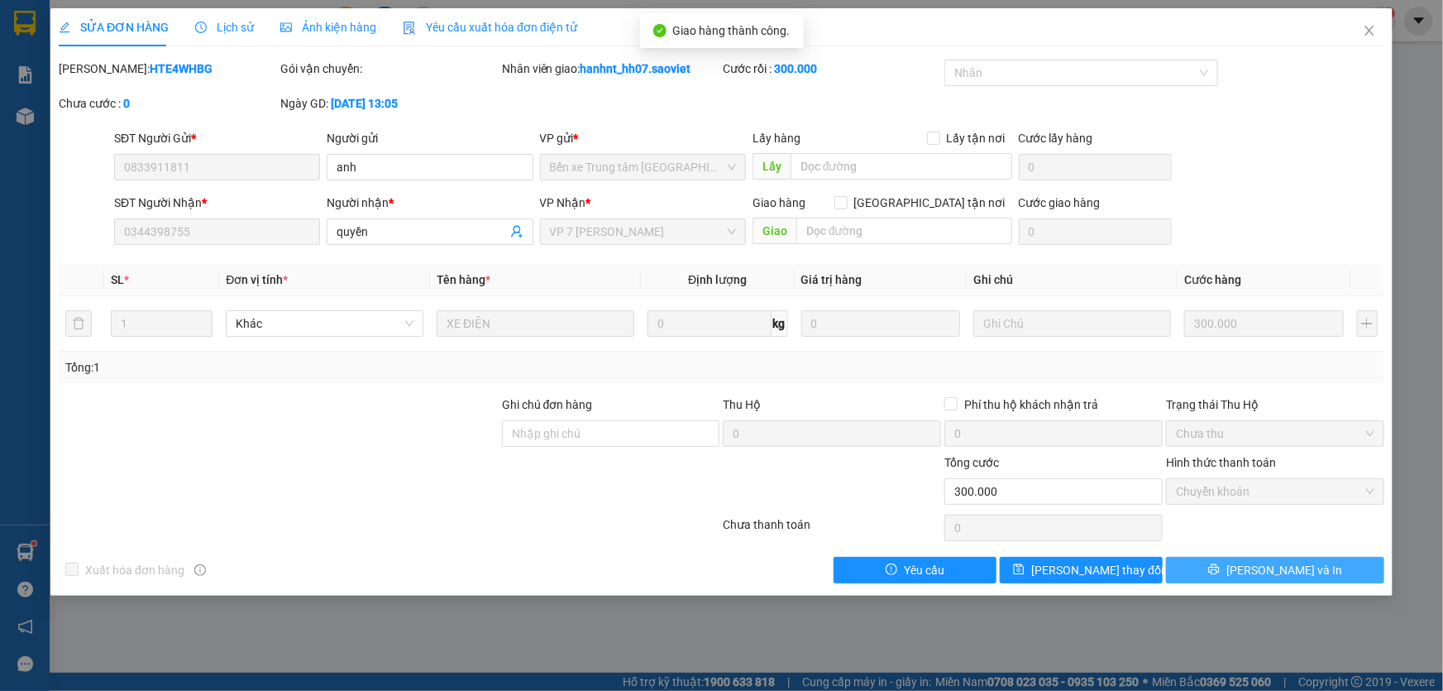
click at [1299, 569] on span "[PERSON_NAME] và In" at bounding box center [1285, 570] width 116 height 18
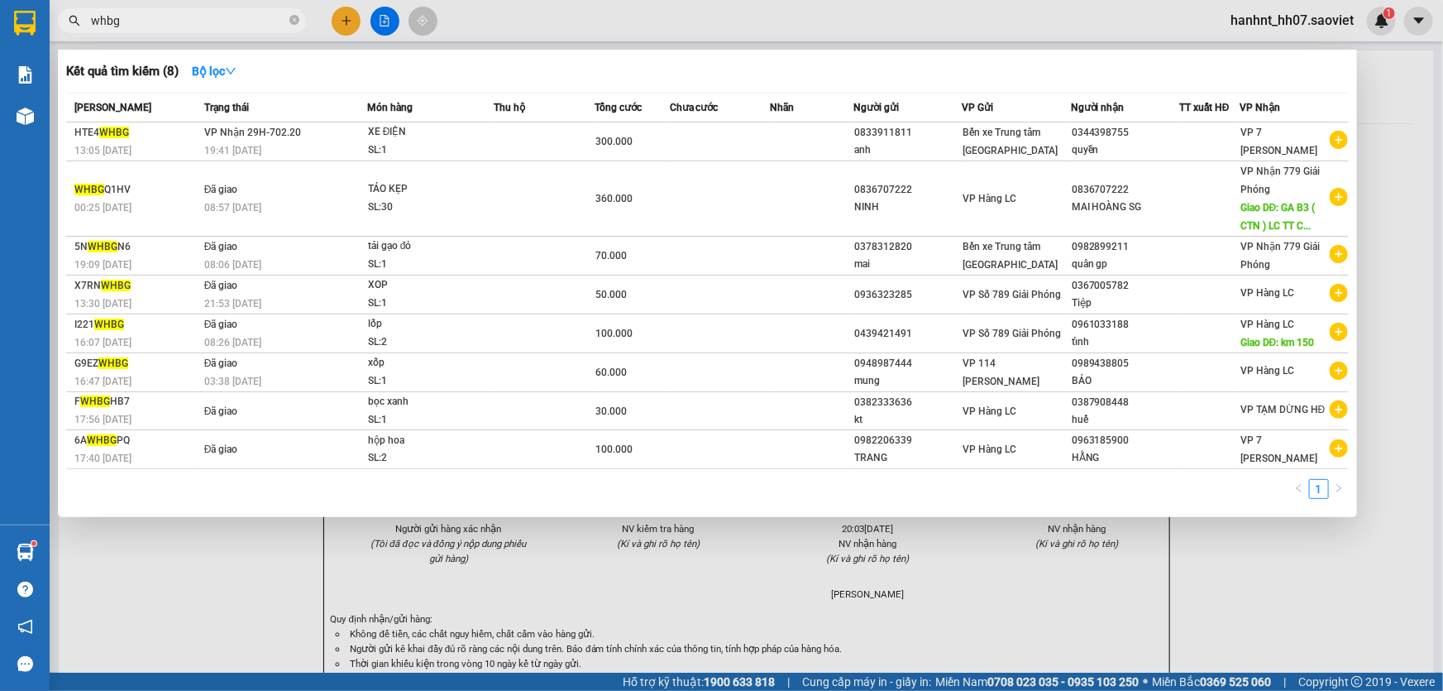
click at [129, 18] on input "whbg" at bounding box center [188, 21] width 195 height 18
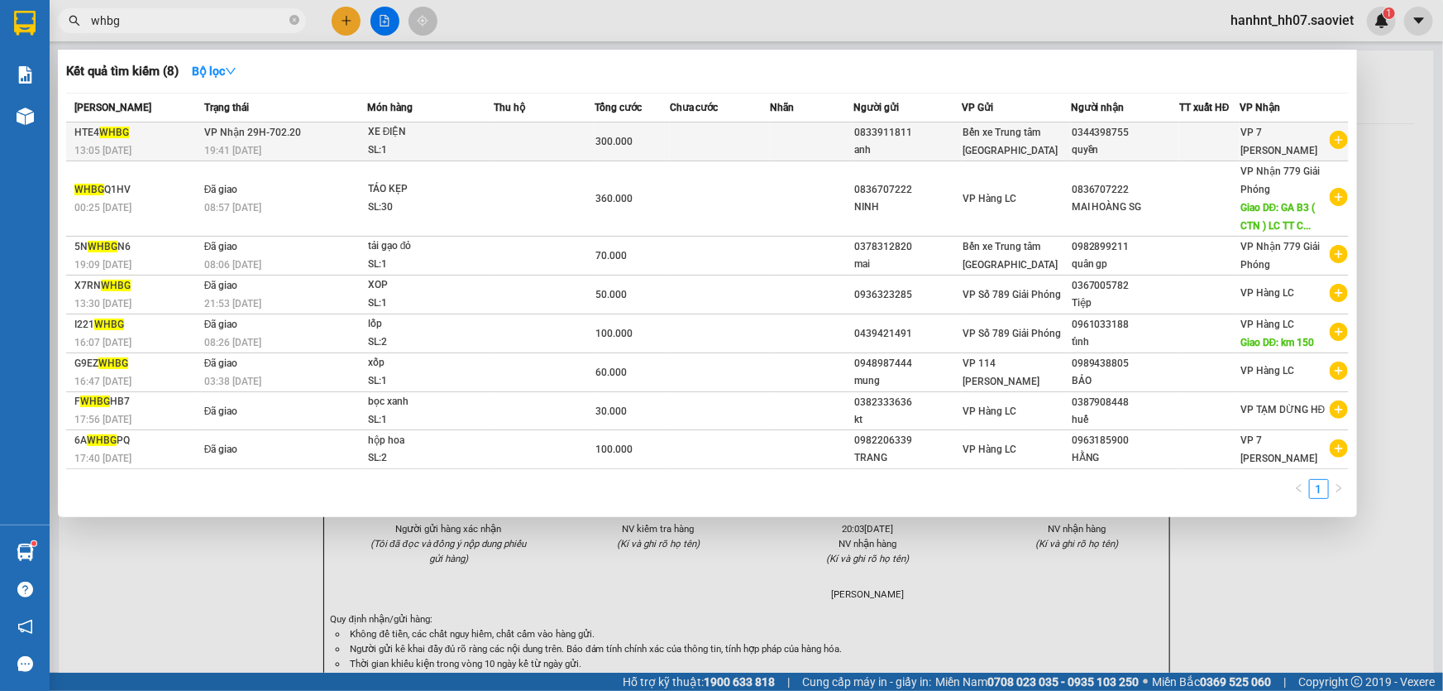
click at [635, 140] on div "300.000" at bounding box center [633, 141] width 74 height 18
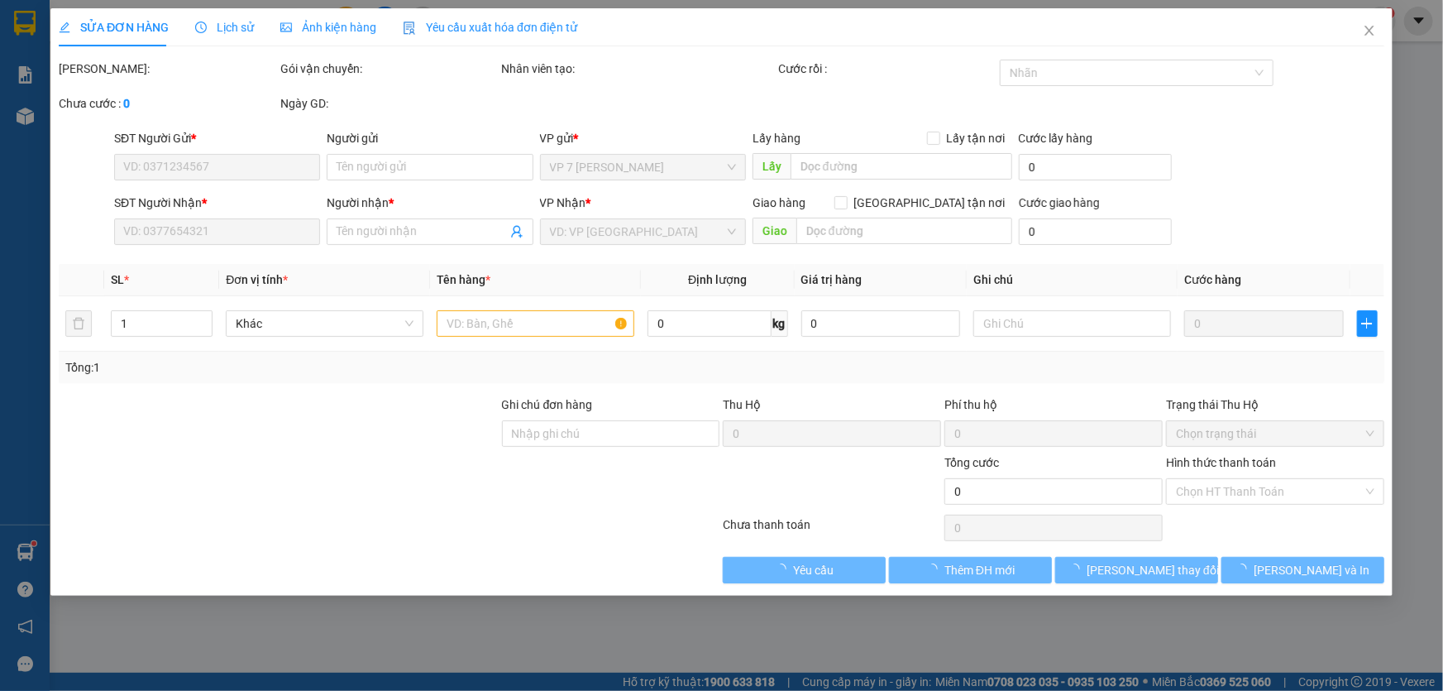
type input "0833911811"
type input "anh"
type input "0344398755"
type input "quyền"
type input "300.000"
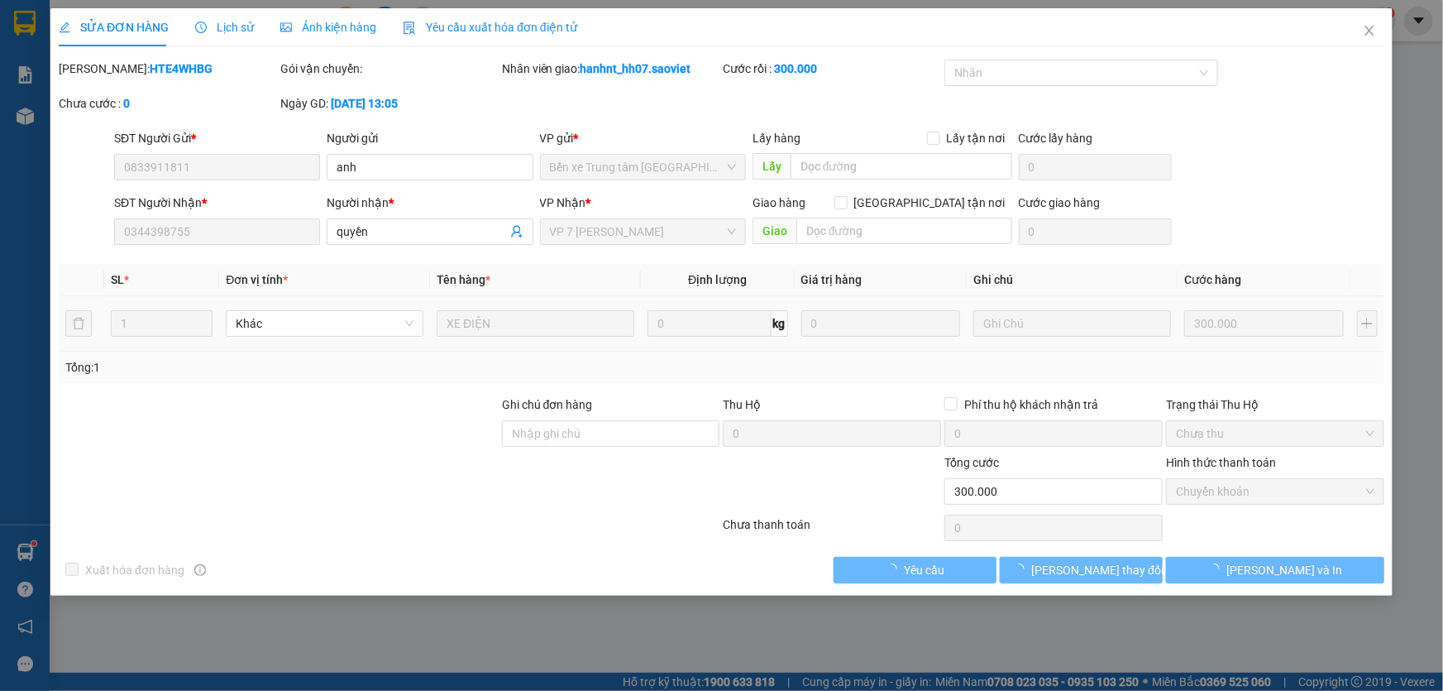
click at [892, 618] on div "SỬA ĐƠN HÀNG Lịch sử Ảnh kiện hàng Yêu cầu xuất hóa đơn điện tử Total Paid Fee …" at bounding box center [721, 345] width 1443 height 691
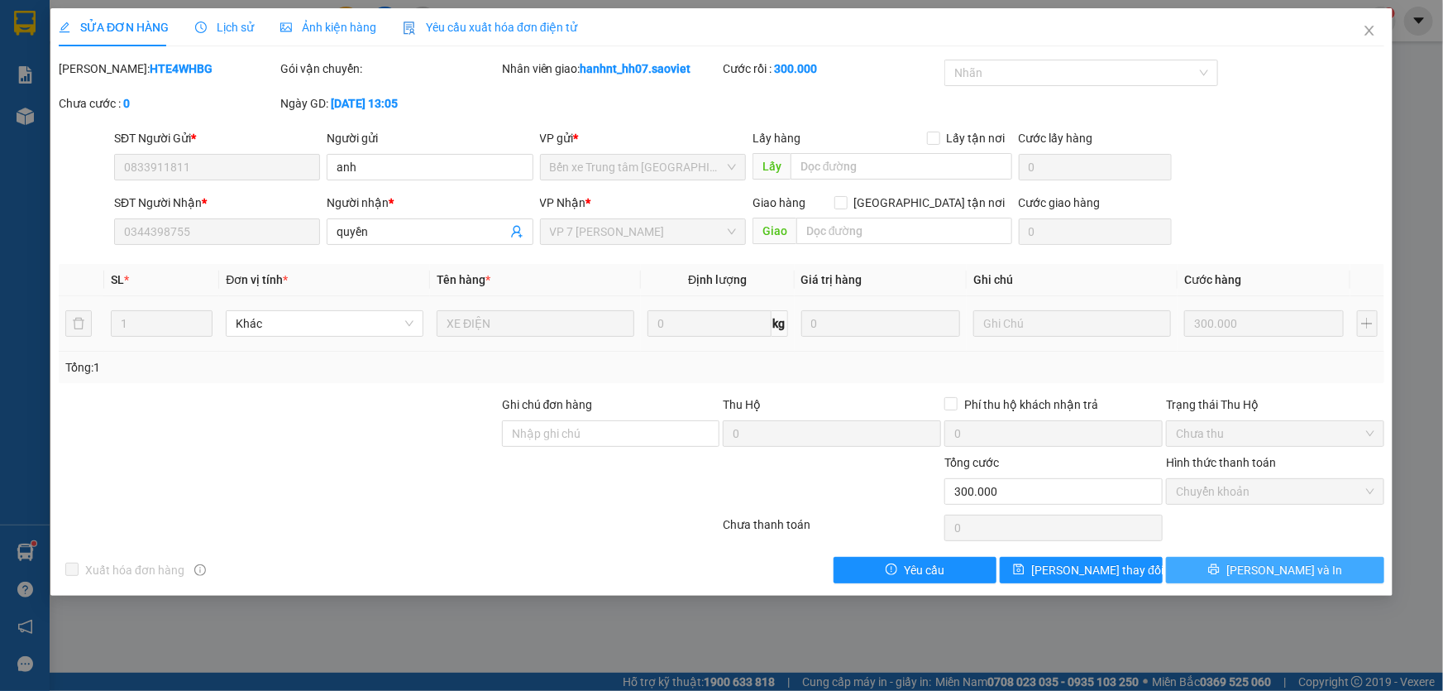
click at [1222, 558] on button "[PERSON_NAME] và In" at bounding box center [1275, 570] width 218 height 26
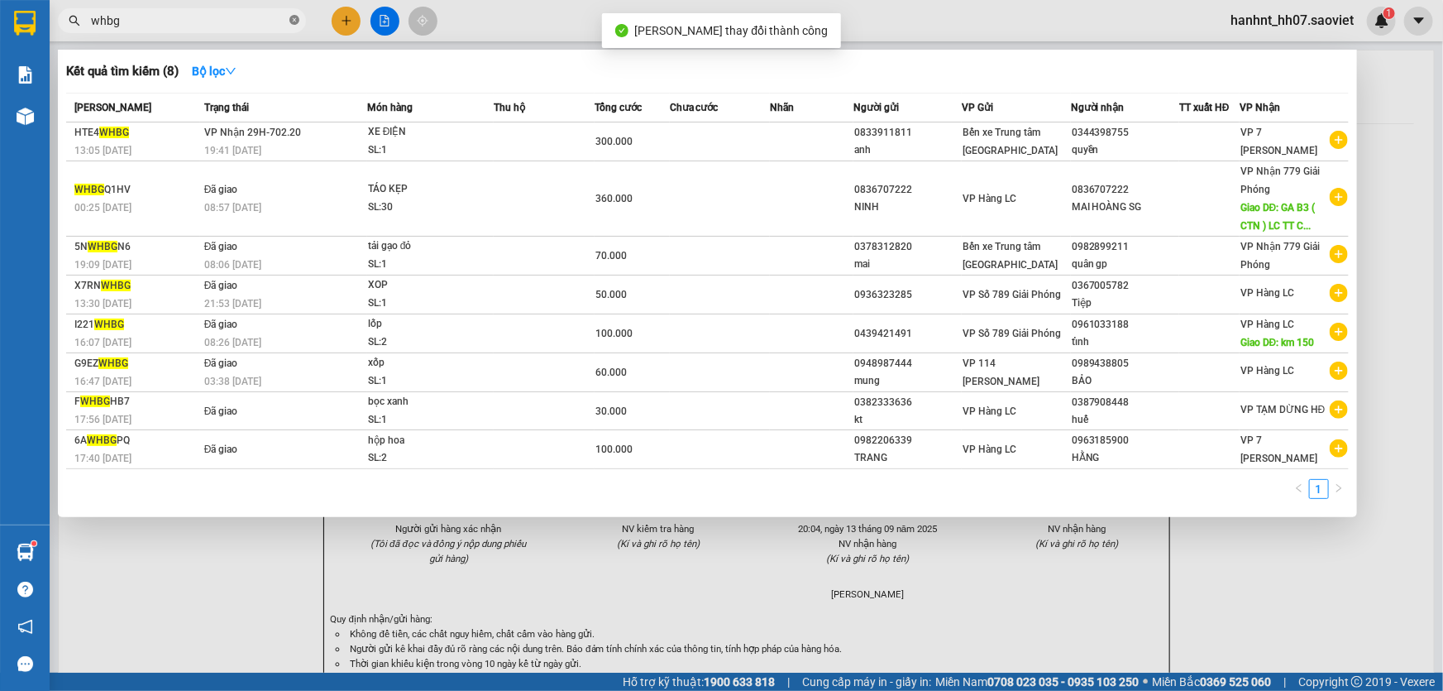
click at [297, 17] on icon "close-circle" at bounding box center [295, 20] width 10 height 10
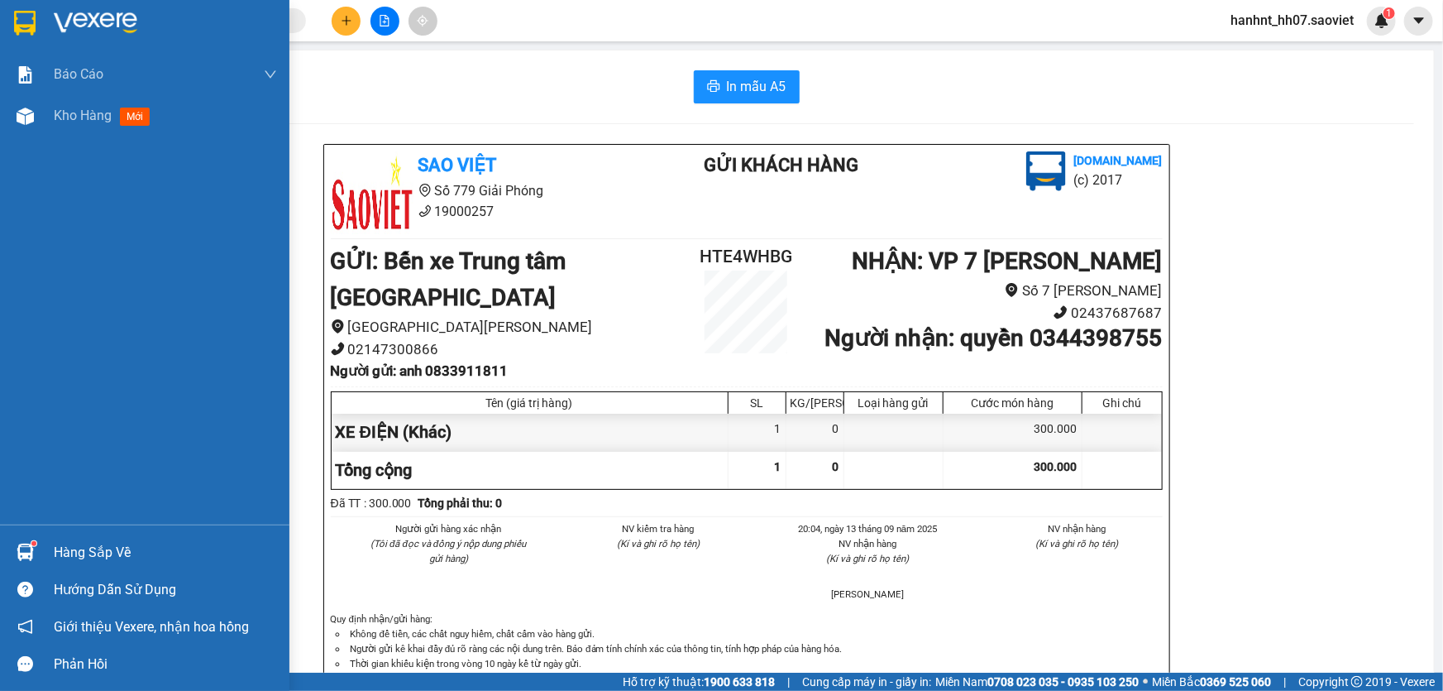
click at [81, 549] on div "Hàng sắp về" at bounding box center [165, 552] width 223 height 25
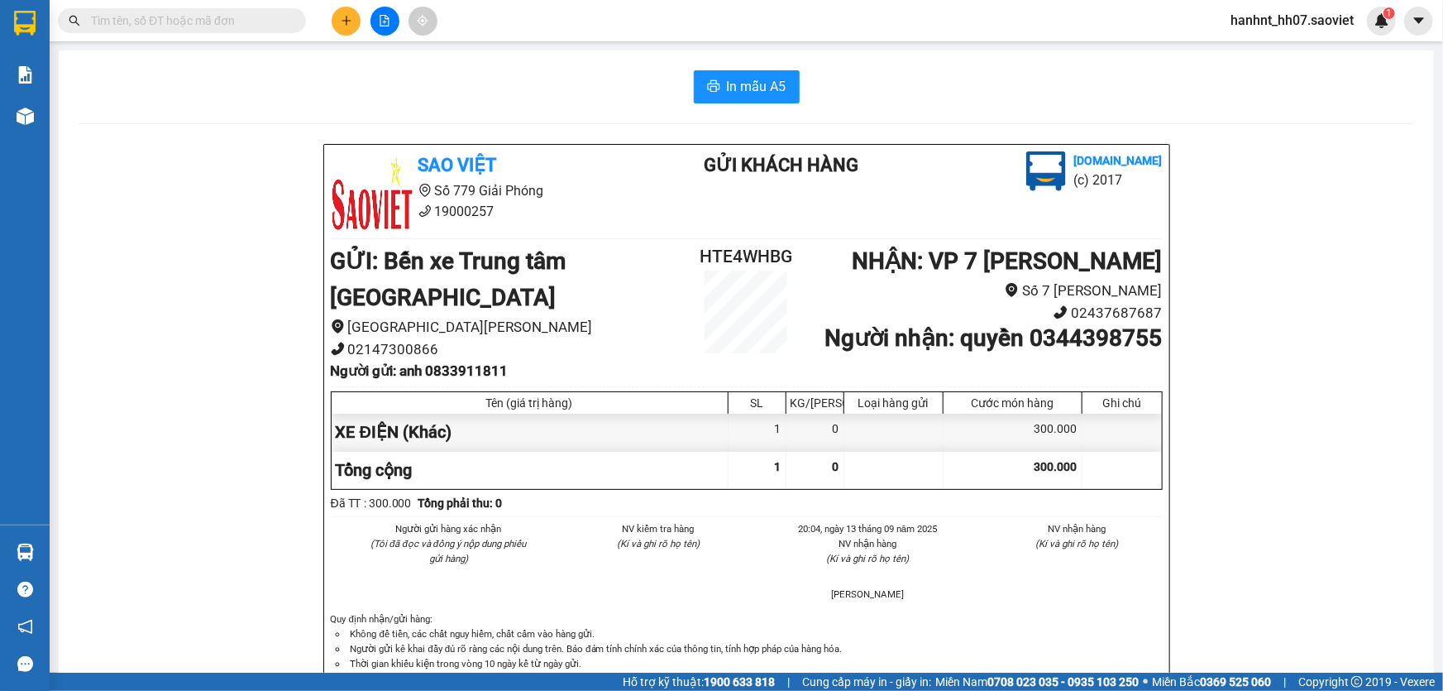
click at [618, 136] on section "Kết quả tìm kiếm ( 8 ) Bộ lọc Mã ĐH Trạng thái Món hàng Thu hộ Tổng cước Chưa c…" at bounding box center [721, 345] width 1443 height 691
click at [108, 21] on input "text" at bounding box center [188, 21] width 195 height 18
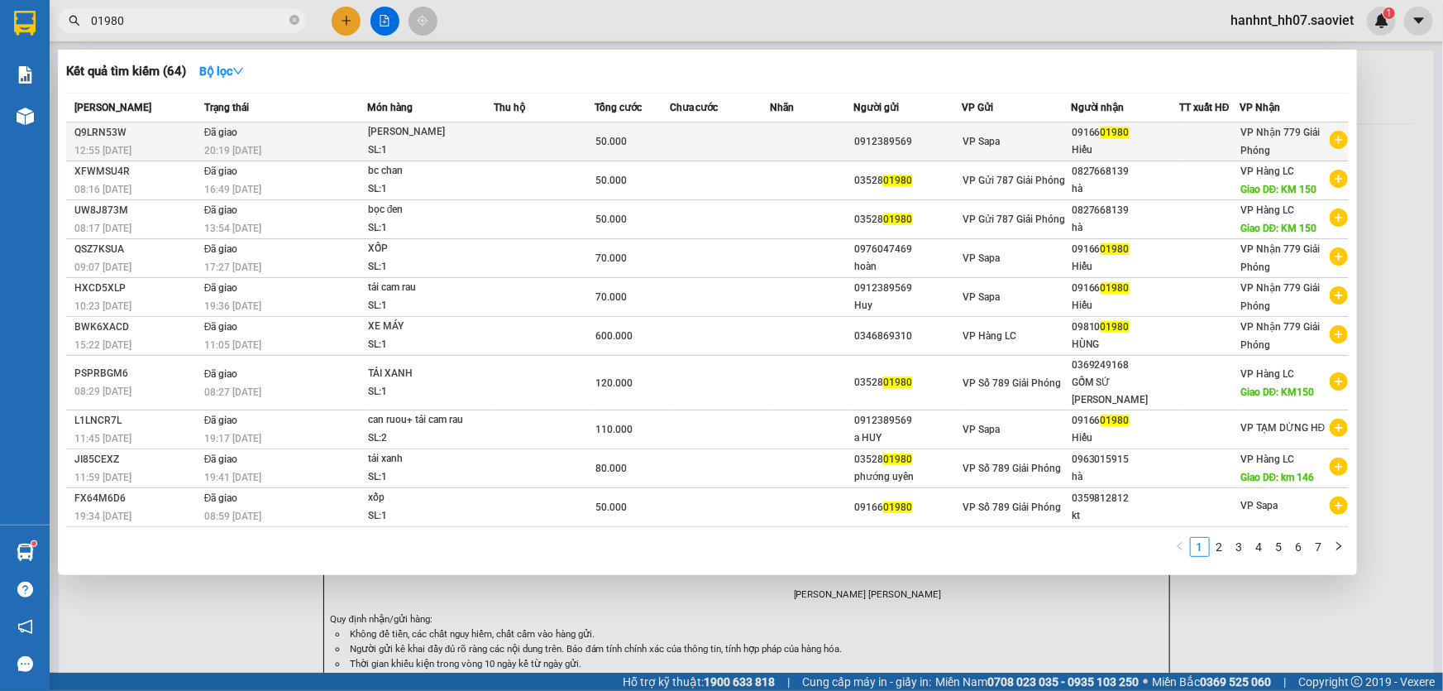
type input "01980"
click at [463, 136] on div "[PERSON_NAME]" at bounding box center [430, 132] width 124 height 18
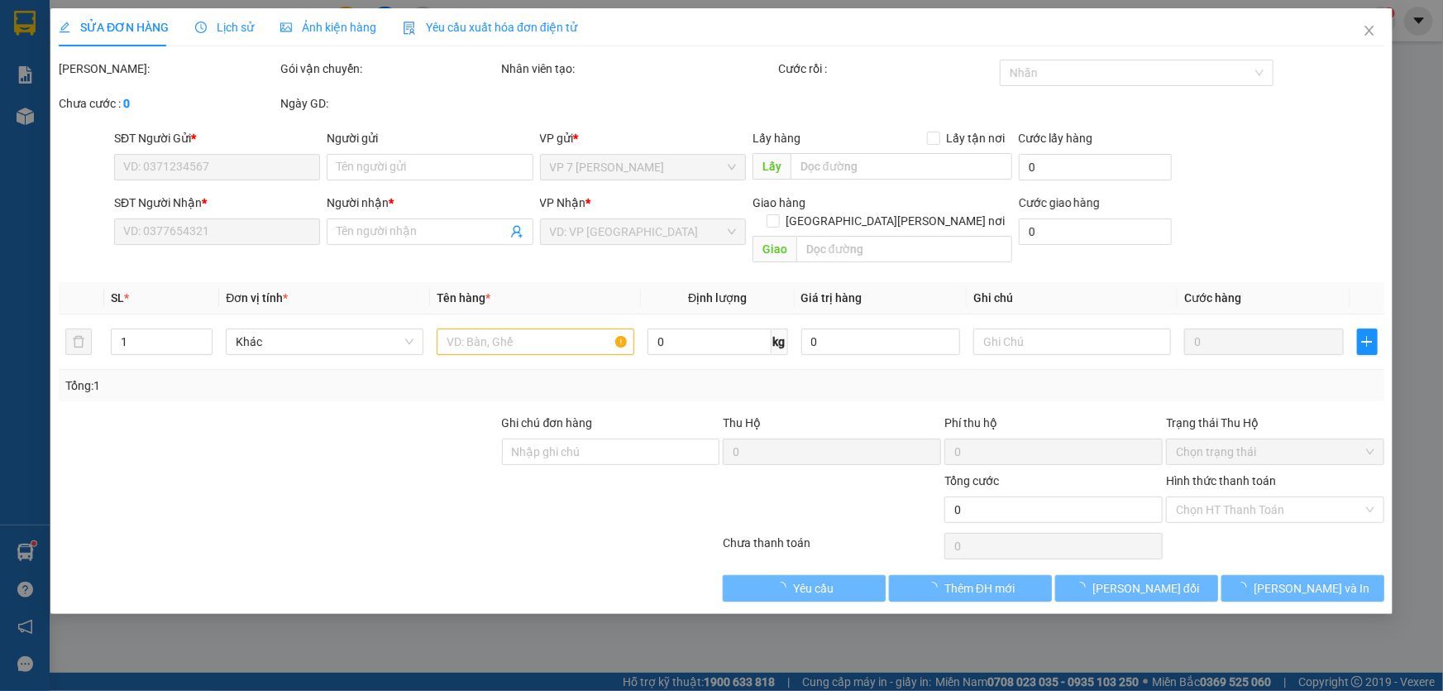
type input "0912389569"
type input "0916601980"
type input "Hiếu"
type input "50.000"
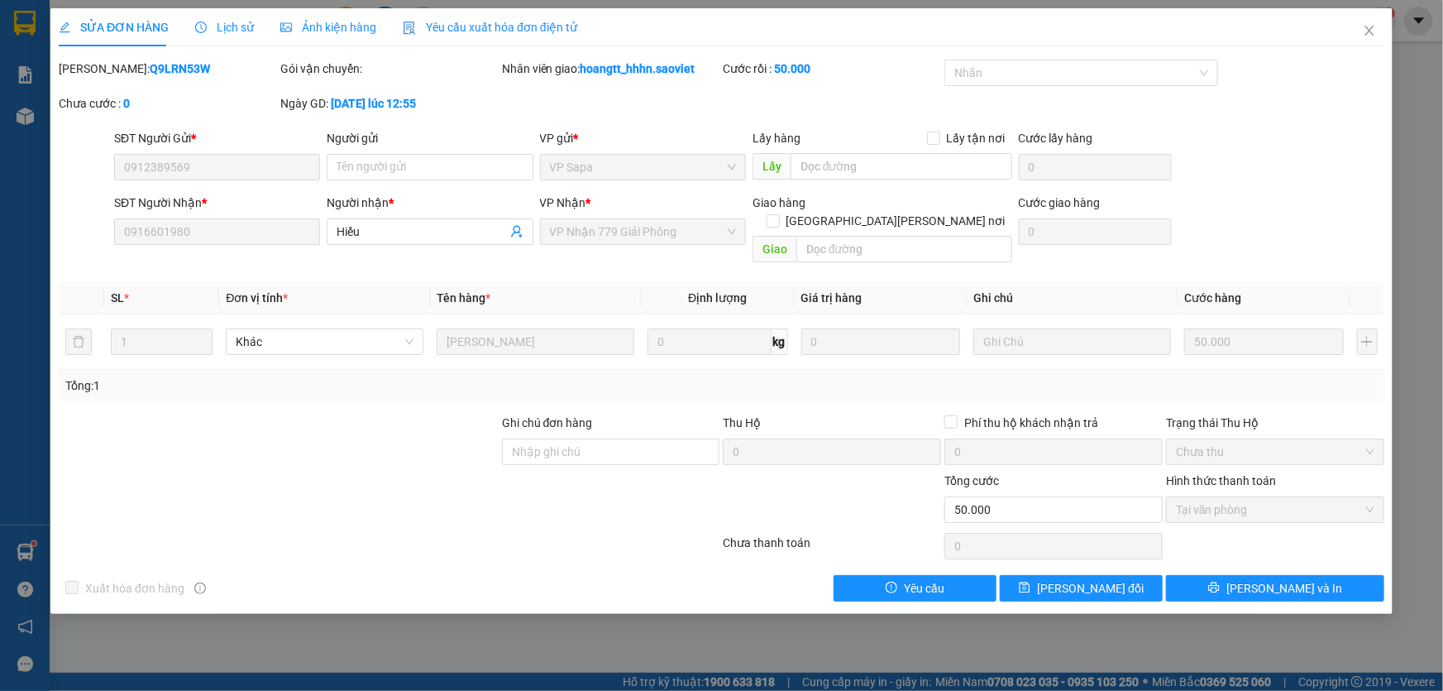
click at [225, 29] on span "Lịch sử" at bounding box center [224, 27] width 59 height 13
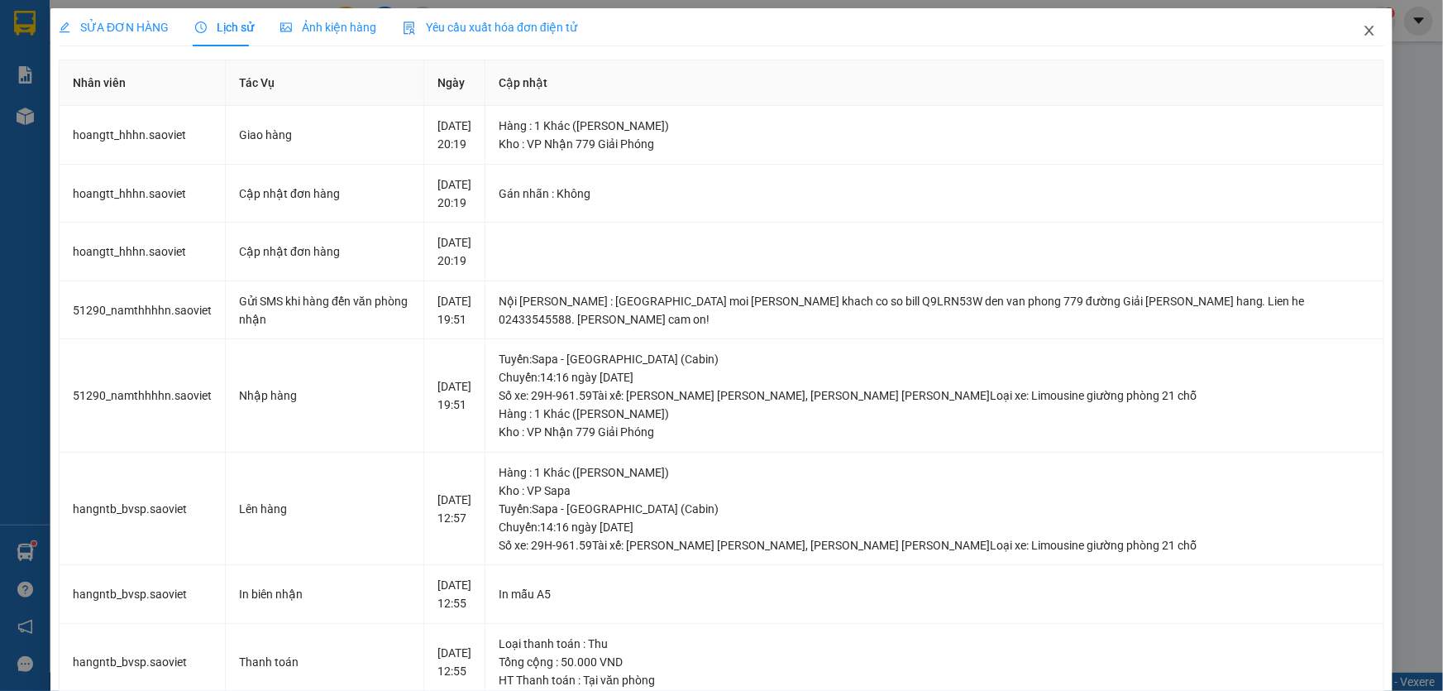
click at [1363, 29] on icon "close" at bounding box center [1369, 30] width 13 height 13
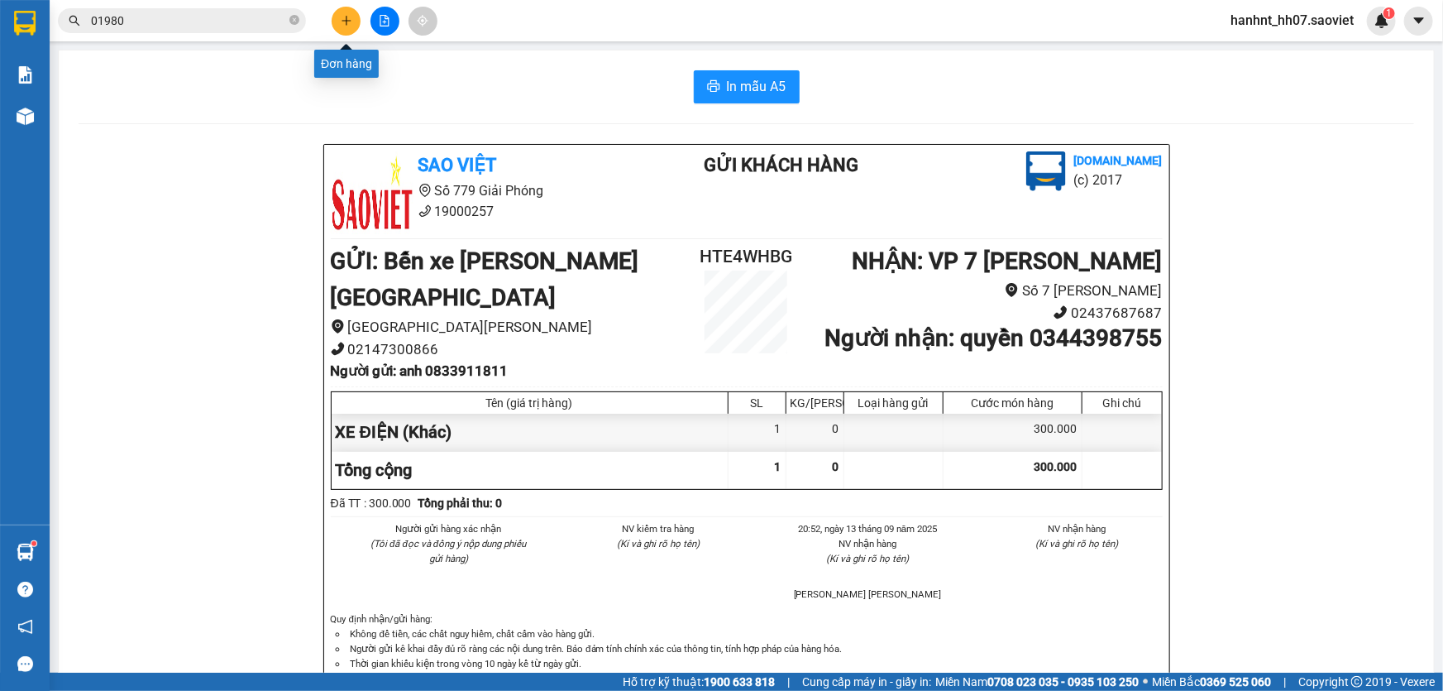
click at [341, 24] on icon "plus" at bounding box center [347, 21] width 12 height 12
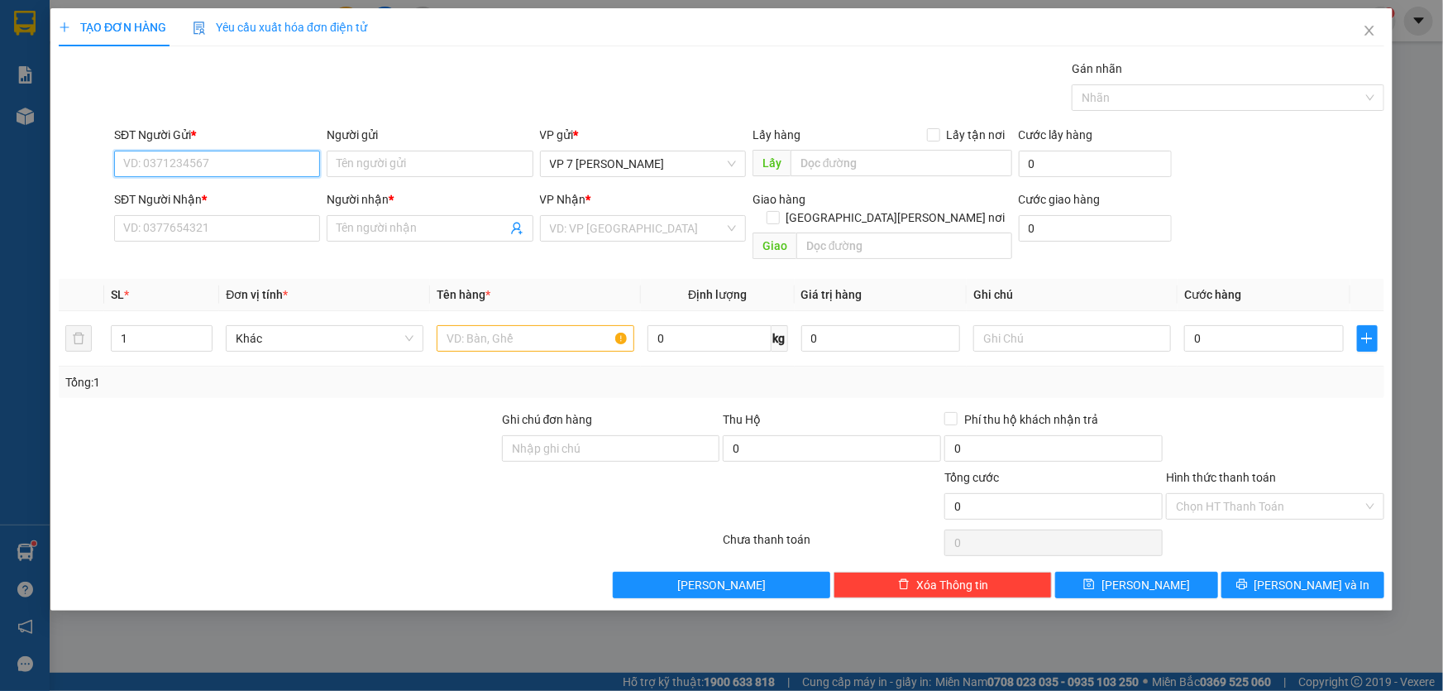
click at [179, 165] on input "SĐT Người Gửi *" at bounding box center [217, 164] width 206 height 26
click at [162, 206] on div "0328028517" at bounding box center [217, 197] width 206 height 26
type input "0328028517"
type input "0986190658"
type input "kt"
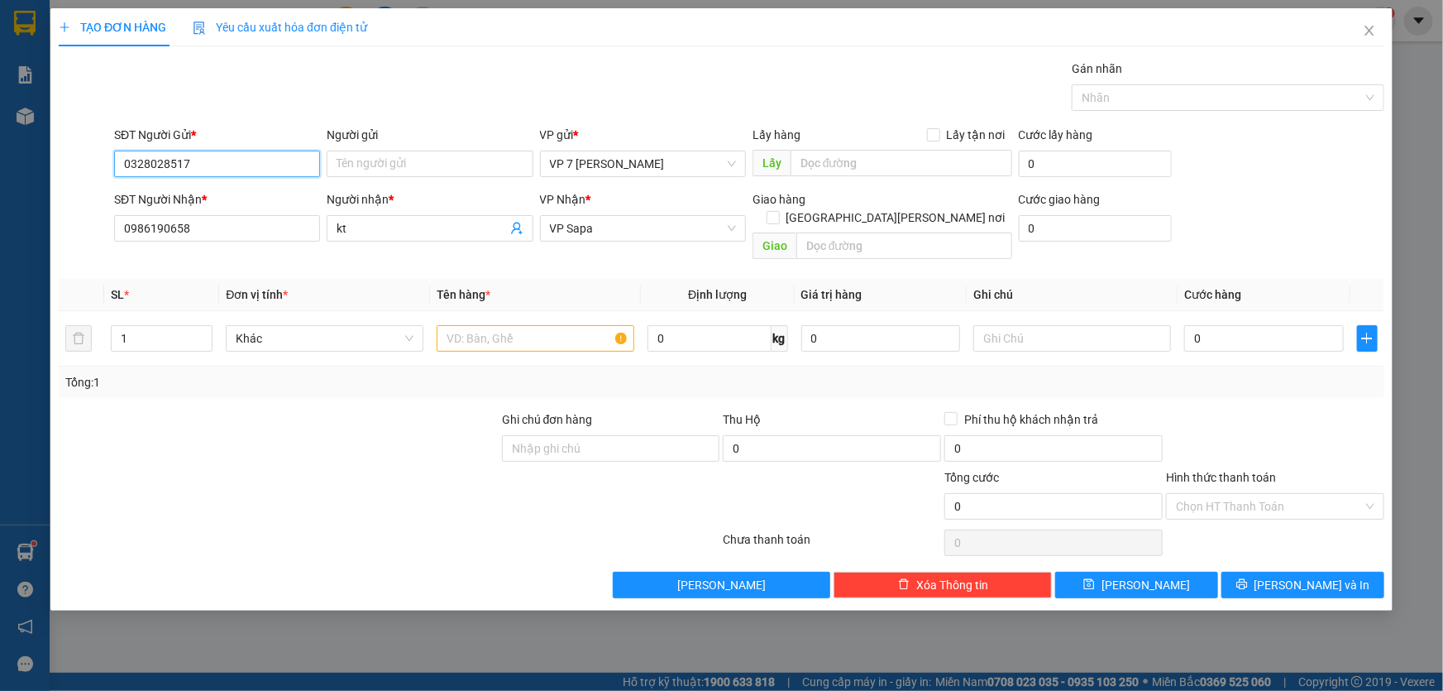
type input "0328028517"
click at [165, 195] on div "SĐT Người Nhận *" at bounding box center [217, 199] width 206 height 18
click at [165, 215] on input "0986190658" at bounding box center [217, 228] width 206 height 26
click at [198, 220] on input "0986190658" at bounding box center [217, 228] width 206 height 26
click at [232, 190] on div "SĐT Người Nhận *" at bounding box center [217, 199] width 206 height 18
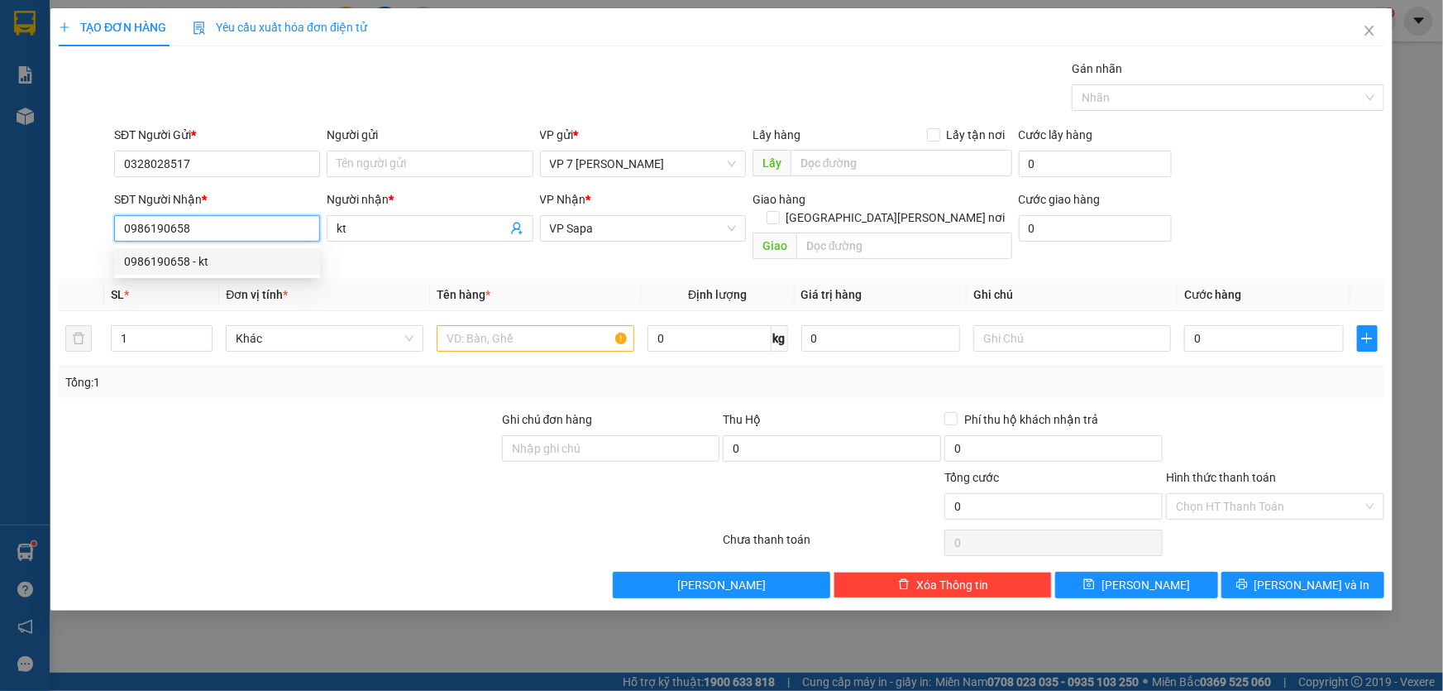
click at [232, 215] on input "0986190658" at bounding box center [217, 228] width 206 height 26
click at [202, 218] on input "0986190658" at bounding box center [217, 228] width 206 height 26
click at [202, 223] on input "0986190658" at bounding box center [217, 228] width 206 height 26
type input "0"
click at [183, 257] on div "0986190658 - kt" at bounding box center [217, 261] width 186 height 18
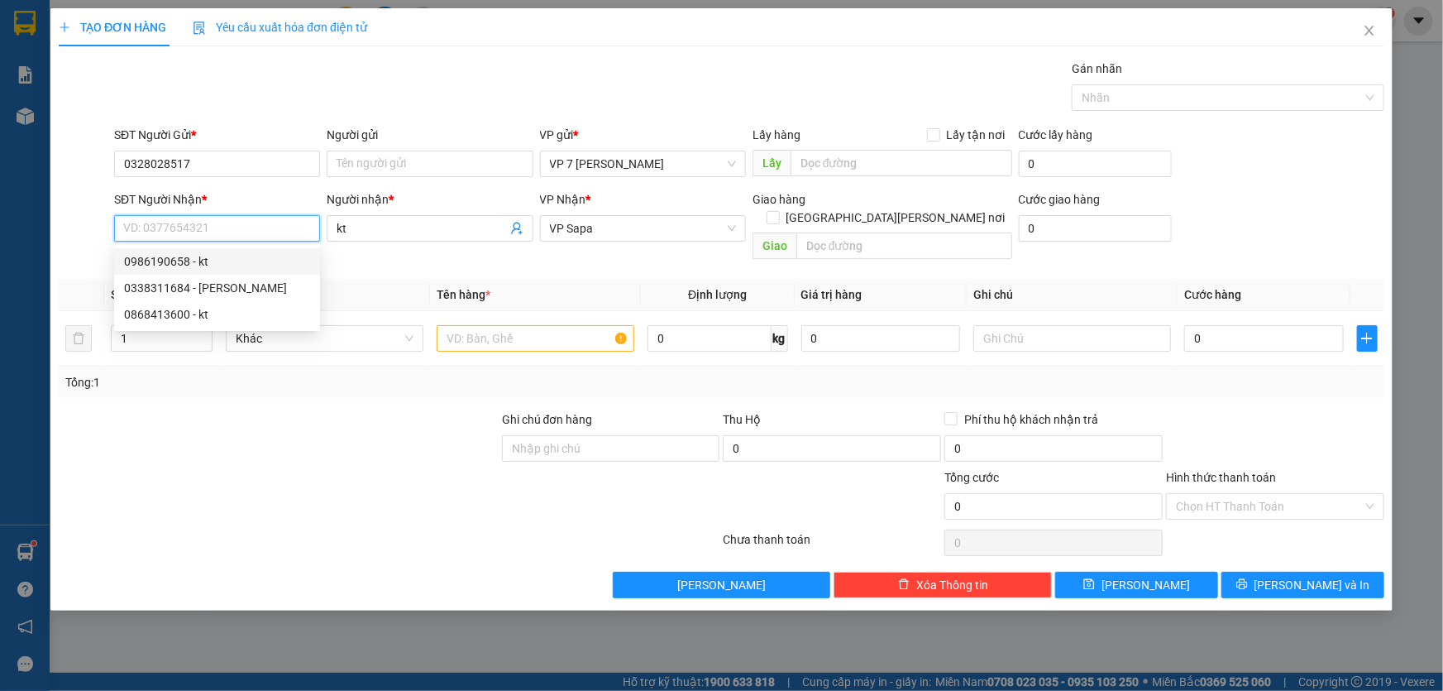
type input "0986190658"
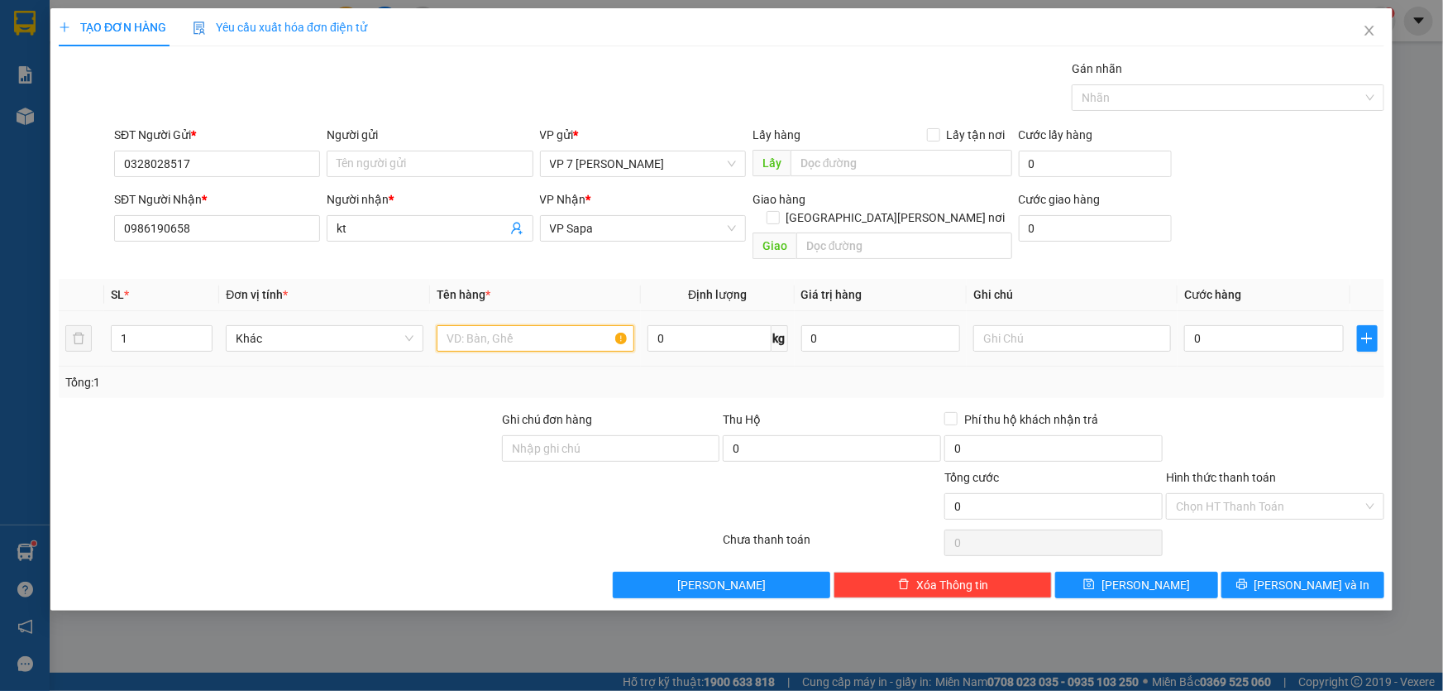
click at [497, 325] on input "text" at bounding box center [536, 338] width 198 height 26
type input "hộp"
click at [1217, 325] on input "0" at bounding box center [1264, 338] width 160 height 26
type input "5"
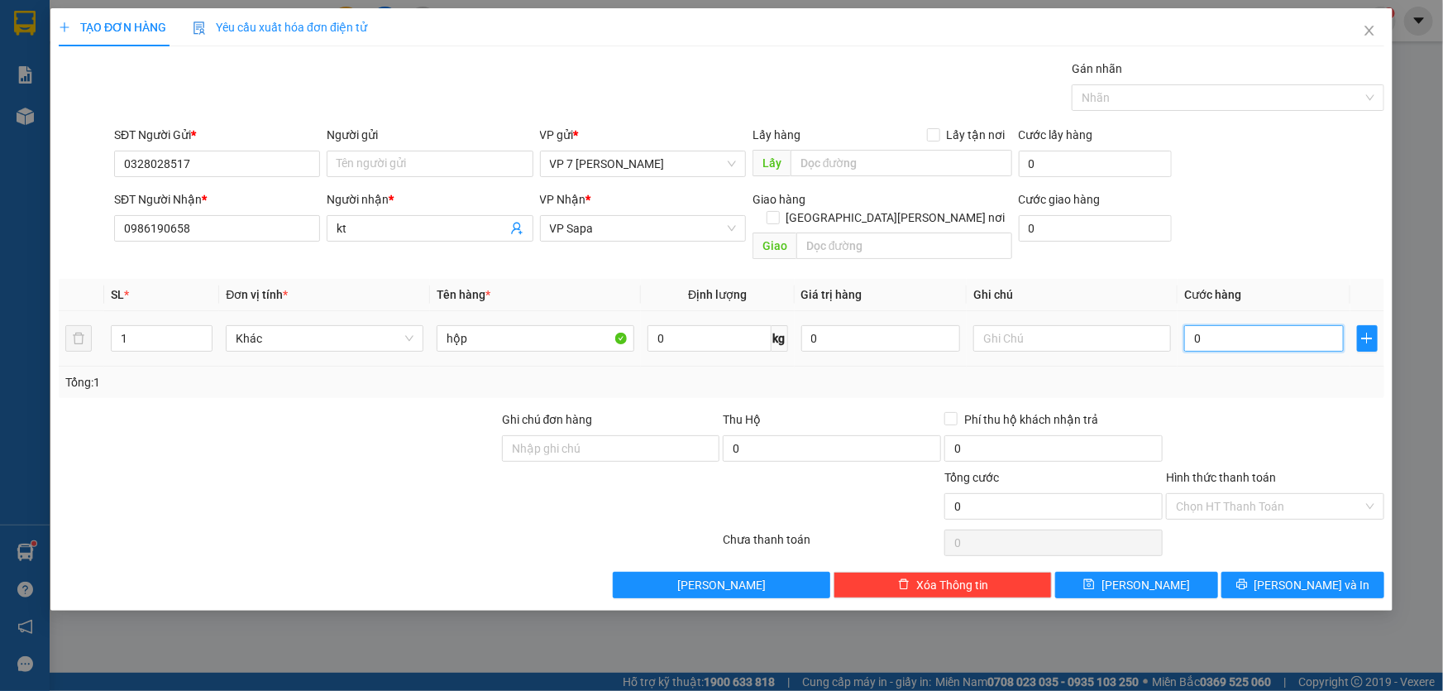
type input "5"
type input "50"
type input "50.000"
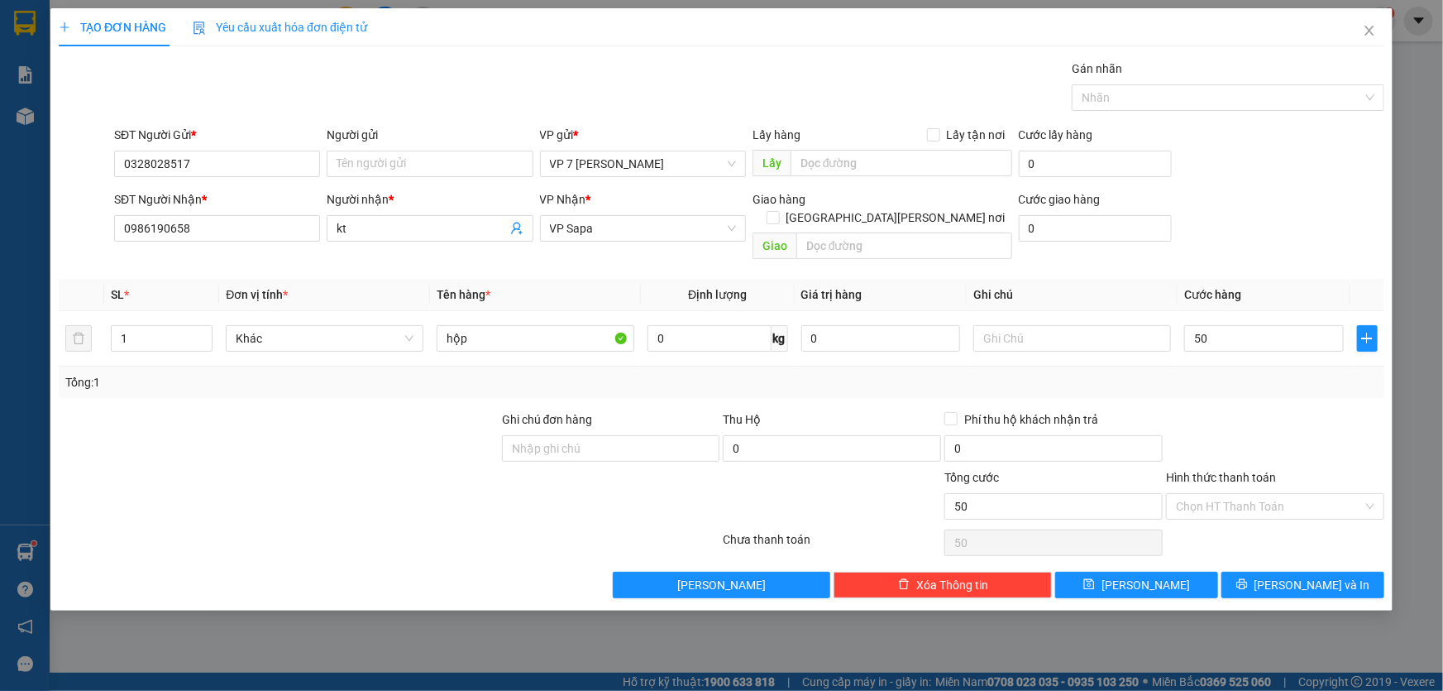
type input "50.000"
click at [1232, 388] on div "Transit Pickup Surcharge Ids Transit Deliver Surcharge Ids Transit Deliver Surc…" at bounding box center [722, 329] width 1326 height 538
click at [1268, 572] on button "[PERSON_NAME] và In" at bounding box center [1303, 585] width 163 height 26
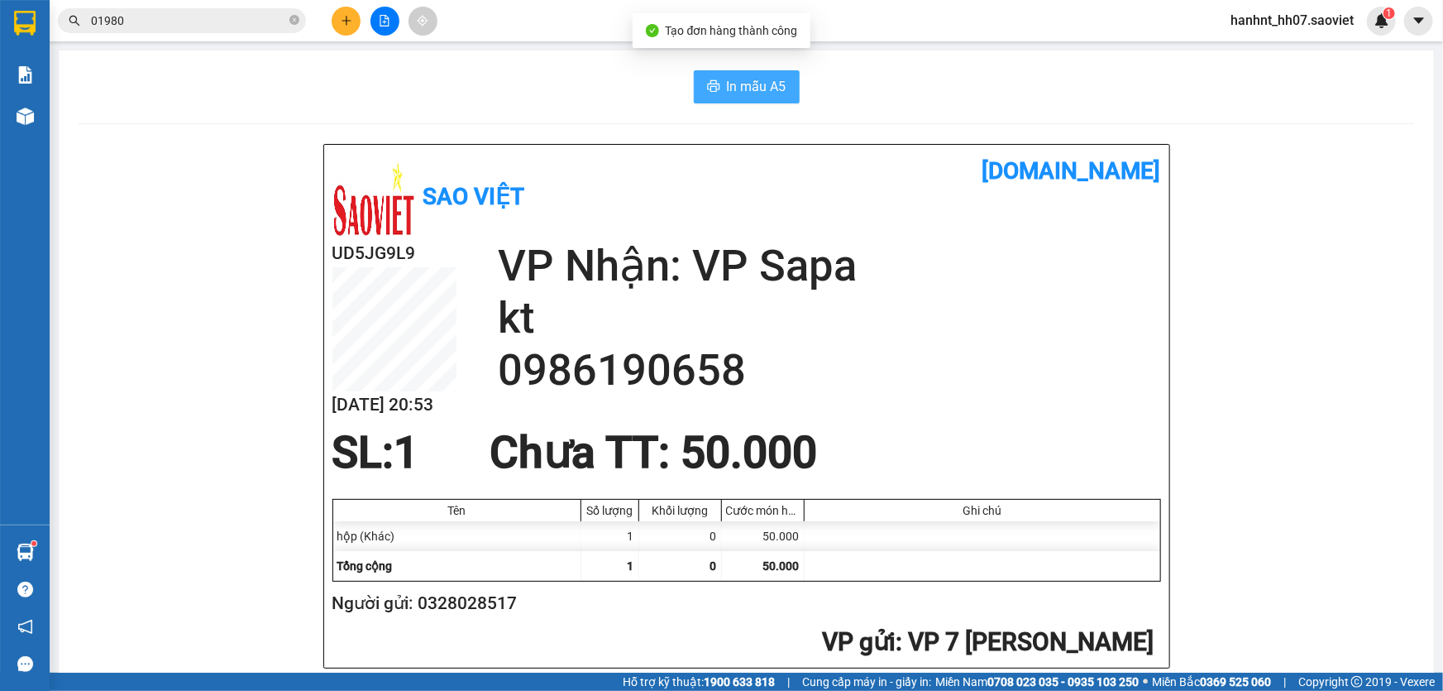
click at [743, 83] on span "In mẫu A5" at bounding box center [757, 86] width 60 height 21
